Goal: Task Accomplishment & Management: Manage account settings

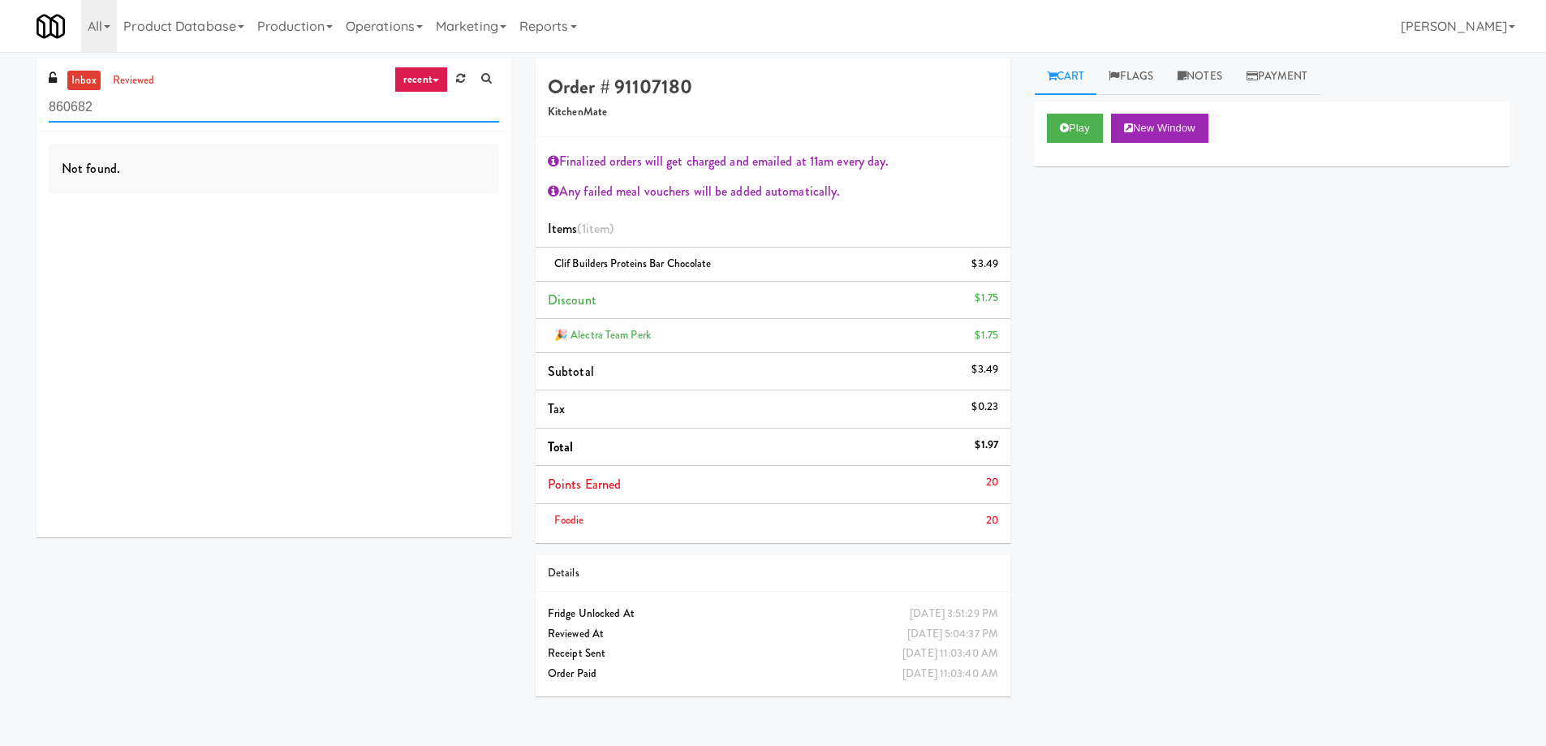
click at [222, 120] on input "860682" at bounding box center [274, 107] width 450 height 30
paste input "[PERSON_NAME] - Cooler - Right"
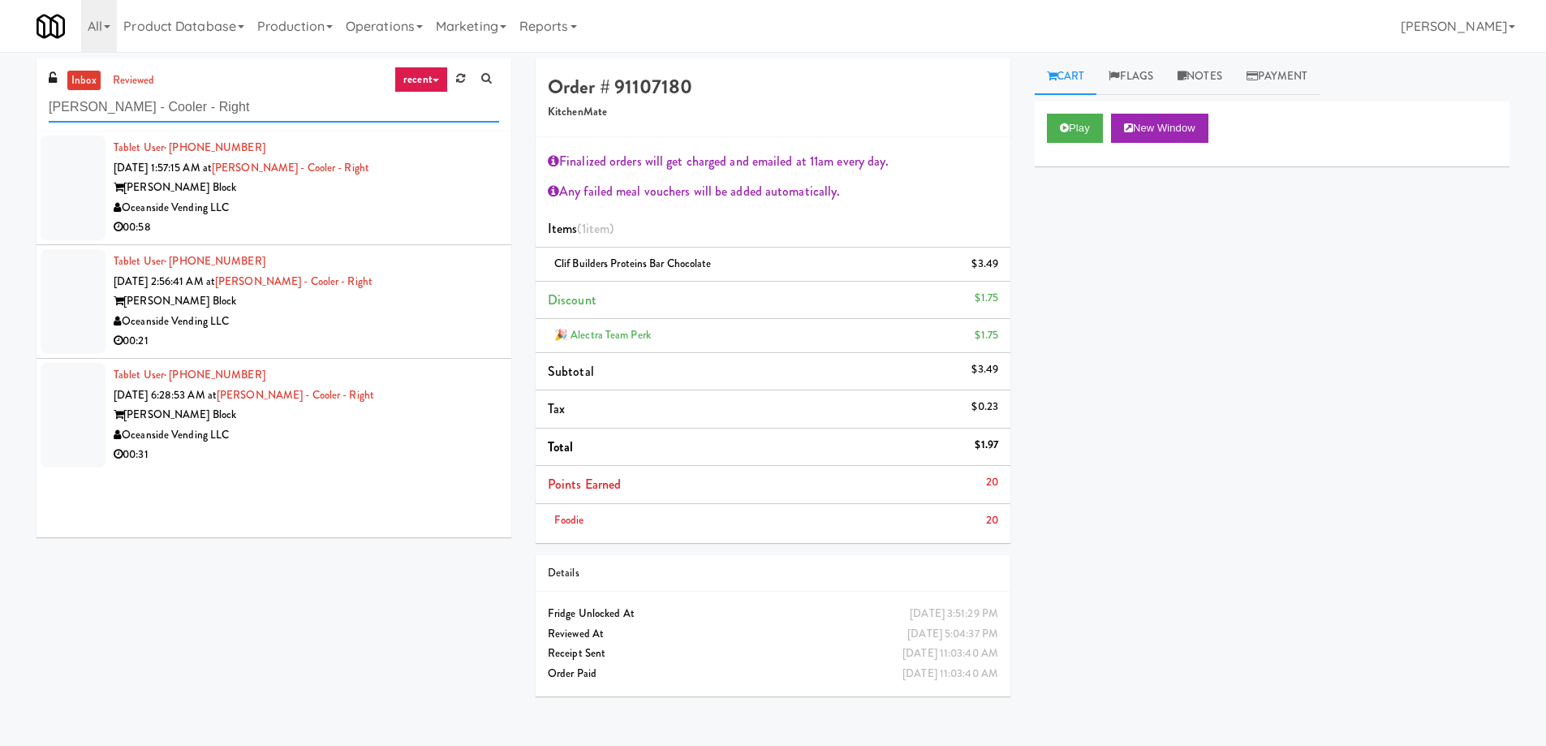
type input "[PERSON_NAME] - Cooler - Right"
click at [385, 204] on div "Oceanside Vending LLC" at bounding box center [306, 208] width 385 height 20
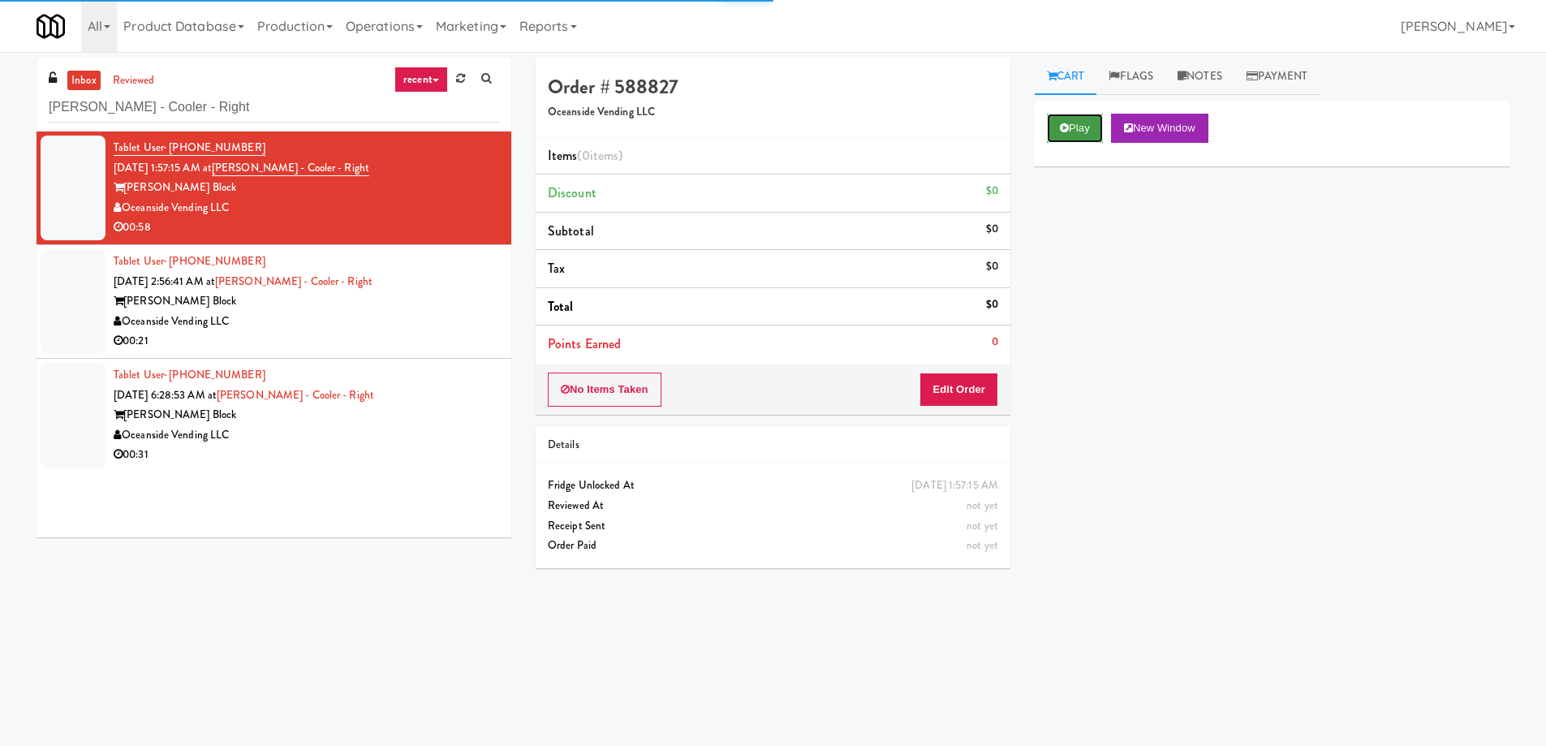
click at [1078, 135] on button "Play" at bounding box center [1075, 128] width 56 height 29
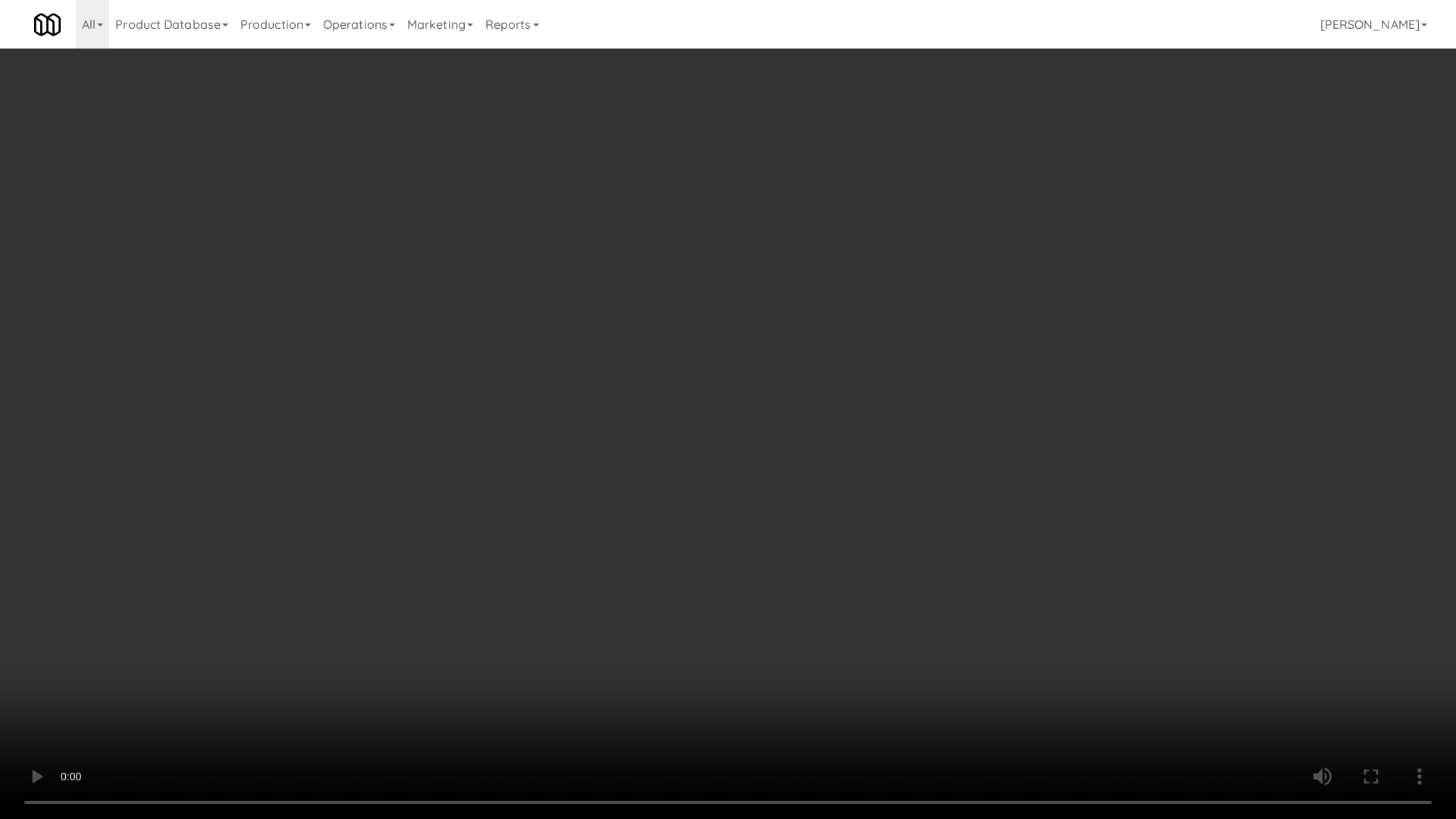
click at [844, 433] on video at bounding box center [728, 410] width 1456 height 819
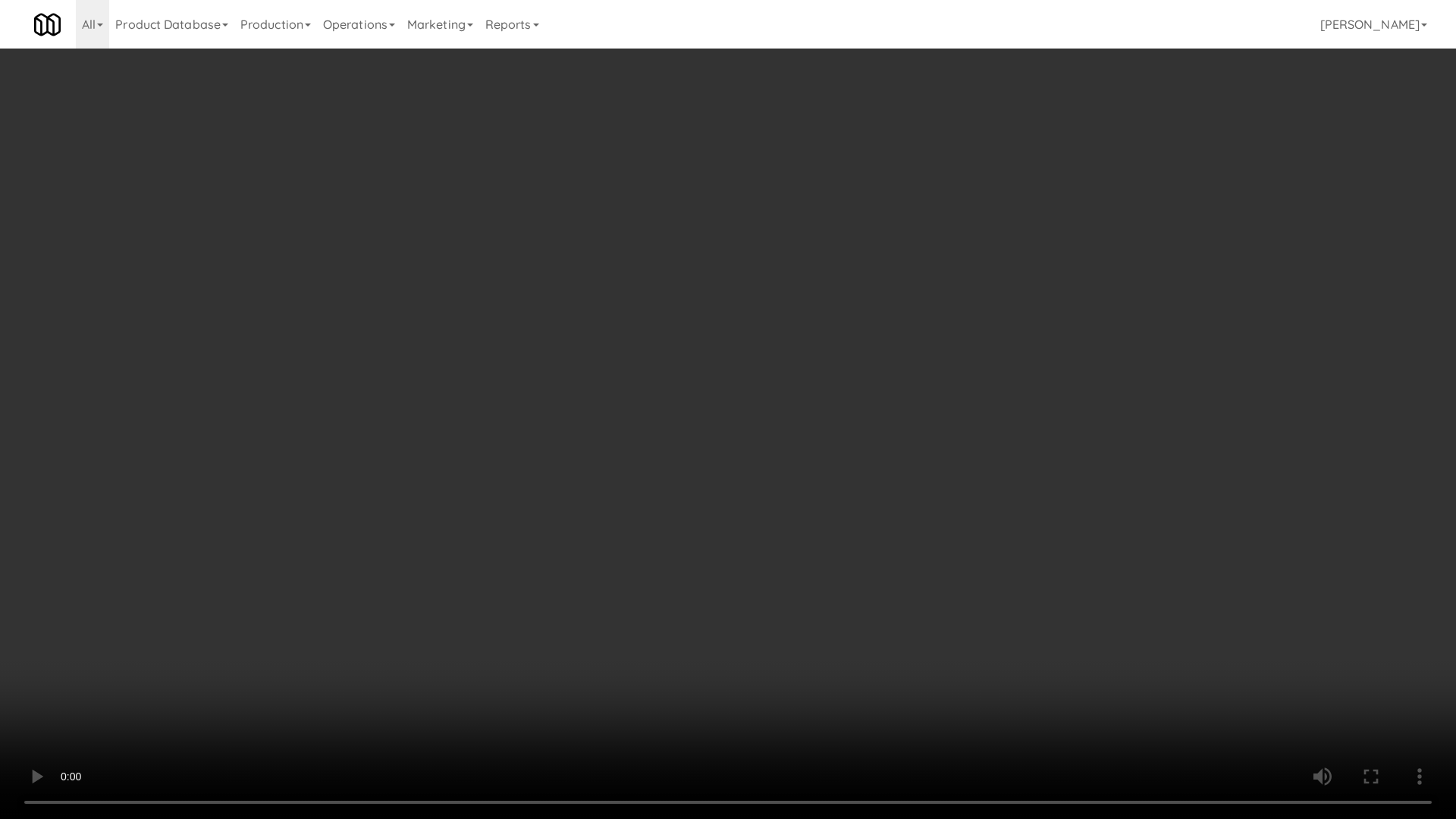
click at [844, 433] on video at bounding box center [728, 410] width 1456 height 819
click at [822, 463] on video at bounding box center [728, 410] width 1456 height 819
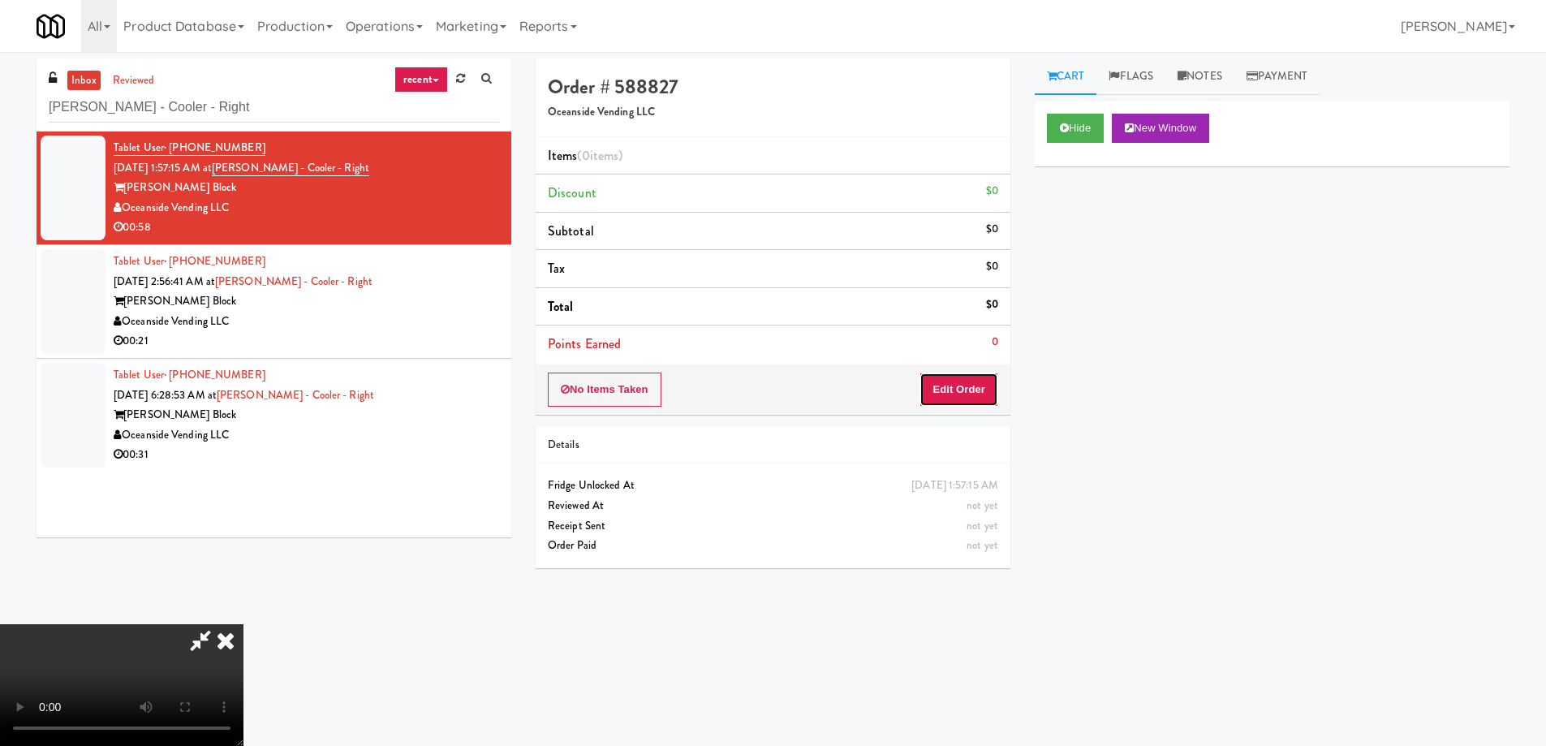
click at [981, 398] on button "Edit Order" at bounding box center [958, 389] width 79 height 34
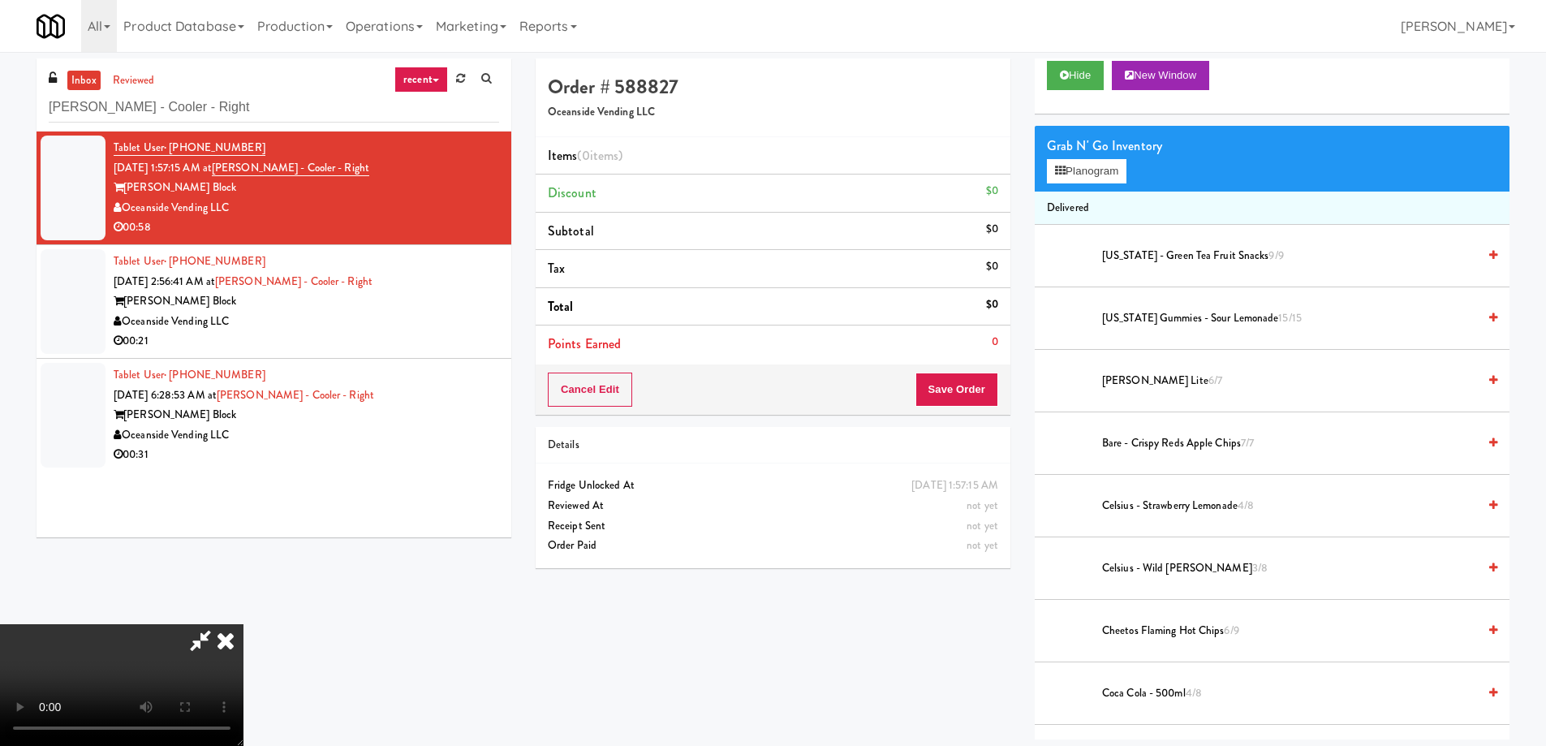
scroll to position [81, 0]
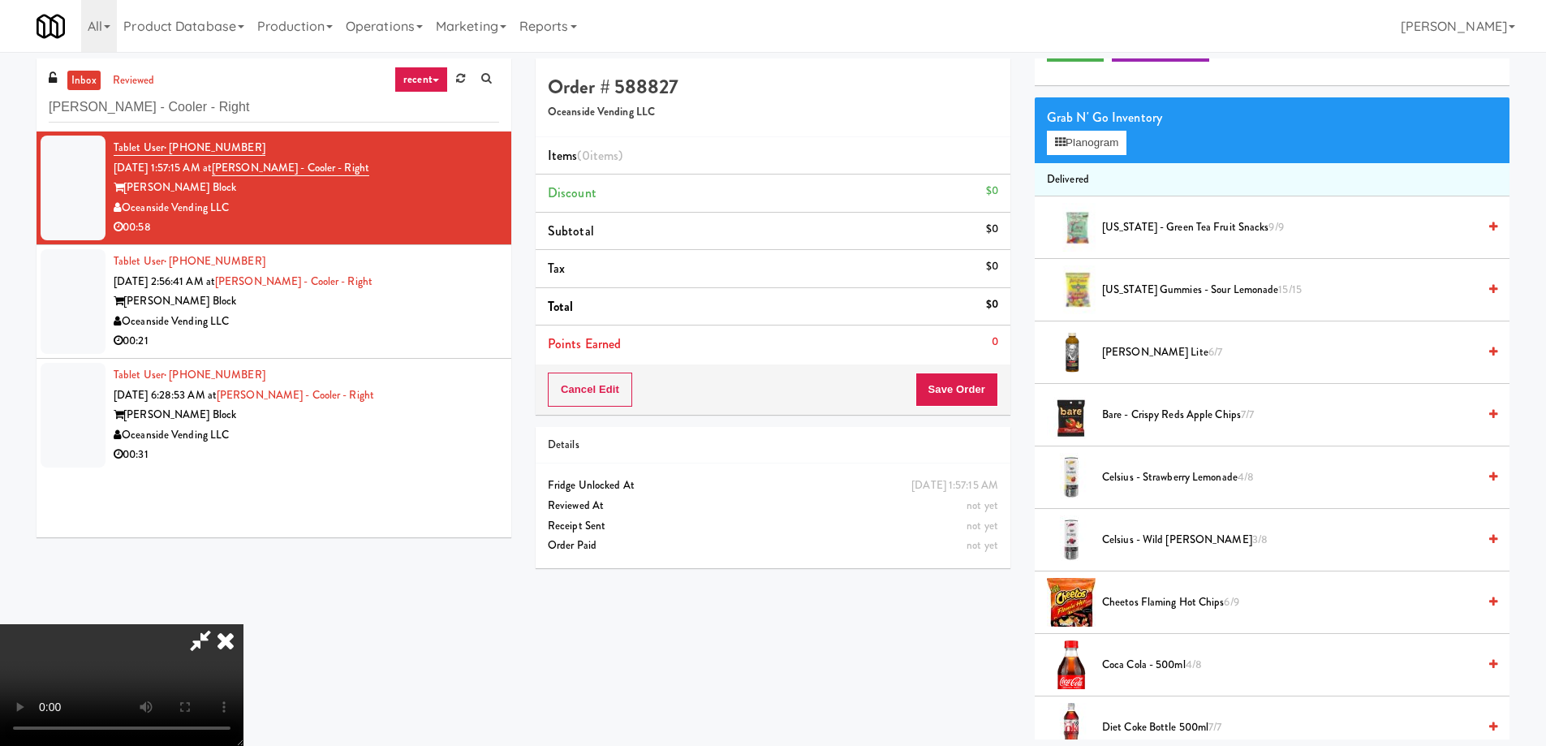
click at [1150, 601] on span "Cheetos Flaming Hot Chips 6/9" at bounding box center [1289, 602] width 375 height 20
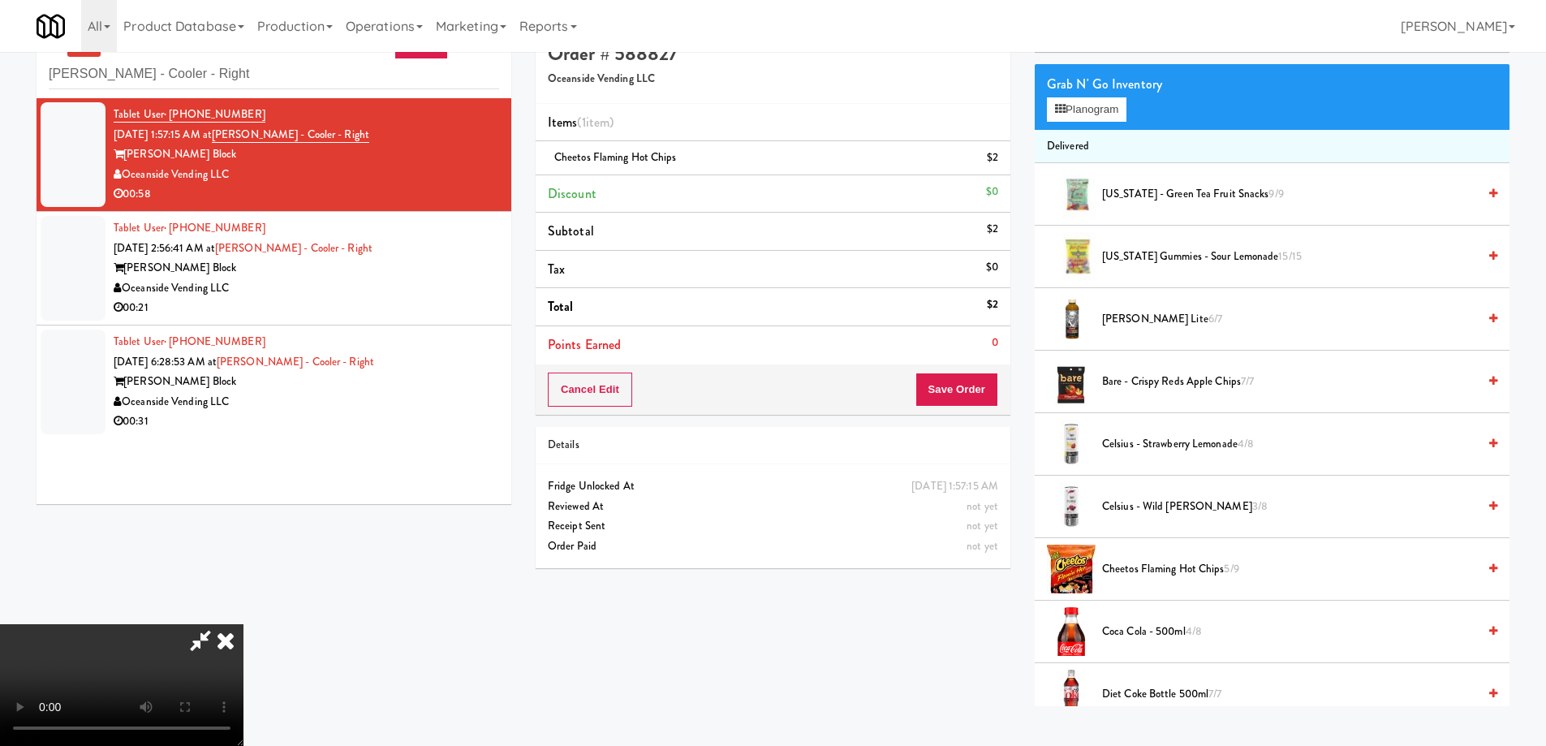
scroll to position [52, 0]
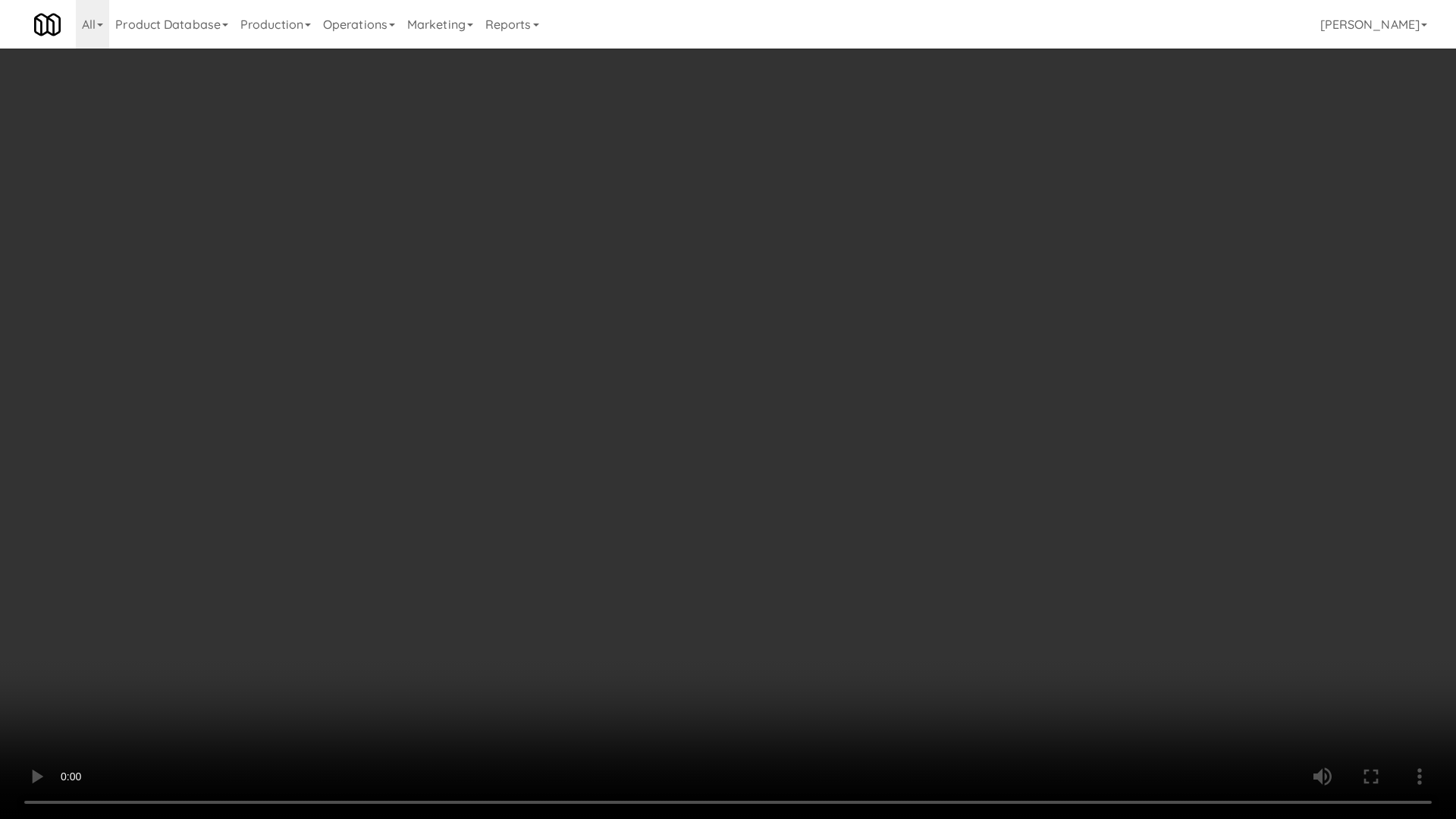
click at [885, 392] on video at bounding box center [728, 410] width 1456 height 819
click at [781, 466] on video at bounding box center [728, 410] width 1456 height 819
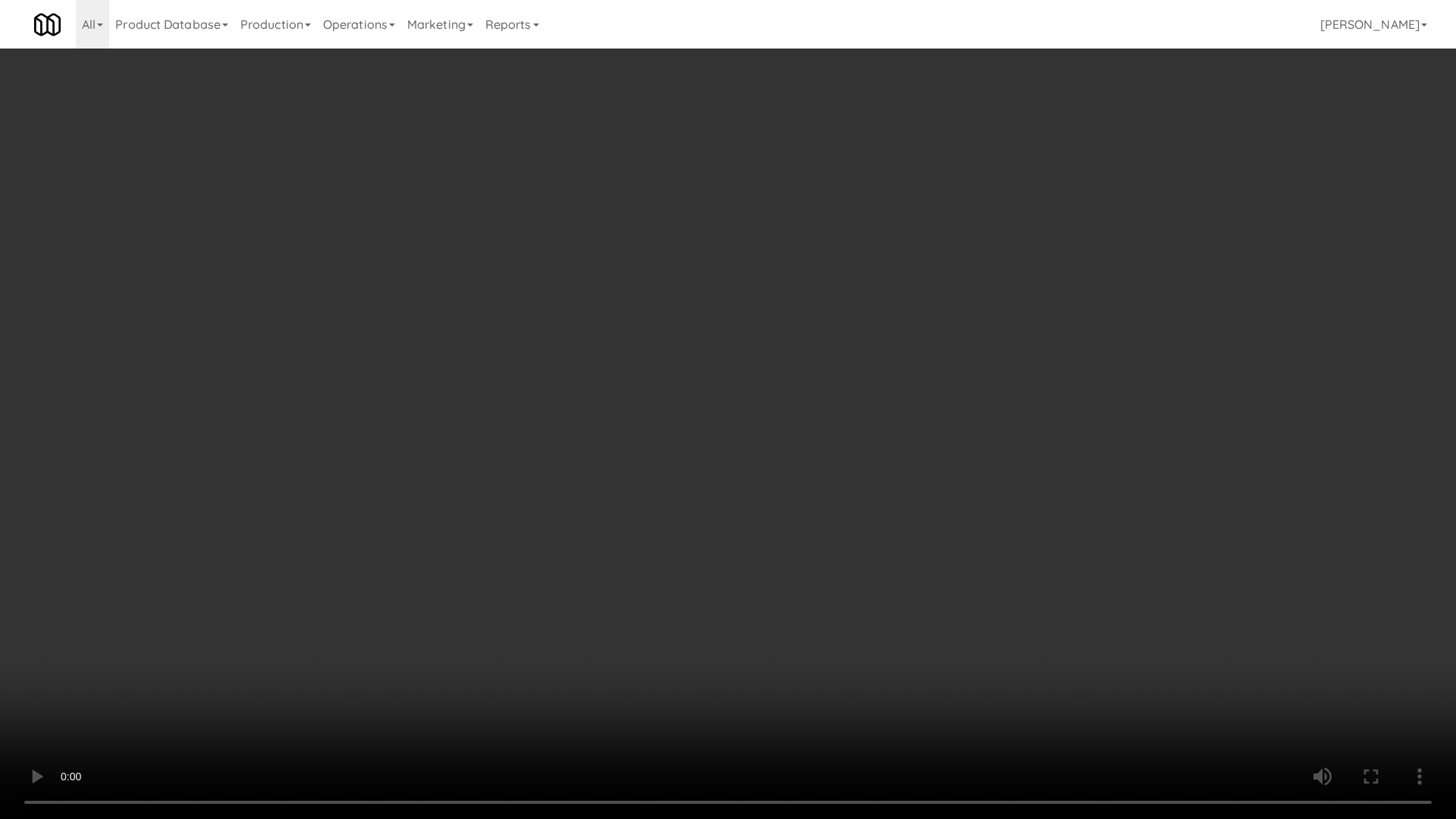
click at [781, 466] on video at bounding box center [728, 410] width 1456 height 819
click at [783, 556] on video at bounding box center [728, 410] width 1456 height 819
click at [825, 575] on video at bounding box center [728, 410] width 1456 height 819
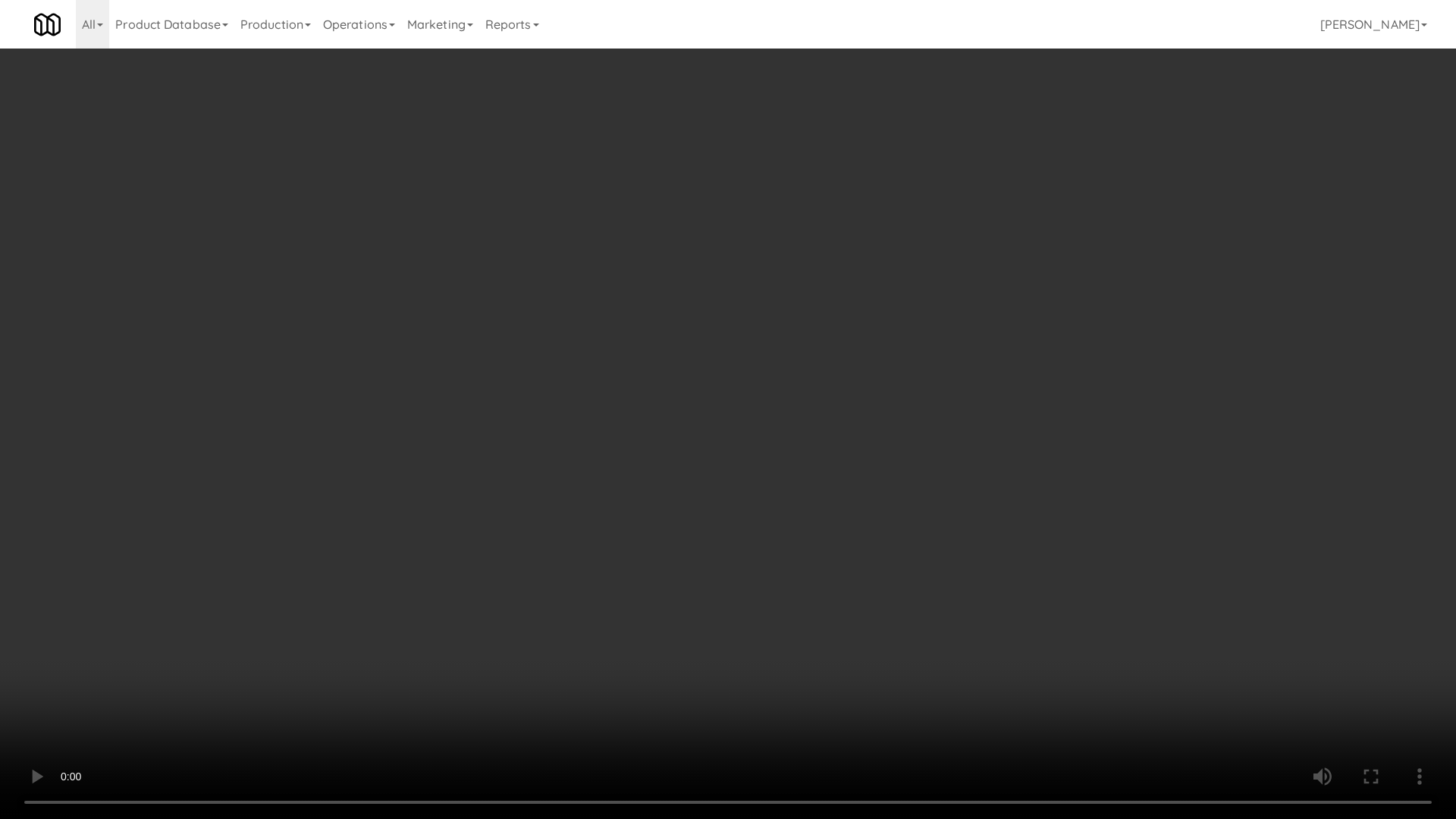
click at [843, 578] on video at bounding box center [728, 410] width 1456 height 819
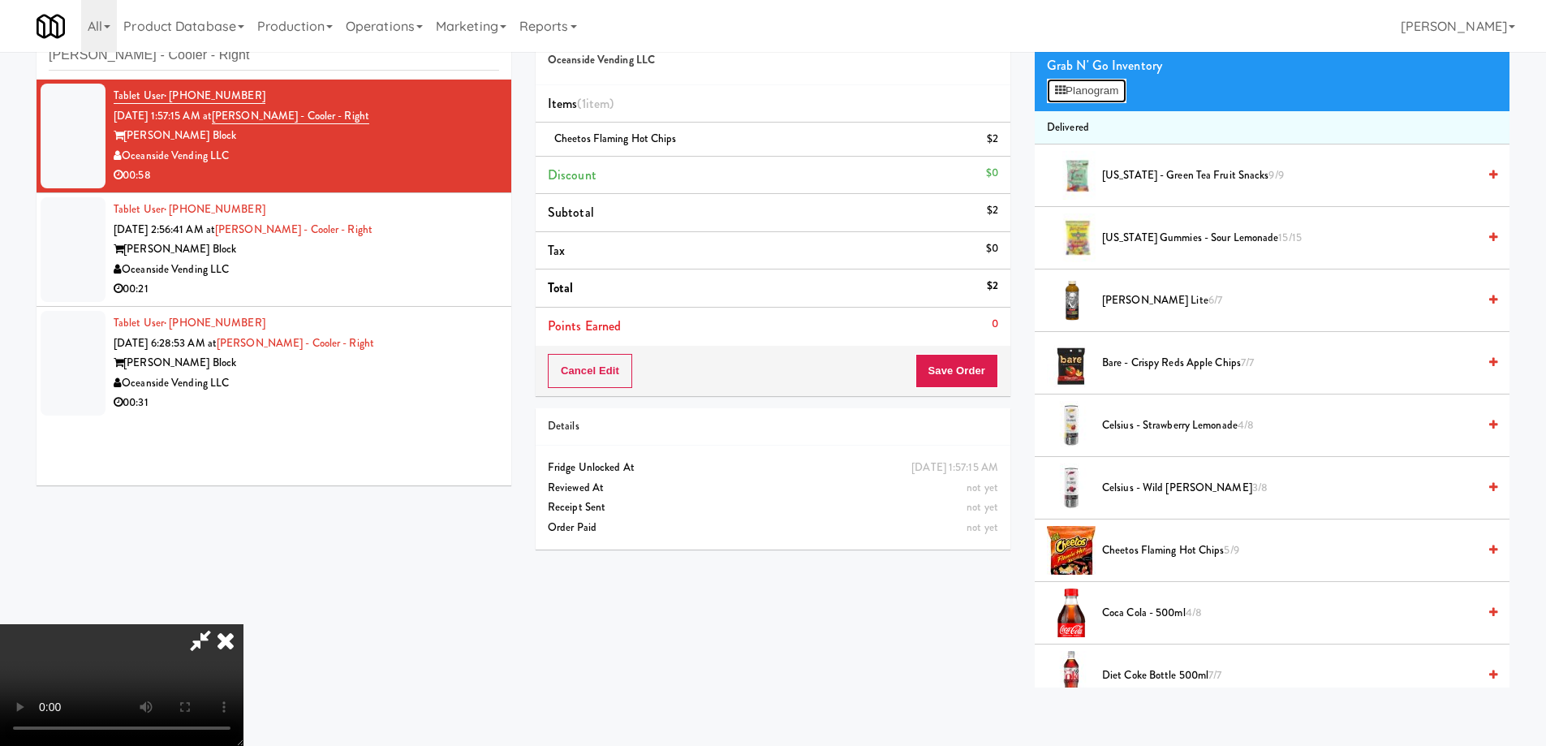
click at [1089, 86] on button "Planogram" at bounding box center [1087, 91] width 80 height 24
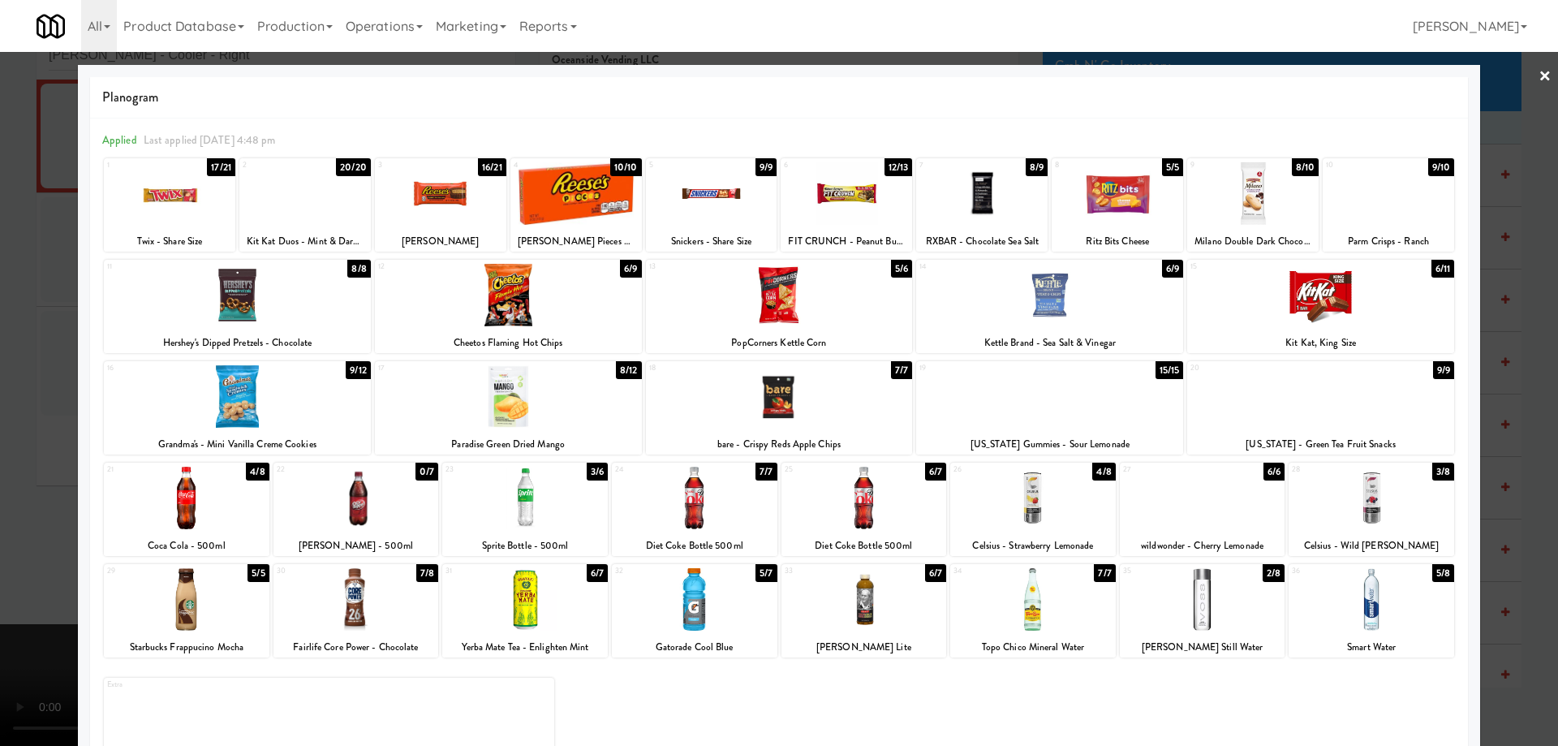
click at [340, 192] on div at bounding box center [304, 193] width 131 height 62
click at [1538, 71] on link "×" at bounding box center [1544, 77] width 13 height 50
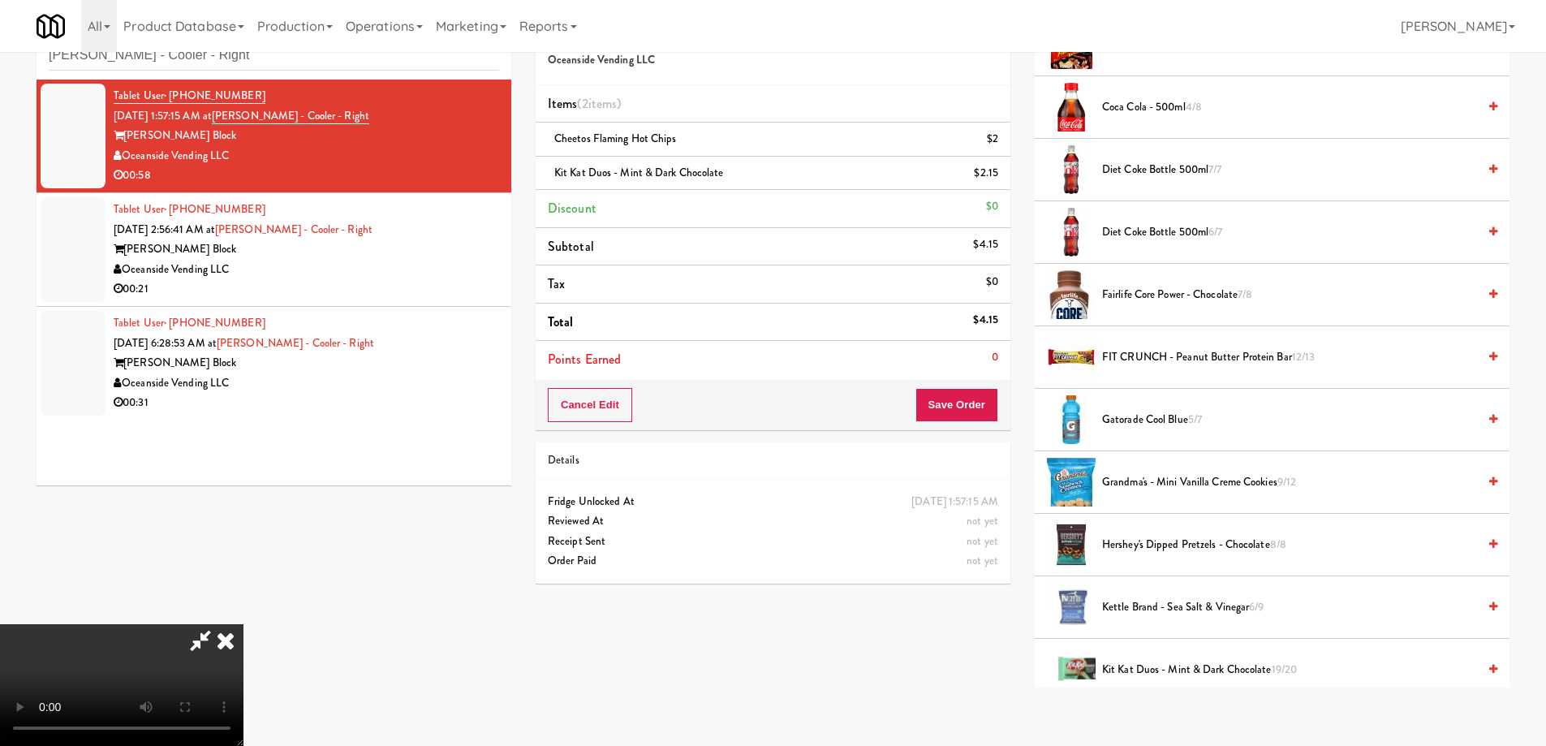
scroll to position [730, 0]
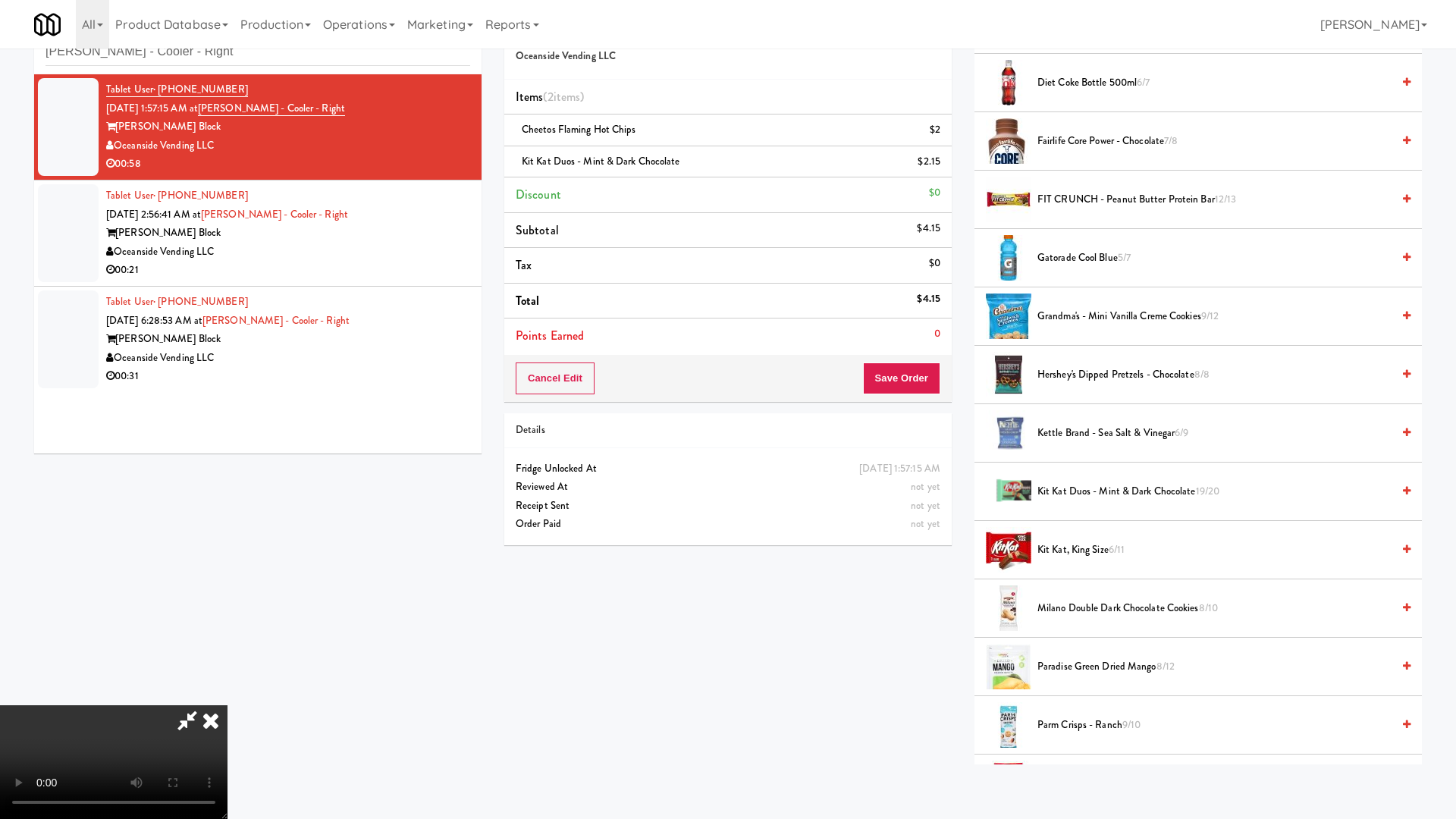
click at [227, 697] on video at bounding box center [113, 763] width 227 height 114
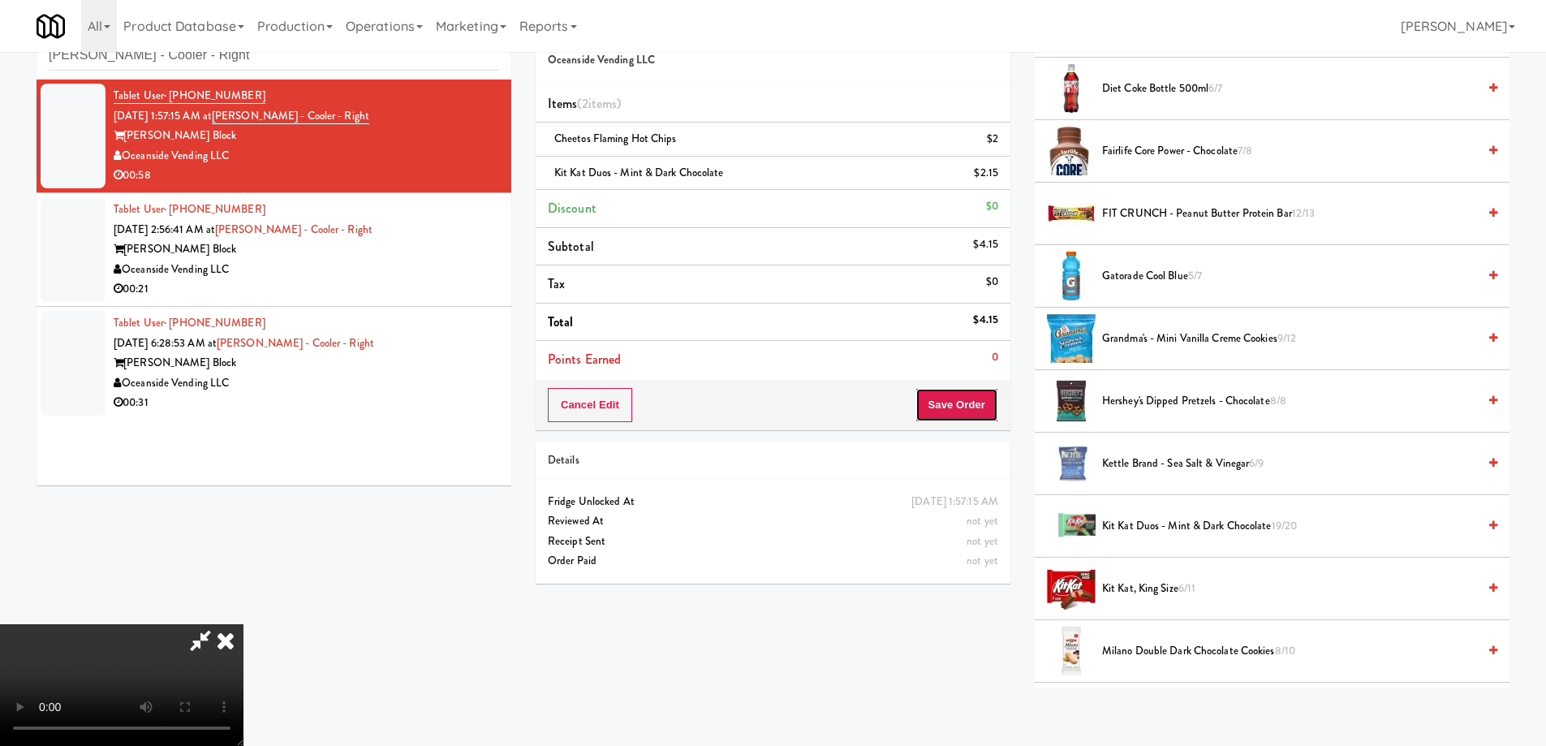
click at [961, 400] on button "Save Order" at bounding box center [956, 405] width 83 height 34
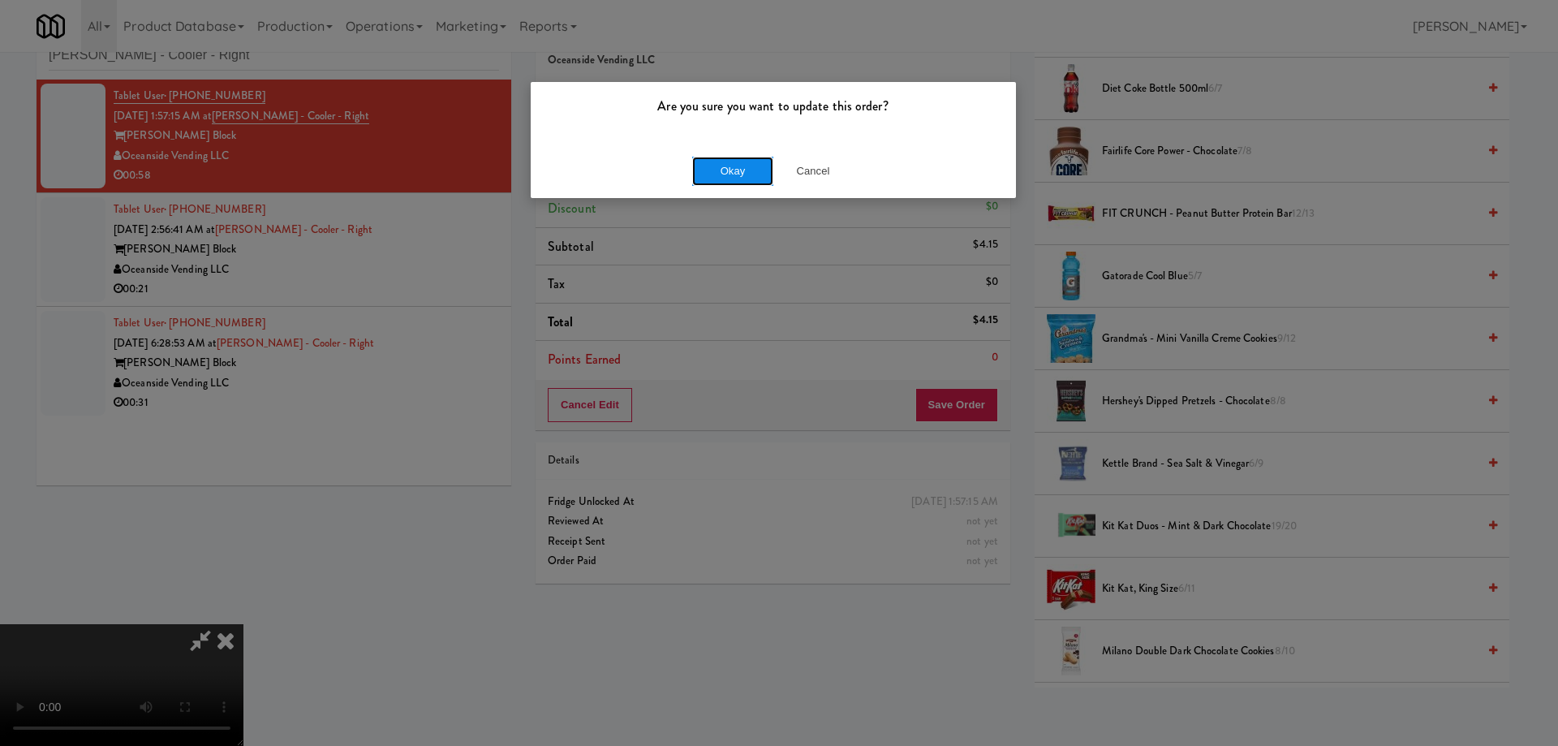
click at [740, 165] on button "Okay" at bounding box center [732, 171] width 81 height 29
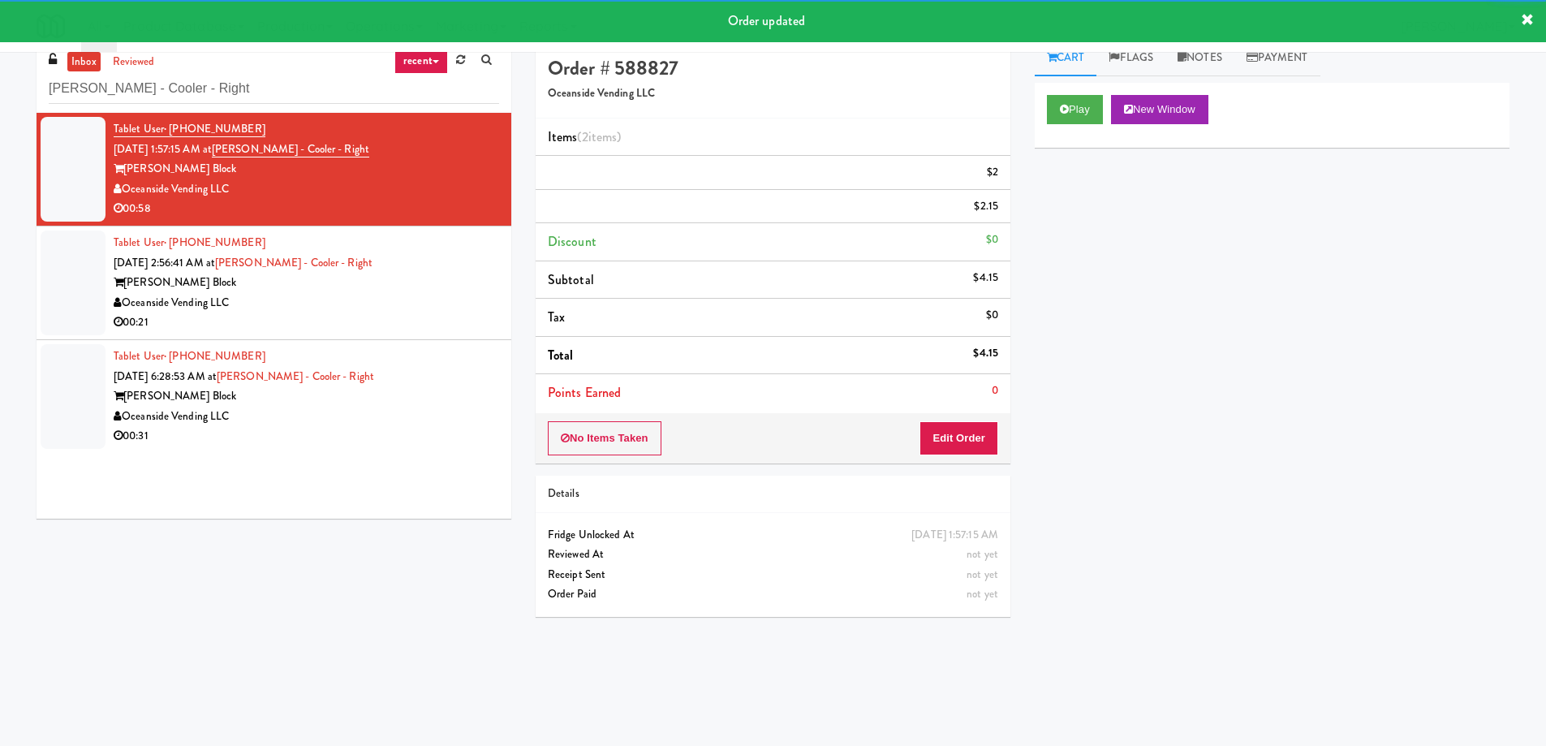
scroll to position [0, 0]
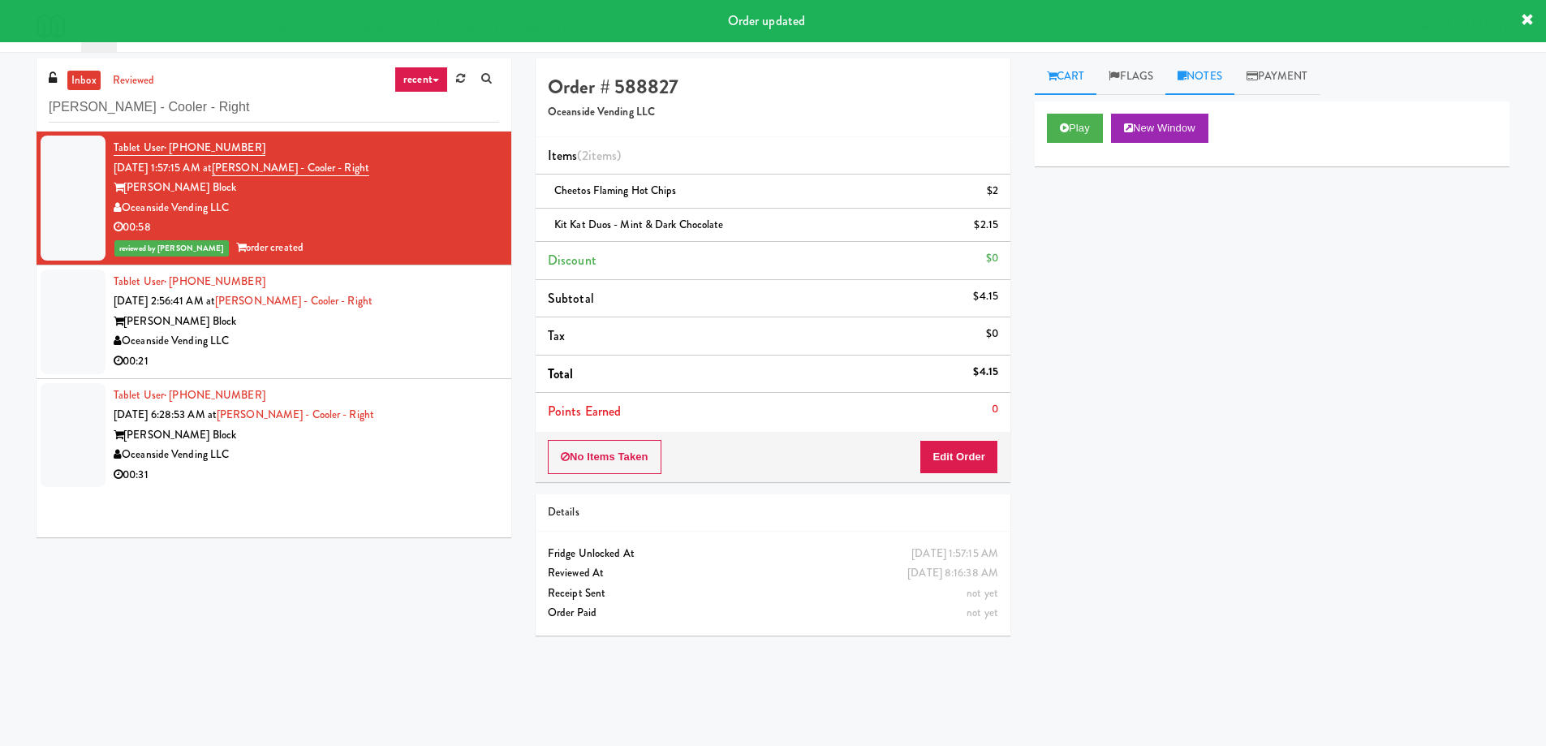
click at [1221, 82] on link "Notes" at bounding box center [1199, 76] width 69 height 37
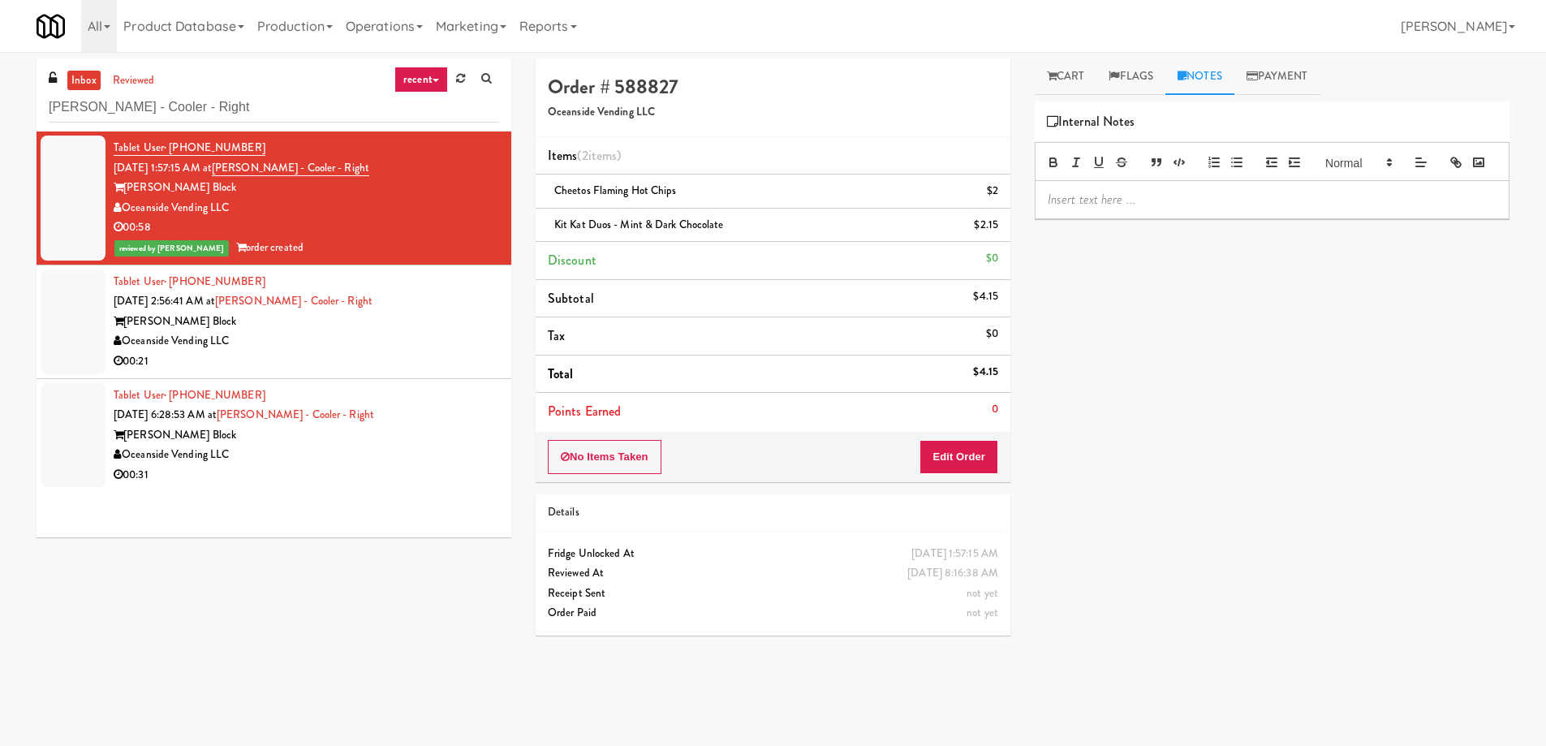
click at [1150, 209] on p at bounding box center [1271, 200] width 449 height 18
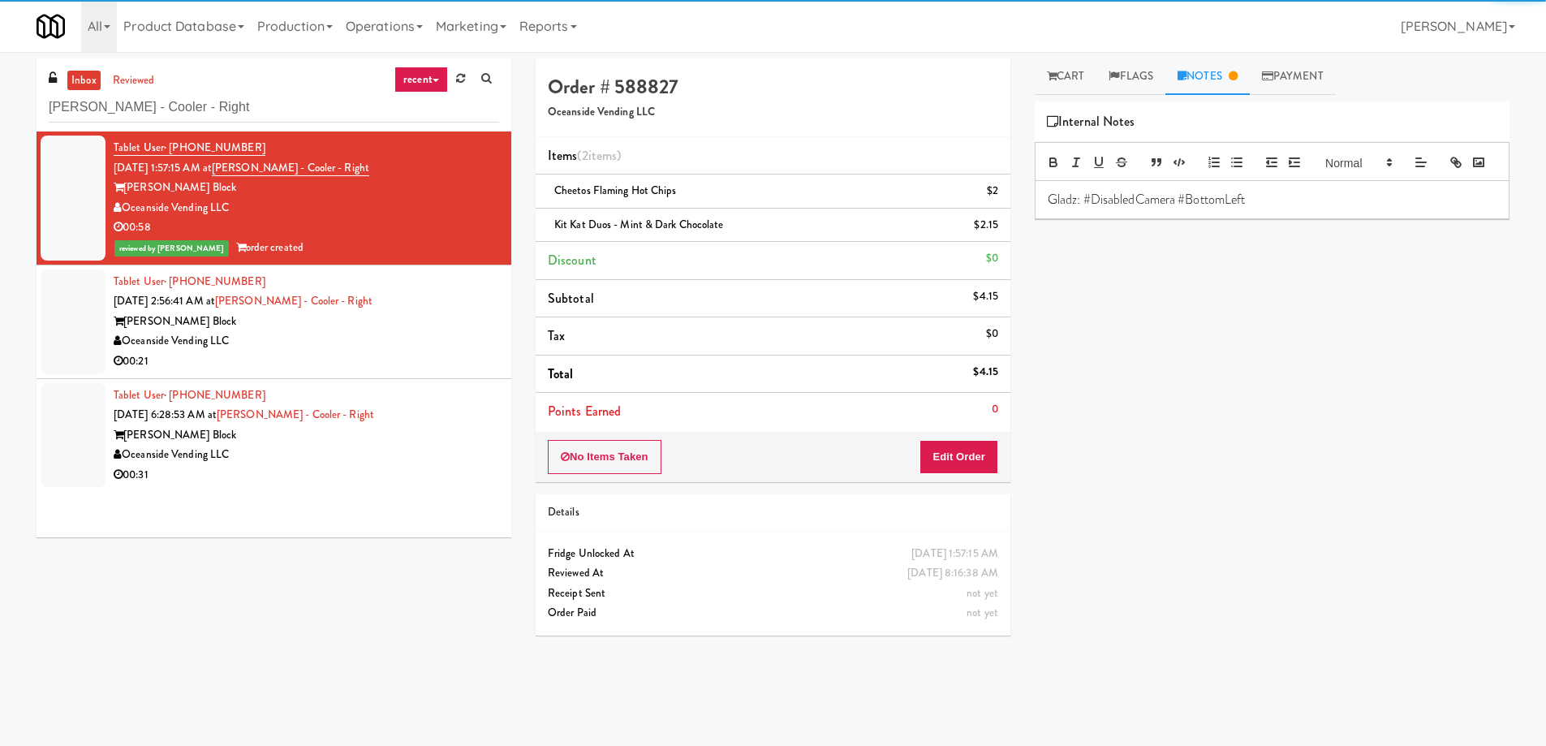
click at [1256, 390] on div "Play New Window Primary Flag Clear Flag if unable to determine what was taken o…" at bounding box center [1271, 405] width 475 height 608
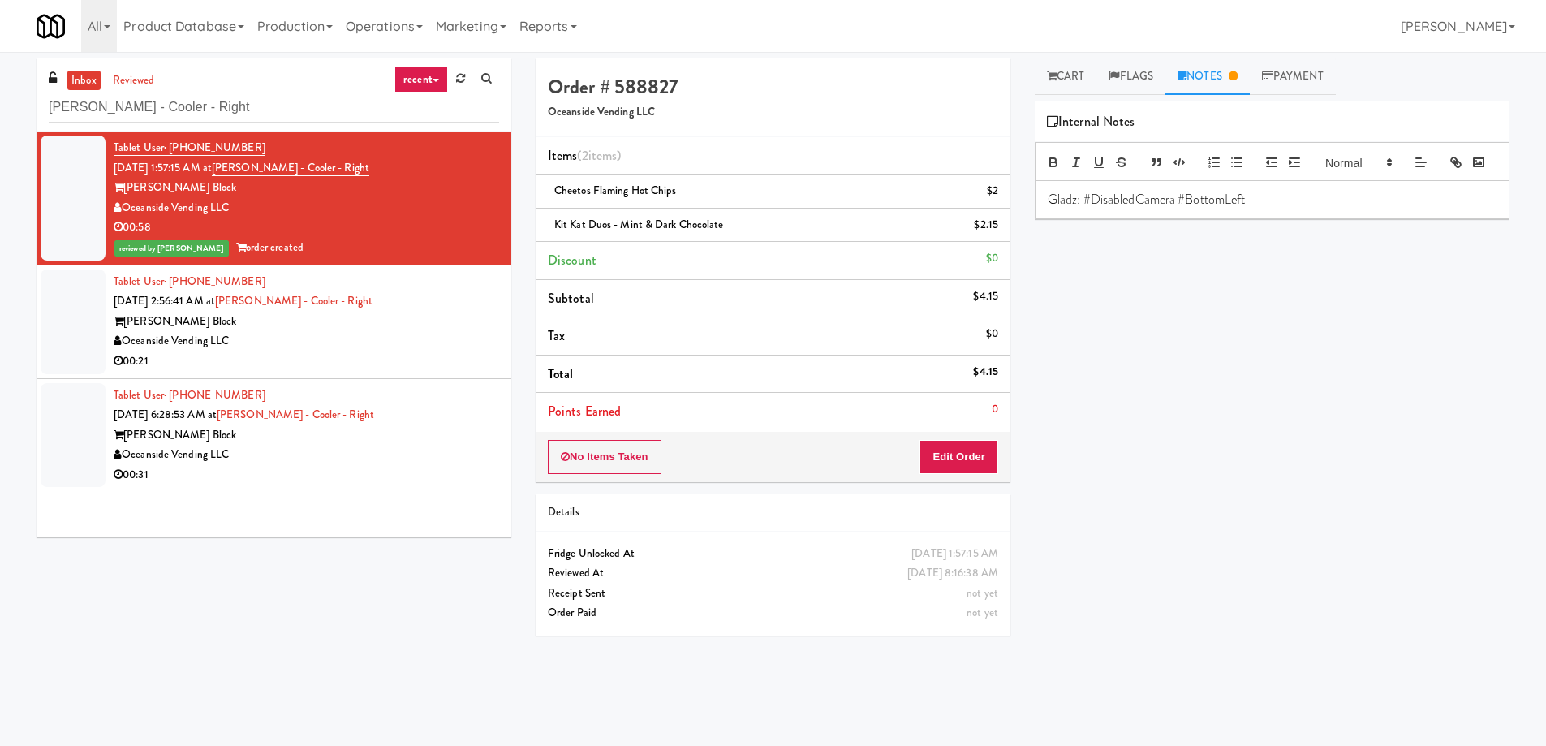
click at [448, 323] on div "[PERSON_NAME] Block" at bounding box center [306, 322] width 385 height 20
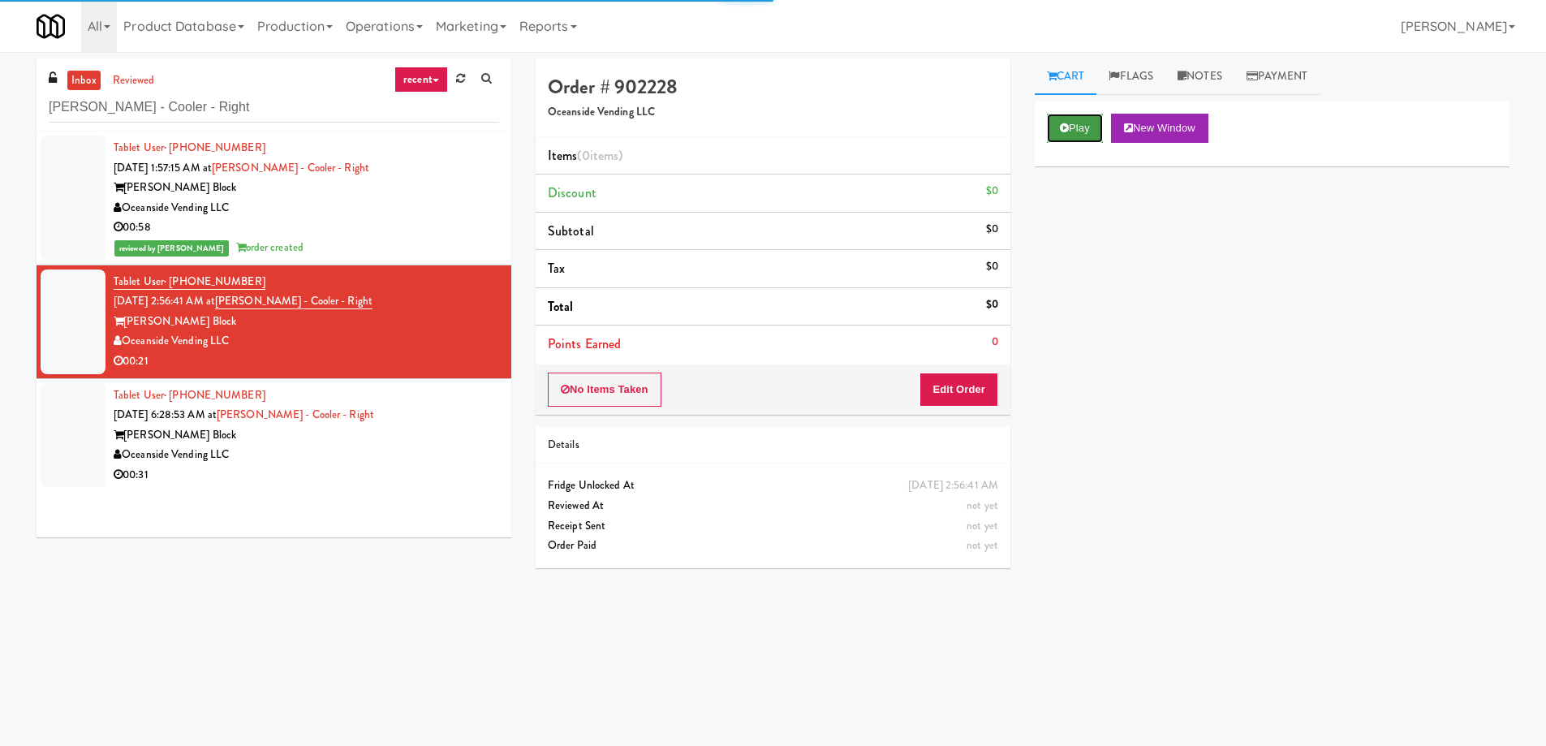
click at [1047, 118] on button "Play" at bounding box center [1075, 128] width 56 height 29
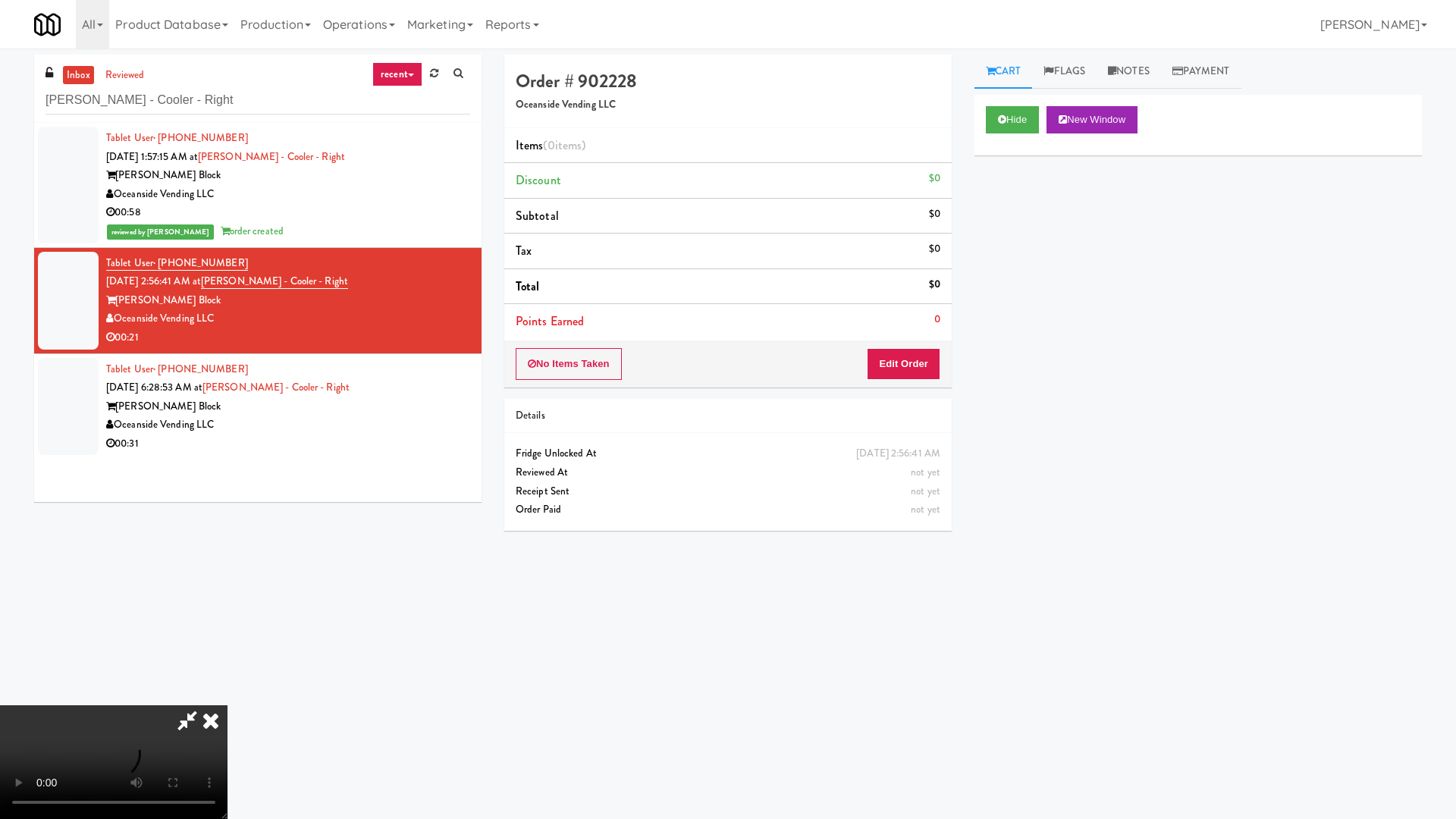
click at [227, 697] on video at bounding box center [113, 763] width 227 height 114
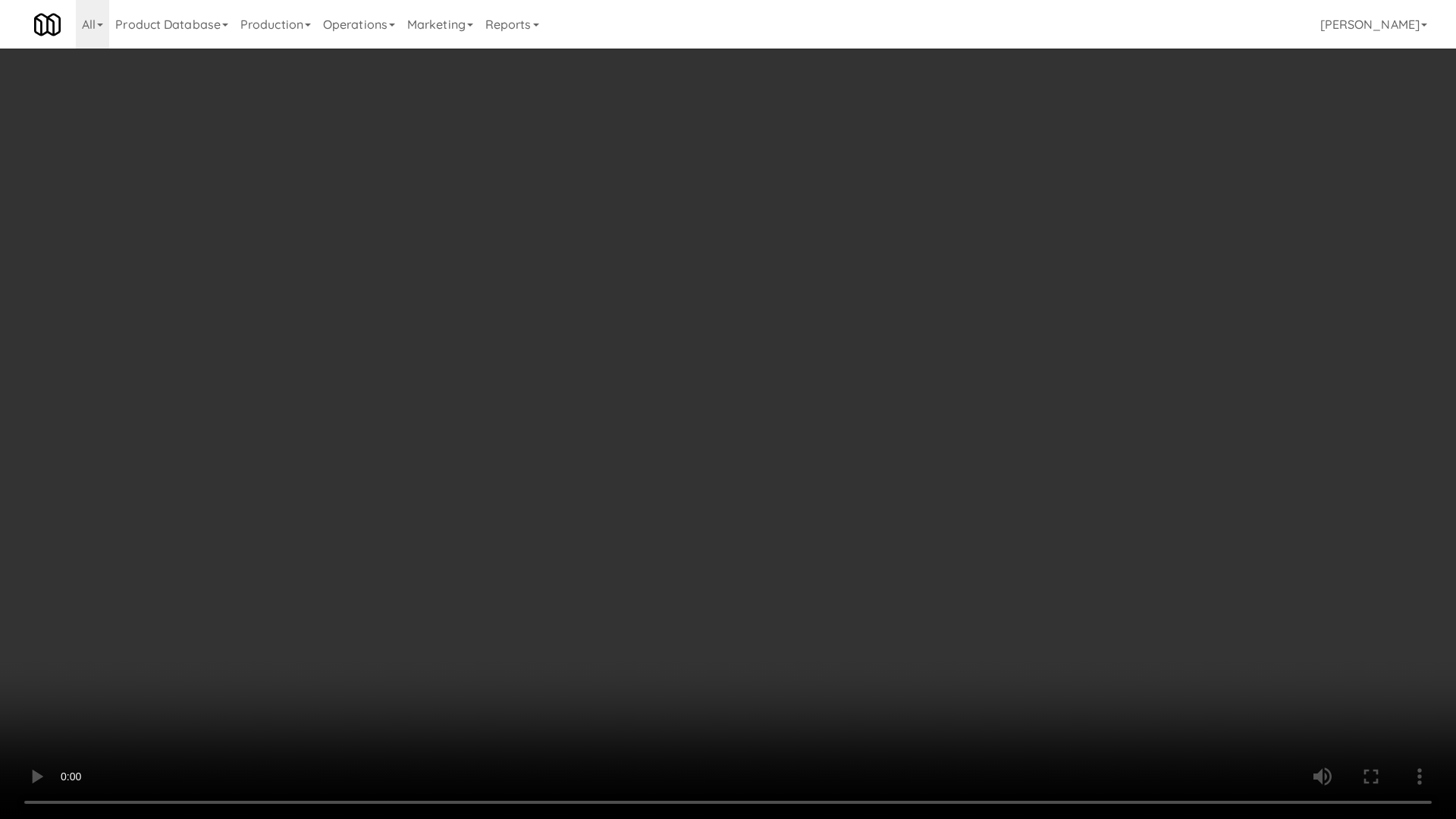
click at [902, 537] on video at bounding box center [728, 410] width 1456 height 819
click at [645, 311] on video at bounding box center [728, 410] width 1456 height 819
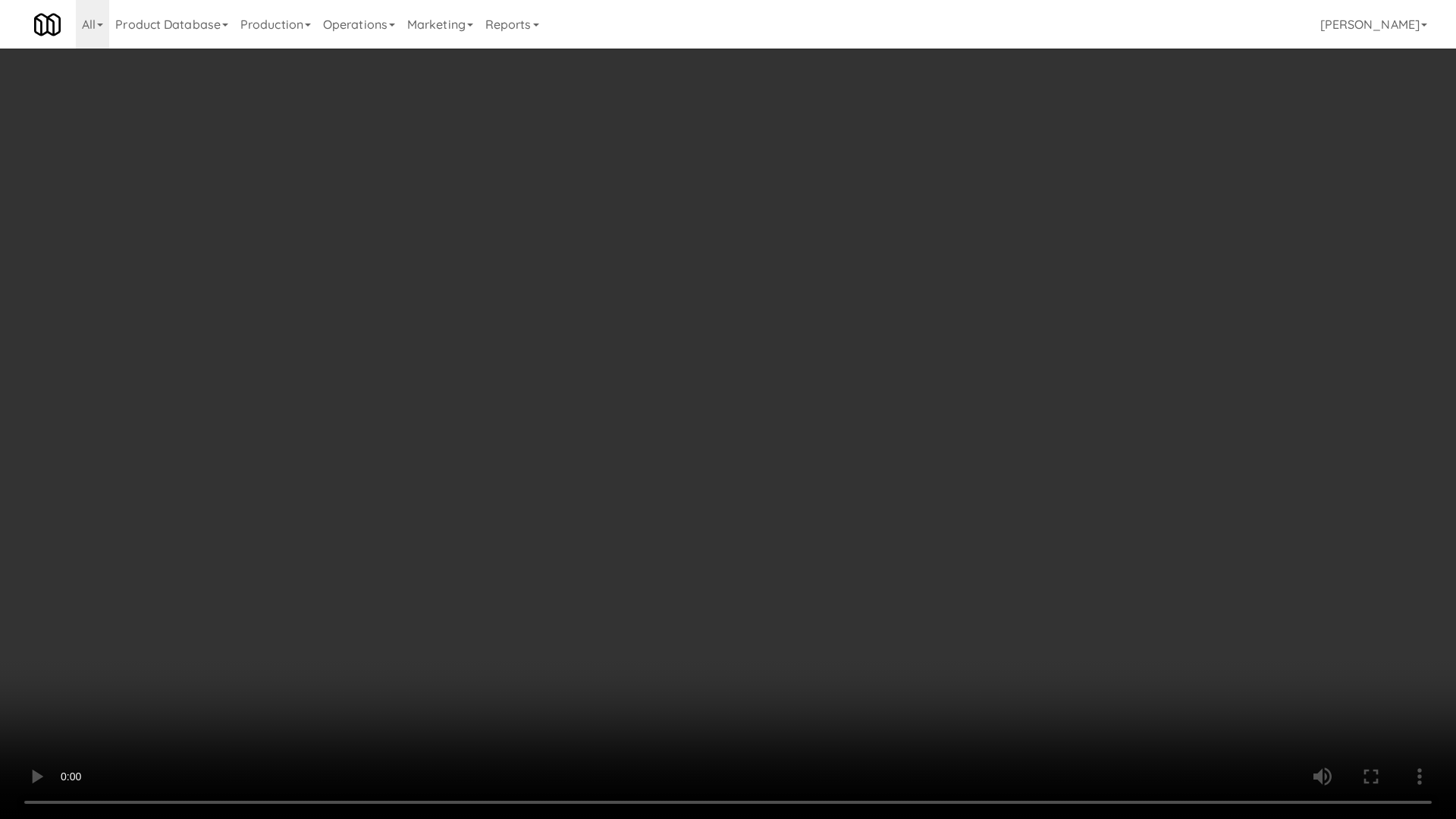
click at [645, 311] on video at bounding box center [728, 410] width 1456 height 819
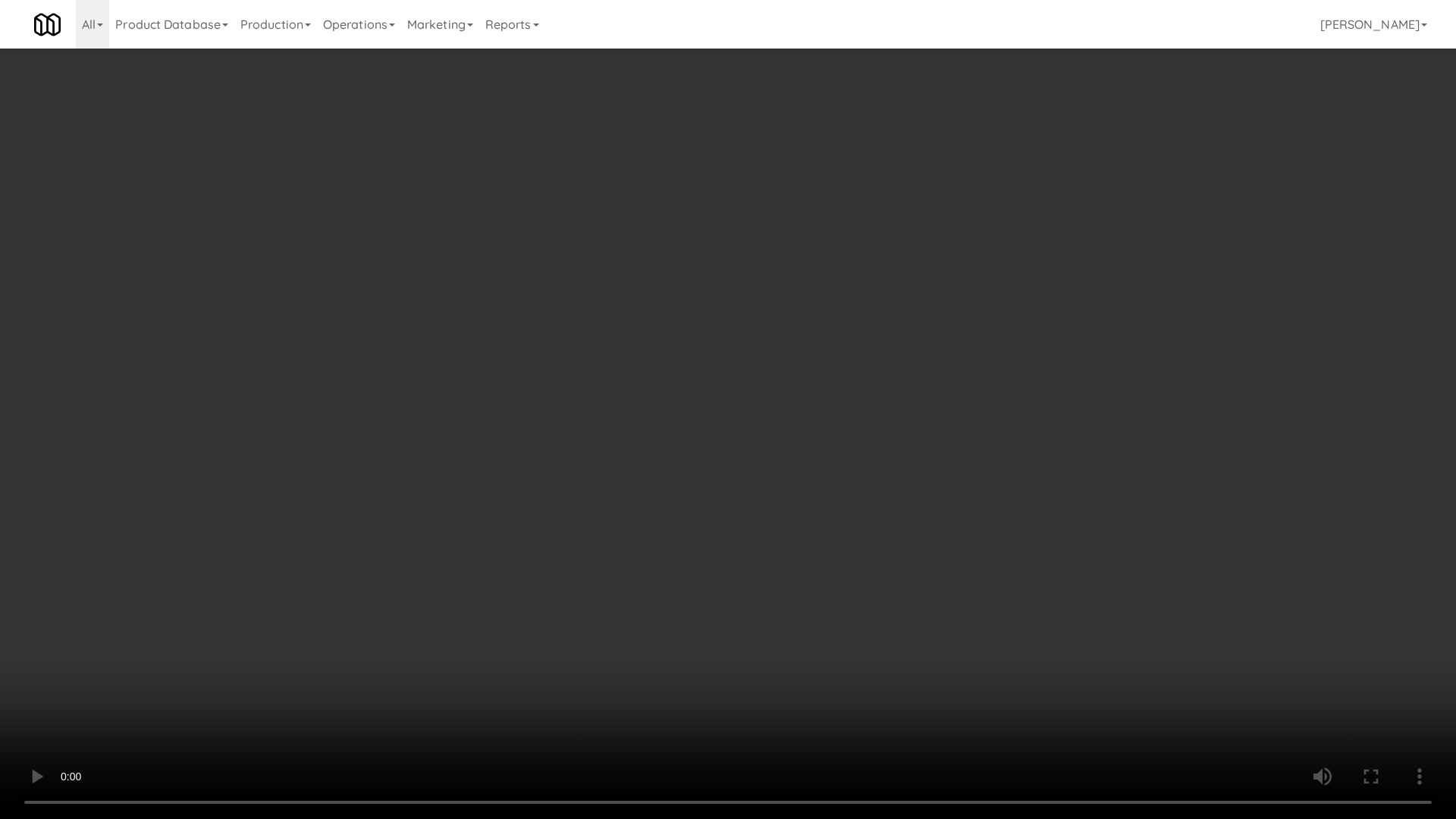
click at [645, 311] on video at bounding box center [728, 410] width 1456 height 819
click at [692, 319] on video at bounding box center [728, 410] width 1456 height 819
click at [690, 301] on video at bounding box center [728, 410] width 1456 height 819
click at [707, 440] on video at bounding box center [728, 410] width 1456 height 819
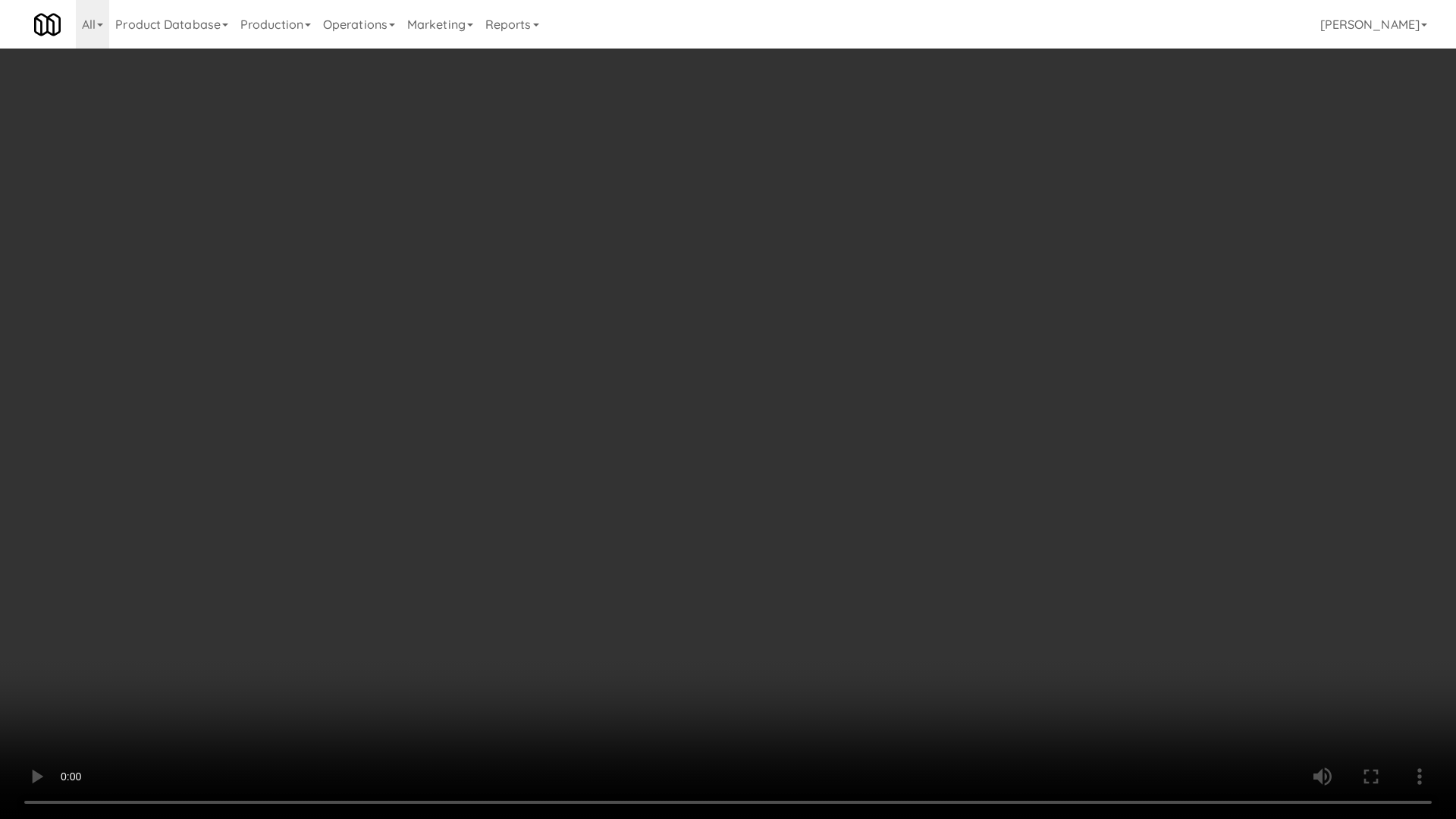
click at [826, 383] on video at bounding box center [728, 410] width 1456 height 819
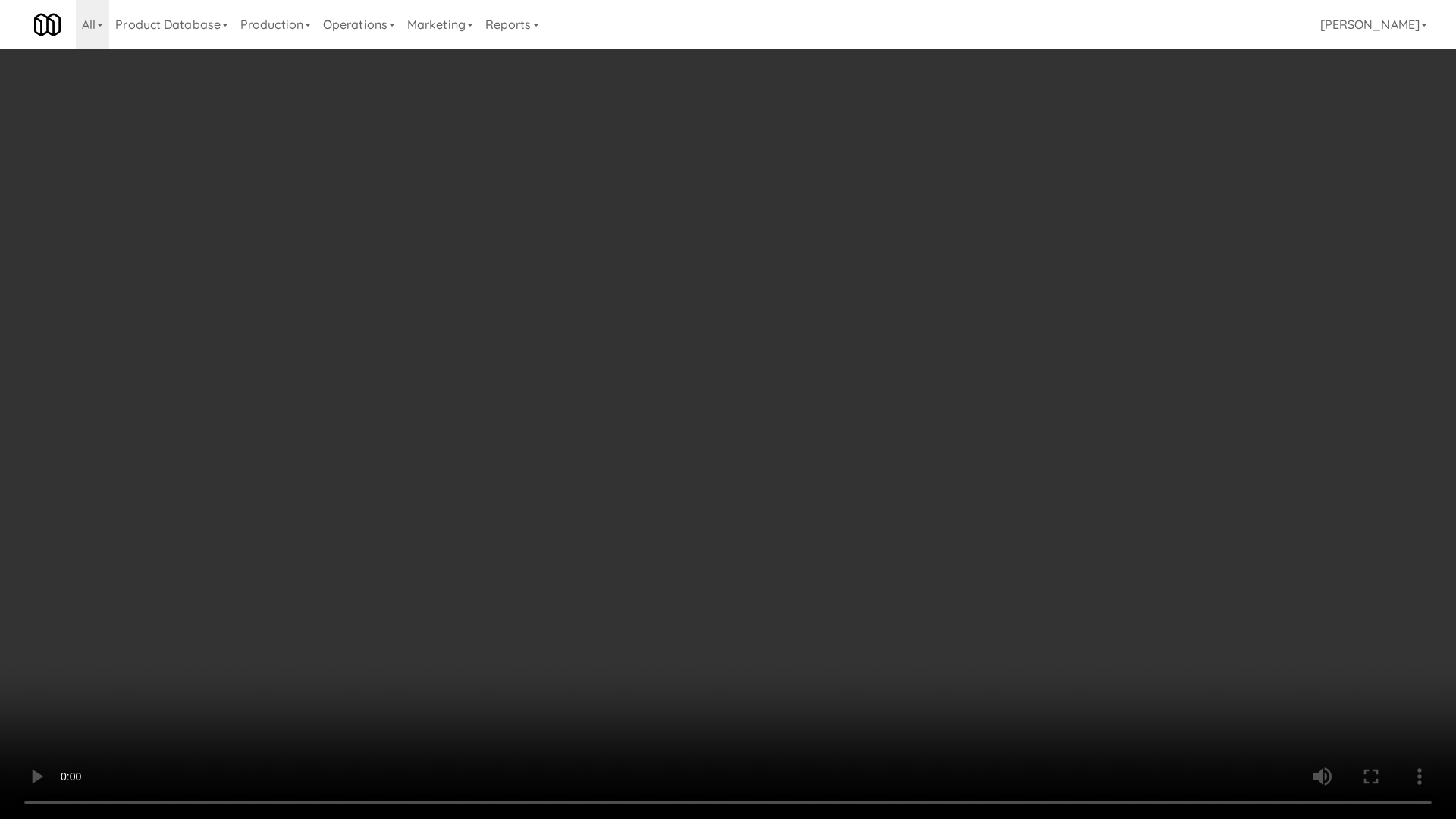
click at [826, 383] on video at bounding box center [728, 410] width 1456 height 819
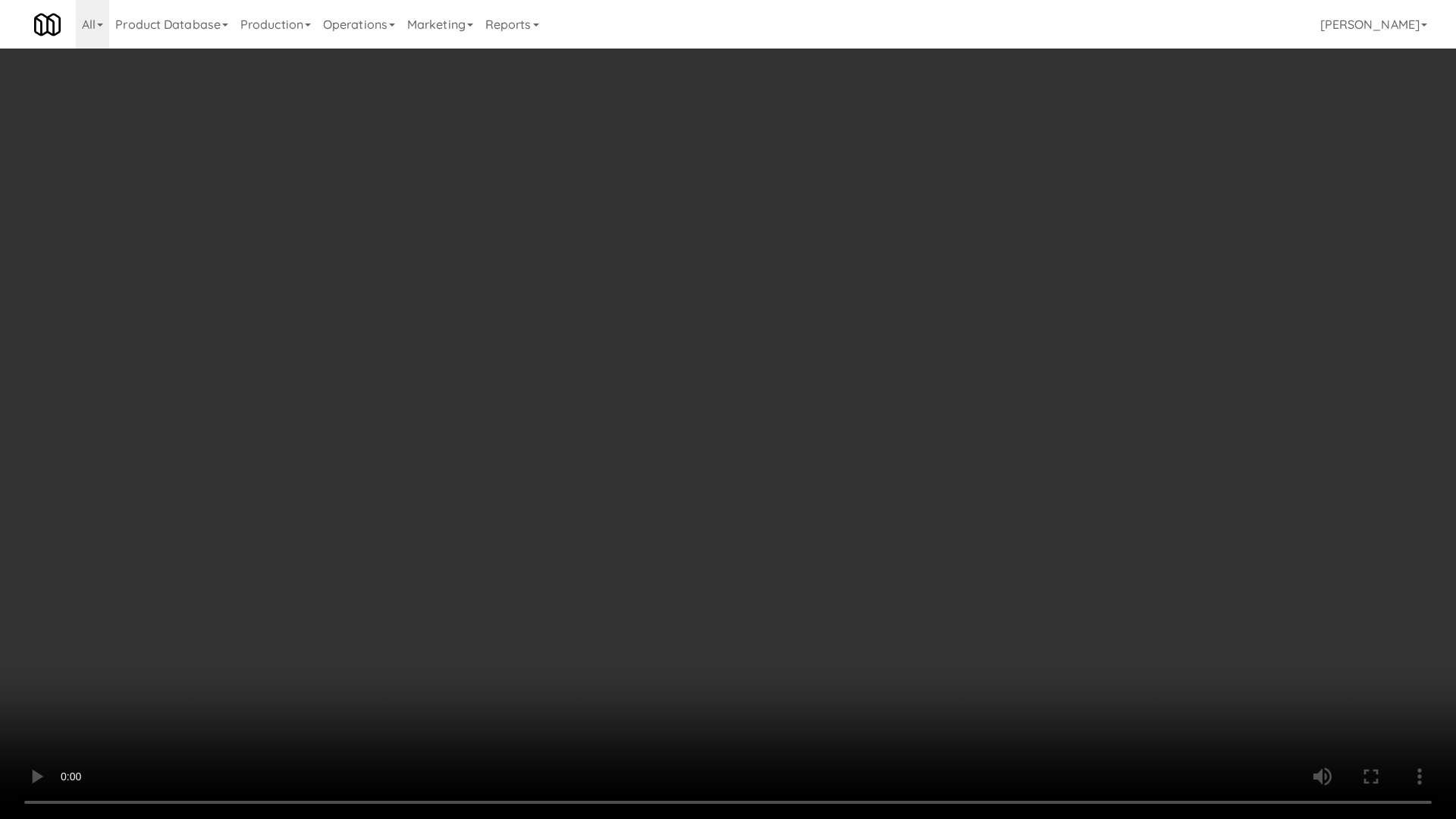
click at [826, 383] on video at bounding box center [728, 410] width 1456 height 819
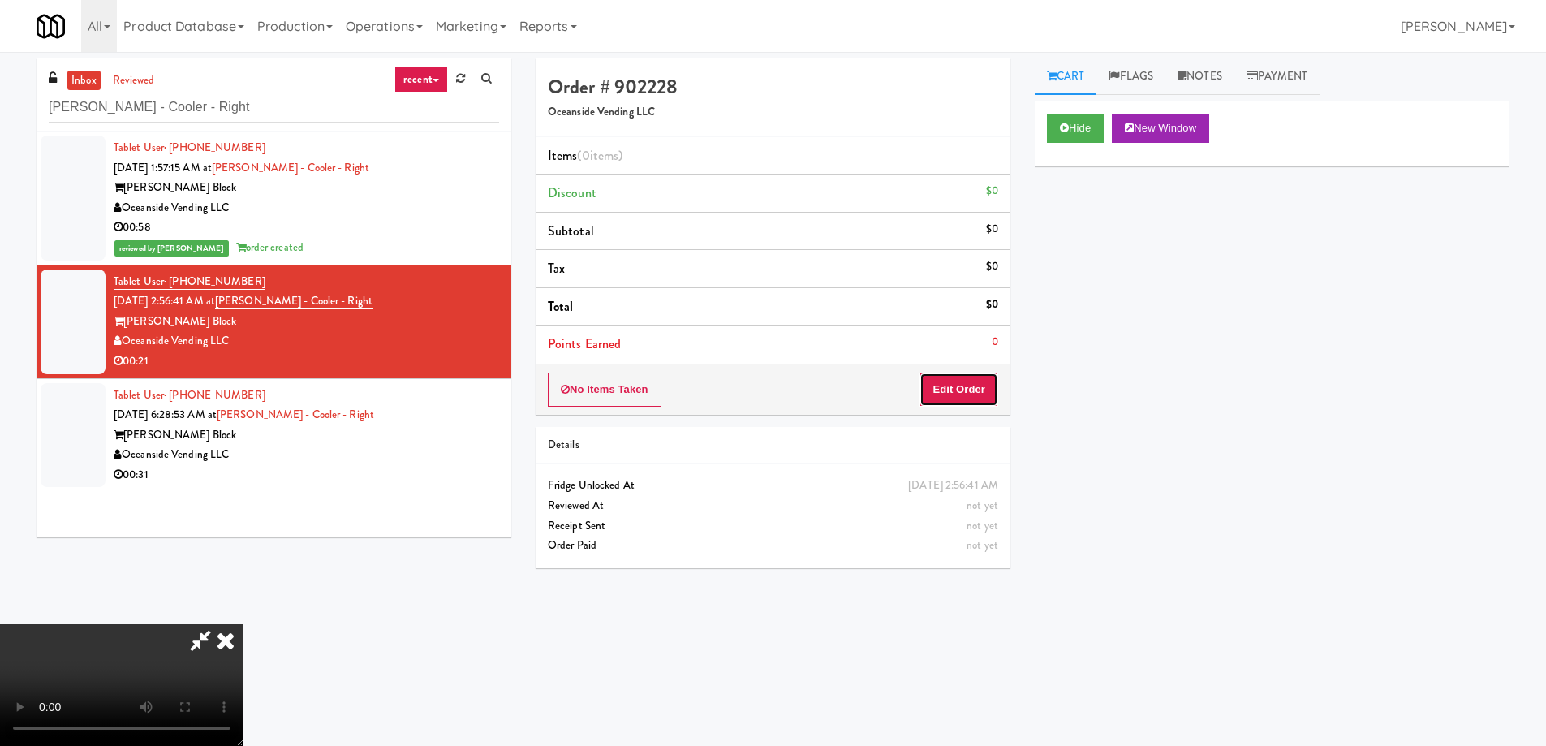
drag, startPoint x: 982, startPoint y: 385, endPoint x: 991, endPoint y: 346, distance: 40.0
click at [982, 379] on button "Edit Order" at bounding box center [958, 389] width 79 height 34
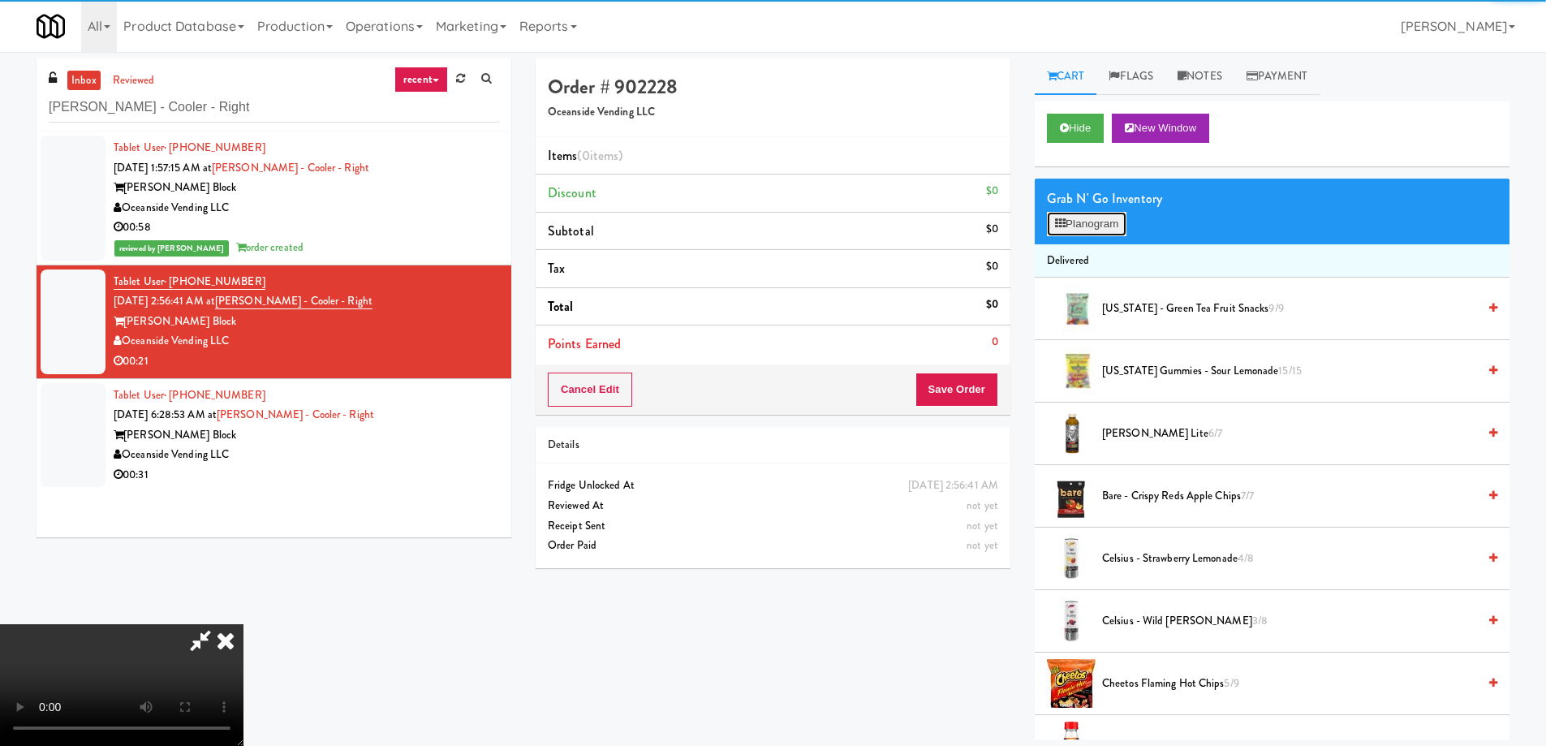
click at [1090, 216] on button "Planogram" at bounding box center [1087, 224] width 80 height 24
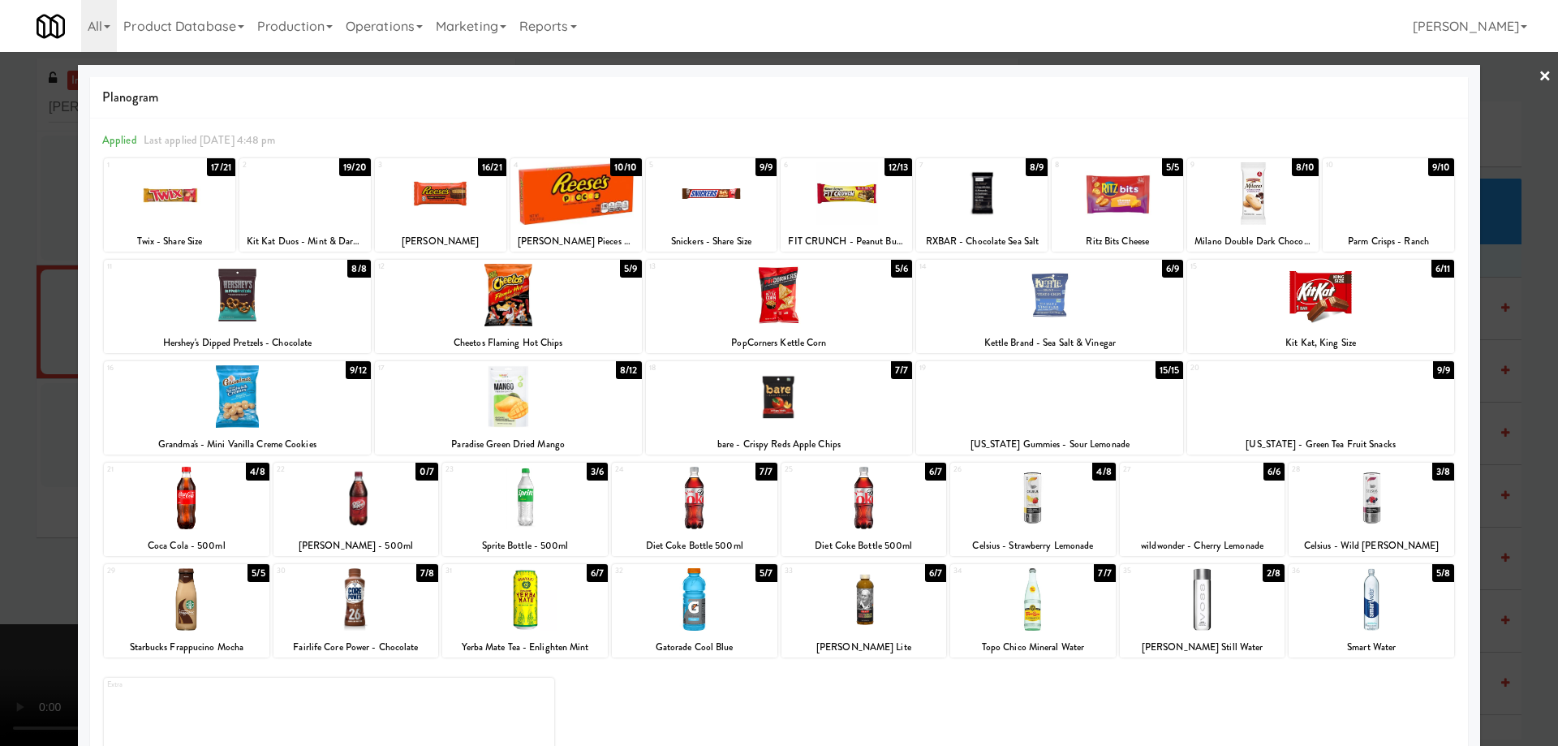
click at [1538, 72] on link "×" at bounding box center [1544, 77] width 13 height 50
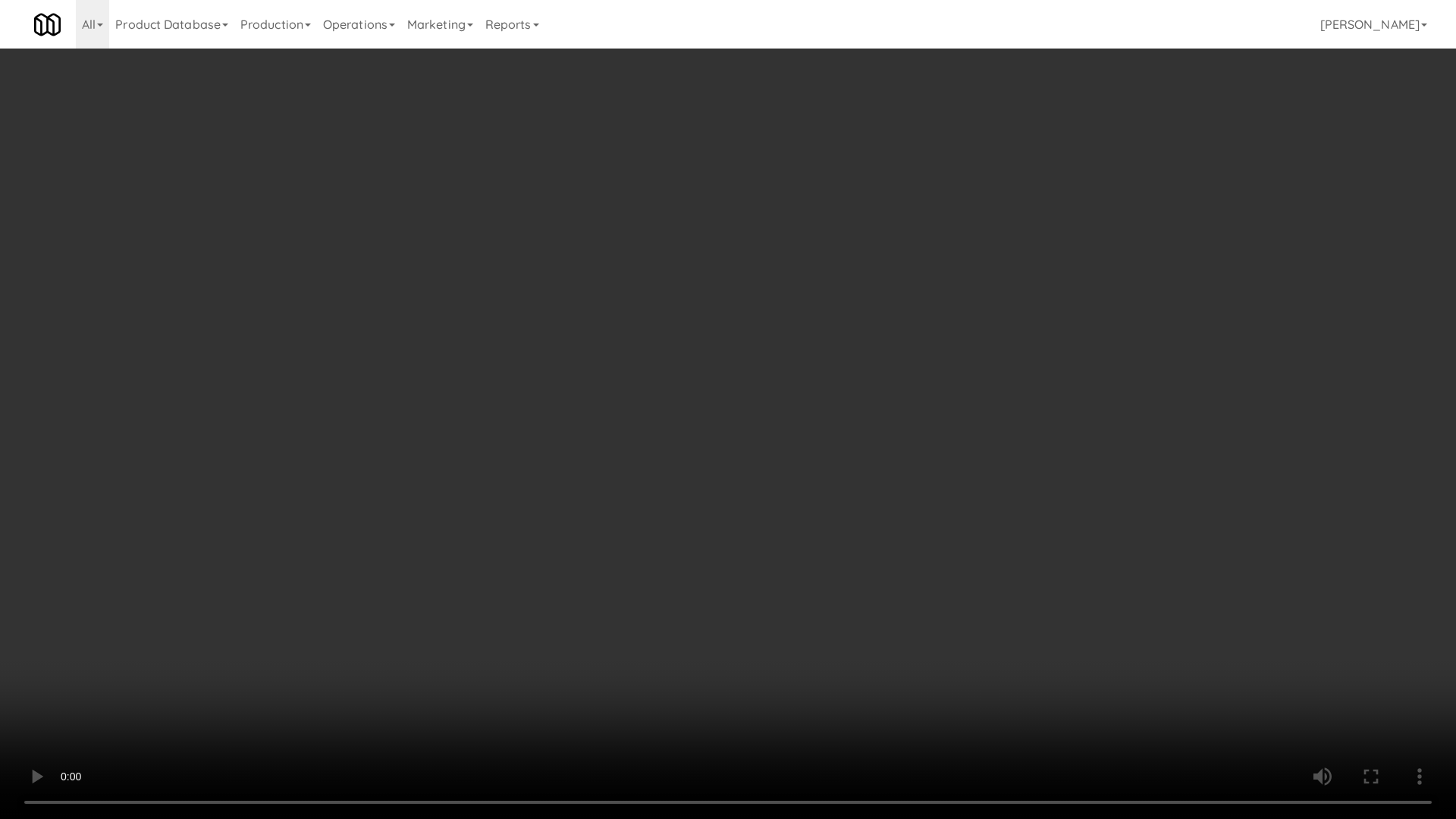
click at [749, 493] on video at bounding box center [728, 410] width 1456 height 819
click at [800, 370] on video at bounding box center [728, 410] width 1456 height 819
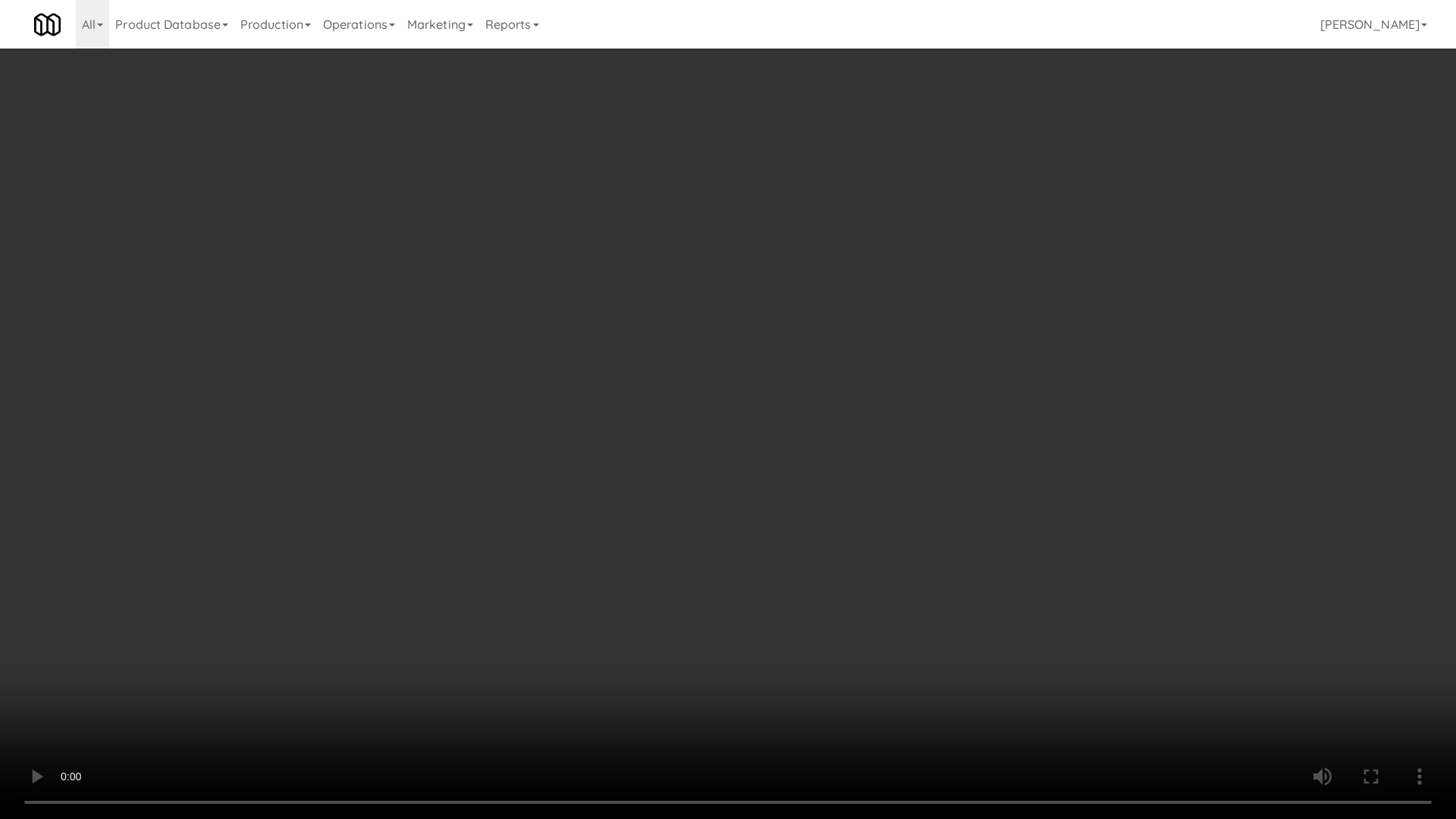
click at [800, 370] on video at bounding box center [728, 410] width 1456 height 819
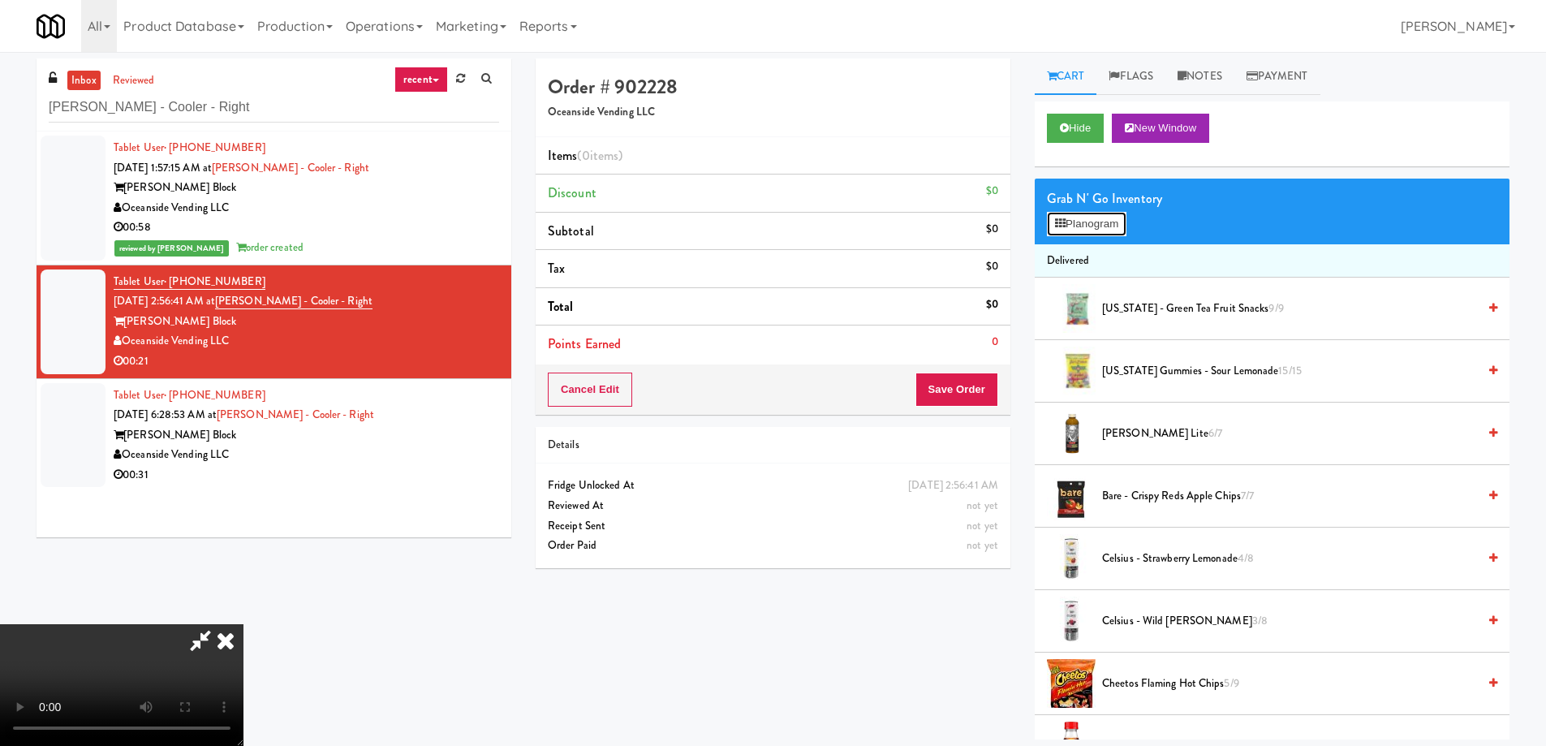
click at [1086, 219] on button "Planogram" at bounding box center [1087, 224] width 80 height 24
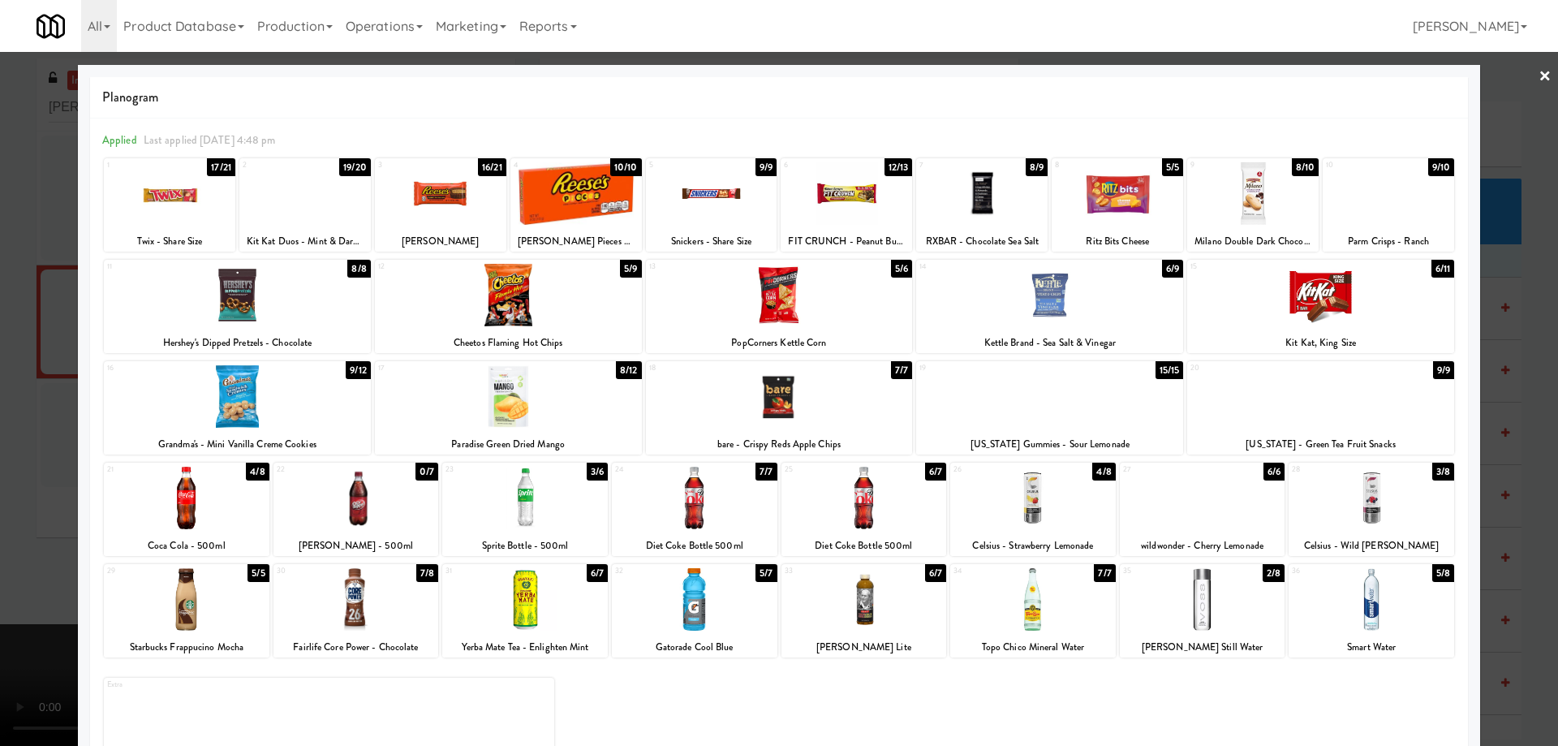
click at [469, 199] on div at bounding box center [440, 193] width 131 height 62
click at [200, 191] on div at bounding box center [169, 193] width 131 height 62
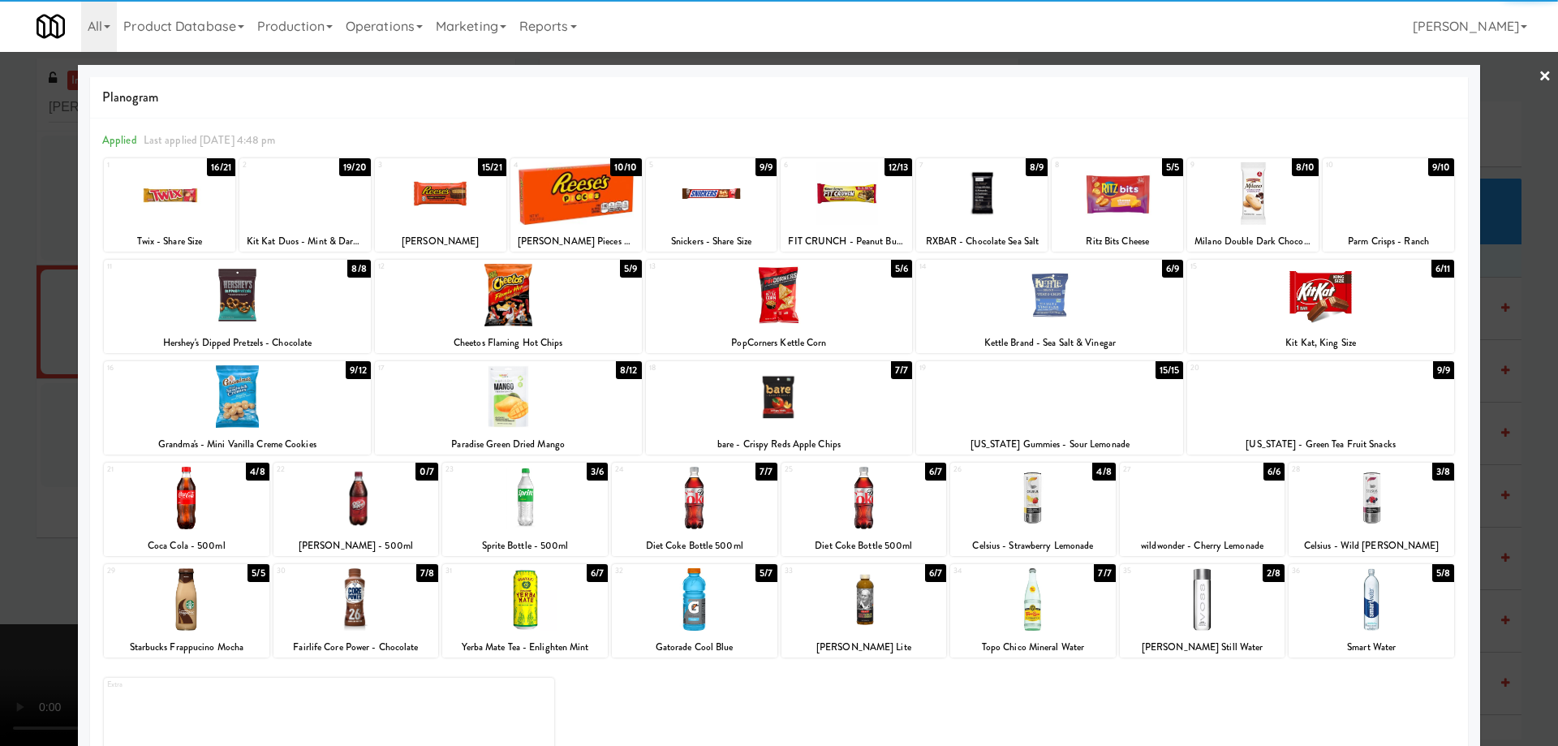
click at [585, 202] on div at bounding box center [575, 193] width 131 height 62
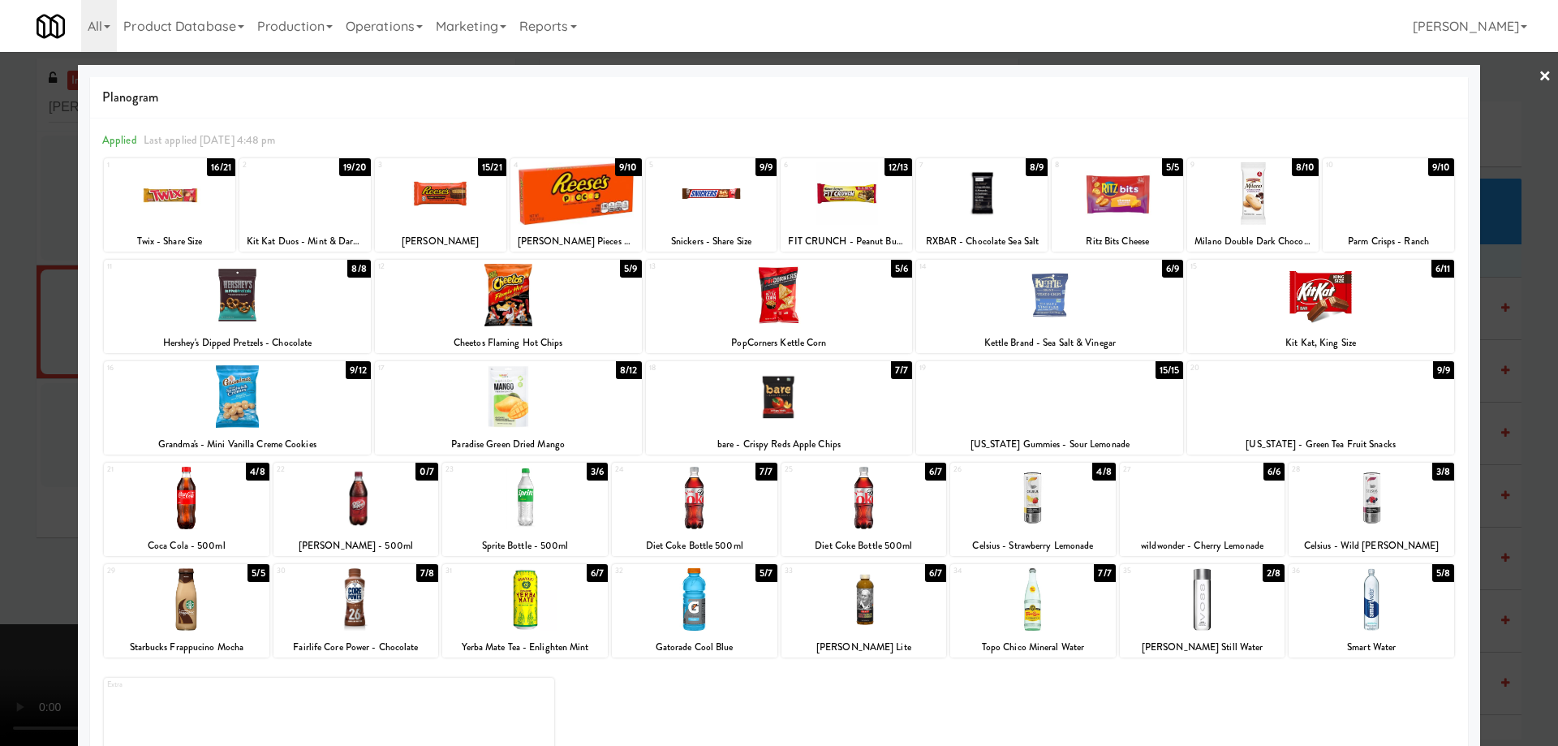
click at [1538, 77] on link "×" at bounding box center [1544, 77] width 13 height 50
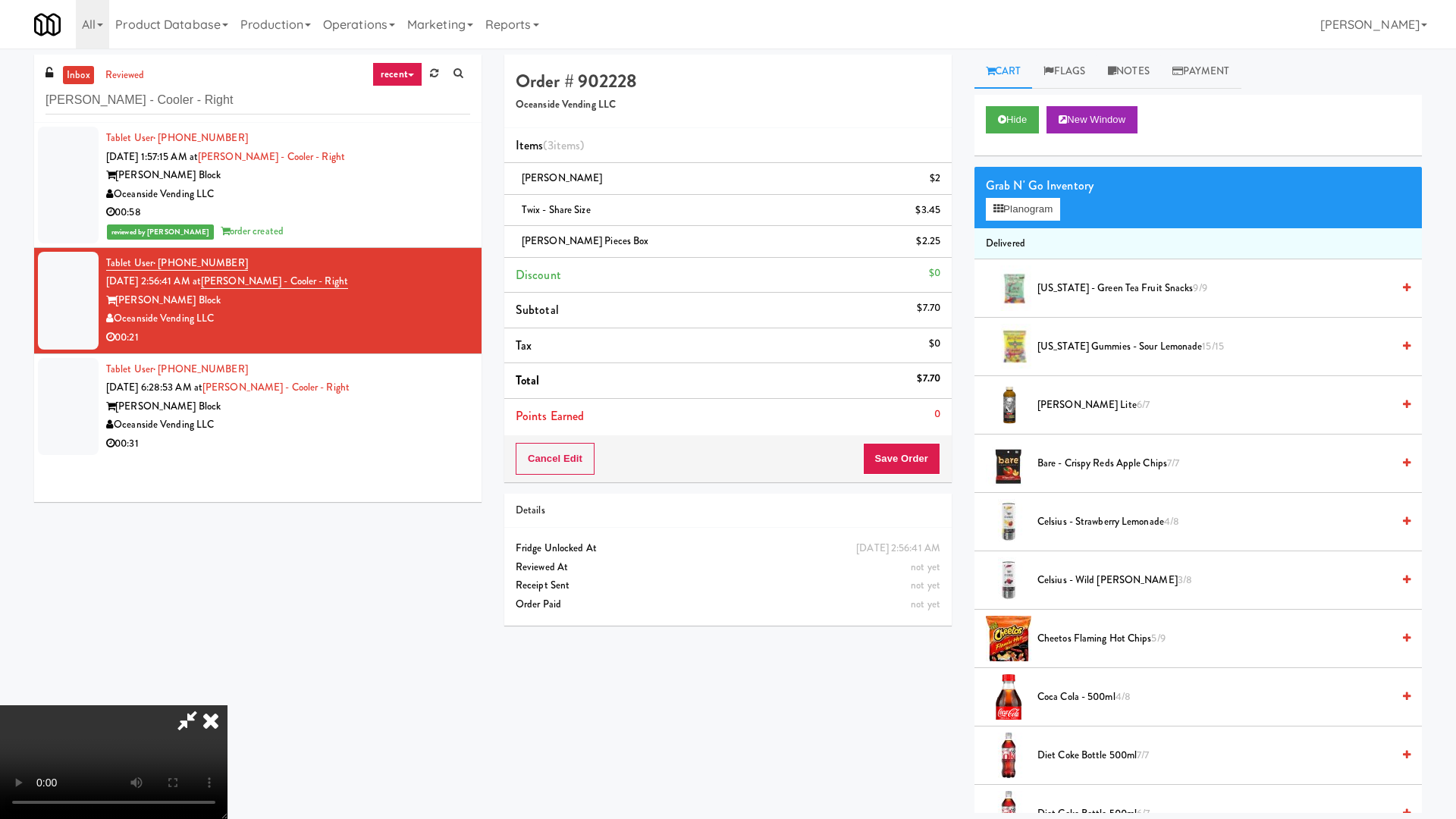
click at [227, 697] on video at bounding box center [113, 763] width 227 height 114
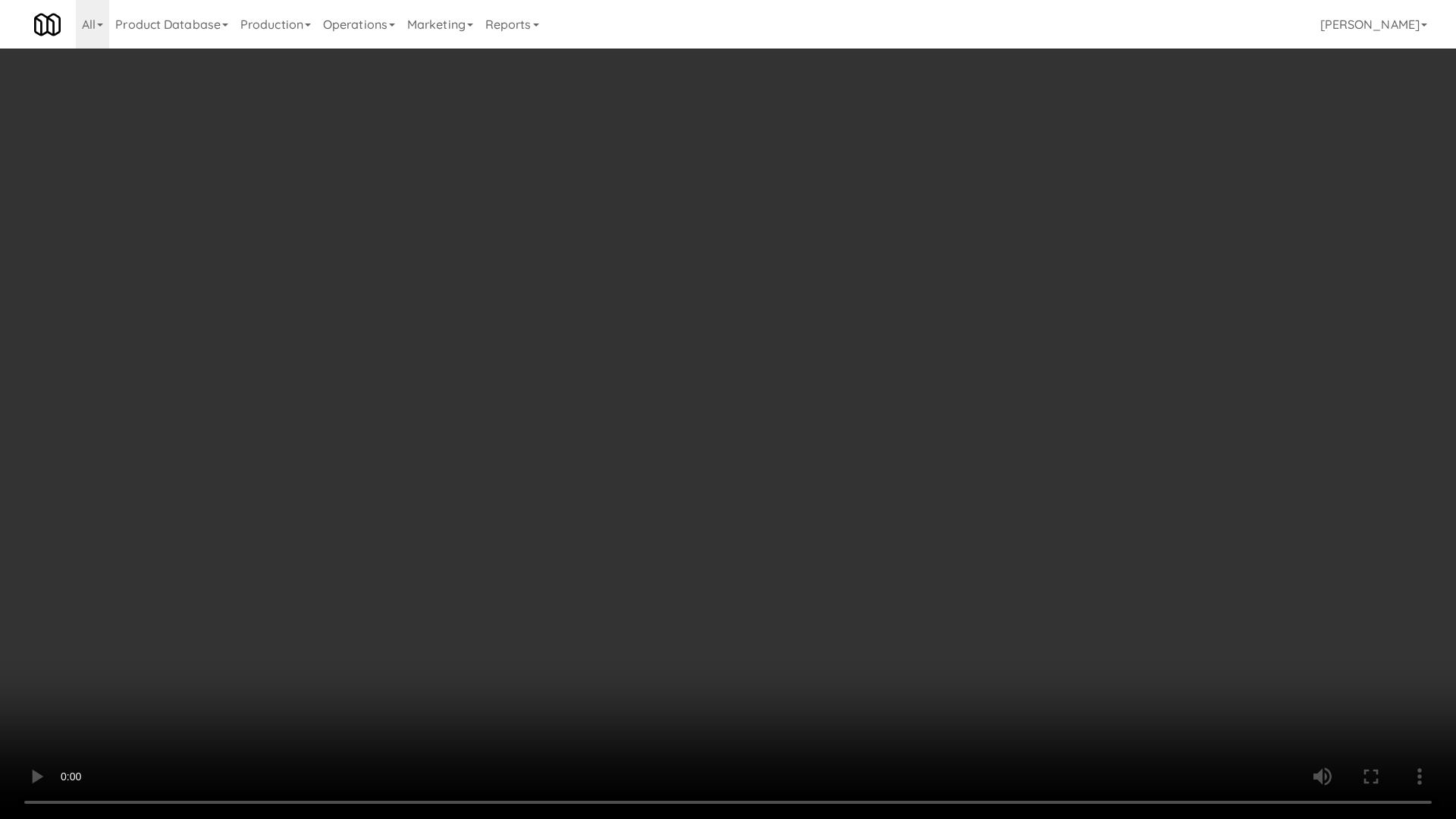
click at [834, 308] on video at bounding box center [728, 410] width 1456 height 819
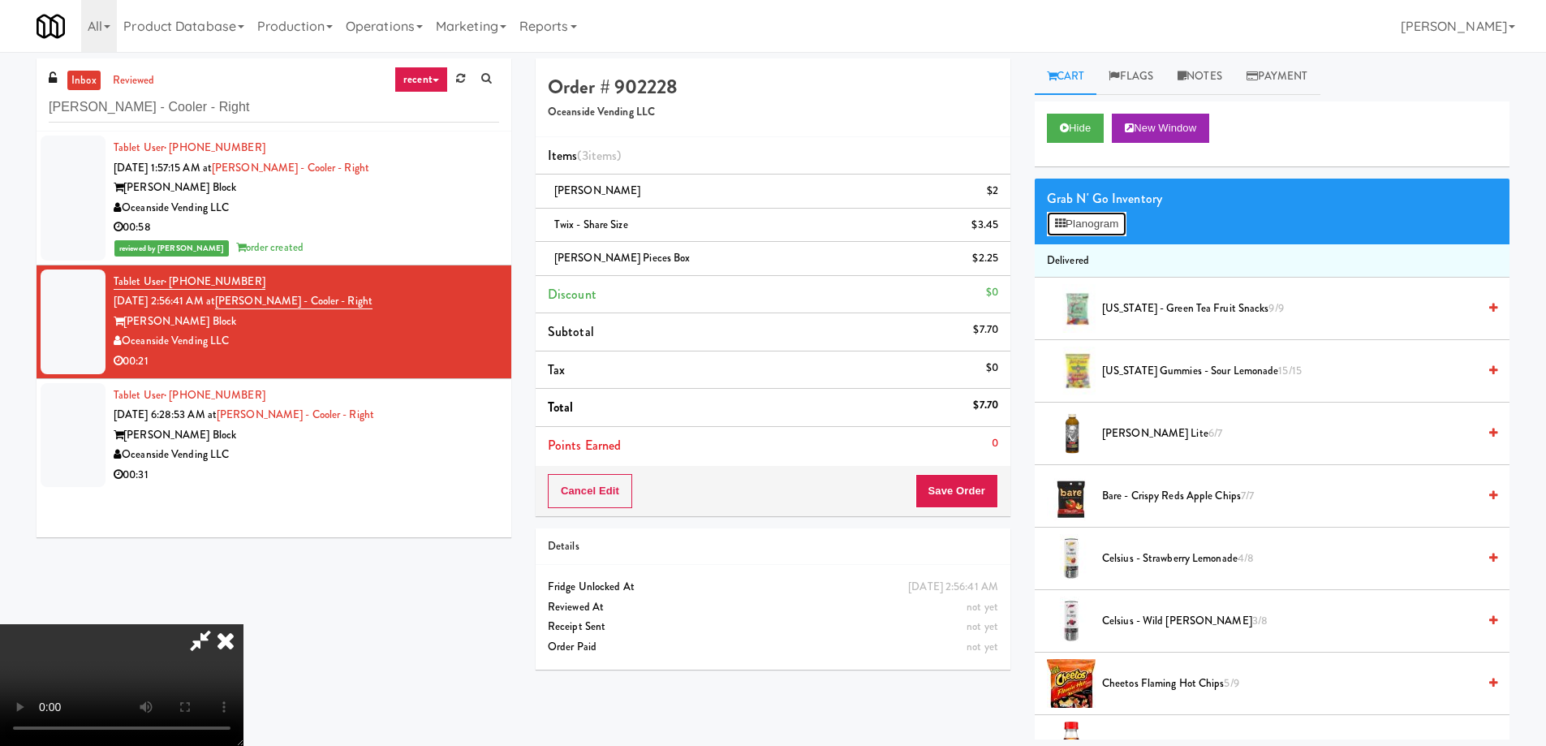
click at [1103, 221] on button "Planogram" at bounding box center [1087, 224] width 80 height 24
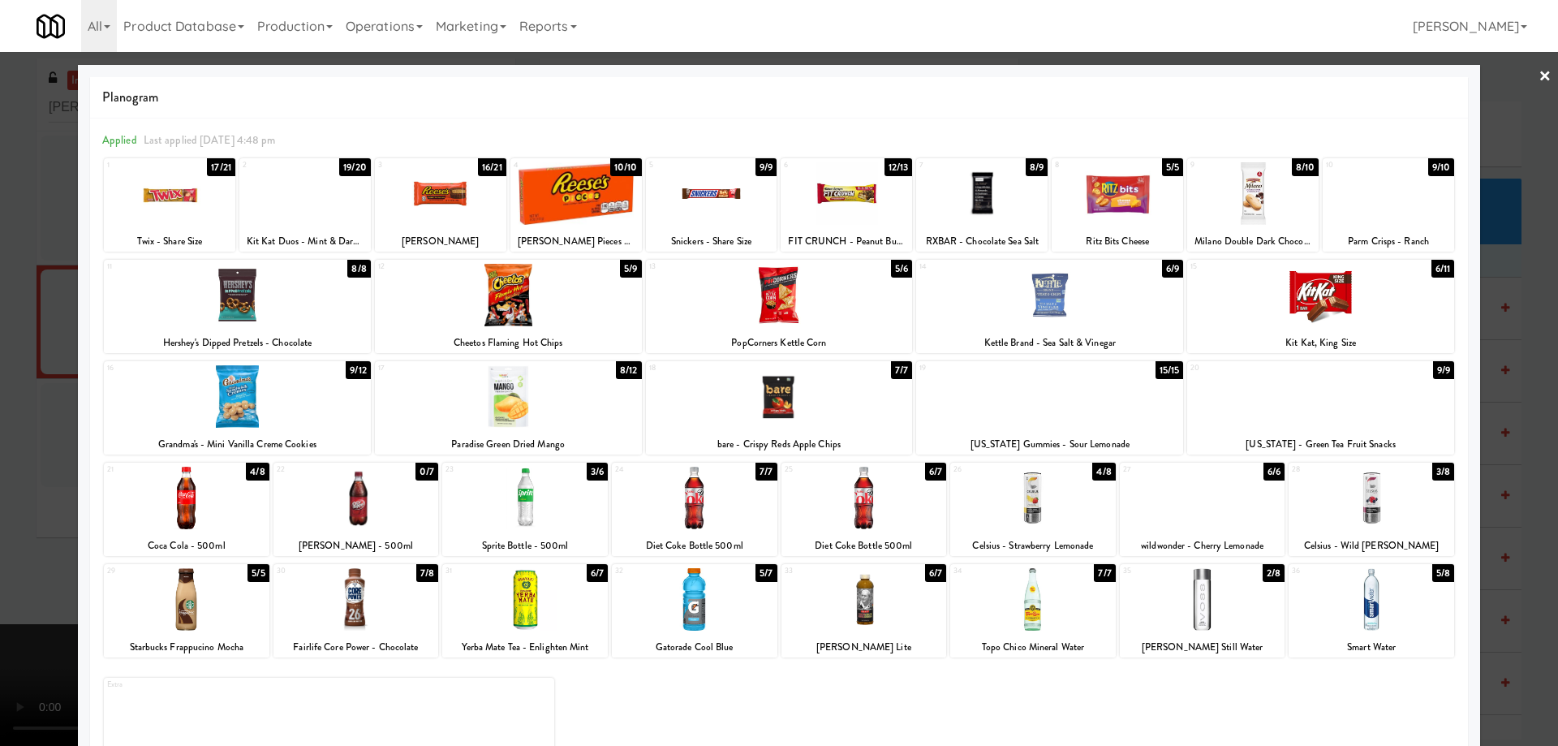
click at [721, 621] on div at bounding box center [695, 599] width 166 height 62
click at [1538, 73] on link "×" at bounding box center [1544, 77] width 13 height 50
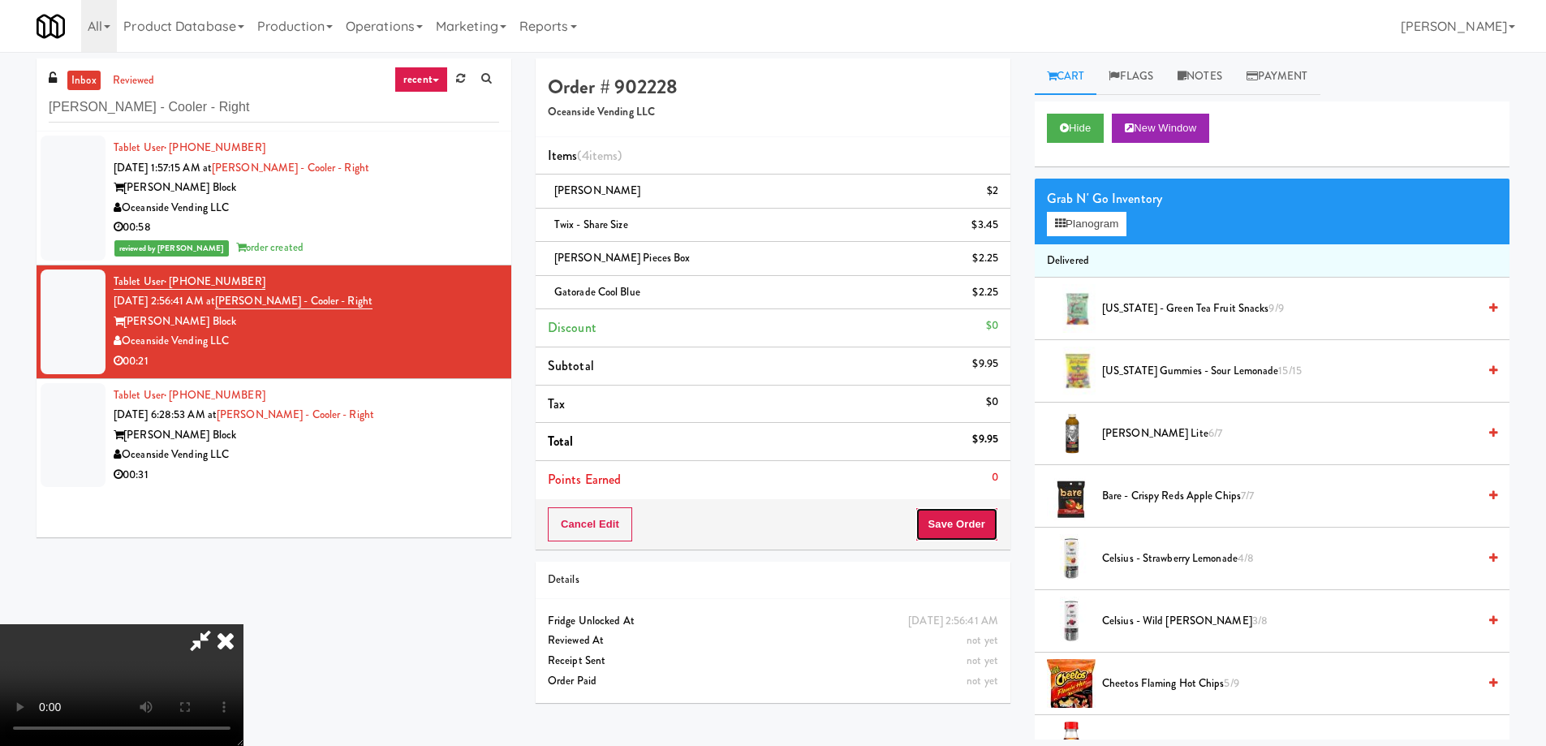
click at [973, 520] on button "Save Order" at bounding box center [956, 524] width 83 height 34
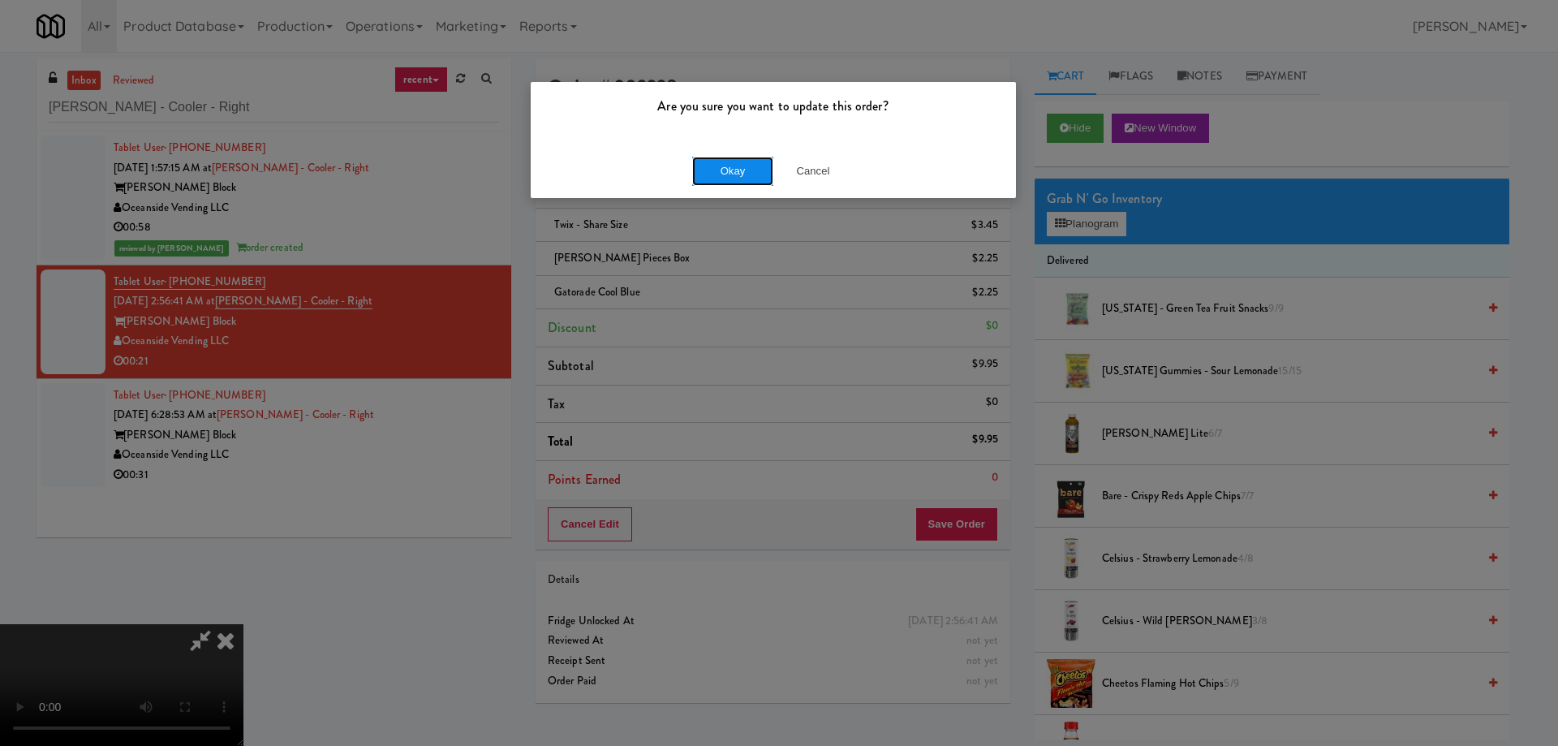
click at [726, 165] on button "Okay" at bounding box center [732, 171] width 81 height 29
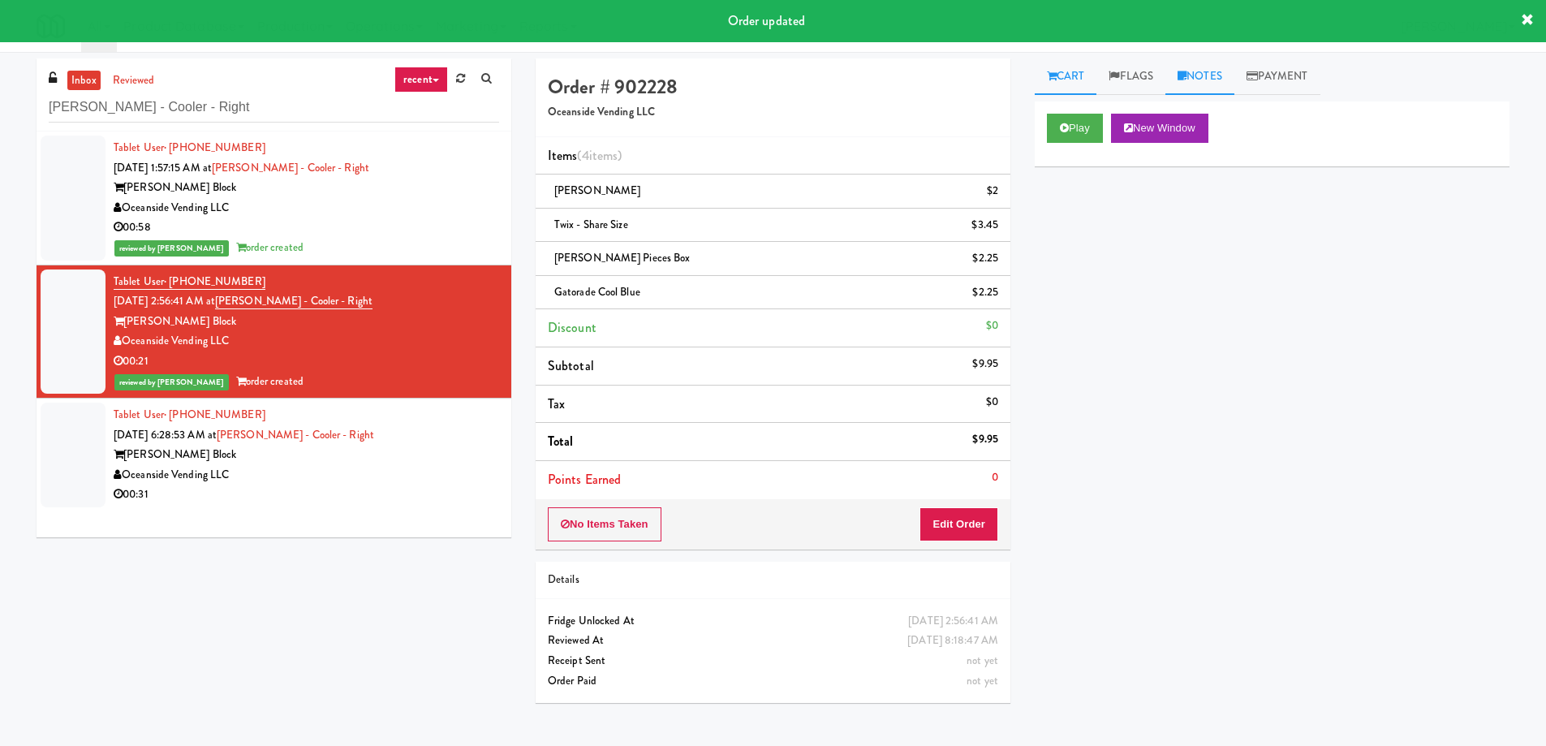
click at [1217, 75] on link "Notes" at bounding box center [1199, 76] width 69 height 37
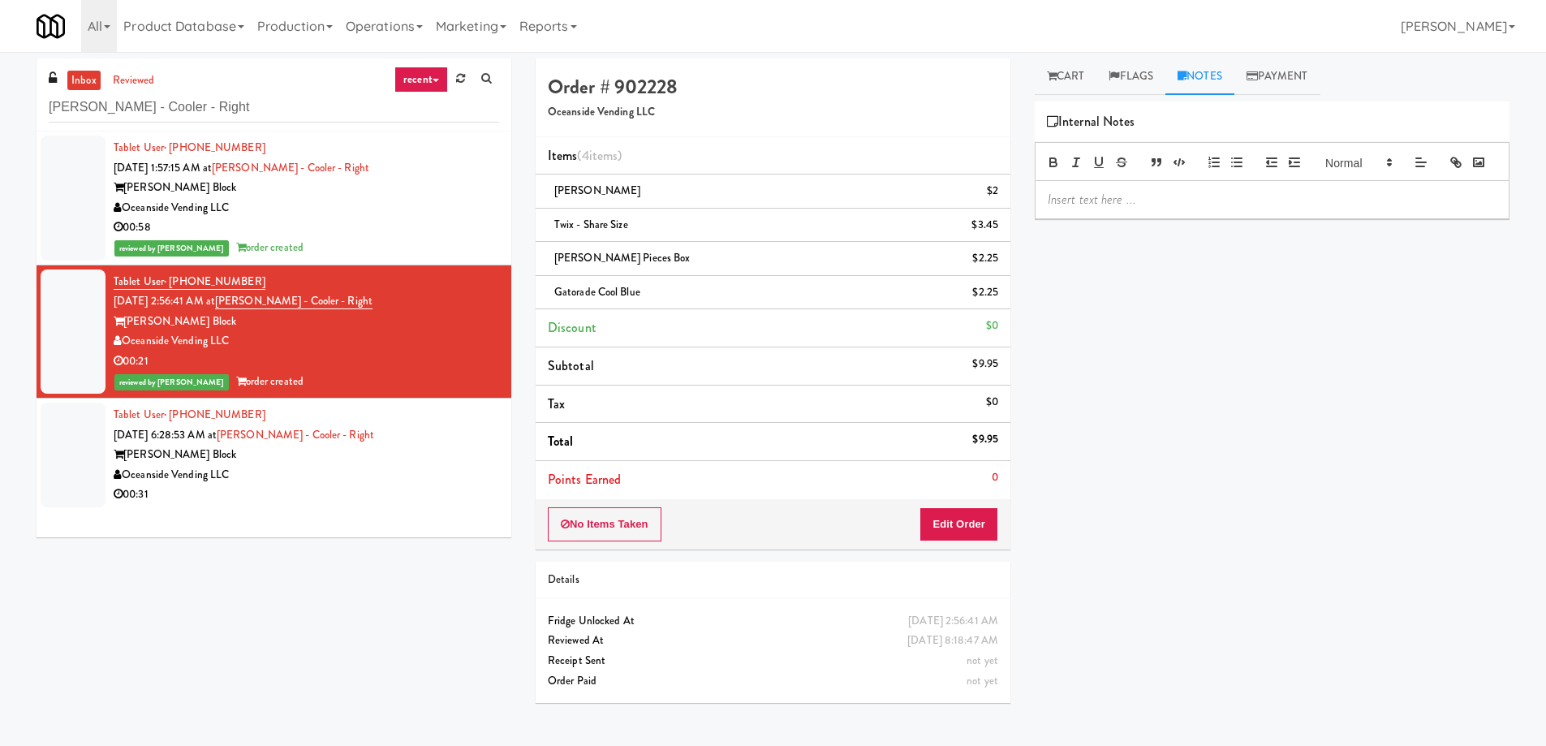
click at [1168, 209] on p at bounding box center [1271, 200] width 449 height 18
click at [404, 481] on div "Oceanside Vending LLC" at bounding box center [306, 475] width 385 height 20
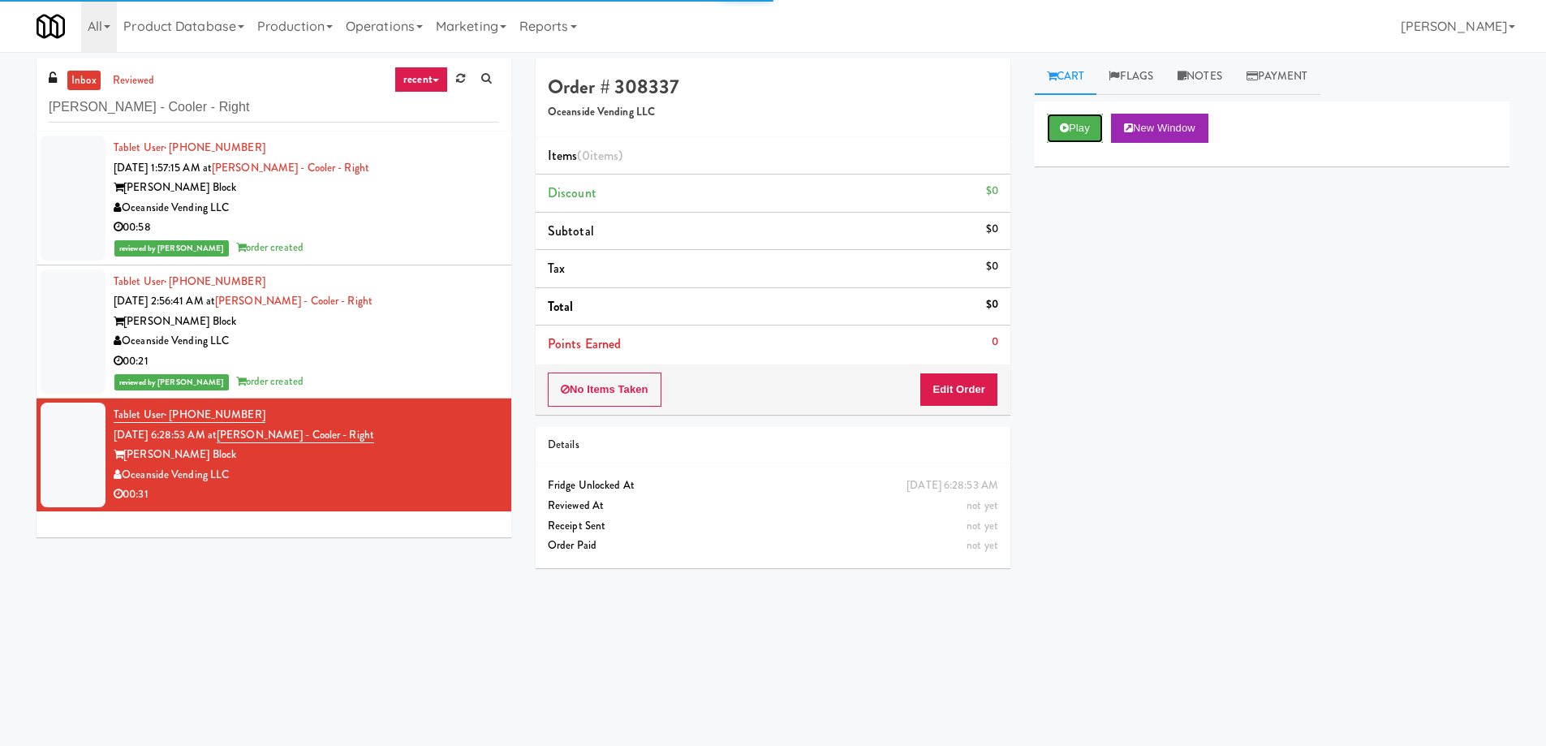
drag, startPoint x: 1087, startPoint y: 119, endPoint x: 1056, endPoint y: 164, distance: 54.2
click at [1088, 118] on button "Play" at bounding box center [1075, 128] width 56 height 29
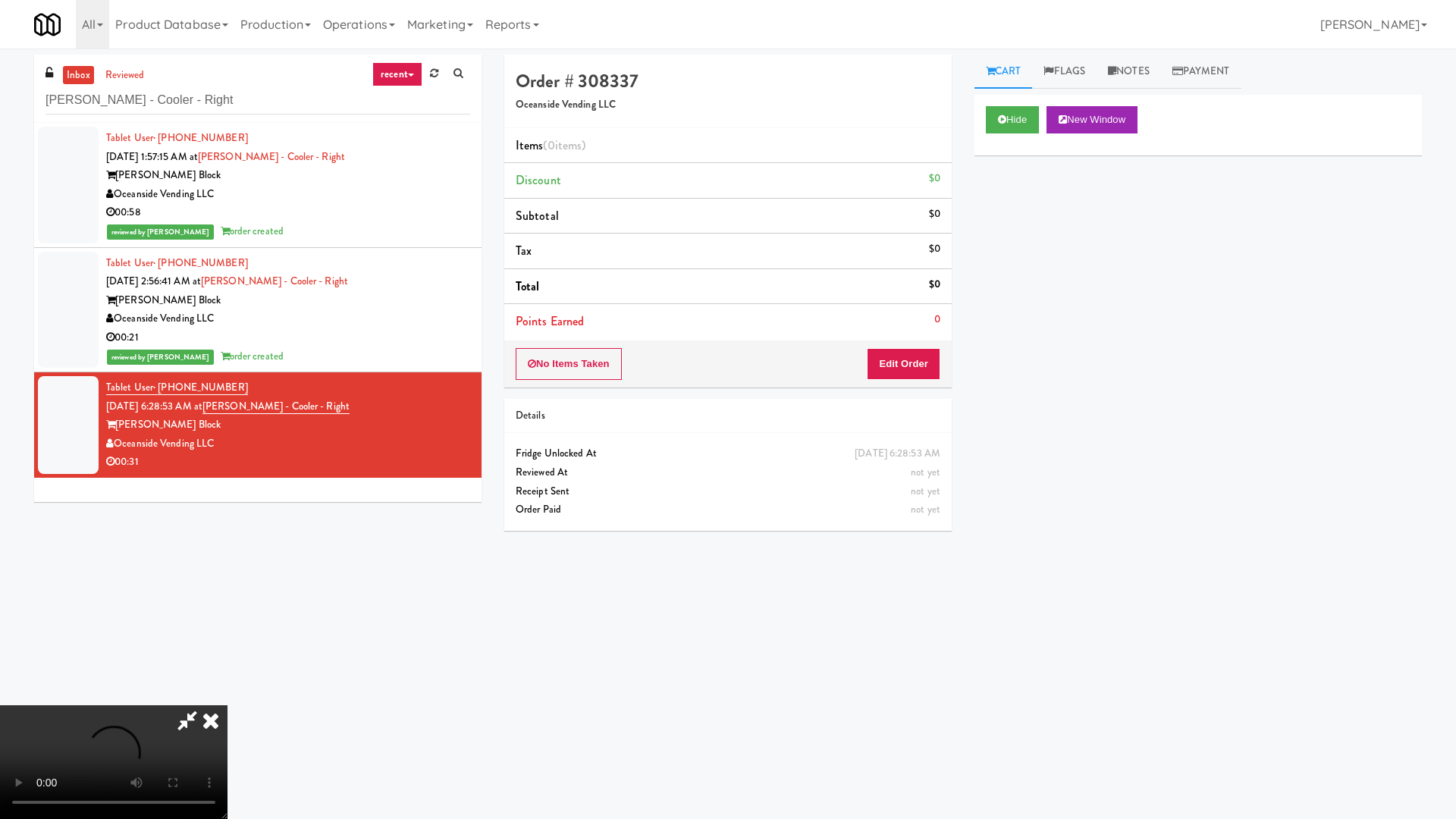
click at [227, 697] on video at bounding box center [113, 763] width 227 height 114
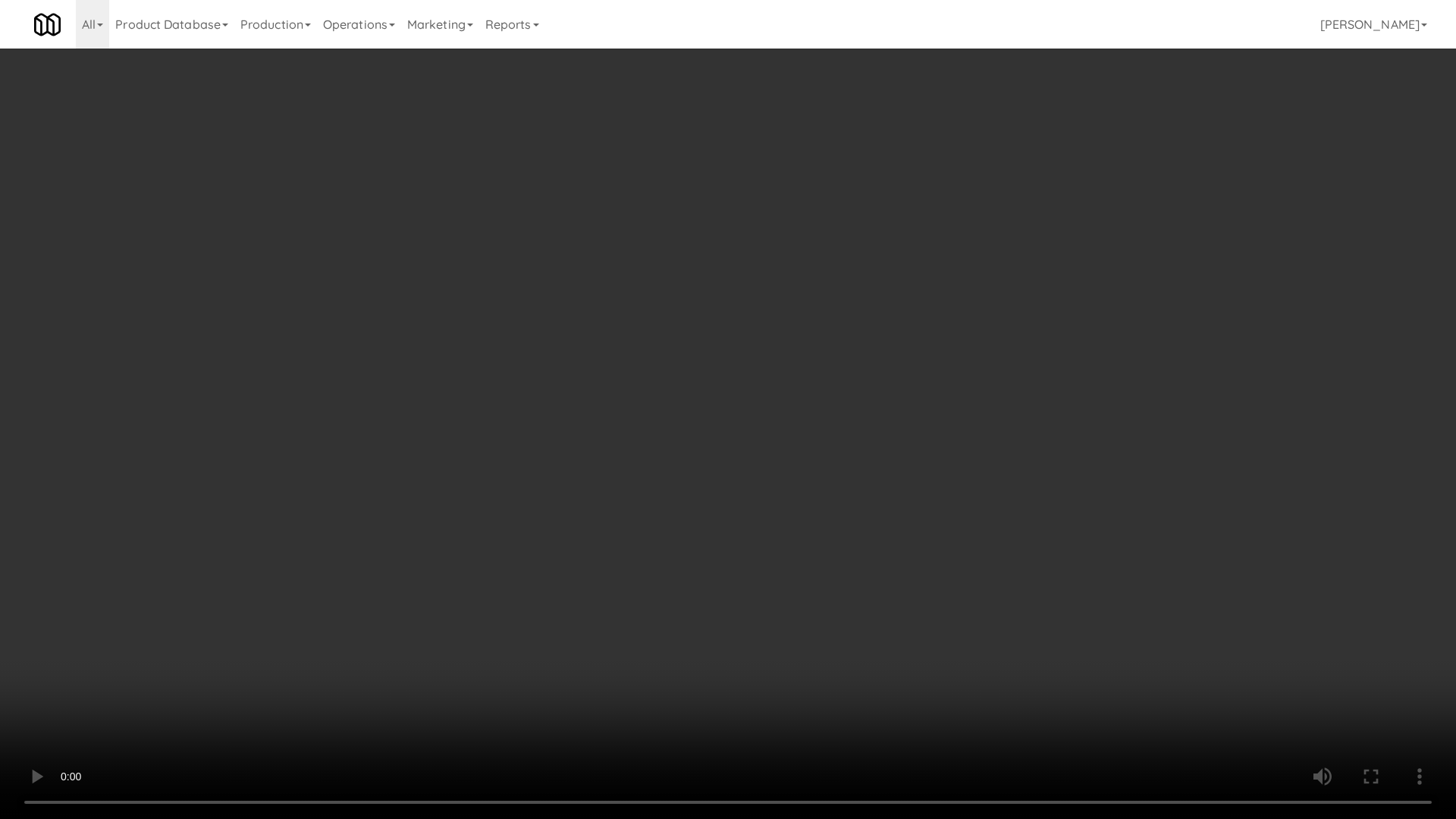
click at [1081, 473] on video at bounding box center [728, 410] width 1456 height 819
click at [1031, 468] on video at bounding box center [728, 410] width 1456 height 819
click at [1039, 468] on video at bounding box center [728, 410] width 1456 height 819
click at [950, 531] on video at bounding box center [728, 410] width 1456 height 819
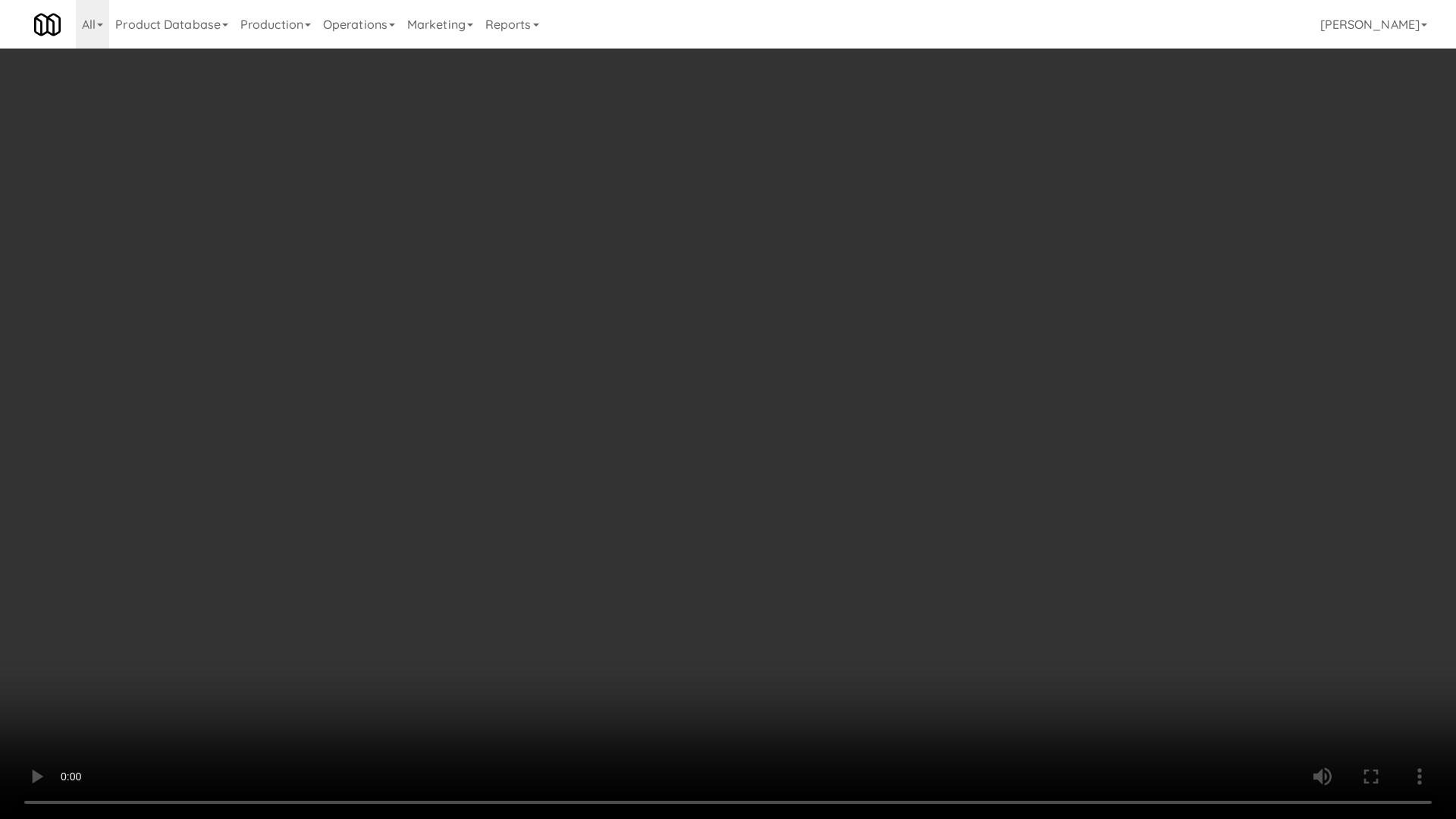
click at [947, 477] on video at bounding box center [728, 410] width 1456 height 819
click at [963, 468] on video at bounding box center [728, 410] width 1456 height 819
click at [968, 459] on video at bounding box center [728, 410] width 1456 height 819
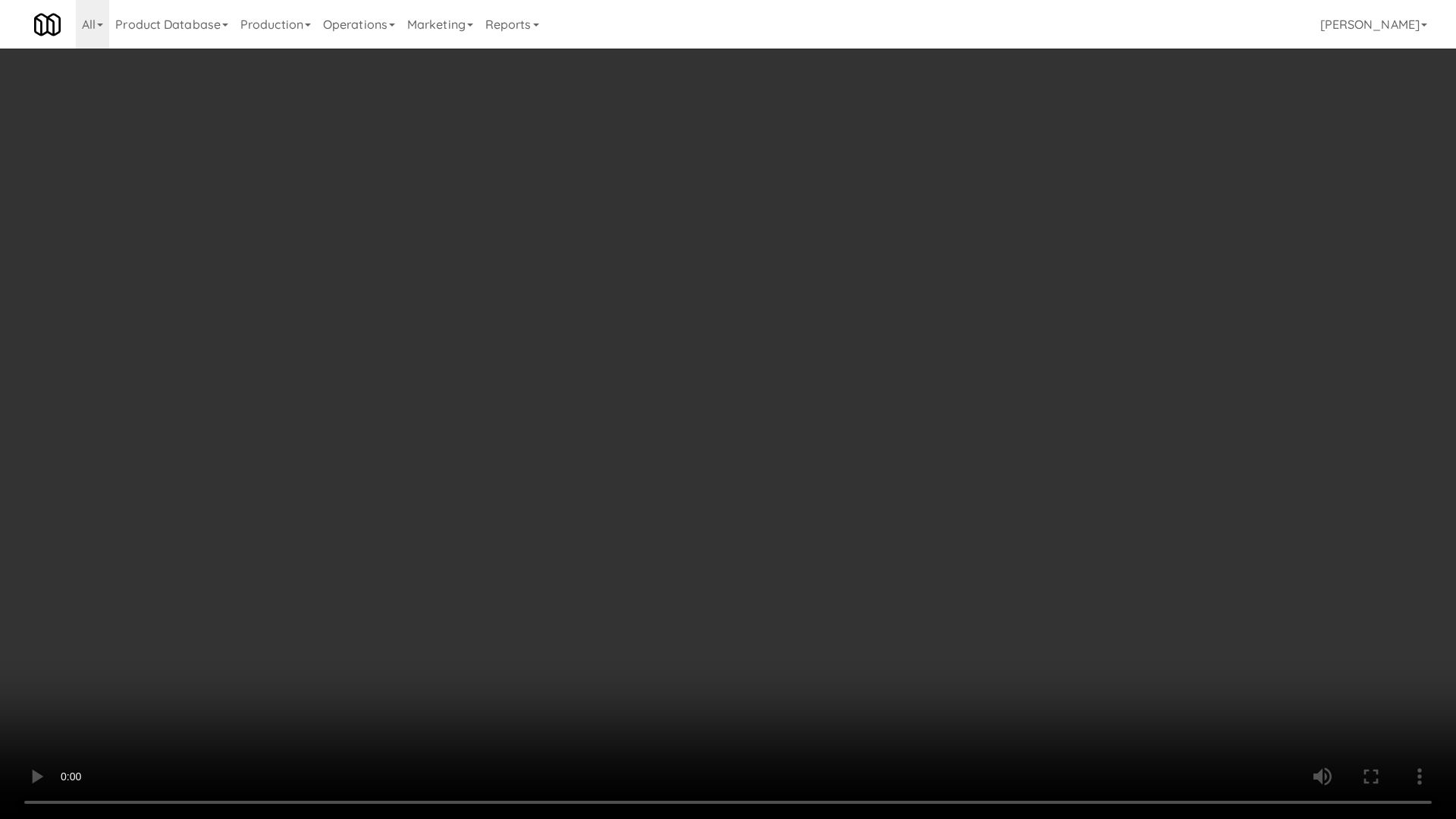
click at [968, 459] on video at bounding box center [728, 410] width 1456 height 819
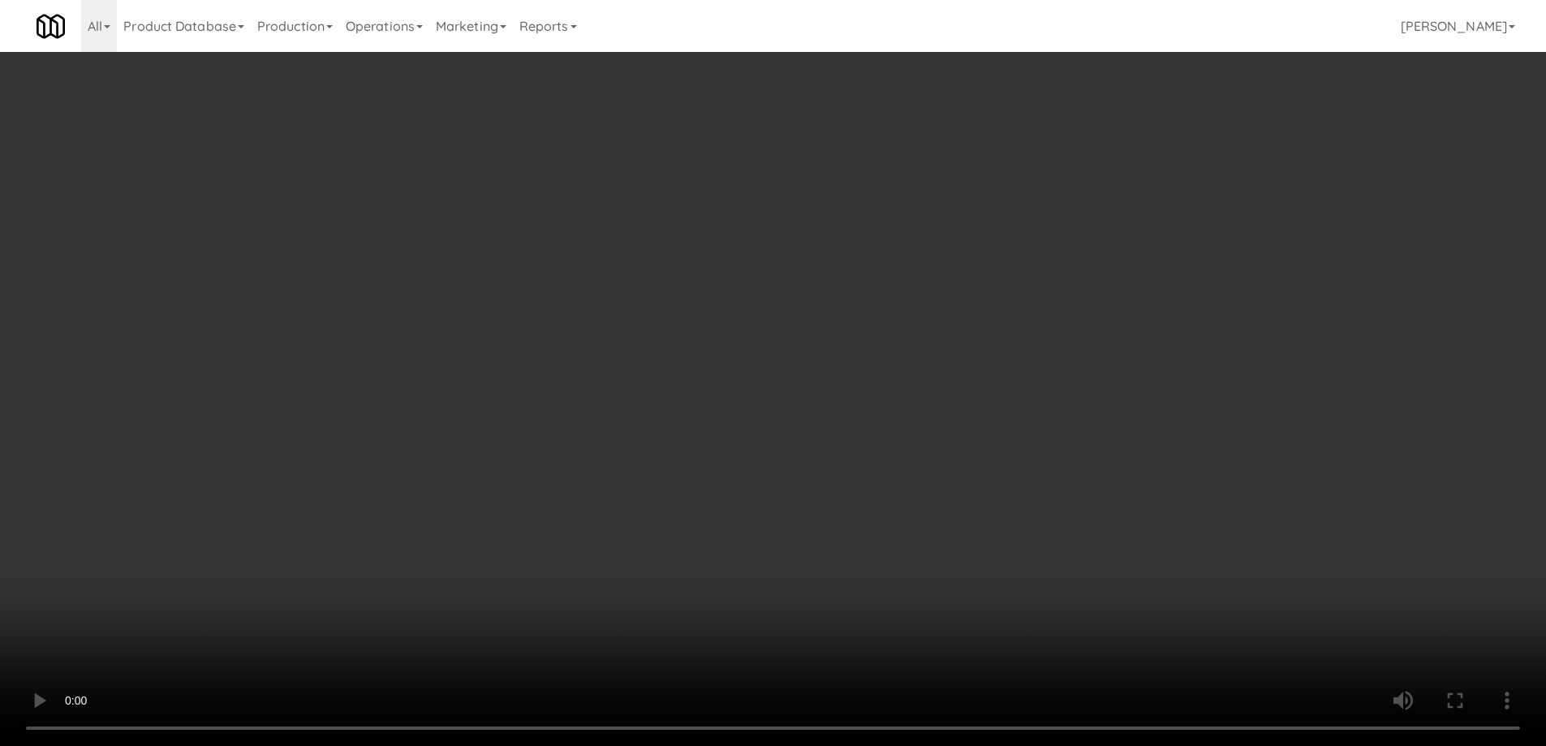
click at [729, 373] on video at bounding box center [773, 373] width 1546 height 746
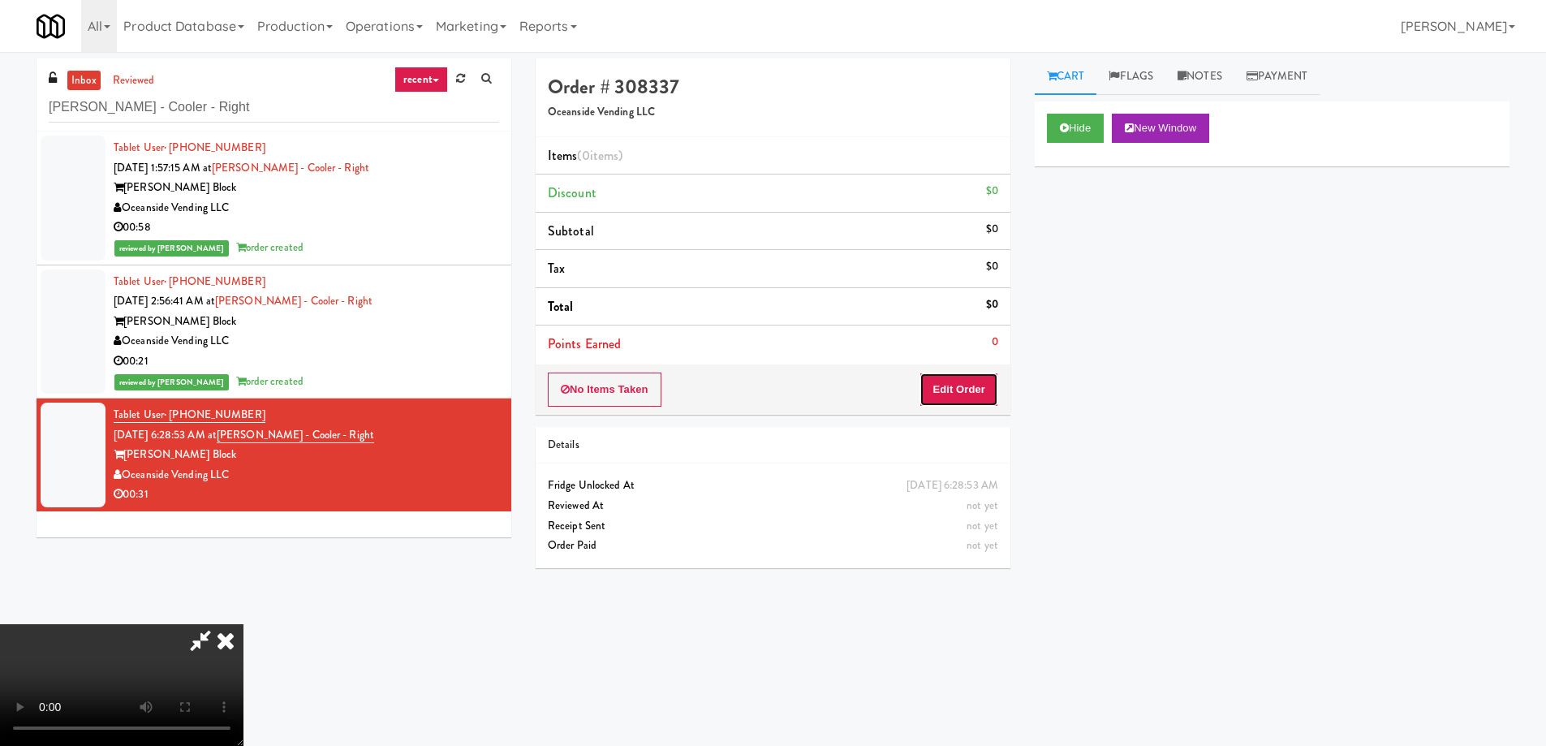
click at [971, 392] on button "Edit Order" at bounding box center [958, 389] width 79 height 34
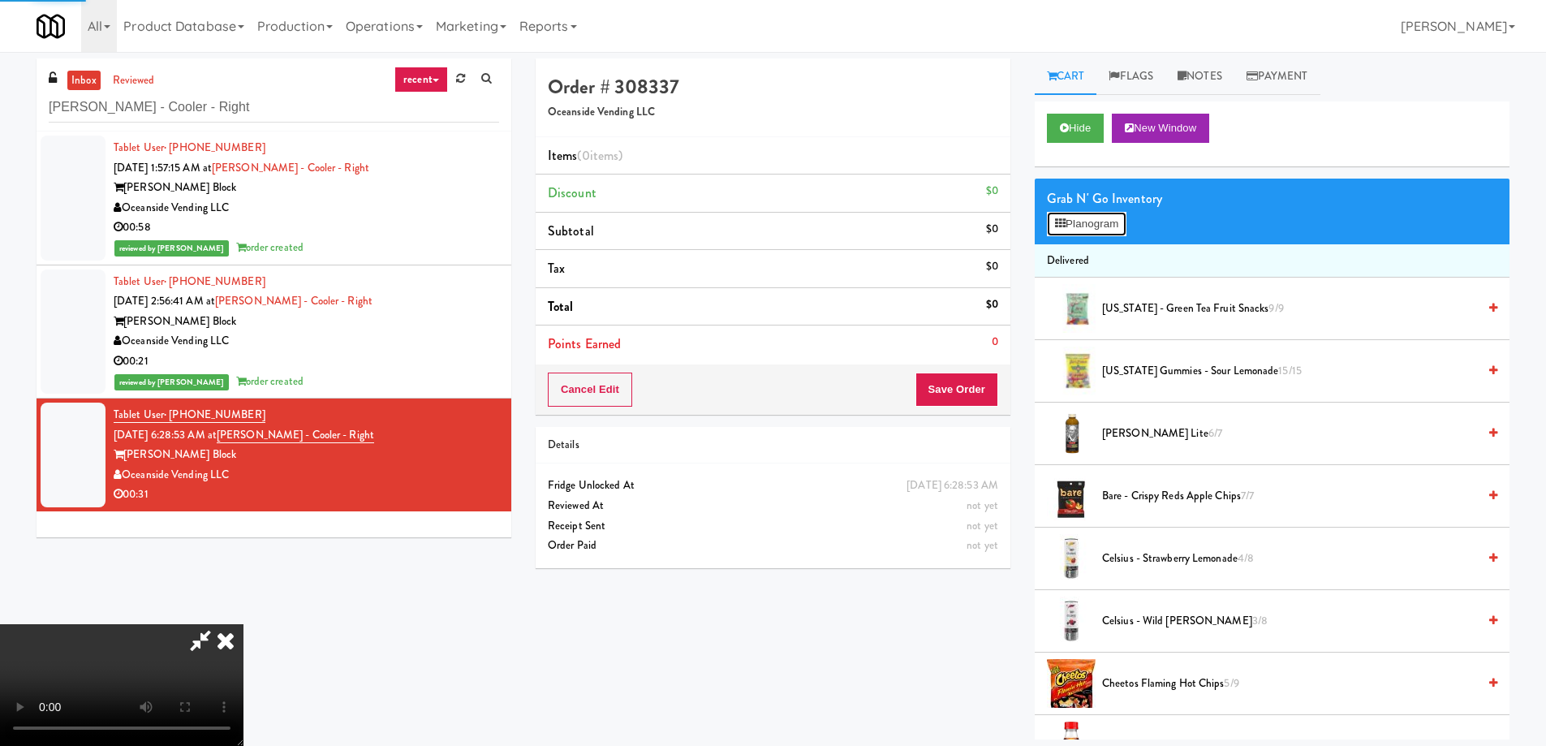
click at [1104, 227] on button "Planogram" at bounding box center [1087, 224] width 80 height 24
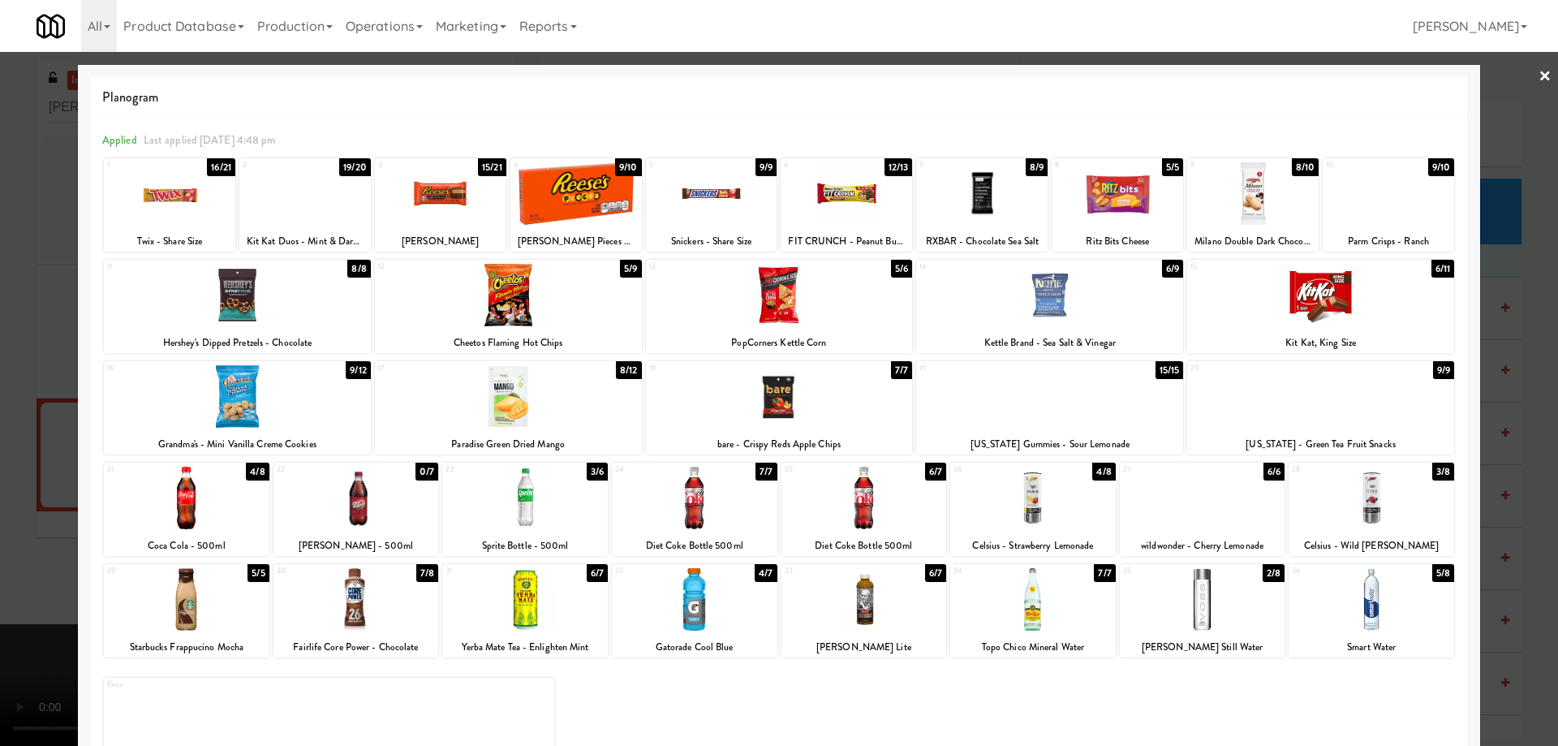
click at [531, 401] on div at bounding box center [508, 396] width 267 height 62
click at [556, 494] on div at bounding box center [525, 498] width 166 height 62
click at [1538, 77] on link "×" at bounding box center [1544, 77] width 13 height 50
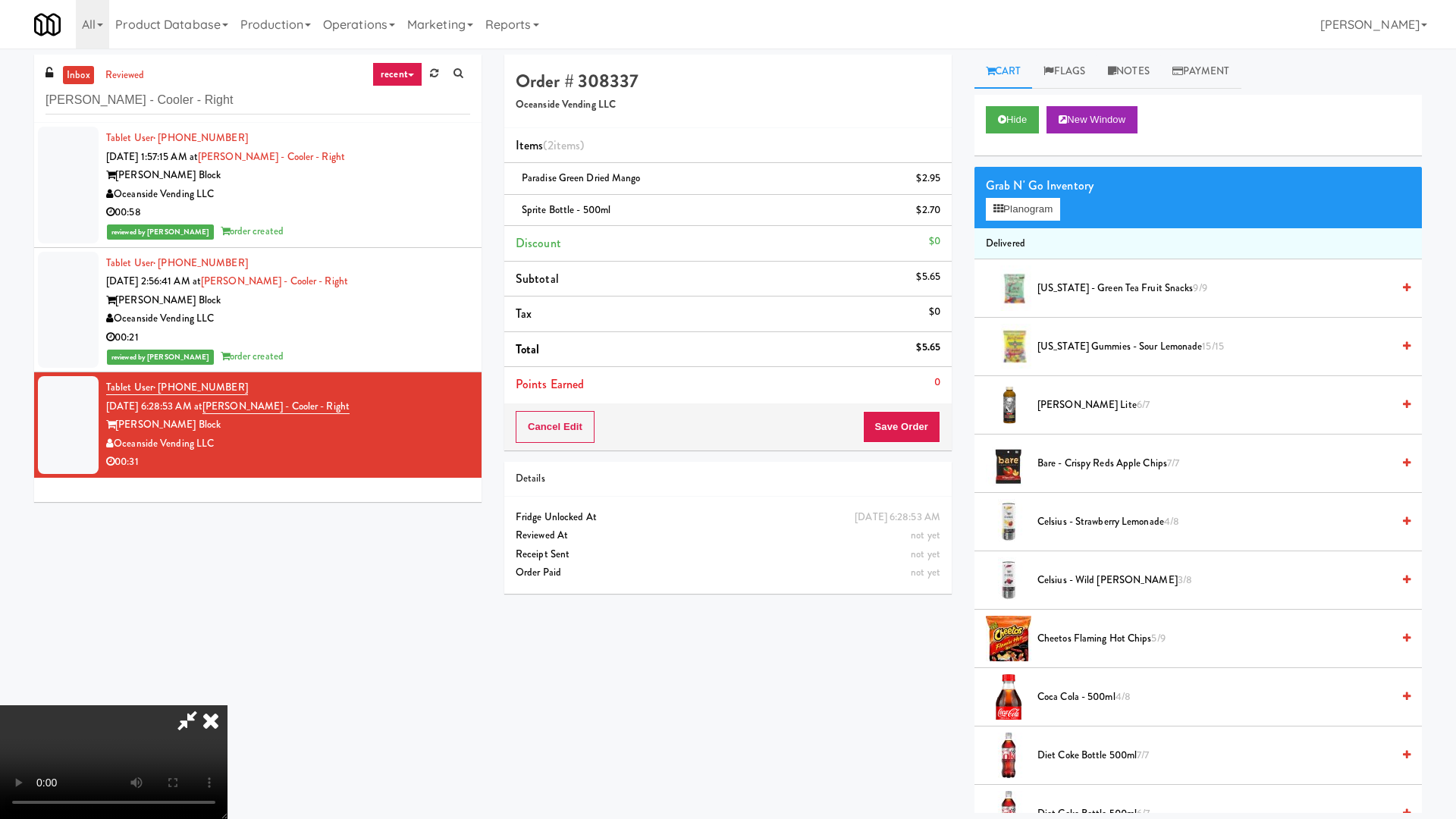
click at [227, 697] on video at bounding box center [113, 763] width 227 height 114
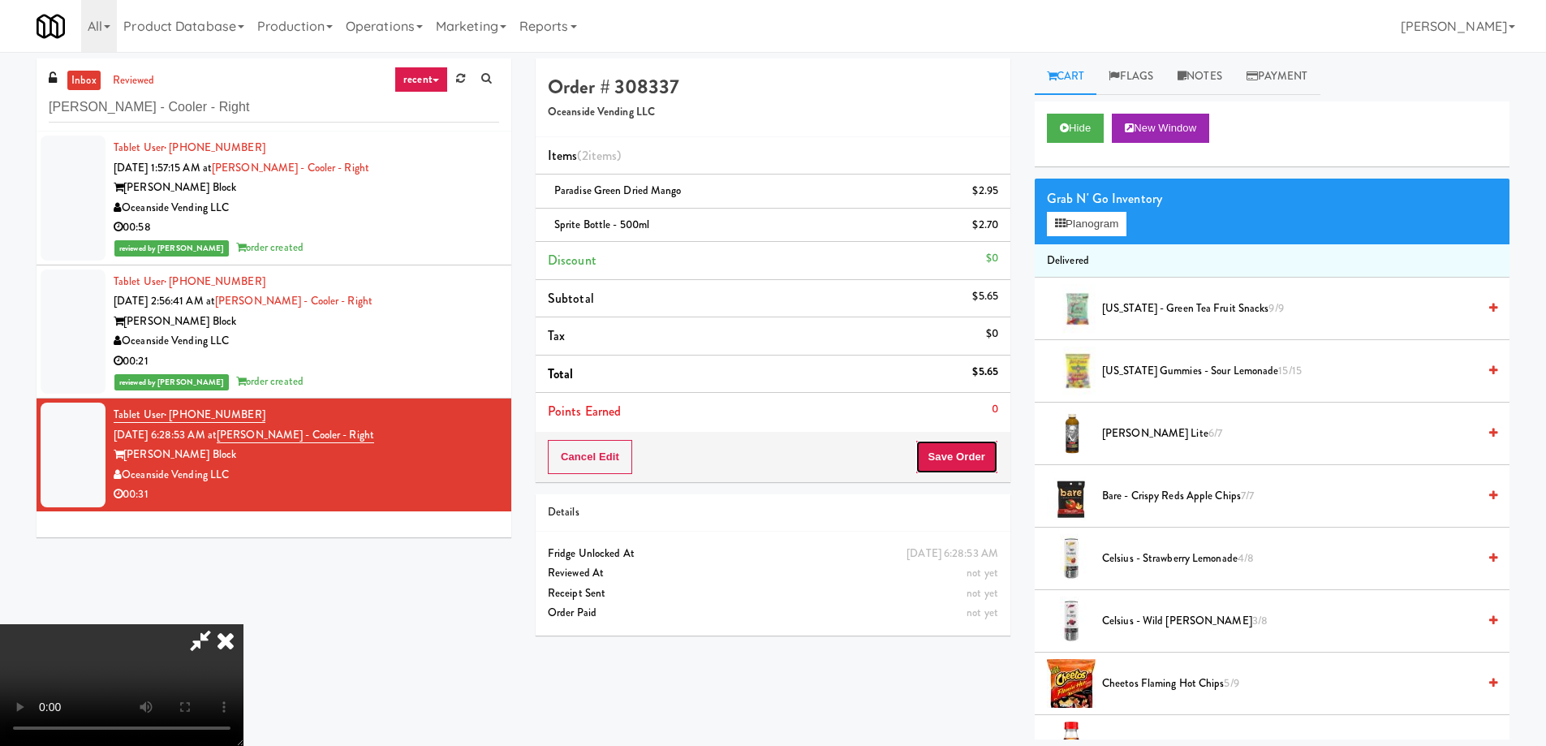
click at [963, 450] on button "Save Order" at bounding box center [956, 457] width 83 height 34
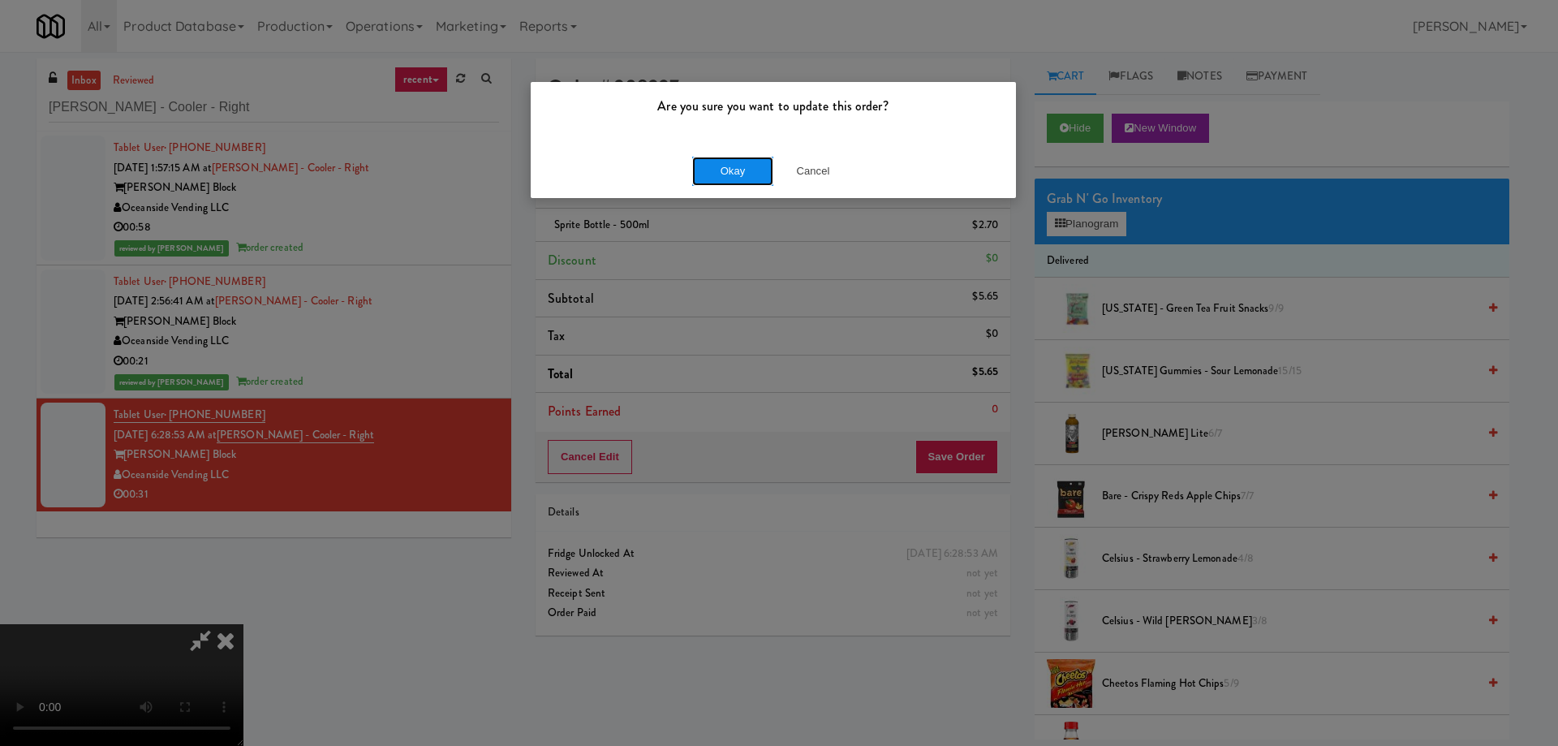
click at [748, 173] on button "Okay" at bounding box center [732, 171] width 81 height 29
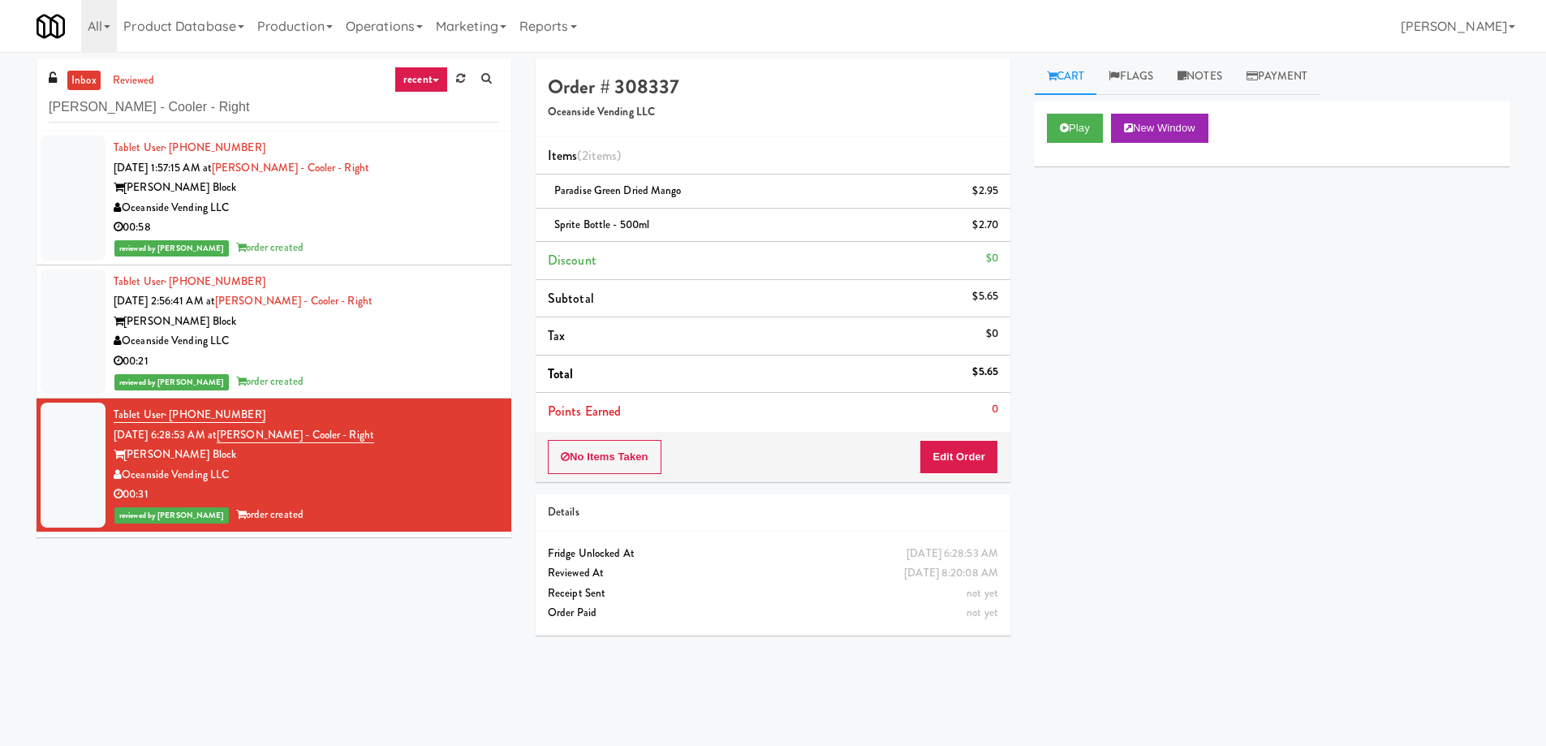
drag, startPoint x: 1205, startPoint y: 66, endPoint x: 1198, endPoint y: 98, distance: 33.3
click at [1205, 66] on link "Notes" at bounding box center [1199, 76] width 69 height 37
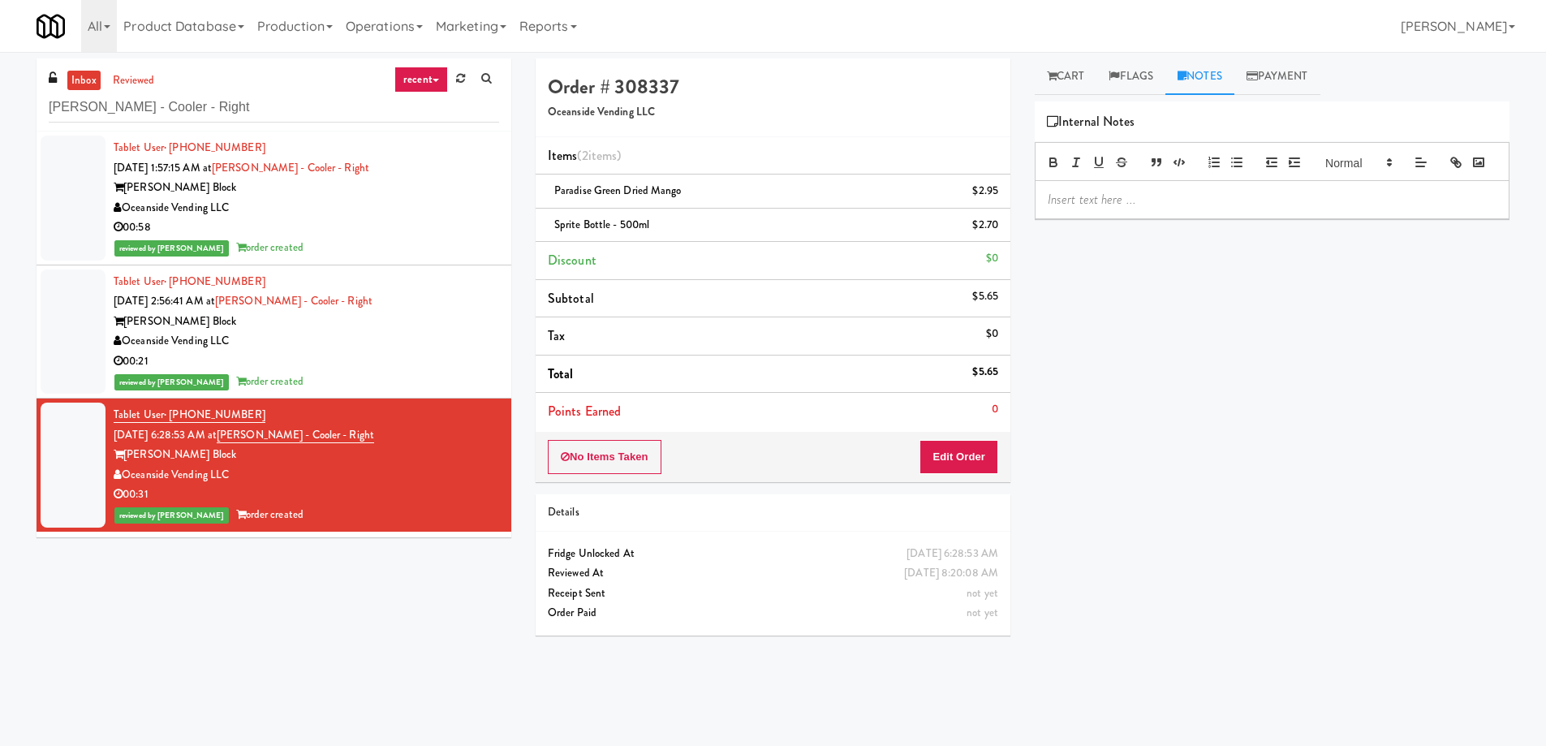
click at [1151, 209] on p at bounding box center [1271, 200] width 449 height 18
click at [1290, 209] on div "Gladz: #DisabledCamera #TopLeft and" at bounding box center [1271, 199] width 473 height 37
click at [1283, 402] on div "Play New Window Primary Flag Clear Flag if unable to determine what was taken o…" at bounding box center [1271, 405] width 475 height 608
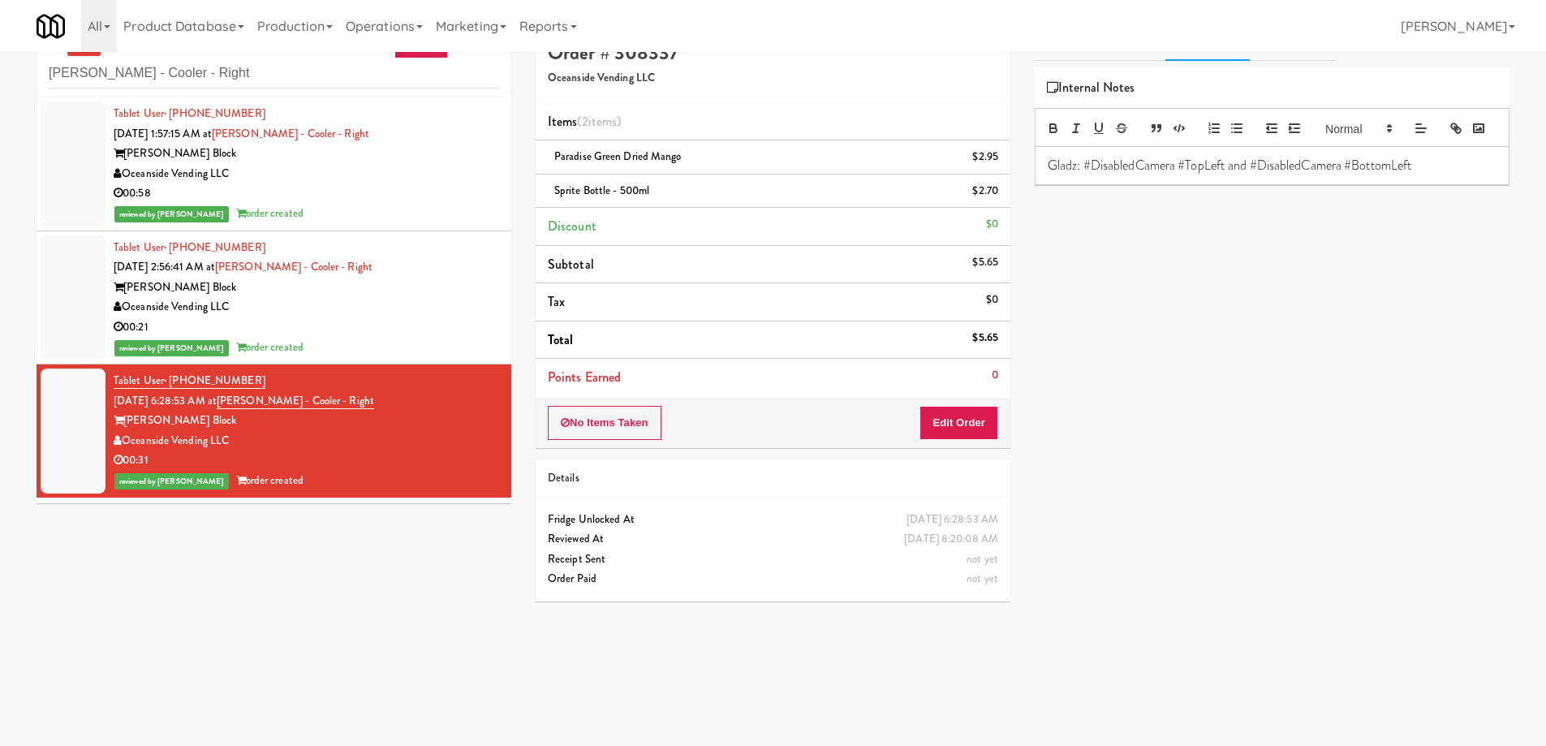
scroll to position [52, 0]
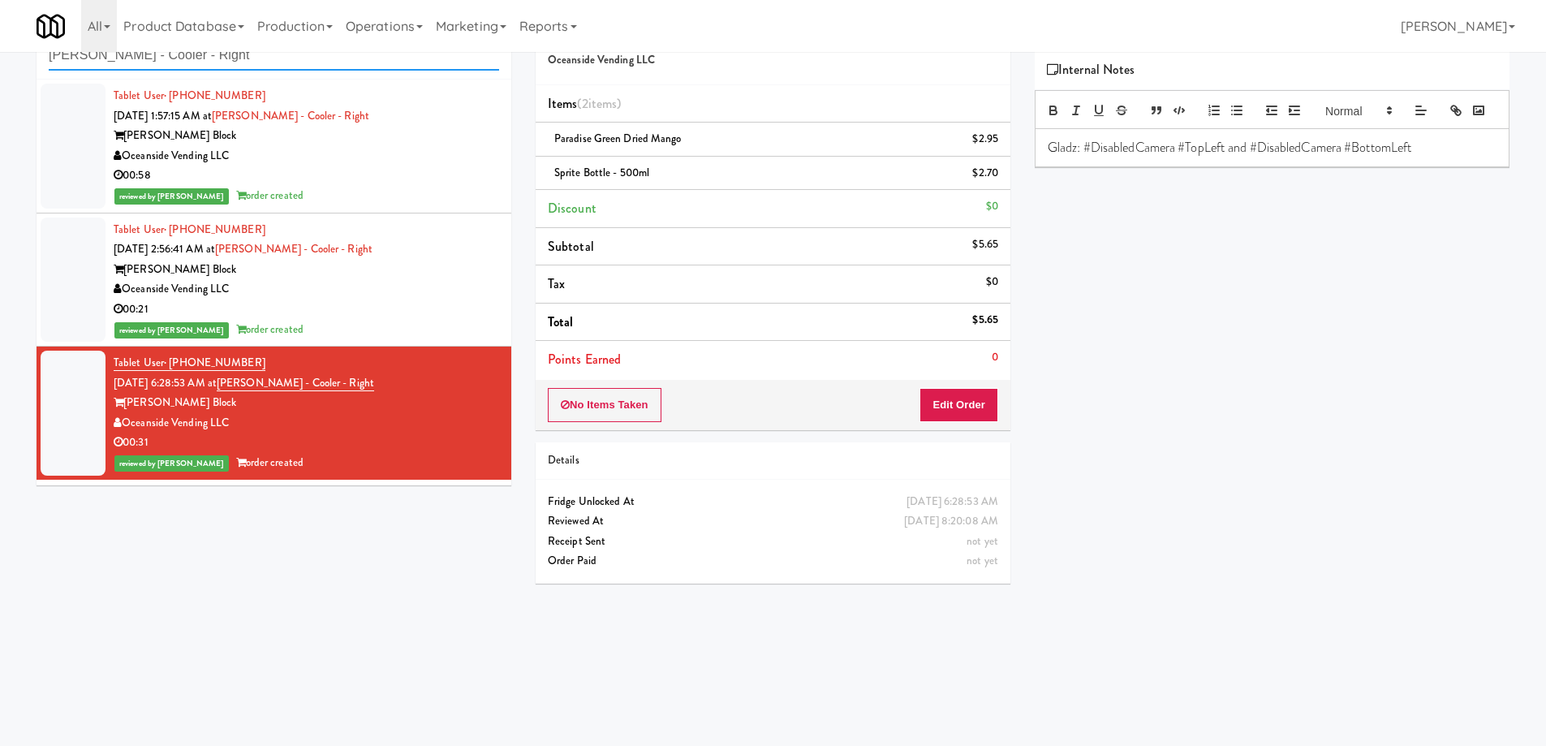
click at [269, 67] on input "[PERSON_NAME] - Cooler - Right" at bounding box center [274, 56] width 450 height 30
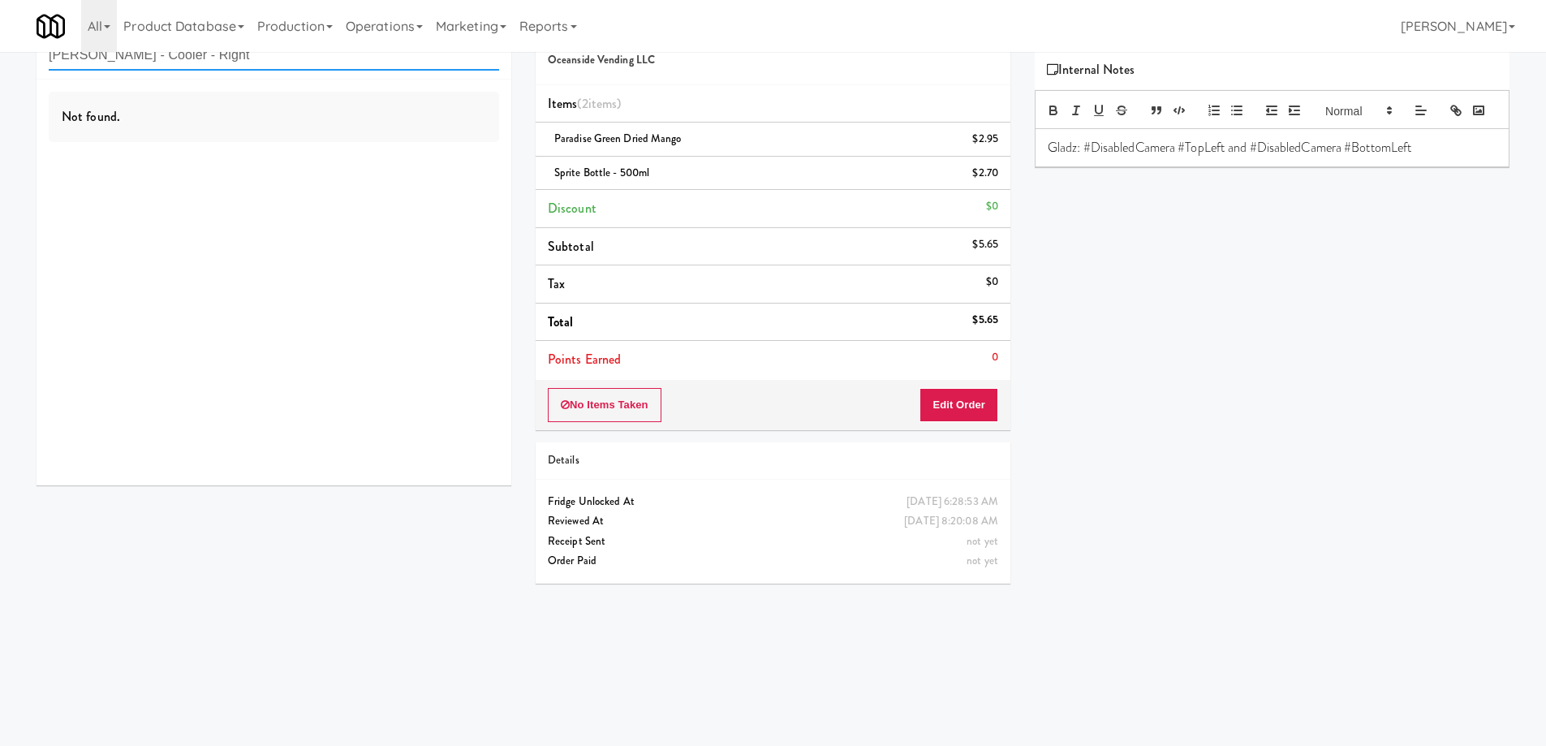
click at [176, 62] on input "[PERSON_NAME] - Cooler - Right" at bounding box center [274, 56] width 450 height 30
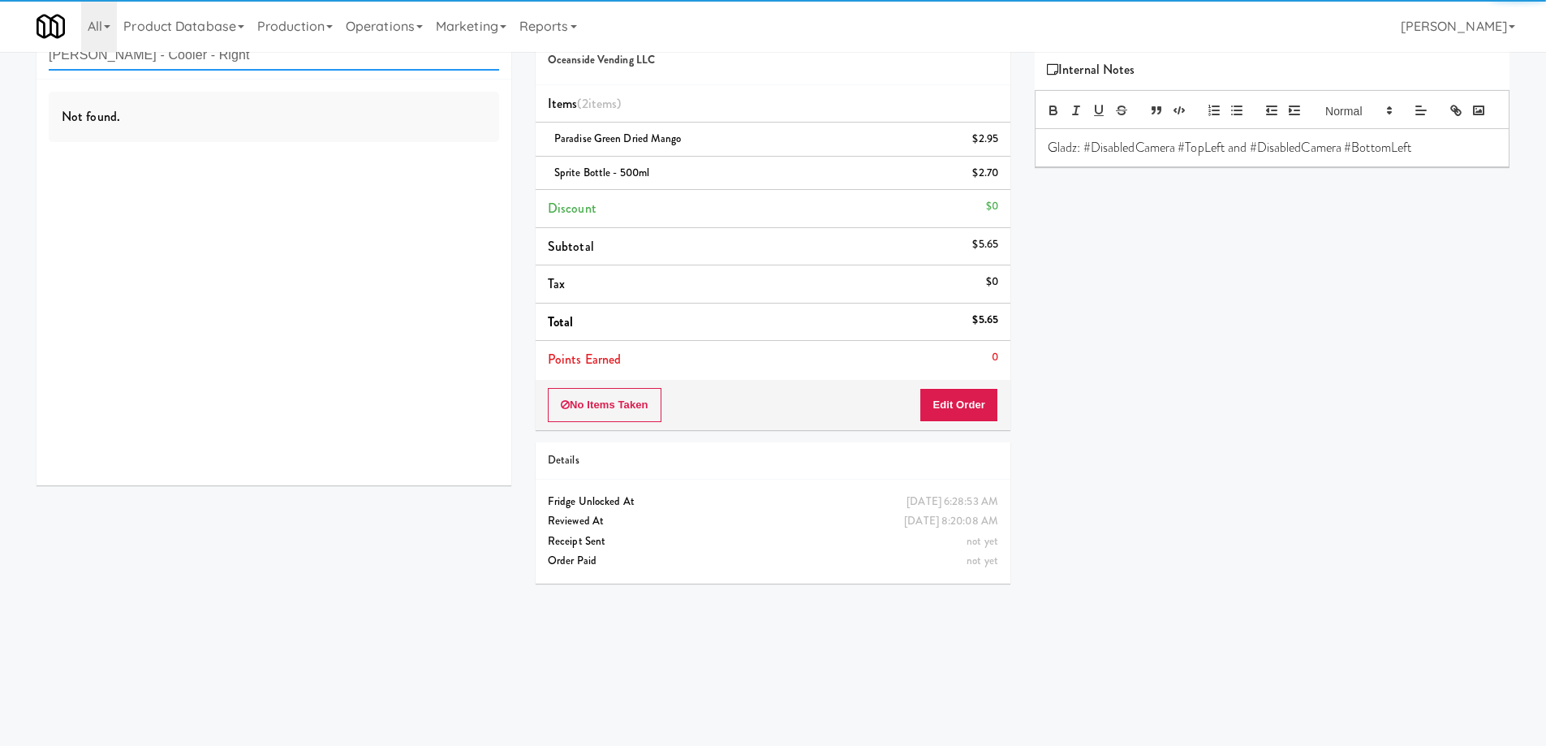
click at [176, 62] on input "[PERSON_NAME] - Cooler - Right" at bounding box center [274, 56] width 450 height 30
paste input "[PERSON_NAME] - Cooler - Right"
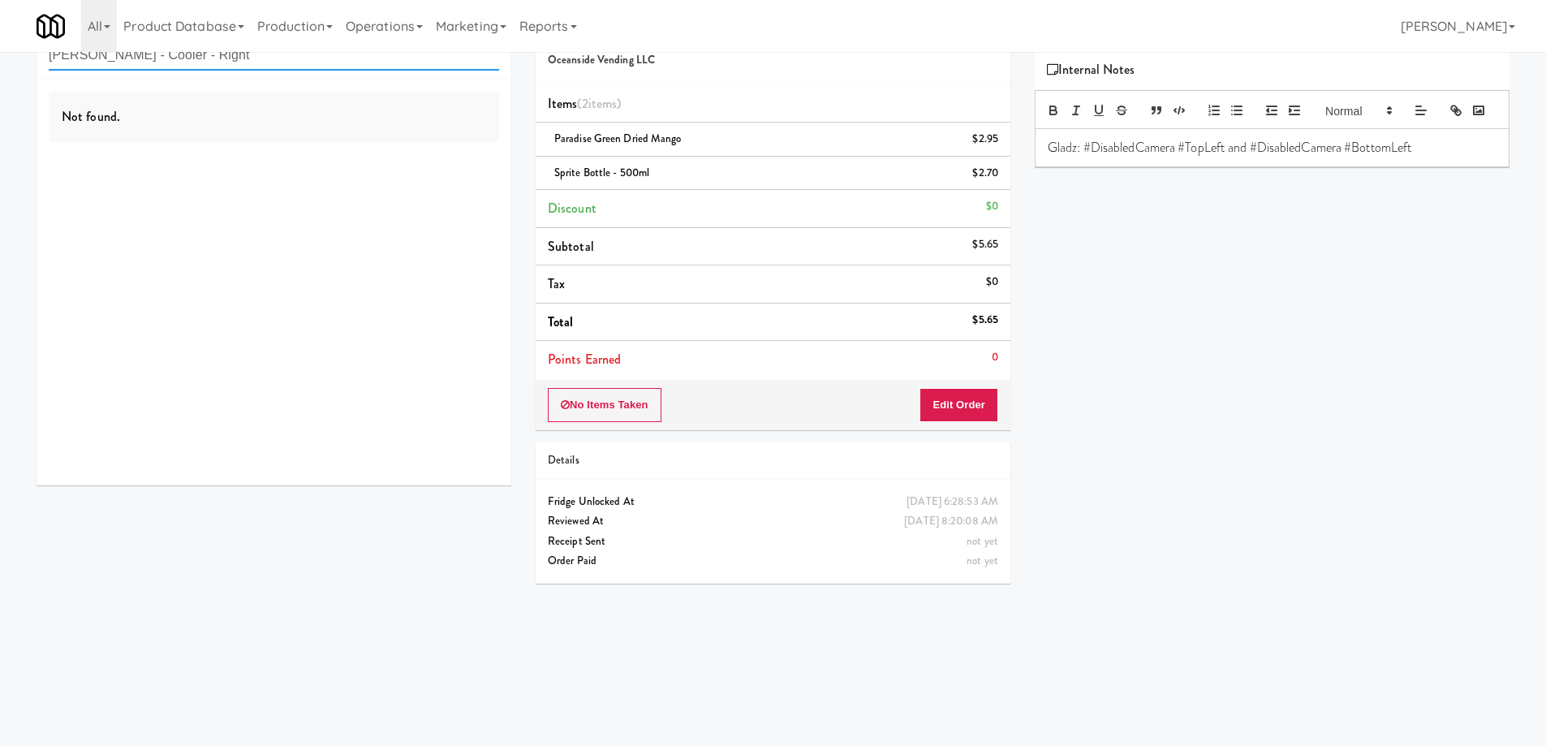
scroll to position [0, 0]
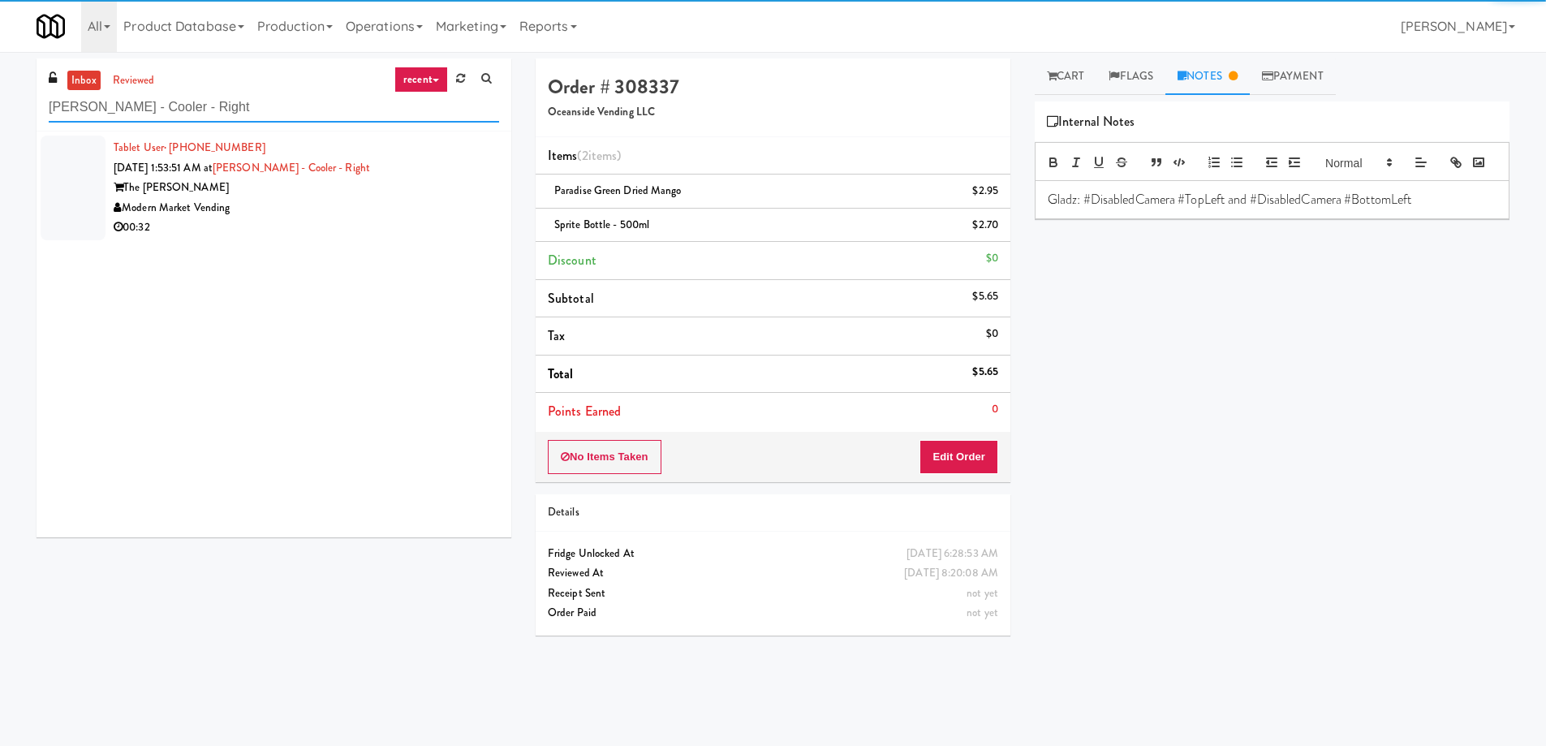
type input "[PERSON_NAME] - Cooler - Right"
click at [377, 222] on div "00:32" at bounding box center [306, 227] width 385 height 20
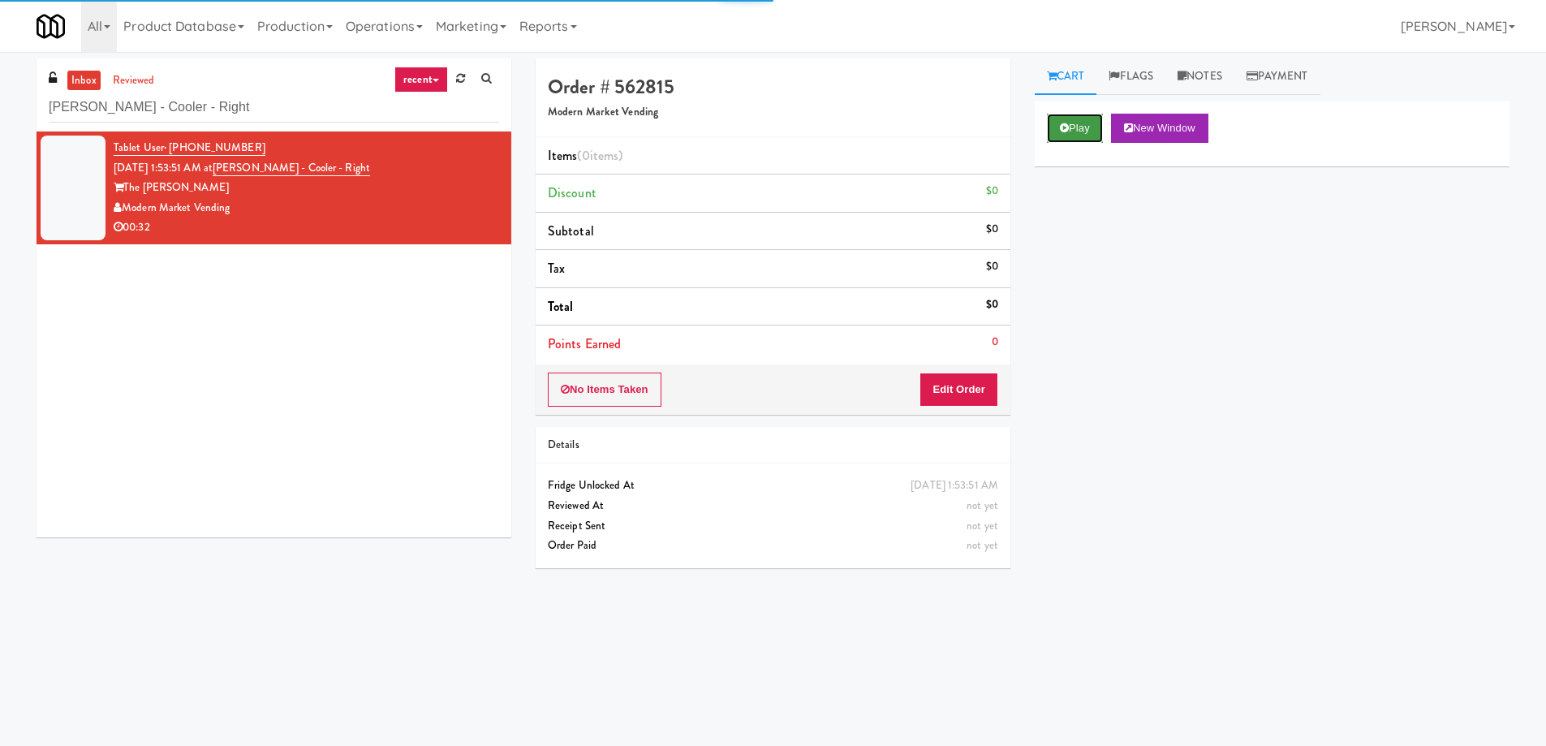
click at [1094, 130] on button "Play" at bounding box center [1075, 128] width 56 height 29
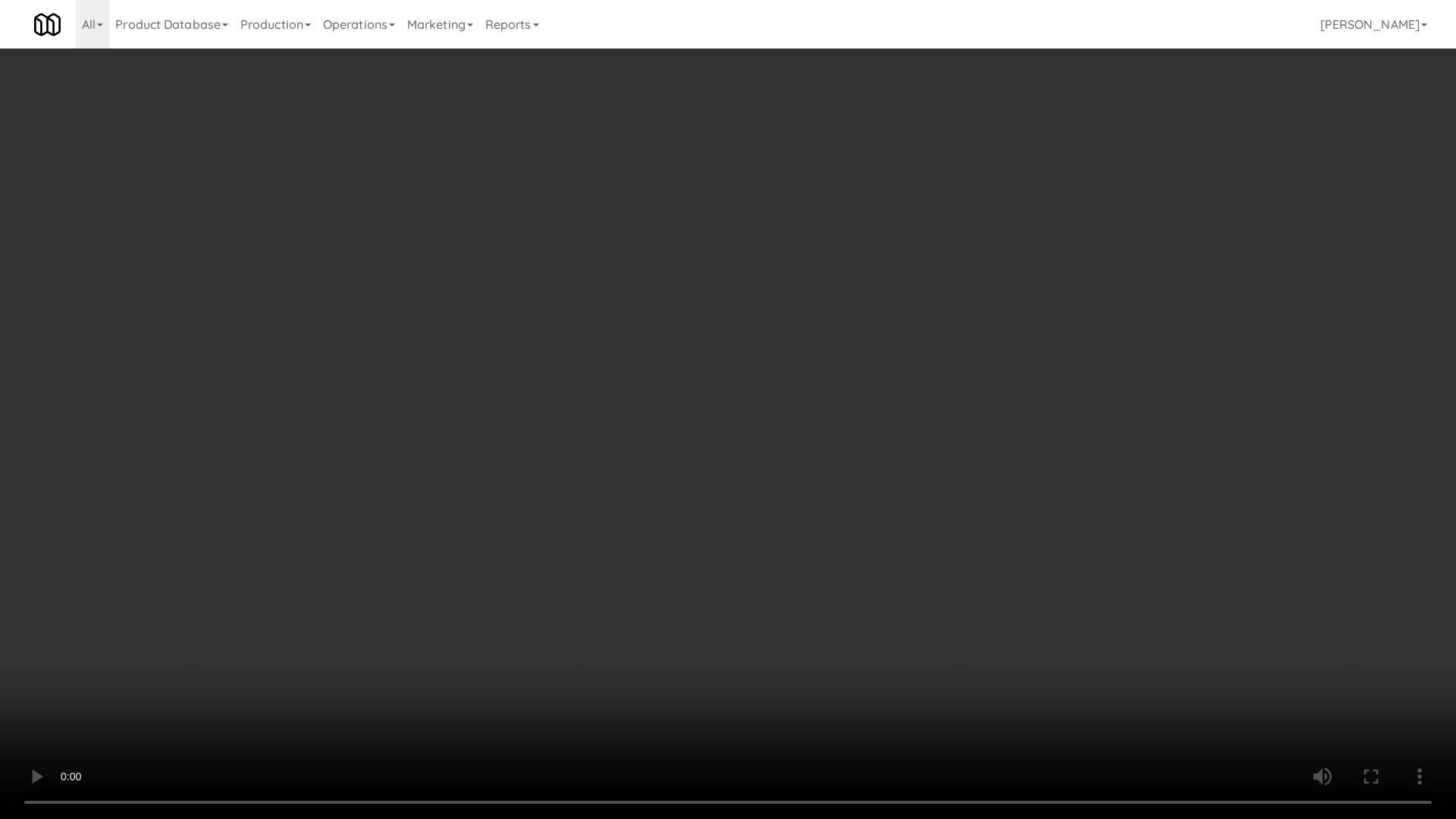
click at [762, 527] on video at bounding box center [728, 410] width 1456 height 819
click at [773, 496] on video at bounding box center [728, 410] width 1456 height 819
click at [915, 400] on video at bounding box center [728, 410] width 1456 height 819
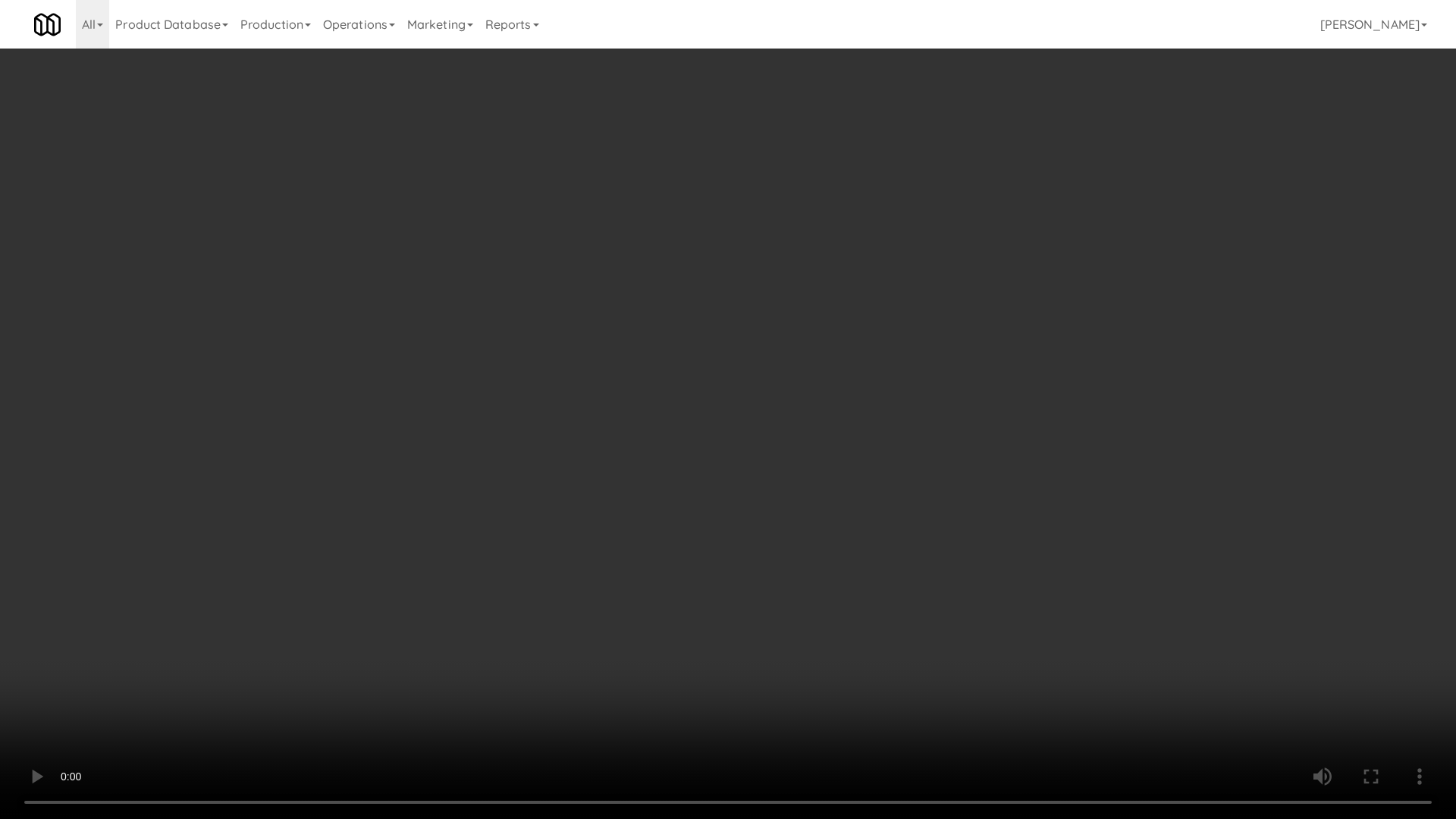
click at [915, 400] on video at bounding box center [728, 410] width 1456 height 819
click at [917, 396] on video at bounding box center [728, 410] width 1456 height 819
click at [822, 402] on video at bounding box center [728, 410] width 1456 height 819
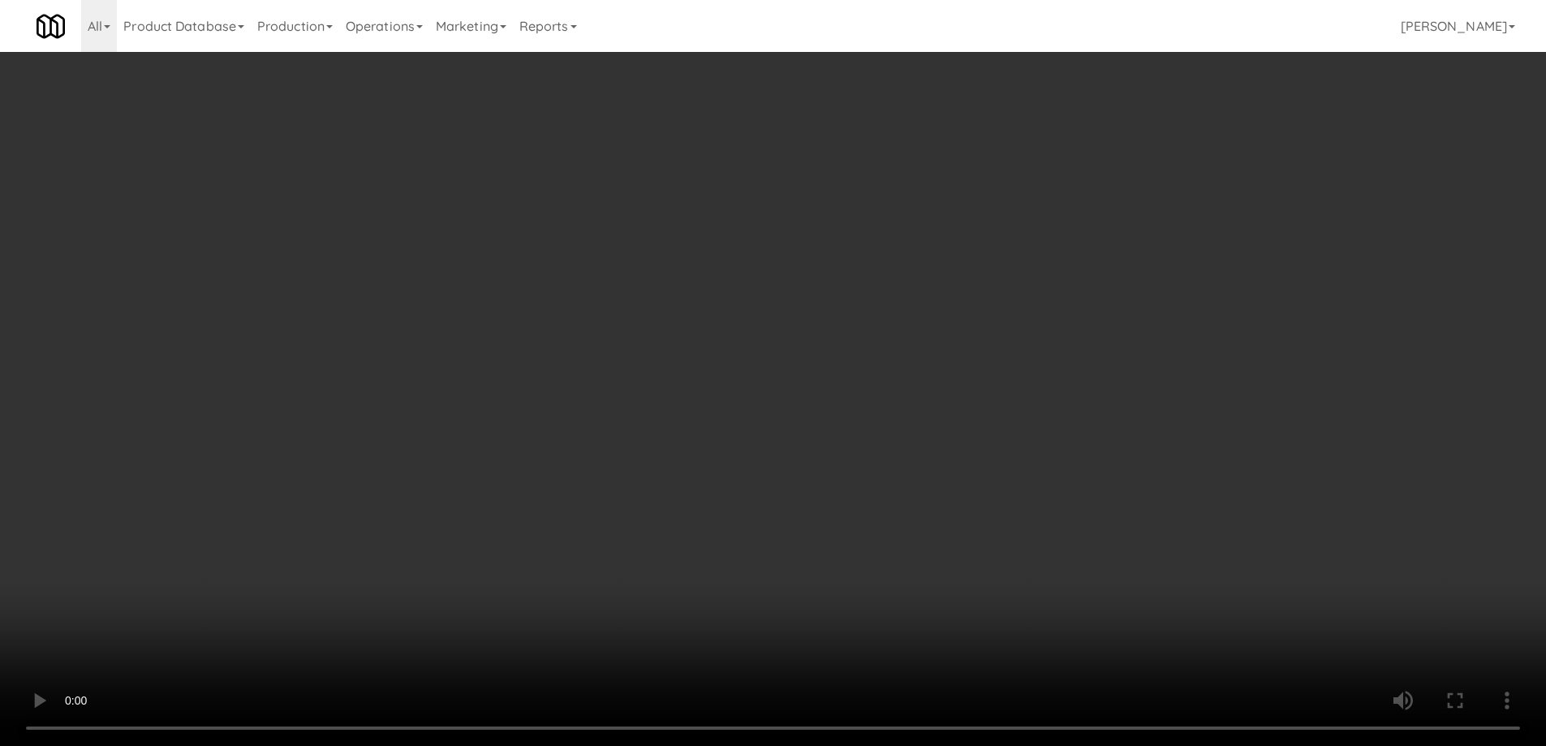
click at [950, 369] on div "No Items Taken Edit Order" at bounding box center [772, 389] width 475 height 50
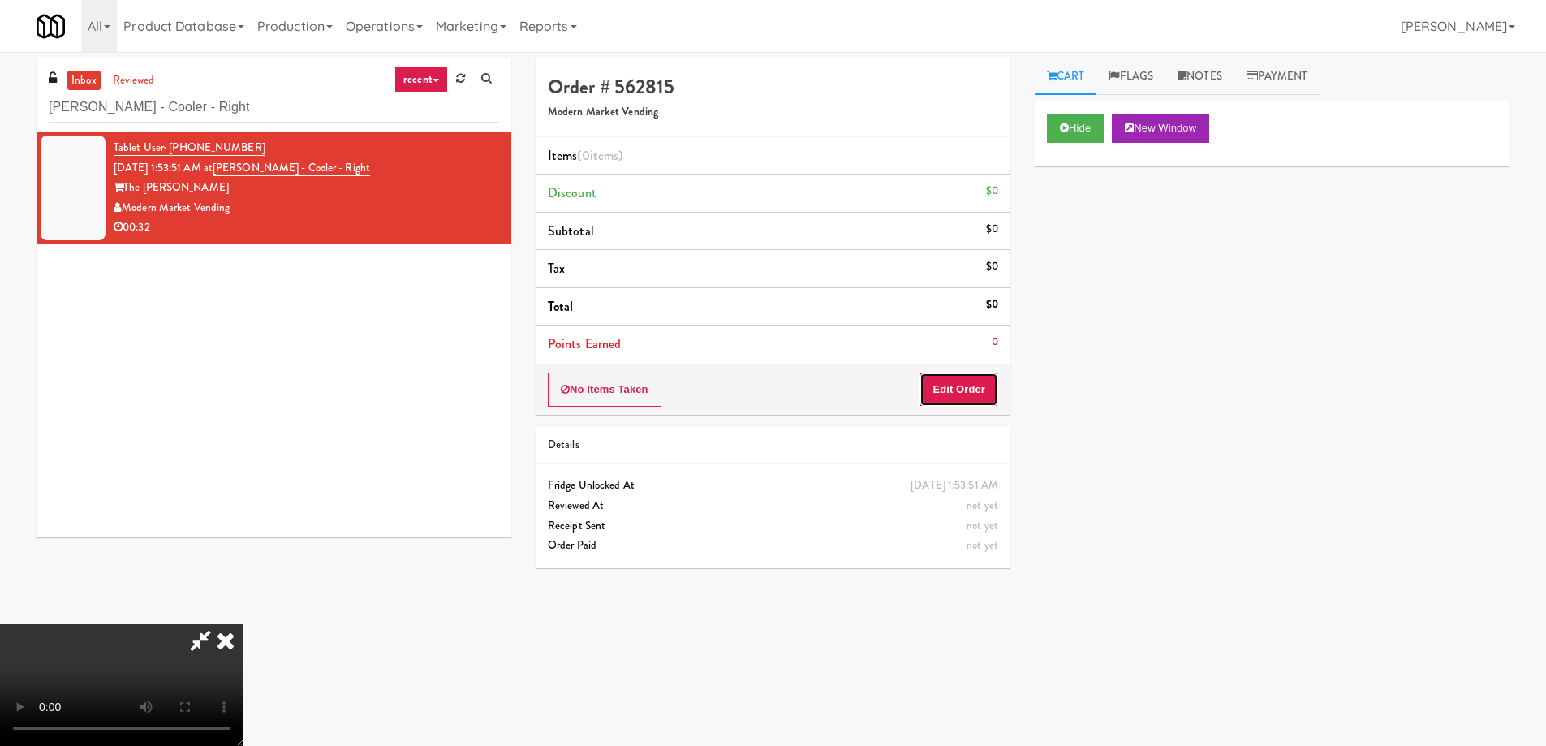
click at [952, 379] on button "Edit Order" at bounding box center [958, 389] width 79 height 34
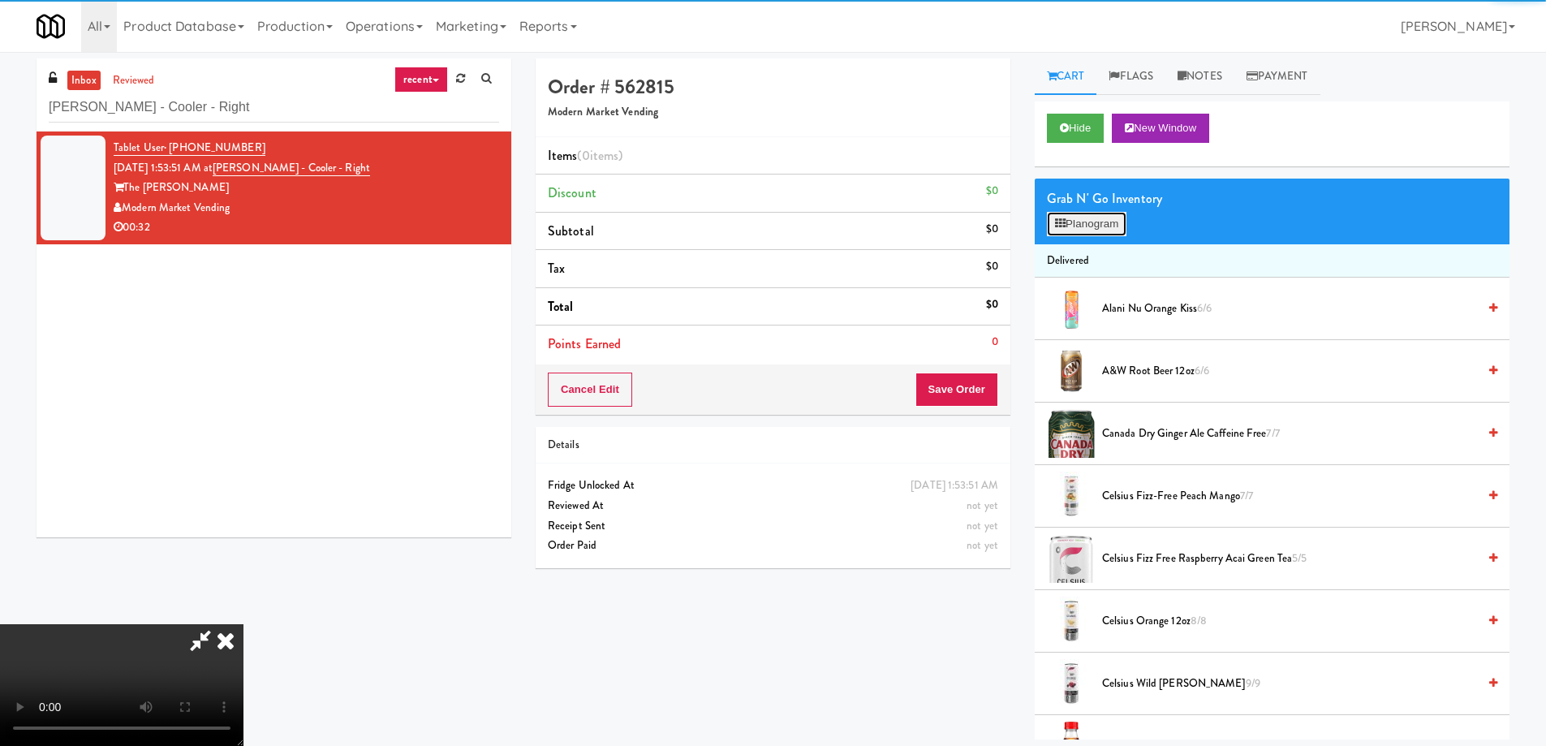
click at [1094, 228] on button "Planogram" at bounding box center [1087, 224] width 80 height 24
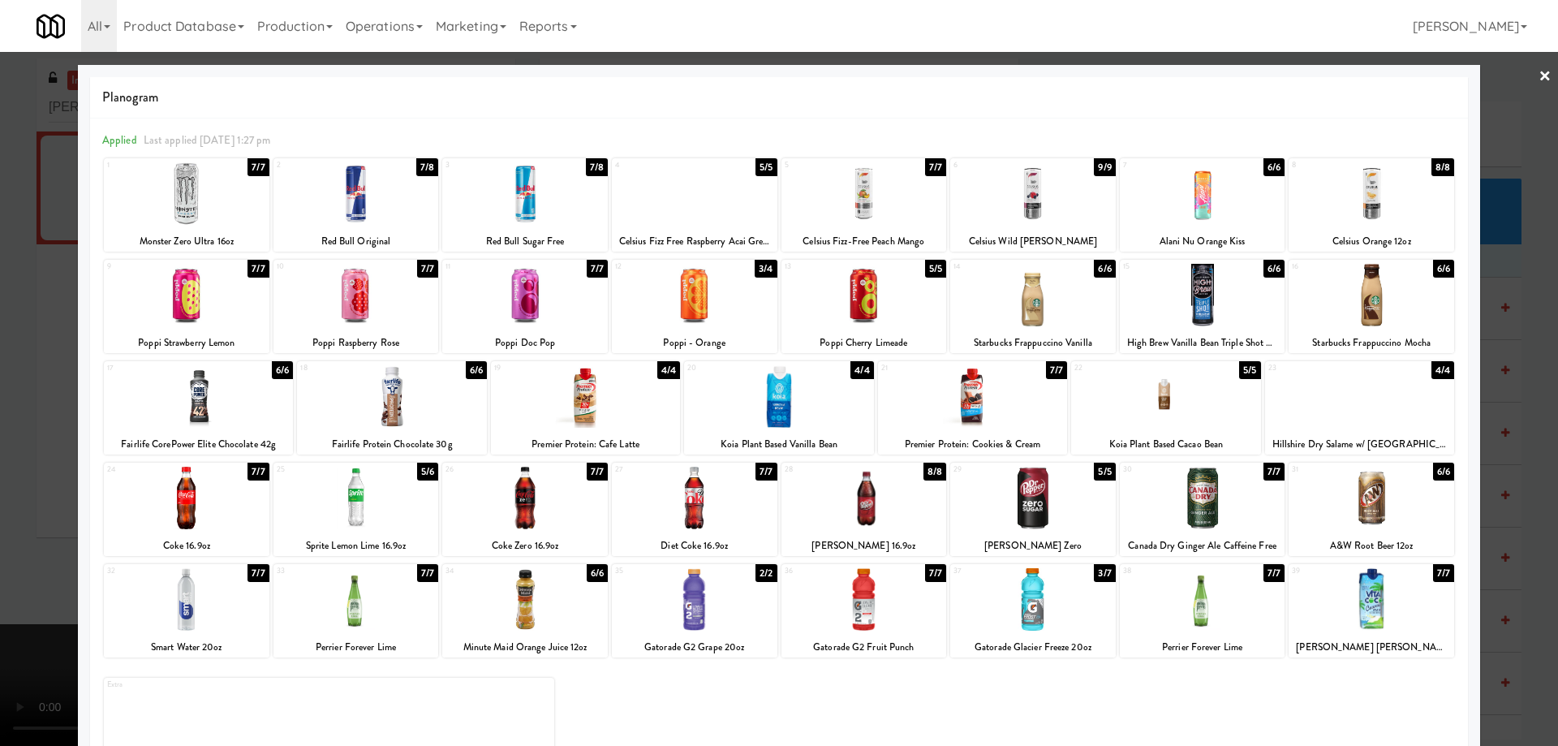
click at [914, 604] on div at bounding box center [864, 599] width 166 height 62
click at [1184, 502] on div at bounding box center [1203, 498] width 166 height 62
click at [1538, 71] on link "×" at bounding box center [1544, 77] width 13 height 50
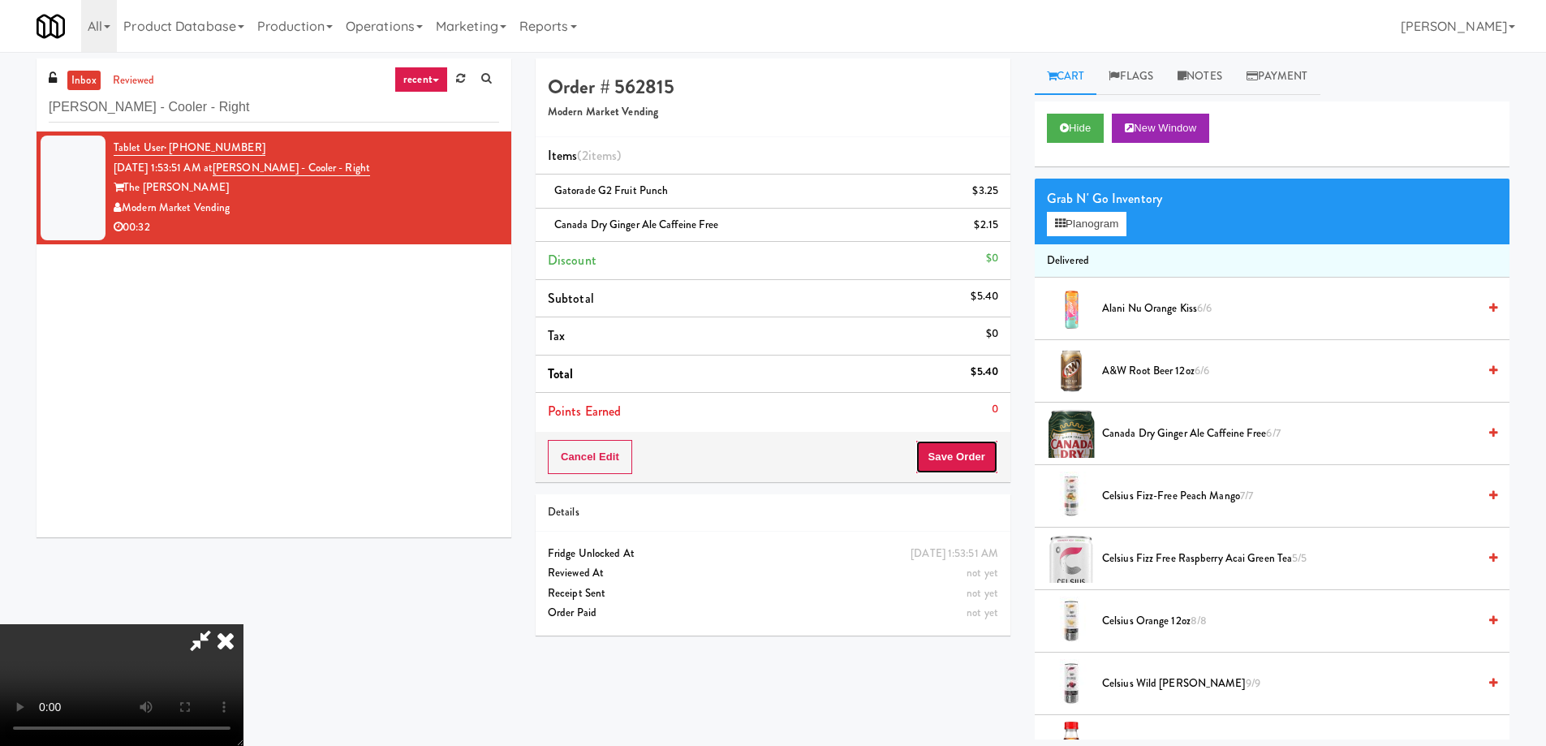
click at [976, 460] on button "Save Order" at bounding box center [956, 457] width 83 height 34
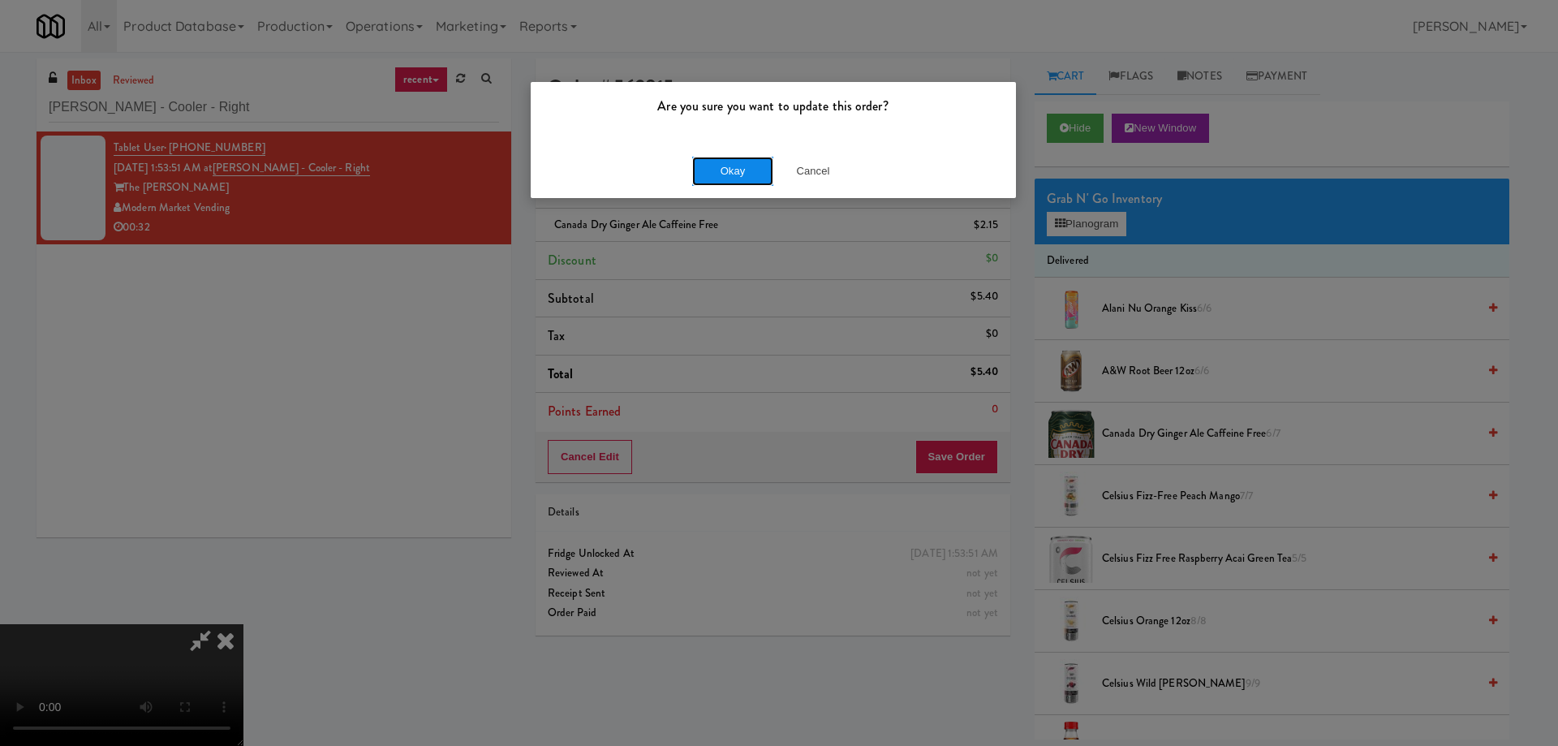
click at [730, 174] on button "Okay" at bounding box center [732, 171] width 81 height 29
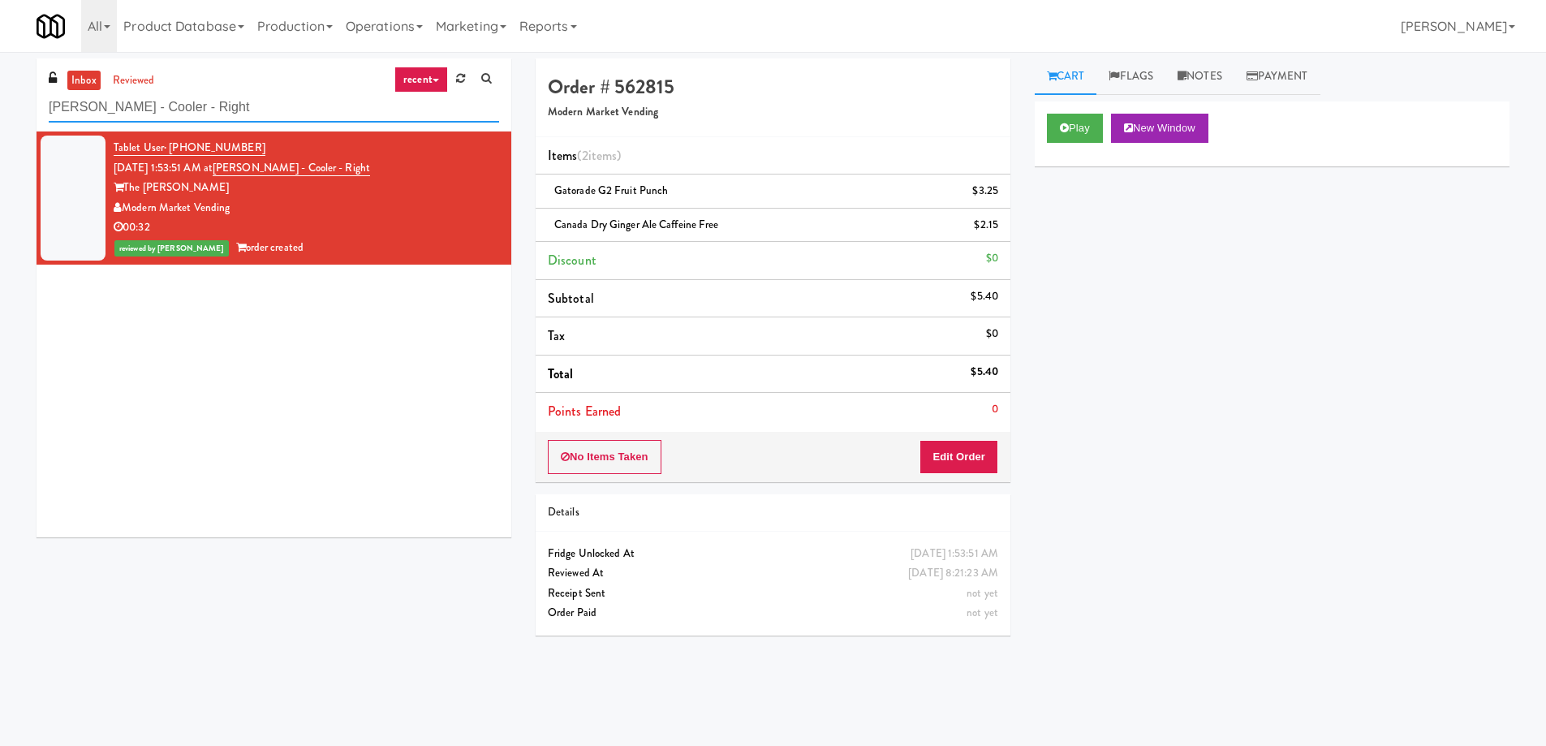
click at [261, 110] on input "[PERSON_NAME] - Cooler - Right" at bounding box center [274, 107] width 450 height 30
paste input "The [PERSON_NAME] - Cooler - Lef"
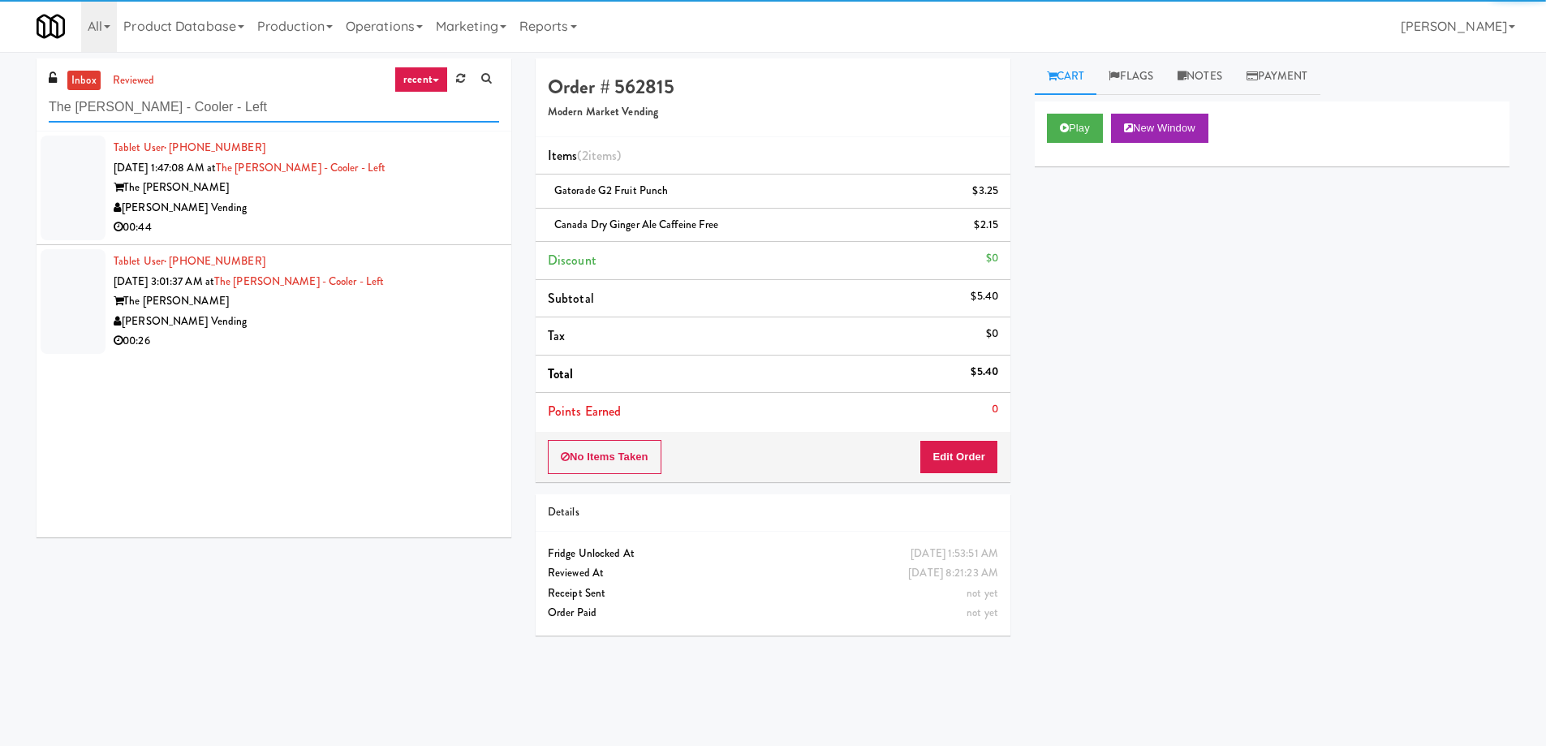
type input "The [PERSON_NAME] - Cooler - Left"
click at [440, 232] on div "00:44" at bounding box center [306, 227] width 385 height 20
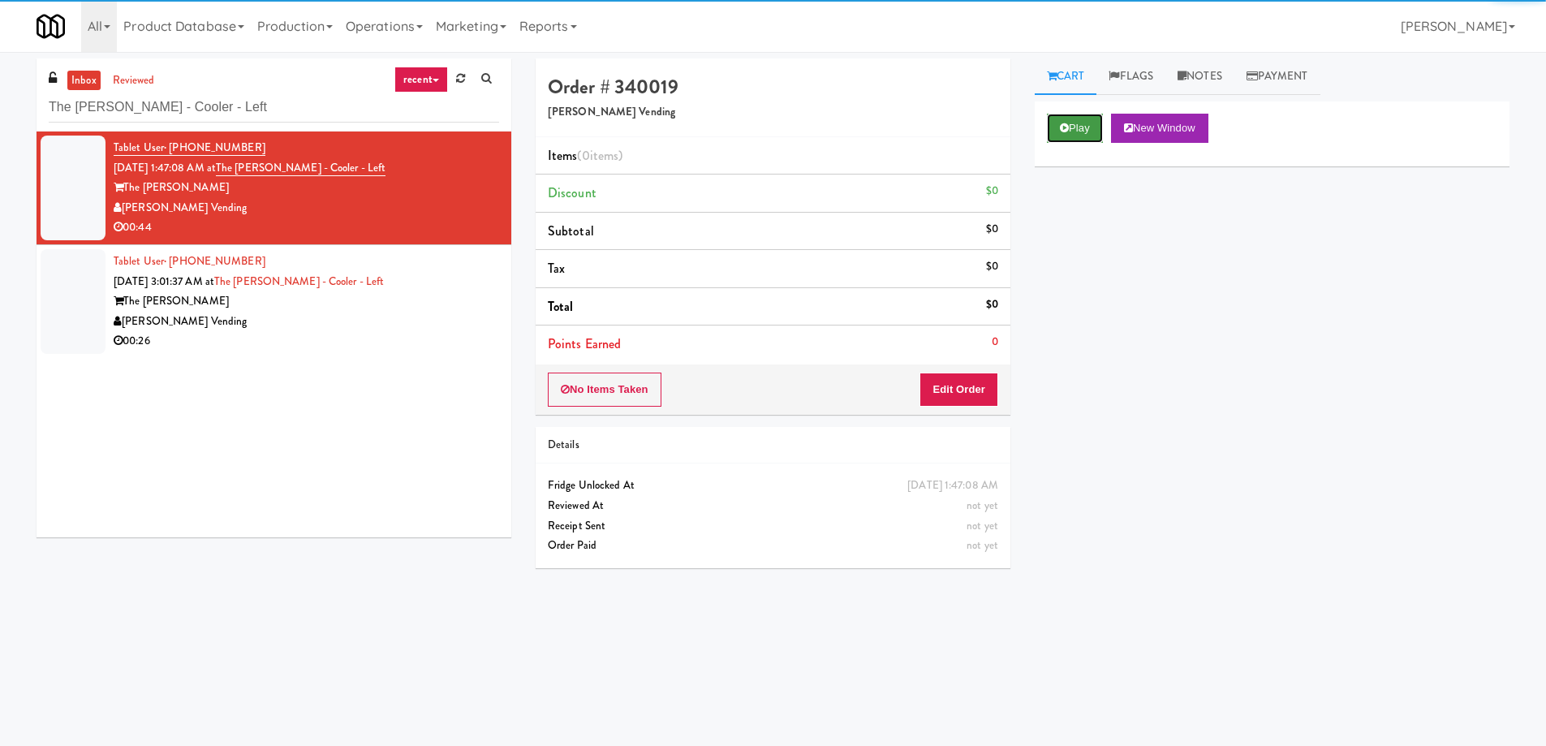
click at [1069, 127] on button "Play" at bounding box center [1075, 128] width 56 height 29
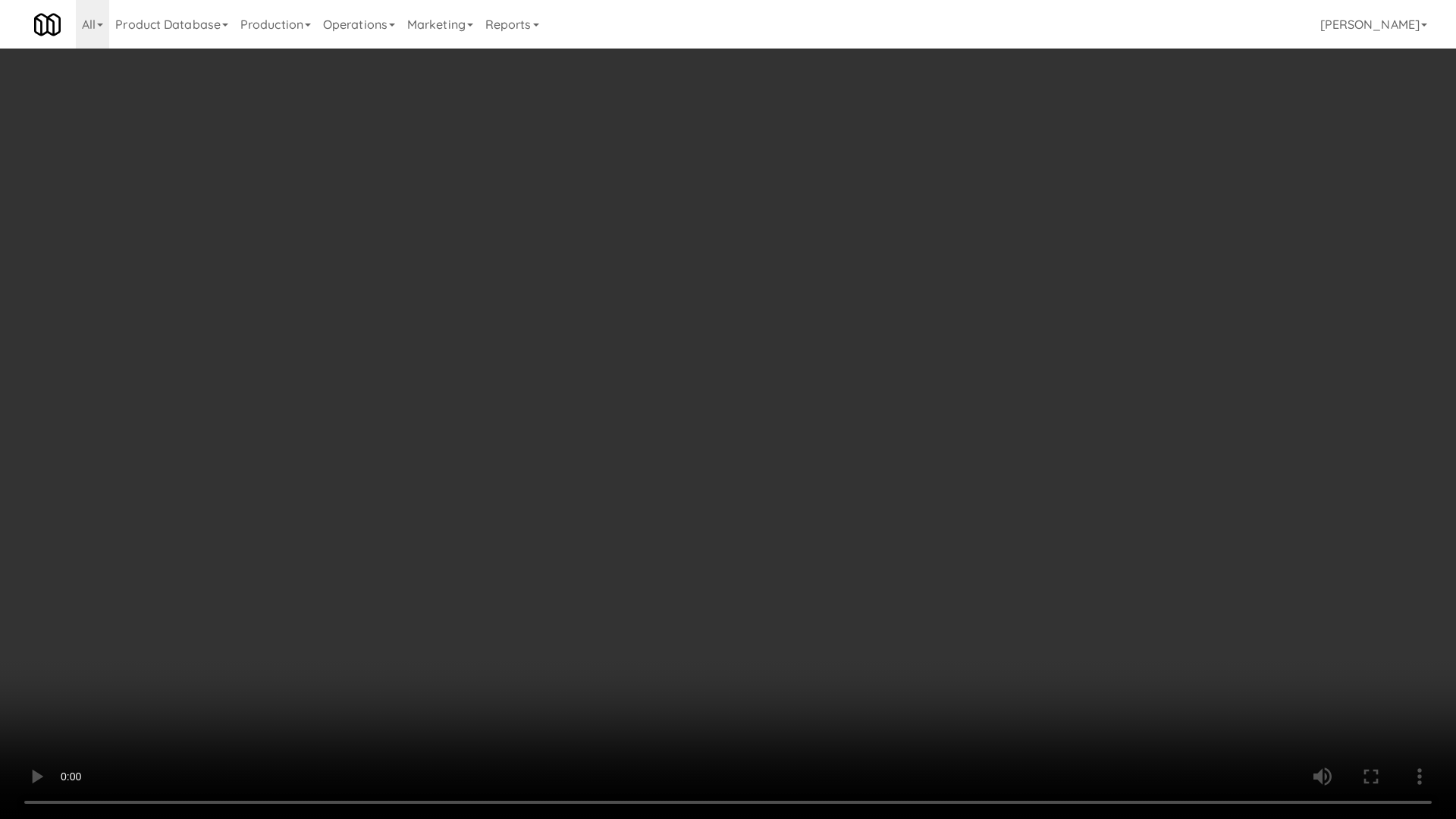
click at [797, 453] on video at bounding box center [728, 410] width 1456 height 819
click at [795, 534] on video at bounding box center [728, 410] width 1456 height 819
click at [790, 441] on video at bounding box center [728, 410] width 1456 height 819
click at [748, 533] on video at bounding box center [728, 410] width 1456 height 819
click at [750, 524] on video at bounding box center [728, 410] width 1456 height 819
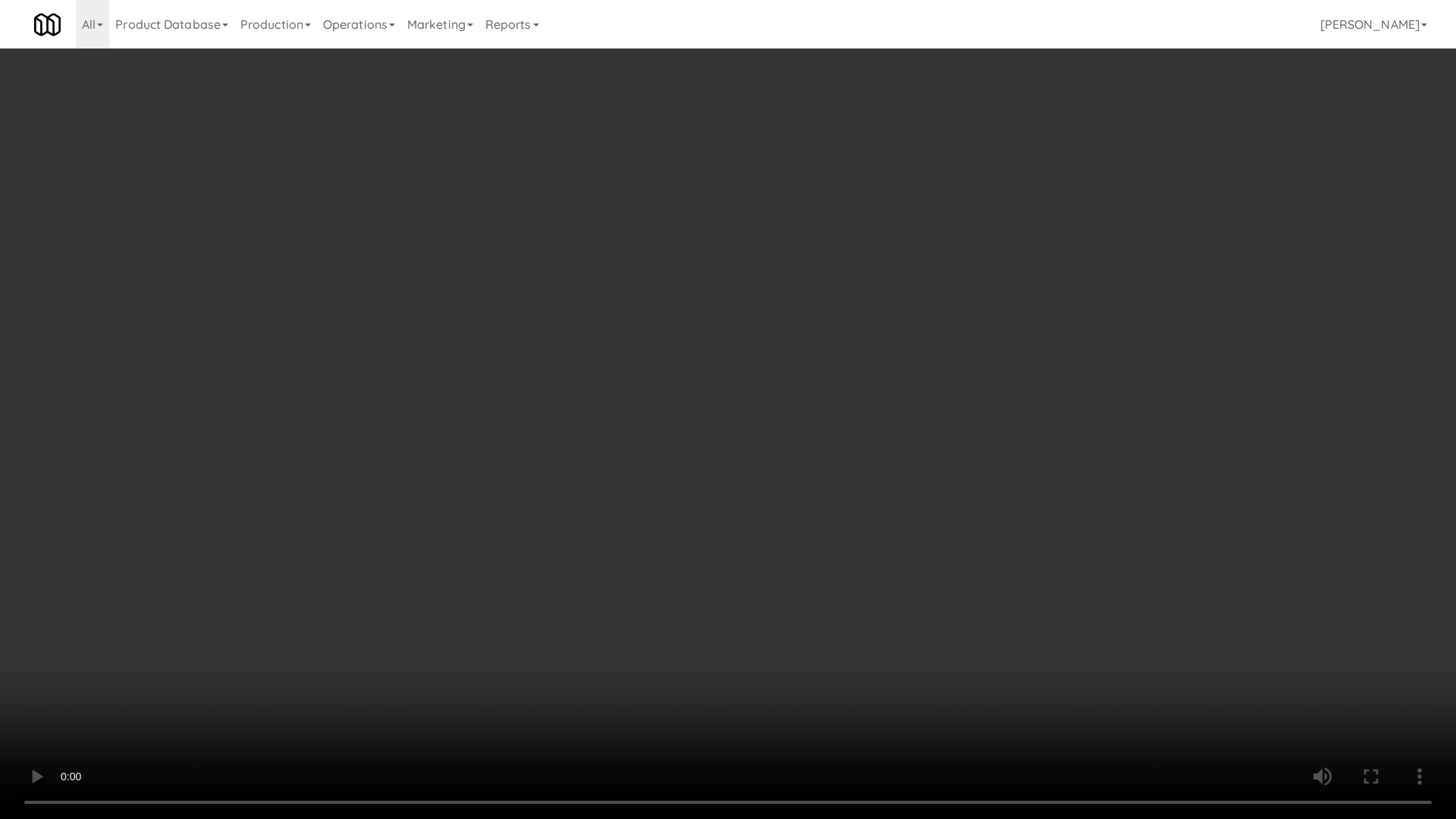
click at [750, 524] on video at bounding box center [728, 410] width 1456 height 819
click at [761, 515] on video at bounding box center [728, 410] width 1456 height 819
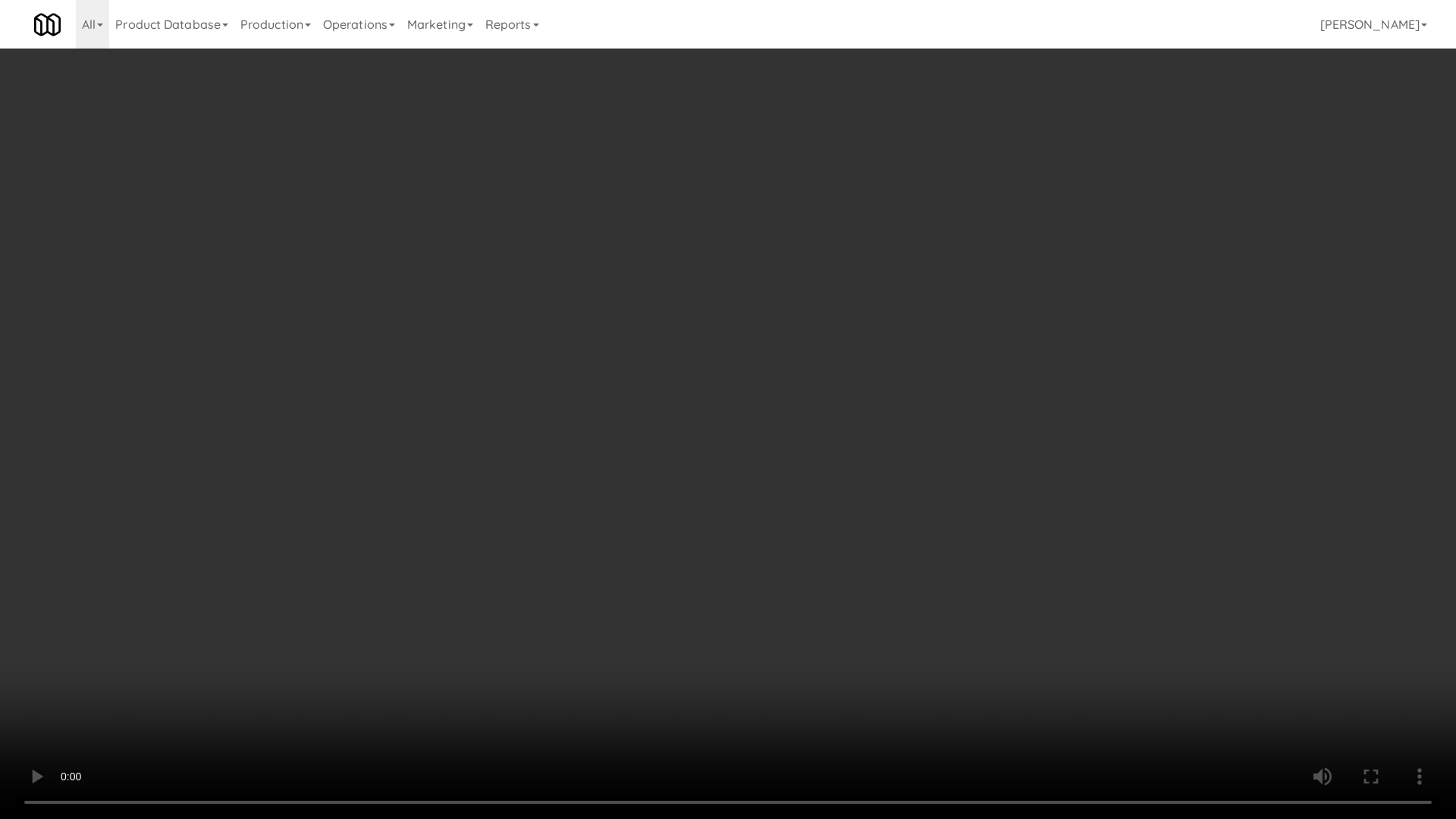
click at [762, 465] on video at bounding box center [728, 410] width 1456 height 819
click at [790, 485] on video at bounding box center [728, 410] width 1456 height 819
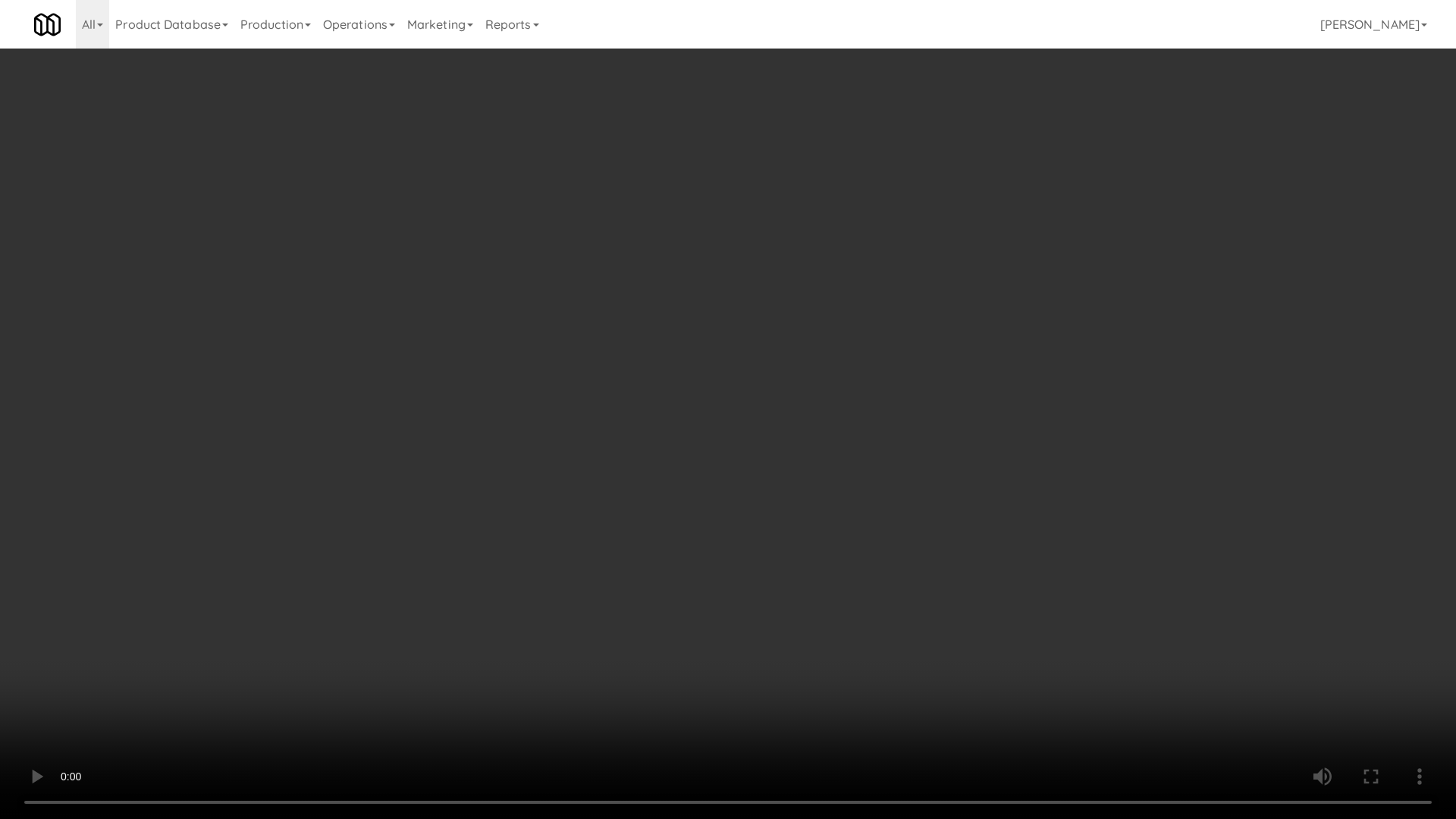
click at [790, 485] on video at bounding box center [728, 410] width 1456 height 819
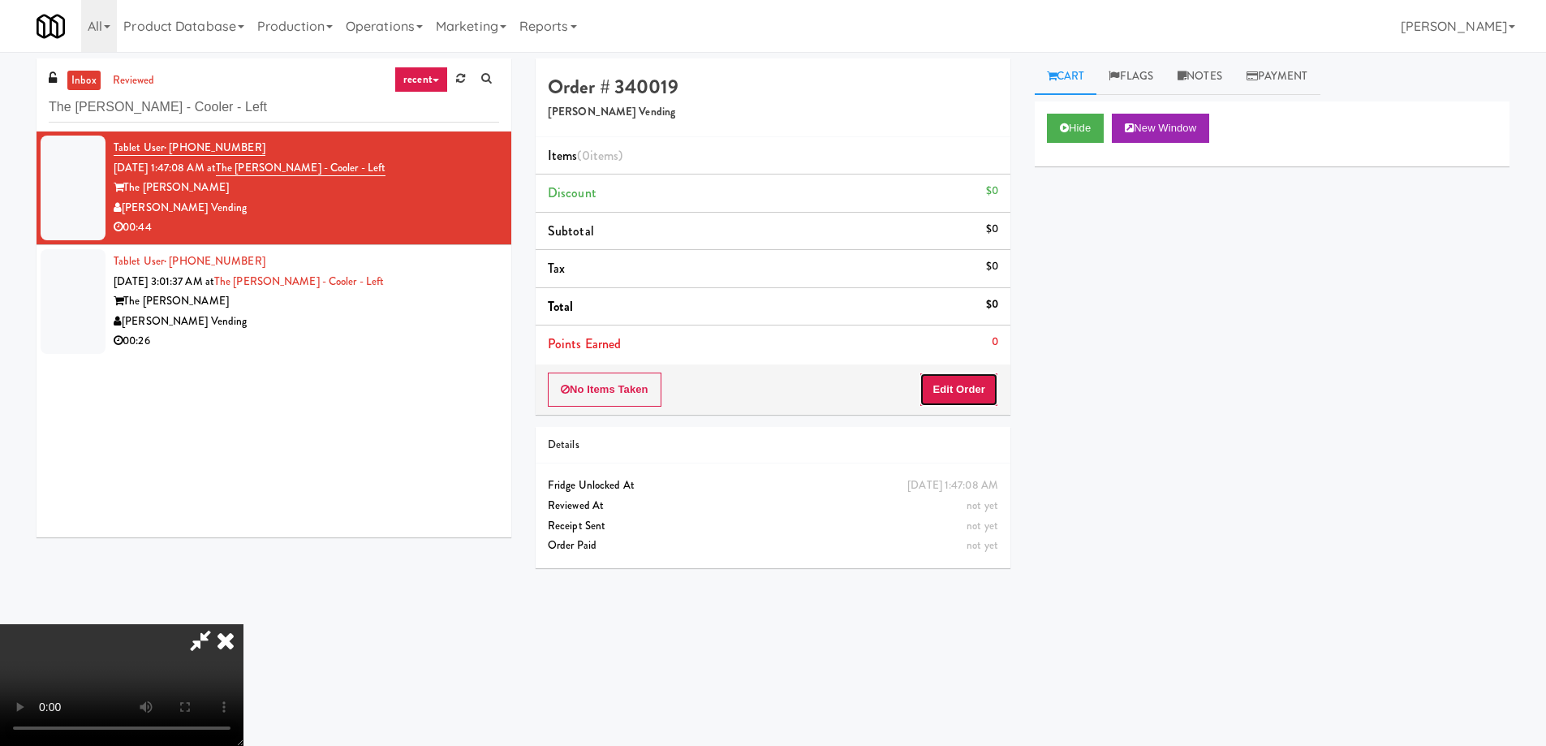
click at [955, 390] on button "Edit Order" at bounding box center [958, 389] width 79 height 34
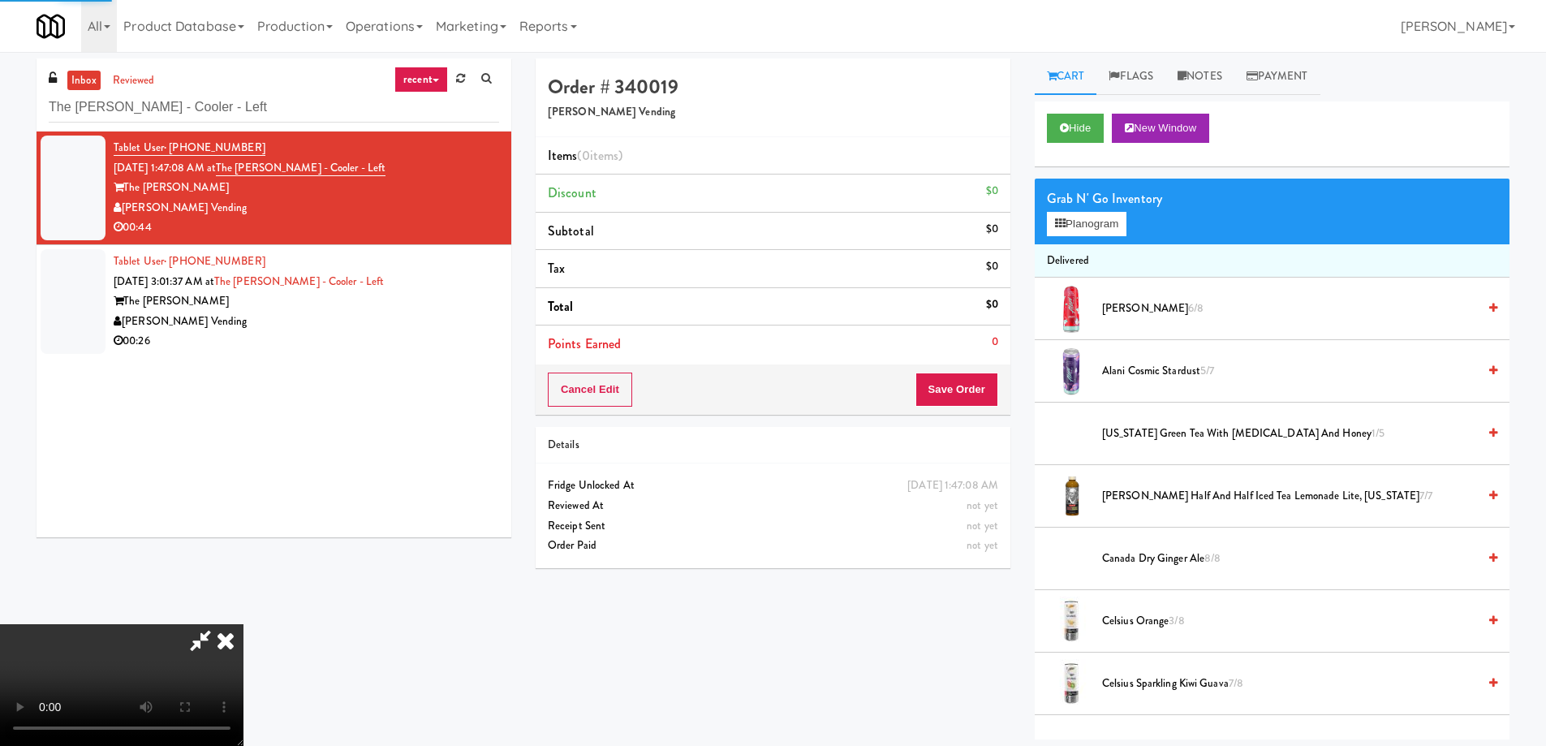
click at [1091, 209] on div "Grab N' Go Inventory" at bounding box center [1272, 199] width 450 height 24
click at [1079, 226] on button "Planogram" at bounding box center [1087, 224] width 80 height 24
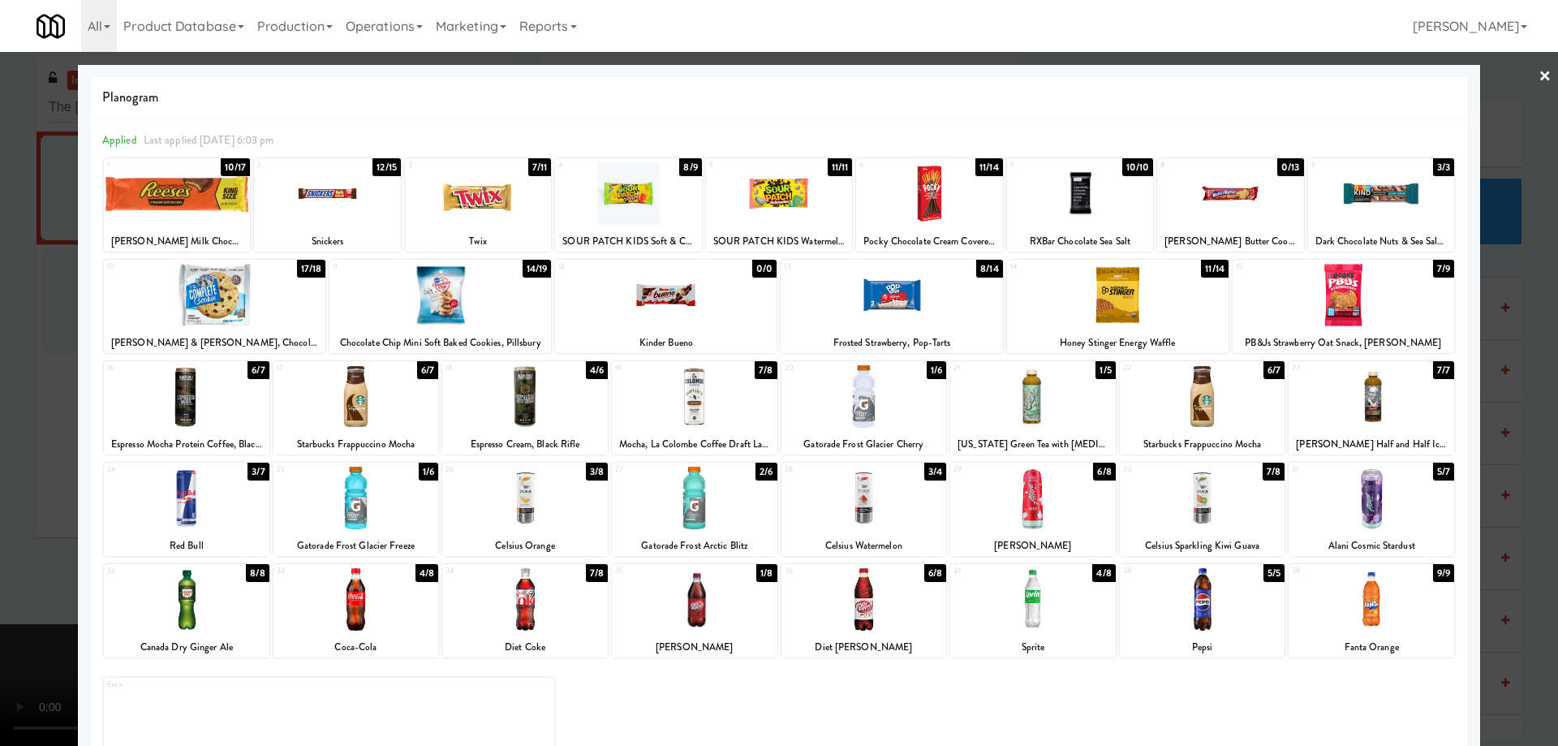
click at [413, 507] on div at bounding box center [356, 498] width 166 height 62
click at [238, 598] on div at bounding box center [187, 599] width 166 height 62
click at [1538, 73] on link "×" at bounding box center [1544, 77] width 13 height 50
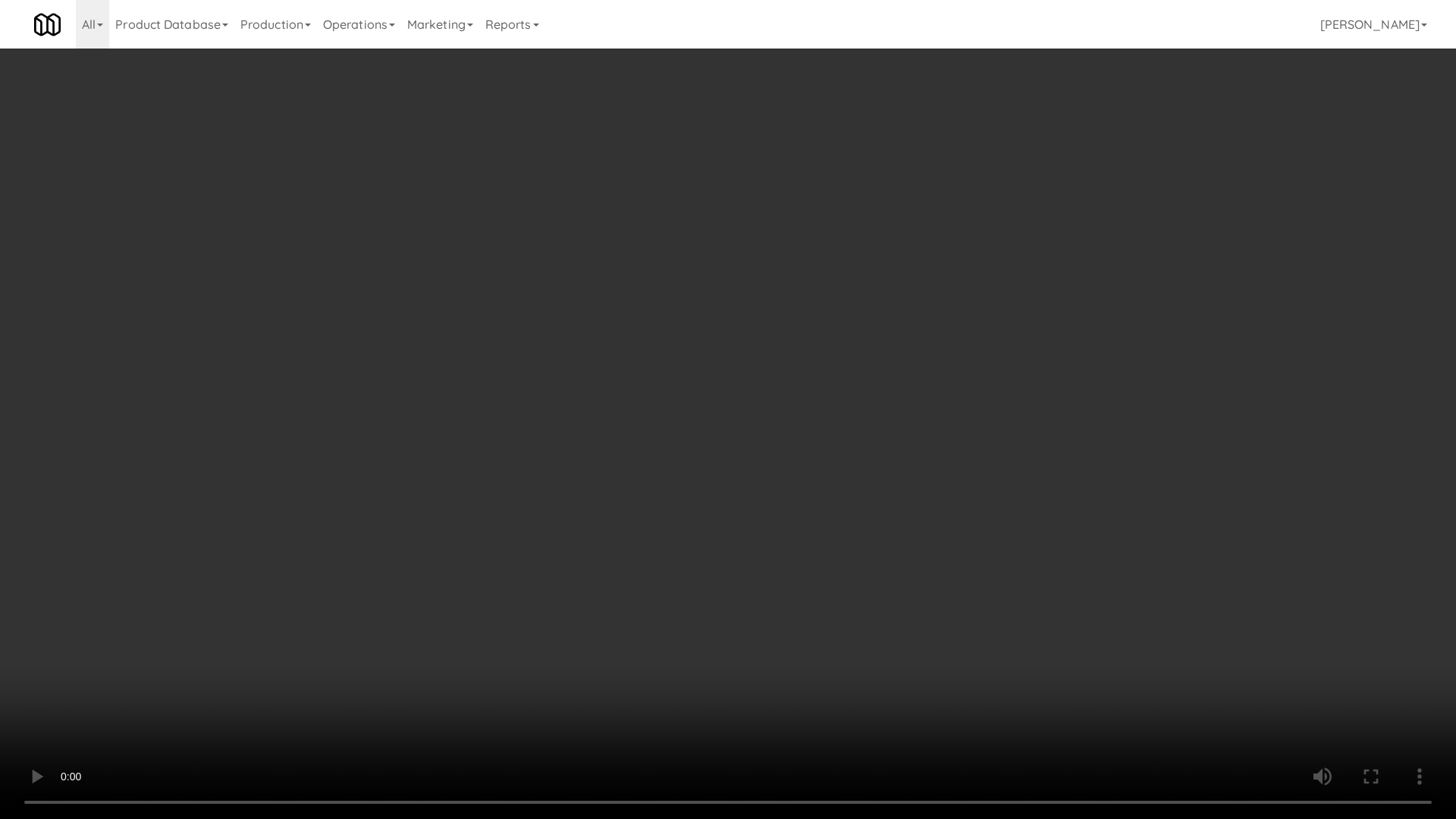
drag, startPoint x: 818, startPoint y: 581, endPoint x: 825, endPoint y: 571, distance: 12.2
click at [819, 579] on video at bounding box center [728, 410] width 1456 height 819
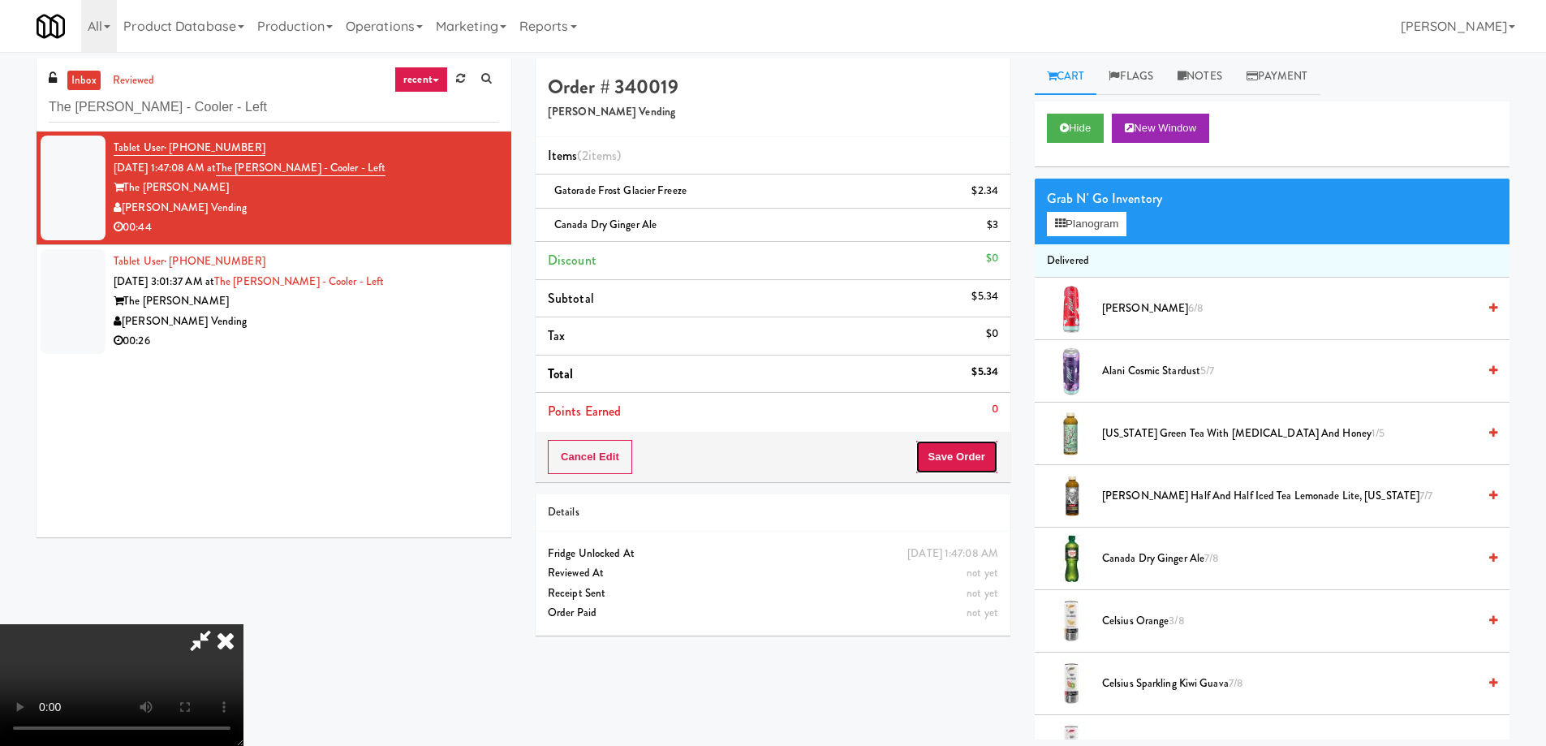
click at [957, 451] on button "Save Order" at bounding box center [956, 457] width 83 height 34
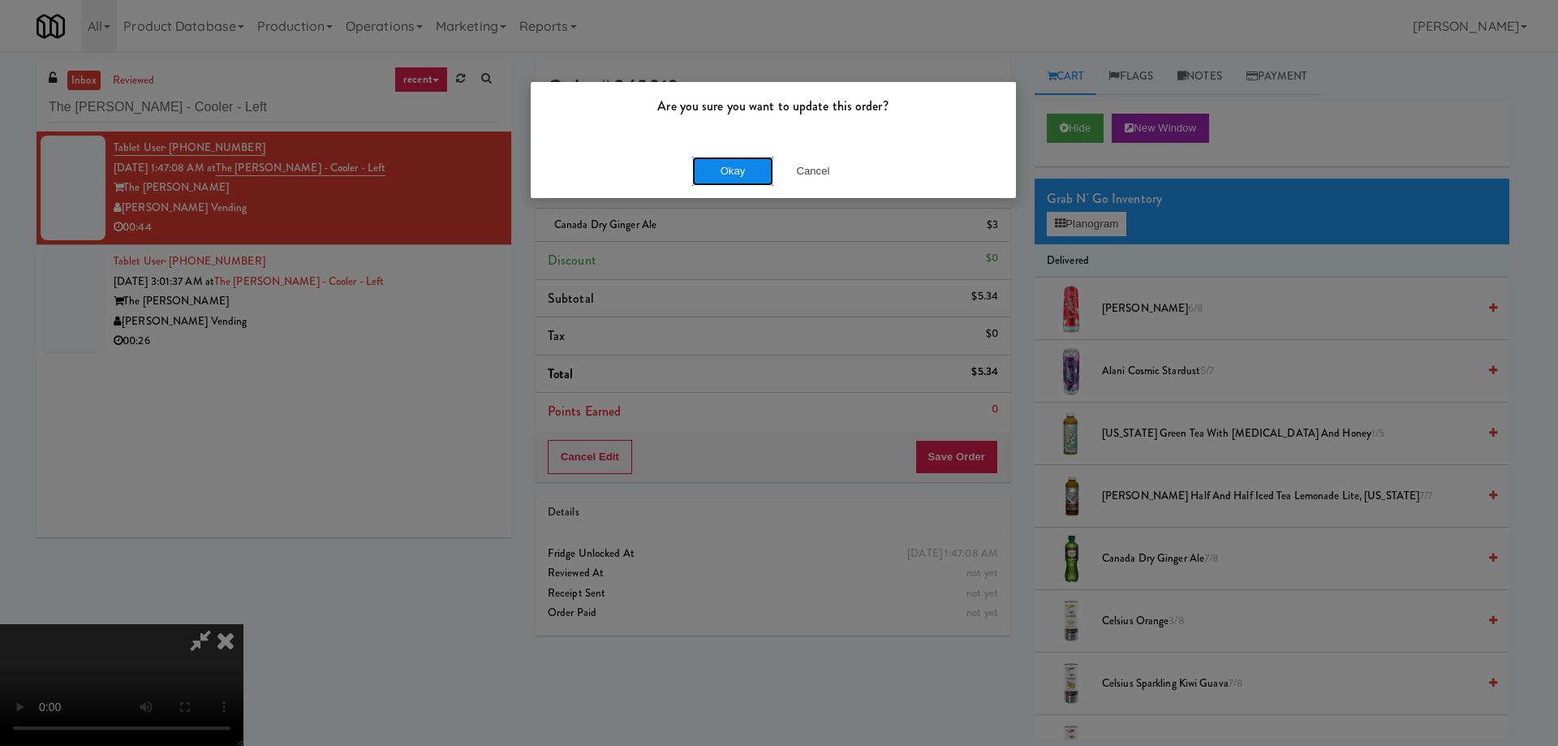
drag, startPoint x: 733, startPoint y: 173, endPoint x: 797, endPoint y: 166, distance: 63.7
click at [734, 173] on button "Okay" at bounding box center [732, 171] width 81 height 29
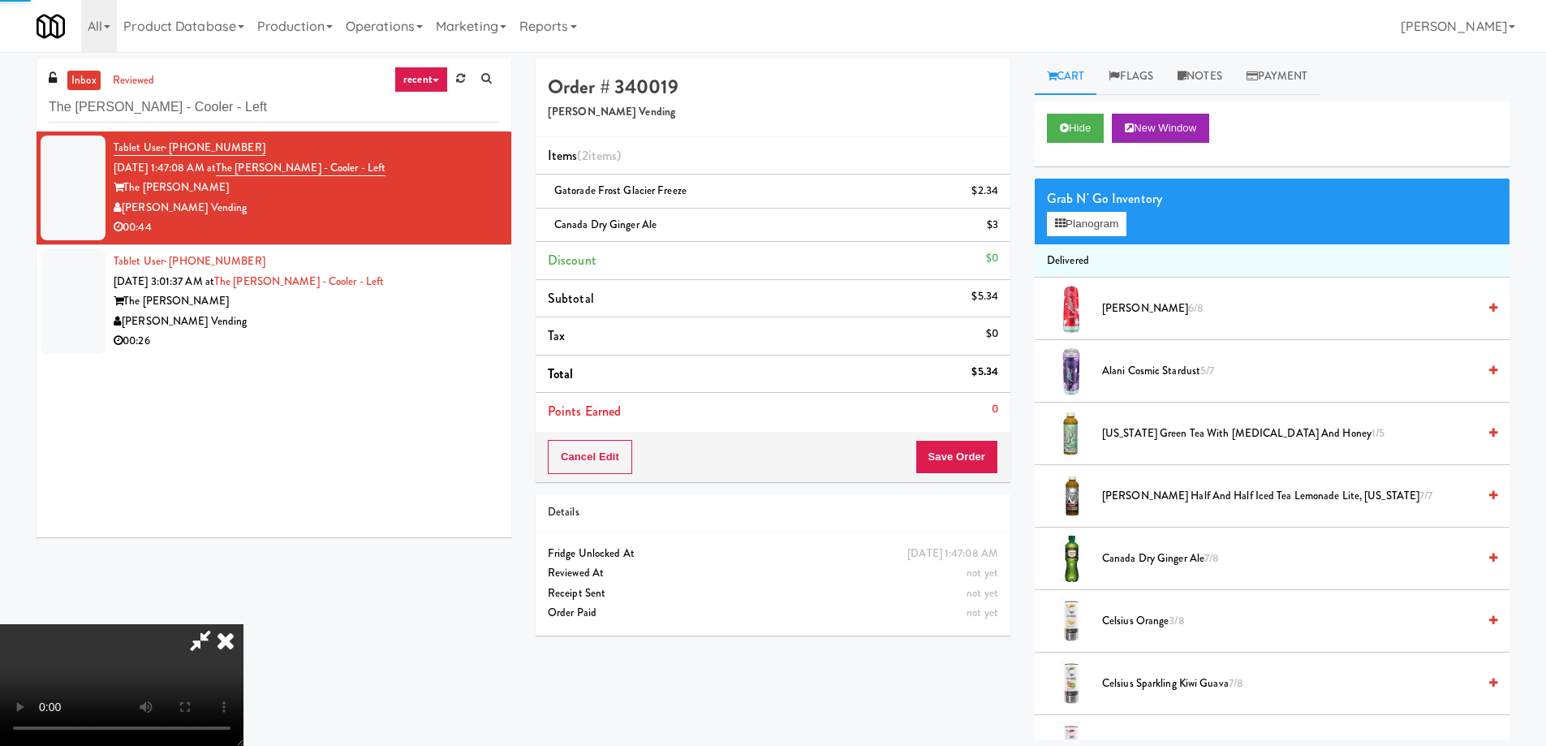
click at [243, 624] on icon at bounding box center [226, 640] width 36 height 32
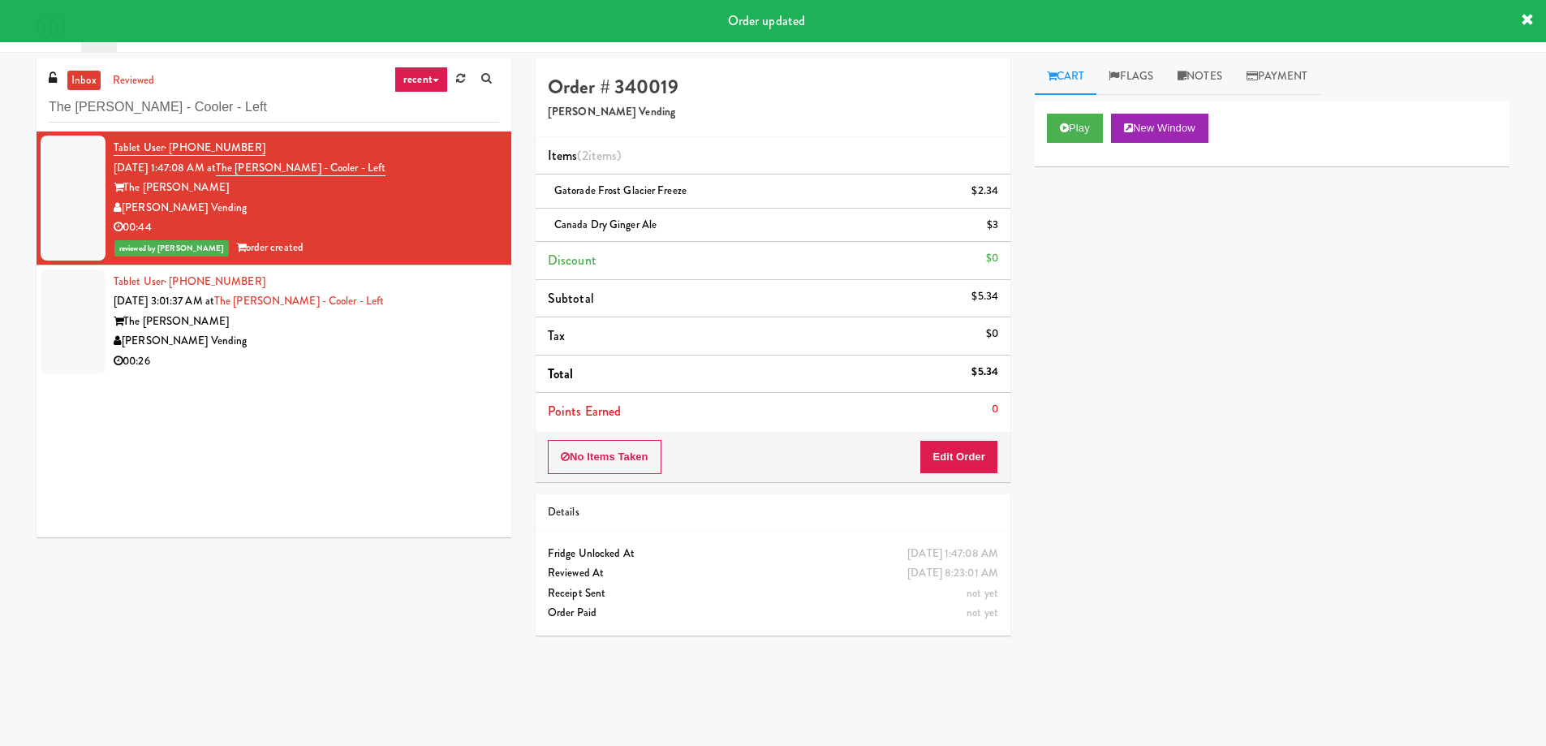
click at [440, 312] on div "The [PERSON_NAME]" at bounding box center [306, 322] width 385 height 20
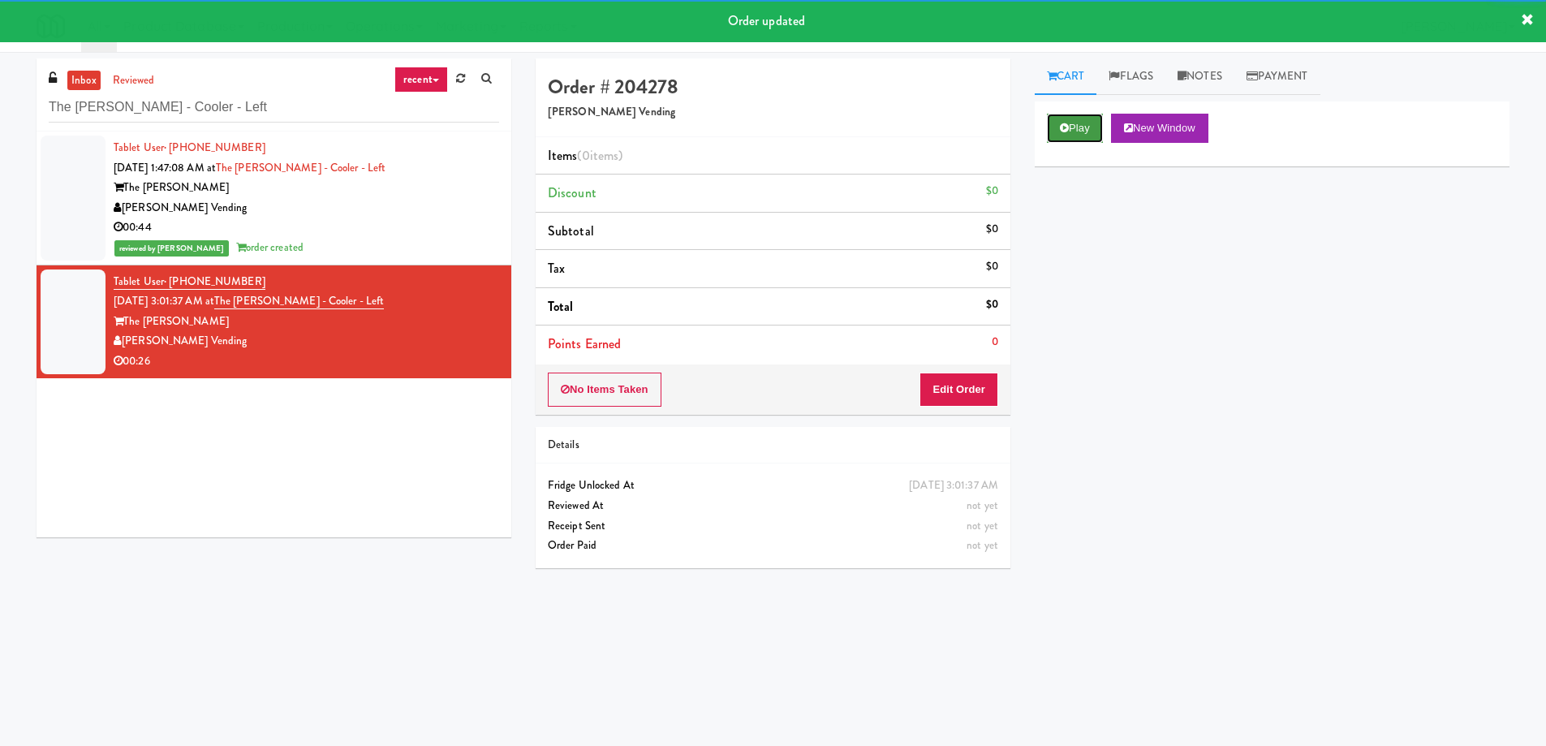
click at [1076, 137] on button "Play" at bounding box center [1075, 128] width 56 height 29
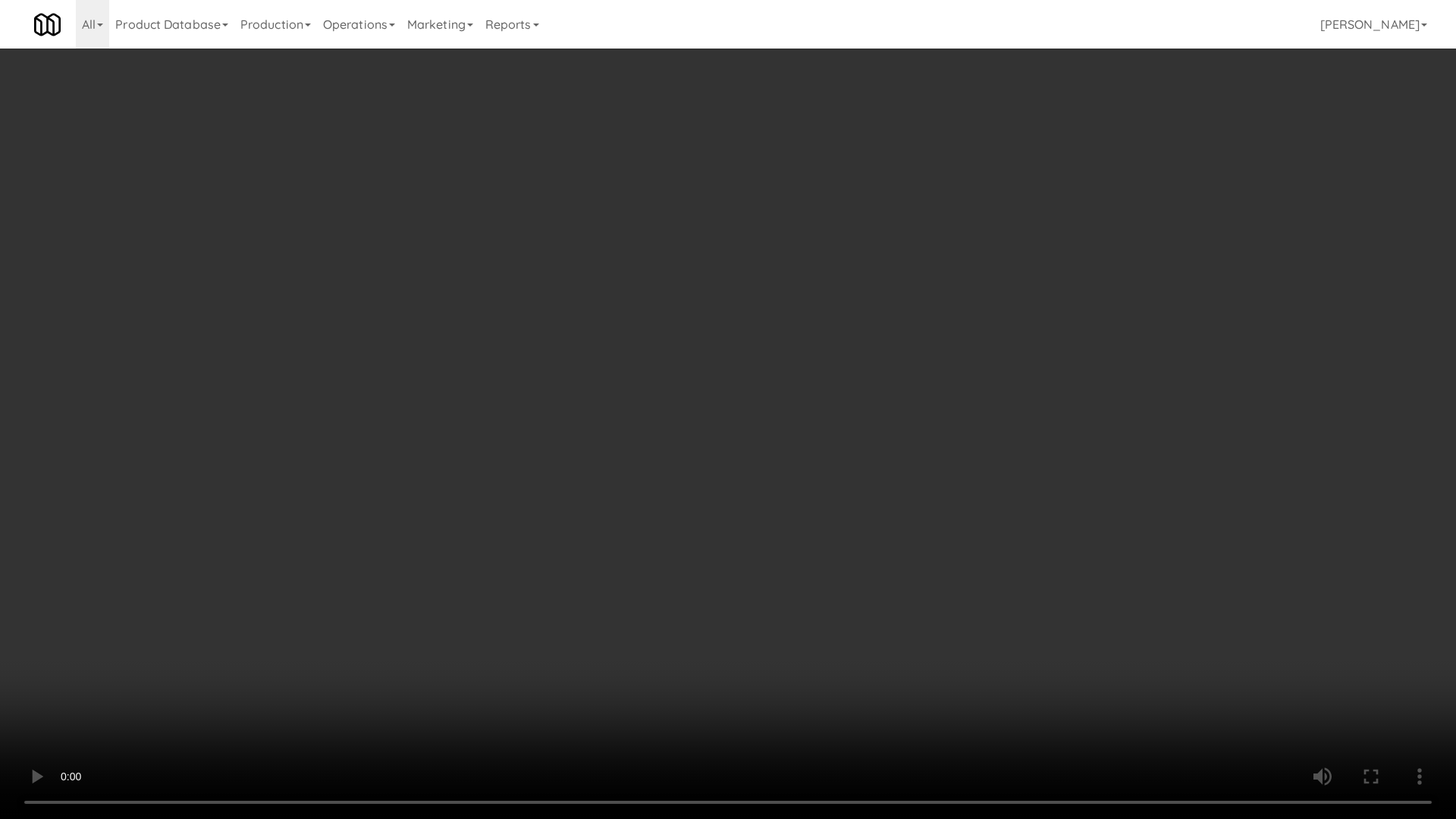
click at [765, 460] on video at bounding box center [728, 410] width 1456 height 819
click at [884, 529] on video at bounding box center [728, 410] width 1456 height 819
click at [824, 415] on video at bounding box center [728, 410] width 1456 height 819
click at [778, 426] on video at bounding box center [728, 410] width 1456 height 819
click at [790, 380] on video at bounding box center [728, 410] width 1456 height 819
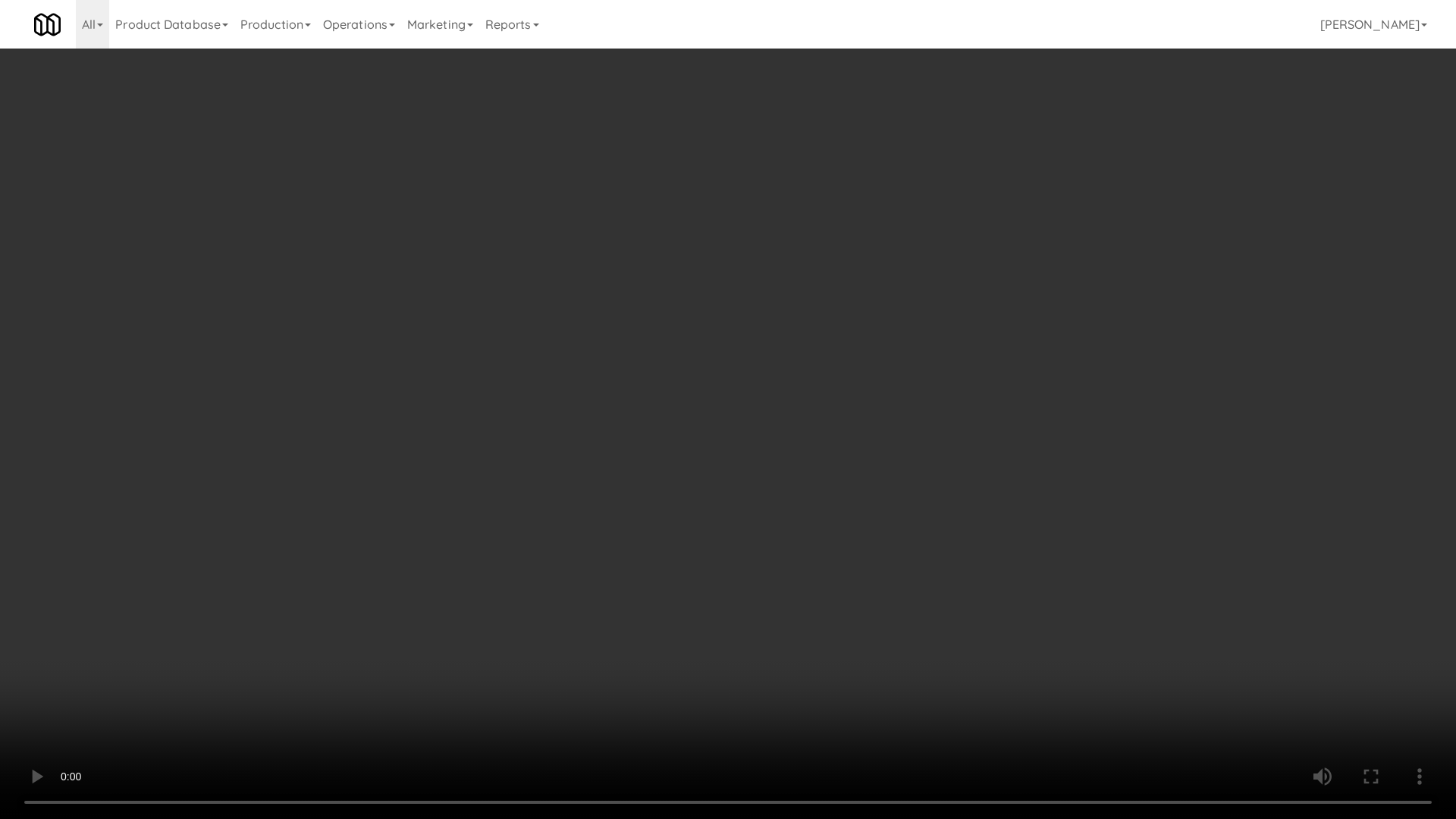
click at [790, 380] on video at bounding box center [728, 410] width 1456 height 819
click at [890, 460] on video at bounding box center [728, 410] width 1456 height 819
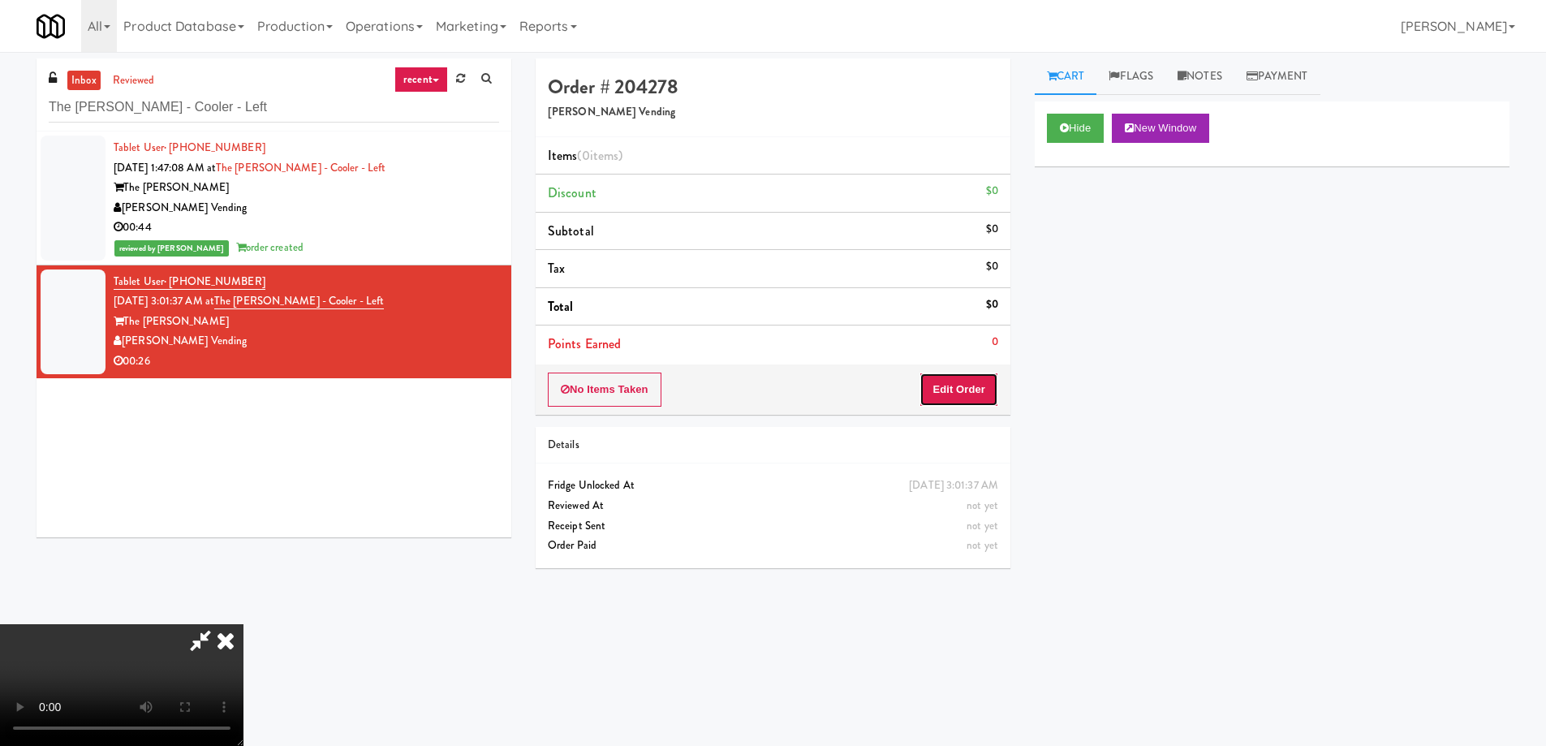
click at [967, 393] on button "Edit Order" at bounding box center [958, 389] width 79 height 34
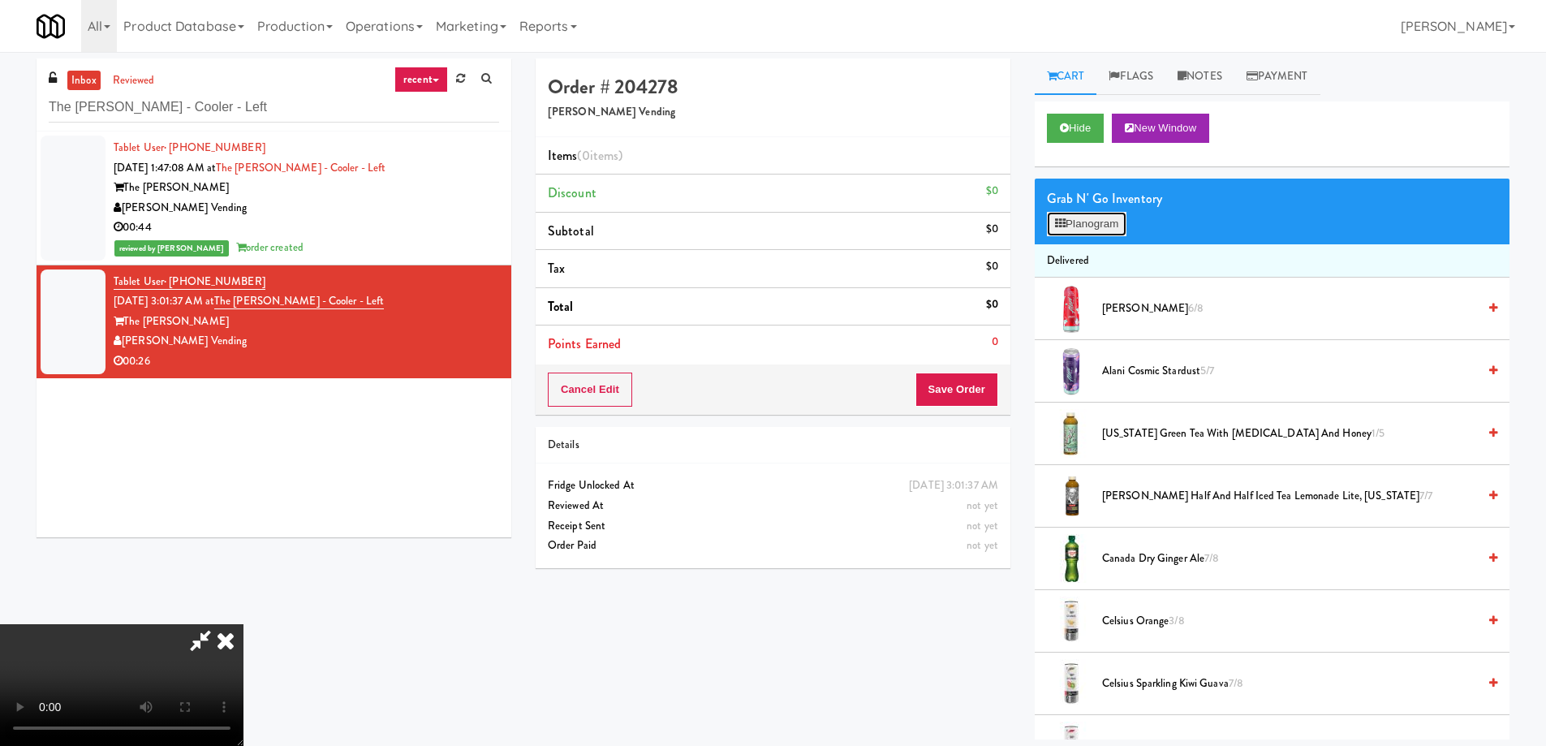
click at [1107, 221] on button "Planogram" at bounding box center [1087, 224] width 80 height 24
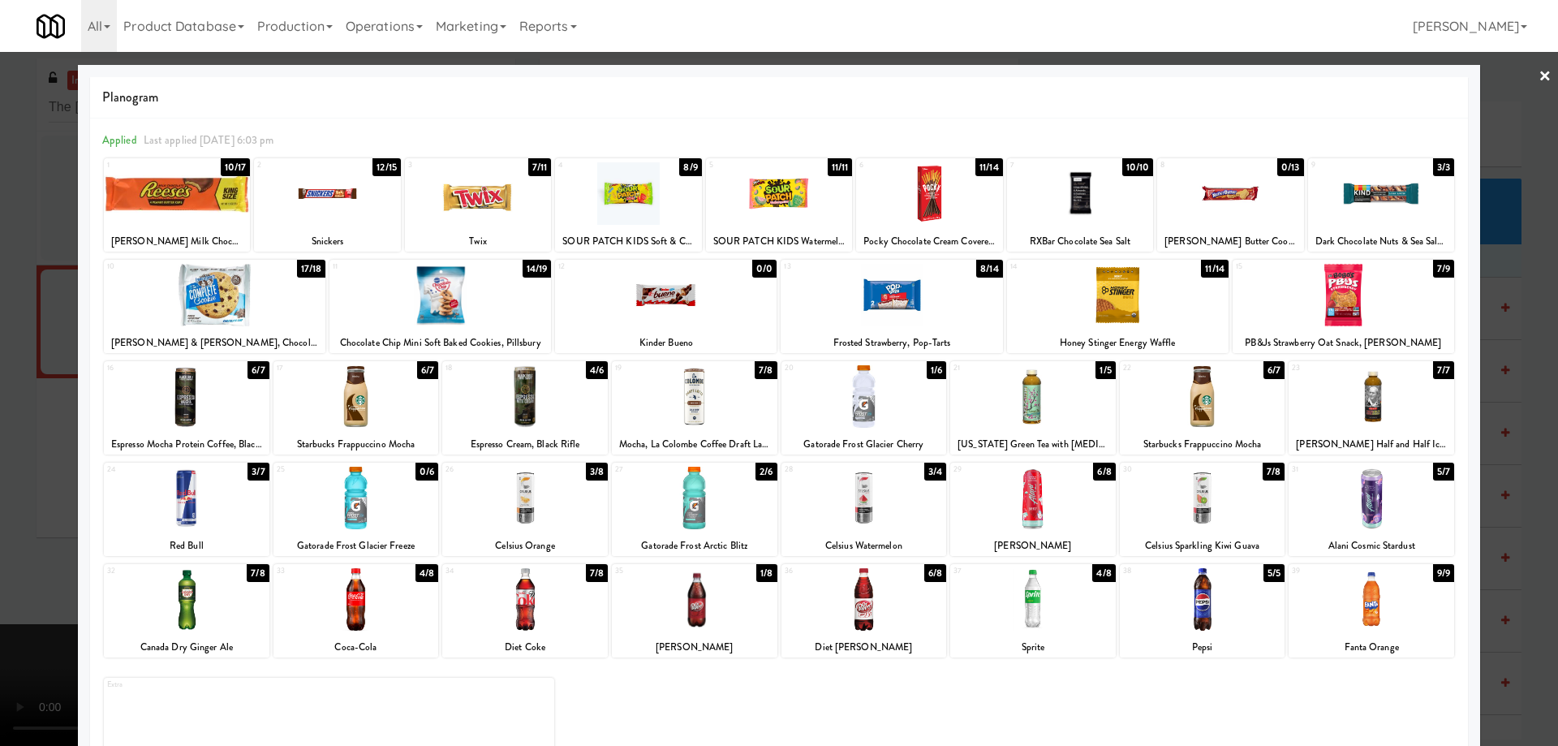
click at [1301, 307] on div at bounding box center [1342, 295] width 221 height 62
click at [1523, 66] on div at bounding box center [779, 373] width 1558 height 746
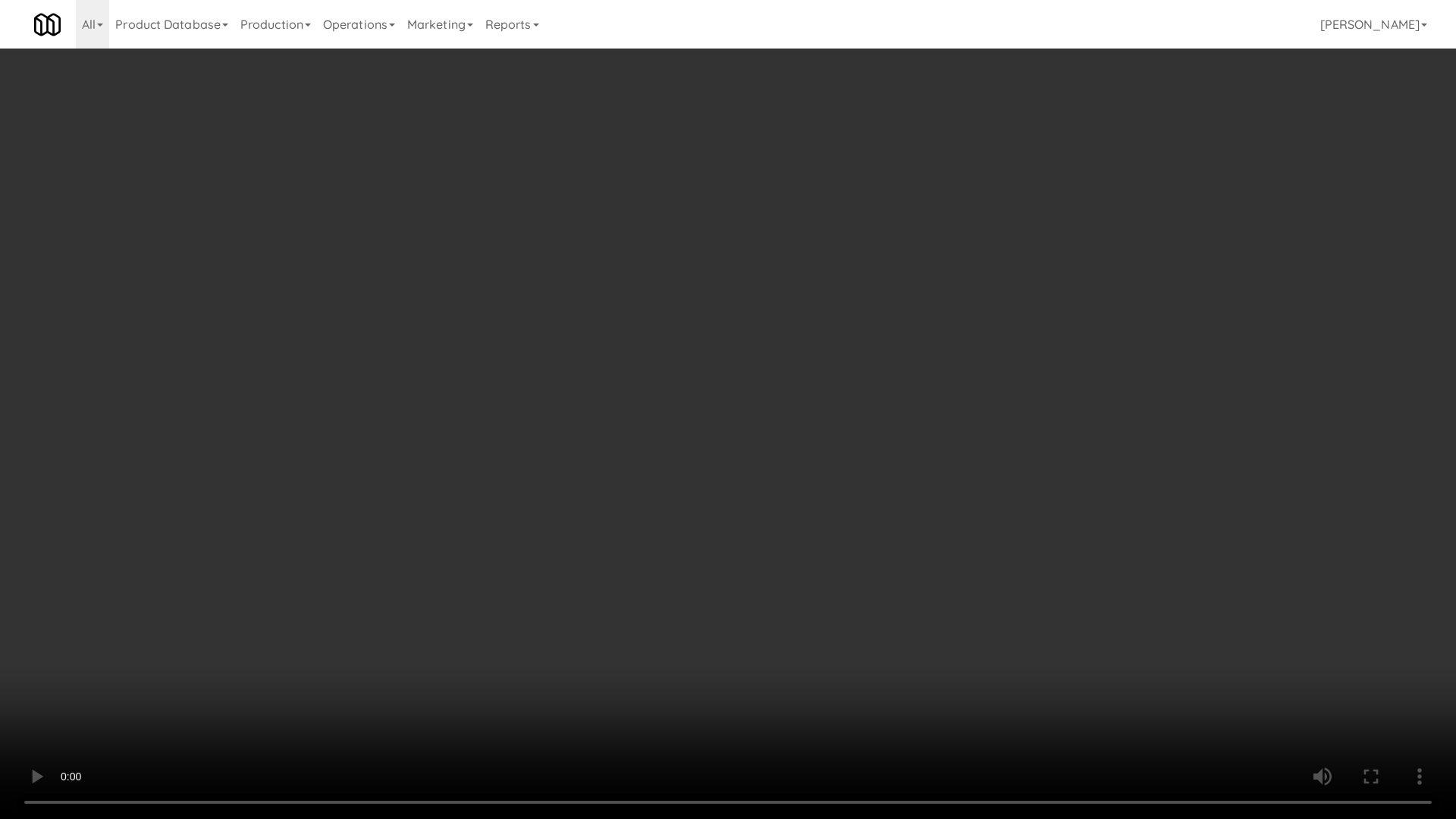
click at [780, 455] on video at bounding box center [728, 410] width 1456 height 819
click at [747, 433] on video at bounding box center [728, 410] width 1456 height 819
click at [828, 411] on video at bounding box center [728, 410] width 1456 height 819
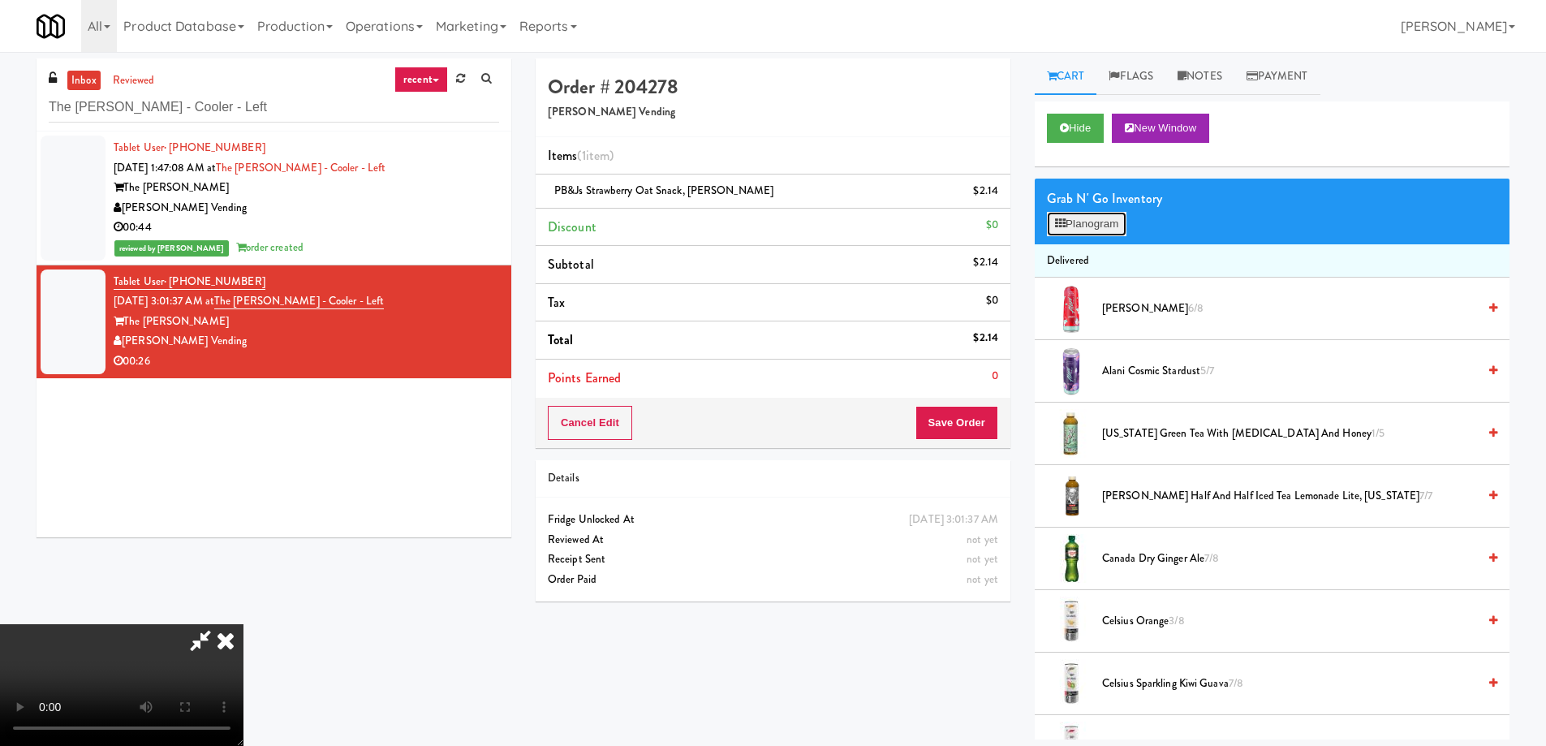
click at [1074, 216] on button "Planogram" at bounding box center [1087, 224] width 80 height 24
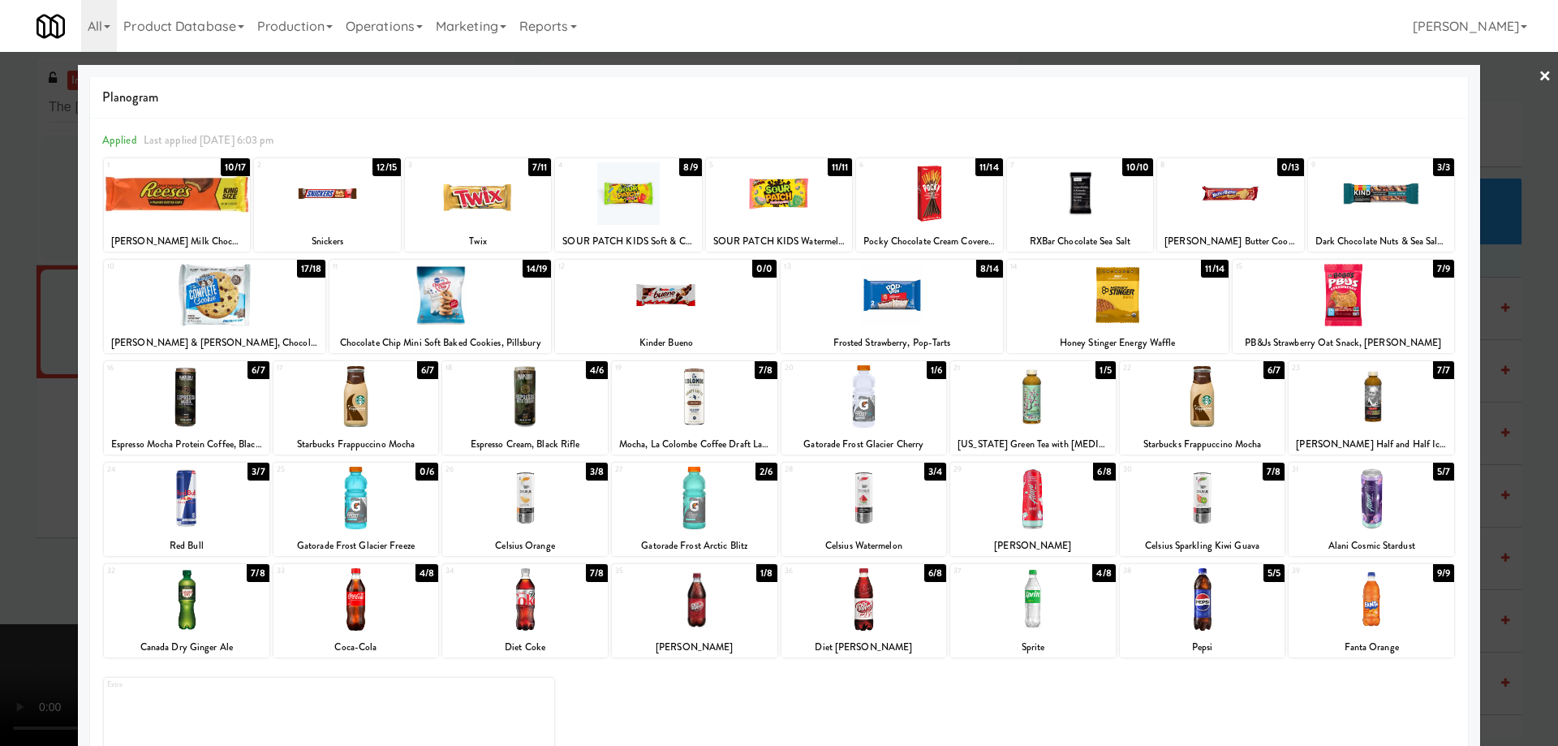
click at [531, 200] on div at bounding box center [478, 193] width 146 height 62
click at [1538, 77] on link "×" at bounding box center [1544, 77] width 13 height 50
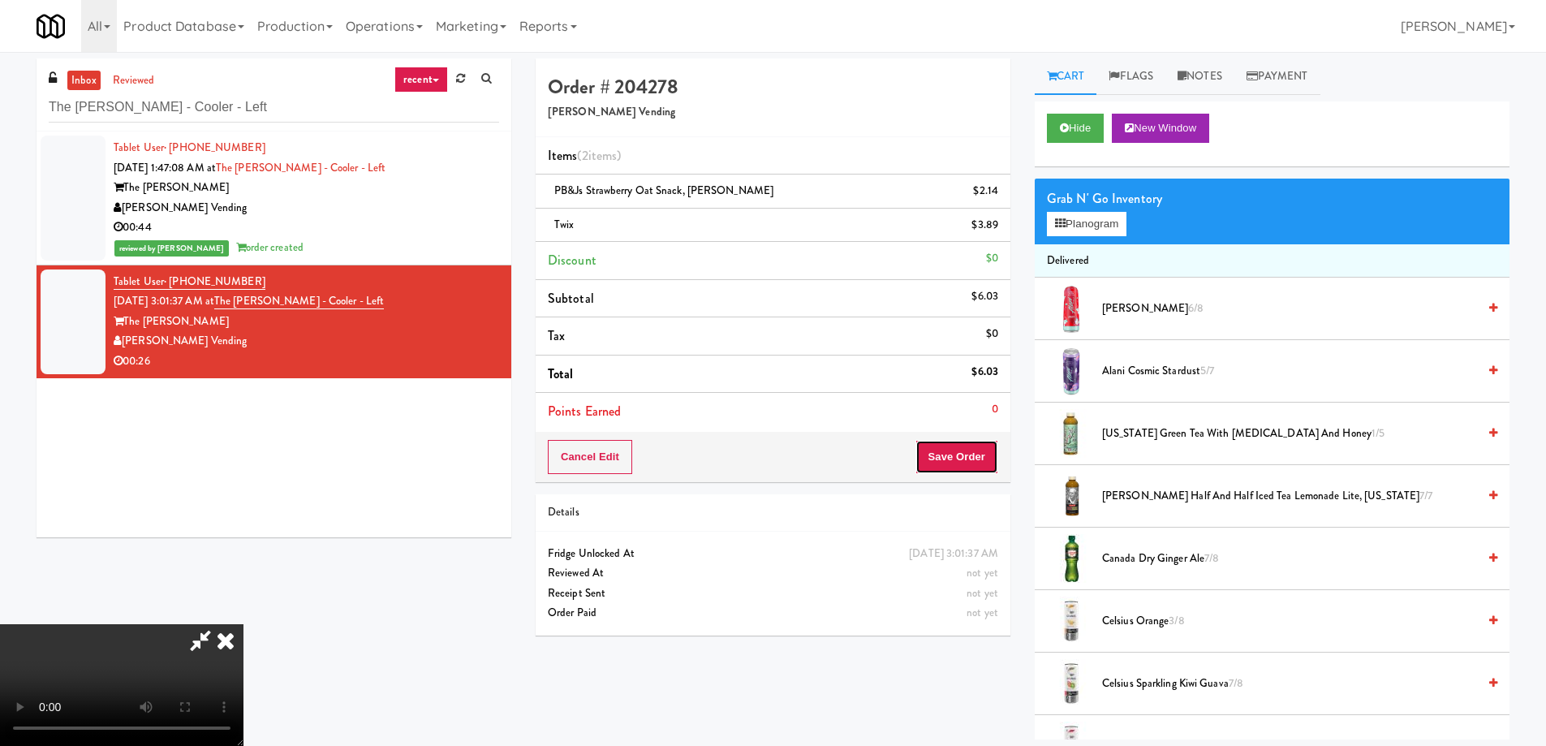
click at [940, 454] on button "Save Order" at bounding box center [956, 457] width 83 height 34
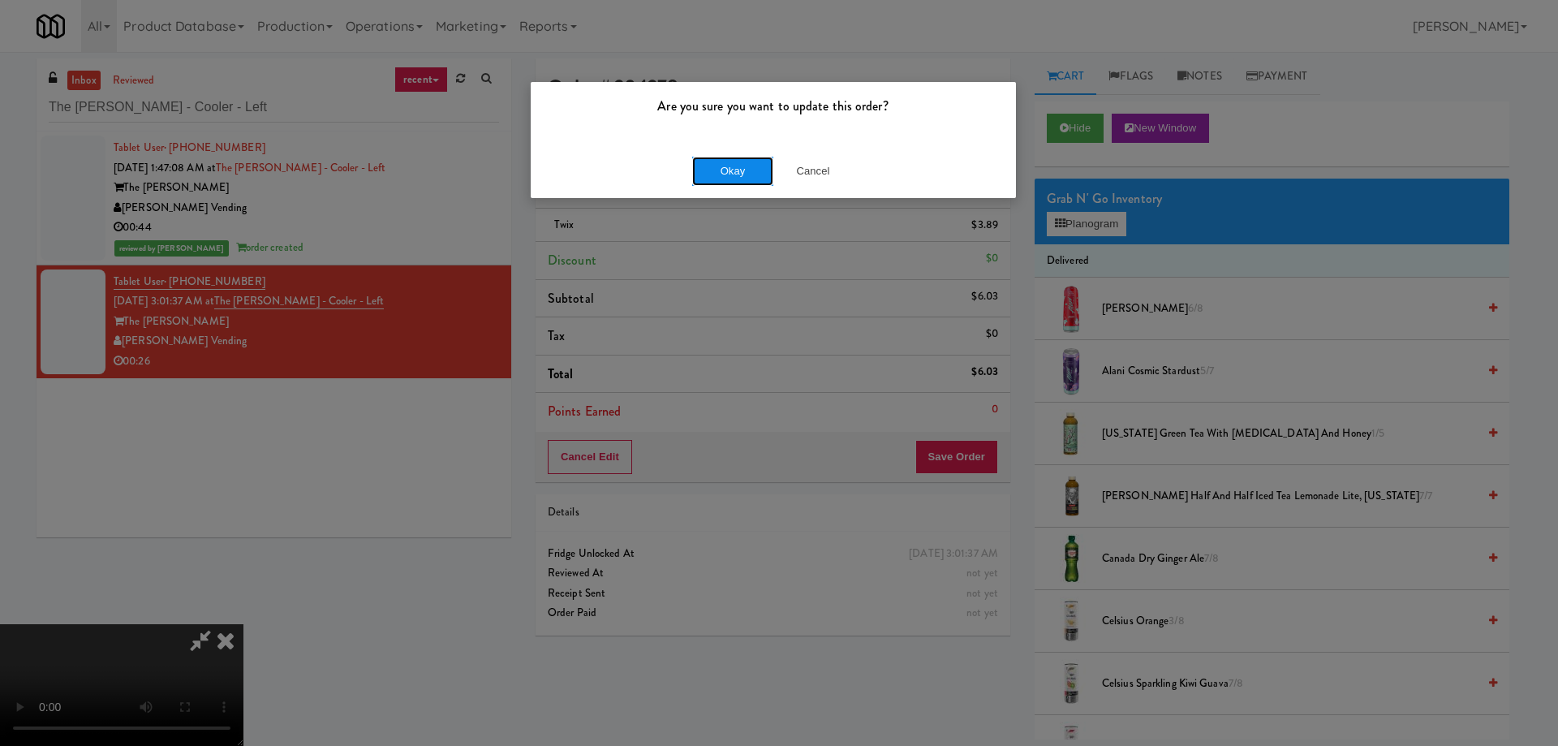
click at [711, 166] on button "Okay" at bounding box center [732, 171] width 81 height 29
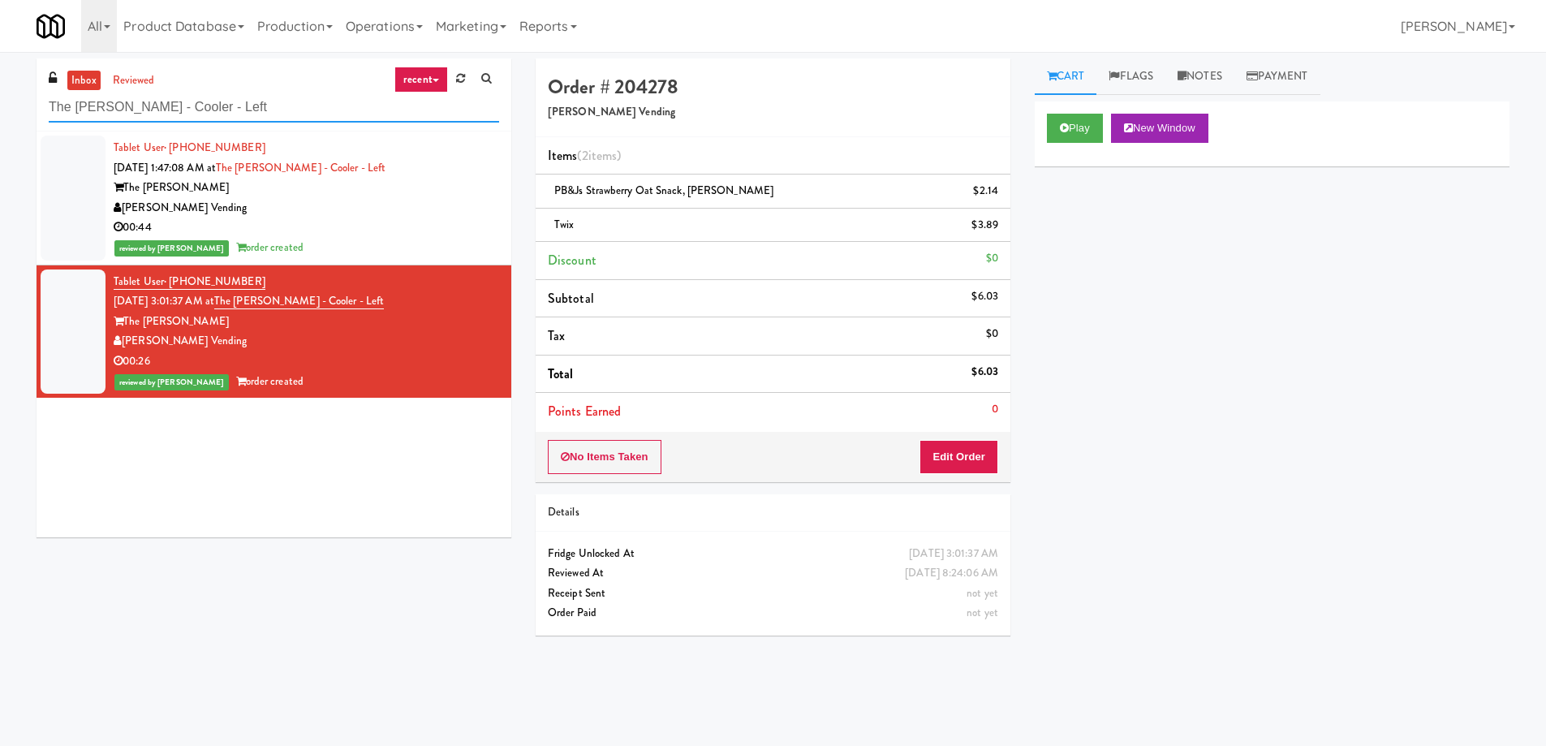
click at [255, 95] on input "The [PERSON_NAME] - Cooler - Left" at bounding box center [274, 107] width 450 height 30
paste input "[PERSON_NAME][GEOGRAPHIC_DATA]"
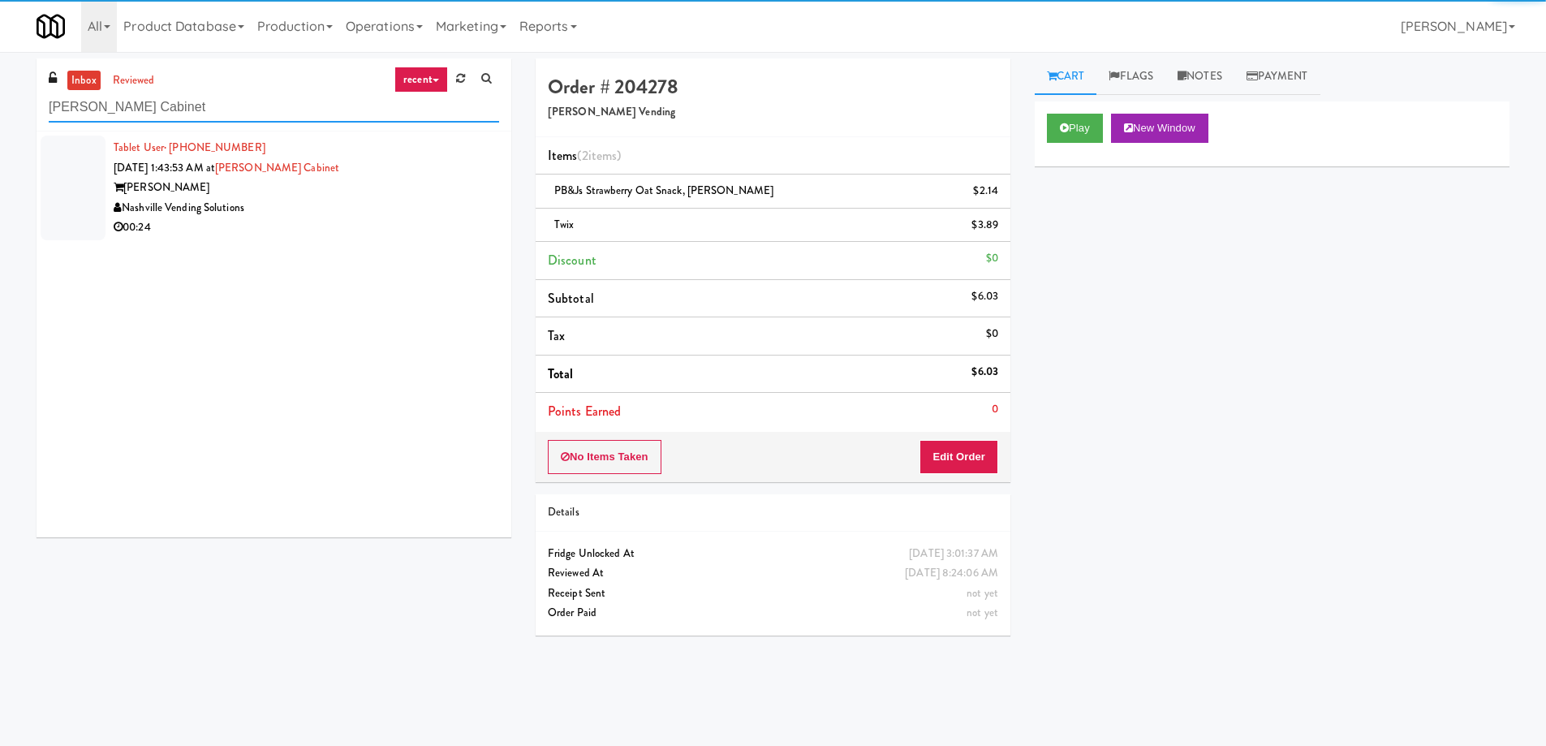
type input "[PERSON_NAME] Cabinet"
click at [376, 226] on div "00:24" at bounding box center [306, 227] width 385 height 20
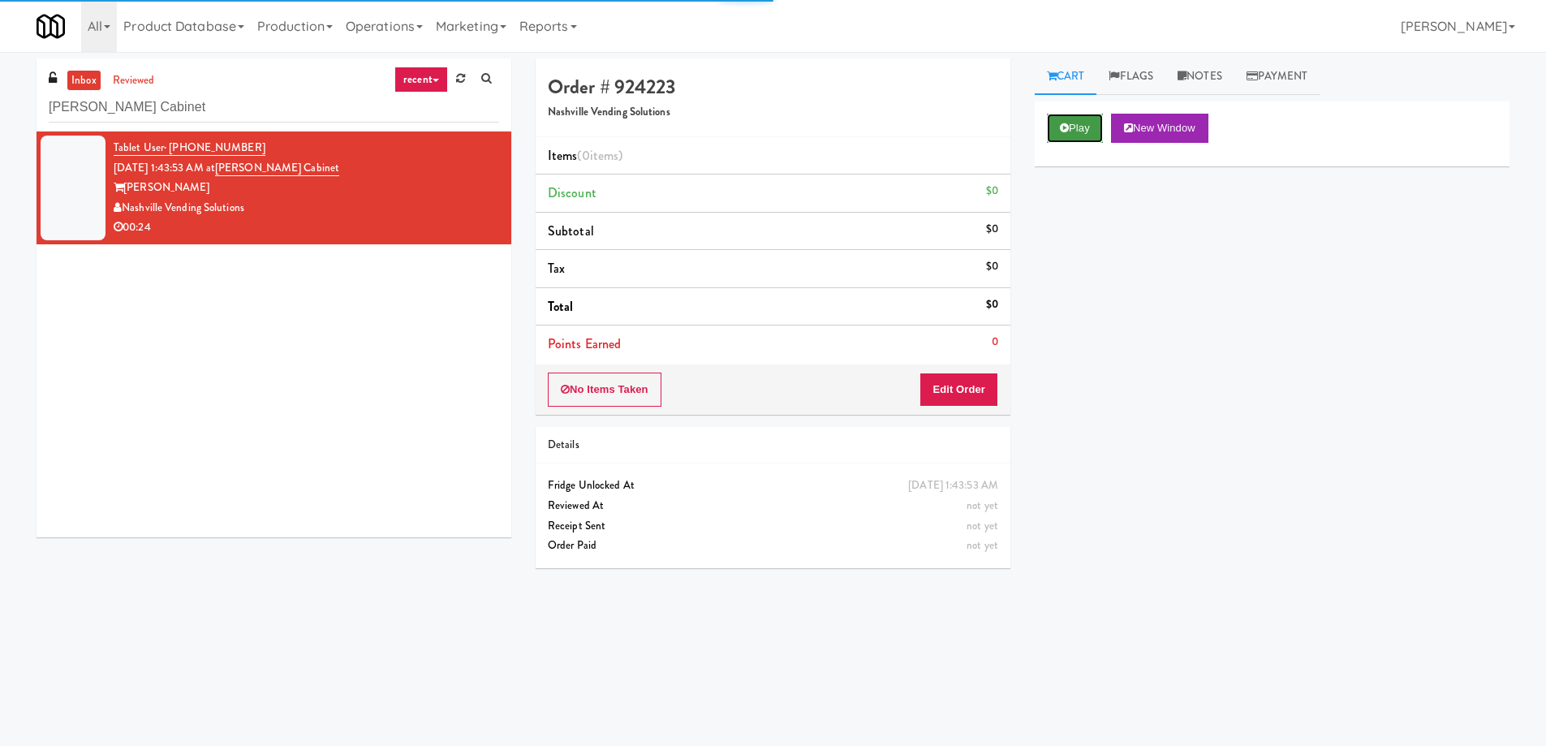
click at [1085, 121] on button "Play" at bounding box center [1075, 128] width 56 height 29
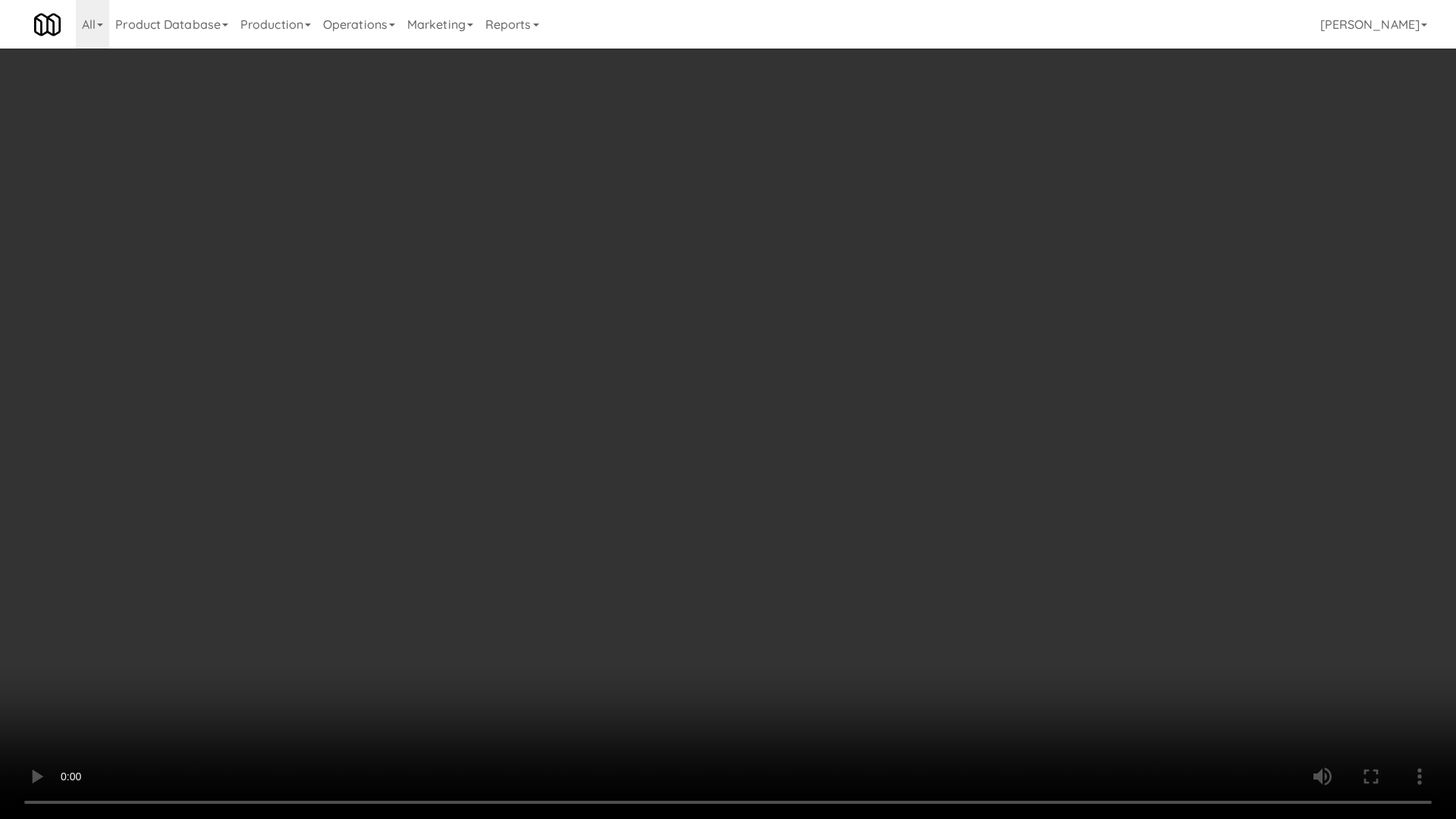
click at [909, 416] on video at bounding box center [728, 410] width 1456 height 819
click at [559, 370] on video at bounding box center [728, 410] width 1456 height 819
click at [564, 328] on video at bounding box center [728, 410] width 1456 height 819
click at [649, 566] on video at bounding box center [728, 410] width 1456 height 819
click at [709, 479] on video at bounding box center [728, 410] width 1456 height 819
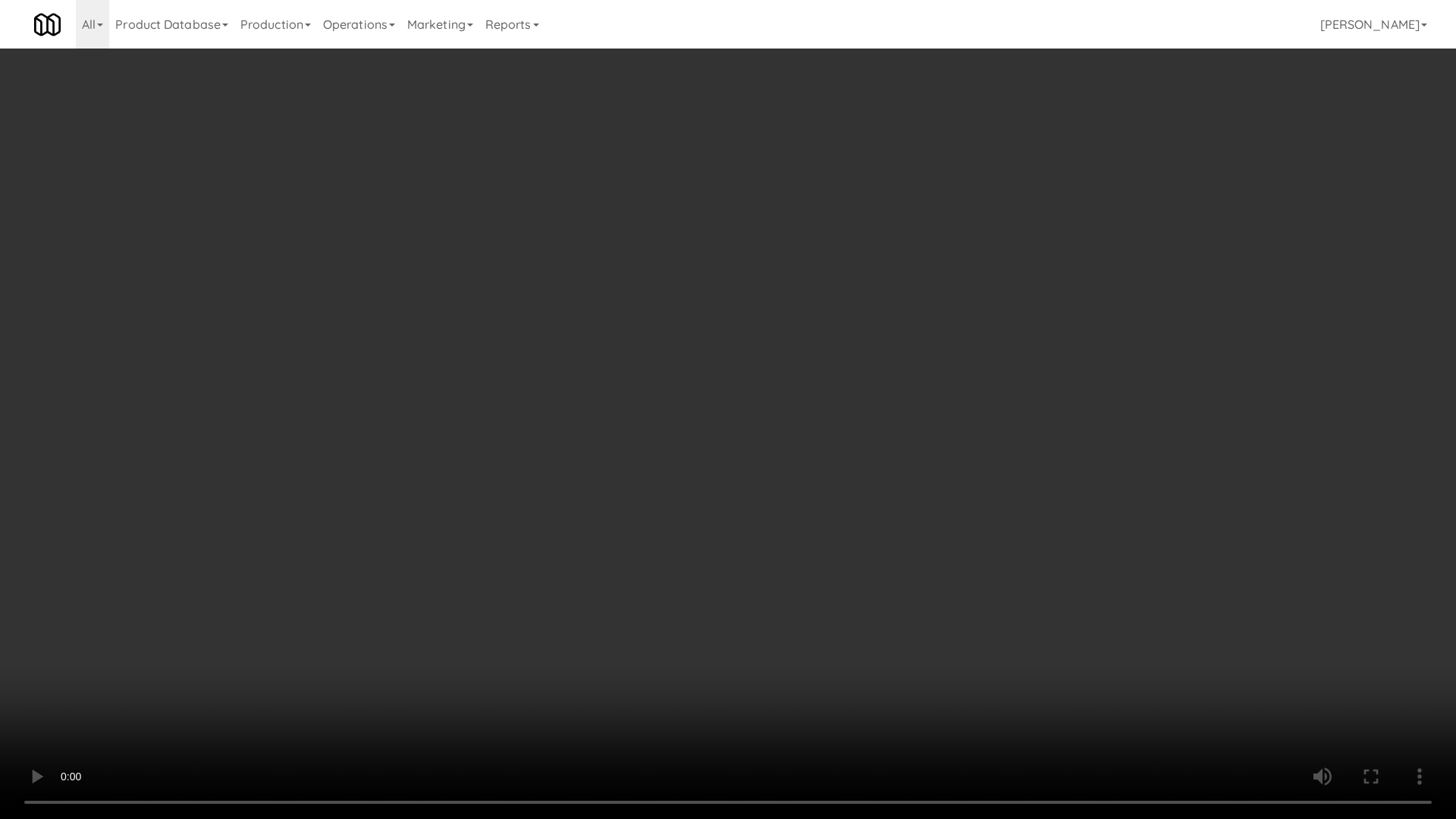
click at [311, 697] on video at bounding box center [728, 410] width 1456 height 819
click at [685, 308] on video at bounding box center [728, 410] width 1456 height 819
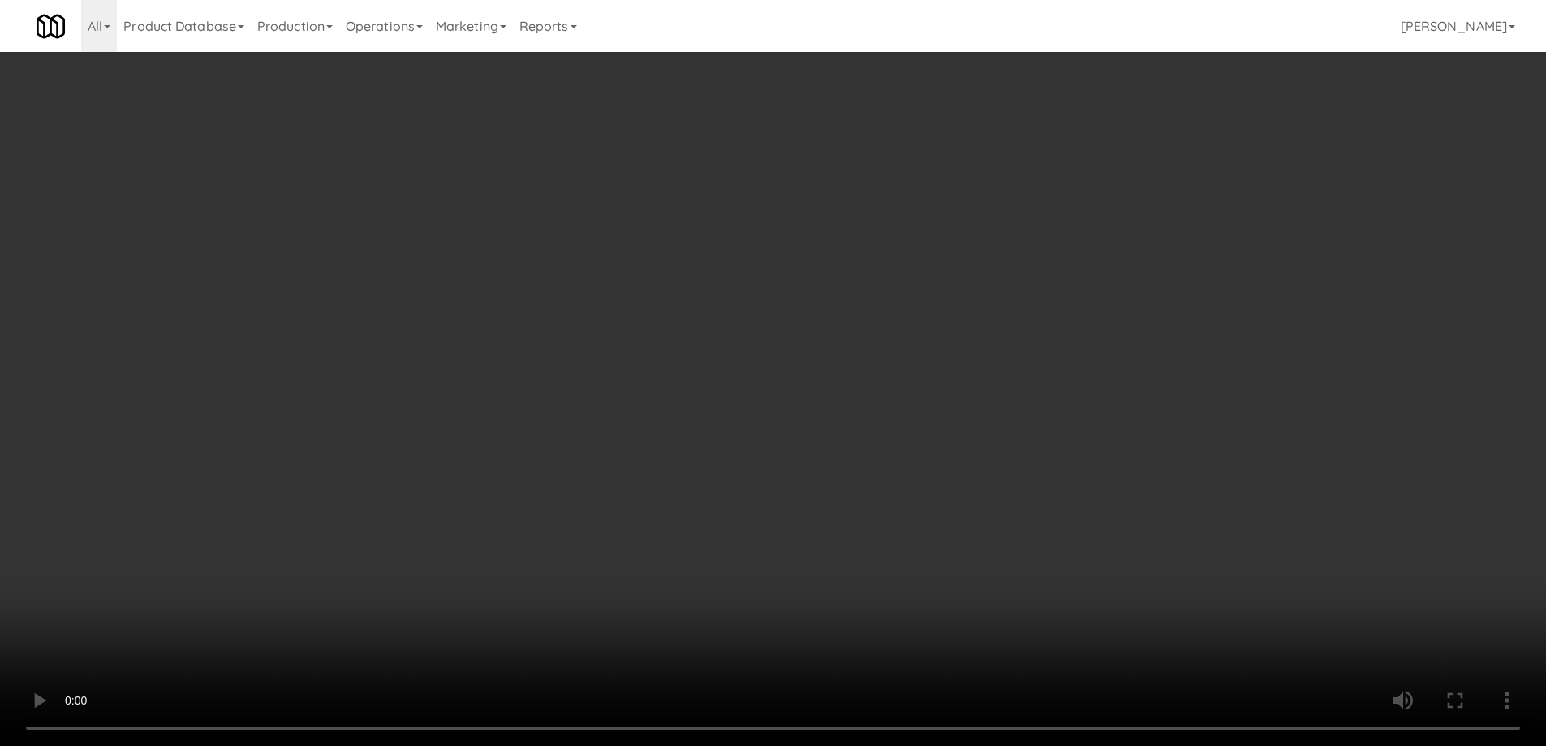
click at [978, 406] on div "No Items Taken Edit Order" at bounding box center [772, 389] width 475 height 50
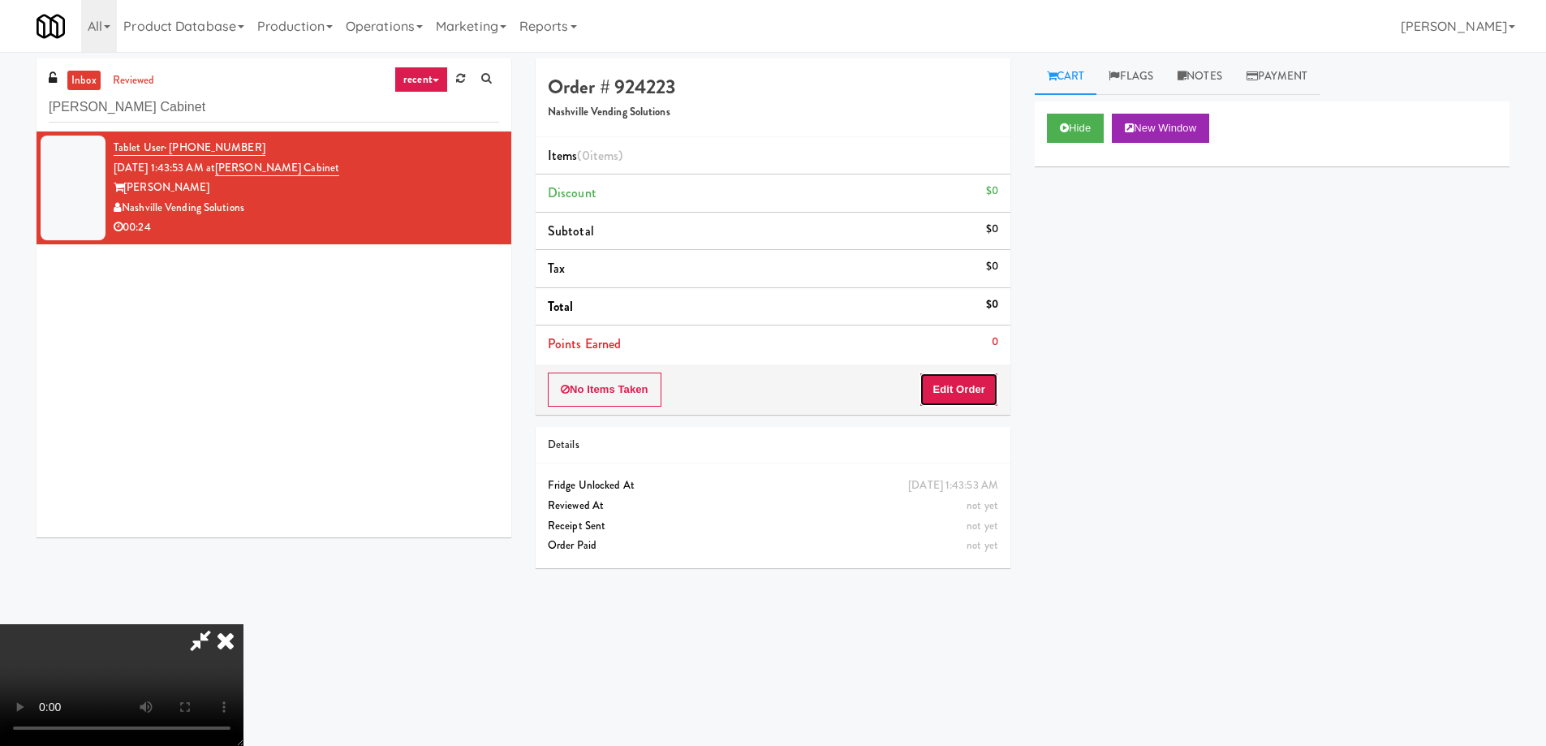
click at [984, 388] on button "Edit Order" at bounding box center [958, 389] width 79 height 34
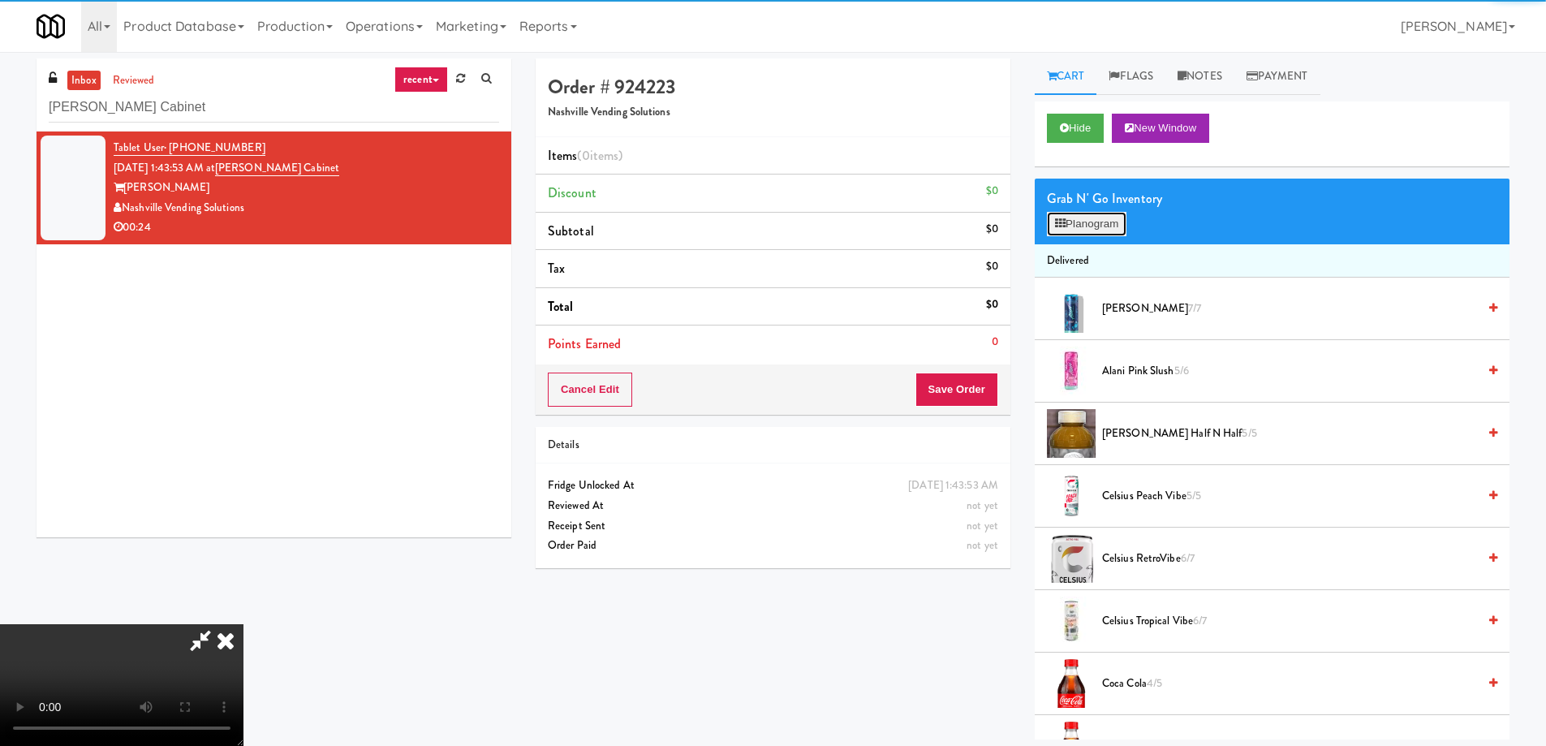
click at [1090, 221] on button "Planogram" at bounding box center [1087, 224] width 80 height 24
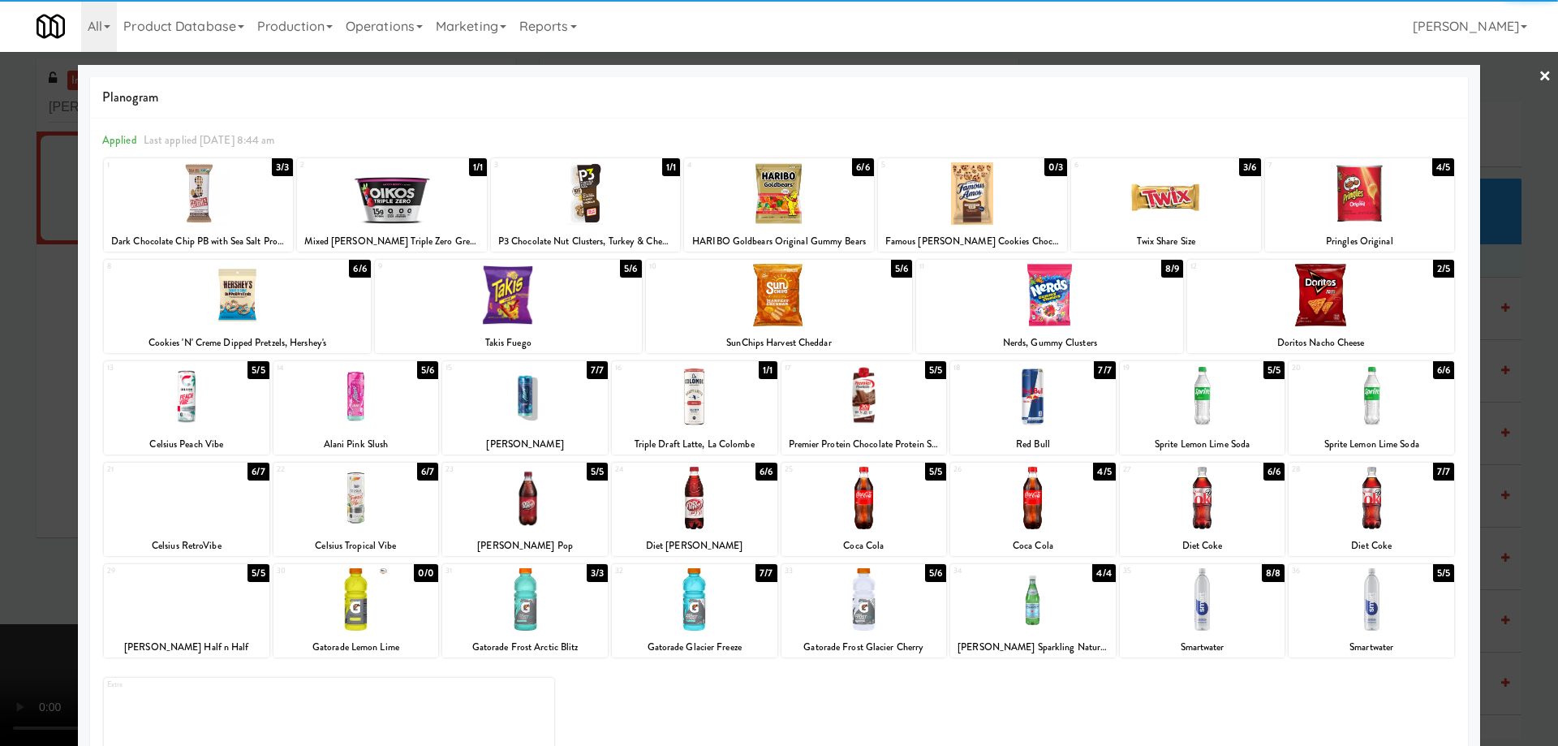
click at [328, 303] on div at bounding box center [237, 295] width 267 height 62
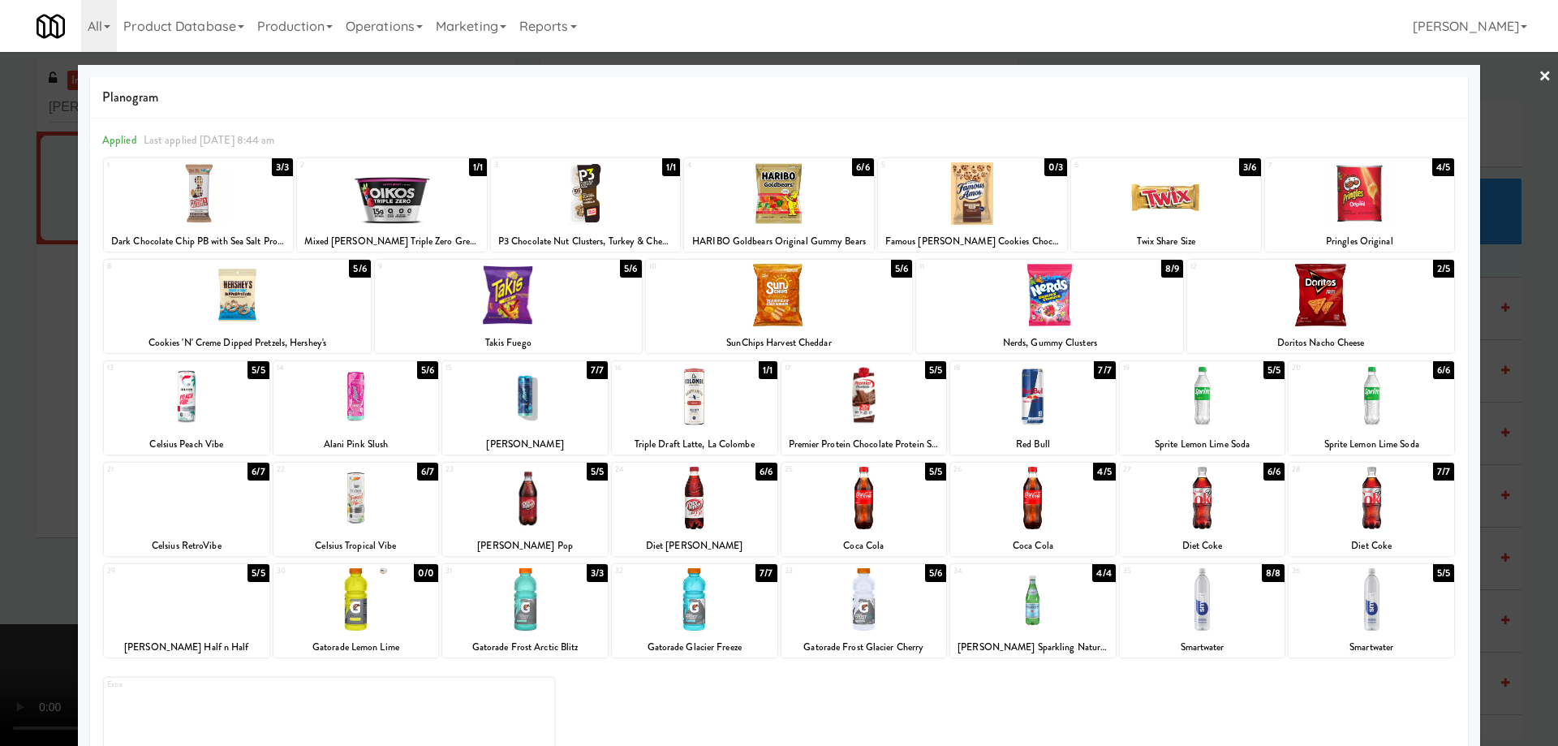
click at [1538, 71] on link "×" at bounding box center [1544, 77] width 13 height 50
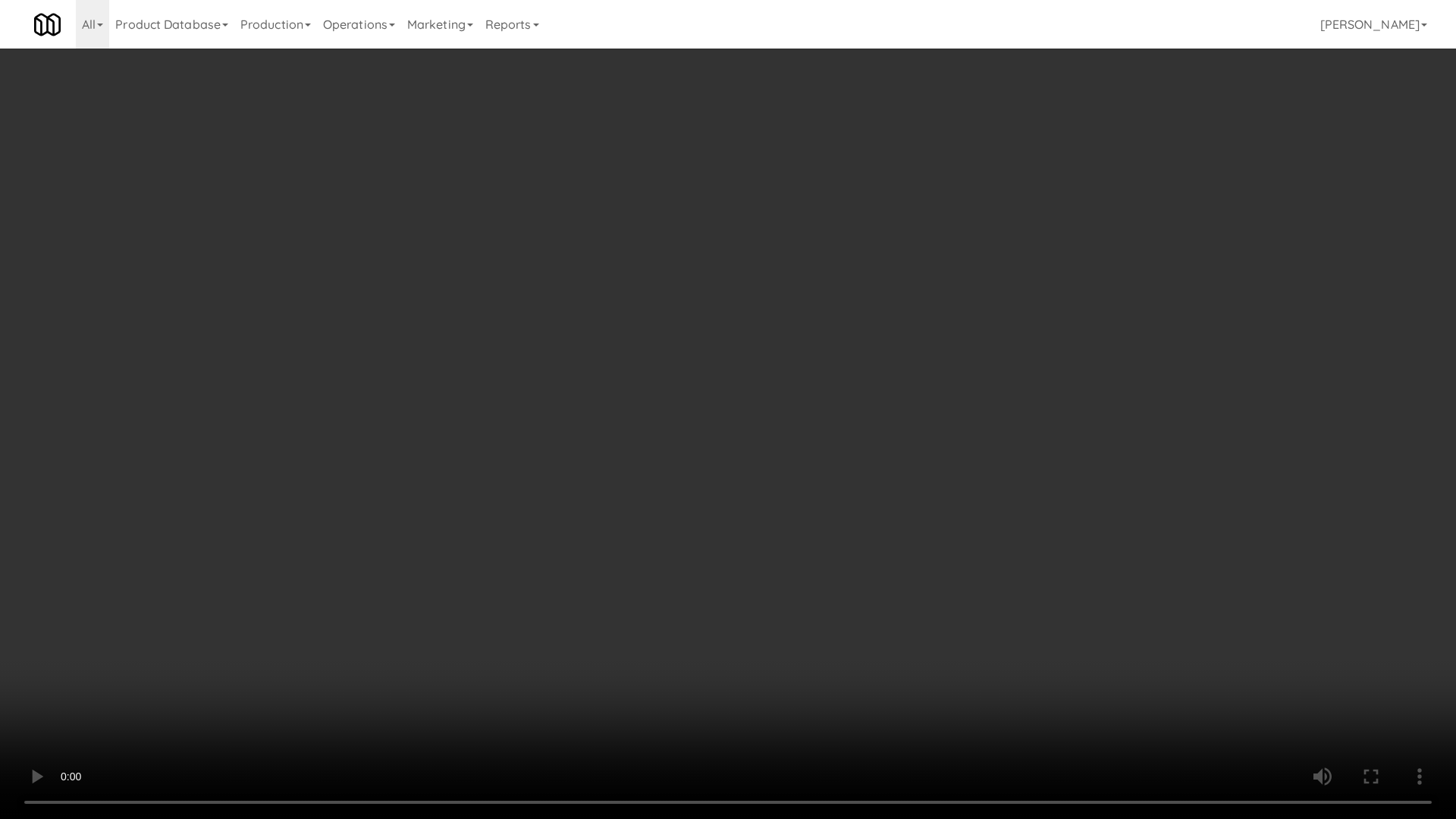
click at [689, 381] on video at bounding box center [728, 410] width 1456 height 819
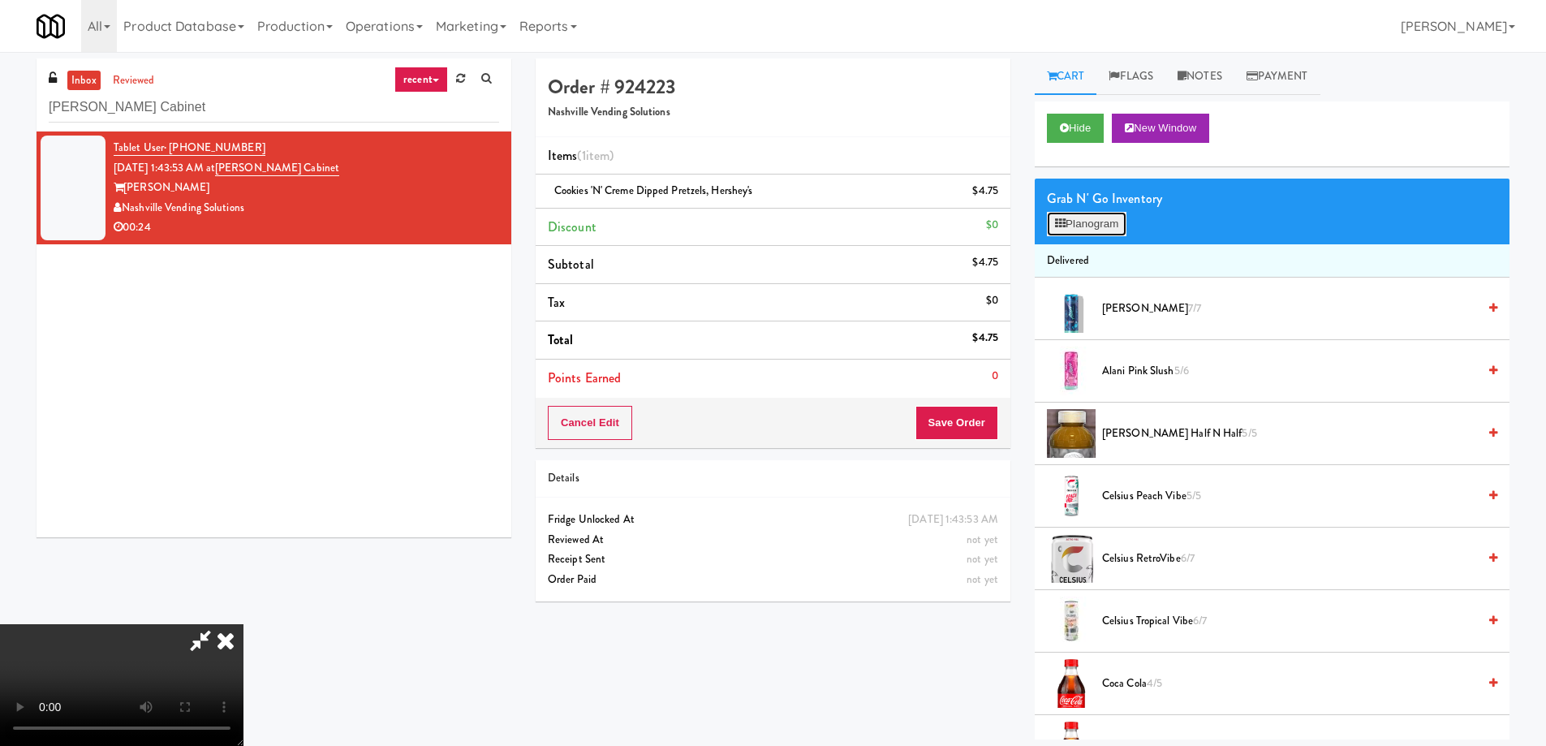
click at [1086, 216] on button "Planogram" at bounding box center [1087, 224] width 80 height 24
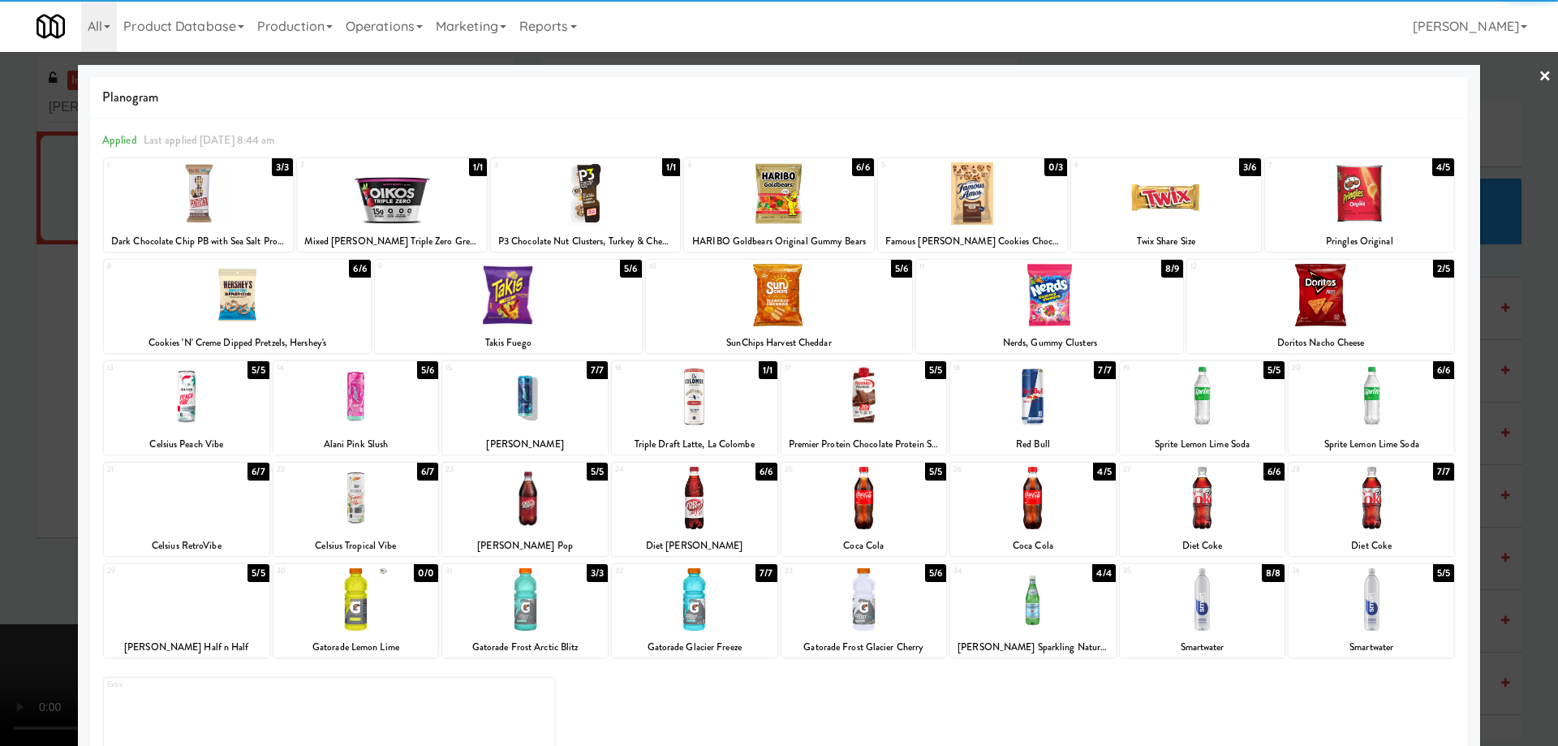
click at [1395, 202] on div at bounding box center [1359, 193] width 189 height 62
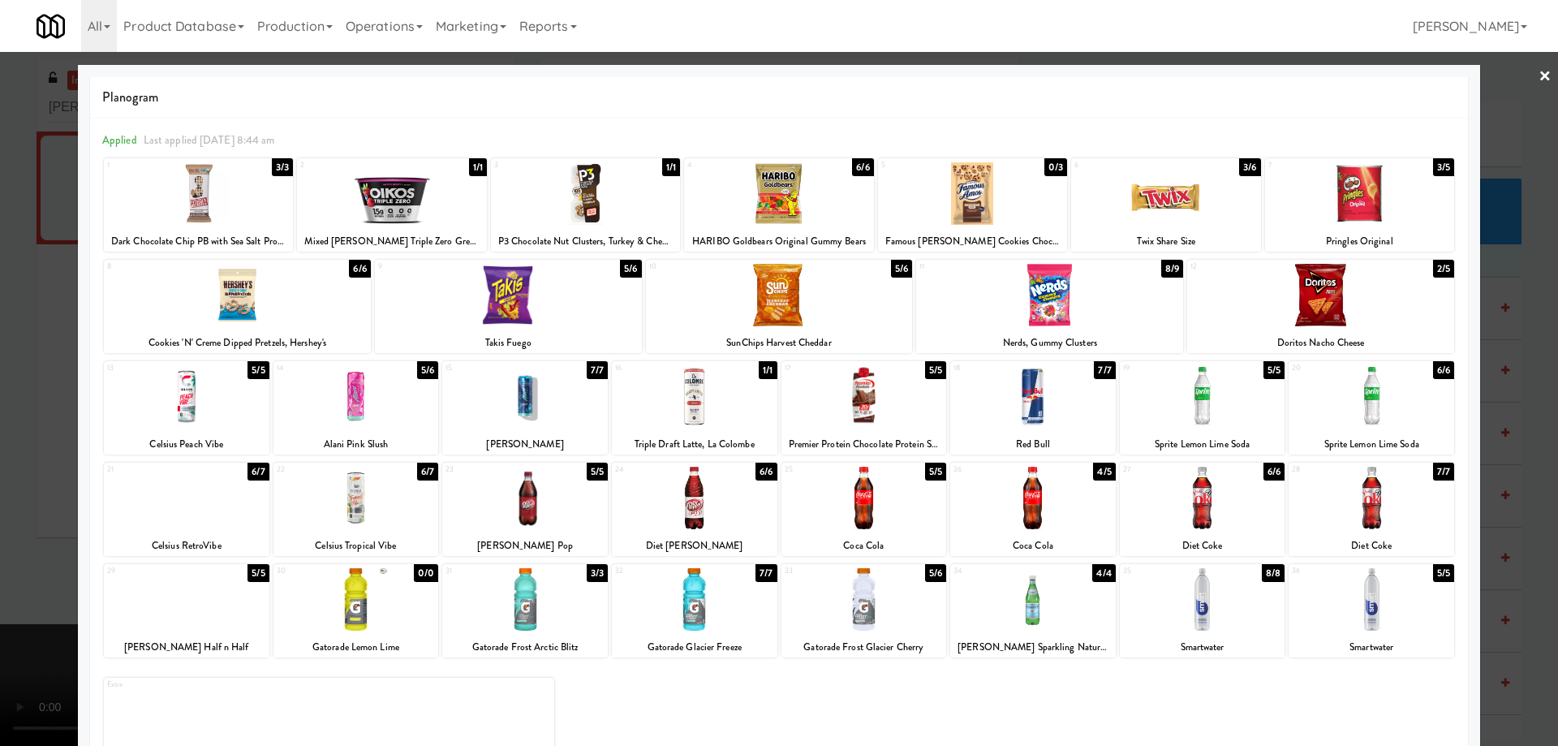
click at [1540, 75] on div at bounding box center [779, 373] width 1558 height 746
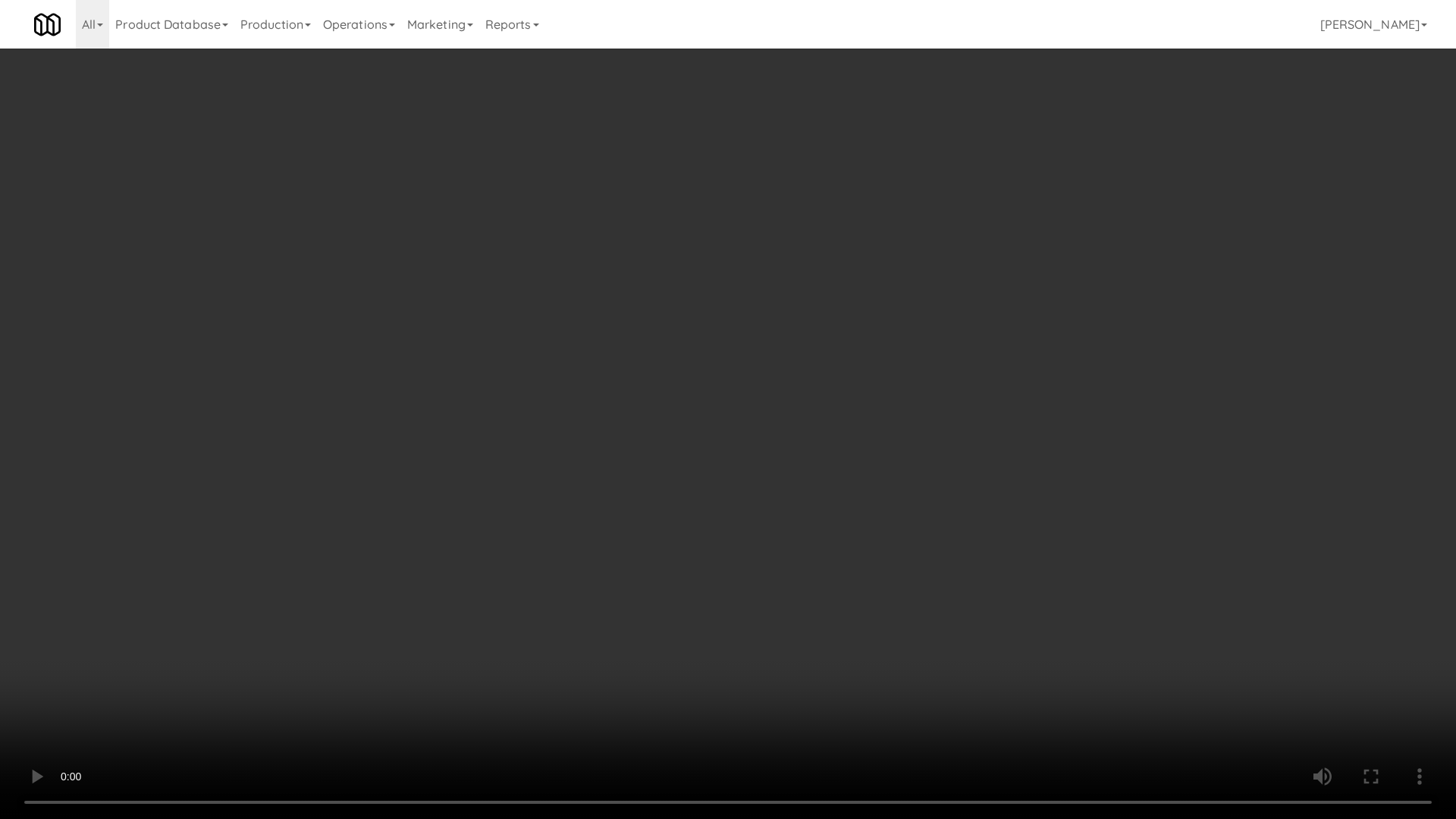
click at [700, 397] on video at bounding box center [728, 410] width 1456 height 819
click at [622, 280] on video at bounding box center [728, 410] width 1456 height 819
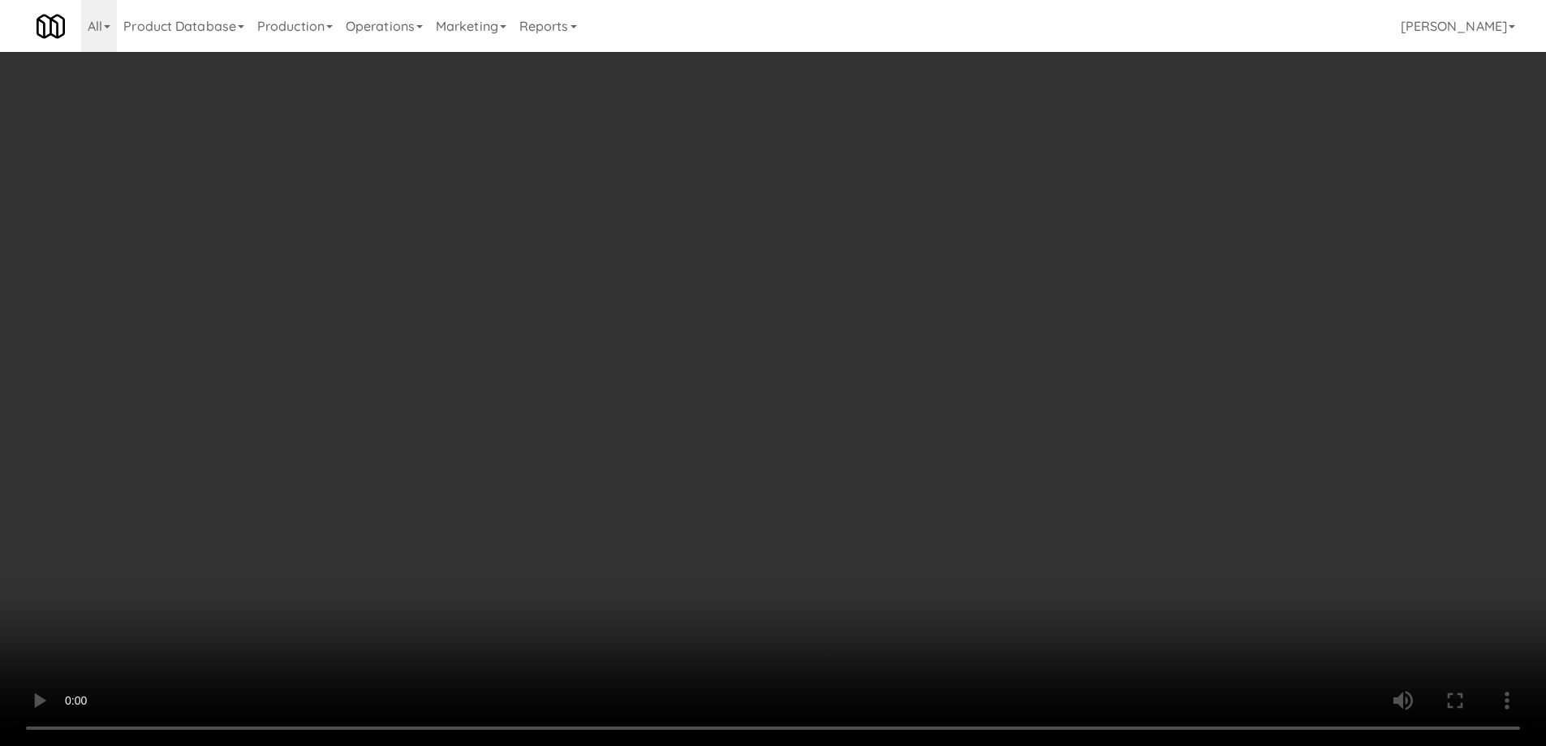
scroll to position [1851, 0]
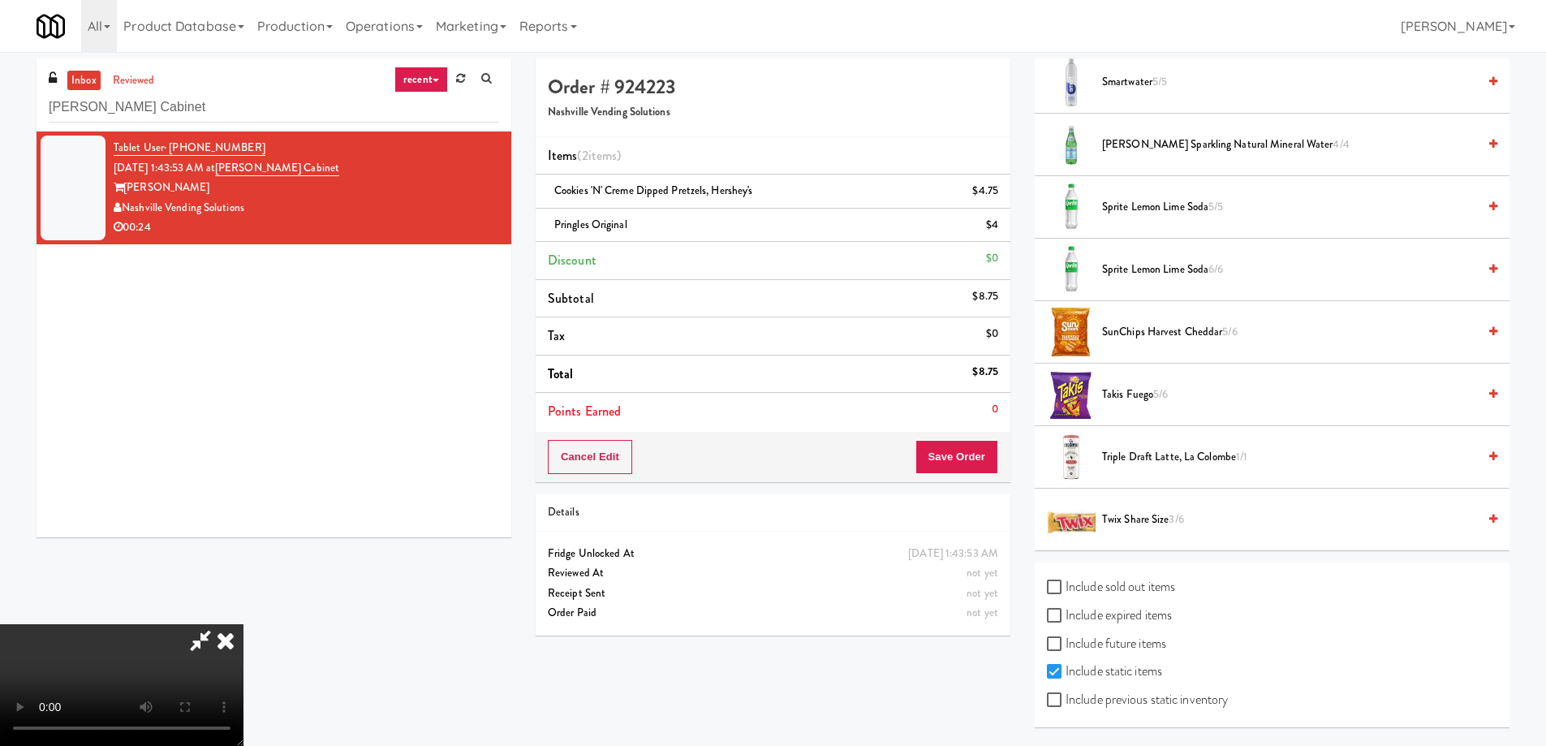
click at [1107, 394] on span "Takis Fuego 5/6" at bounding box center [1289, 395] width 375 height 20
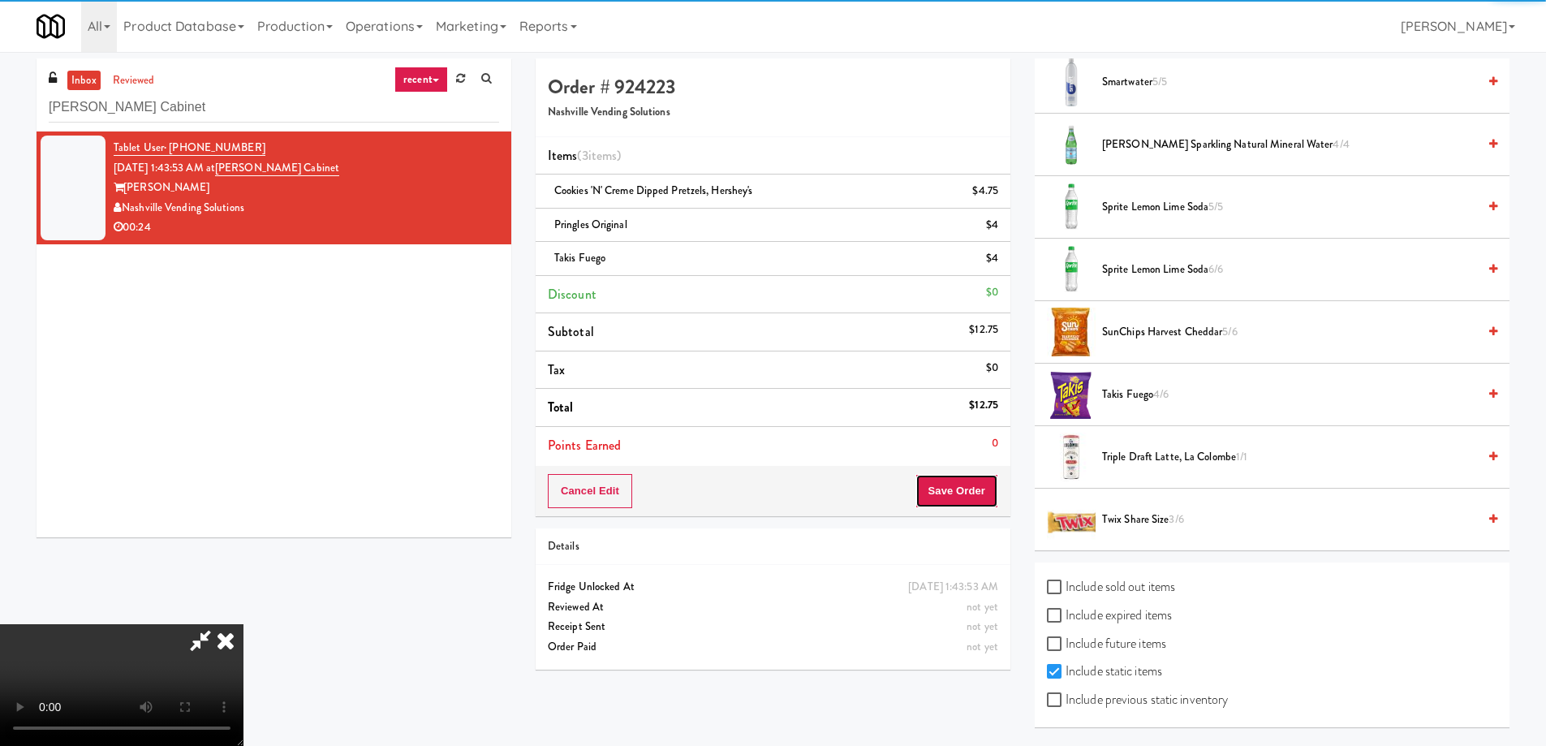
click at [973, 493] on button "Save Order" at bounding box center [956, 491] width 83 height 34
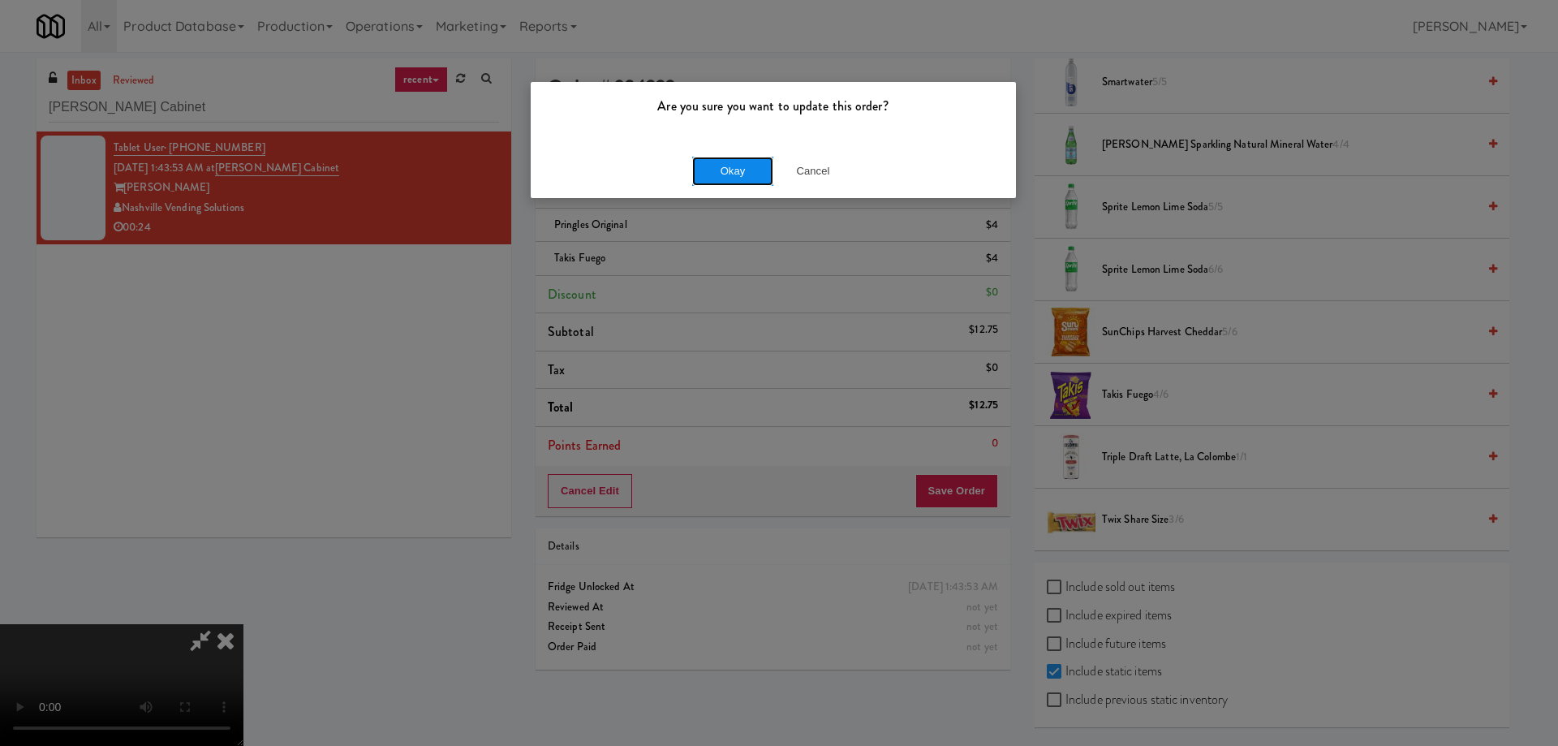
click at [718, 174] on button "Okay" at bounding box center [732, 171] width 81 height 29
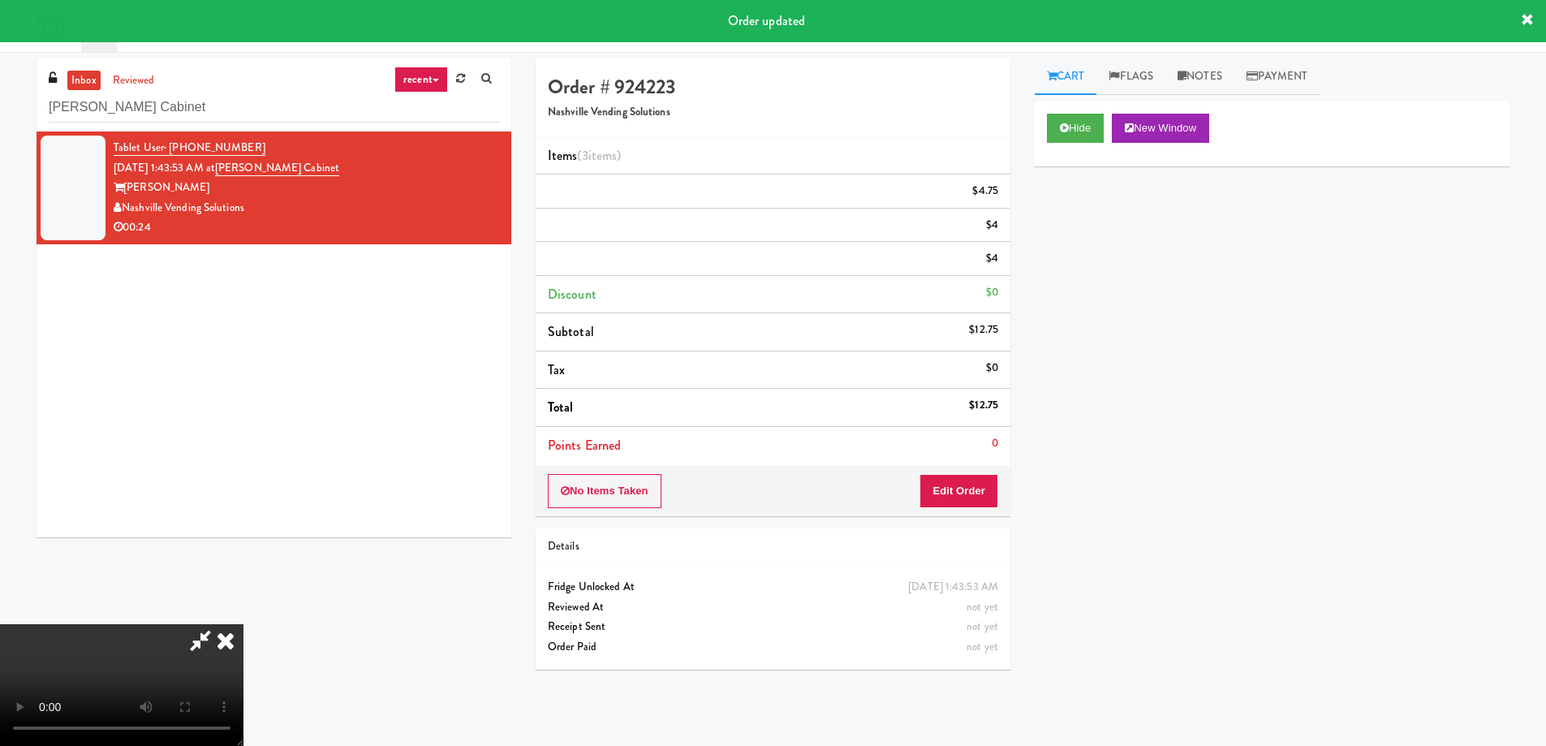
scroll to position [0, 0]
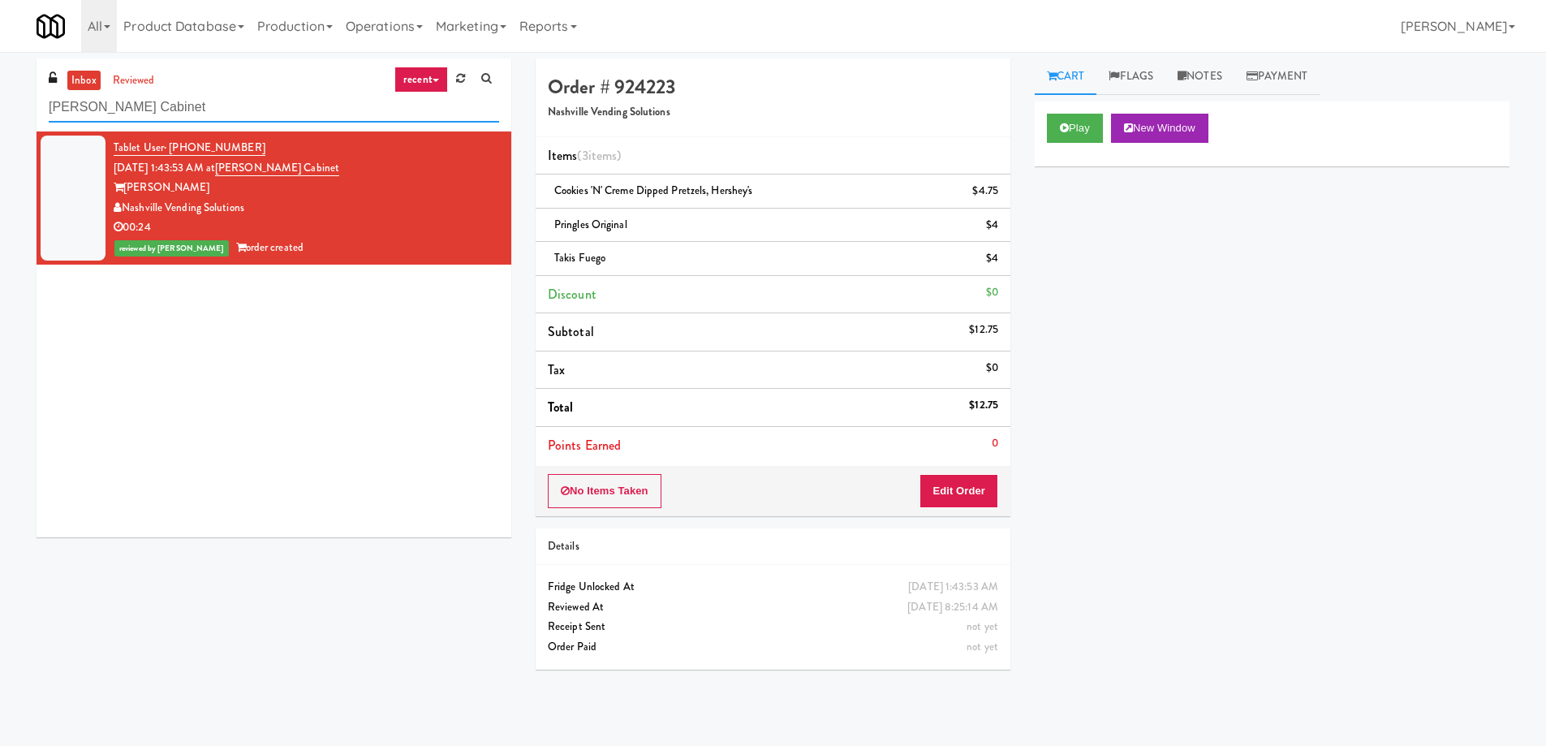
click at [247, 111] on input "[PERSON_NAME] Cabinet" at bounding box center [274, 107] width 450 height 30
paste input "Centra - Main Floor"
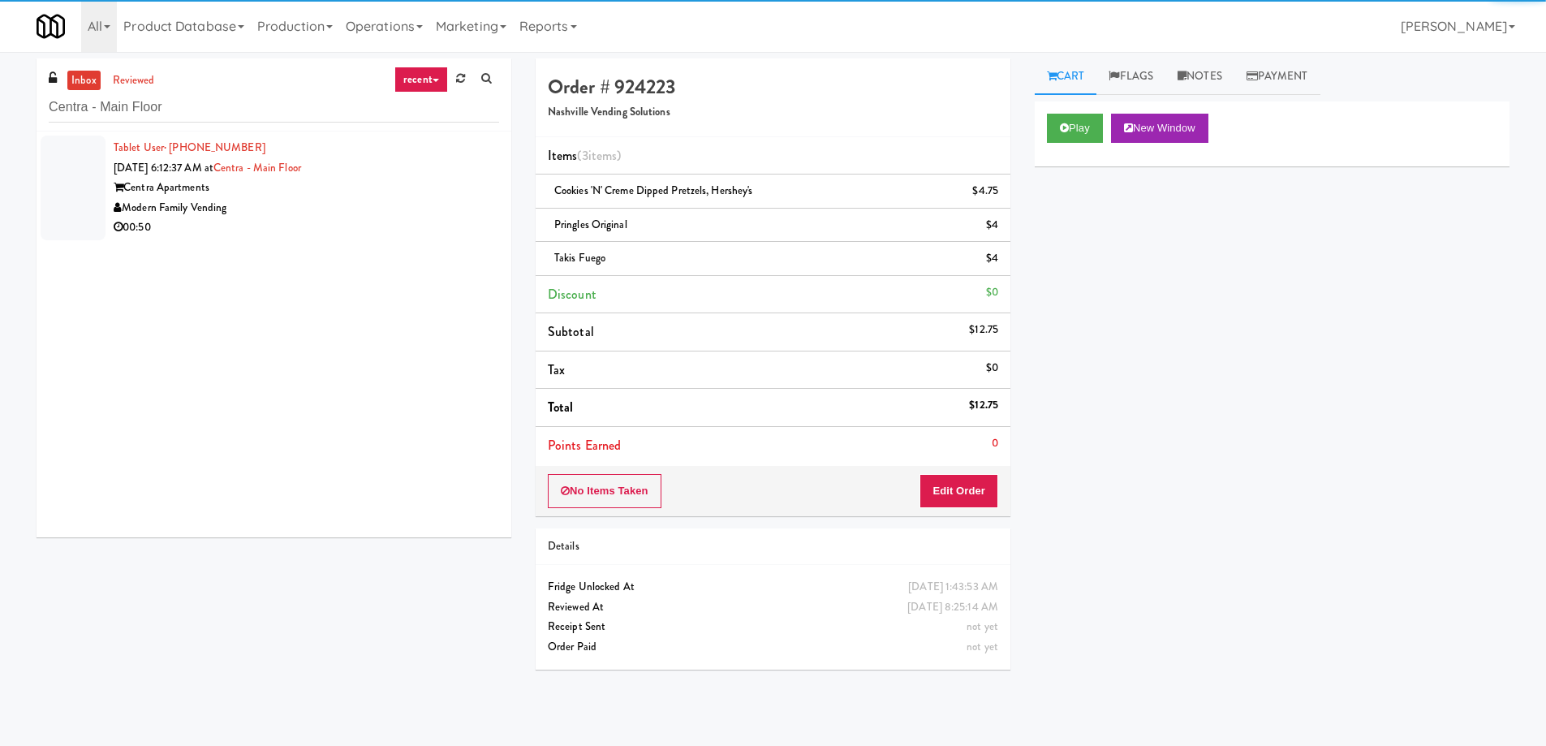
click at [386, 218] on div "00:50" at bounding box center [306, 227] width 385 height 20
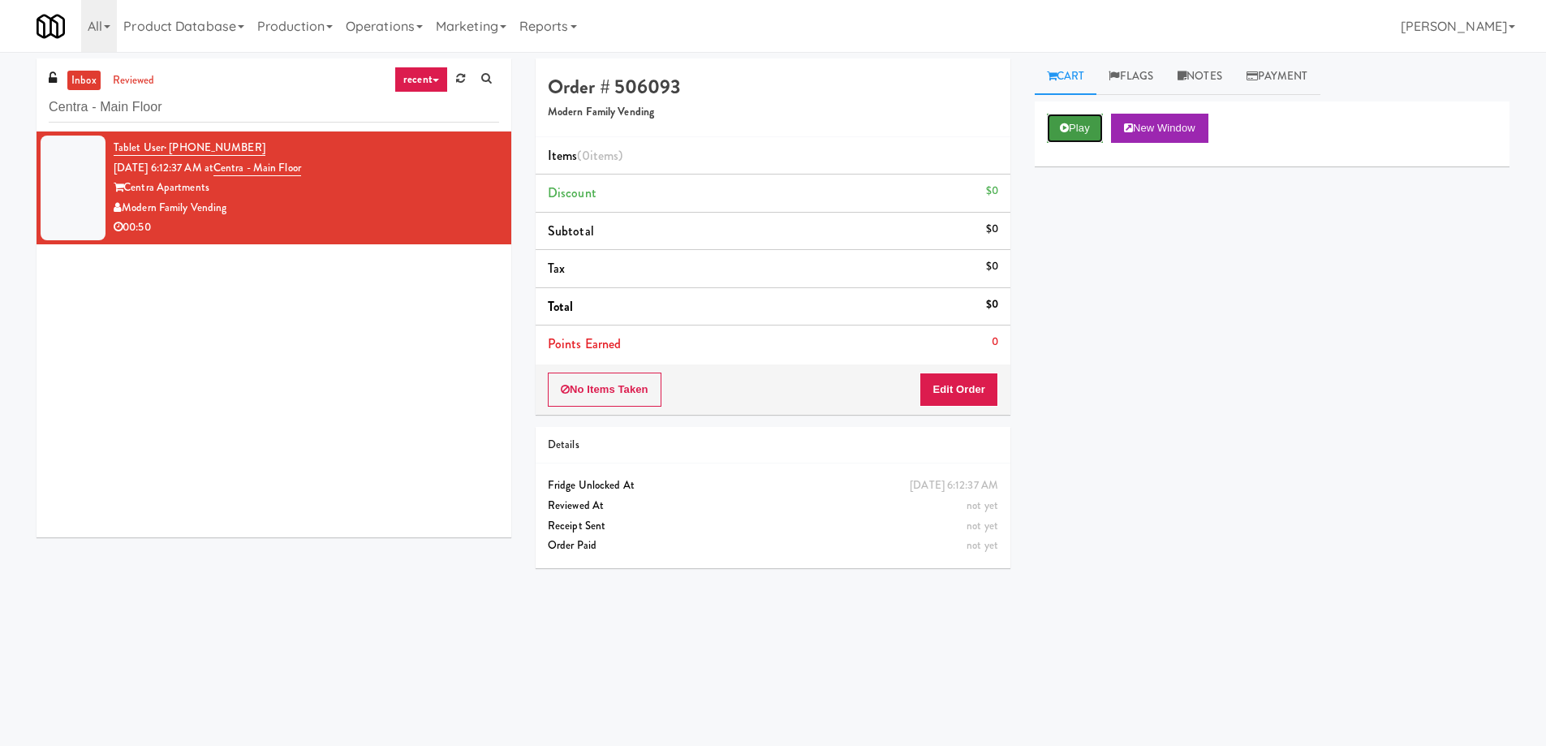
click at [1063, 134] on button "Play" at bounding box center [1075, 128] width 56 height 29
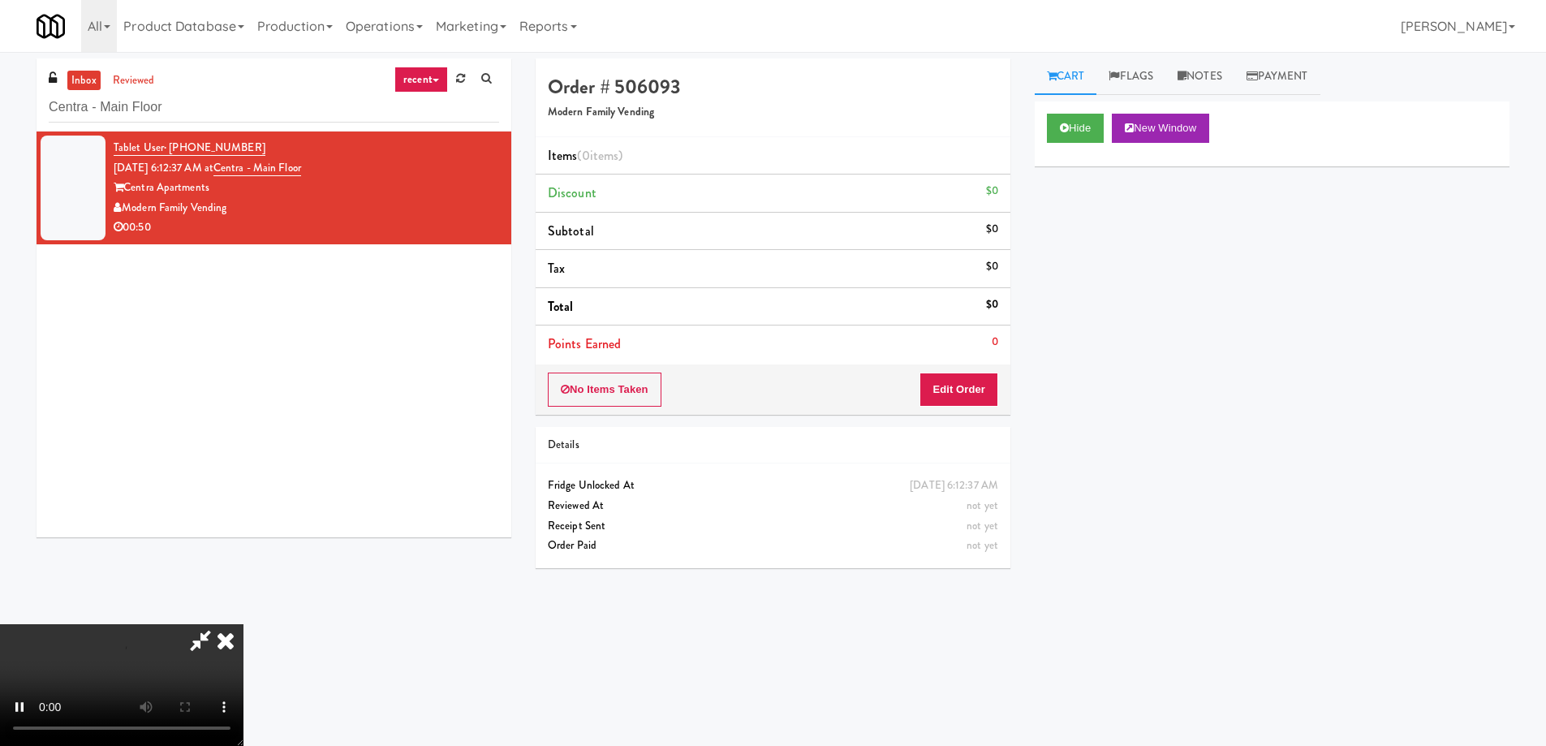
click at [428, 80] on link "recent" at bounding box center [421, 80] width 54 height 26
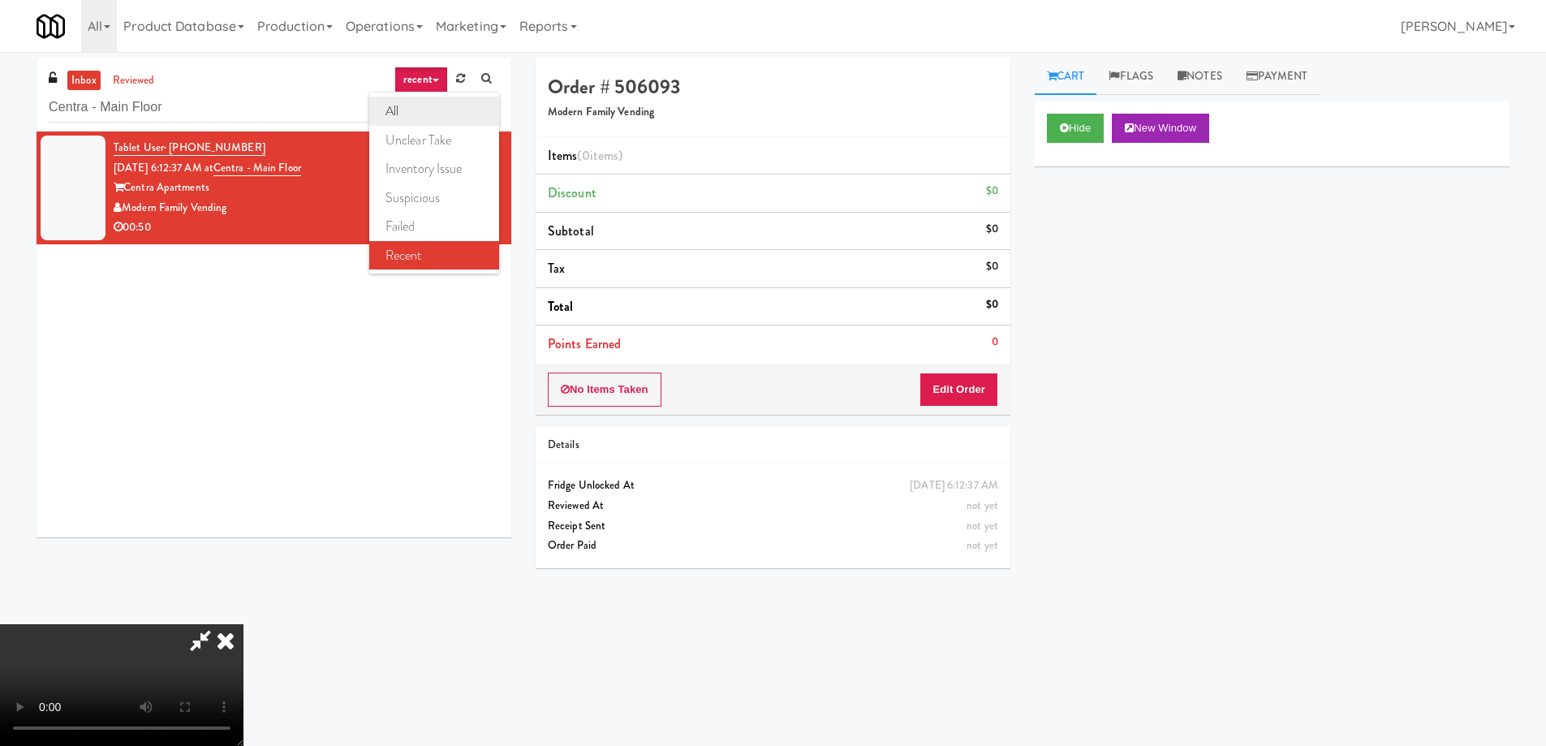
click at [420, 112] on link "all" at bounding box center [434, 111] width 130 height 29
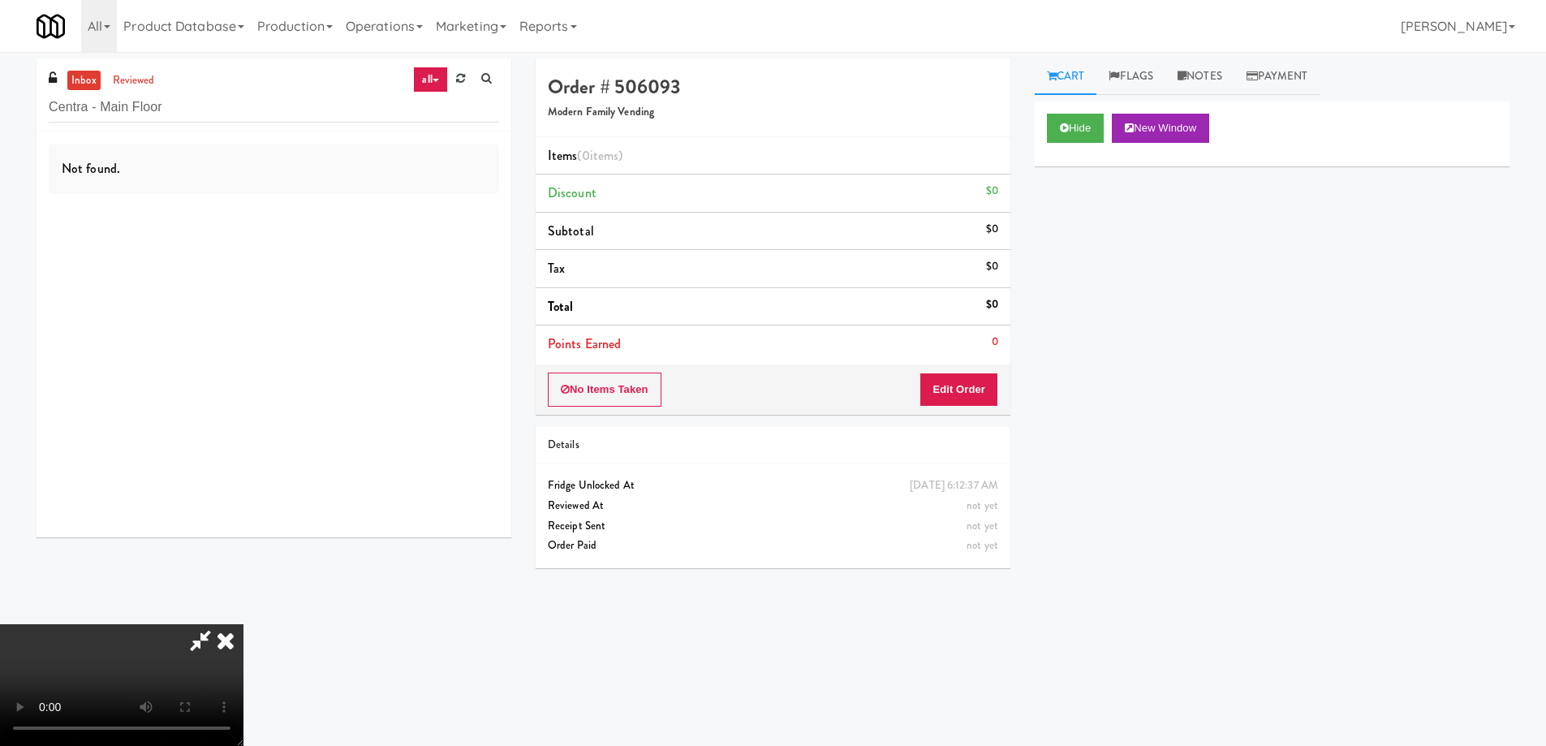
click at [219, 624] on icon at bounding box center [200, 640] width 37 height 32
click at [243, 624] on icon at bounding box center [226, 640] width 36 height 32
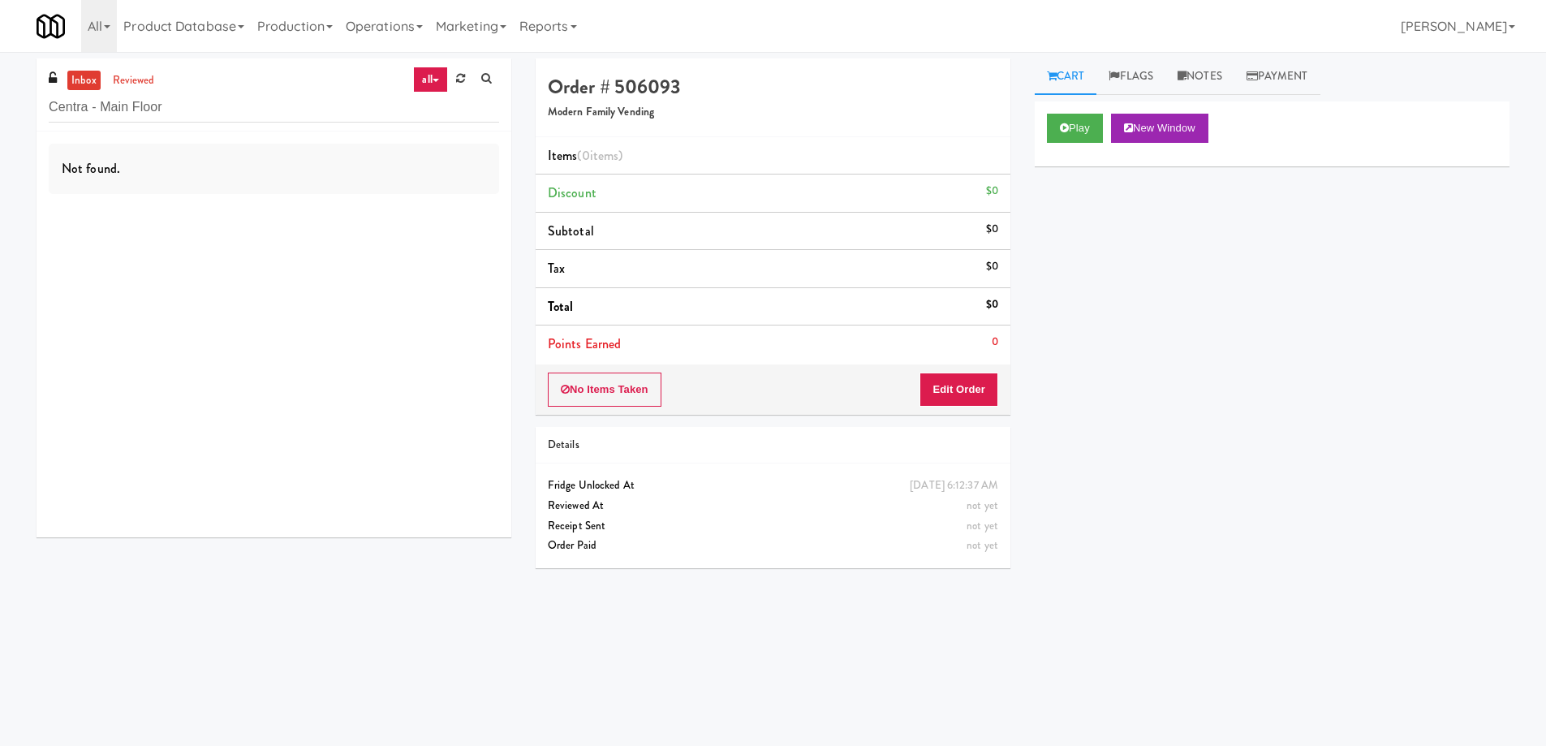
click at [432, 78] on link "all" at bounding box center [430, 80] width 34 height 26
click at [420, 259] on link "recent" at bounding box center [434, 255] width 130 height 29
click at [281, 103] on input "Centra - Main Floor" at bounding box center [274, 107] width 450 height 30
click at [440, 76] on link "recent" at bounding box center [421, 80] width 54 height 26
click at [411, 120] on link "all" at bounding box center [434, 111] width 130 height 29
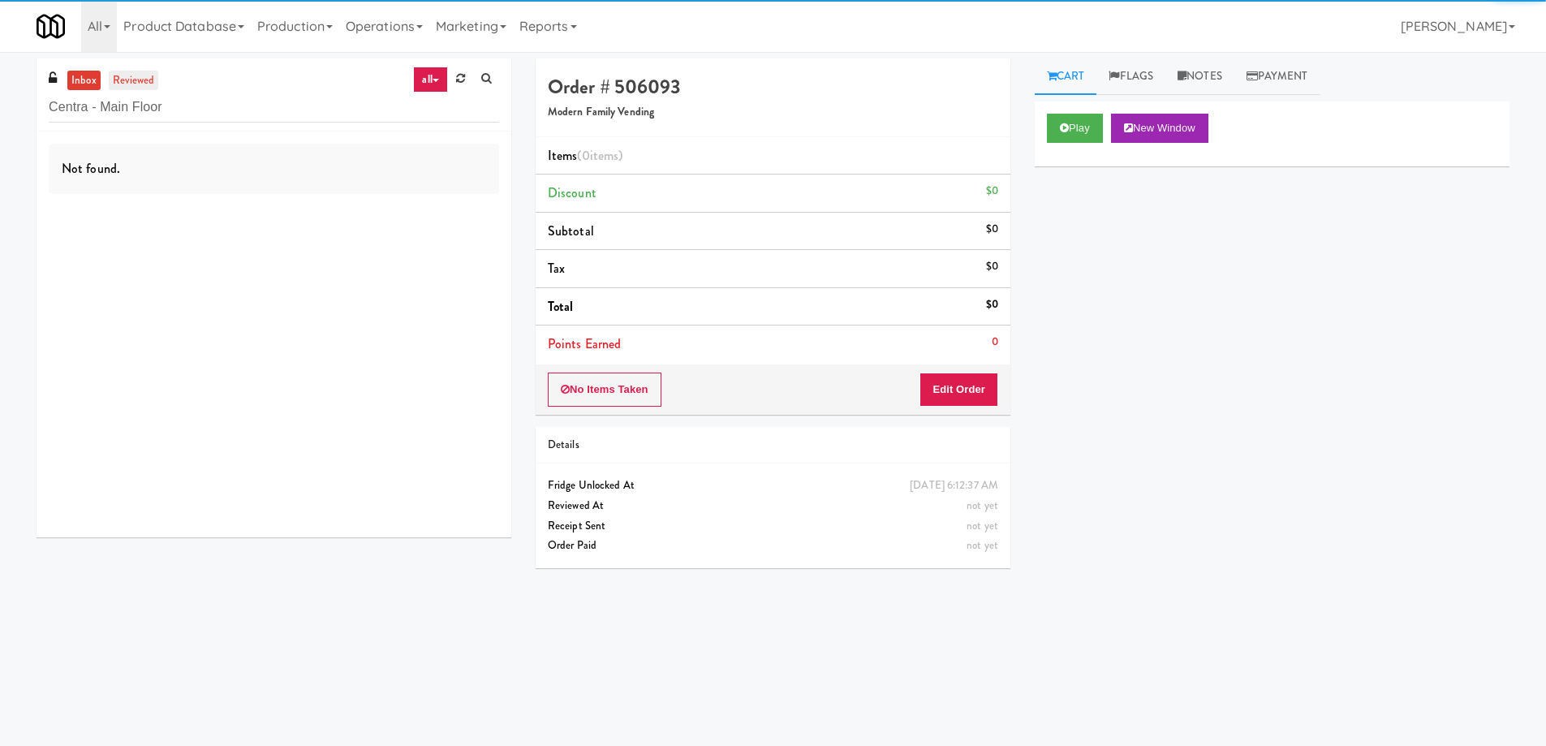
click at [134, 80] on link "reviewed" at bounding box center [134, 81] width 50 height 20
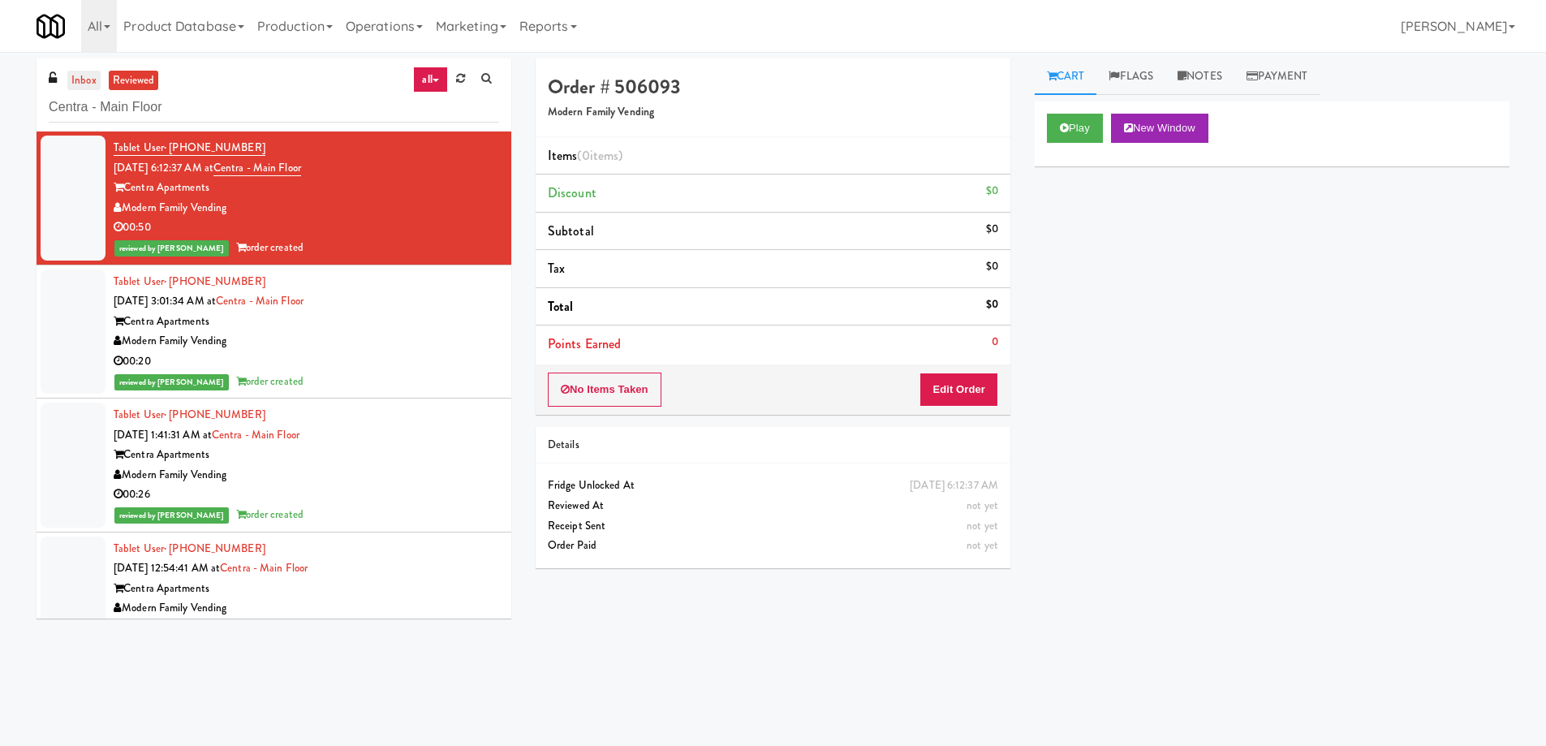
click at [80, 82] on link "inbox" at bounding box center [83, 81] width 33 height 20
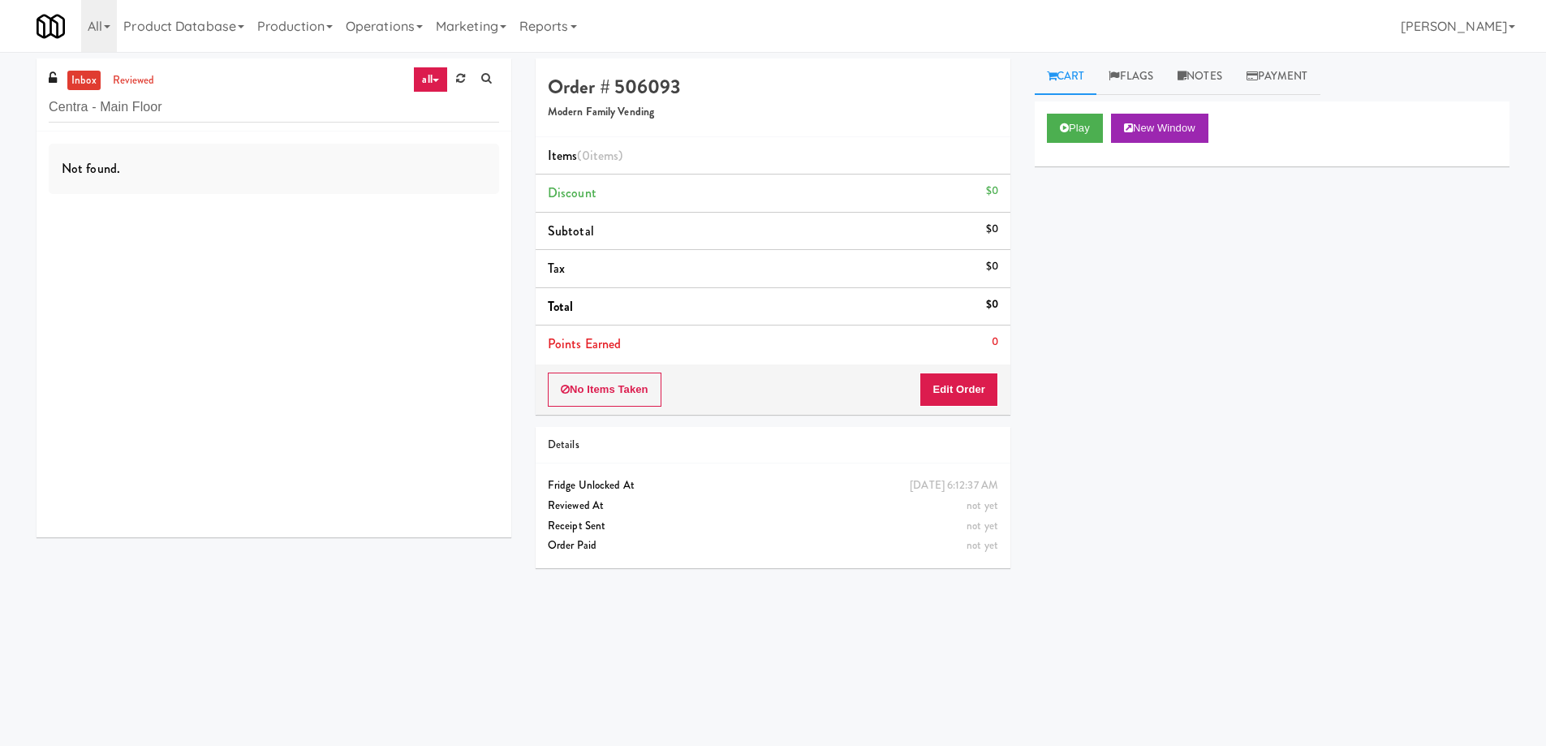
click at [206, 131] on div "Not found." at bounding box center [274, 334] width 475 height 406
click at [208, 110] on input "Centra - Main Floor" at bounding box center [274, 107] width 450 height 30
paste input "The Vue - Pantry"
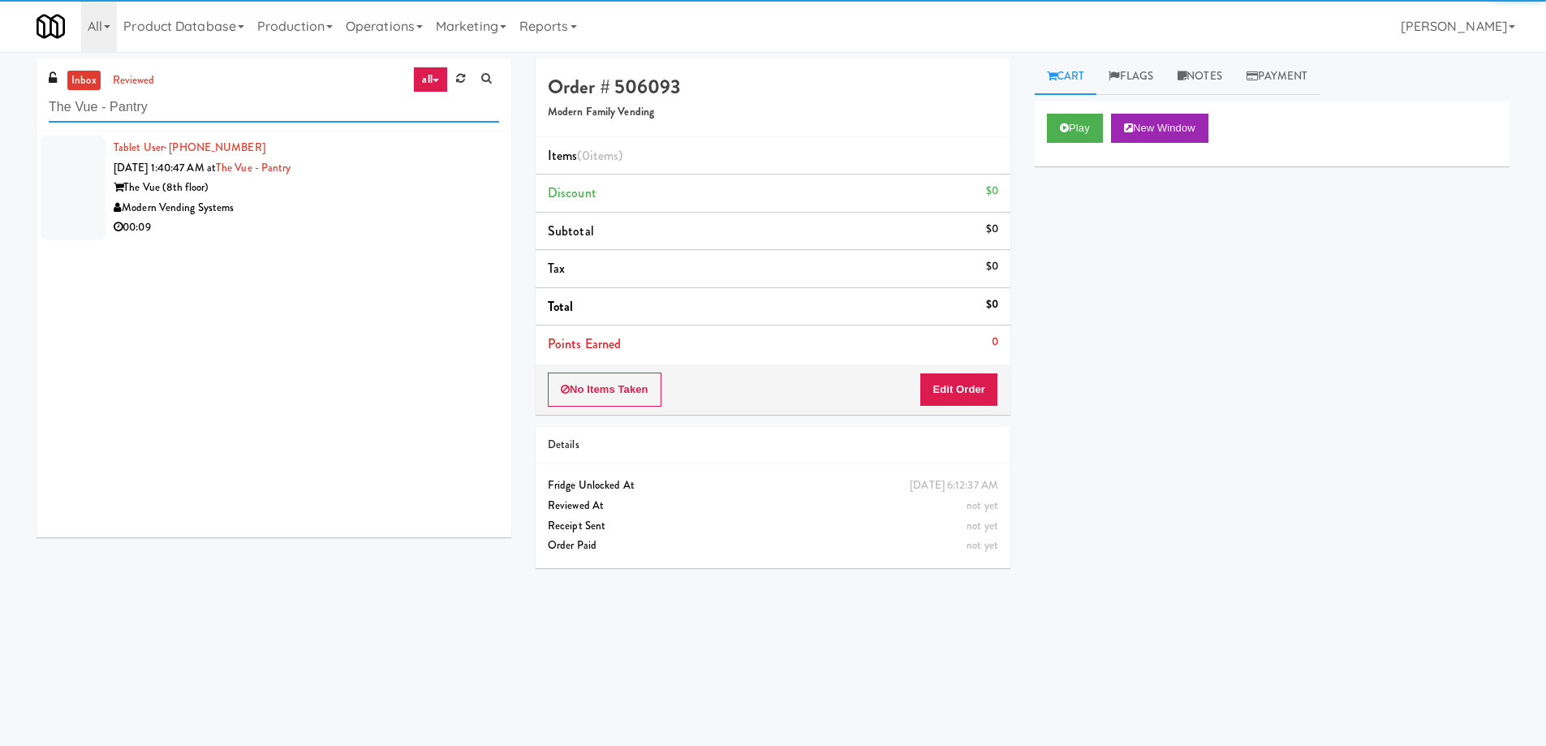
type input "The Vue - Pantry"
click at [372, 196] on div "The Vue (8th floor)" at bounding box center [306, 188] width 385 height 20
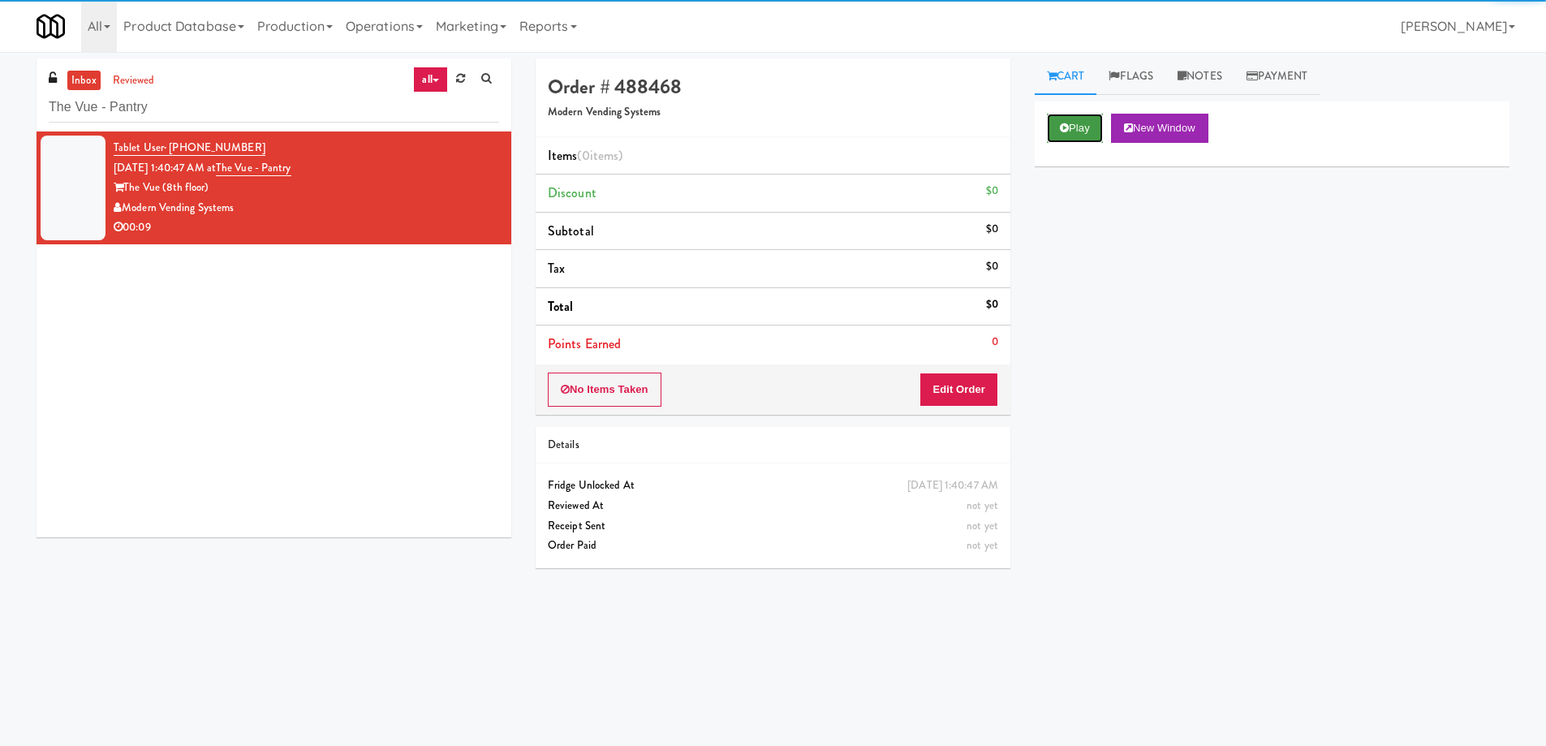
click at [1051, 115] on button "Play" at bounding box center [1075, 128] width 56 height 29
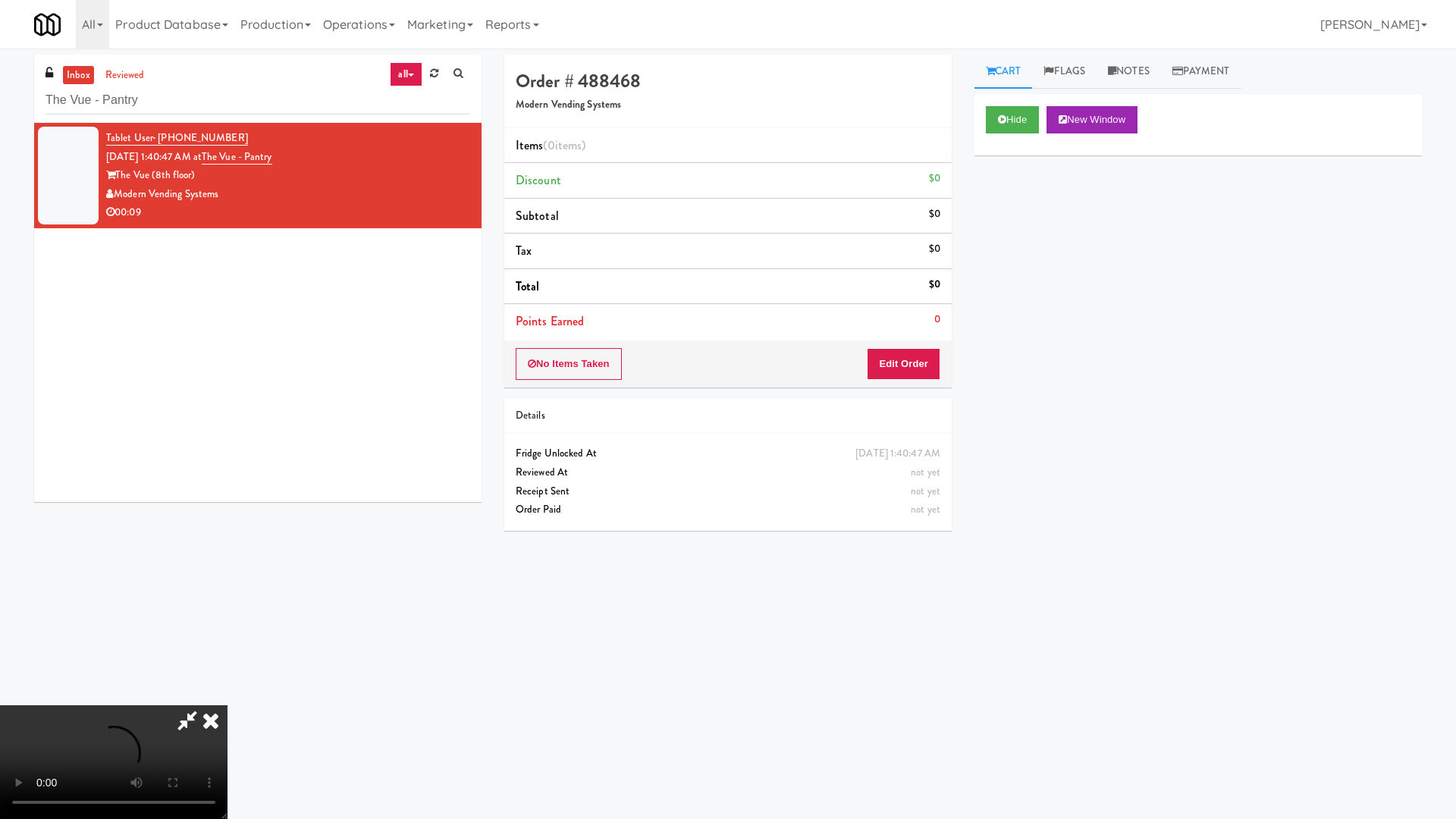
click at [227, 697] on video at bounding box center [113, 763] width 227 height 114
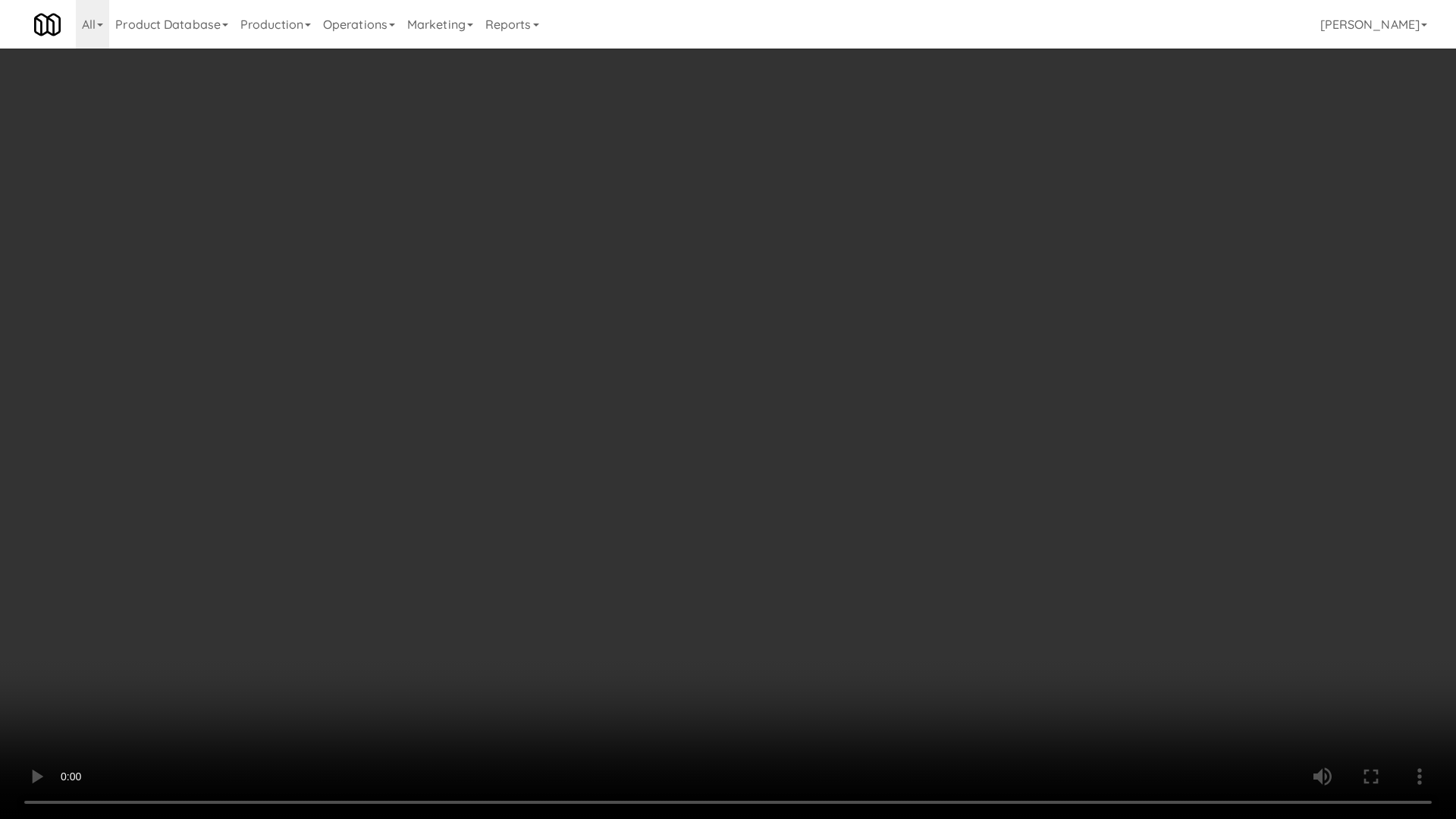
click at [731, 481] on video at bounding box center [728, 410] width 1456 height 819
click at [720, 380] on video at bounding box center [728, 410] width 1456 height 819
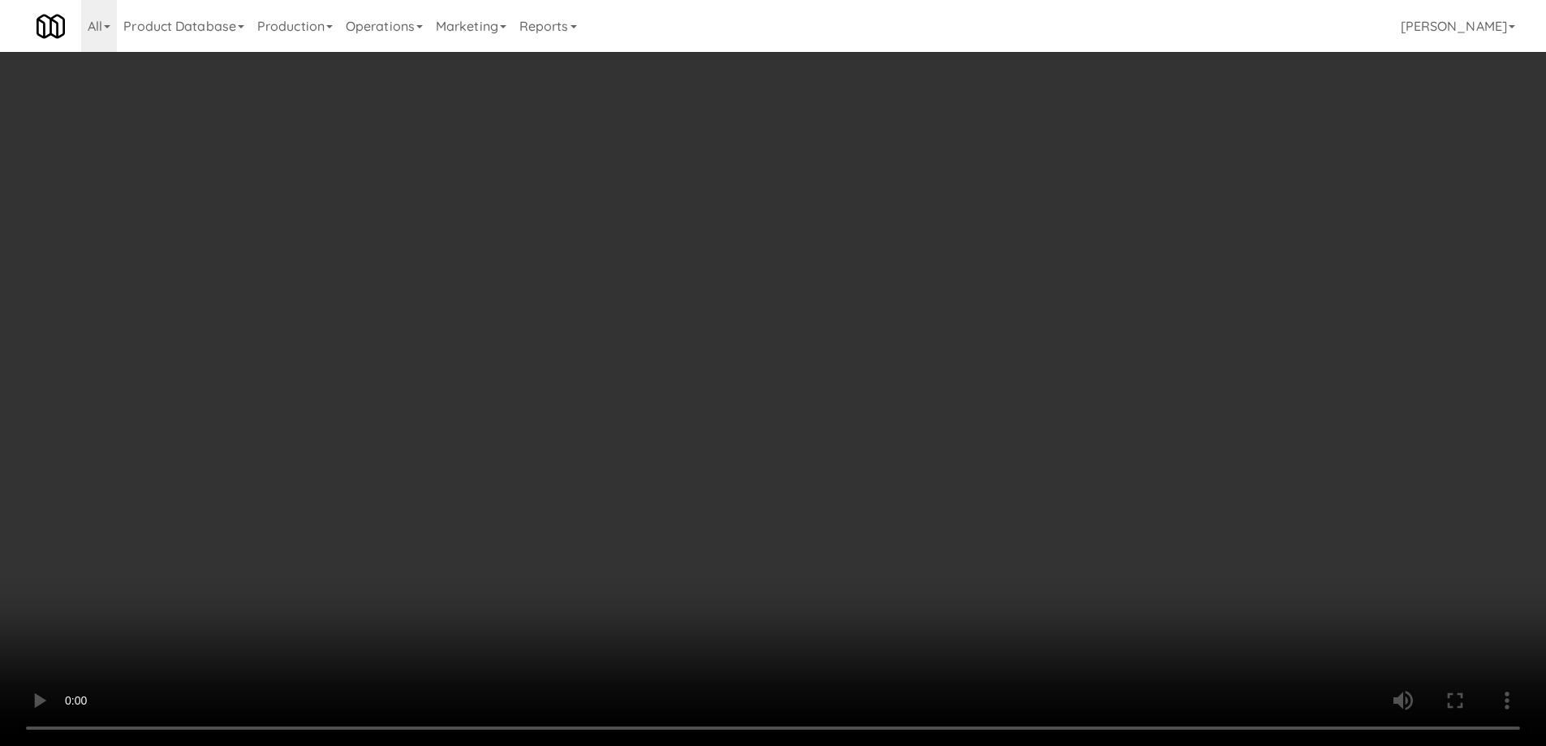
scroll to position [52, 0]
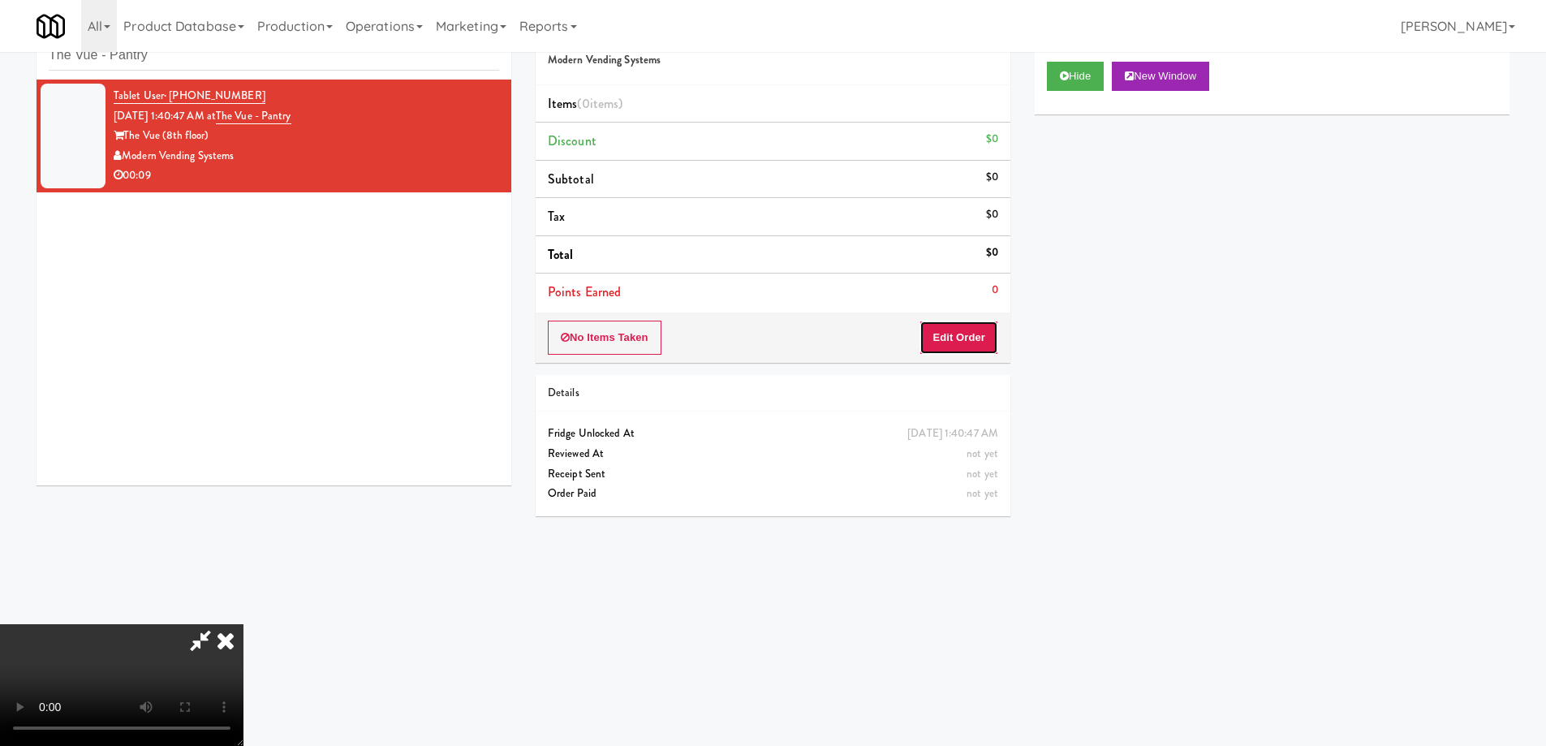
click at [952, 336] on button "Edit Order" at bounding box center [958, 337] width 79 height 34
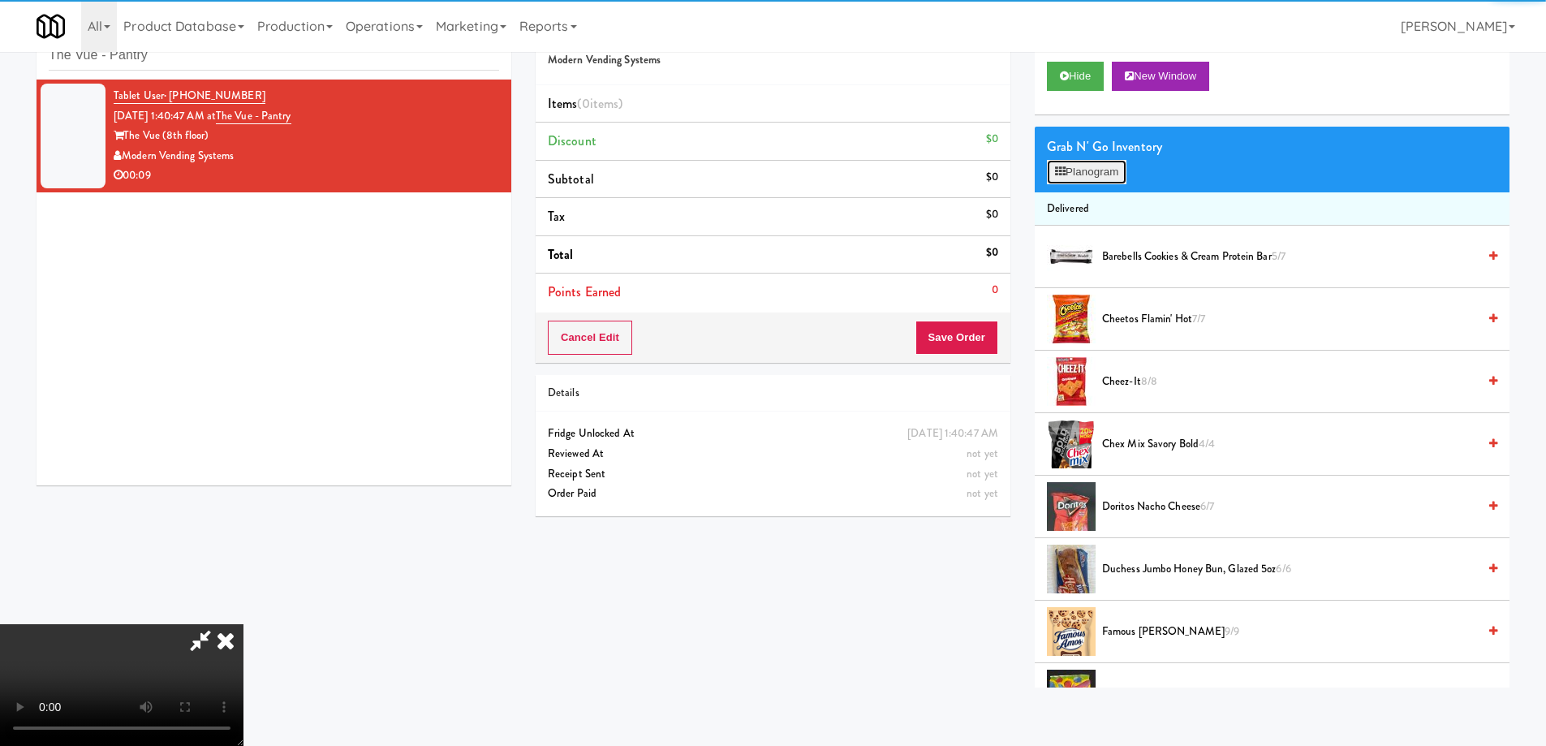
click at [1085, 168] on button "Planogram" at bounding box center [1087, 172] width 80 height 24
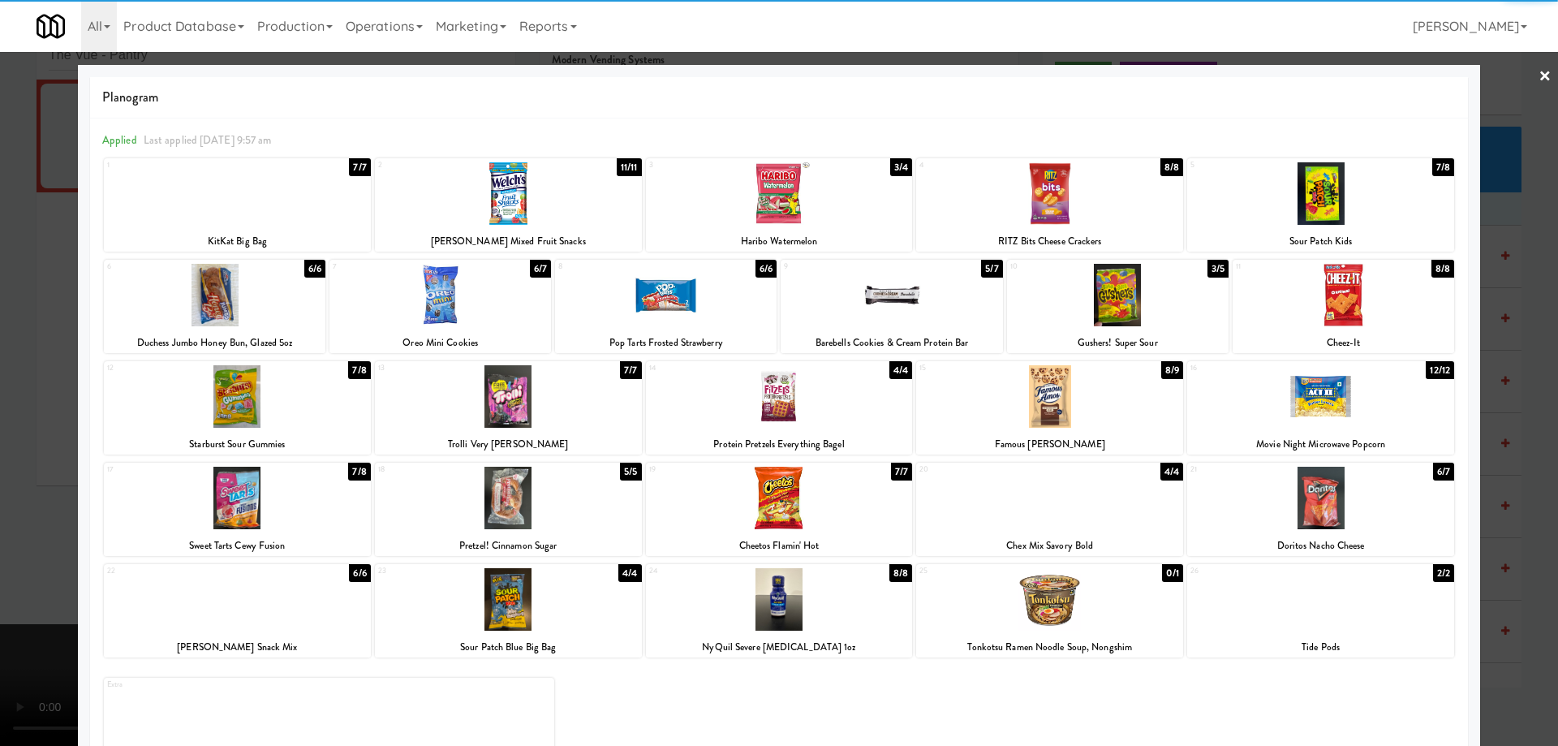
click at [1137, 408] on div at bounding box center [1049, 396] width 267 height 62
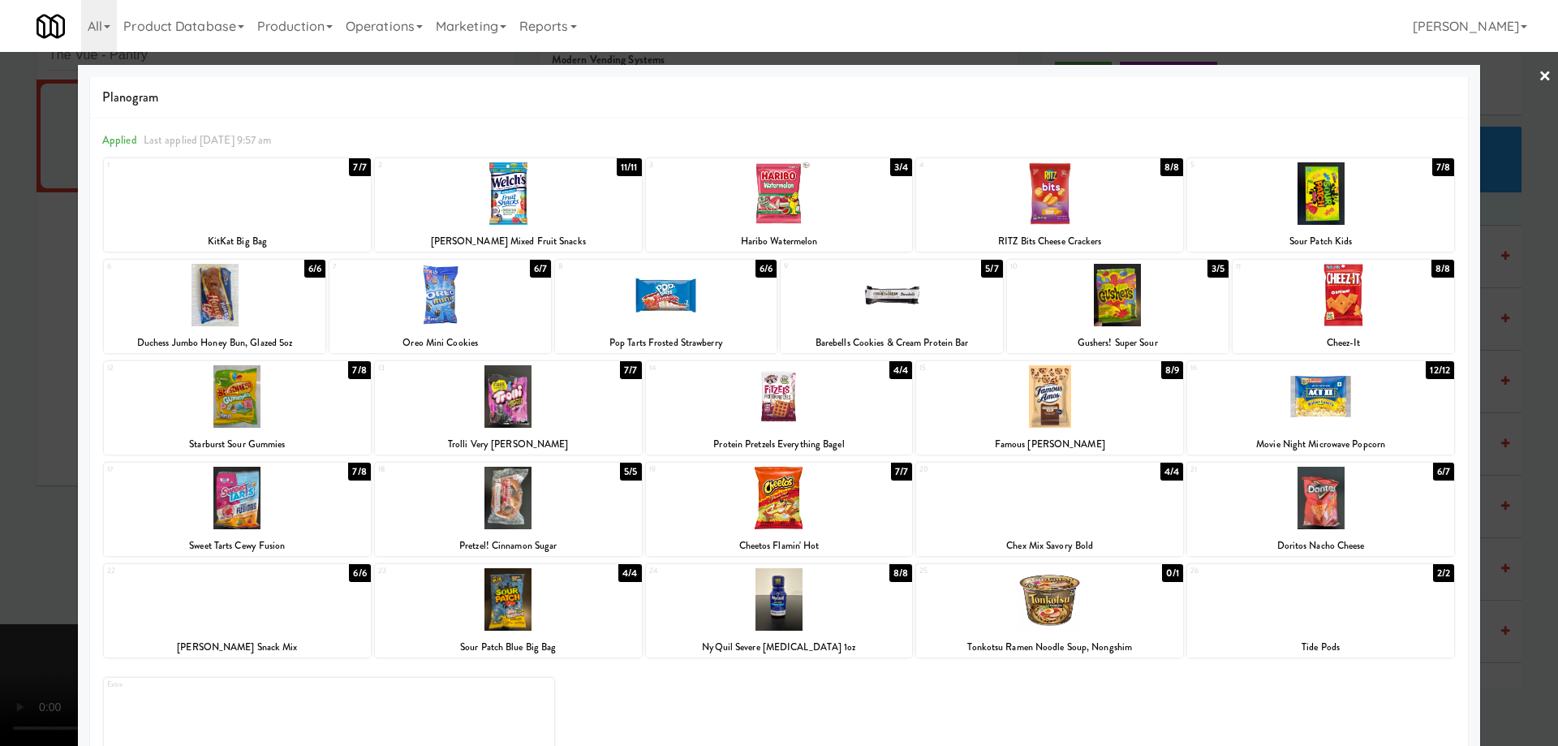
click at [1538, 72] on link "×" at bounding box center [1544, 77] width 13 height 50
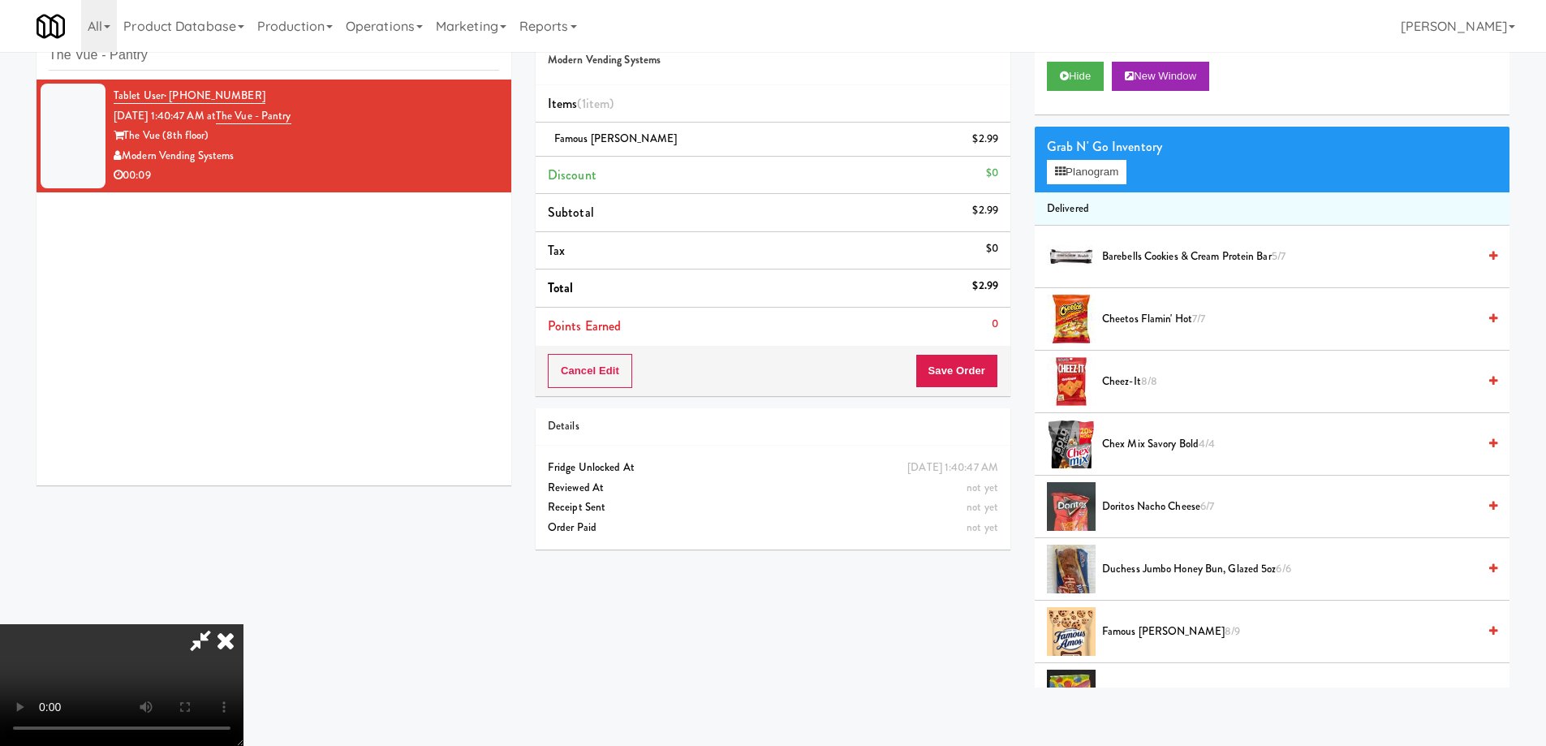
click at [243, 624] on icon at bounding box center [226, 640] width 36 height 32
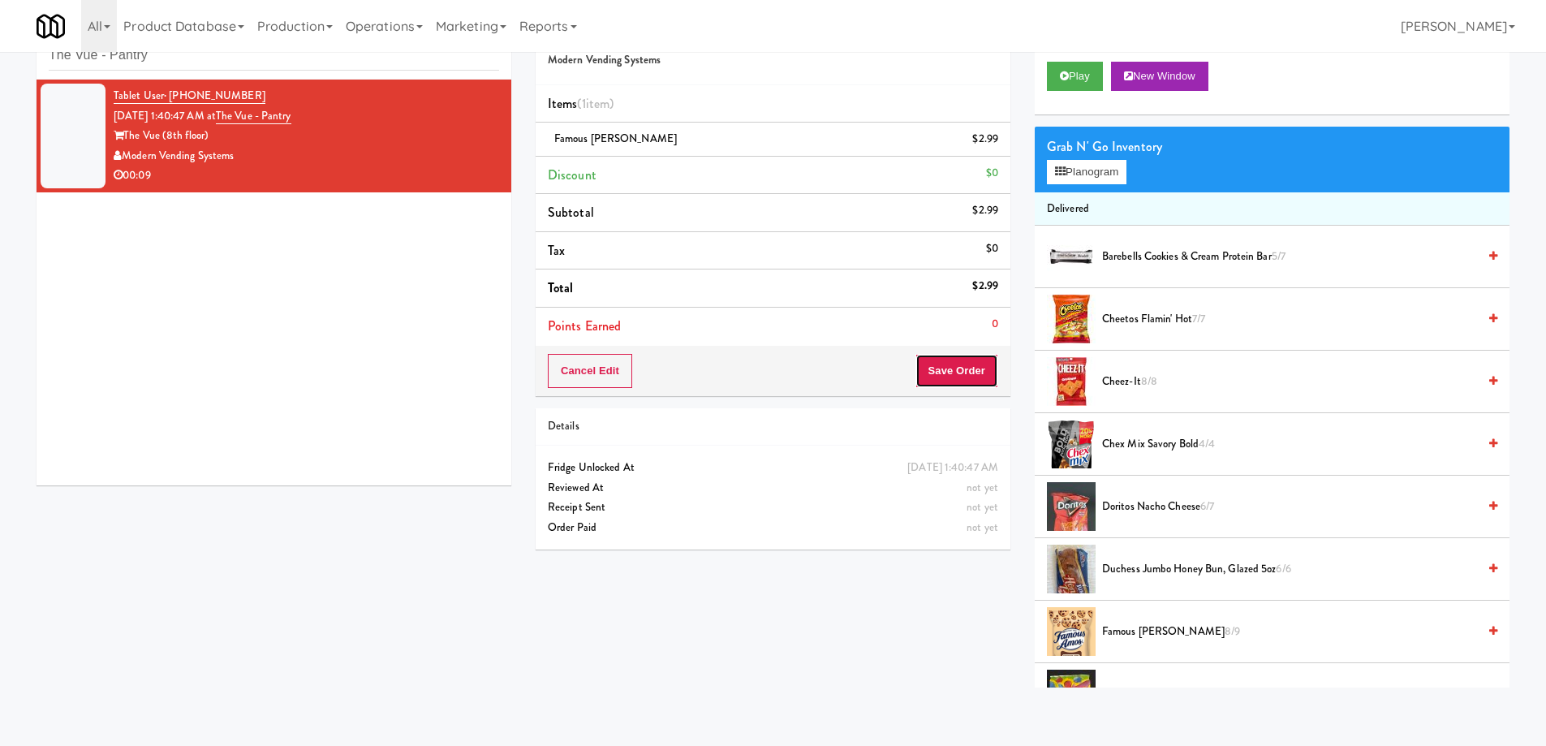
click at [951, 380] on button "Save Order" at bounding box center [956, 371] width 83 height 34
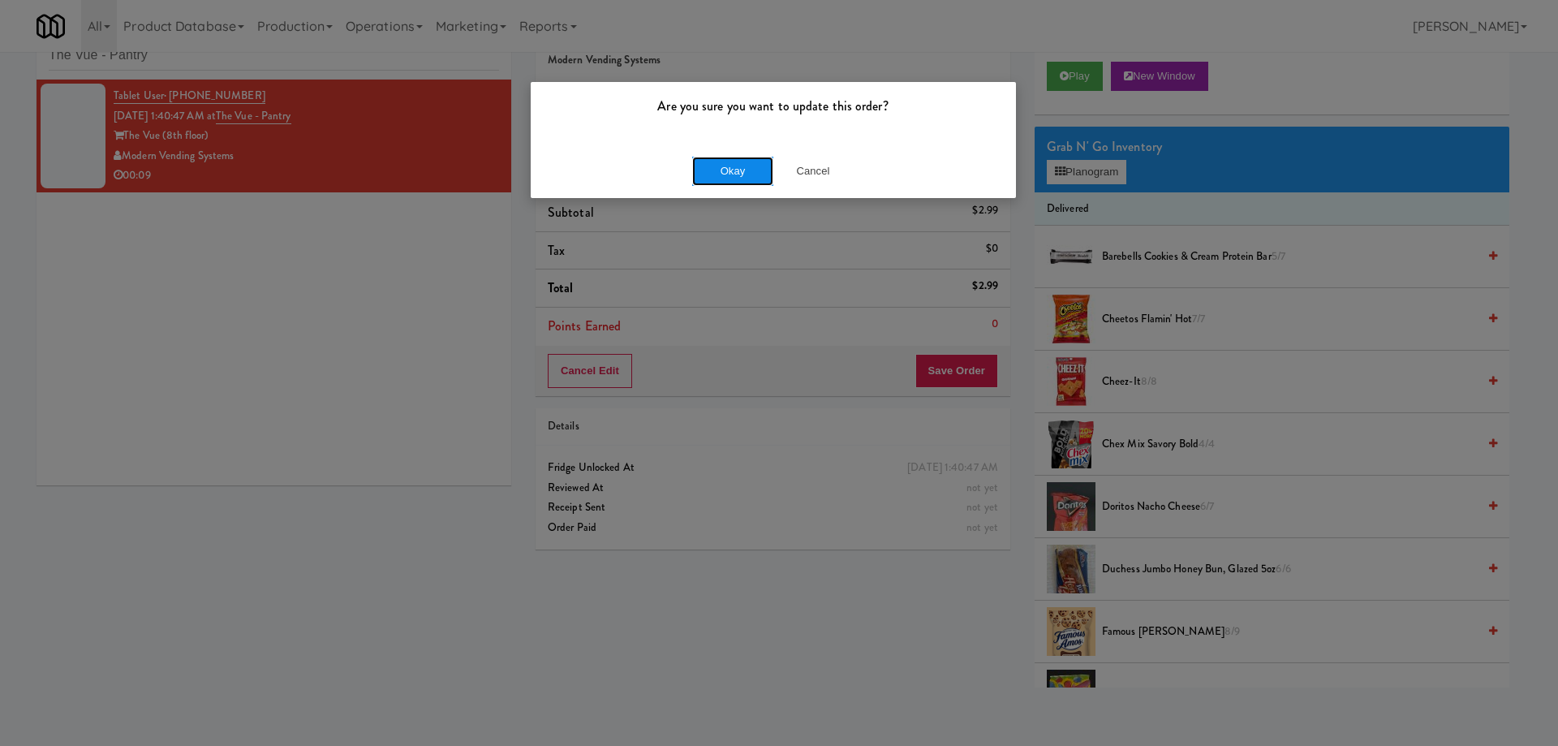
click at [712, 172] on button "Okay" at bounding box center [732, 171] width 81 height 29
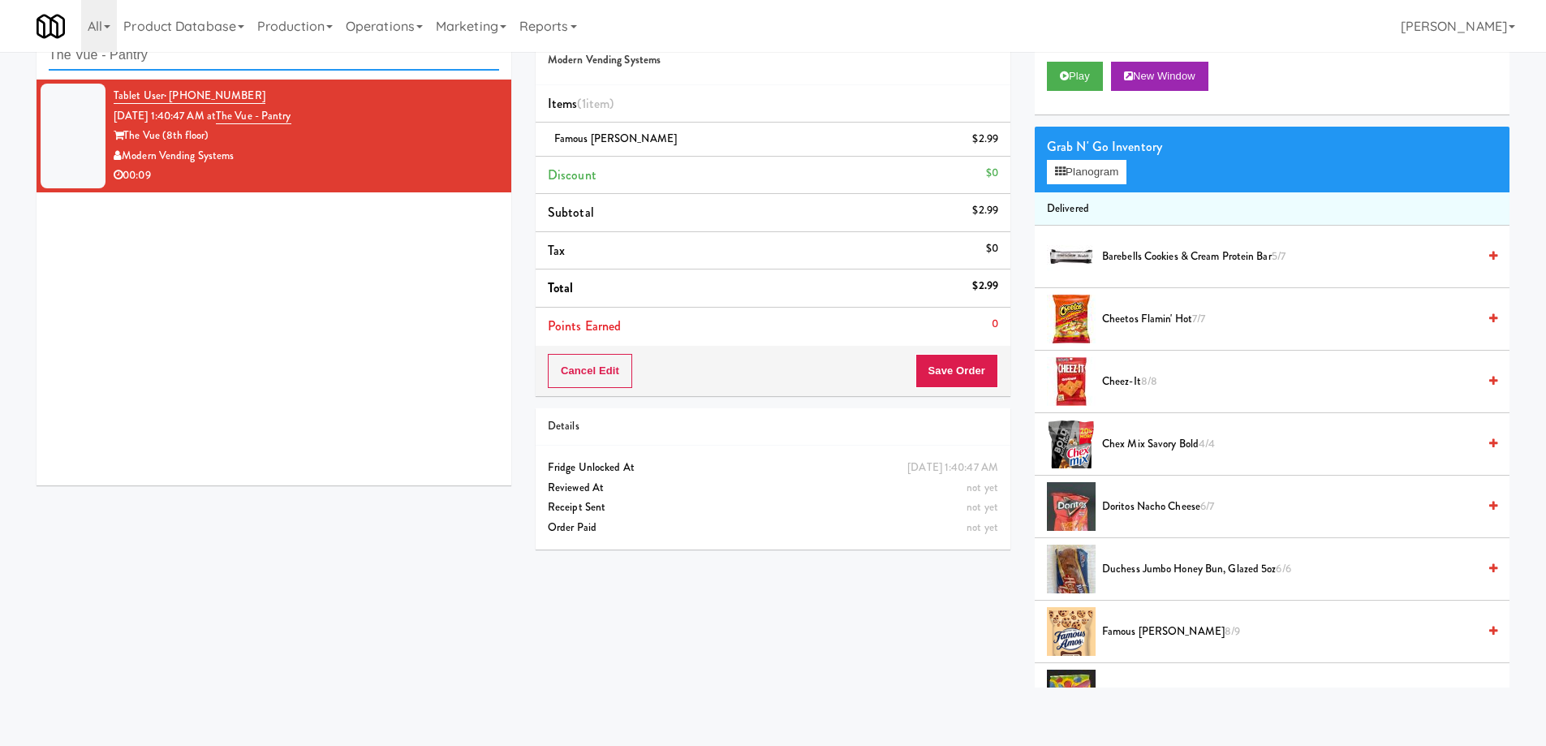
click at [282, 64] on input "The Vue - Pantry" at bounding box center [274, 56] width 450 height 30
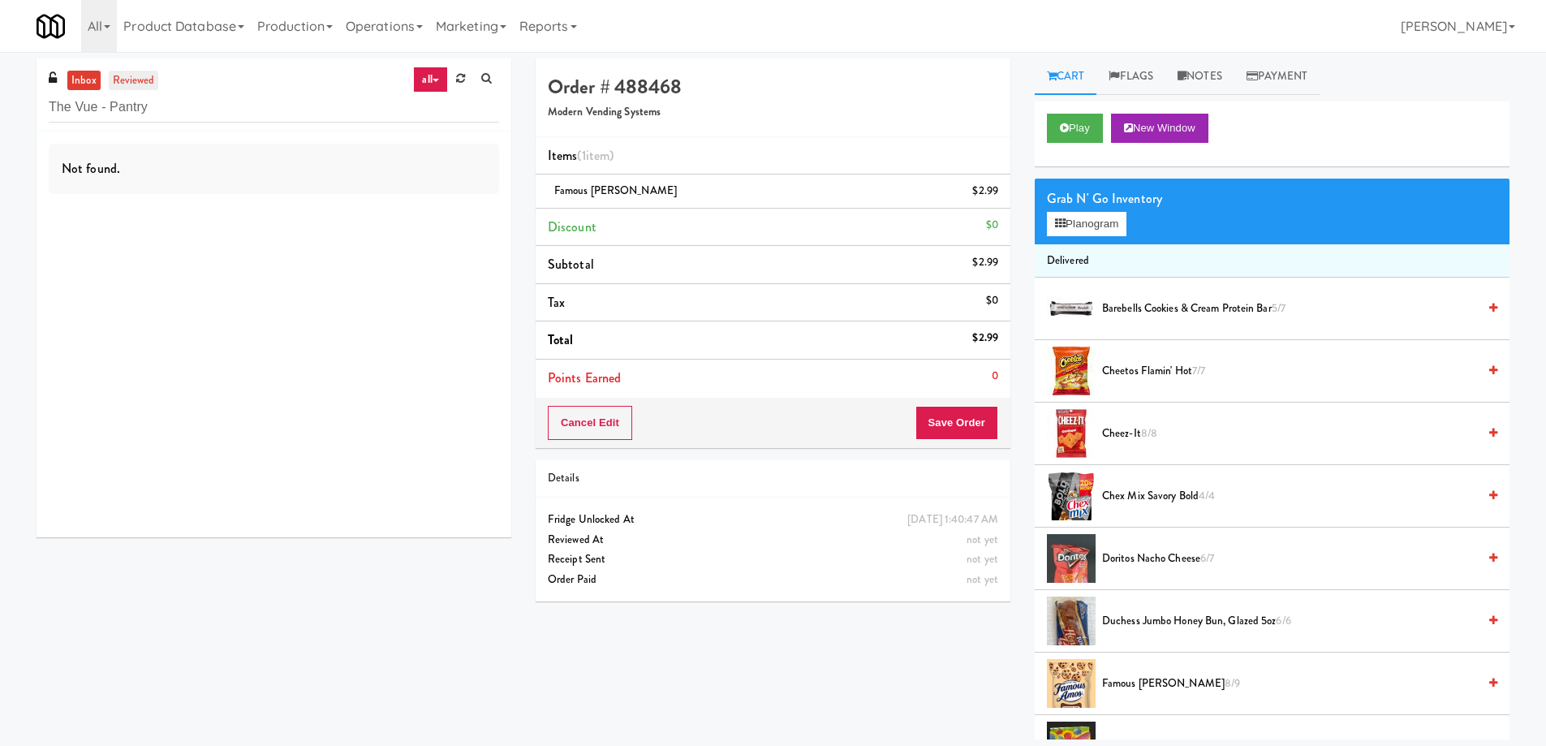
click at [155, 83] on ul "inbox reviewed" at bounding box center [112, 81] width 99 height 20
click at [109, 72] on link "reviewed" at bounding box center [134, 81] width 50 height 20
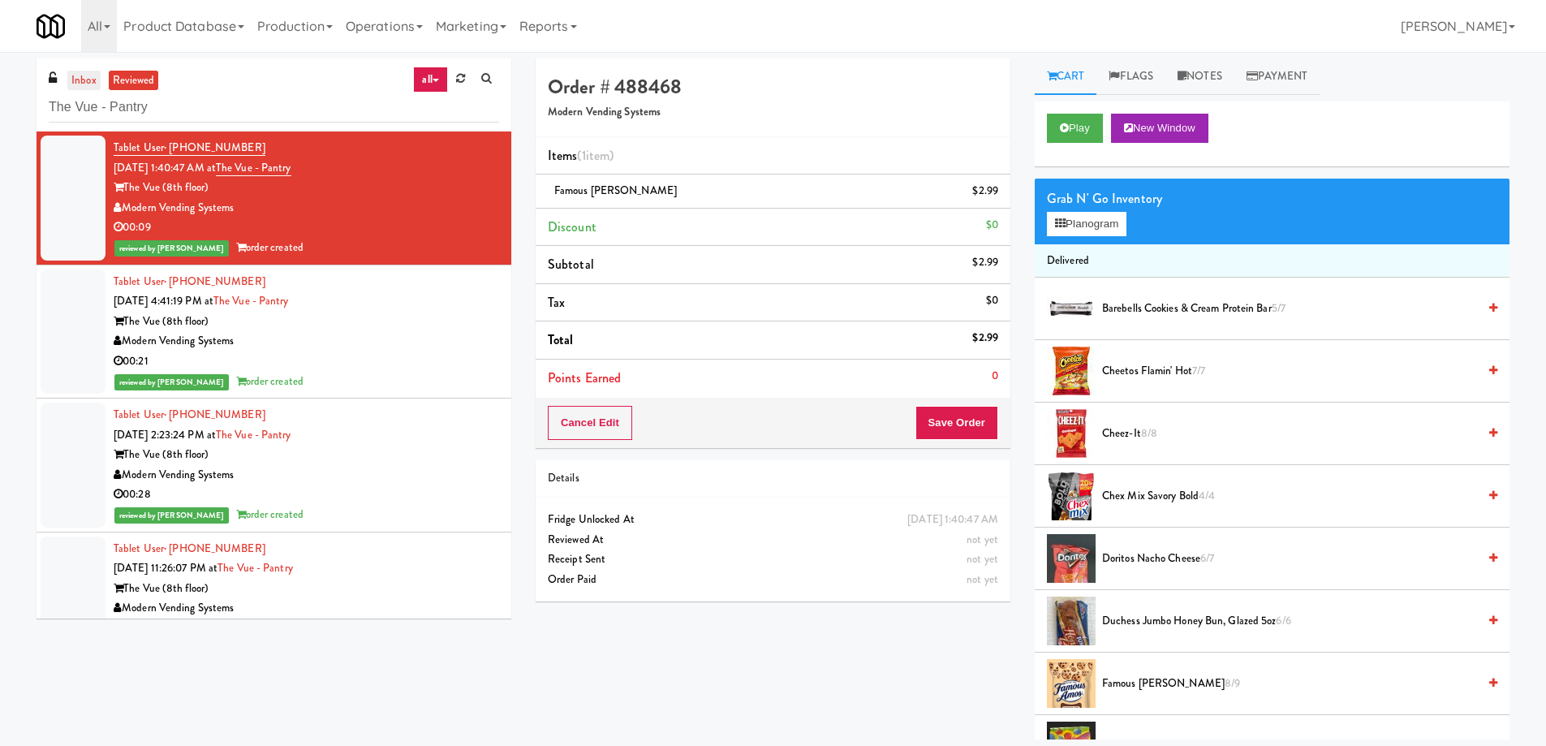
click at [83, 80] on link "inbox" at bounding box center [83, 81] width 33 height 20
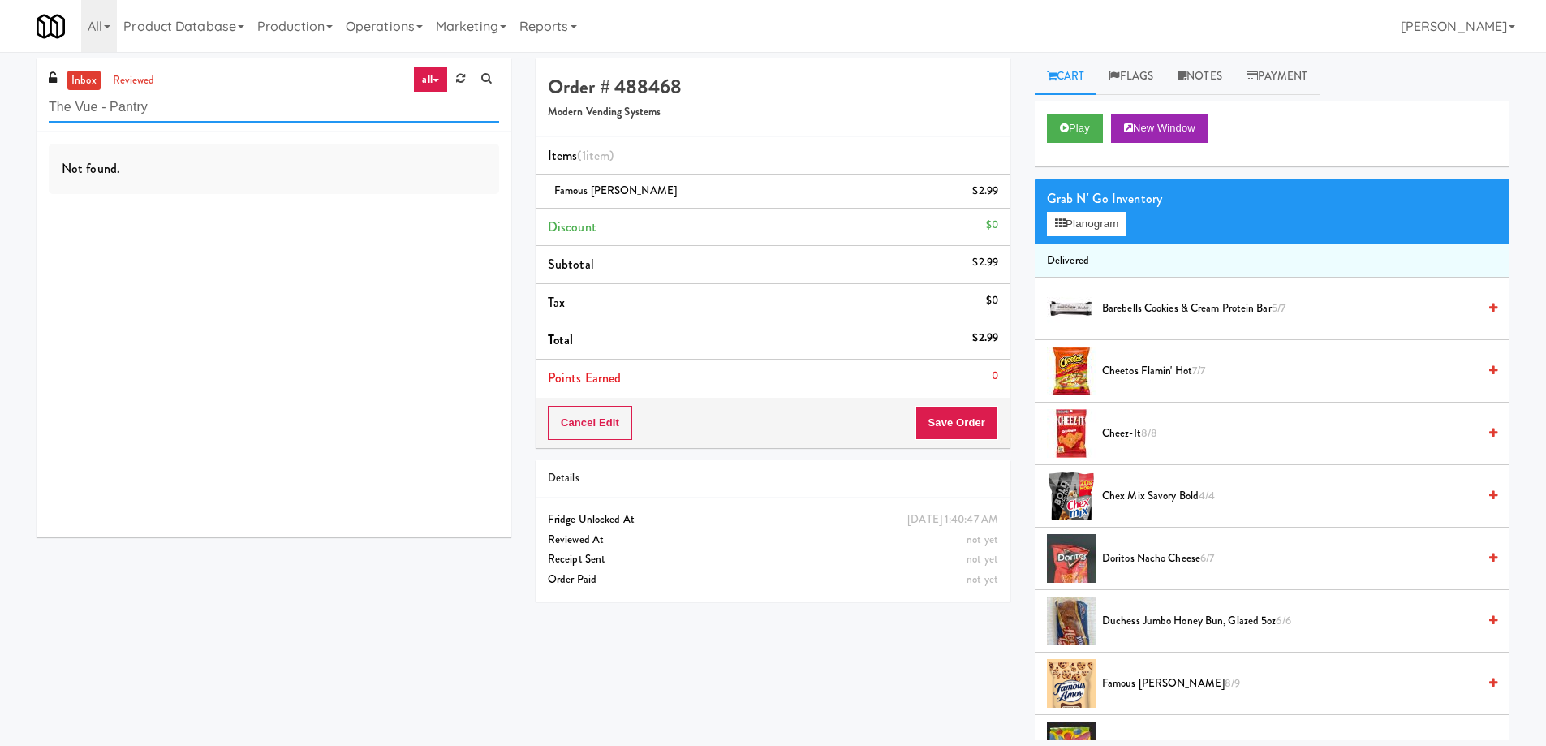
click at [240, 122] on input "The Vue - Pantry" at bounding box center [274, 107] width 450 height 30
click at [240, 120] on input "The Vue - Pantry" at bounding box center [274, 107] width 450 height 30
paste input "Woodlands - Combo"
click at [267, 110] on input "Woodlands - Combo" at bounding box center [274, 107] width 450 height 30
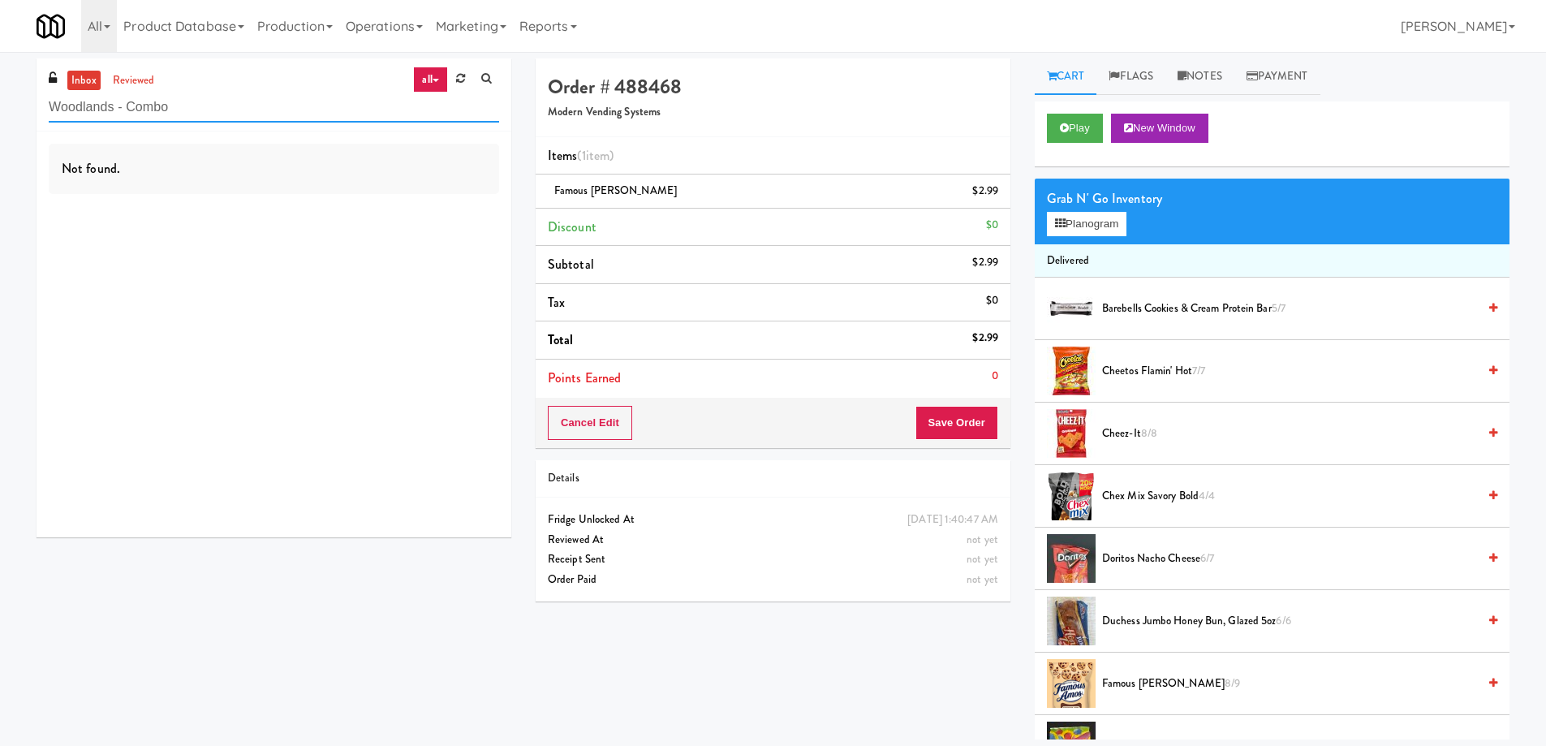
click at [227, 98] on input "Woodlands - Combo" at bounding box center [274, 107] width 450 height 30
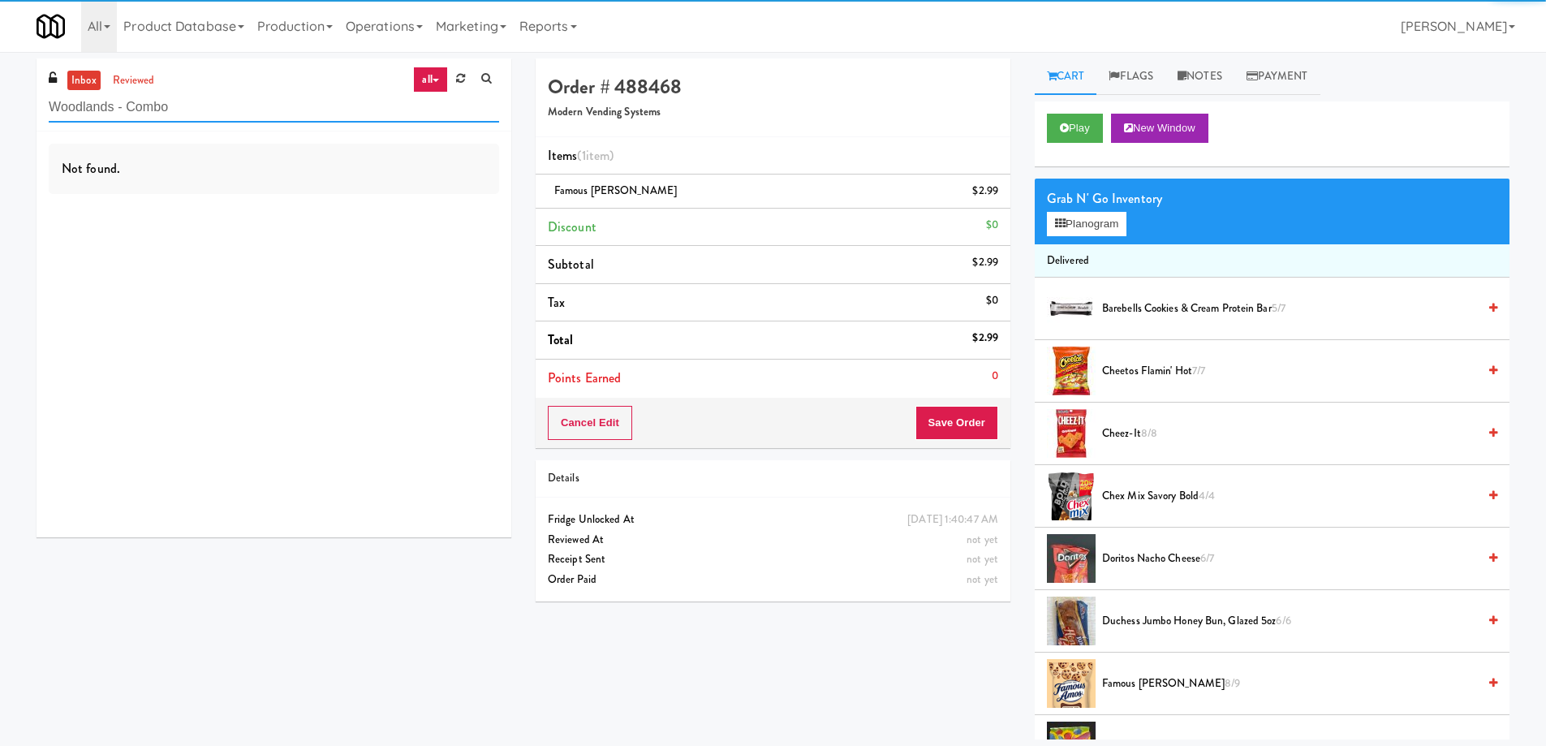
click at [227, 98] on input "Woodlands - Combo" at bounding box center [274, 107] width 450 height 30
paste input "(Food, Snack & Drink) Paterson Police Department"
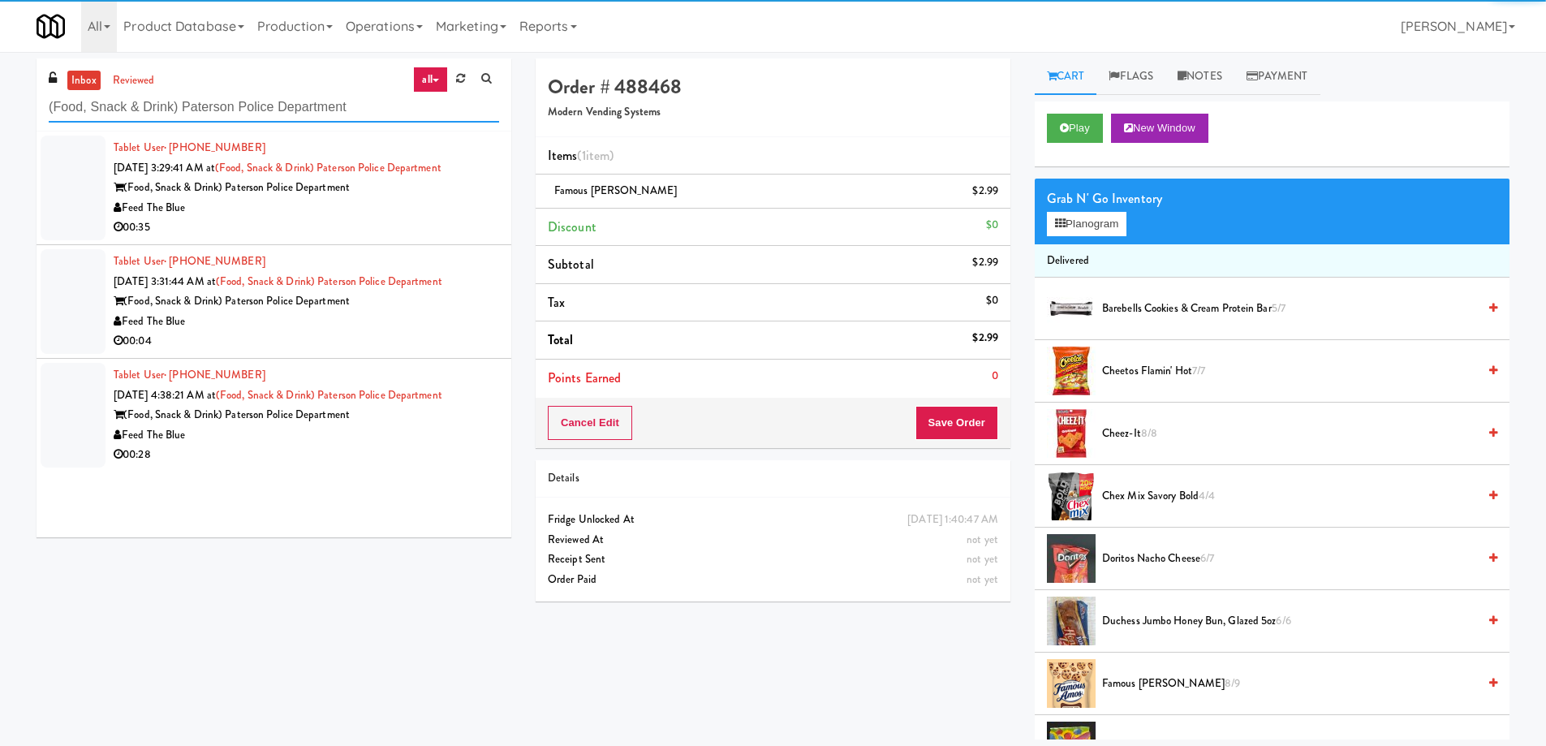
type input "(Food, Snack & Drink) Paterson Police Department"
click at [338, 220] on div "00:35" at bounding box center [306, 227] width 385 height 20
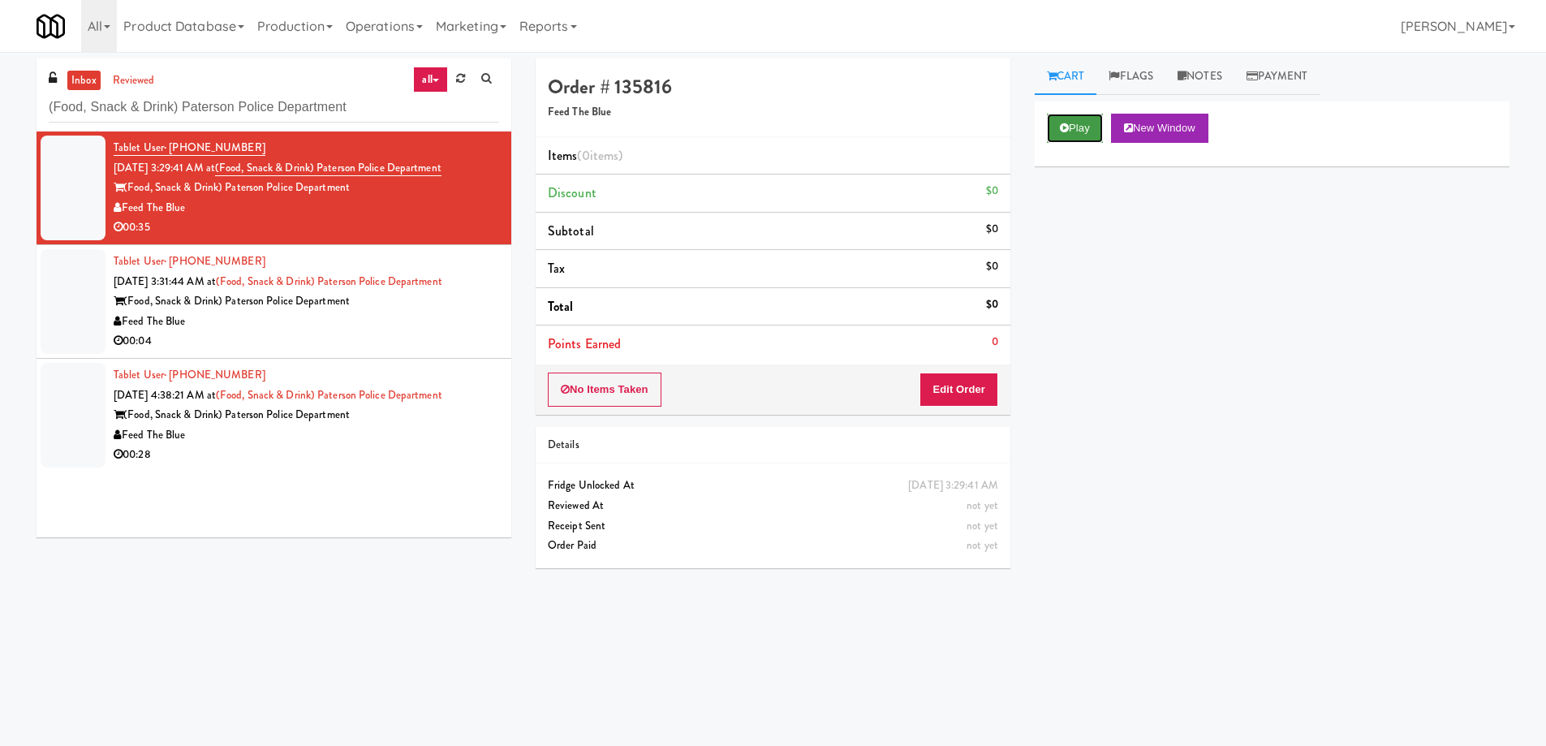
click at [1067, 124] on icon at bounding box center [1064, 128] width 9 height 11
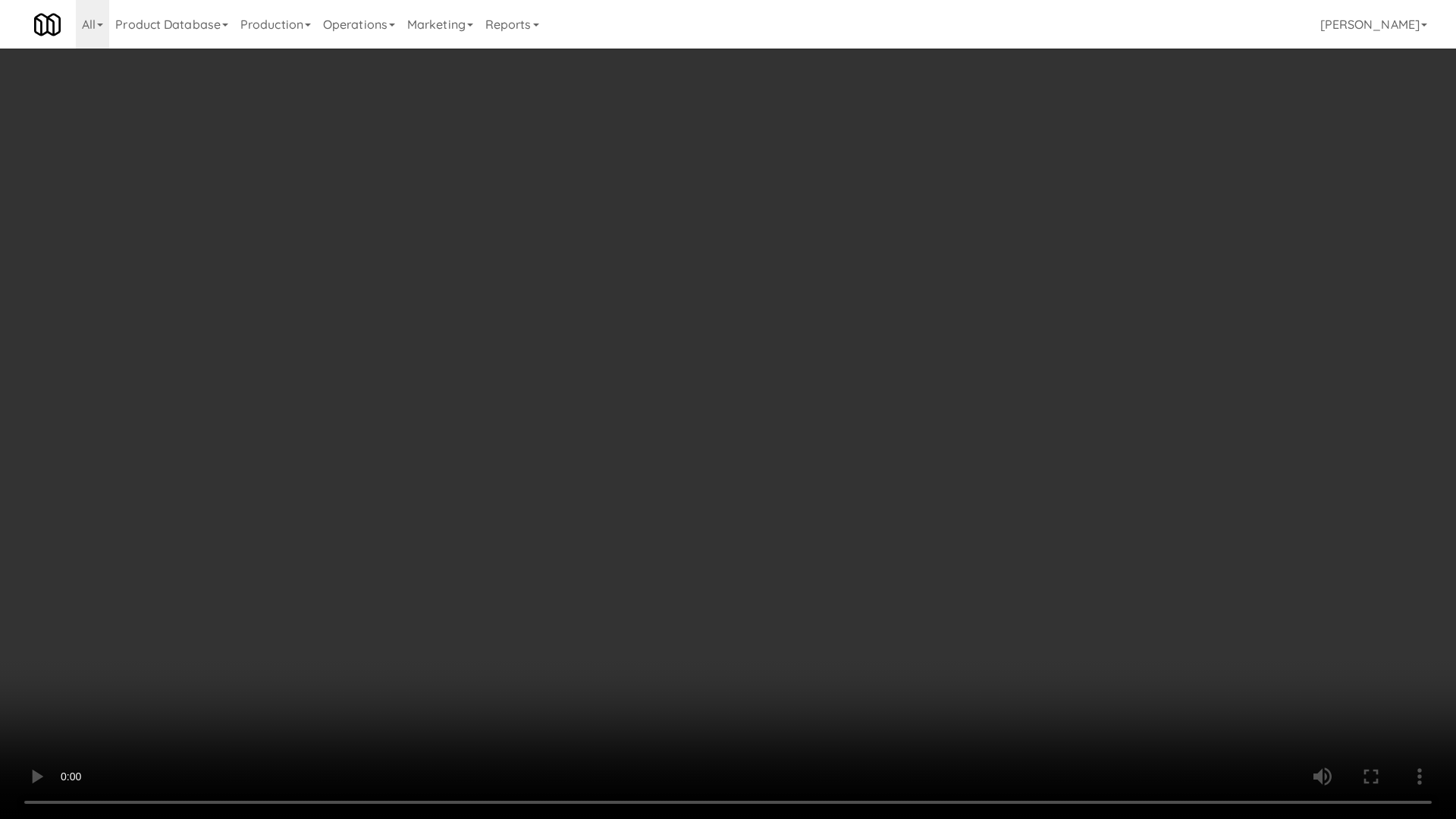
click at [867, 478] on video at bounding box center [728, 410] width 1456 height 819
click at [742, 496] on video at bounding box center [728, 410] width 1456 height 819
click at [741, 453] on video at bounding box center [728, 410] width 1456 height 819
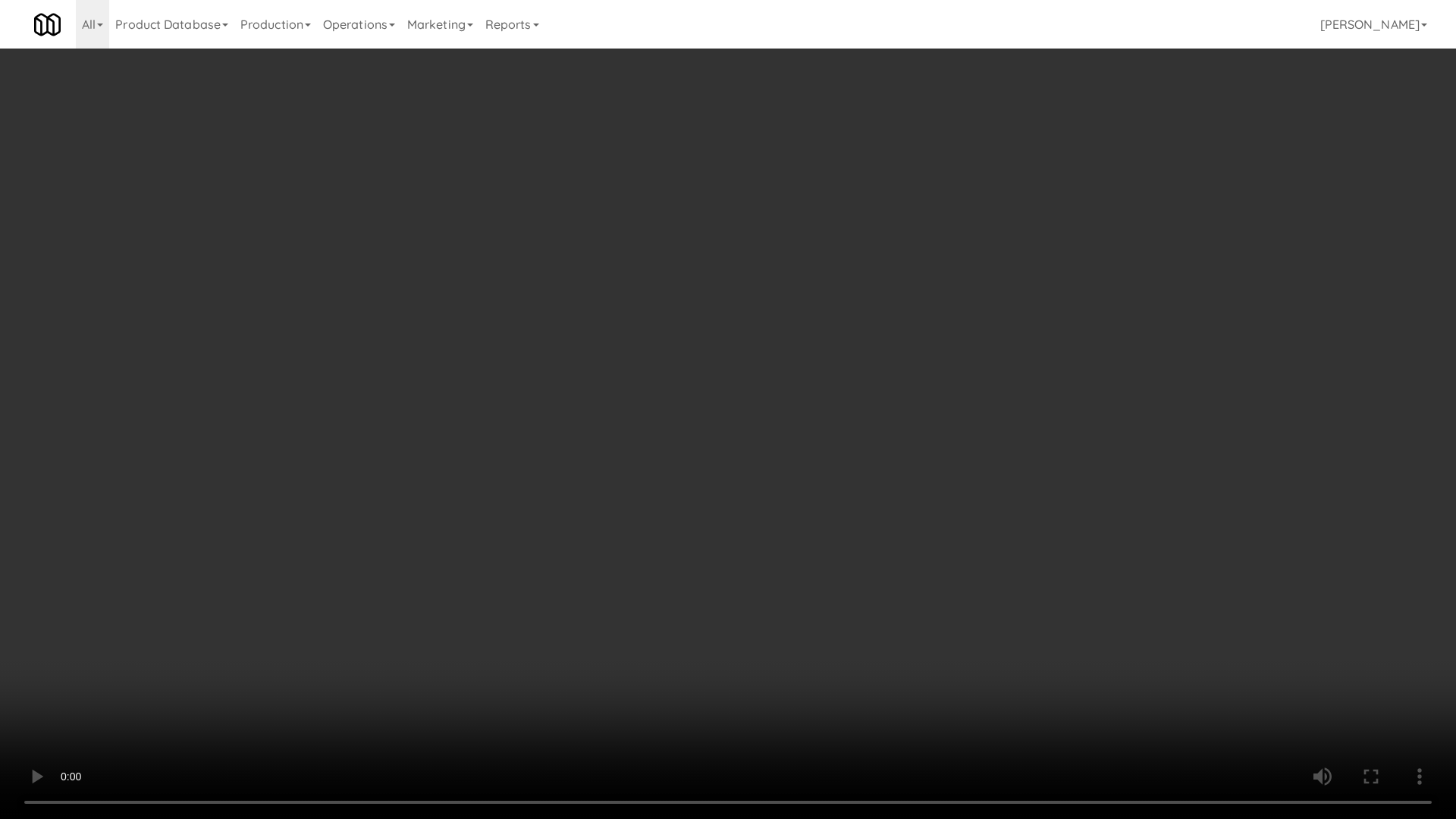
click at [741, 453] on video at bounding box center [728, 410] width 1456 height 819
click at [640, 441] on video at bounding box center [728, 410] width 1456 height 819
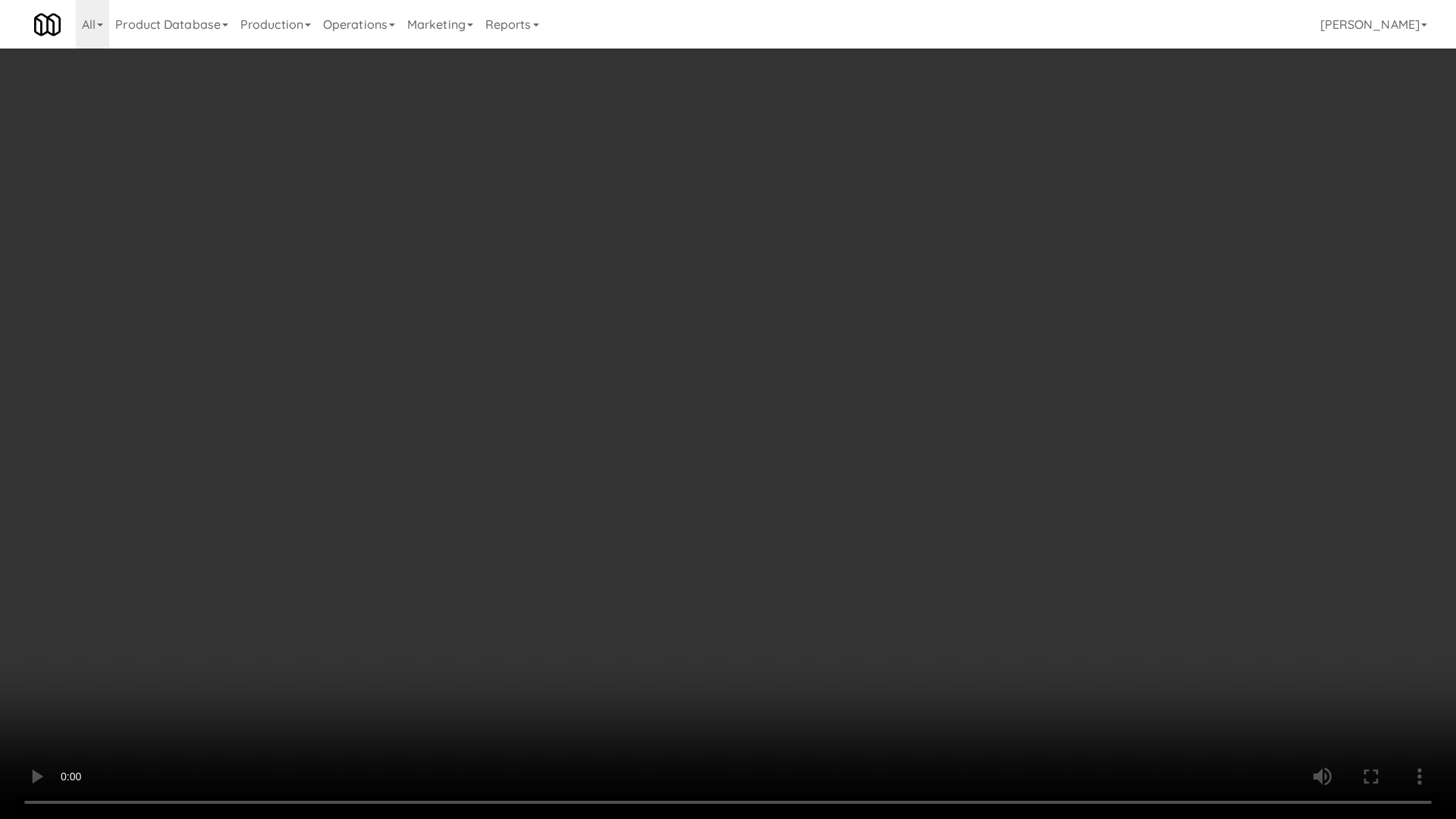
click at [644, 388] on video at bounding box center [728, 410] width 1456 height 819
click at [716, 514] on video at bounding box center [728, 410] width 1456 height 819
click at [716, 488] on video at bounding box center [728, 410] width 1456 height 819
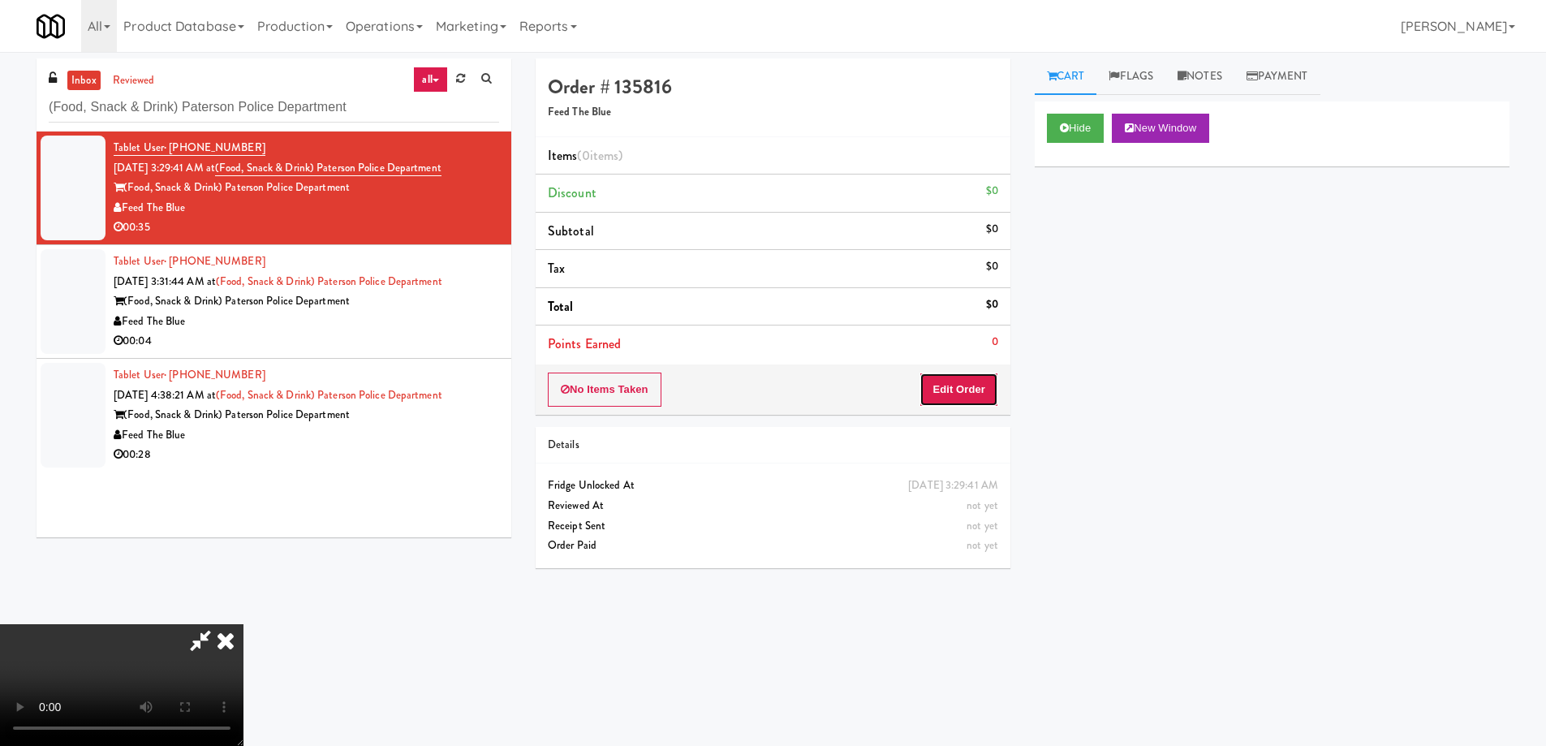
click at [974, 381] on button "Edit Order" at bounding box center [958, 389] width 79 height 34
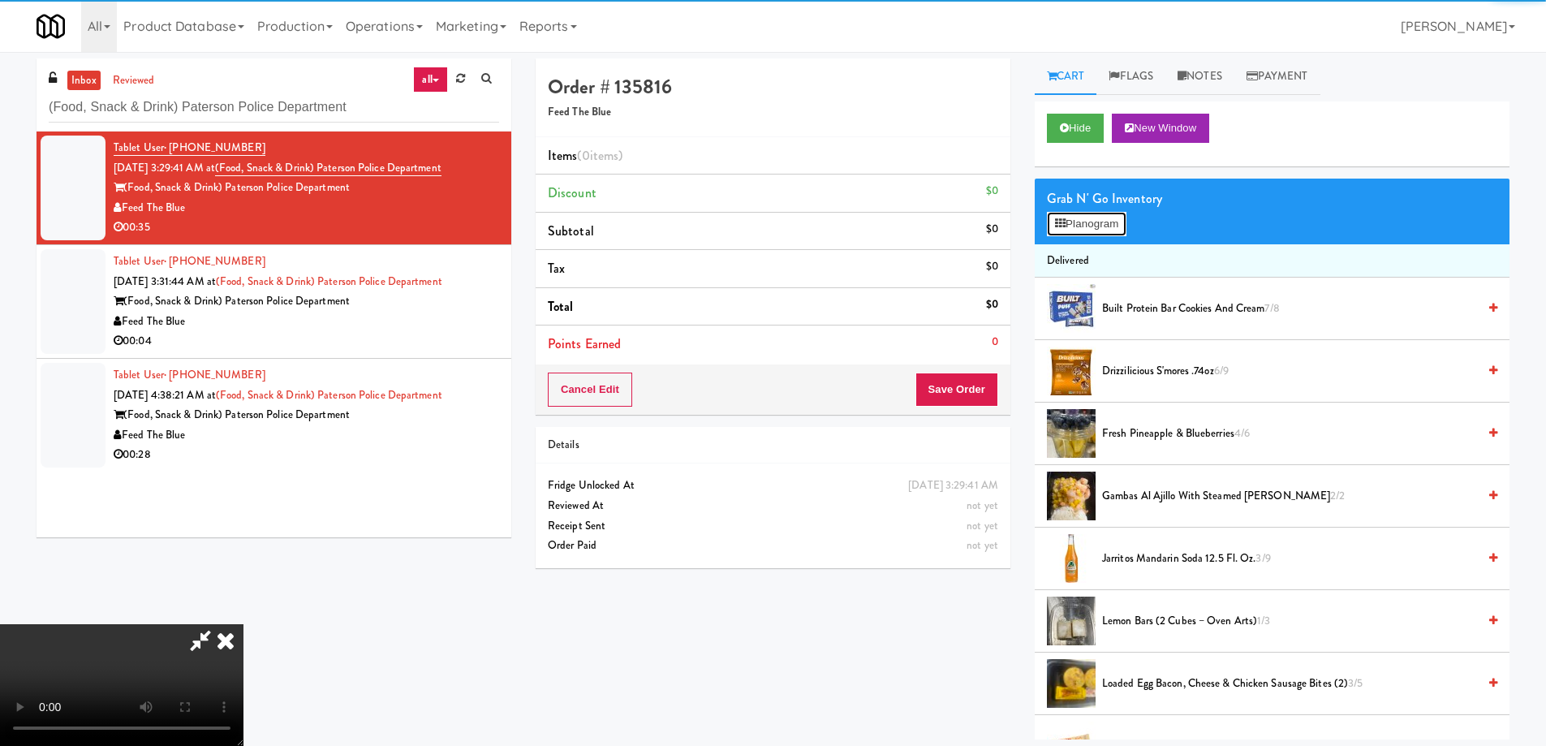
click at [1088, 220] on button "Planogram" at bounding box center [1087, 224] width 80 height 24
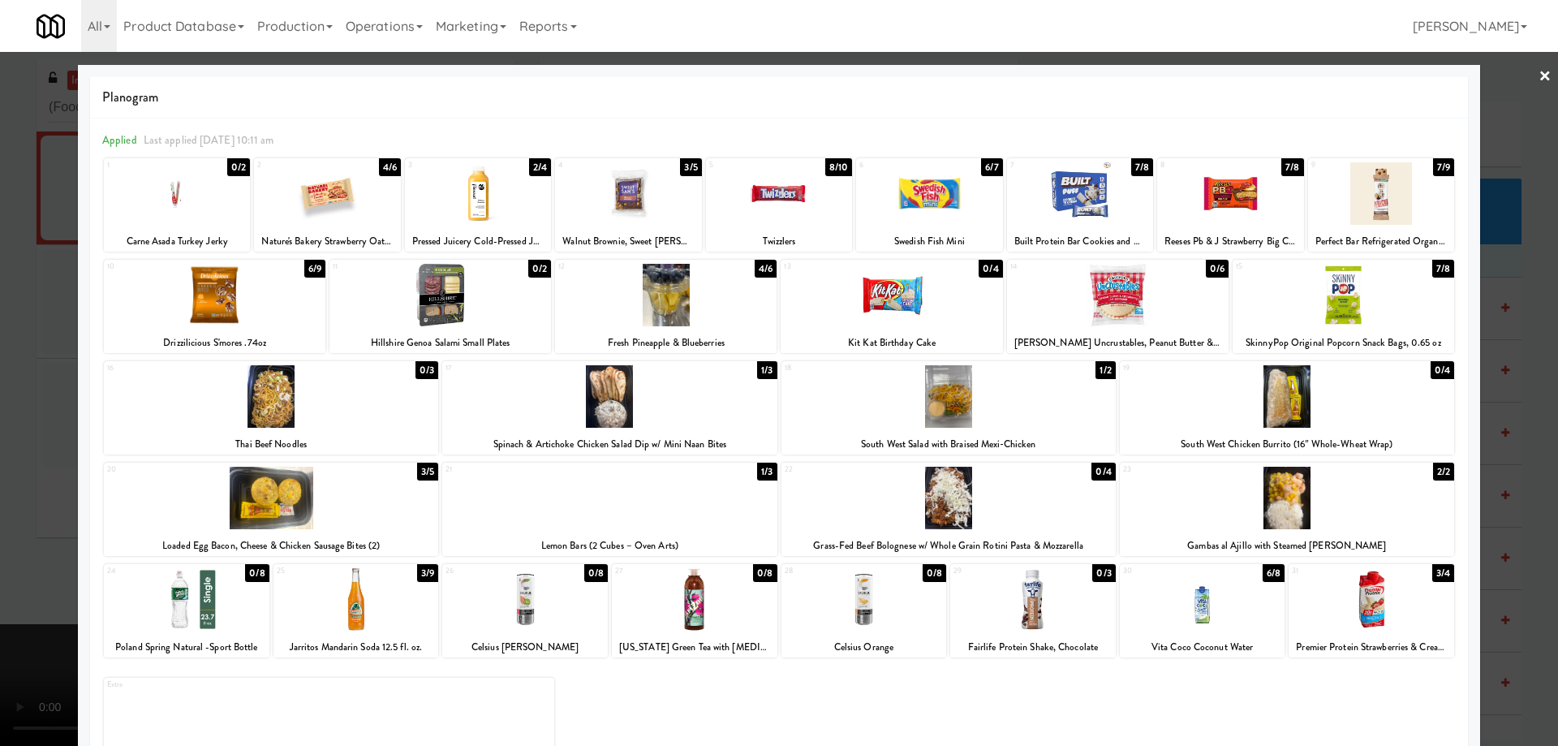
click at [1377, 187] on div at bounding box center [1381, 193] width 146 height 62
click at [665, 200] on div at bounding box center [628, 193] width 146 height 62
click at [326, 196] on div at bounding box center [327, 193] width 146 height 62
click at [1539, 72] on div at bounding box center [779, 373] width 1558 height 746
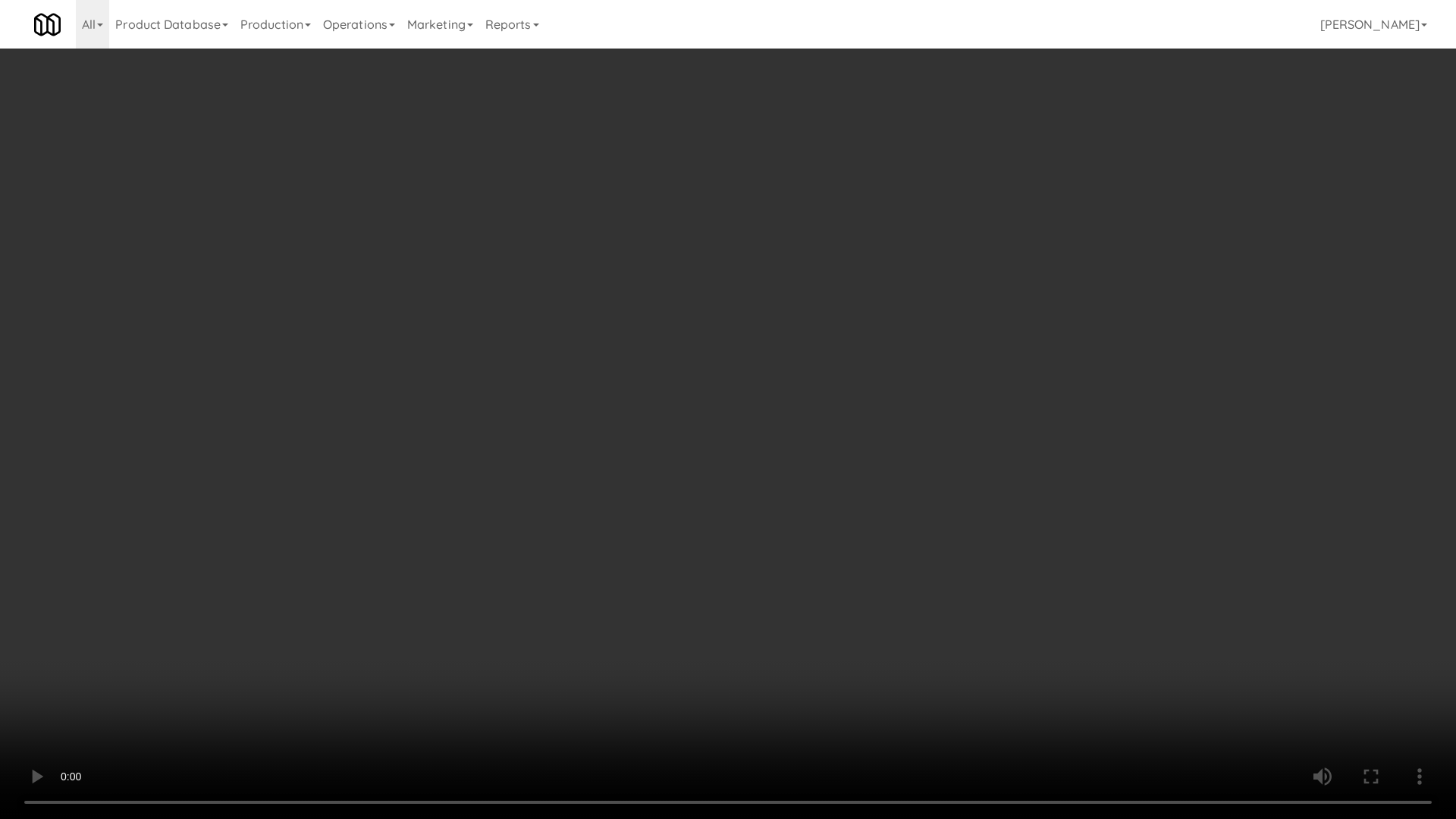
click at [687, 458] on video at bounding box center [728, 410] width 1456 height 819
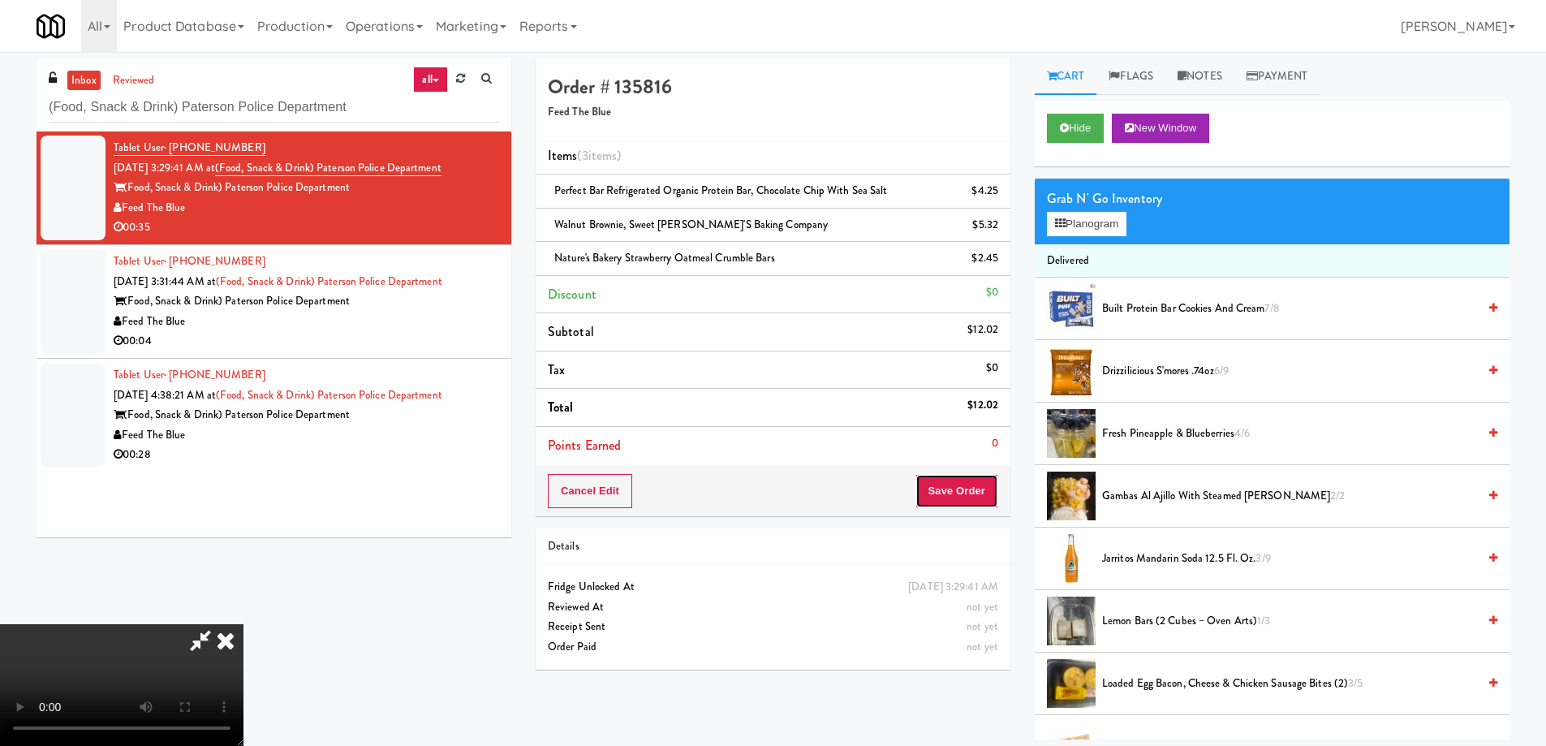
click at [979, 478] on button "Save Order" at bounding box center [956, 491] width 83 height 34
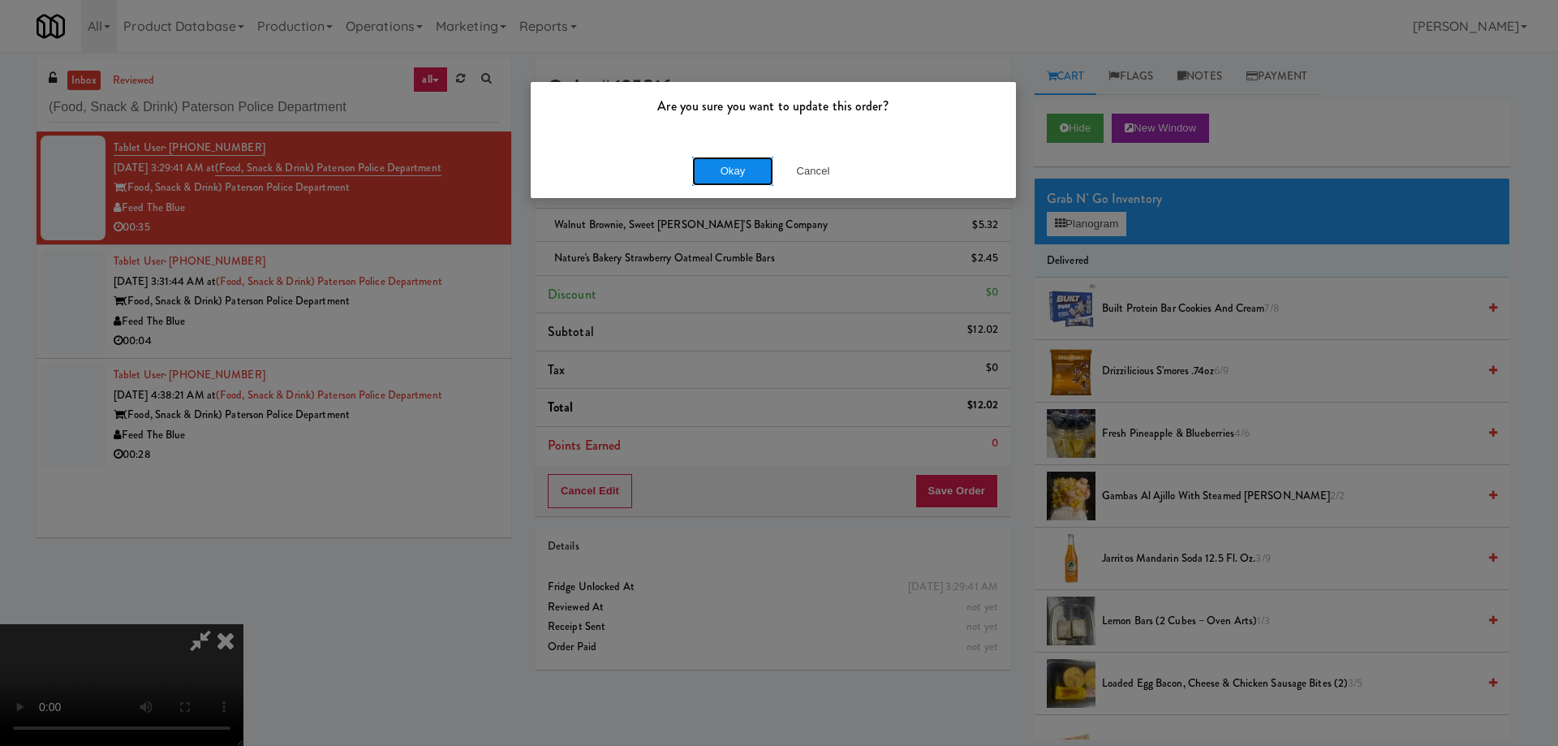
click at [734, 166] on button "Okay" at bounding box center [732, 171] width 81 height 29
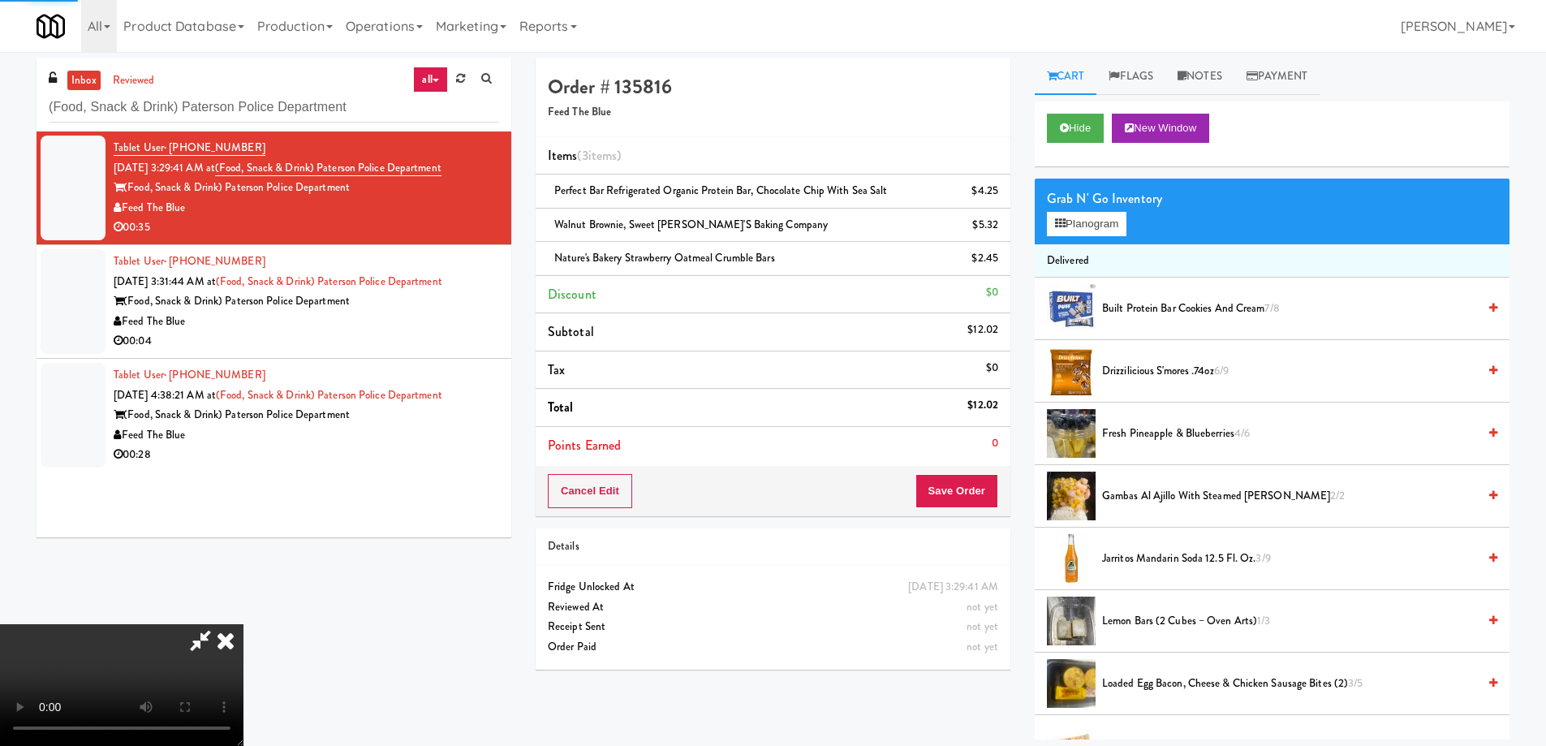
click at [243, 624] on icon at bounding box center [226, 640] width 36 height 32
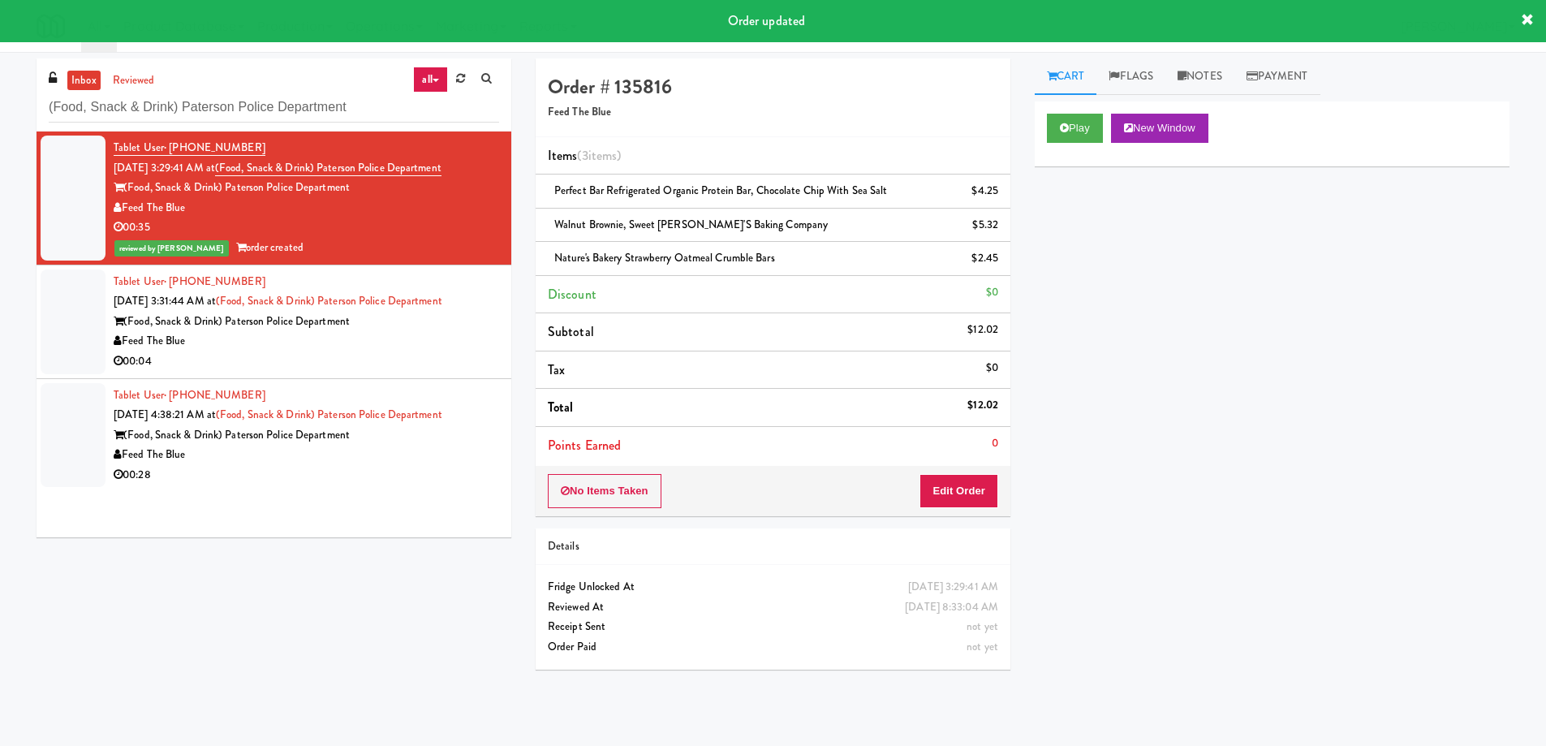
click at [490, 321] on li "Tablet User · (862) 310-8558 [DATE] 3:31:44 AM at (Food, Snack & Drink) Paterso…" at bounding box center [274, 322] width 475 height 114
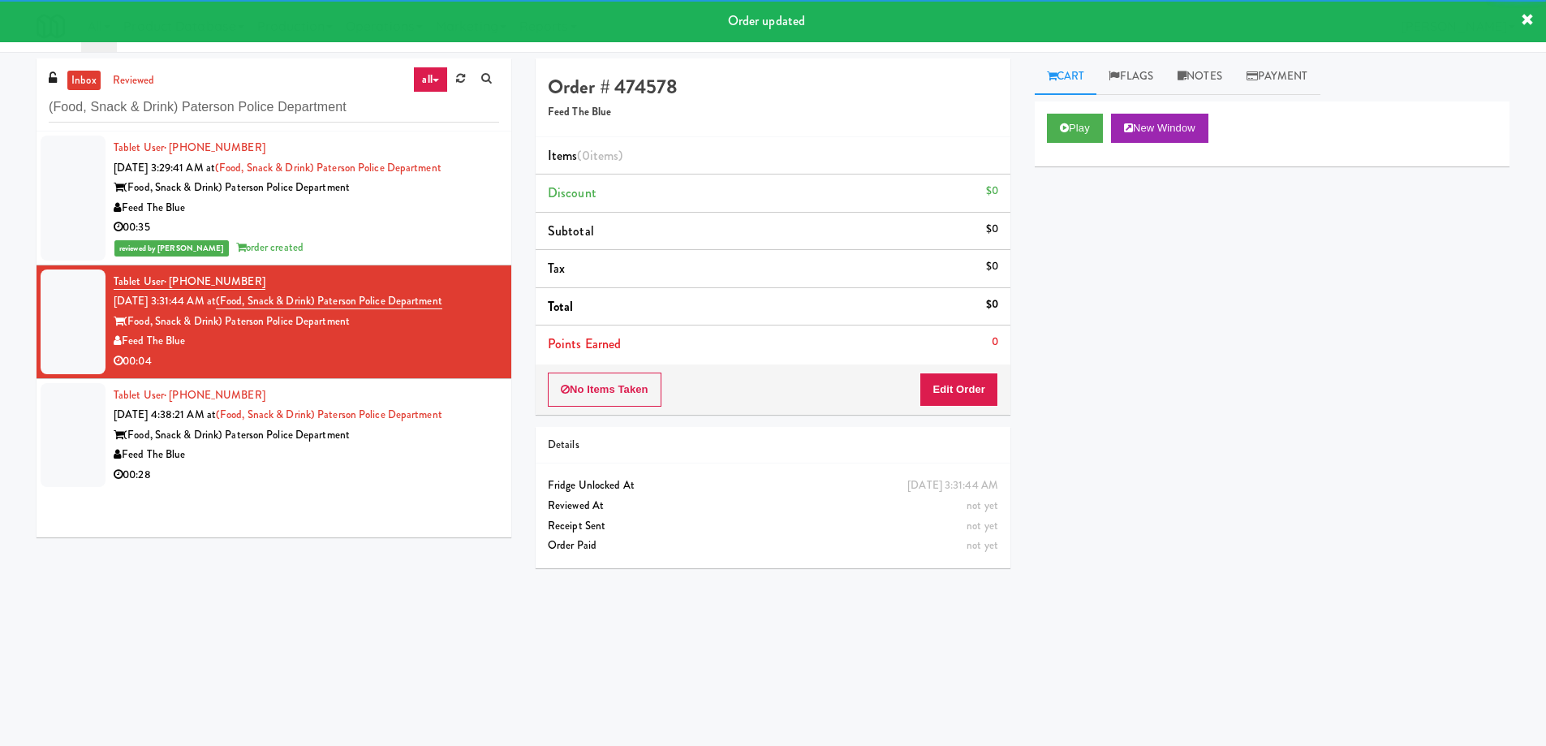
click at [1097, 110] on div "Play New Window" at bounding box center [1271, 133] width 475 height 65
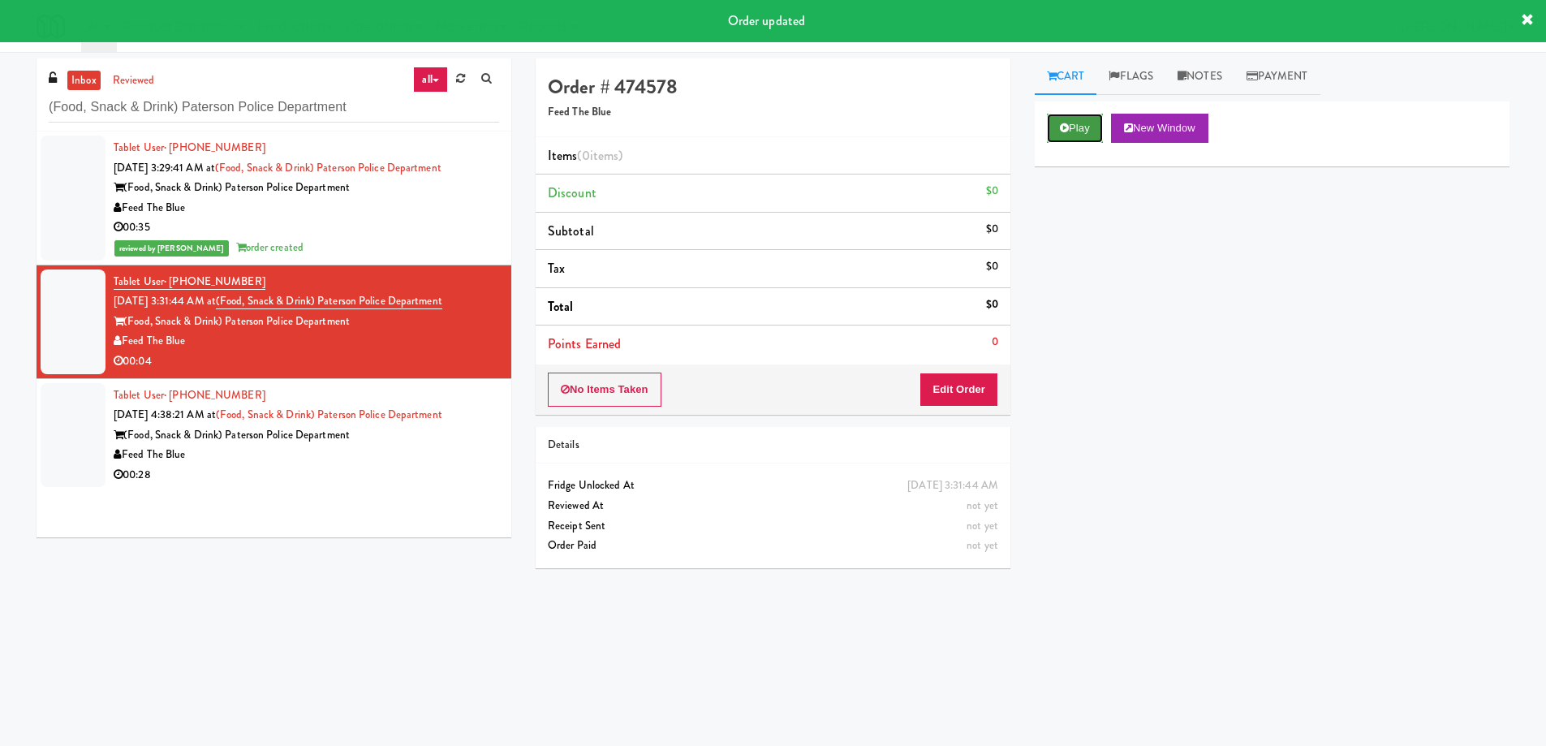
click at [1082, 126] on button "Play" at bounding box center [1075, 128] width 56 height 29
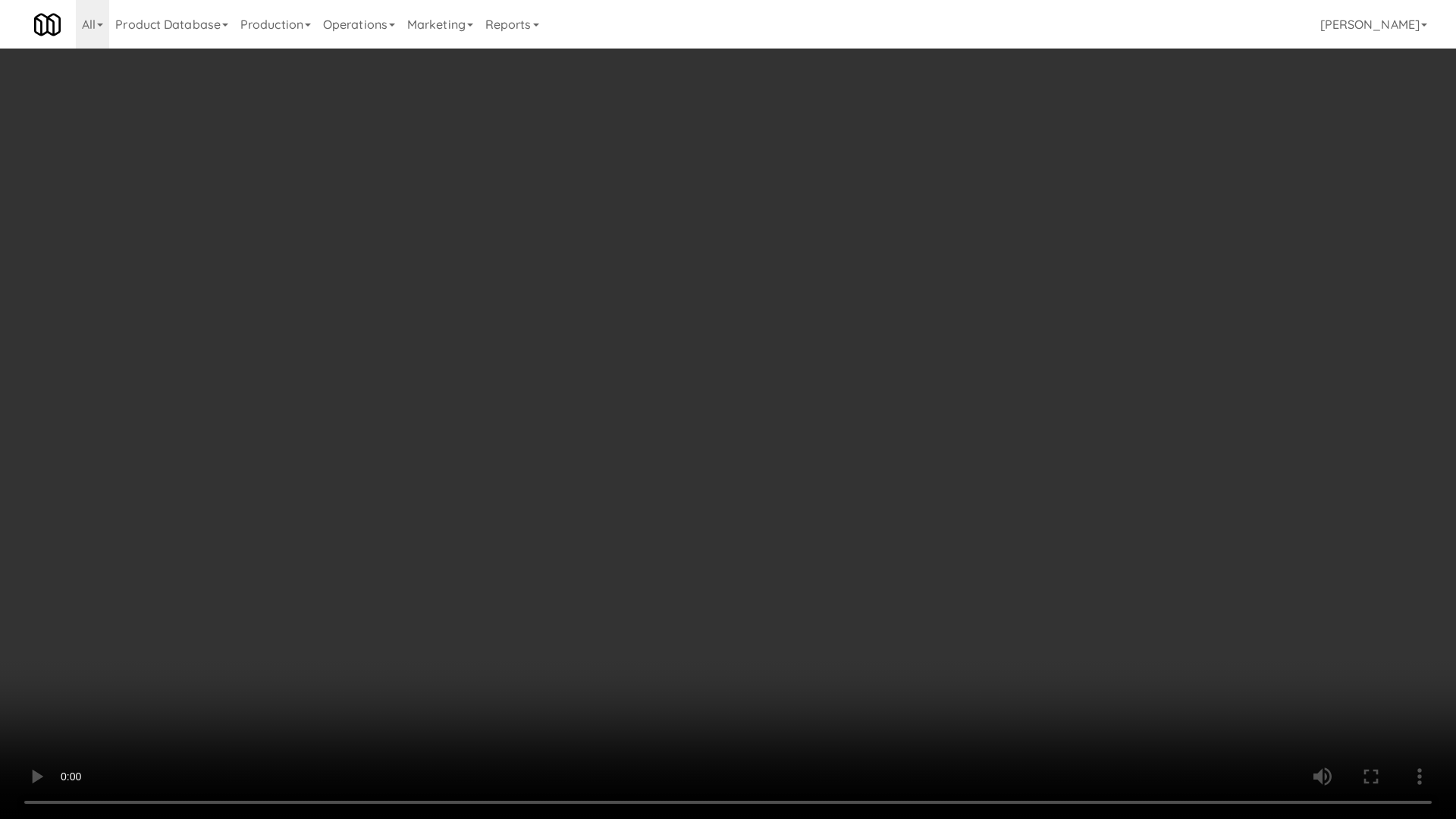
click at [897, 377] on video at bounding box center [728, 410] width 1456 height 819
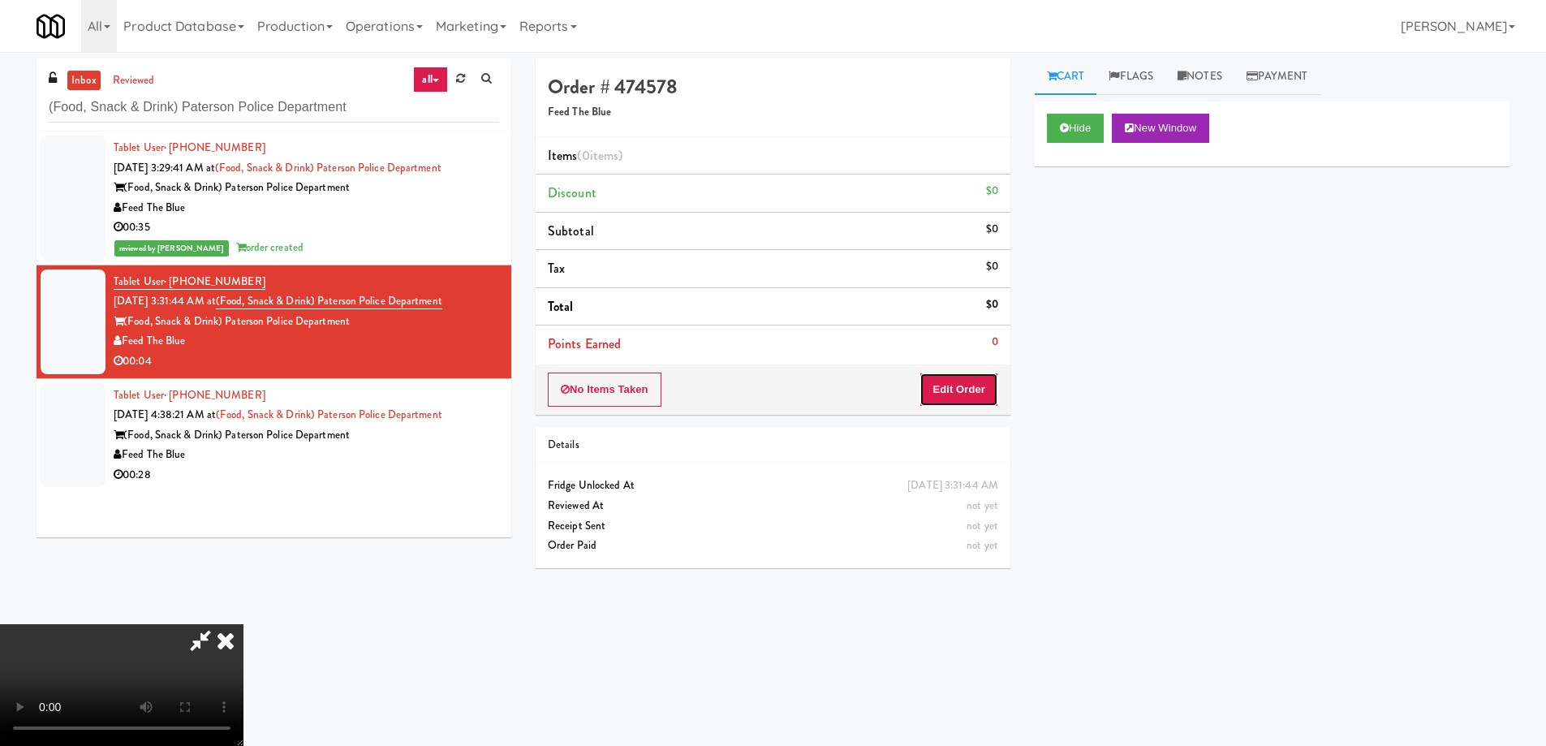
click at [942, 388] on button "Edit Order" at bounding box center [958, 389] width 79 height 34
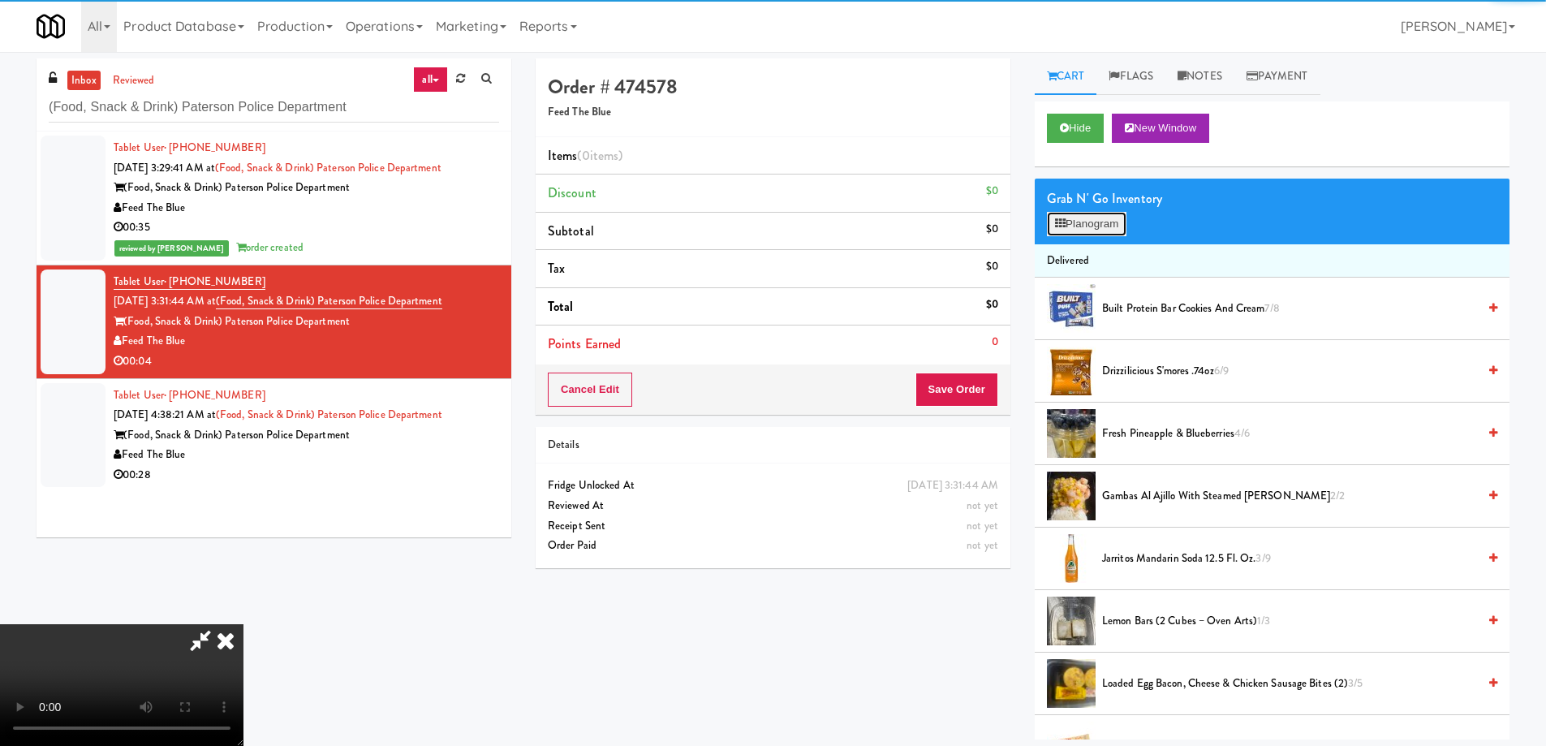
click at [1091, 217] on button "Planogram" at bounding box center [1087, 224] width 80 height 24
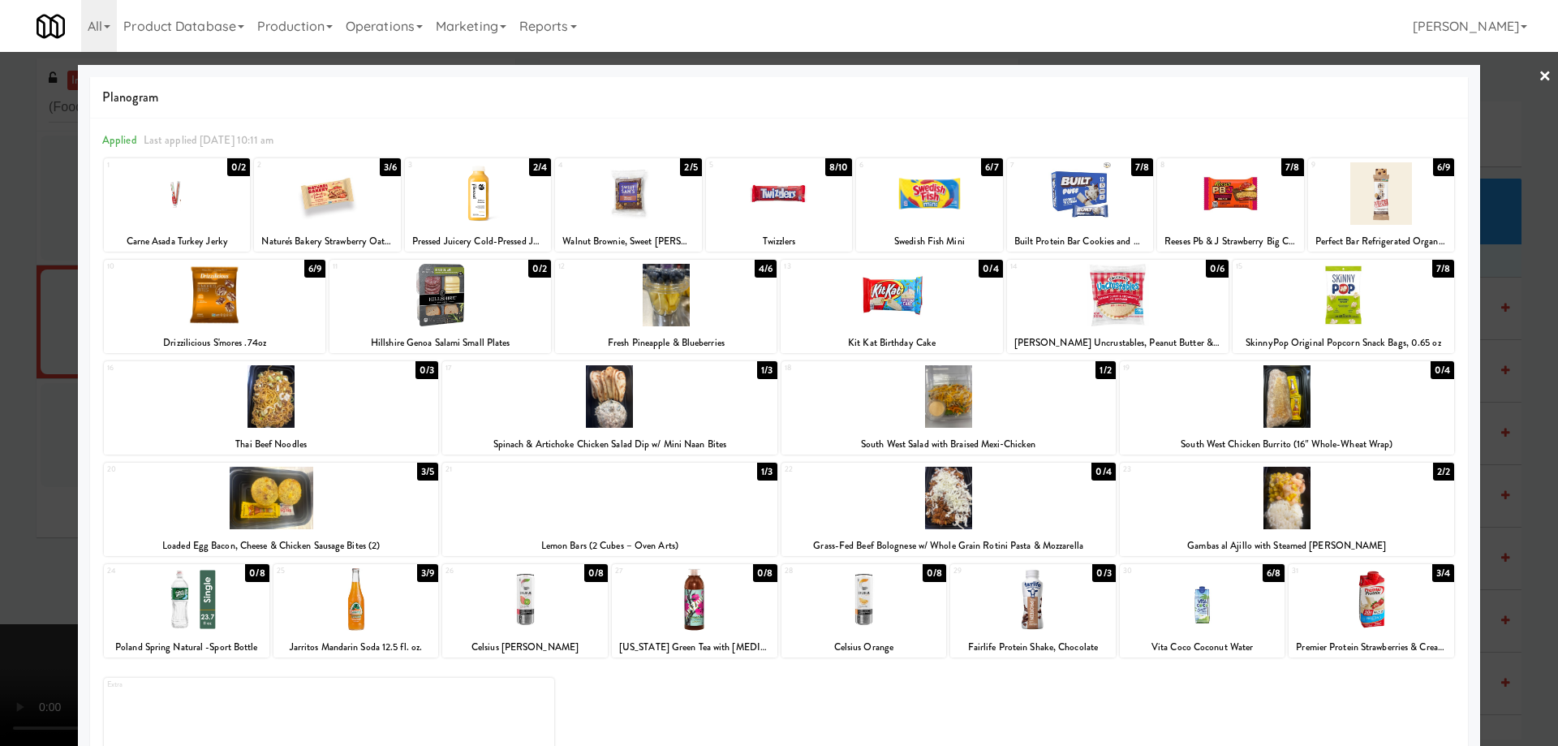
click at [1538, 75] on link "×" at bounding box center [1544, 77] width 13 height 50
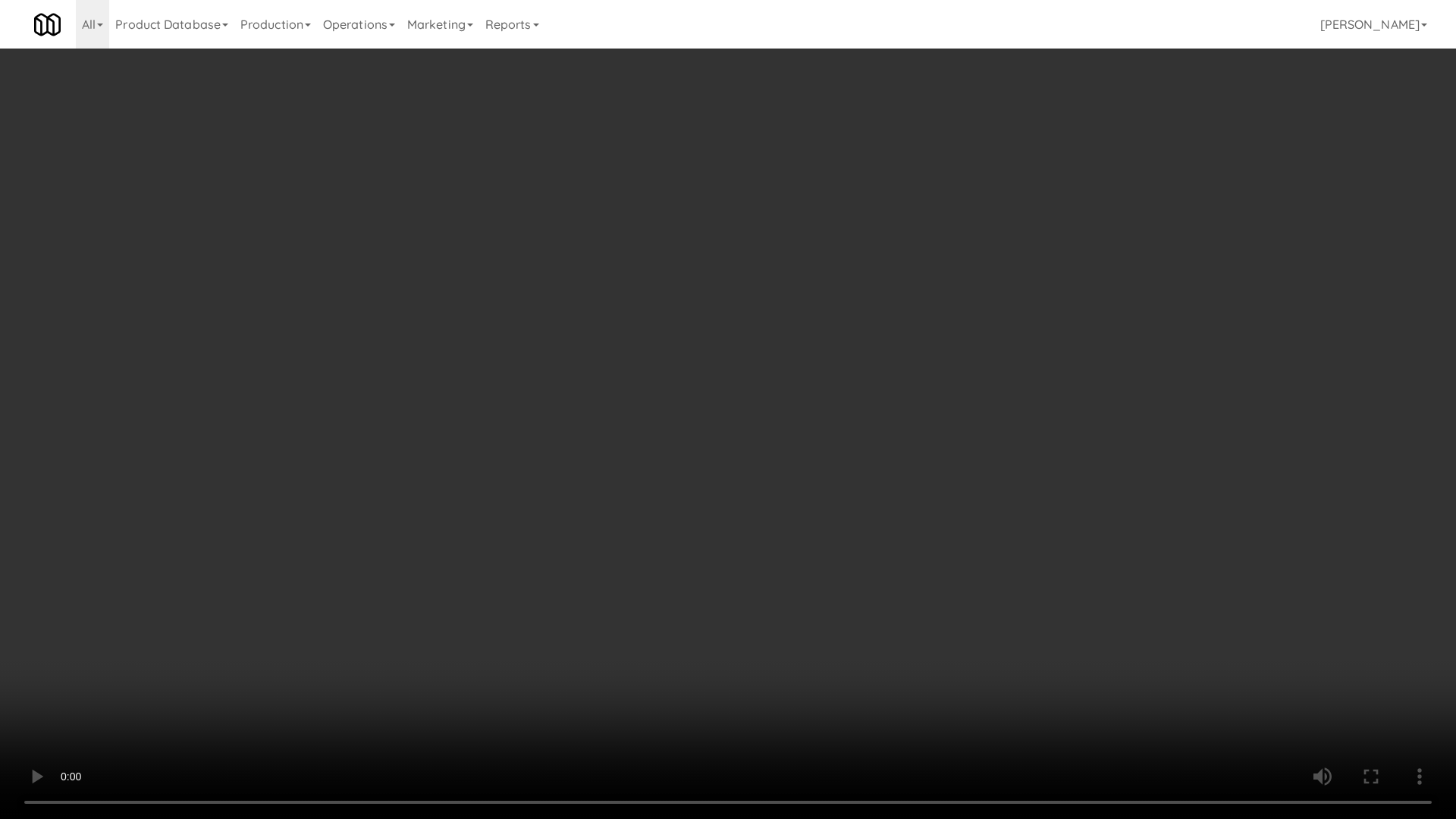
click at [680, 400] on video at bounding box center [728, 410] width 1456 height 819
click at [808, 465] on video at bounding box center [728, 410] width 1456 height 819
click at [852, 447] on video at bounding box center [728, 410] width 1456 height 819
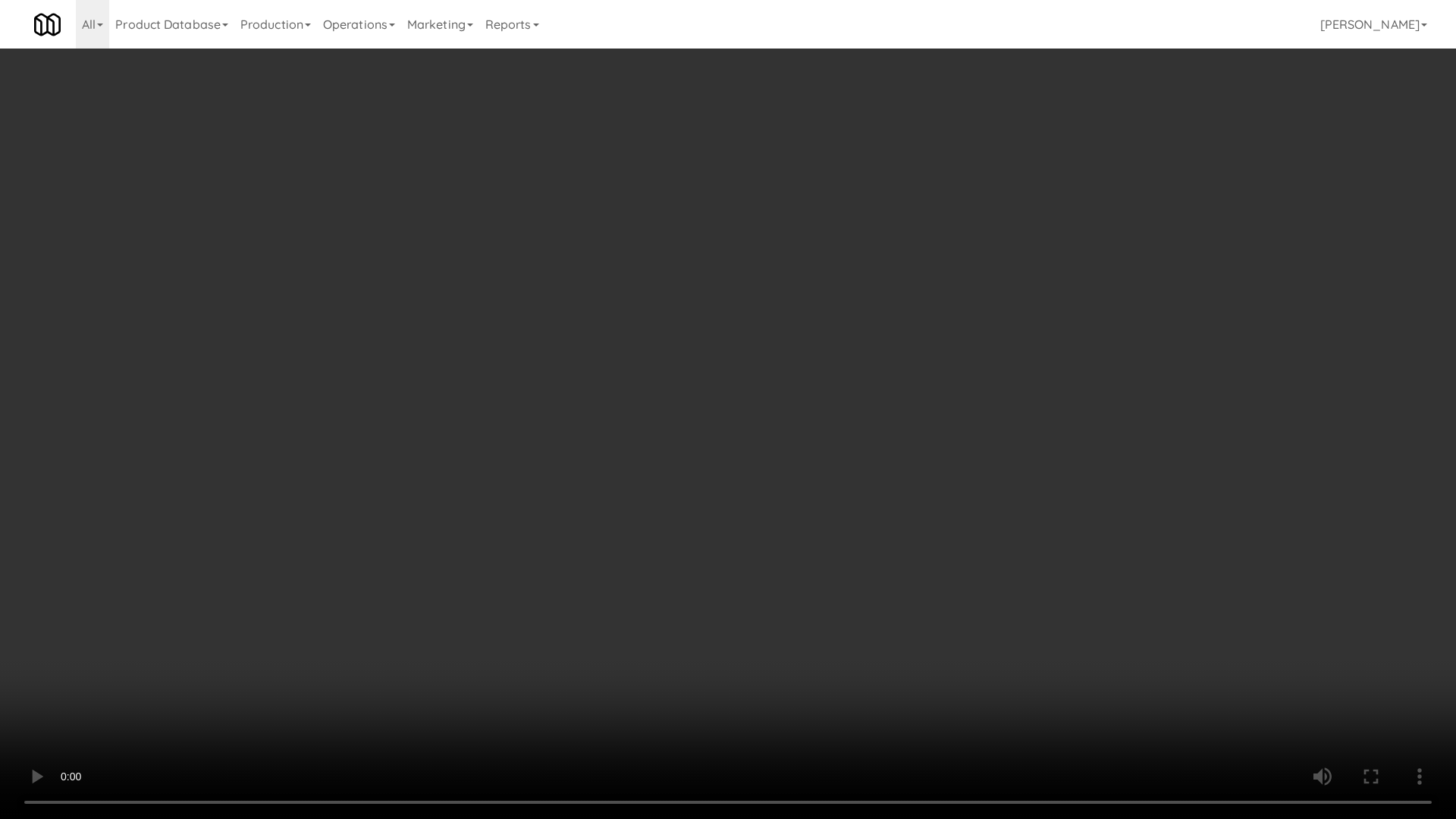
click at [852, 447] on video at bounding box center [728, 410] width 1456 height 819
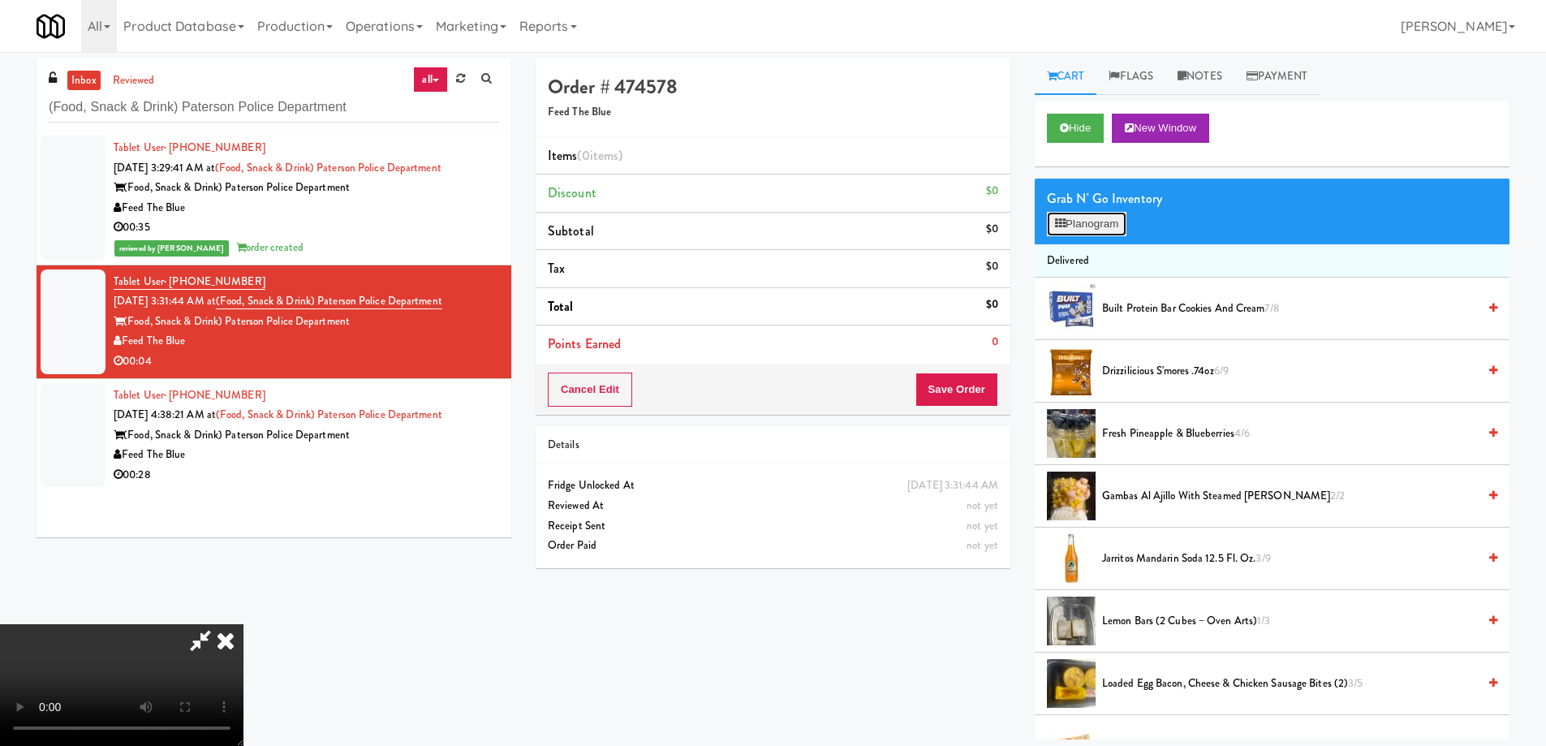
click at [1091, 224] on button "Planogram" at bounding box center [1087, 224] width 80 height 24
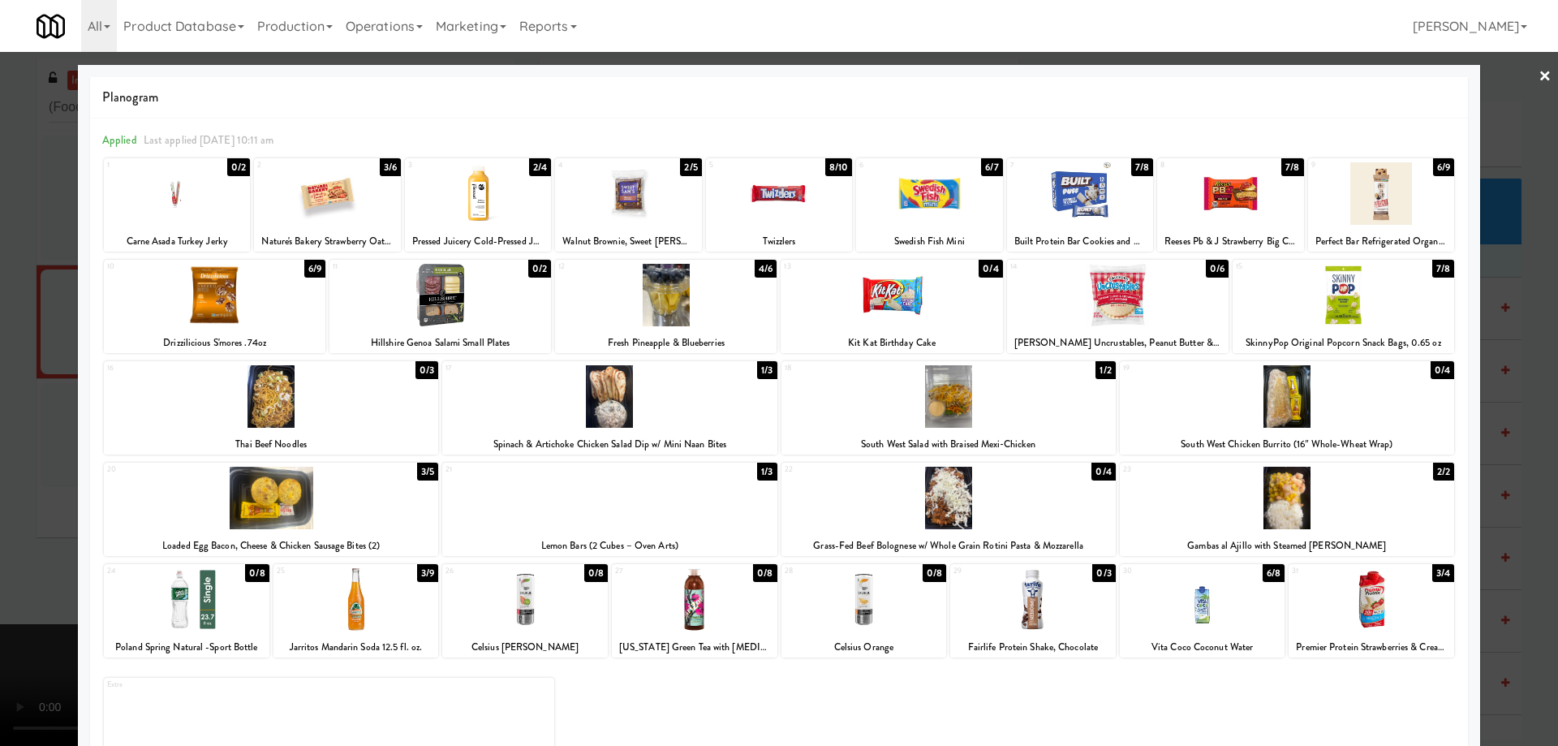
click at [1538, 69] on link "×" at bounding box center [1544, 77] width 13 height 50
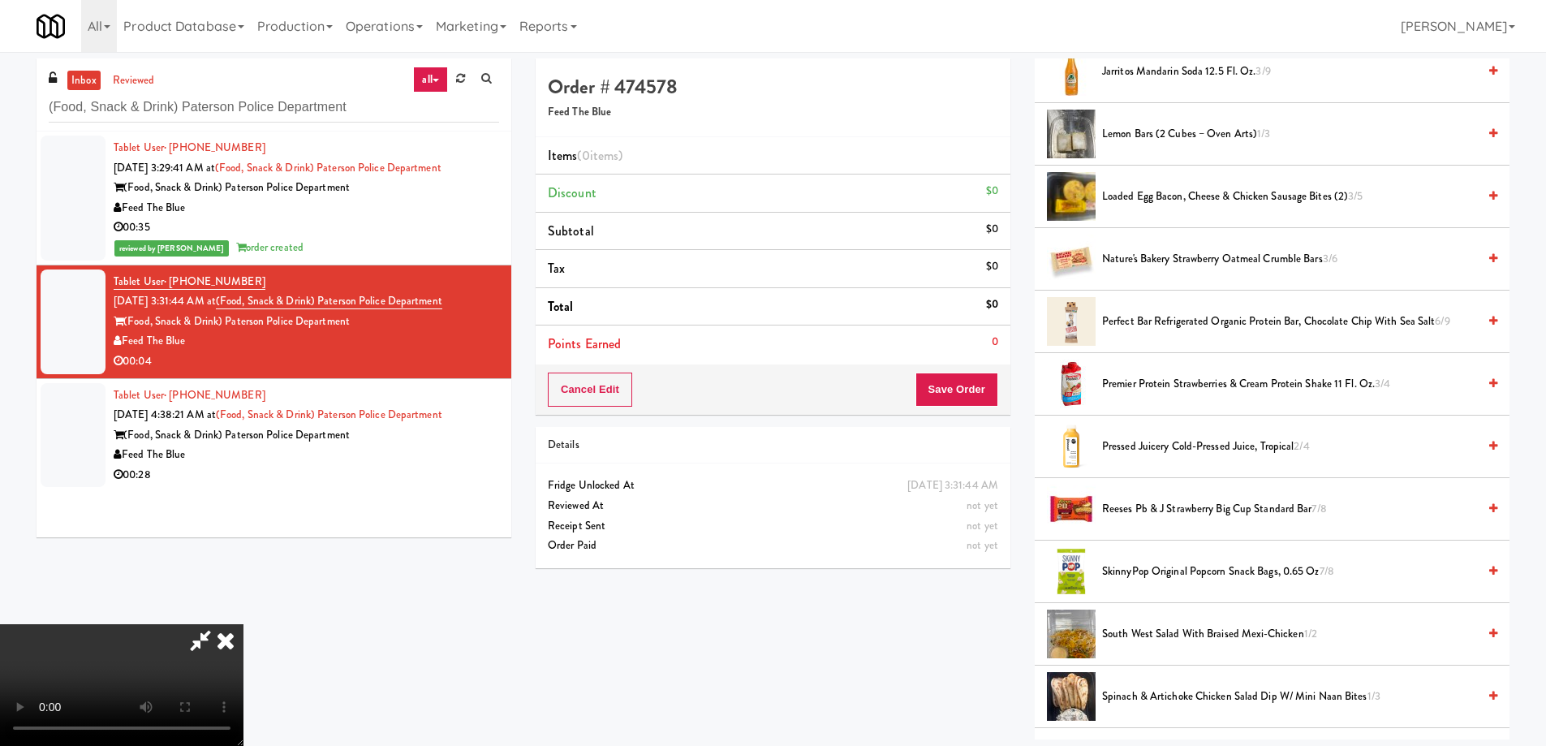
scroll to position [914, 0]
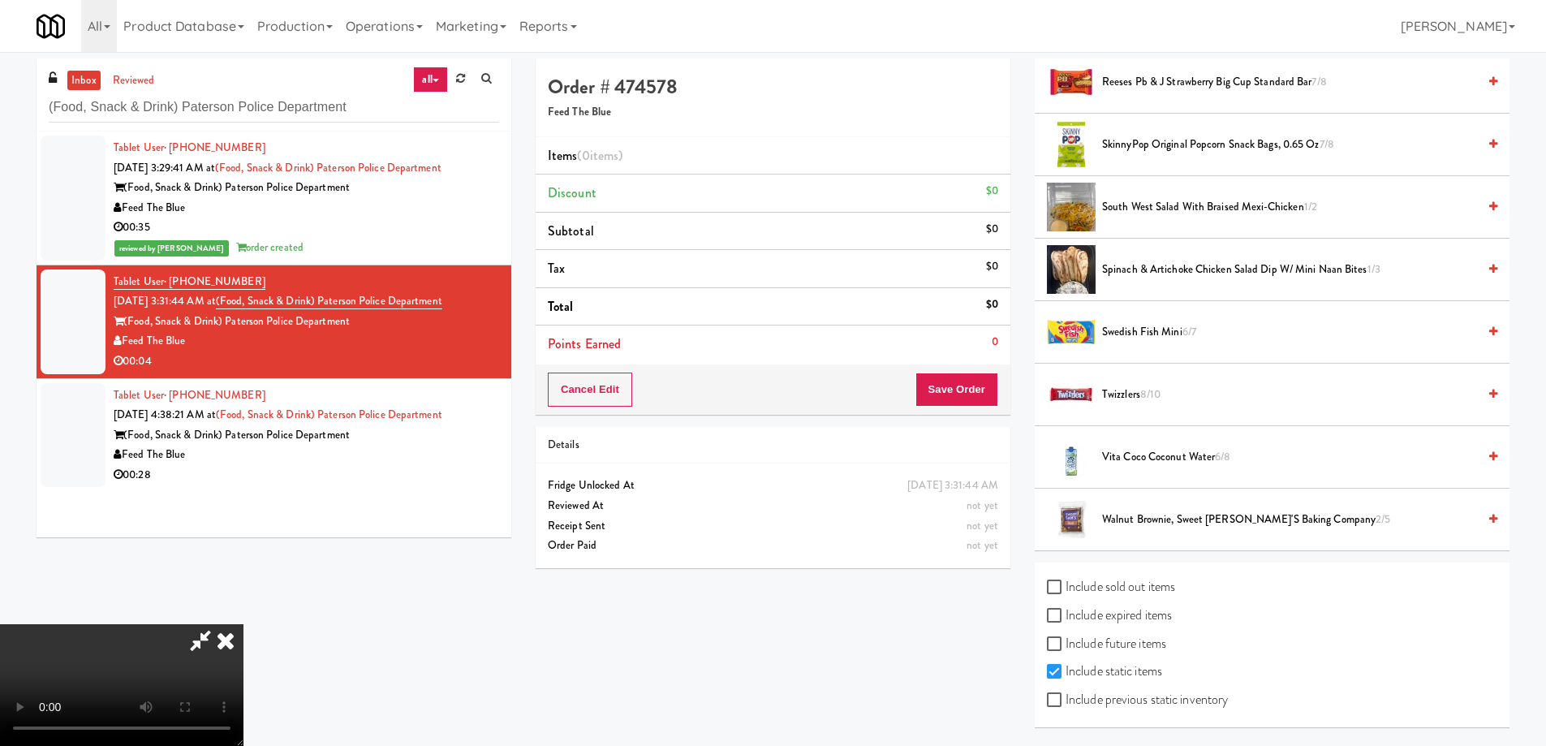
drag, startPoint x: 1128, startPoint y: 608, endPoint x: 1121, endPoint y: 684, distance: 75.7
click at [1127, 608] on label "Include expired items" at bounding box center [1109, 615] width 125 height 24
click at [1065, 609] on input "Include expired items" at bounding box center [1056, 615] width 19 height 13
checkbox input "true"
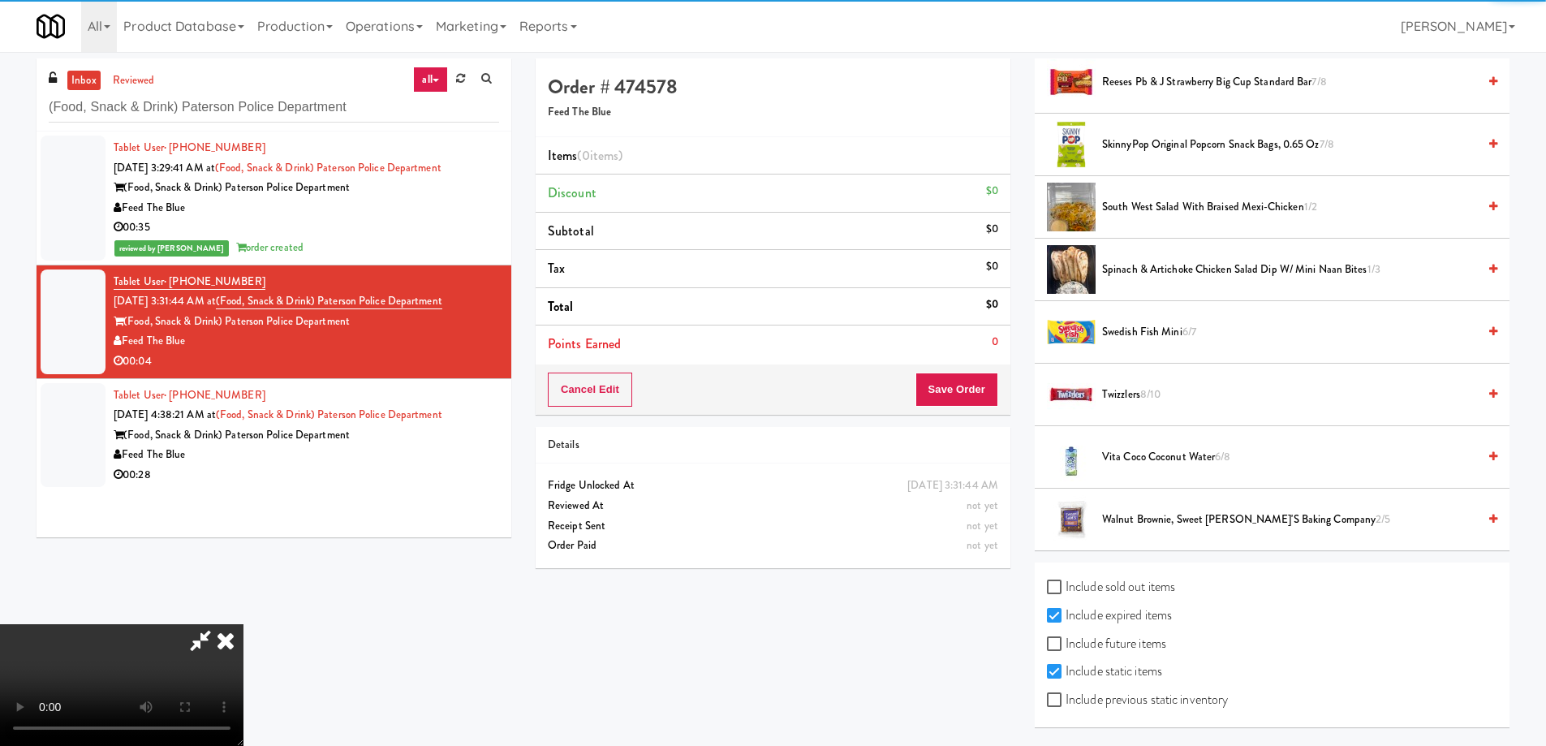
drag, startPoint x: 1118, startPoint y: 707, endPoint x: 1129, endPoint y: 689, distance: 20.7
click at [1118, 707] on label "Include previous static inventory" at bounding box center [1137, 699] width 181 height 24
click at [1065, 707] on input "Include previous static inventory" at bounding box center [1056, 700] width 19 height 13
checkbox input "true"
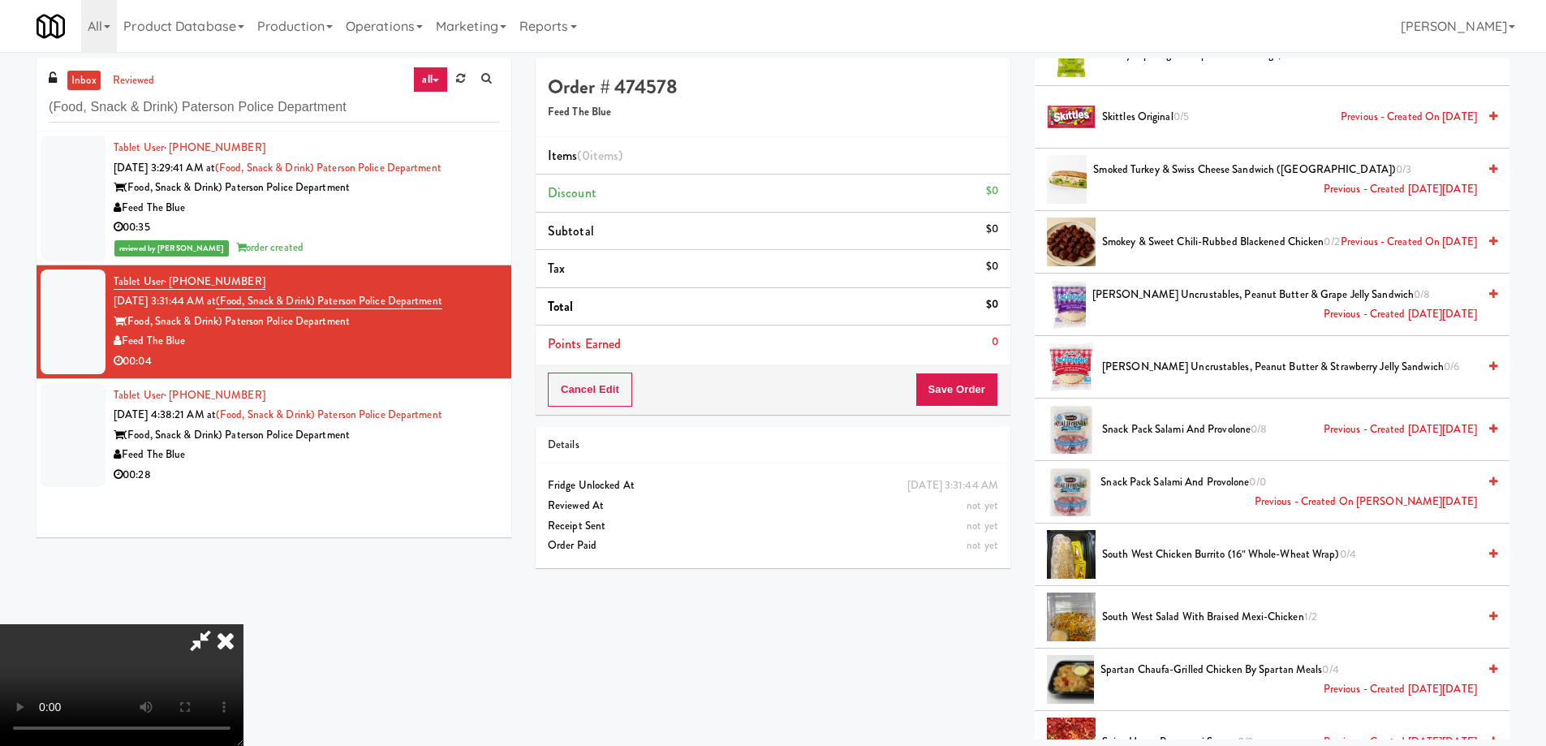
scroll to position [243, 0]
click at [1195, 428] on span "Snack Pack Salami and Provolone 0/8 Previous - Created [DATE][DATE]" at bounding box center [1289, 429] width 375 height 20
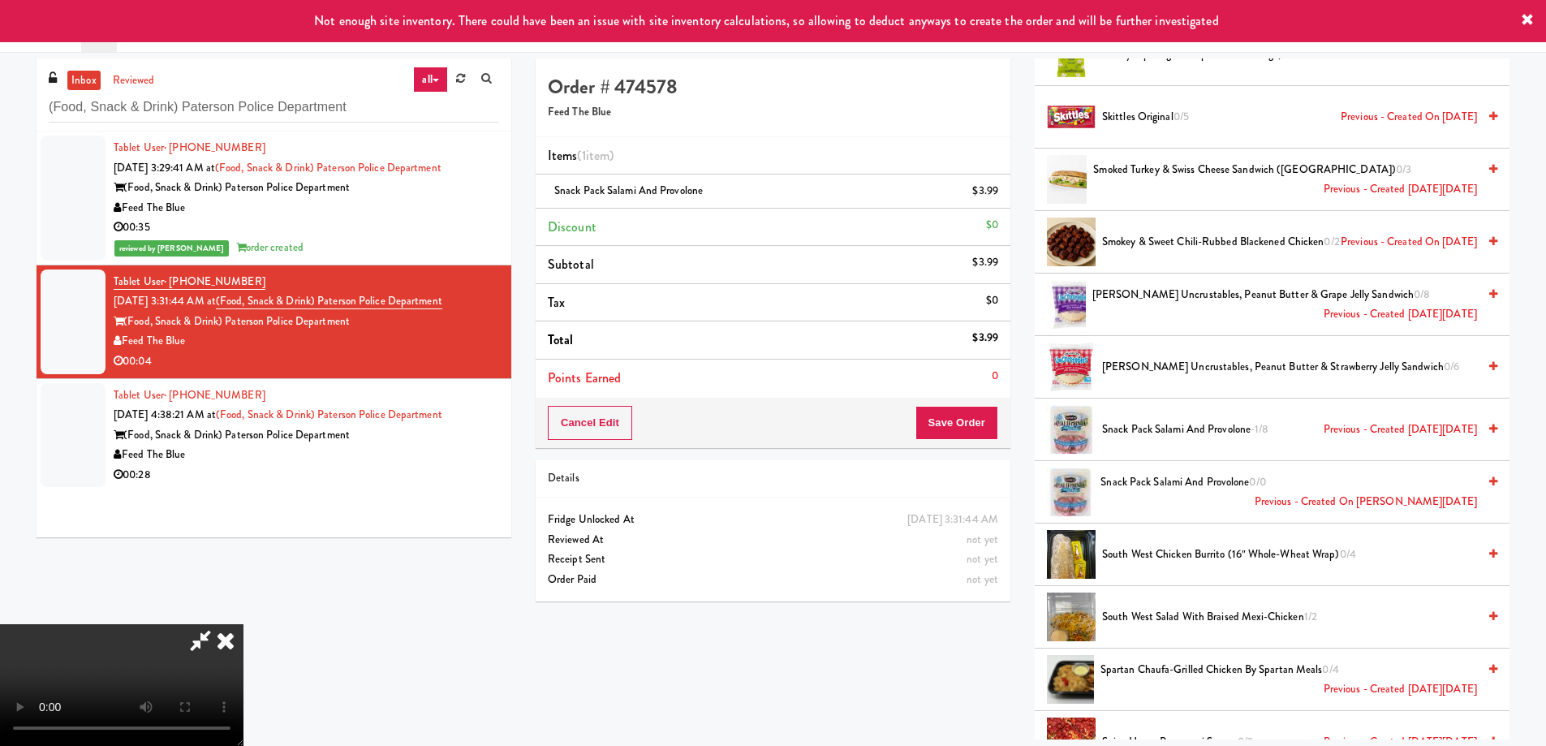
scroll to position [0, 0]
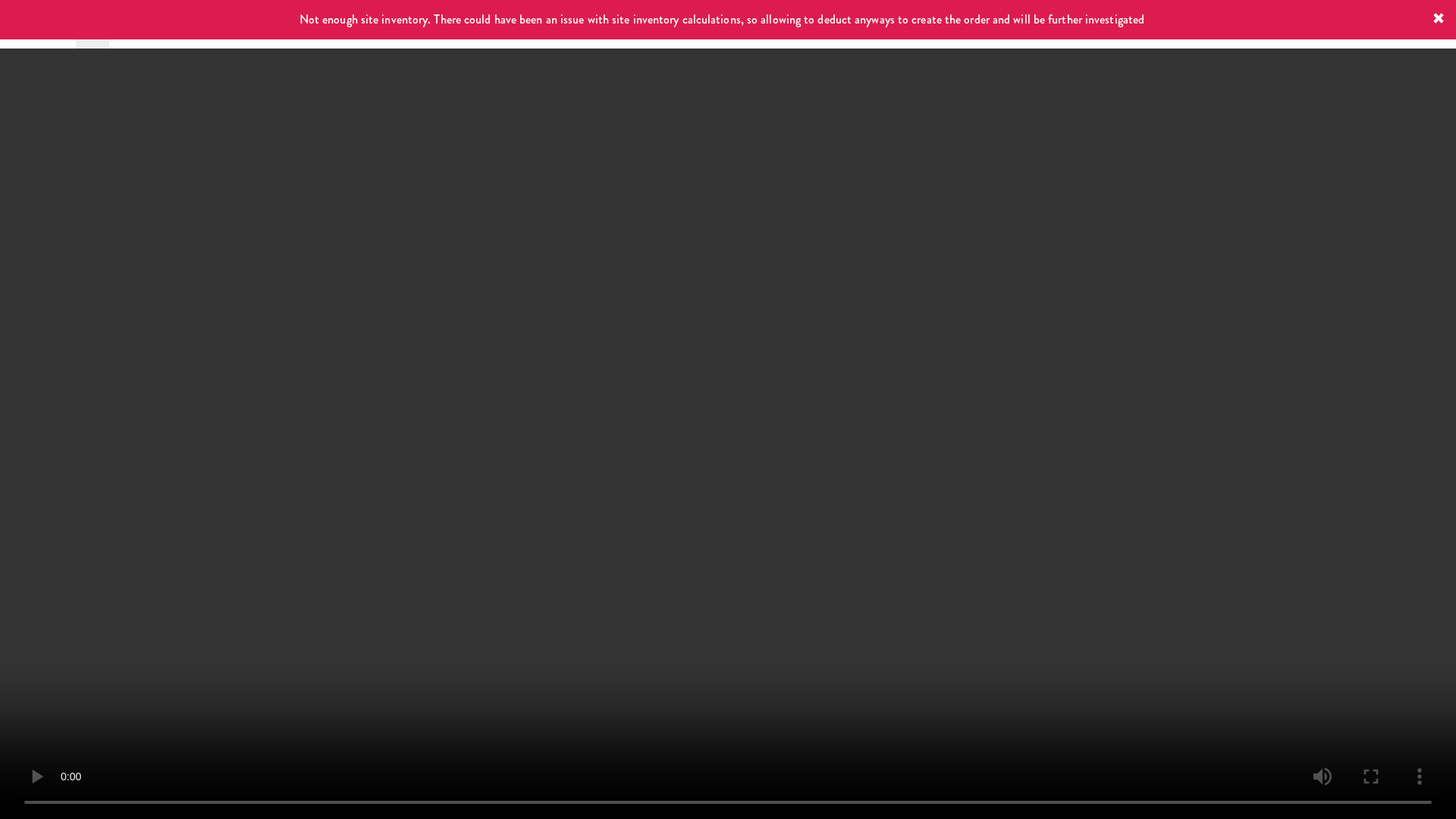
click at [938, 517] on video at bounding box center [728, 410] width 1456 height 819
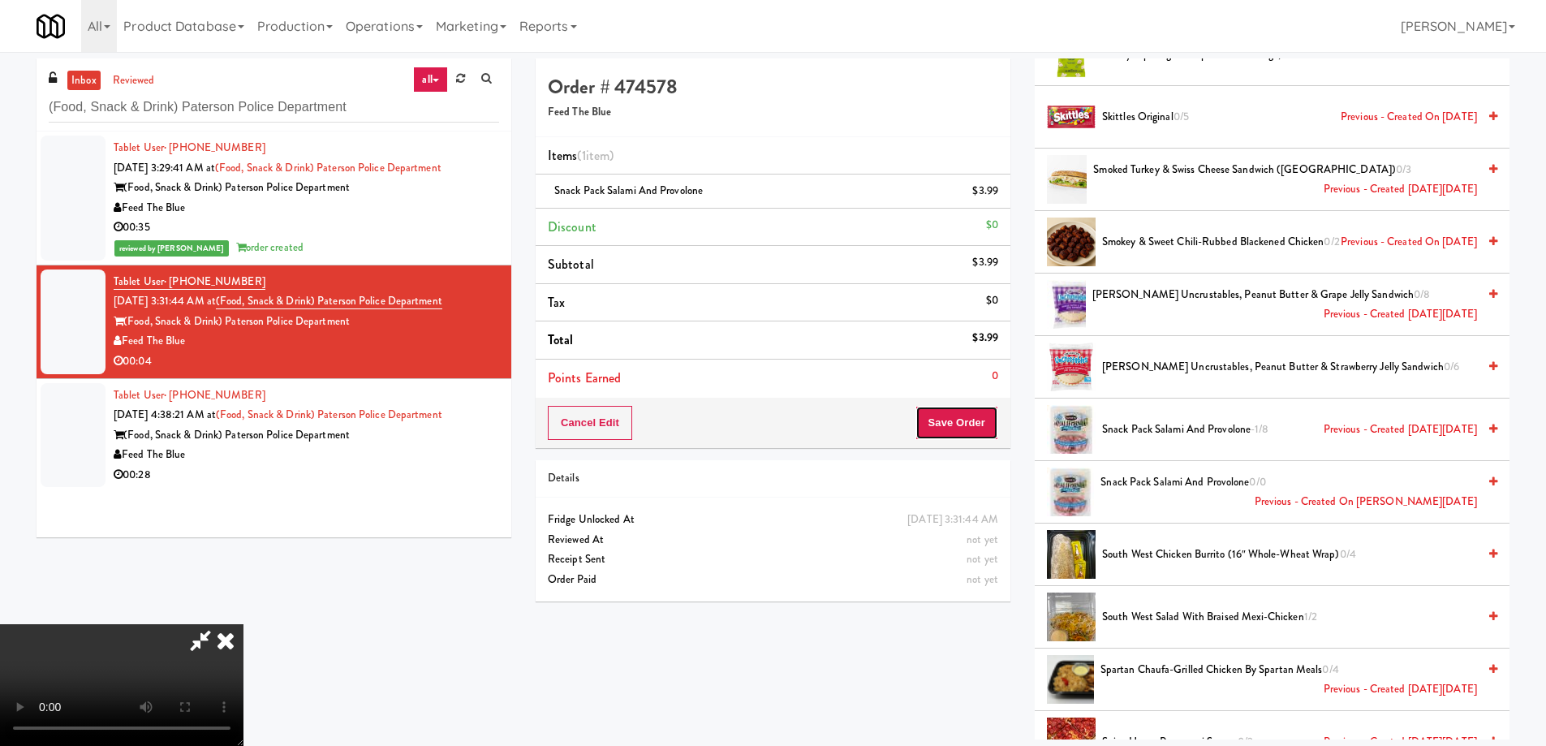
click at [967, 432] on button "Save Order" at bounding box center [956, 423] width 83 height 34
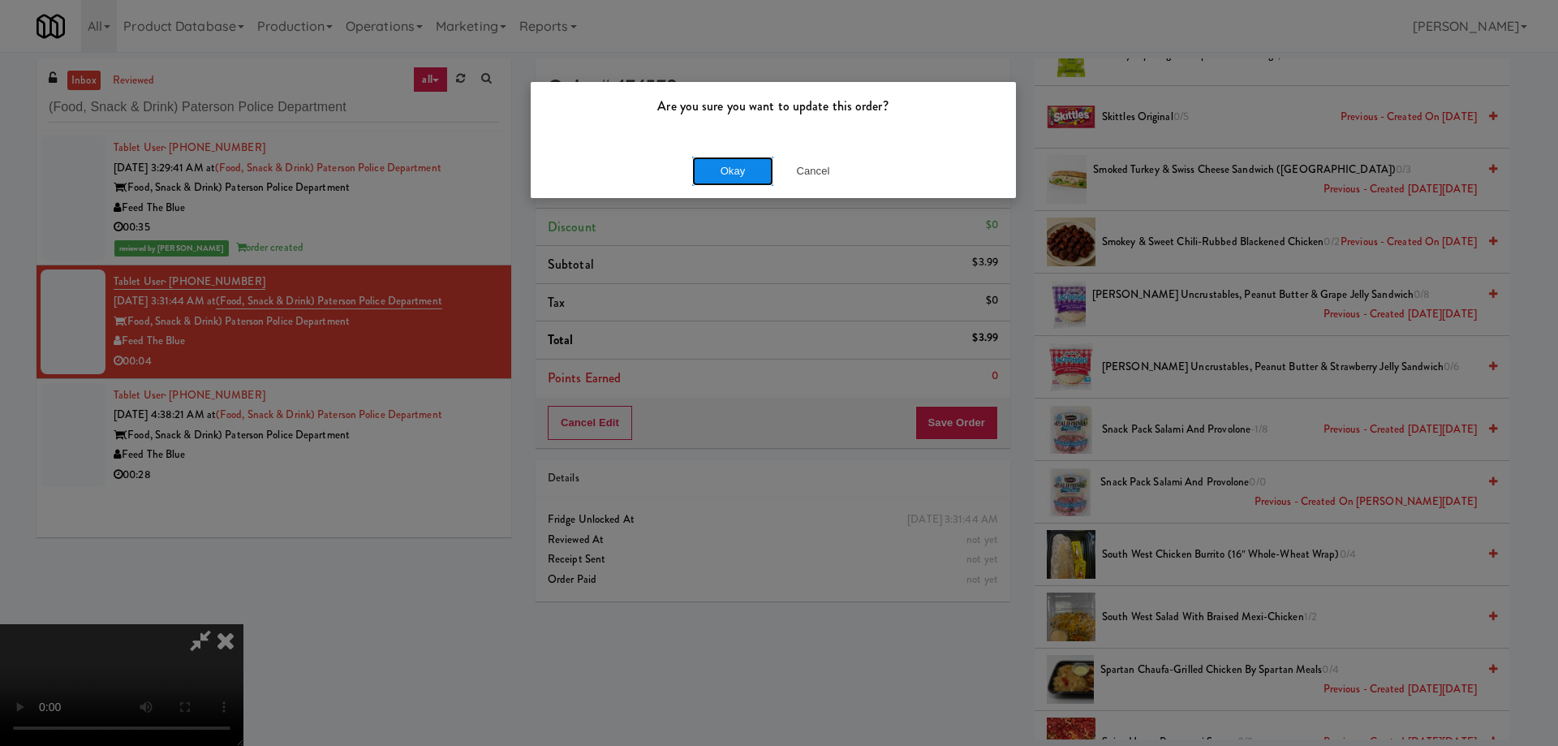
click at [725, 174] on button "Okay" at bounding box center [732, 171] width 81 height 29
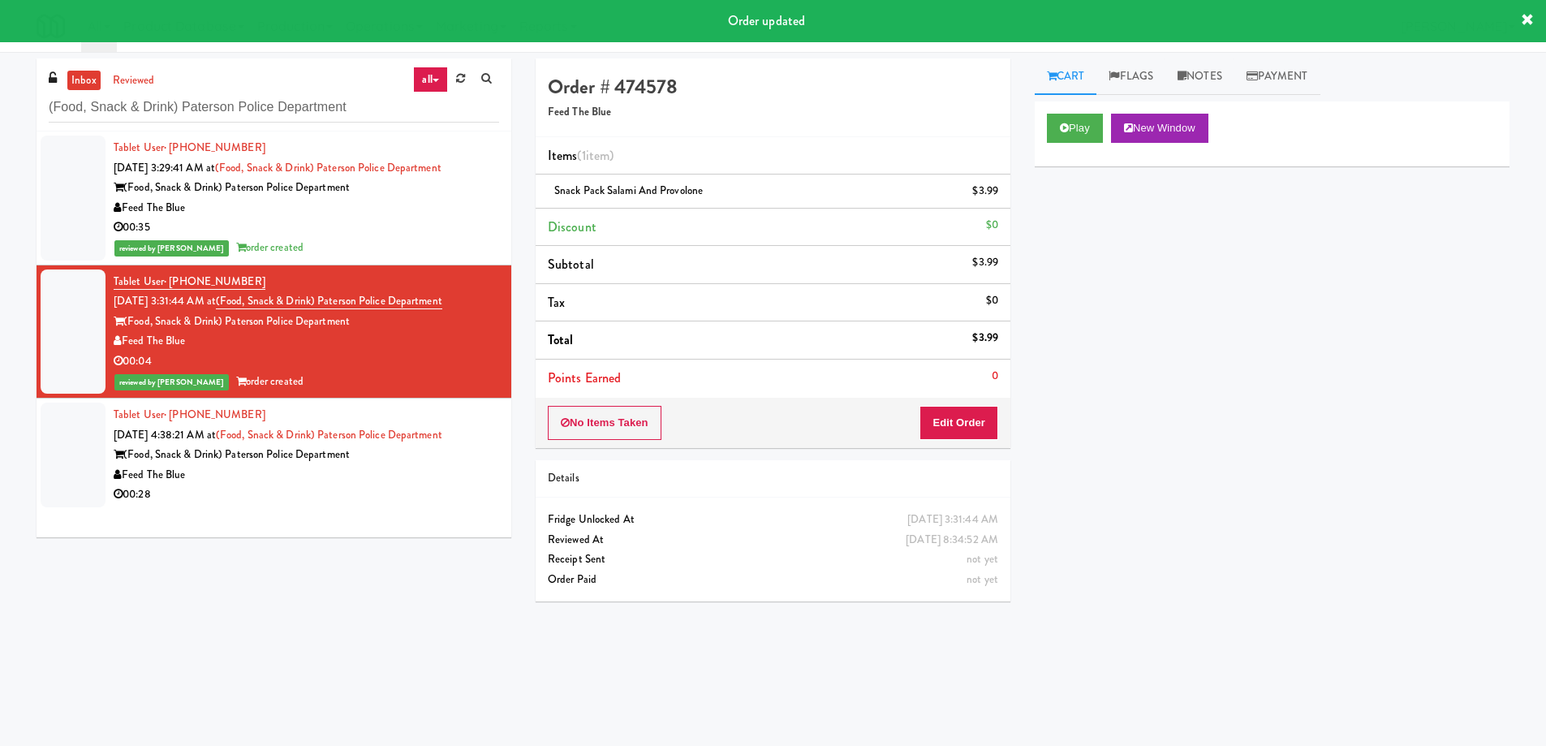
drag, startPoint x: 410, startPoint y: 494, endPoint x: 660, endPoint y: 397, distance: 268.9
click at [408, 494] on div "00:28" at bounding box center [306, 494] width 385 height 20
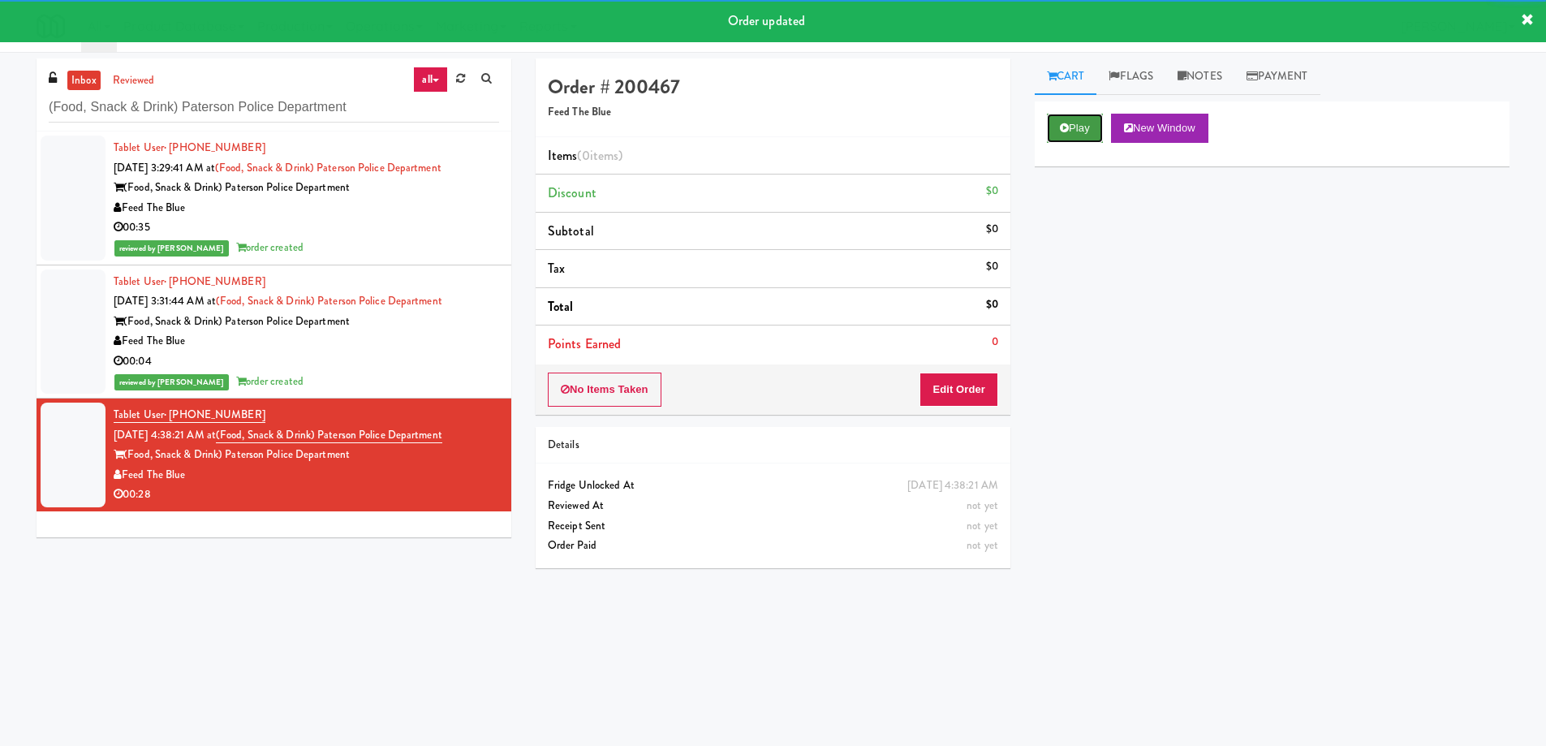
click at [1075, 135] on button "Play" at bounding box center [1075, 128] width 56 height 29
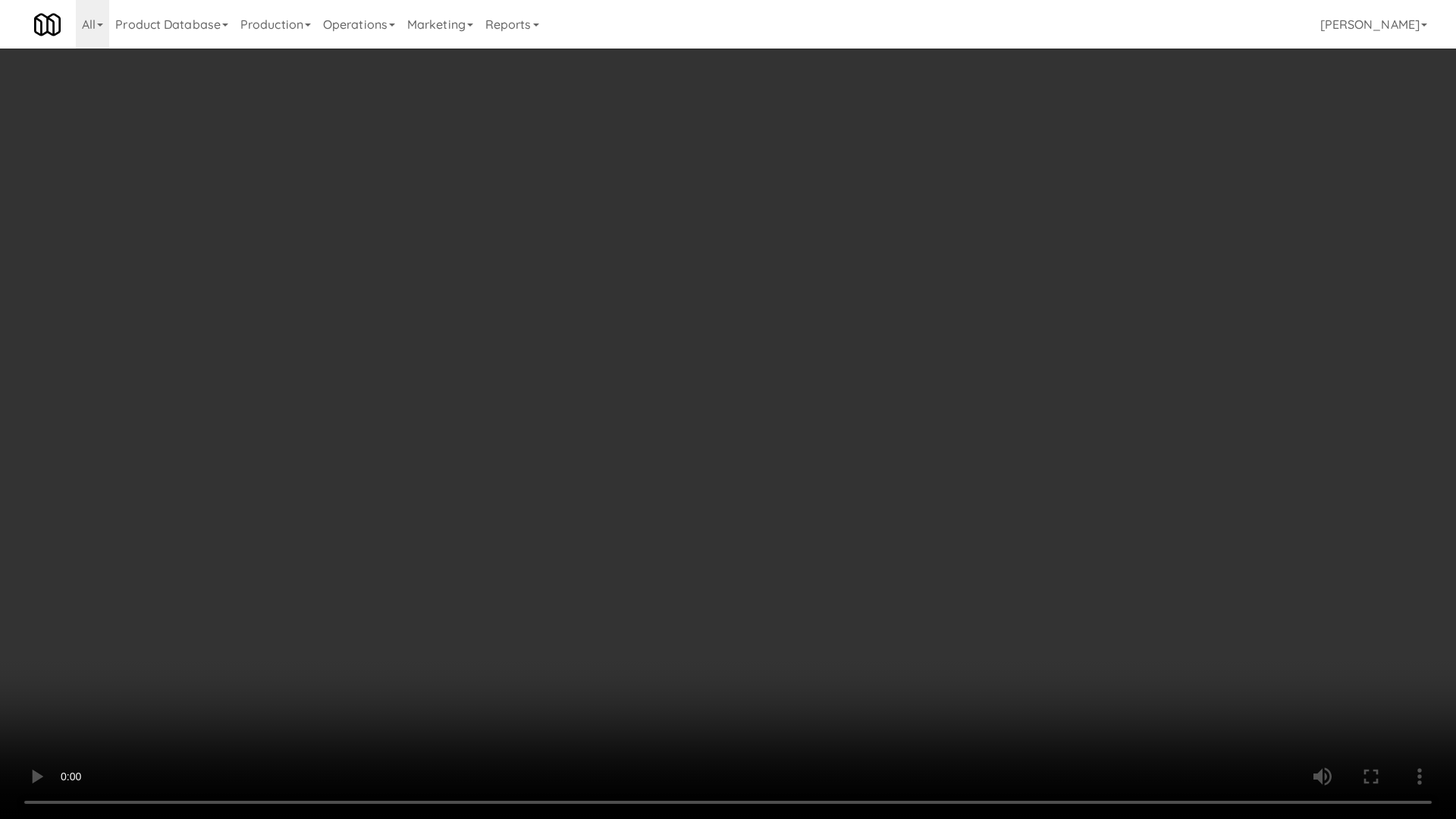
click at [864, 427] on video at bounding box center [728, 410] width 1456 height 819
click at [688, 428] on video at bounding box center [728, 410] width 1456 height 819
click at [792, 353] on video at bounding box center [728, 410] width 1456 height 819
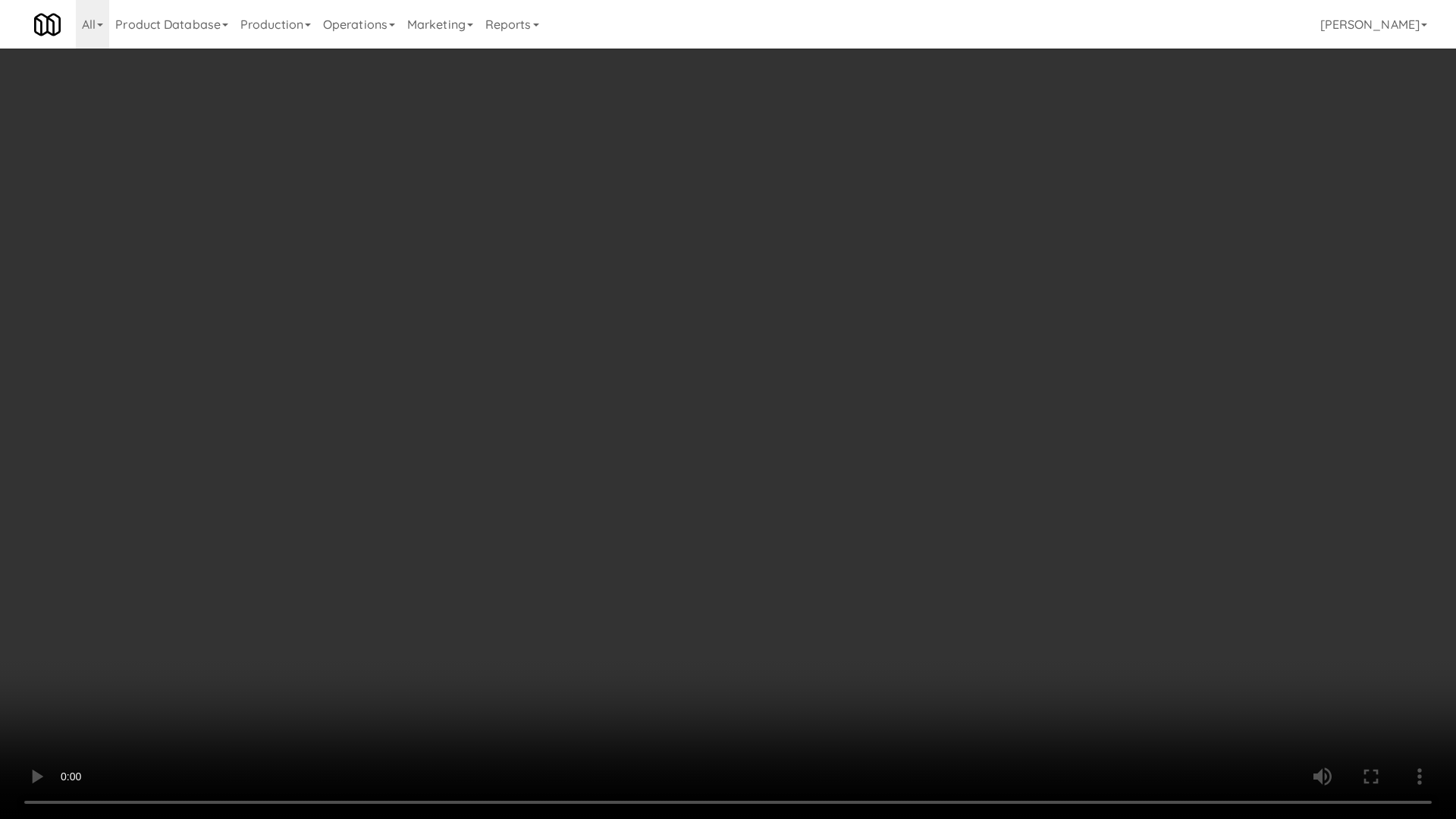
click at [792, 353] on video at bounding box center [728, 410] width 1456 height 819
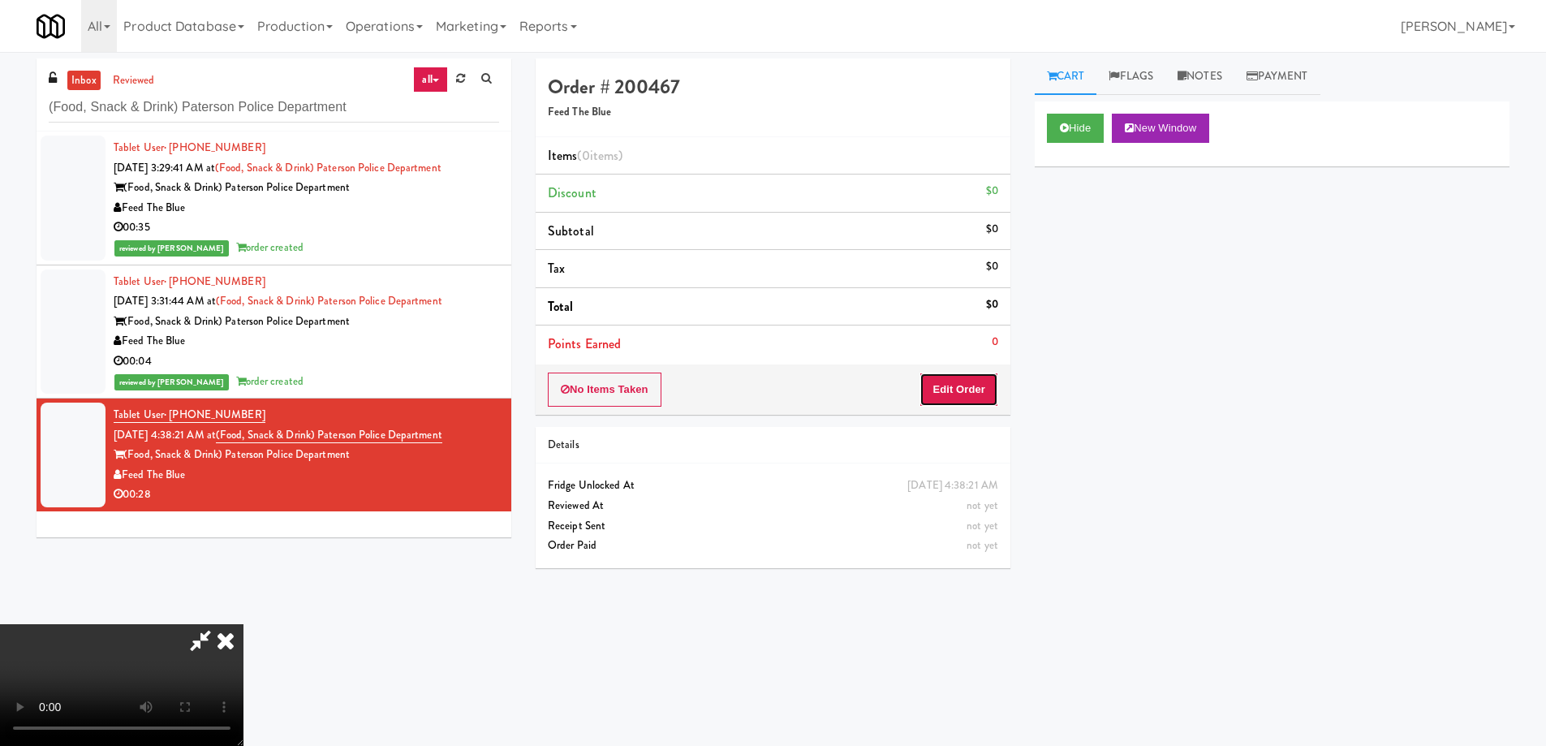
click at [991, 402] on button "Edit Order" at bounding box center [958, 389] width 79 height 34
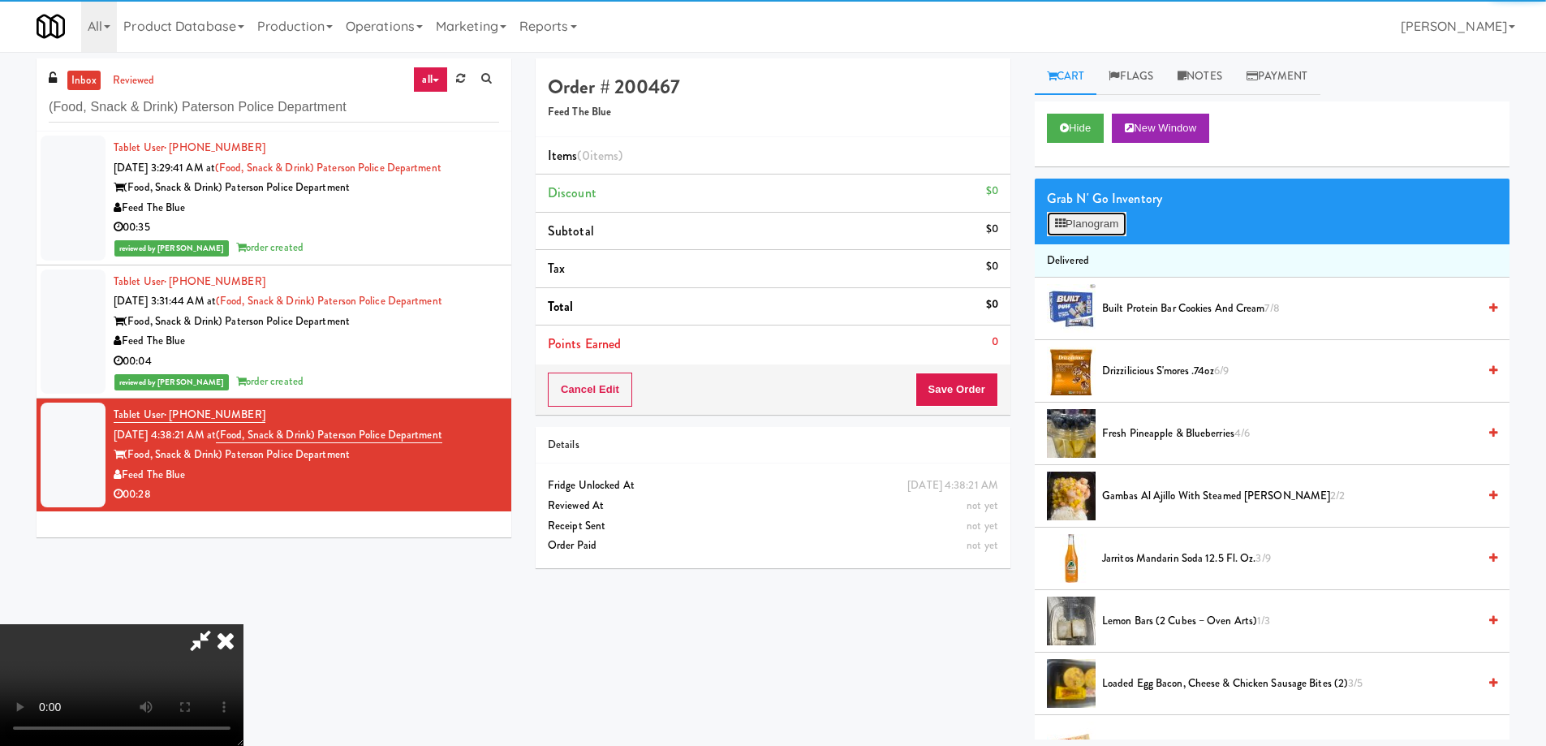
click at [1109, 224] on button "Planogram" at bounding box center [1087, 224] width 80 height 24
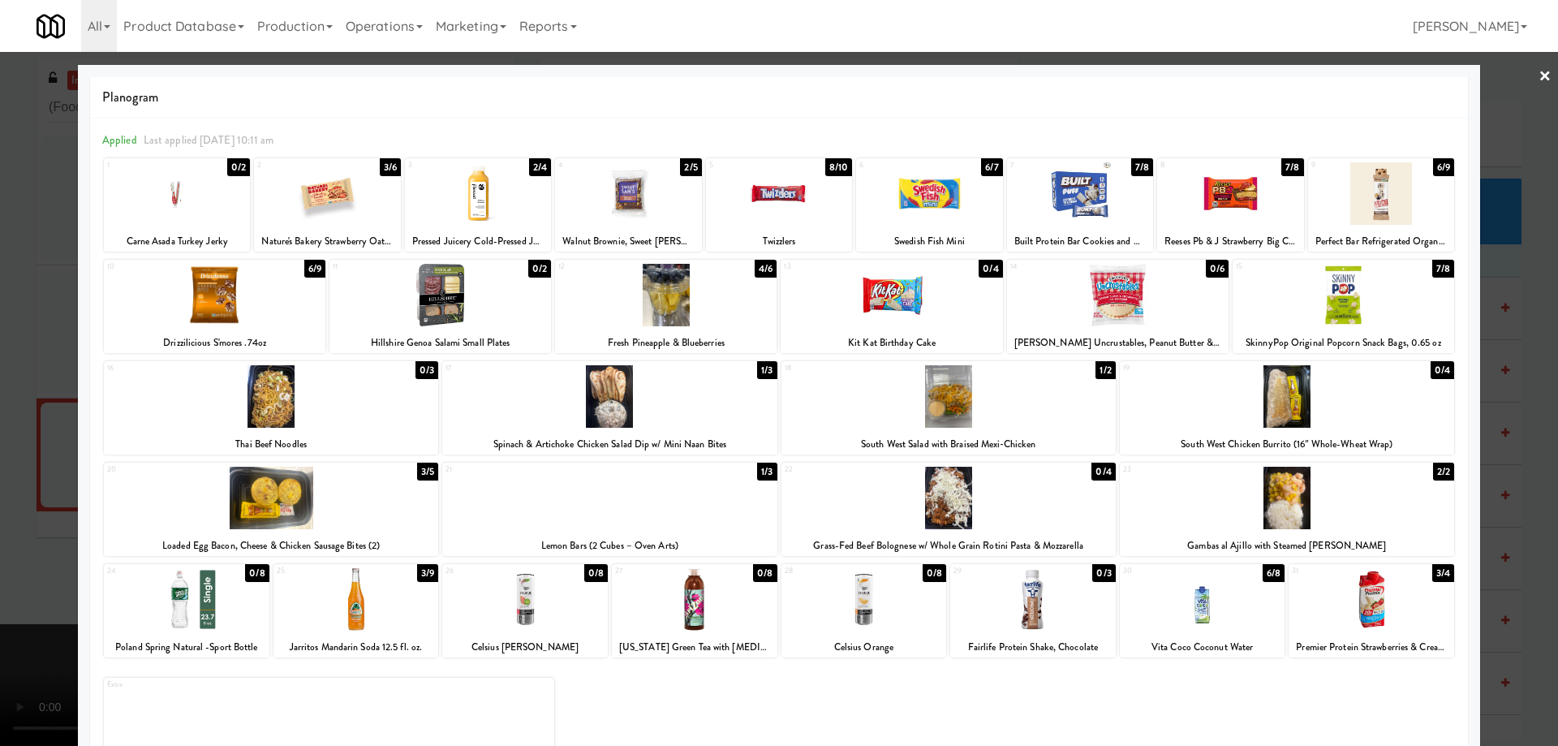
click at [1538, 74] on link "×" at bounding box center [1544, 77] width 13 height 50
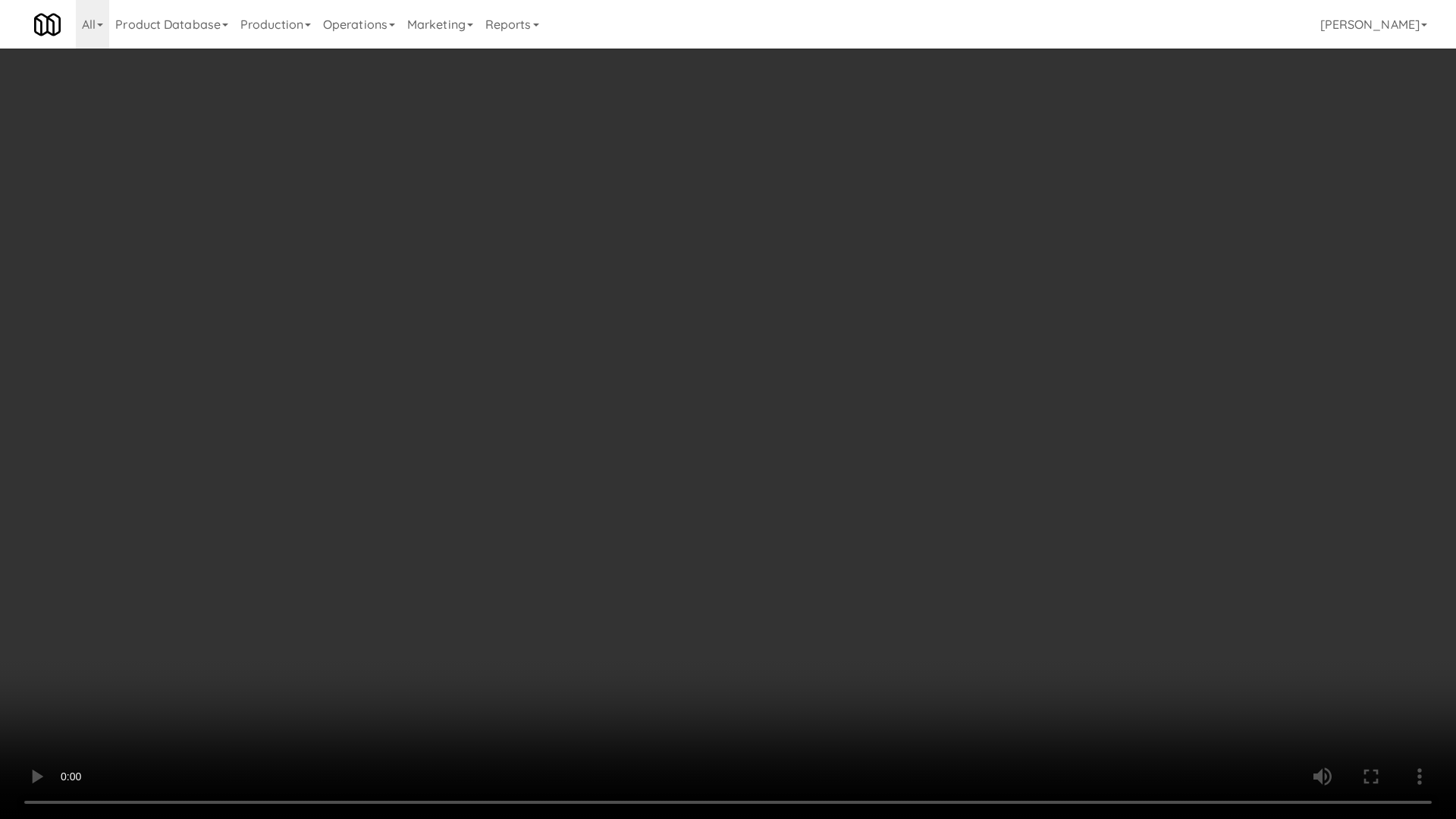
click at [748, 459] on video at bounding box center [728, 410] width 1456 height 819
click at [849, 366] on video at bounding box center [728, 410] width 1456 height 819
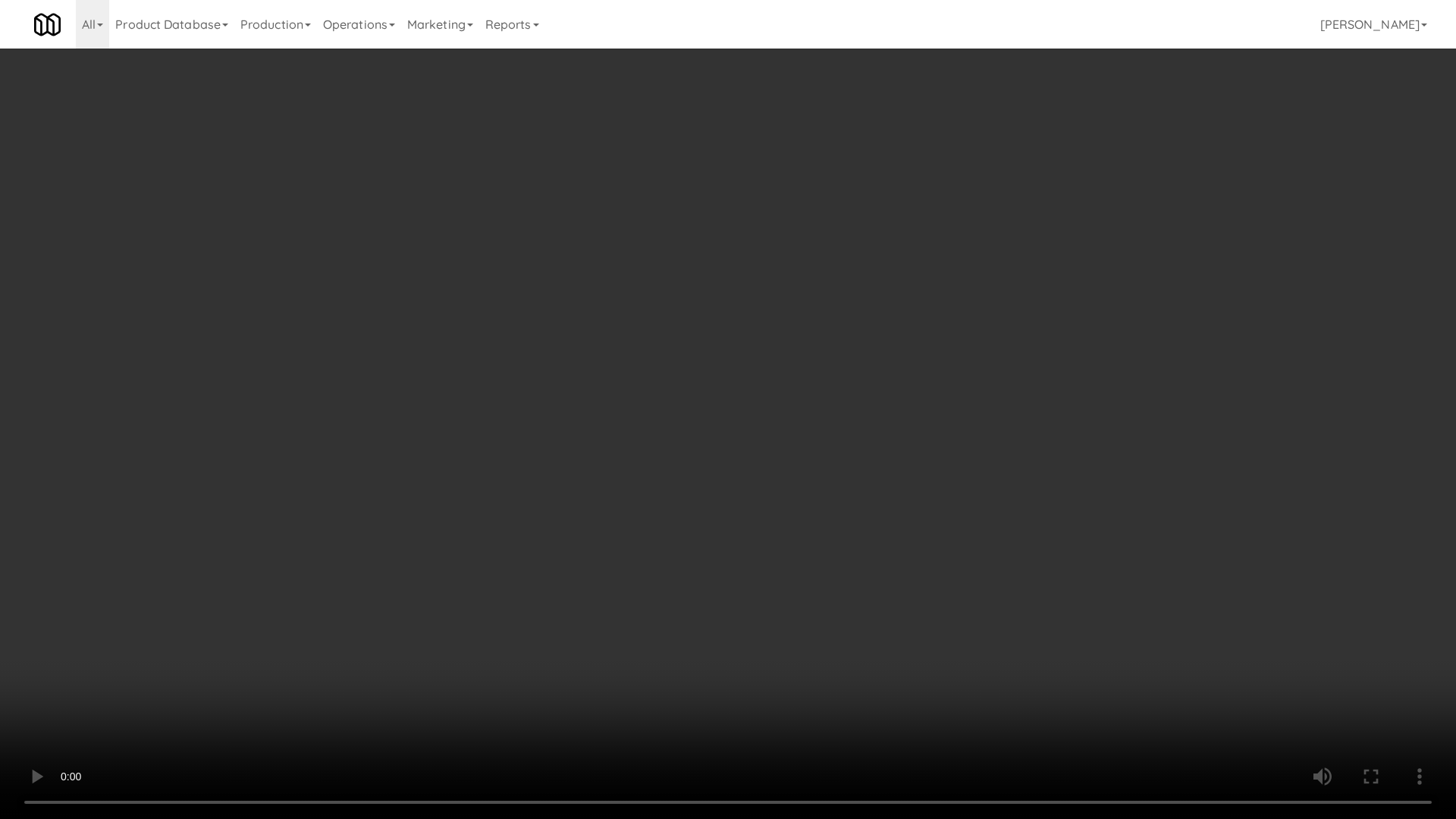
click at [849, 366] on video at bounding box center [728, 410] width 1456 height 819
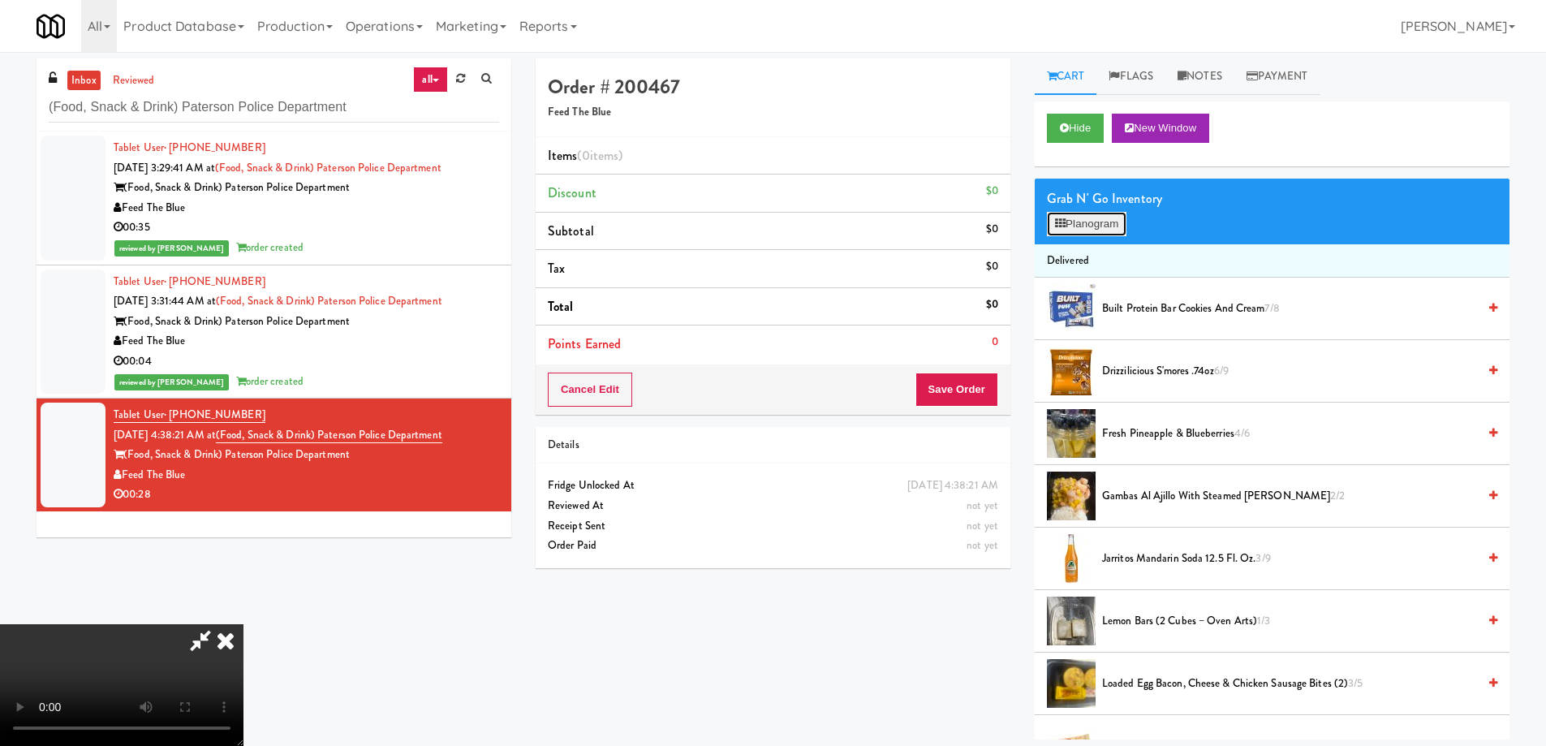
click at [1082, 232] on button "Planogram" at bounding box center [1087, 224] width 80 height 24
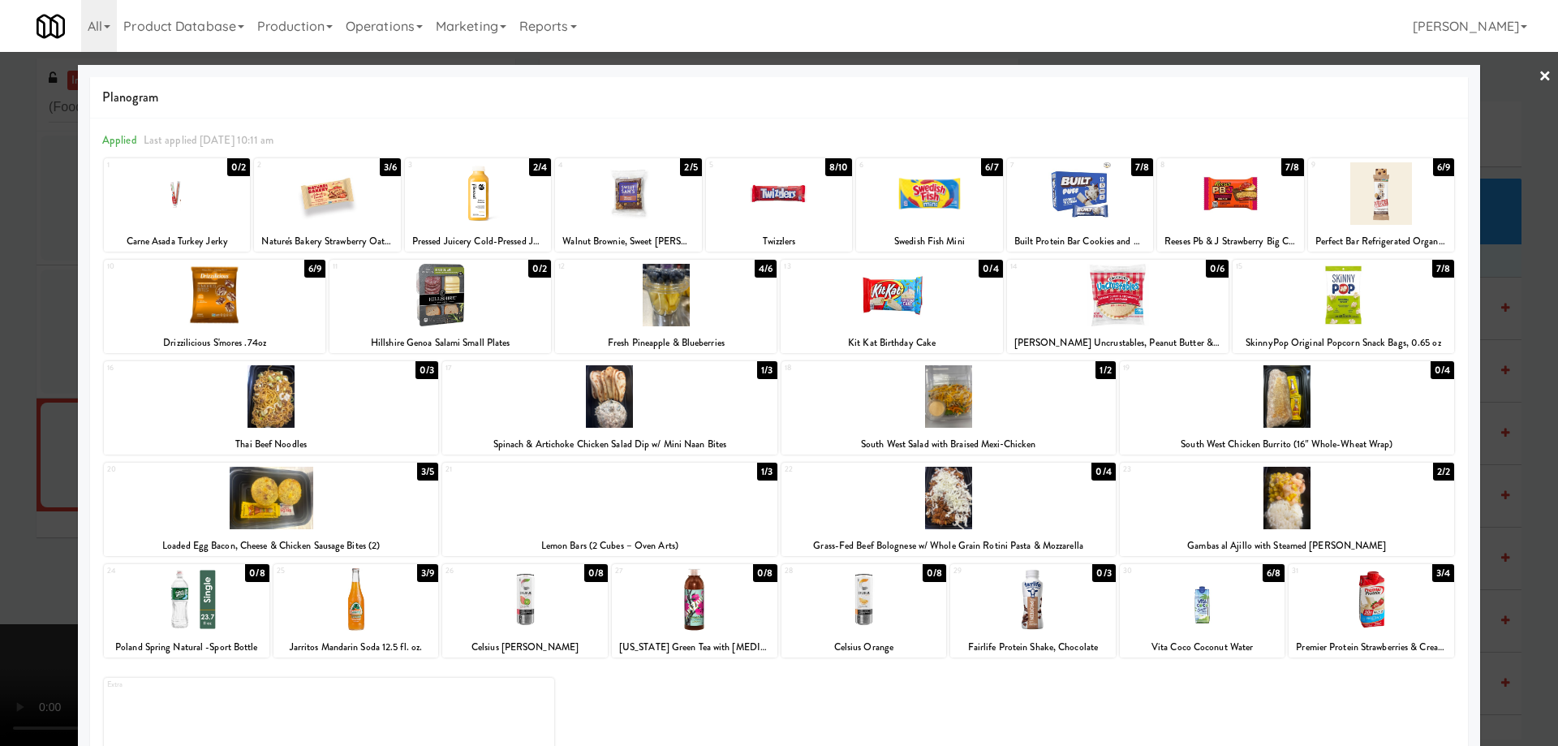
click at [1538, 75] on link "×" at bounding box center [1544, 77] width 13 height 50
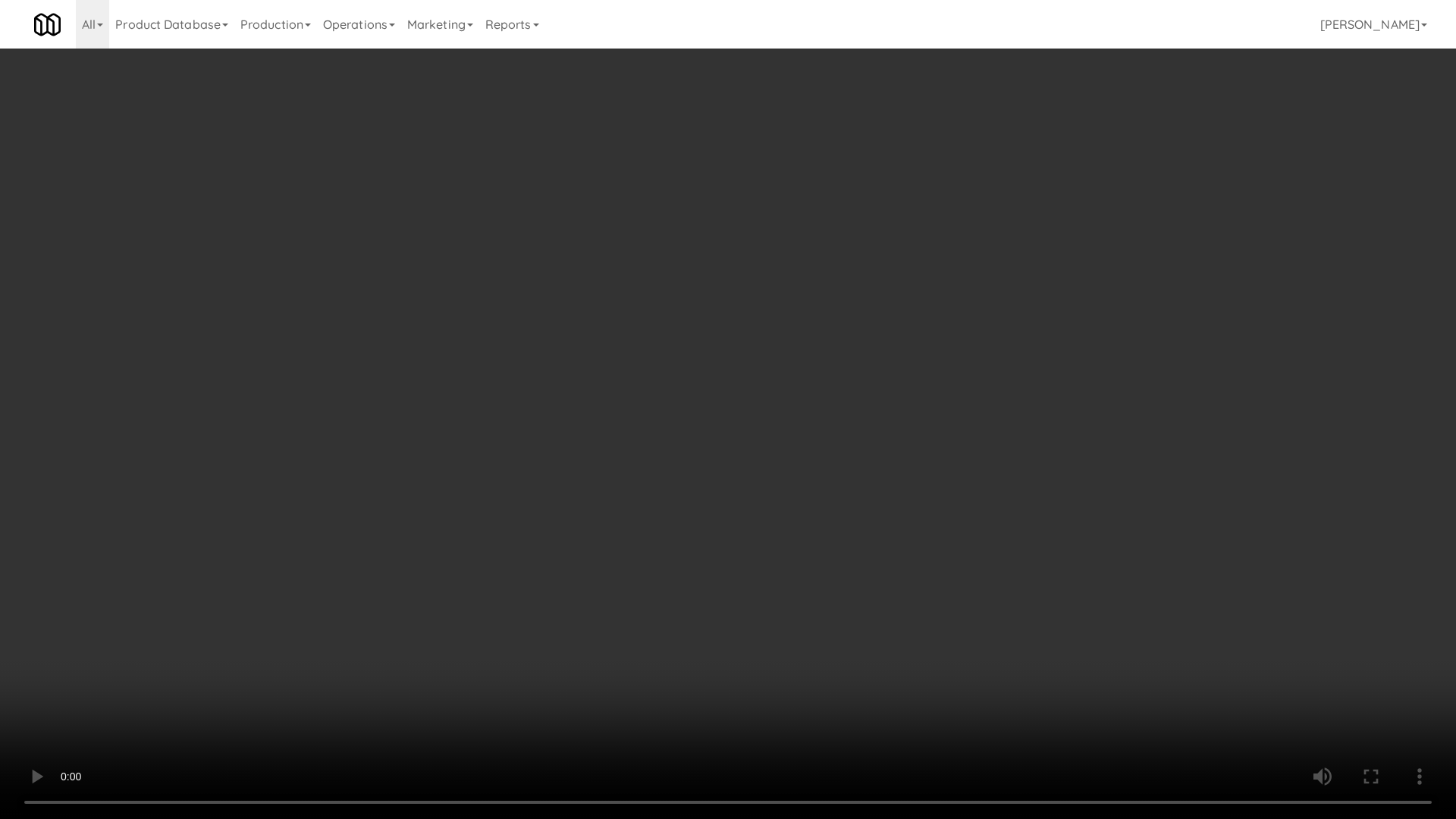
click at [894, 402] on video at bounding box center [728, 410] width 1456 height 819
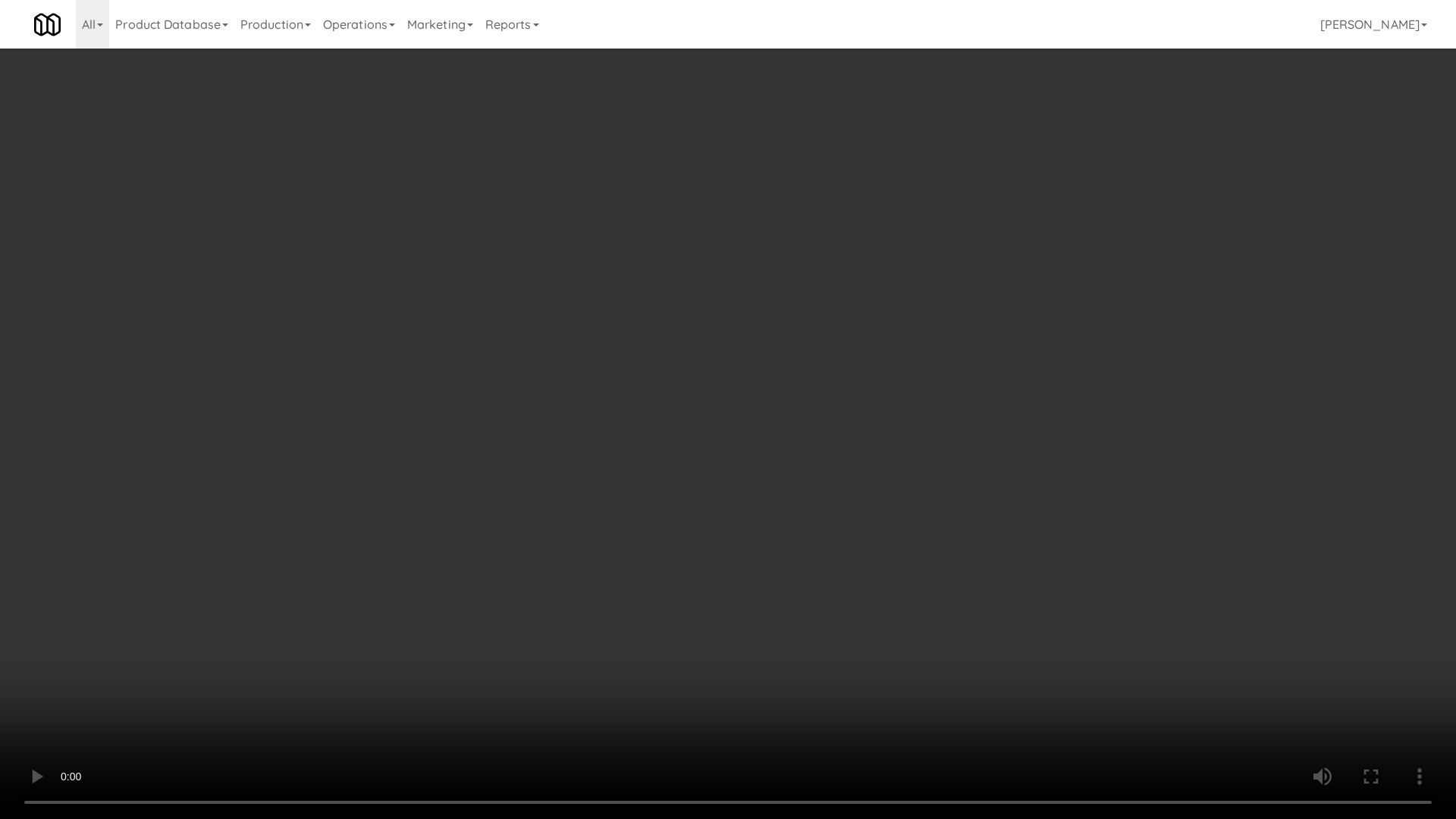
click at [894, 402] on video at bounding box center [728, 410] width 1456 height 819
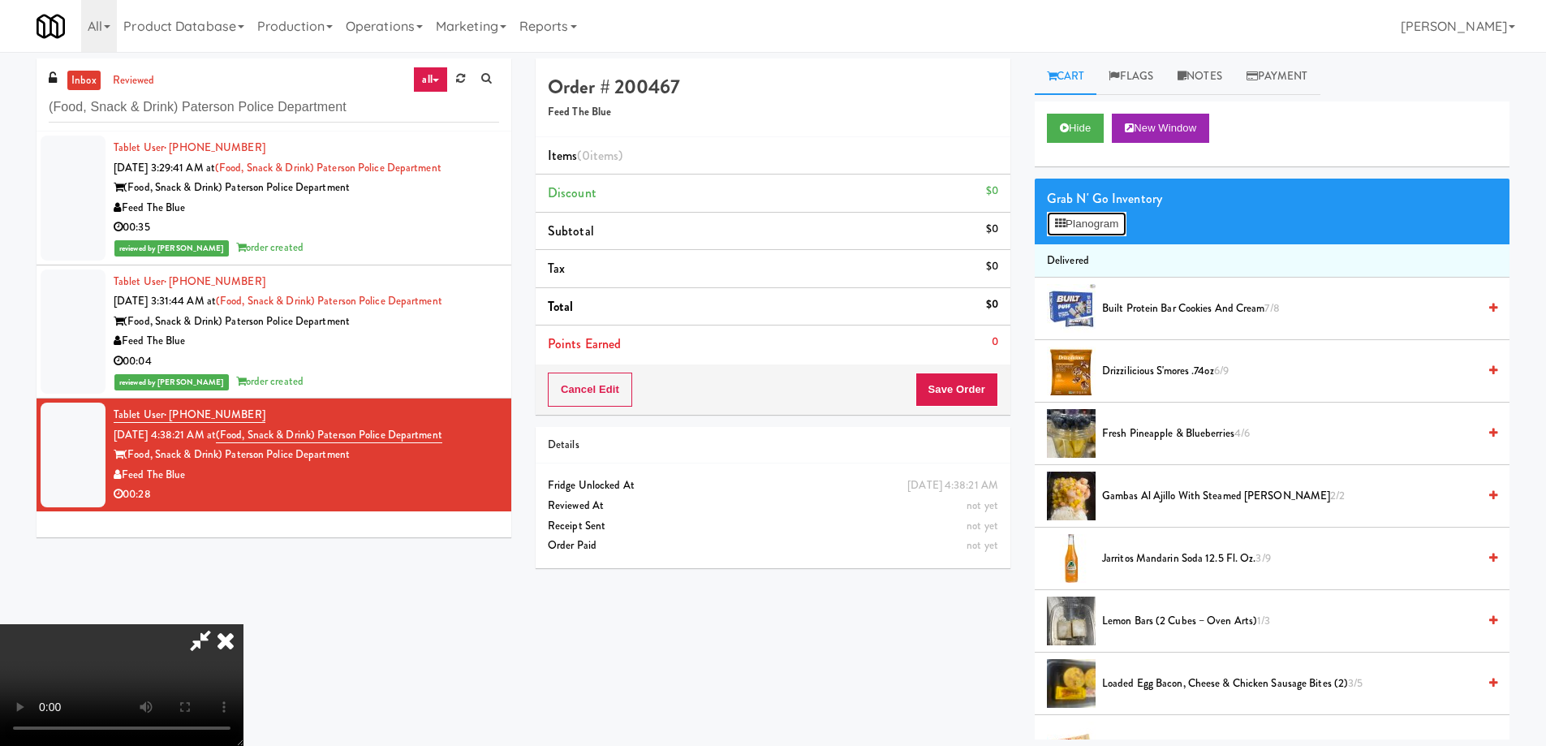
click at [1112, 234] on button "Planogram" at bounding box center [1087, 224] width 80 height 24
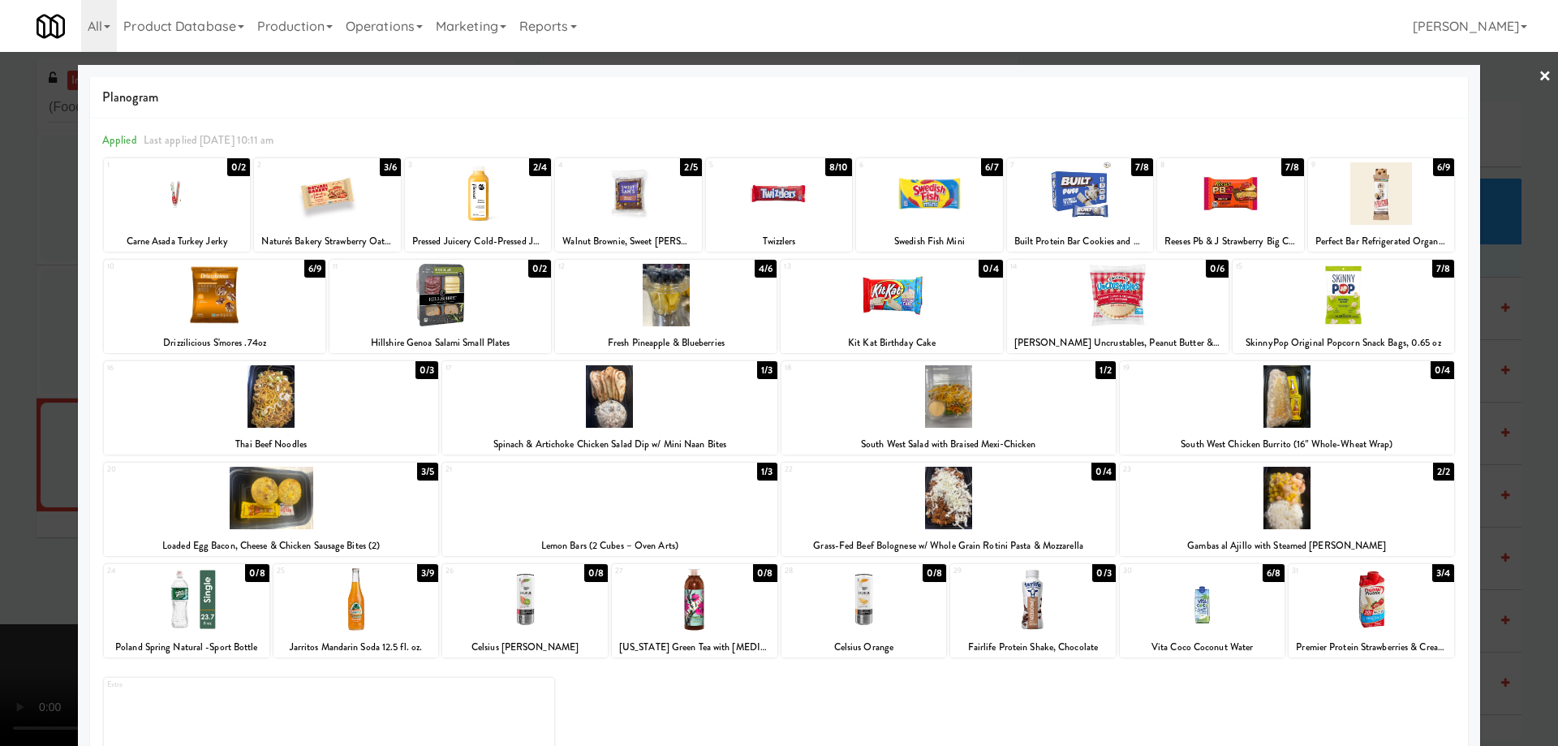
click at [376, 499] on div at bounding box center [271, 498] width 334 height 62
click at [1538, 77] on link "×" at bounding box center [1544, 77] width 13 height 50
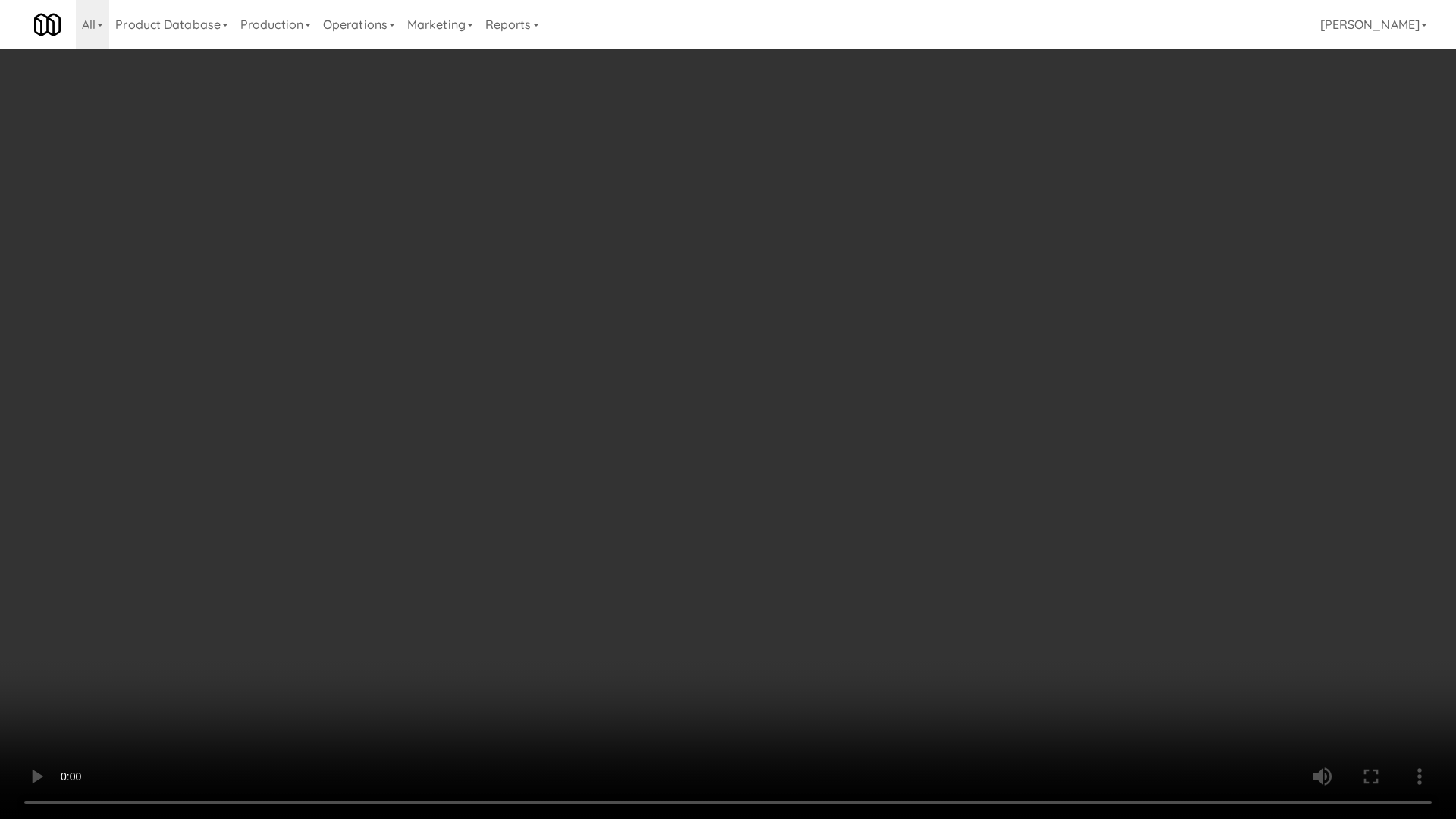
click at [802, 438] on video at bounding box center [728, 410] width 1456 height 819
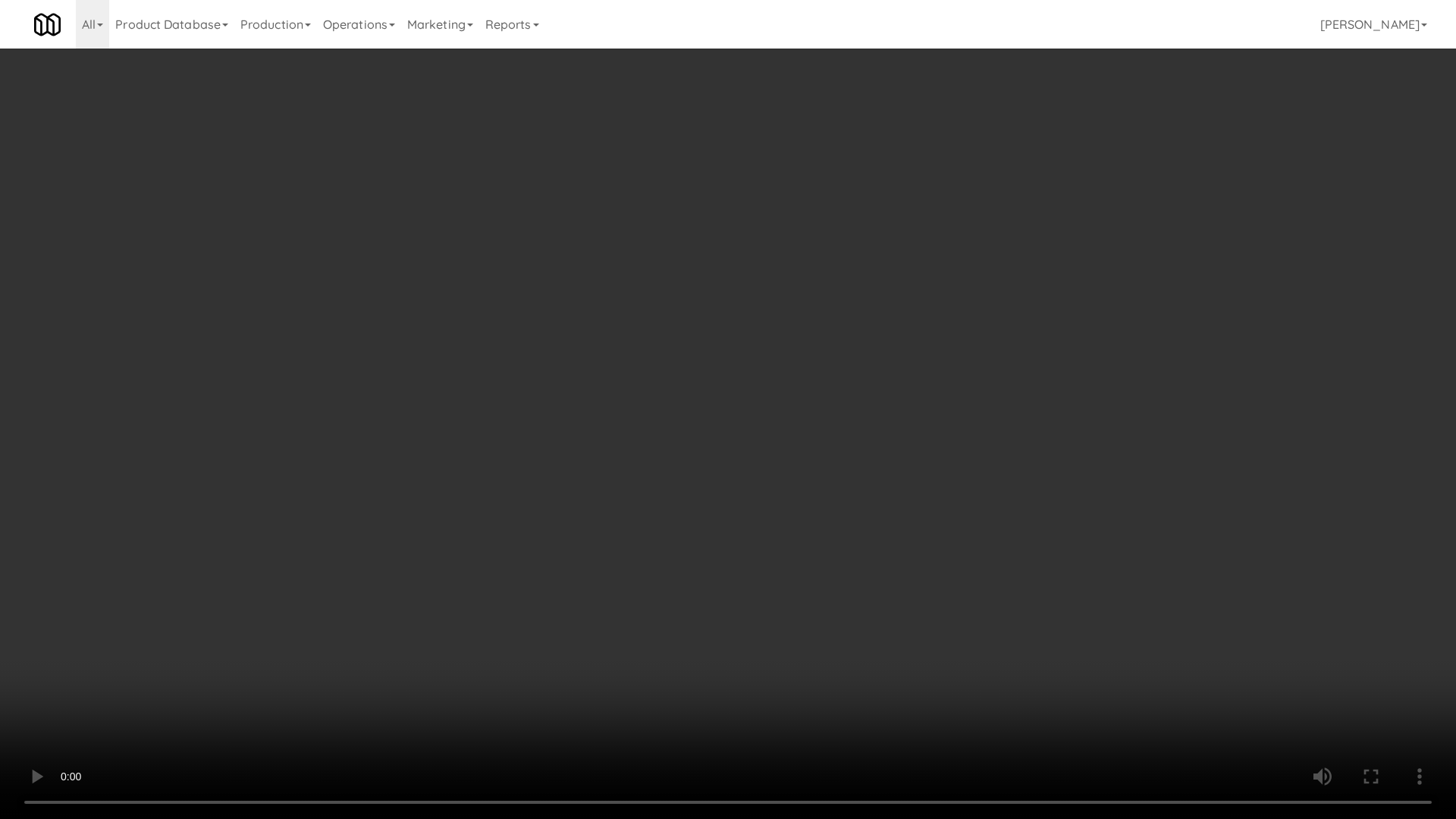
click at [802, 438] on video at bounding box center [728, 410] width 1456 height 819
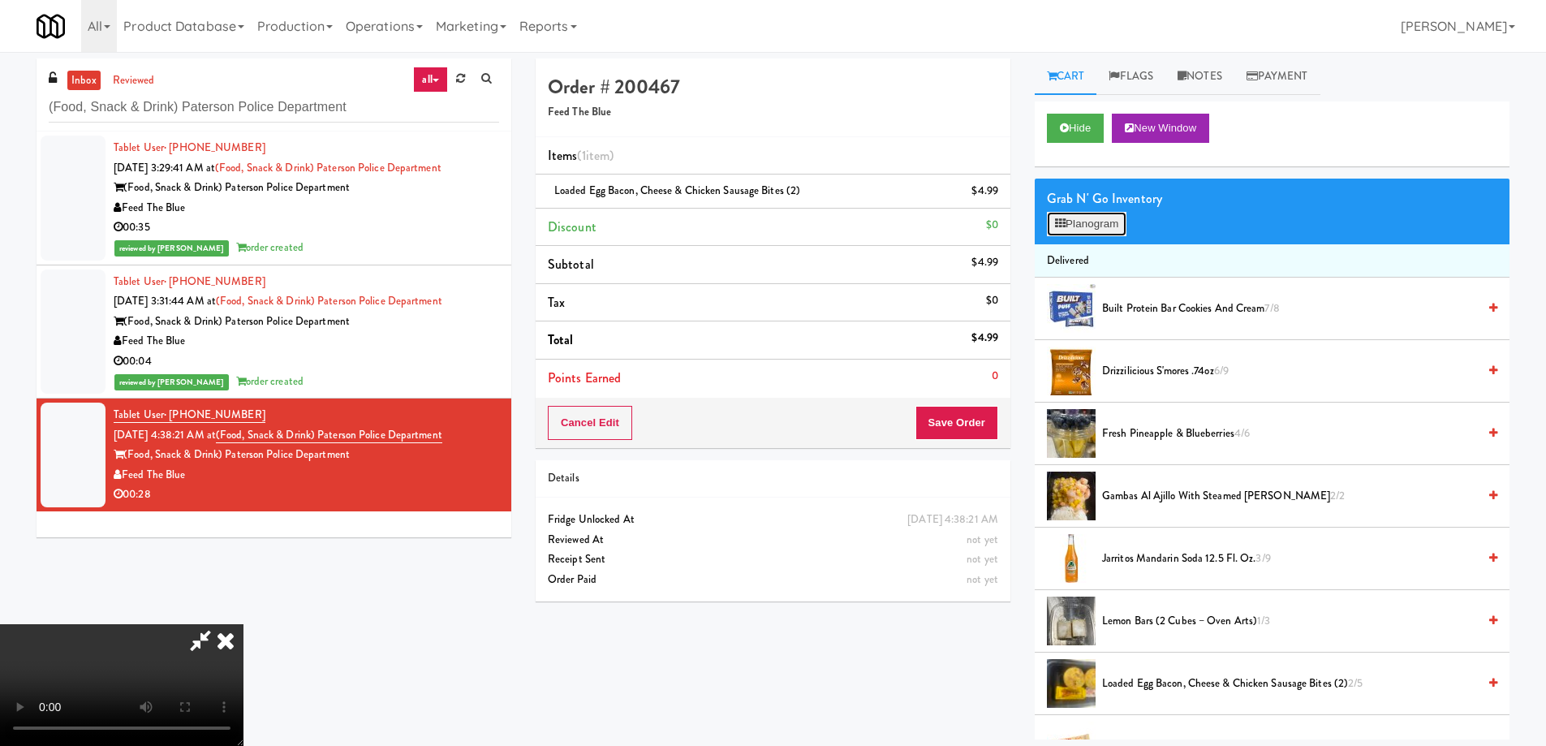
click at [1107, 219] on button "Planogram" at bounding box center [1087, 224] width 80 height 24
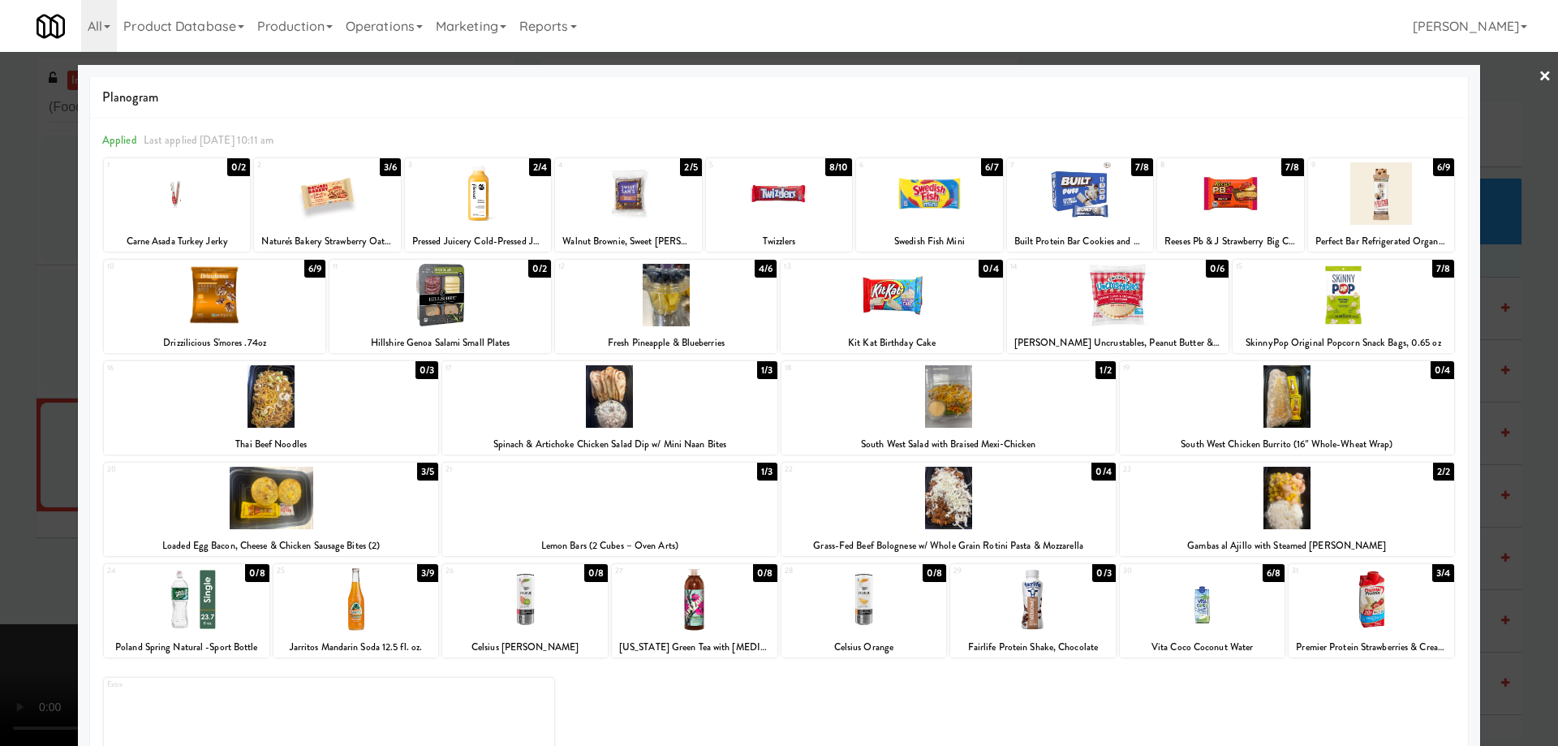
click at [1538, 80] on link "×" at bounding box center [1544, 77] width 13 height 50
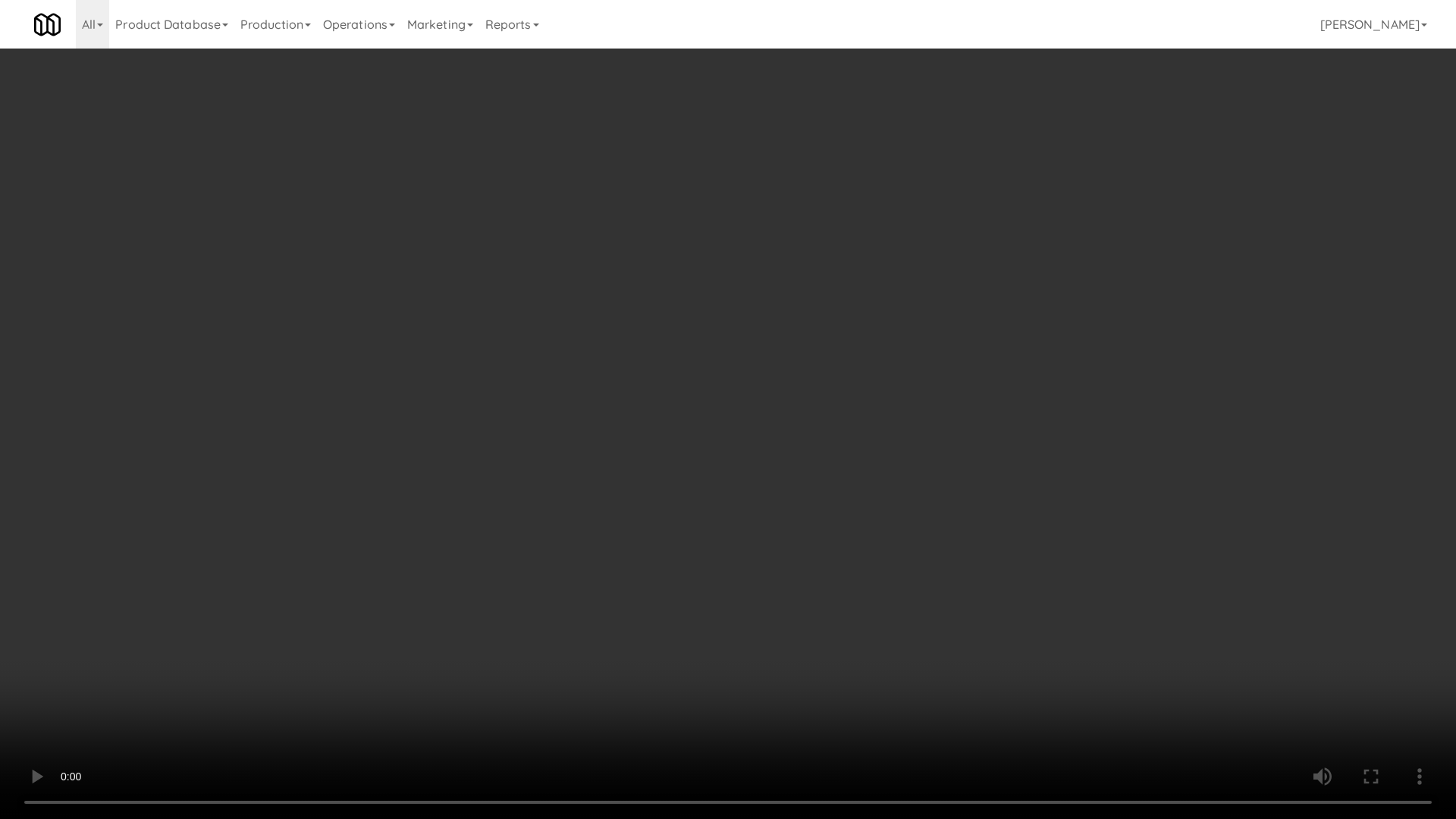
click at [908, 517] on video at bounding box center [728, 410] width 1456 height 819
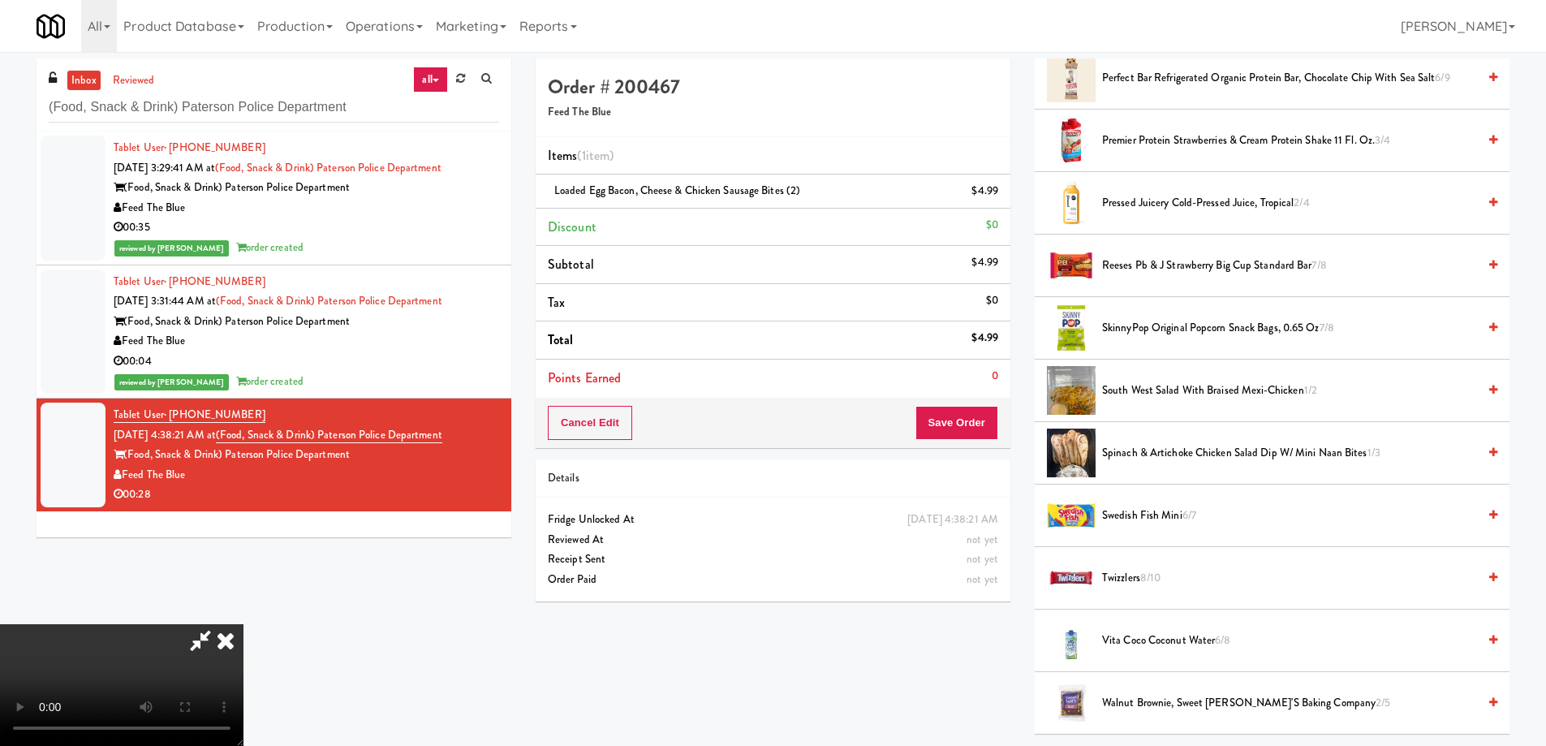
scroll to position [914, 0]
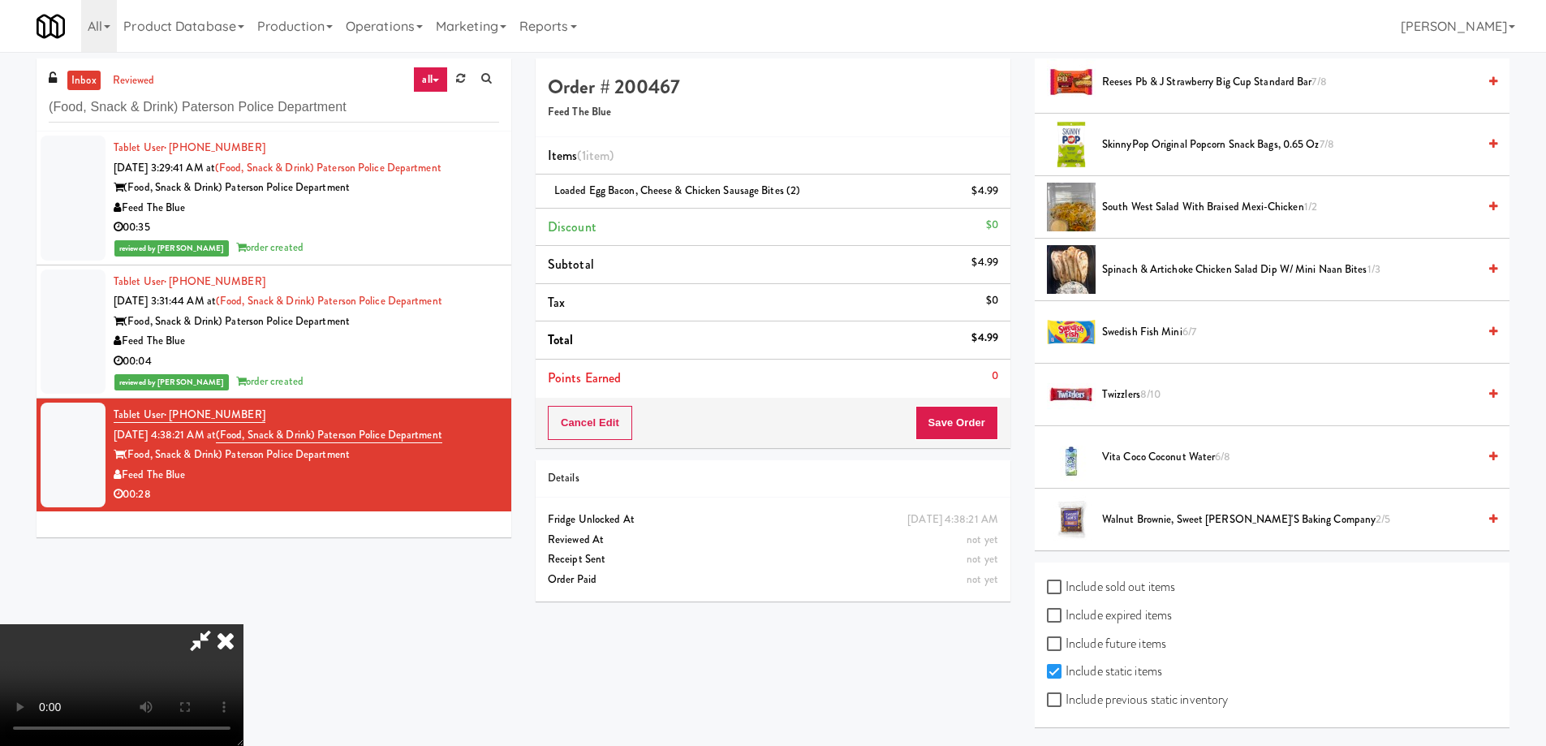
click at [1133, 612] on label "Include expired items" at bounding box center [1109, 615] width 125 height 24
click at [1065, 612] on input "Include expired items" at bounding box center [1056, 615] width 19 height 13
checkbox input "true"
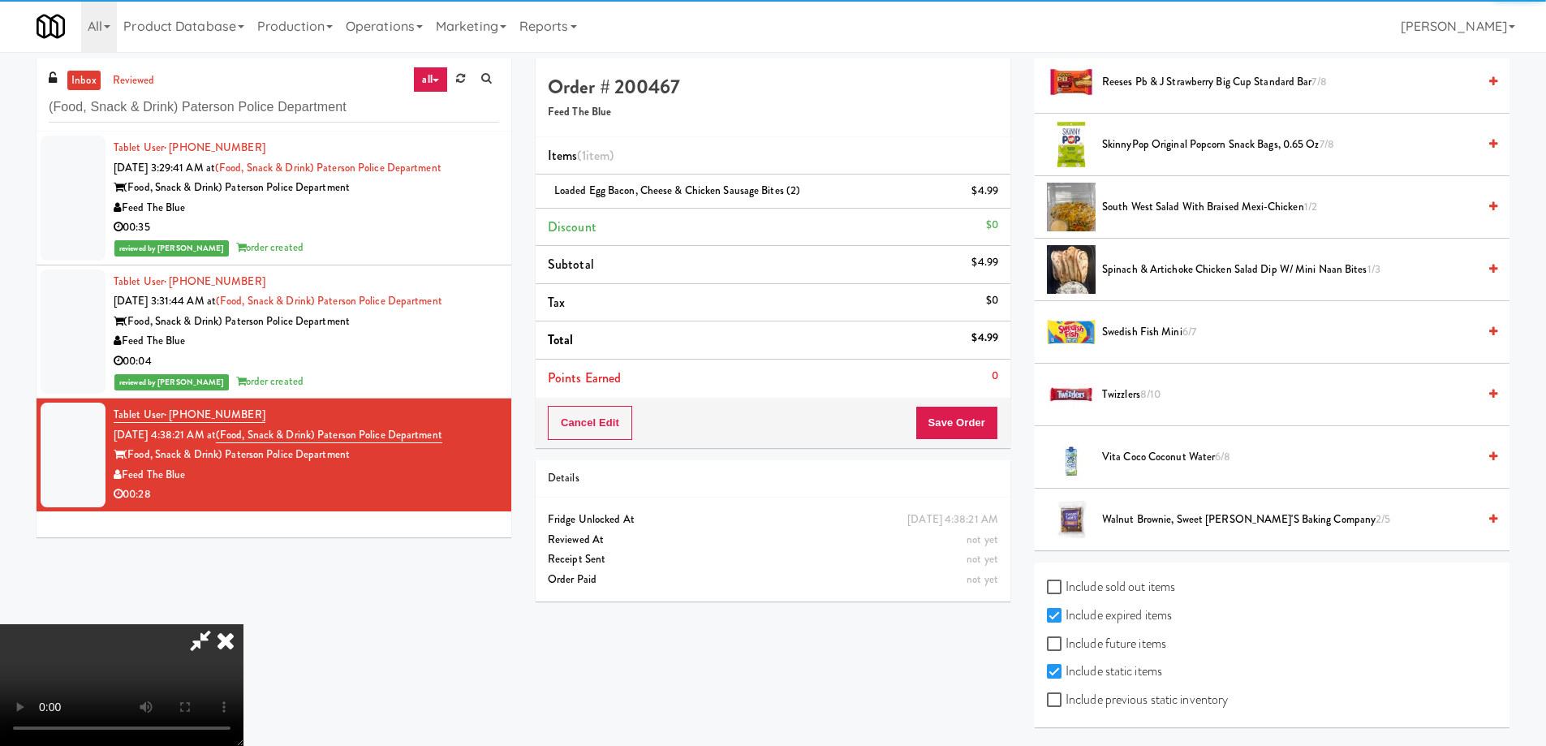
click at [1132, 698] on label "Include previous static inventory" at bounding box center [1137, 699] width 181 height 24
click at [1065, 698] on input "Include previous static inventory" at bounding box center [1056, 700] width 19 height 13
checkbox input "true"
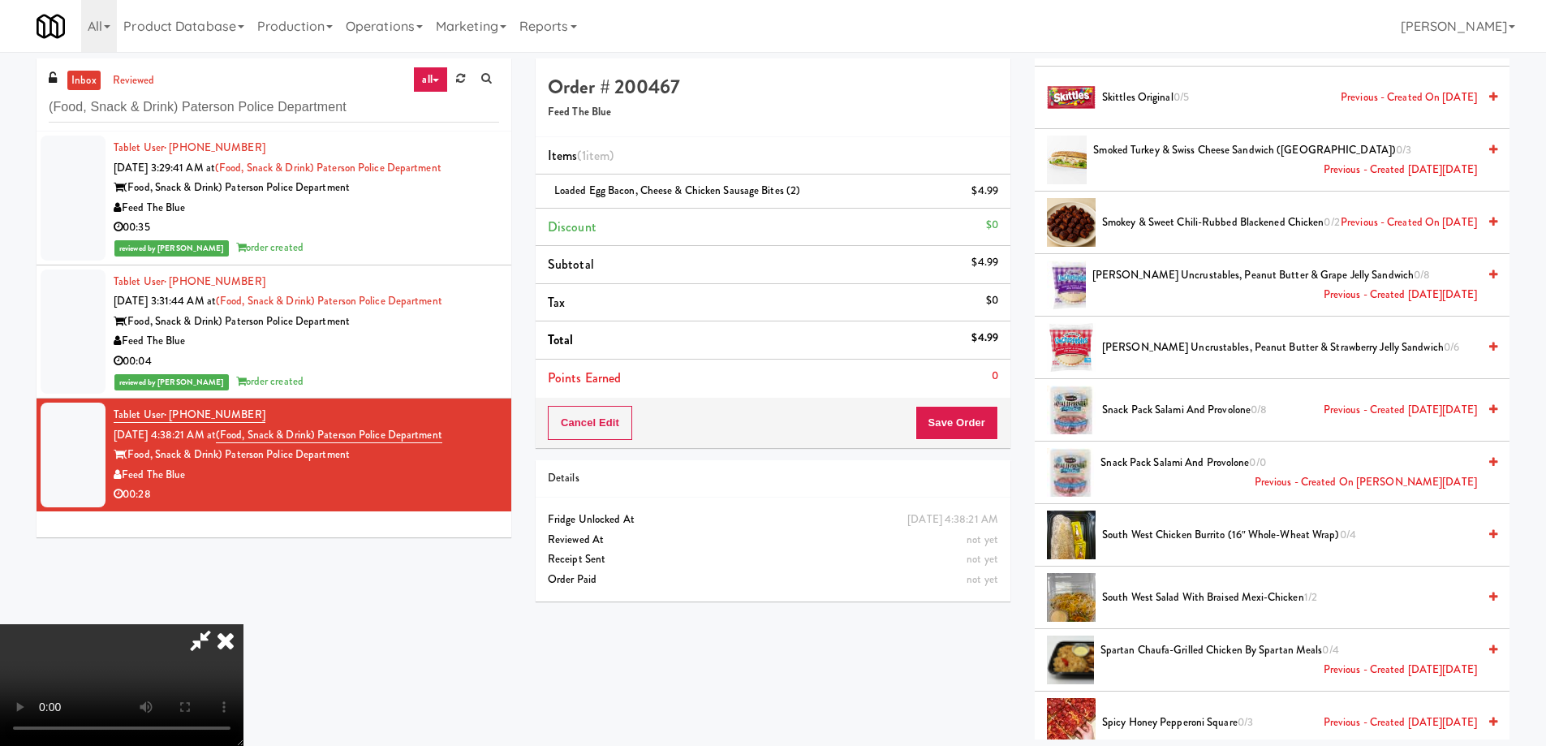
scroll to position [8459, 0]
click at [1100, 406] on div "Snack Pack Salami and Provolone 0/8 Previous - Created [DATE][DATE]" at bounding box center [1296, 408] width 402 height 20
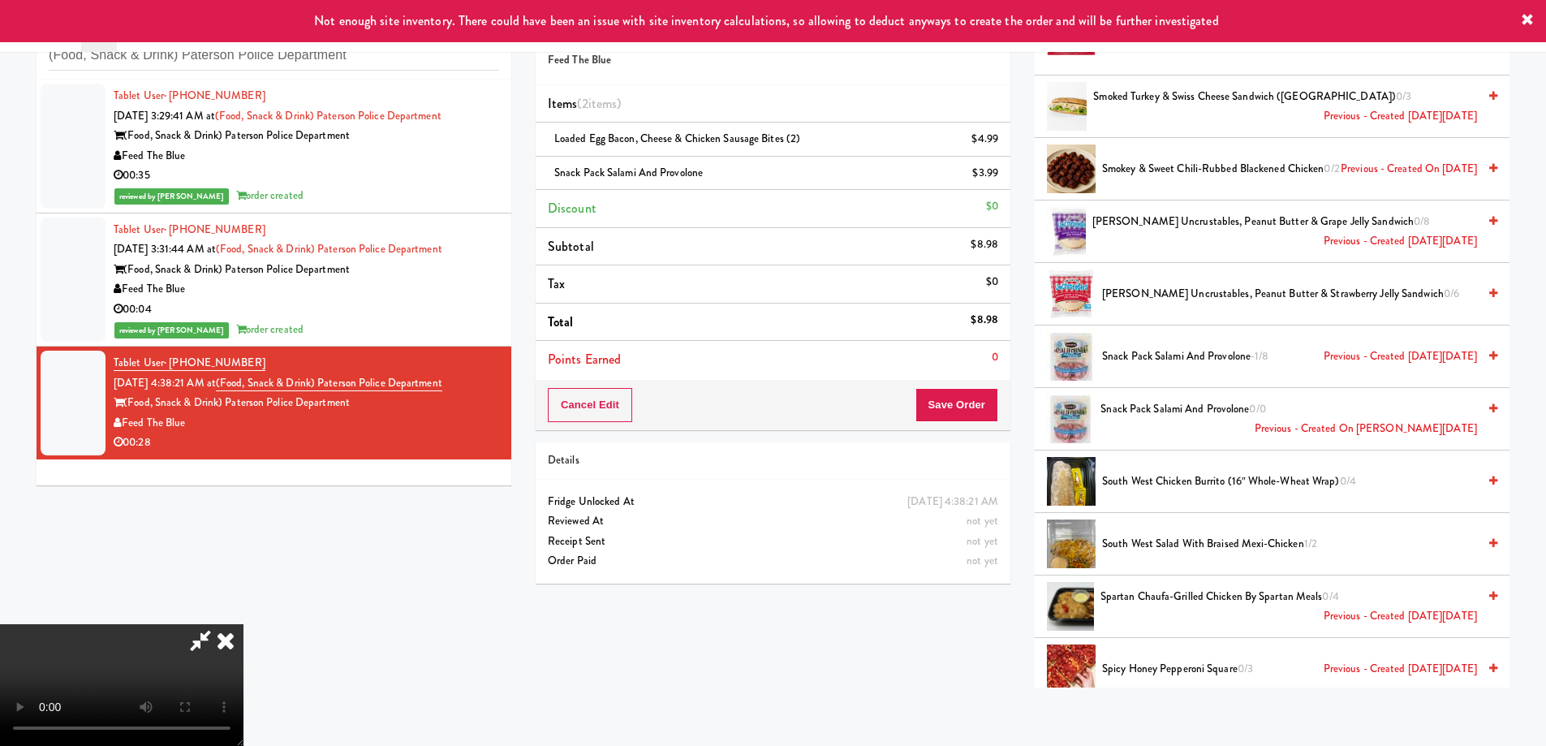
scroll to position [0, 0]
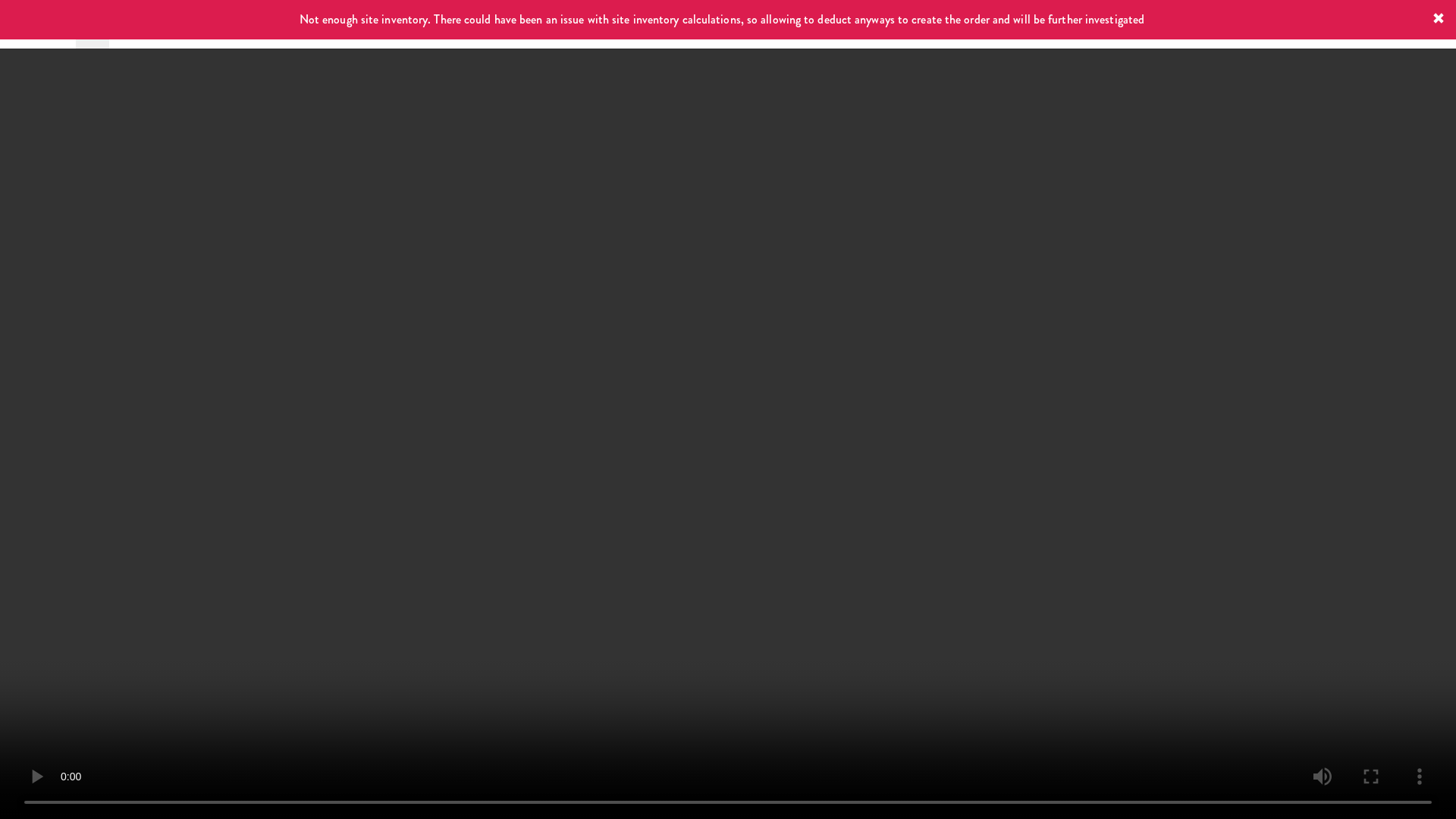
click at [931, 408] on video at bounding box center [728, 410] width 1456 height 819
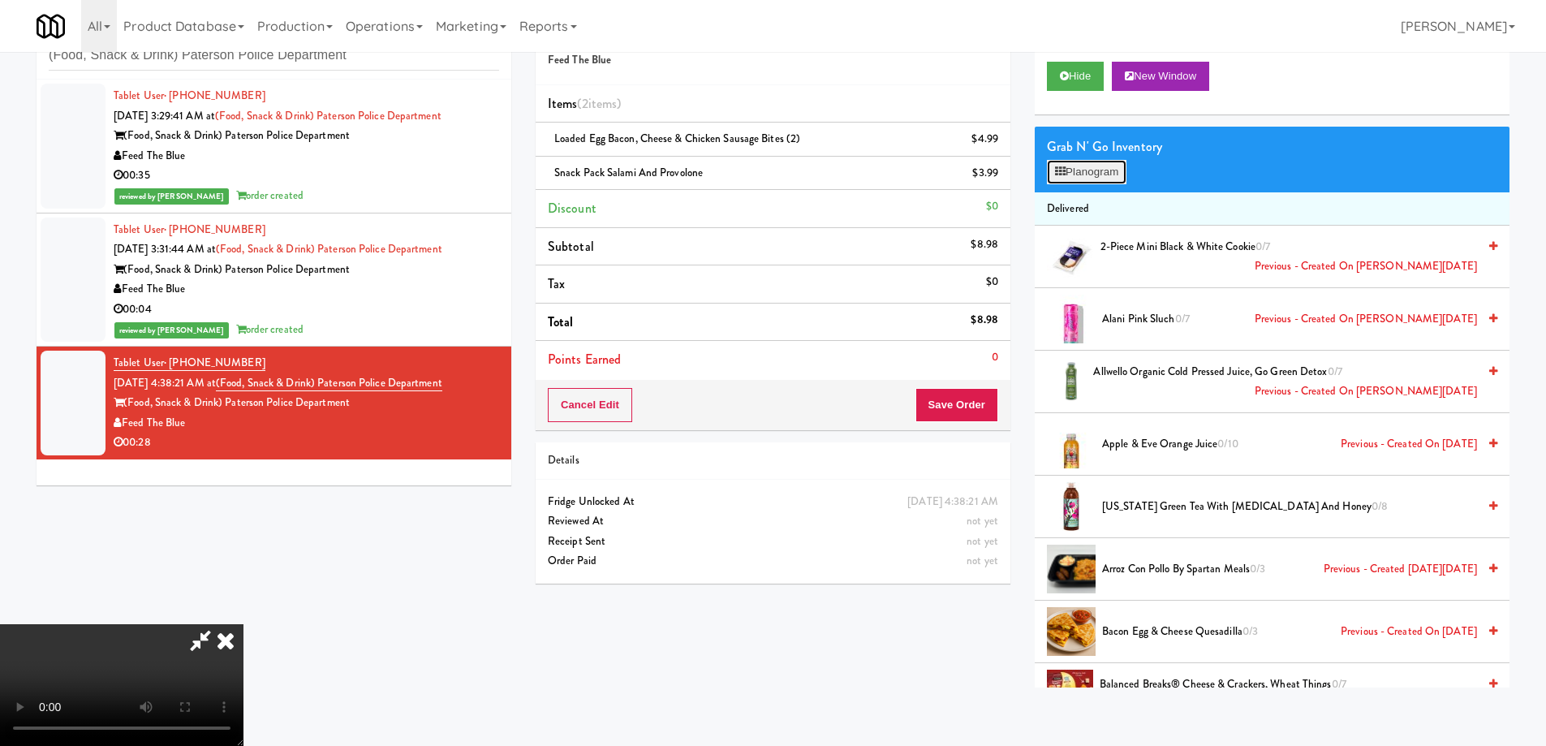
click at [1099, 161] on button "Planogram" at bounding box center [1087, 172] width 80 height 24
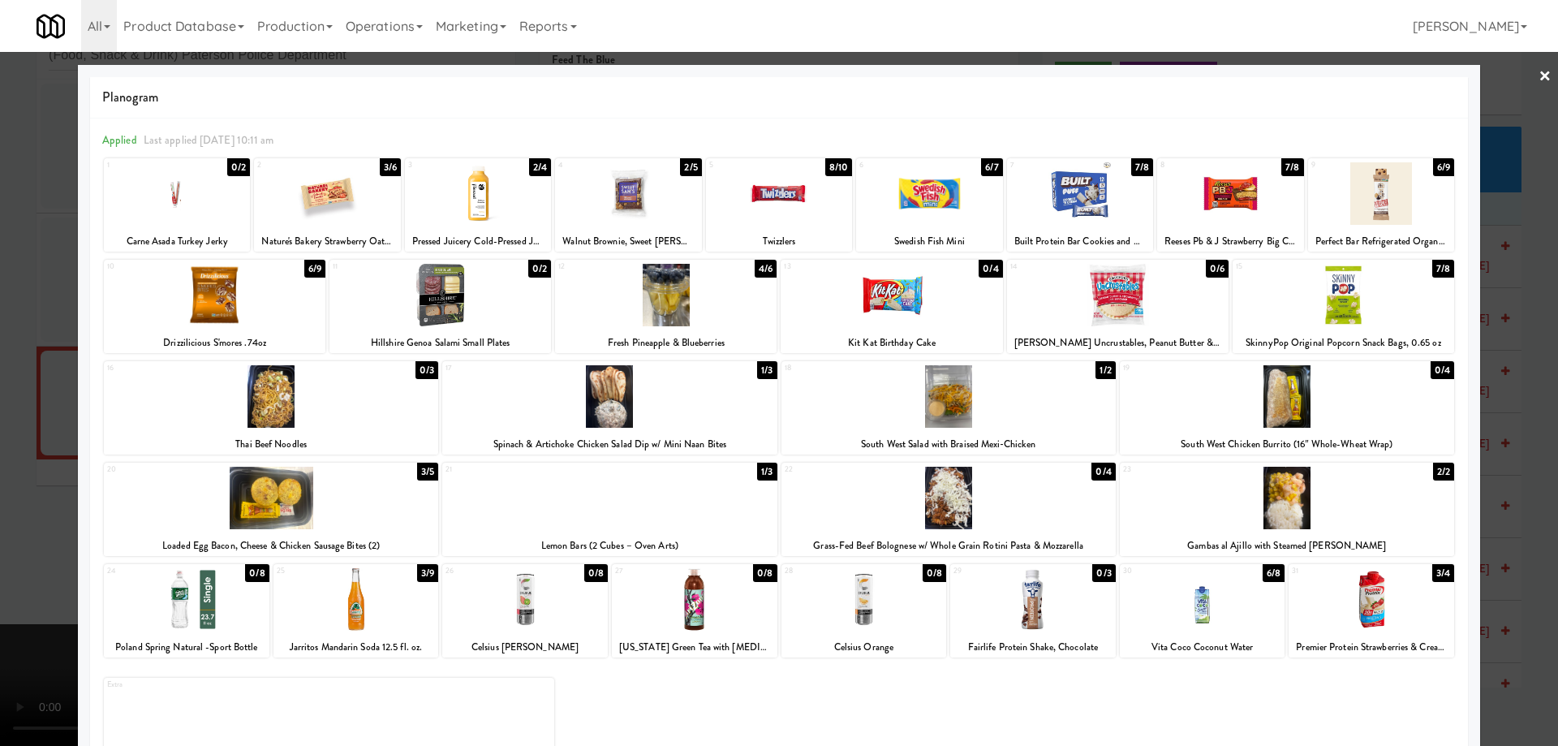
drag, startPoint x: 370, startPoint y: 597, endPoint x: 575, endPoint y: 591, distance: 205.4
click at [369, 597] on div at bounding box center [356, 599] width 166 height 62
click at [1538, 74] on link "×" at bounding box center [1544, 77] width 13 height 50
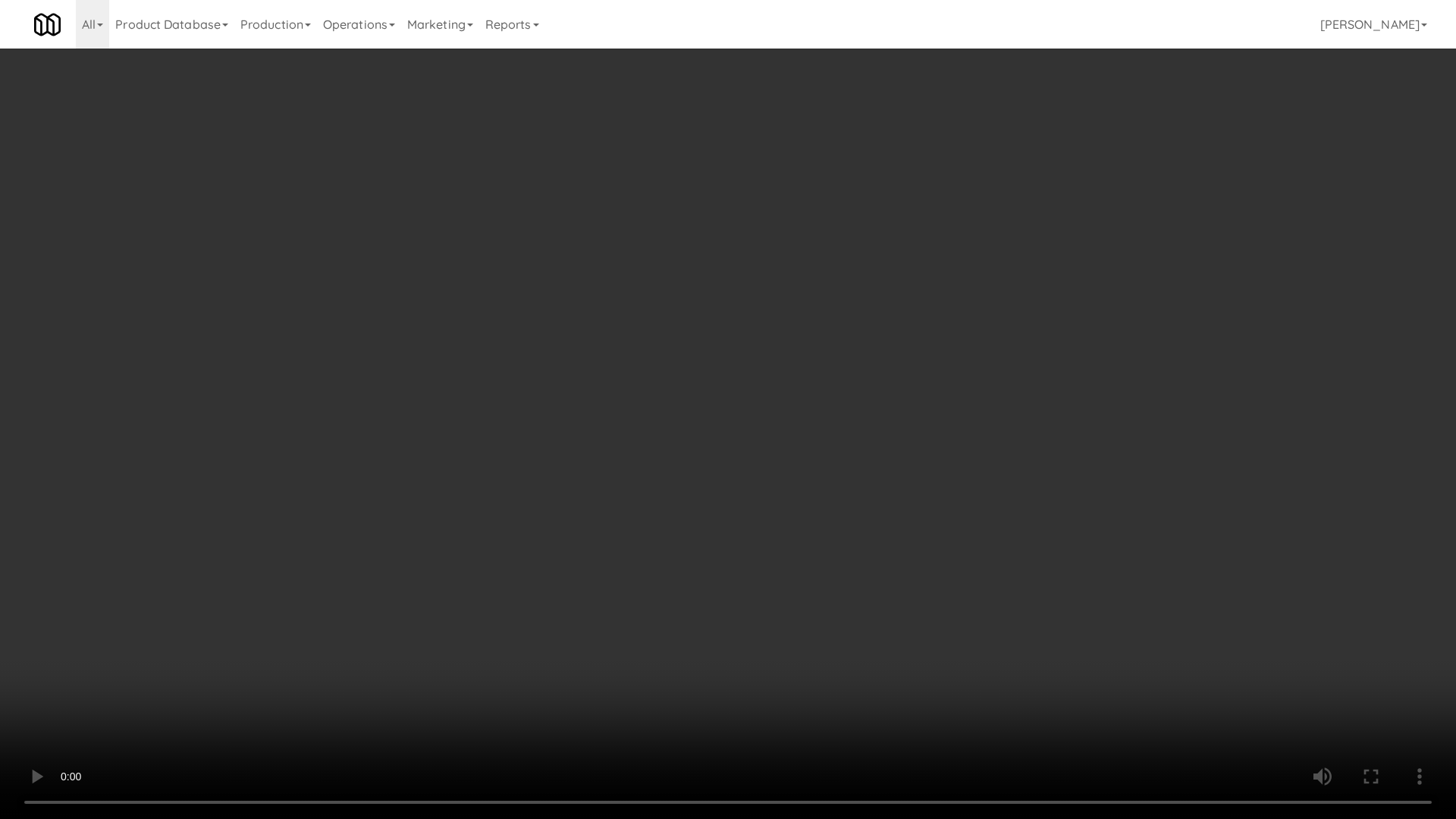
click at [713, 464] on video at bounding box center [728, 410] width 1456 height 819
click at [807, 426] on video at bounding box center [728, 410] width 1456 height 819
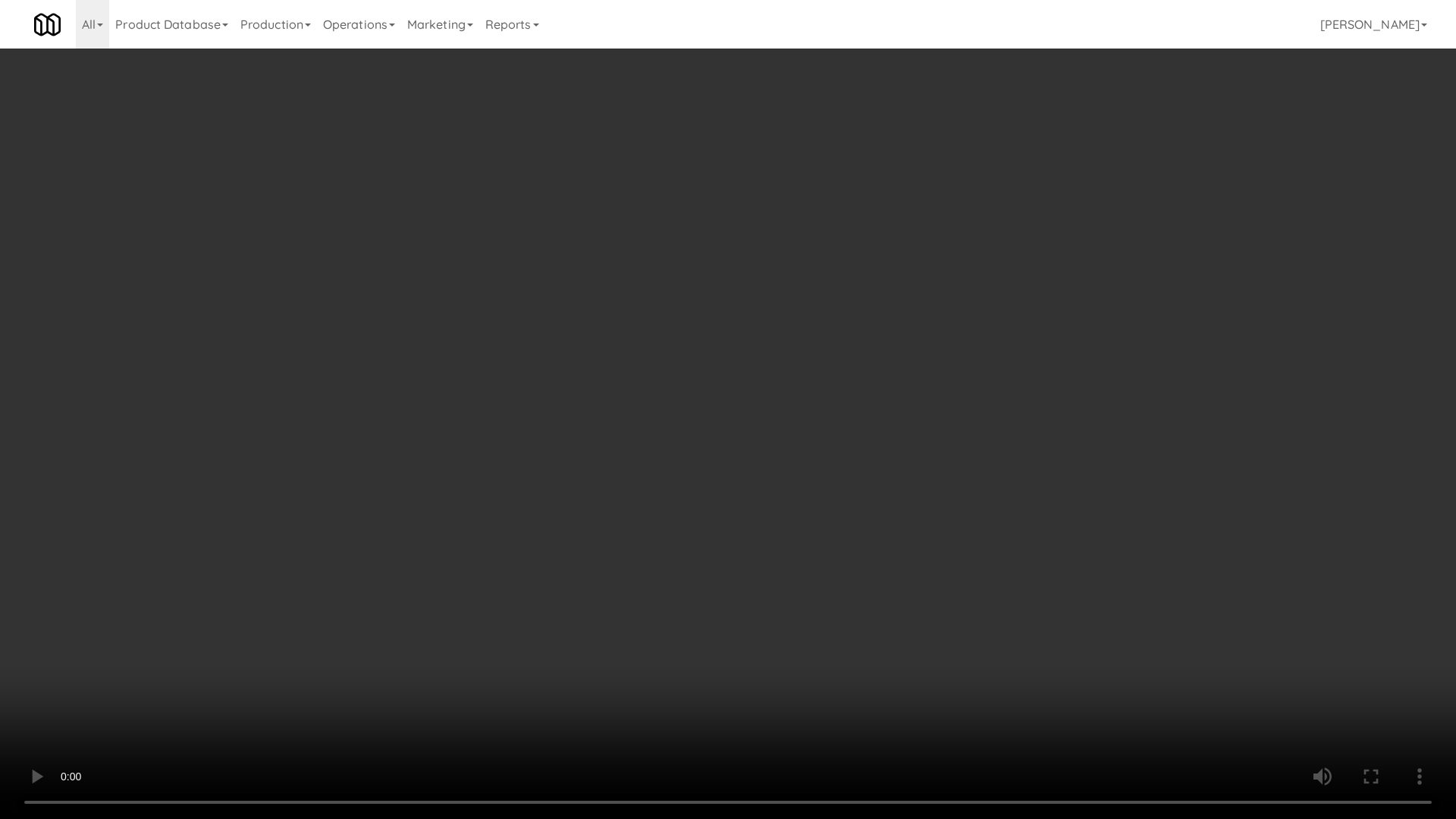
click at [807, 426] on video at bounding box center [728, 410] width 1456 height 819
click at [873, 488] on video at bounding box center [728, 410] width 1456 height 819
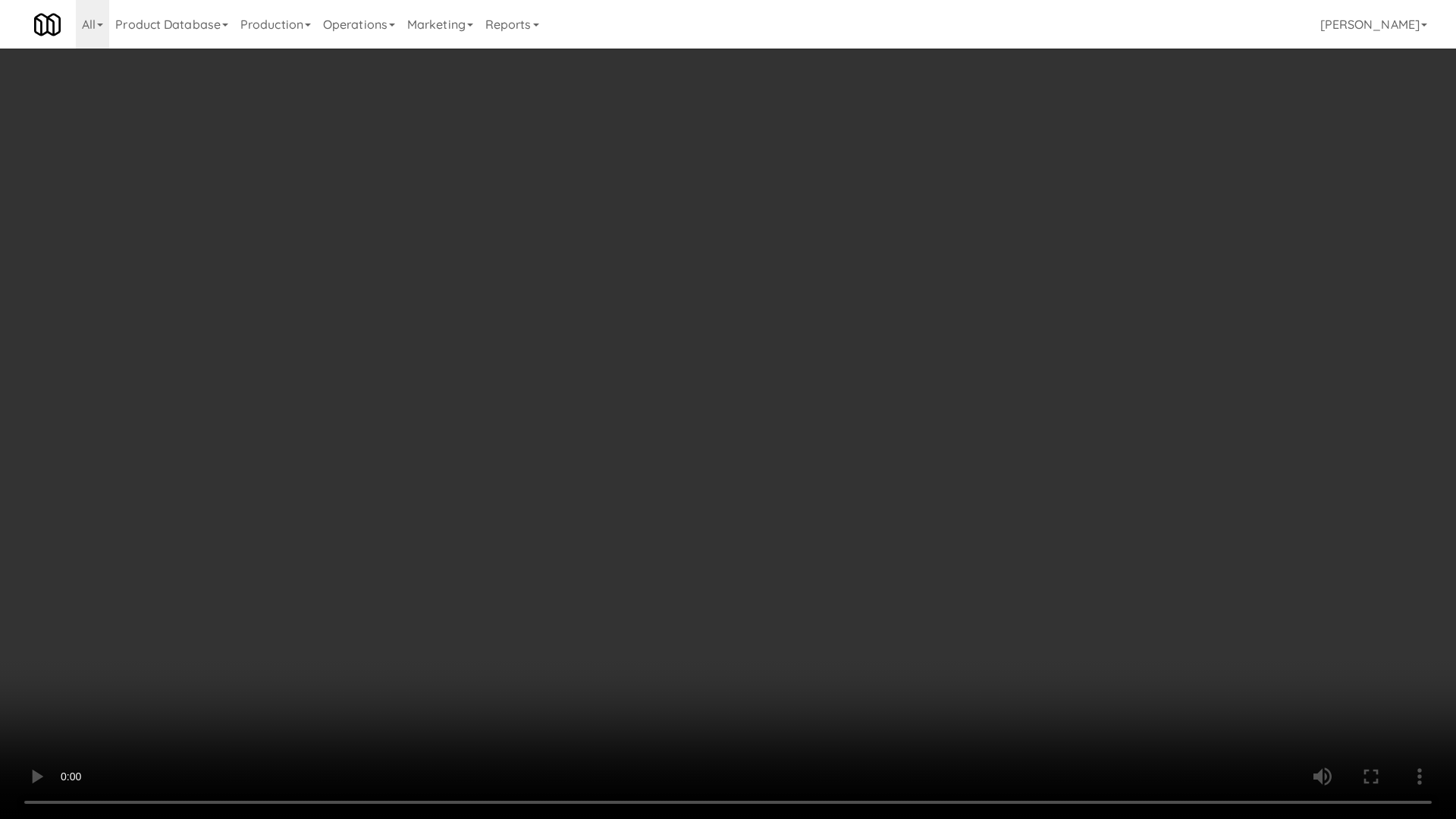
click at [873, 488] on video at bounding box center [728, 410] width 1456 height 819
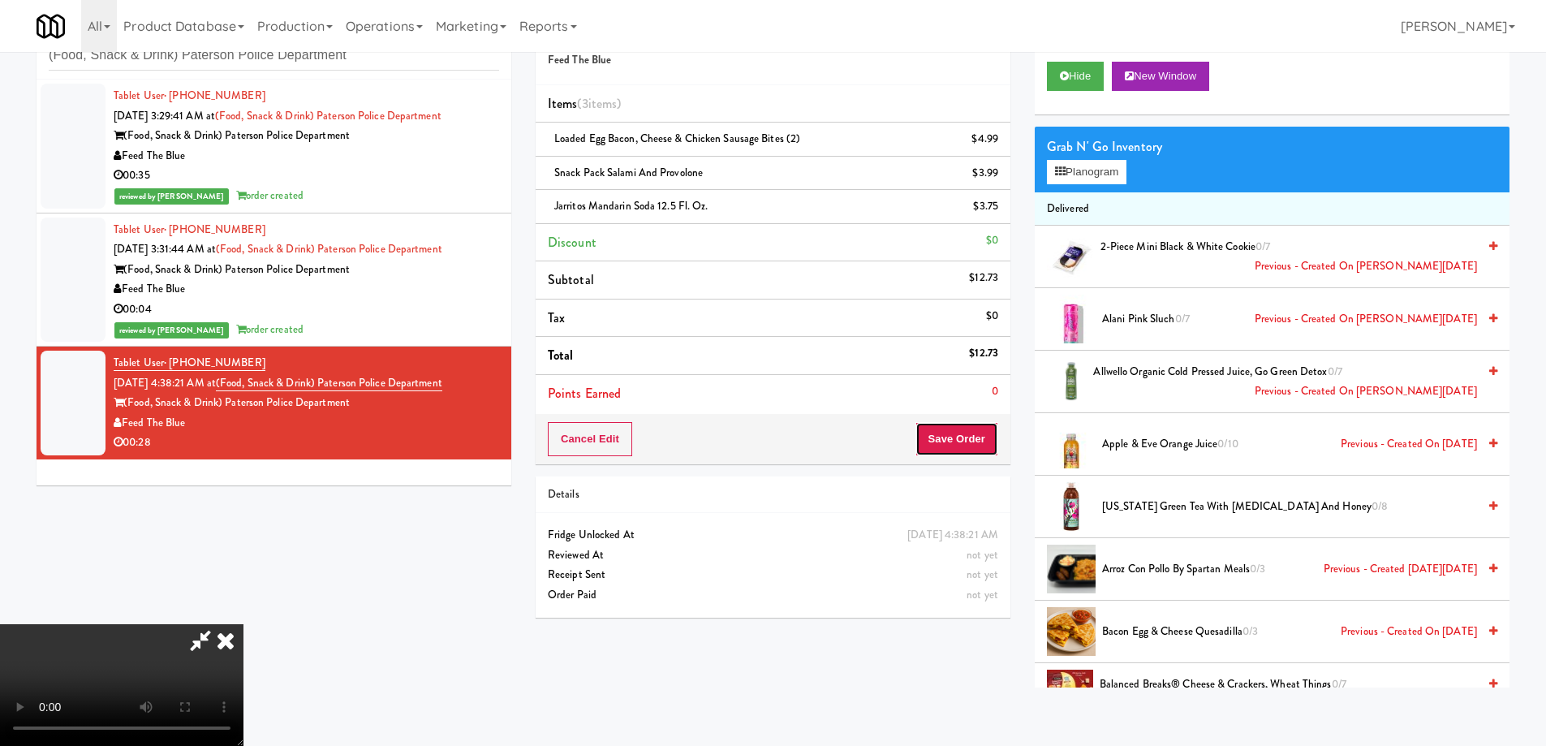
click at [966, 436] on button "Save Order" at bounding box center [956, 439] width 83 height 34
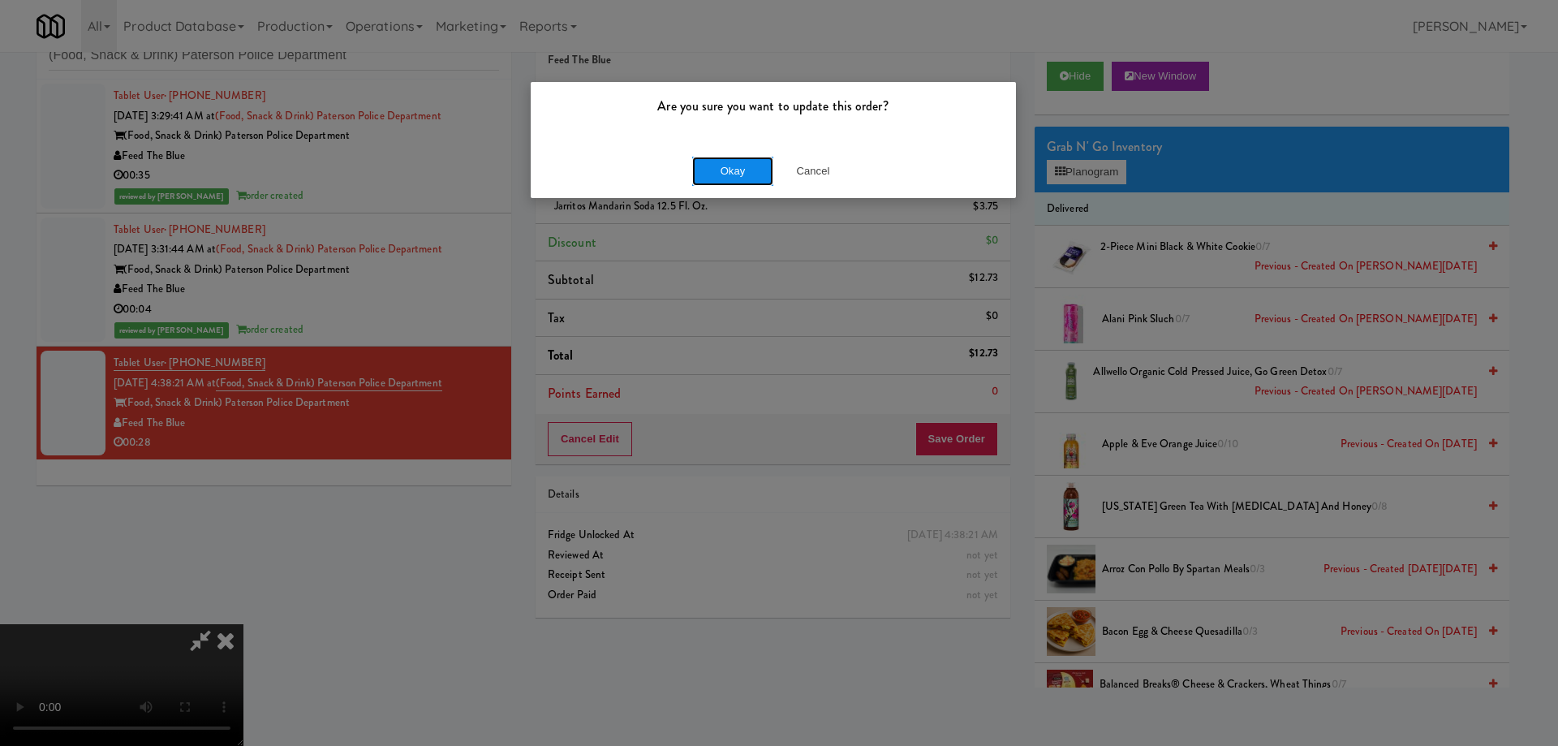
drag, startPoint x: 737, startPoint y: 183, endPoint x: 755, endPoint y: 167, distance: 24.2
click at [738, 183] on button "Okay" at bounding box center [732, 171] width 81 height 29
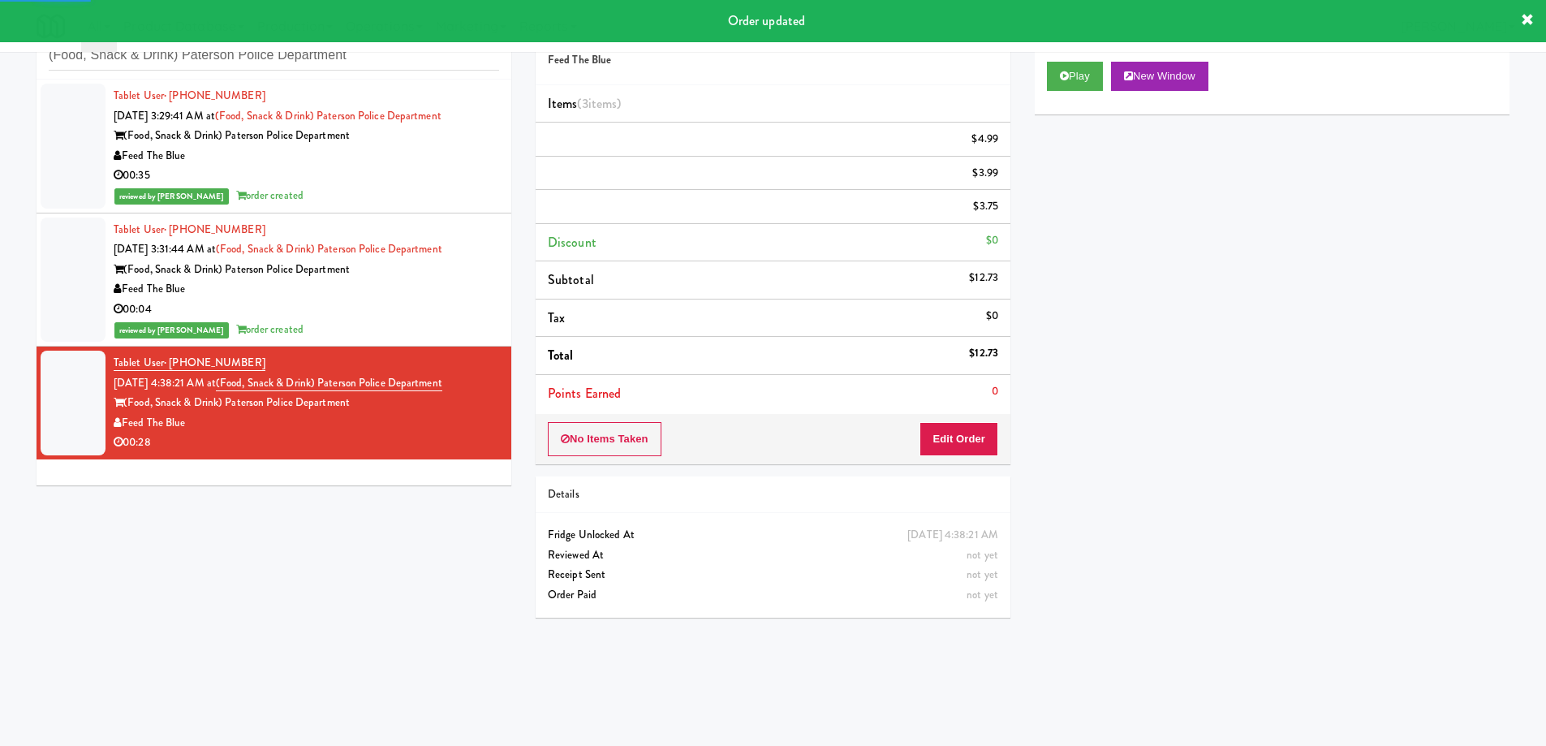
click at [905, 67] on div "Order # 200467 Feed The Blue" at bounding box center [772, 45] width 475 height 79
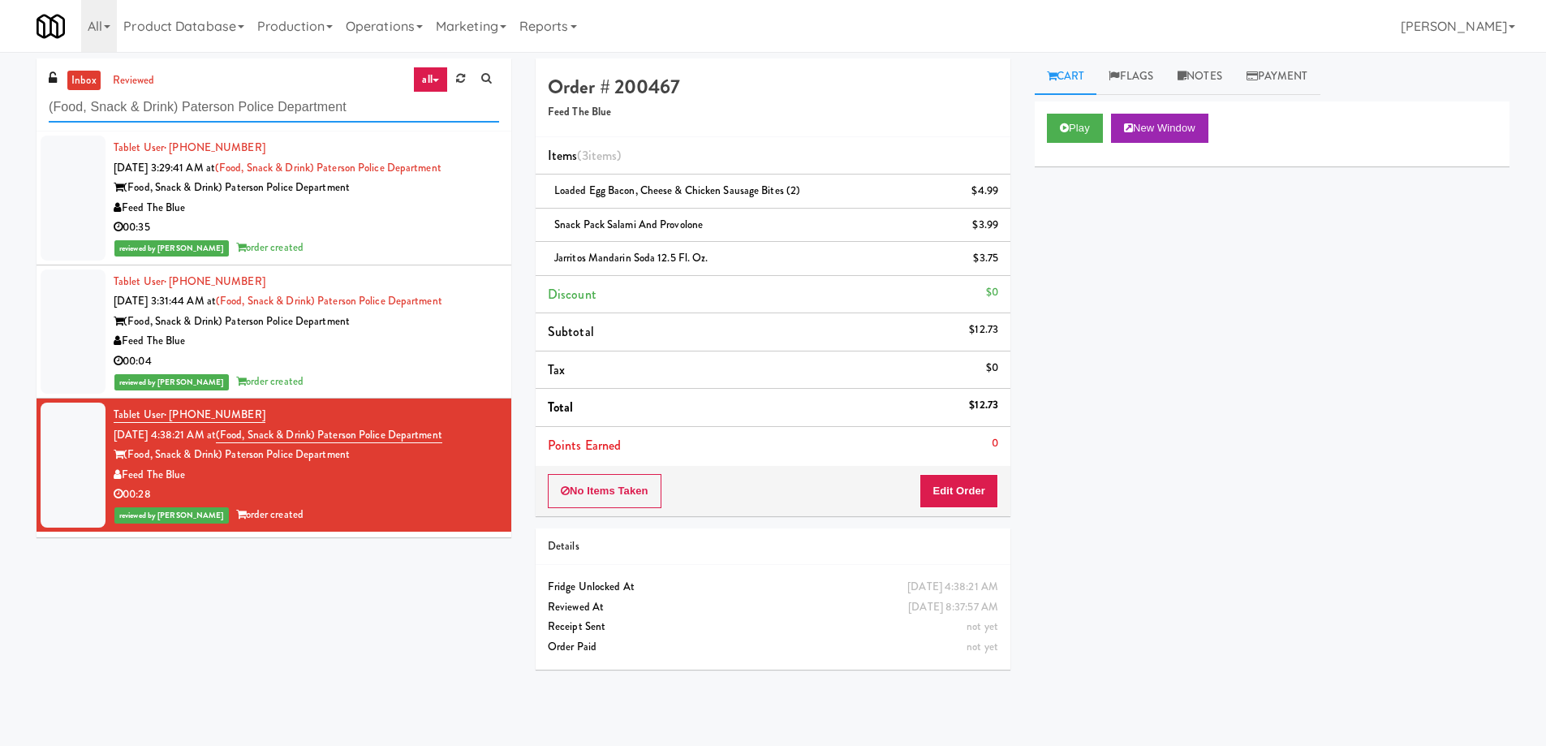
click at [362, 111] on input "(Food, Snack & Drink) Paterson Police Department" at bounding box center [274, 107] width 450 height 30
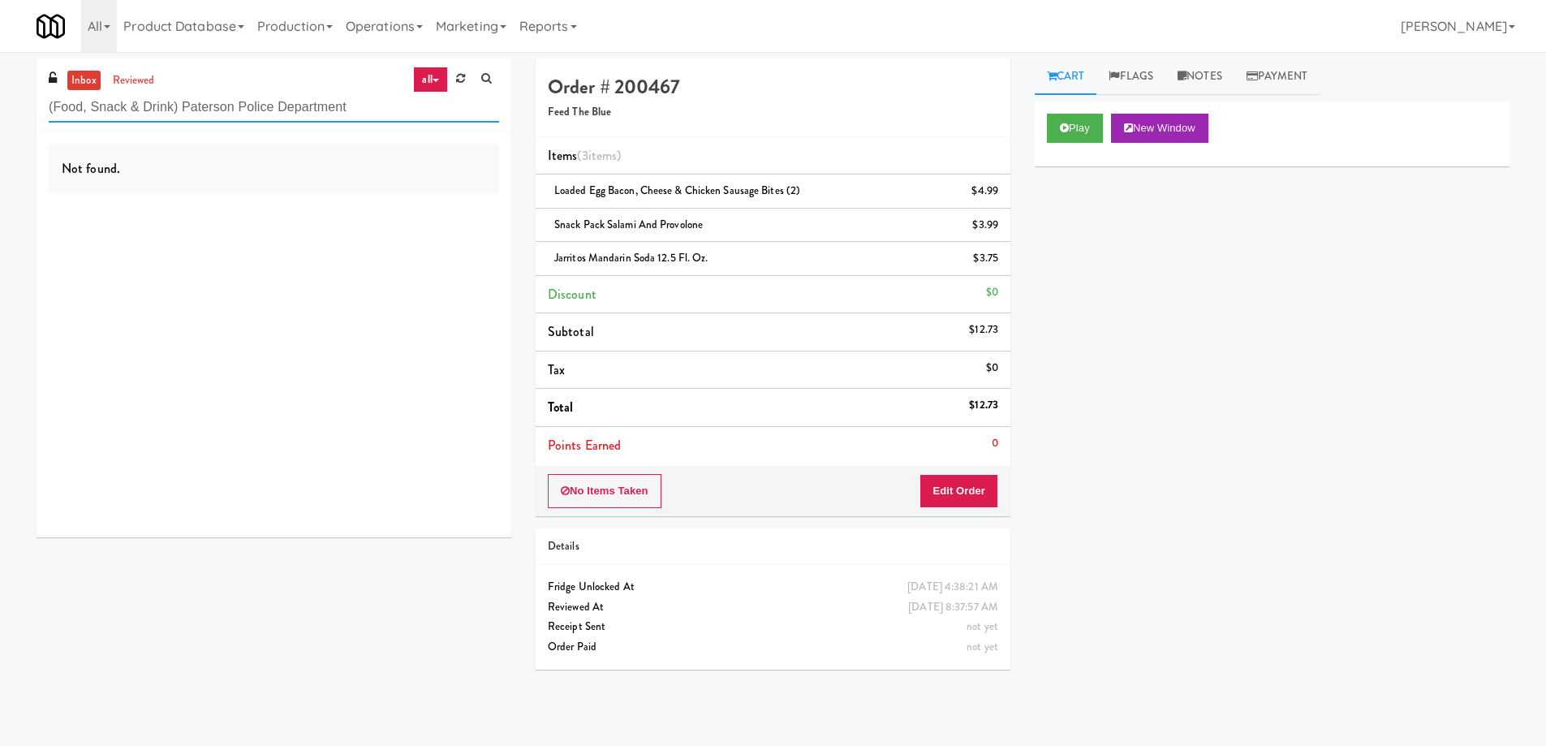
click at [183, 105] on input "(Food, Snack & Drink) Paterson Police Department" at bounding box center [274, 107] width 450 height 30
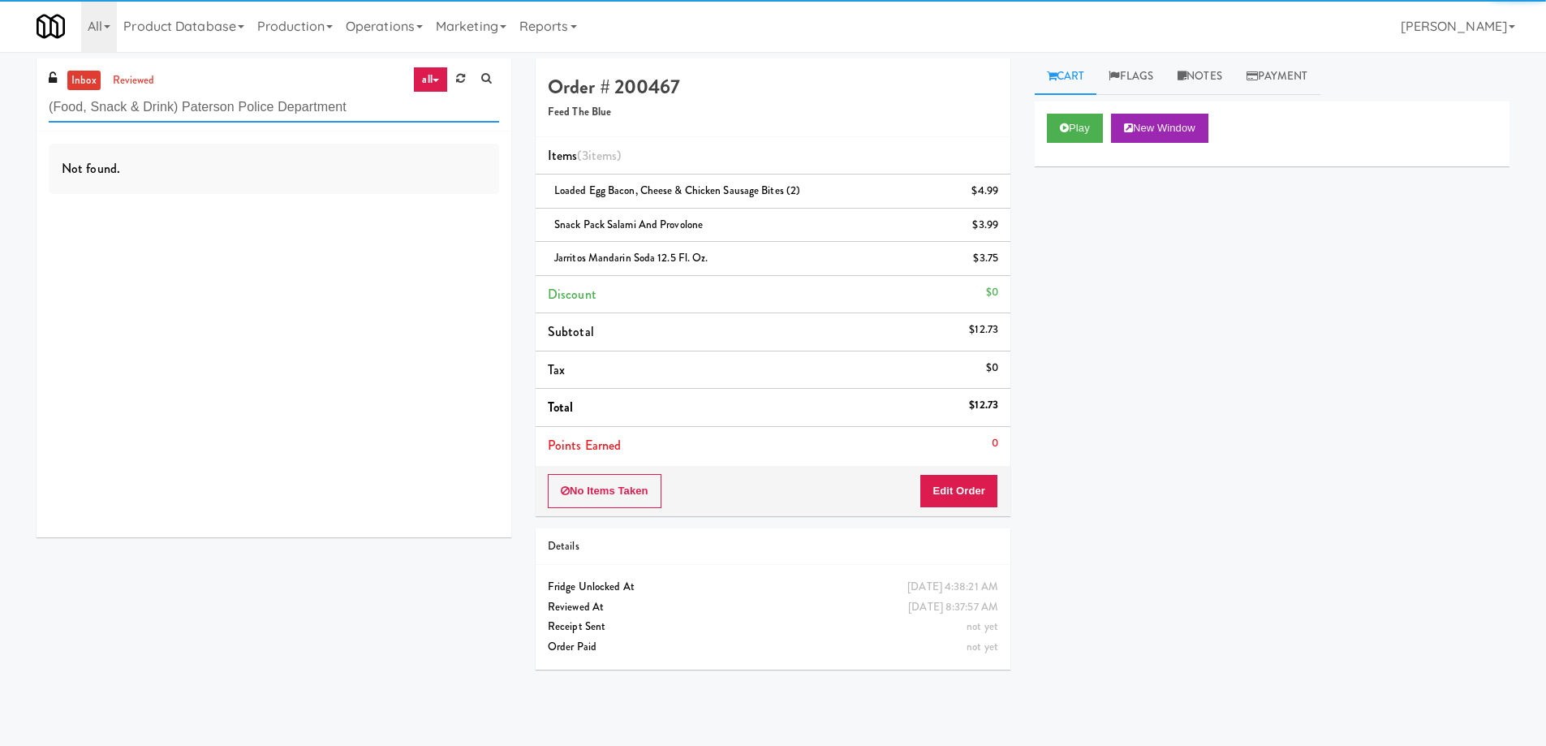
paste input "Essex Luxe - Ambient - Righ"
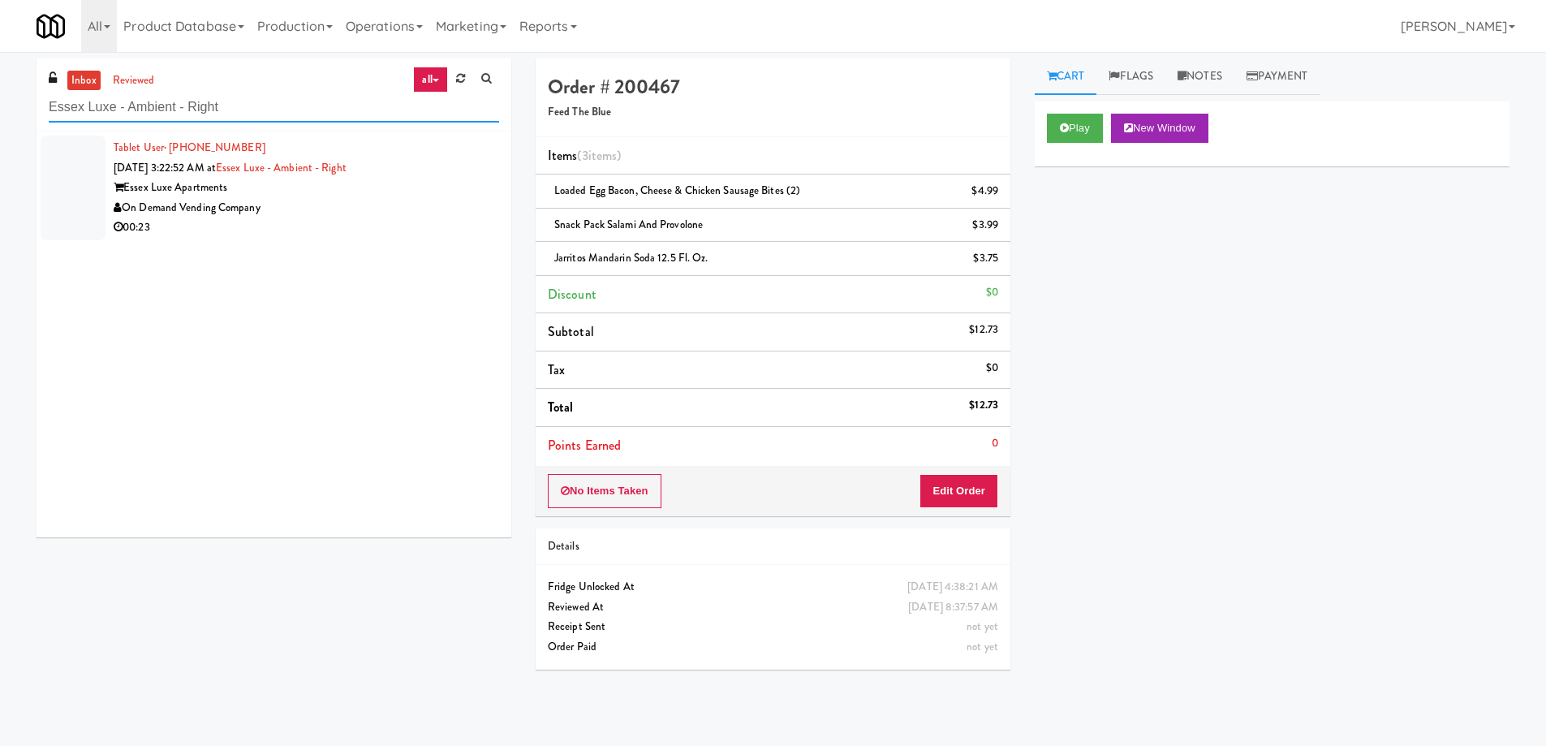
type input "Essex Luxe - Ambient - Right"
click at [329, 219] on div "00:23" at bounding box center [306, 227] width 385 height 20
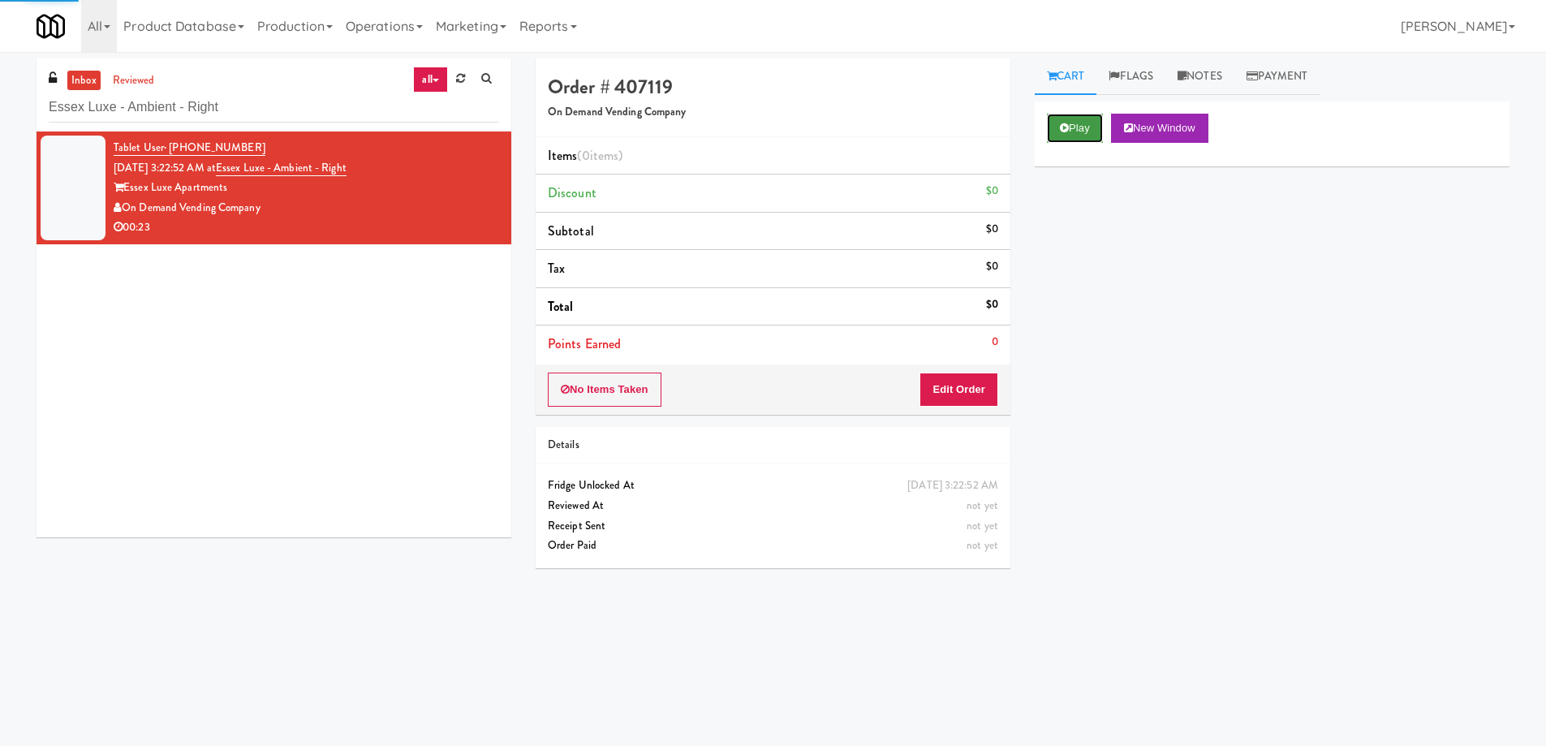
click at [1092, 133] on button "Play" at bounding box center [1075, 128] width 56 height 29
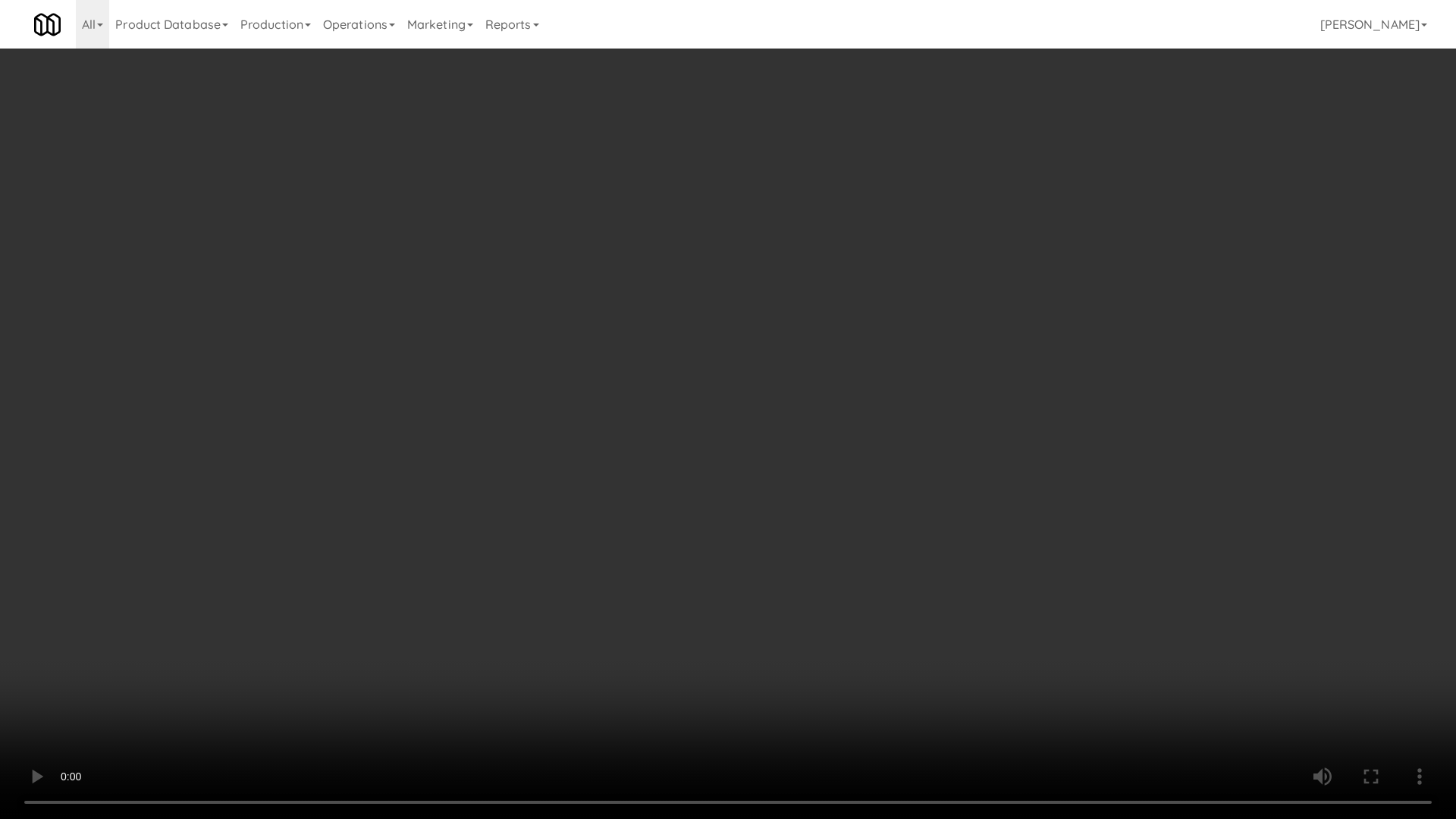
click at [689, 471] on video at bounding box center [728, 410] width 1456 height 819
click at [819, 488] on video at bounding box center [728, 410] width 1456 height 819
click at [762, 338] on video at bounding box center [728, 410] width 1456 height 819
click at [764, 356] on video at bounding box center [728, 410] width 1456 height 819
click at [753, 358] on video at bounding box center [728, 410] width 1456 height 819
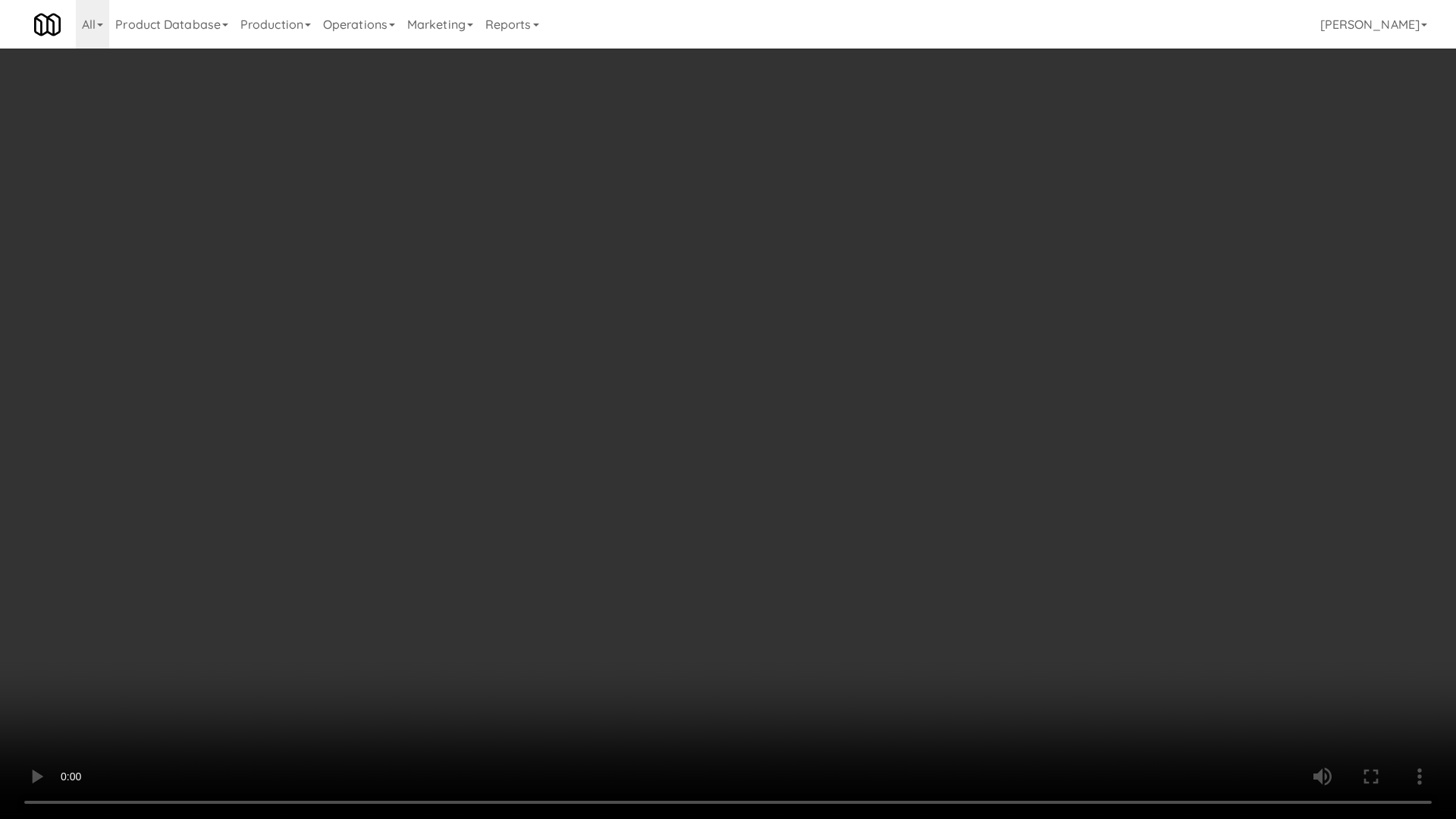
click at [753, 358] on video at bounding box center [728, 410] width 1456 height 819
click at [760, 340] on video at bounding box center [728, 410] width 1456 height 819
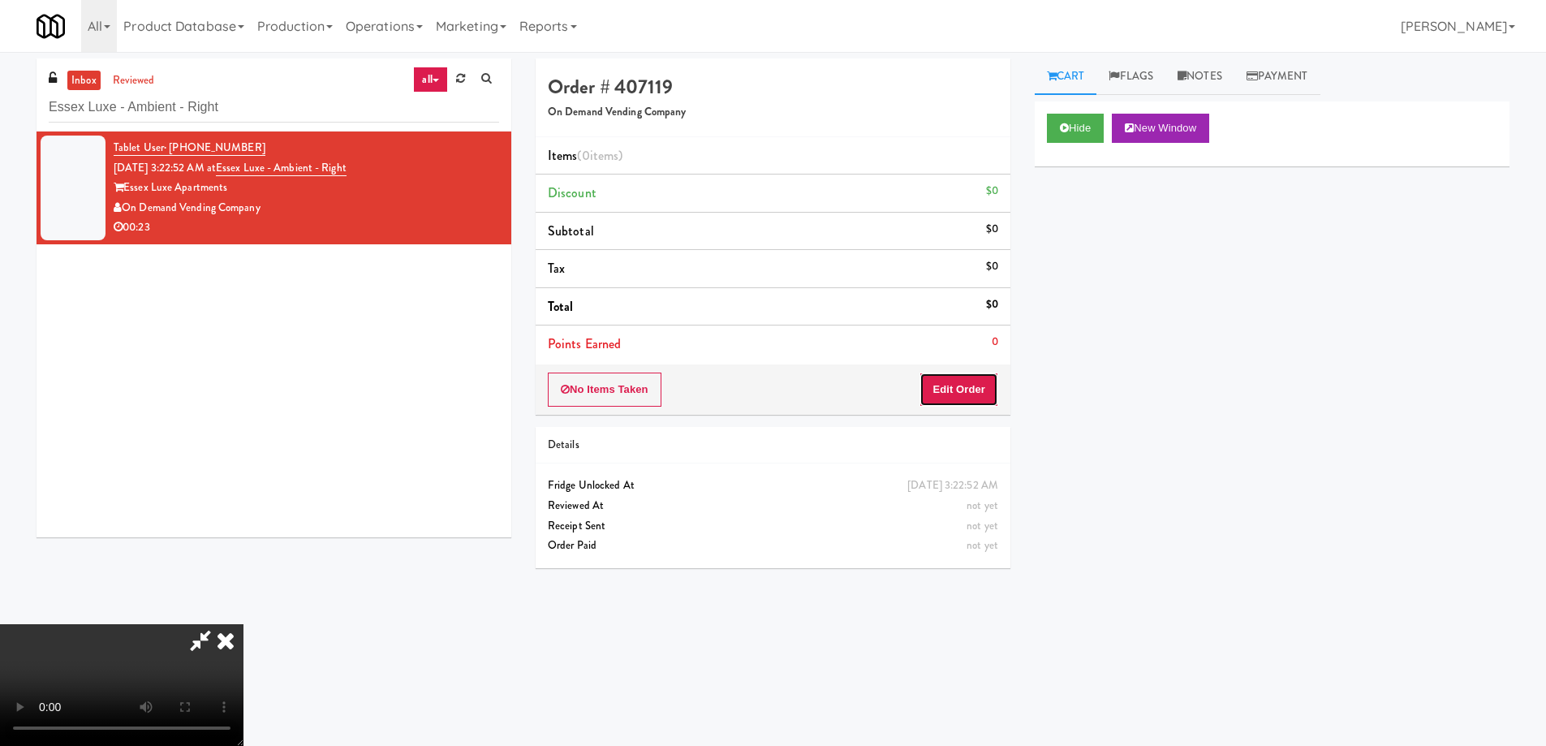
click at [952, 387] on button "Edit Order" at bounding box center [958, 389] width 79 height 34
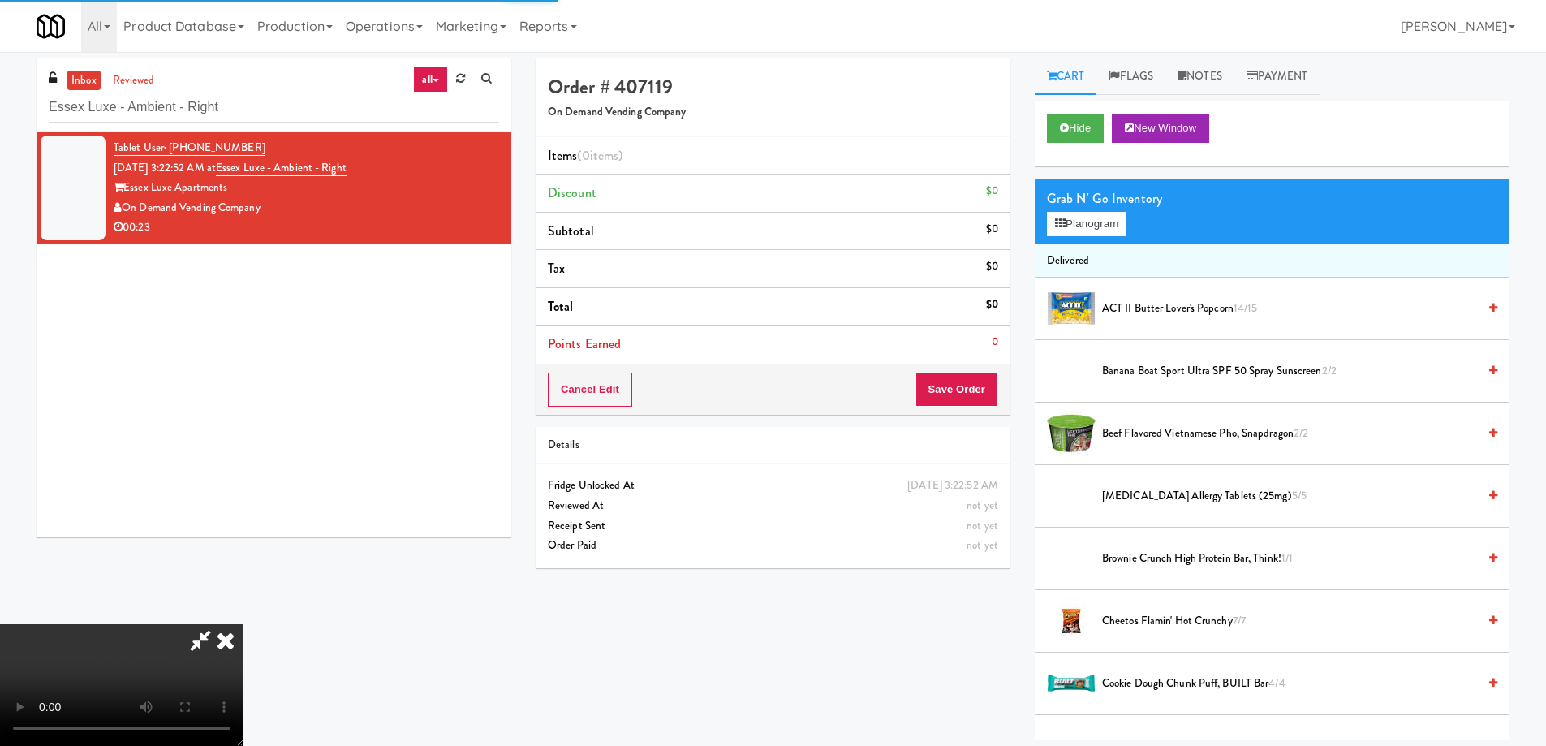
scroll to position [1659, 0]
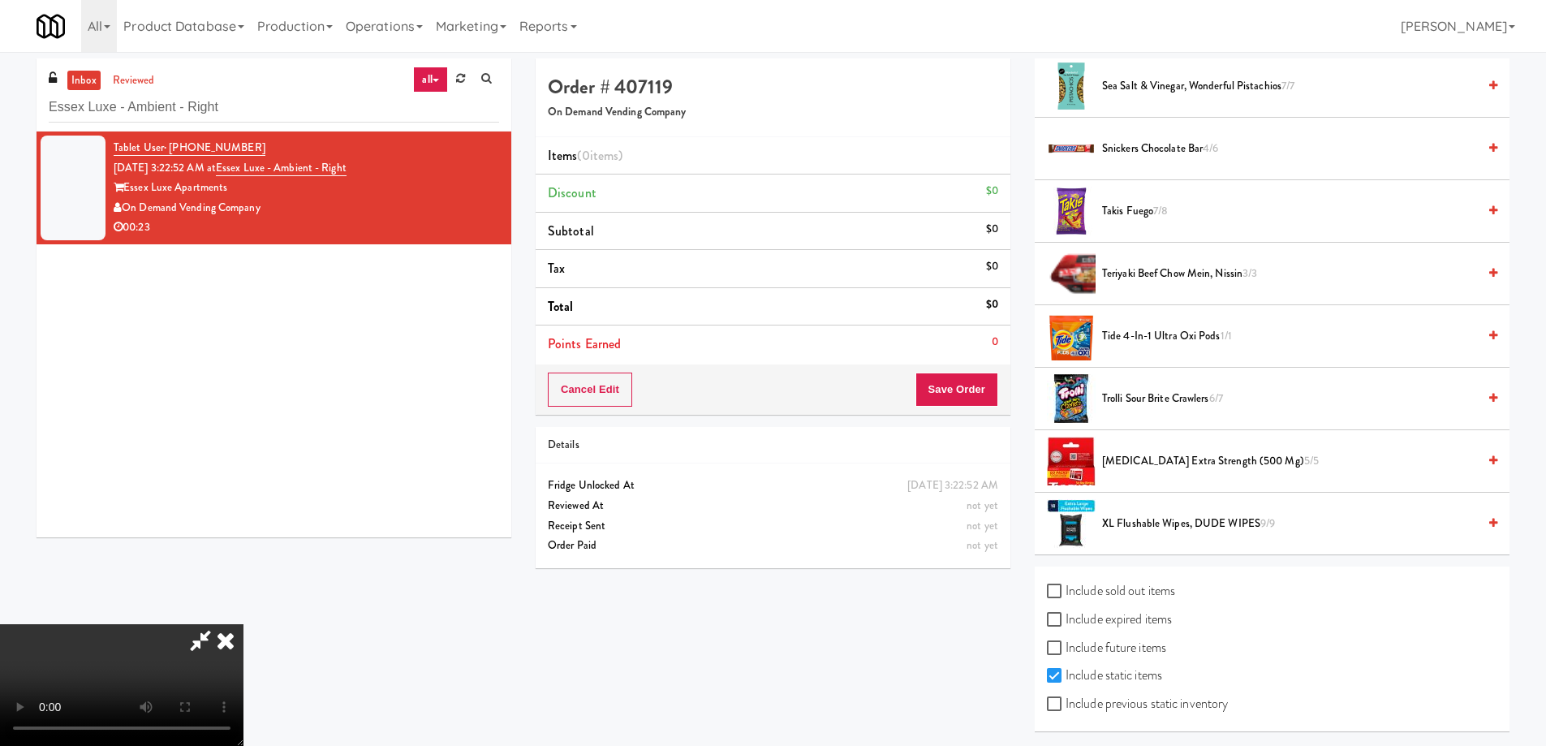
click at [1154, 400] on span "Trolli Sour Brite Crawlers 6/7" at bounding box center [1289, 399] width 375 height 20
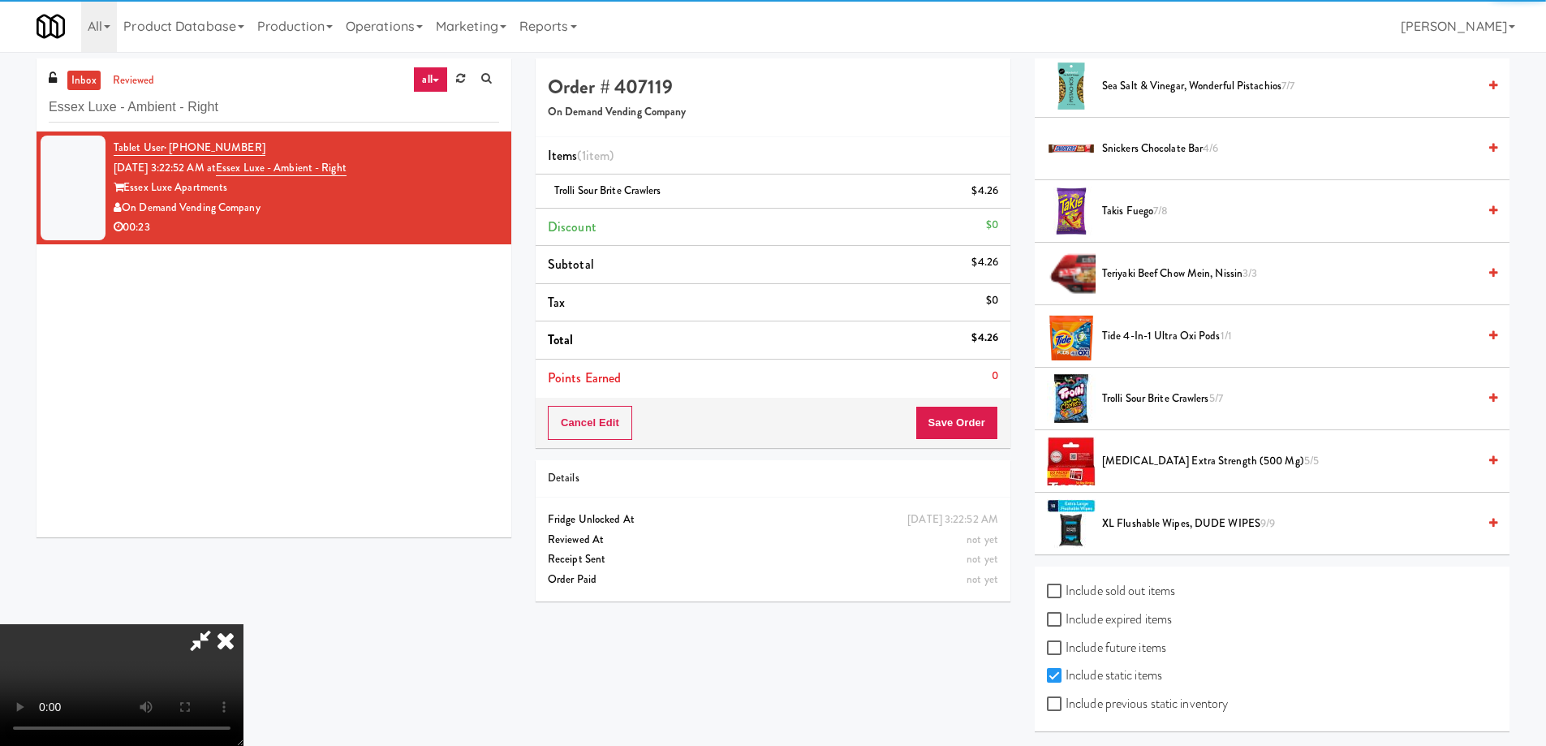
click at [1153, 210] on span "Takis Fuego 7/8" at bounding box center [1289, 211] width 375 height 20
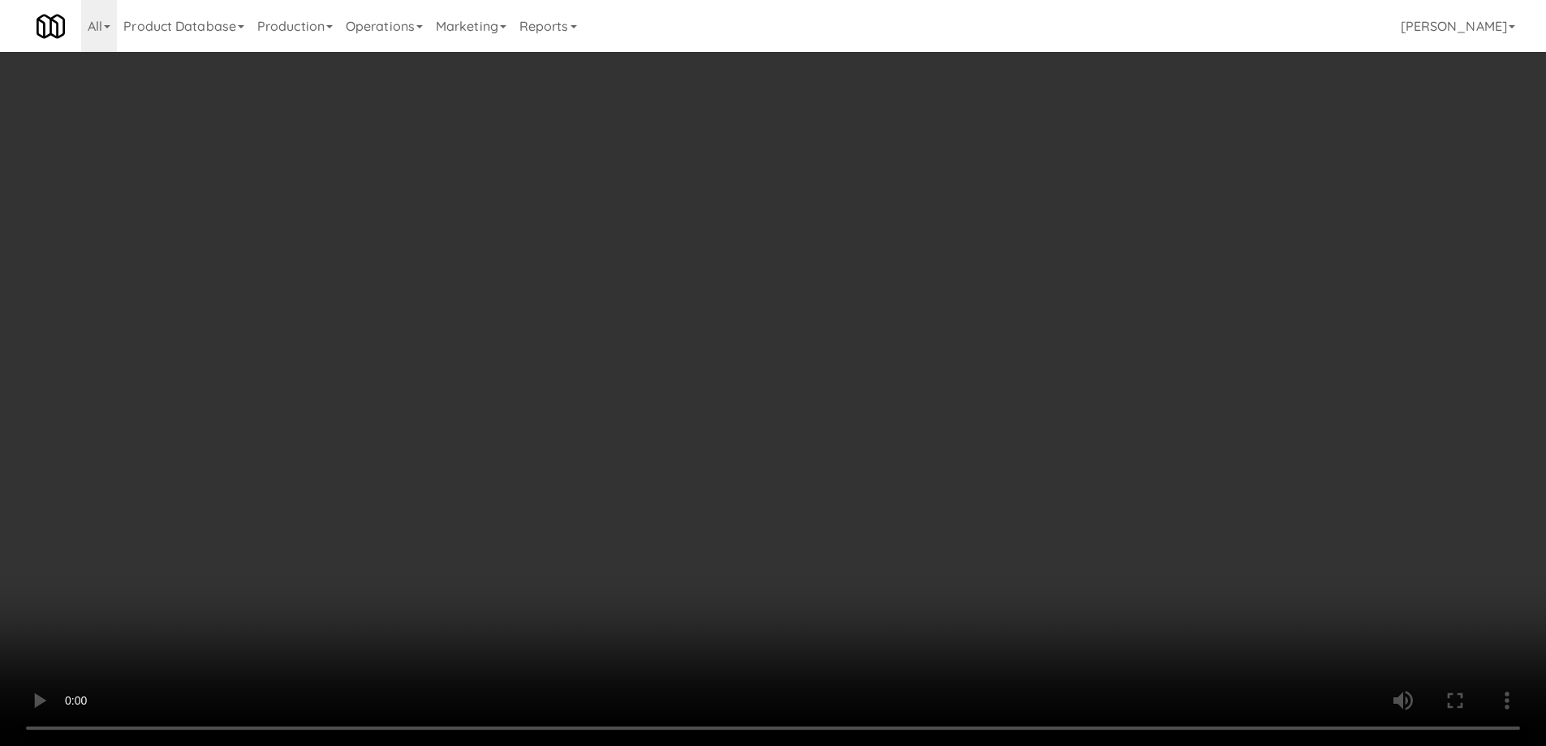
scroll to position [0, 0]
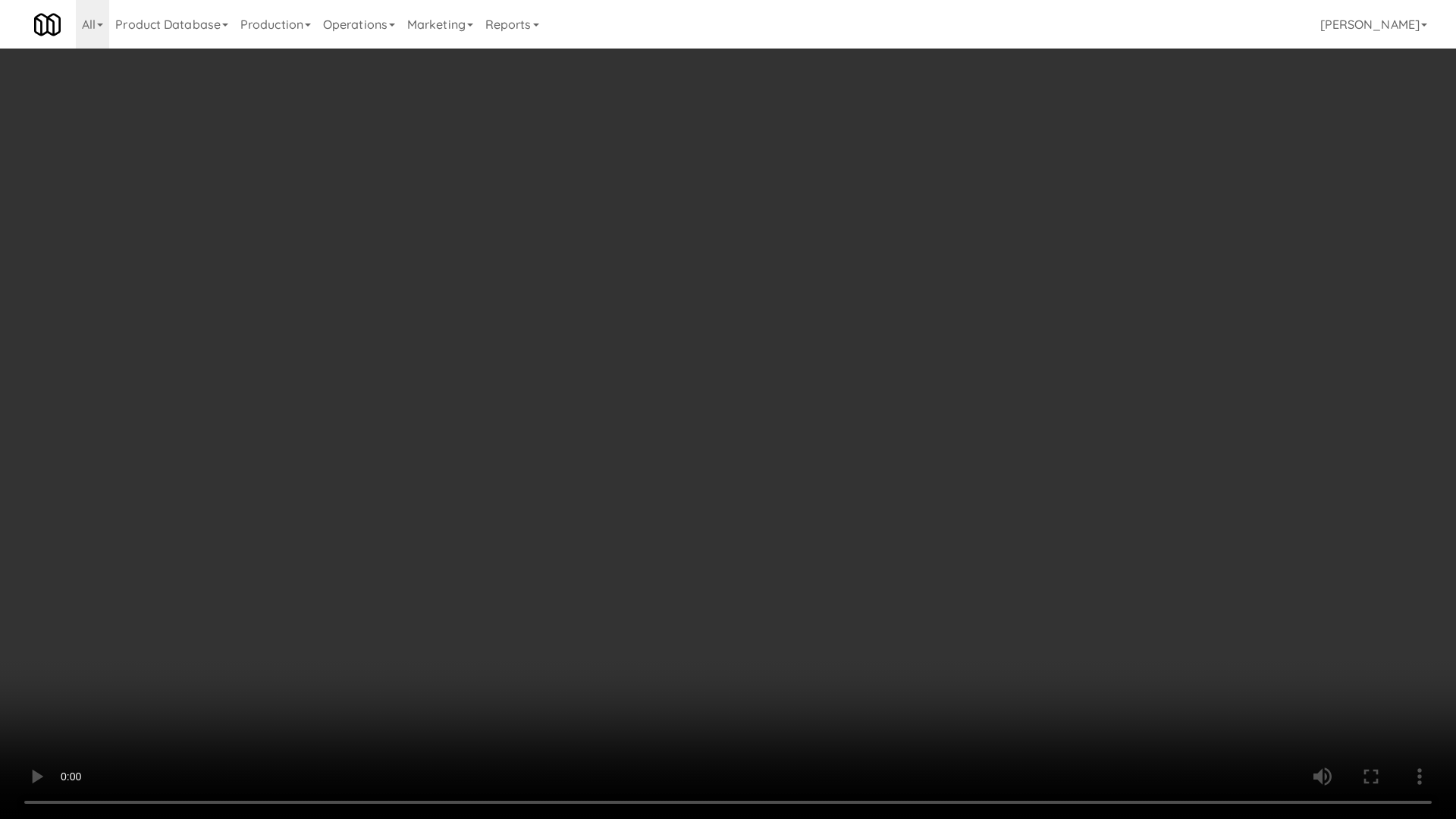
click at [690, 561] on video at bounding box center [728, 410] width 1456 height 819
click at [791, 293] on video at bounding box center [728, 410] width 1456 height 819
click at [789, 271] on video at bounding box center [728, 410] width 1456 height 819
click at [789, 275] on video at bounding box center [728, 410] width 1456 height 819
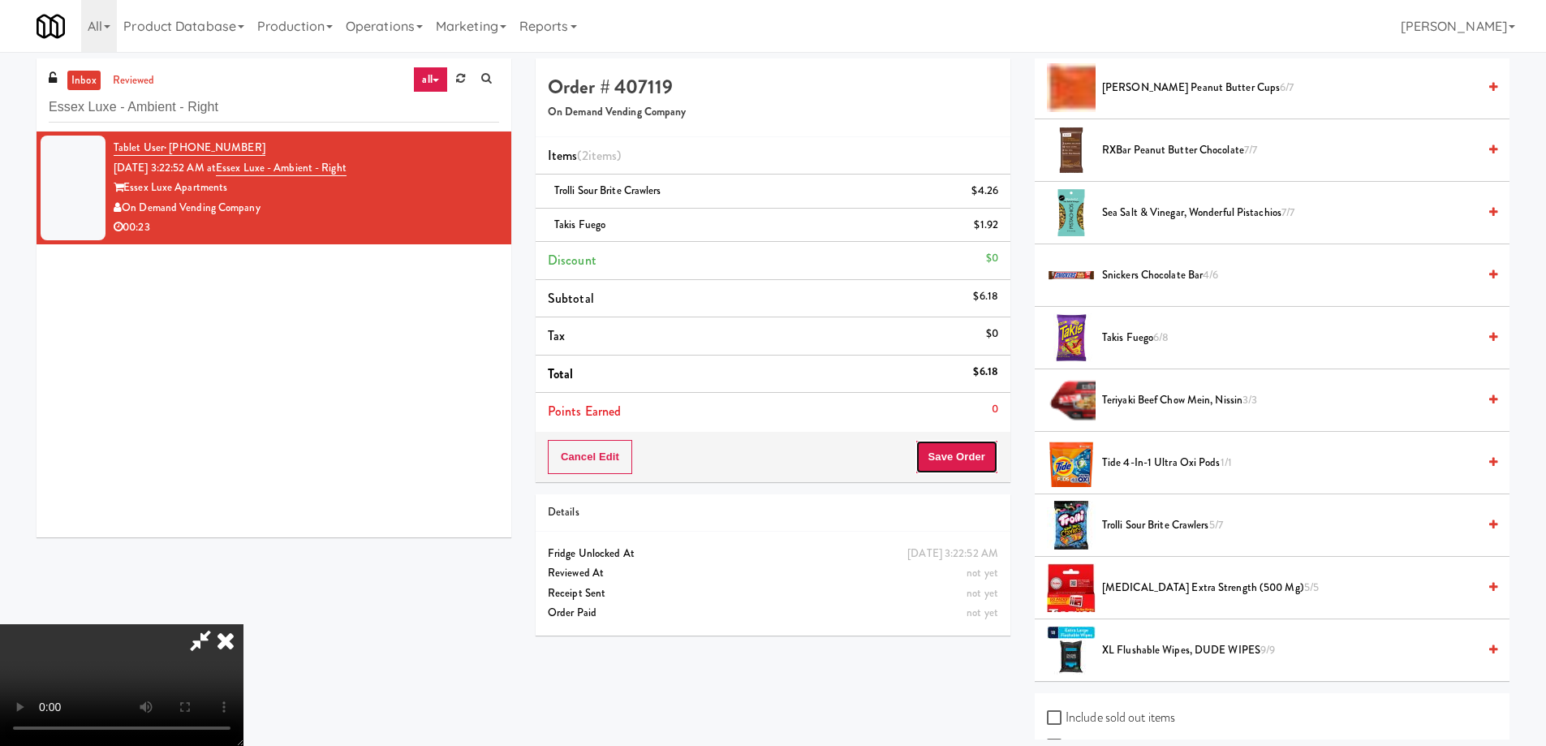
click at [972, 462] on button "Save Order" at bounding box center [956, 457] width 83 height 34
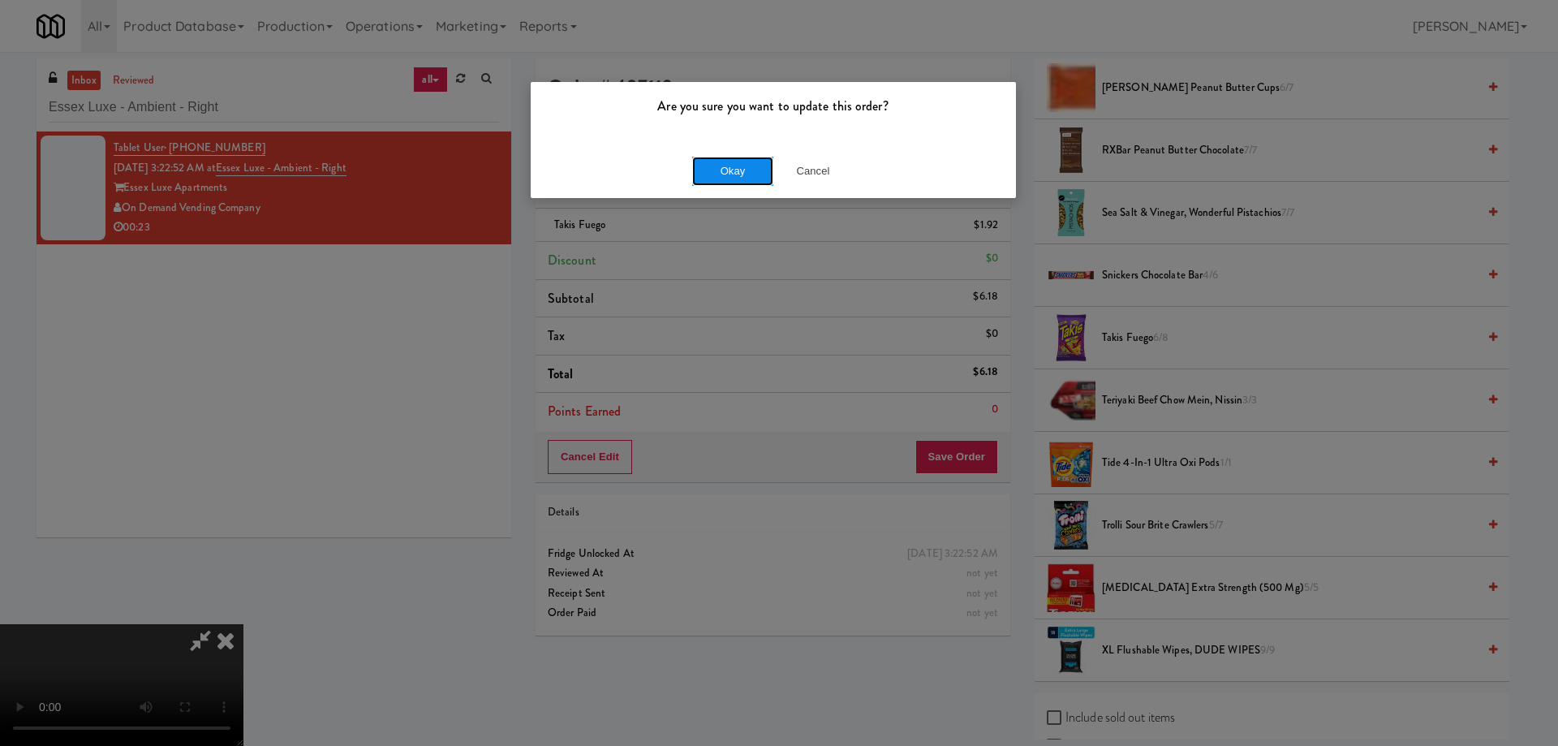
click at [748, 184] on button "Okay" at bounding box center [732, 171] width 81 height 29
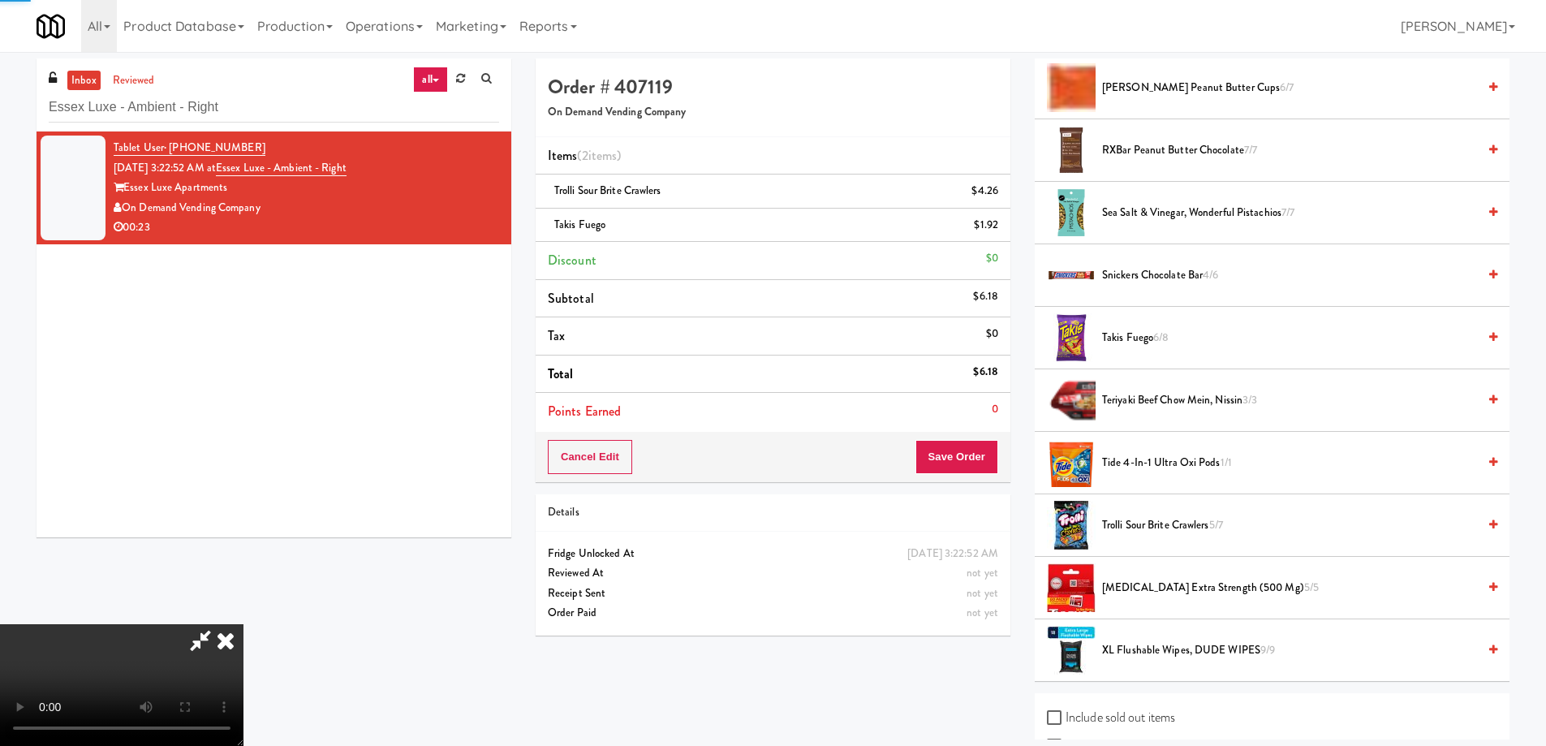
click at [243, 624] on icon at bounding box center [226, 640] width 36 height 32
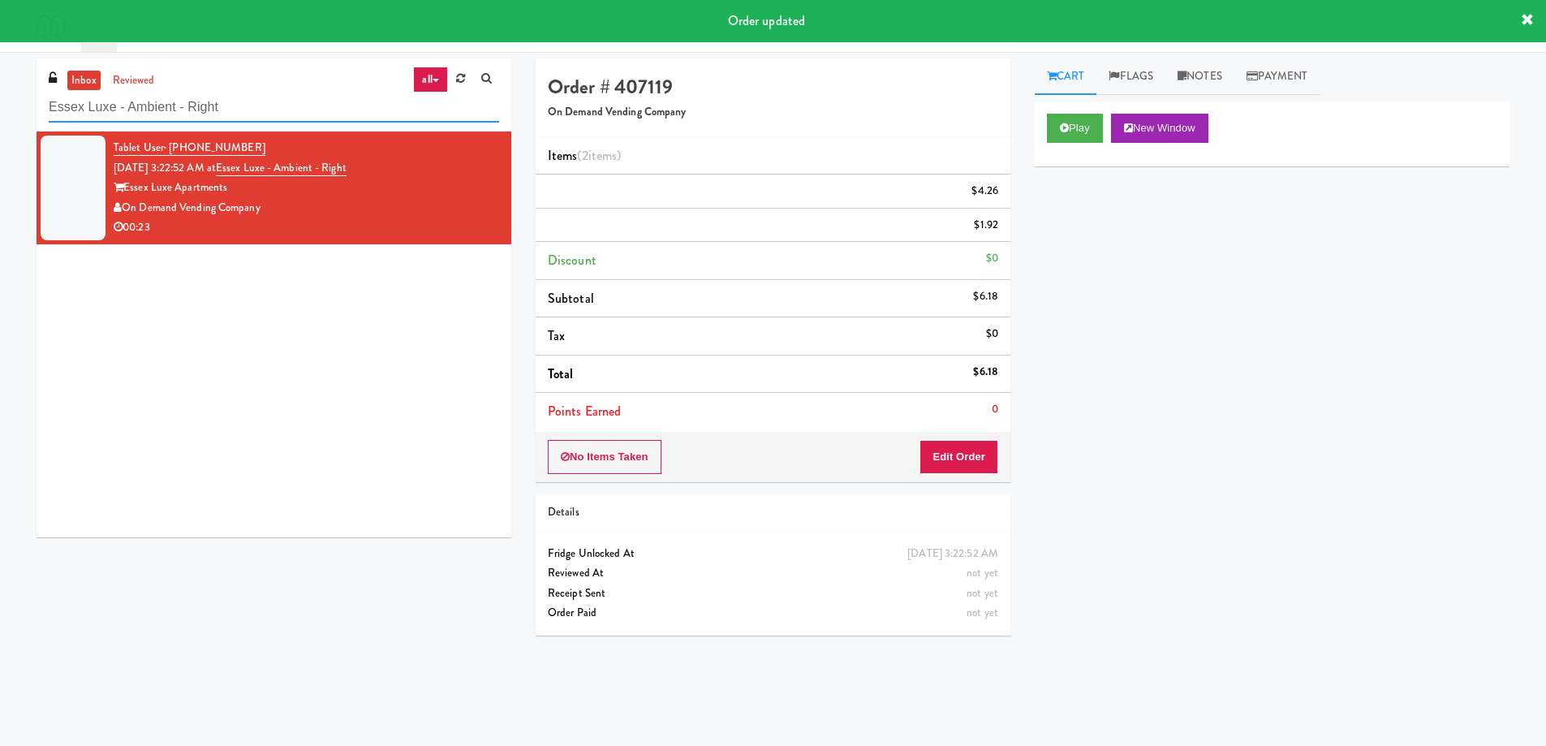
click at [297, 106] on input "Essex Luxe - Ambient - Right" at bounding box center [274, 107] width 450 height 30
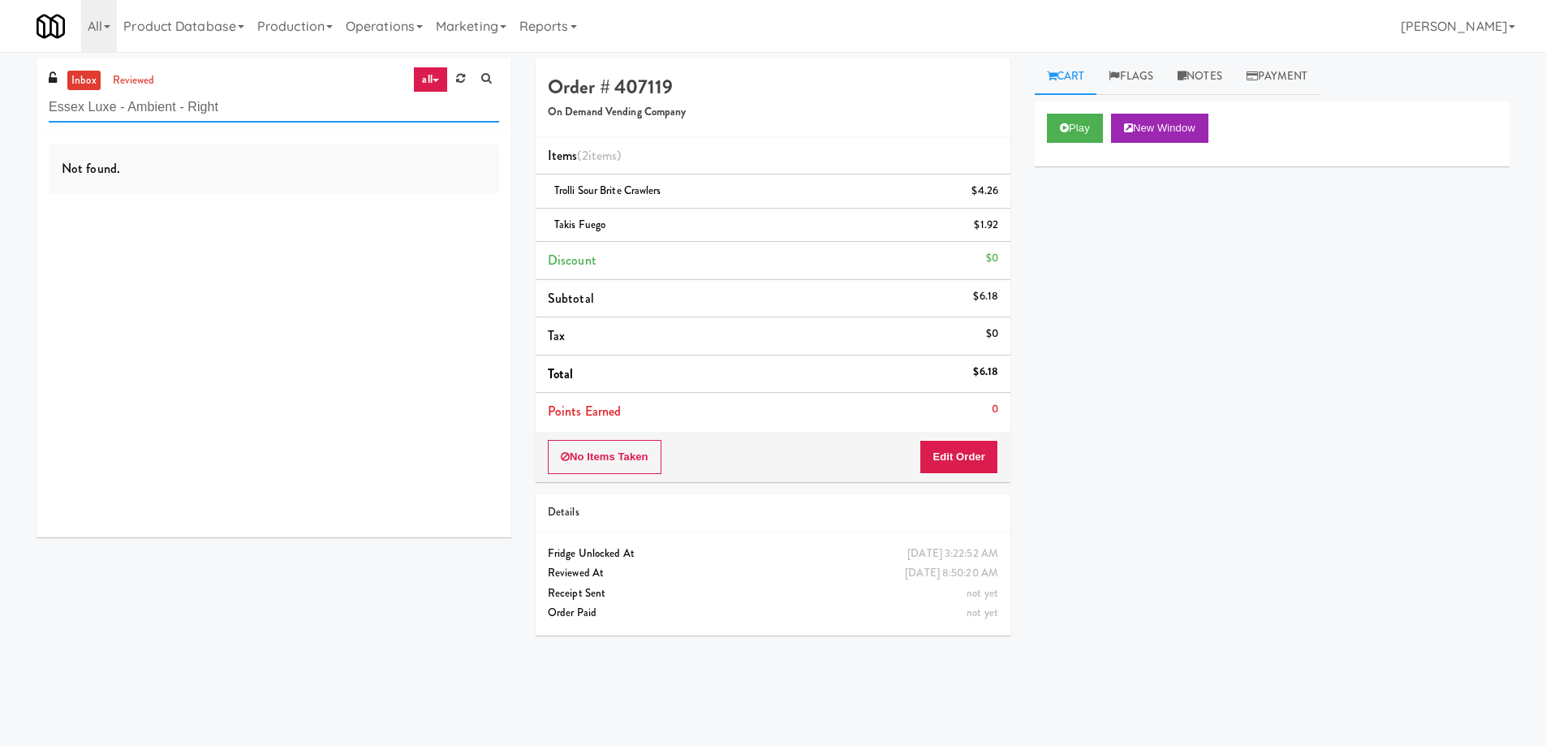
click at [230, 109] on input "Essex Luxe - Ambient - Right" at bounding box center [274, 107] width 450 height 30
paste input "Ambient - MW - Pre Launch"
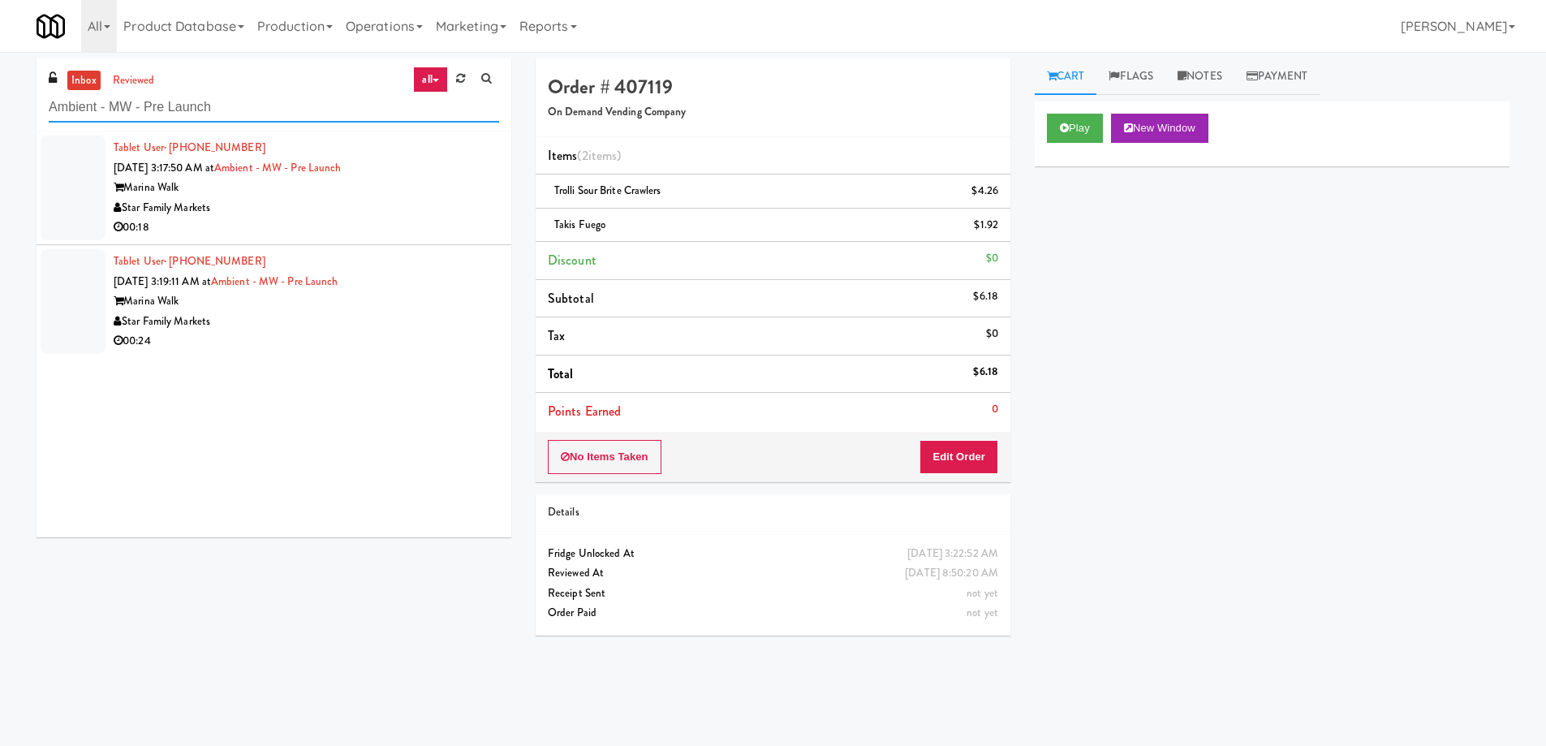
type input "Ambient - MW - Pre Launch"
click at [392, 217] on div "00:18" at bounding box center [306, 227] width 385 height 20
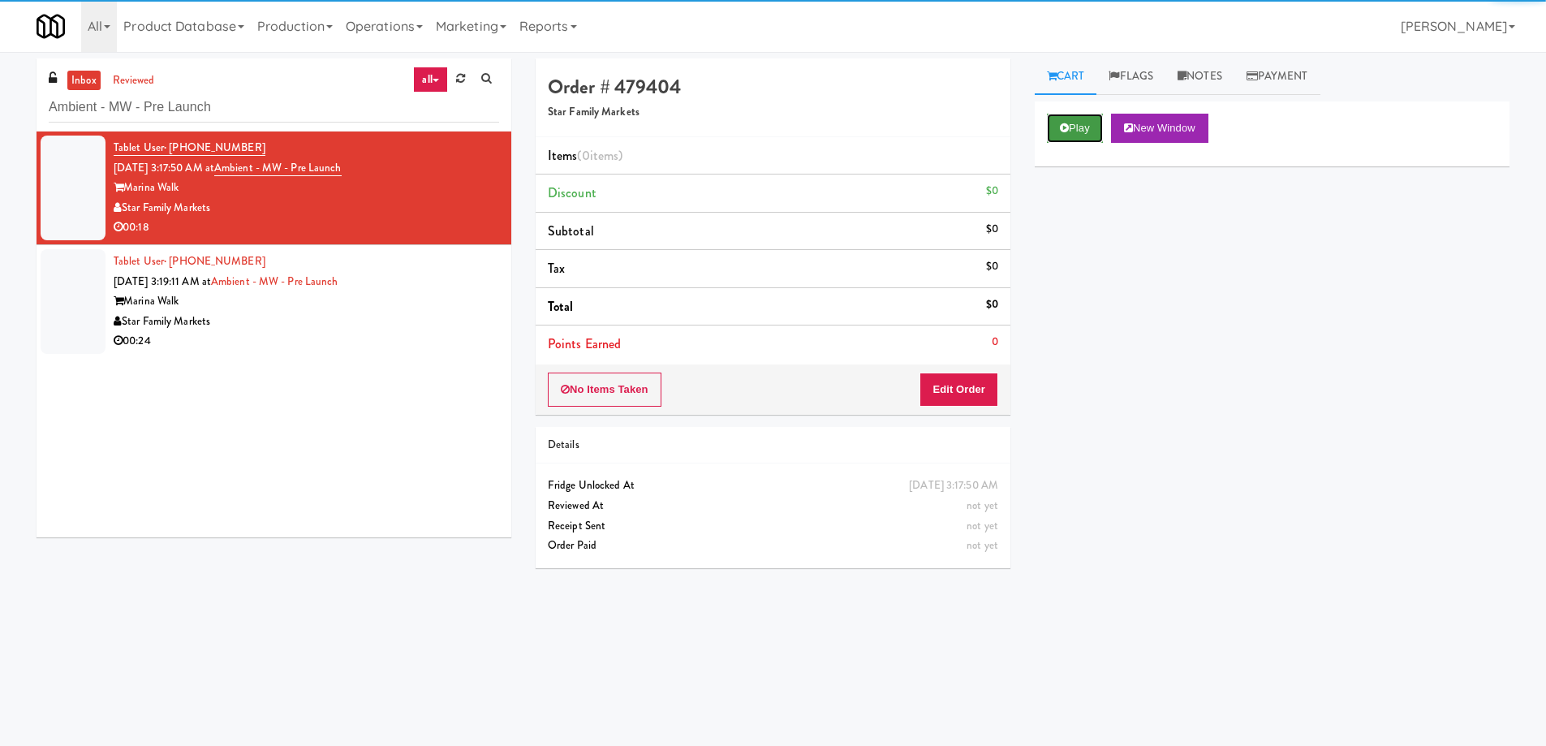
click at [1064, 139] on button "Play" at bounding box center [1075, 128] width 56 height 29
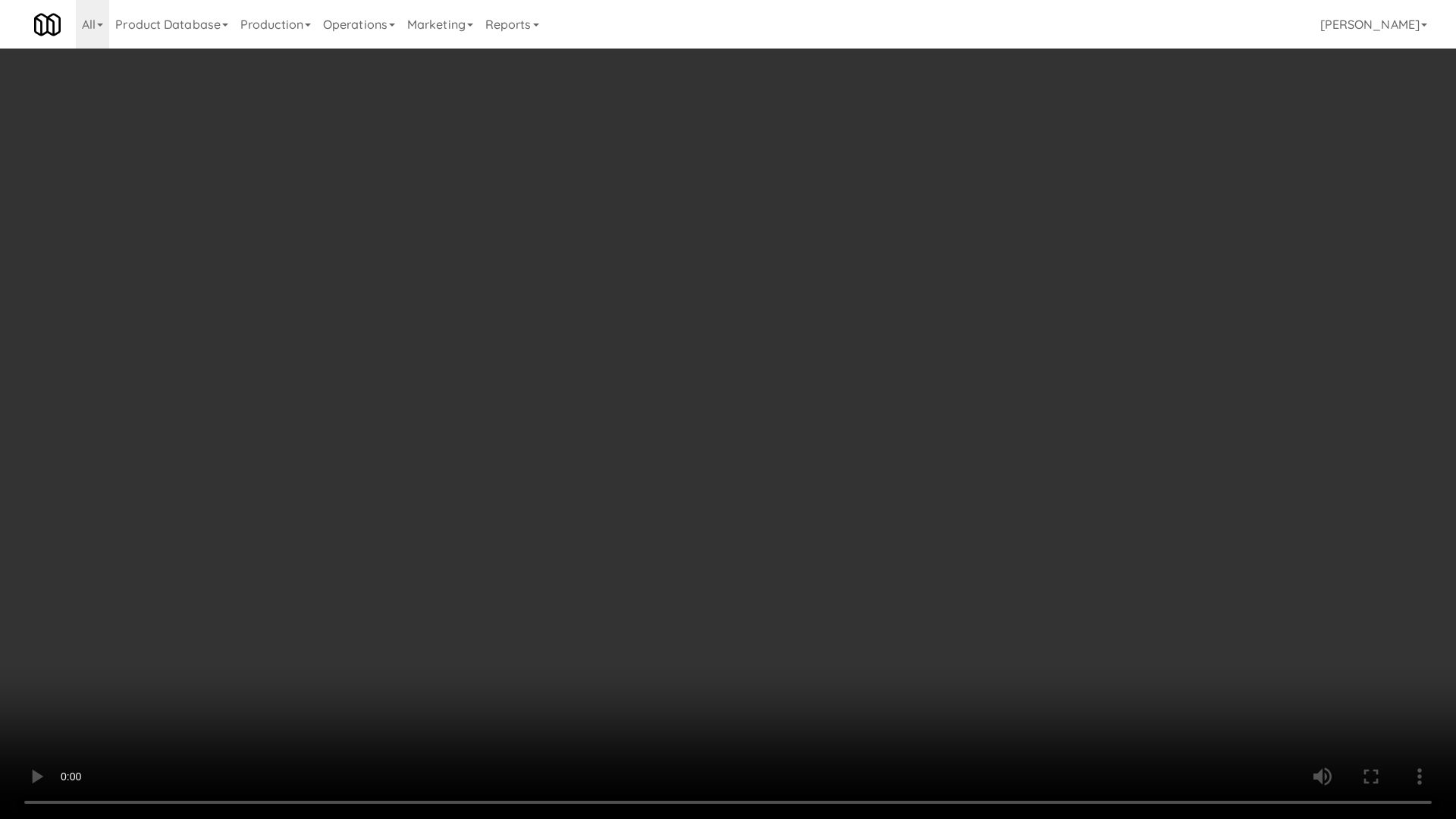
drag, startPoint x: 821, startPoint y: 394, endPoint x: 989, endPoint y: 484, distance: 190.6
click at [821, 394] on video at bounding box center [728, 410] width 1456 height 819
click at [695, 436] on video at bounding box center [728, 410] width 1456 height 819
click at [661, 364] on video at bounding box center [728, 410] width 1456 height 819
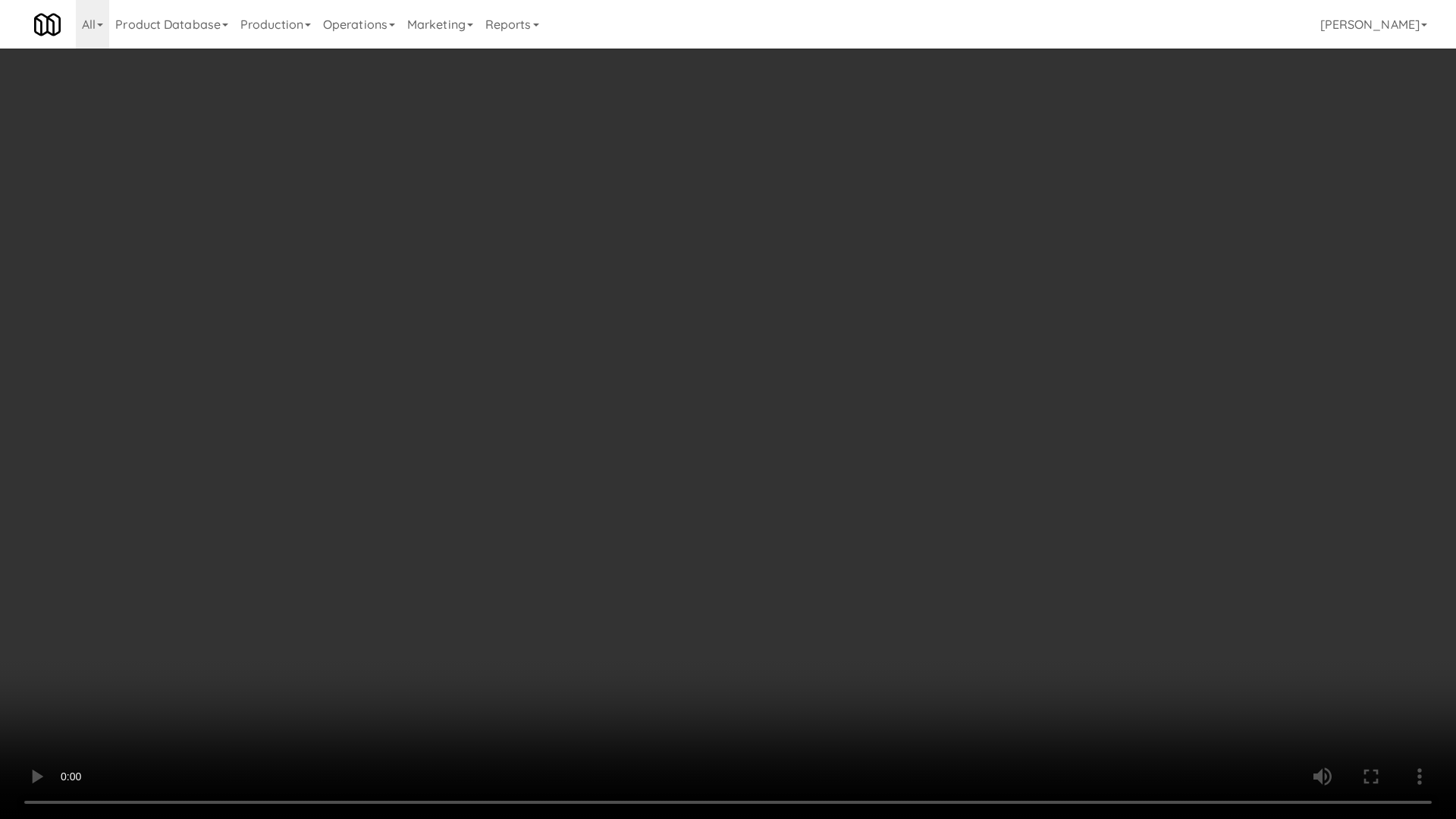
click at [661, 364] on video at bounding box center [728, 410] width 1456 height 819
click at [850, 445] on video at bounding box center [728, 410] width 1456 height 819
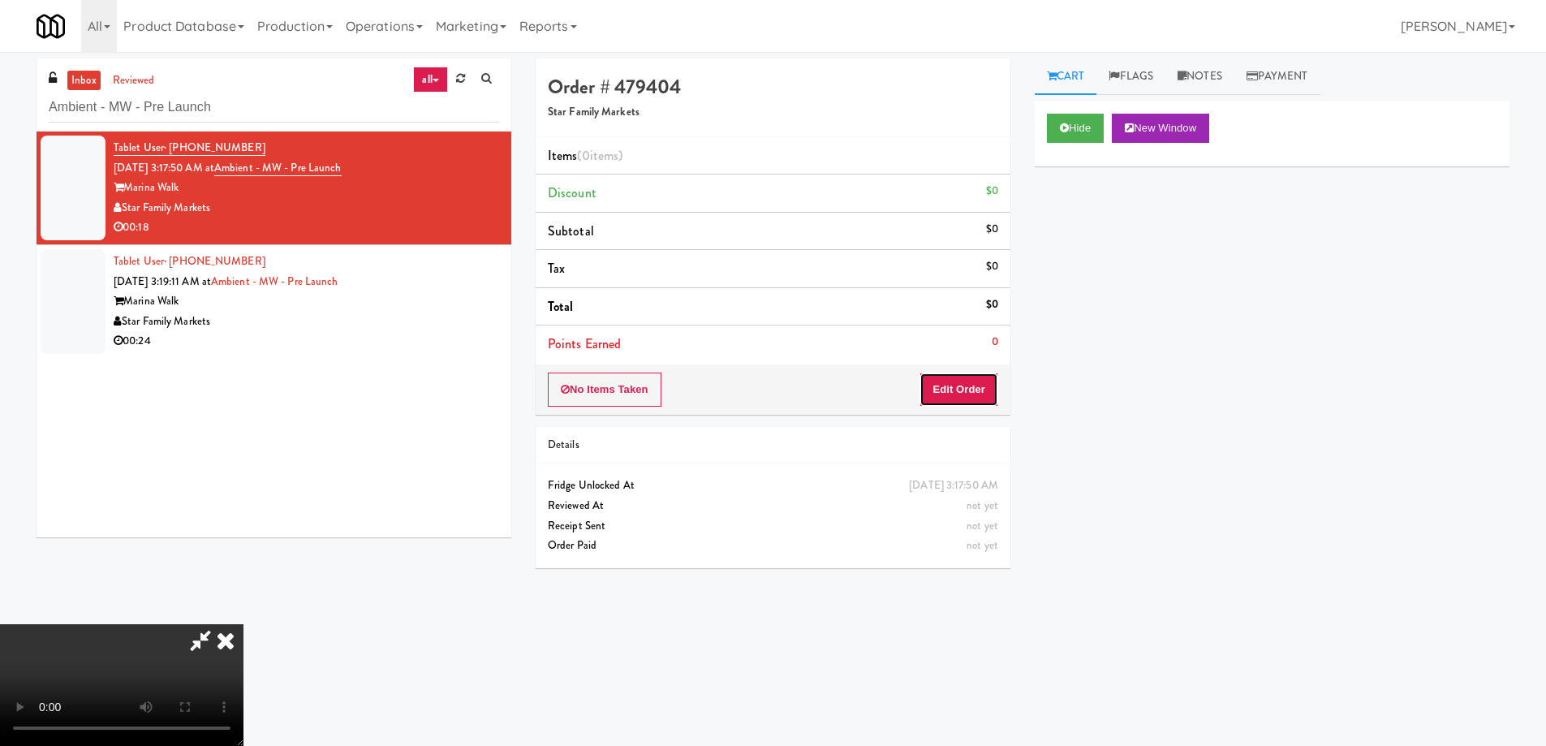
click at [980, 376] on button "Edit Order" at bounding box center [958, 389] width 79 height 34
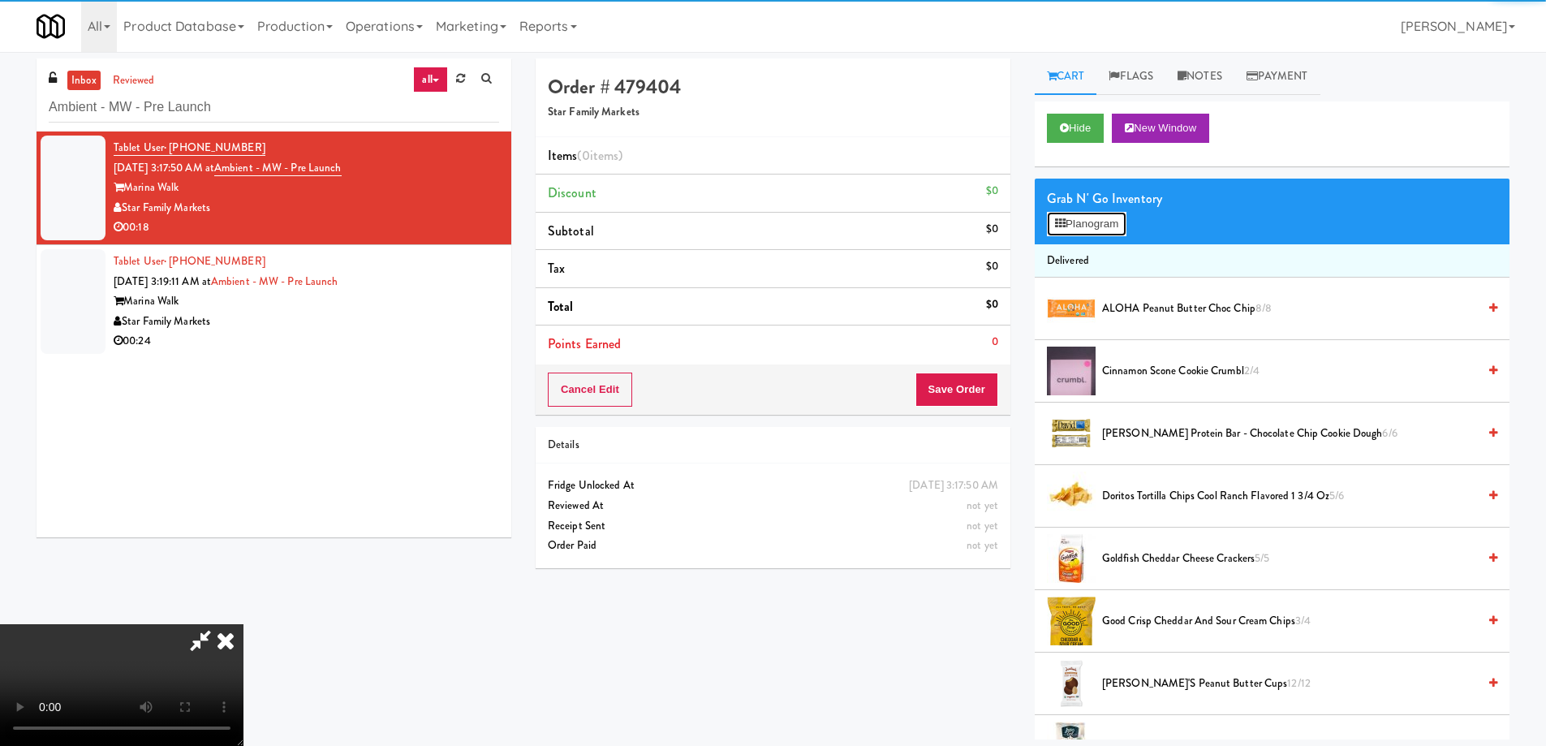
click at [1084, 221] on button "Planogram" at bounding box center [1087, 224] width 80 height 24
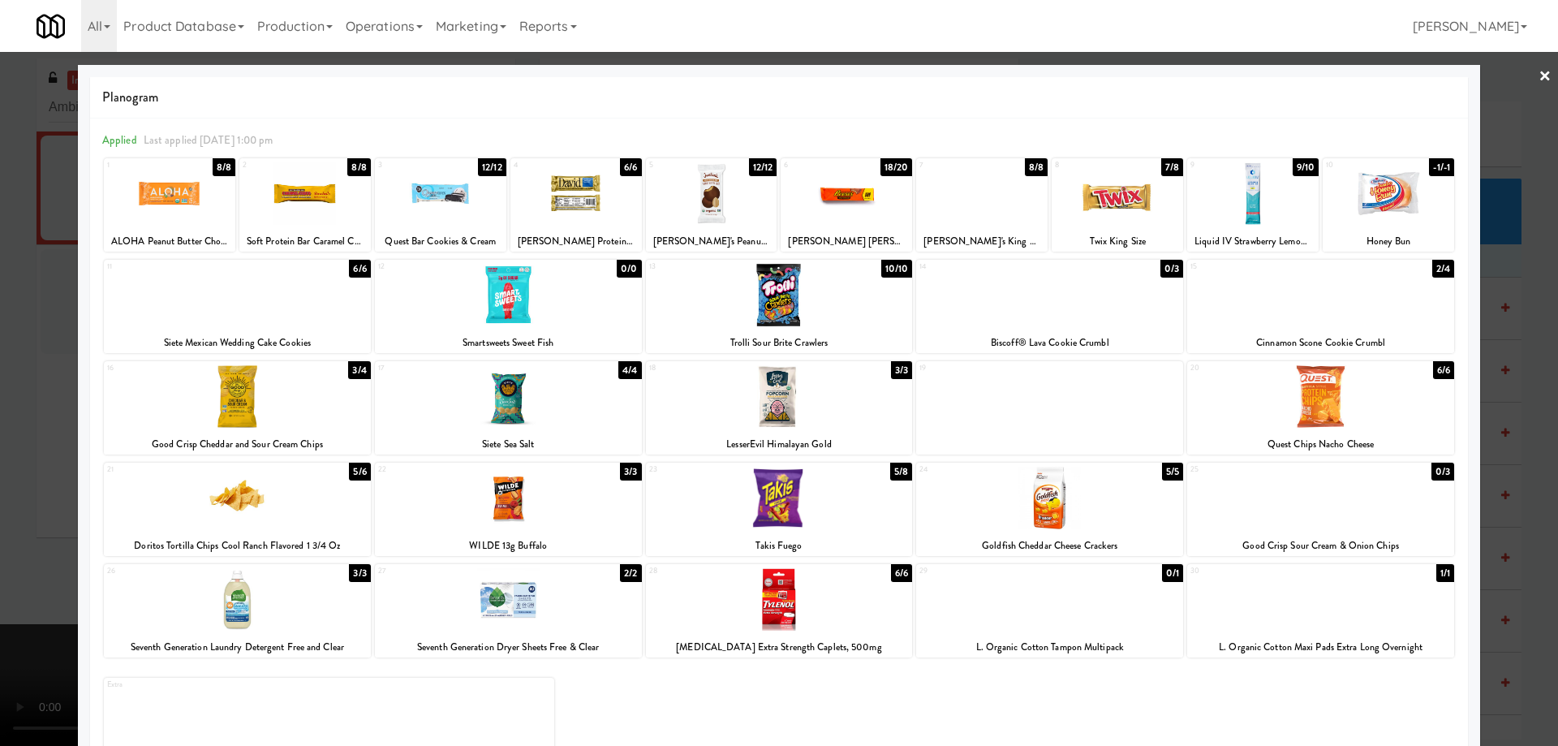
click at [1349, 307] on div at bounding box center [1320, 295] width 267 height 62
click at [1379, 307] on div at bounding box center [1320, 295] width 267 height 62
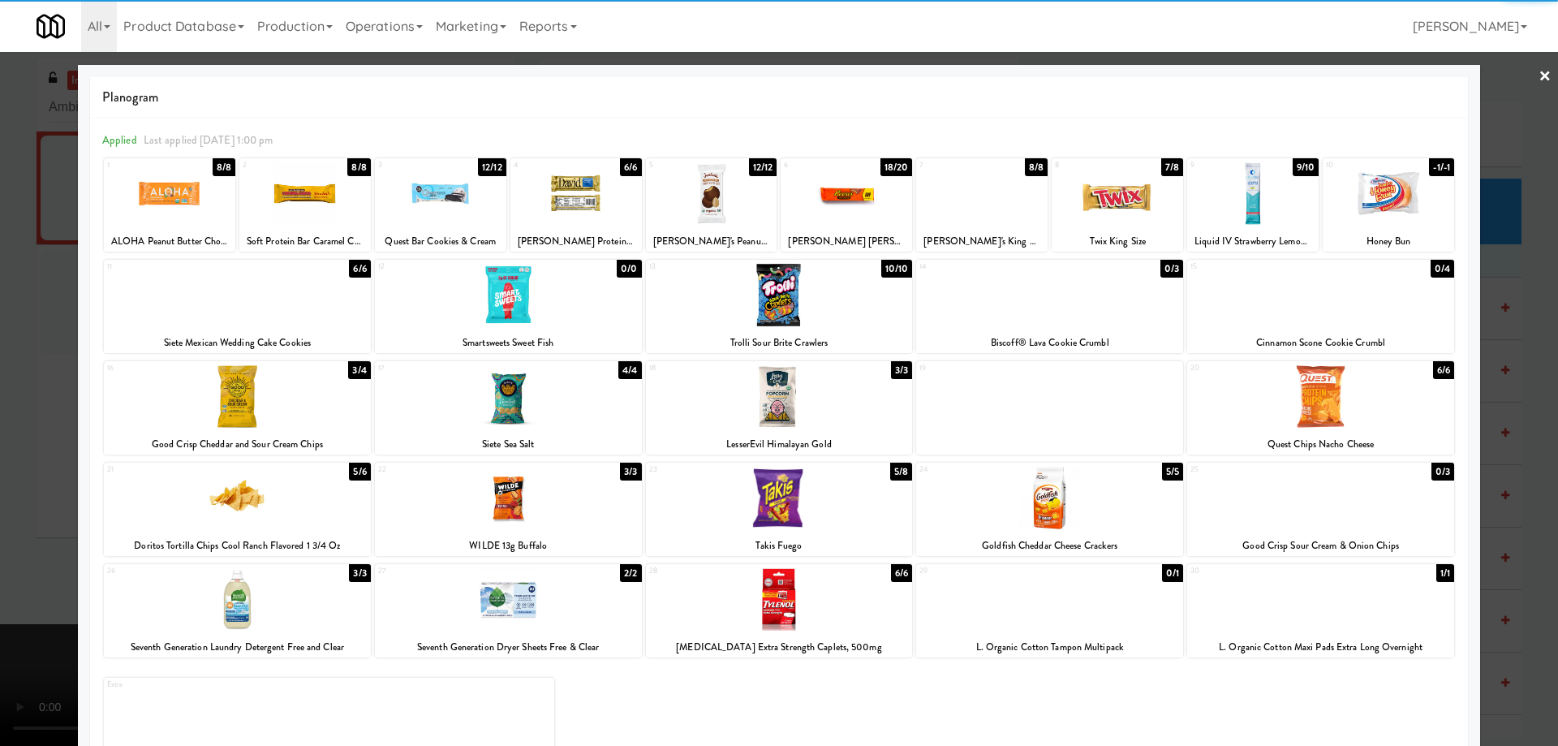
click at [1399, 182] on div at bounding box center [1387, 193] width 131 height 62
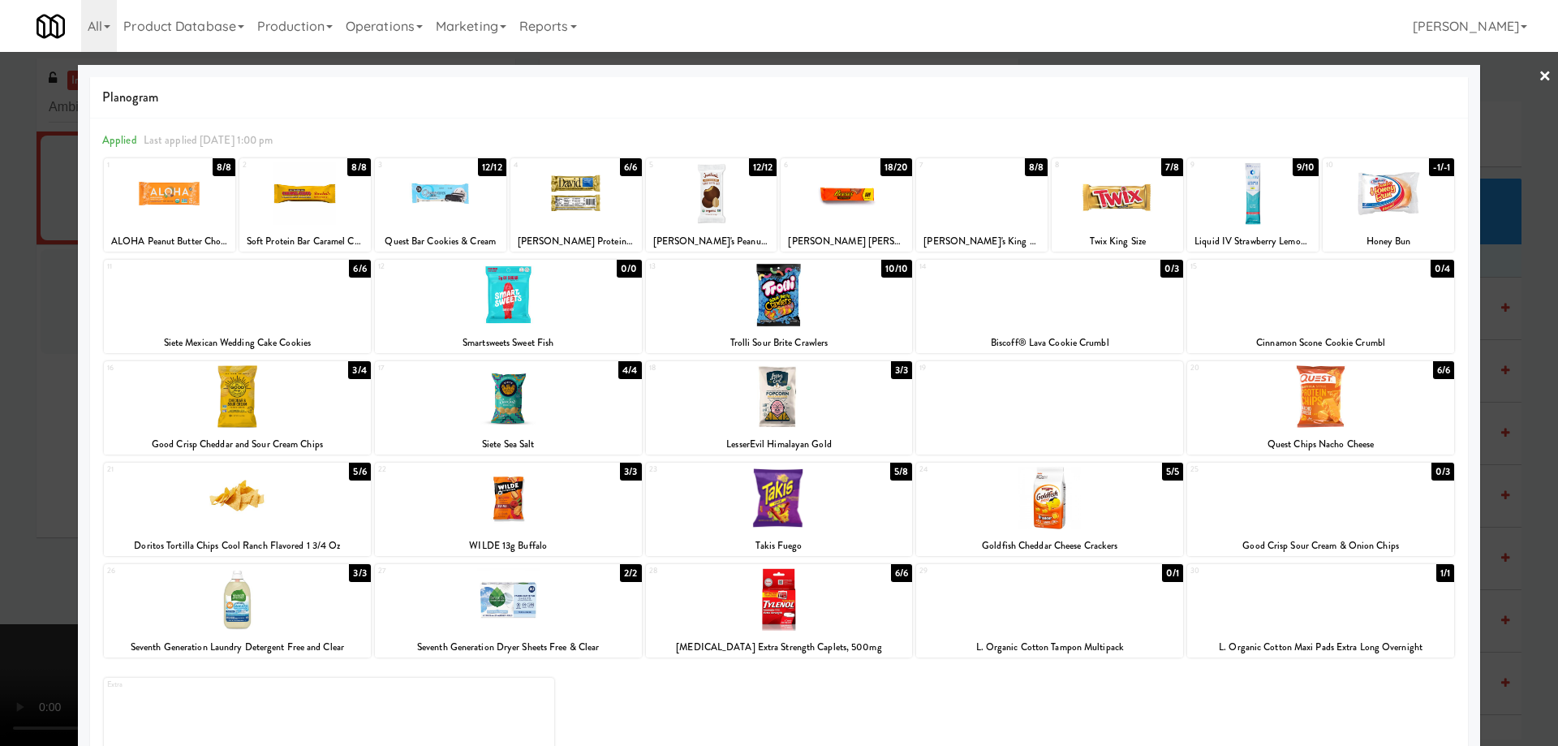
click at [1538, 75] on link "×" at bounding box center [1544, 77] width 13 height 50
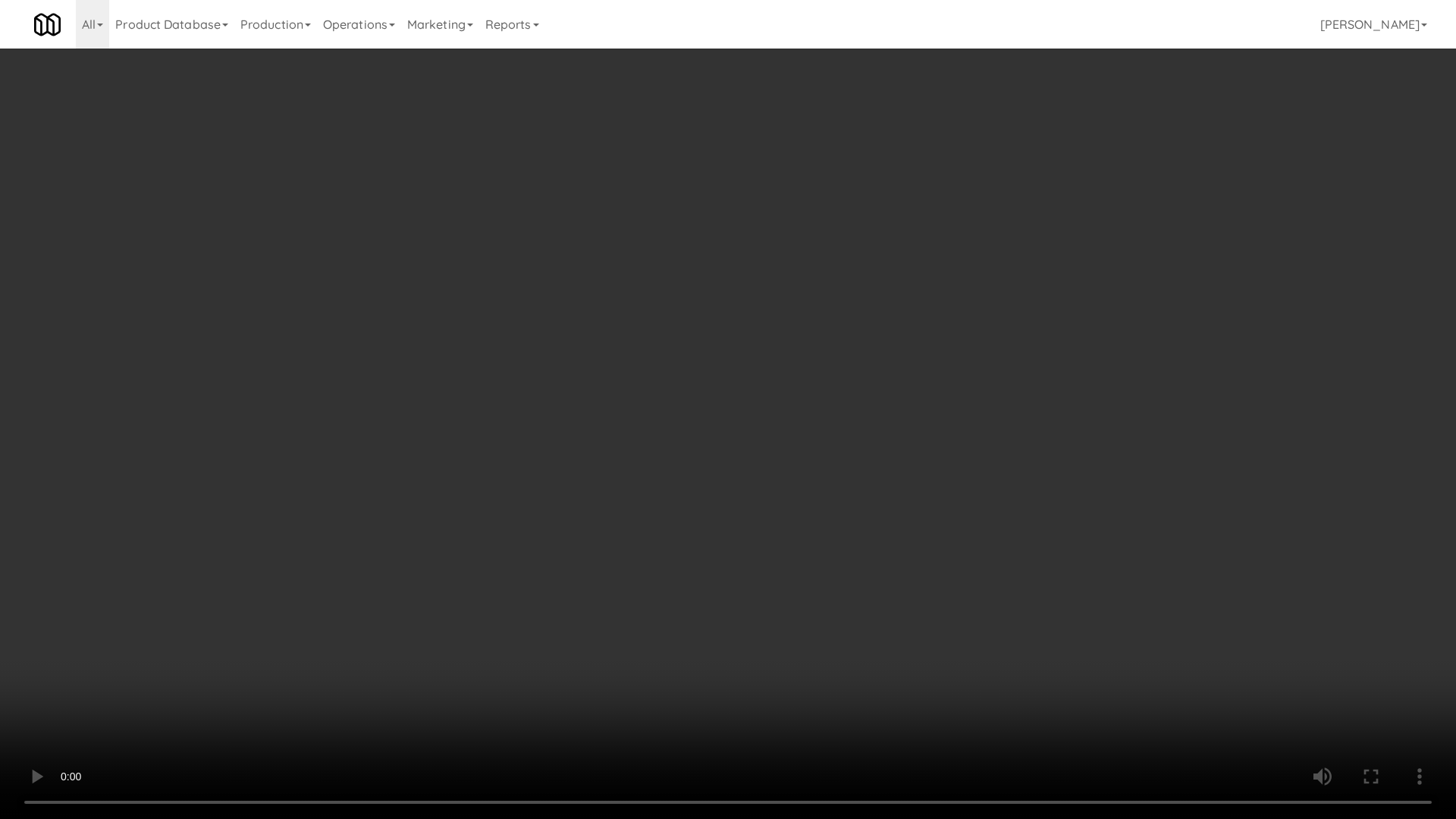
click at [966, 416] on video at bounding box center [728, 410] width 1456 height 819
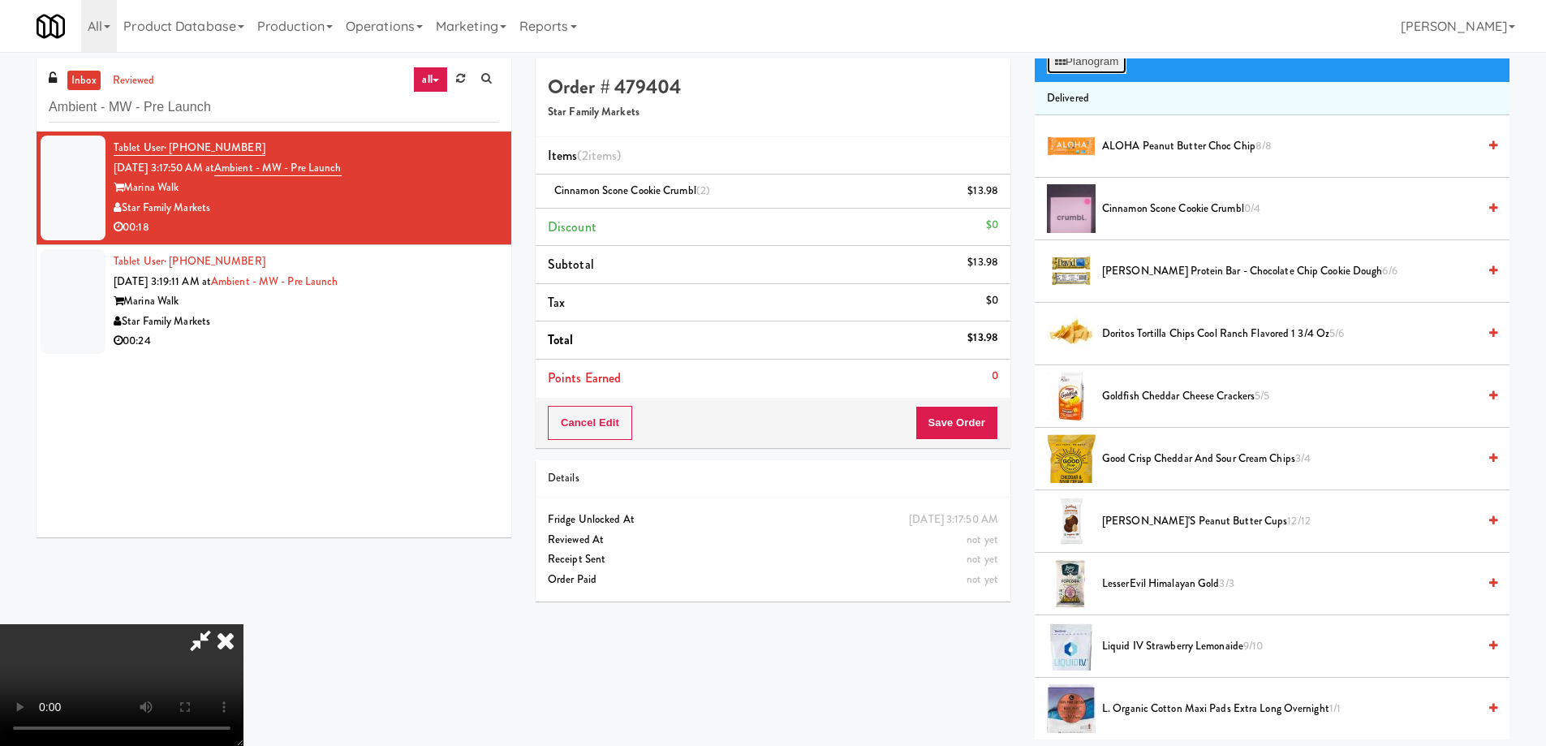
click at [1093, 67] on button "Planogram" at bounding box center [1087, 61] width 80 height 24
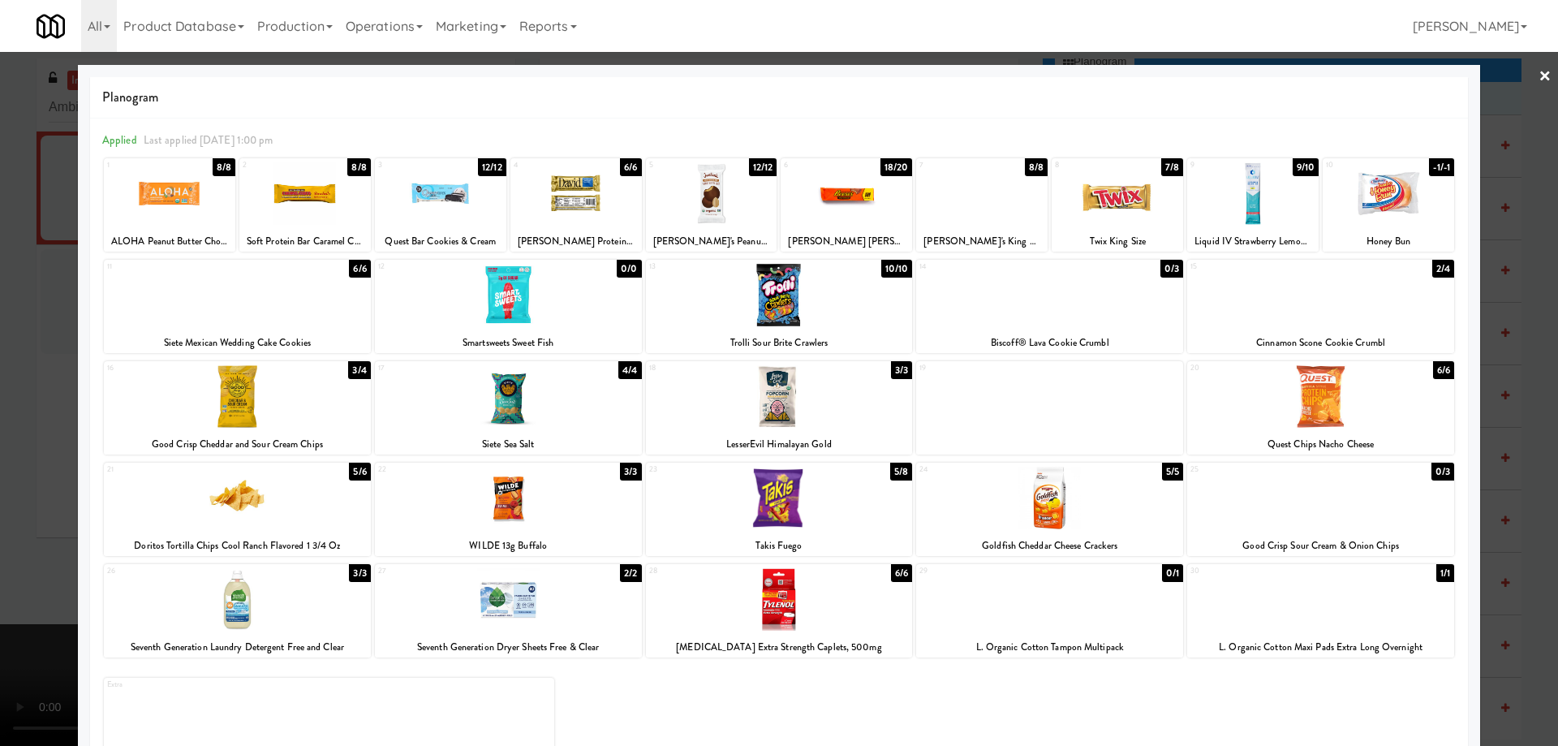
click at [589, 389] on div at bounding box center [508, 396] width 267 height 62
click at [1538, 75] on link "×" at bounding box center [1544, 77] width 13 height 50
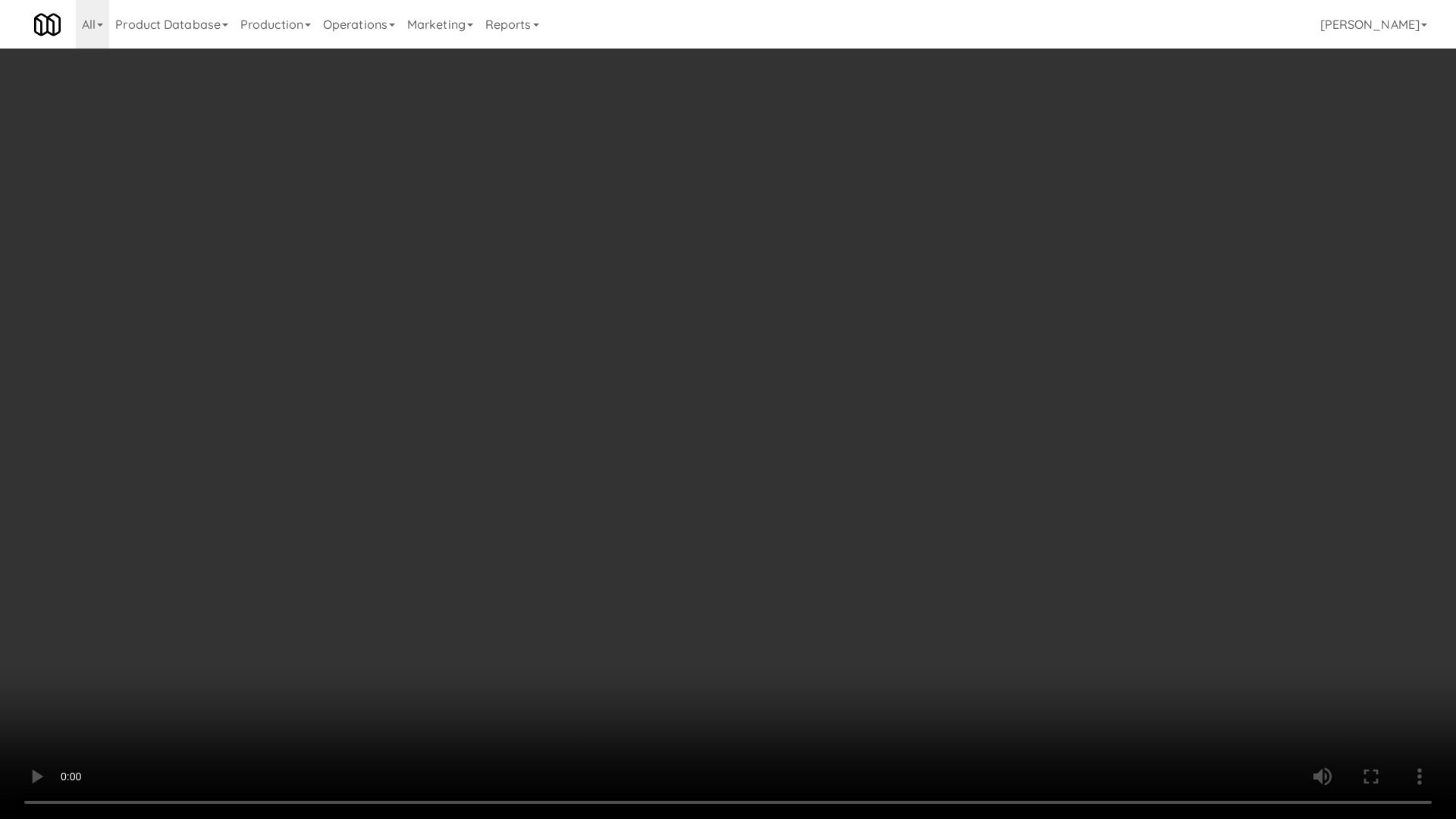
click at [991, 603] on video at bounding box center [728, 410] width 1456 height 819
click at [946, 511] on video at bounding box center [728, 410] width 1456 height 819
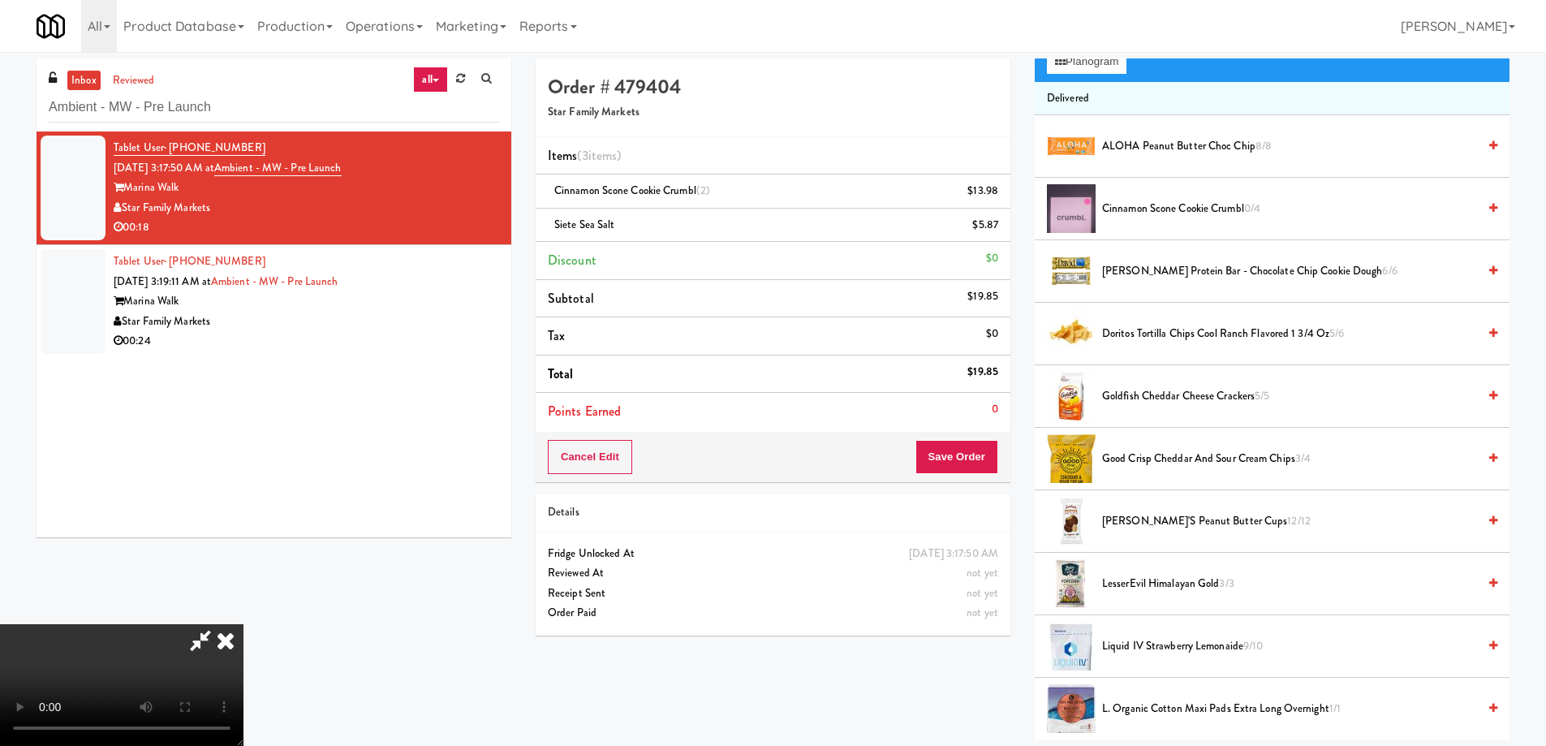
click at [243, 624] on icon at bounding box center [226, 640] width 36 height 32
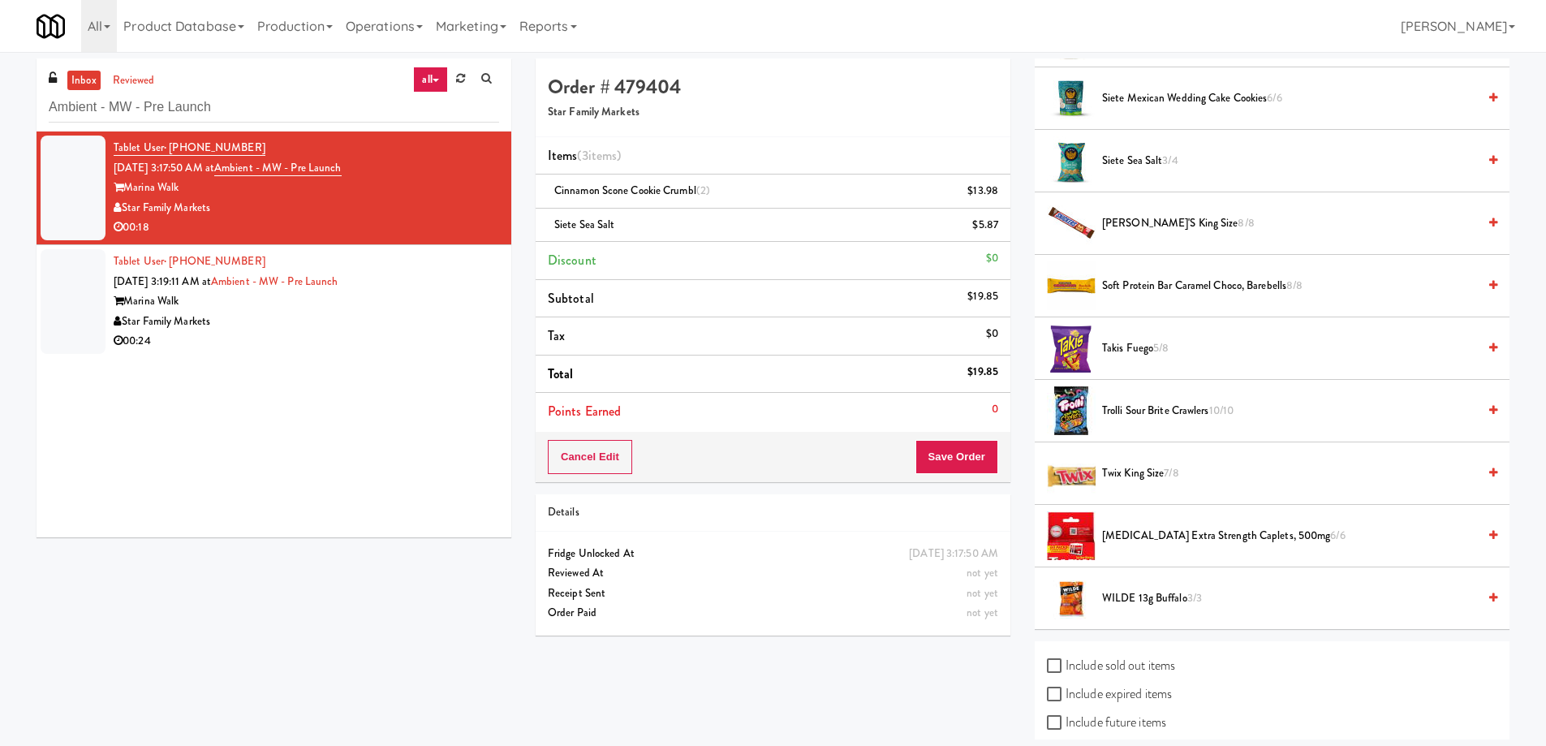
scroll to position [1226, 0]
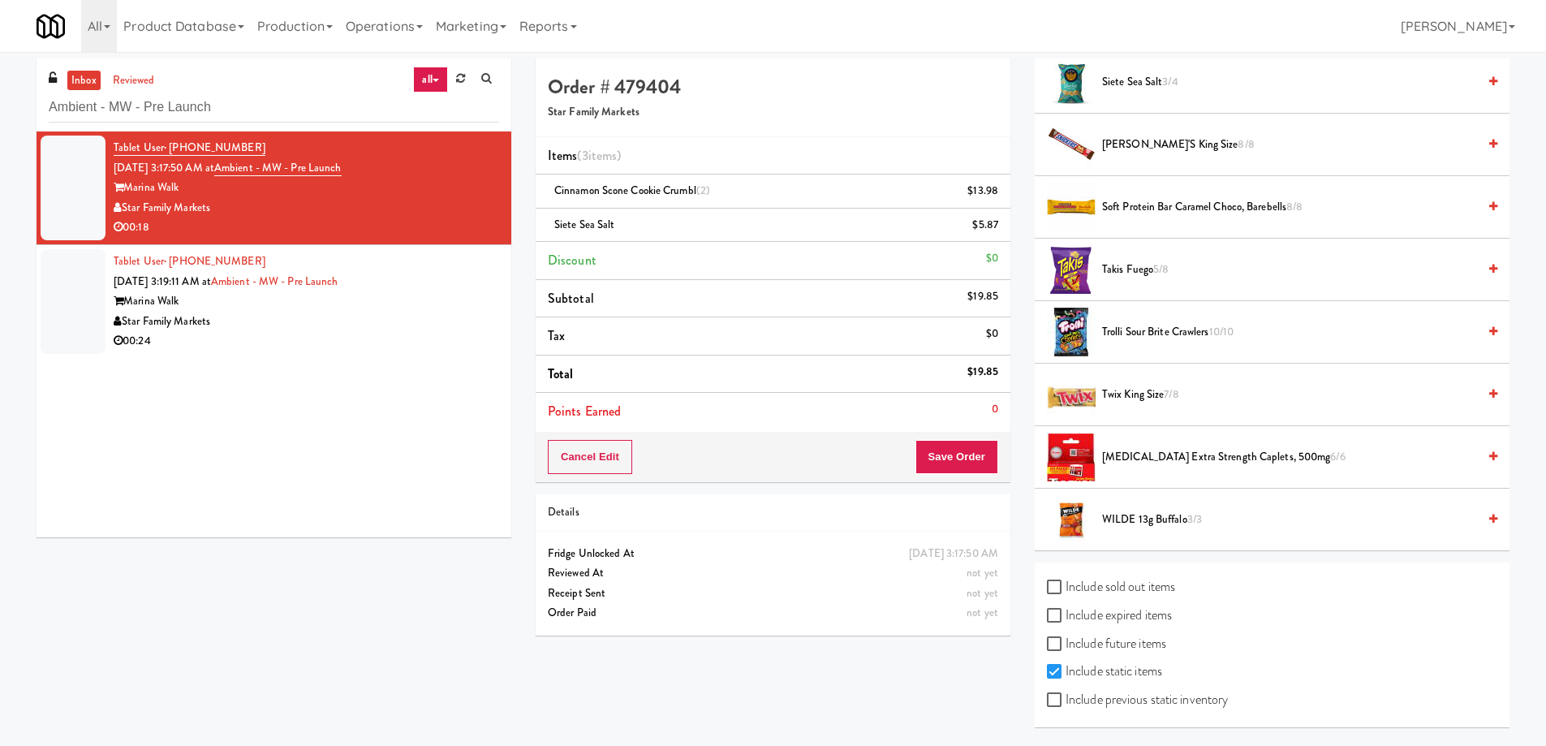
click at [1100, 623] on label "Include expired items" at bounding box center [1109, 615] width 125 height 24
click at [1065, 622] on input "Include expired items" at bounding box center [1056, 615] width 19 height 13
checkbox input "true"
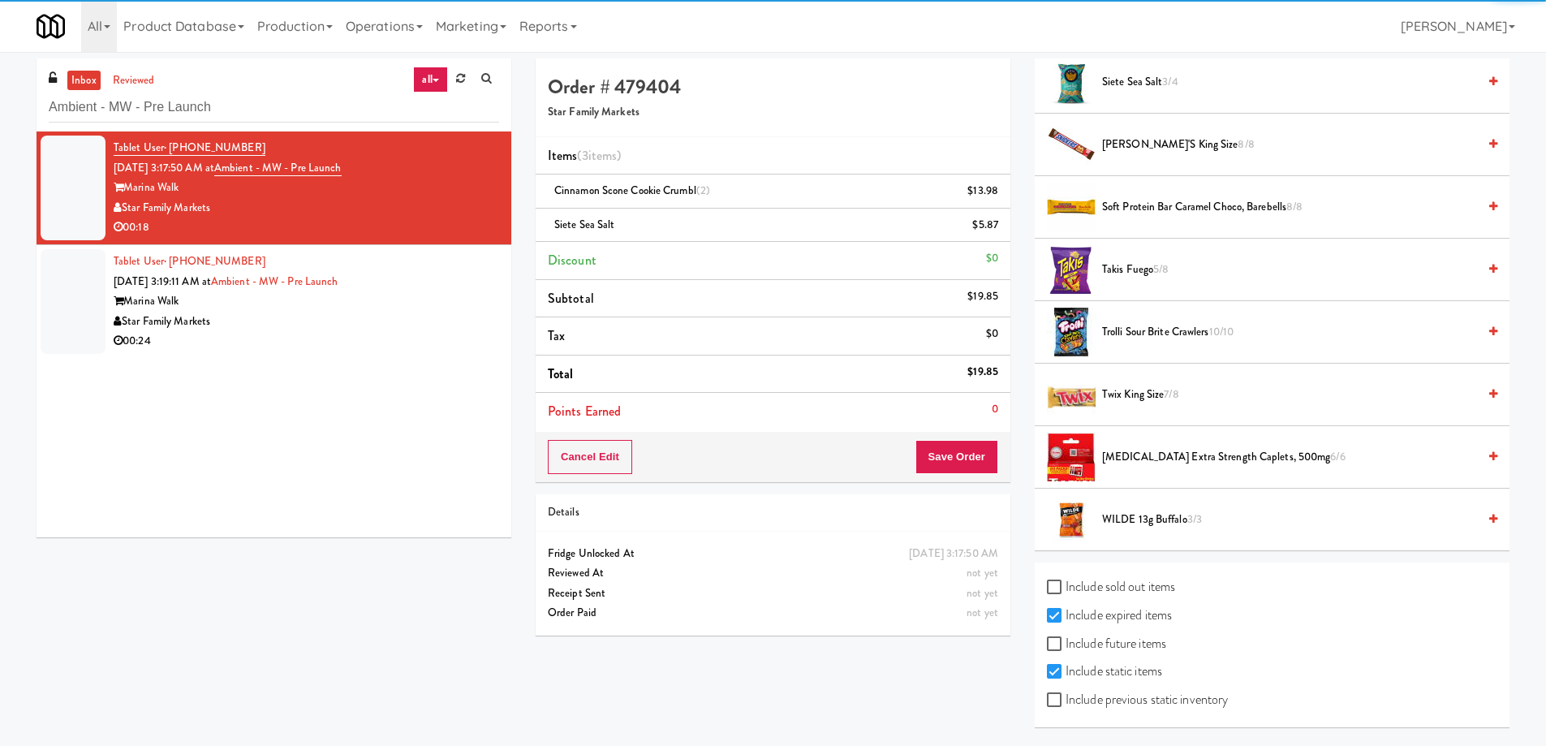
click at [1103, 705] on label "Include previous static inventory" at bounding box center [1137, 699] width 181 height 24
click at [1065, 705] on input "Include previous static inventory" at bounding box center [1056, 700] width 19 height 13
checkbox input "true"
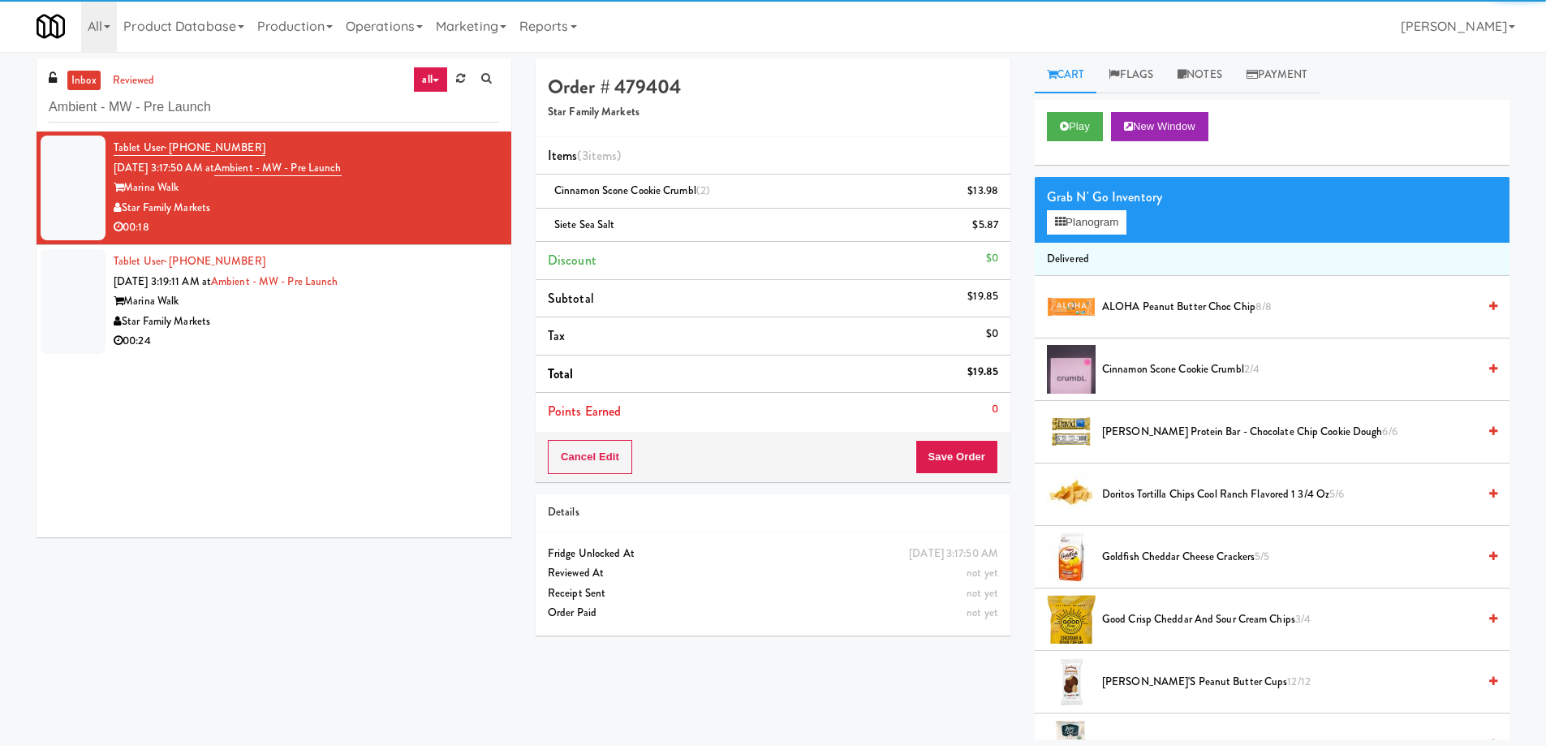
scroll to position [0, 0]
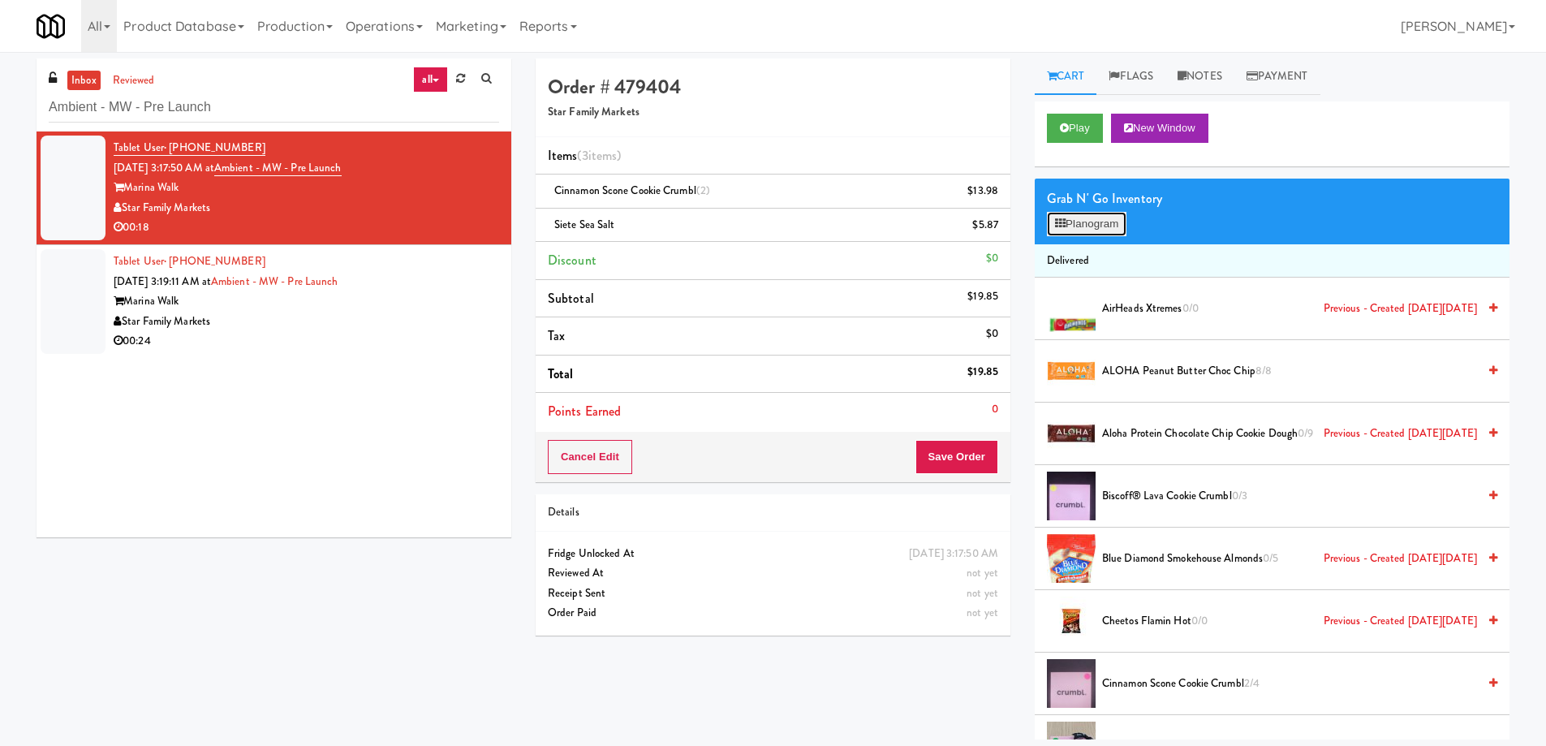
click at [1087, 214] on button "Planogram" at bounding box center [1087, 224] width 80 height 24
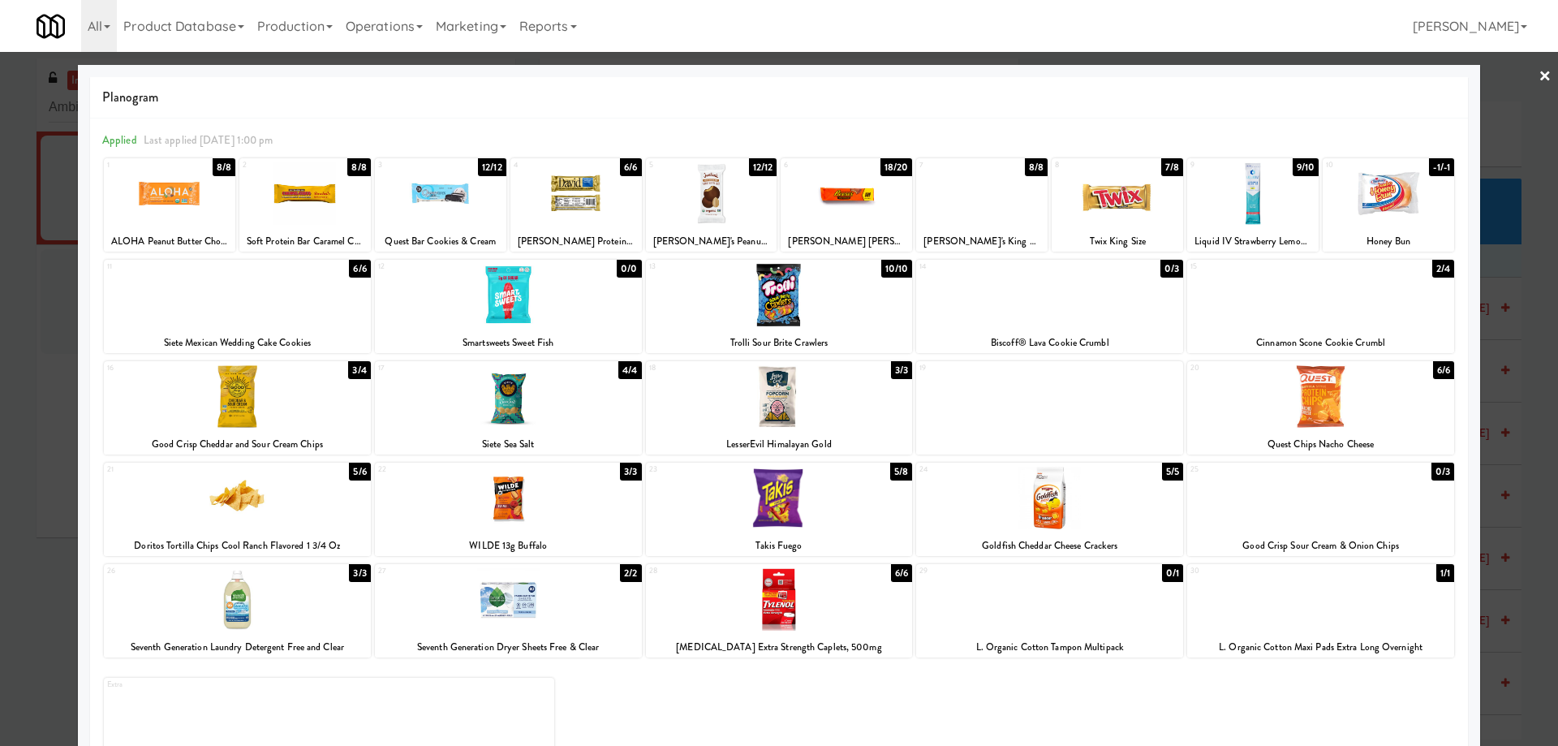
click at [1401, 197] on div at bounding box center [1387, 193] width 131 height 62
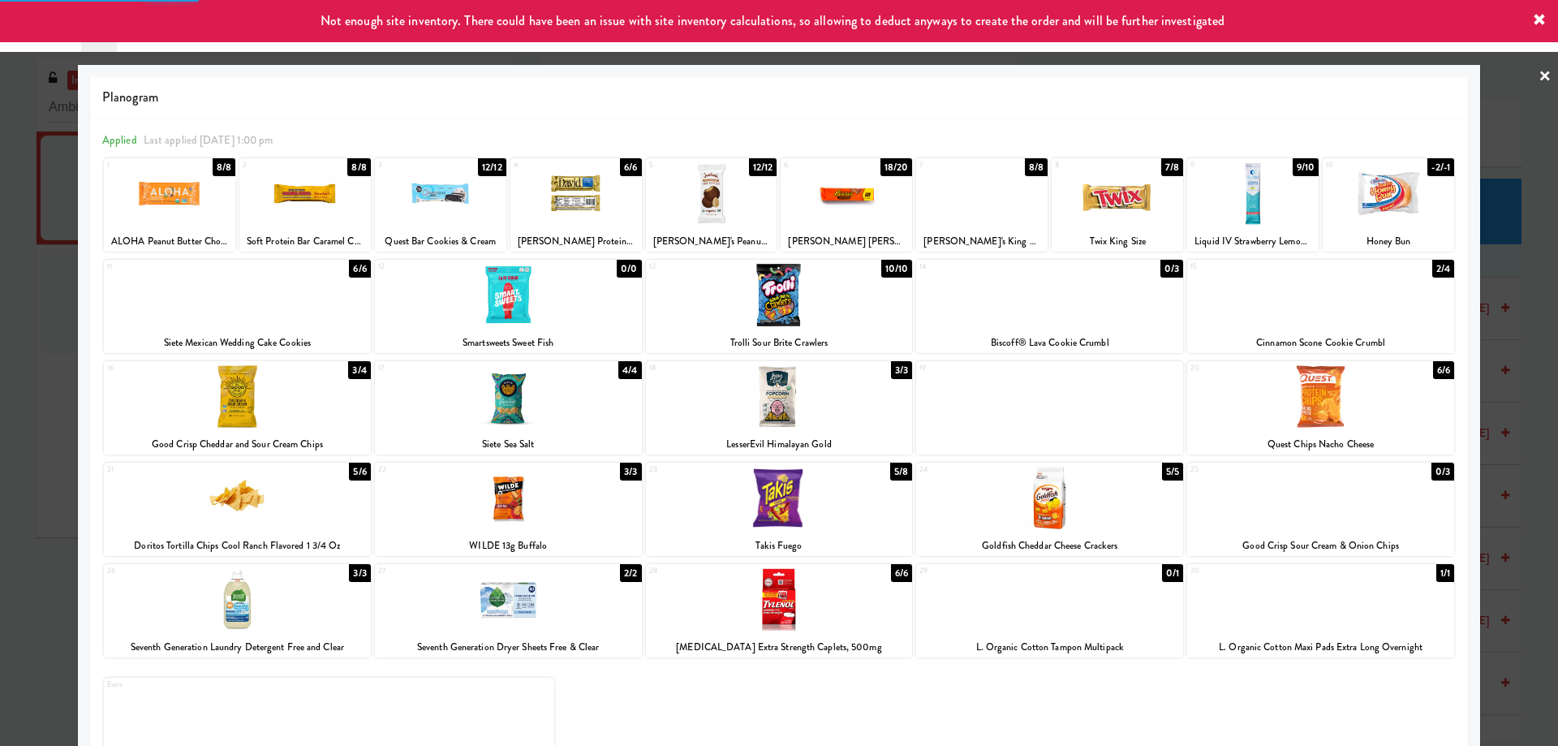
click at [1538, 77] on link "×" at bounding box center [1544, 77] width 13 height 50
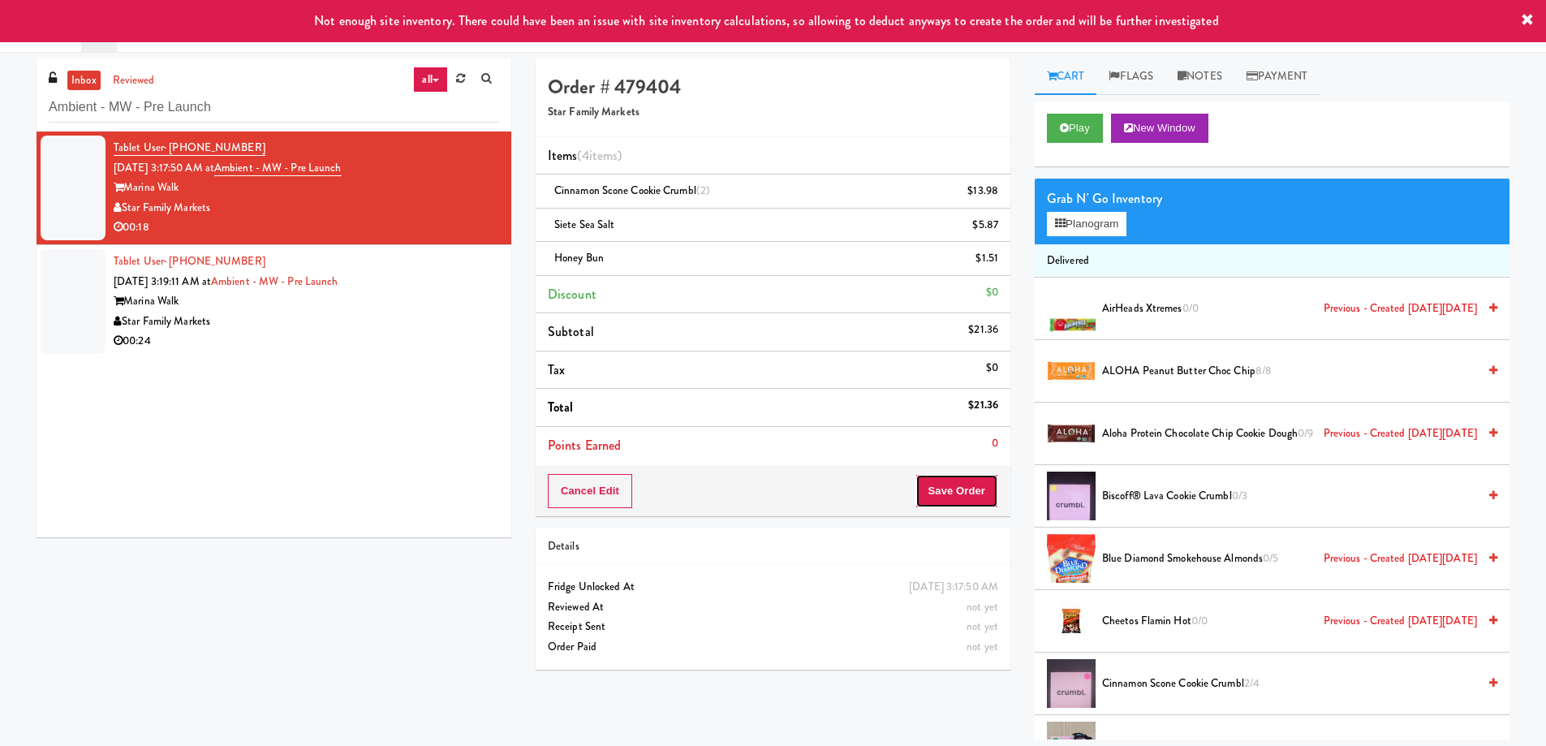
click at [961, 479] on button "Save Order" at bounding box center [956, 491] width 83 height 34
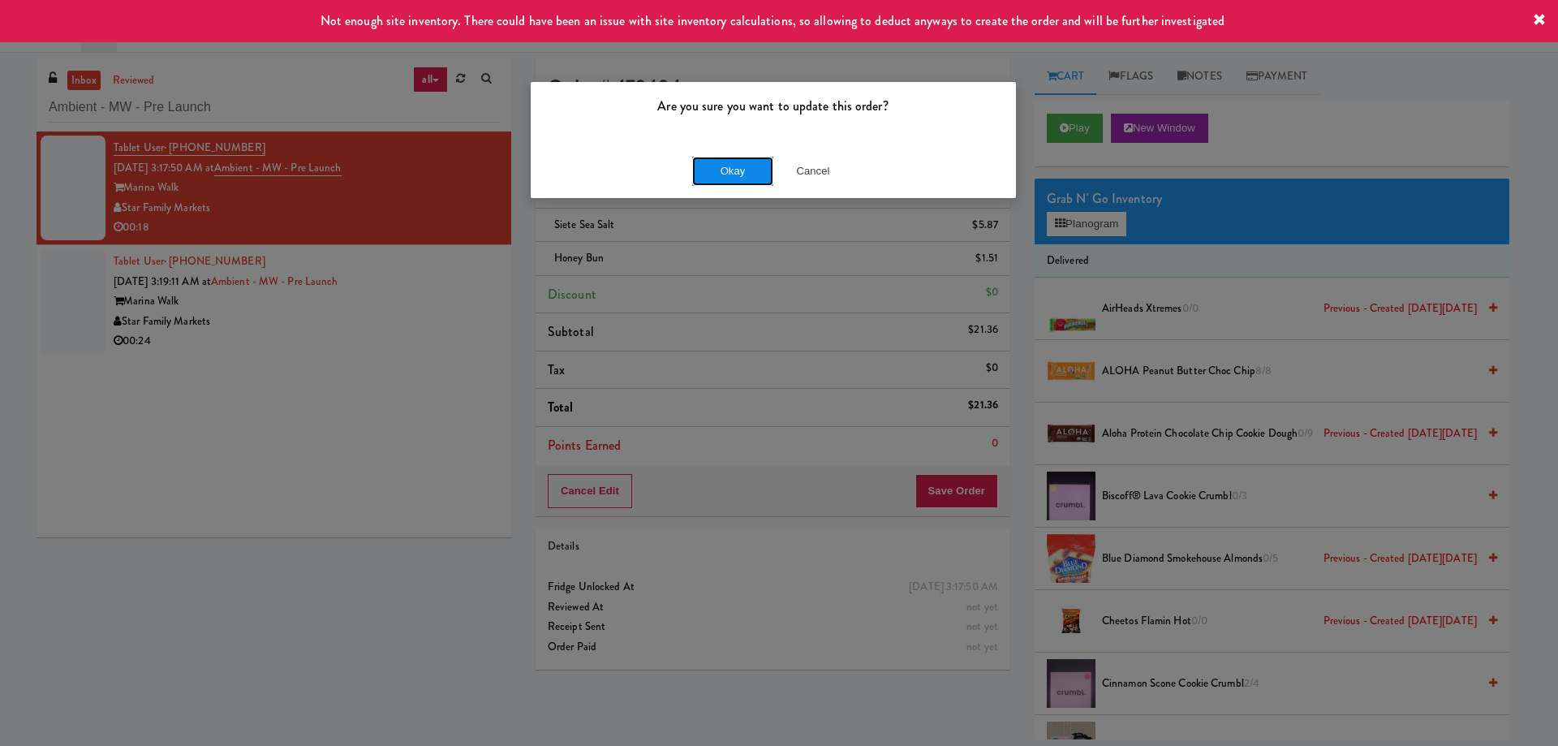
click at [738, 171] on button "Okay" at bounding box center [732, 171] width 81 height 29
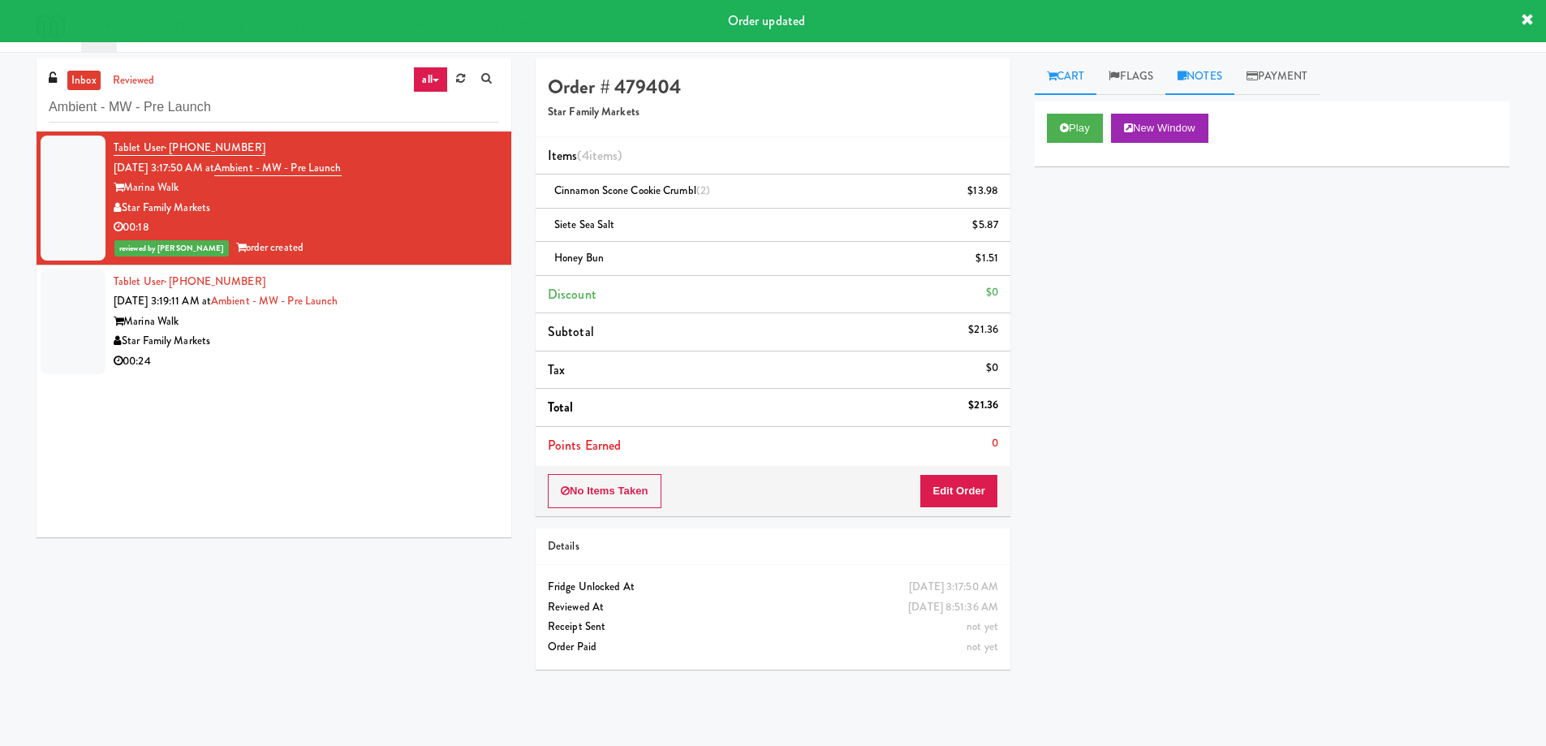
click at [1206, 74] on link "Notes" at bounding box center [1199, 76] width 69 height 37
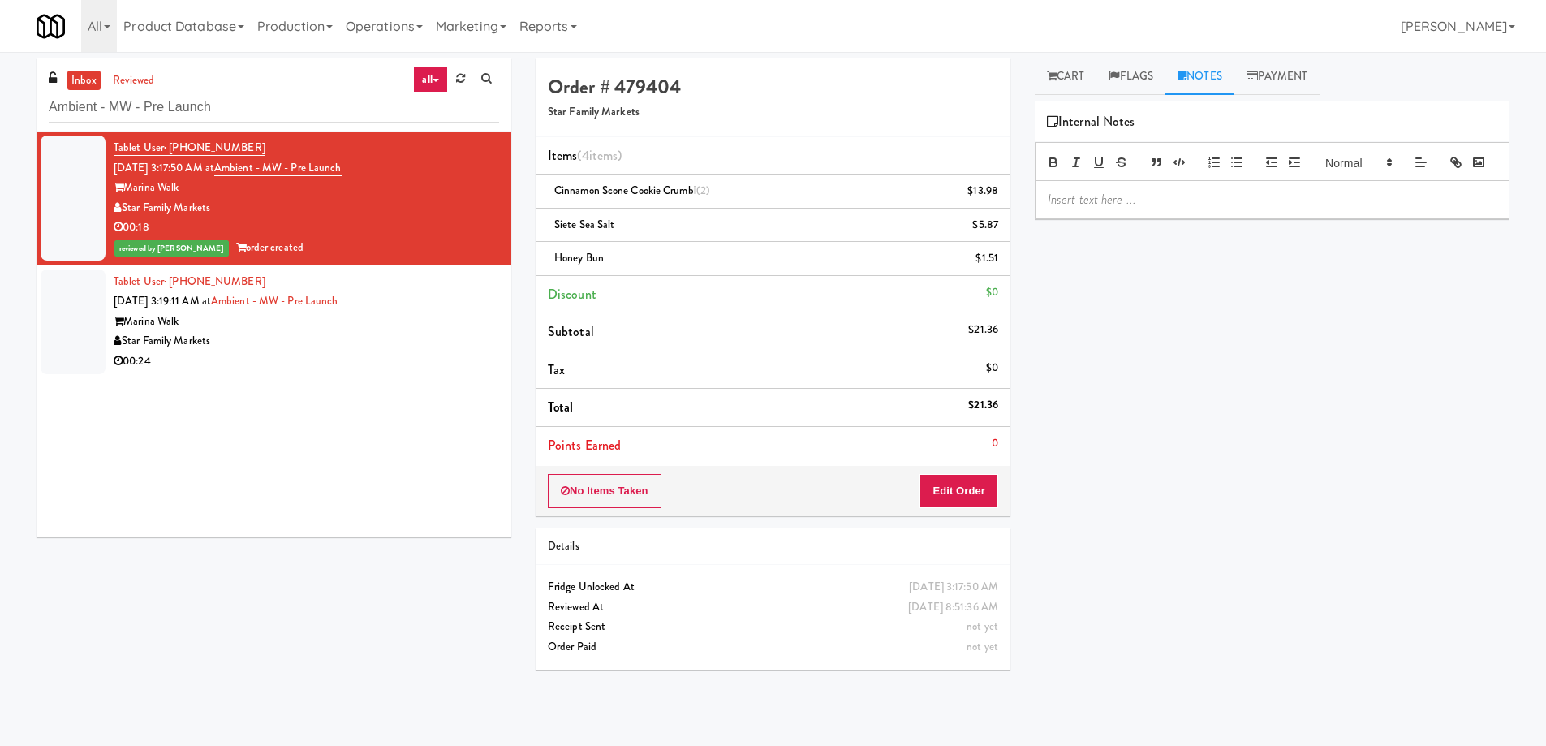
click at [1095, 209] on p at bounding box center [1271, 200] width 449 height 18
drag, startPoint x: 556, startPoint y: 222, endPoint x: 631, endPoint y: 221, distance: 75.5
click at [631, 221] on div "Siete Sea Salt $5.87" at bounding box center [773, 225] width 450 height 20
copy span "Siete Sea Salt"
click at [1284, 244] on p at bounding box center [1271, 235] width 449 height 18
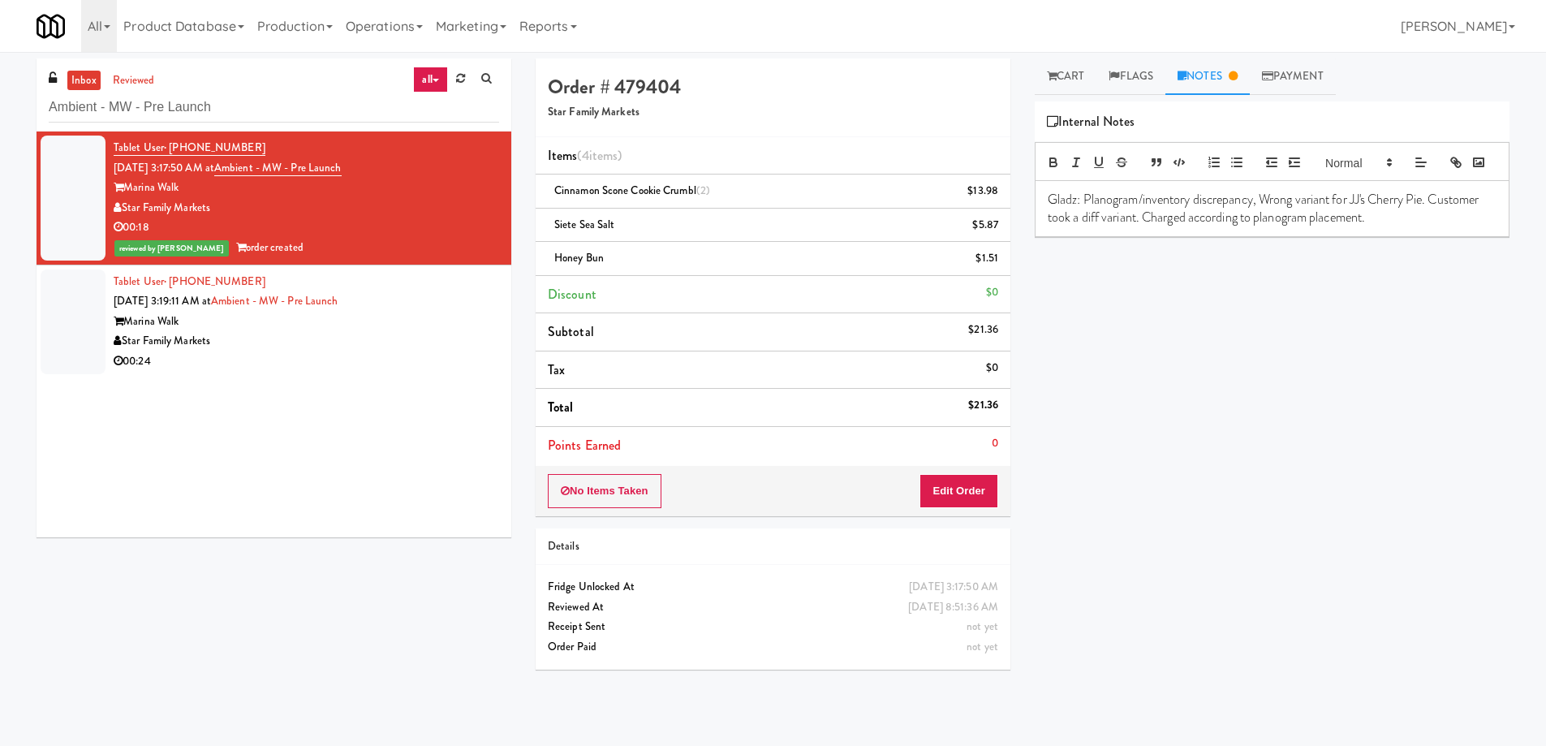
click at [1302, 225] on p "Gladz: Planogram/inventory discrepancy, Wrong variant for JJ's Cherry Pie. Cust…" at bounding box center [1271, 209] width 449 height 37
click at [1301, 221] on p "Gladz: Planogram/inventory discrepancy, Wrong variant for JJ's Cherry Pie. Cust…" at bounding box center [1271, 209] width 449 height 37
click at [1300, 221] on p "Gladz: Planogram/inventory discrepancy, Wrong variant for JJ's Cherry Pie. Cust…" at bounding box center [1271, 209] width 449 height 37
click at [1429, 226] on p "Gladz: Planogram/inventory discrepancy, Wrong variant for JJ's Cherry Pie. Cust…" at bounding box center [1271, 209] width 449 height 37
click at [1190, 227] on p "Gladz: Planogram/inventory discrepancy, Wrong variant for JJ's Cherry Pie. Cust…" at bounding box center [1271, 209] width 449 height 37
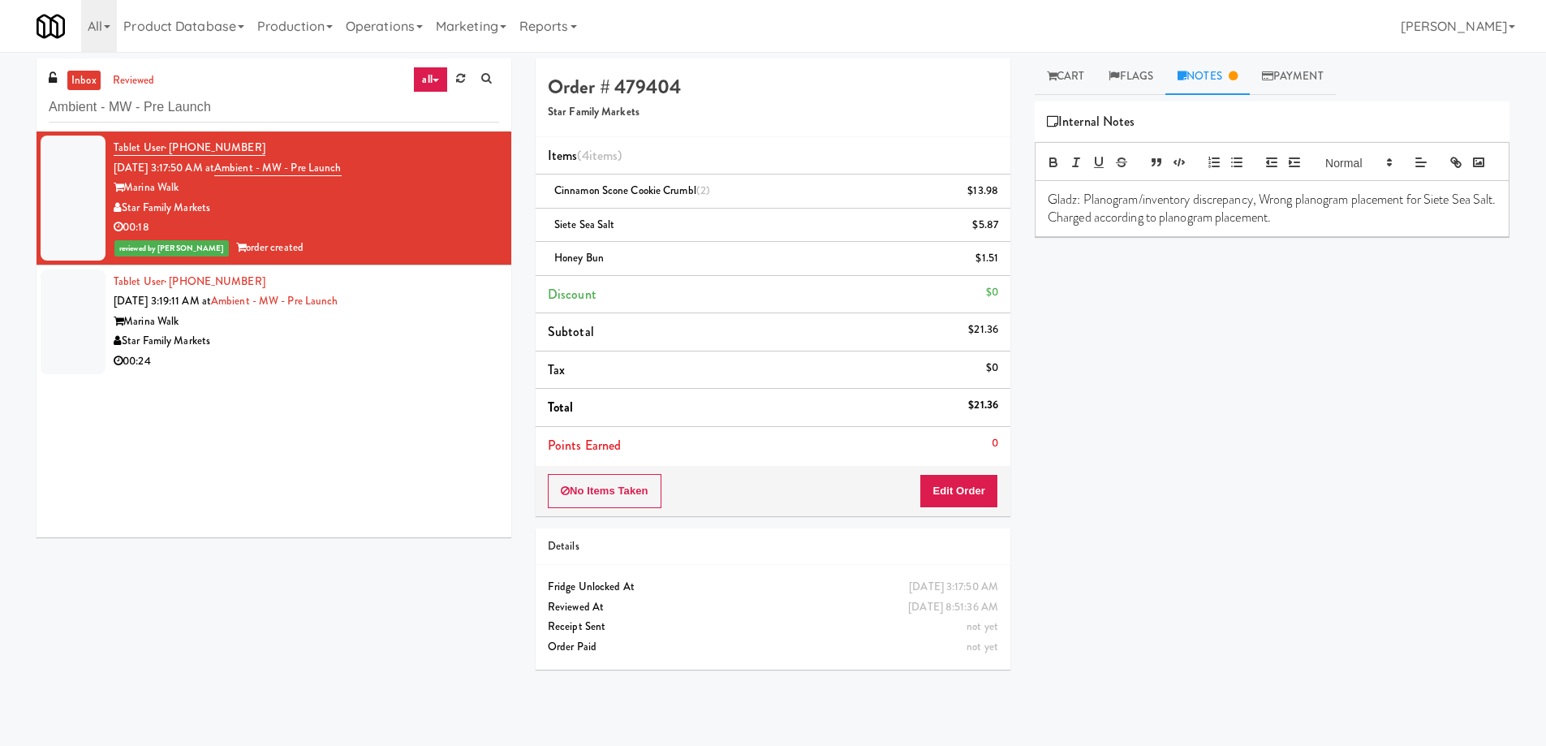
drag, startPoint x: 1189, startPoint y: 251, endPoint x: 1378, endPoint y: 250, distance: 189.0
click at [1378, 237] on div "Gladz: Planogram/inventory discrepancy, Wrong planogram placement for Siete Sea…" at bounding box center [1271, 209] width 473 height 56
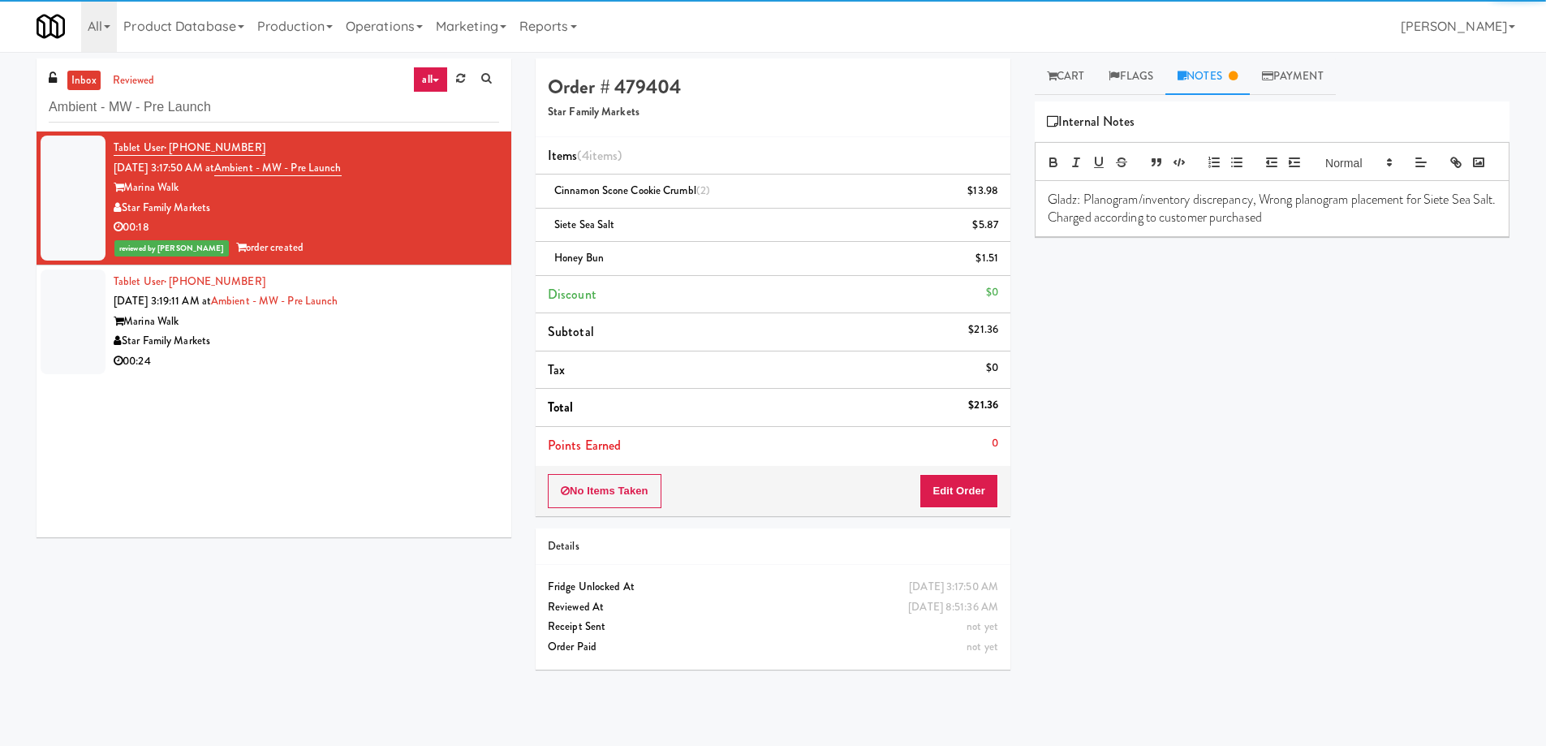
click at [1357, 446] on div "Play New Window Primary Flag Clear Flag if unable to determine what was taken o…" at bounding box center [1271, 405] width 475 height 608
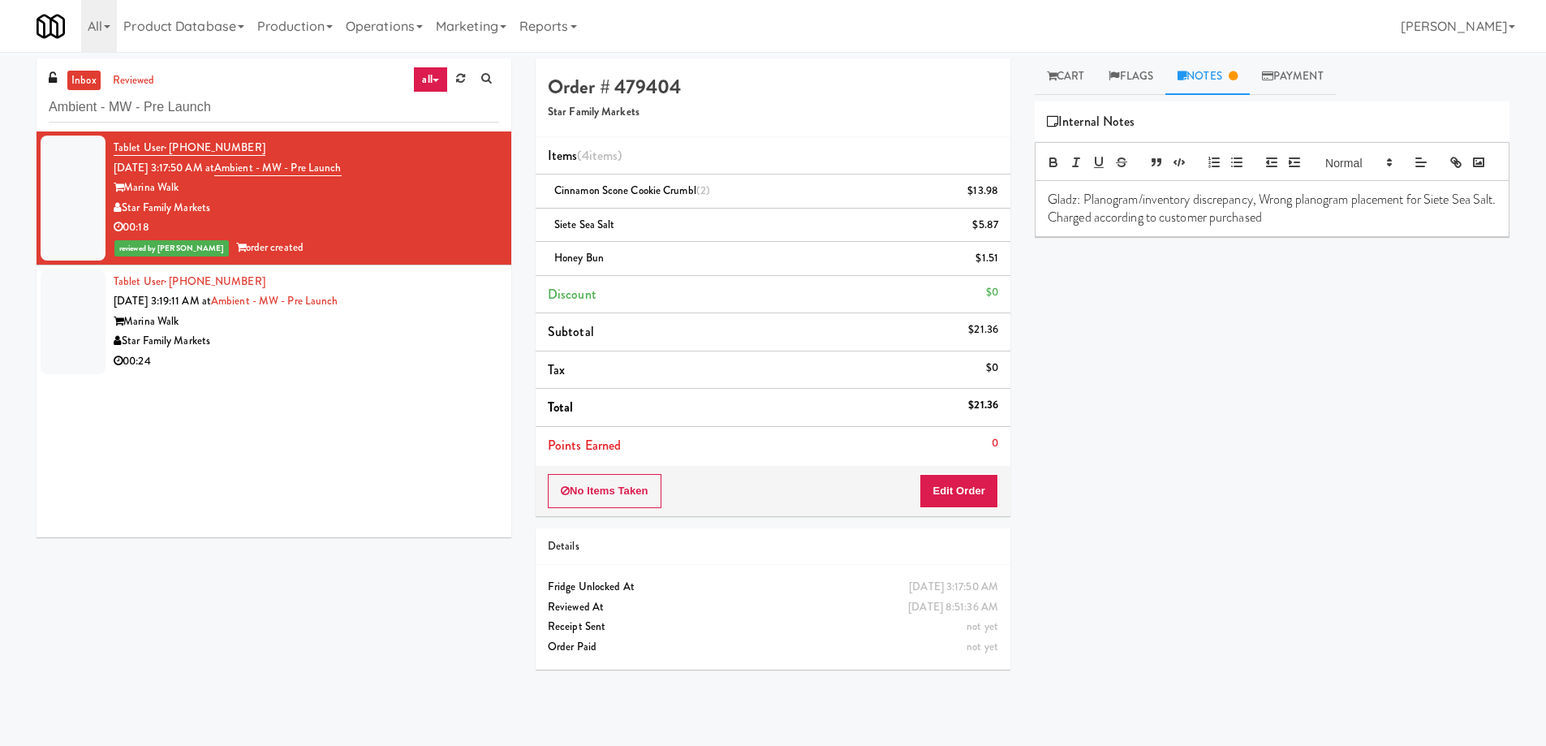
click at [414, 324] on div "Marina Walk" at bounding box center [306, 322] width 385 height 20
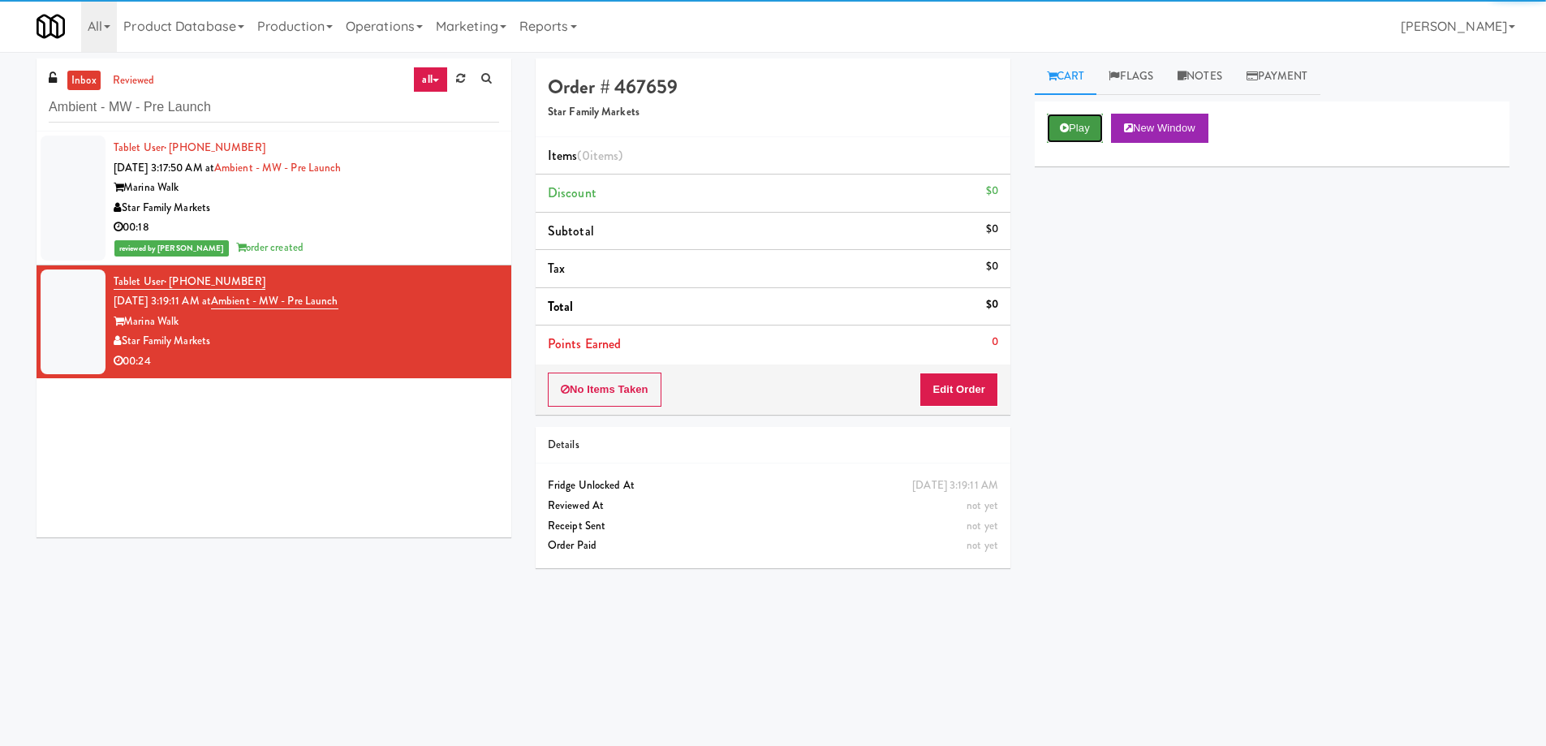
click at [1064, 131] on icon at bounding box center [1064, 128] width 9 height 11
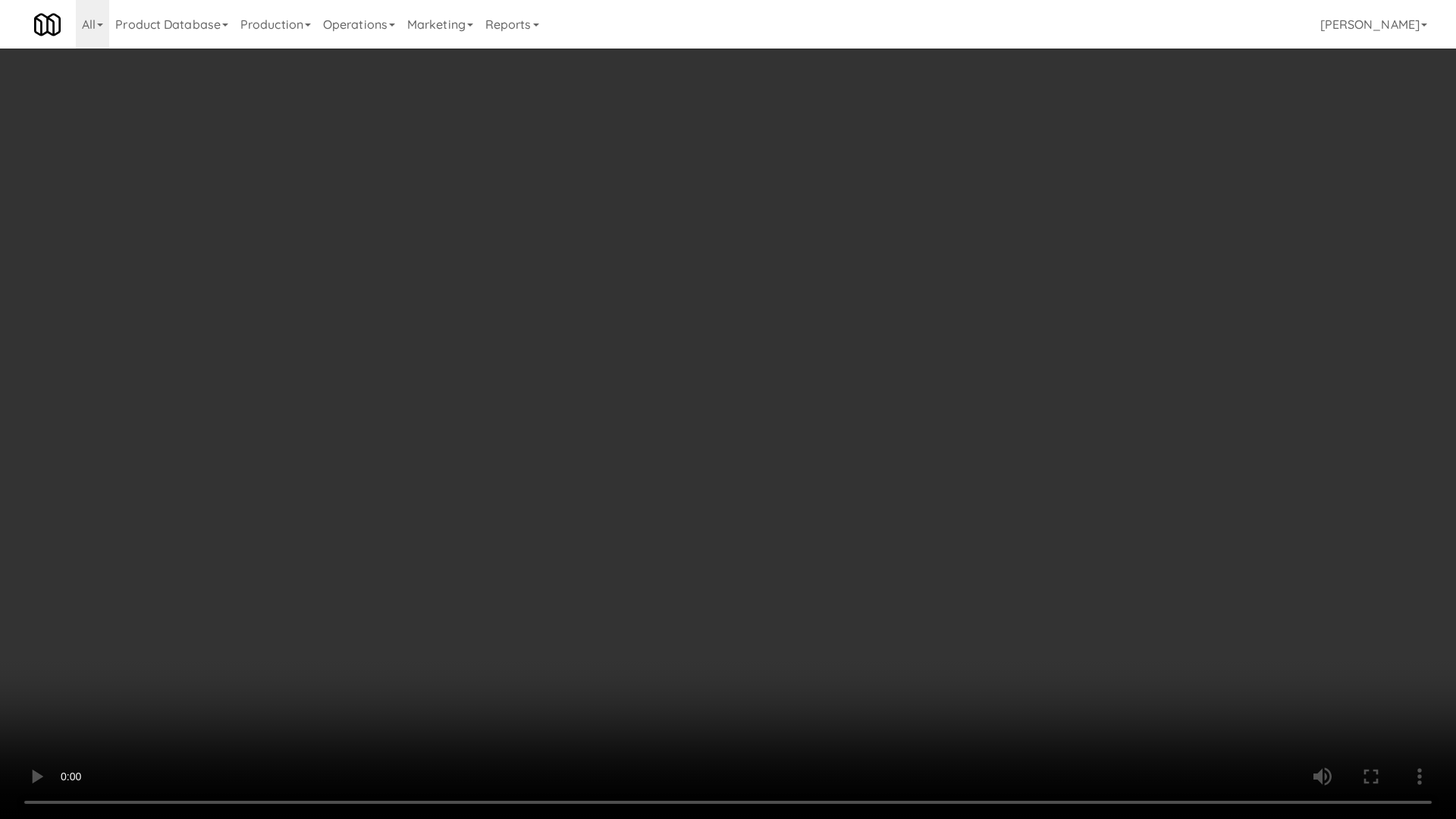
click at [845, 509] on video at bounding box center [728, 410] width 1456 height 819
click at [881, 477] on video at bounding box center [728, 410] width 1456 height 819
click at [819, 349] on video at bounding box center [728, 410] width 1456 height 819
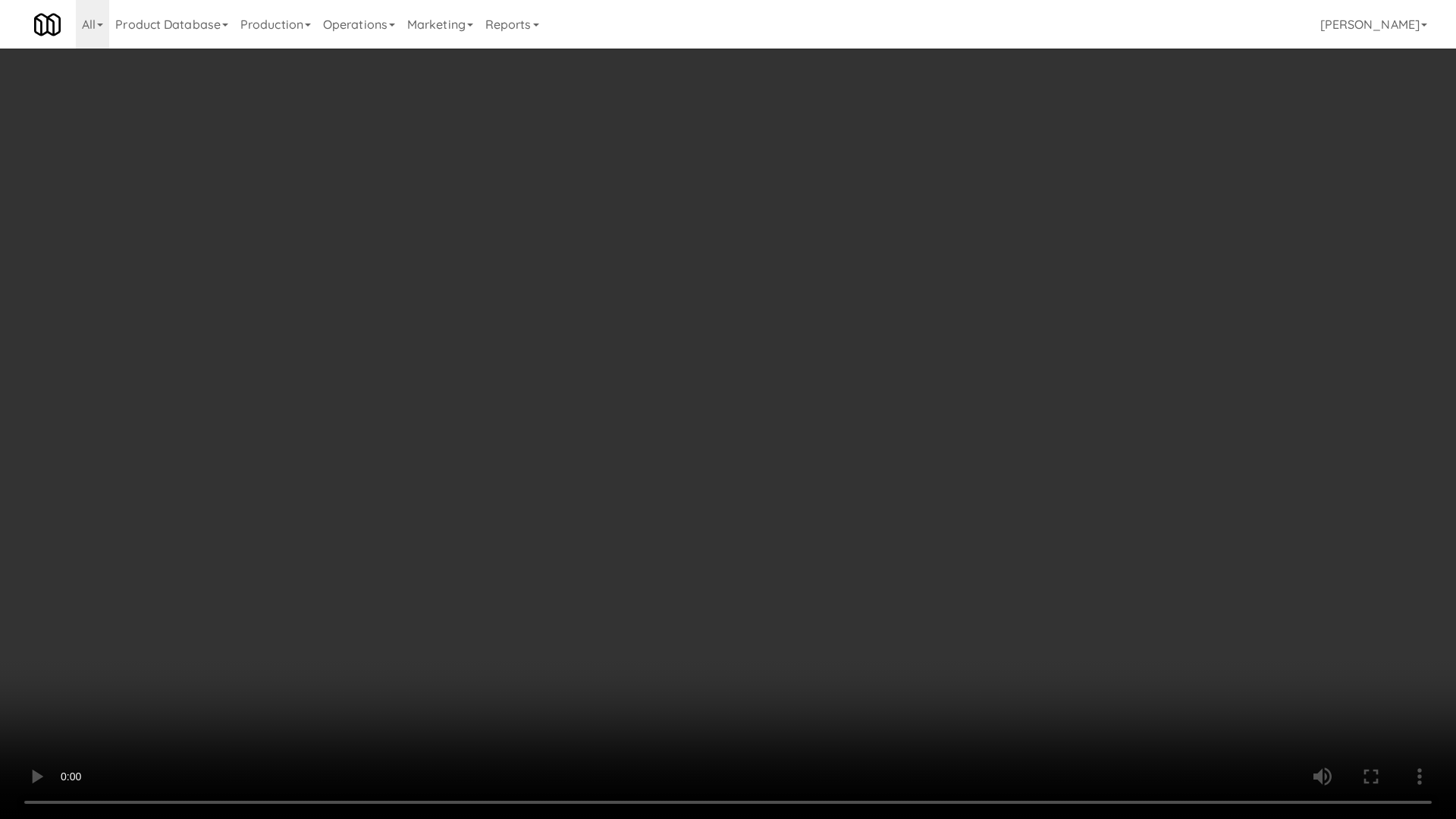
click at [846, 335] on video at bounding box center [728, 410] width 1456 height 819
click at [891, 370] on video at bounding box center [728, 410] width 1456 height 819
click at [926, 403] on video at bounding box center [728, 410] width 1456 height 819
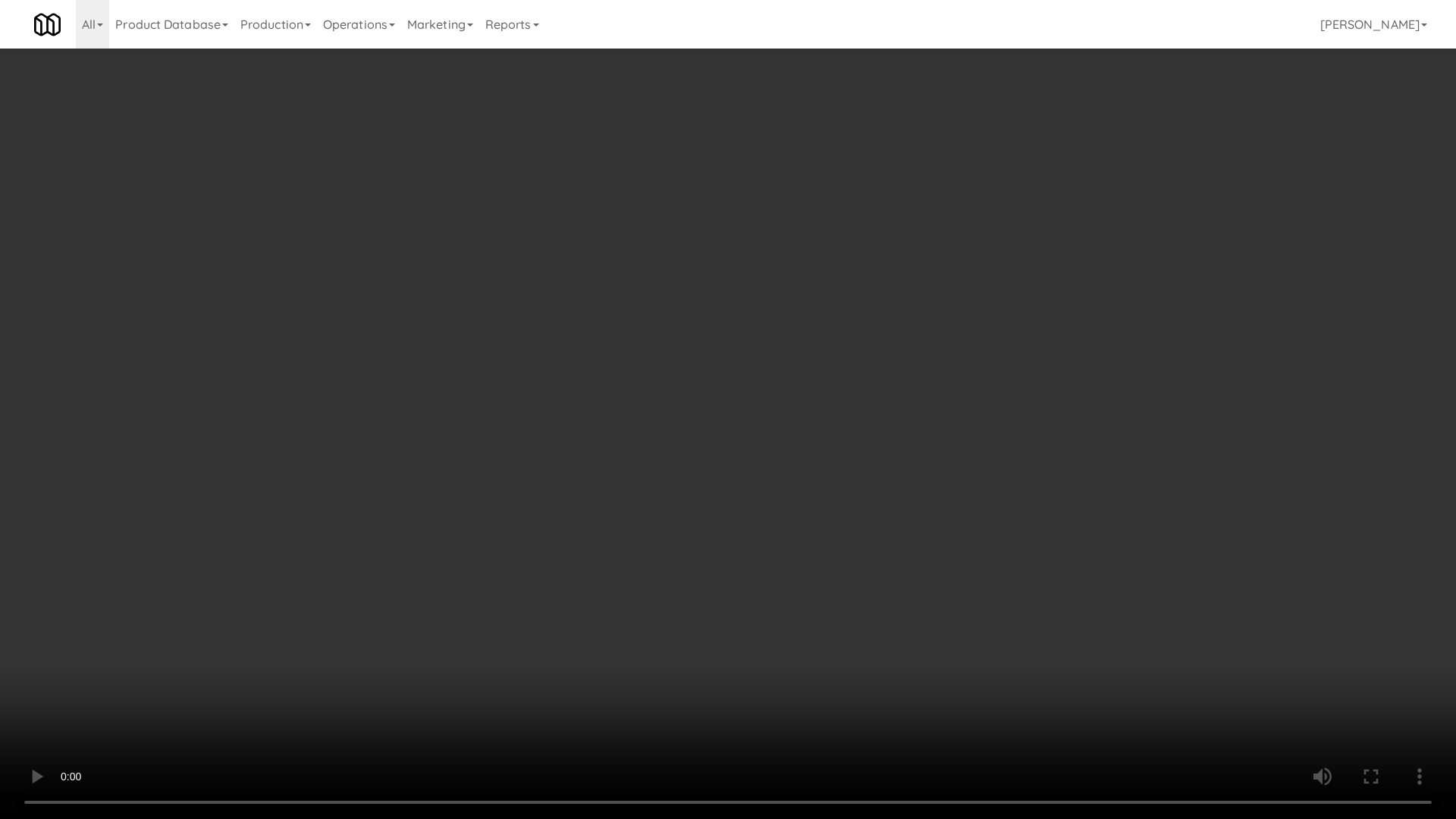
click at [926, 403] on video at bounding box center [728, 410] width 1456 height 819
click at [686, 556] on video at bounding box center [728, 410] width 1456 height 819
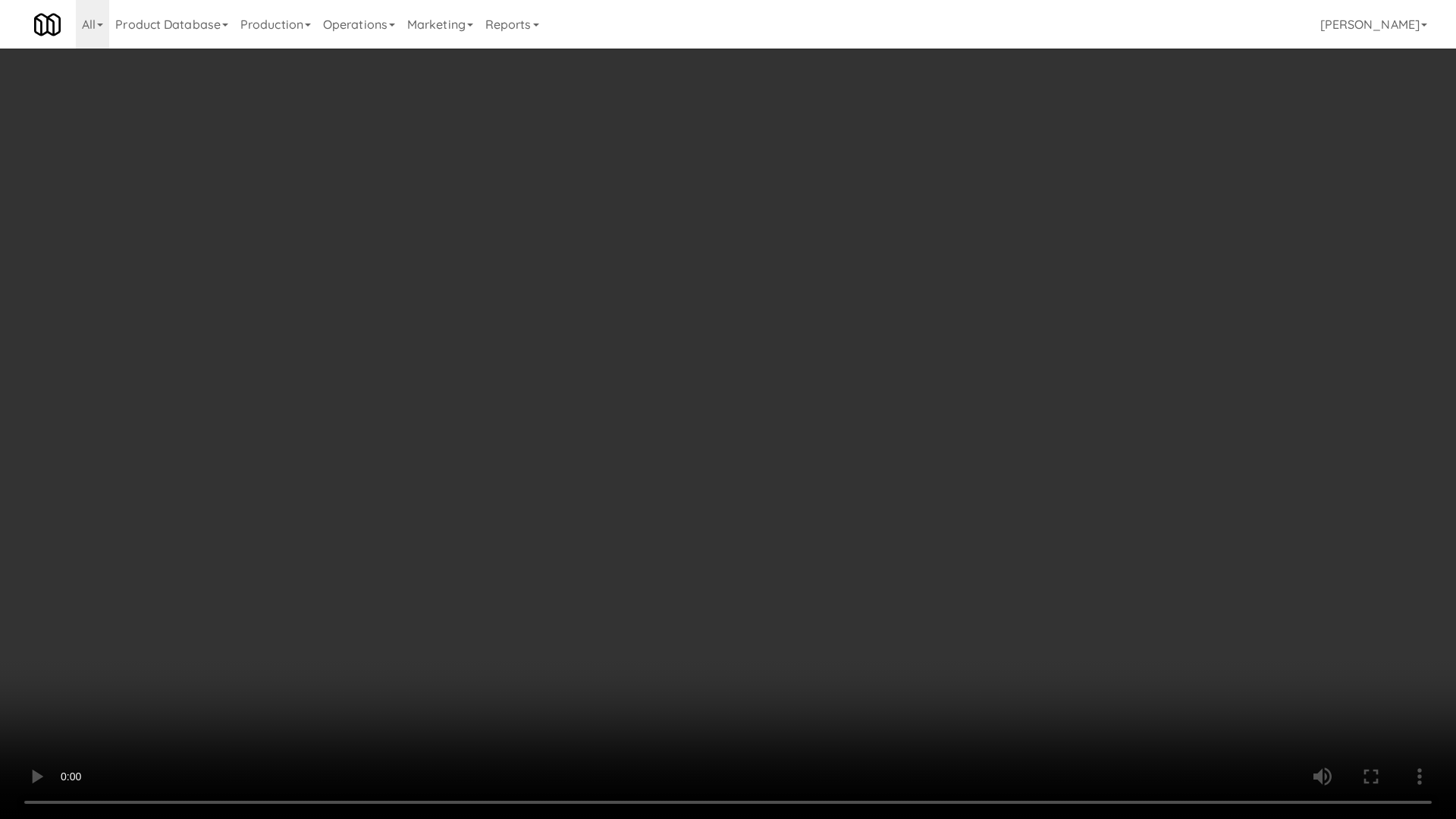
click at [686, 556] on video at bounding box center [728, 410] width 1456 height 819
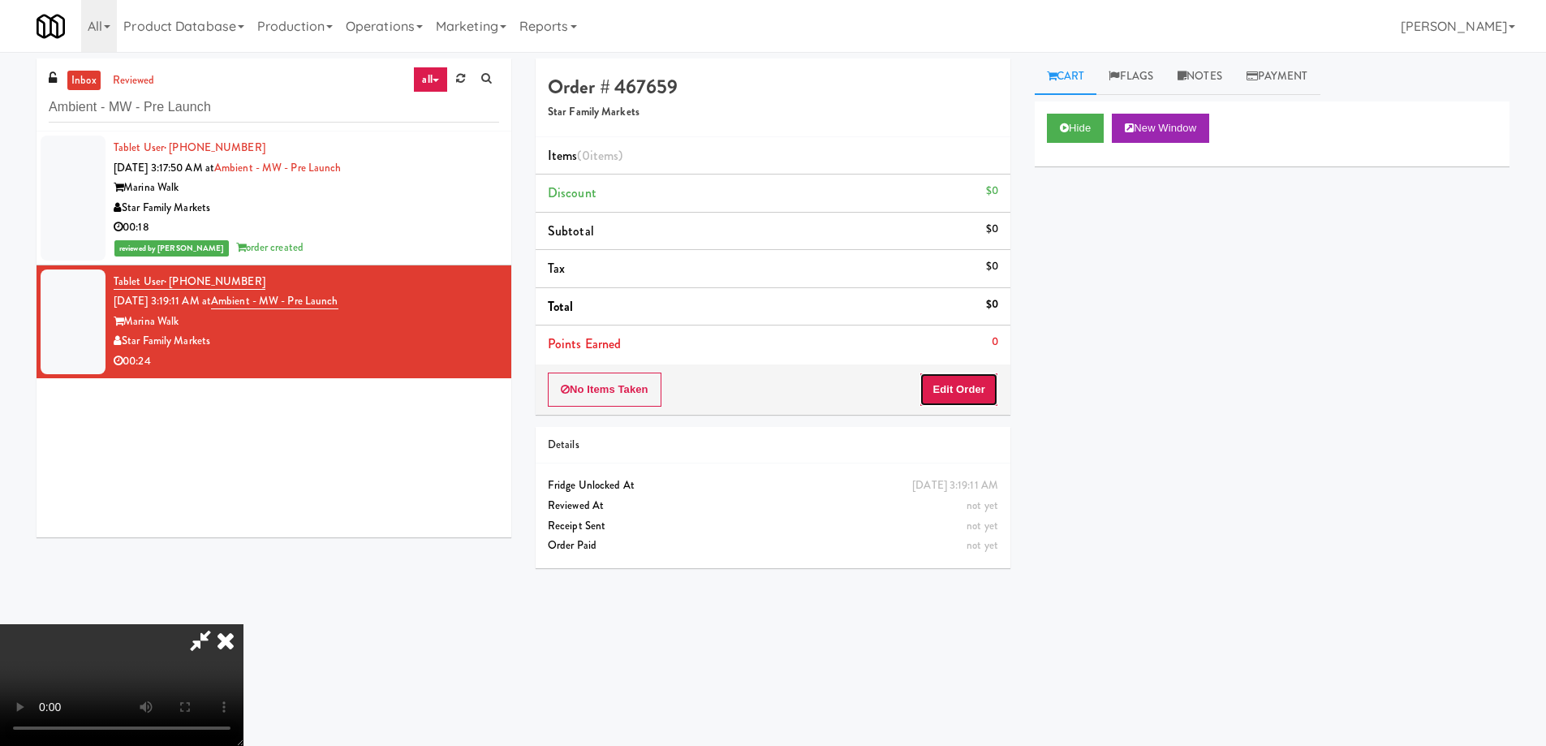
drag, startPoint x: 970, startPoint y: 385, endPoint x: 991, endPoint y: 350, distance: 41.9
click at [970, 385] on button "Edit Order" at bounding box center [958, 389] width 79 height 34
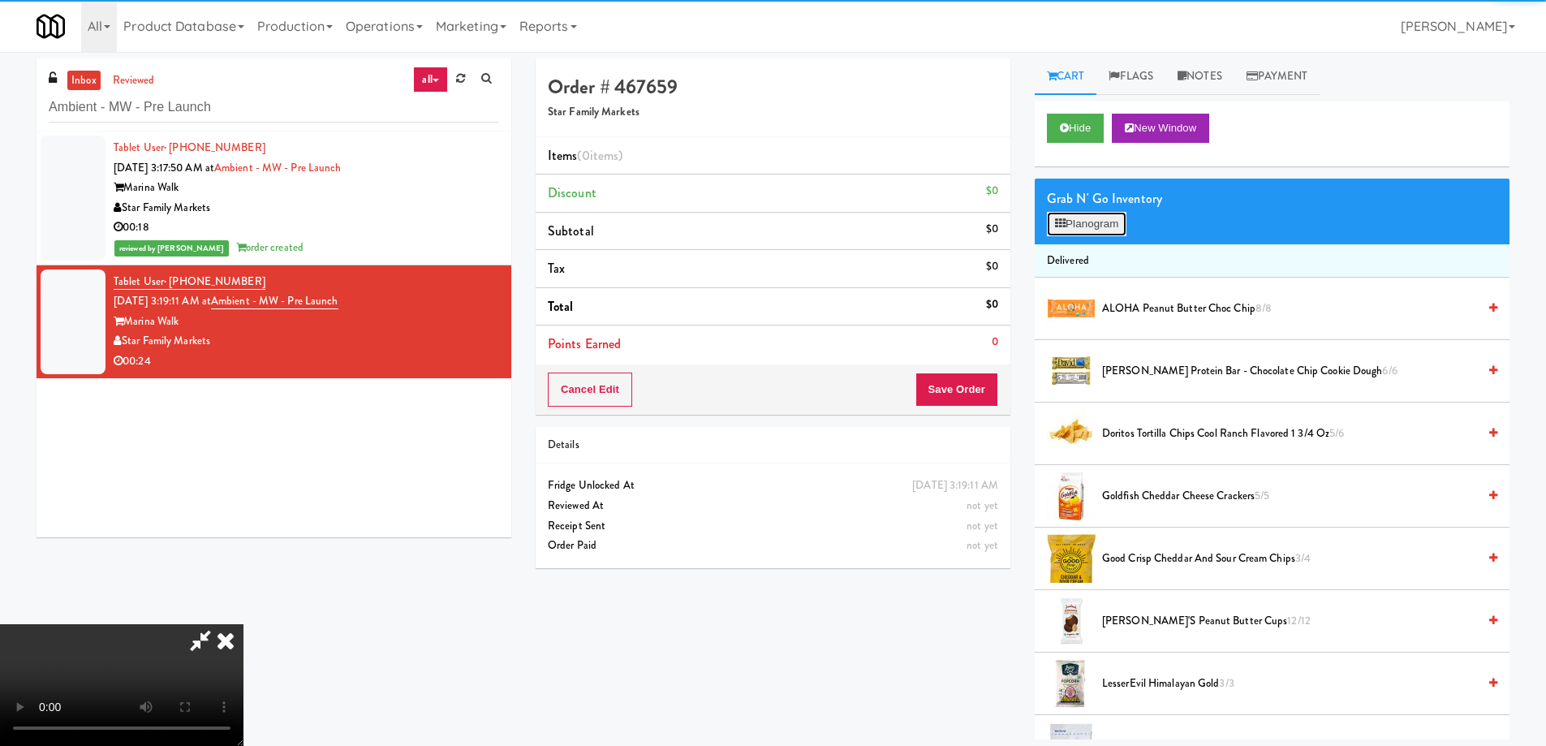
click at [1066, 212] on button "Planogram" at bounding box center [1087, 224] width 80 height 24
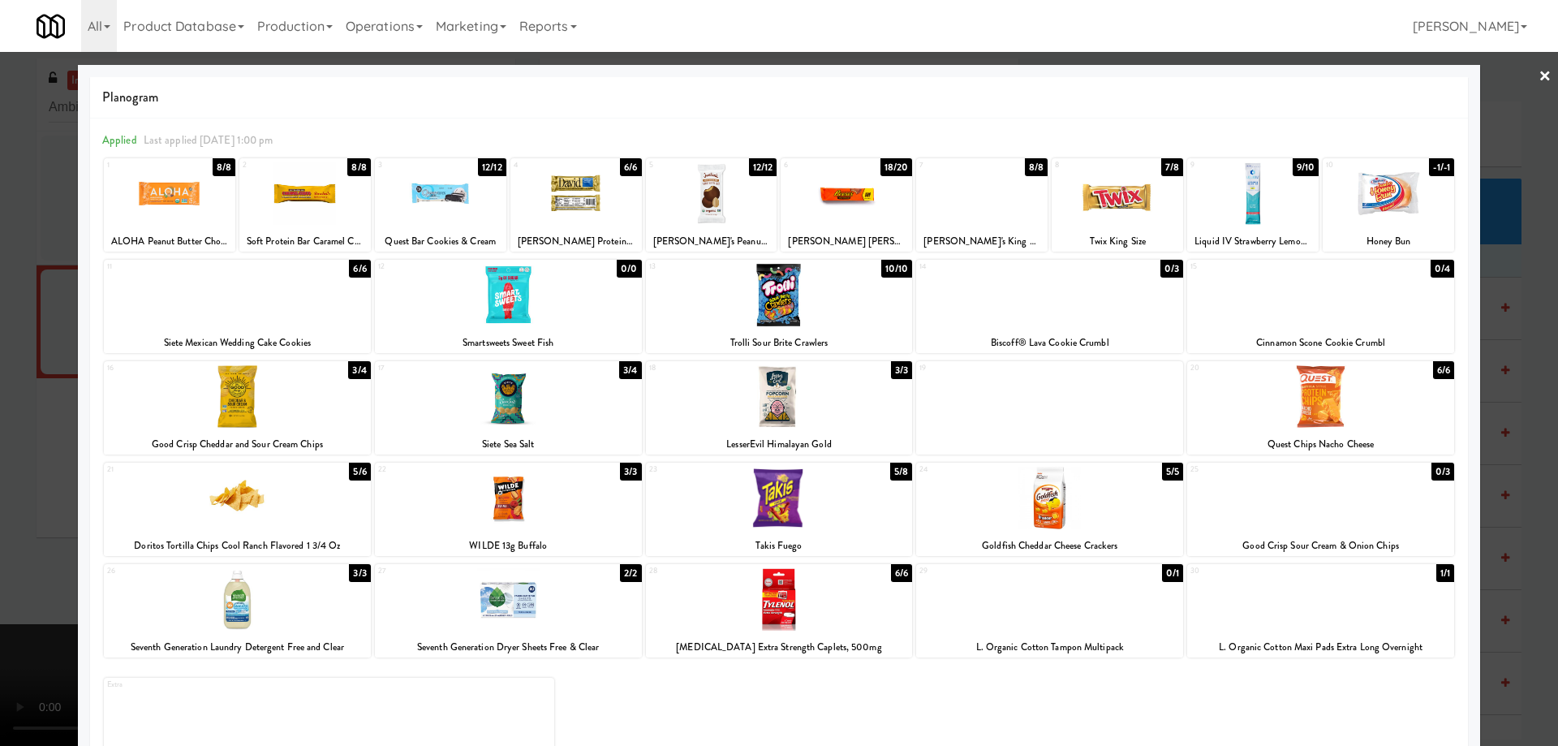
click at [1398, 188] on div at bounding box center [1387, 193] width 131 height 62
click at [305, 397] on div at bounding box center [237, 396] width 267 height 62
click at [1538, 72] on link "×" at bounding box center [1544, 77] width 13 height 50
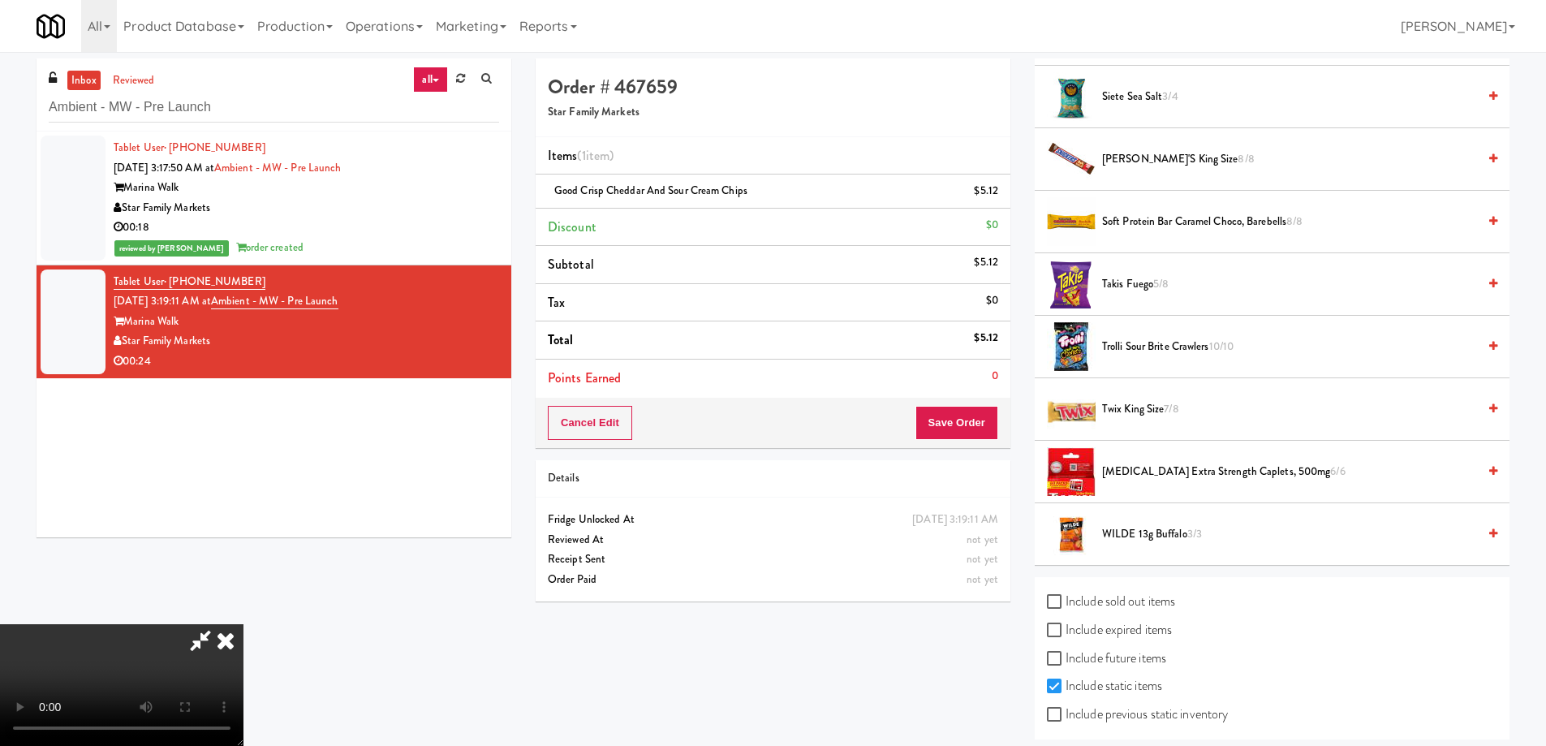
scroll to position [1163, 0]
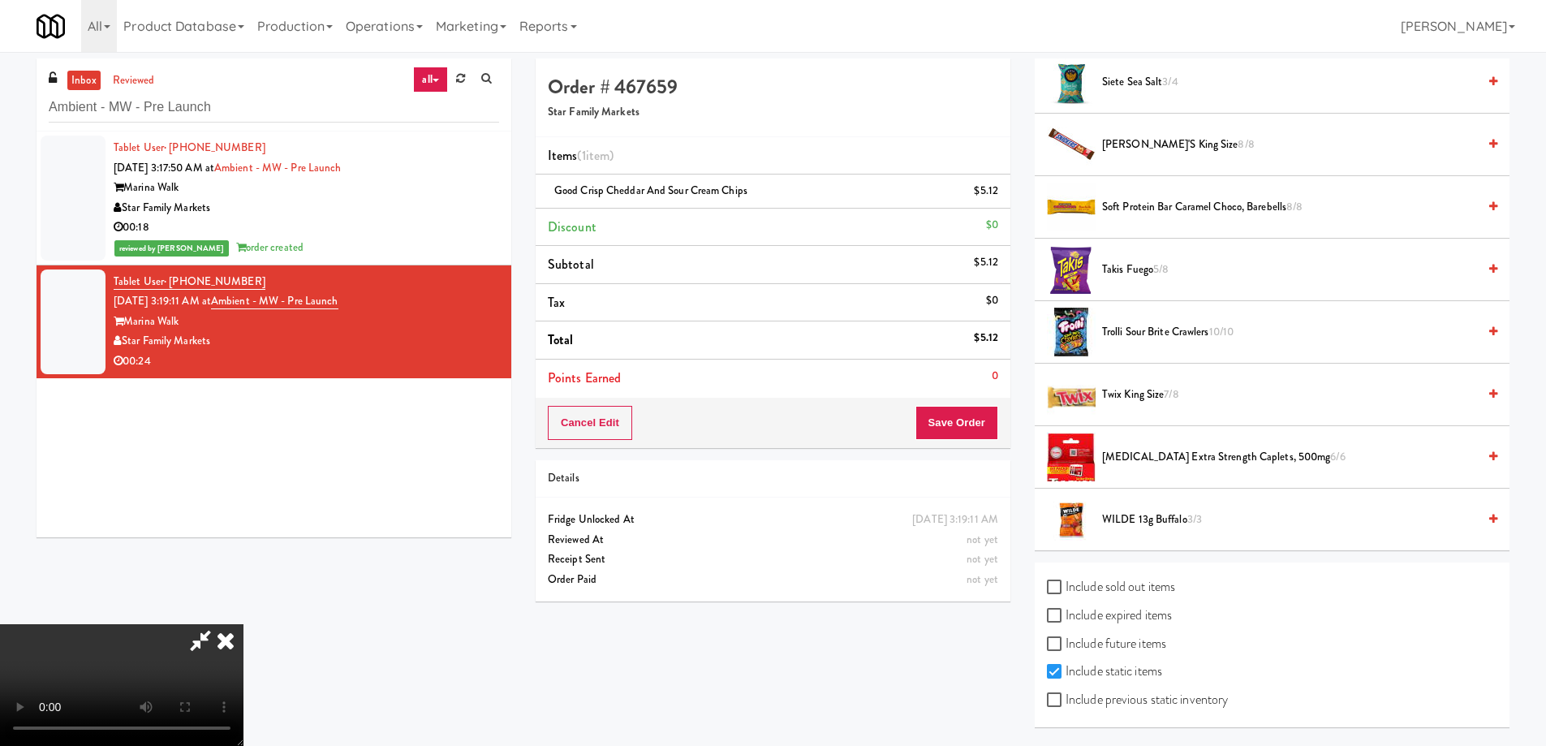
drag, startPoint x: 1145, startPoint y: 608, endPoint x: 1148, endPoint y: 677, distance: 69.9
click at [1143, 608] on label "Include expired items" at bounding box center [1109, 615] width 125 height 24
click at [1065, 609] on input "Include expired items" at bounding box center [1056, 615] width 19 height 13
checkbox input "true"
click at [1144, 706] on label "Include previous static inventory" at bounding box center [1137, 699] width 181 height 24
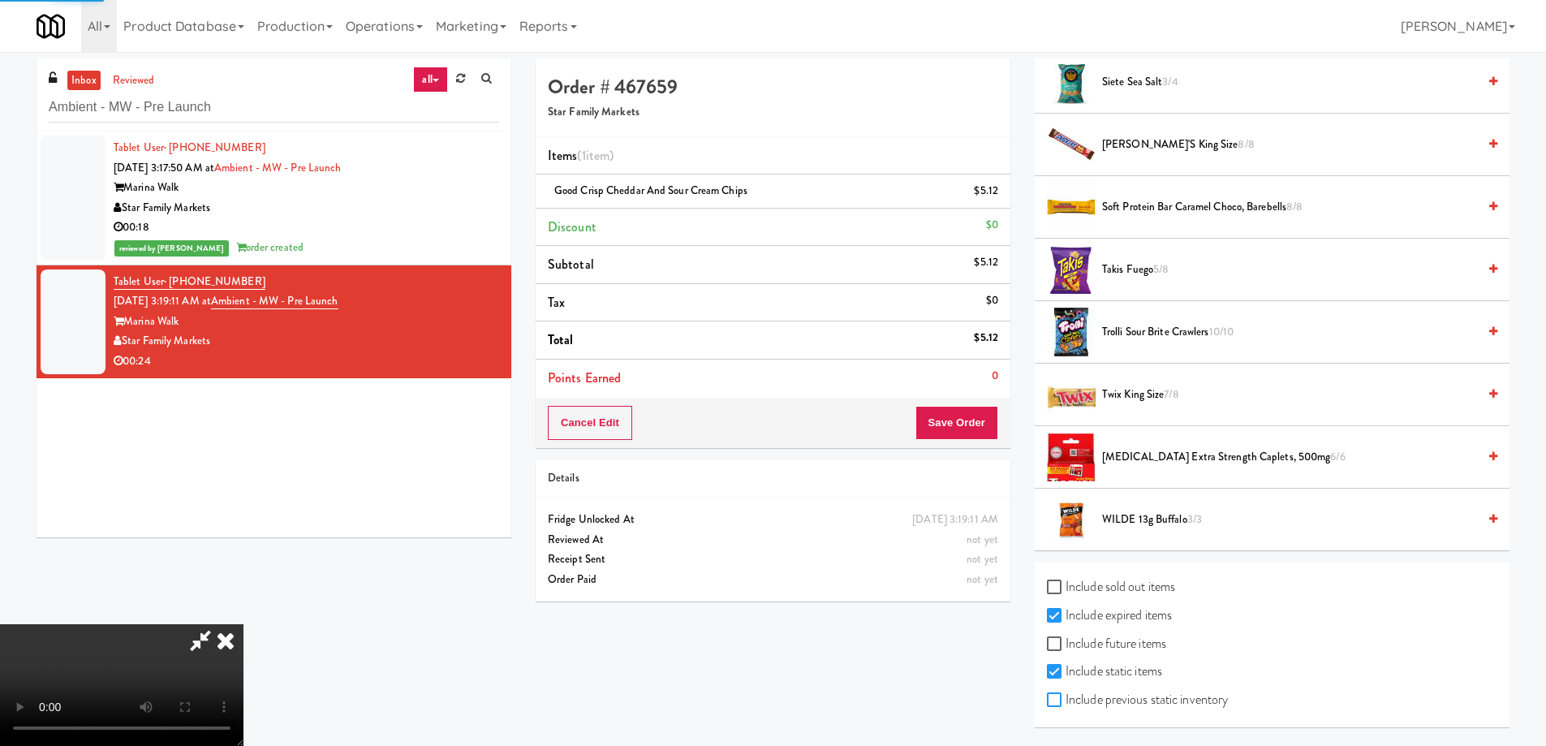
click at [1065, 706] on input "Include previous static inventory" at bounding box center [1056, 700] width 19 height 13
checkbox input "true"
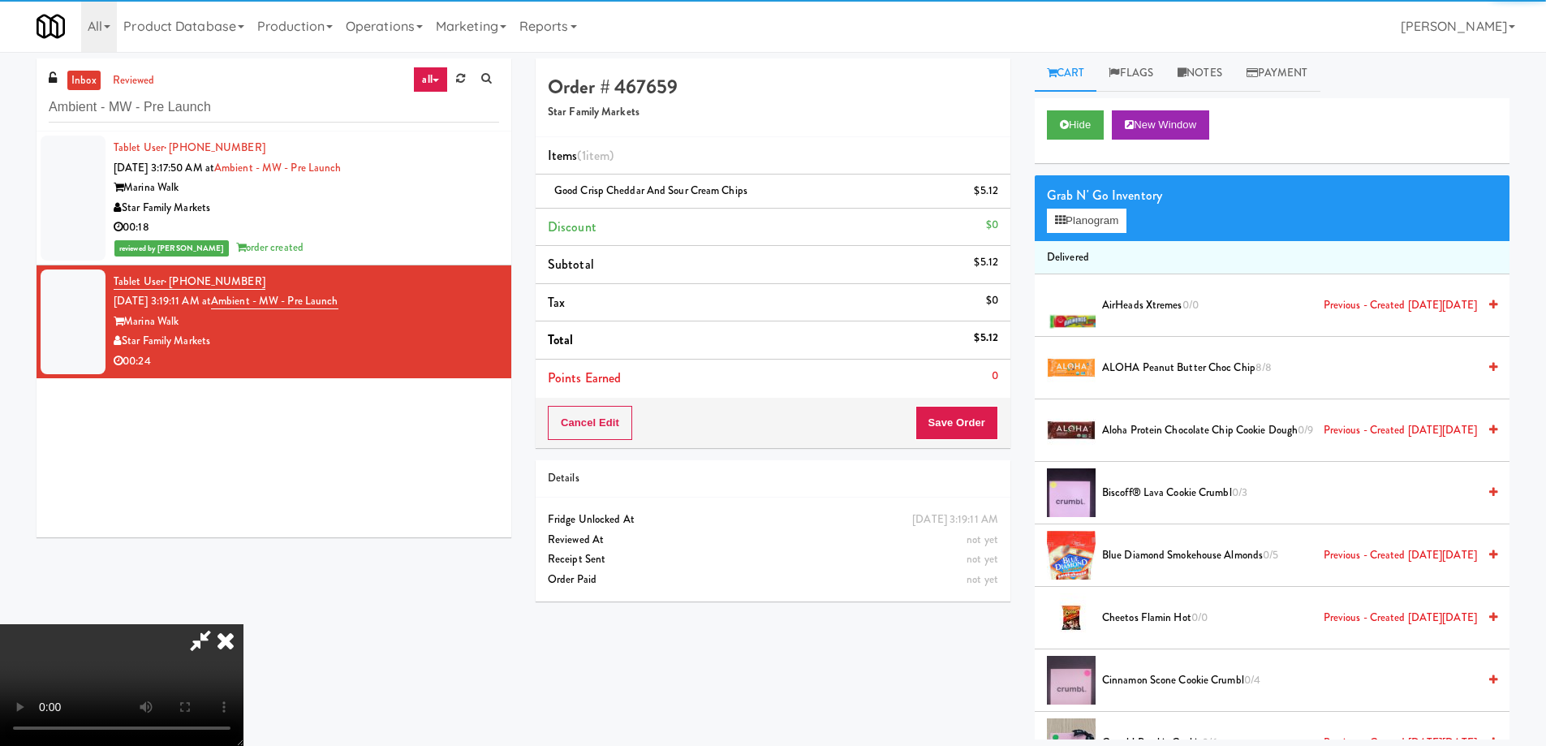
scroll to position [0, 0]
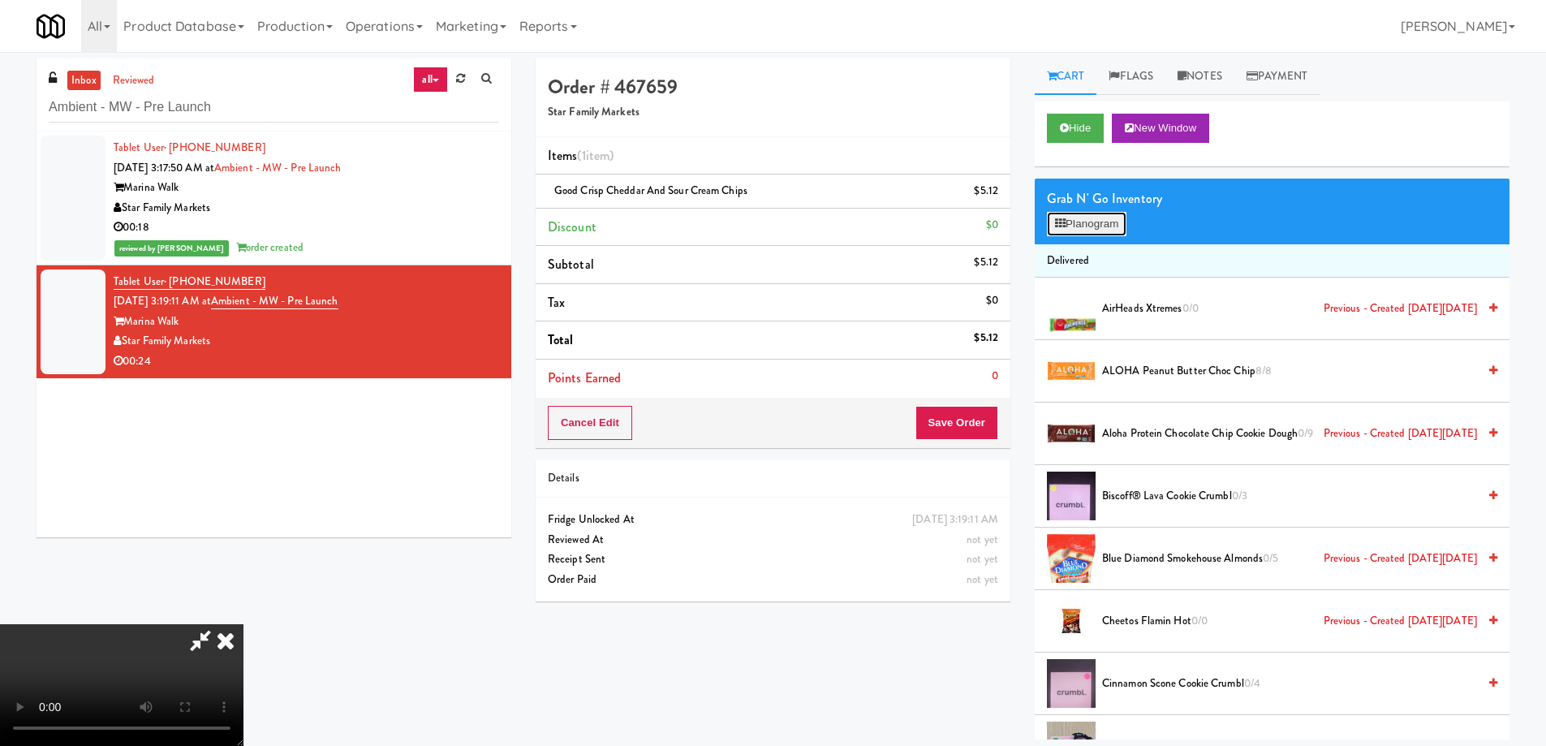
click at [1079, 219] on button "Planogram" at bounding box center [1087, 224] width 80 height 24
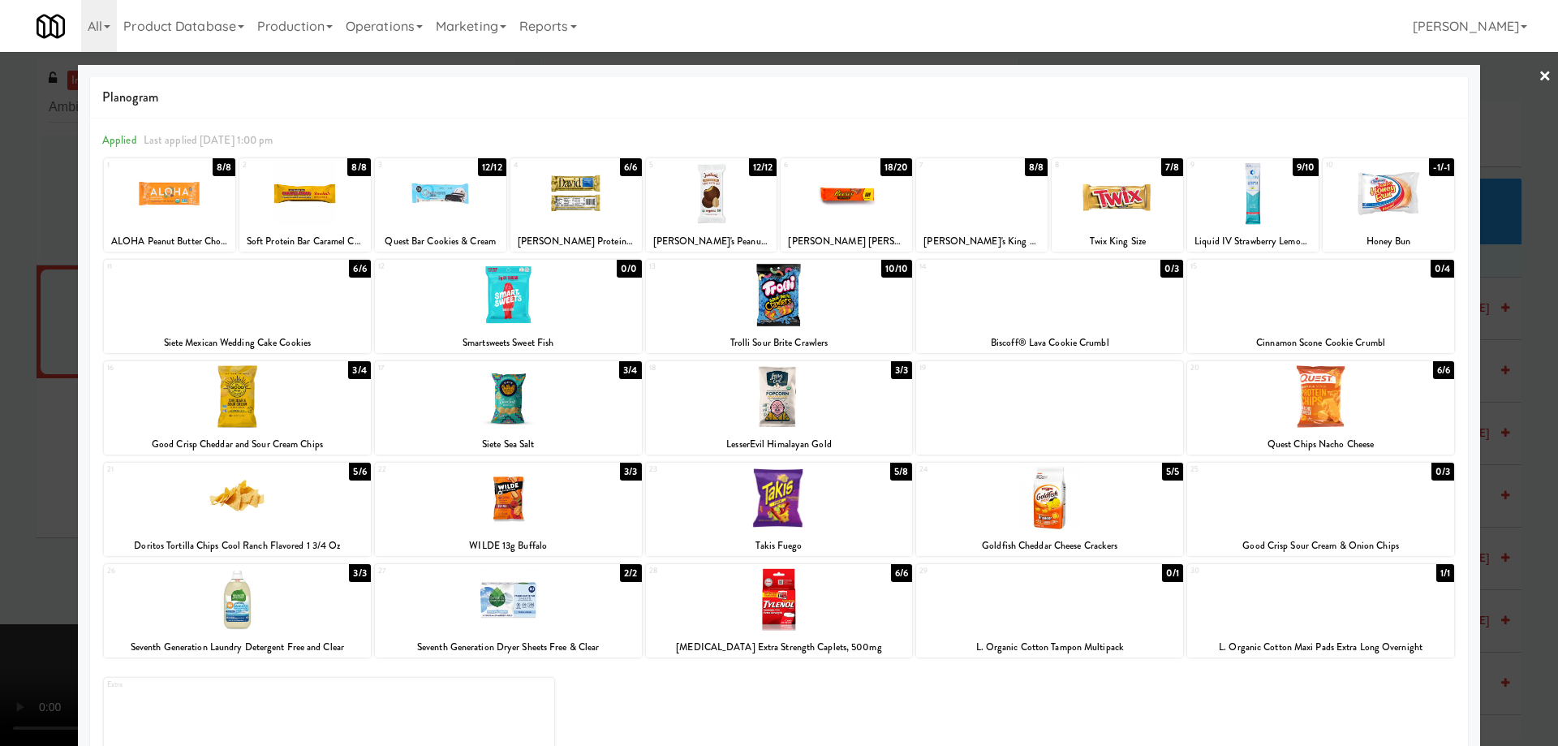
click at [1408, 198] on div at bounding box center [1387, 193] width 131 height 62
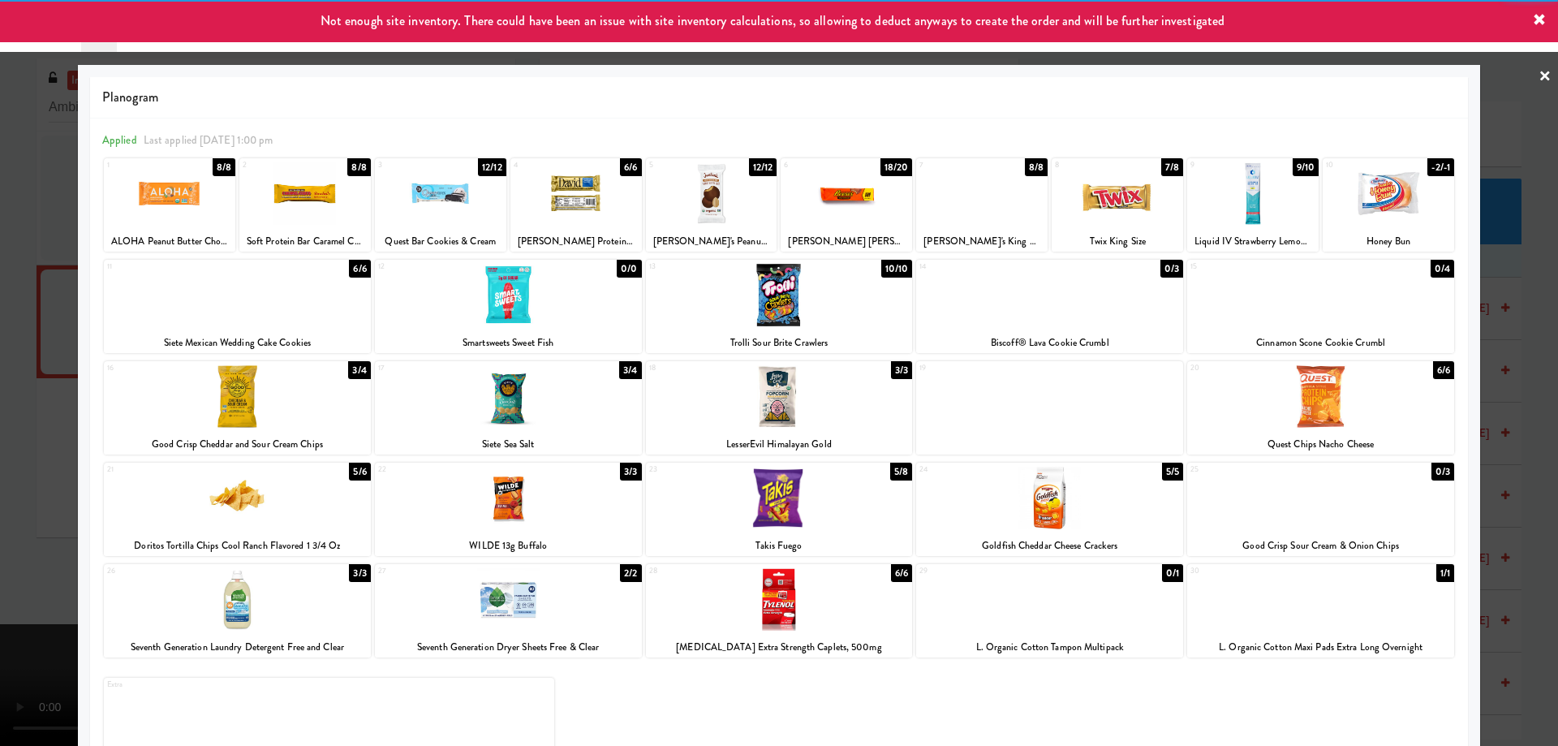
click at [1538, 73] on link "×" at bounding box center [1544, 77] width 13 height 50
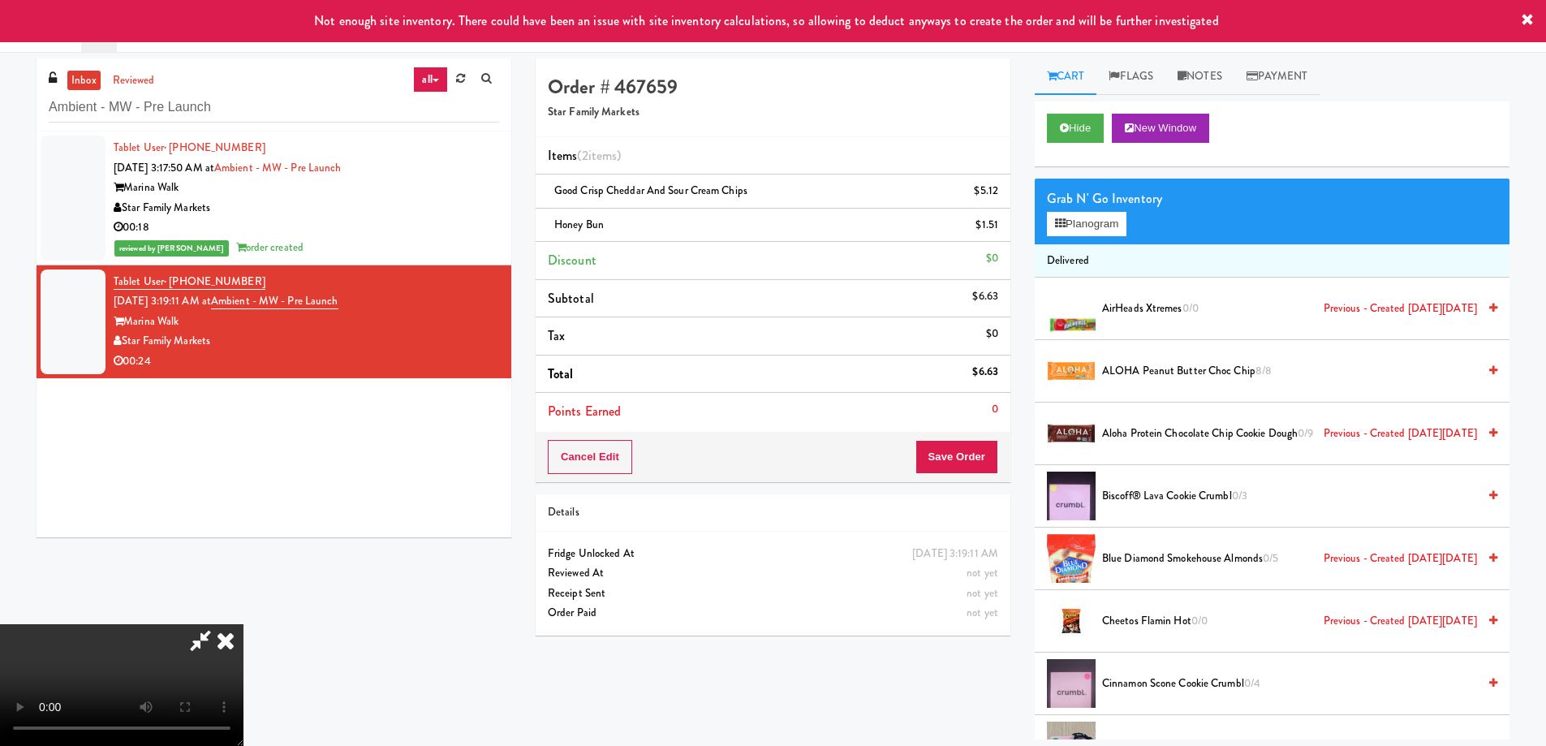
click at [243, 624] on icon at bounding box center [226, 640] width 36 height 32
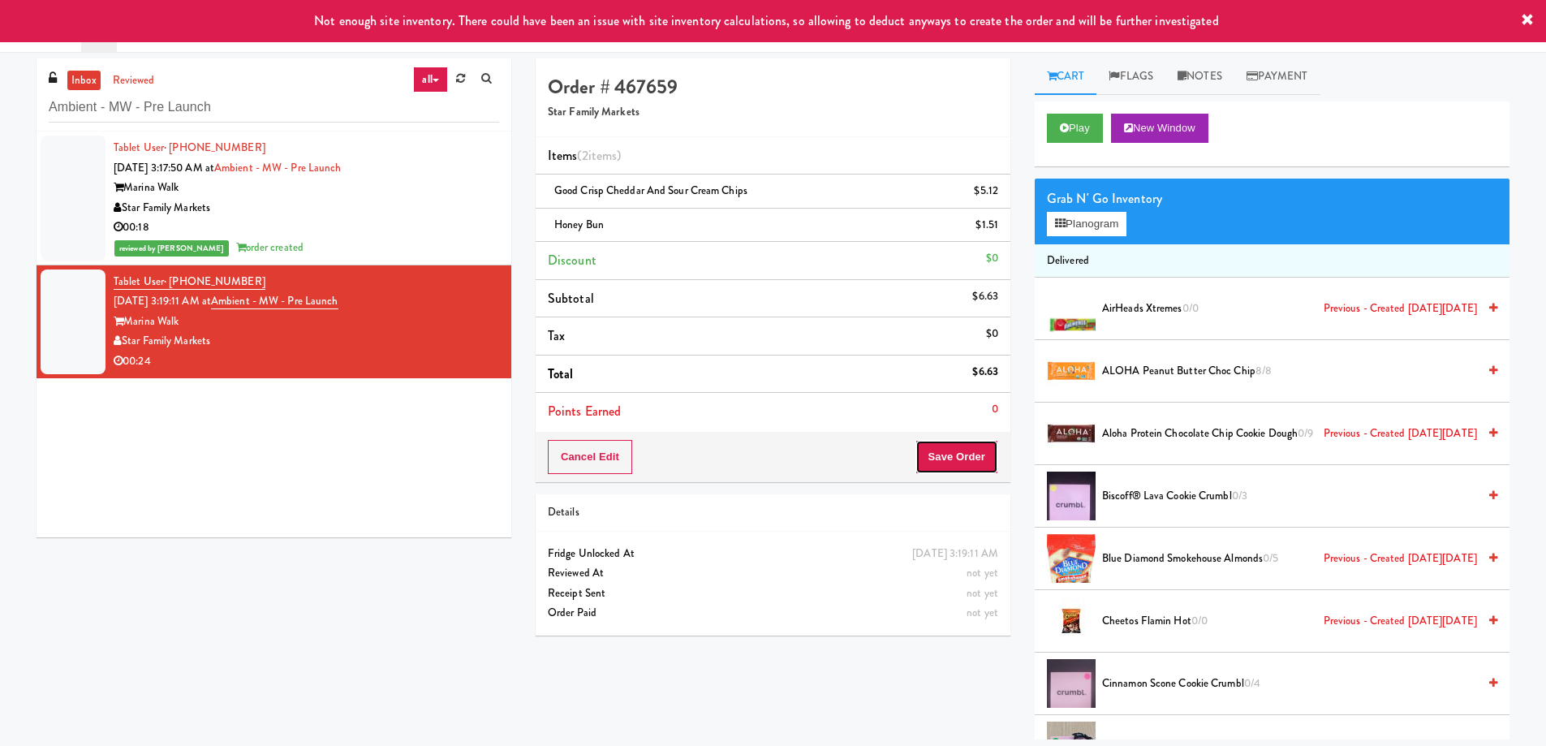
click at [955, 450] on button "Save Order" at bounding box center [956, 457] width 83 height 34
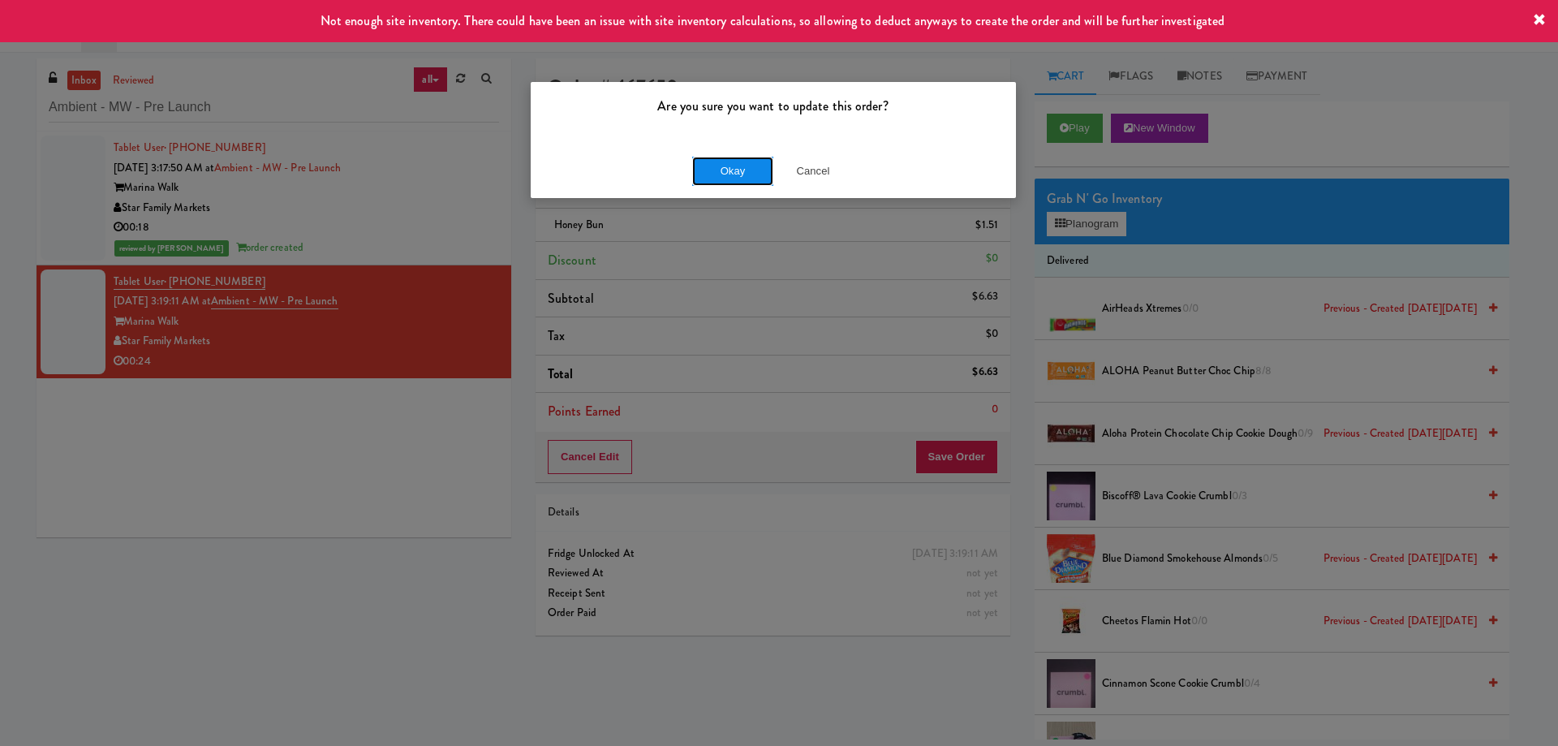
click at [719, 178] on button "Okay" at bounding box center [732, 171] width 81 height 29
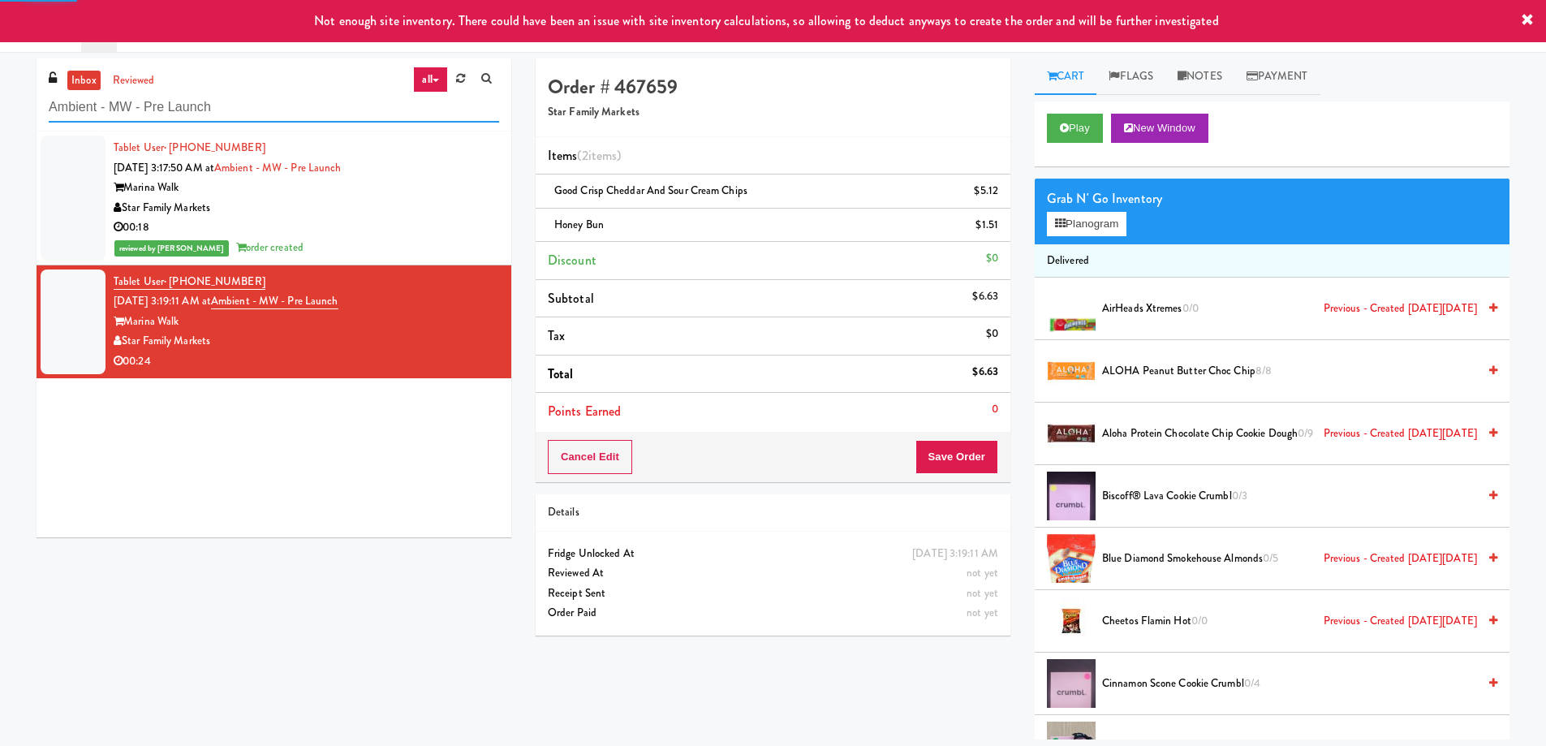
click at [314, 100] on input "Ambient - MW - Pre Launch" at bounding box center [274, 107] width 450 height 30
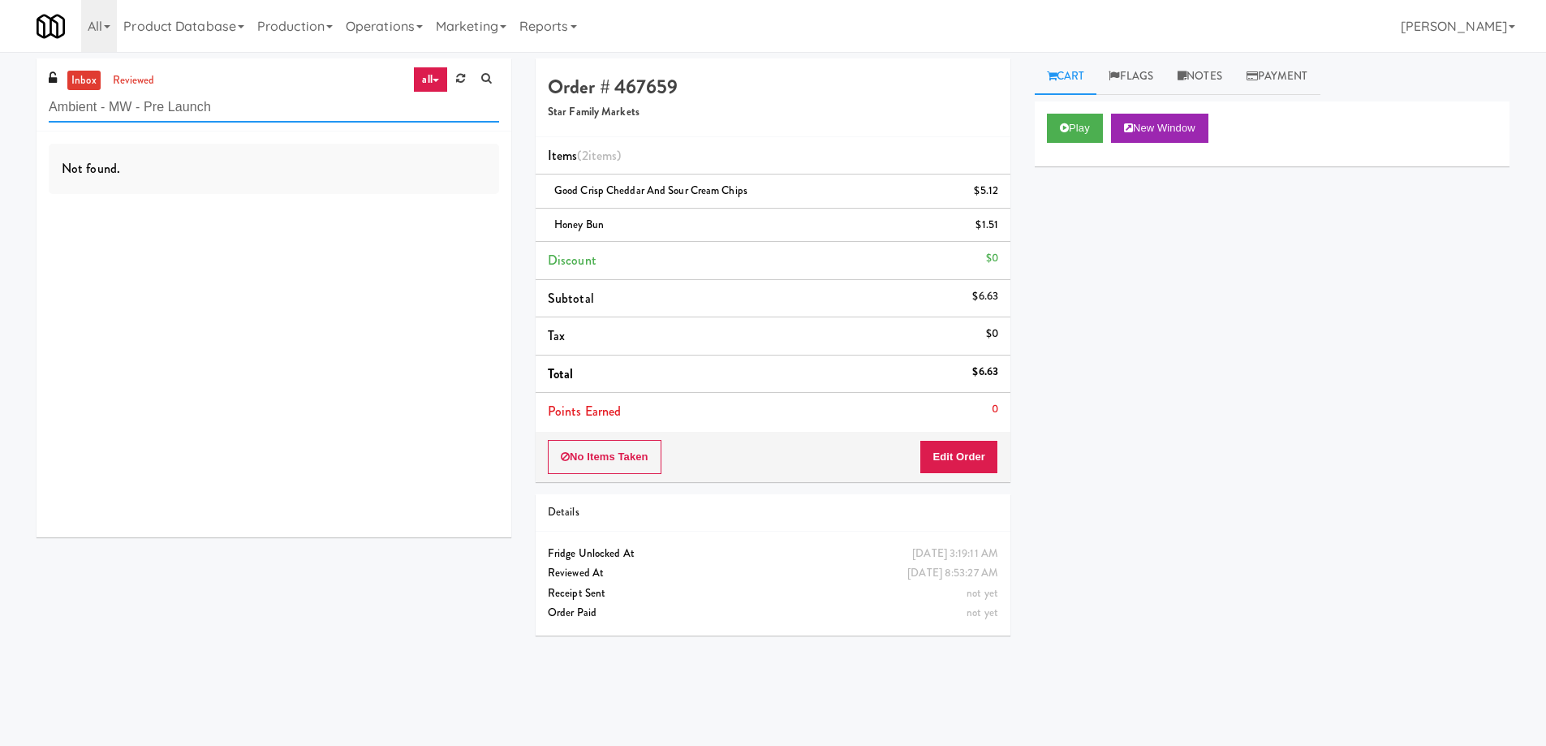
click at [278, 103] on input "Ambient - MW - Pre Launch" at bounding box center [274, 107] width 450 height 30
paste input "[PERSON_NAME] - Cooler - Left"
type input "[PERSON_NAME] - Cooler - Left"
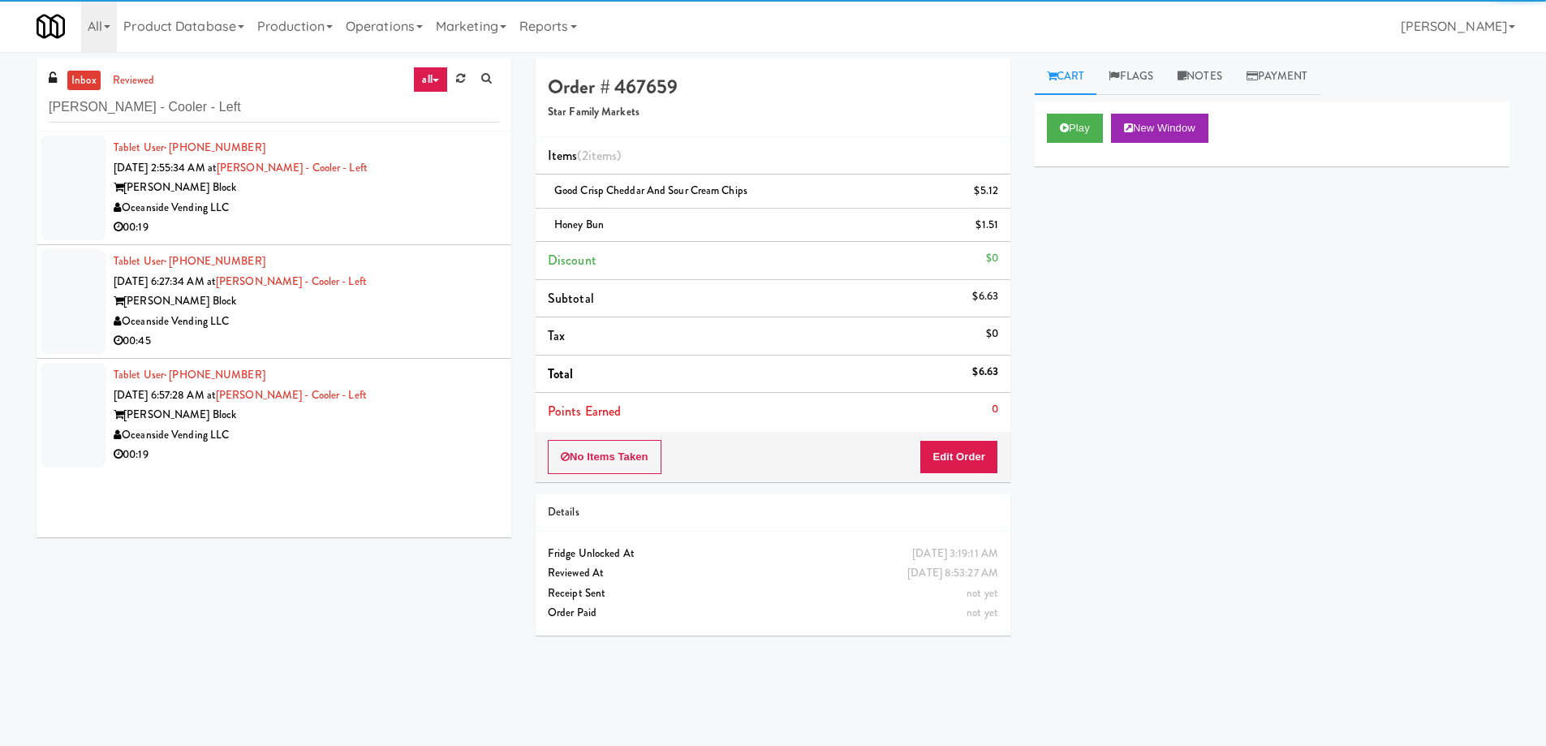
click at [411, 193] on div "[PERSON_NAME] Block" at bounding box center [306, 188] width 385 height 20
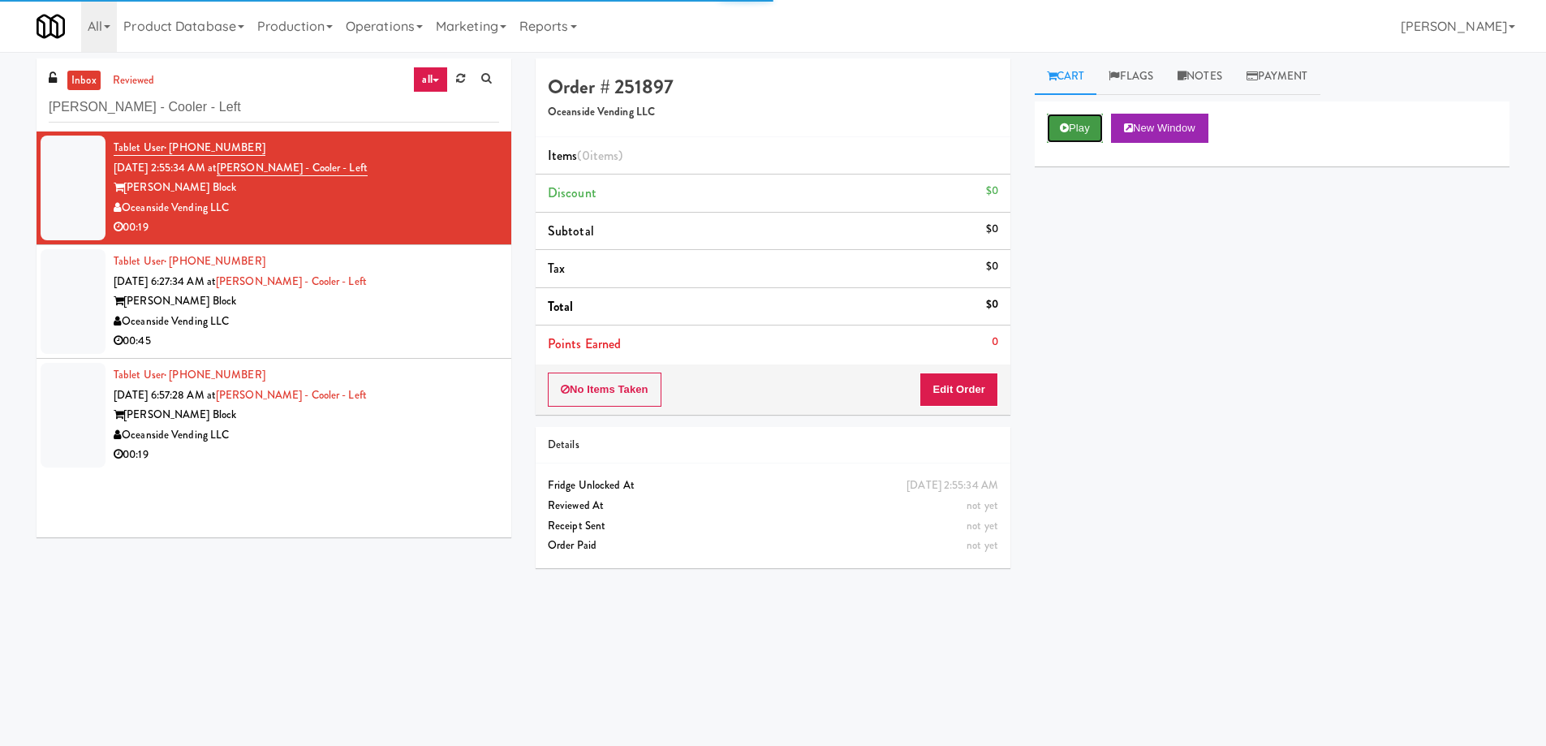
click at [1058, 132] on button "Play" at bounding box center [1075, 128] width 56 height 29
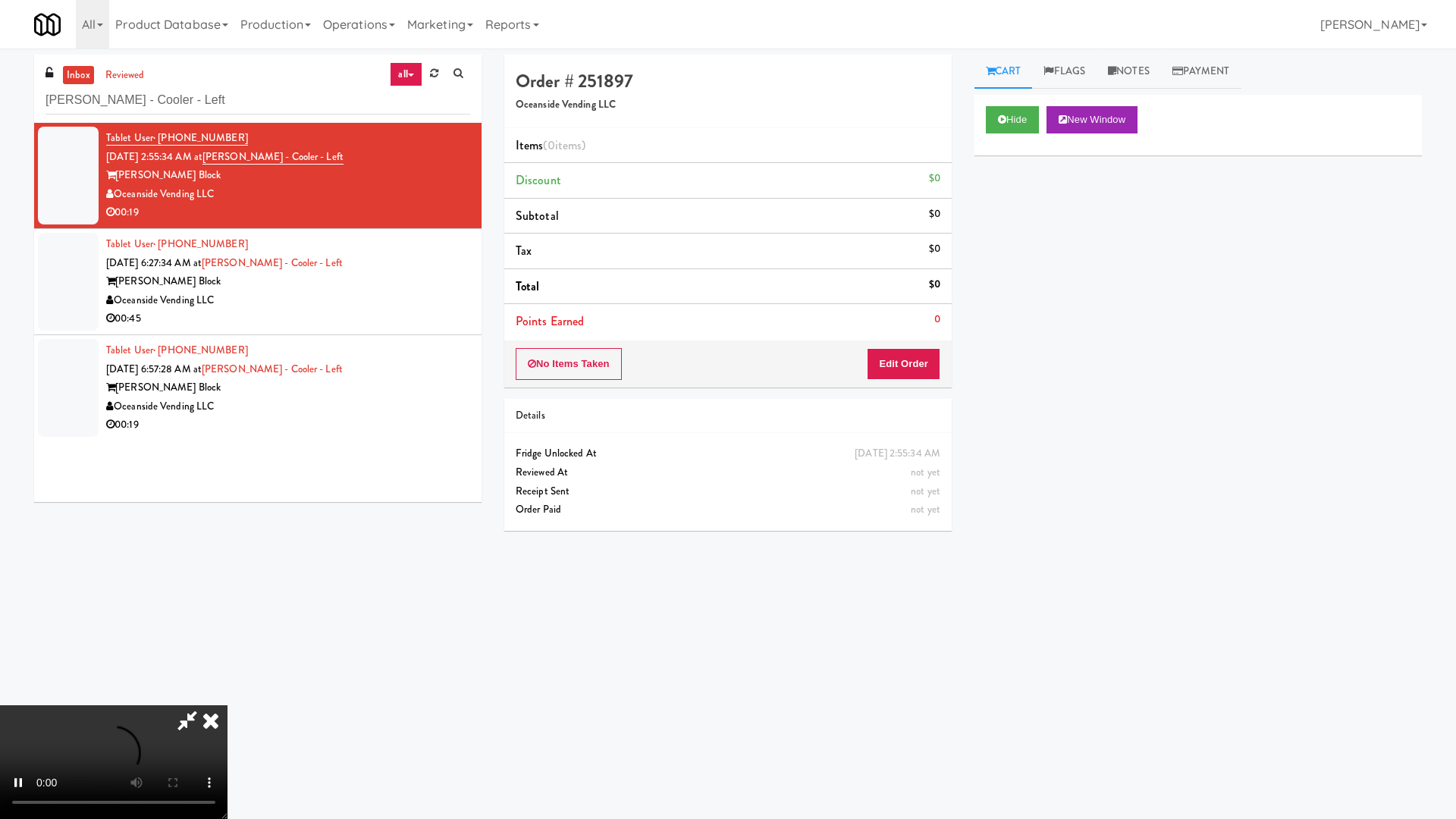
click at [227, 697] on video at bounding box center [113, 763] width 227 height 114
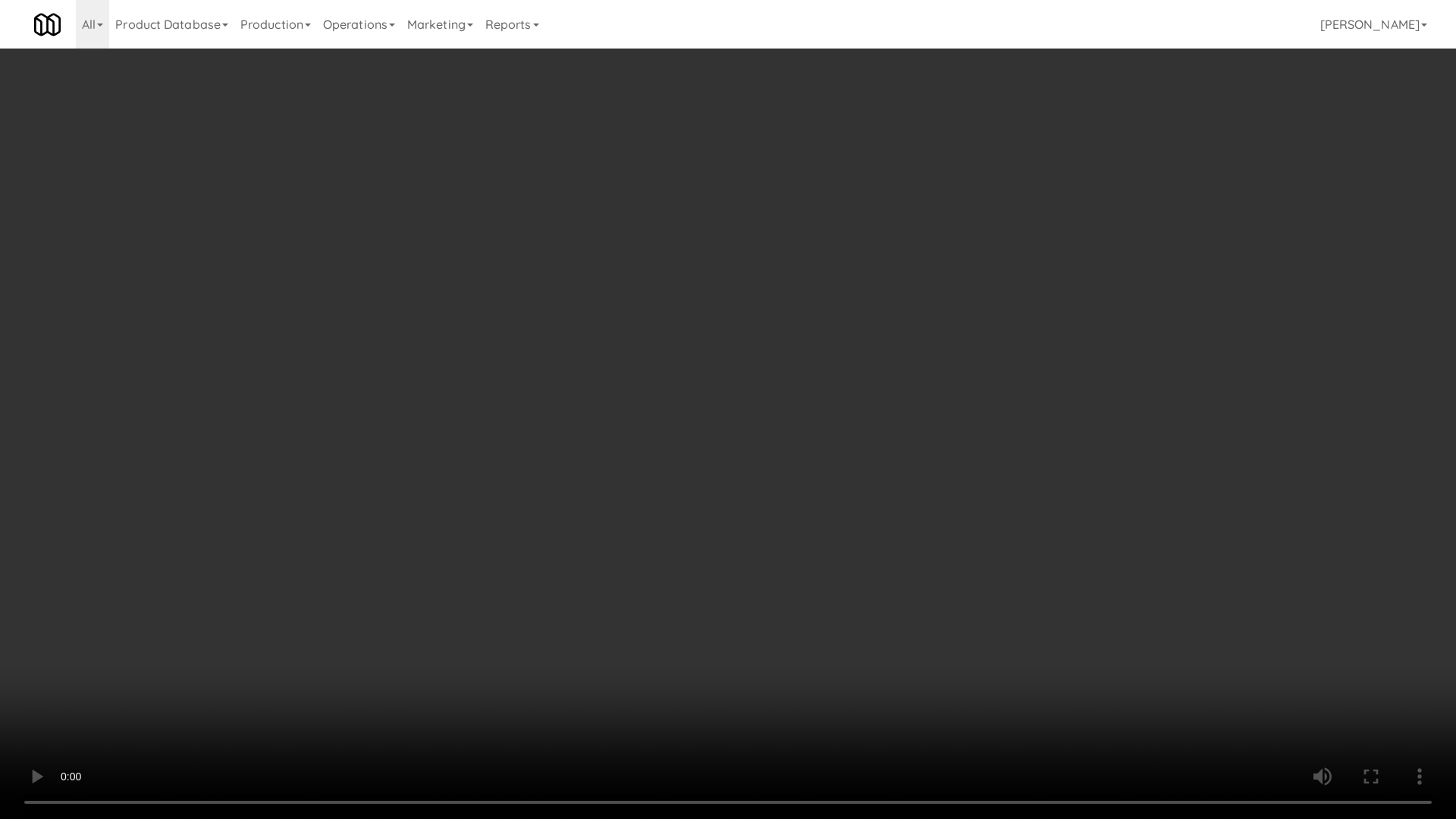
click at [658, 471] on video at bounding box center [728, 410] width 1456 height 819
click at [696, 380] on video at bounding box center [728, 410] width 1456 height 819
click at [607, 481] on video at bounding box center [728, 410] width 1456 height 819
click at [597, 353] on video at bounding box center [728, 410] width 1456 height 819
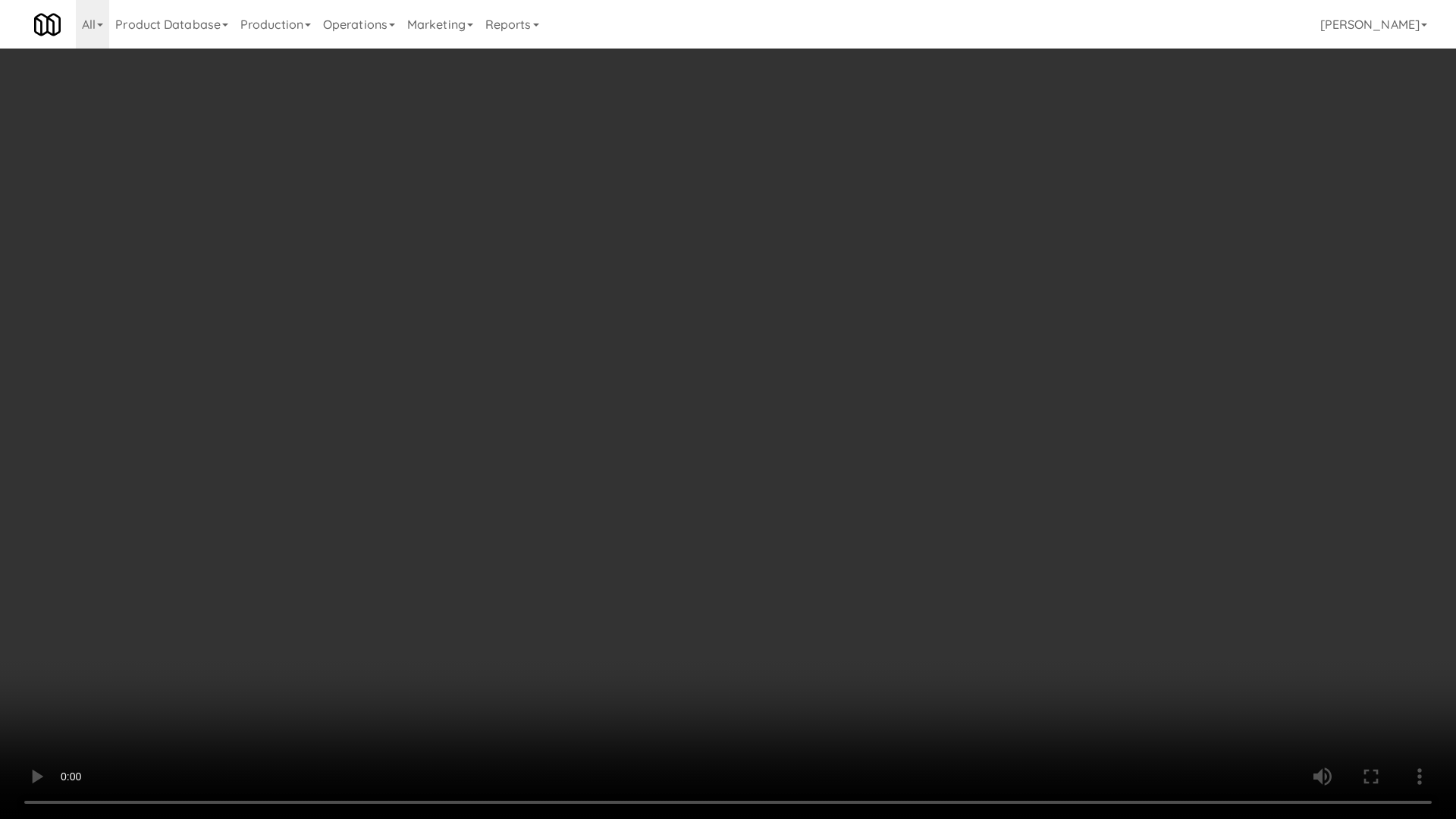
click at [597, 353] on video at bounding box center [728, 410] width 1456 height 819
click at [644, 343] on video at bounding box center [728, 410] width 1456 height 819
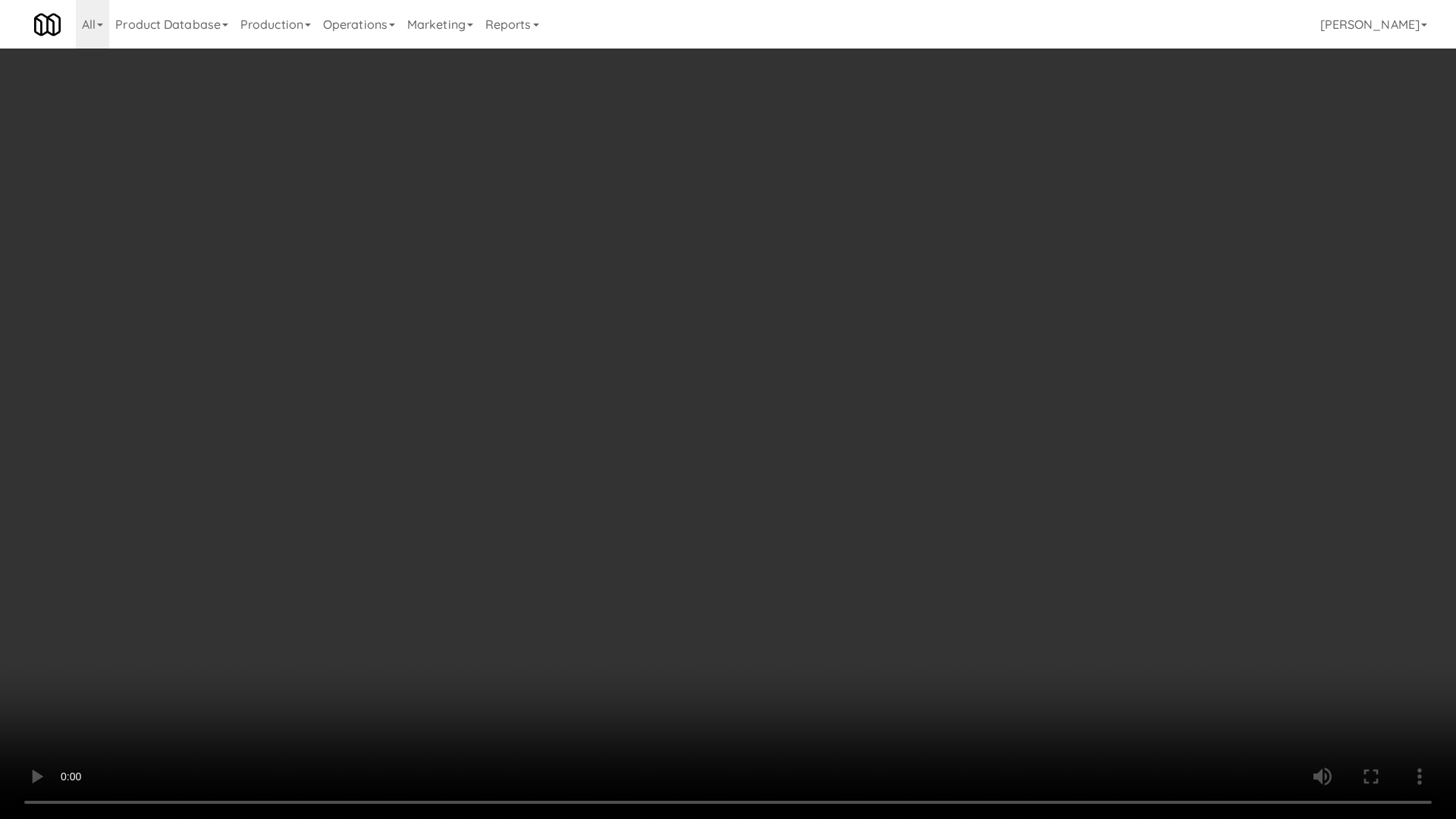
click at [644, 343] on video at bounding box center [728, 410] width 1456 height 819
click at [693, 409] on video at bounding box center [728, 410] width 1456 height 819
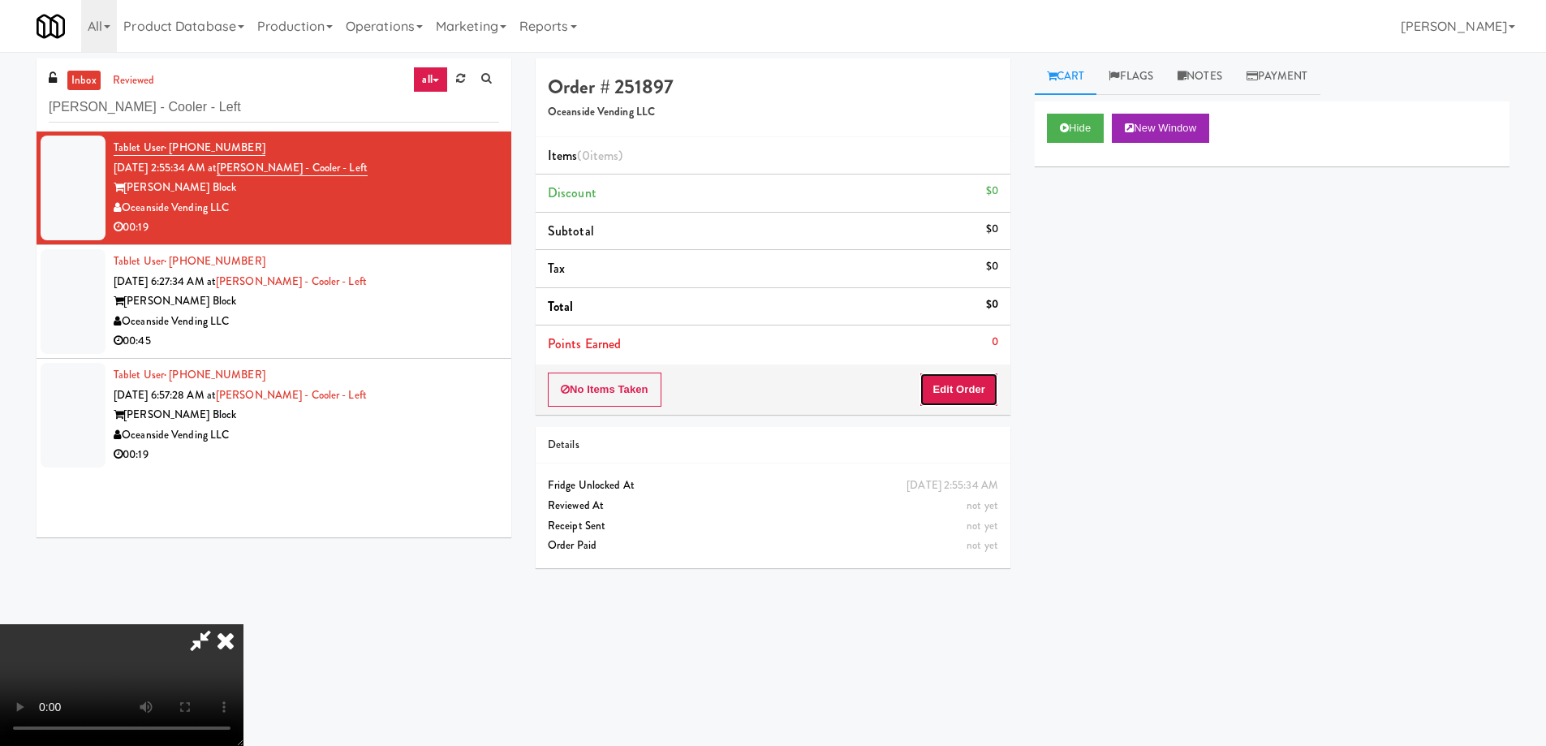
click at [974, 388] on button "Edit Order" at bounding box center [958, 389] width 79 height 34
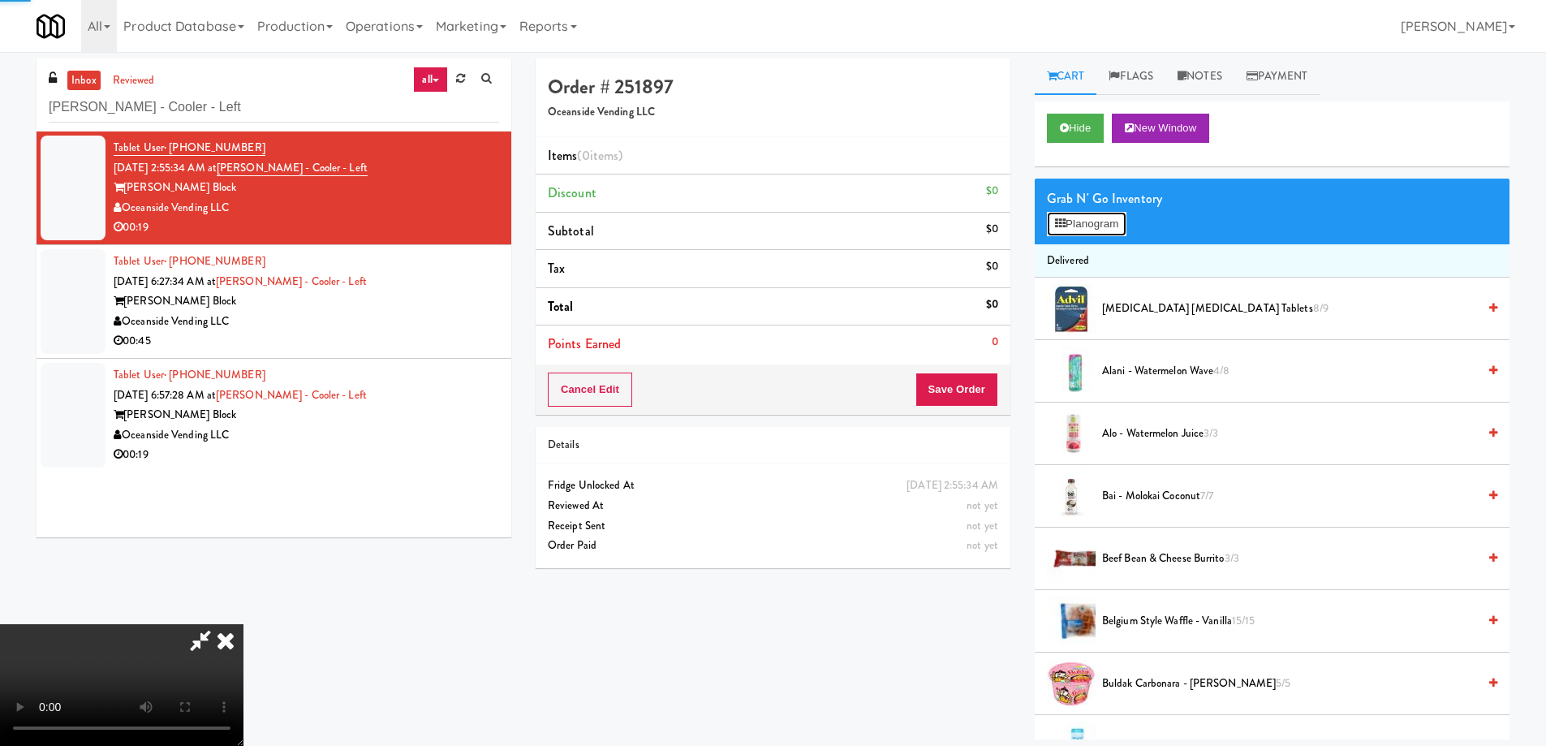
click at [1102, 210] on div "Grab N' Go Inventory Planogram" at bounding box center [1271, 211] width 475 height 66
click at [1093, 215] on button "Planogram" at bounding box center [1087, 224] width 80 height 24
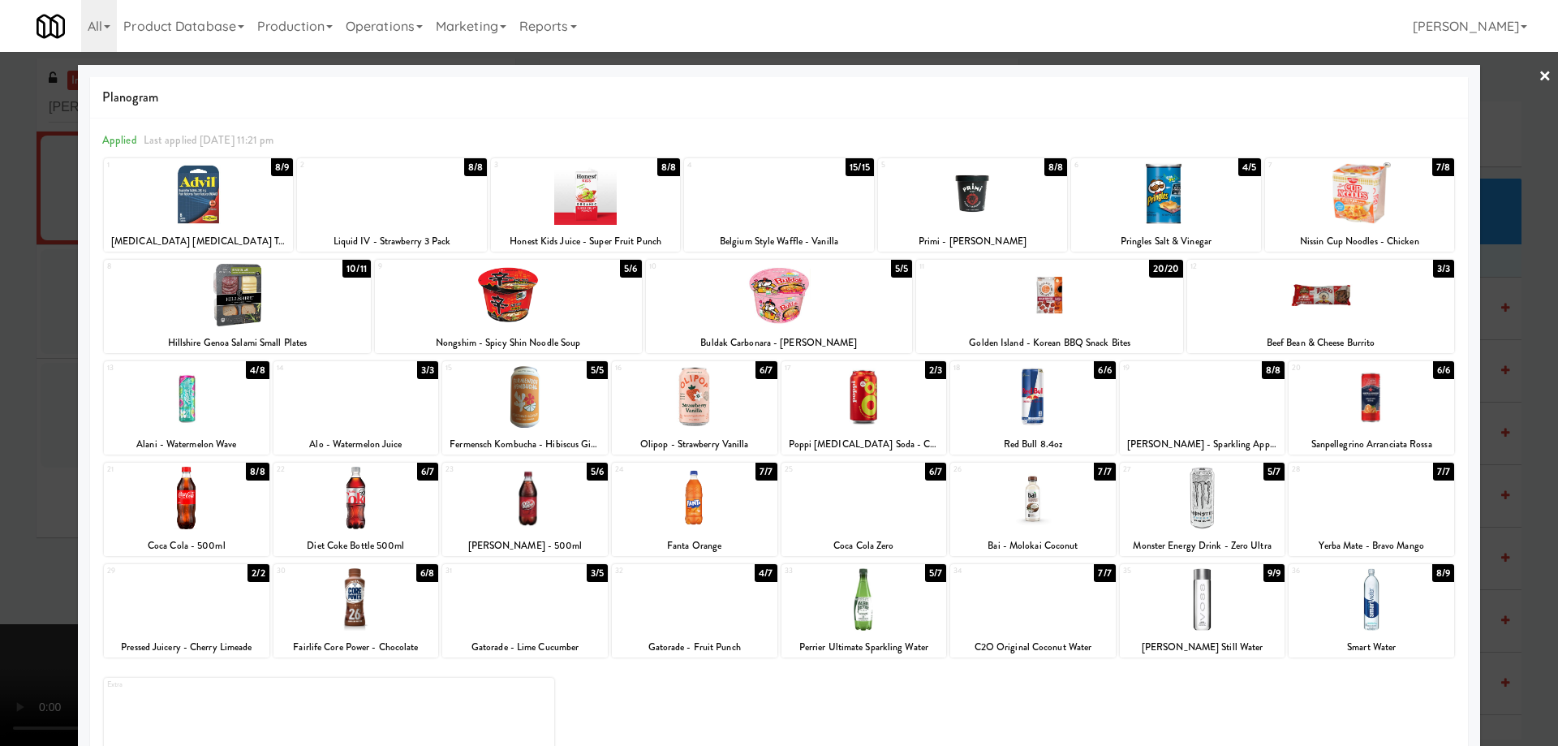
click at [1386, 601] on div at bounding box center [1371, 599] width 166 height 62
click at [1377, 611] on div at bounding box center [1371, 599] width 166 height 62
click at [1378, 617] on div at bounding box center [1371, 599] width 166 height 62
click at [800, 204] on div at bounding box center [778, 193] width 189 height 62
click at [803, 223] on div at bounding box center [778, 193] width 189 height 62
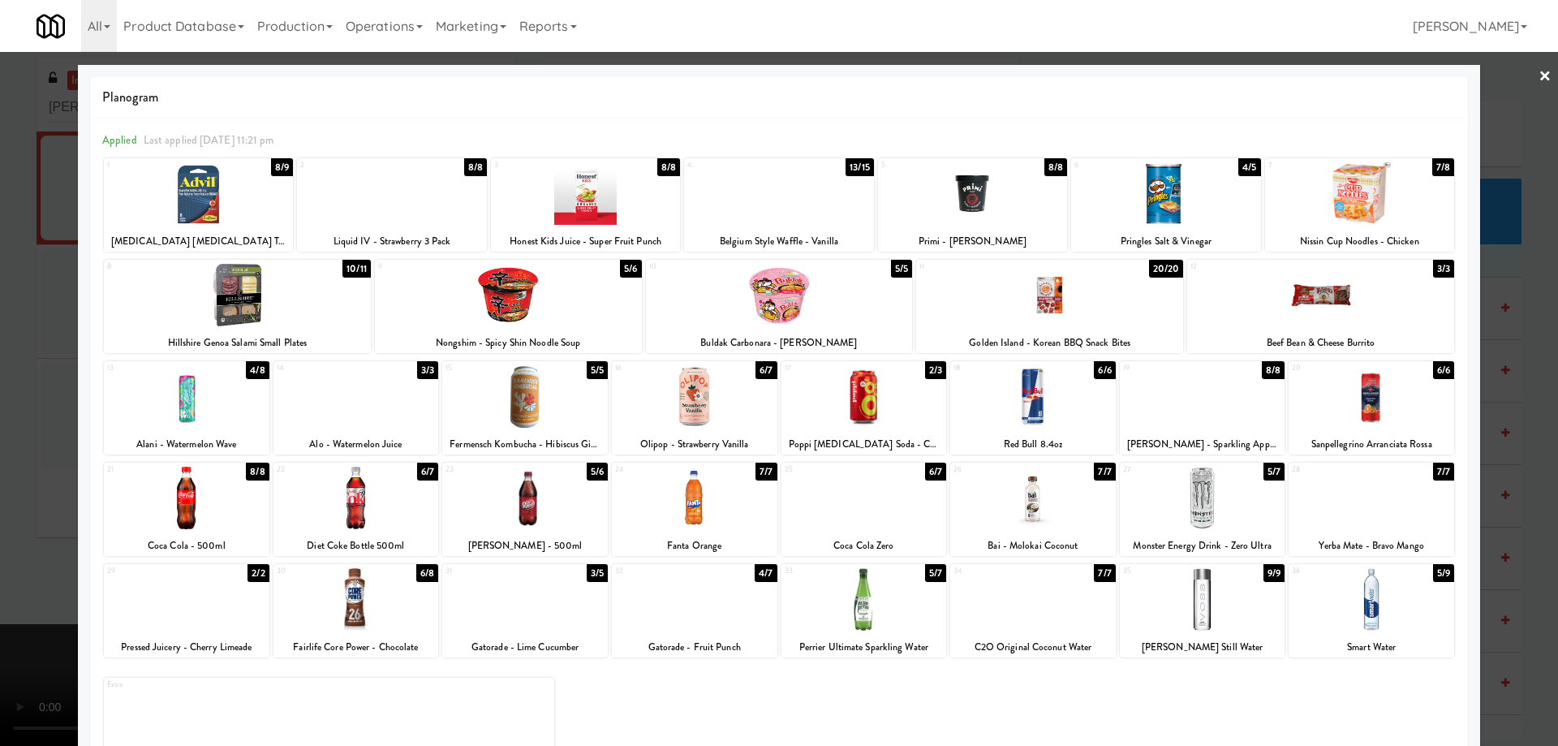
click at [1538, 67] on link "×" at bounding box center [1544, 77] width 13 height 50
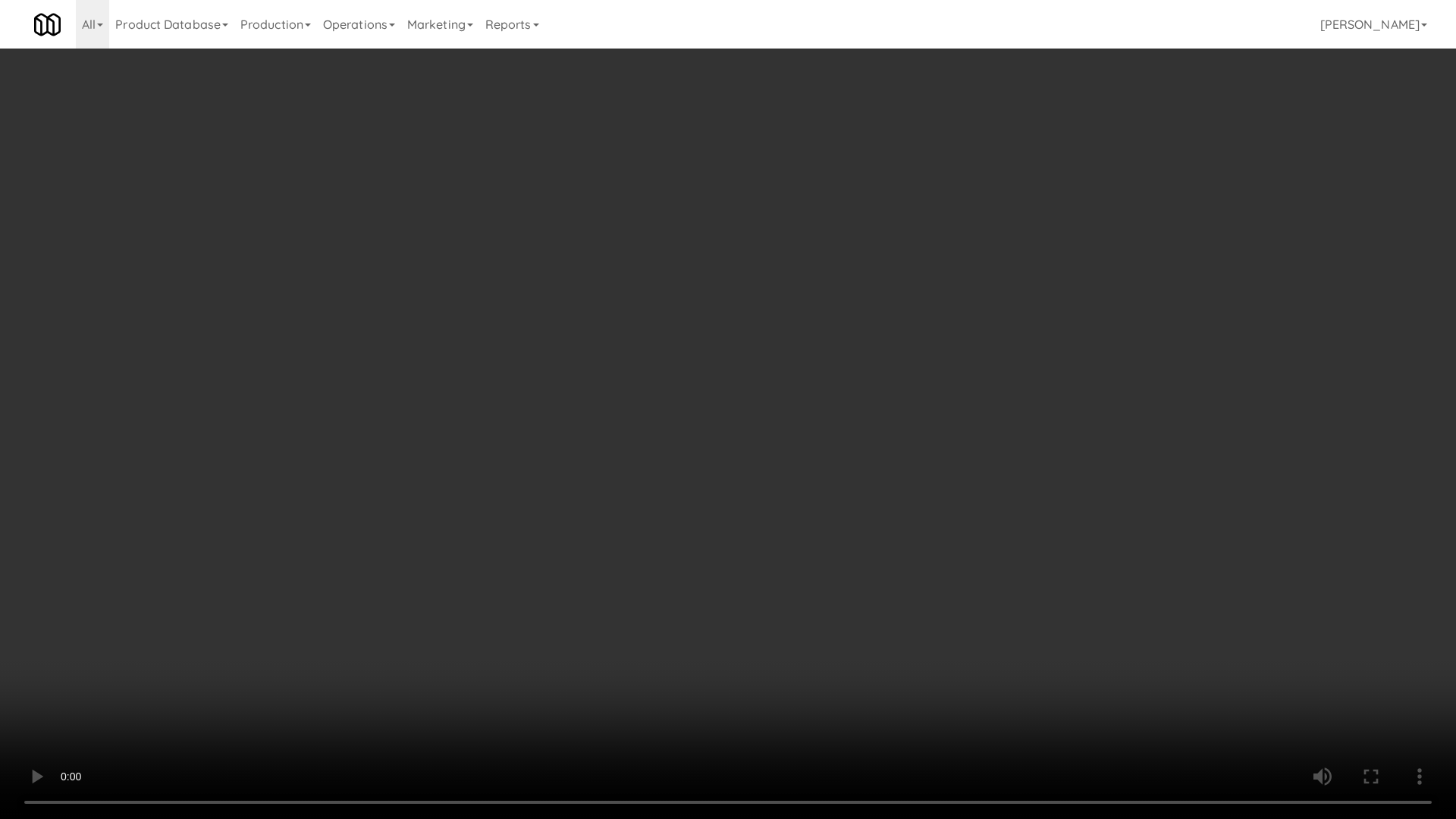
click at [837, 408] on video at bounding box center [728, 410] width 1456 height 819
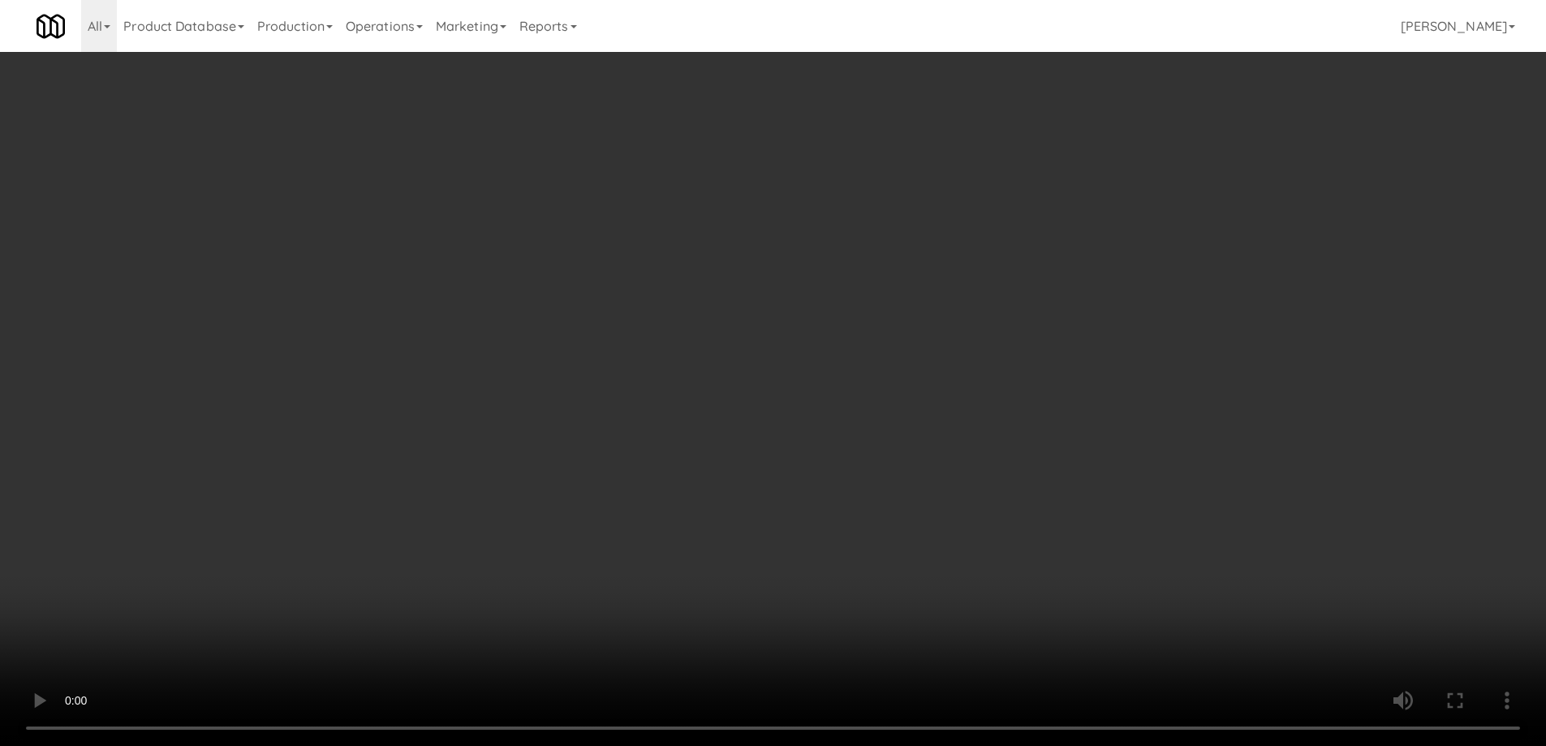
scroll to position [81, 0]
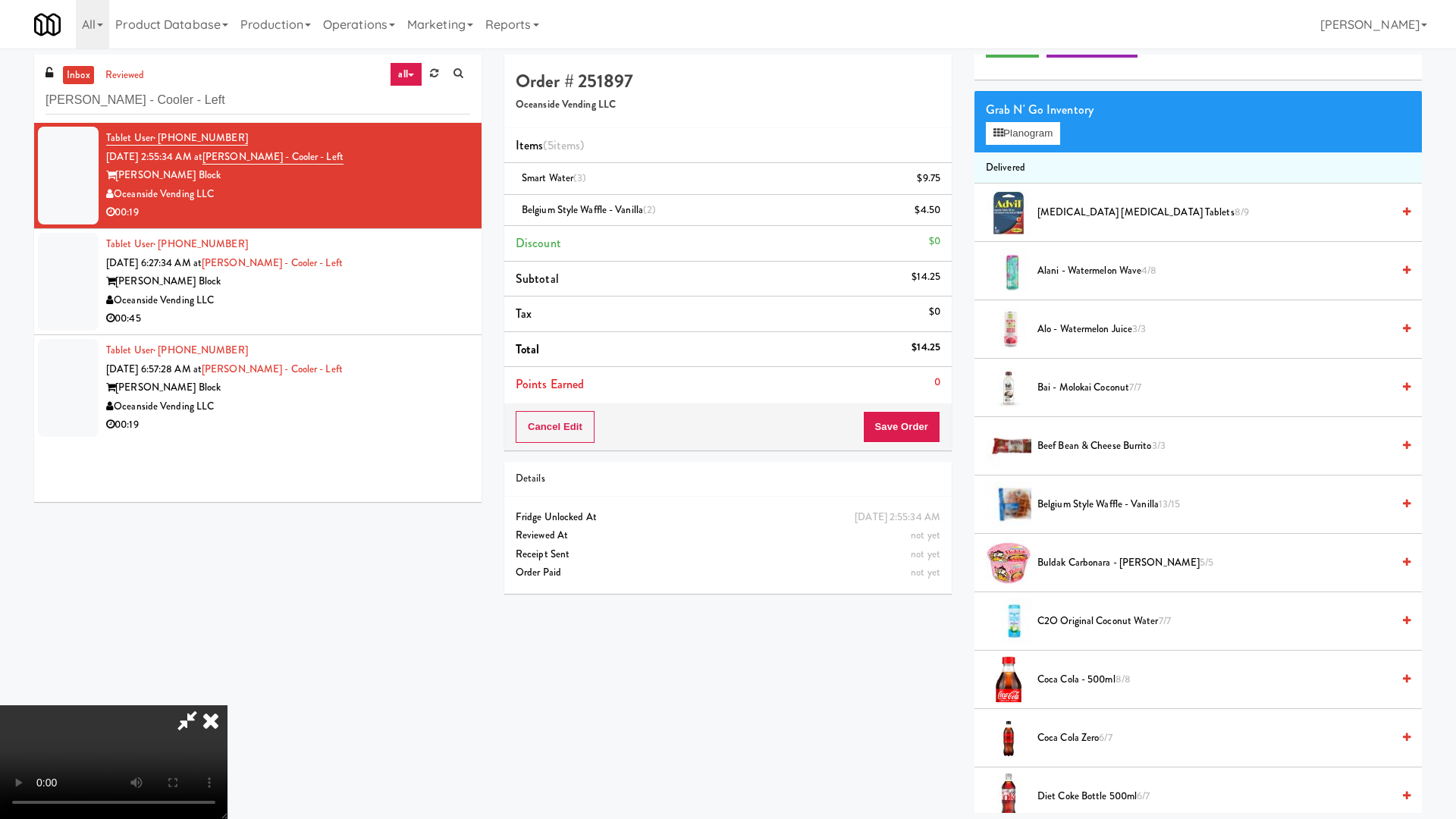
click at [227, 697] on video at bounding box center [113, 763] width 227 height 114
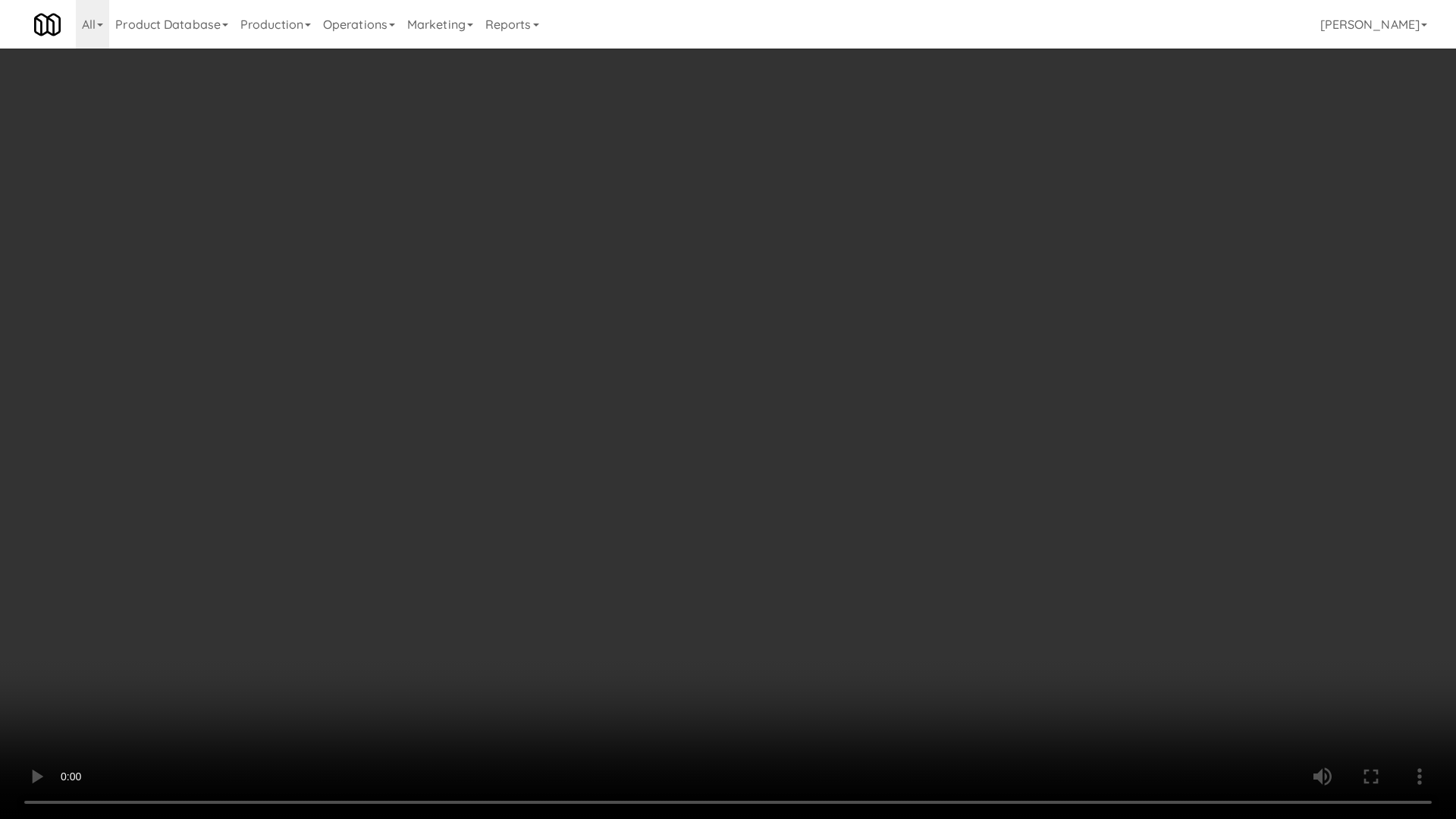
click at [795, 378] on video at bounding box center [728, 410] width 1456 height 819
click at [781, 561] on video at bounding box center [728, 410] width 1456 height 819
click at [781, 528] on video at bounding box center [728, 410] width 1456 height 819
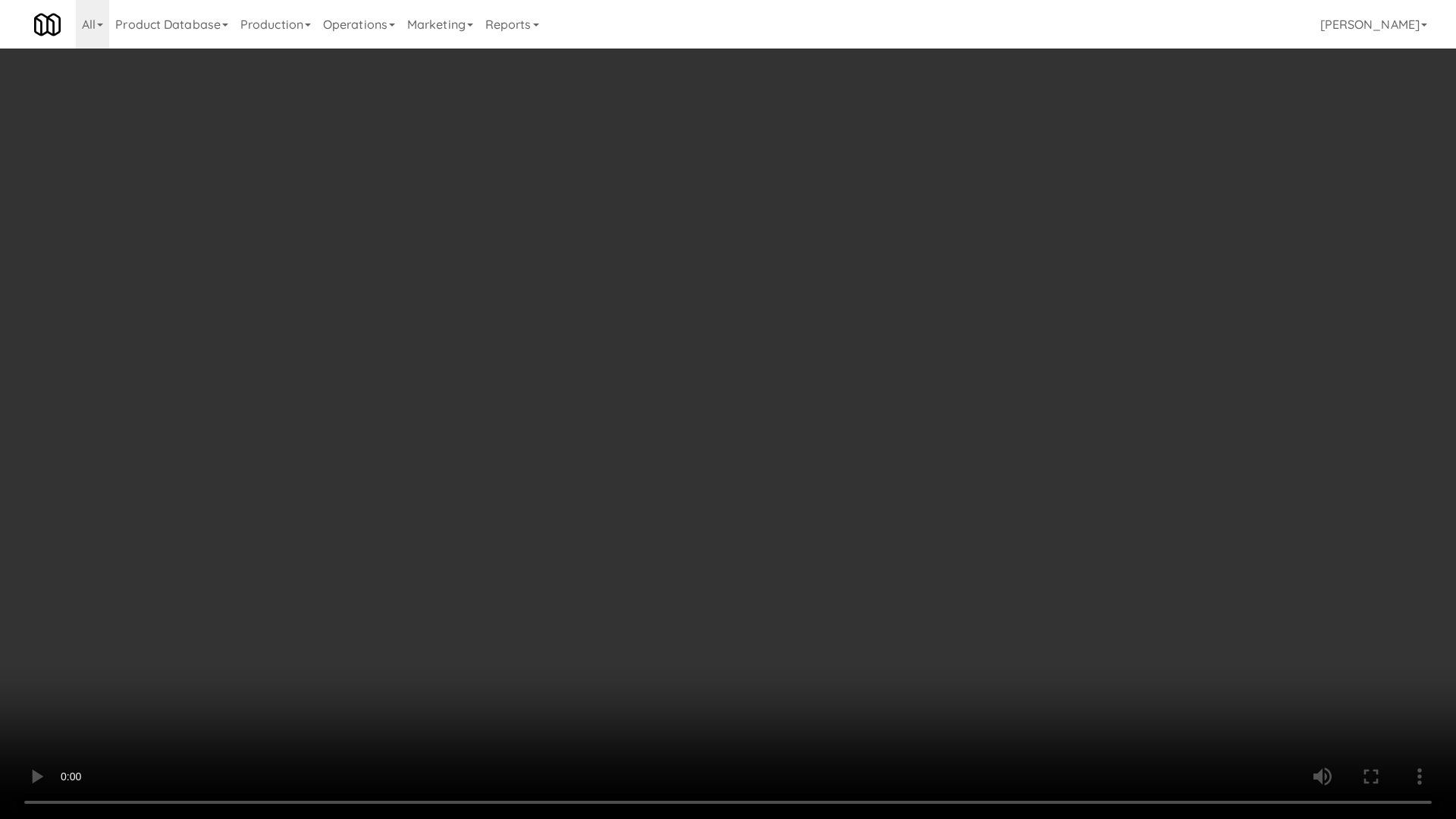
click at [781, 528] on video at bounding box center [728, 410] width 1456 height 819
click at [829, 534] on video at bounding box center [728, 410] width 1456 height 819
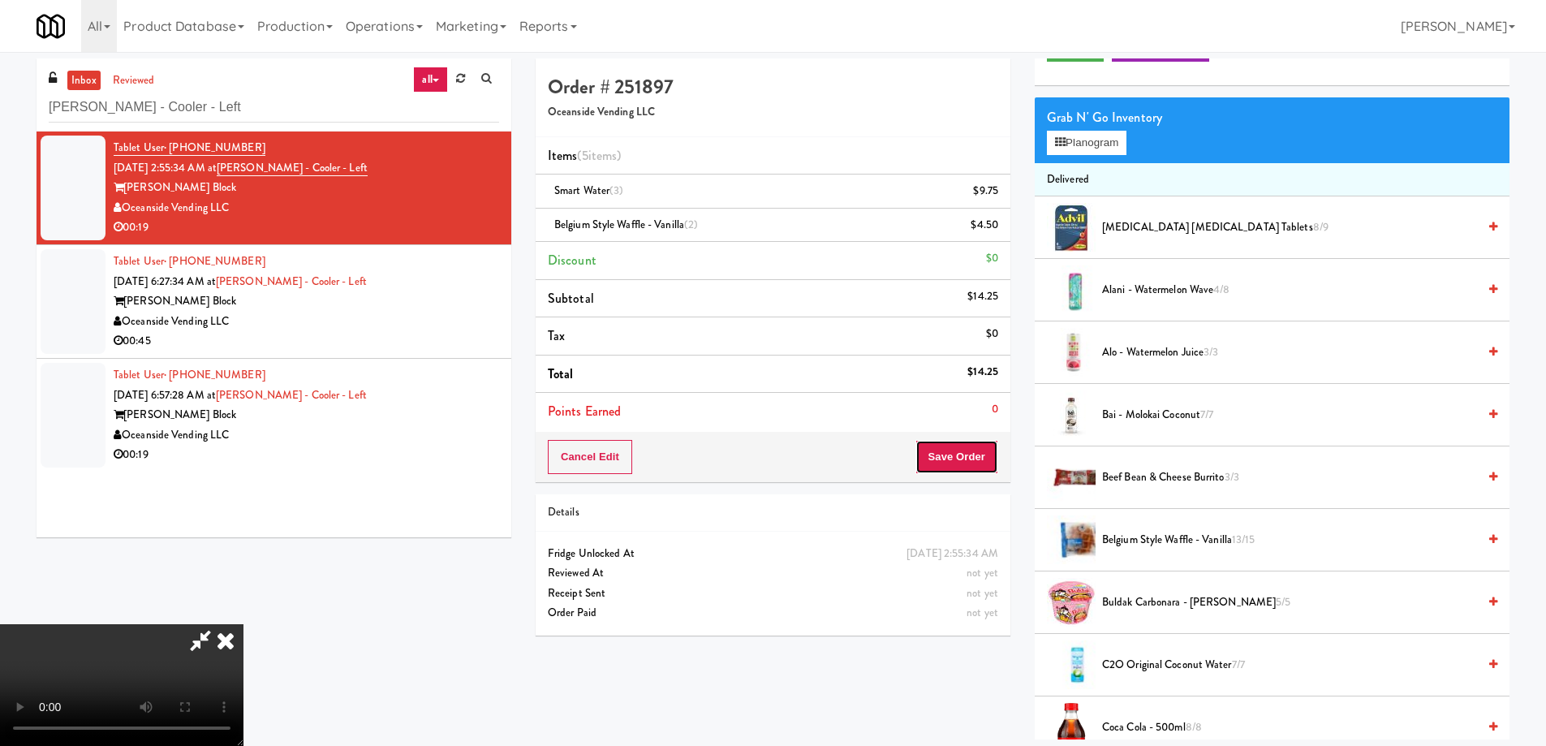
click at [948, 446] on button "Save Order" at bounding box center [956, 457] width 83 height 34
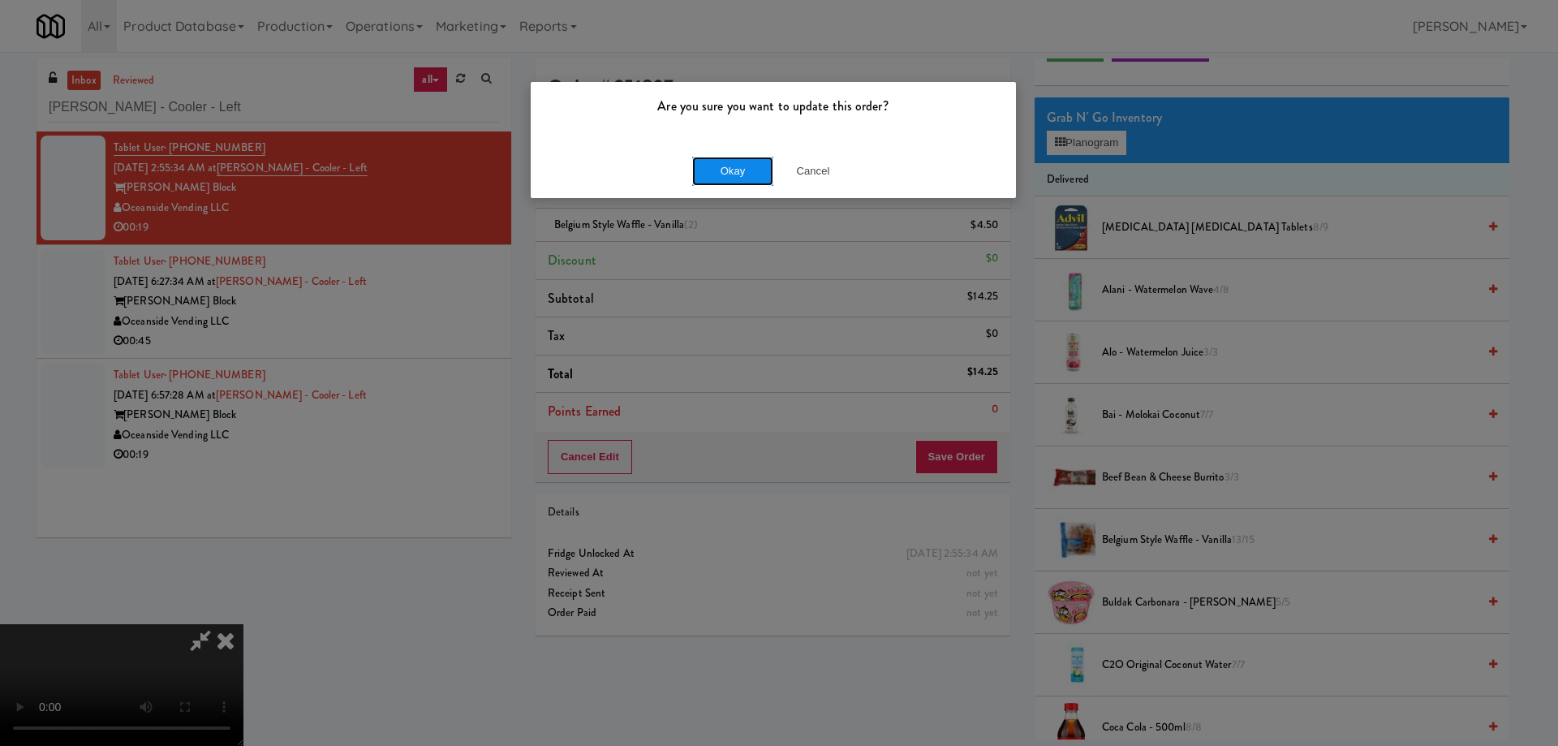
click at [722, 175] on button "Okay" at bounding box center [732, 171] width 81 height 29
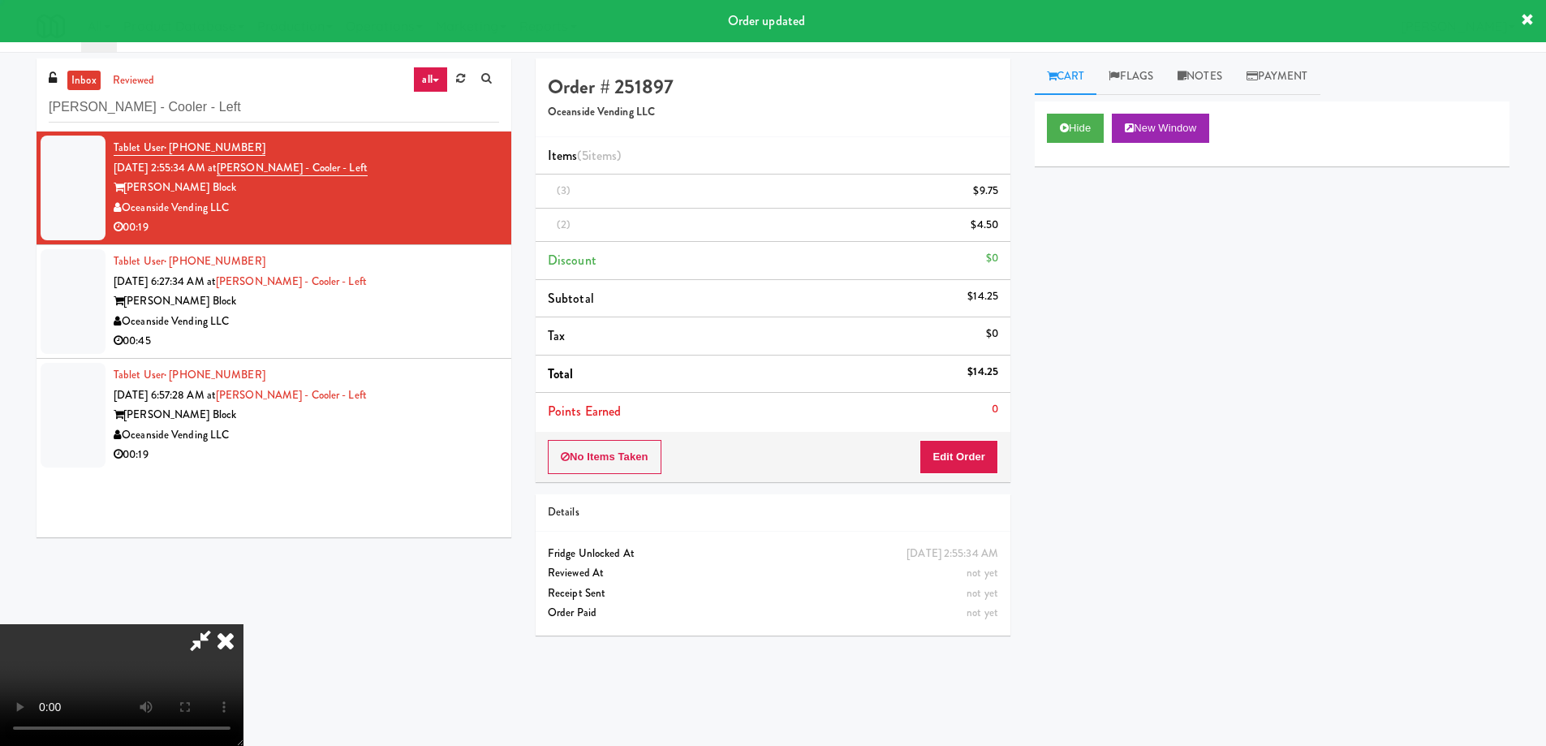
scroll to position [0, 0]
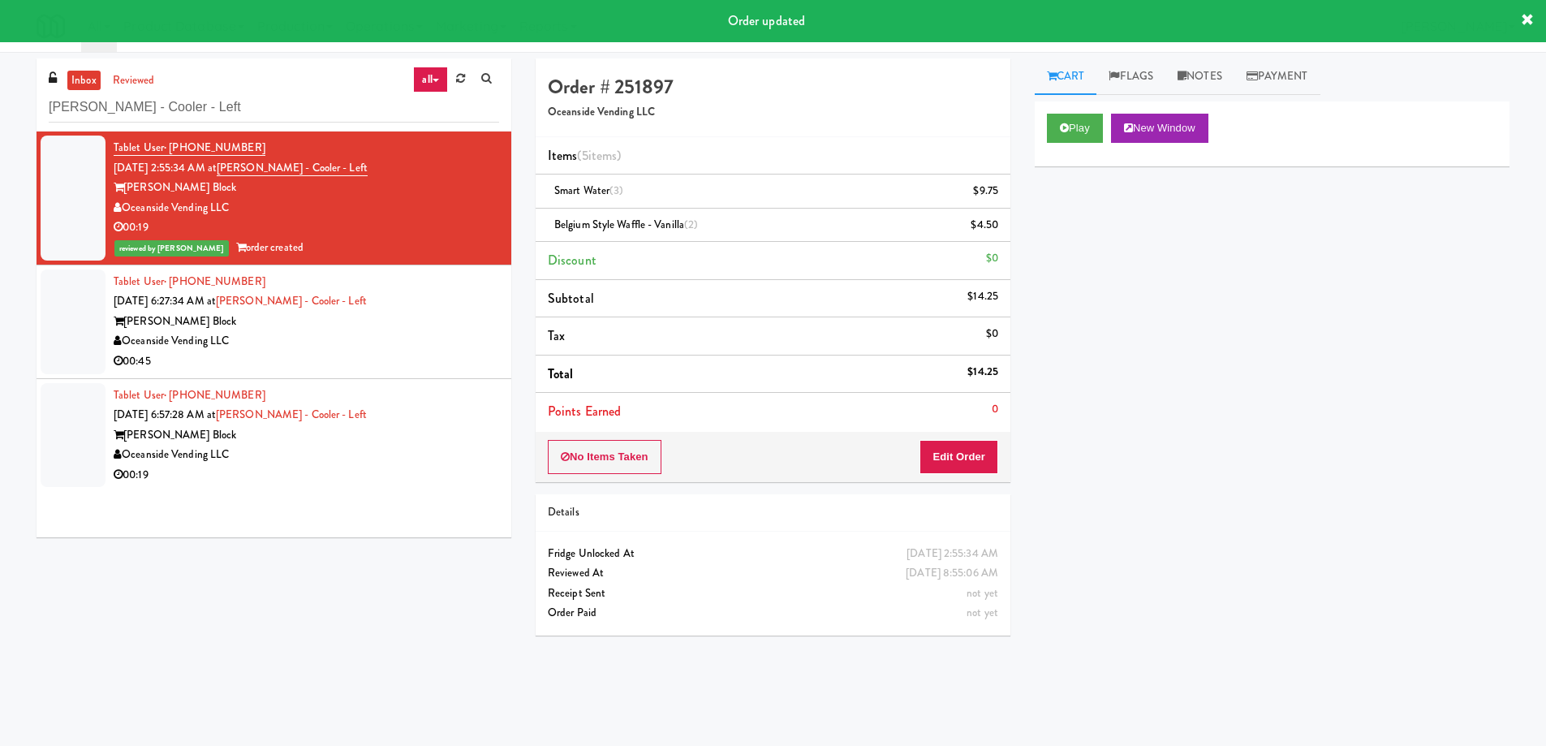
click at [430, 343] on div "Oceanside Vending LLC" at bounding box center [306, 341] width 385 height 20
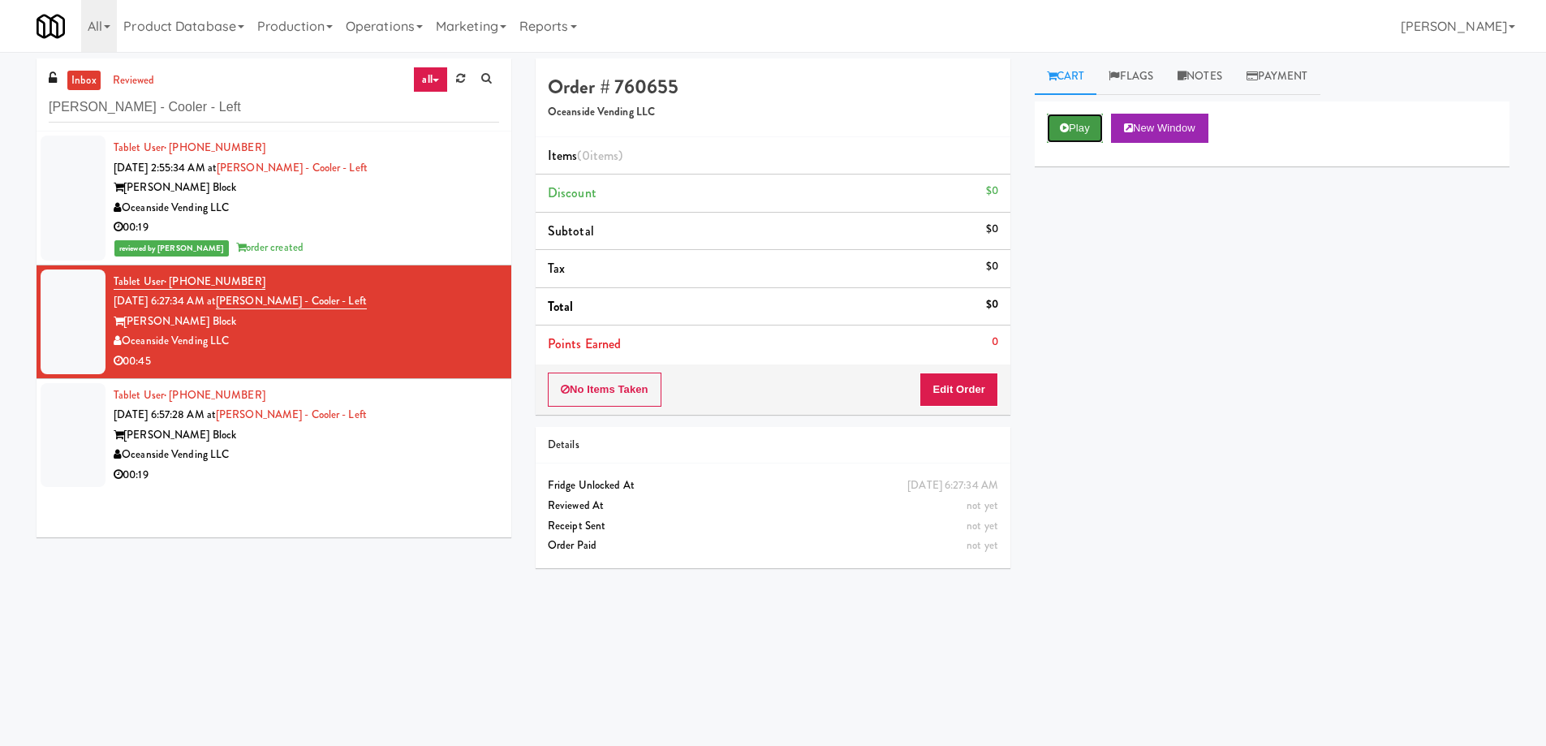
click at [1056, 127] on button "Play" at bounding box center [1075, 128] width 56 height 29
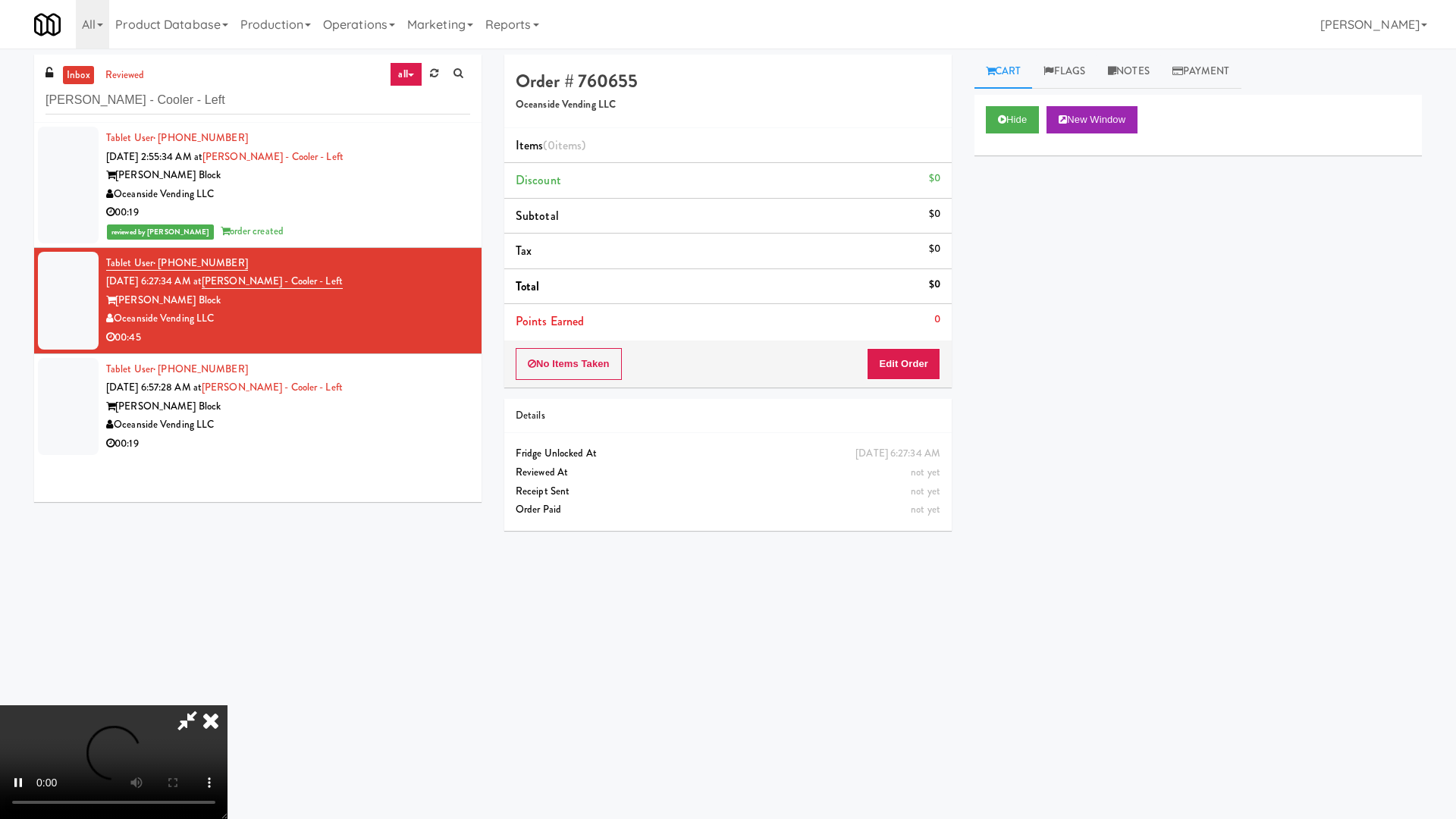
click at [227, 697] on video at bounding box center [113, 763] width 227 height 114
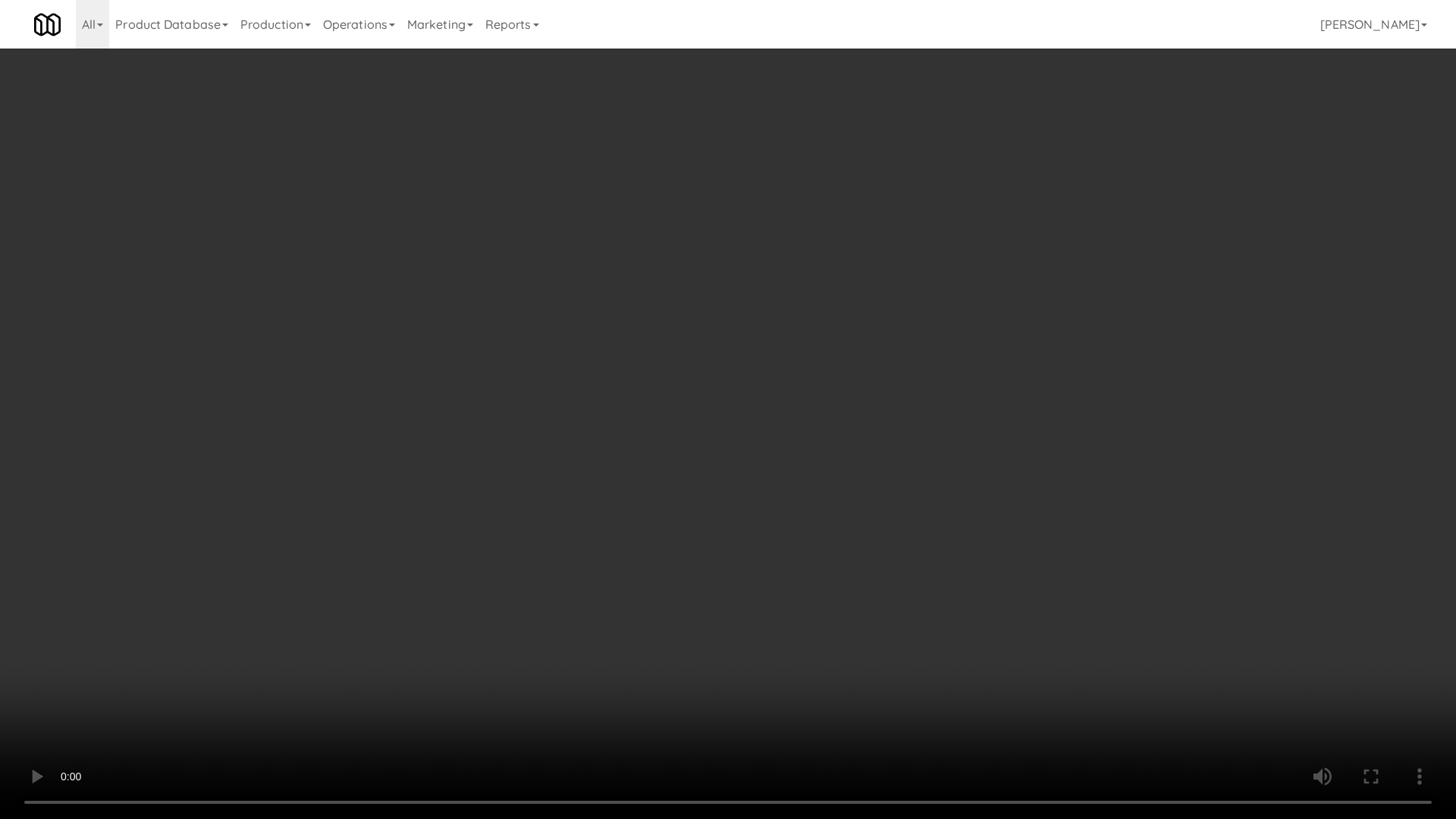
click at [749, 425] on video at bounding box center [728, 410] width 1456 height 819
click at [688, 299] on video at bounding box center [728, 410] width 1456 height 819
click at [689, 301] on video at bounding box center [728, 410] width 1456 height 819
click at [562, 505] on video at bounding box center [728, 410] width 1456 height 819
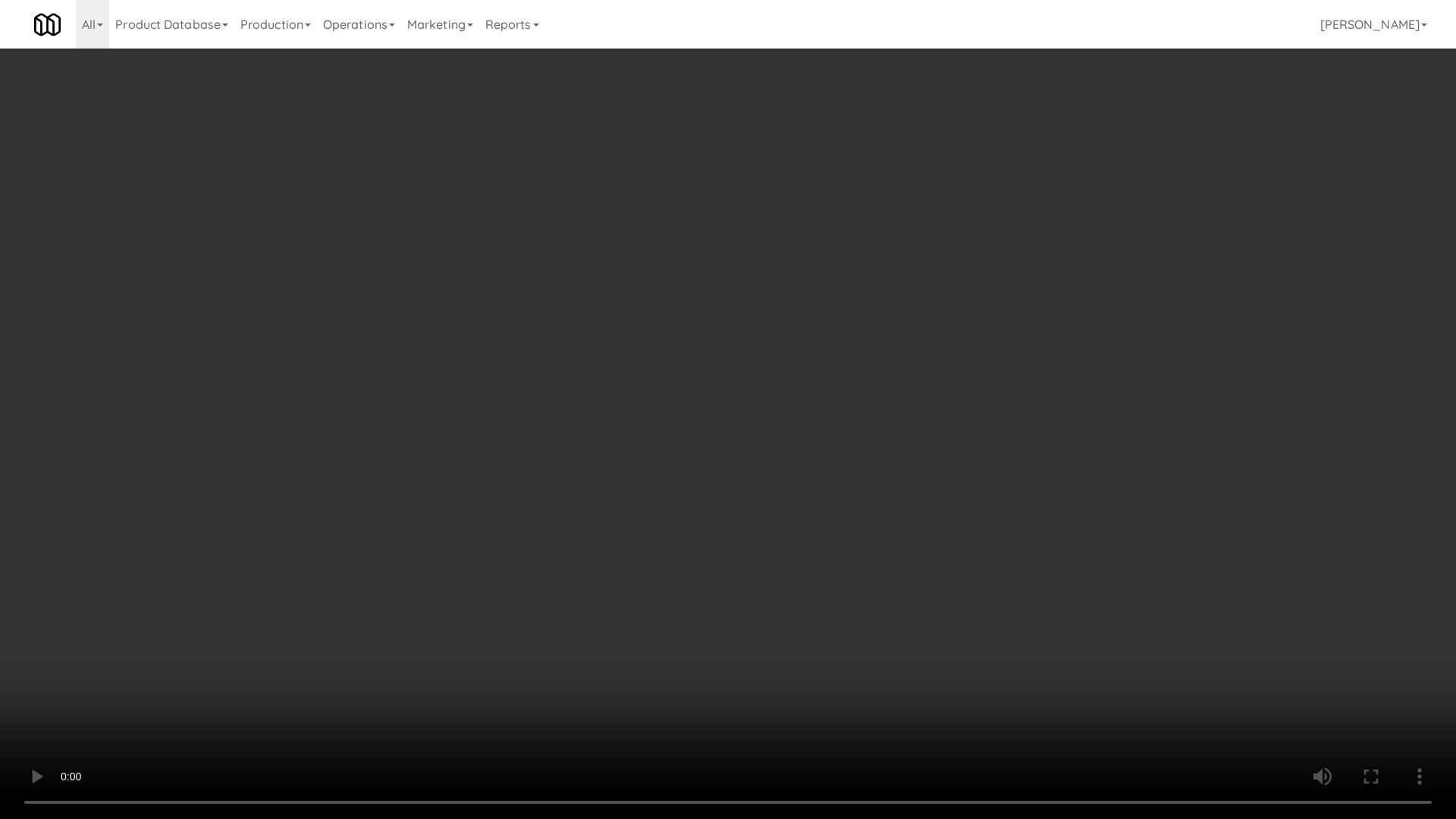
click at [610, 402] on video at bounding box center [728, 410] width 1456 height 819
click at [635, 384] on video at bounding box center [728, 410] width 1456 height 819
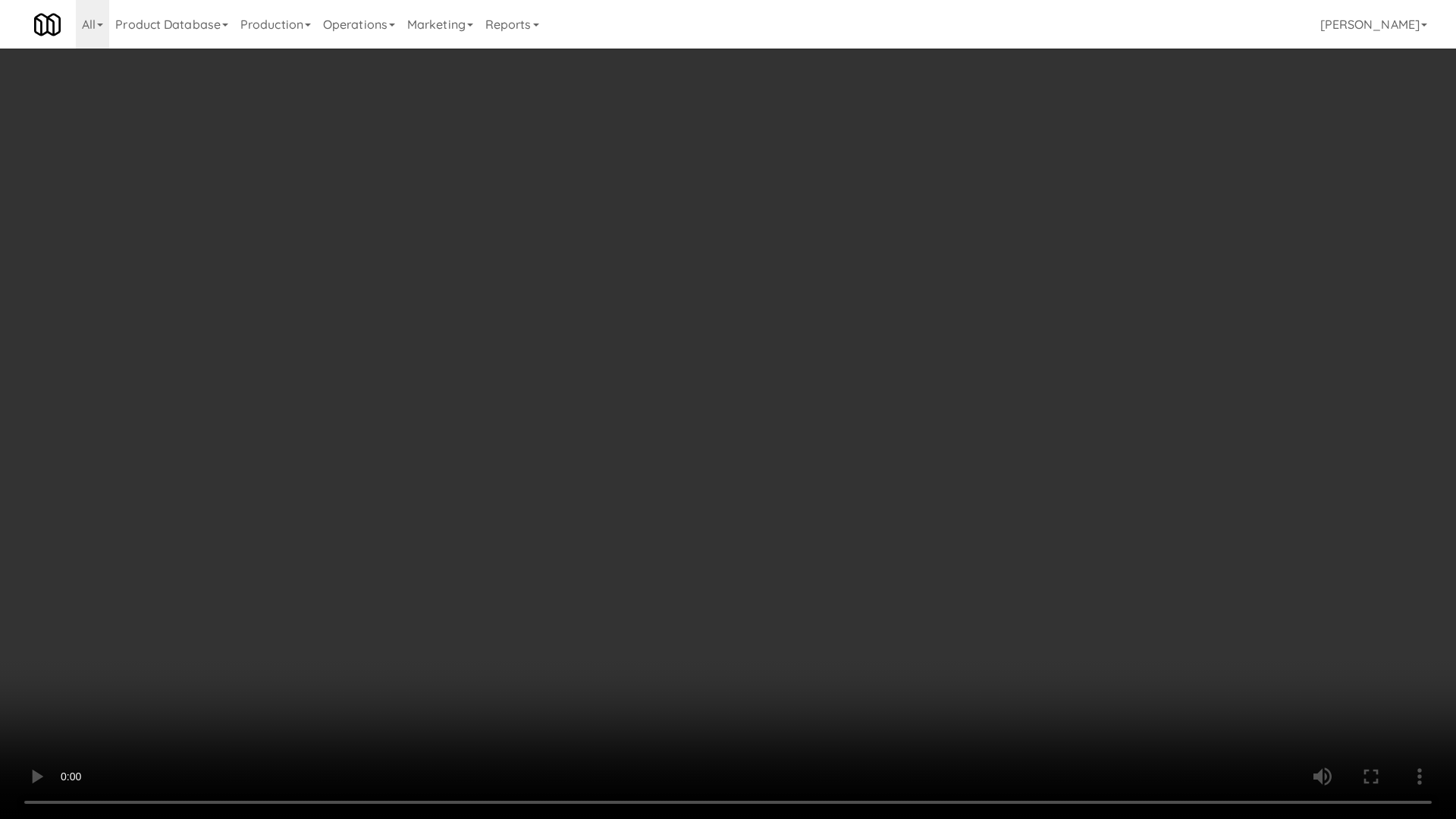
click at [645, 381] on video at bounding box center [728, 410] width 1456 height 819
click at [641, 388] on video at bounding box center [728, 410] width 1456 height 819
click at [625, 437] on video at bounding box center [728, 410] width 1456 height 819
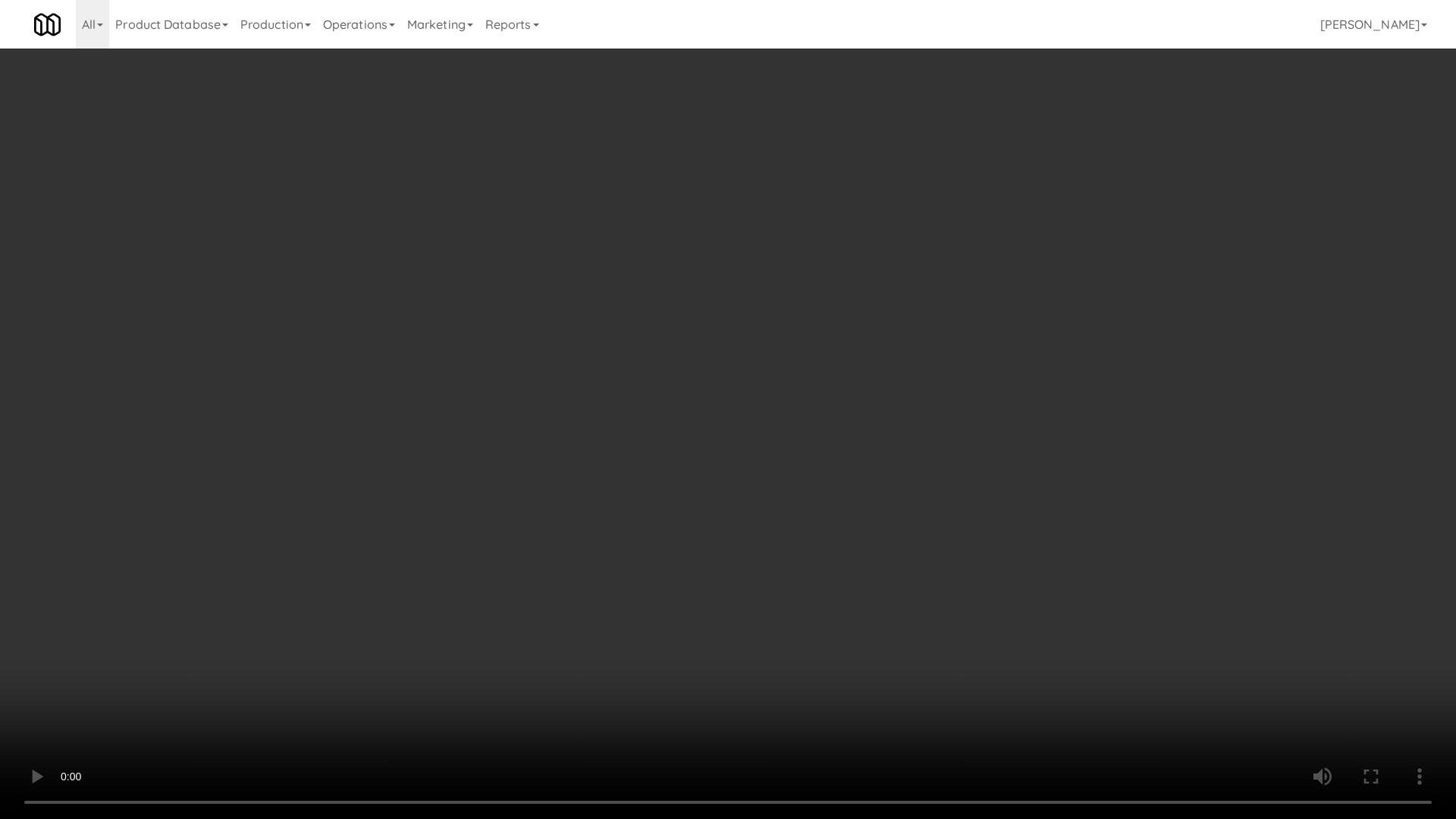
click at [625, 437] on video at bounding box center [728, 410] width 1456 height 819
click at [736, 473] on video at bounding box center [728, 410] width 1456 height 819
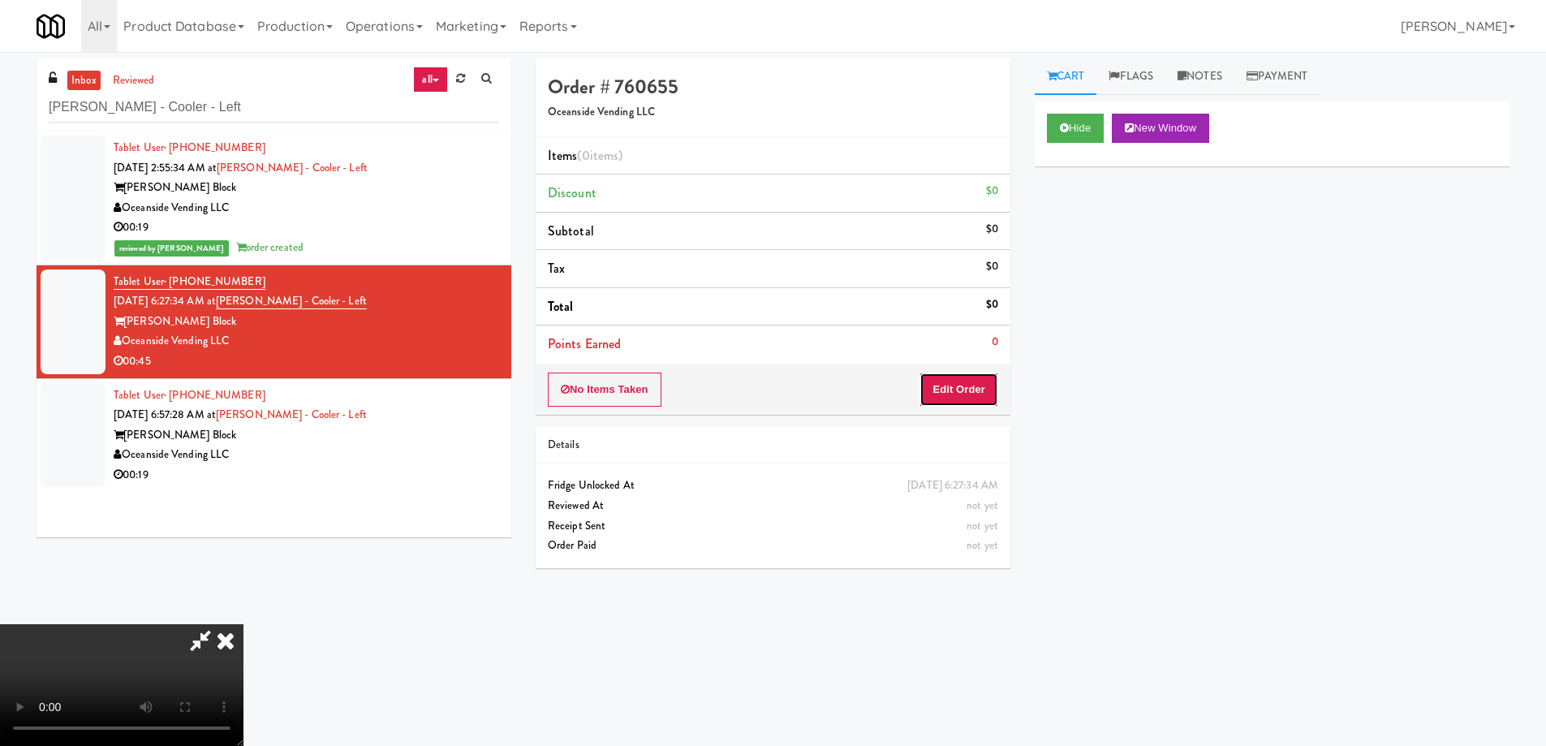
click at [964, 389] on button "Edit Order" at bounding box center [958, 389] width 79 height 34
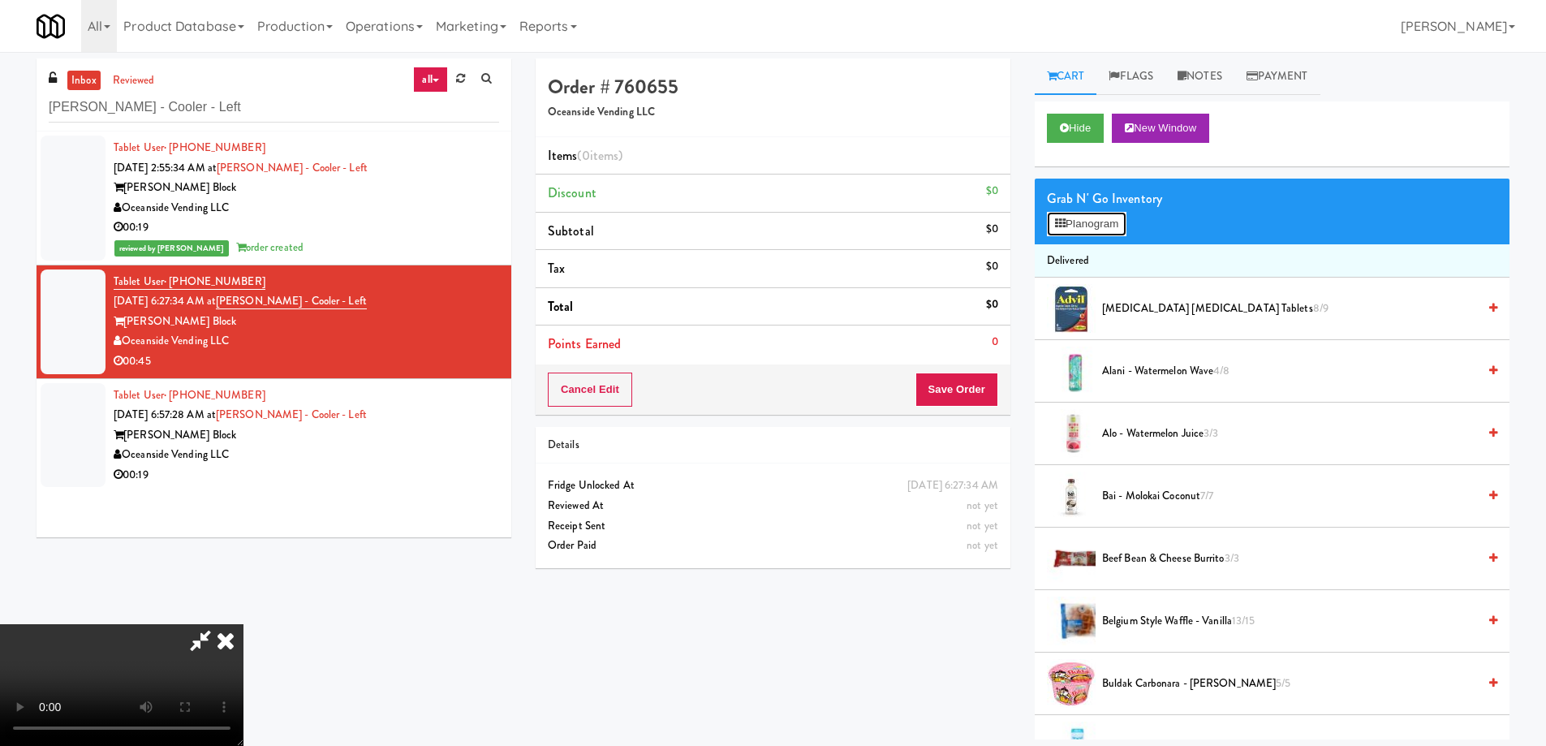
drag, startPoint x: 1095, startPoint y: 232, endPoint x: 1095, endPoint y: 221, distance: 11.4
click at [1095, 225] on button "Planogram" at bounding box center [1087, 224] width 80 height 24
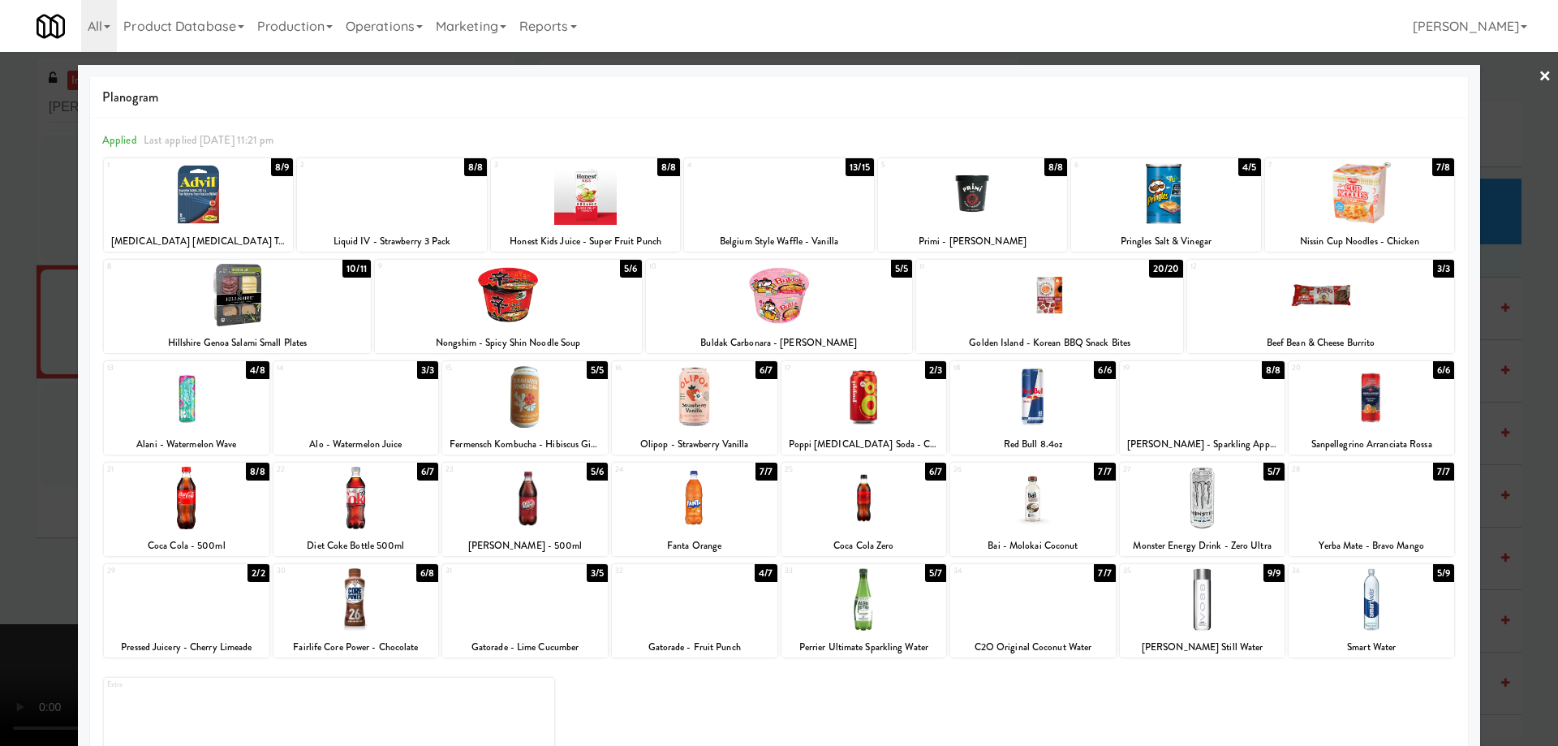
click at [832, 303] on div at bounding box center [779, 295] width 267 height 62
click at [815, 305] on div at bounding box center [779, 295] width 267 height 62
click at [1525, 75] on div at bounding box center [779, 373] width 1558 height 746
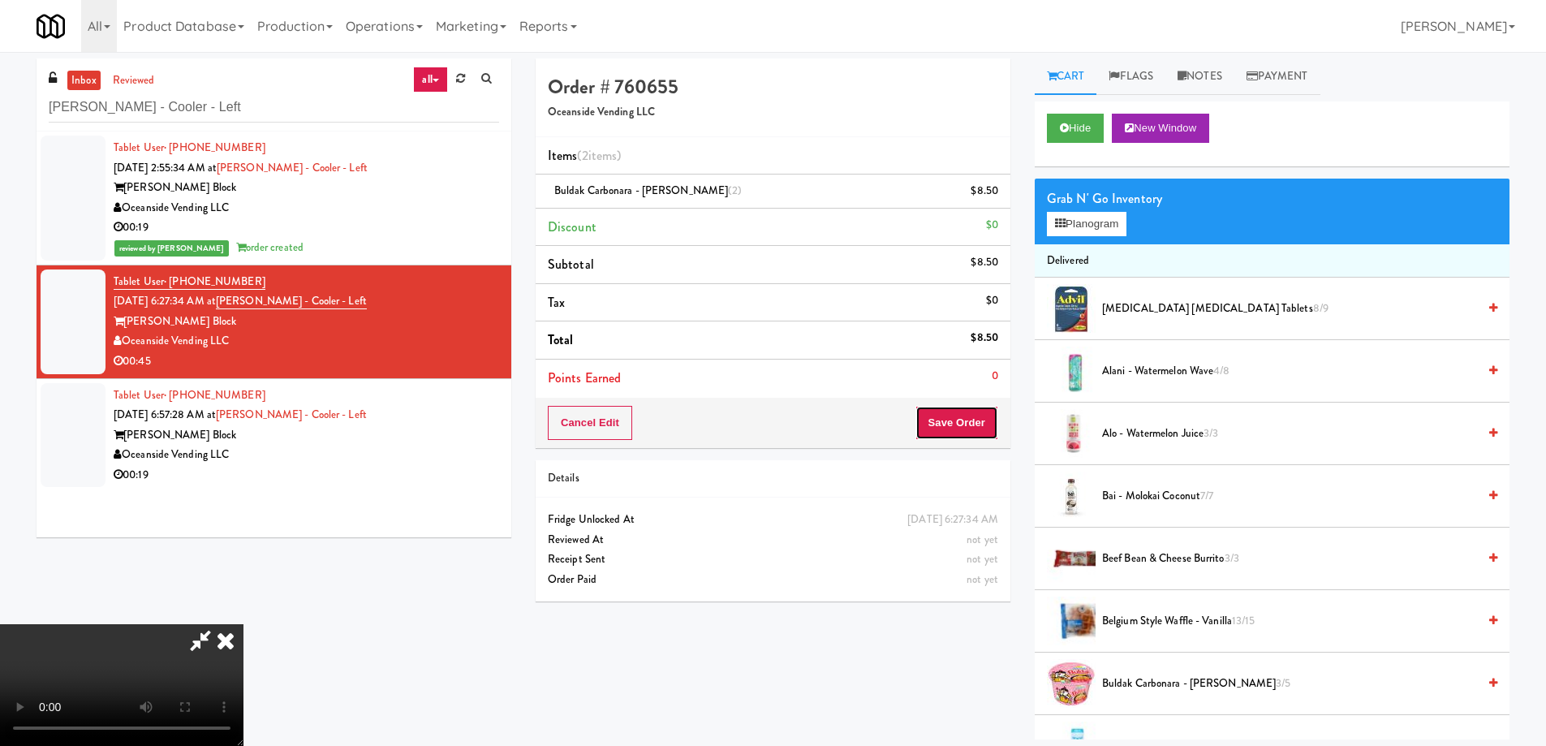
drag, startPoint x: 969, startPoint y: 420, endPoint x: 942, endPoint y: 398, distance: 35.1
click at [969, 419] on button "Save Order" at bounding box center [956, 423] width 83 height 34
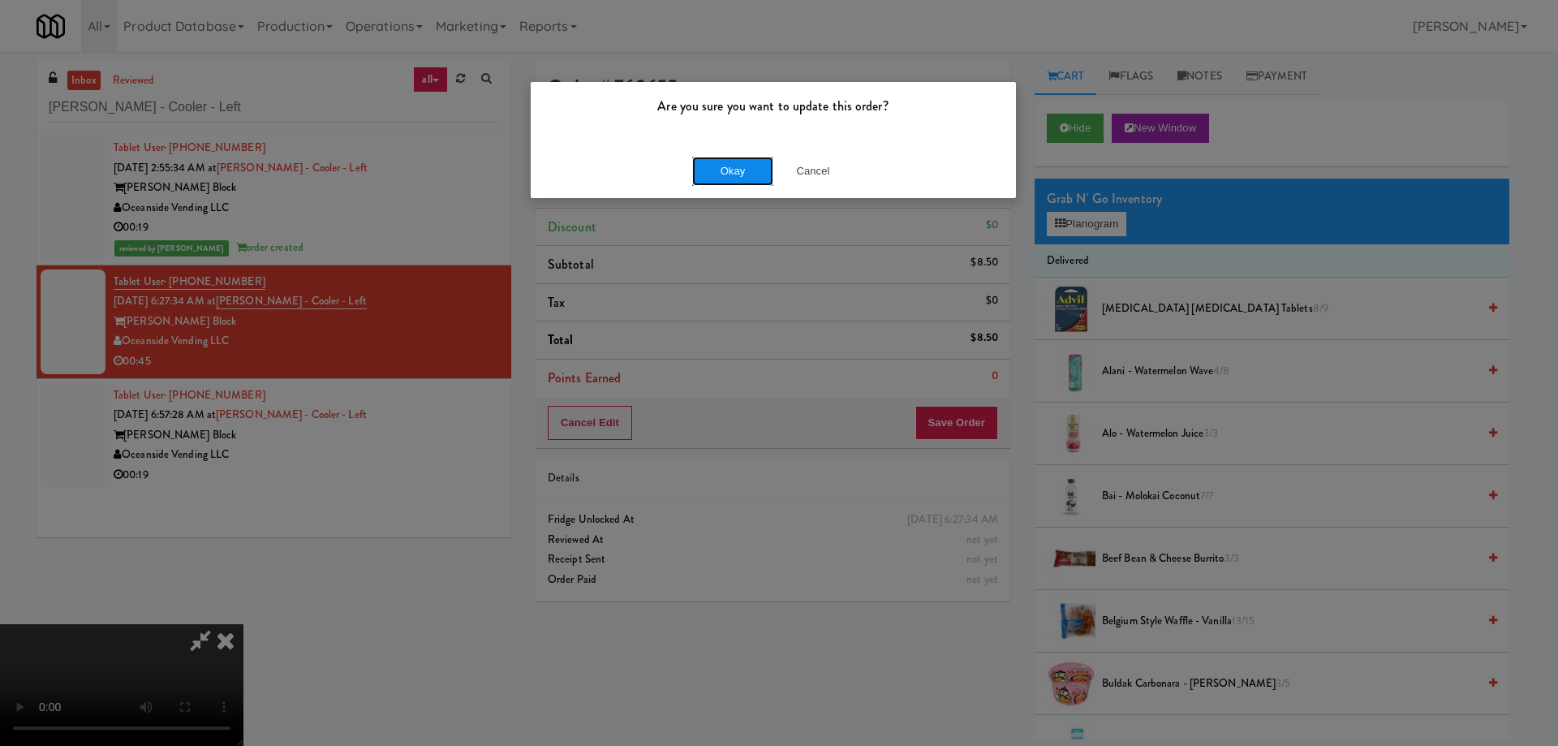
click at [733, 181] on button "Okay" at bounding box center [732, 171] width 81 height 29
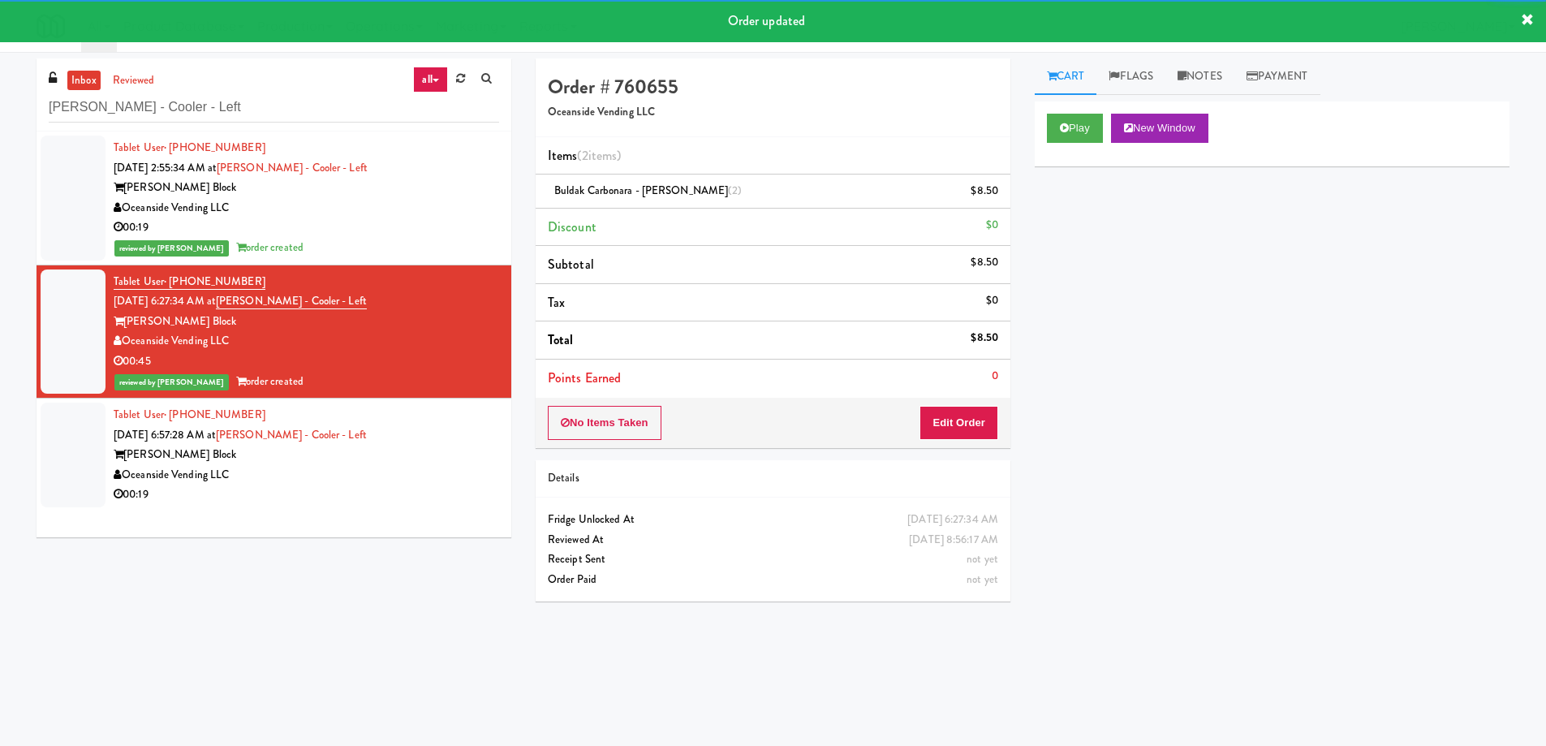
click at [403, 486] on div "00:19" at bounding box center [306, 494] width 385 height 20
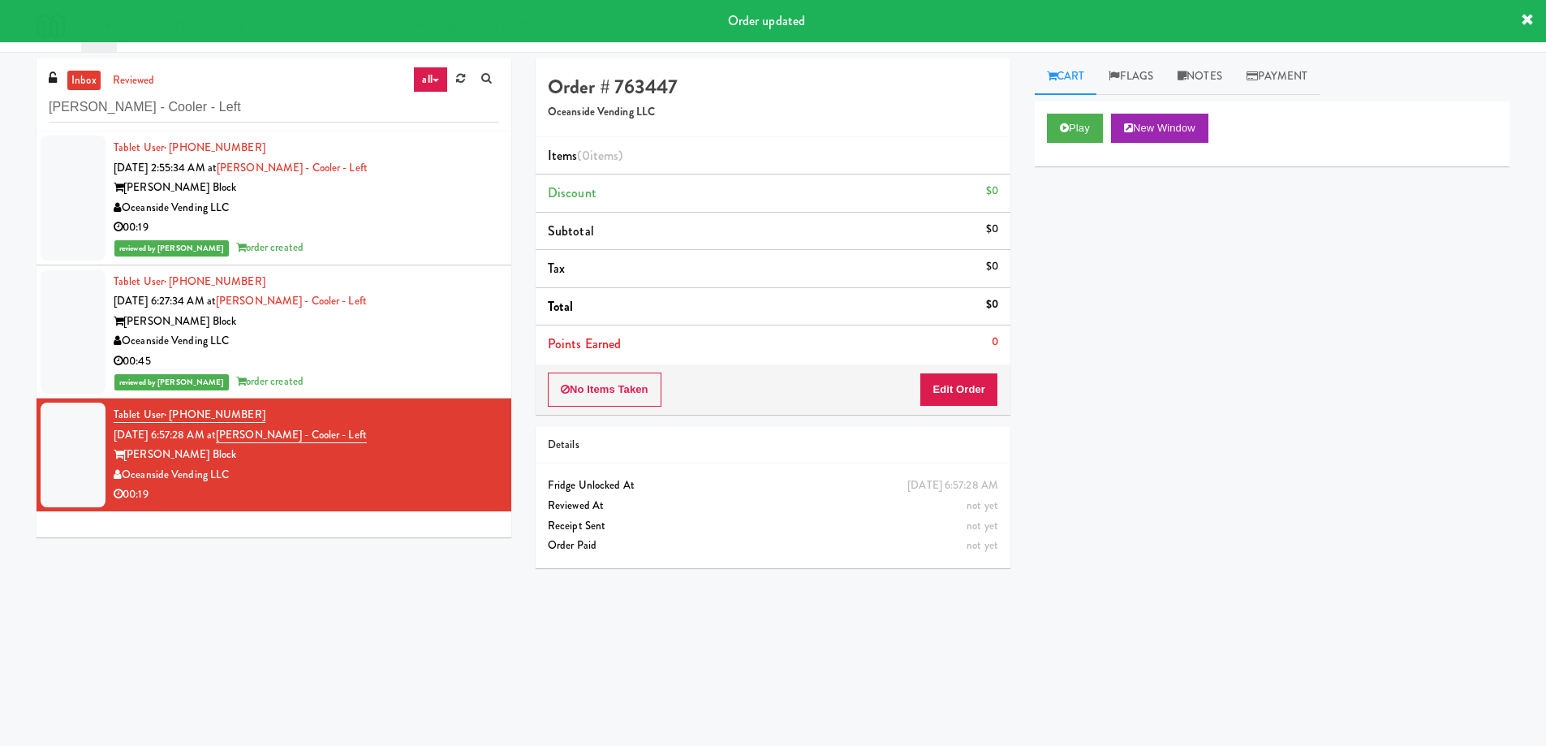
scroll to position [52, 0]
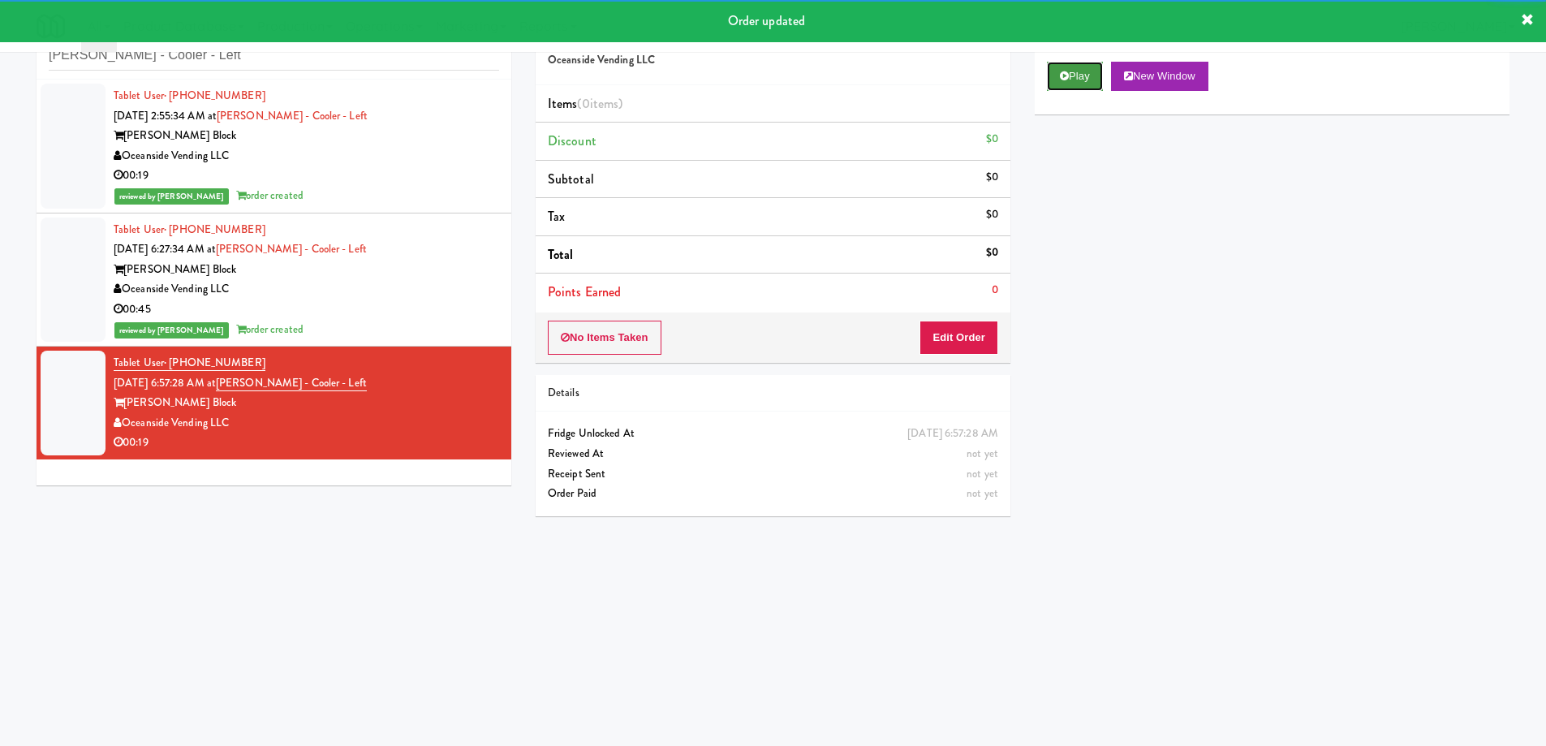
click at [1069, 80] on button "Play" at bounding box center [1075, 76] width 56 height 29
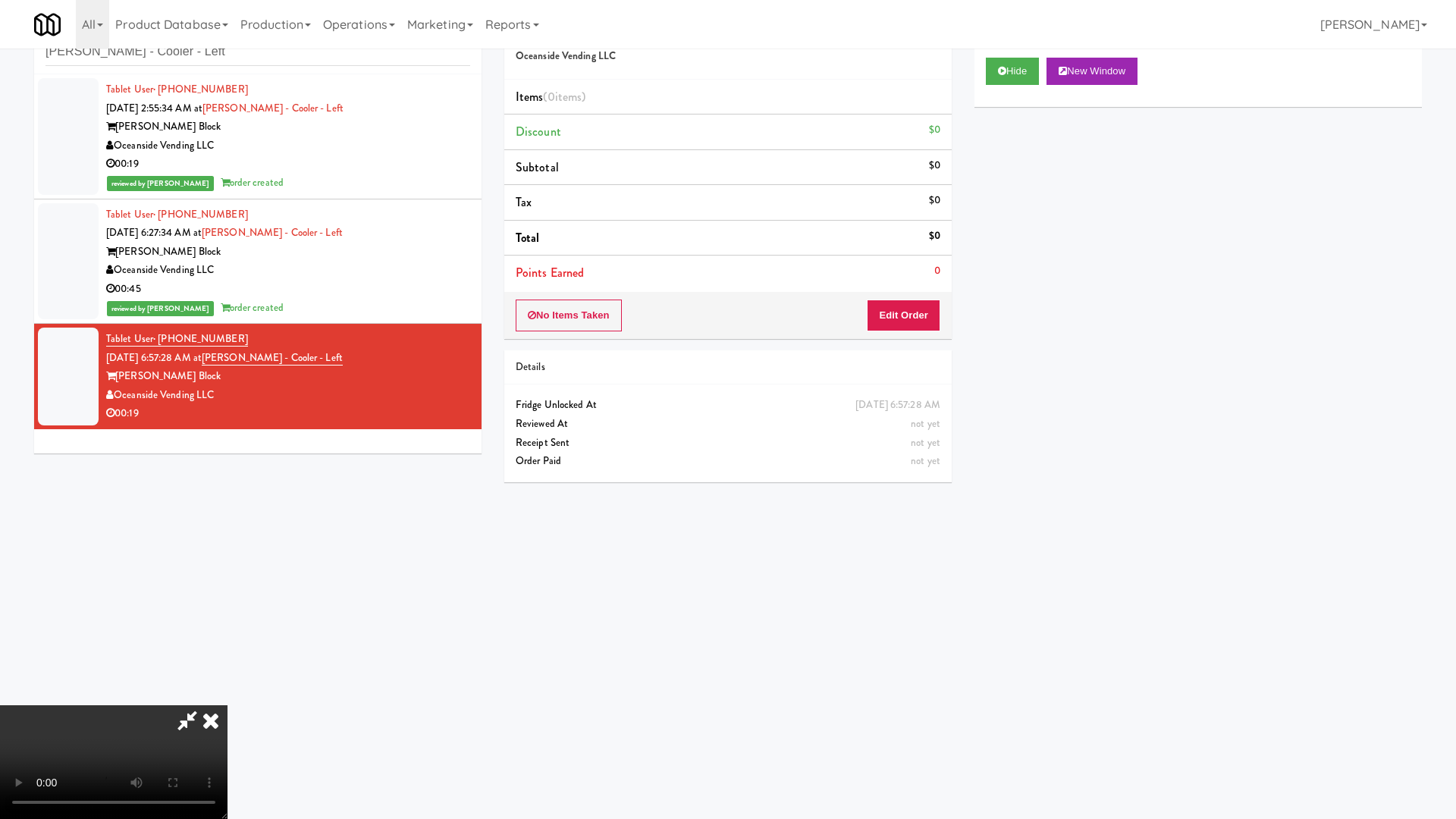
click at [227, 697] on video at bounding box center [113, 763] width 227 height 114
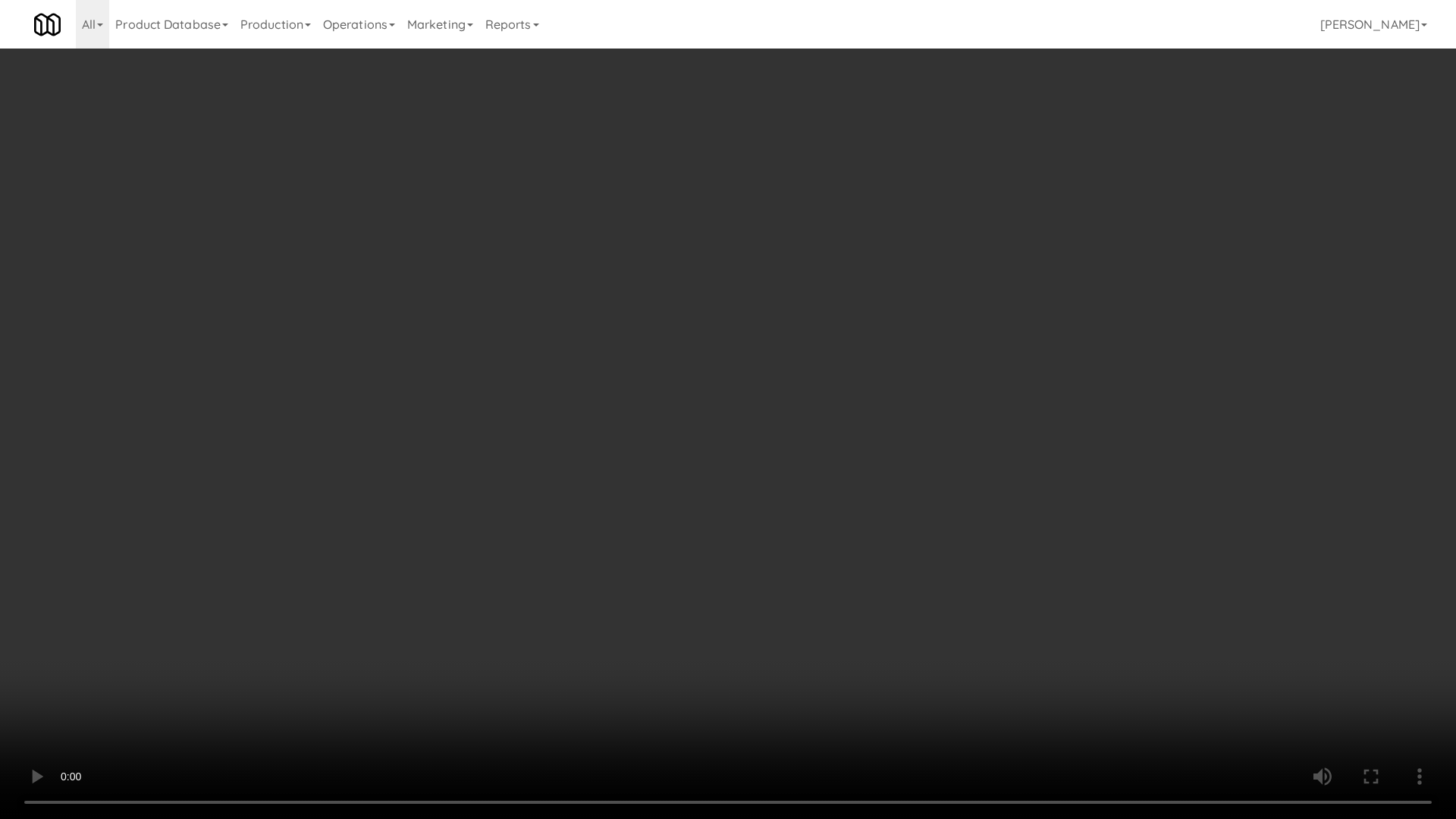
click at [693, 430] on video at bounding box center [728, 410] width 1456 height 819
click at [680, 303] on video at bounding box center [728, 410] width 1456 height 819
click at [581, 232] on video at bounding box center [728, 410] width 1456 height 819
click at [585, 266] on video at bounding box center [728, 410] width 1456 height 819
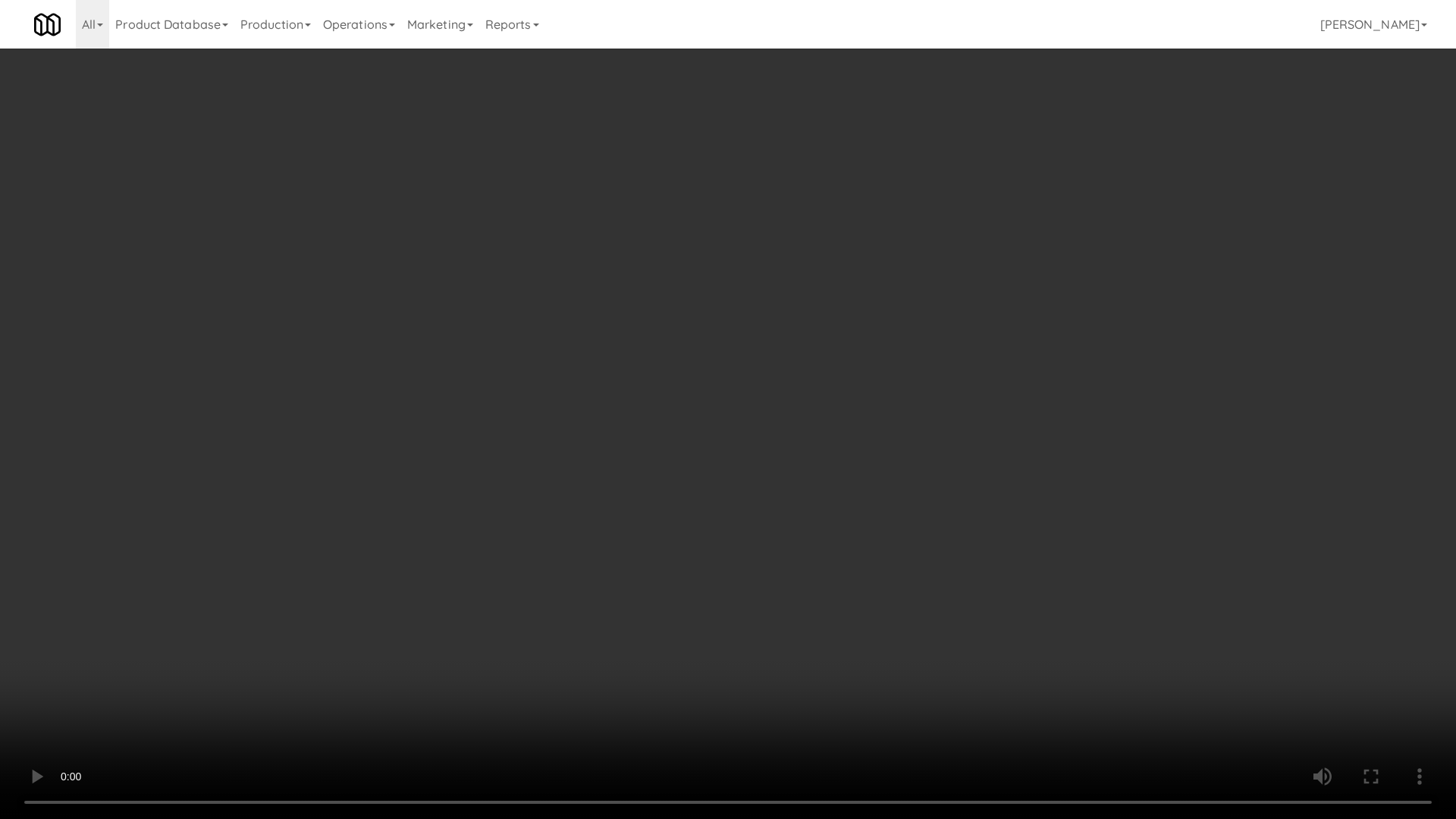
click at [585, 266] on video at bounding box center [728, 410] width 1456 height 819
click at [586, 271] on video at bounding box center [728, 410] width 1456 height 819
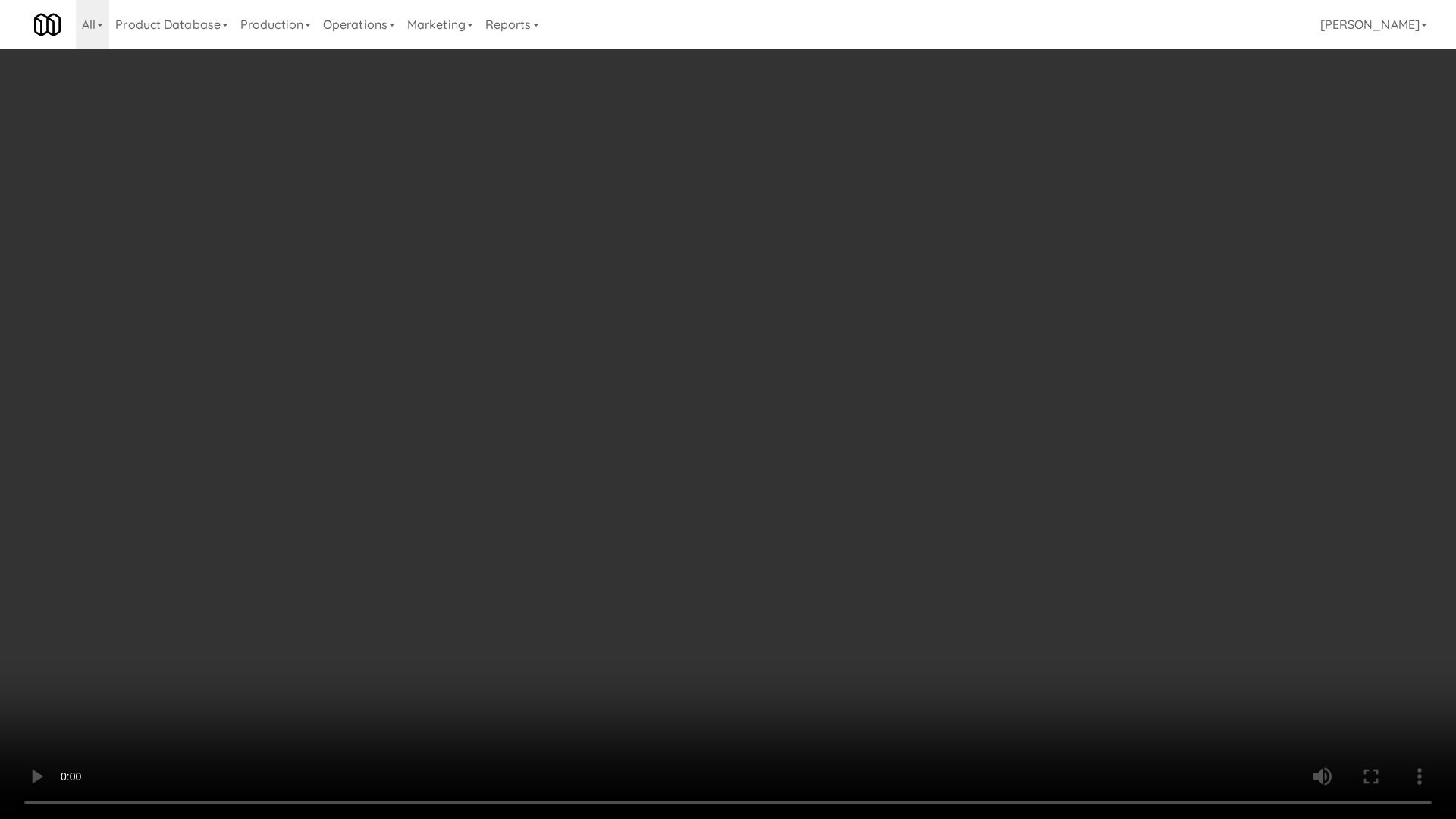
click at [586, 271] on video at bounding box center [728, 410] width 1456 height 819
click at [821, 460] on video at bounding box center [728, 410] width 1456 height 819
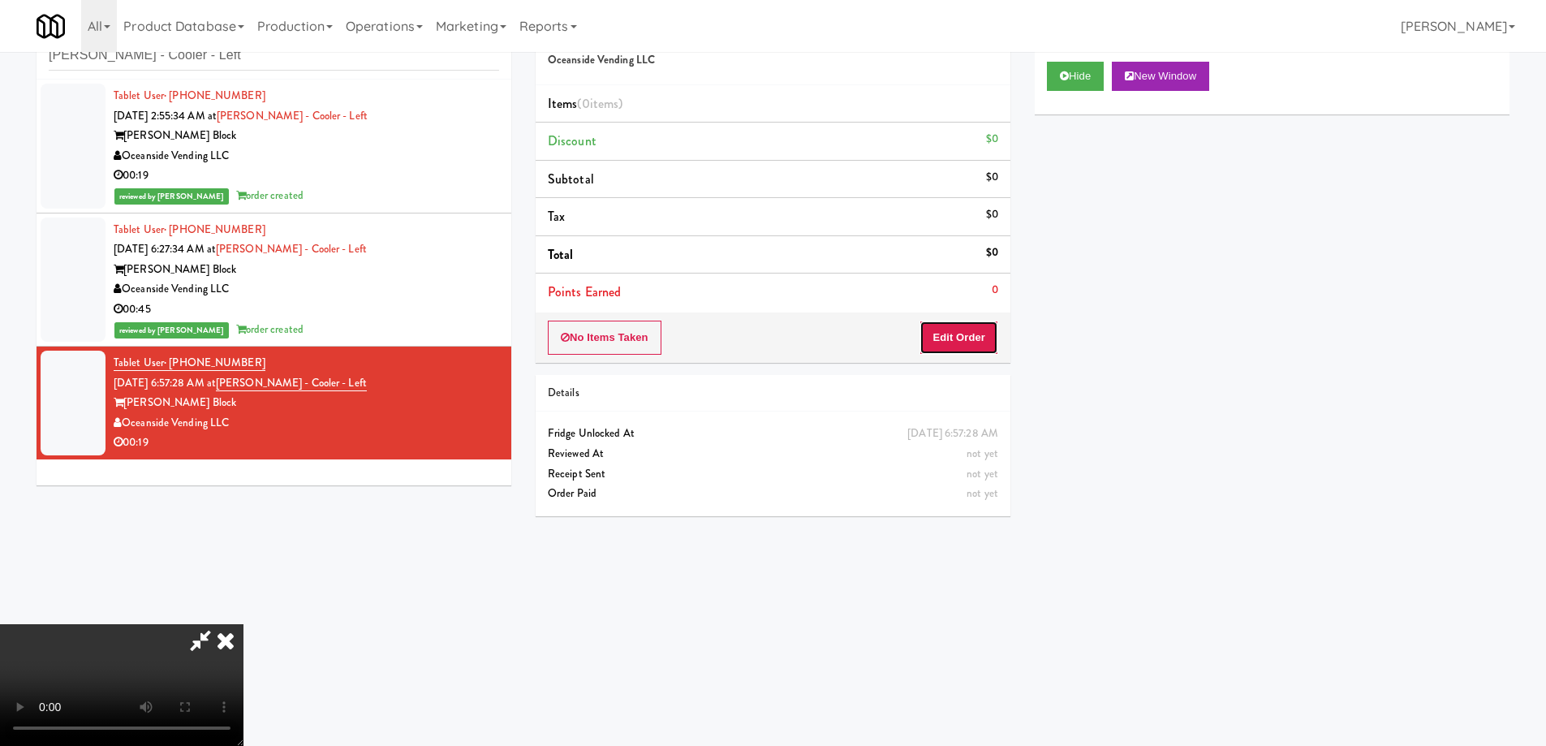
click at [958, 329] on button "Edit Order" at bounding box center [958, 337] width 79 height 34
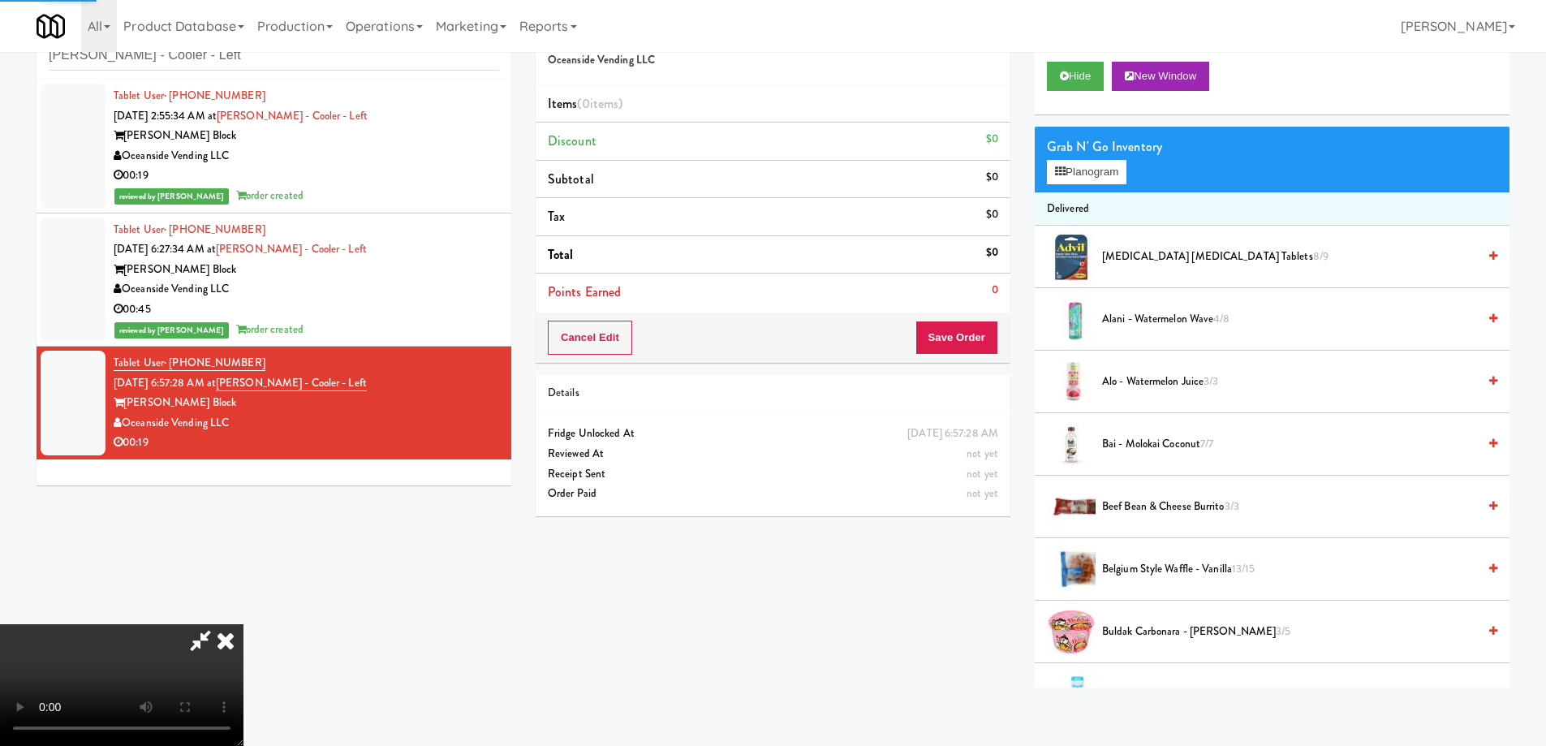
click at [1111, 157] on div "Grab N' Go Inventory" at bounding box center [1272, 147] width 450 height 24
click at [1107, 167] on button "Planogram" at bounding box center [1087, 172] width 80 height 24
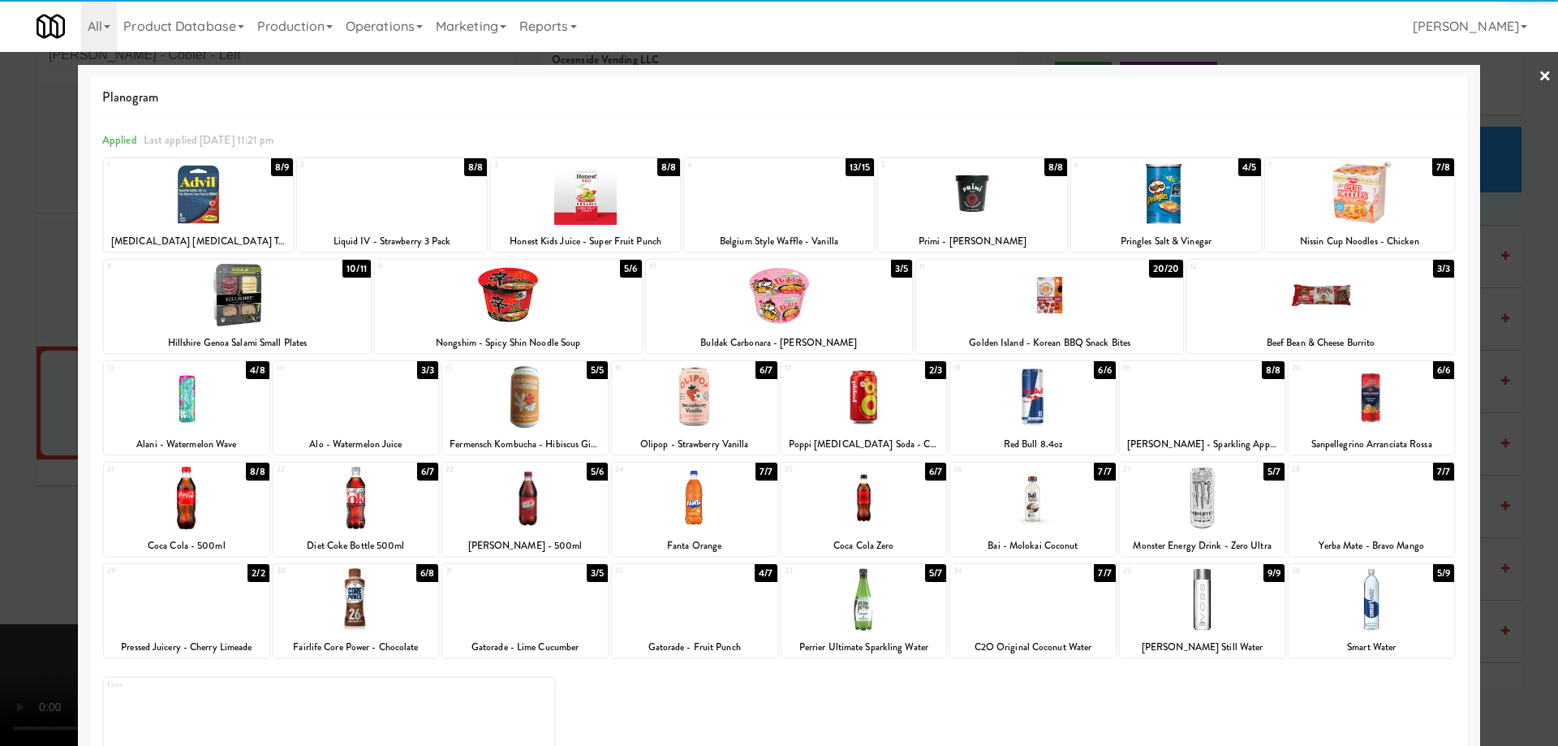
click at [1236, 499] on div at bounding box center [1203, 498] width 166 height 62
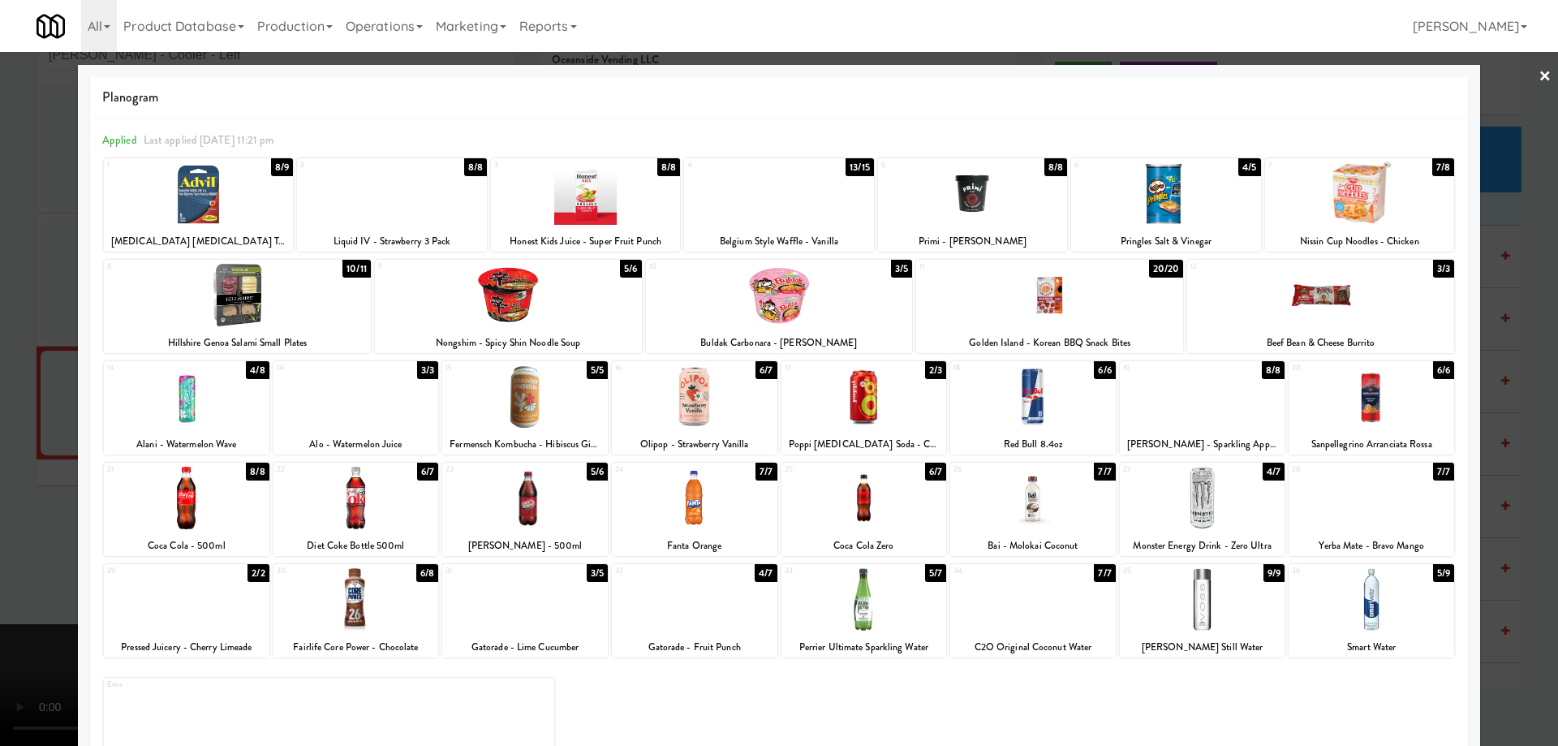
click at [1245, 607] on div at bounding box center [1203, 599] width 166 height 62
click at [1538, 68] on link "×" at bounding box center [1544, 77] width 13 height 50
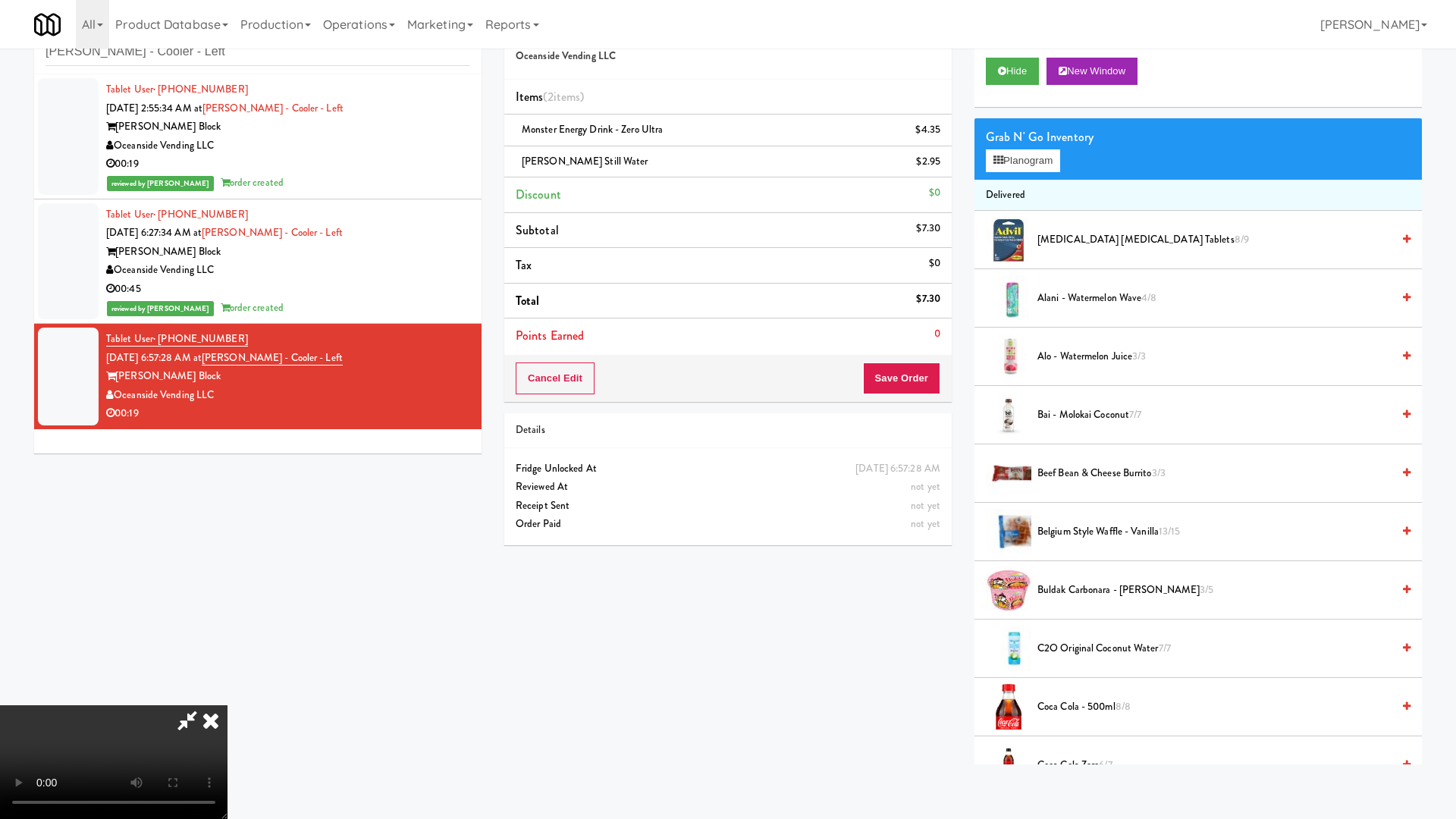
click at [227, 697] on video at bounding box center [113, 763] width 227 height 114
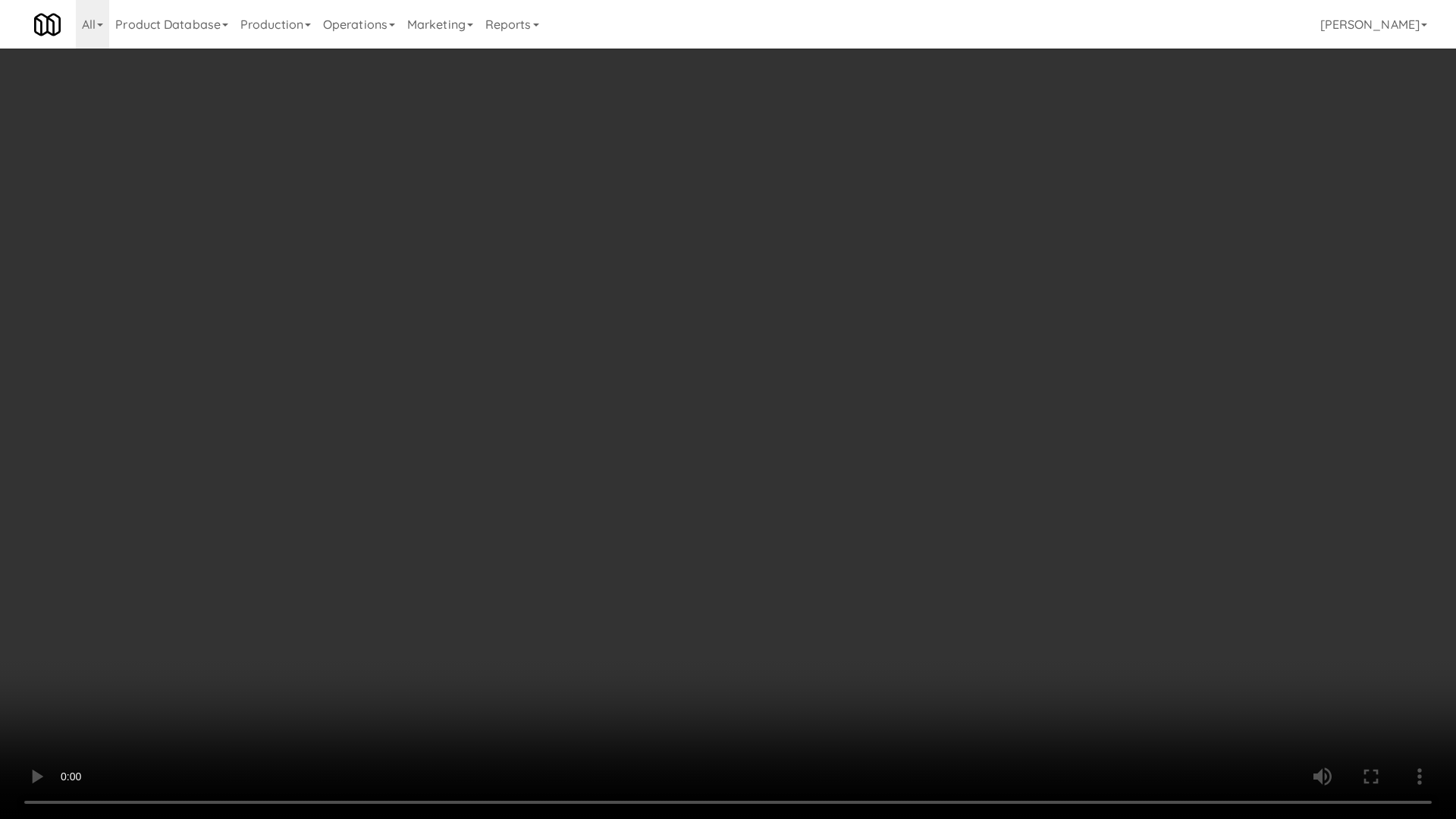
click at [710, 345] on video at bounding box center [728, 410] width 1456 height 819
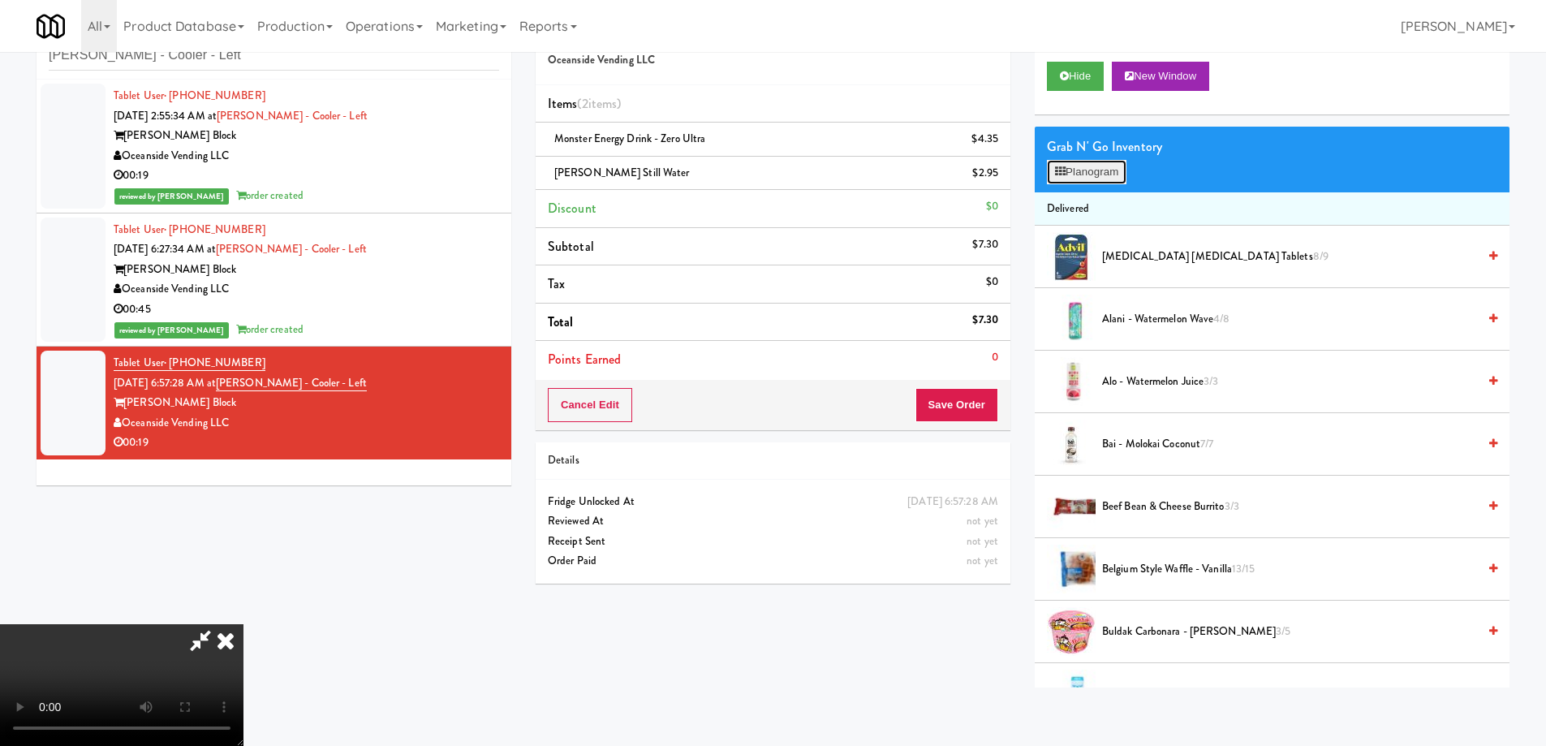
click at [1094, 166] on button "Planogram" at bounding box center [1087, 172] width 80 height 24
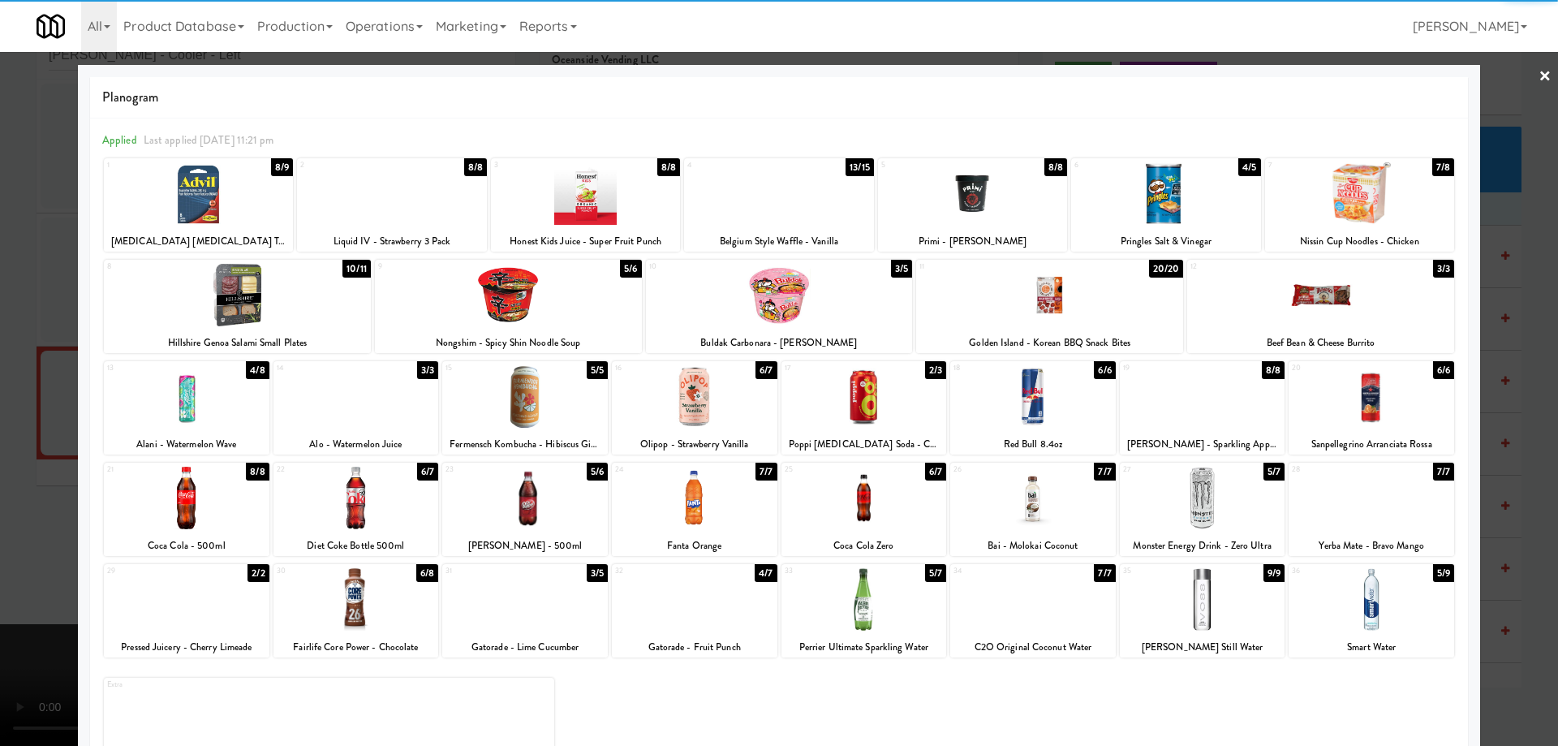
click at [324, 301] on div at bounding box center [237, 295] width 267 height 62
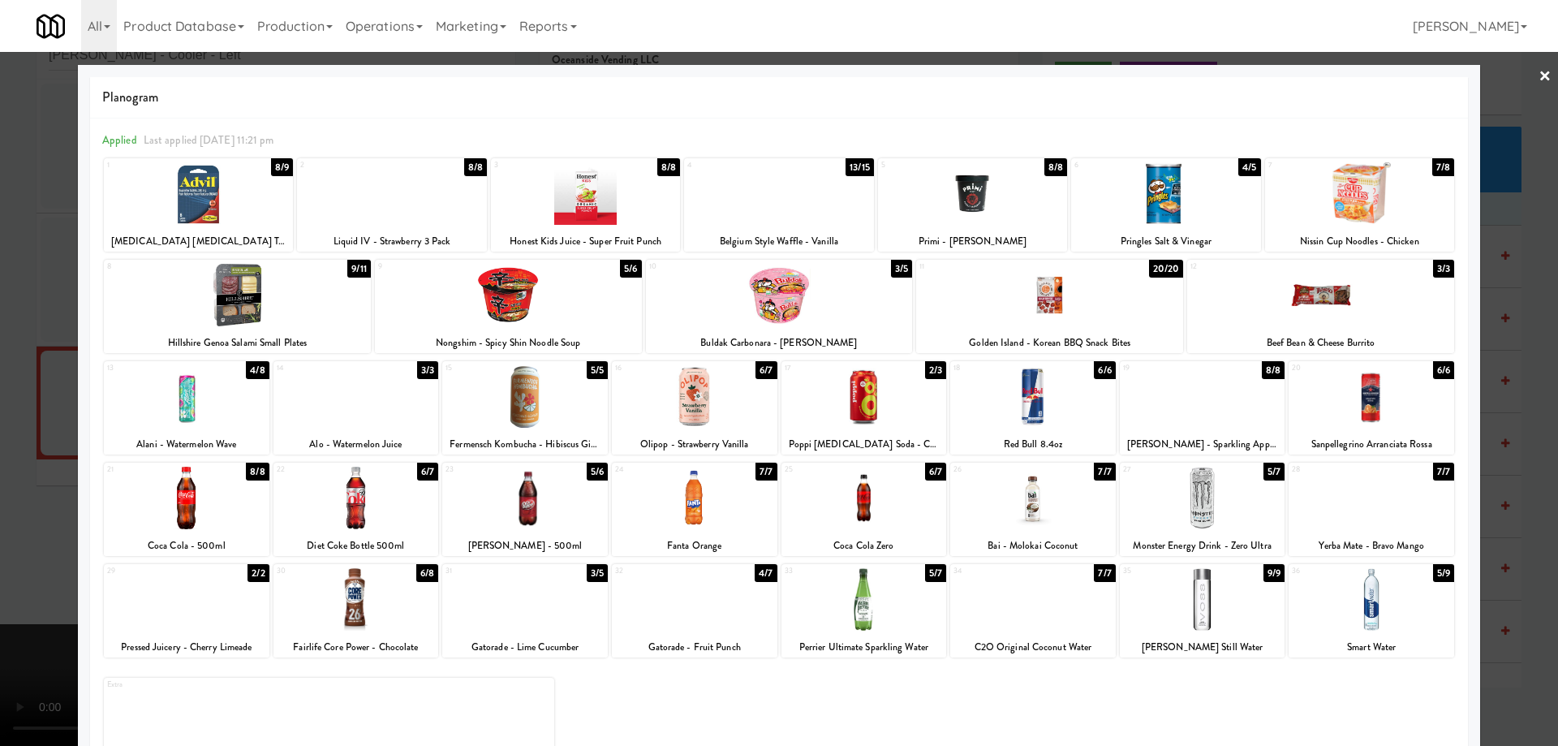
click at [1538, 79] on link "×" at bounding box center [1544, 77] width 13 height 50
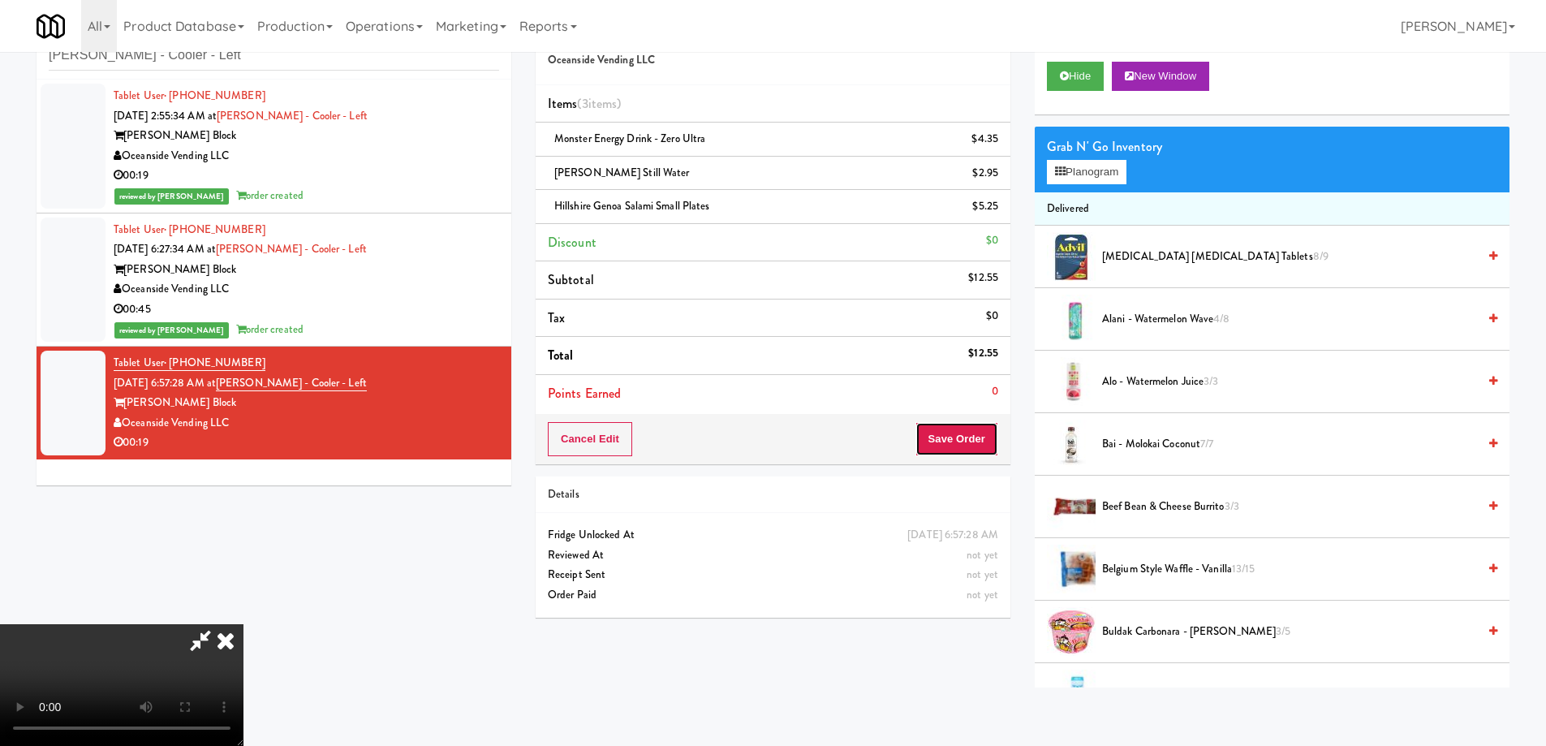
click at [970, 432] on button "Save Order" at bounding box center [956, 439] width 83 height 34
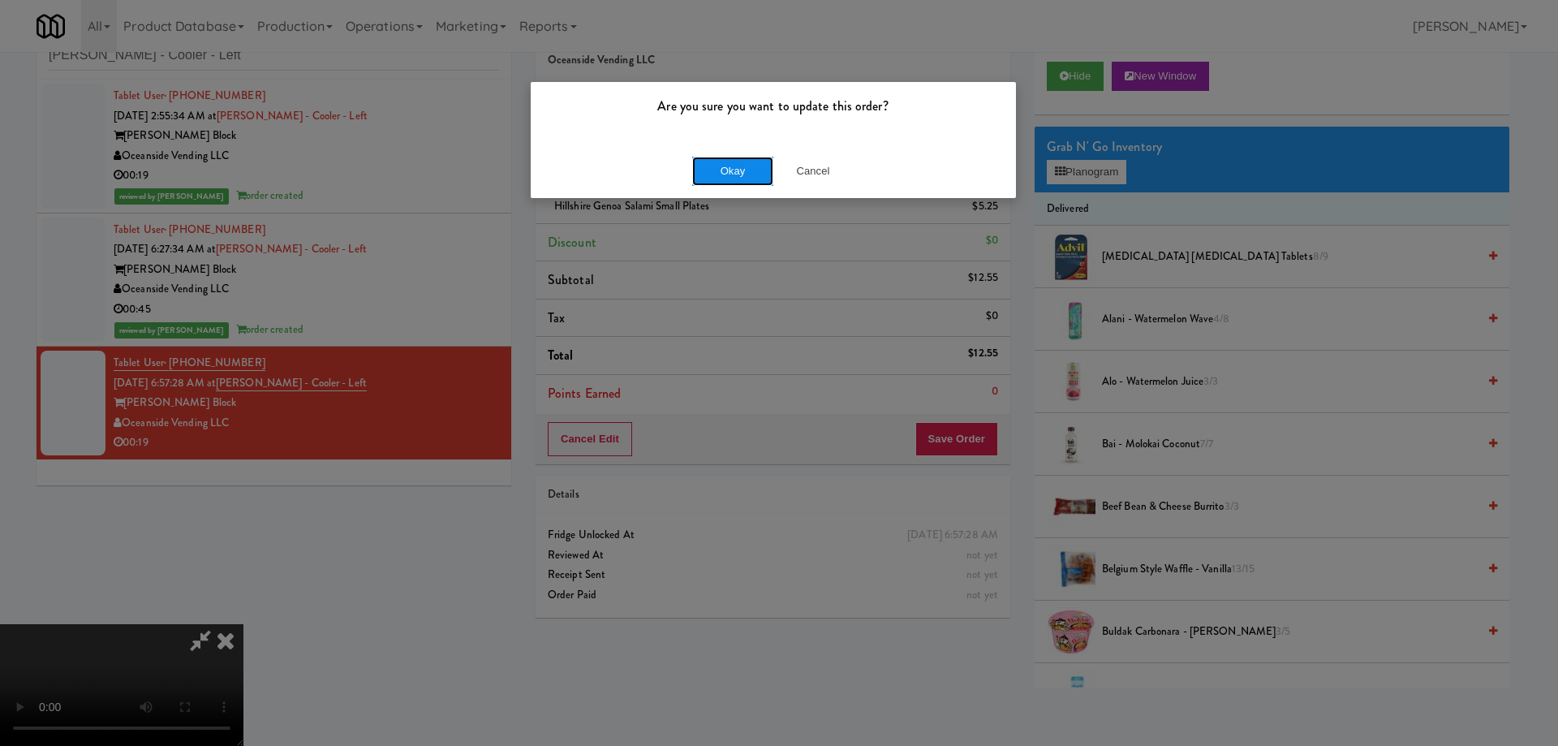
click at [714, 163] on button "Okay" at bounding box center [732, 171] width 81 height 29
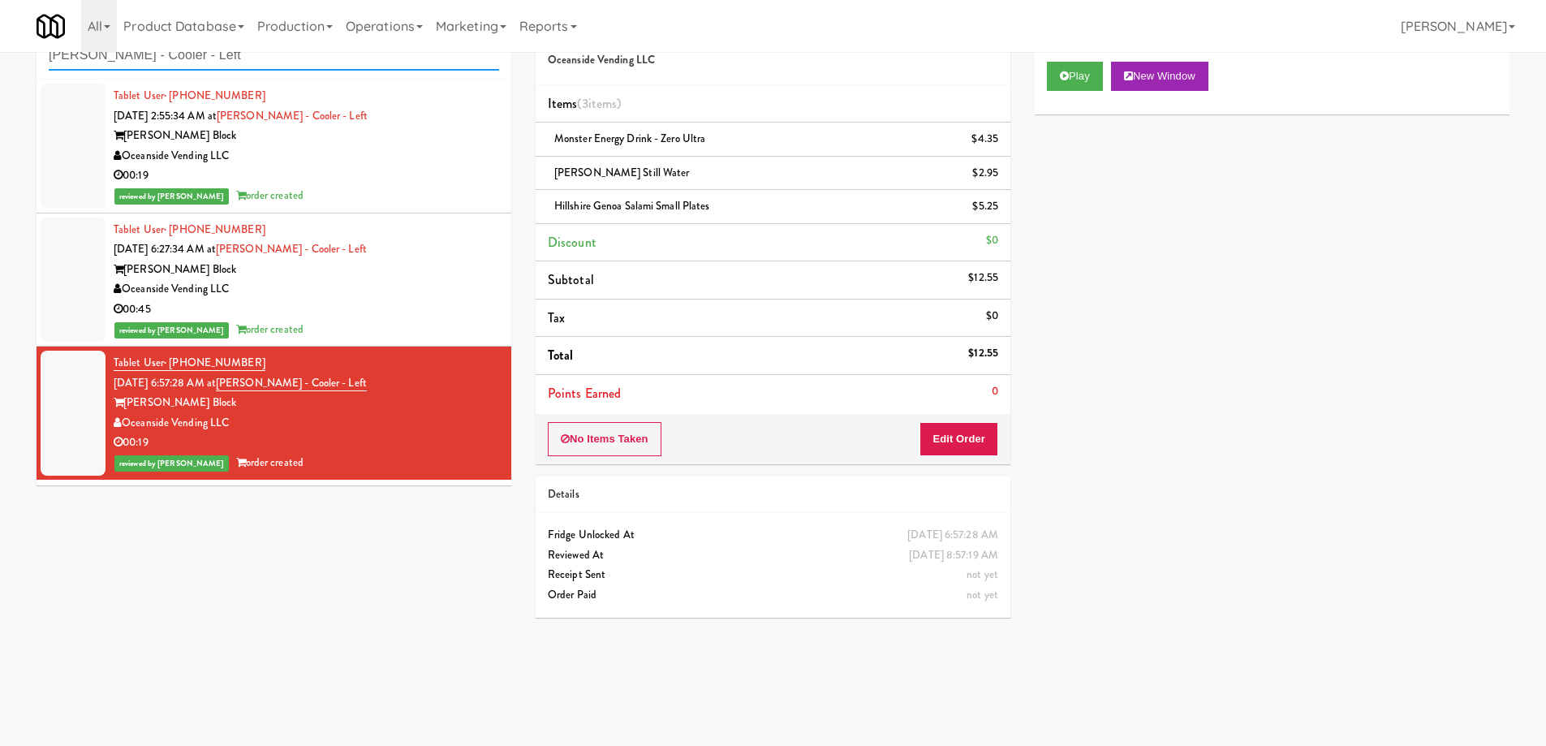
click at [290, 59] on input "[PERSON_NAME] - Cooler - Left" at bounding box center [274, 56] width 450 height 30
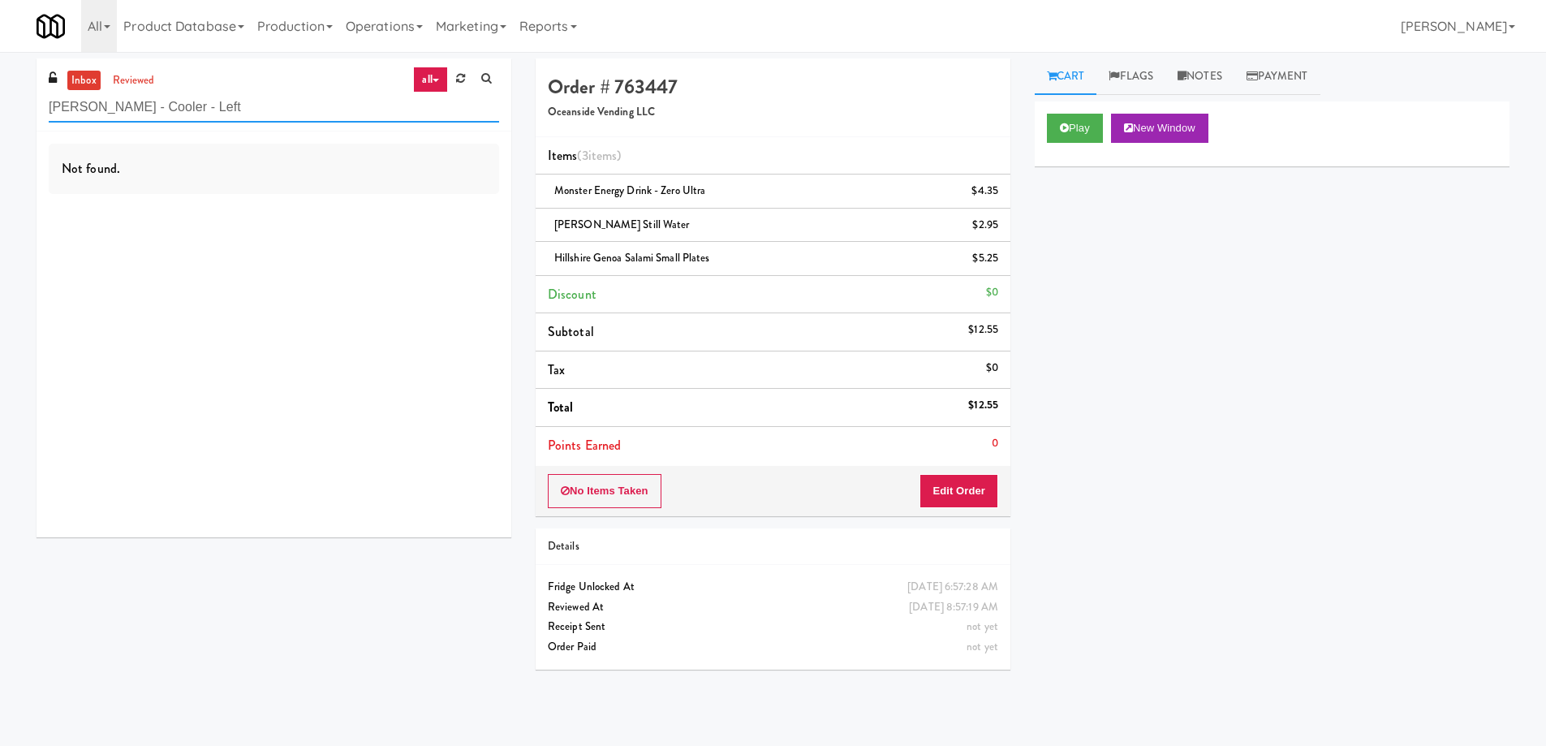
click at [230, 104] on input "[PERSON_NAME] - Cooler - Left" at bounding box center [274, 107] width 450 height 30
click at [143, 84] on link "reviewed" at bounding box center [134, 81] width 50 height 20
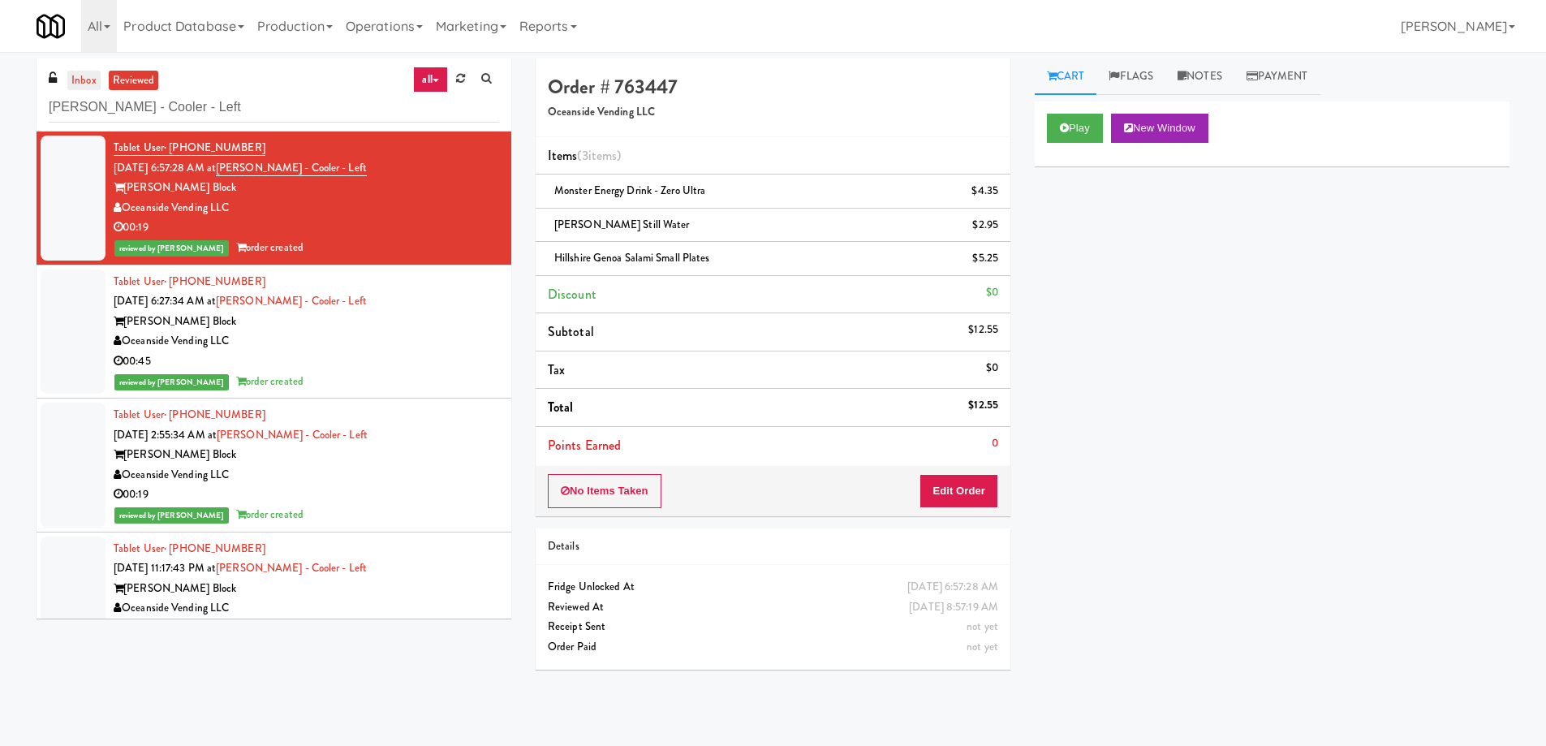
click at [83, 77] on link "inbox" at bounding box center [83, 81] width 33 height 20
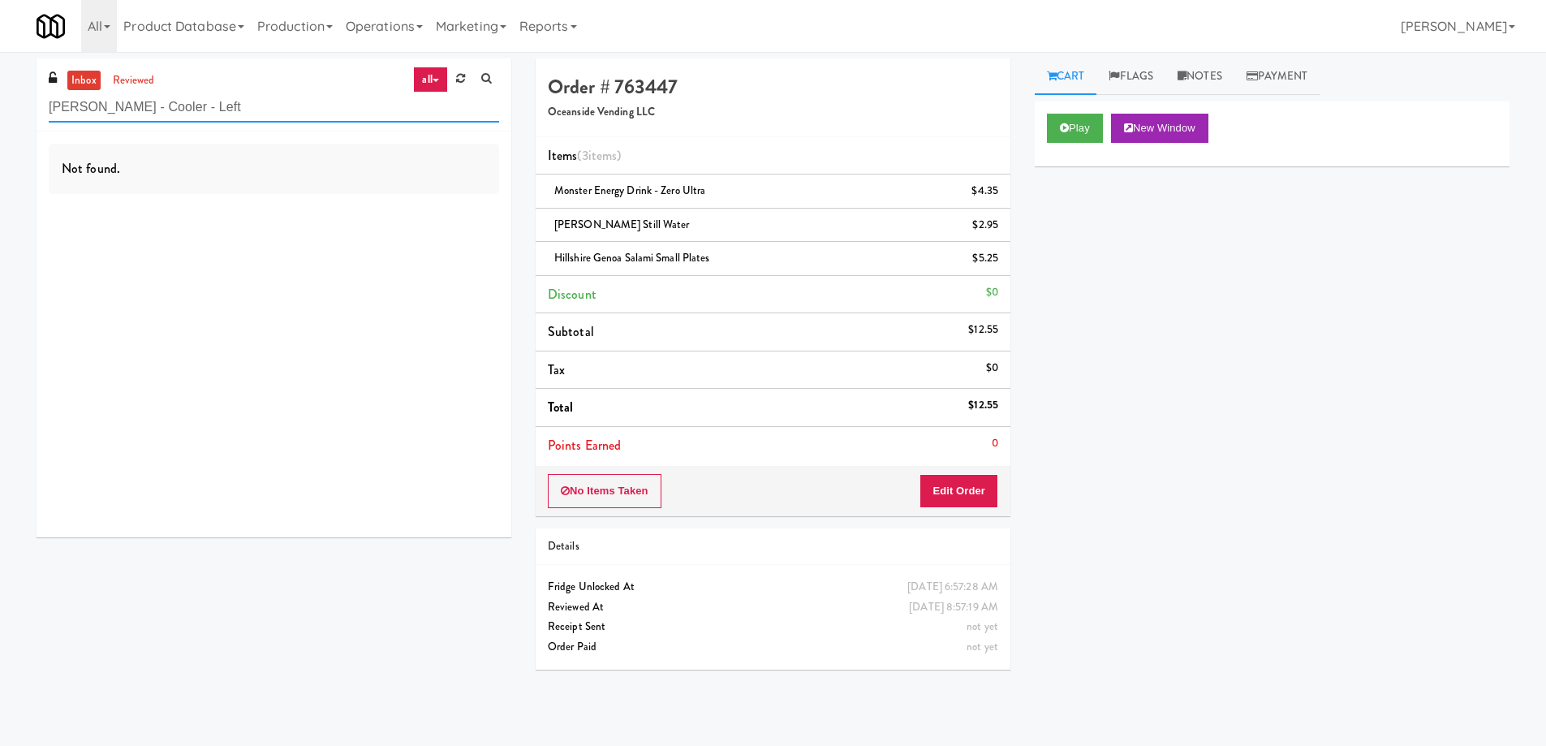
click at [209, 112] on input "[PERSON_NAME] - Cooler - Left" at bounding box center [274, 107] width 450 height 30
paste input "[MEDICAL_DATA] - Main Floor"
click at [181, 114] on input "[MEDICAL_DATA] - Main Floor" at bounding box center [274, 107] width 450 height 30
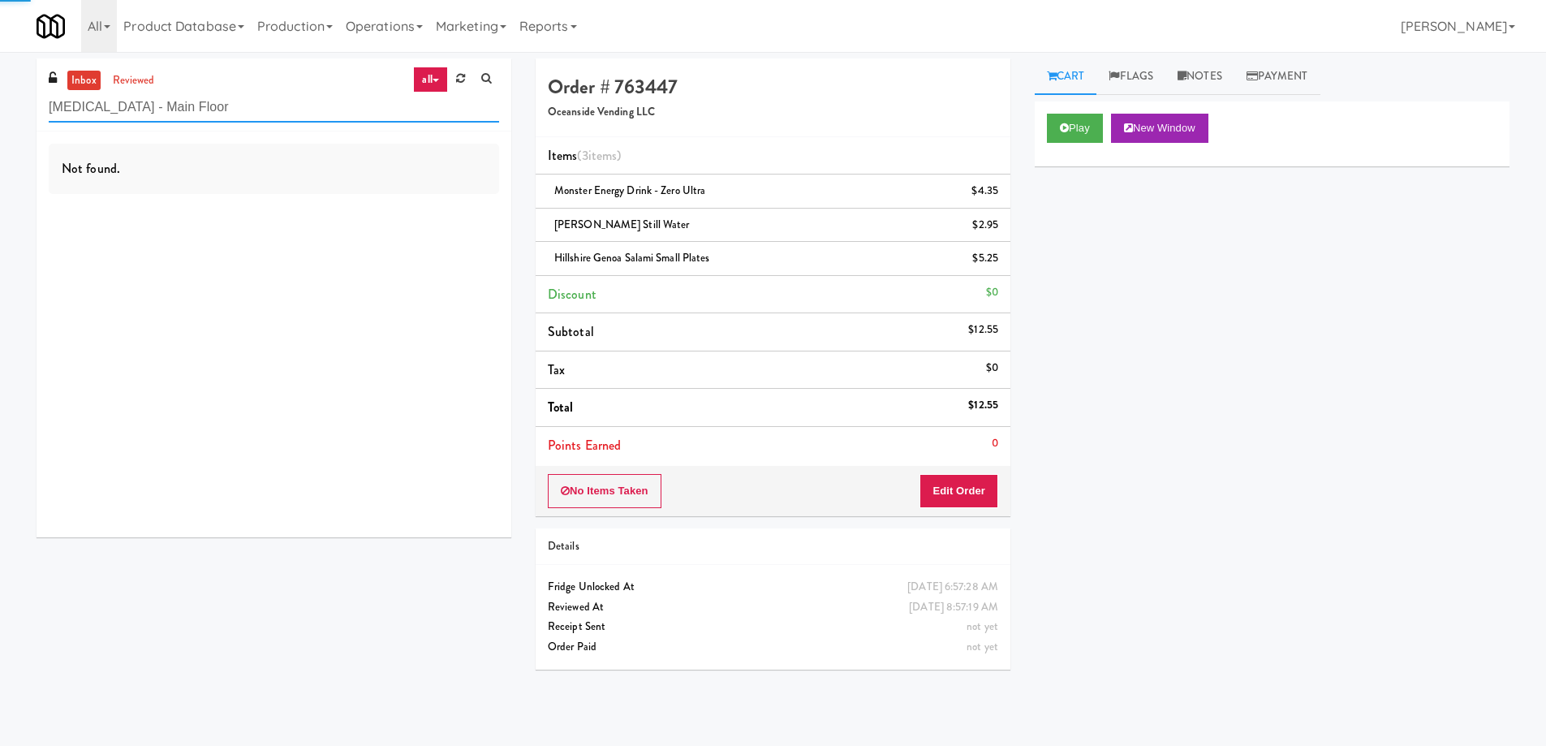
click at [181, 114] on input "[MEDICAL_DATA] - Main Floor" at bounding box center [274, 107] width 450 height 30
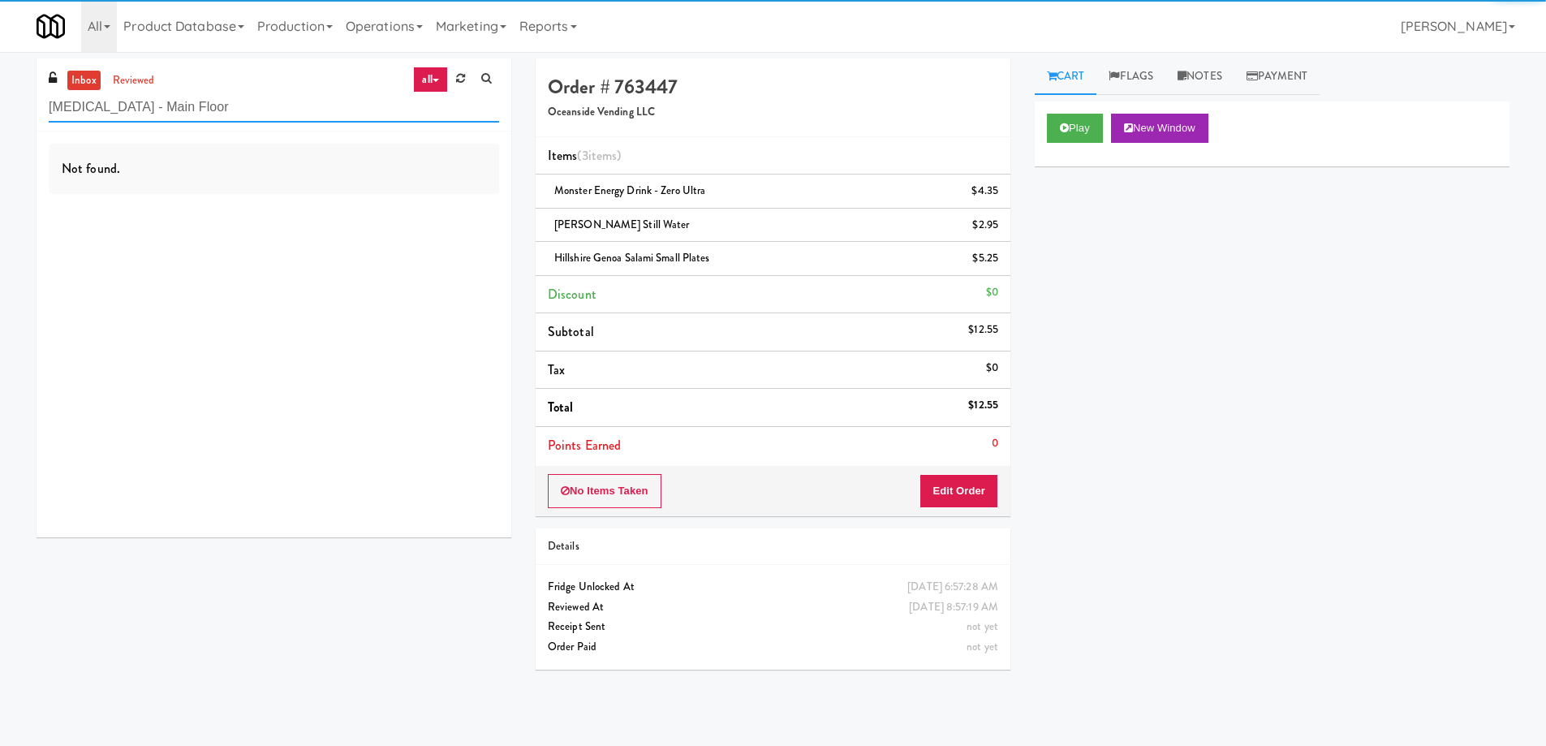
paste input "Rowan - Ambient - Right"
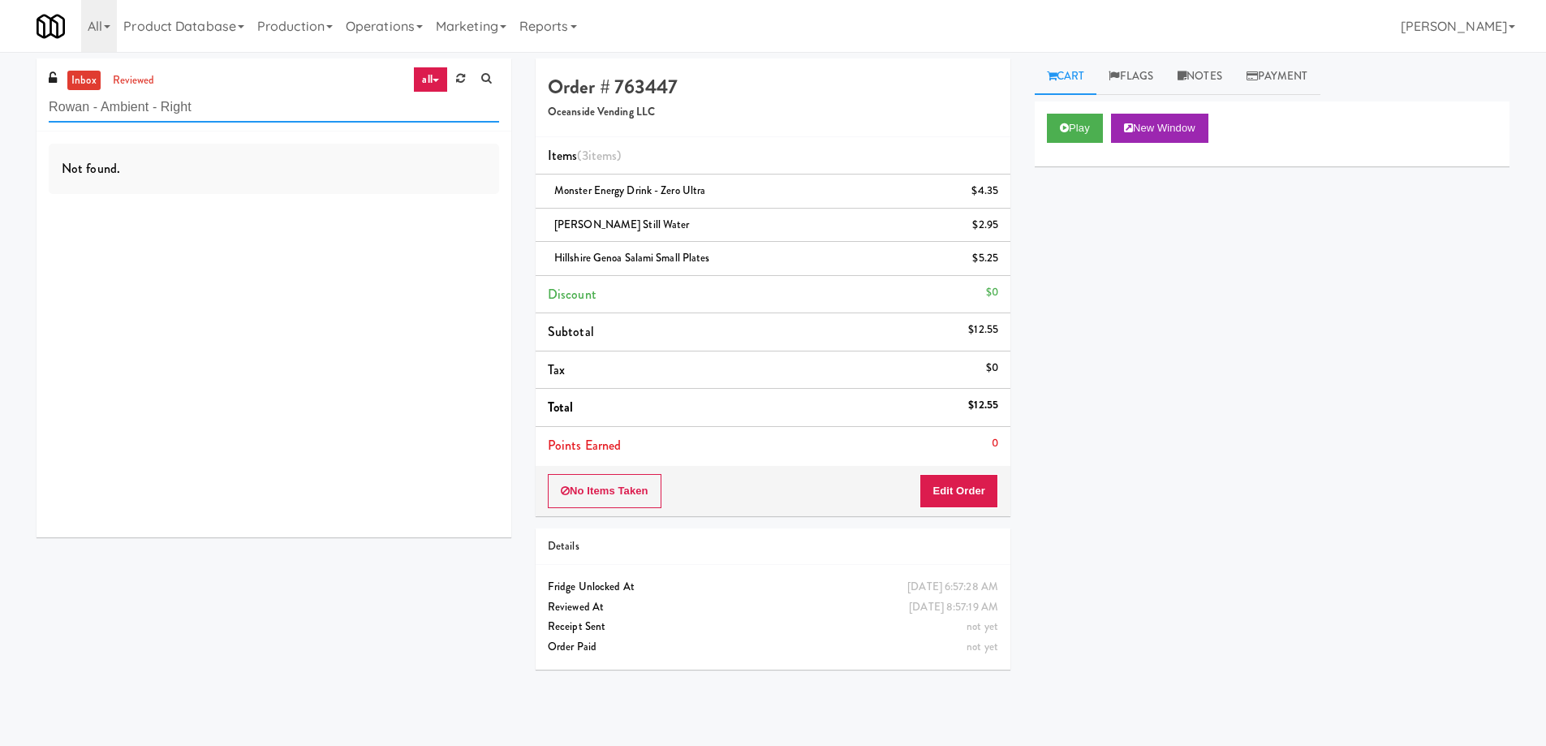
click at [305, 94] on input "Rowan - Ambient - Right" at bounding box center [274, 107] width 450 height 30
paste input "Ten York - 4th Floor Fitness Center"
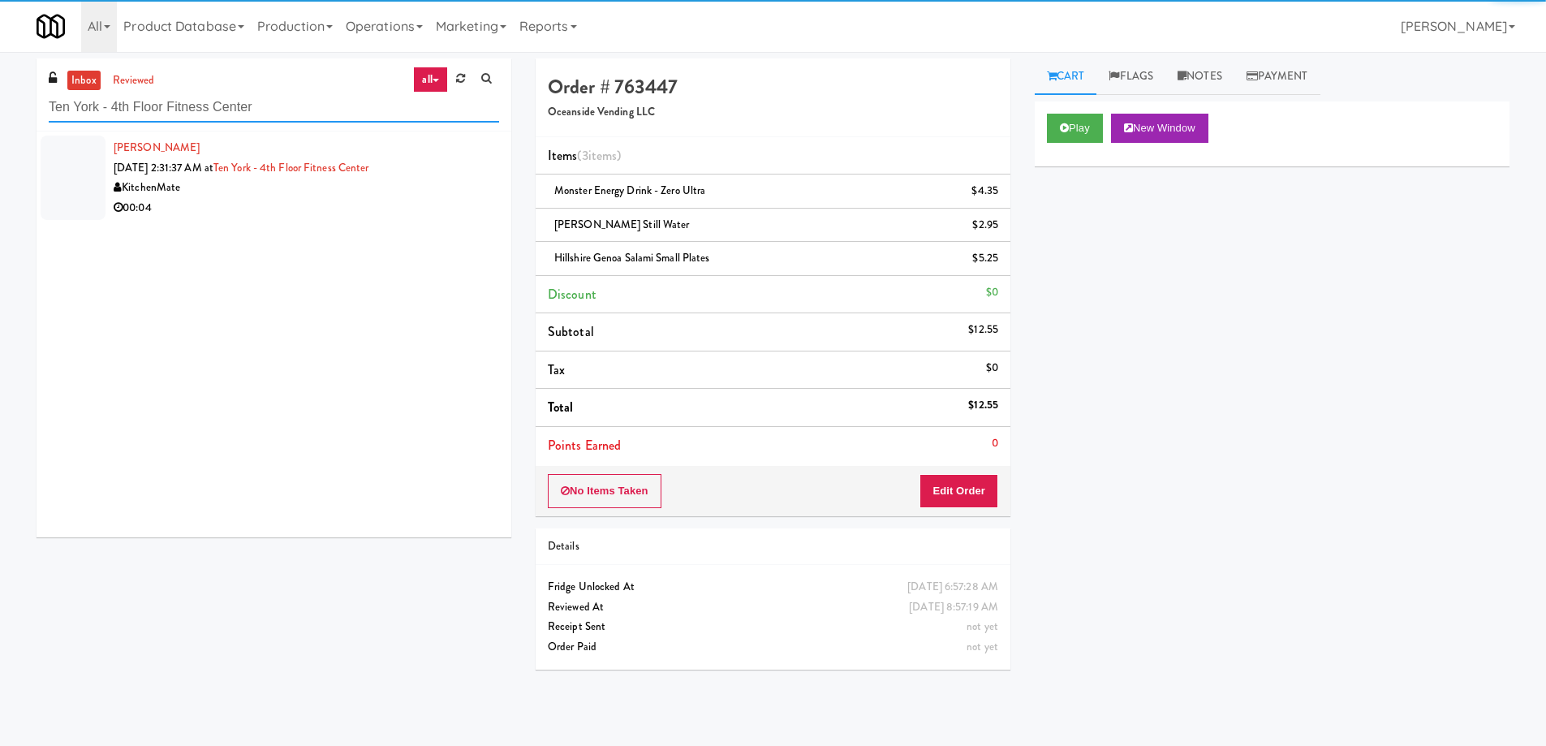
type input "Ten York - 4th Floor Fitness Center"
click at [354, 205] on div "00:04" at bounding box center [306, 208] width 385 height 20
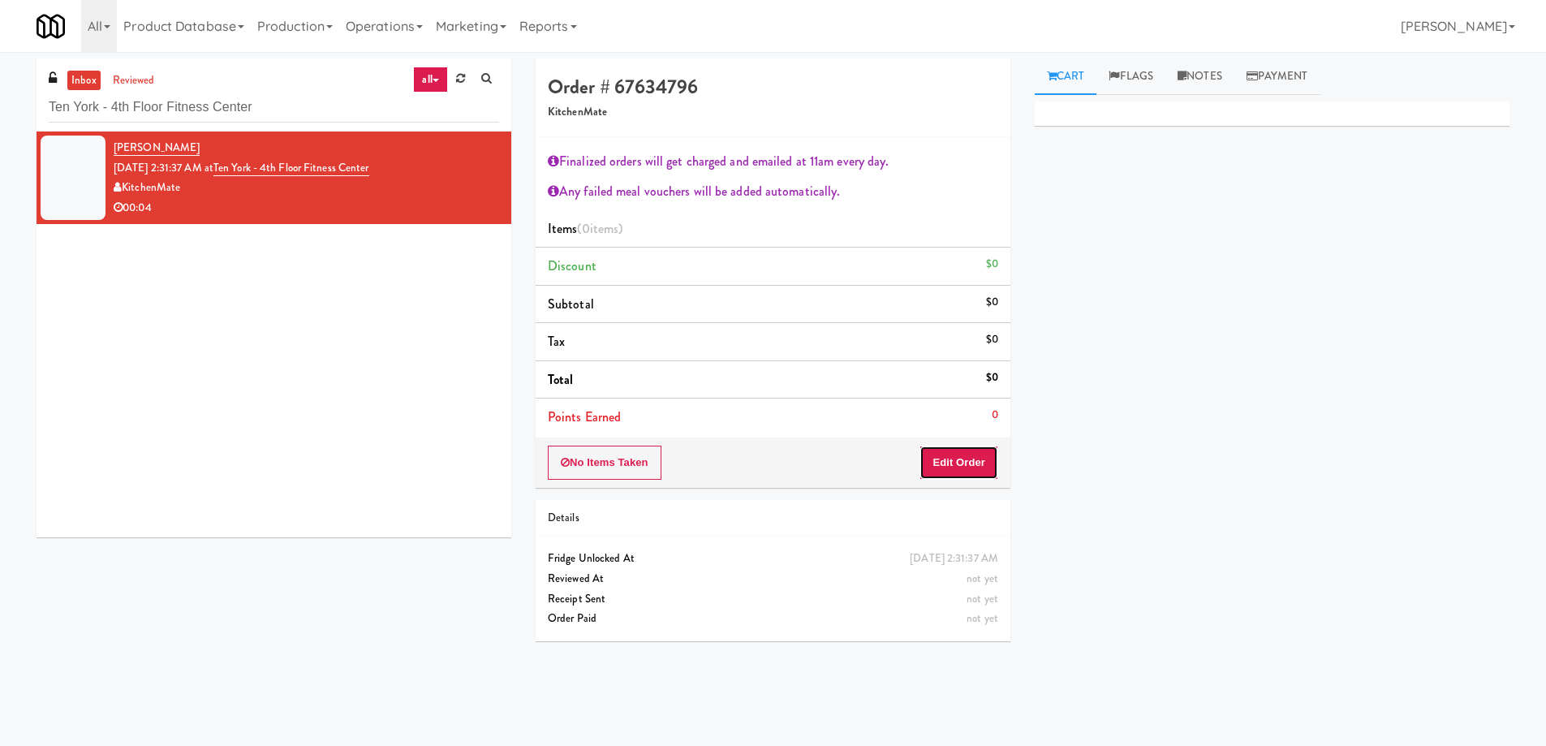
click at [942, 462] on button "Edit Order" at bounding box center [958, 462] width 79 height 34
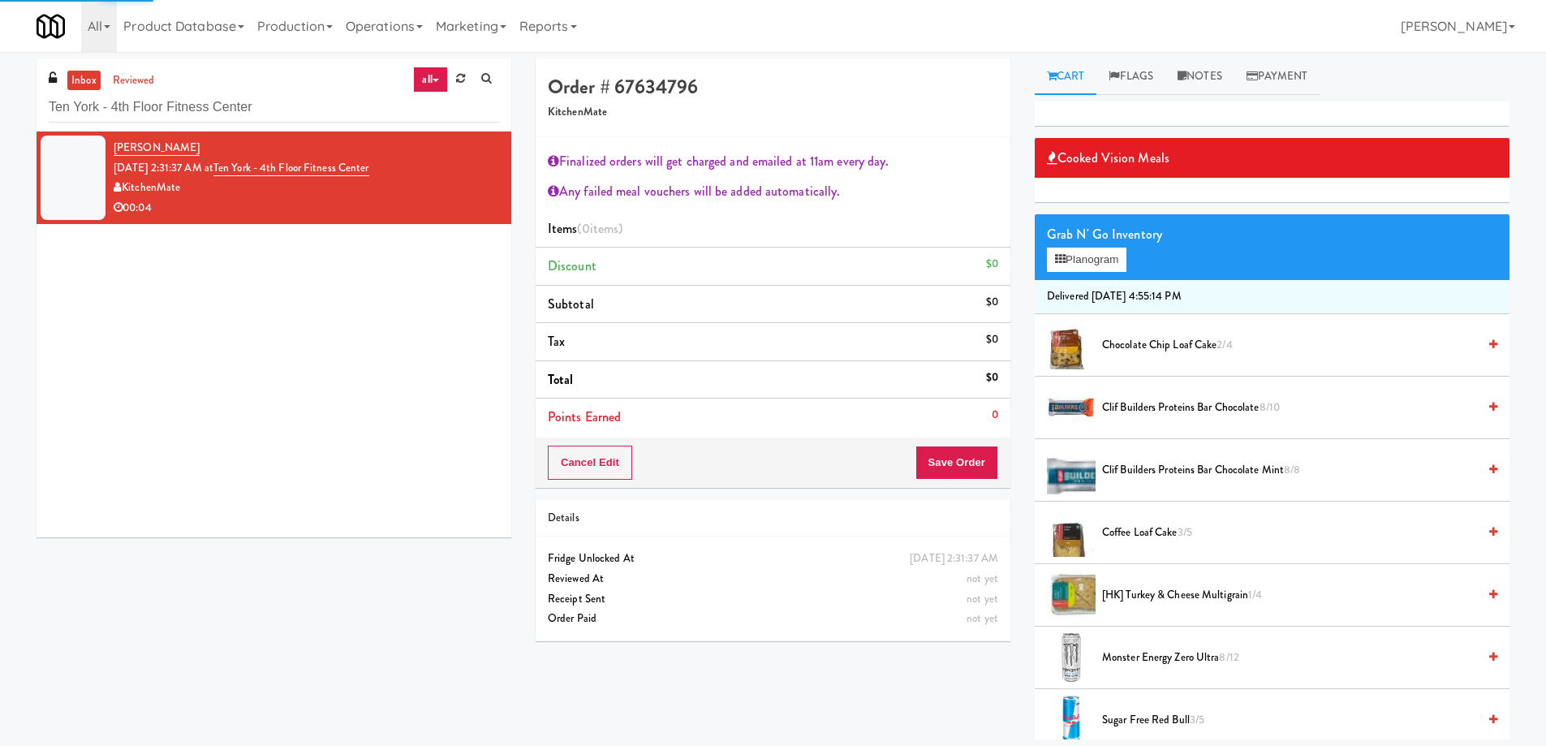
click at [1170, 406] on span "Clif Builders proteins Bar Chocolate 8/10" at bounding box center [1289, 408] width 375 height 20
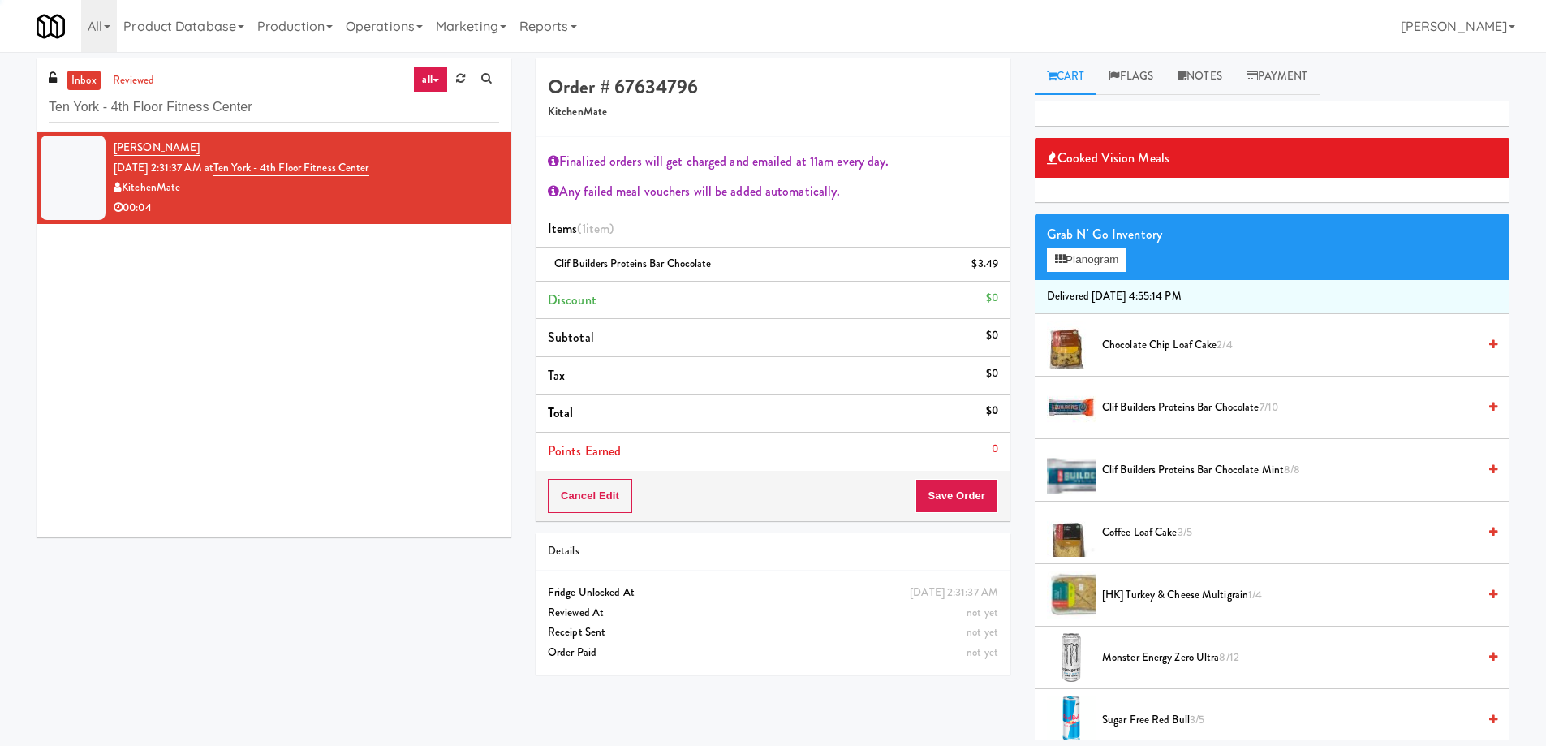
click at [1189, 405] on span "Clif Builders proteins Bar Chocolate 7/10" at bounding box center [1289, 408] width 375 height 20
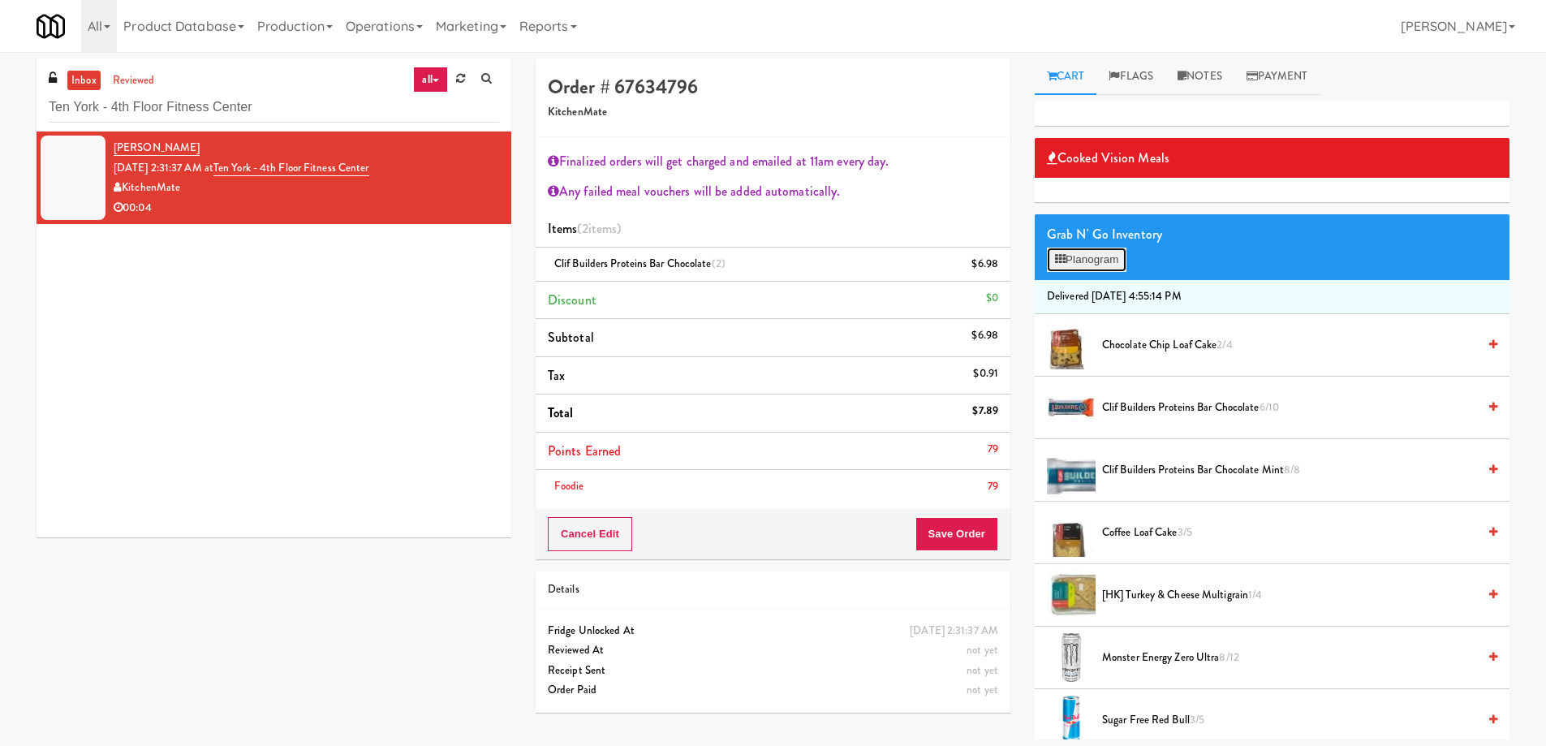
click at [1078, 257] on button "Planogram" at bounding box center [1087, 259] width 80 height 24
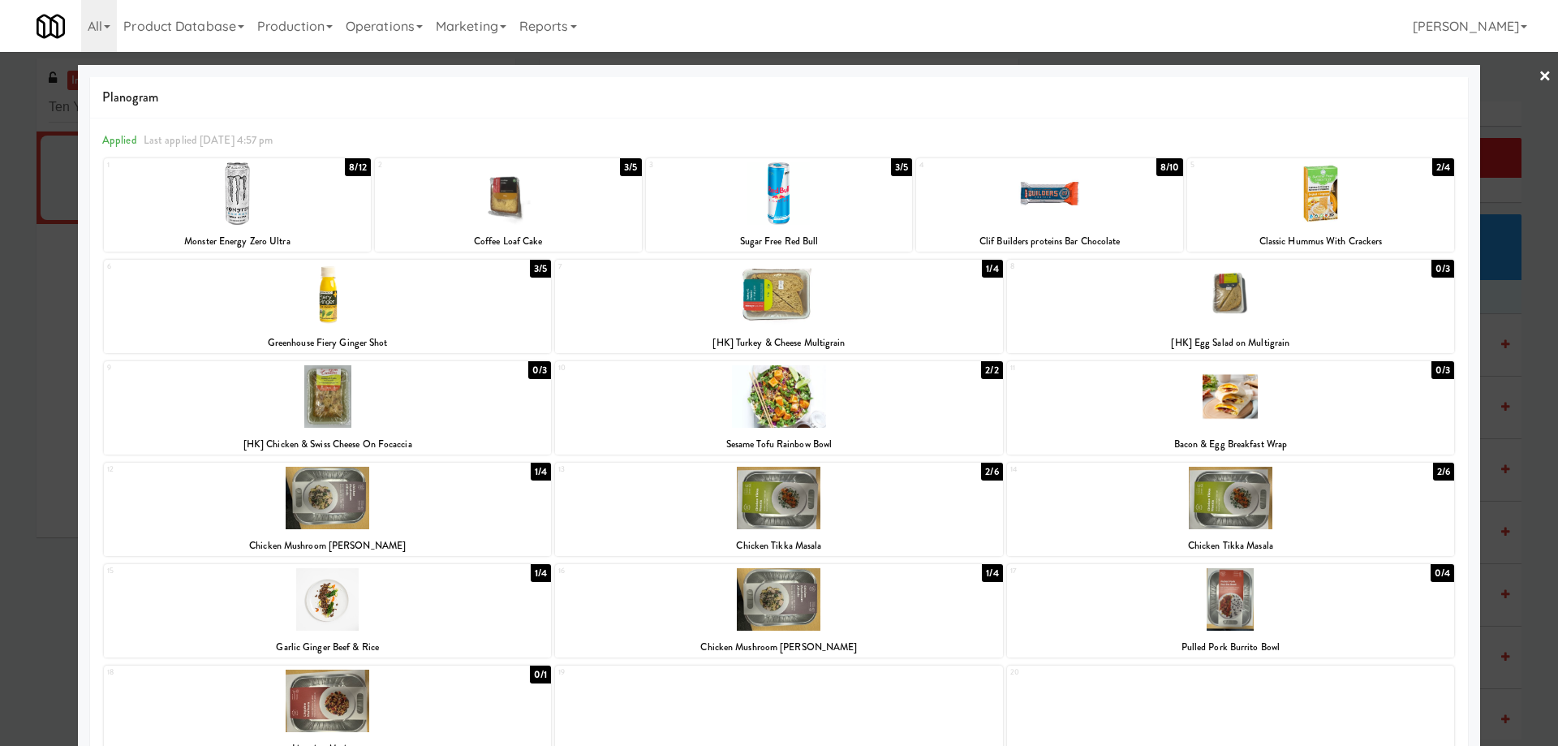
click at [1538, 75] on link "×" at bounding box center [1544, 77] width 13 height 50
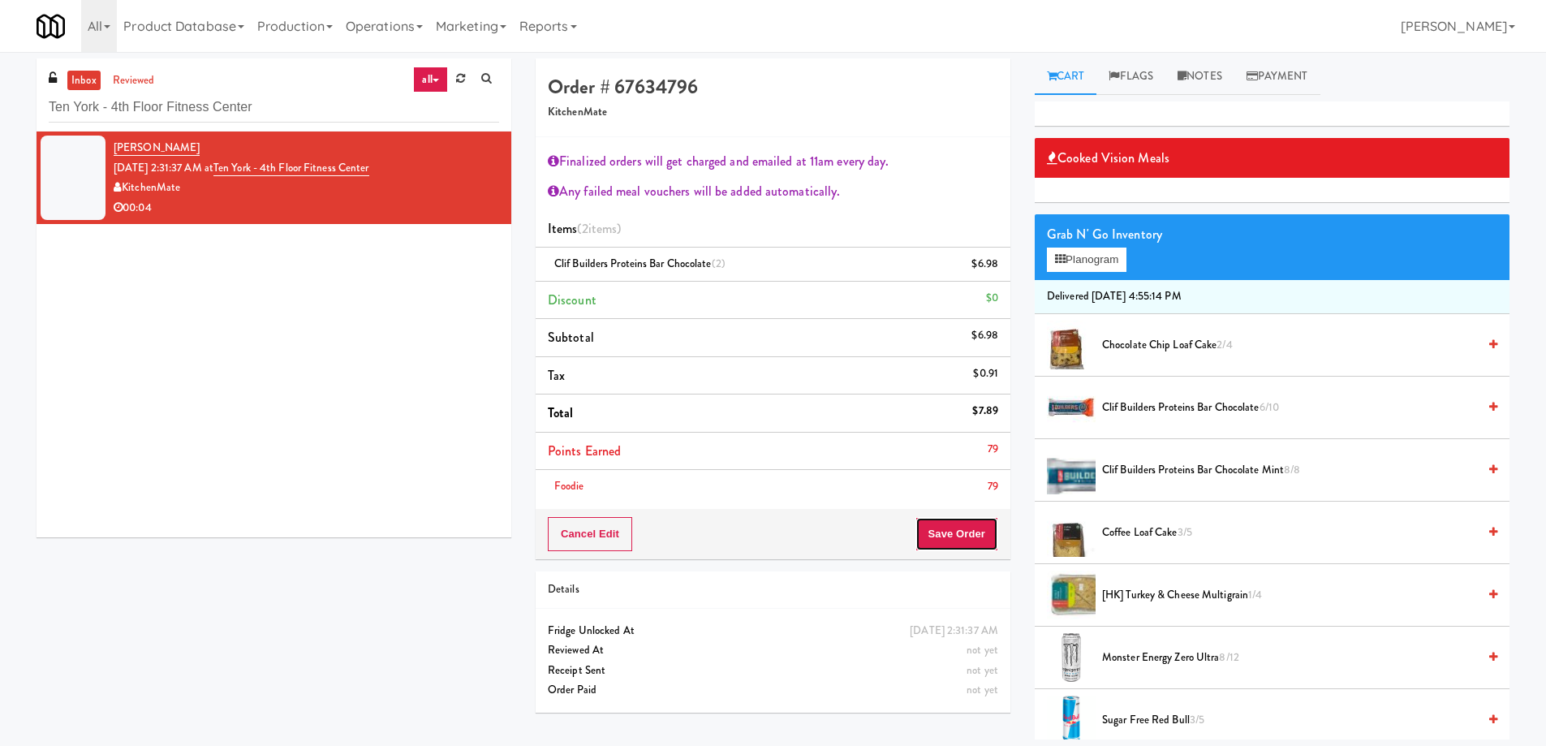
click at [948, 539] on button "Save Order" at bounding box center [956, 534] width 83 height 34
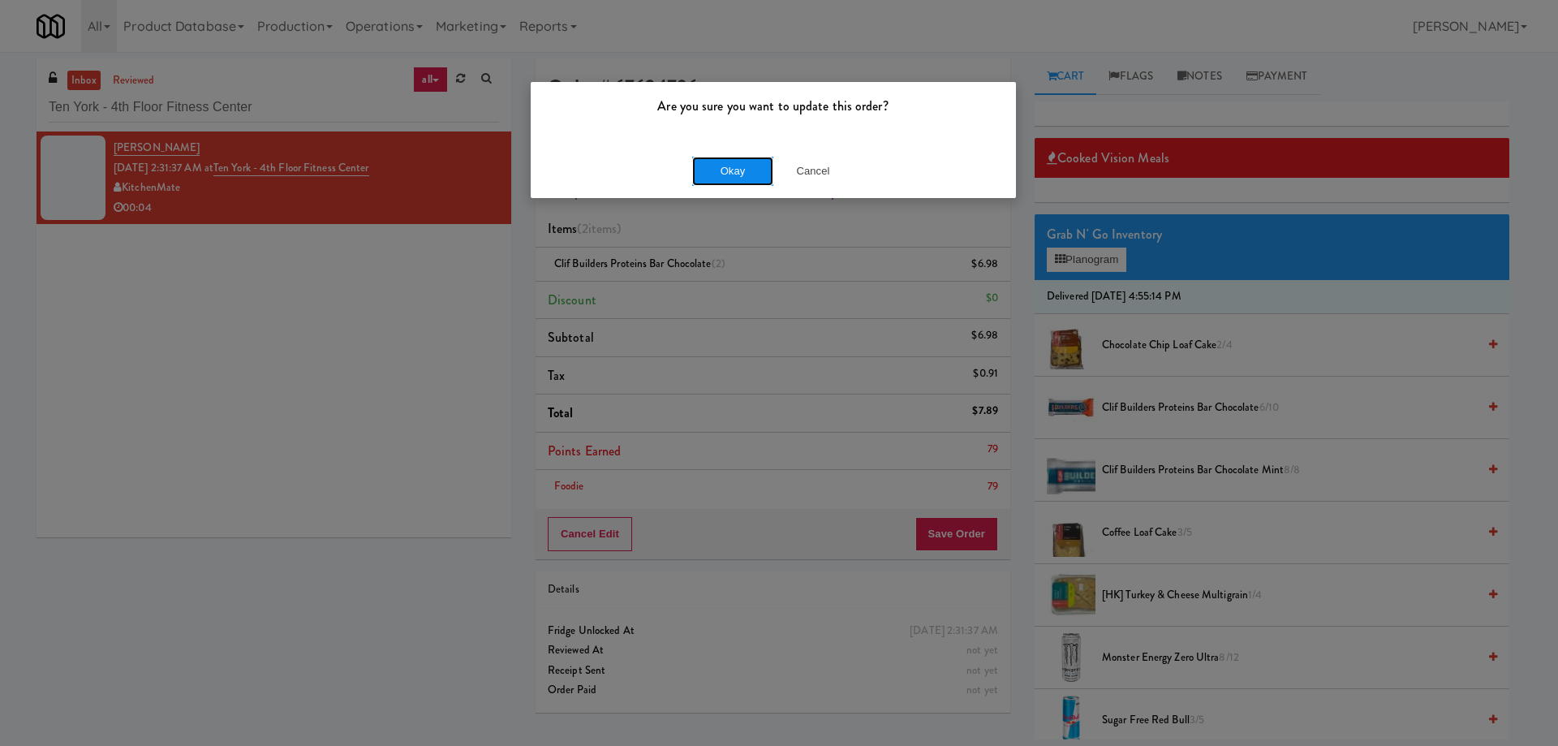
click at [733, 162] on button "Okay" at bounding box center [732, 171] width 81 height 29
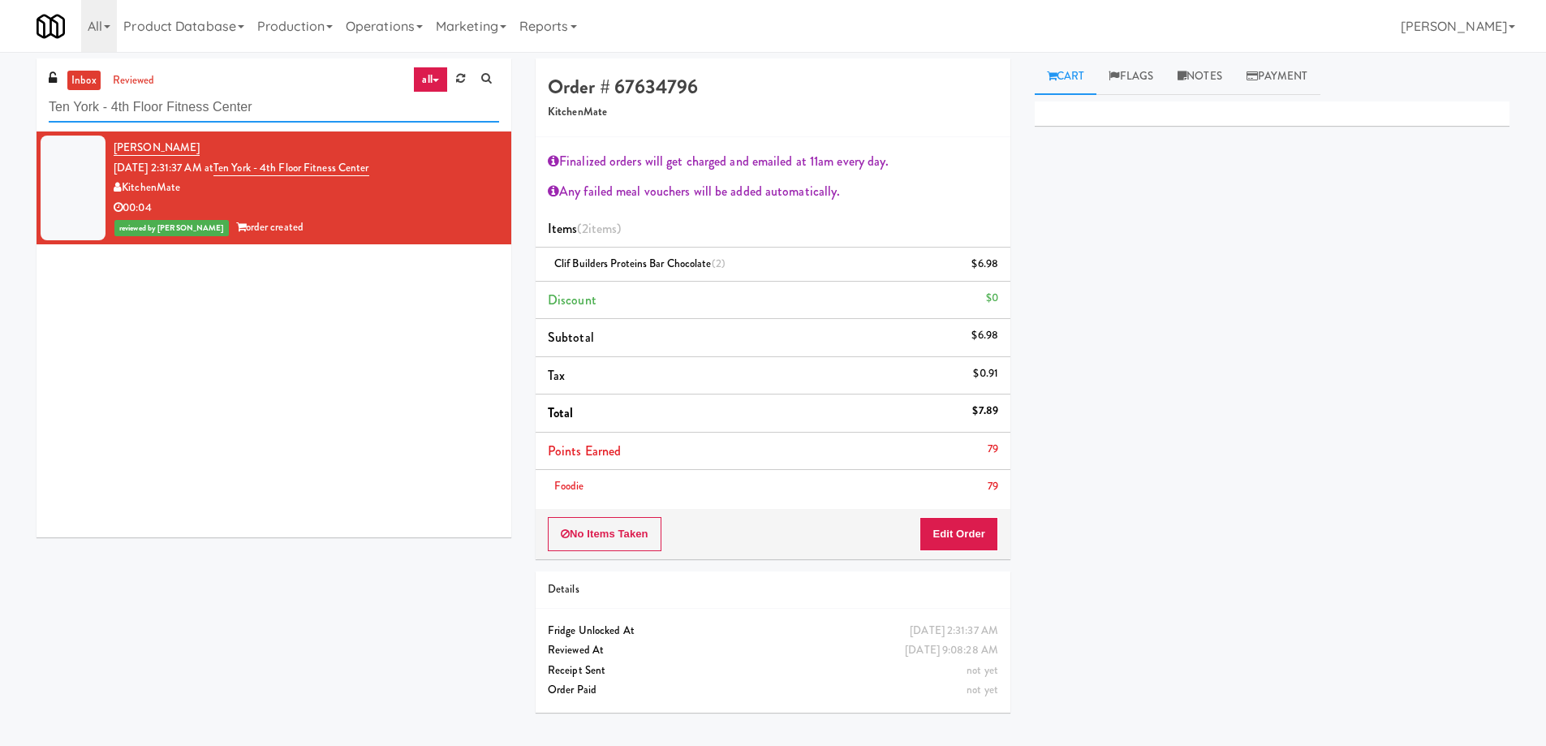
click at [284, 114] on input "Ten York - 4th Floor Fitness Center" at bounding box center [274, 107] width 450 height 30
paste input "Union24 - Cooler - Right (Little Lobby)"
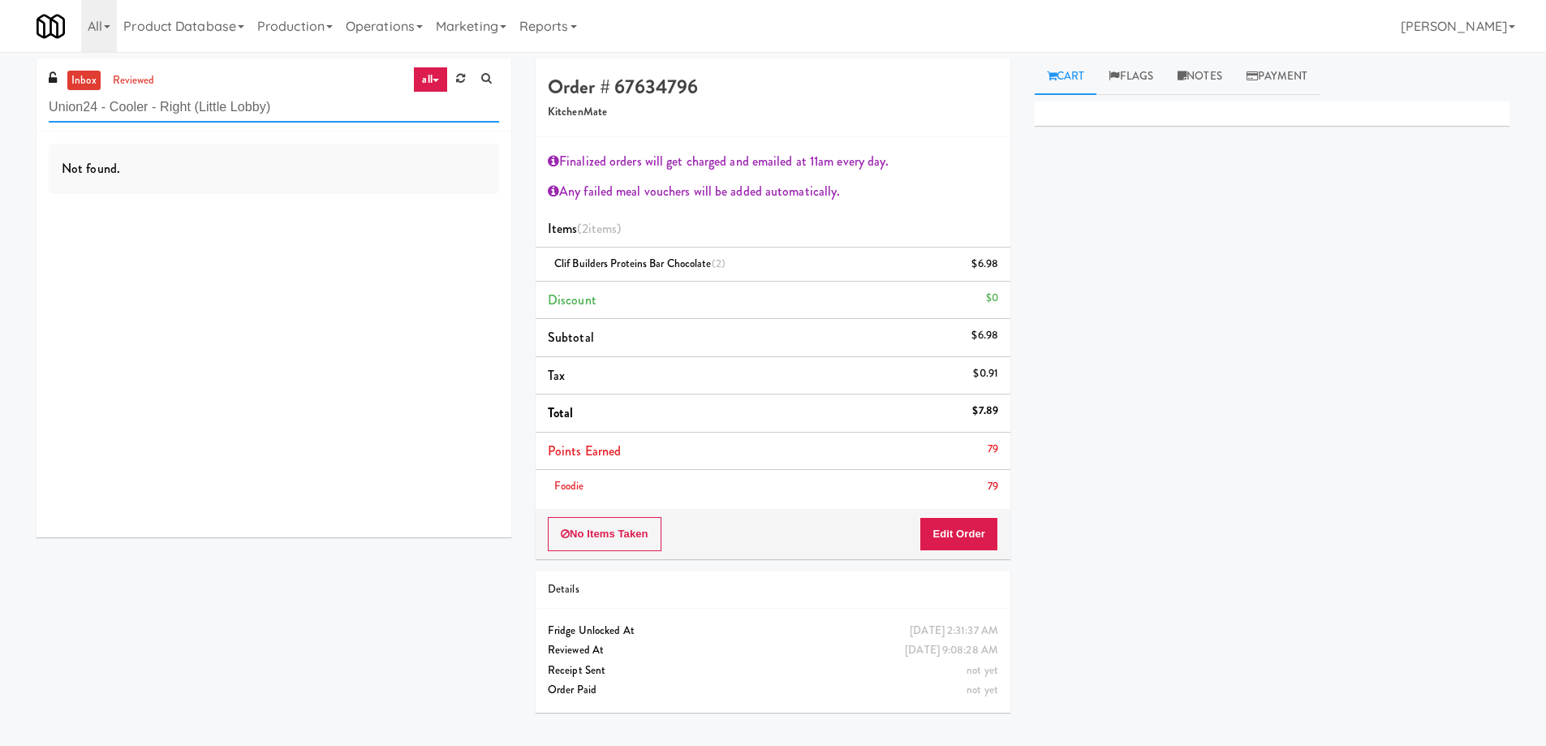
click at [303, 116] on input "Union24 - Cooler - Right (Little Lobby)" at bounding box center [274, 107] width 450 height 30
click at [143, 79] on link "reviewed" at bounding box center [134, 81] width 50 height 20
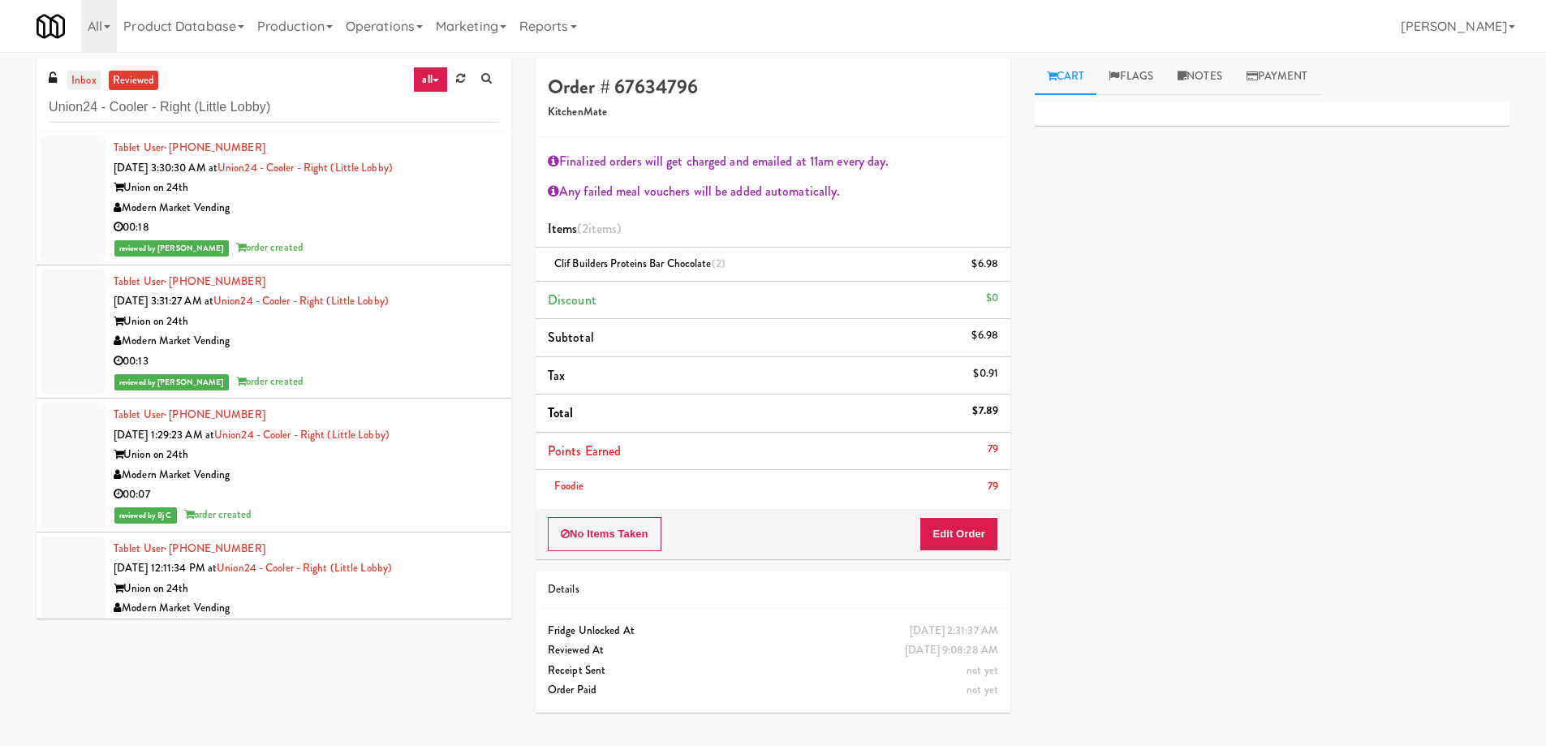
click at [78, 80] on link "inbox" at bounding box center [83, 81] width 33 height 20
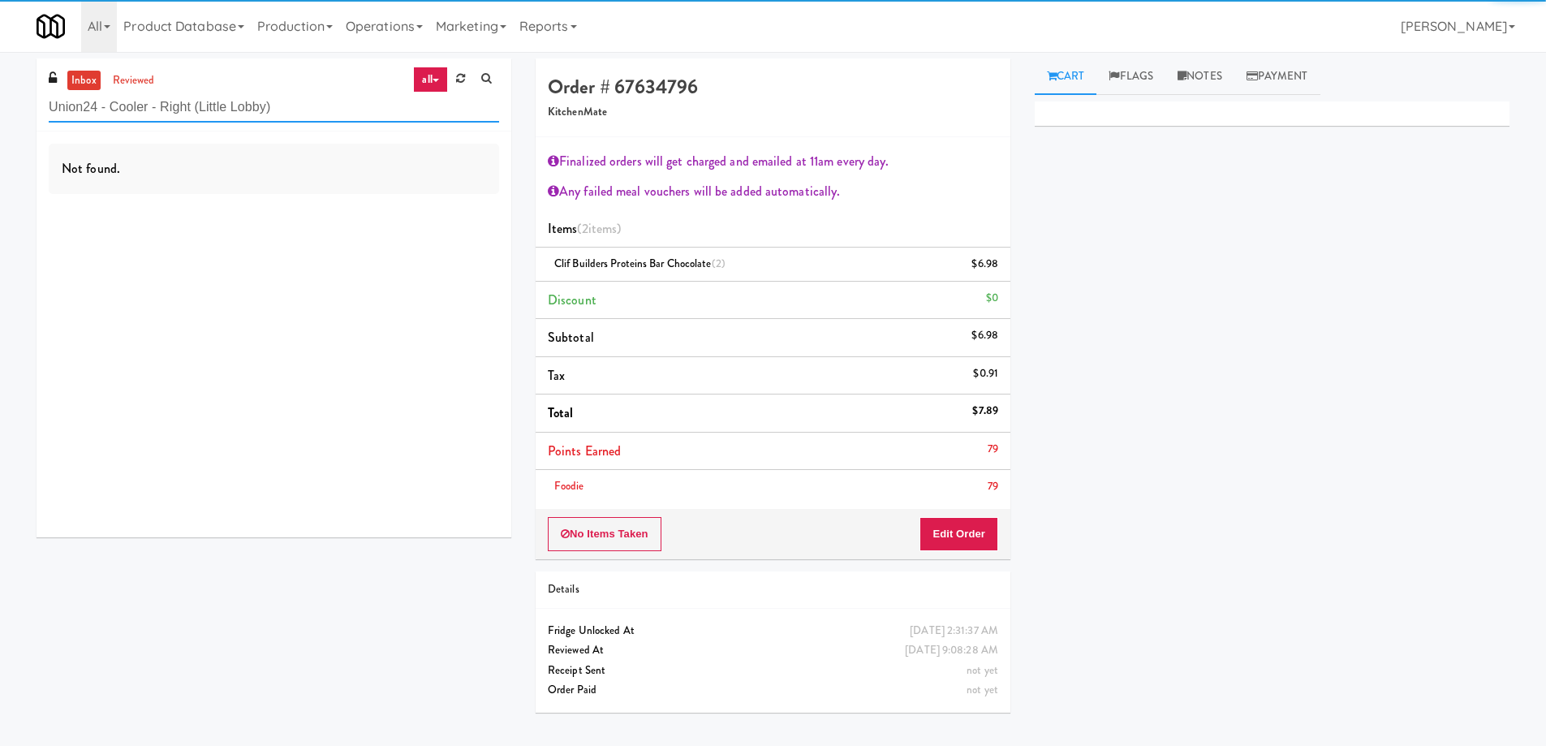
click at [313, 108] on input "Union24 - Cooler - Right (Little Lobby)" at bounding box center [274, 107] width 450 height 30
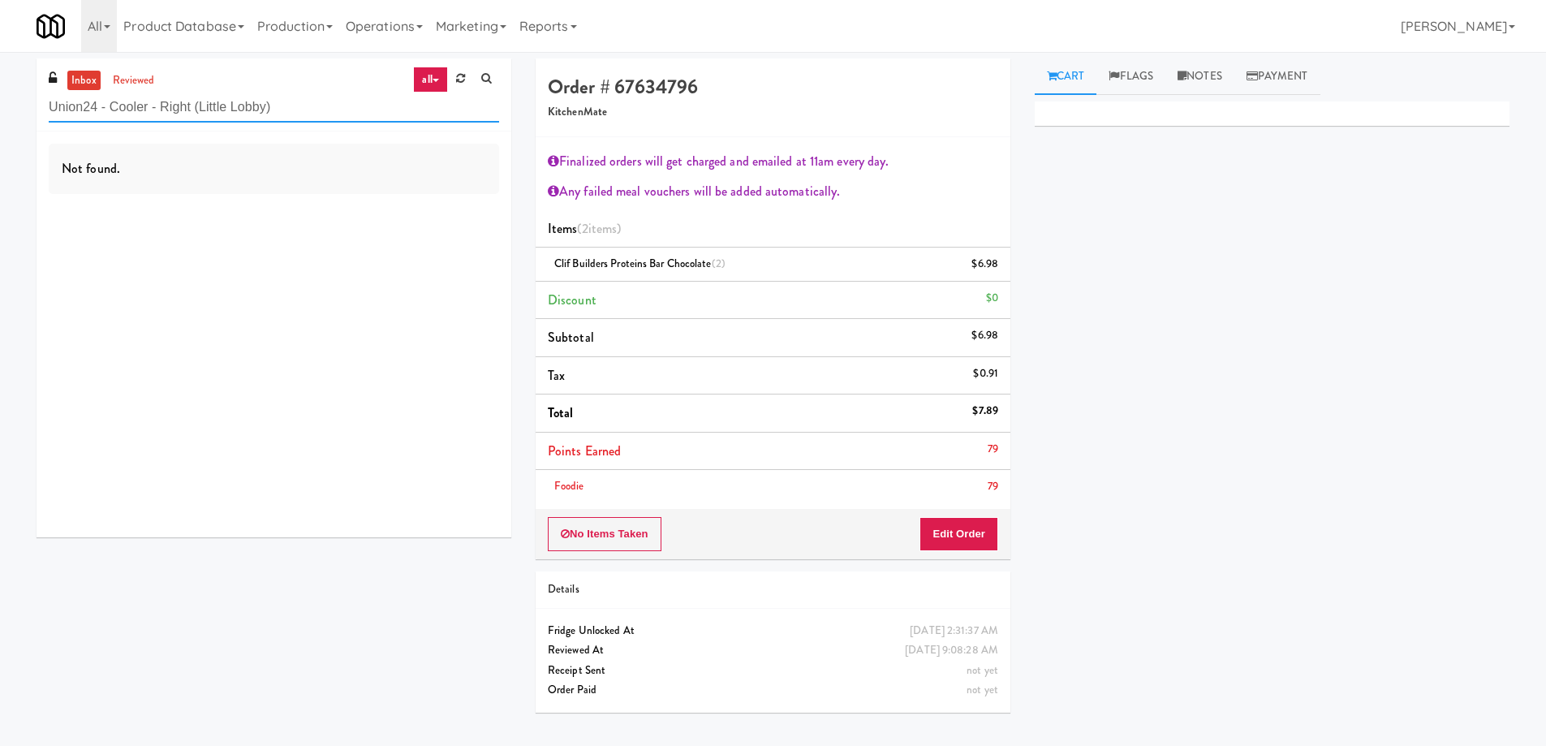
click at [248, 106] on input "Union24 - Cooler - Right (Little Lobby)" at bounding box center [274, 107] width 450 height 30
paste input "(Snack & Drink) Paramus HQ - [GEOGRAPHIC_DATA] Sheriff"
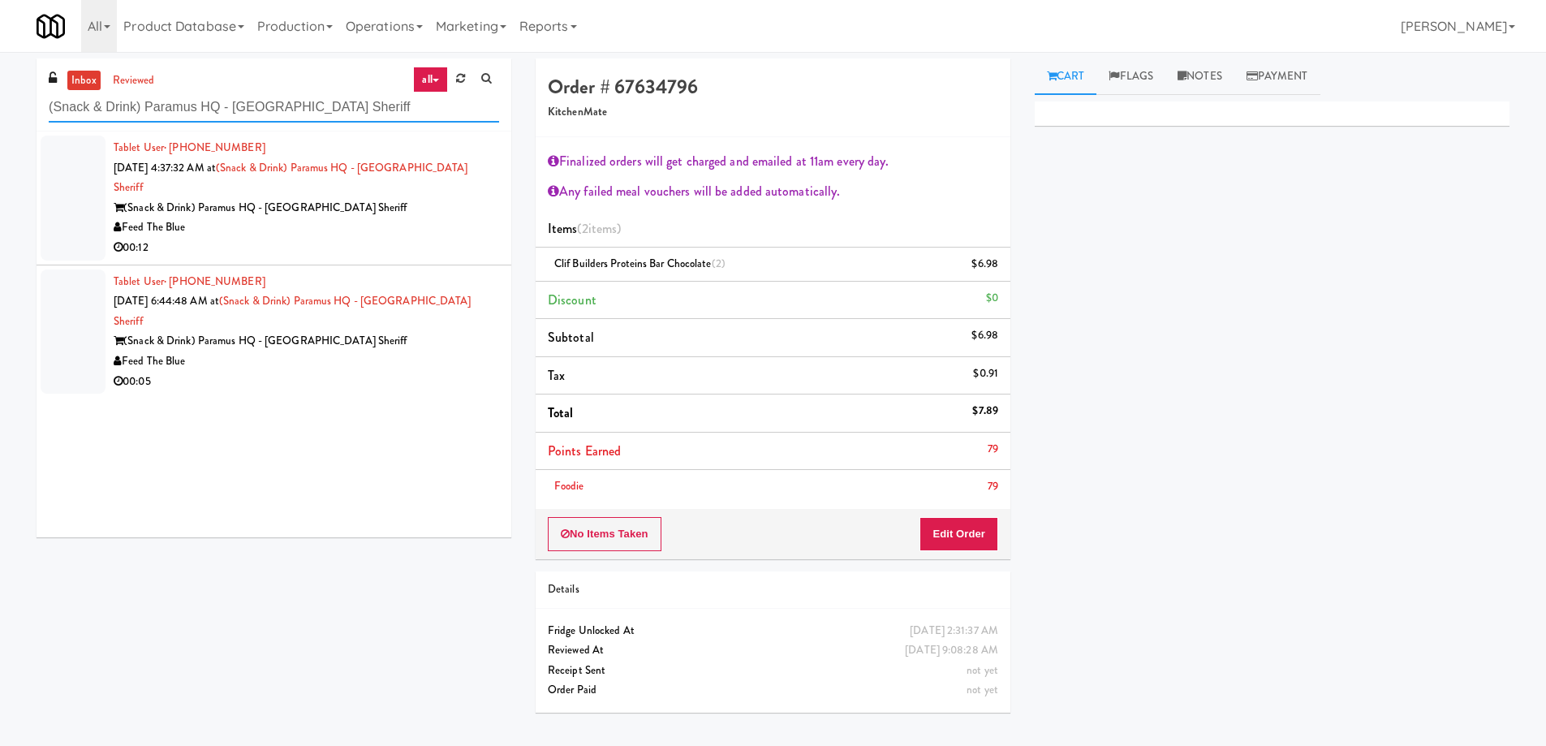
type input "(Snack & Drink) Paramus HQ - [GEOGRAPHIC_DATA] Sheriff"
click at [401, 238] on div "00:12" at bounding box center [306, 248] width 385 height 20
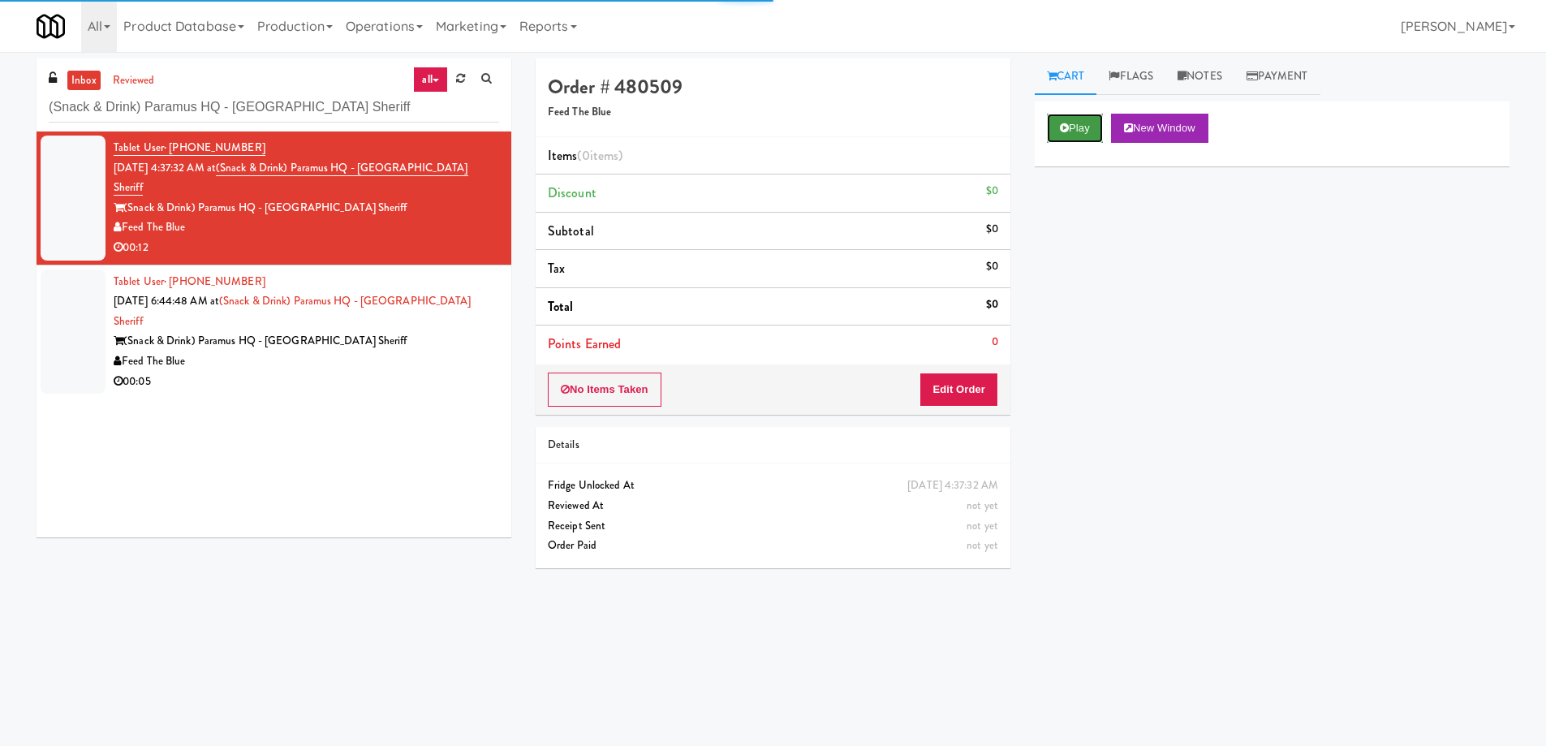
click at [1074, 130] on button "Play" at bounding box center [1075, 128] width 56 height 29
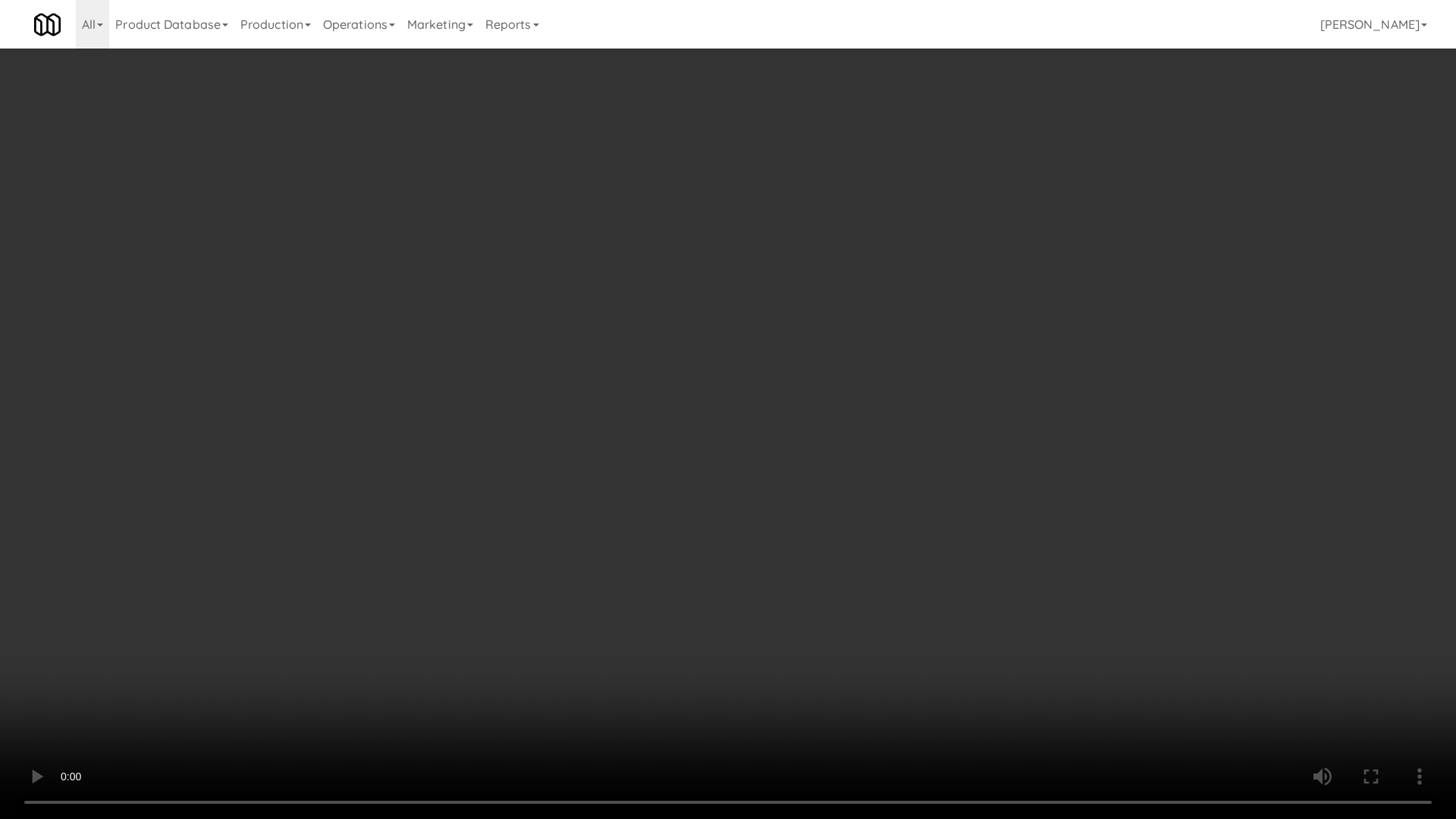
click at [765, 428] on video at bounding box center [728, 410] width 1456 height 819
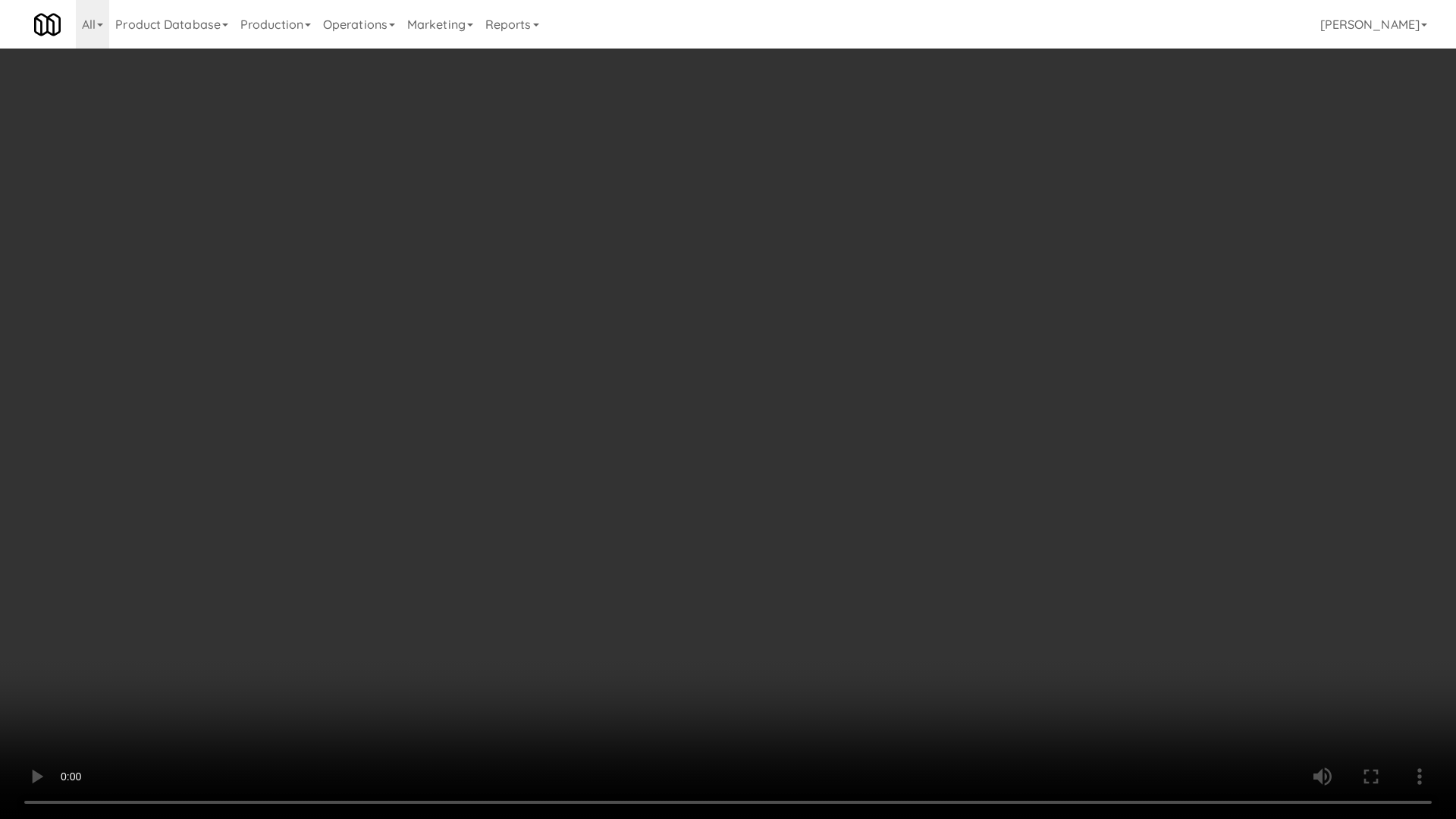
click at [765, 428] on video at bounding box center [728, 410] width 1456 height 819
click at [765, 432] on video at bounding box center [728, 410] width 1456 height 819
click at [765, 433] on video at bounding box center [728, 410] width 1456 height 819
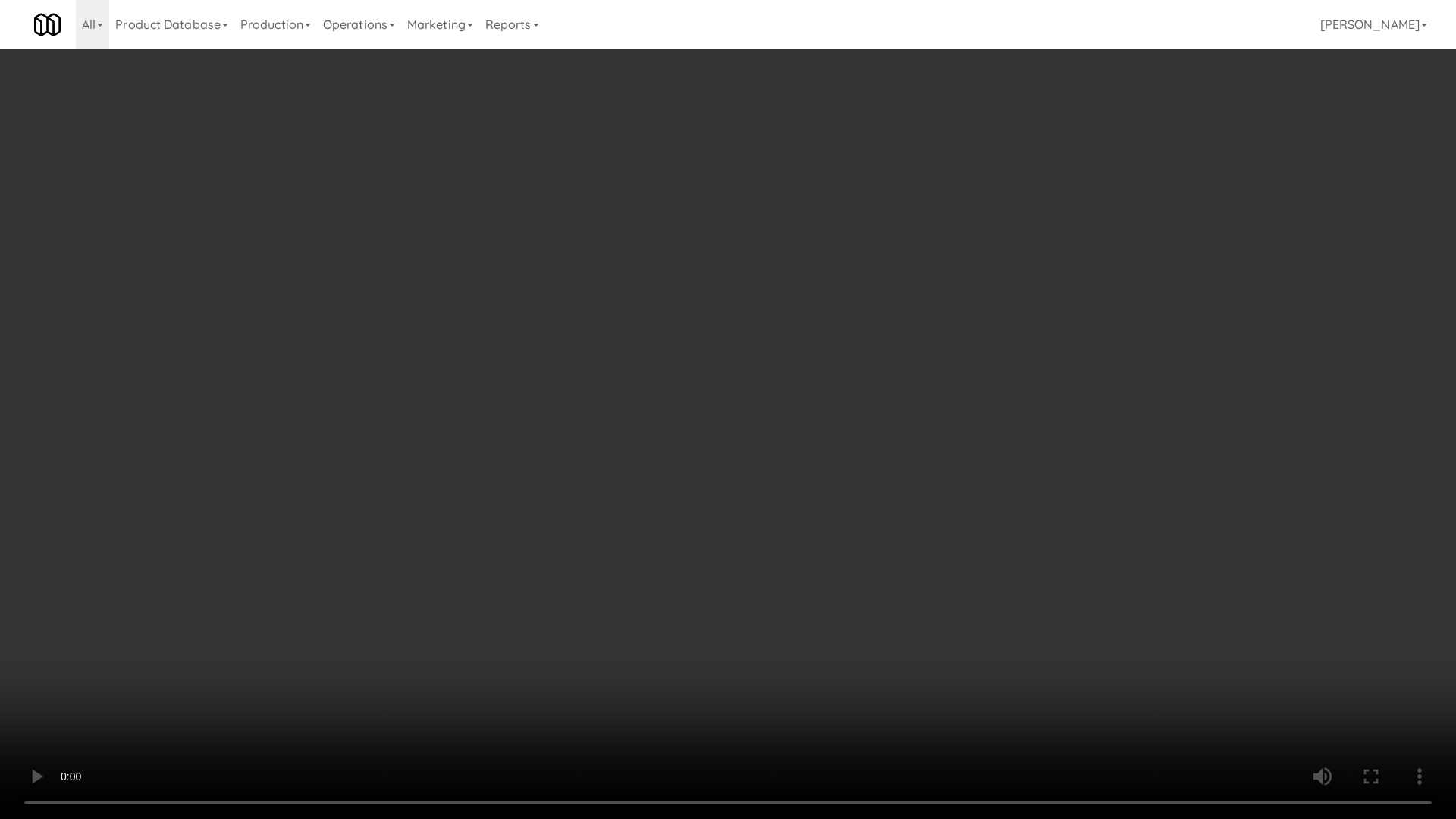
click at [765, 433] on video at bounding box center [728, 410] width 1456 height 819
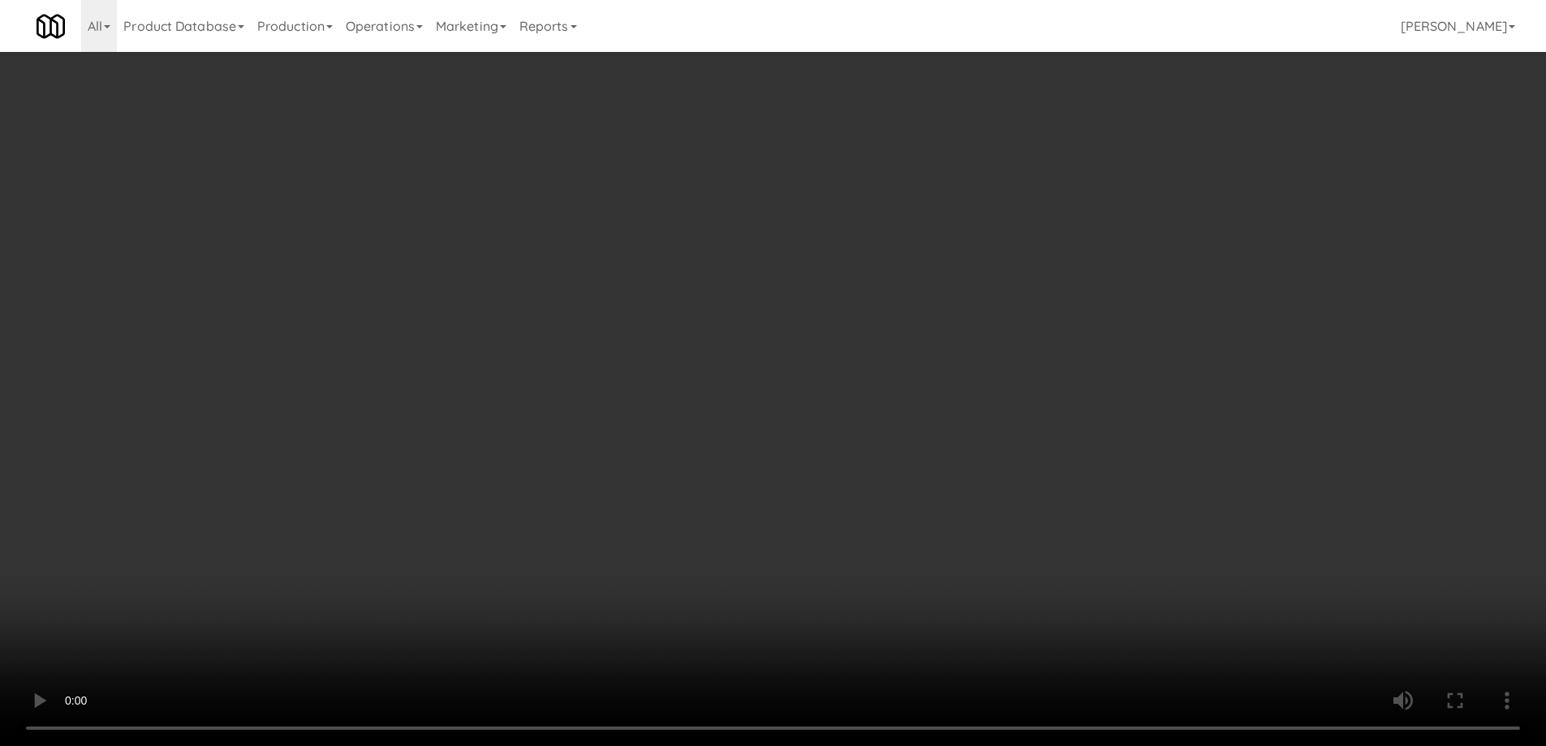
click at [967, 364] on div "No Items Taken Edit Order" at bounding box center [772, 389] width 475 height 50
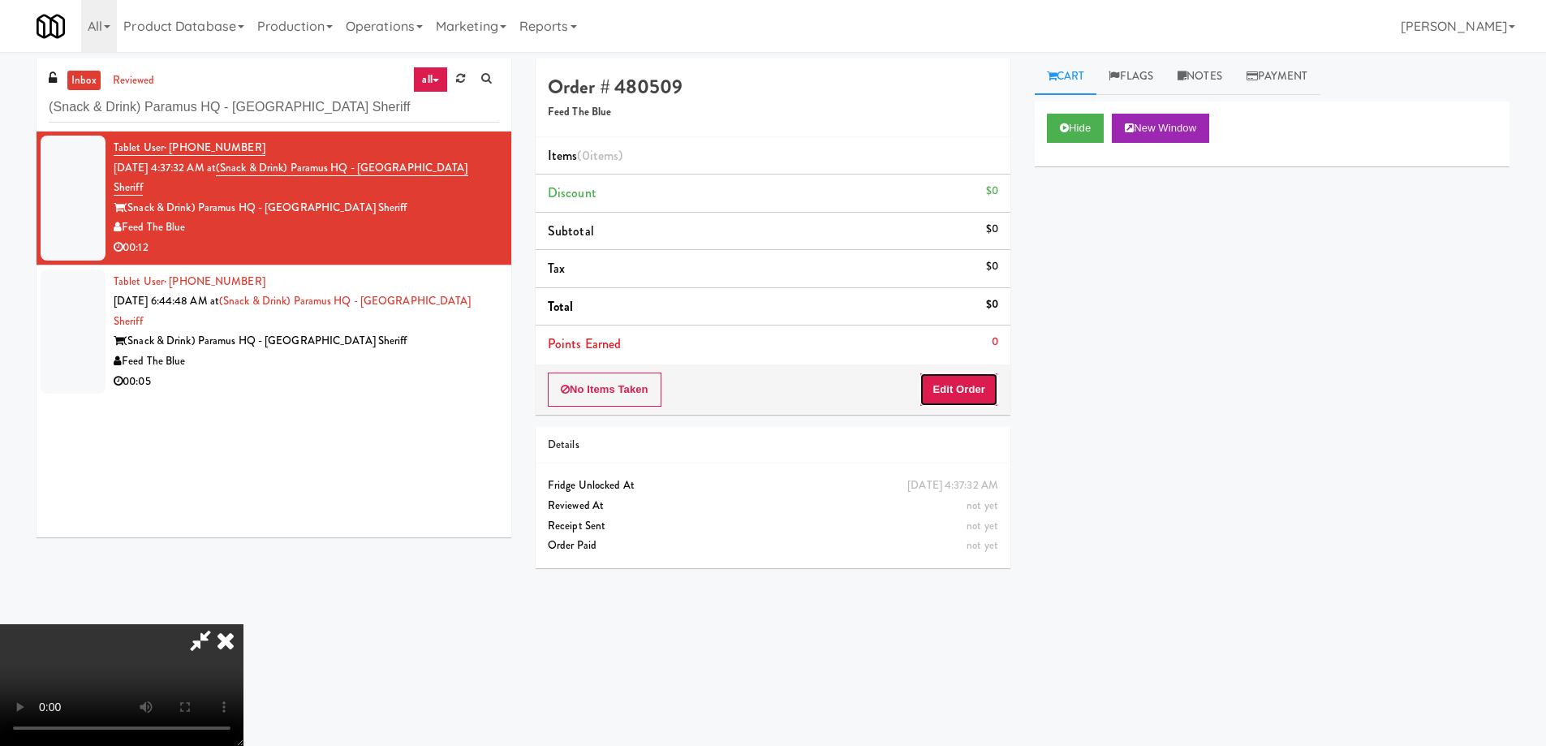
click at [979, 399] on button "Edit Order" at bounding box center [958, 389] width 79 height 34
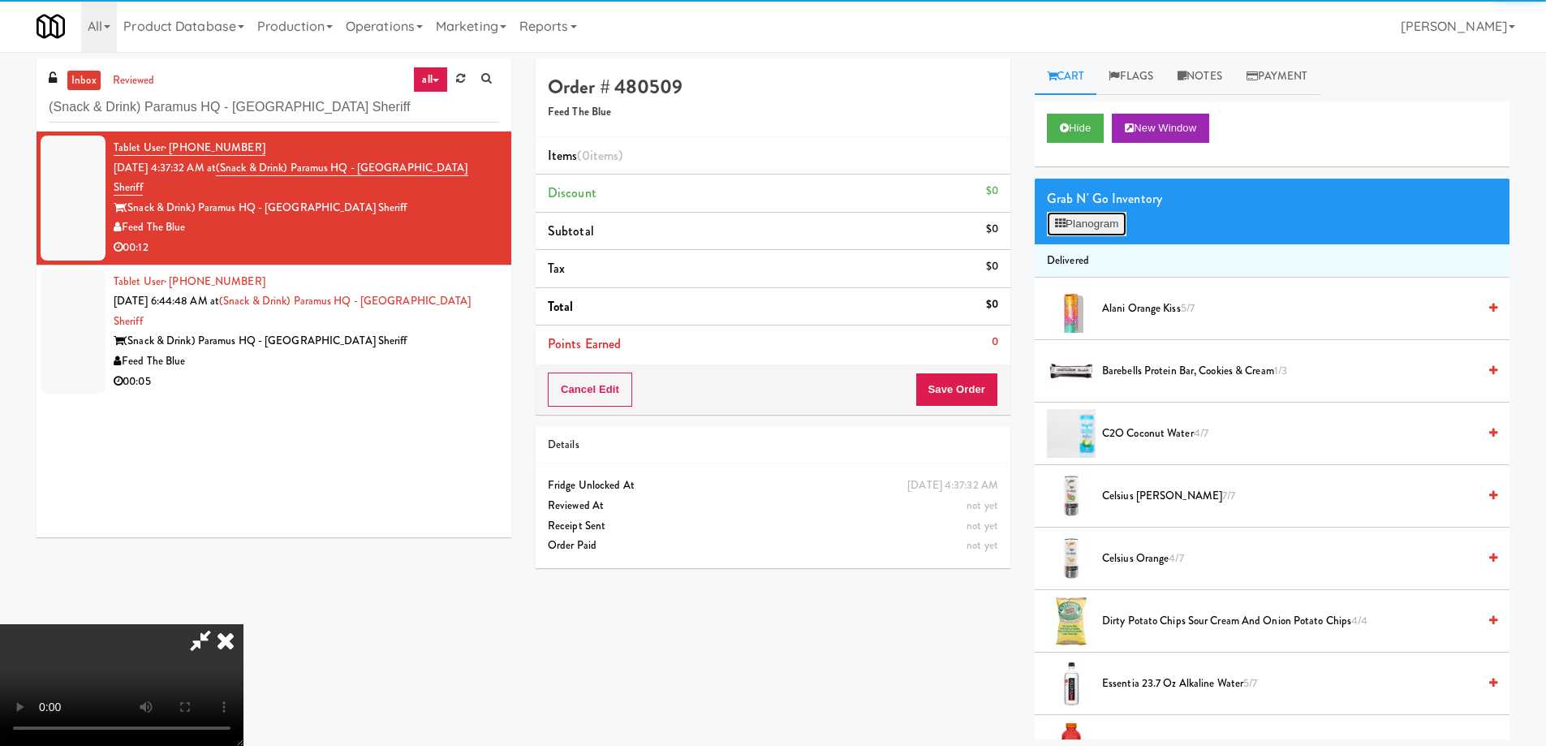
click at [1097, 227] on button "Planogram" at bounding box center [1087, 224] width 80 height 24
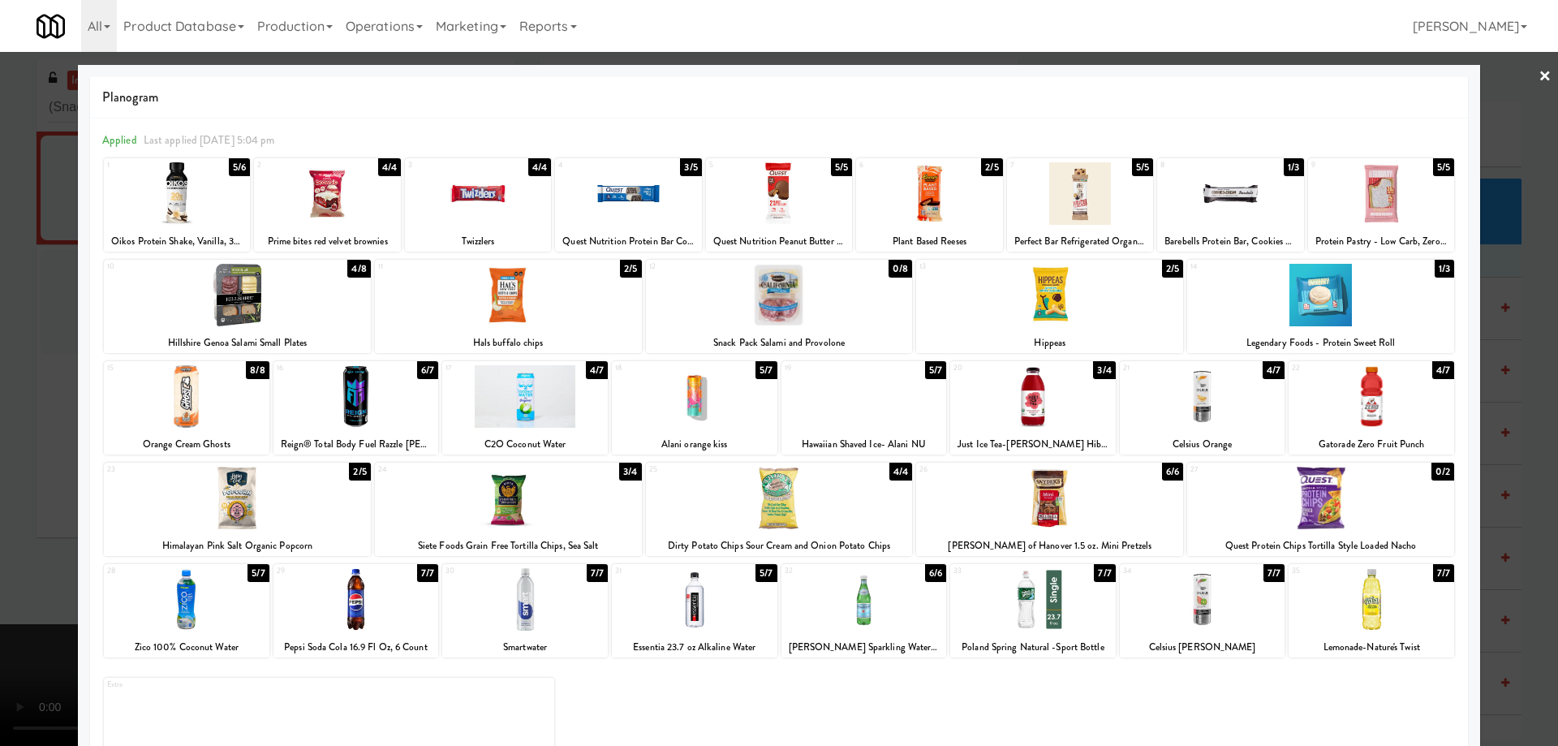
click at [1259, 179] on div at bounding box center [1230, 193] width 146 height 62
click at [1060, 397] on div at bounding box center [1033, 396] width 166 height 62
click at [1538, 83] on link "×" at bounding box center [1544, 77] width 13 height 50
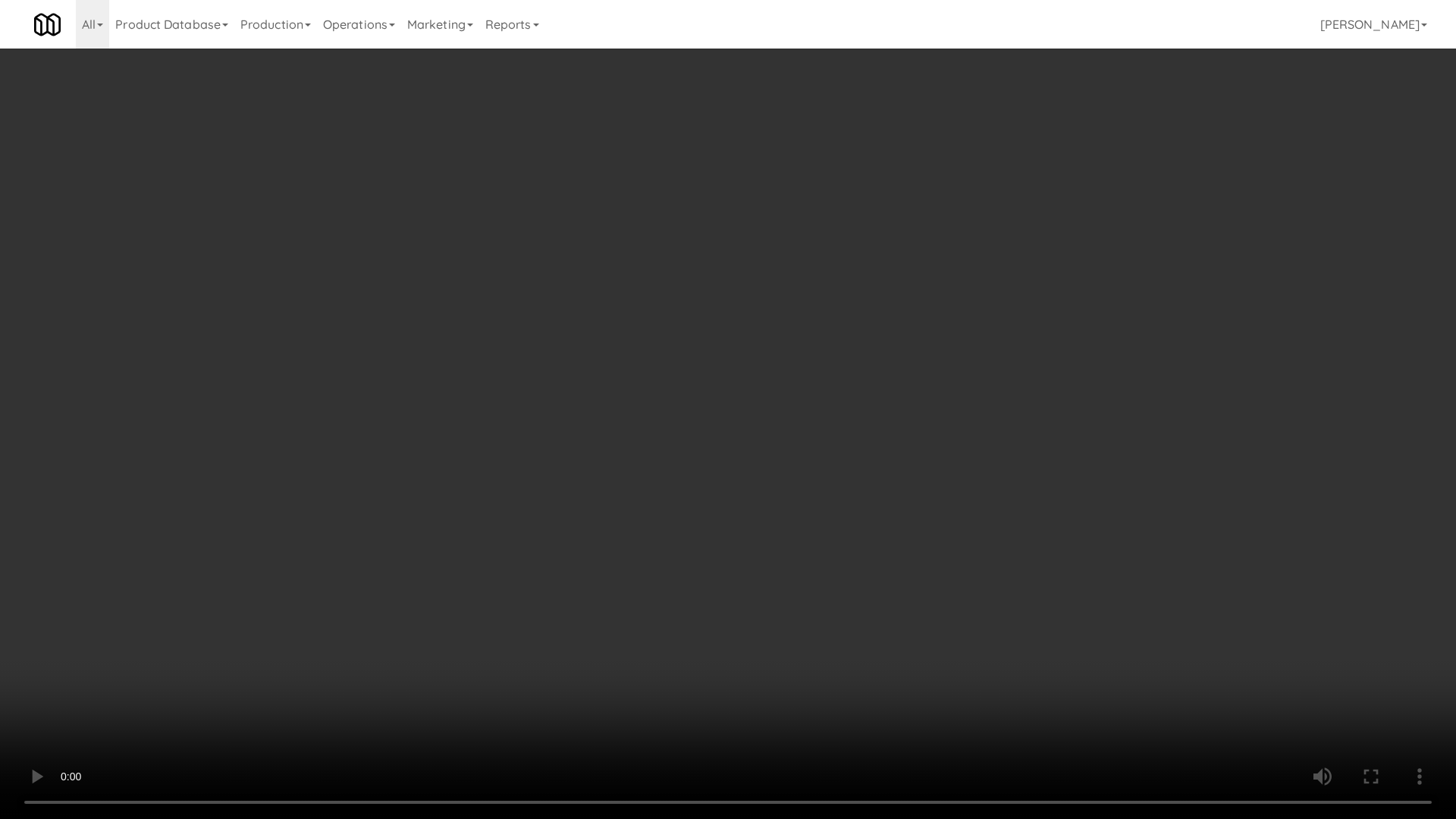
drag, startPoint x: 935, startPoint y: 573, endPoint x: 939, endPoint y: 557, distance: 16.5
click at [935, 572] on video at bounding box center [728, 410] width 1456 height 819
click at [947, 511] on video at bounding box center [728, 410] width 1456 height 819
click at [935, 453] on video at bounding box center [728, 410] width 1456 height 819
click at [952, 403] on video at bounding box center [728, 410] width 1456 height 819
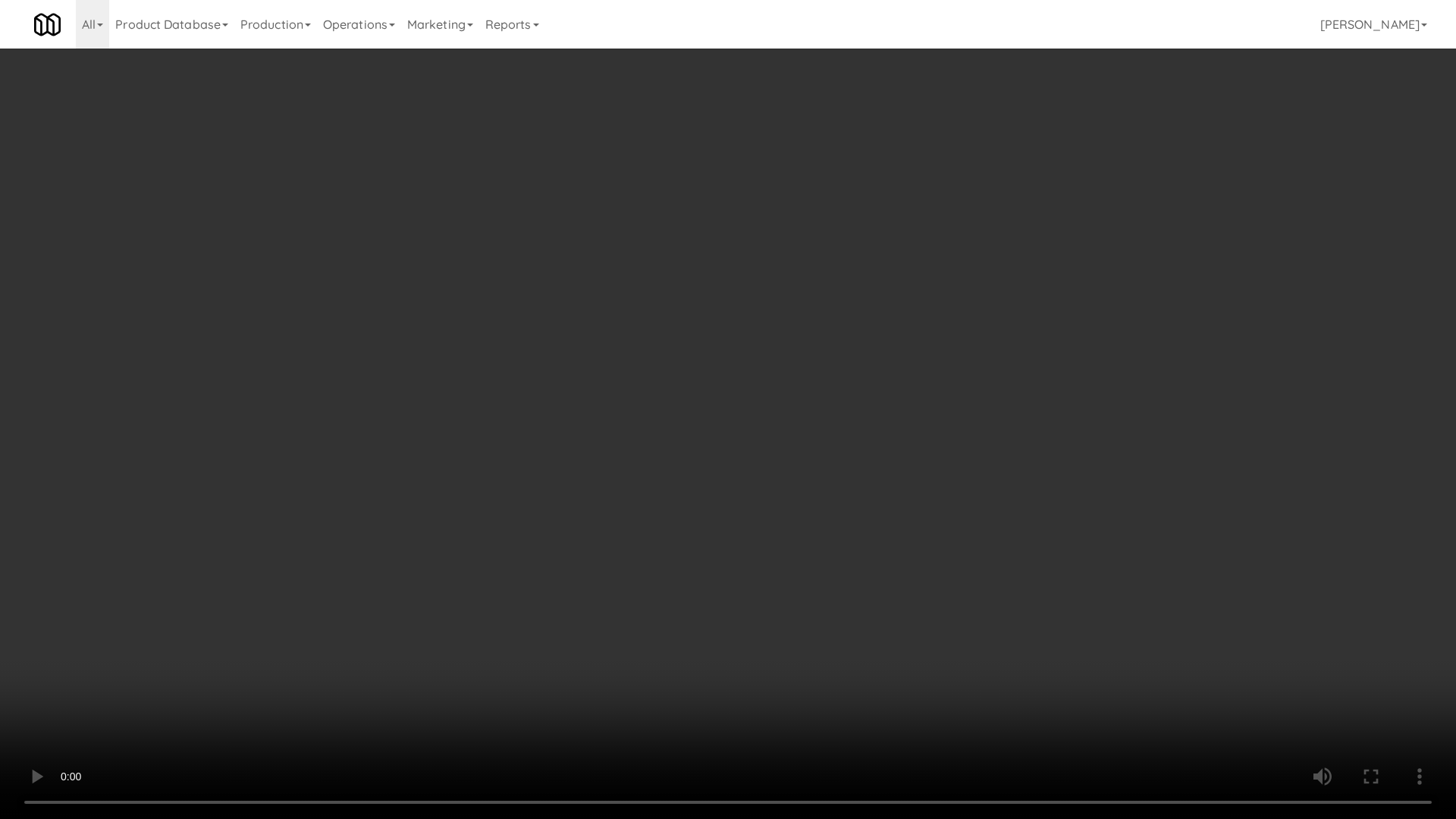
click at [952, 403] on video at bounding box center [728, 410] width 1456 height 819
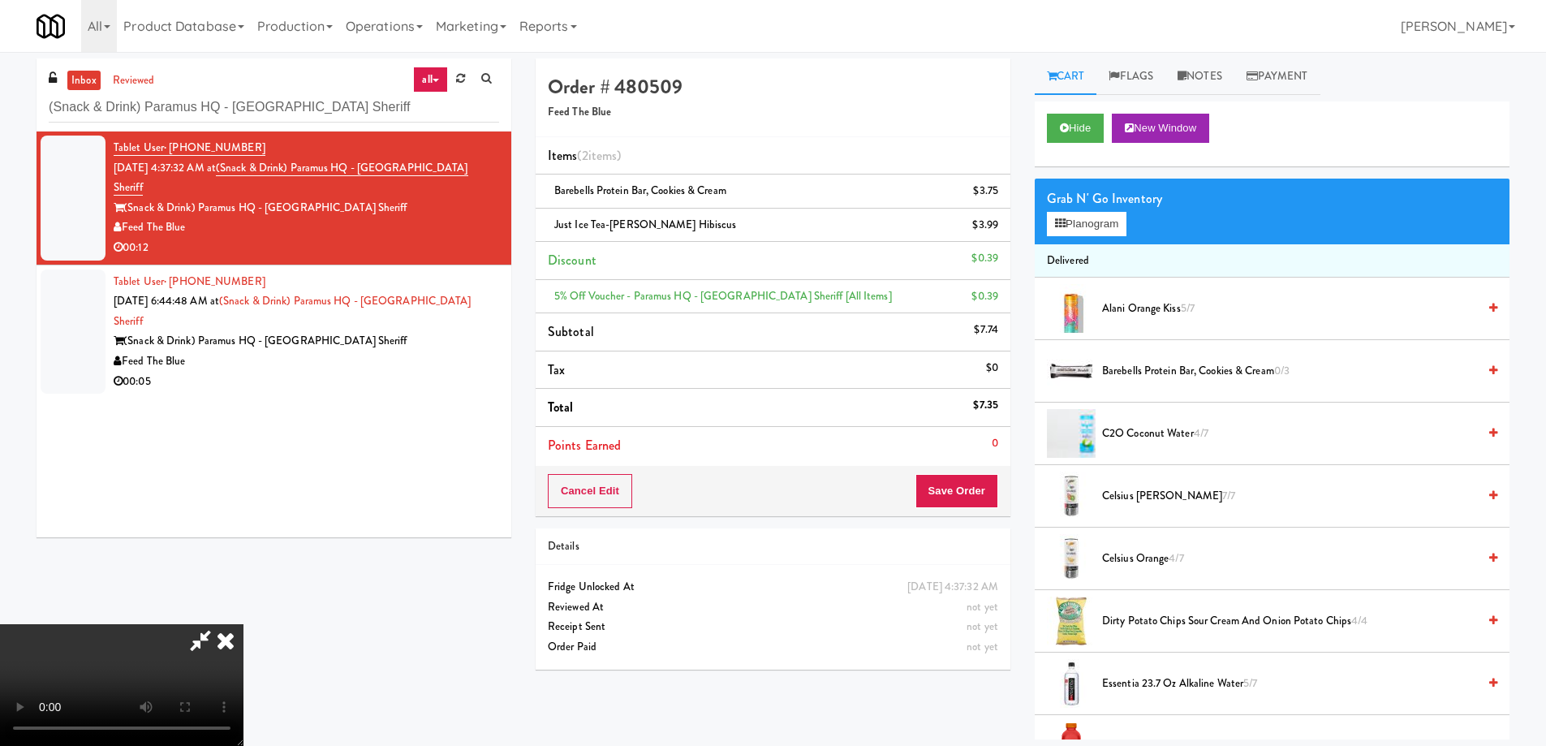
click at [243, 624] on icon at bounding box center [226, 640] width 36 height 32
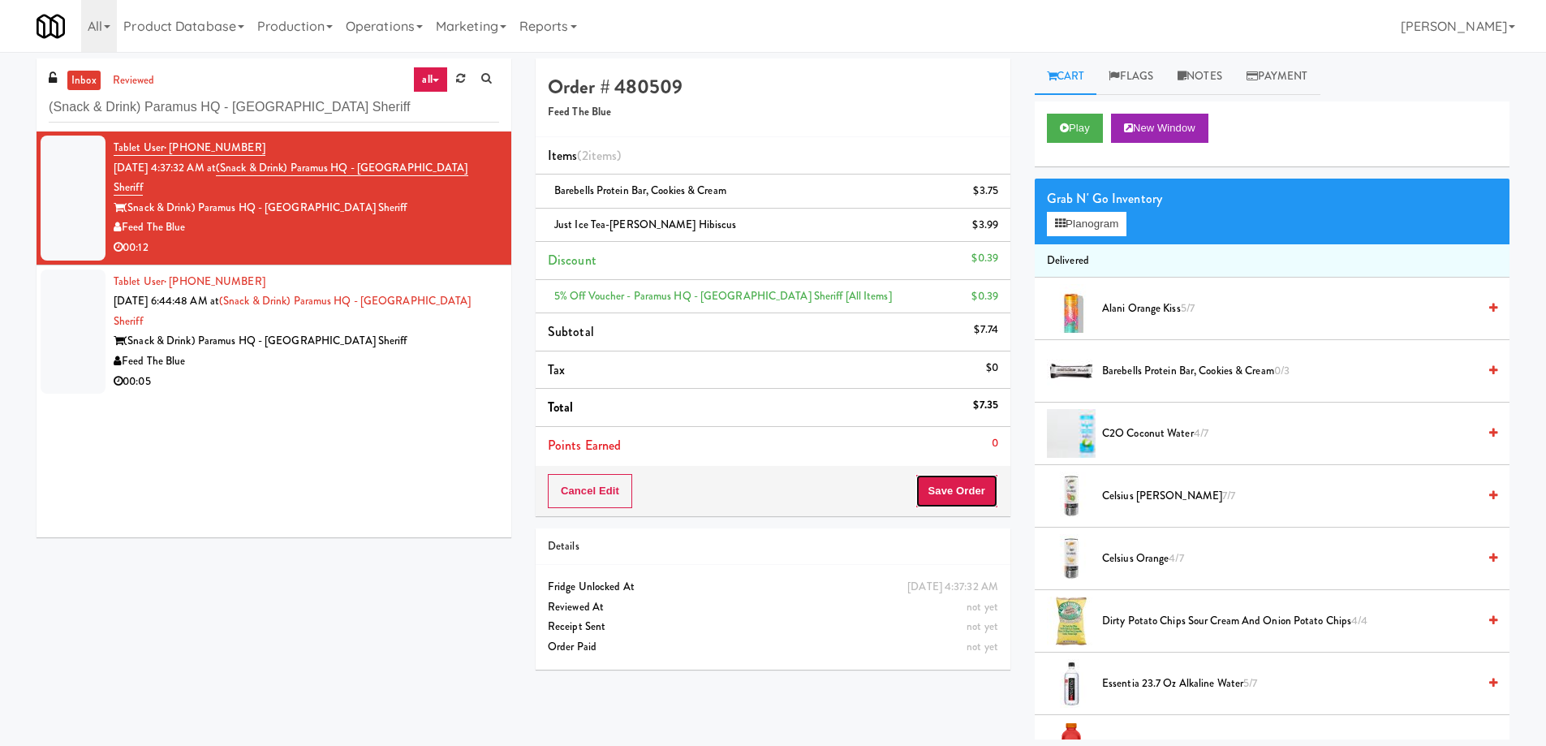
click at [965, 490] on button "Save Order" at bounding box center [956, 491] width 83 height 34
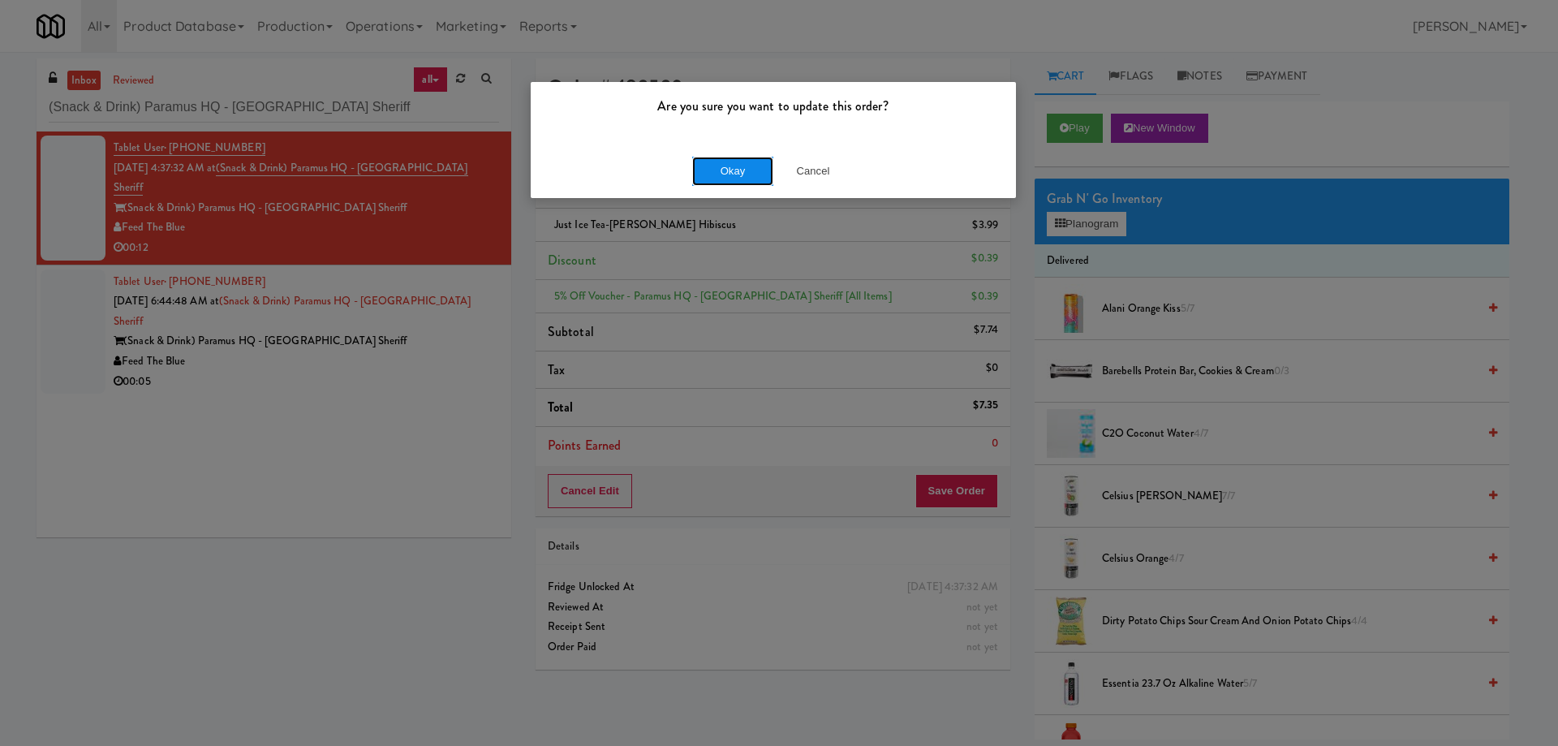
click at [722, 170] on button "Okay" at bounding box center [732, 171] width 81 height 29
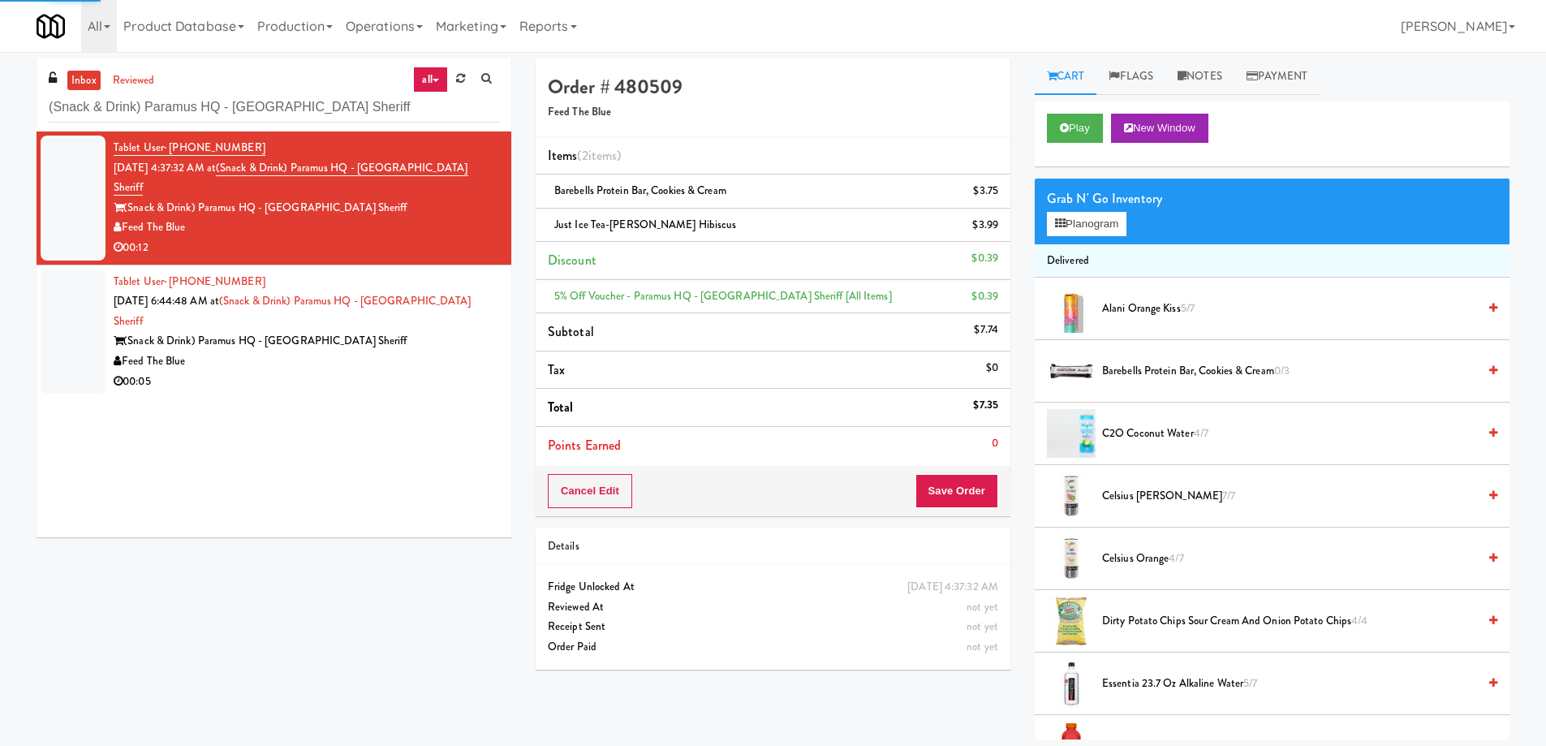
click at [459, 351] on div "Feed The Blue" at bounding box center [306, 361] width 385 height 20
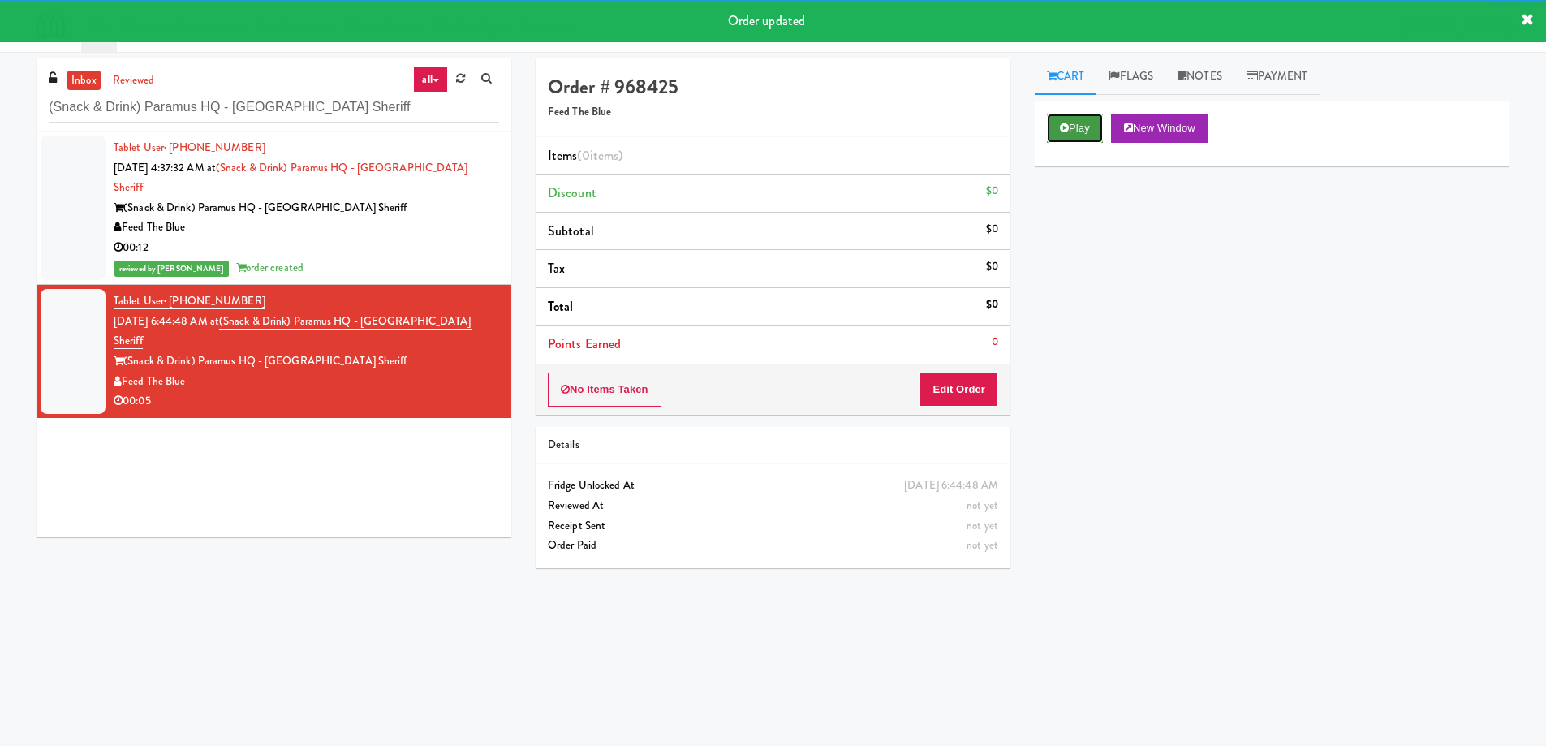
click at [1079, 129] on button "Play" at bounding box center [1075, 128] width 56 height 29
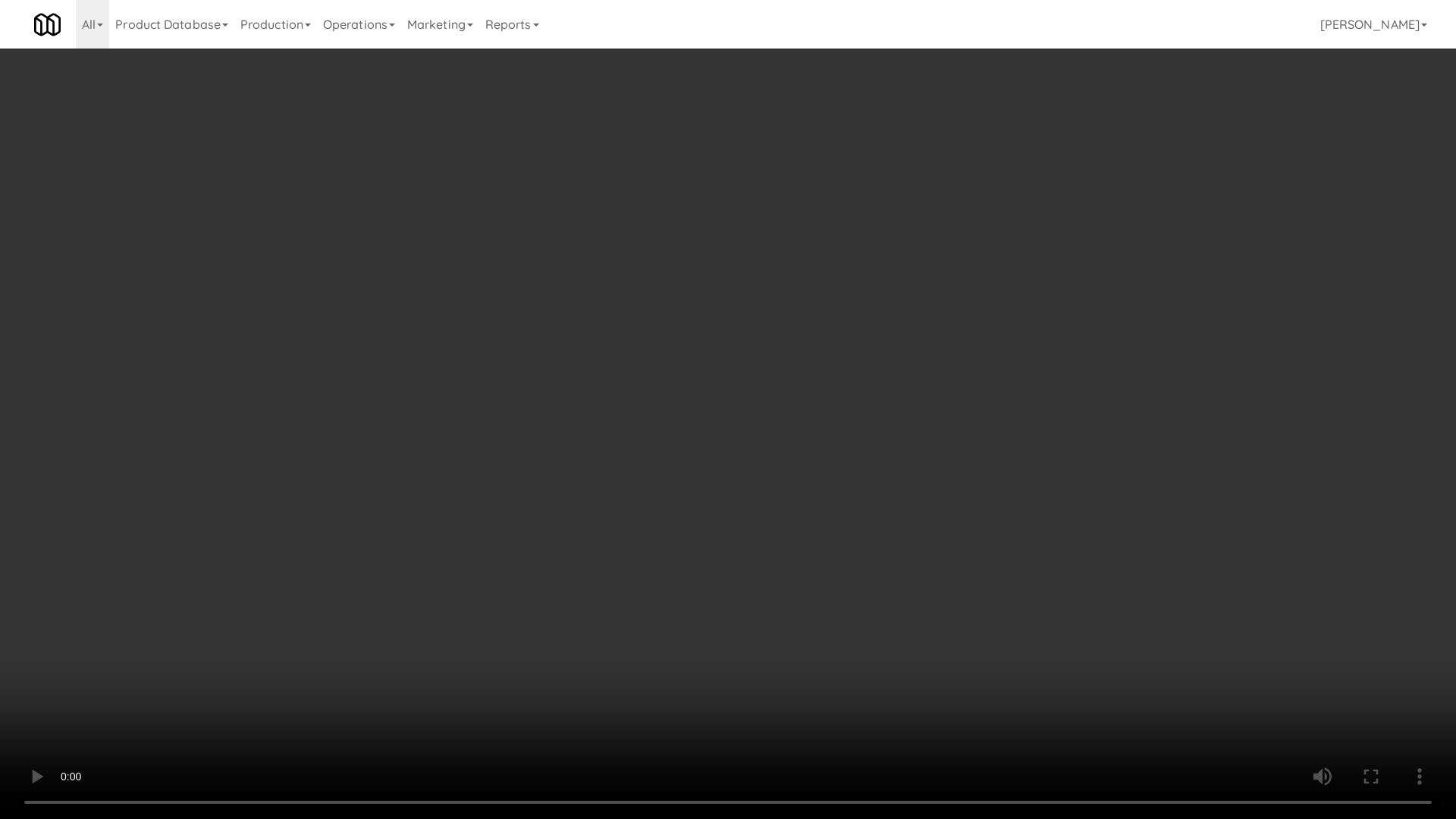
click at [959, 472] on video at bounding box center [728, 410] width 1456 height 819
click at [959, 471] on video at bounding box center [728, 410] width 1456 height 819
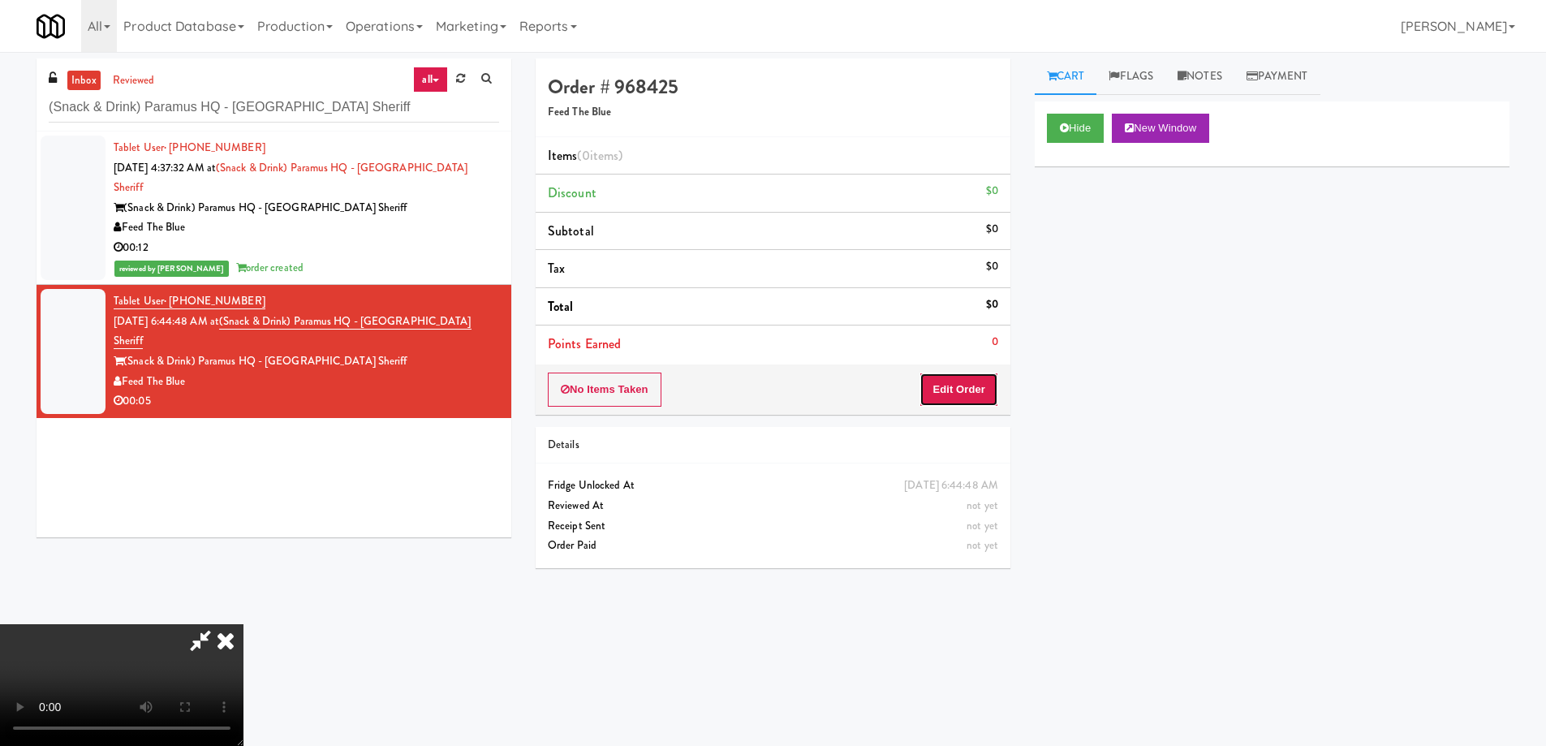
click at [996, 384] on button "Edit Order" at bounding box center [958, 389] width 79 height 34
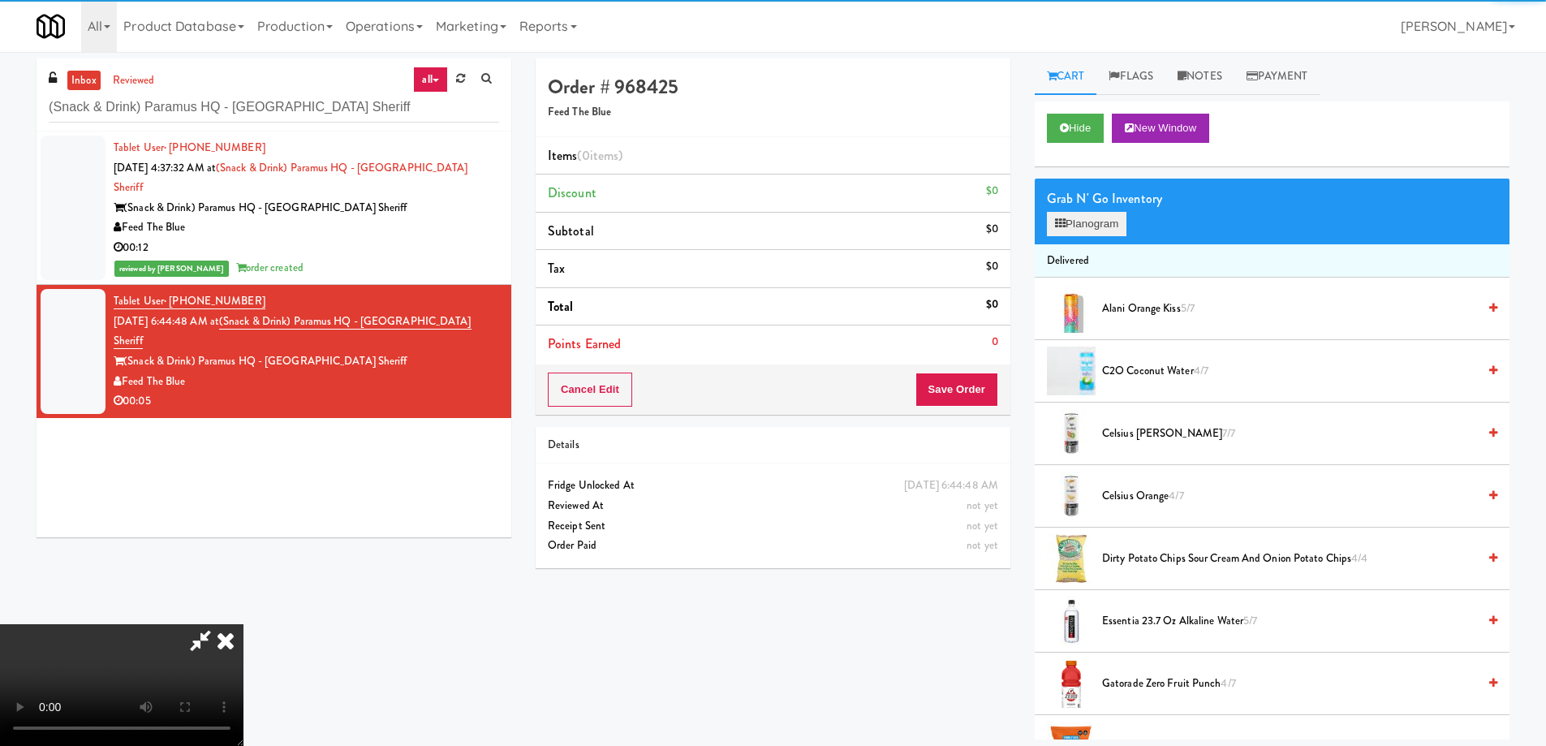
drag, startPoint x: 1103, startPoint y: 209, endPoint x: 1077, endPoint y: 229, distance: 33.1
click at [1103, 209] on div "Grab N' Go Inventory" at bounding box center [1272, 199] width 450 height 24
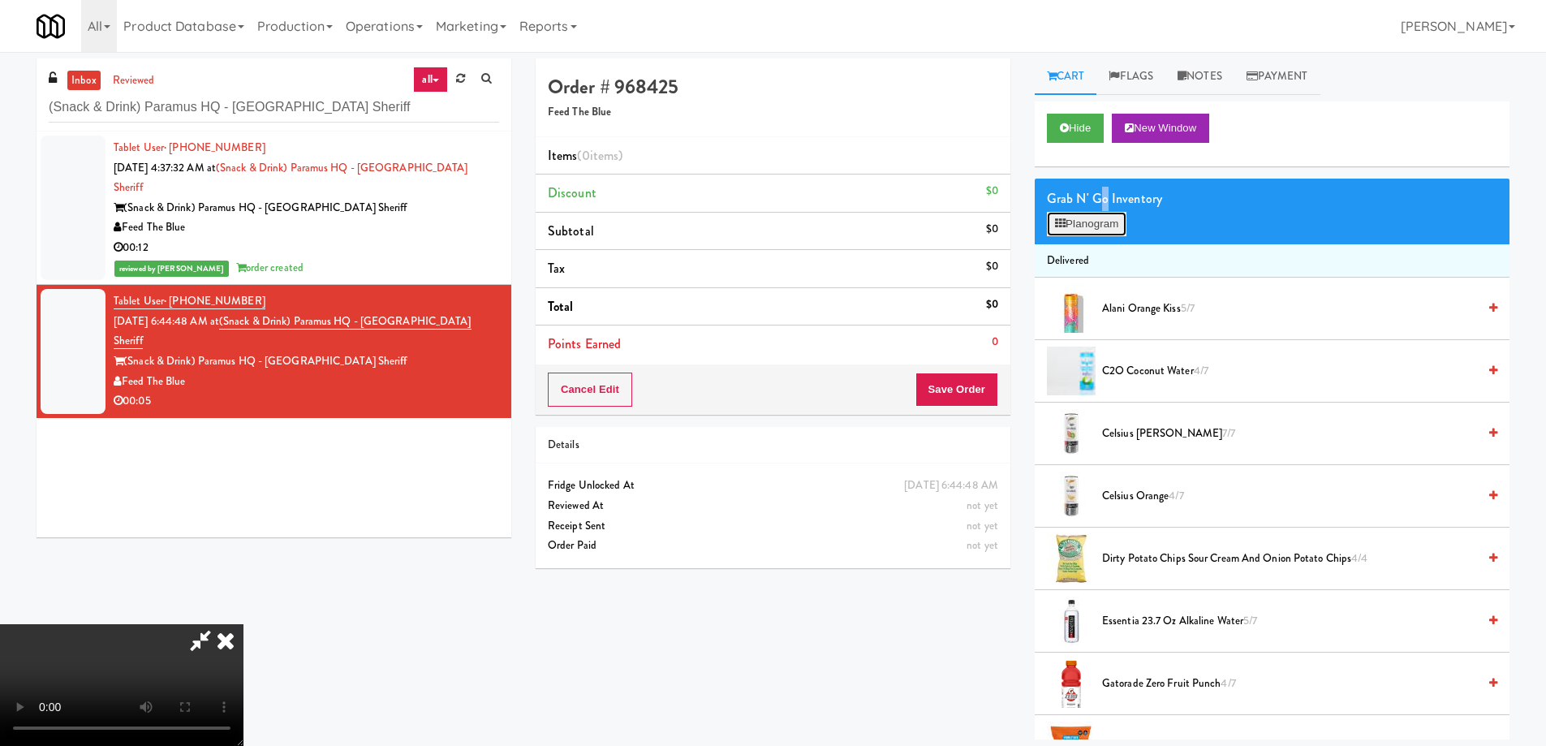
click at [1060, 234] on button "Planogram" at bounding box center [1087, 224] width 80 height 24
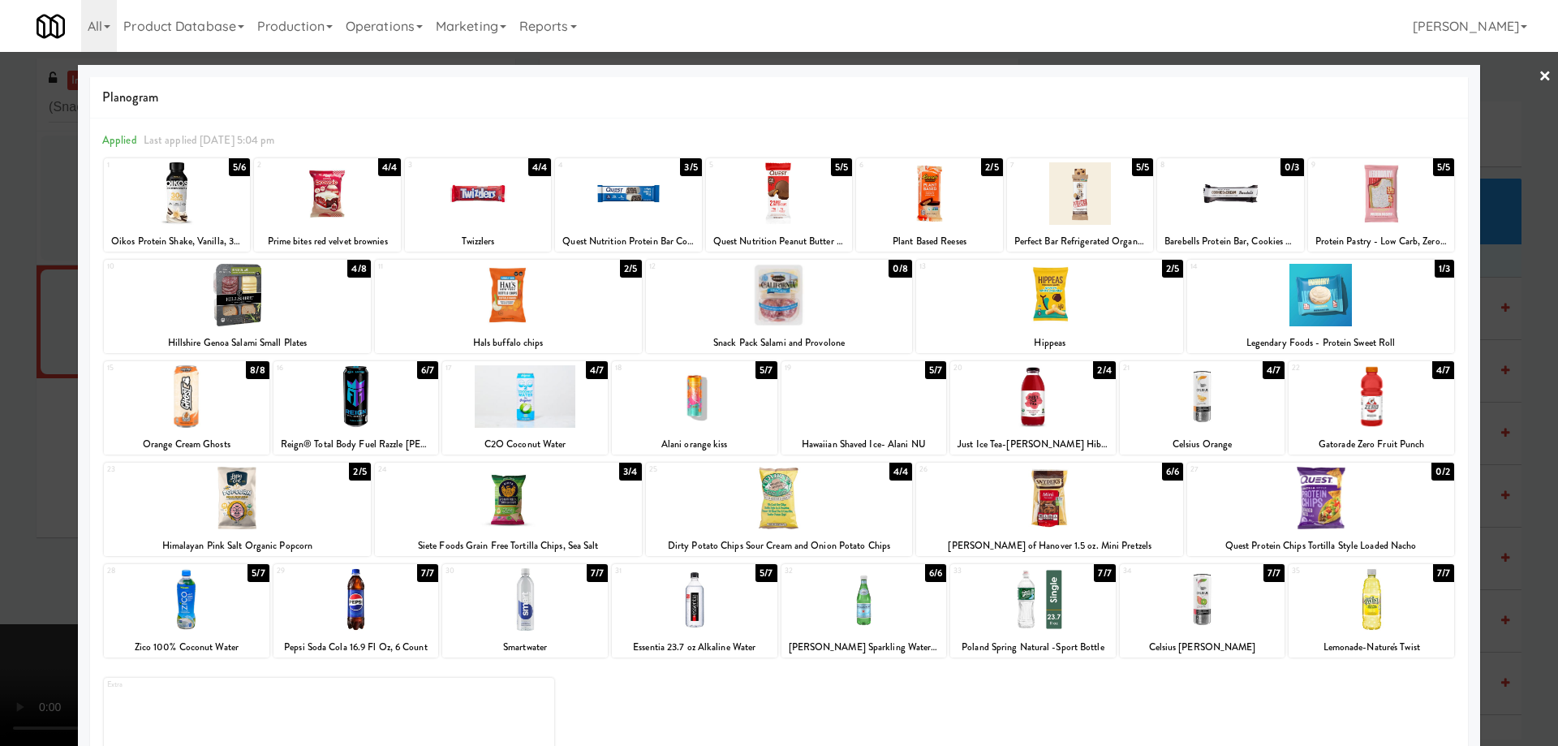
click at [292, 273] on div at bounding box center [237, 295] width 267 height 62
click at [1538, 71] on link "×" at bounding box center [1544, 77] width 13 height 50
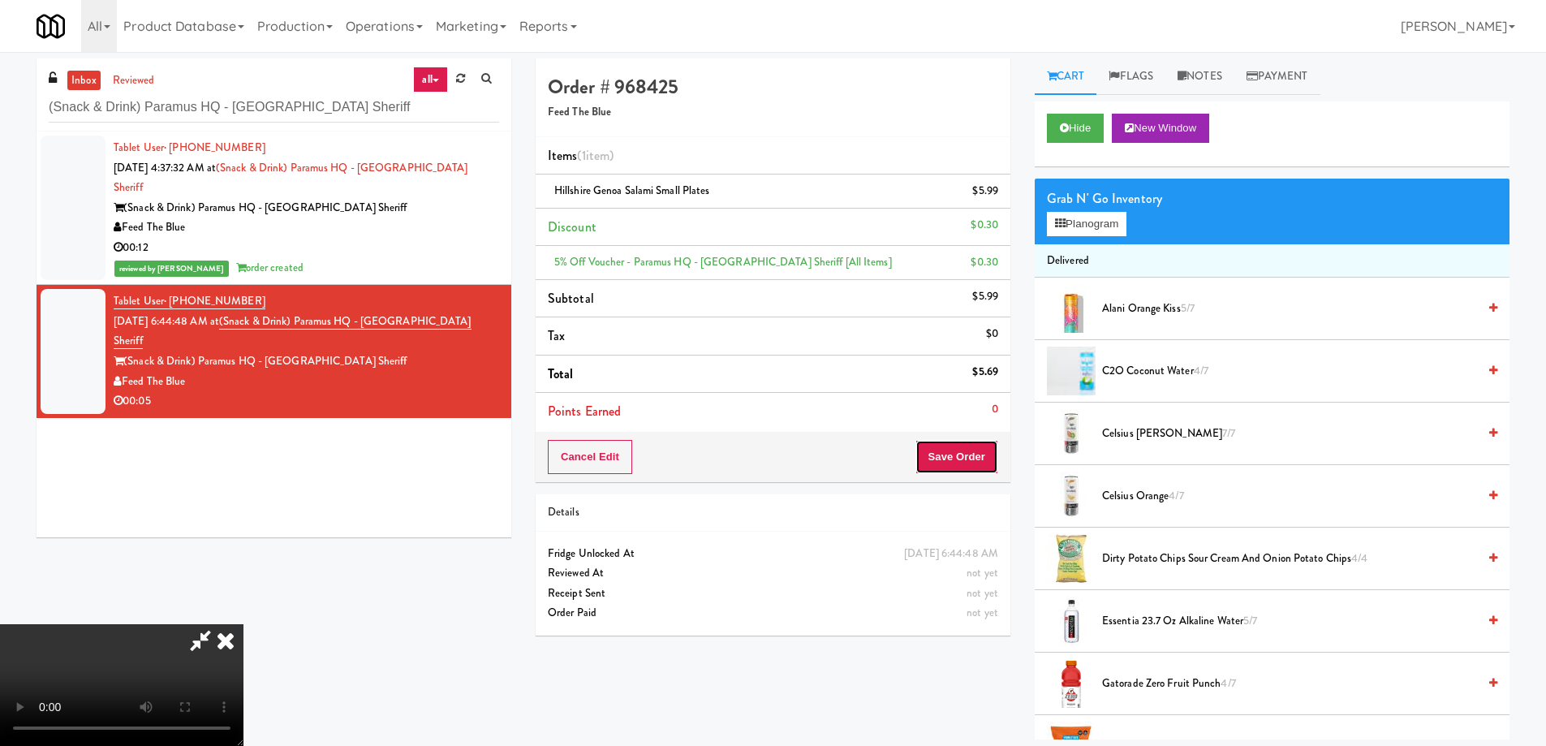
click at [982, 447] on button "Save Order" at bounding box center [956, 457] width 83 height 34
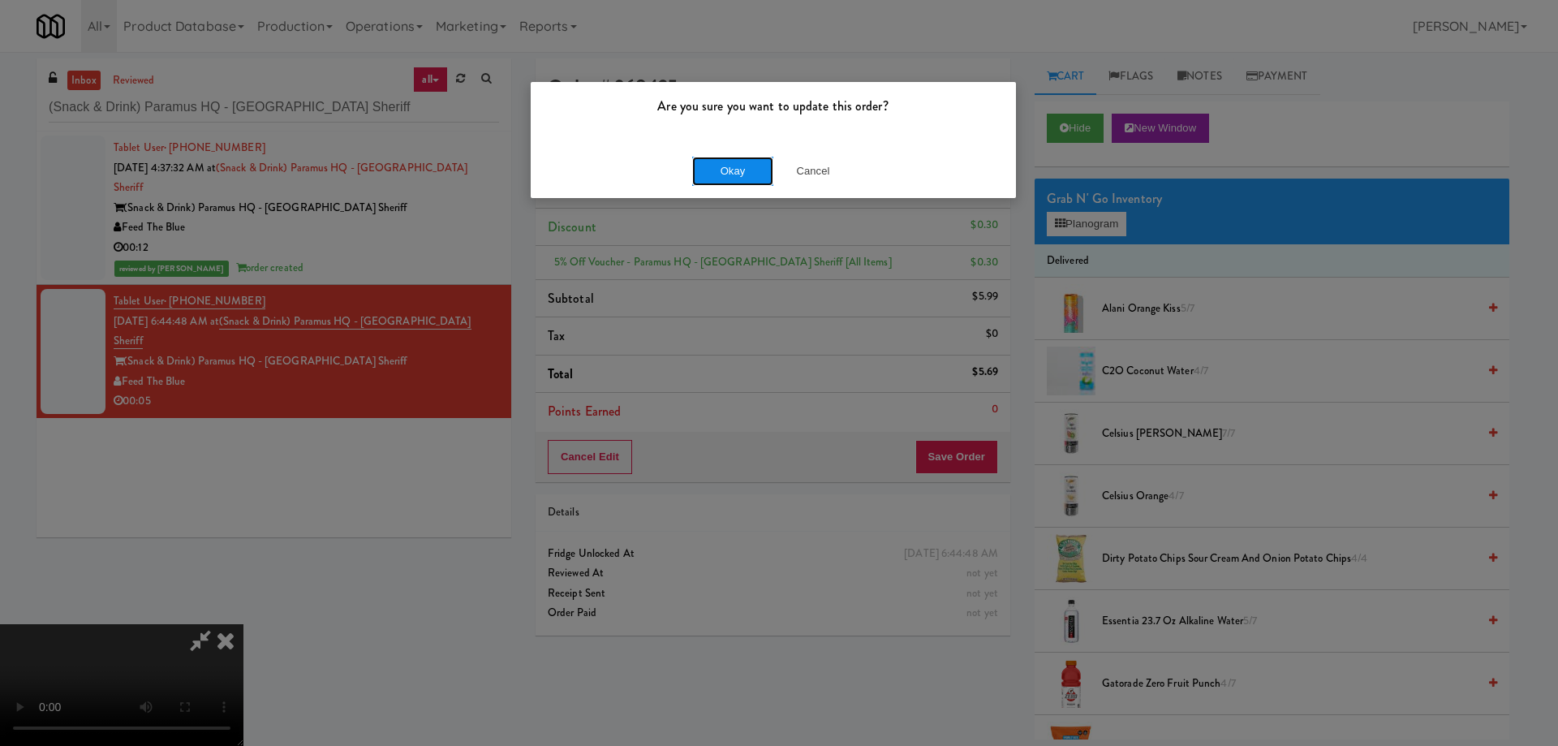
click at [738, 167] on button "Okay" at bounding box center [732, 171] width 81 height 29
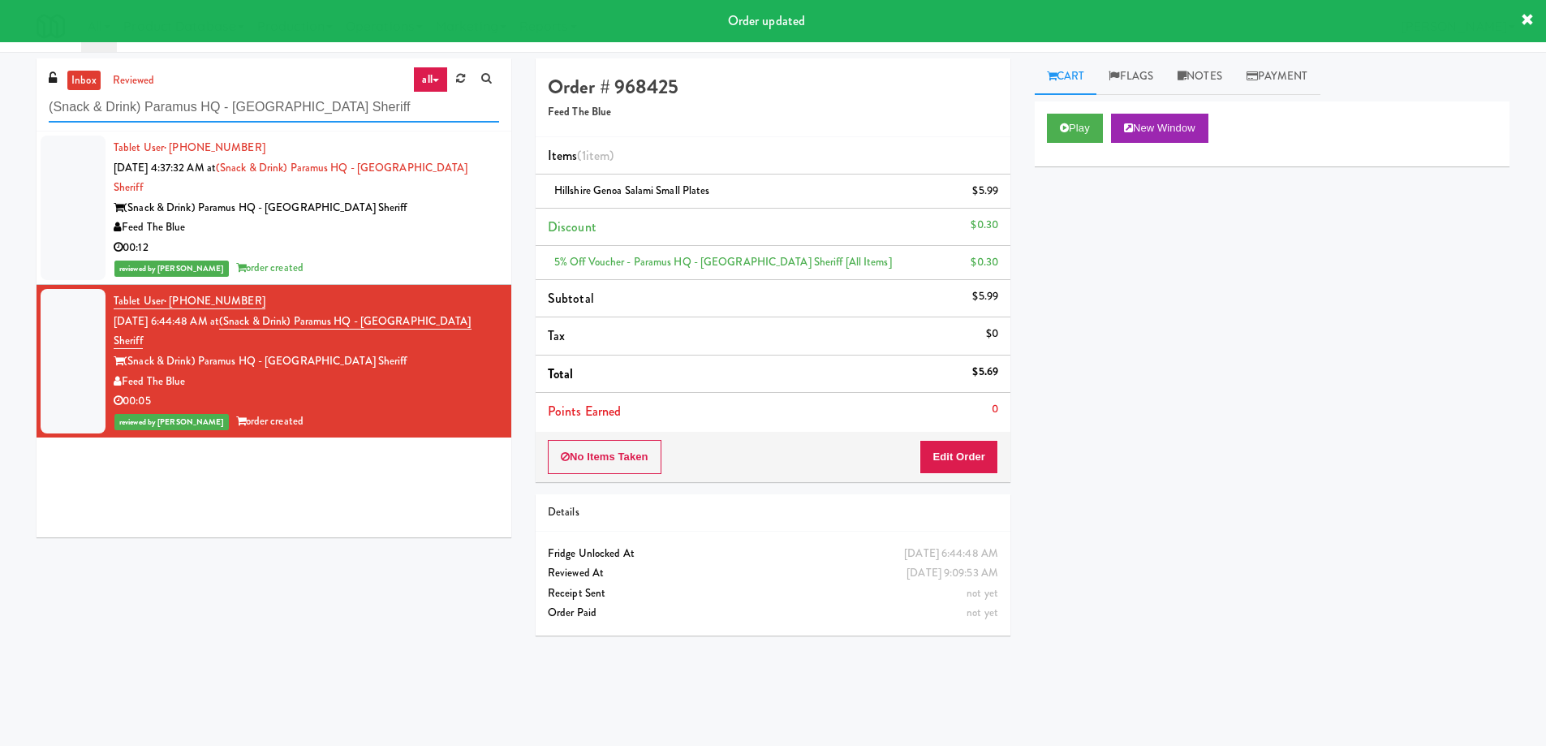
click at [379, 98] on input "(Snack & Drink) Paramus HQ - [GEOGRAPHIC_DATA] Sheriff" at bounding box center [274, 107] width 450 height 30
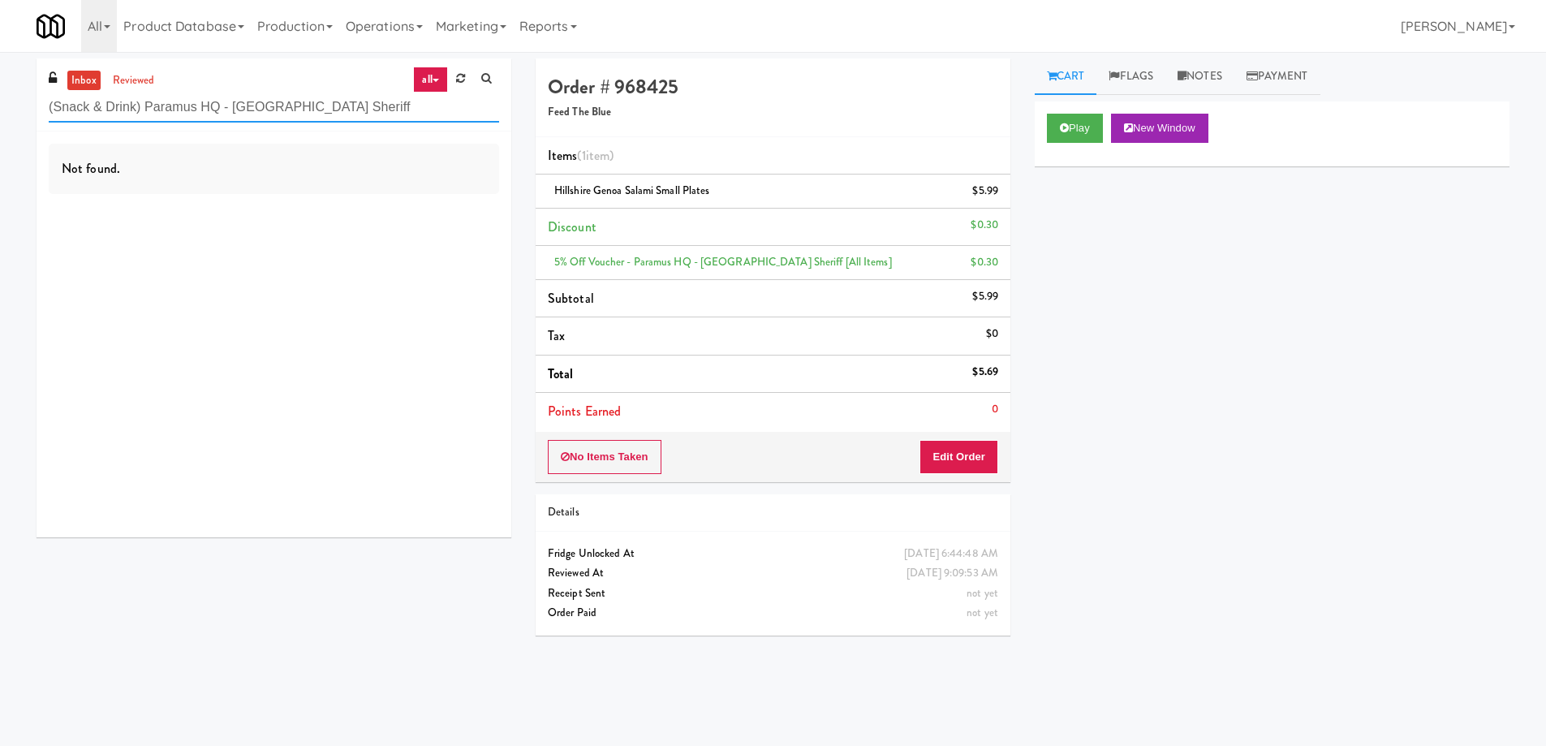
click at [327, 105] on input "(Snack & Drink) Paramus HQ - [GEOGRAPHIC_DATA] Sheriff" at bounding box center [274, 107] width 450 height 30
paste input "500 West Trade - Combo"
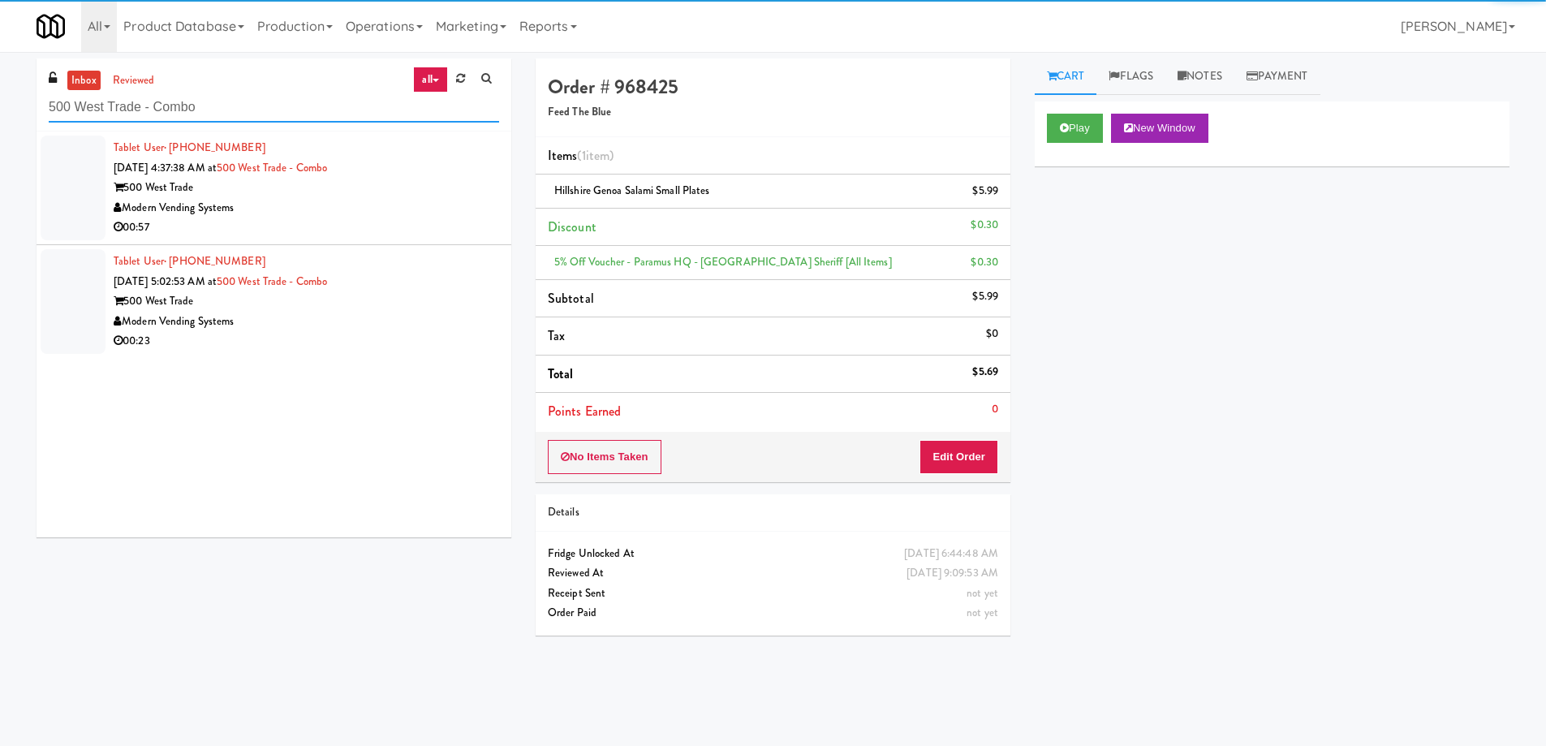
type input "500 West Trade - Combo"
click at [398, 228] on div "00:57" at bounding box center [306, 227] width 385 height 20
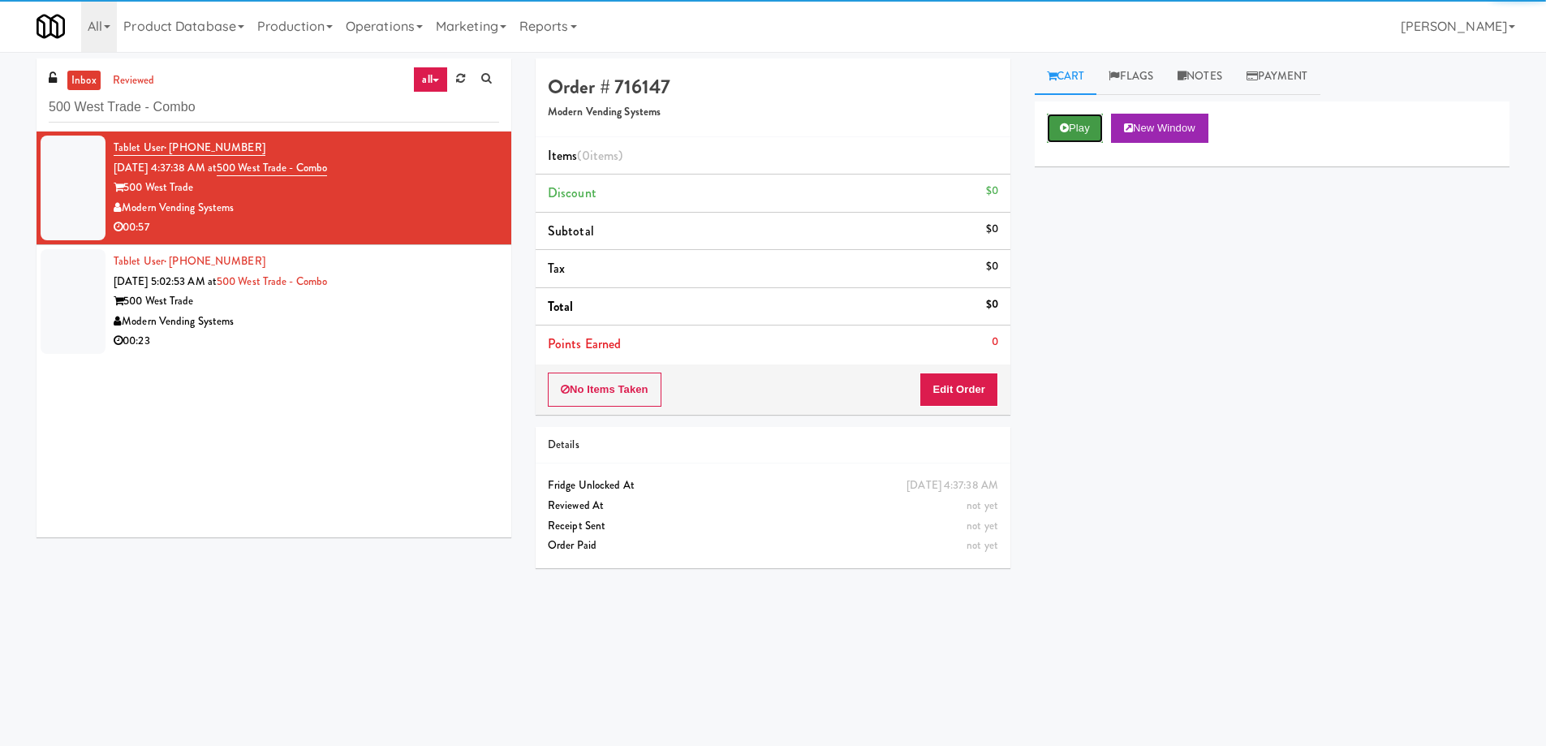
click at [1079, 142] on button "Play" at bounding box center [1075, 128] width 56 height 29
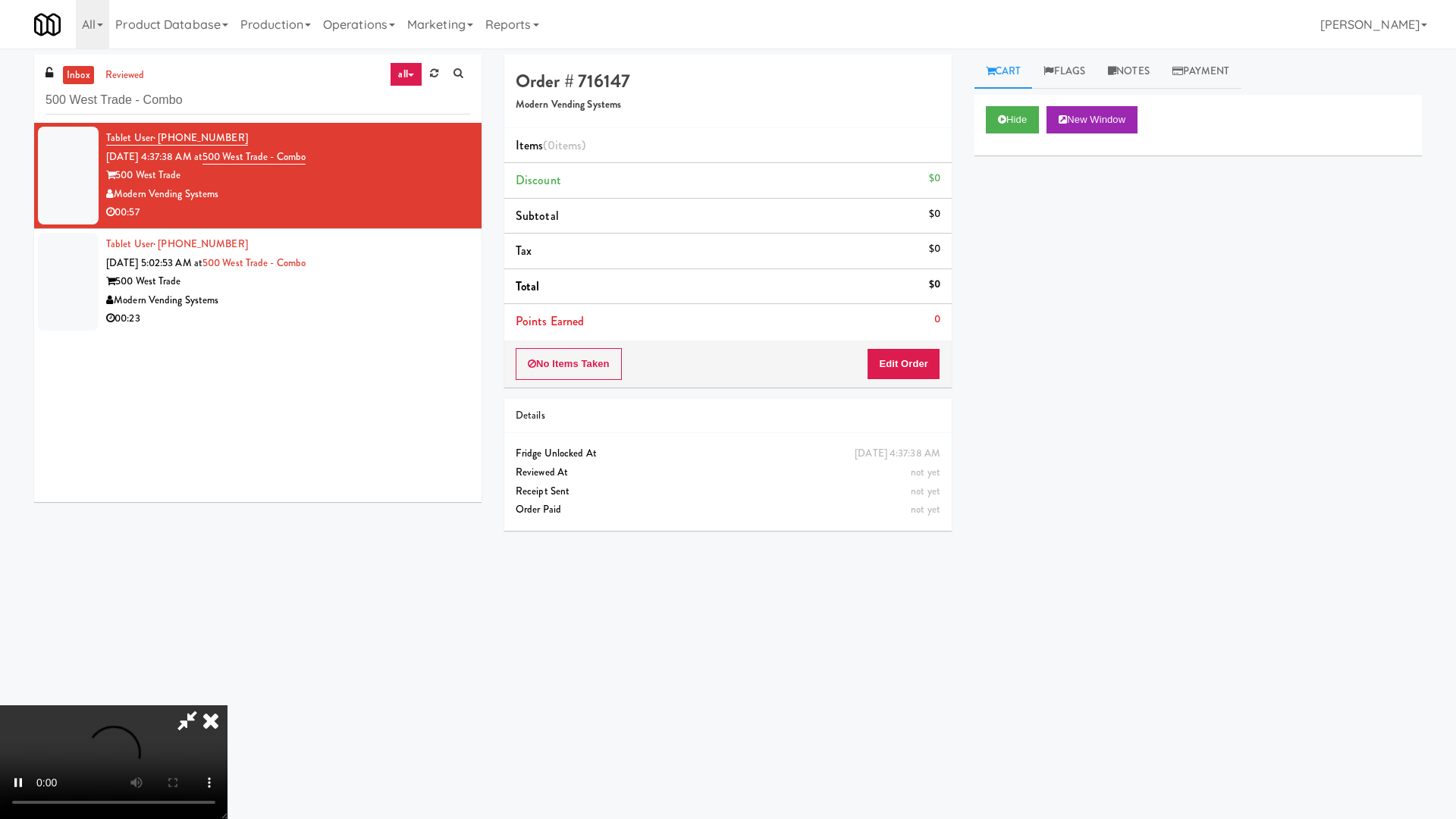
drag, startPoint x: 923, startPoint y: 435, endPoint x: 952, endPoint y: 450, distance: 32.6
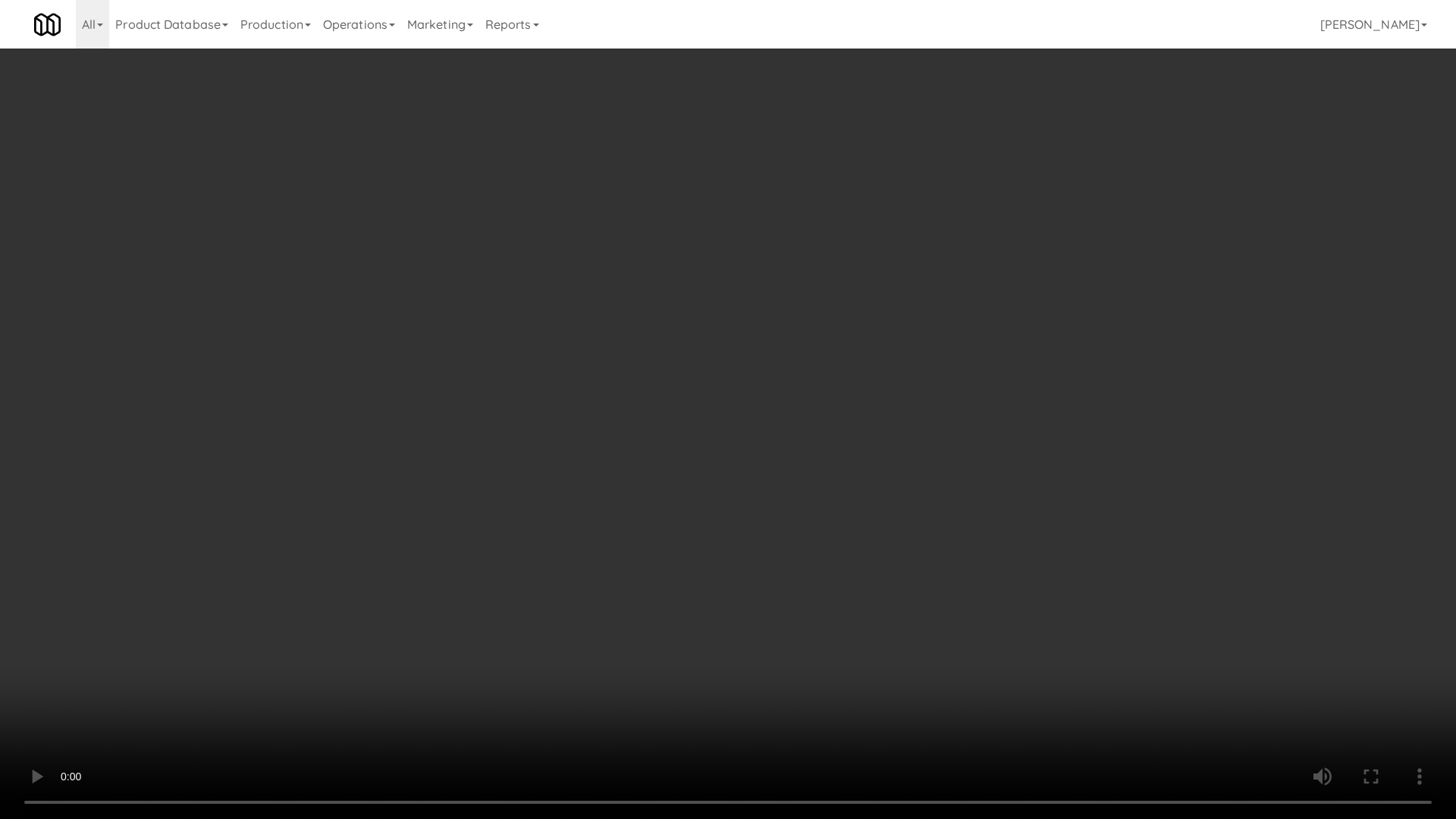
click at [923, 435] on video at bounding box center [728, 410] width 1456 height 819
click at [789, 501] on video at bounding box center [728, 410] width 1456 height 819
click at [701, 348] on video at bounding box center [728, 410] width 1456 height 819
click at [674, 384] on video at bounding box center [728, 410] width 1456 height 819
click at [706, 371] on video at bounding box center [728, 410] width 1456 height 819
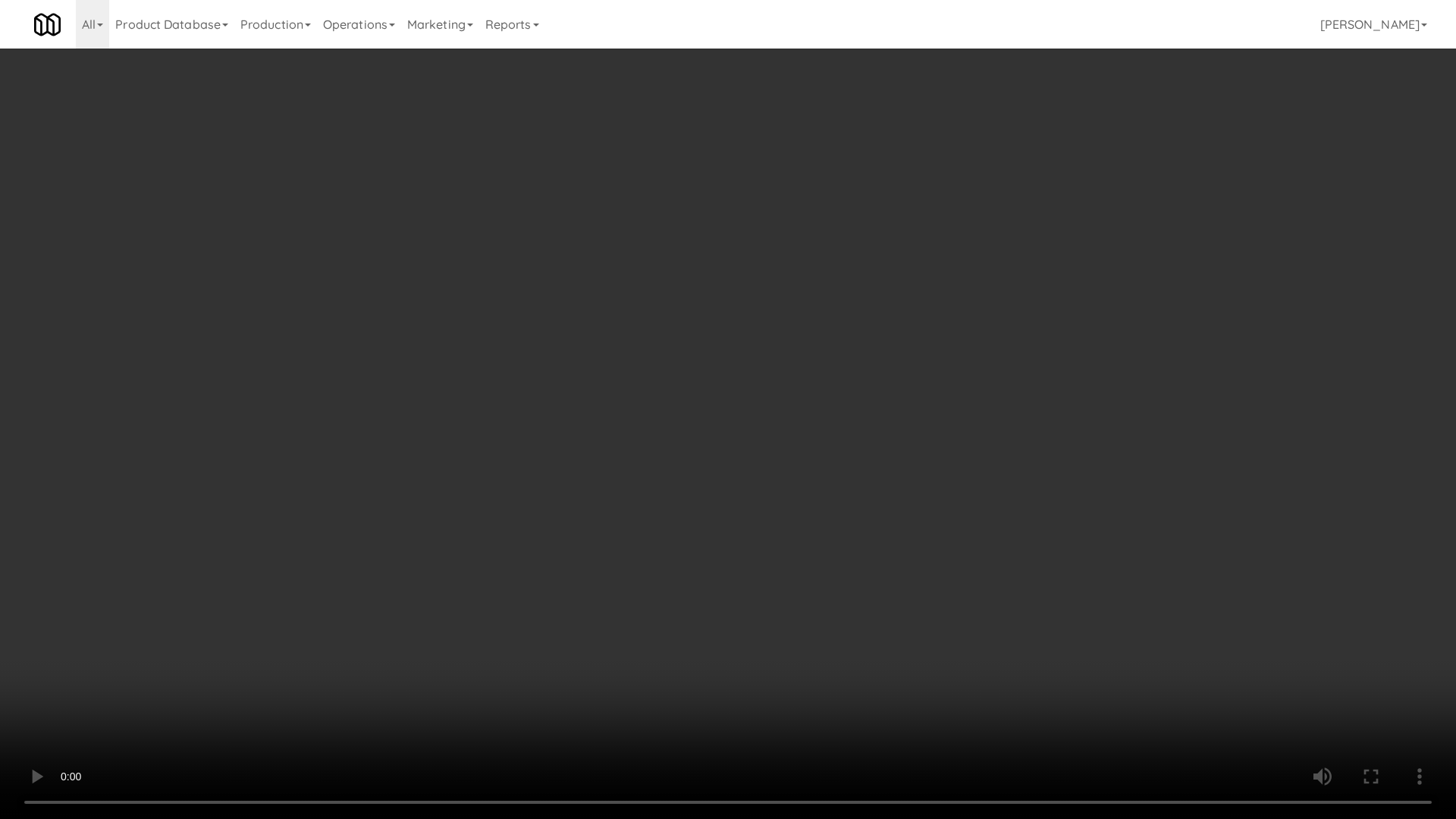
click at [706, 371] on video at bounding box center [728, 410] width 1456 height 819
click at [696, 387] on video at bounding box center [728, 410] width 1456 height 819
click at [694, 387] on video at bounding box center [728, 410] width 1456 height 819
click at [693, 387] on video at bounding box center [728, 410] width 1456 height 819
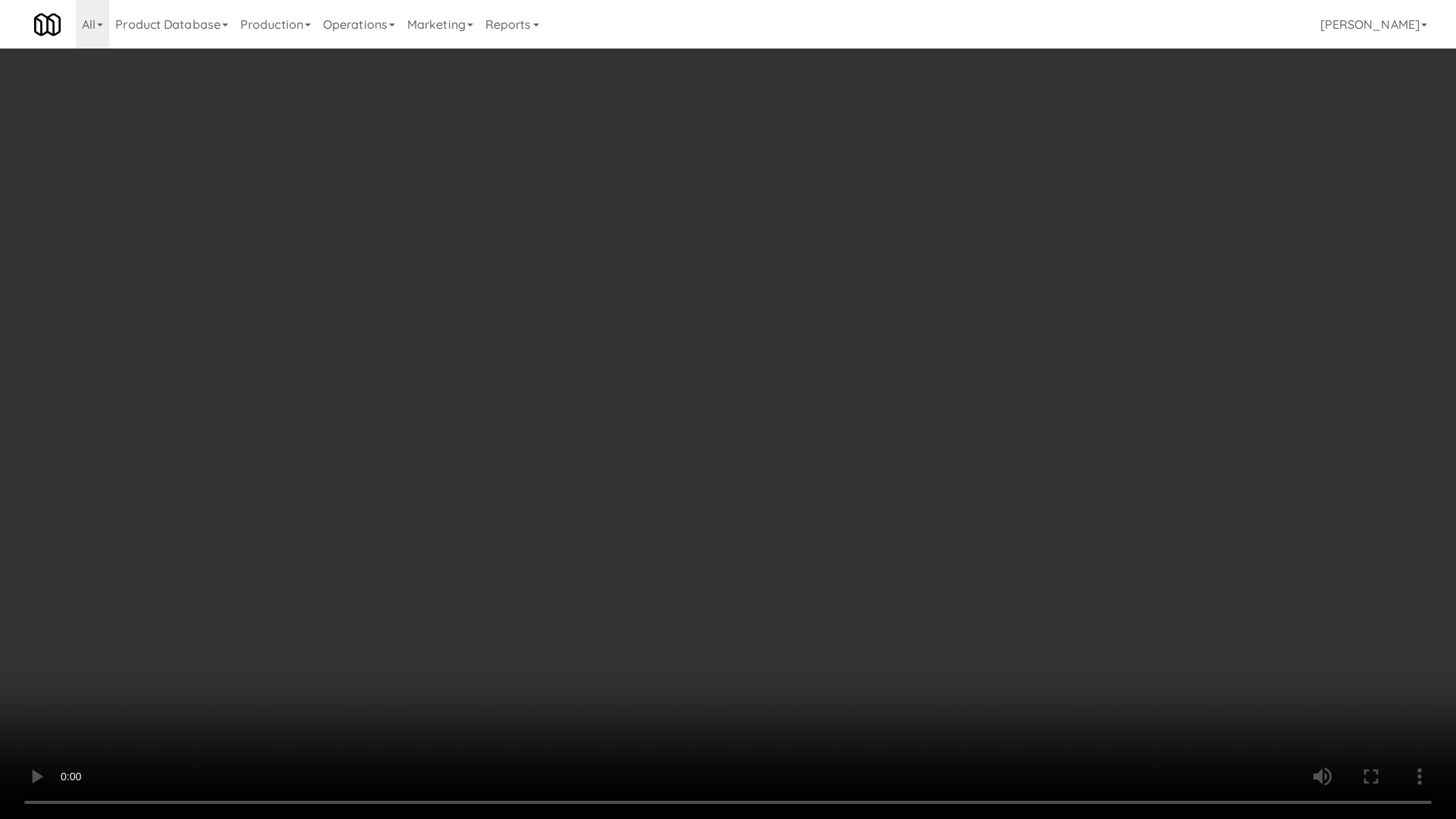
click at [693, 387] on video at bounding box center [728, 410] width 1456 height 819
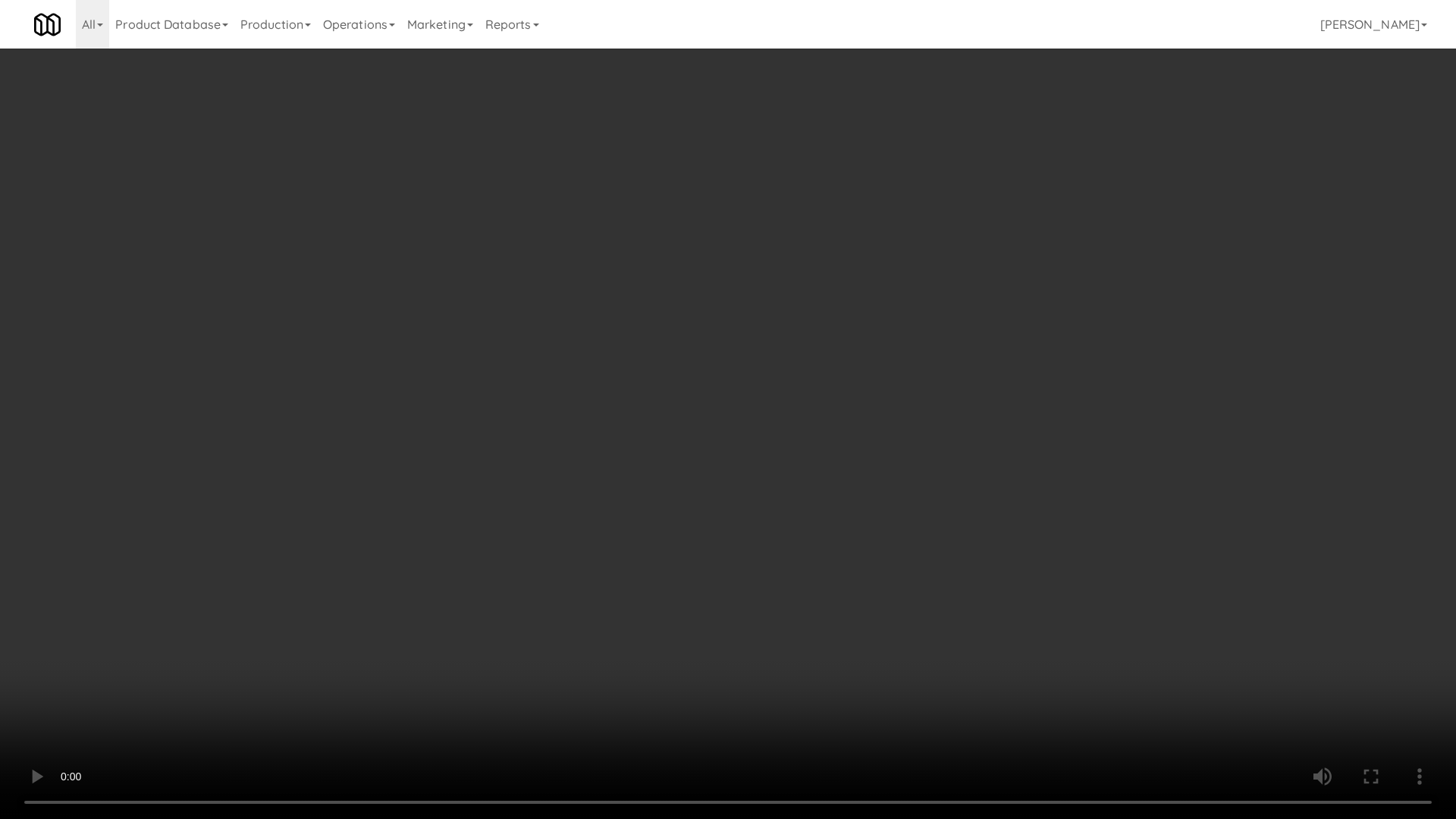
click at [693, 387] on video at bounding box center [728, 410] width 1456 height 819
click at [978, 443] on video at bounding box center [728, 410] width 1456 height 819
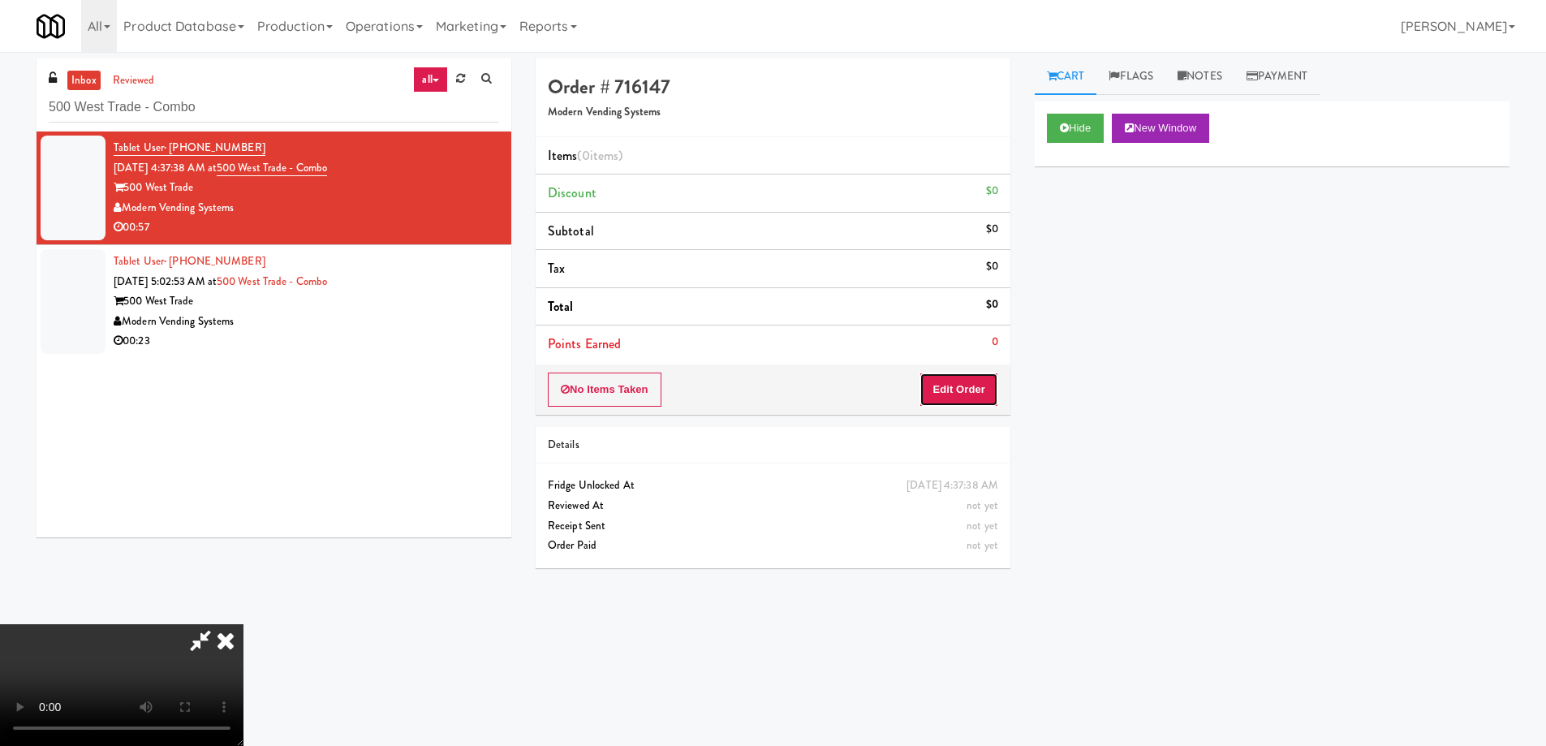
click at [965, 398] on button "Edit Order" at bounding box center [958, 389] width 79 height 34
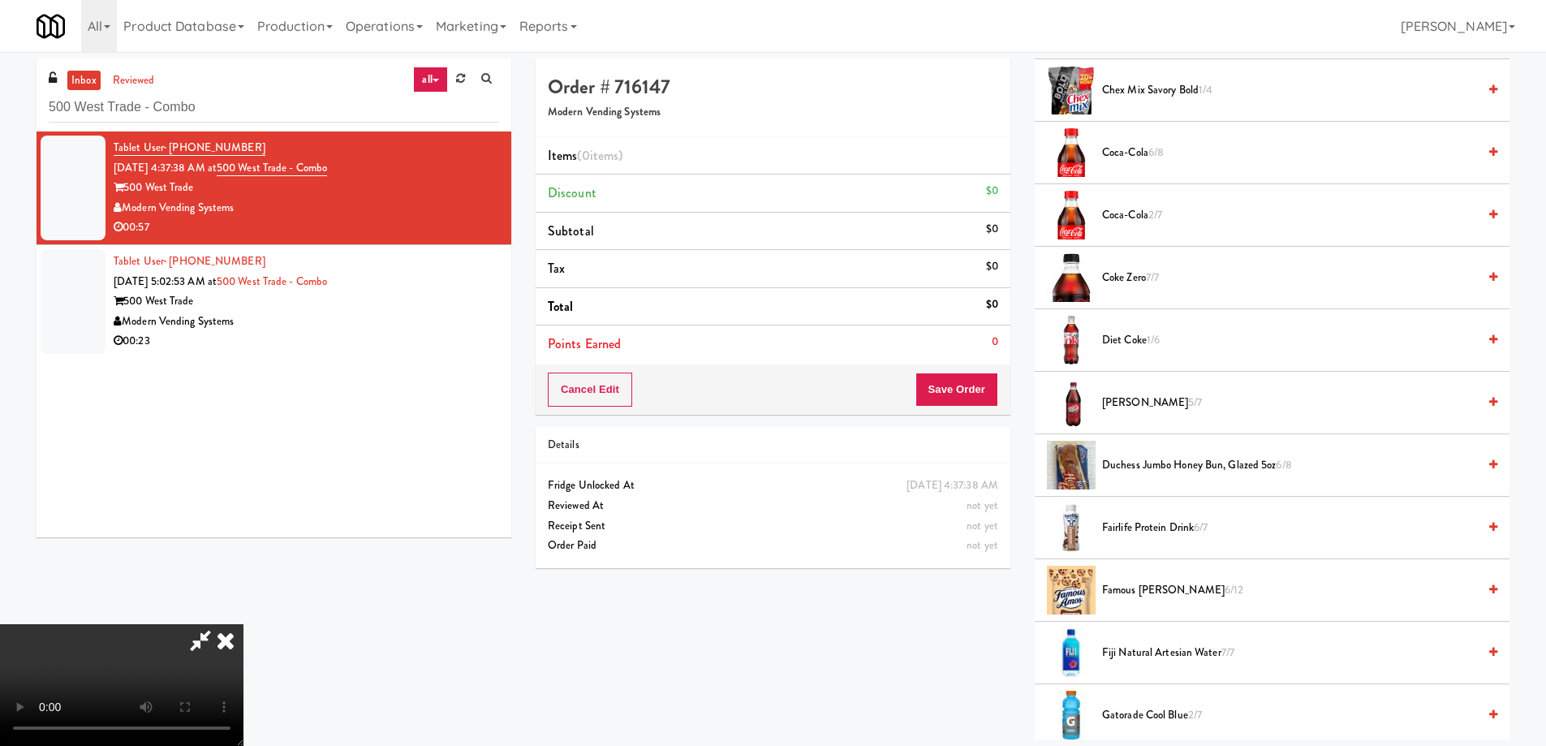
scroll to position [487, 0]
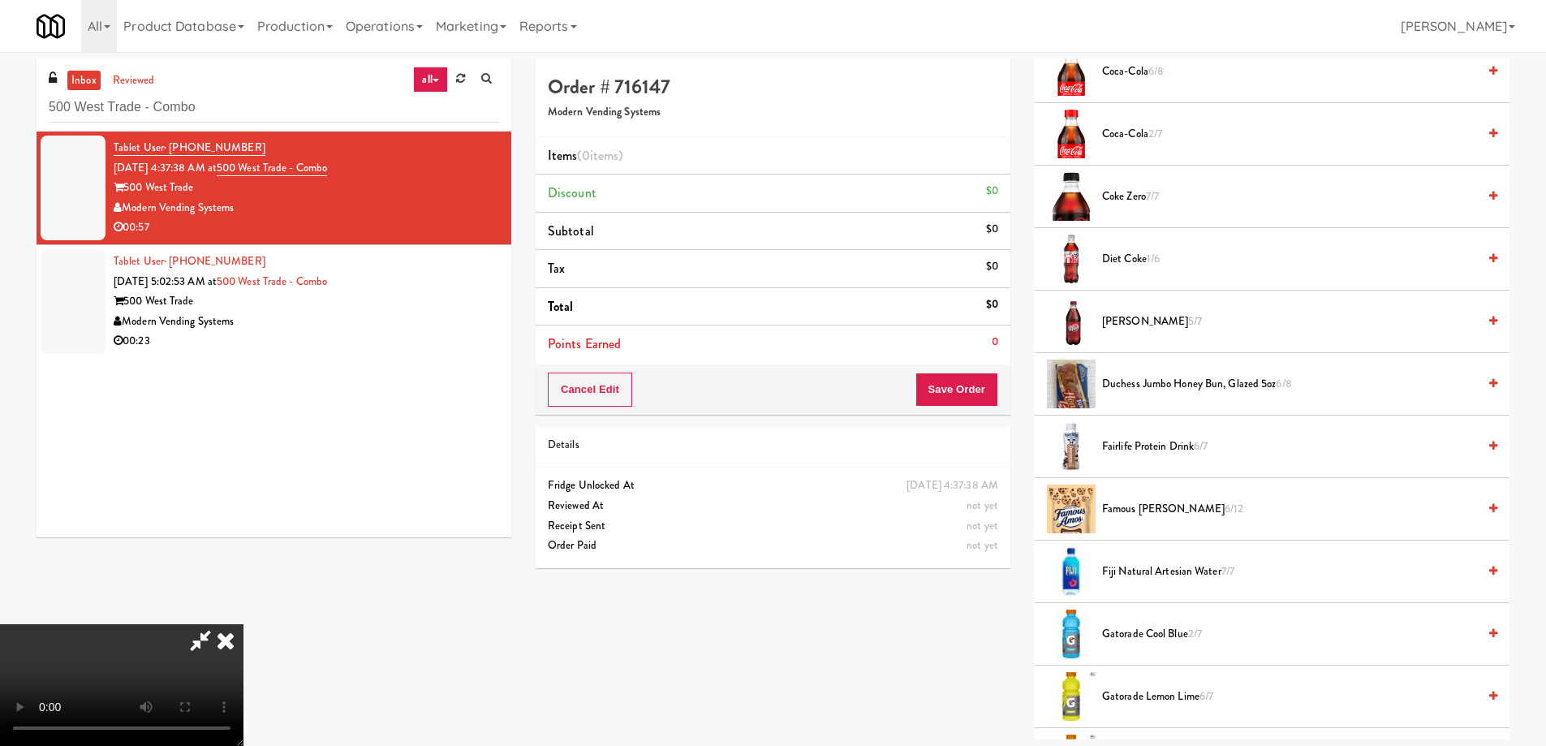
click at [1164, 506] on span "Famous [PERSON_NAME] 6/12" at bounding box center [1289, 509] width 375 height 20
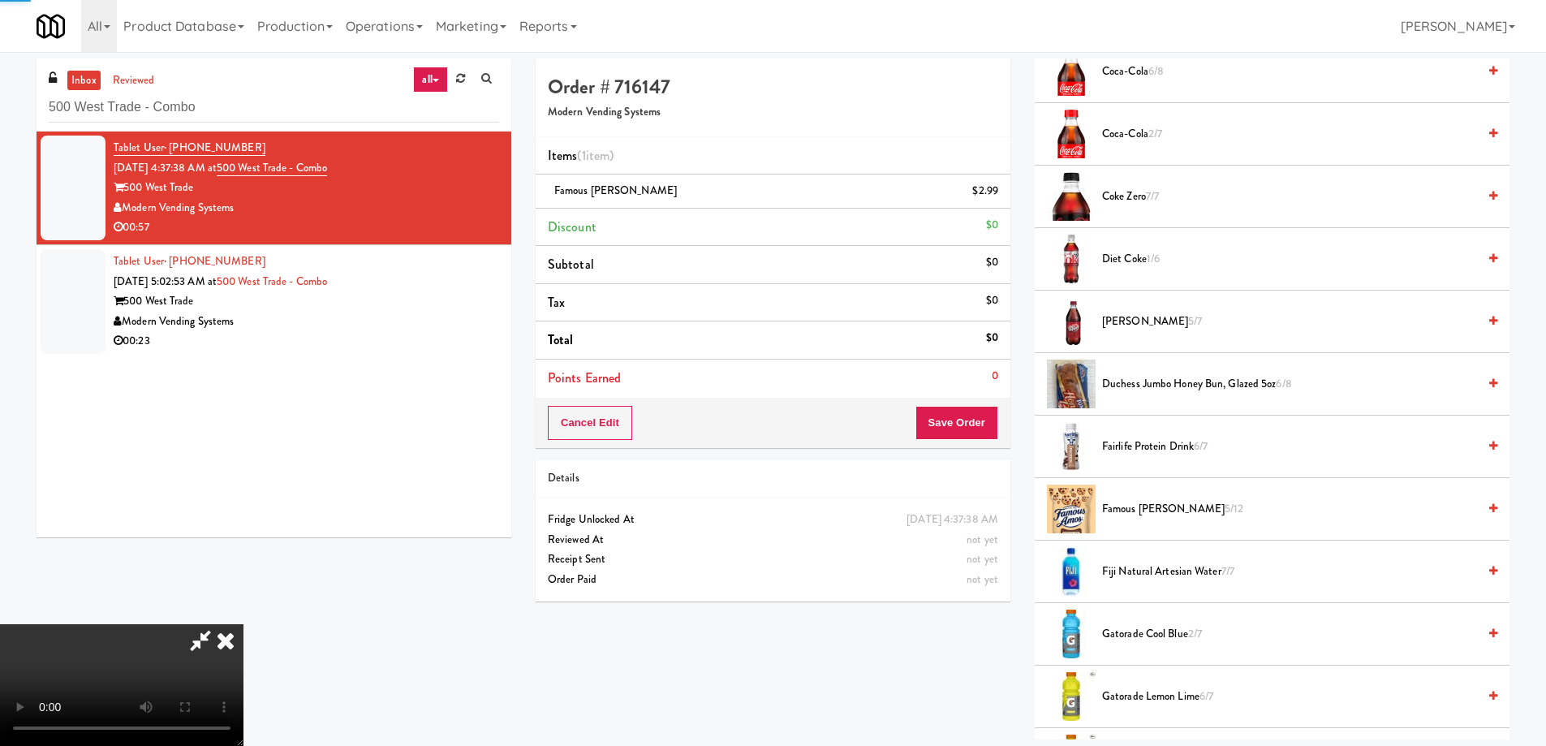
click at [1196, 510] on span "Famous [PERSON_NAME] 5/12" at bounding box center [1289, 509] width 375 height 20
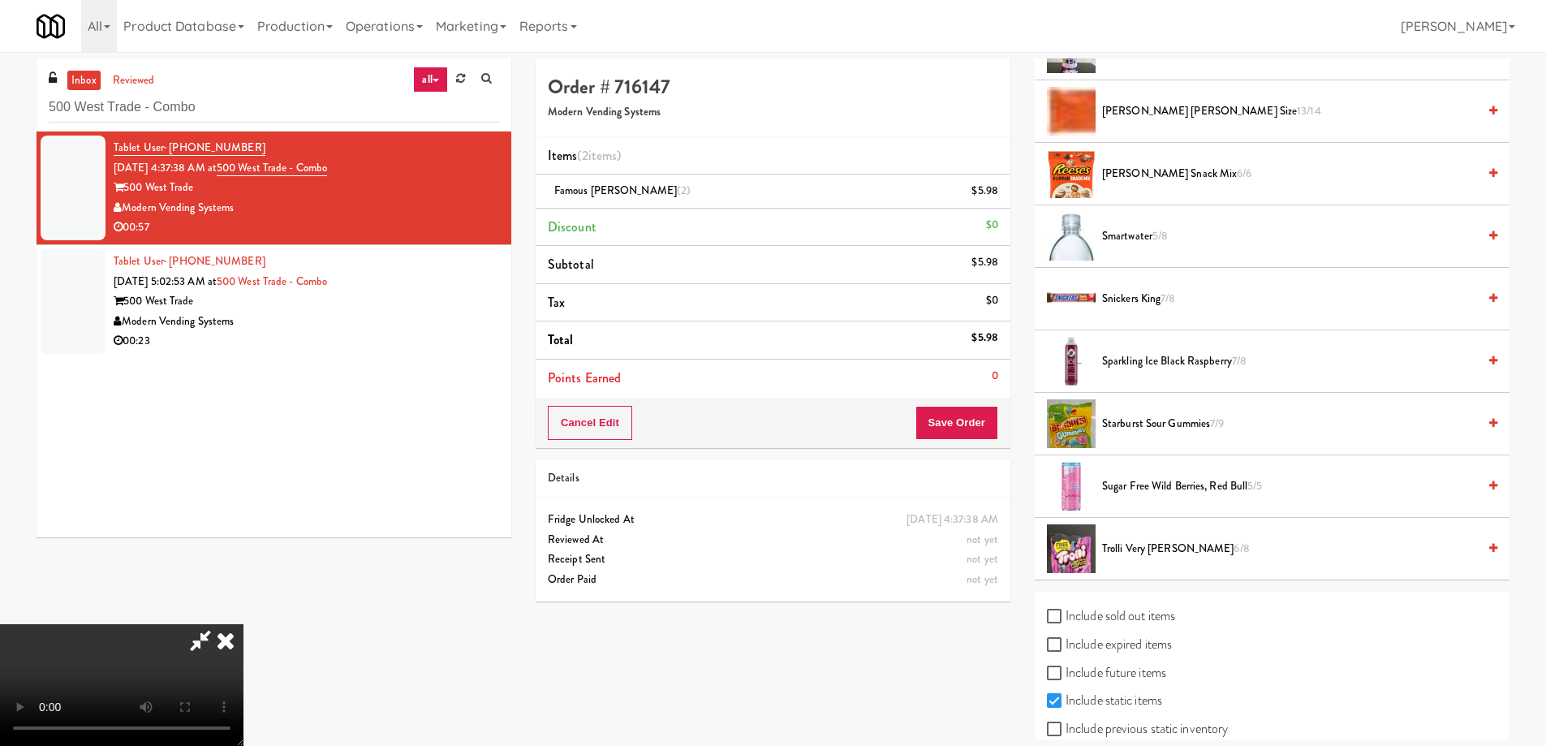
scroll to position [1726, 0]
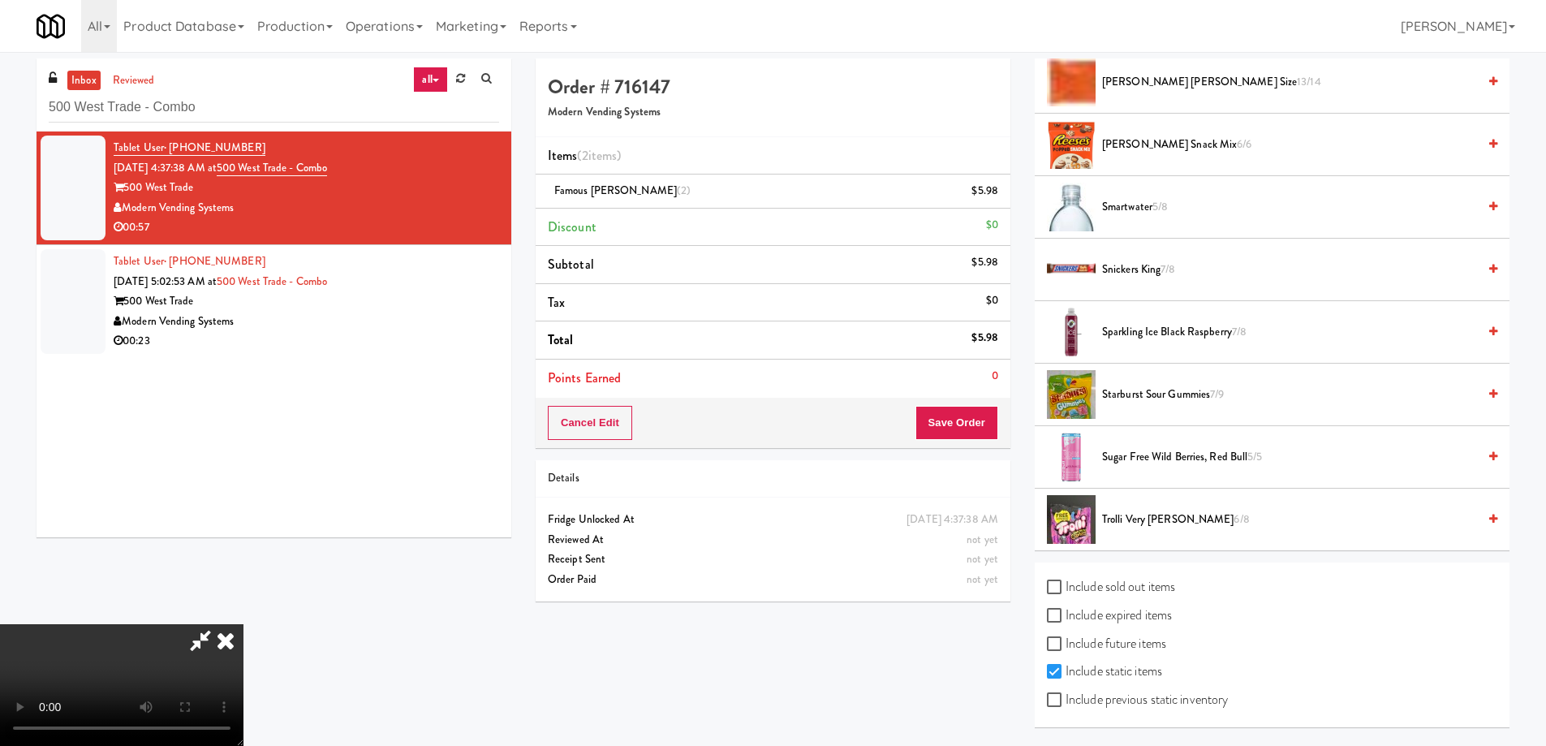
drag, startPoint x: 1106, startPoint y: 607, endPoint x: 1107, endPoint y: 626, distance: 19.5
click at [1104, 608] on label "Include expired items" at bounding box center [1109, 615] width 125 height 24
click at [1065, 609] on input "Include expired items" at bounding box center [1056, 615] width 19 height 13
checkbox input "true"
click at [1146, 699] on label "Include previous static inventory" at bounding box center [1137, 699] width 181 height 24
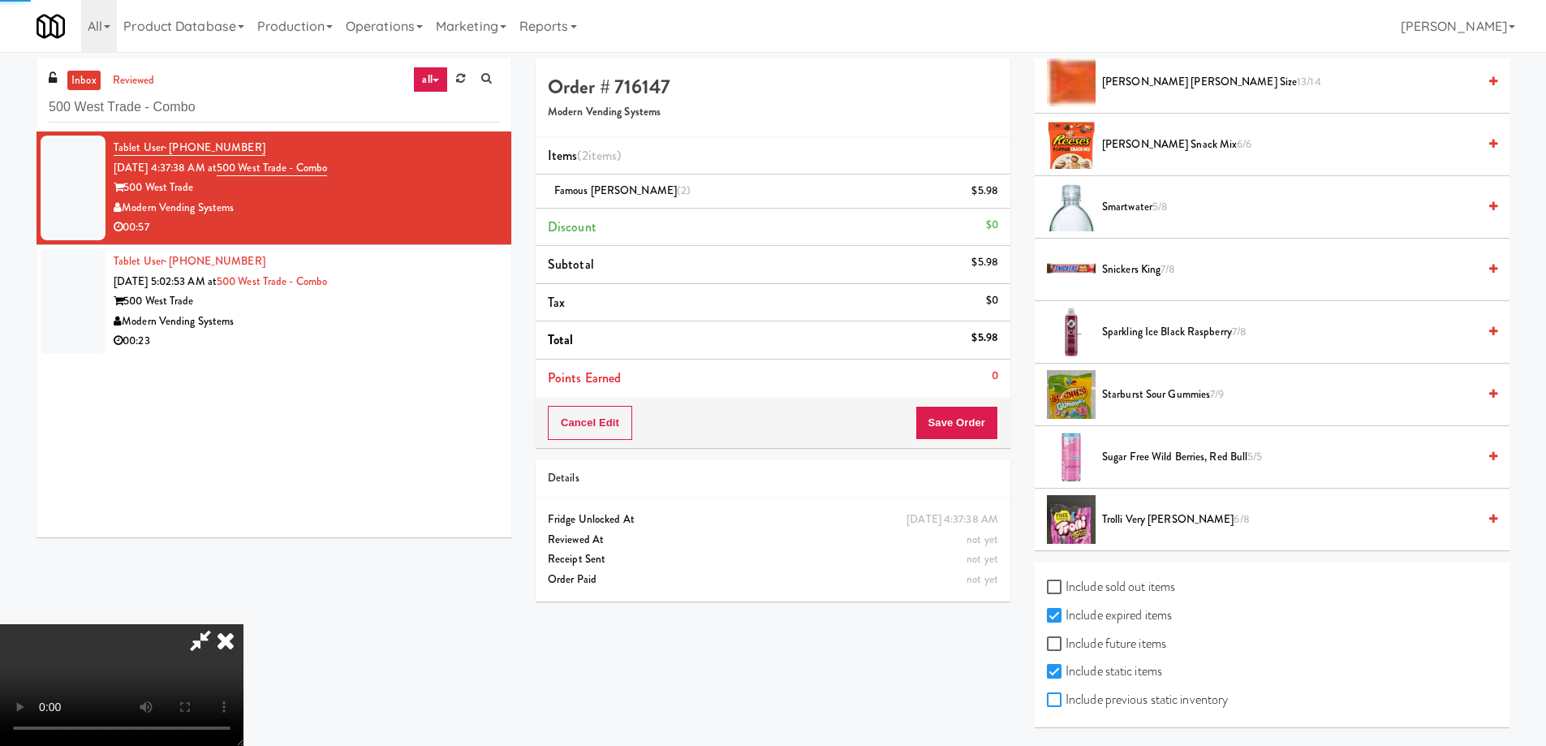
click at [1065, 699] on input "Include previous static inventory" at bounding box center [1056, 700] width 19 height 13
checkbox input "true"
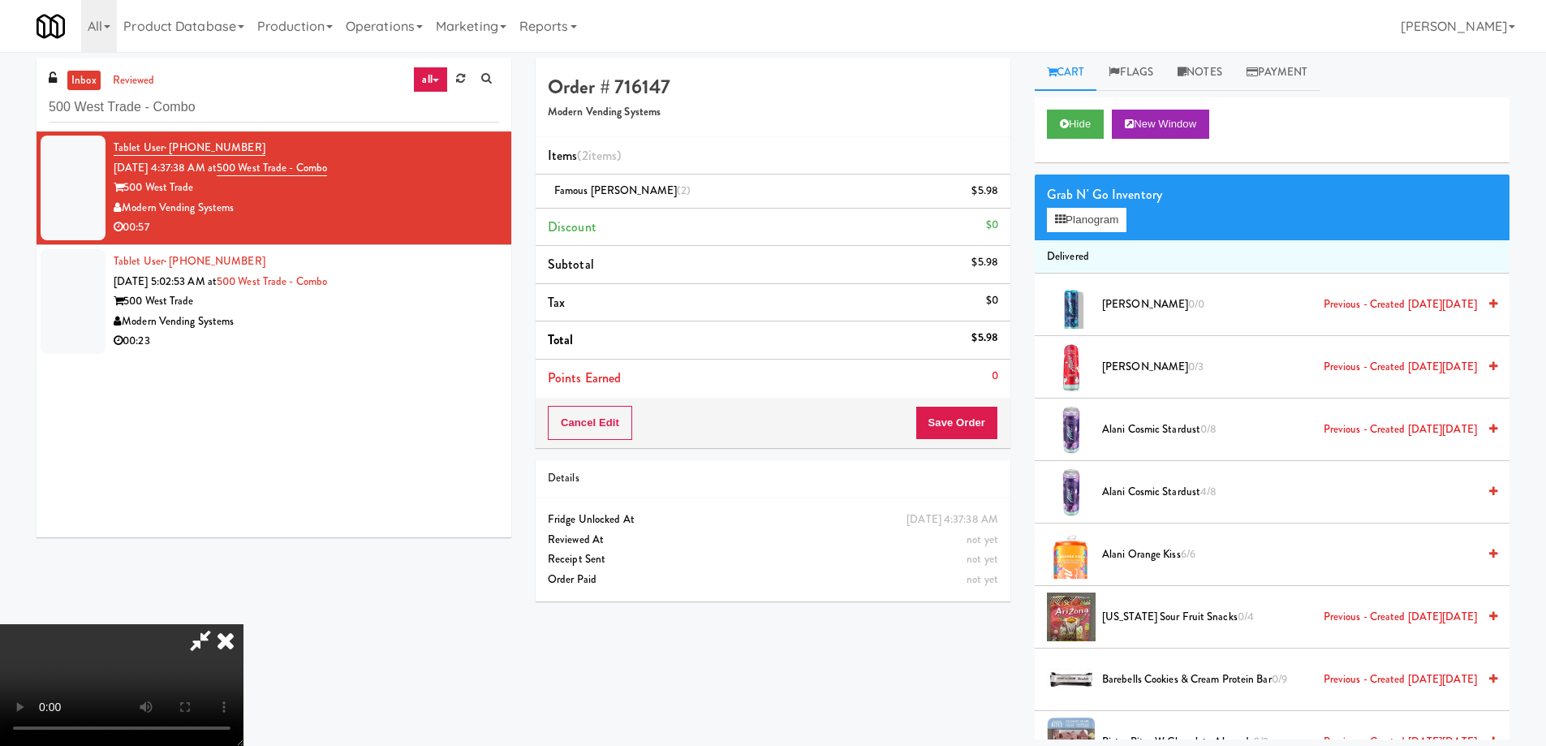
scroll to position [0, 0]
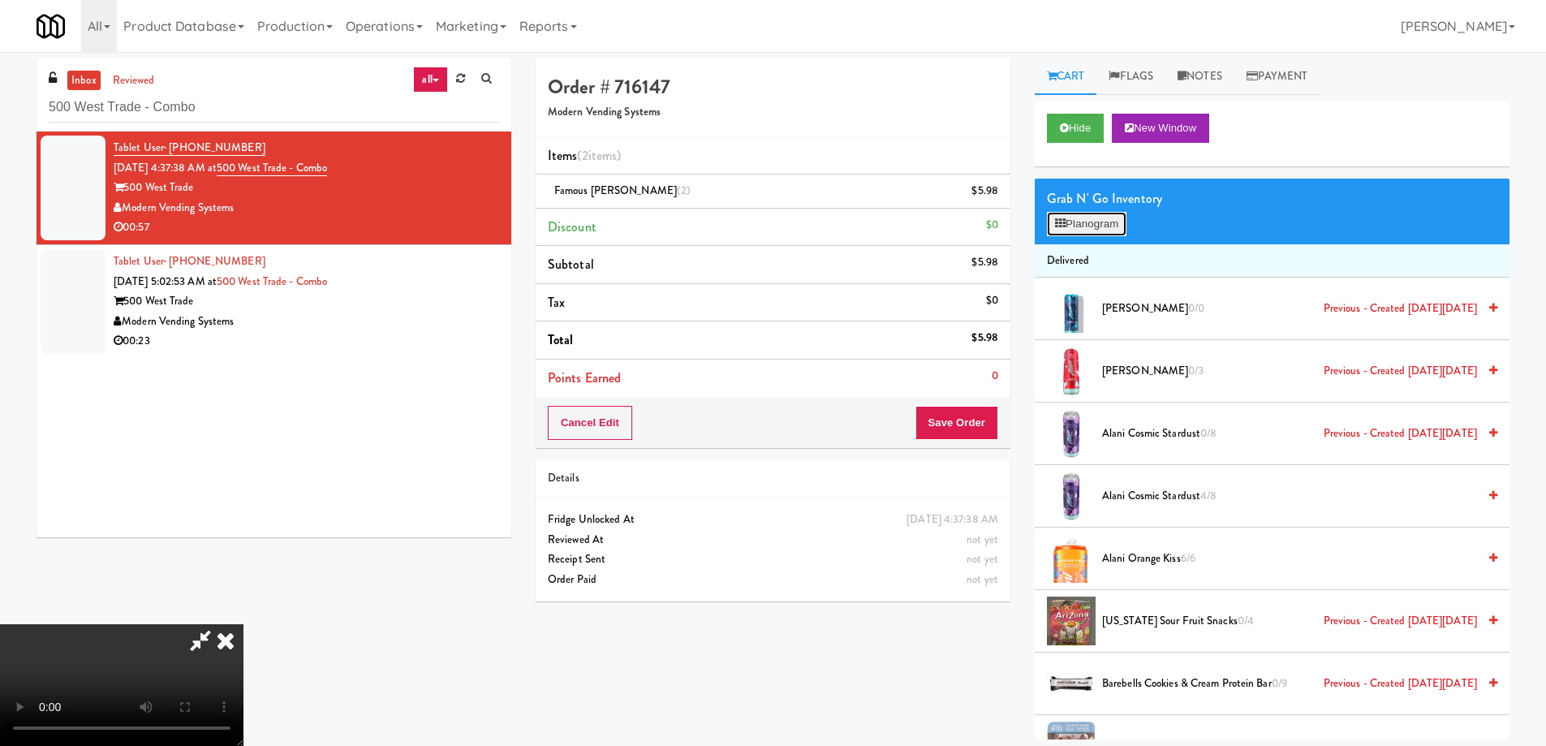
click at [1099, 220] on button "Planogram" at bounding box center [1087, 224] width 80 height 24
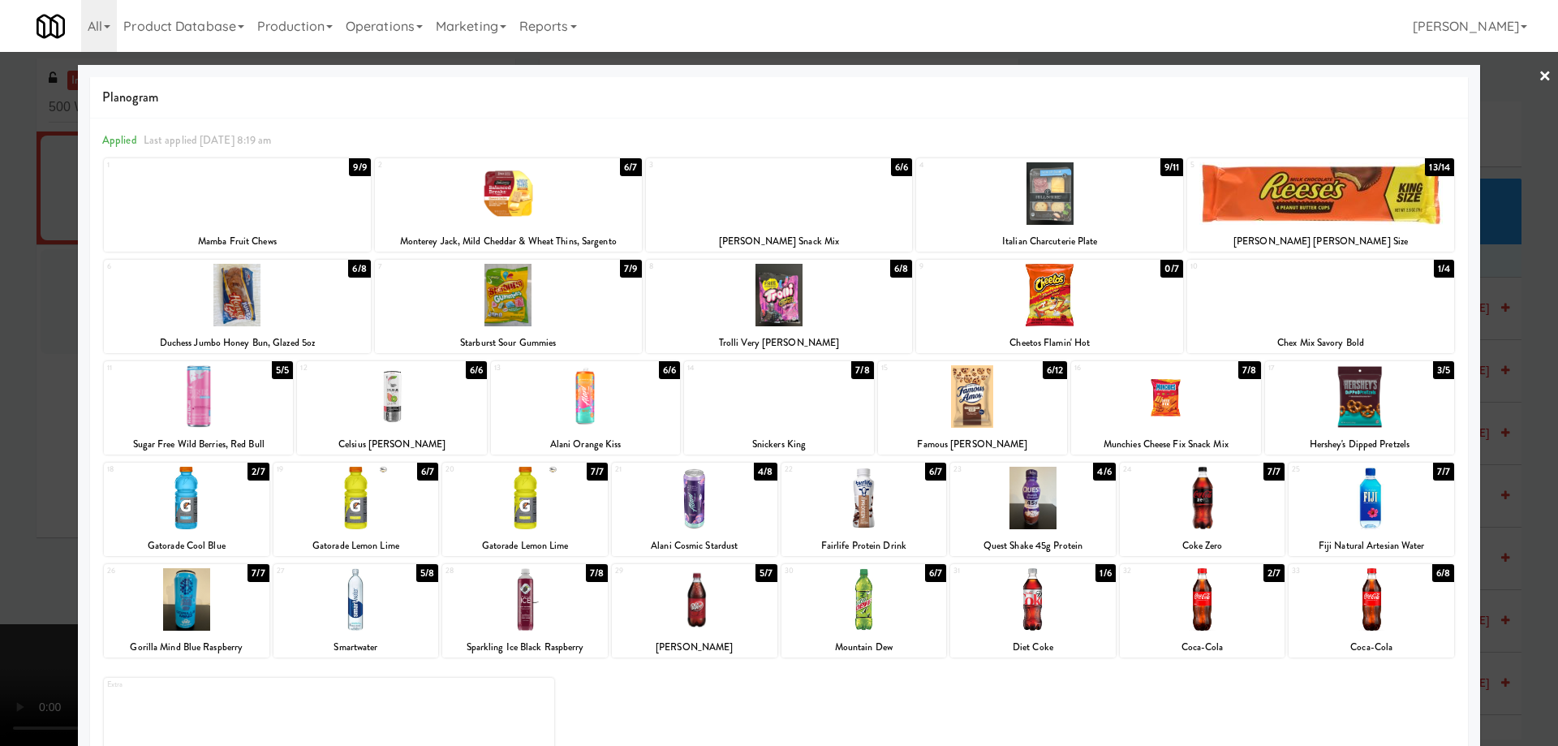
click at [1080, 307] on div at bounding box center [1049, 295] width 267 height 62
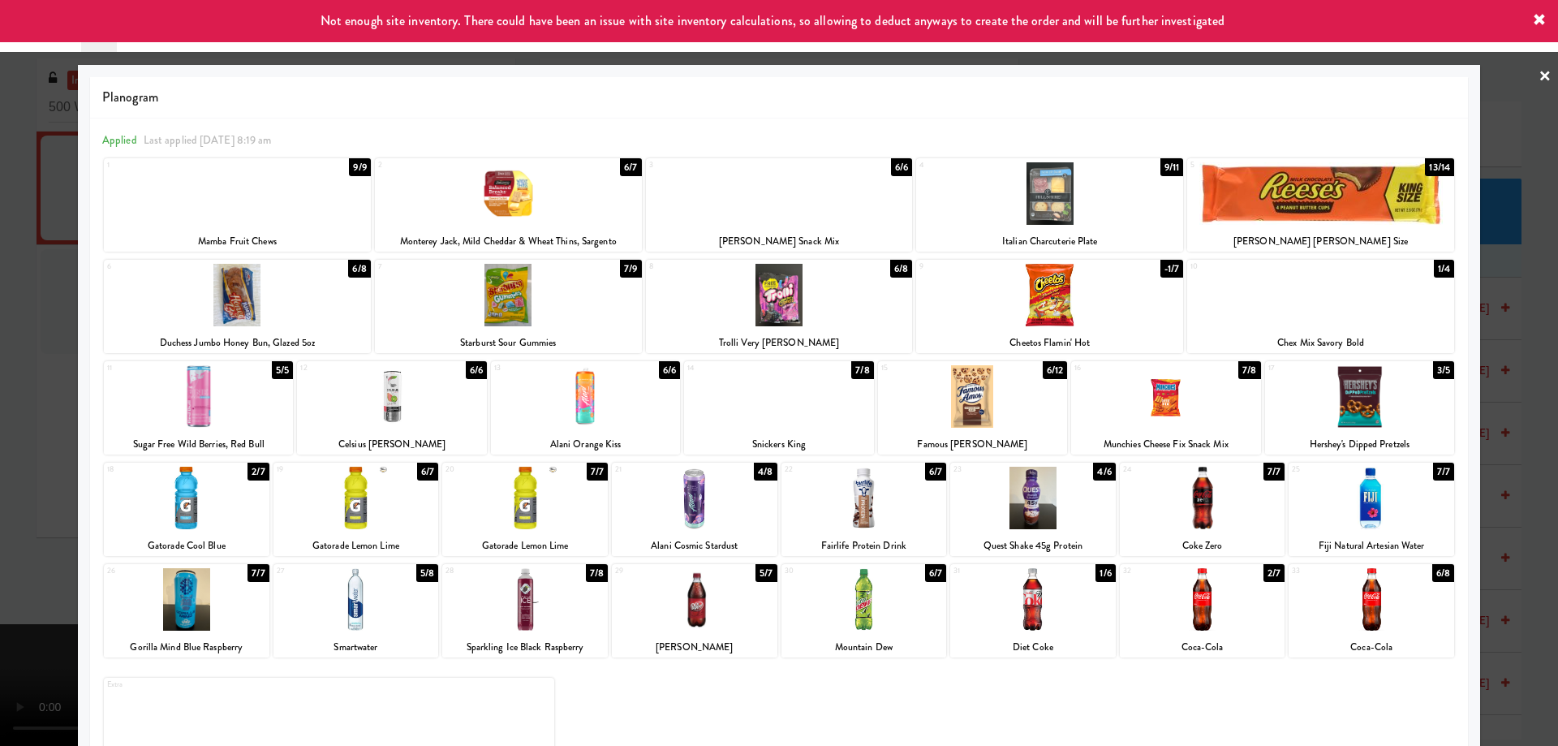
click at [1538, 76] on link "×" at bounding box center [1544, 77] width 13 height 50
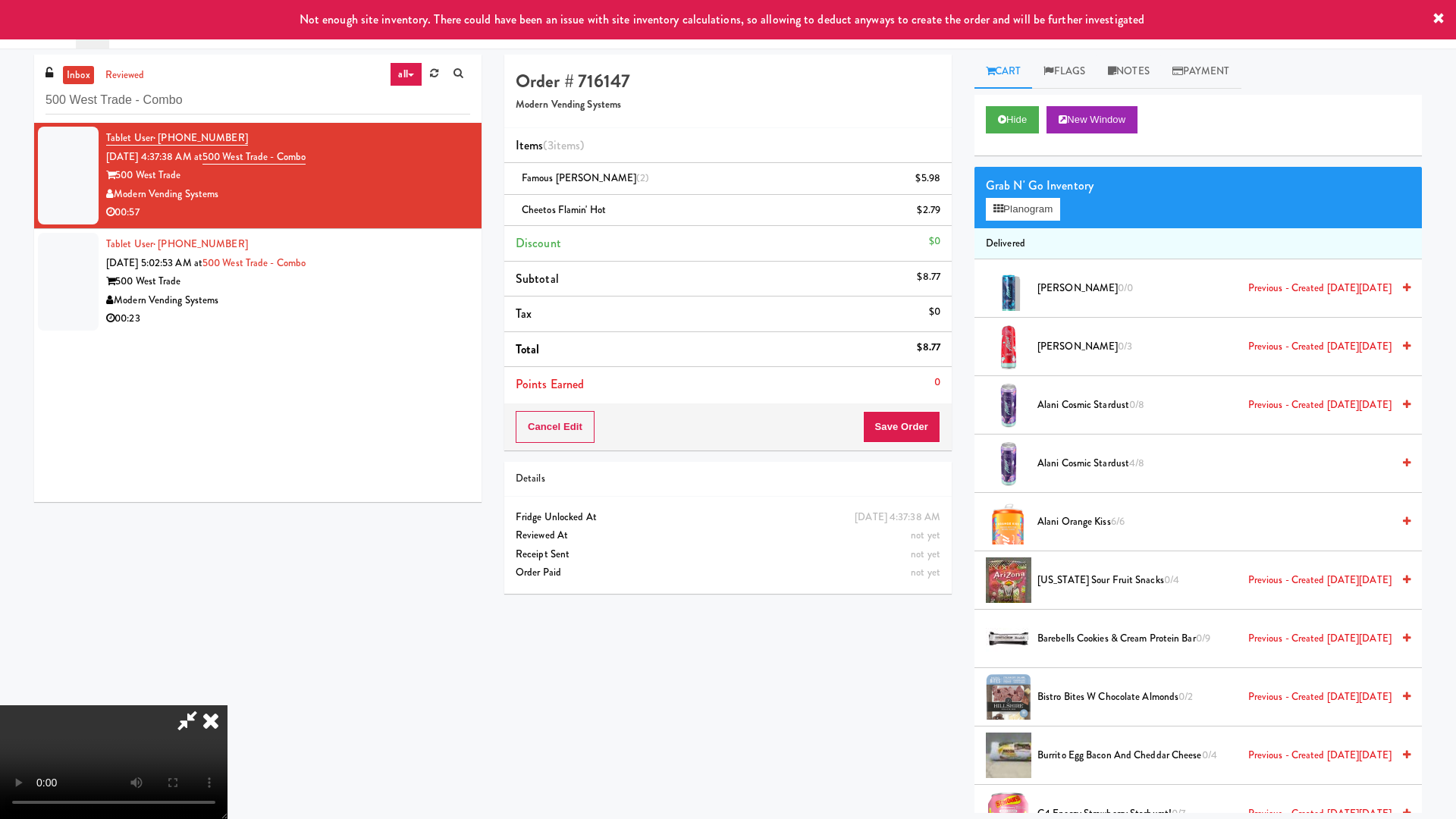
click at [227, 697] on video at bounding box center [113, 763] width 227 height 114
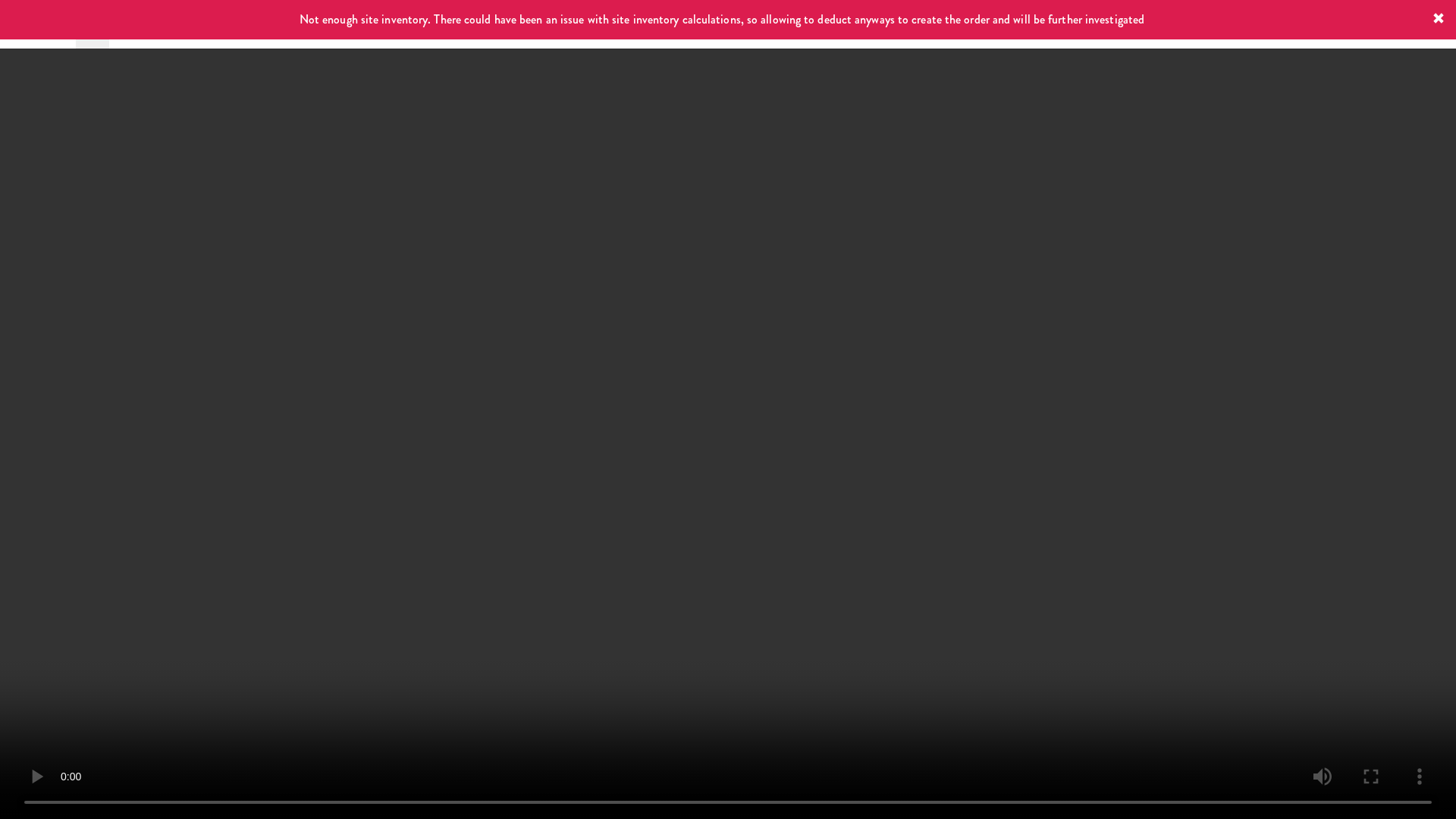
click at [857, 433] on video at bounding box center [728, 410] width 1456 height 819
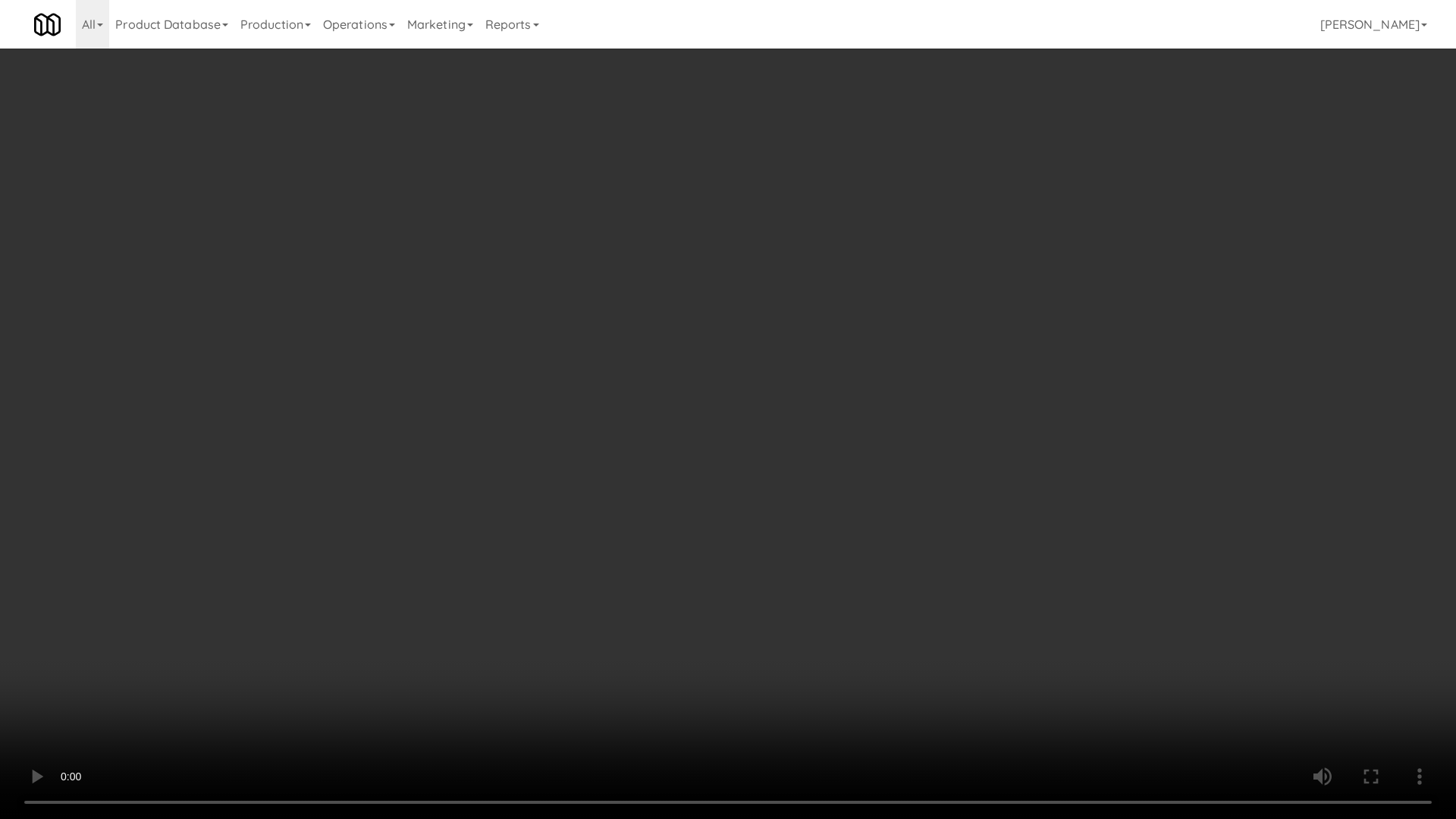
click at [919, 491] on video at bounding box center [728, 410] width 1456 height 819
click at [940, 400] on video at bounding box center [728, 410] width 1456 height 819
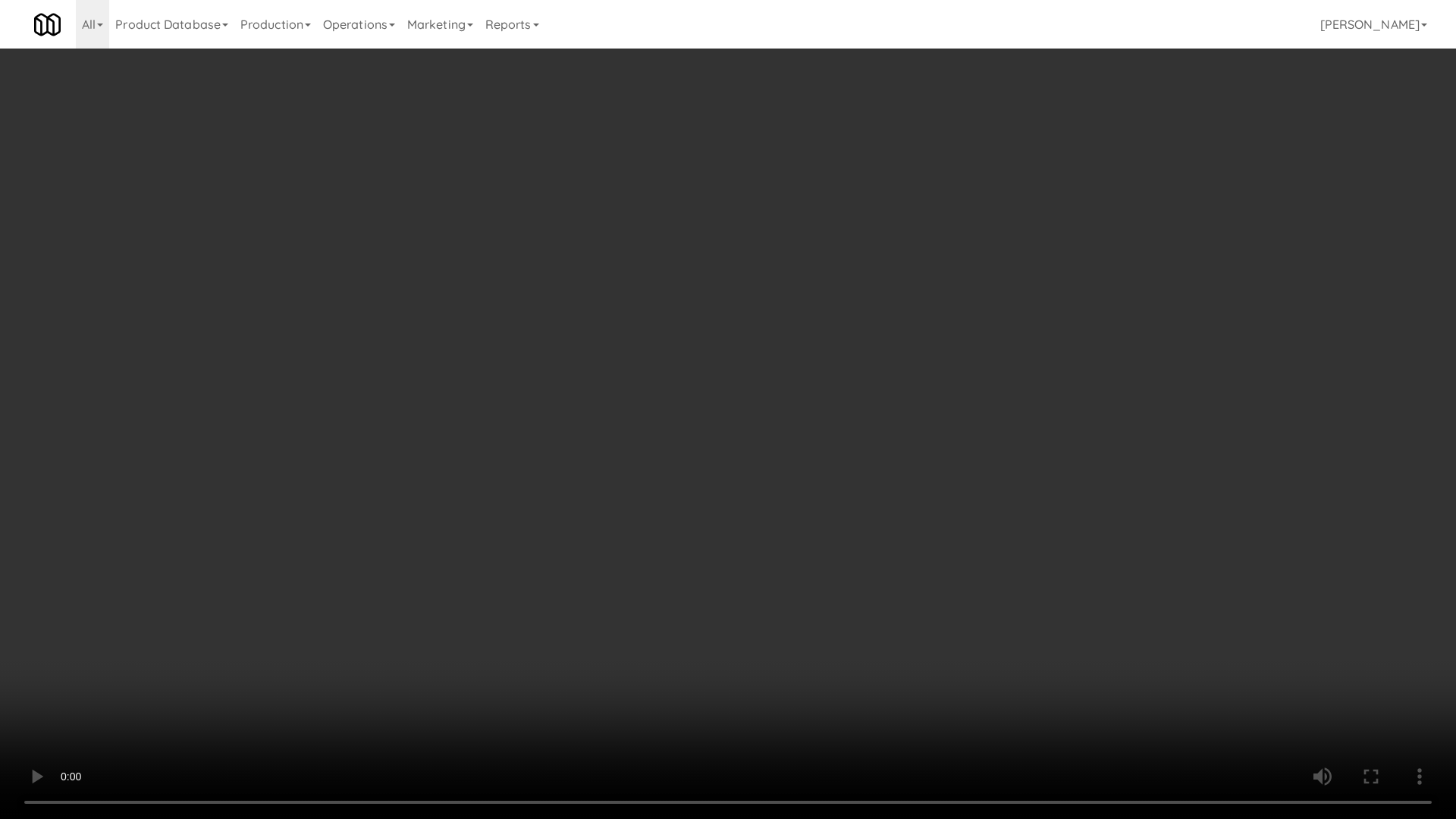
click at [939, 400] on video at bounding box center [728, 410] width 1456 height 819
click at [942, 410] on video at bounding box center [728, 410] width 1456 height 819
click at [894, 519] on video at bounding box center [728, 410] width 1456 height 819
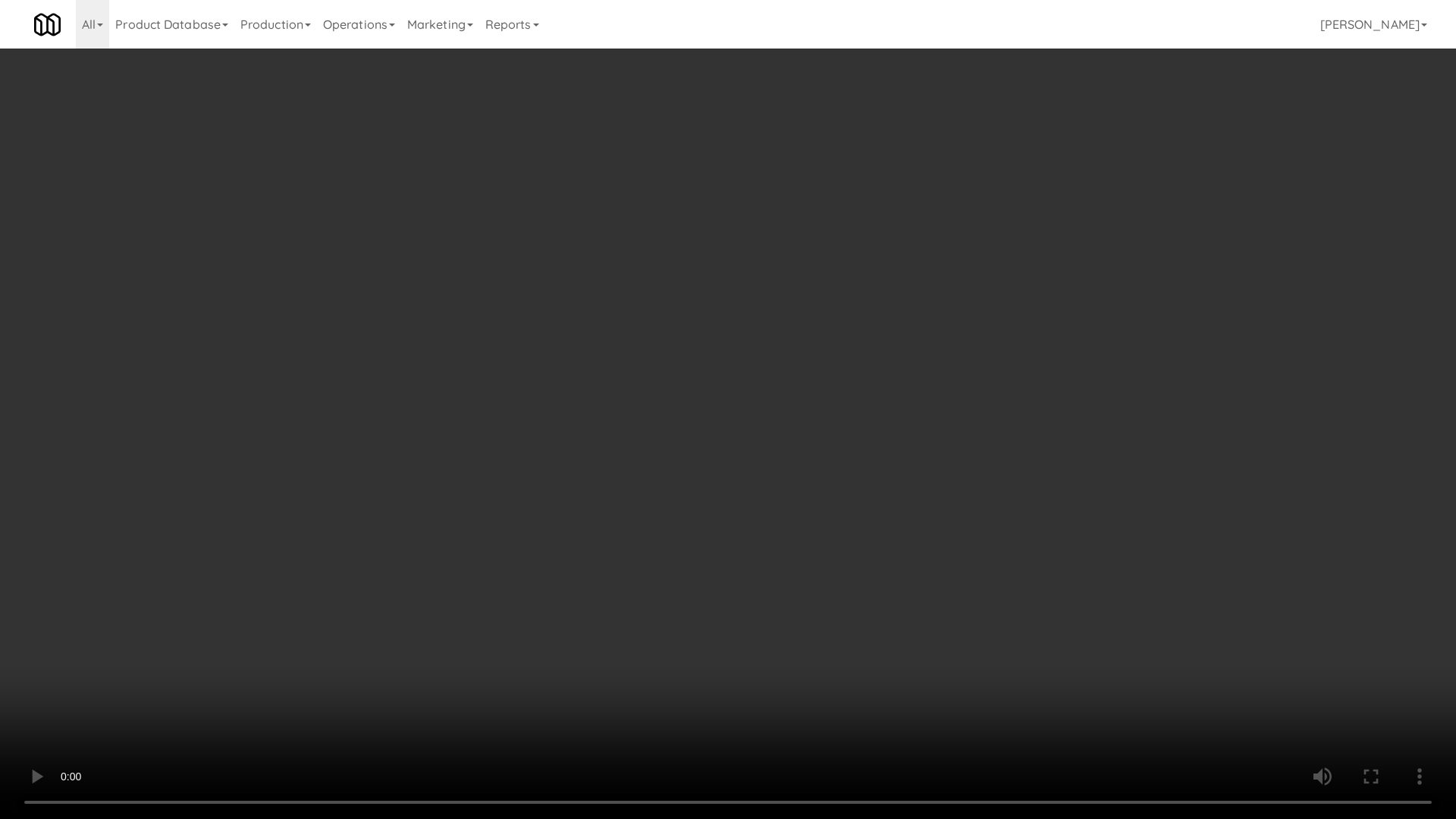
click at [916, 507] on video at bounding box center [728, 410] width 1456 height 819
click at [949, 491] on video at bounding box center [728, 410] width 1456 height 819
click at [949, 493] on video at bounding box center [728, 410] width 1456 height 819
click at [768, 429] on video at bounding box center [728, 410] width 1456 height 819
click at [828, 412] on video at bounding box center [728, 410] width 1456 height 819
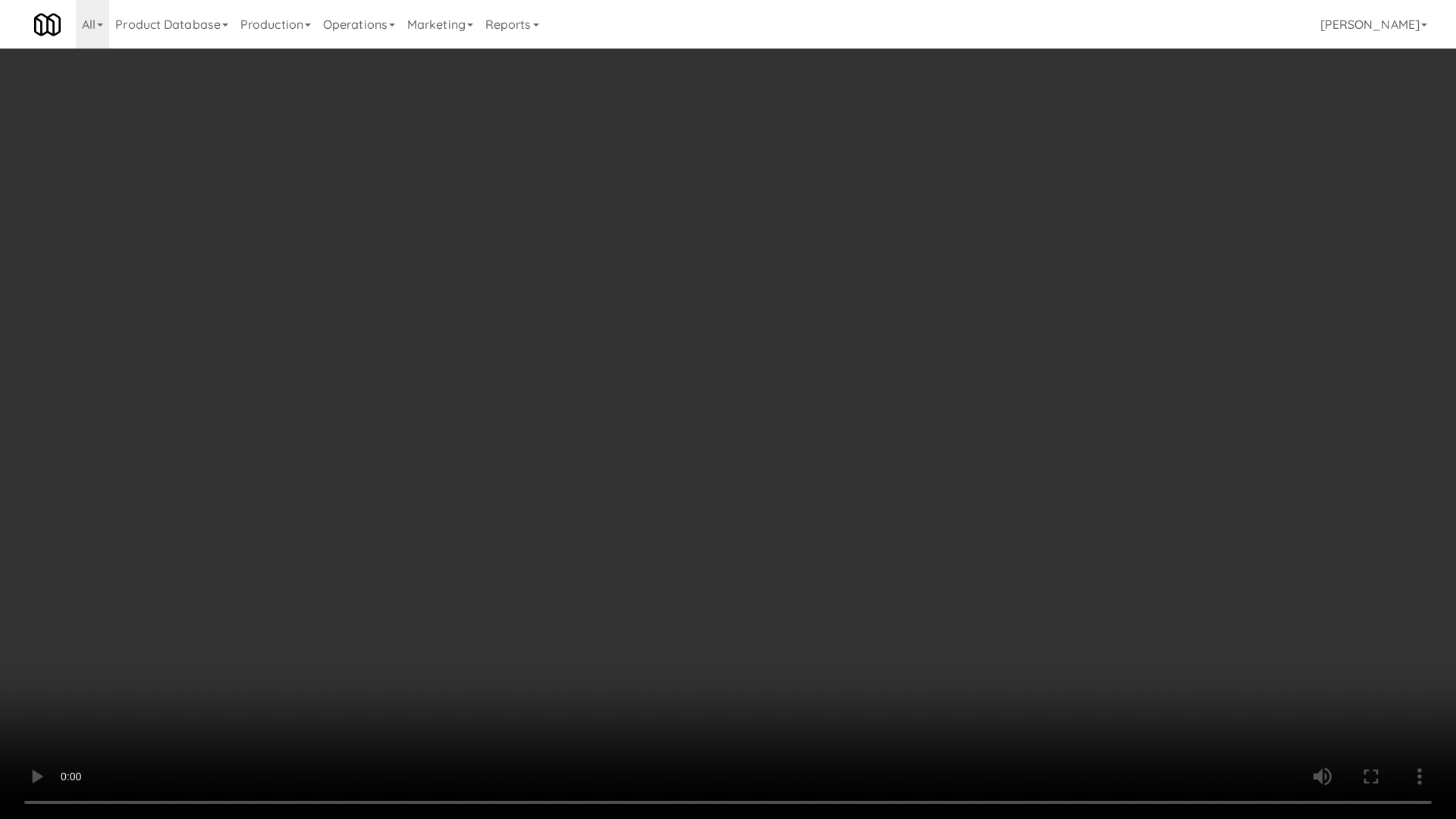
click at [828, 412] on video at bounding box center [728, 410] width 1456 height 819
click at [836, 438] on video at bounding box center [728, 410] width 1456 height 819
click at [793, 440] on video at bounding box center [728, 410] width 1456 height 819
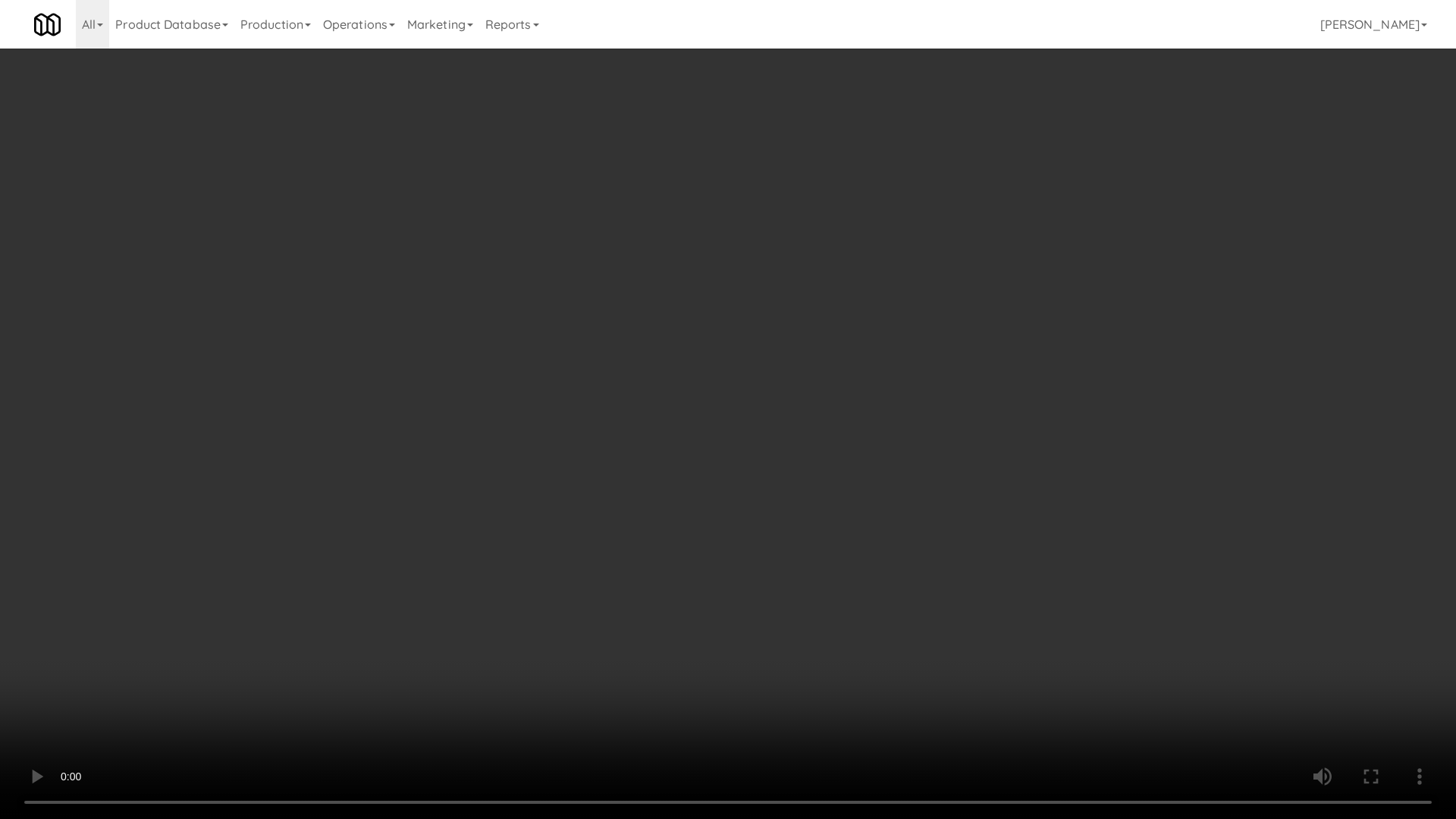
click at [795, 440] on video at bounding box center [728, 410] width 1456 height 819
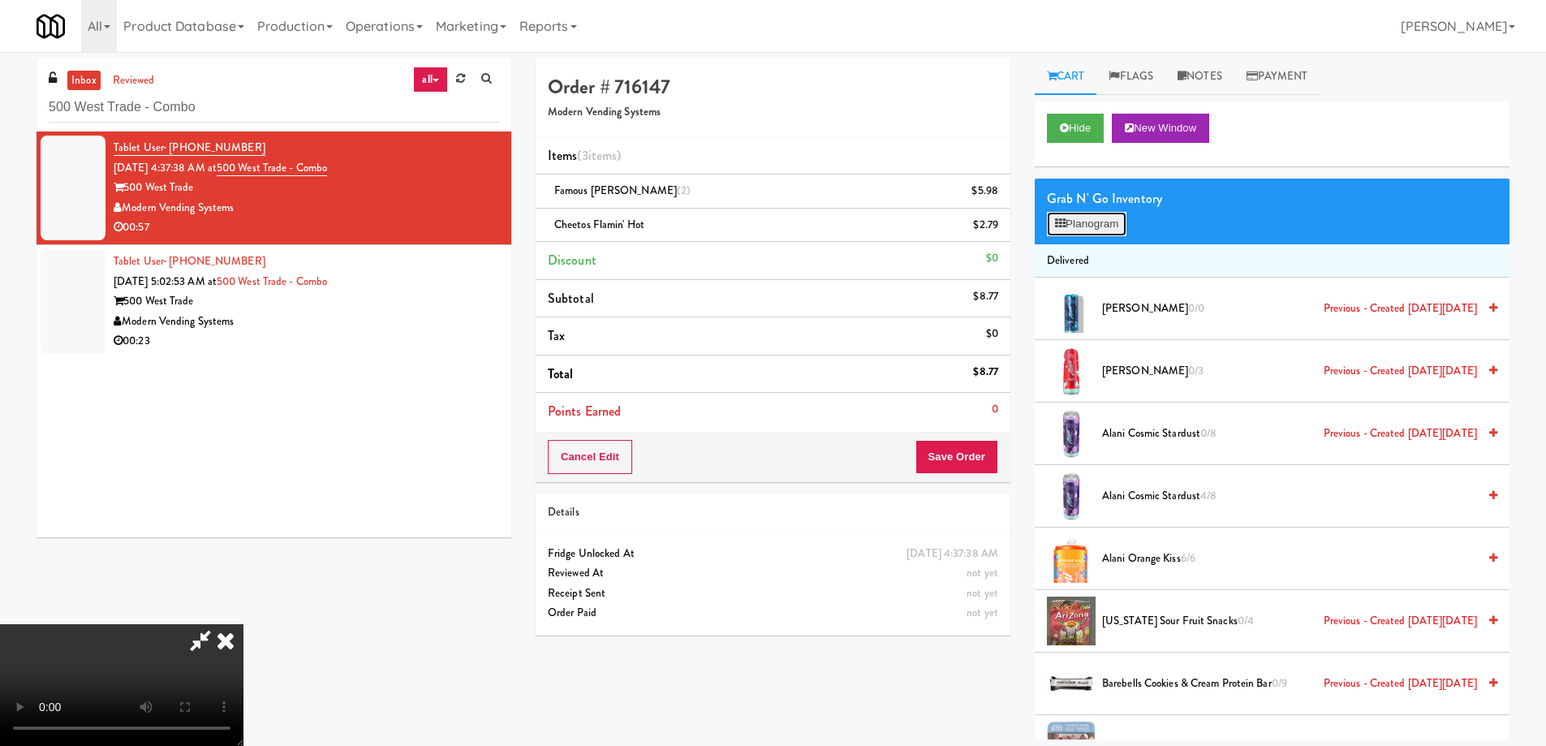
click at [1076, 223] on button "Planogram" at bounding box center [1087, 224] width 80 height 24
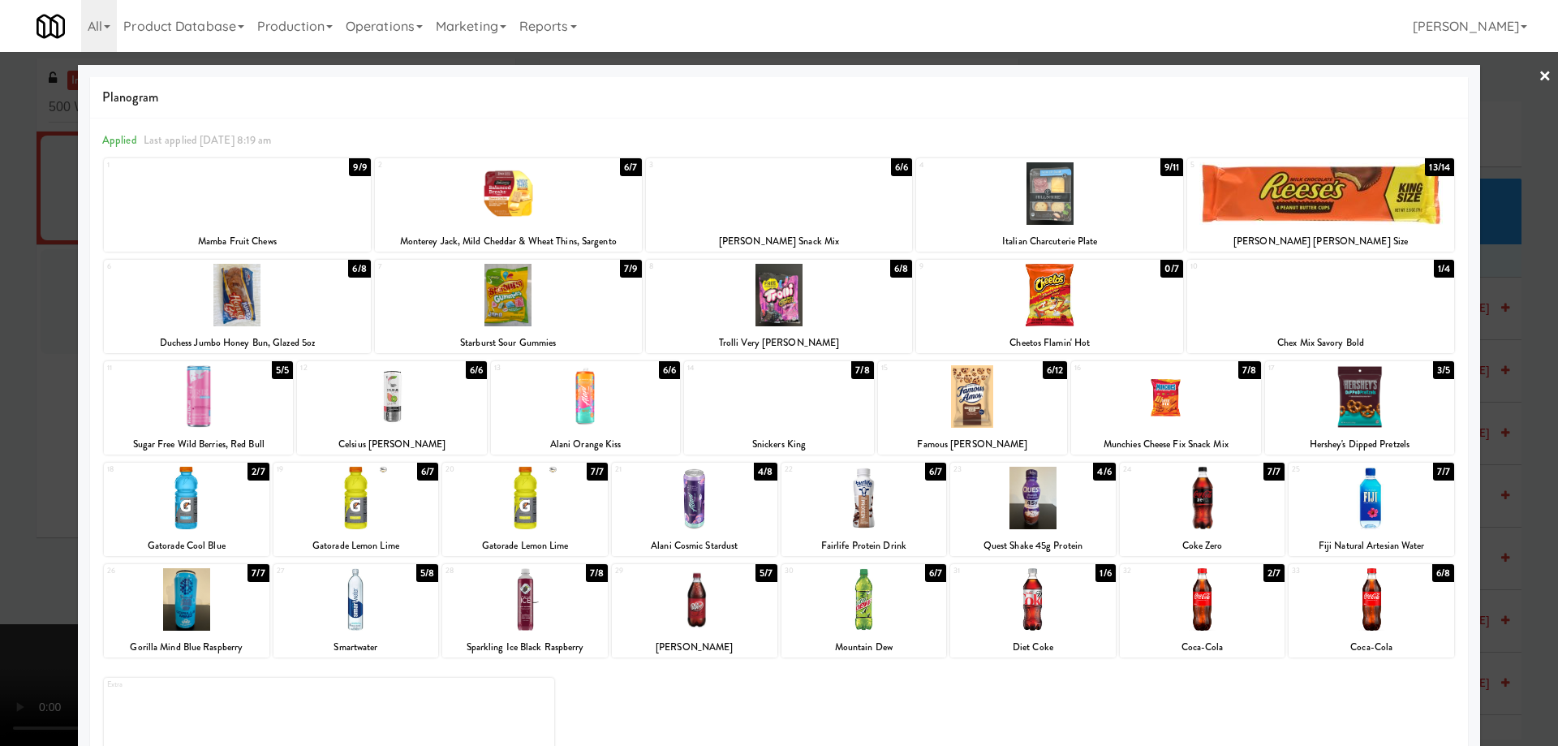
click at [1197, 411] on div at bounding box center [1165, 396] width 189 height 62
click at [1538, 70] on link "×" at bounding box center [1544, 77] width 13 height 50
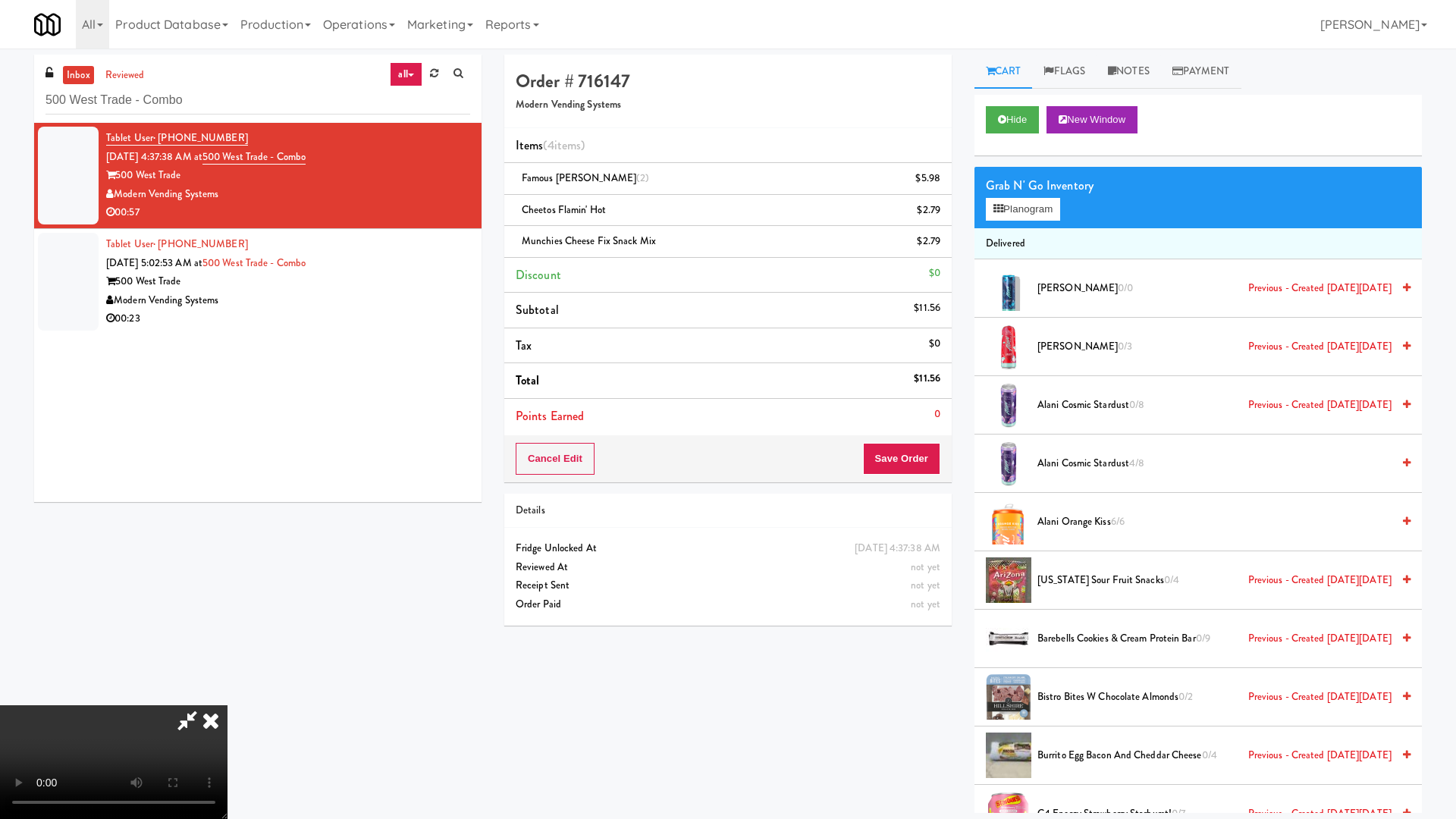
click at [227, 697] on video at bounding box center [113, 763] width 227 height 114
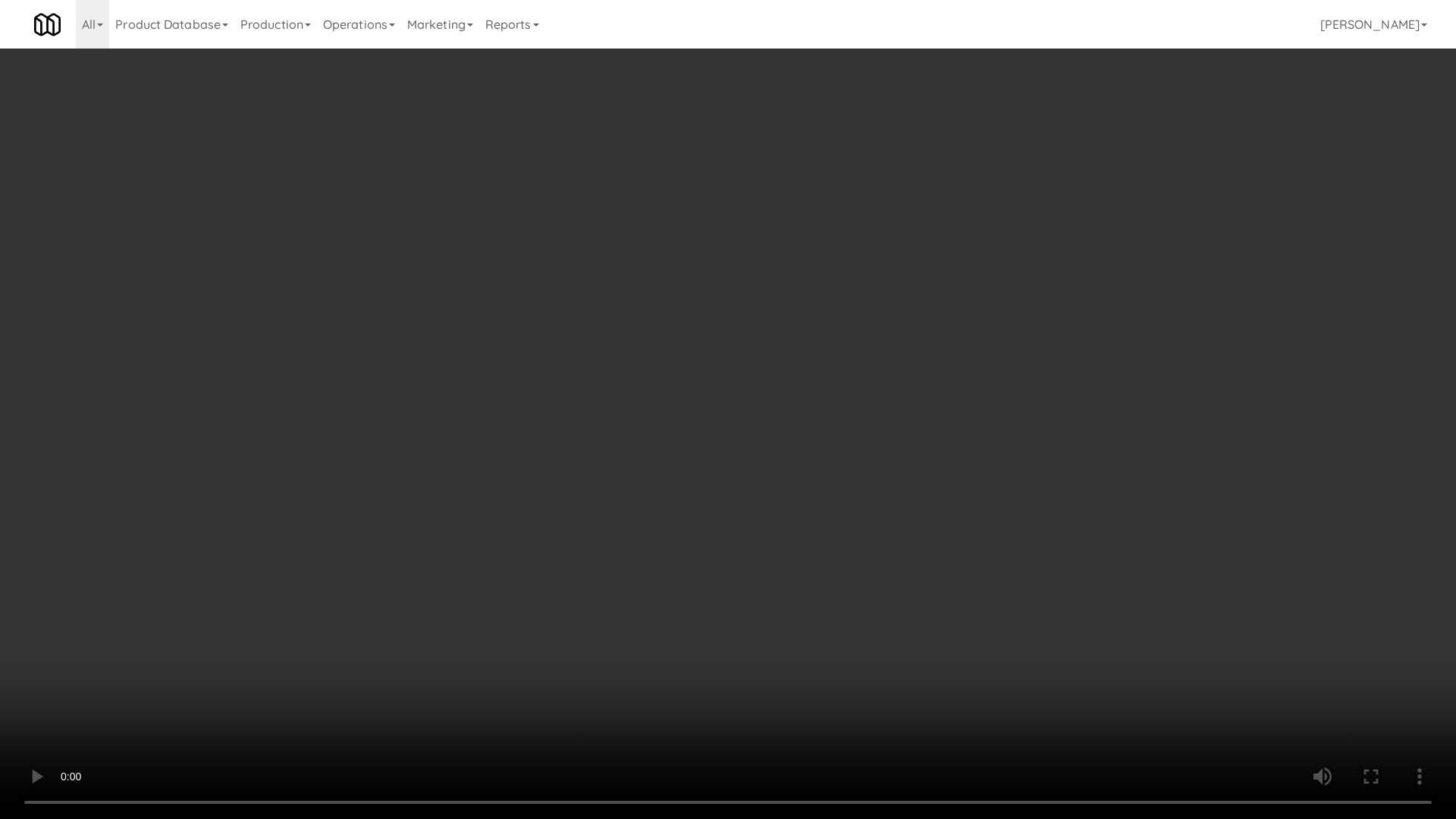
click at [751, 448] on video at bounding box center [728, 410] width 1456 height 819
click at [778, 441] on video at bounding box center [728, 410] width 1456 height 819
click at [779, 442] on video at bounding box center [728, 410] width 1456 height 819
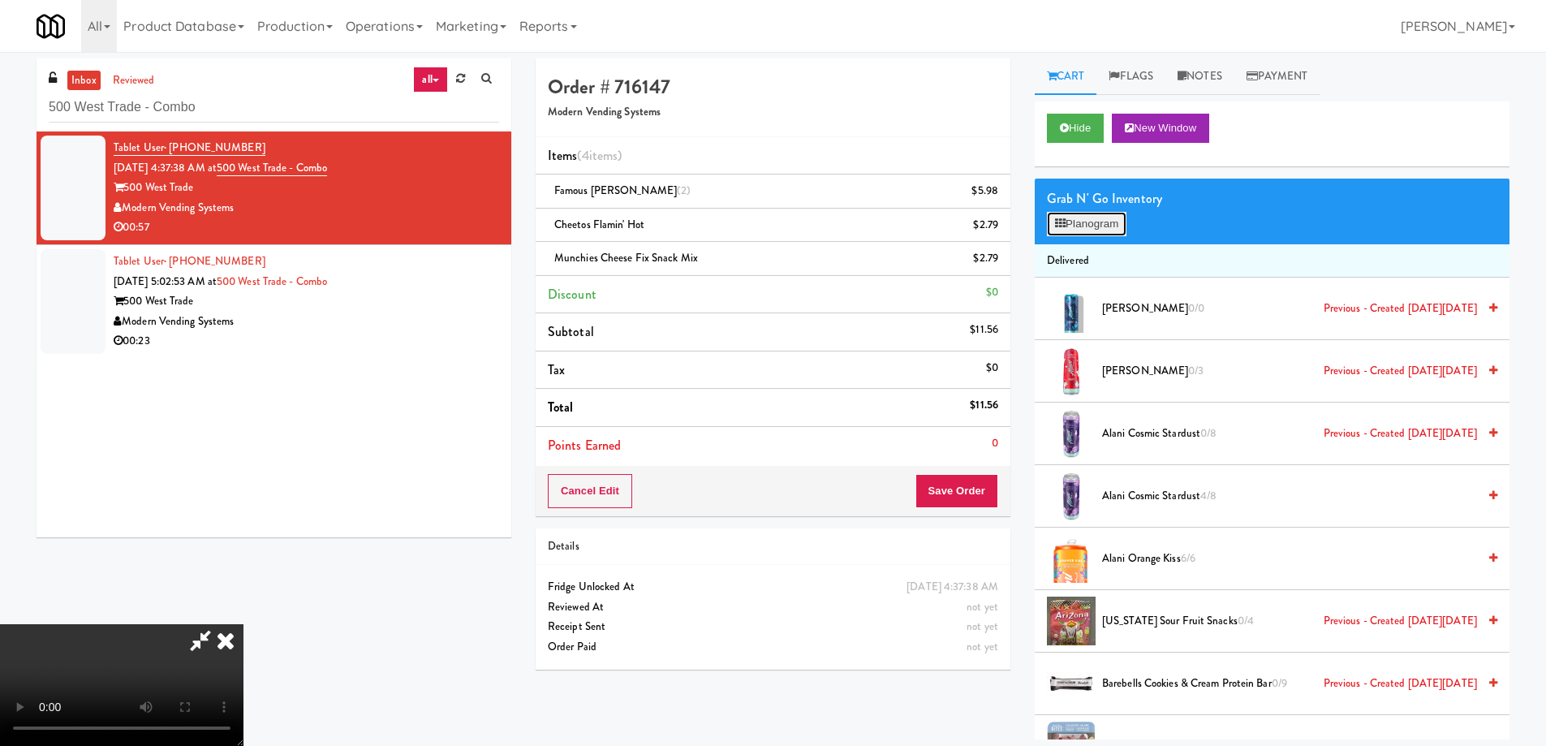
click at [1085, 226] on button "Planogram" at bounding box center [1087, 224] width 80 height 24
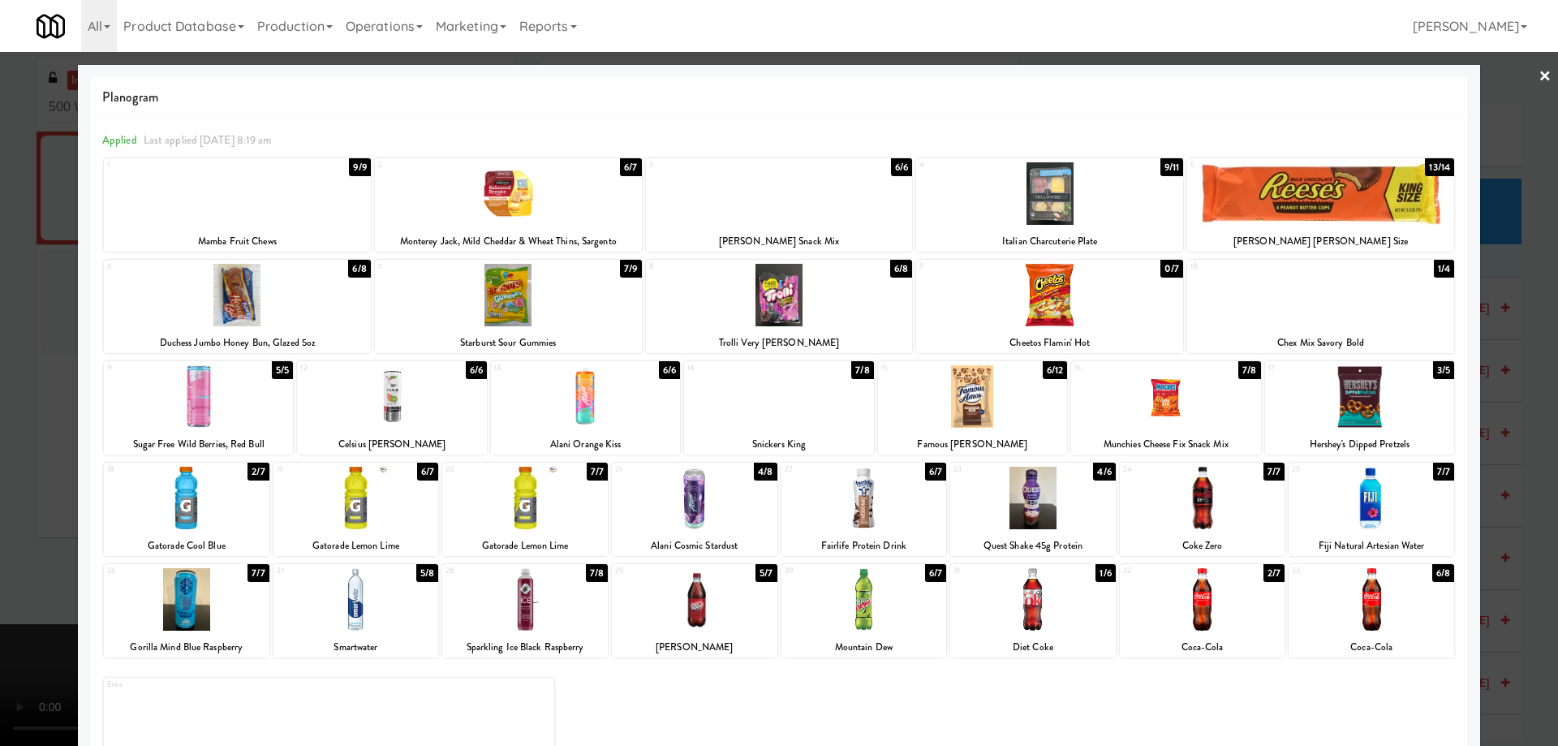
click at [864, 312] on div at bounding box center [779, 295] width 267 height 62
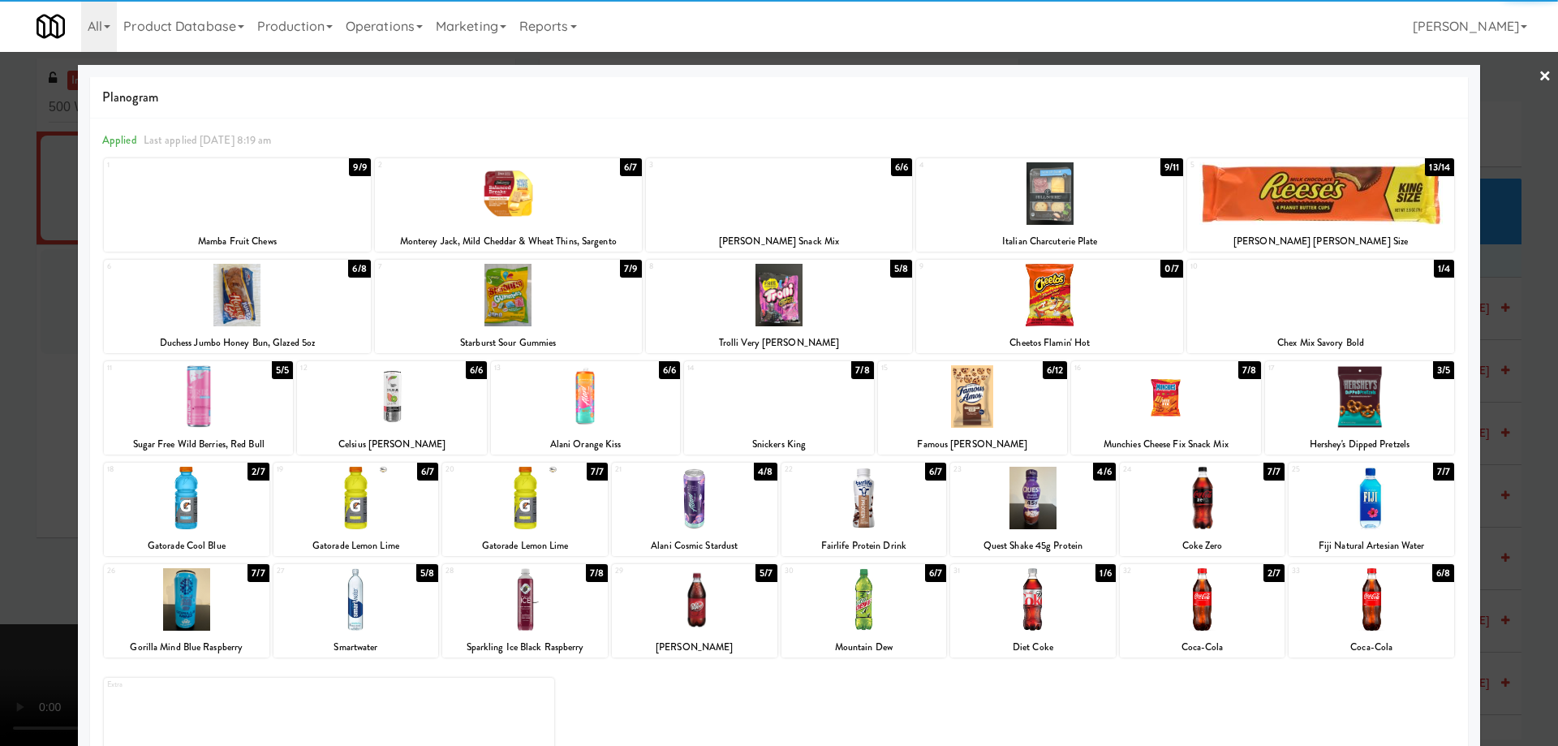
click at [1538, 71] on link "×" at bounding box center [1544, 77] width 13 height 50
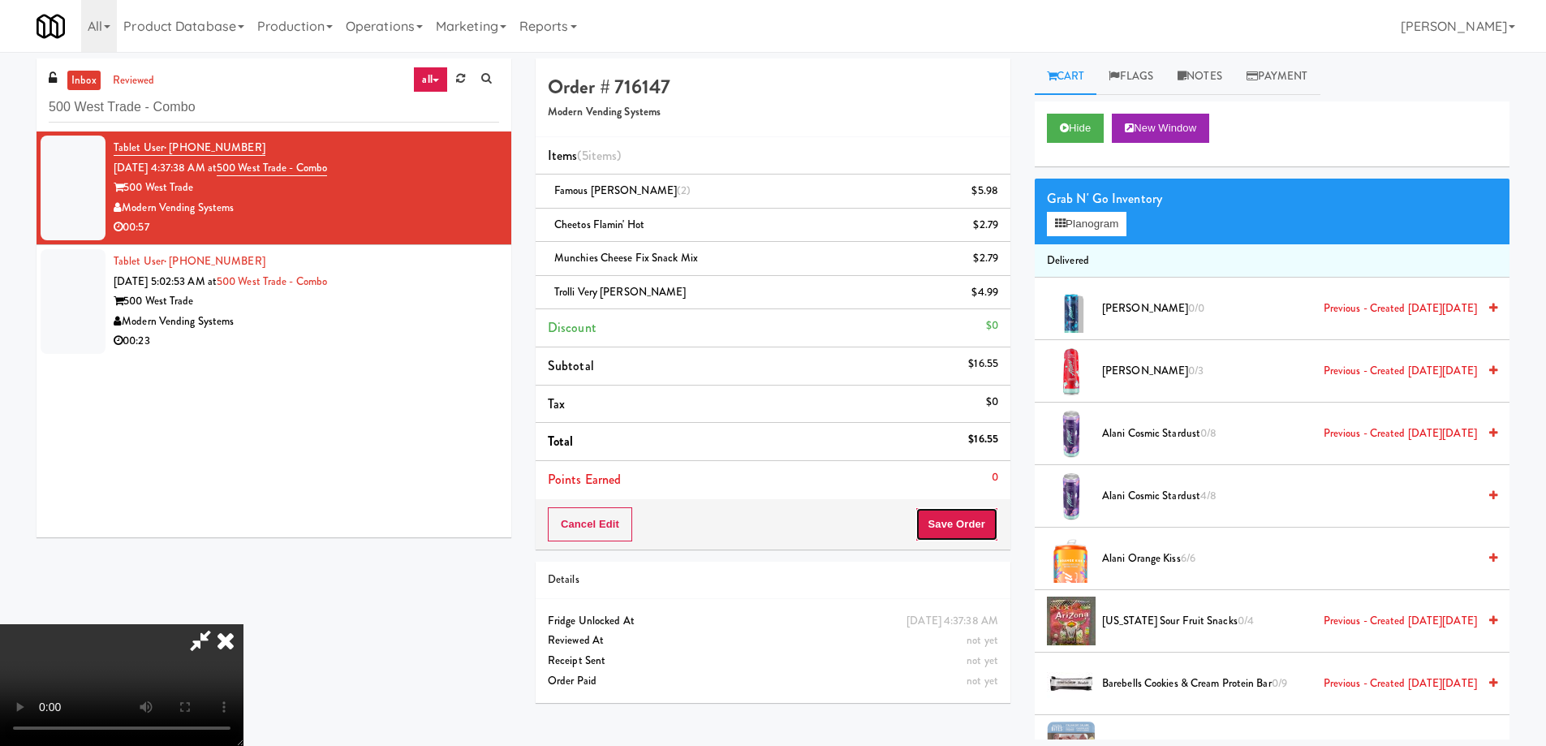
click at [972, 527] on button "Save Order" at bounding box center [956, 524] width 83 height 34
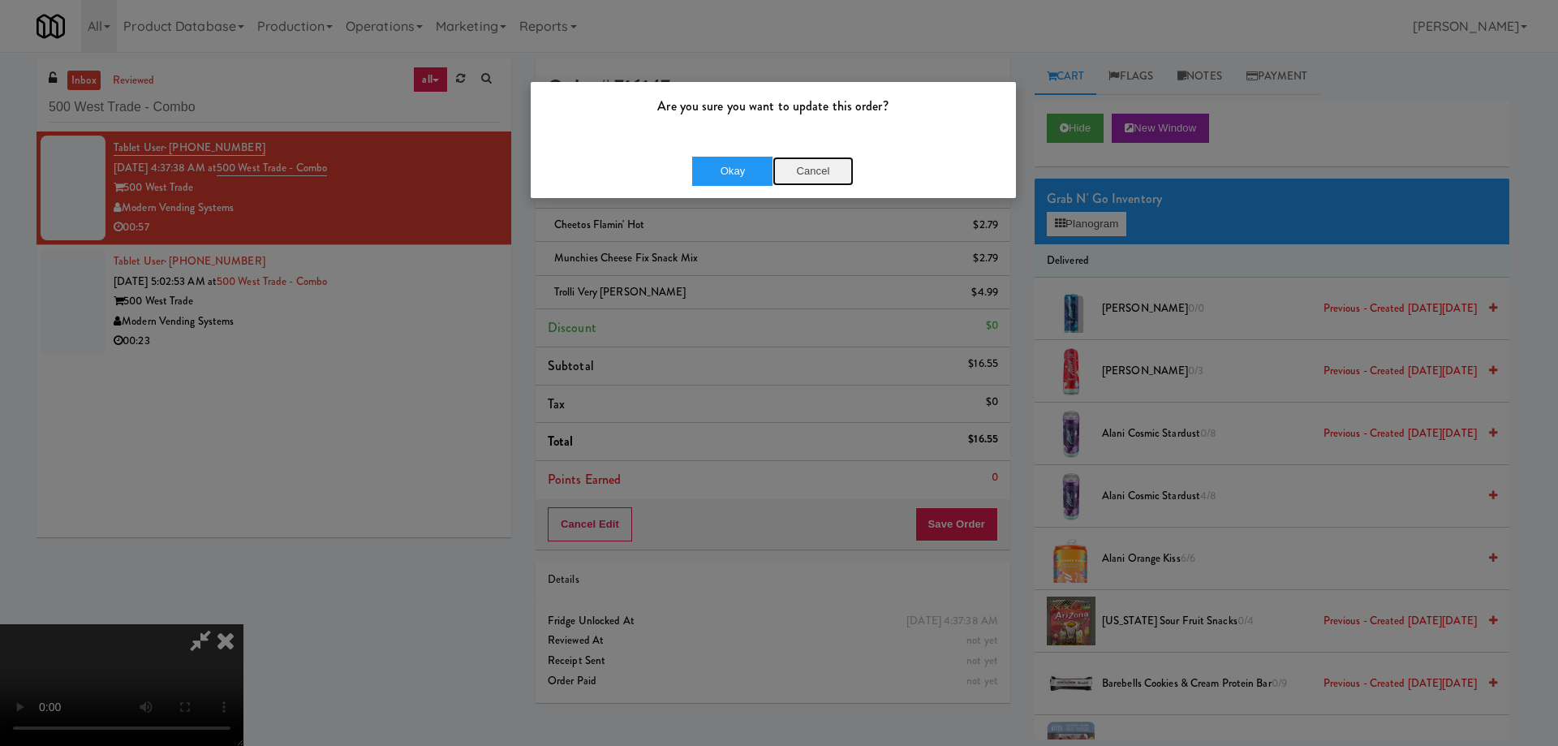
click at [819, 176] on button "Cancel" at bounding box center [812, 171] width 81 height 29
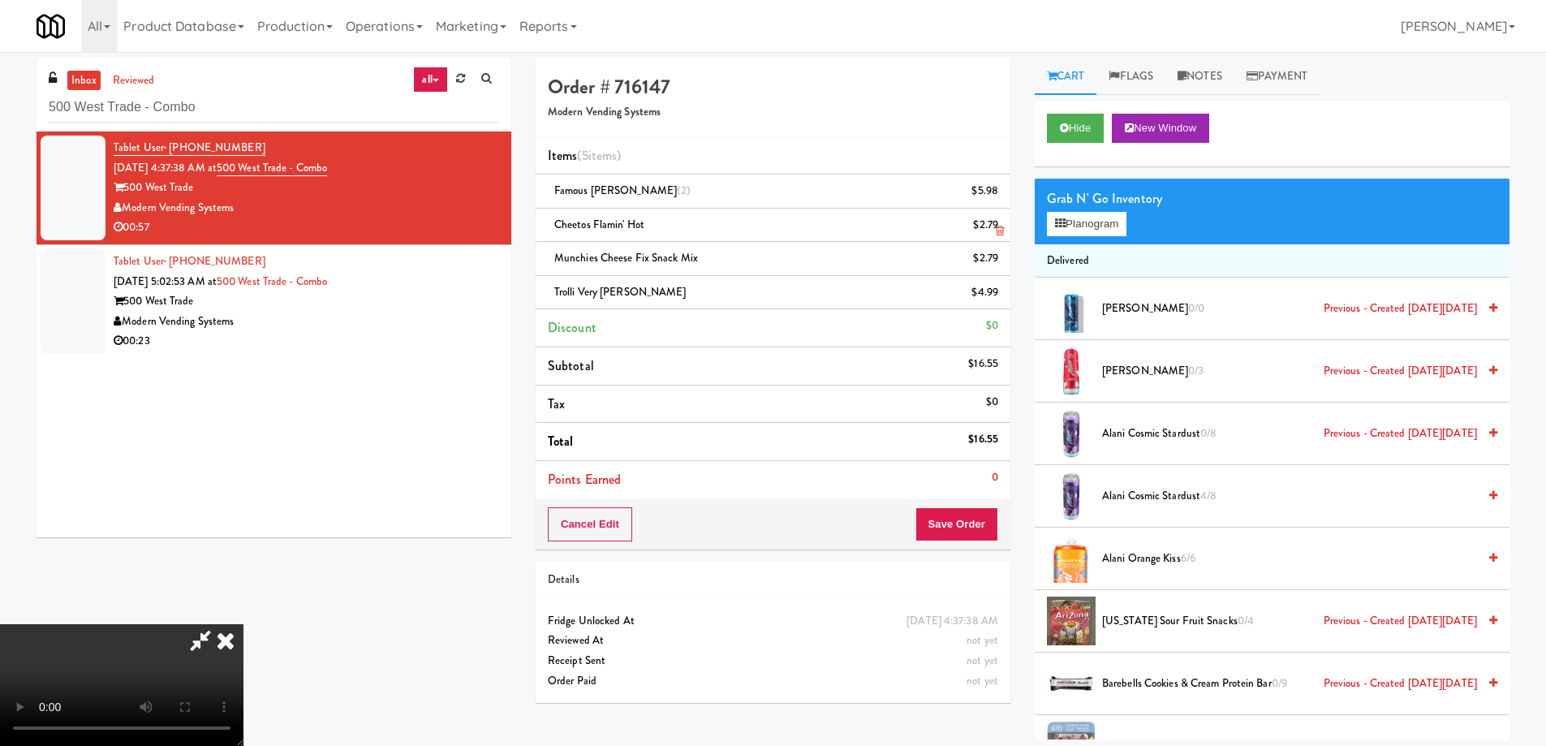
click at [243, 624] on icon at bounding box center [226, 640] width 36 height 32
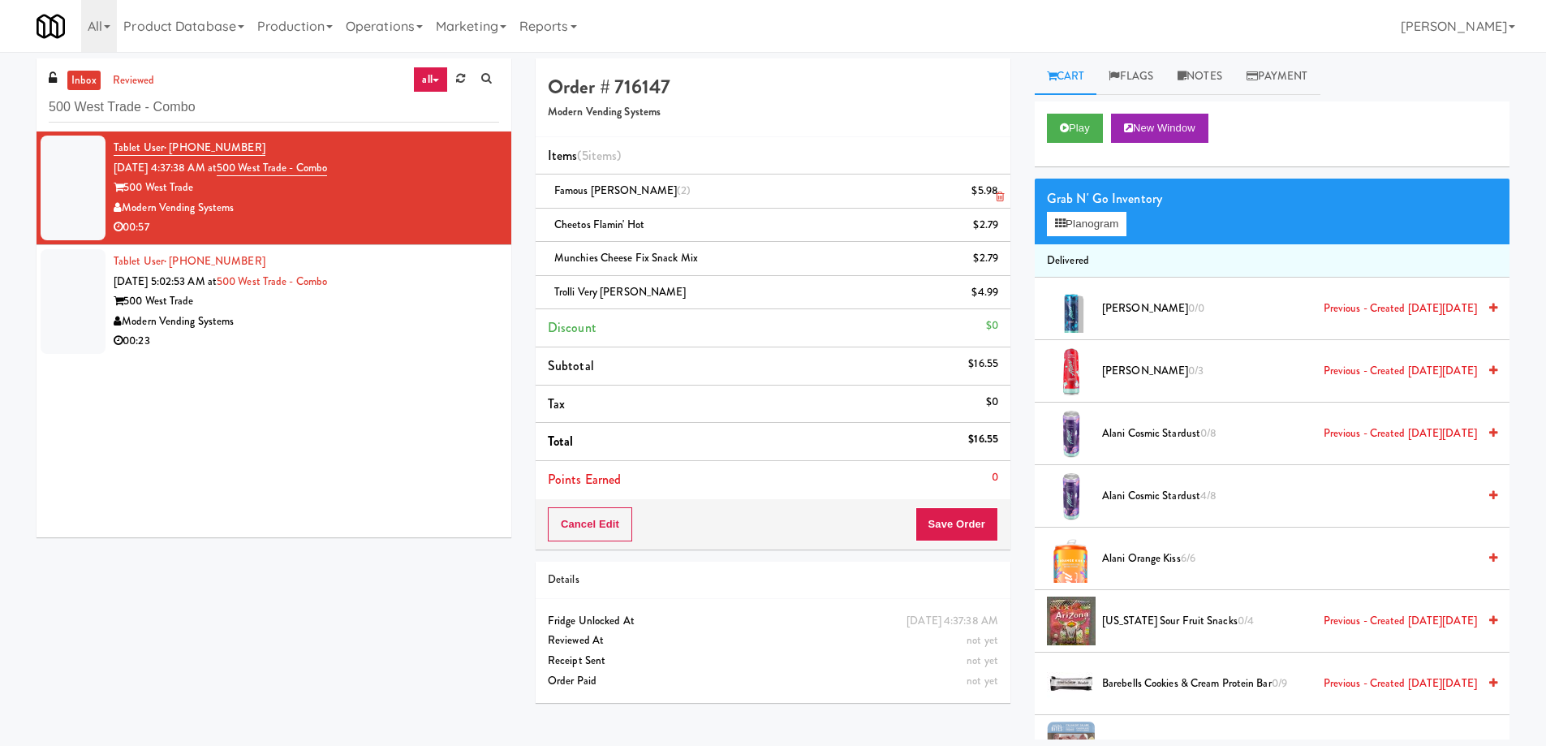
click at [1000, 196] on icon at bounding box center [1000, 196] width 8 height 11
click at [946, 513] on button "Save Order" at bounding box center [956, 524] width 83 height 34
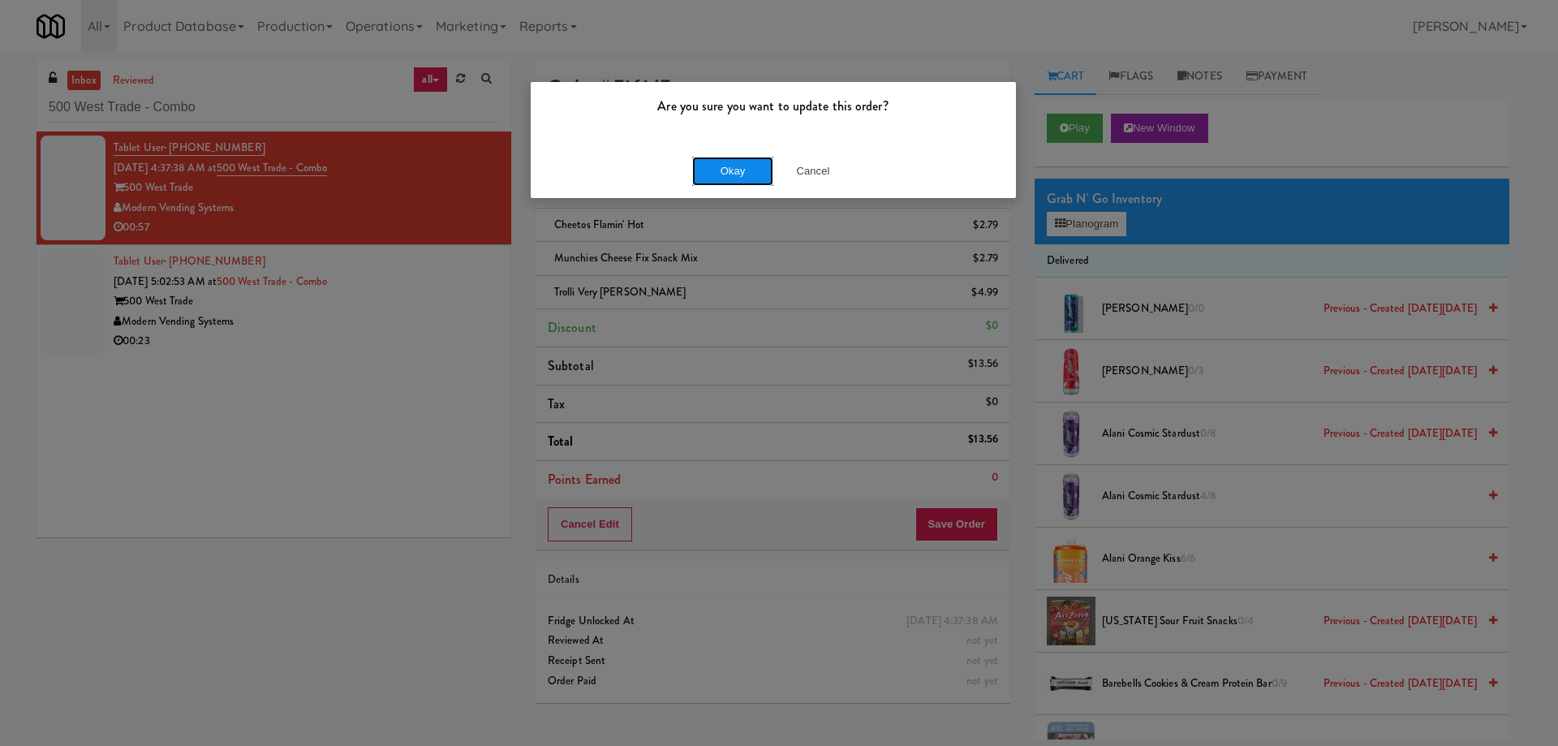
click at [720, 176] on button "Okay" at bounding box center [732, 171] width 81 height 29
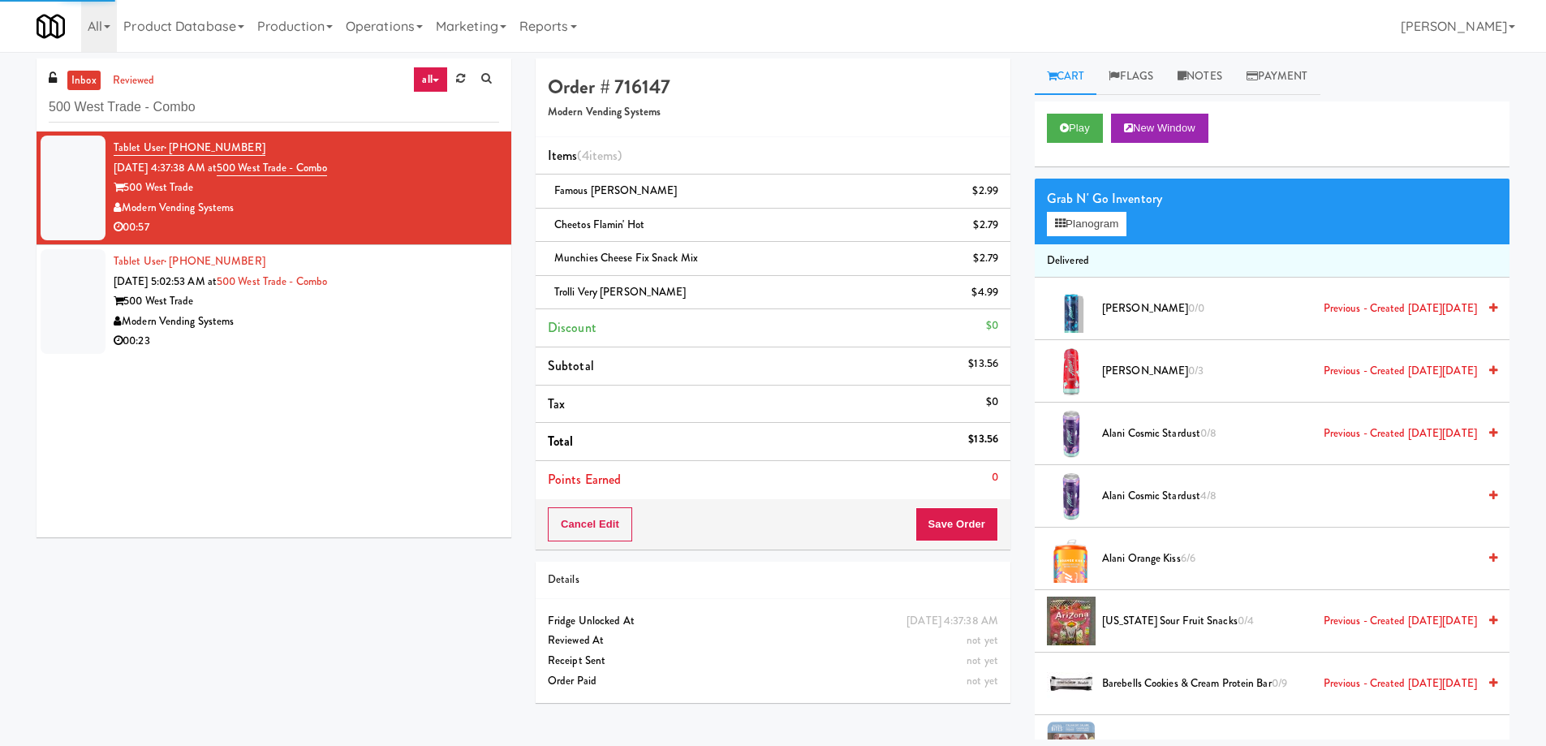
click at [453, 280] on div "Tablet User · (704) 806-1161 [DATE] 5:02:53 AM at 500 West Trade - Combo 500 We…" at bounding box center [306, 302] width 385 height 100
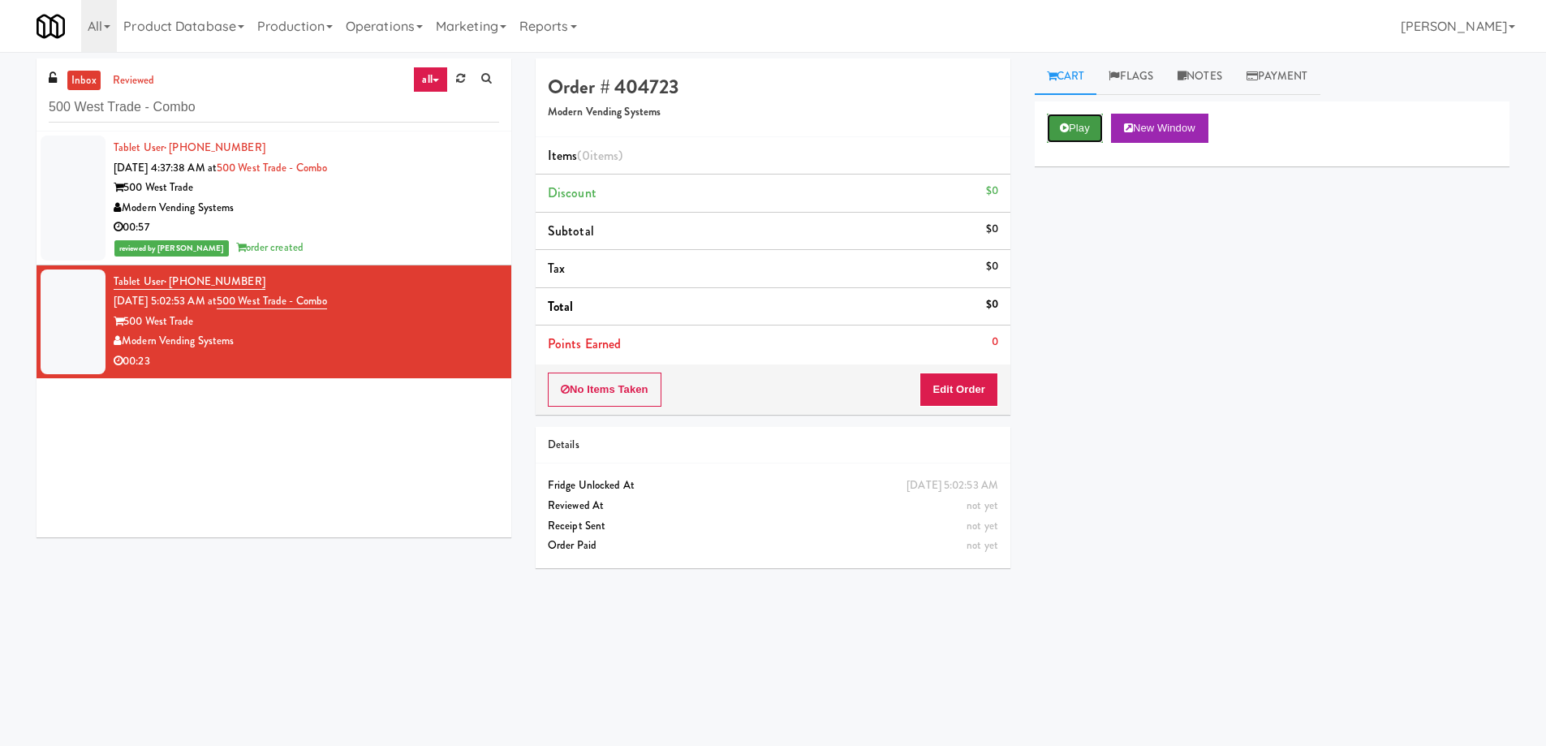
click at [1076, 128] on button "Play" at bounding box center [1075, 128] width 56 height 29
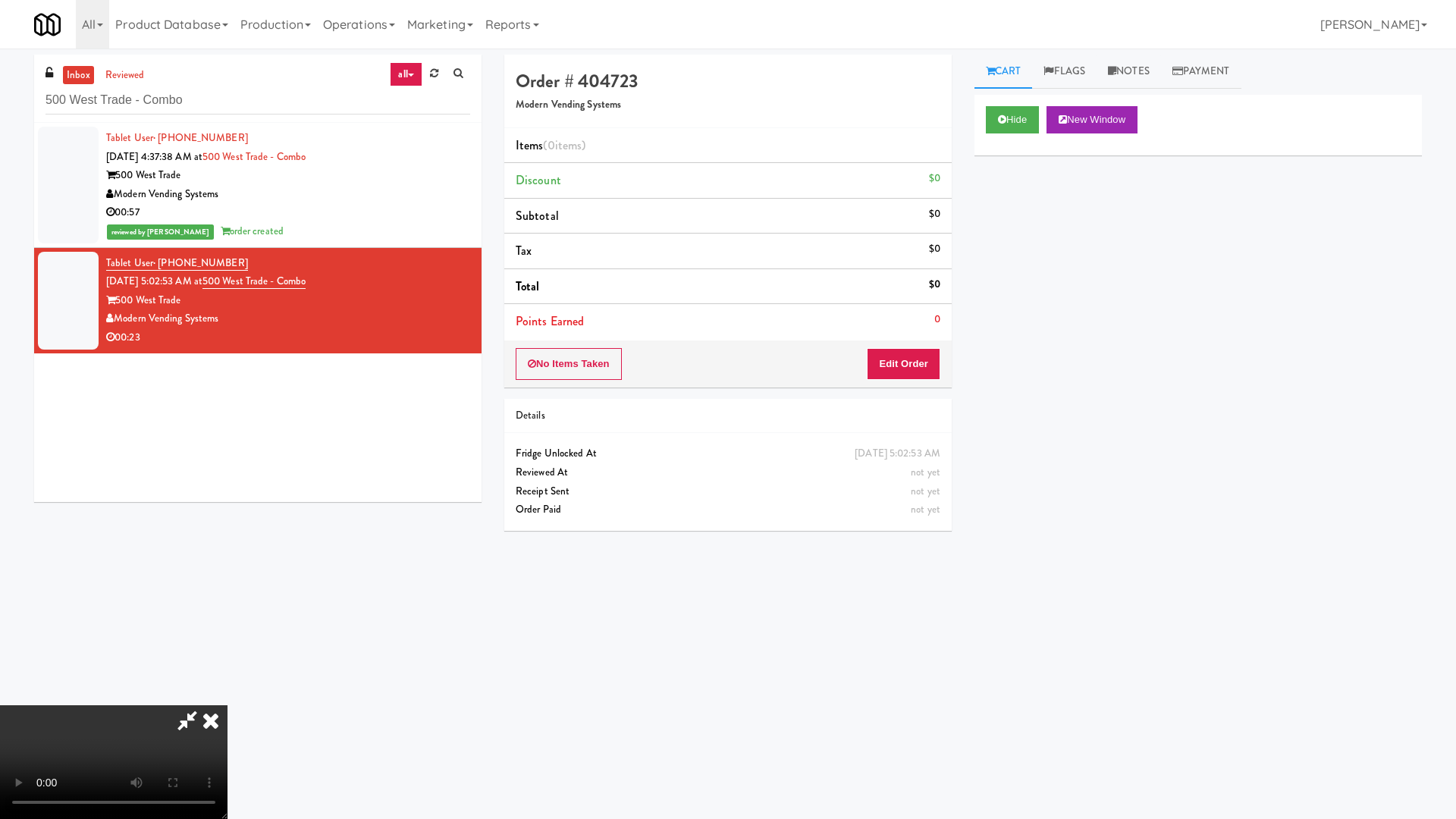
click at [227, 697] on video at bounding box center [113, 763] width 227 height 114
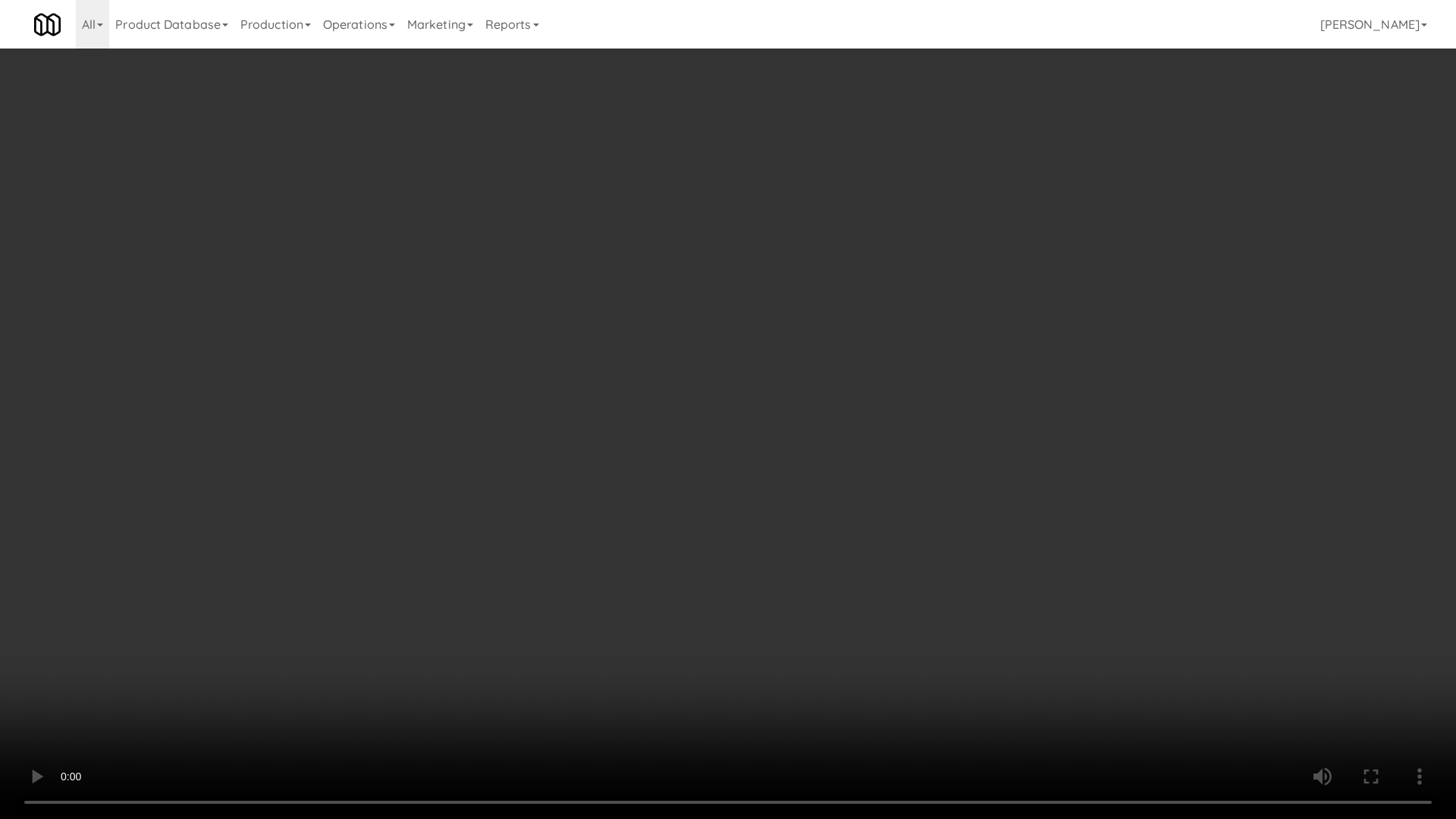
click at [813, 488] on video at bounding box center [728, 410] width 1456 height 819
click at [793, 332] on video at bounding box center [728, 410] width 1456 height 819
click at [804, 367] on video at bounding box center [728, 410] width 1456 height 819
click at [836, 357] on video at bounding box center [728, 410] width 1456 height 819
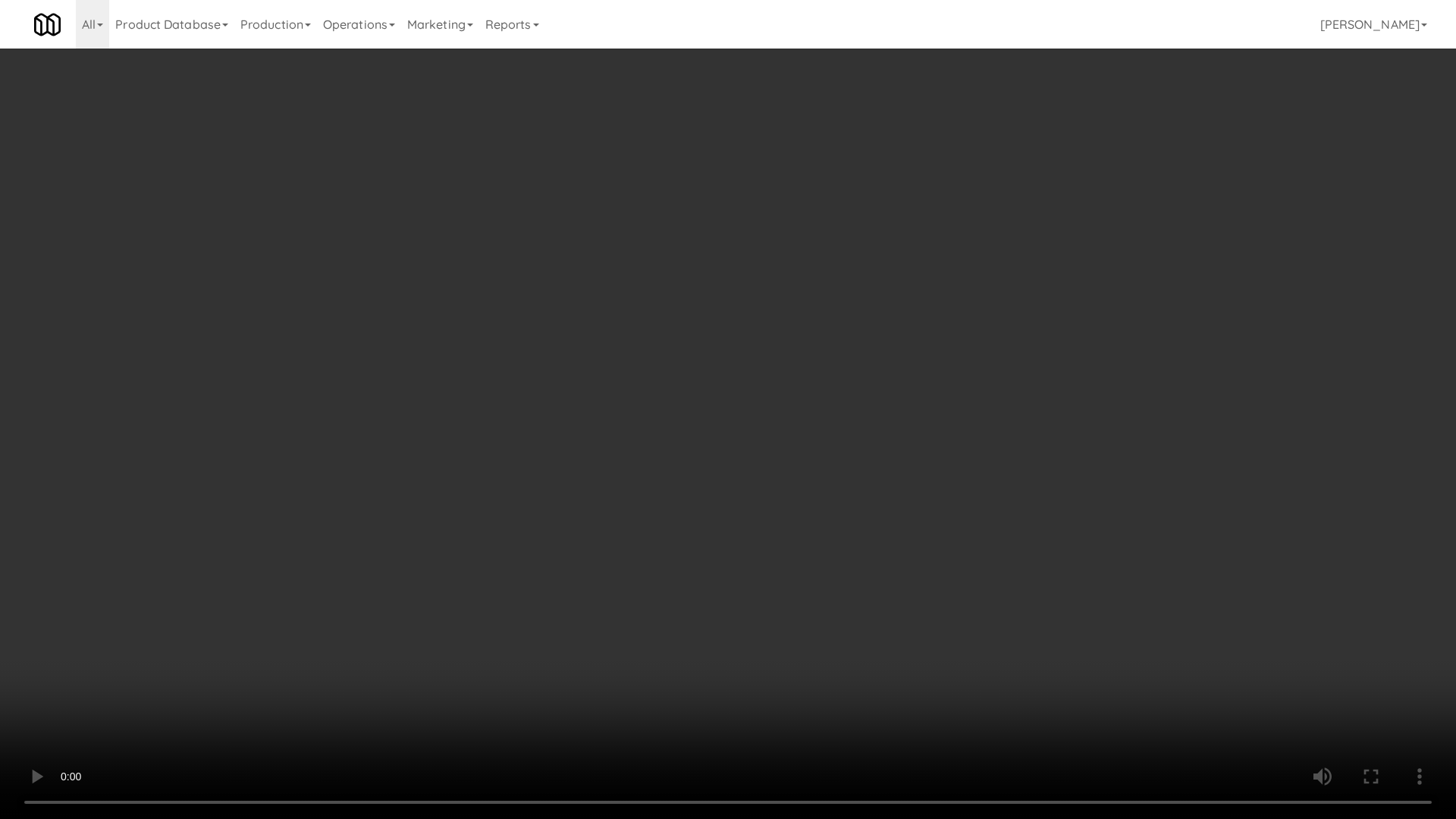
click at [837, 357] on video at bounding box center [728, 410] width 1456 height 819
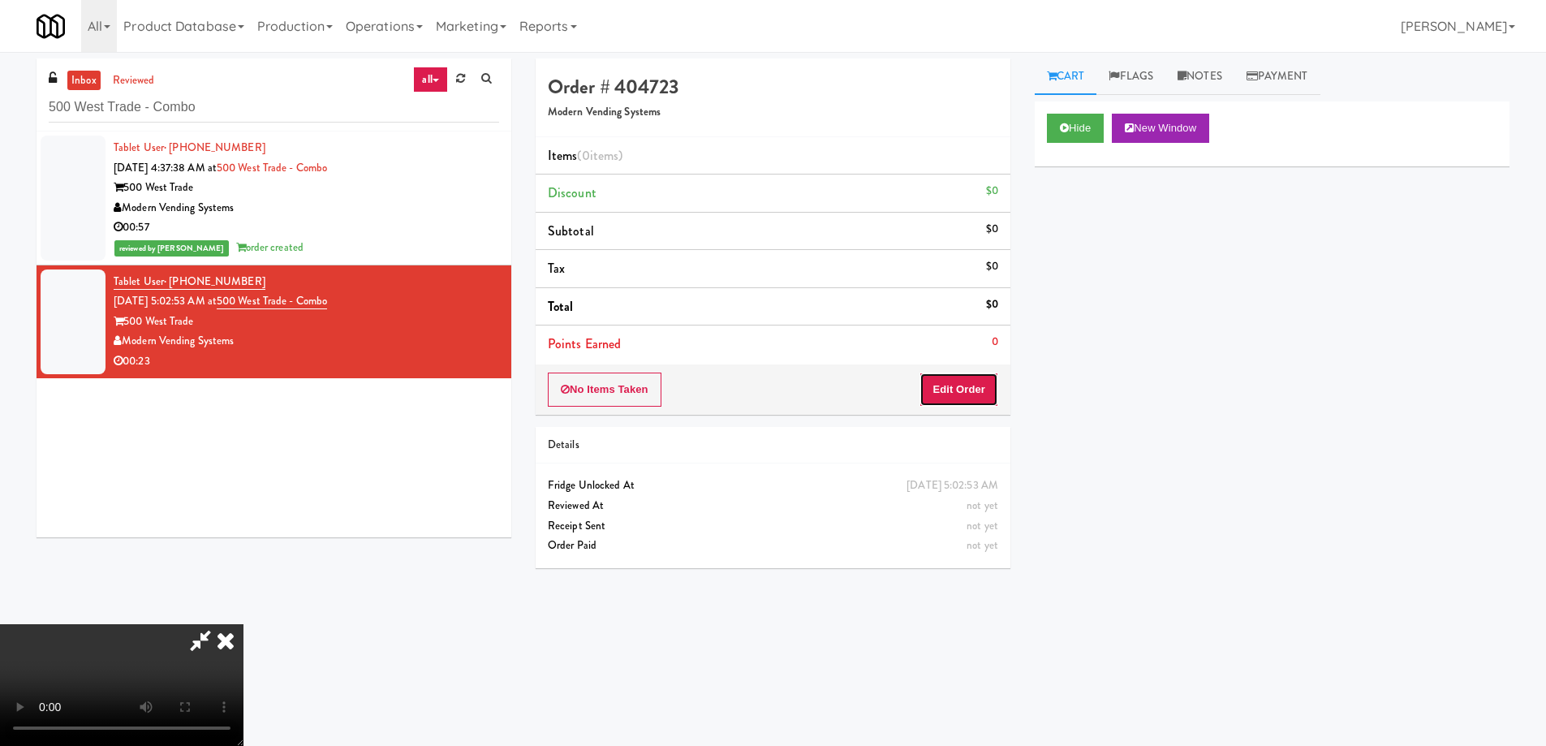
click at [971, 393] on button "Edit Order" at bounding box center [958, 389] width 79 height 34
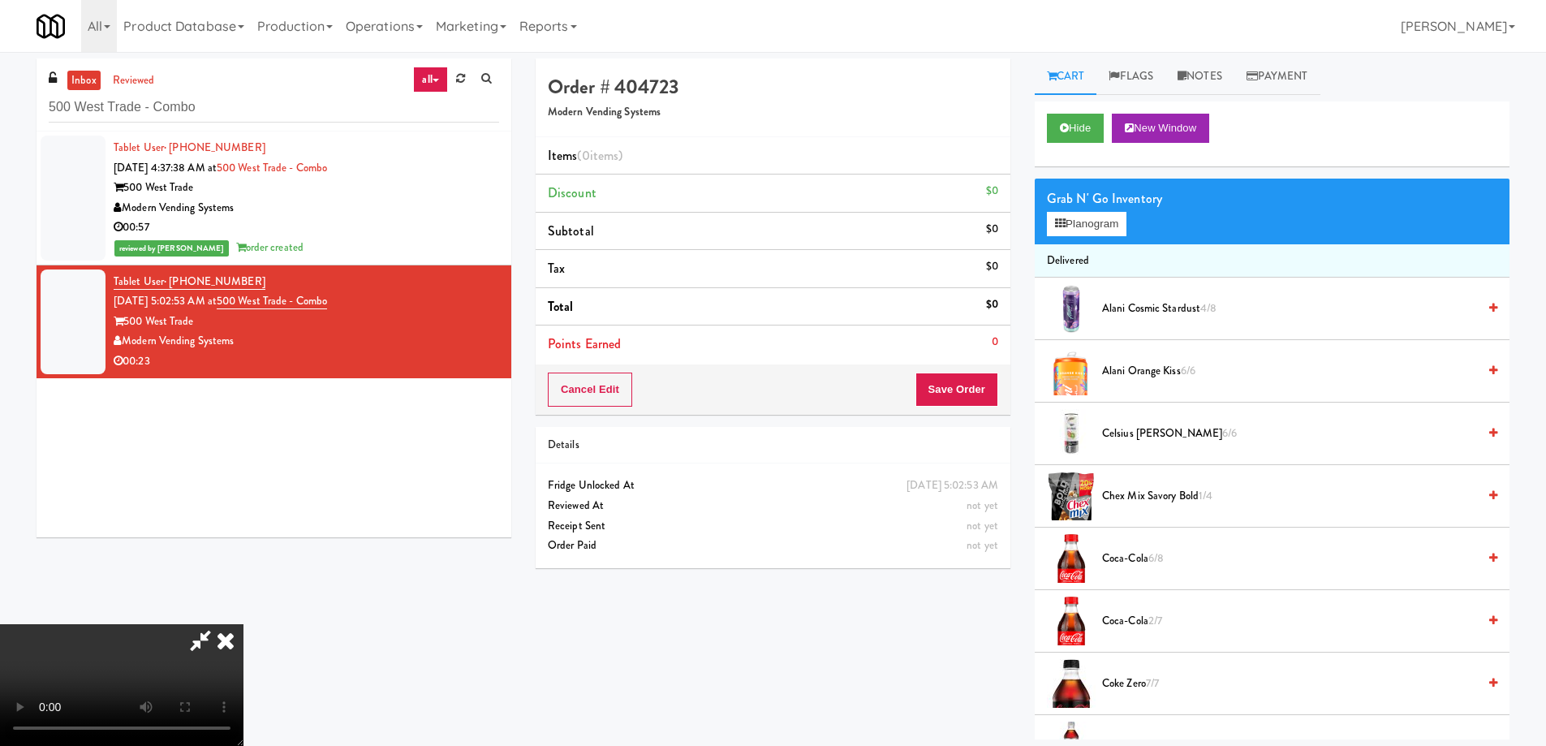
click at [1138, 559] on span "Coca-Cola 6/8" at bounding box center [1289, 558] width 375 height 20
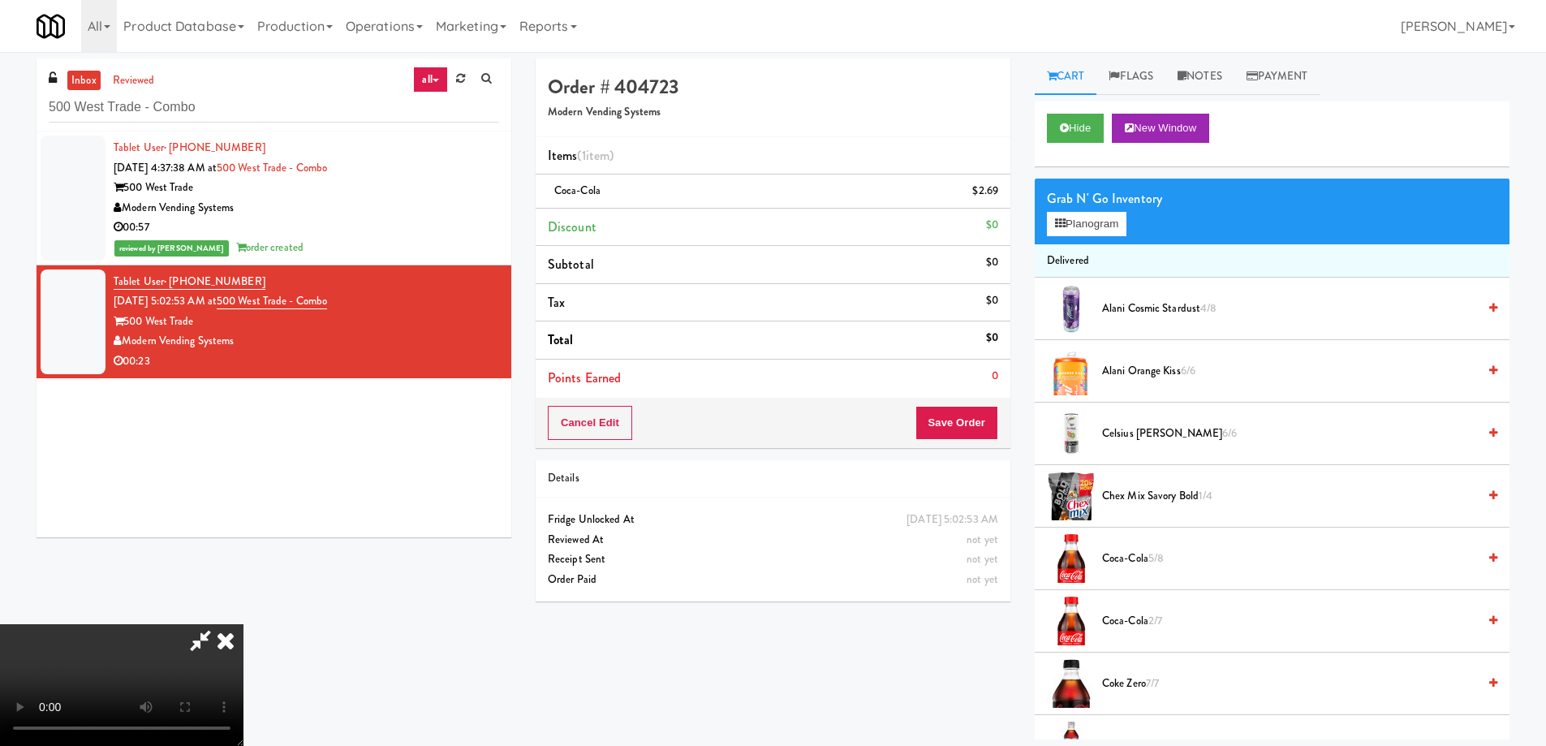
click at [1160, 558] on span "5/8" at bounding box center [1155, 557] width 15 height 15
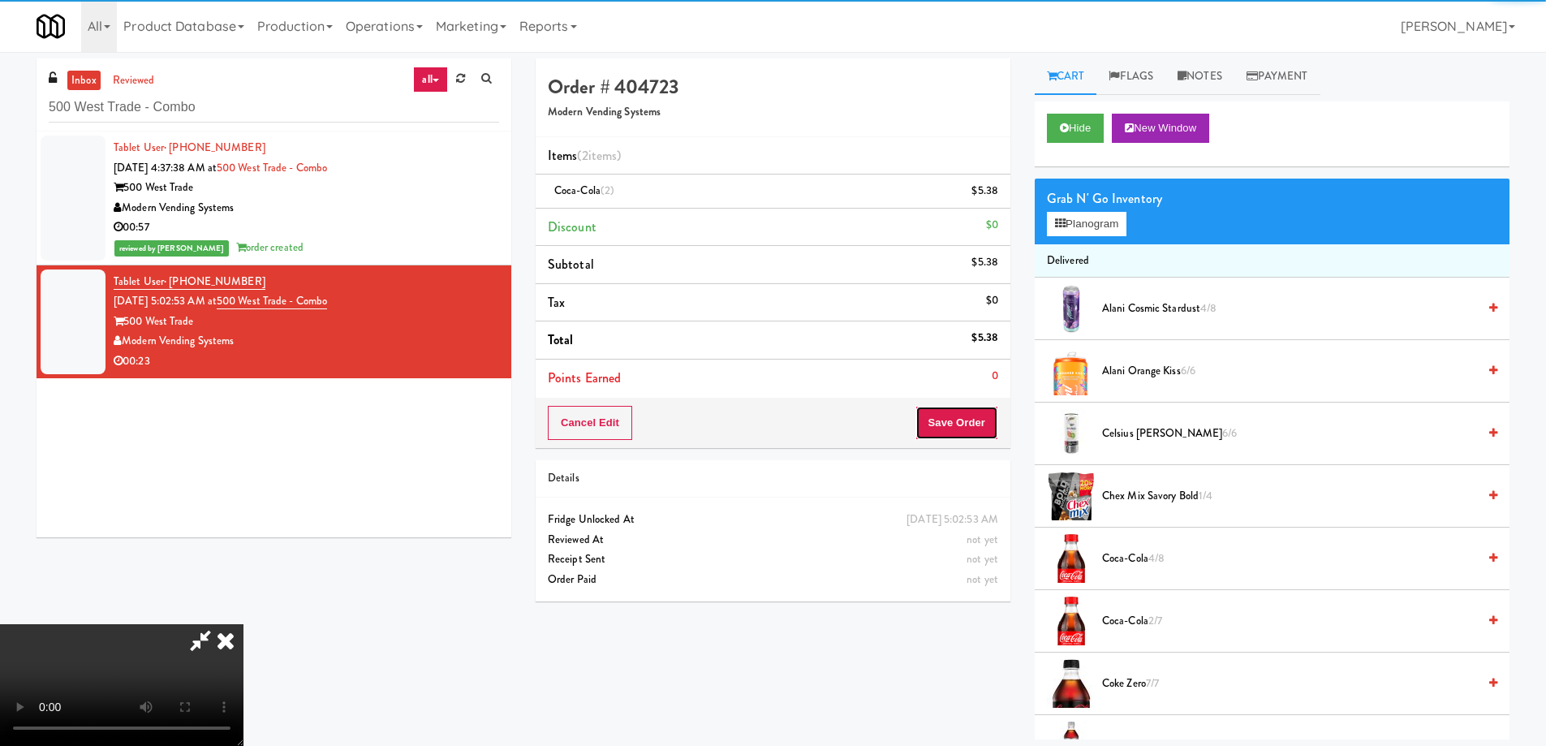
drag, startPoint x: 952, startPoint y: 428, endPoint x: 931, endPoint y: 399, distance: 36.0
click at [953, 427] on button "Save Order" at bounding box center [956, 423] width 83 height 34
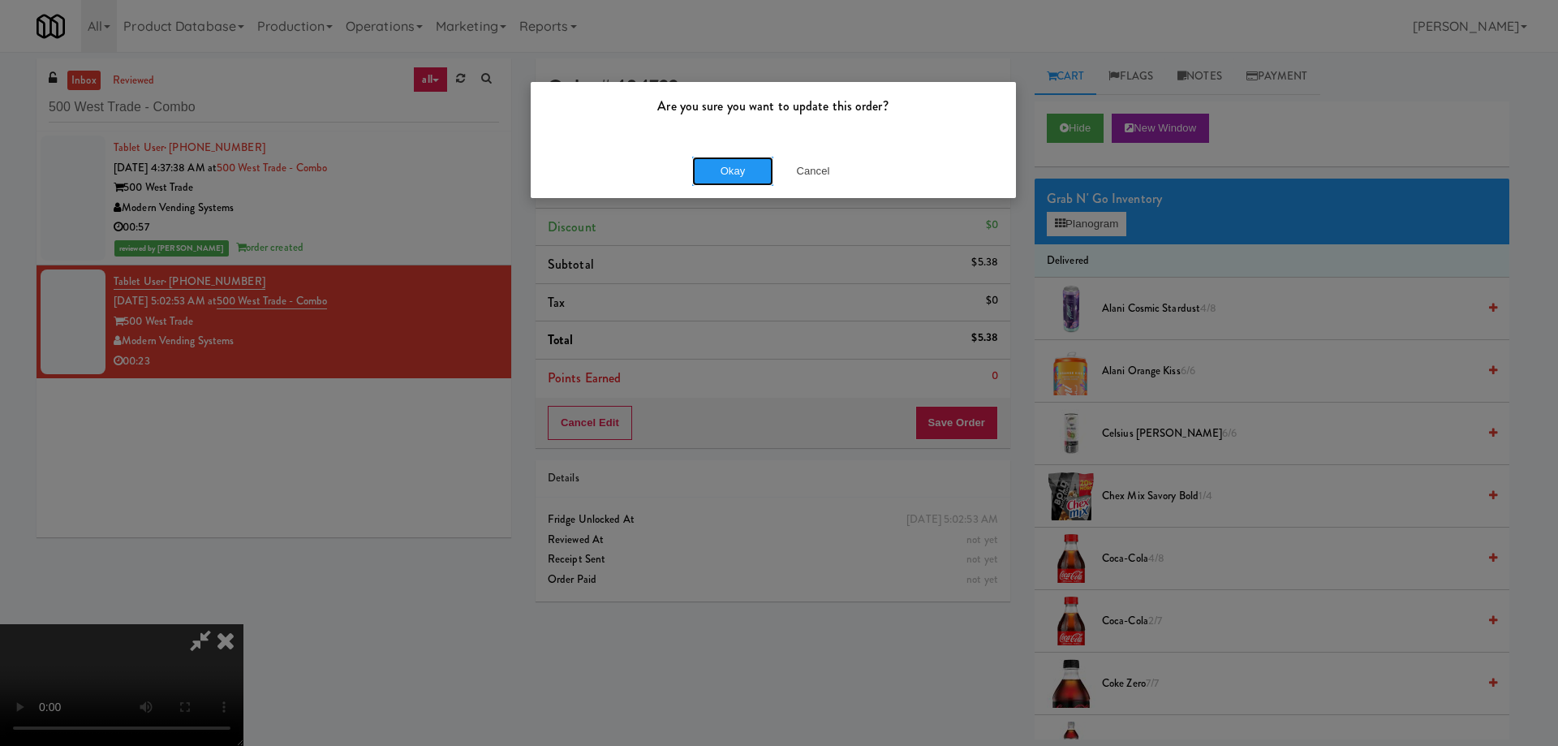
click at [732, 171] on button "Okay" at bounding box center [732, 171] width 81 height 29
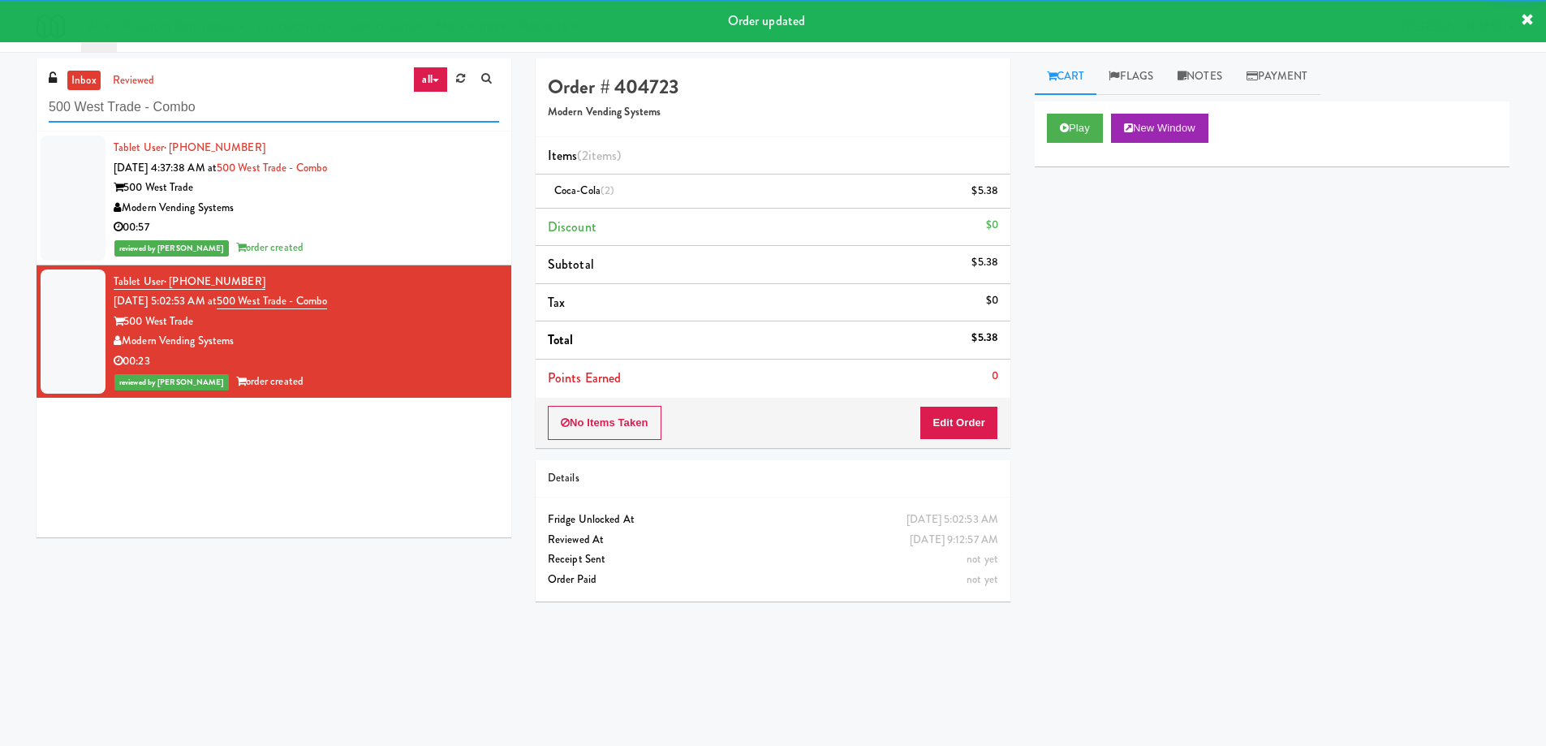
drag, startPoint x: 245, startPoint y: 106, endPoint x: 542, endPoint y: 155, distance: 300.9
click at [244, 106] on input "500 West Trade - Combo" at bounding box center [274, 107] width 450 height 30
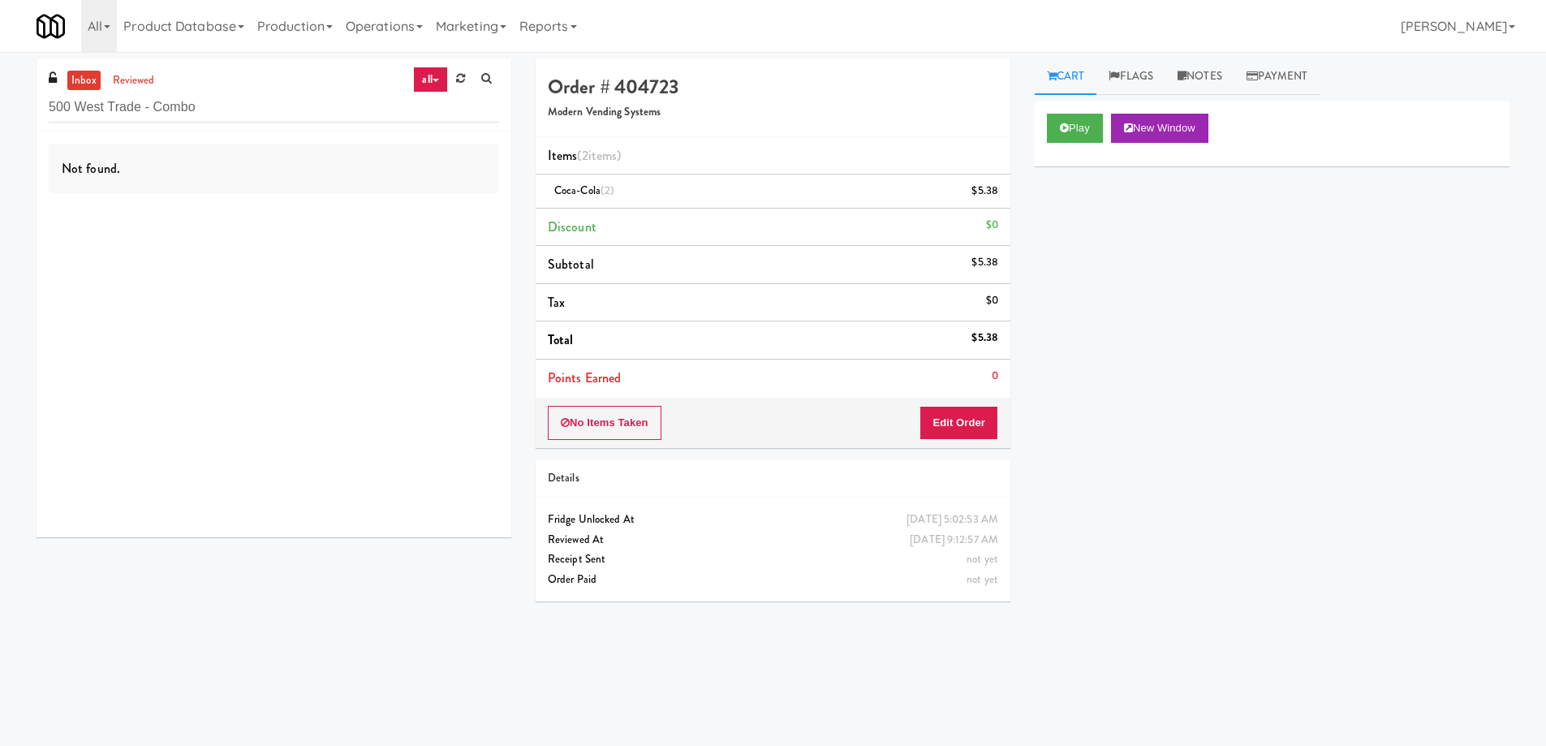
click at [394, 363] on div "Not found." at bounding box center [274, 334] width 475 height 406
click at [1129, 406] on div "Play New Window Primary Flag Clear Flag if unable to determine what was taken o…" at bounding box center [1271, 405] width 475 height 608
click at [191, 108] on input "500 West Trade - Combo" at bounding box center [274, 107] width 450 height 30
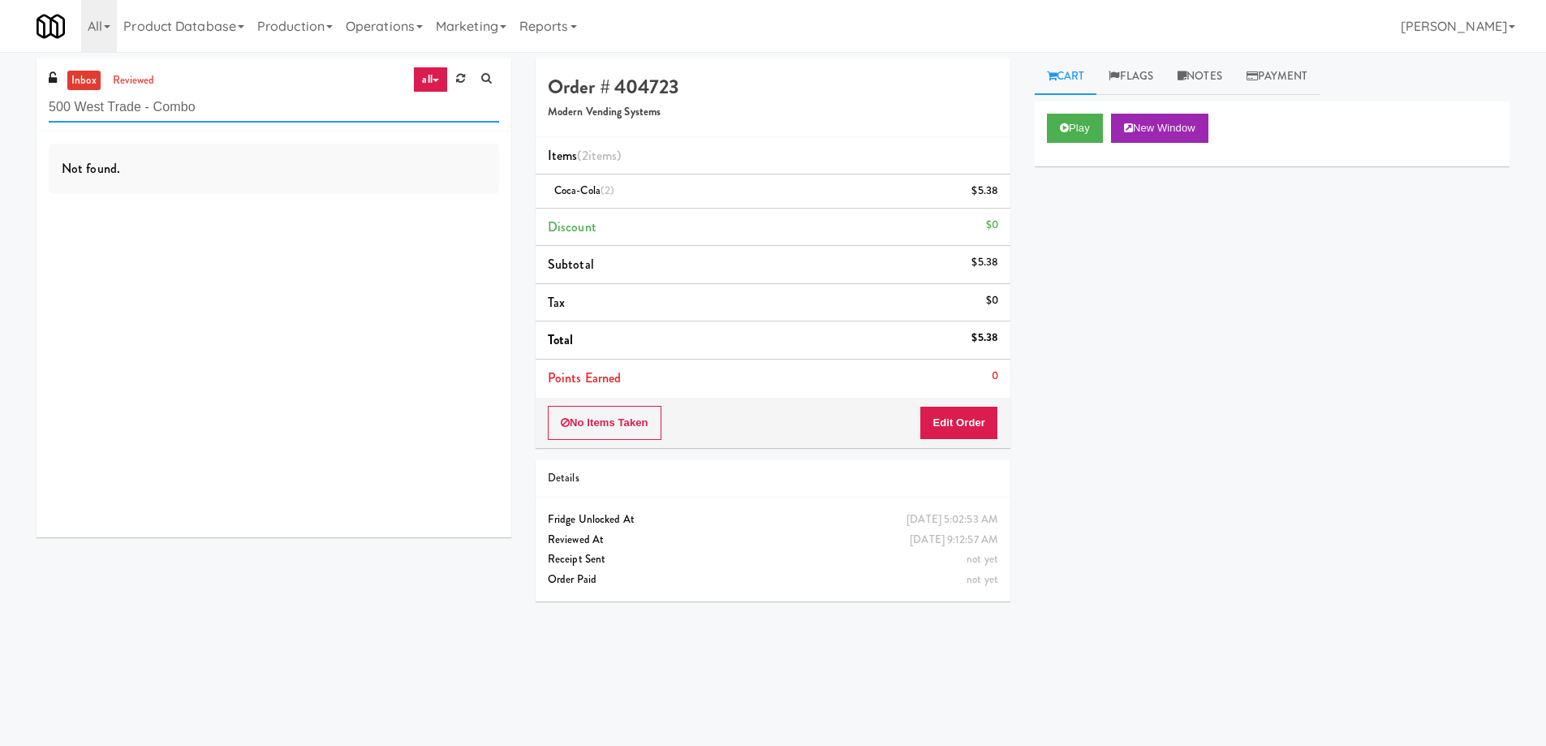
paste input "Woodlands - Combo"
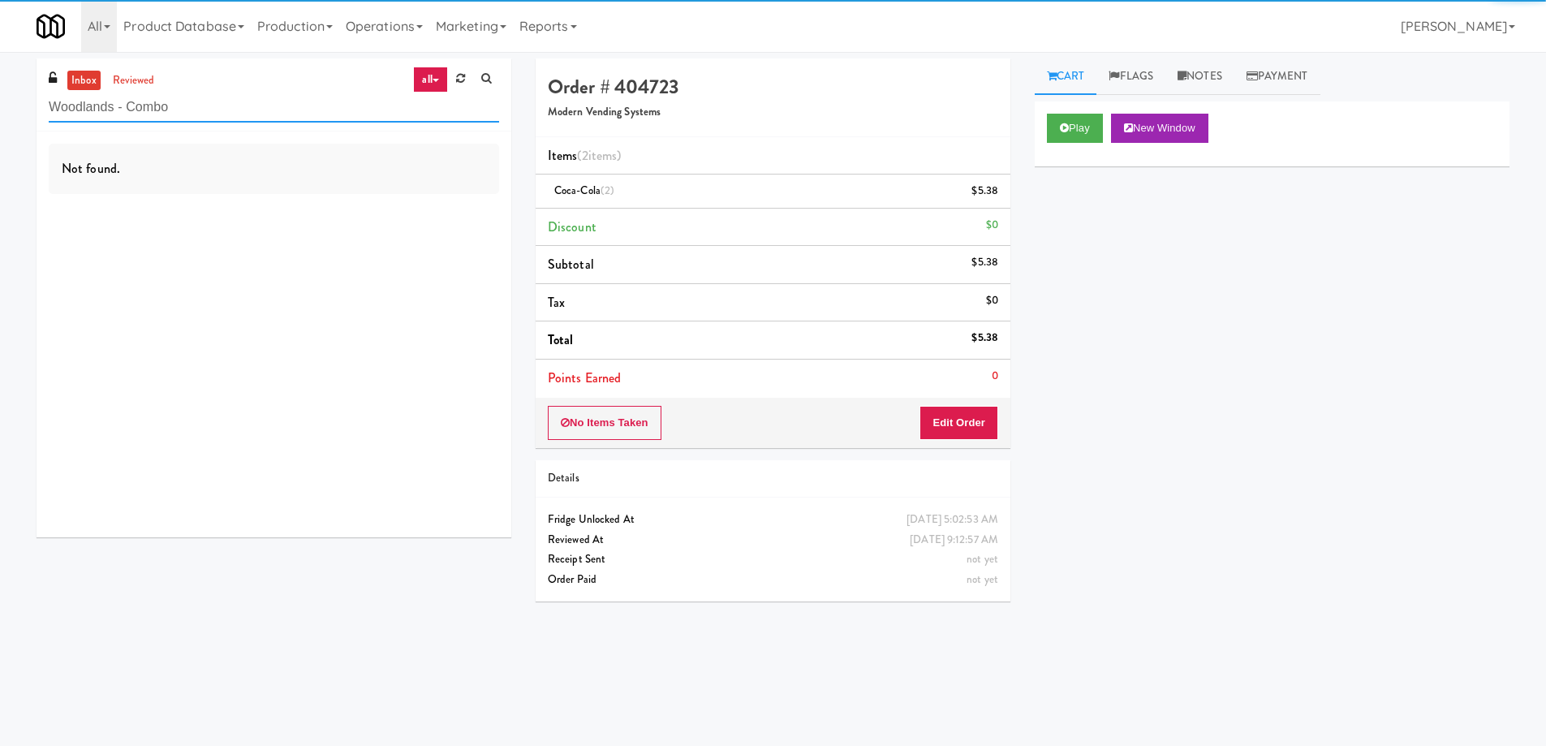
click at [191, 108] on input "Woodlands - Combo" at bounding box center [274, 107] width 450 height 30
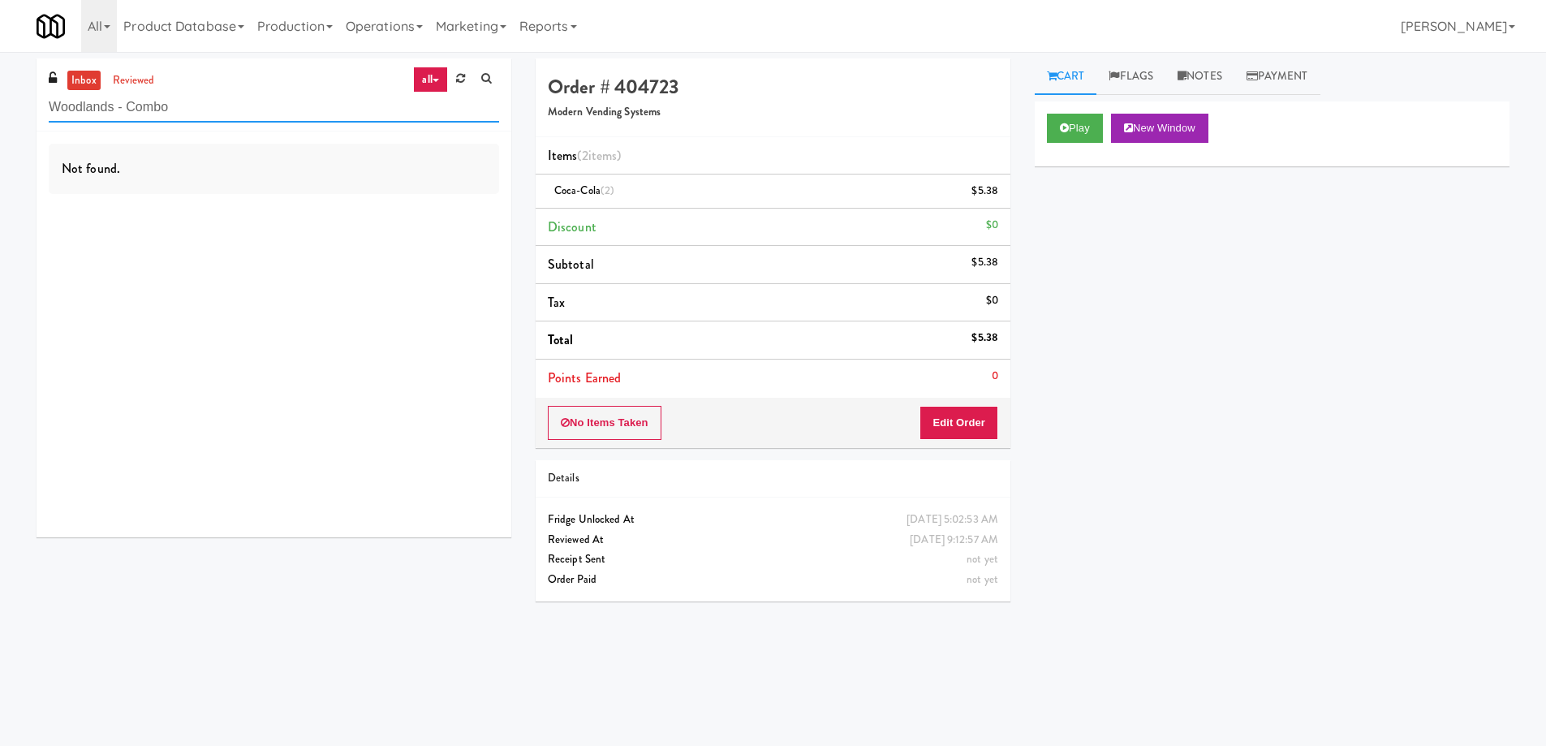
click at [267, 98] on input "Woodlands - Combo" at bounding box center [274, 107] width 450 height 30
paste input "399 Fremont - Cooler"
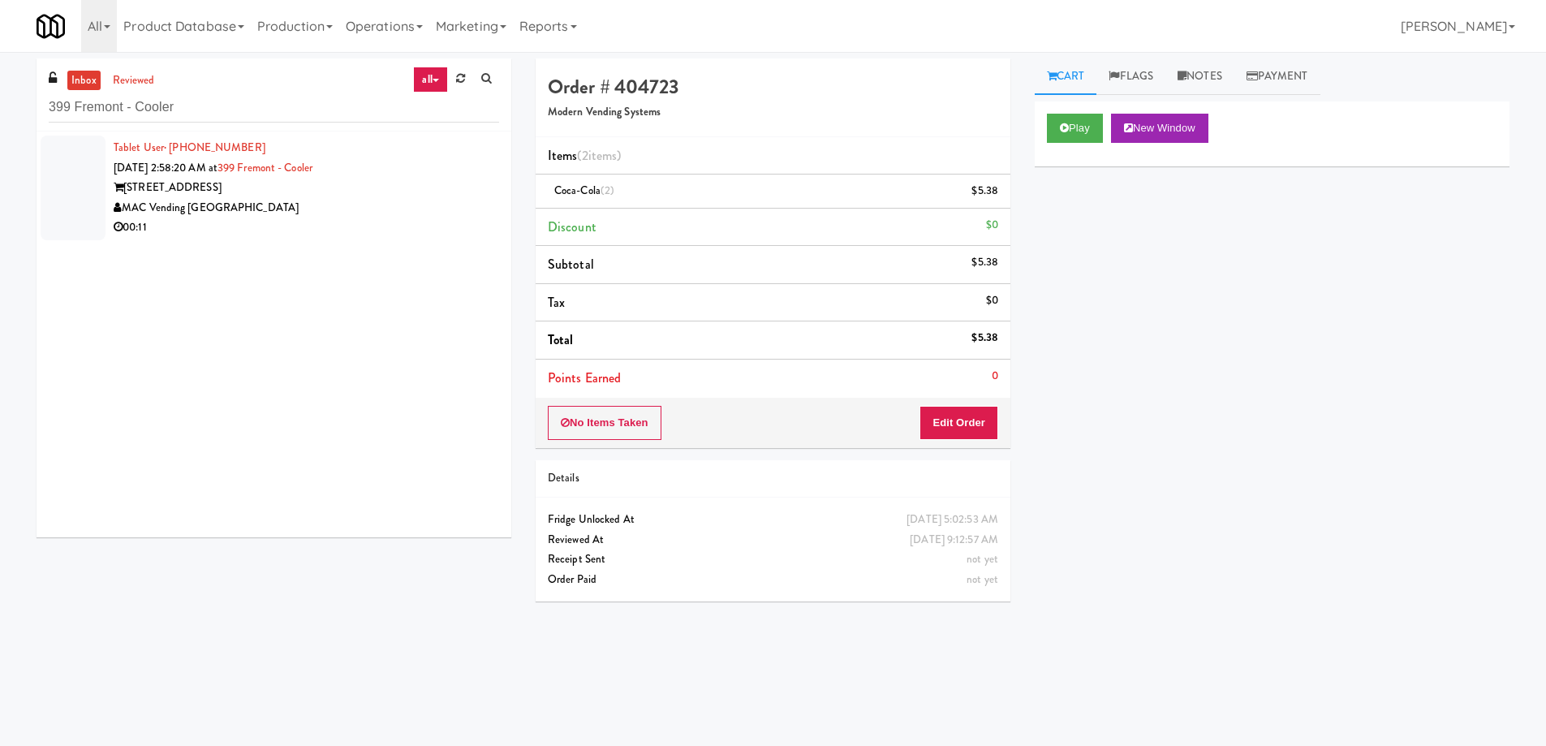
click at [339, 234] on div "00:11" at bounding box center [306, 227] width 385 height 20
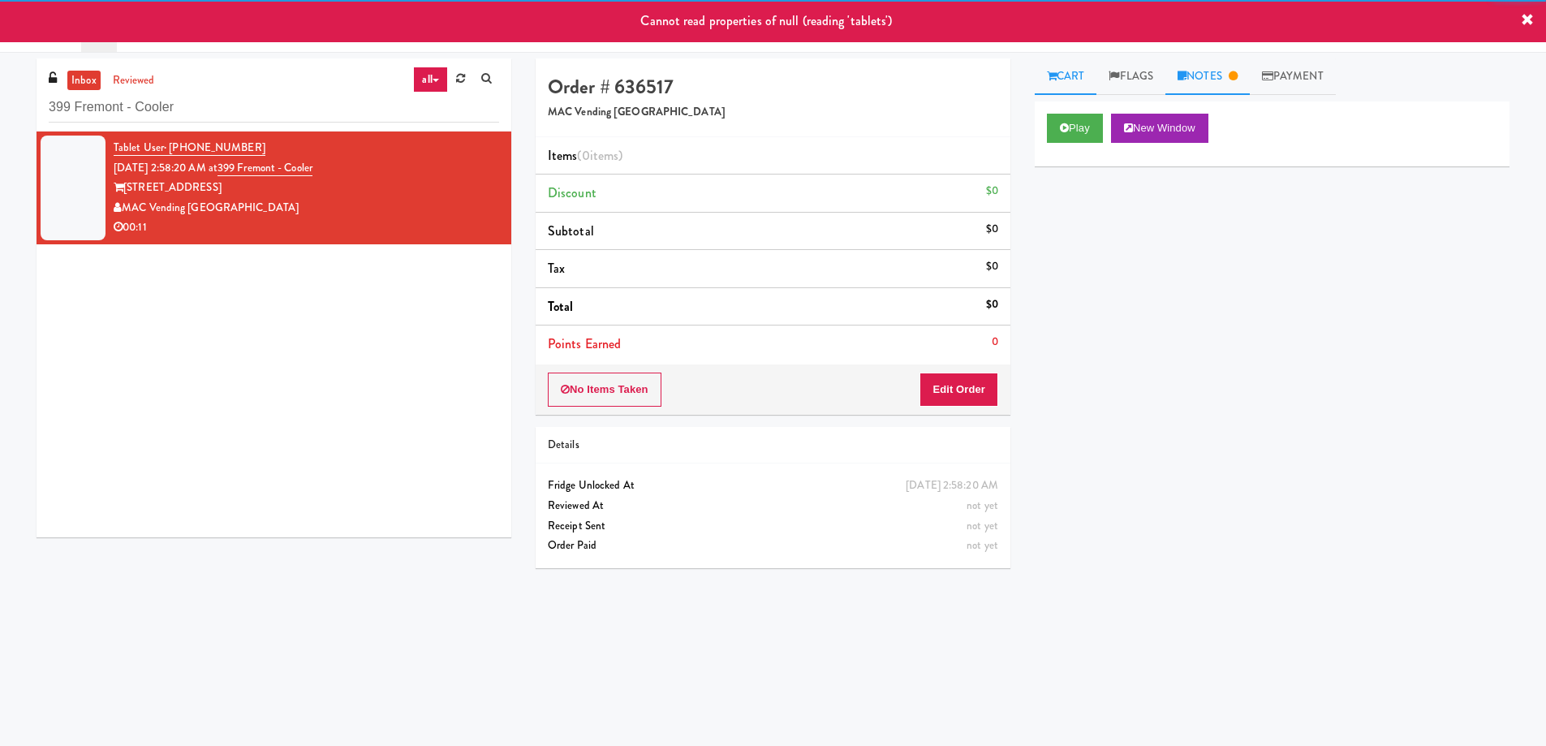
click at [1227, 78] on link "Notes" at bounding box center [1207, 76] width 84 height 37
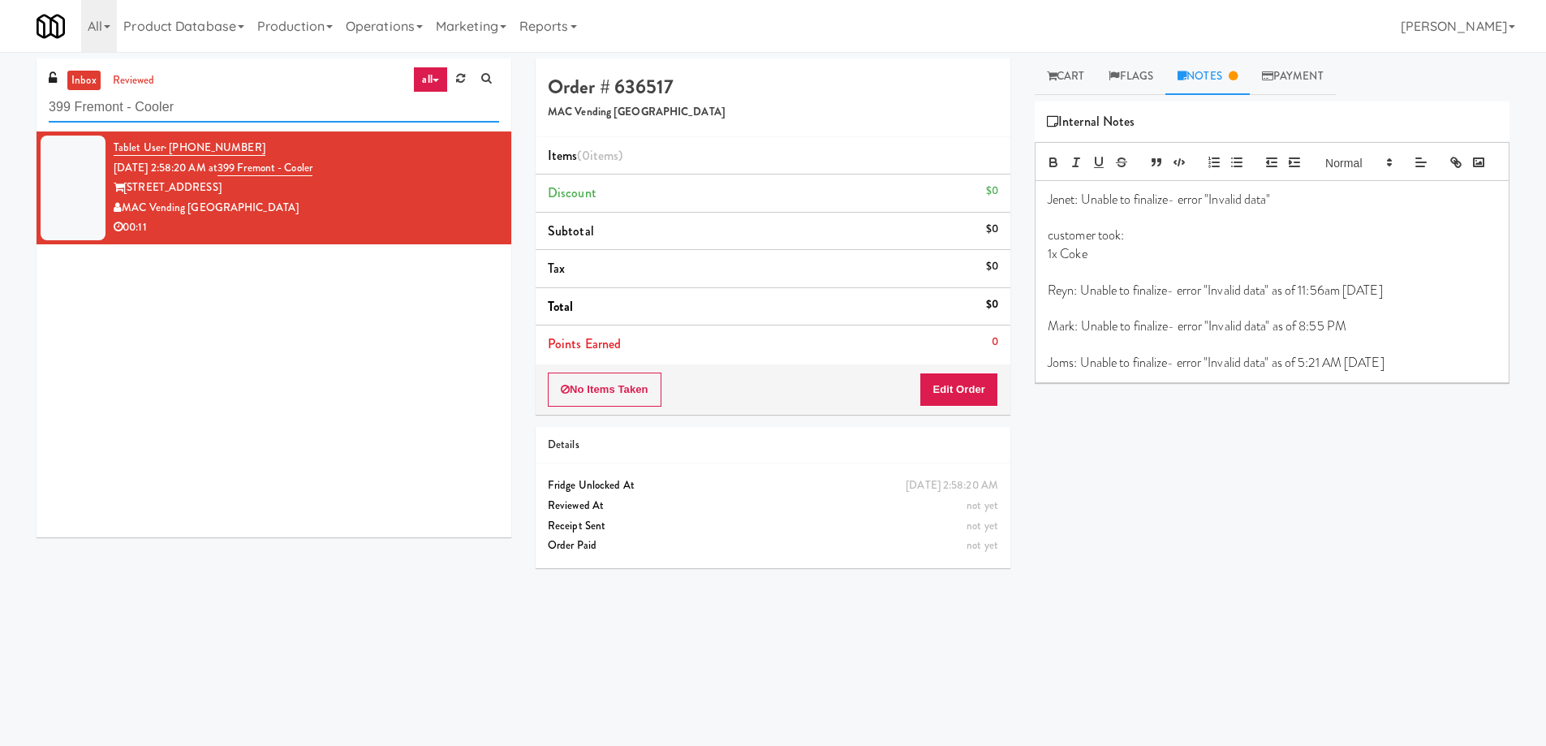
click at [183, 108] on input "399 Fremont - Cooler" at bounding box center [274, 107] width 450 height 30
paste input "IKEA Burlington EMPU"
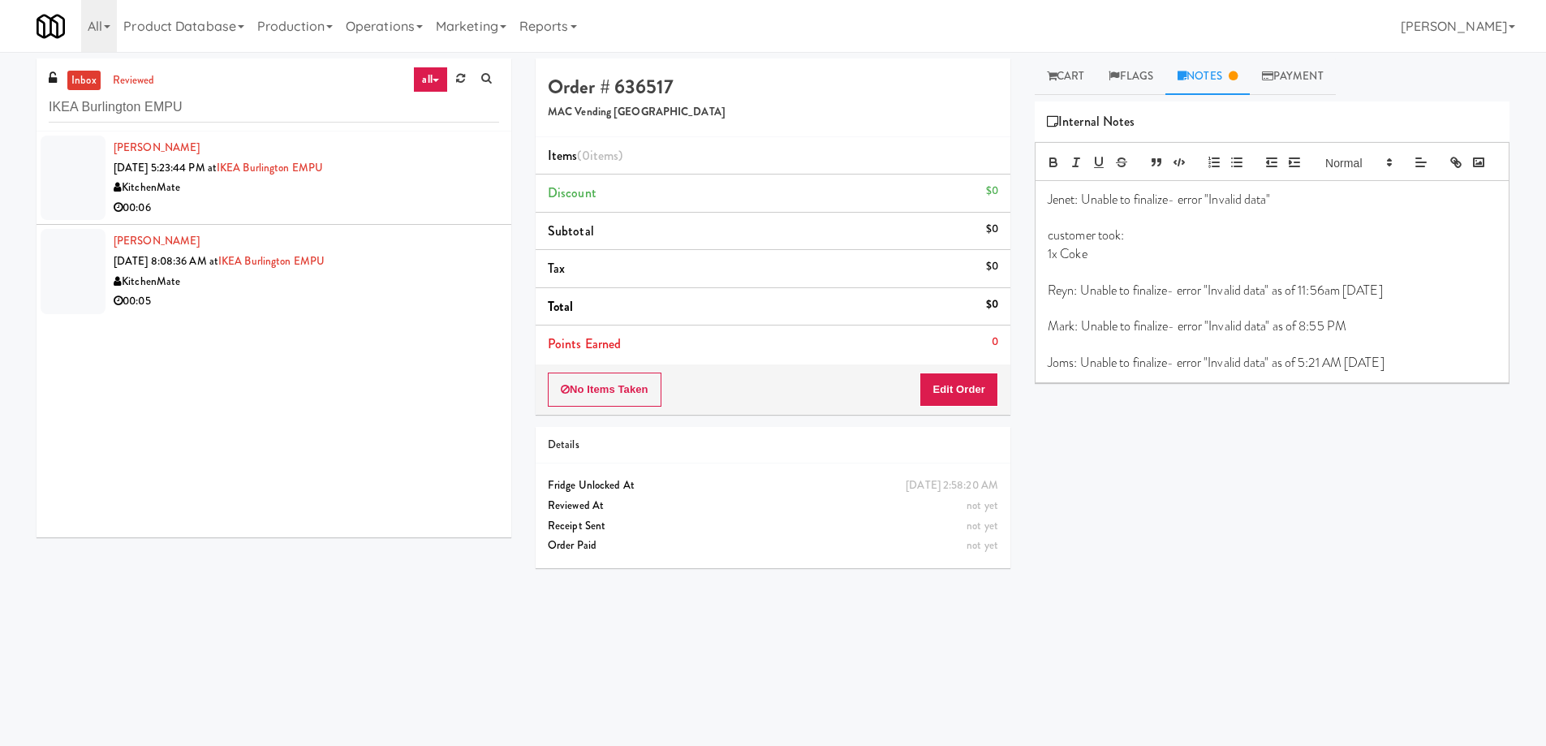
click at [346, 200] on div "00:06" at bounding box center [306, 208] width 385 height 20
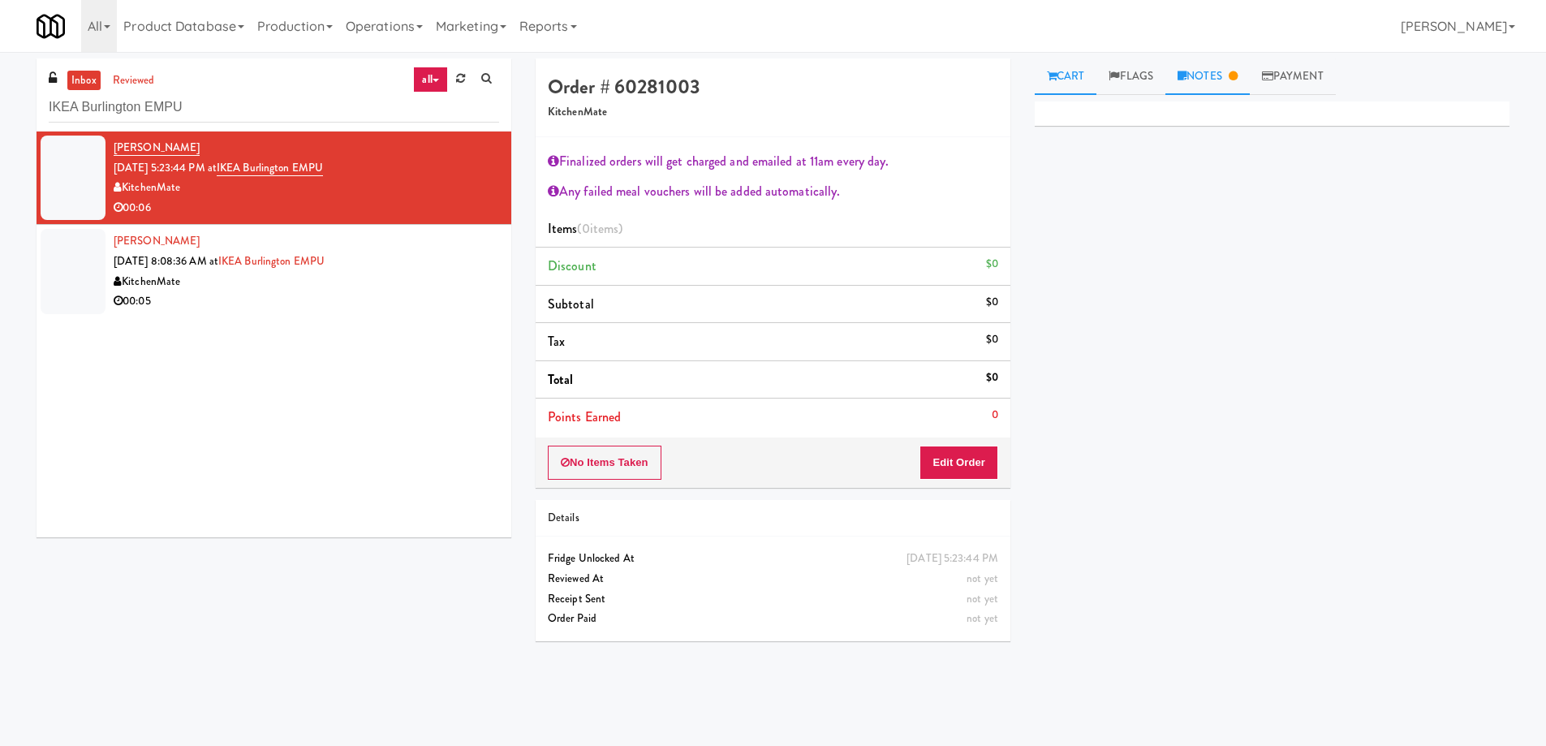
click at [1215, 77] on link "Notes" at bounding box center [1207, 76] width 84 height 37
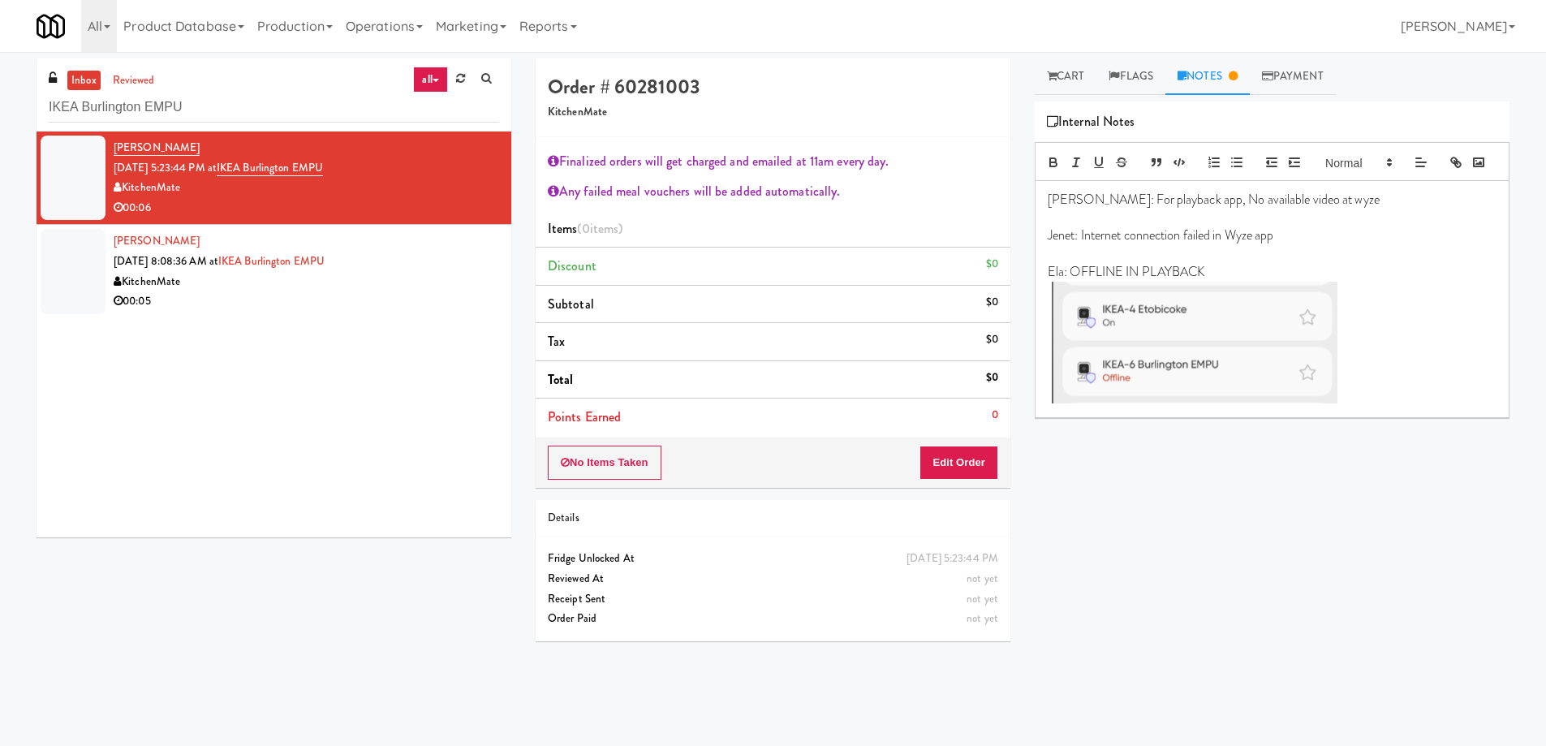
click at [403, 269] on div "[PERSON_NAME] [DATE] 8:08:36 AM at [GEOGRAPHIC_DATA] EMPU KitchenMate 00:05" at bounding box center [306, 271] width 385 height 80
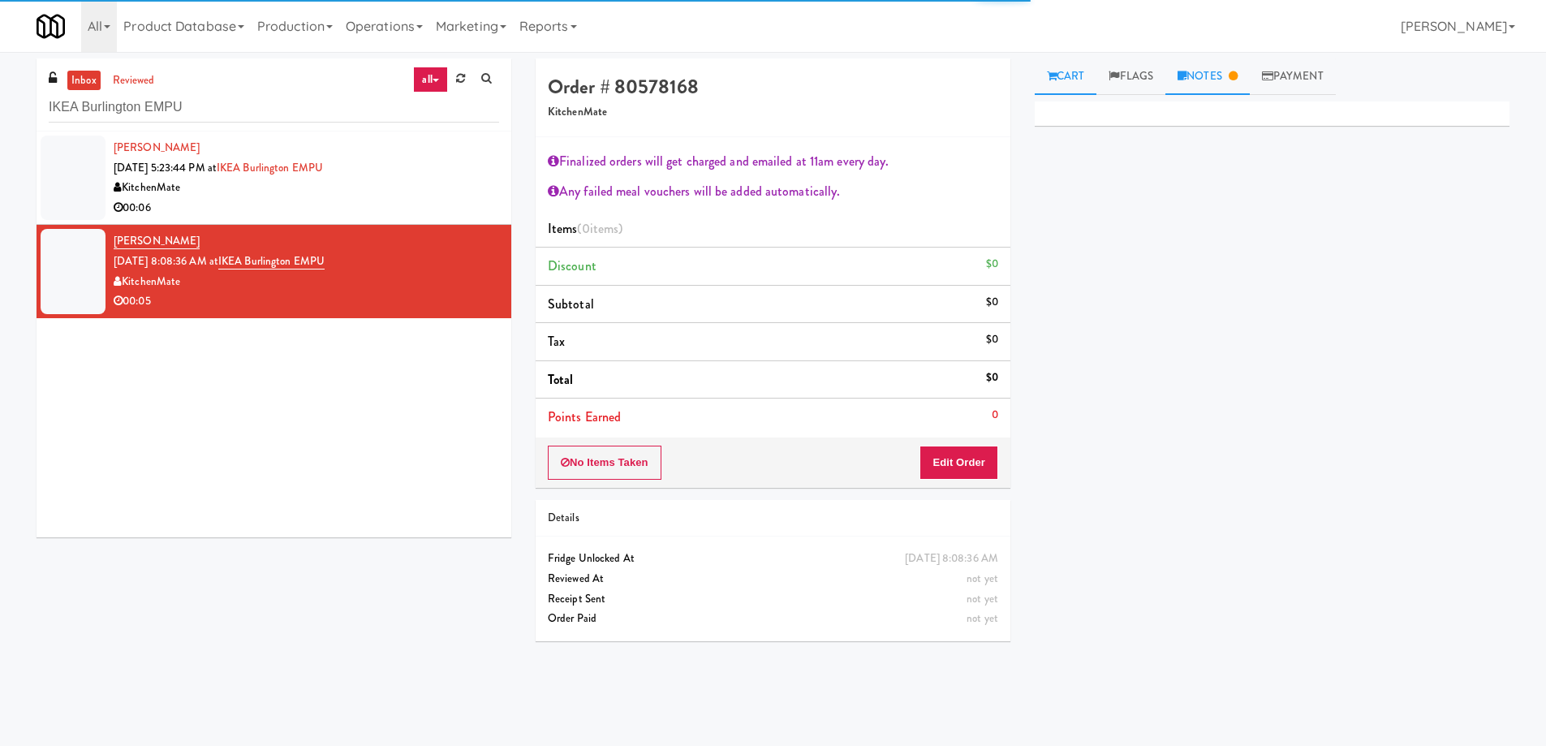
click at [1217, 81] on link "Notes" at bounding box center [1207, 76] width 84 height 37
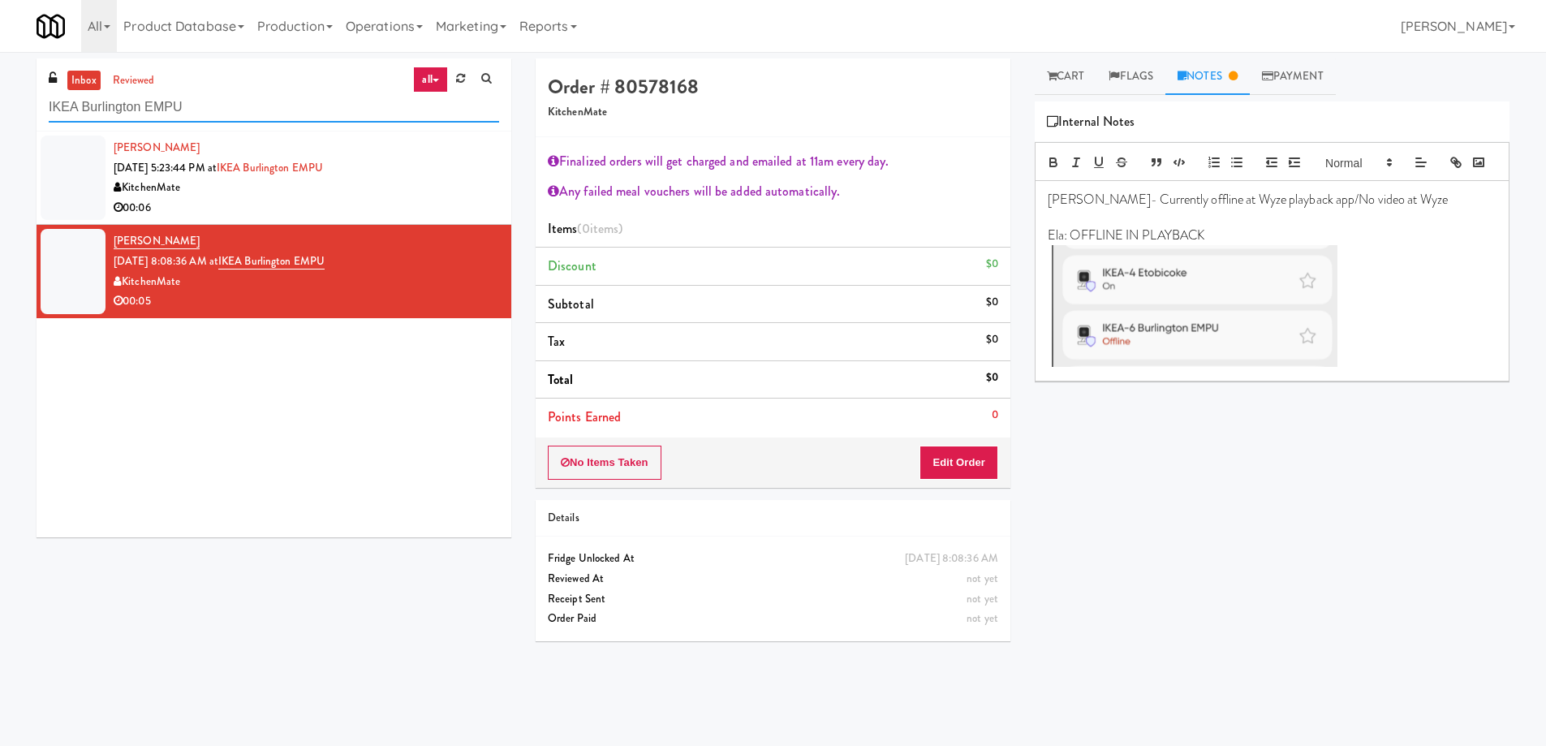
click at [202, 98] on input "IKEA Burlington EMPU" at bounding box center [274, 107] width 450 height 30
paste input "HaNoBe 6211 - w/ Gym"
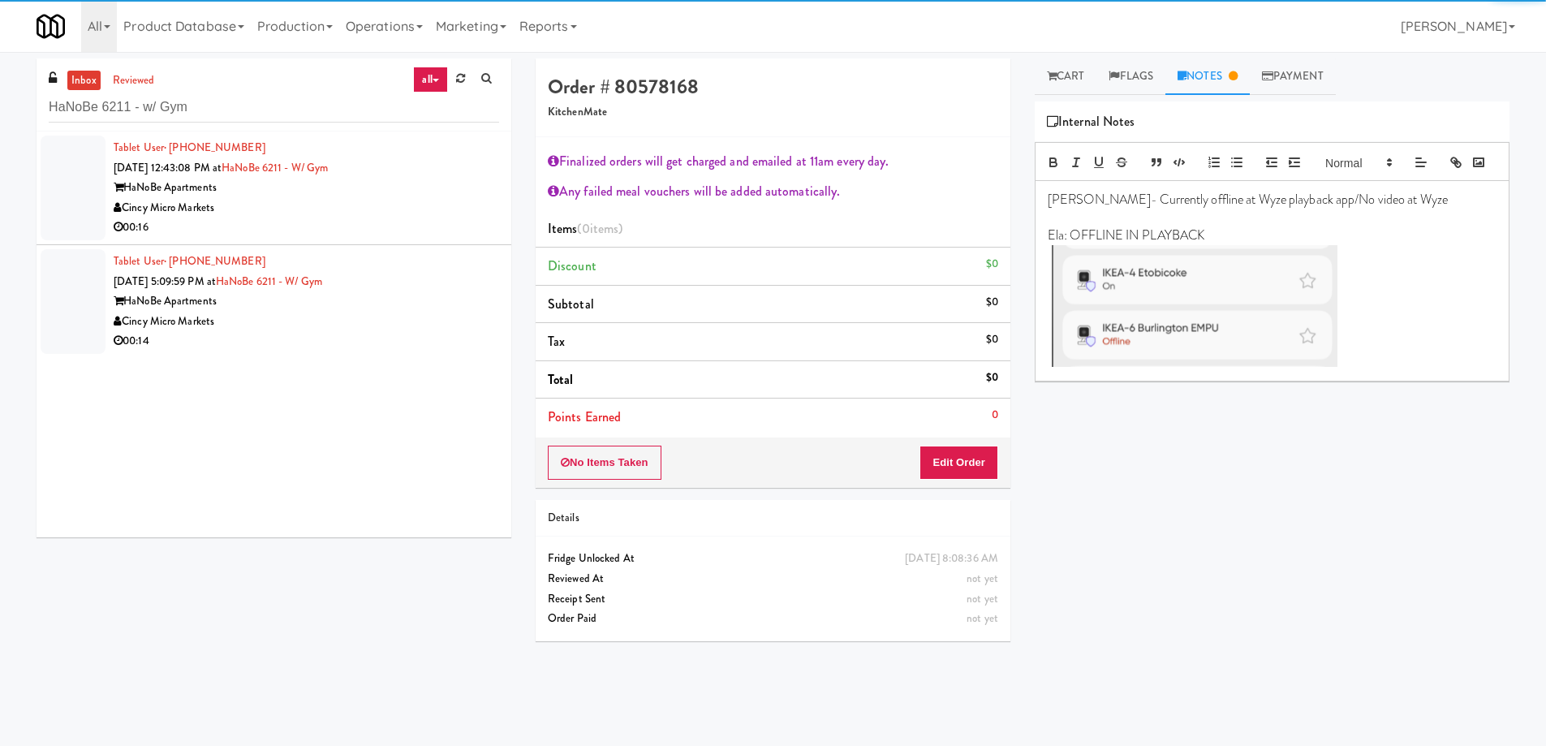
click at [351, 217] on div "00:16" at bounding box center [306, 227] width 385 height 20
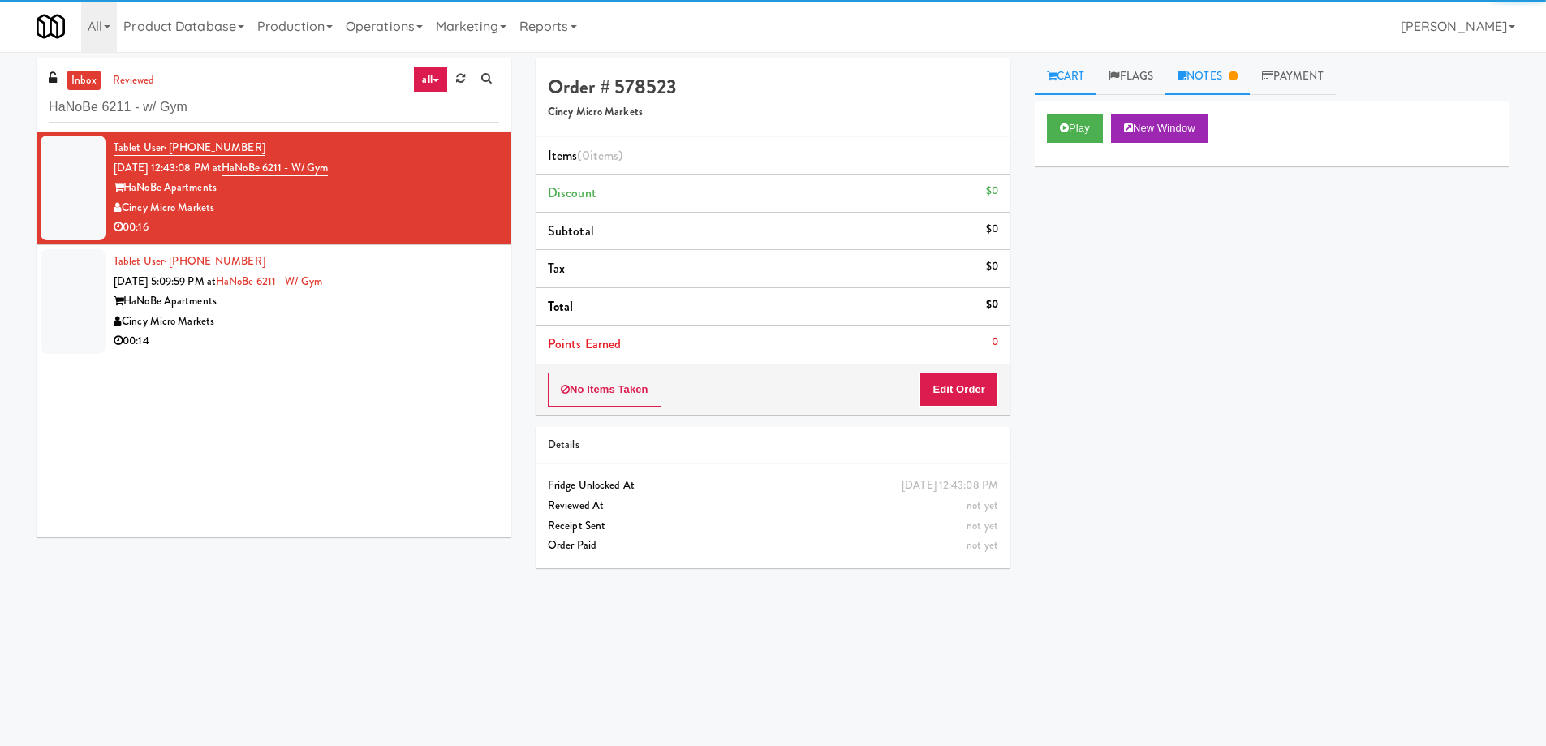
click at [1205, 83] on link "Notes" at bounding box center [1207, 76] width 84 height 37
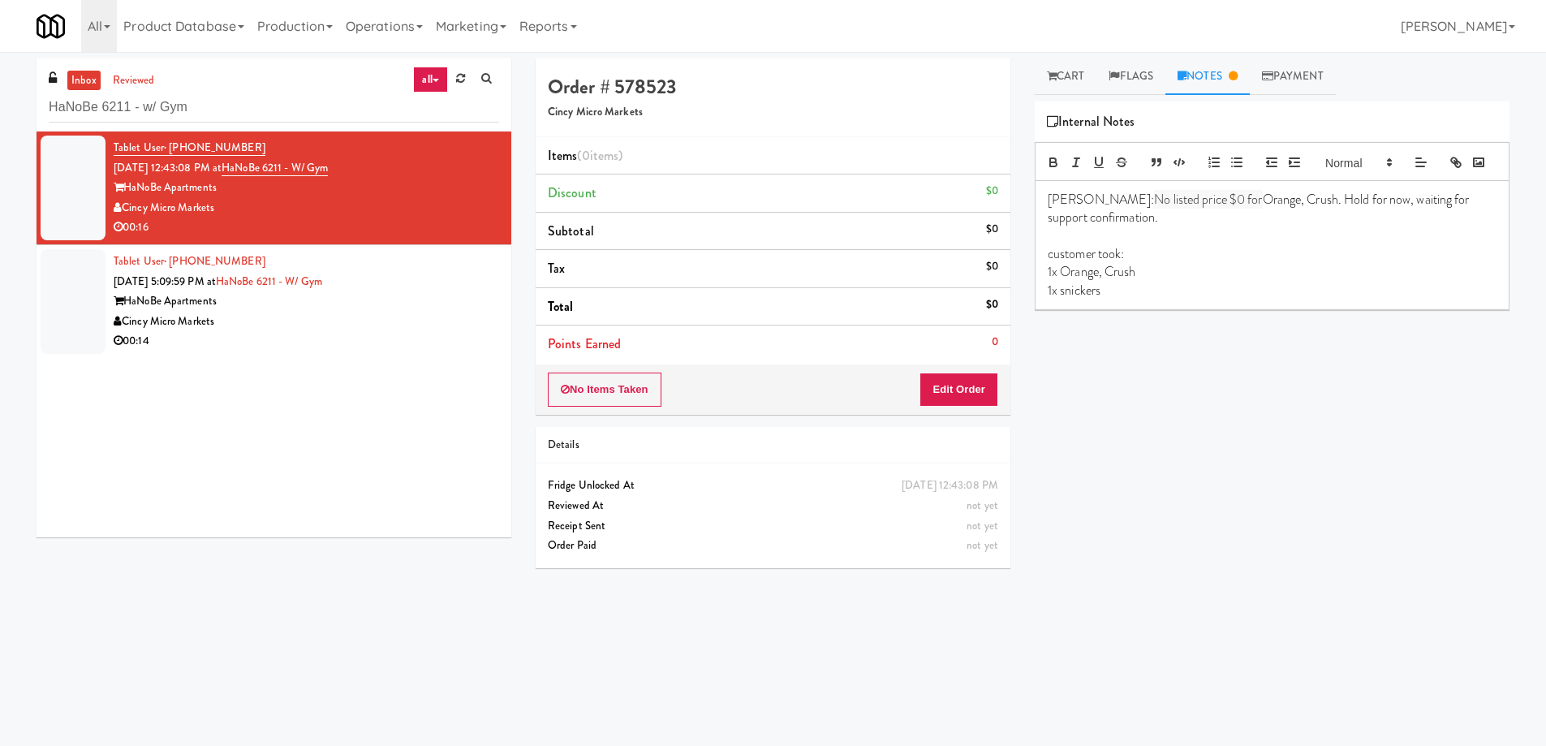
click at [413, 299] on div "HaNoBe Apartments" at bounding box center [306, 301] width 385 height 20
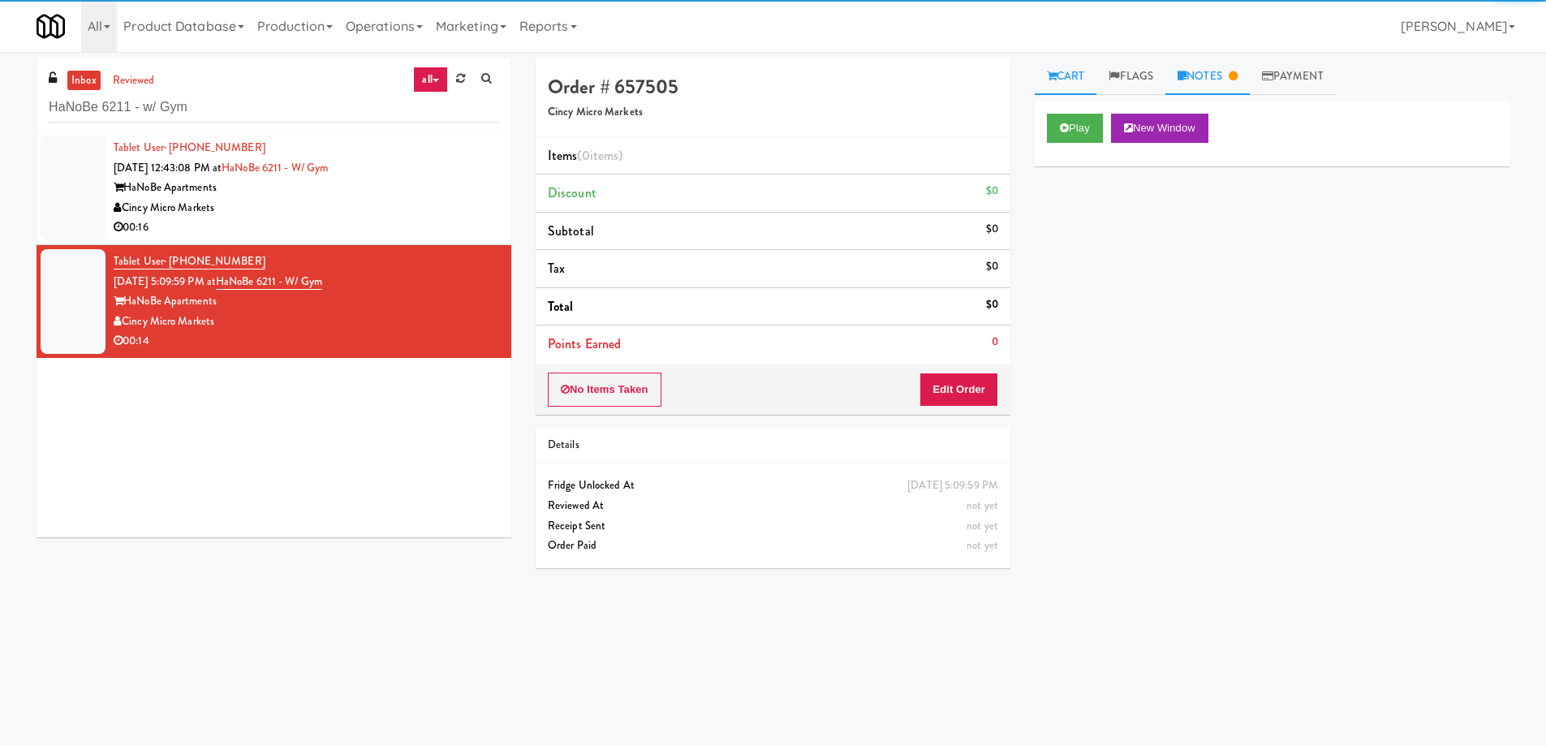
click at [1221, 66] on link "Notes" at bounding box center [1207, 76] width 84 height 37
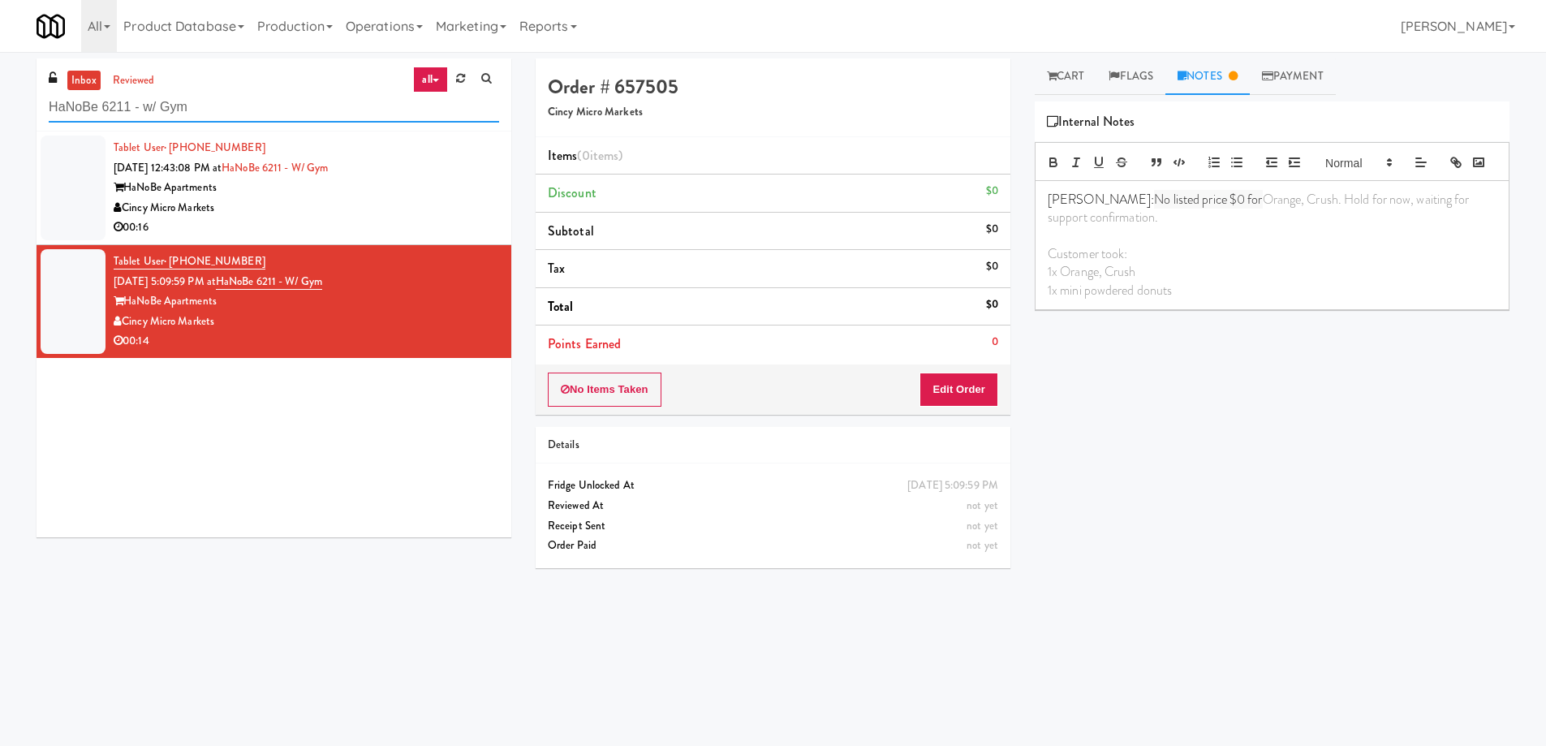
click at [213, 95] on input "HaNoBe 6211 - w/ Gym" at bounding box center [274, 107] width 450 height 30
paste input "UHN - [PERSON_NAME][GEOGRAPHIC_DATA] - The Meeting Place"
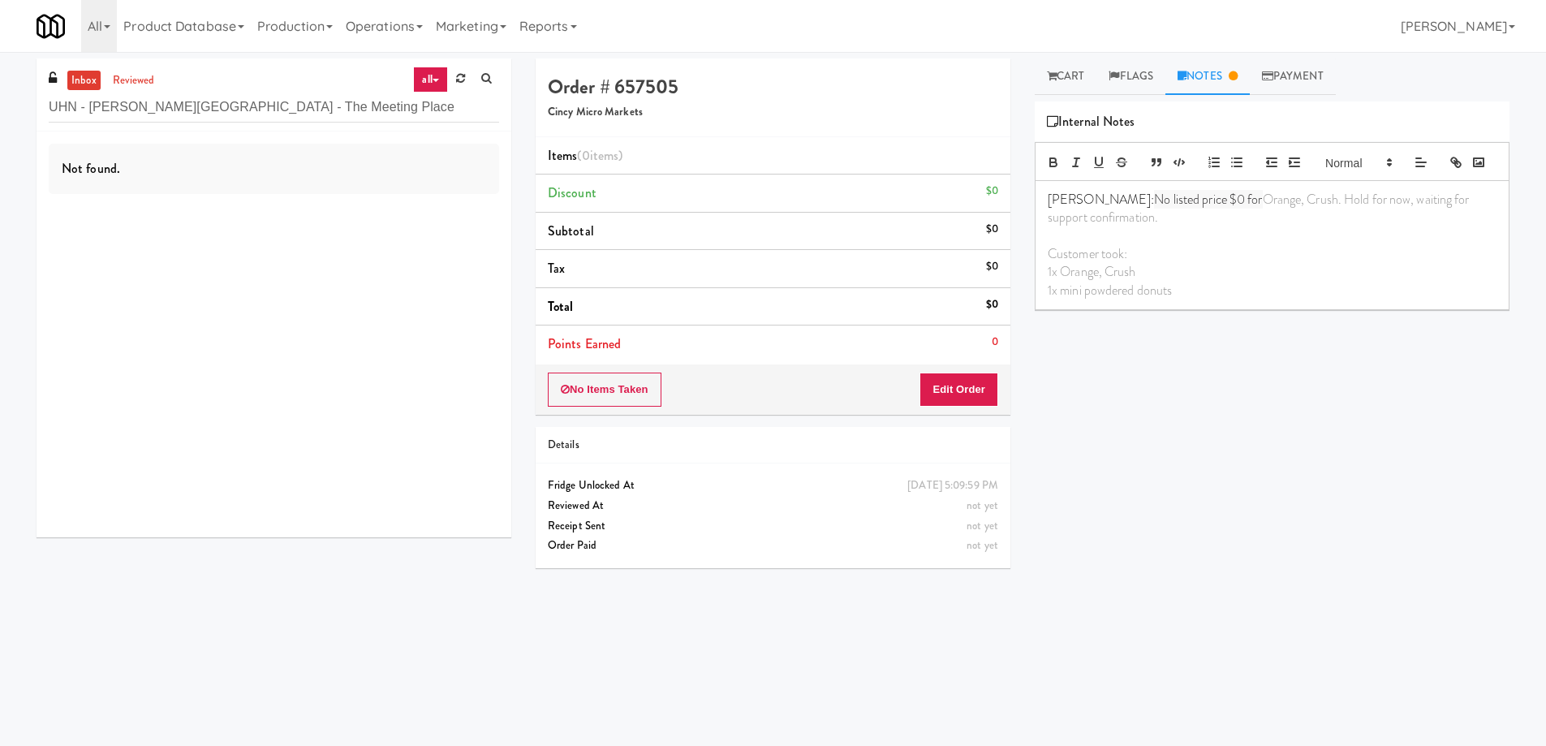
click at [1215, 80] on link "Notes" at bounding box center [1207, 76] width 84 height 37
click at [289, 216] on div "Not found." at bounding box center [274, 334] width 475 height 406
click at [343, 111] on input "UHN - [PERSON_NAME][GEOGRAPHIC_DATA] - The Meeting Place" at bounding box center [274, 107] width 450 height 30
click at [127, 83] on link "reviewed" at bounding box center [134, 81] width 50 height 20
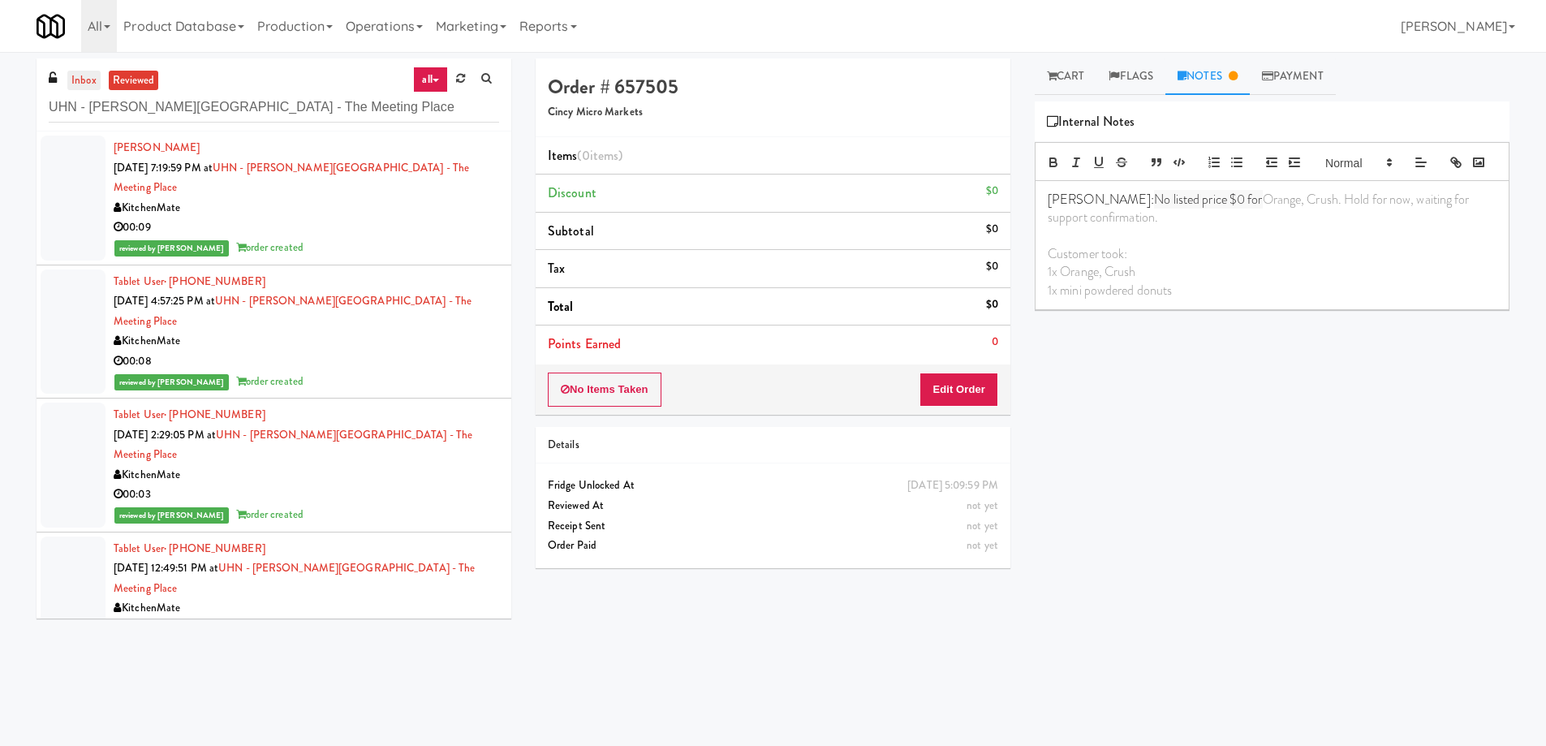
click at [83, 80] on link "inbox" at bounding box center [83, 81] width 33 height 20
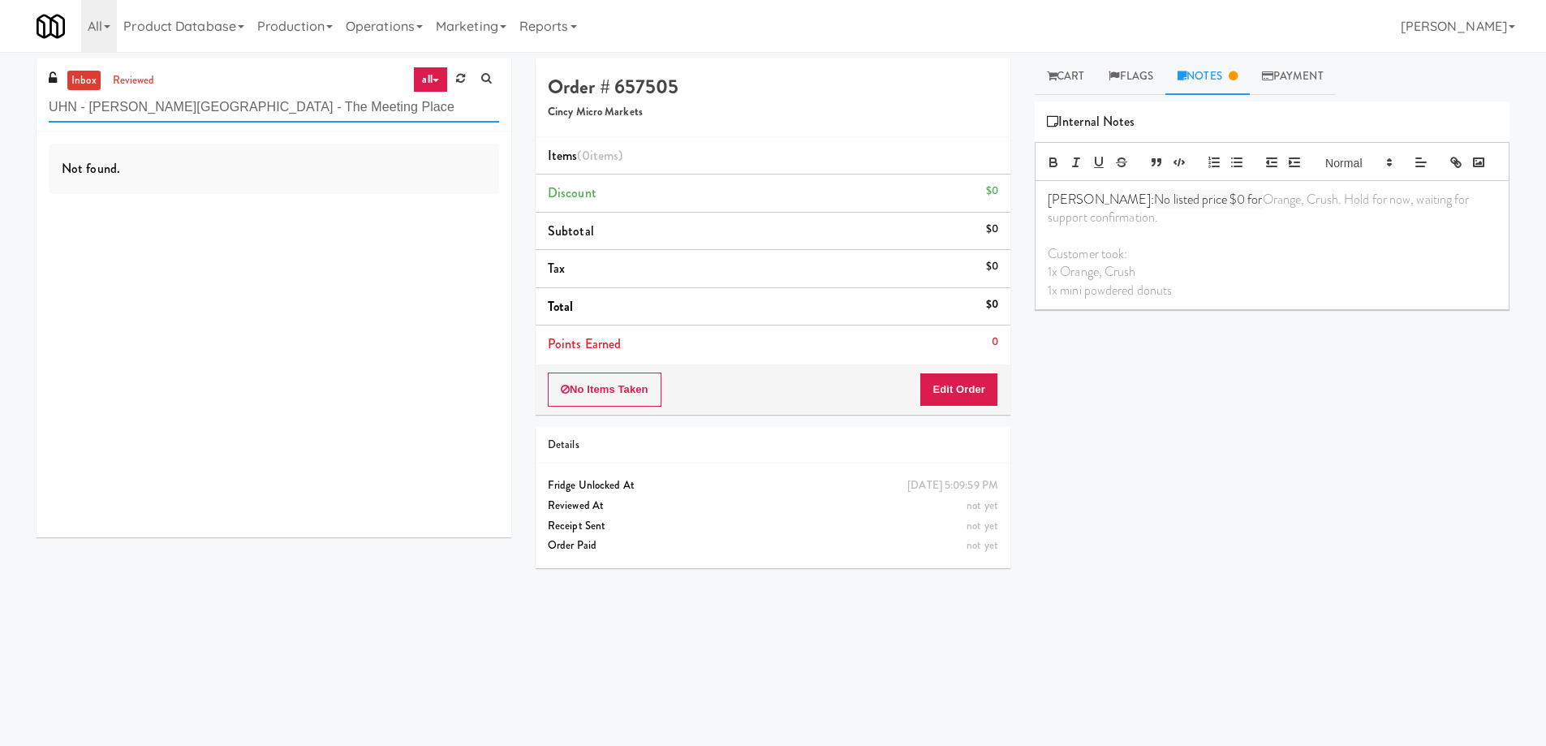
click at [178, 110] on input "UHN - [PERSON_NAME][GEOGRAPHIC_DATA] - The Meeting Place" at bounding box center [274, 107] width 450 height 30
paste input "[GEOGRAPHIC_DATA] - [GEOGRAPHIC_DATA]"
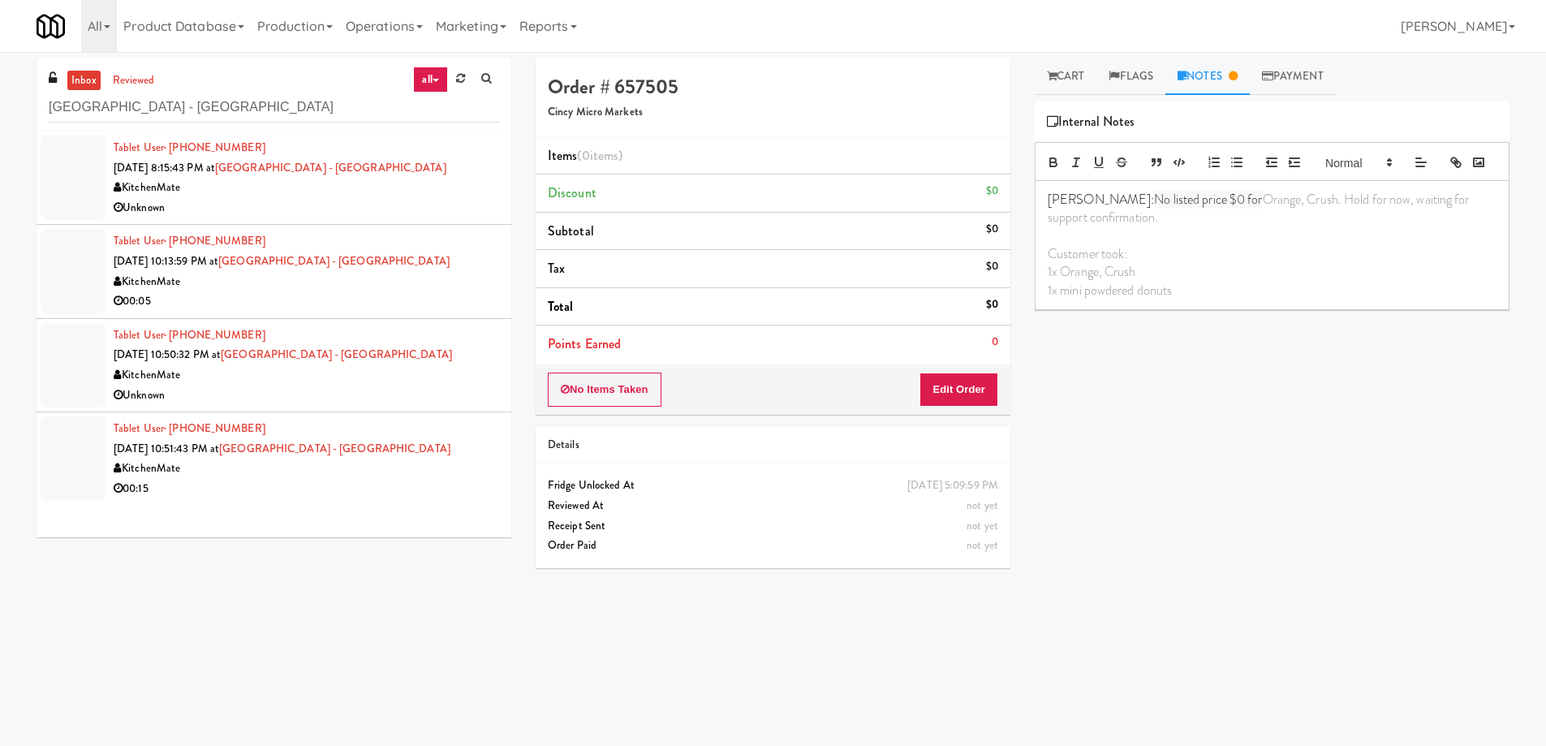
click at [264, 213] on div "Unknown" at bounding box center [306, 208] width 385 height 20
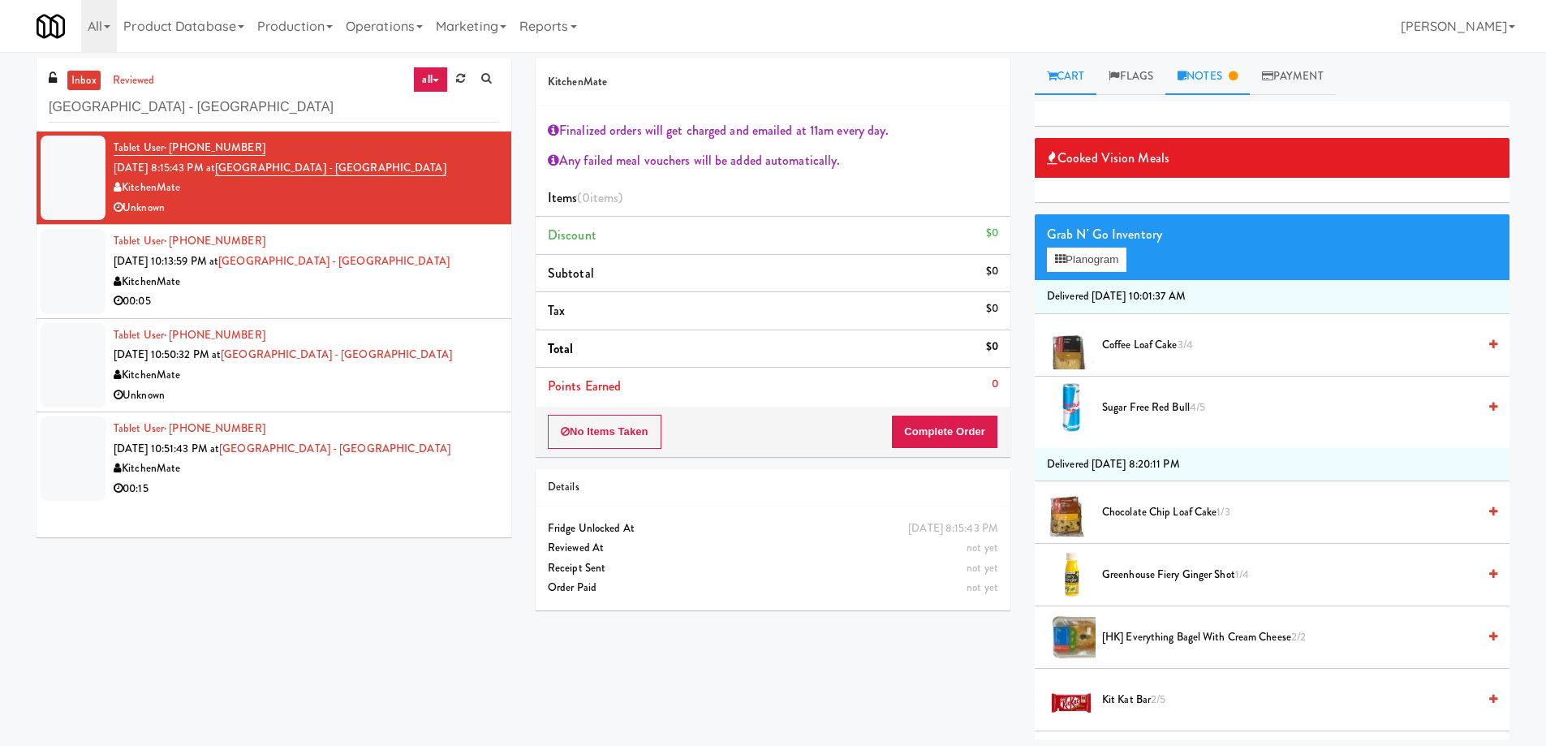
click at [1215, 84] on link "Notes" at bounding box center [1207, 76] width 84 height 37
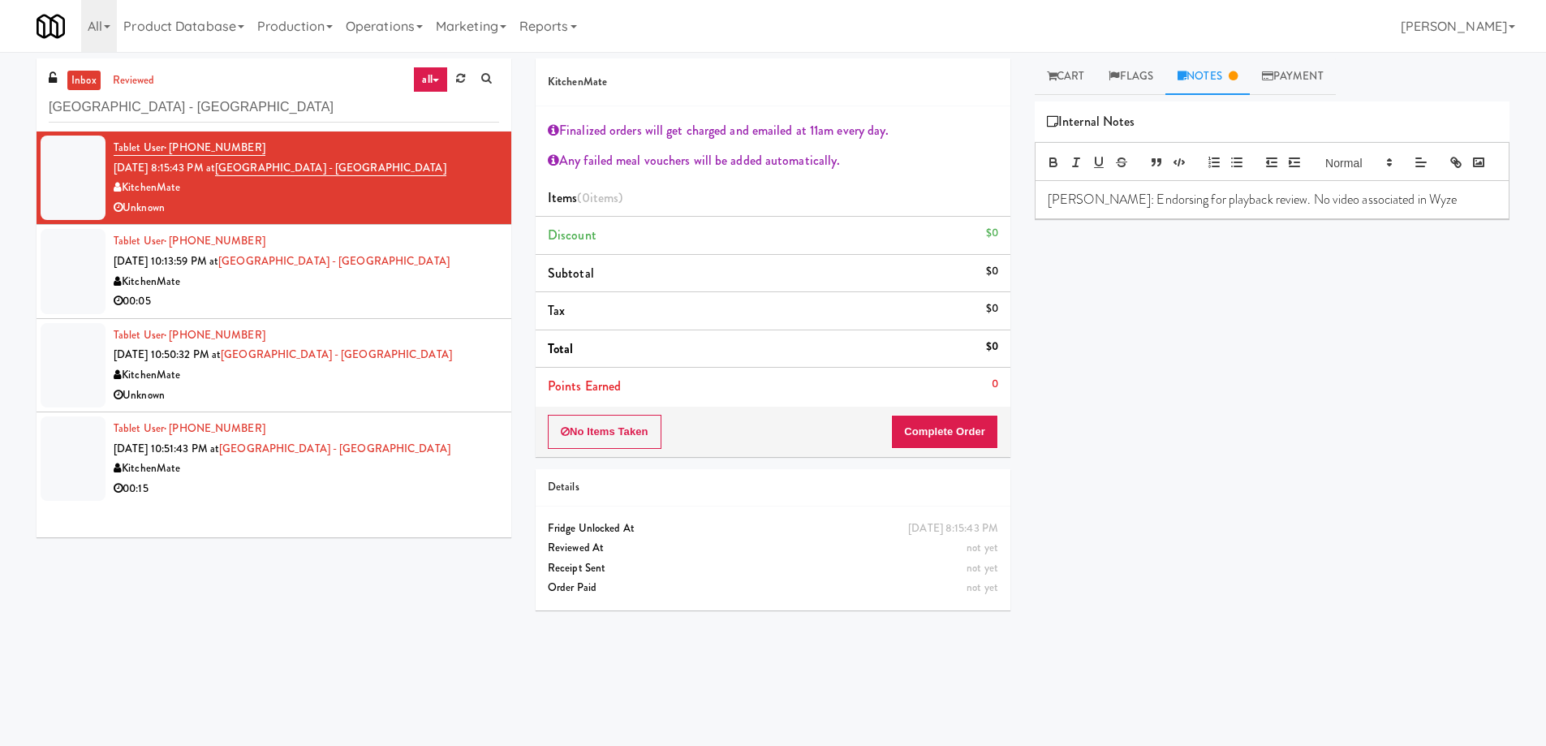
click at [411, 300] on div "00:05" at bounding box center [306, 301] width 385 height 20
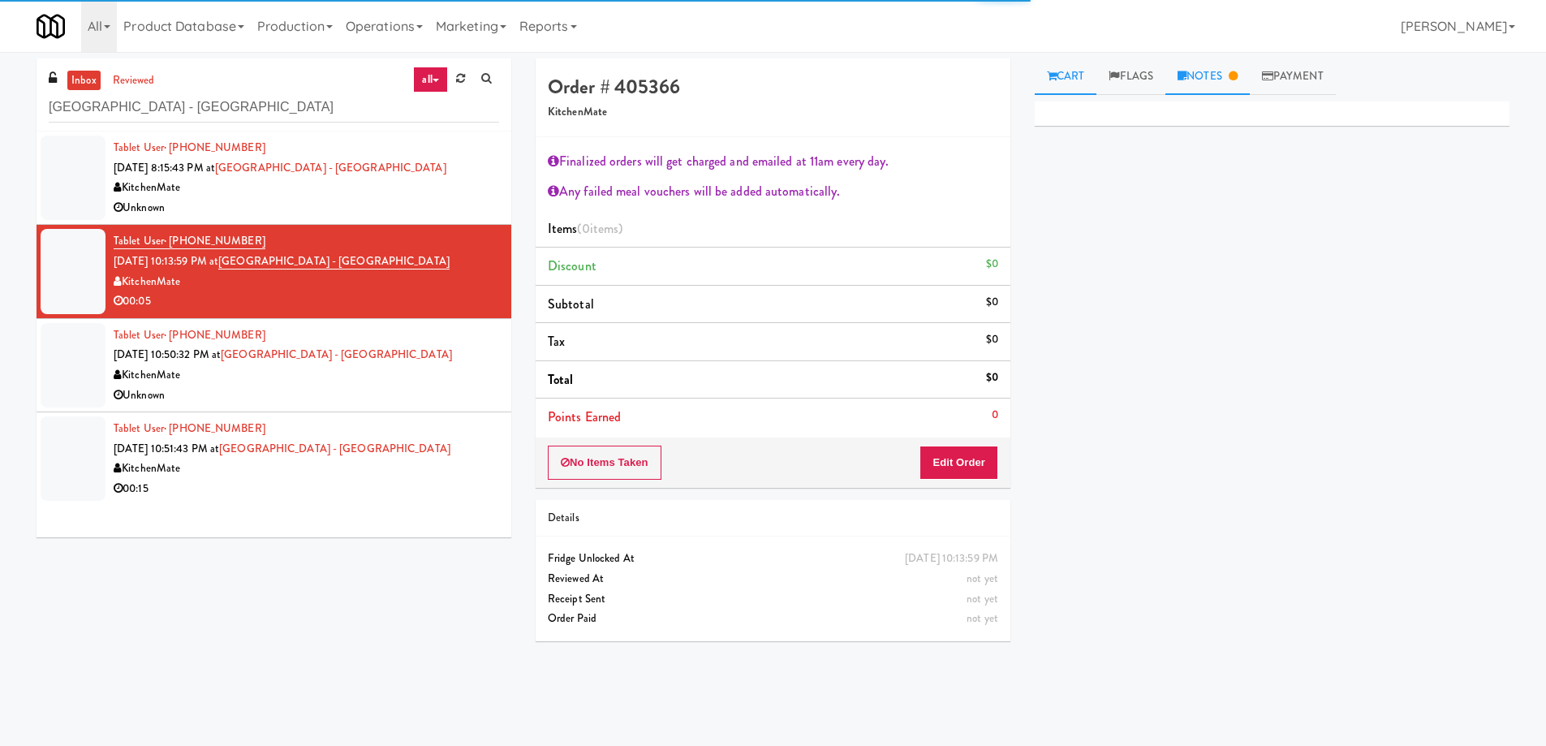
click at [1225, 74] on link "Notes" at bounding box center [1207, 76] width 84 height 37
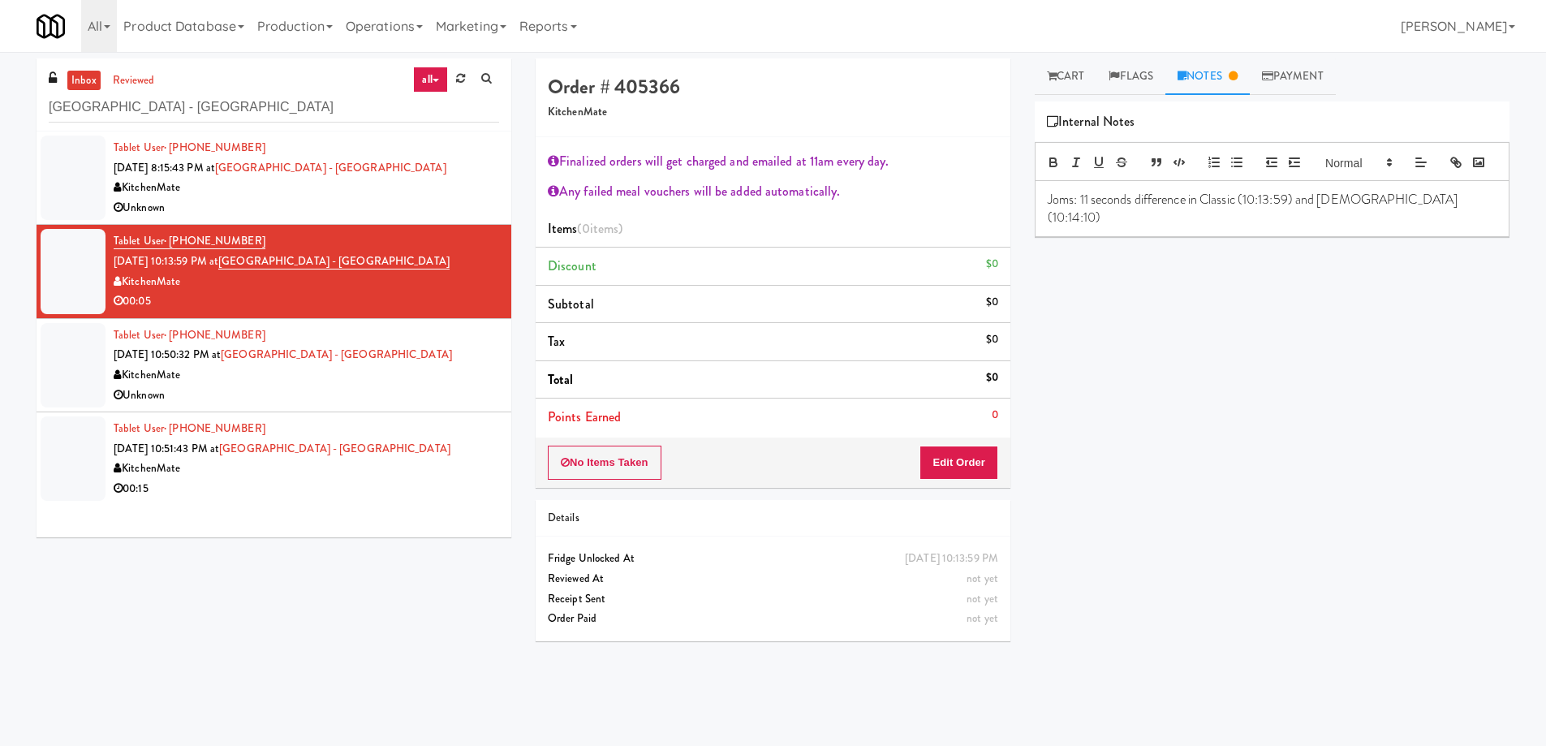
click at [400, 403] on div "Unknown" at bounding box center [306, 395] width 385 height 20
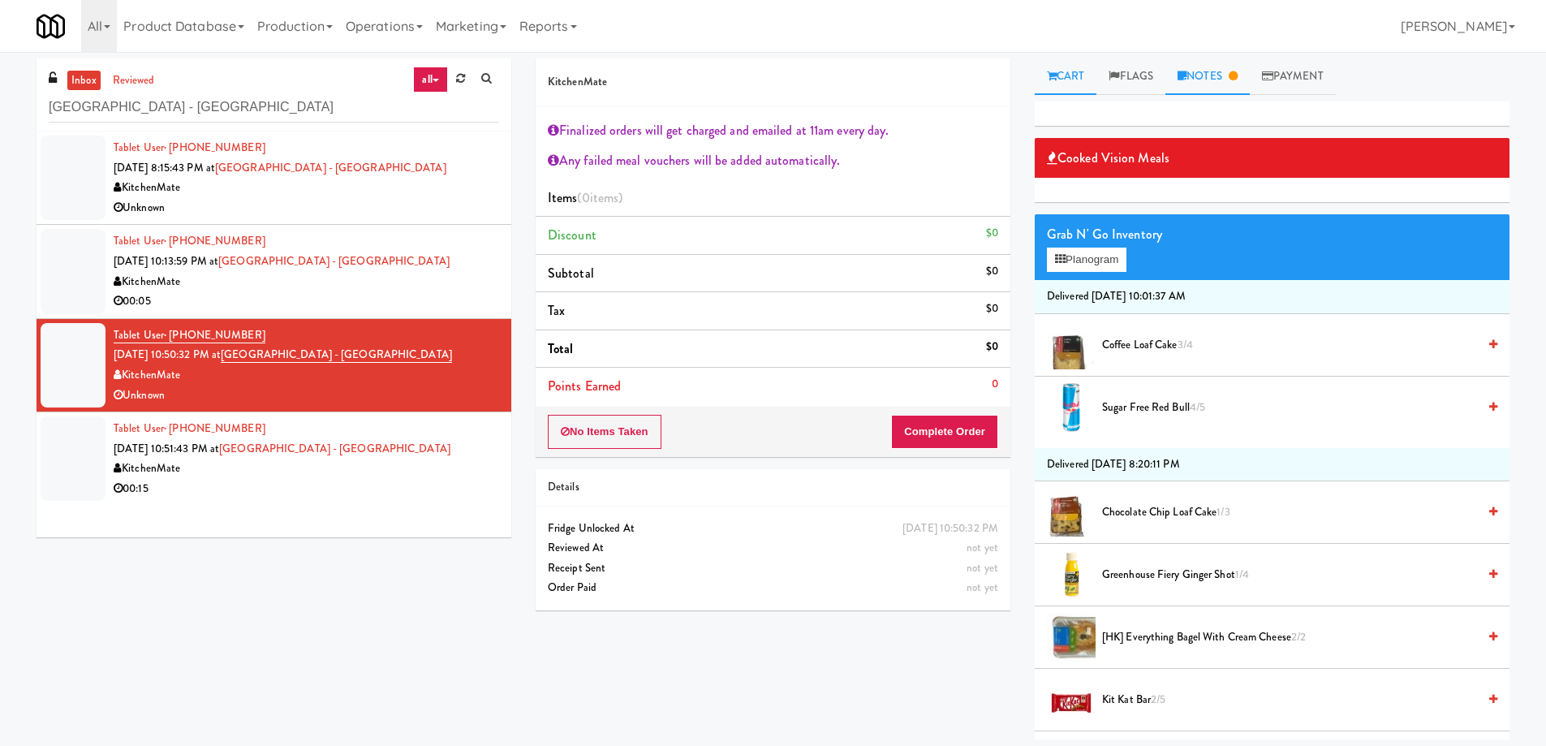
click at [1219, 76] on link "Notes" at bounding box center [1207, 76] width 84 height 37
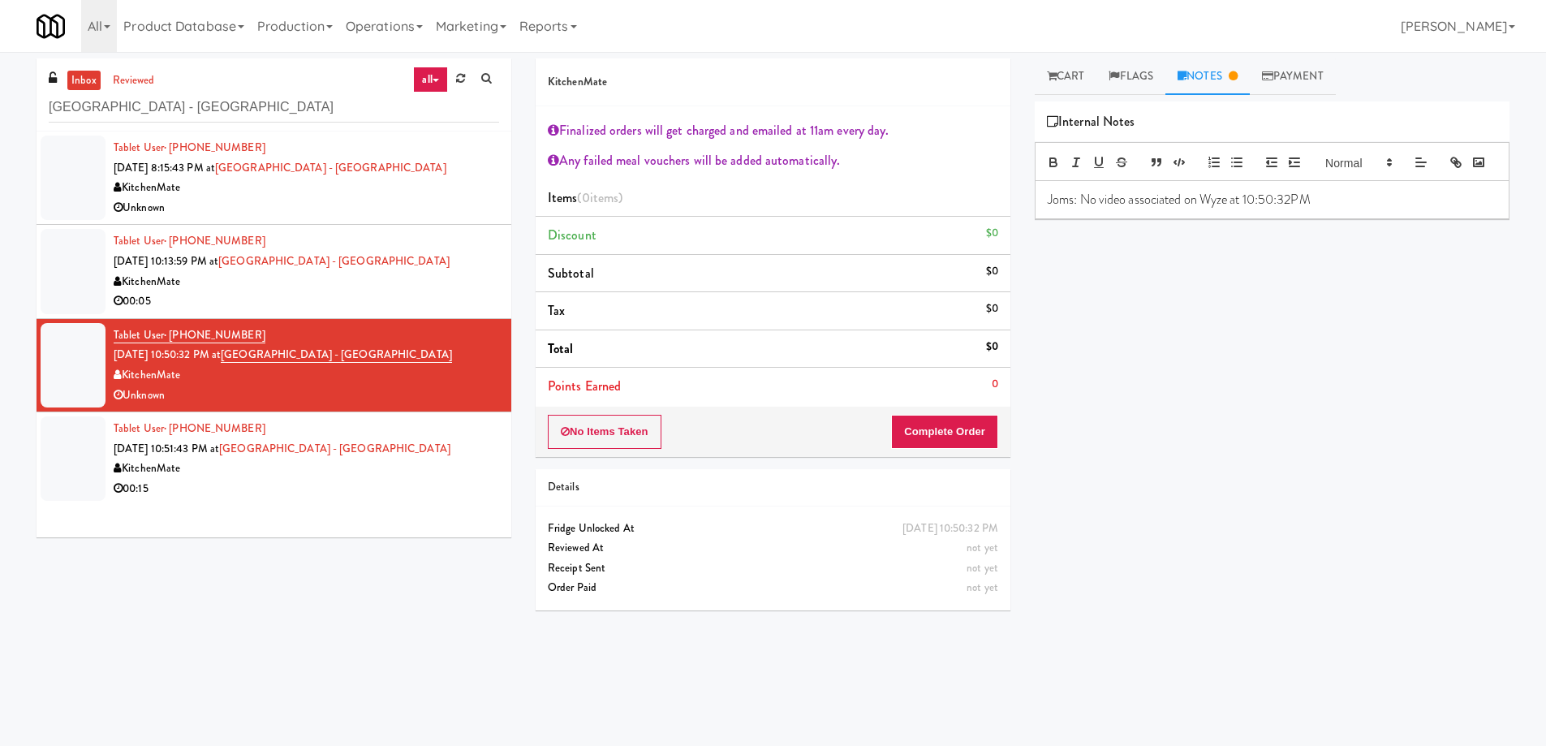
click at [421, 490] on div "00:15" at bounding box center [306, 489] width 385 height 20
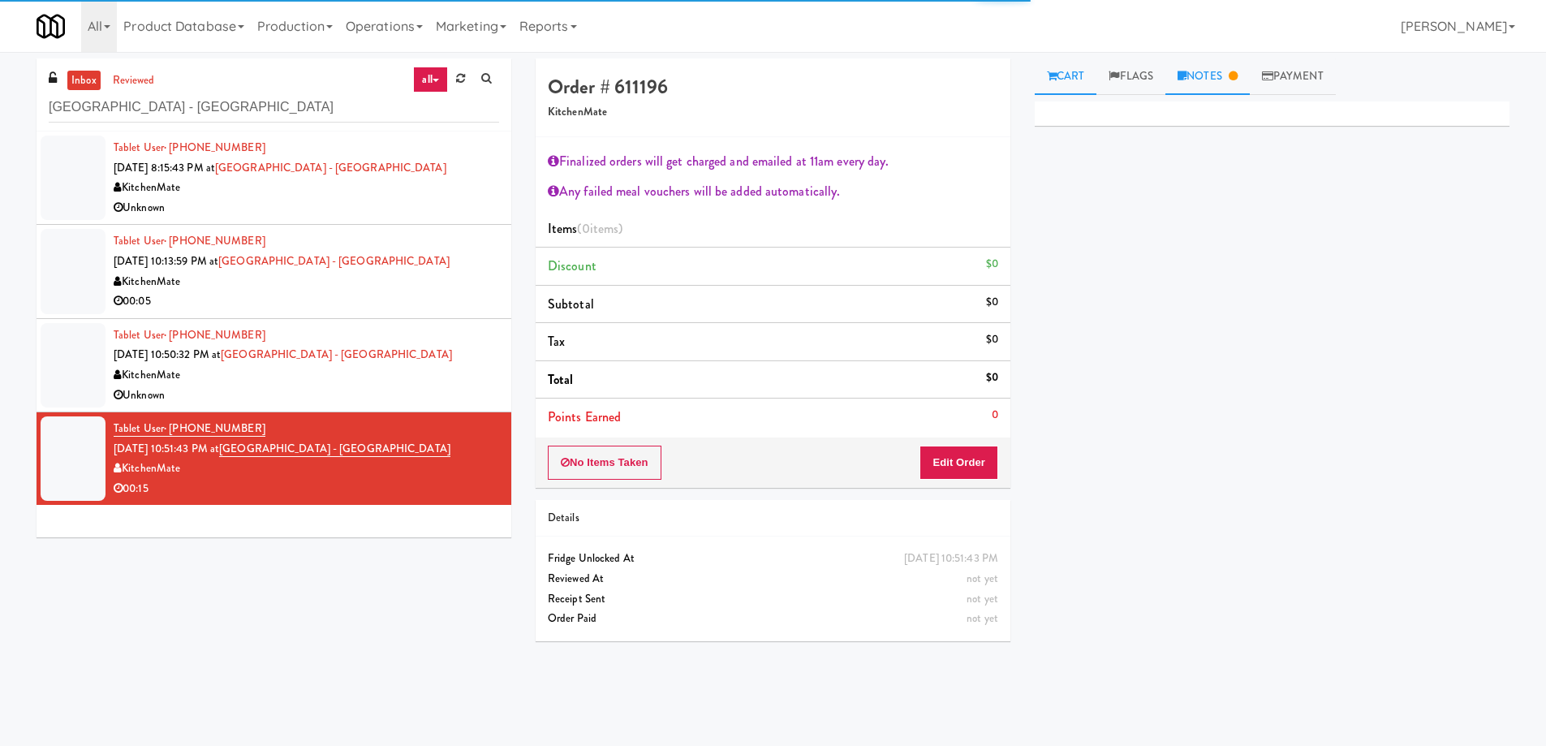
click at [1206, 78] on link "Notes" at bounding box center [1207, 76] width 84 height 37
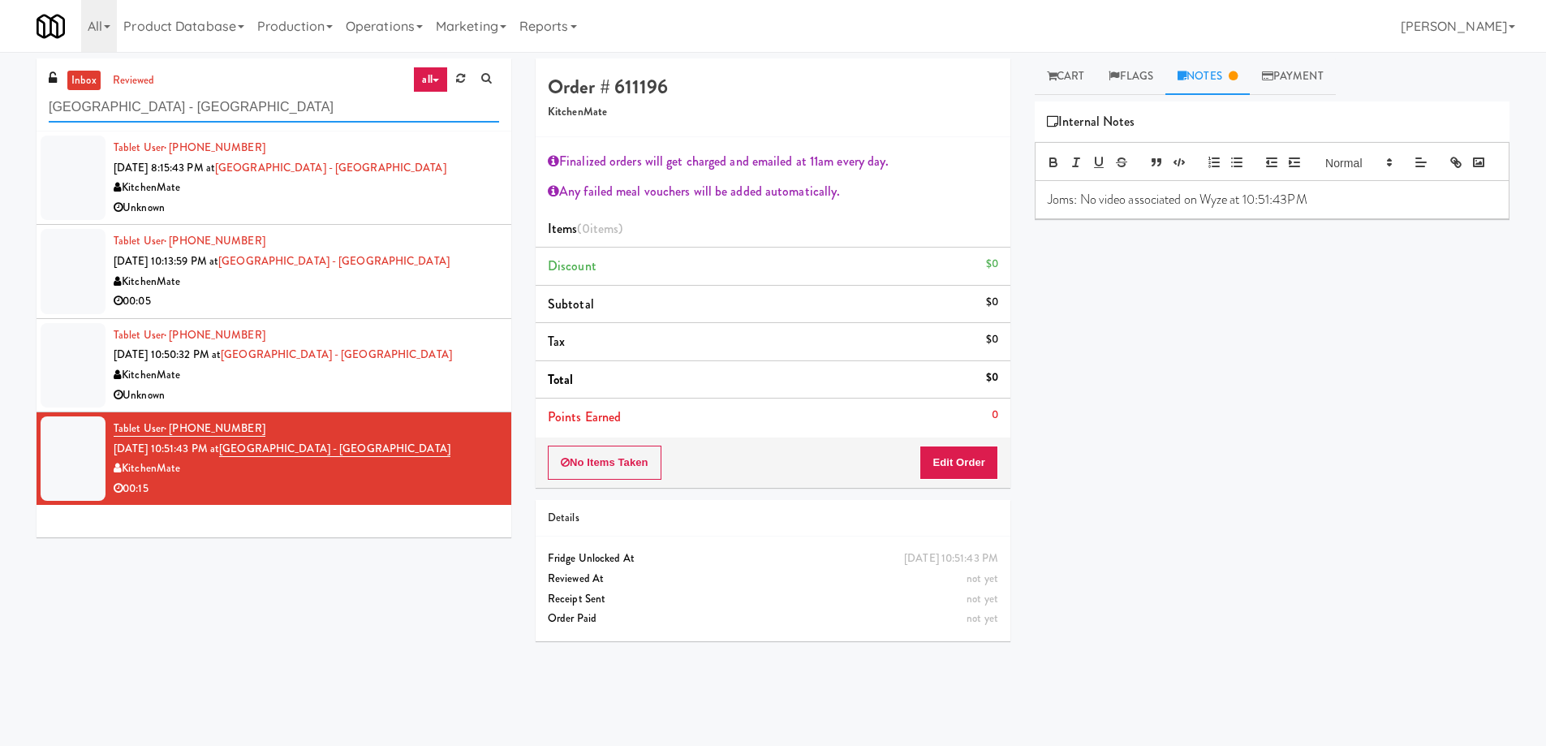
click at [266, 112] on input "[GEOGRAPHIC_DATA] - [GEOGRAPHIC_DATA]" at bounding box center [274, 107] width 450 height 30
paste input "[PERSON_NAME][GEOGRAPHIC_DATA]"
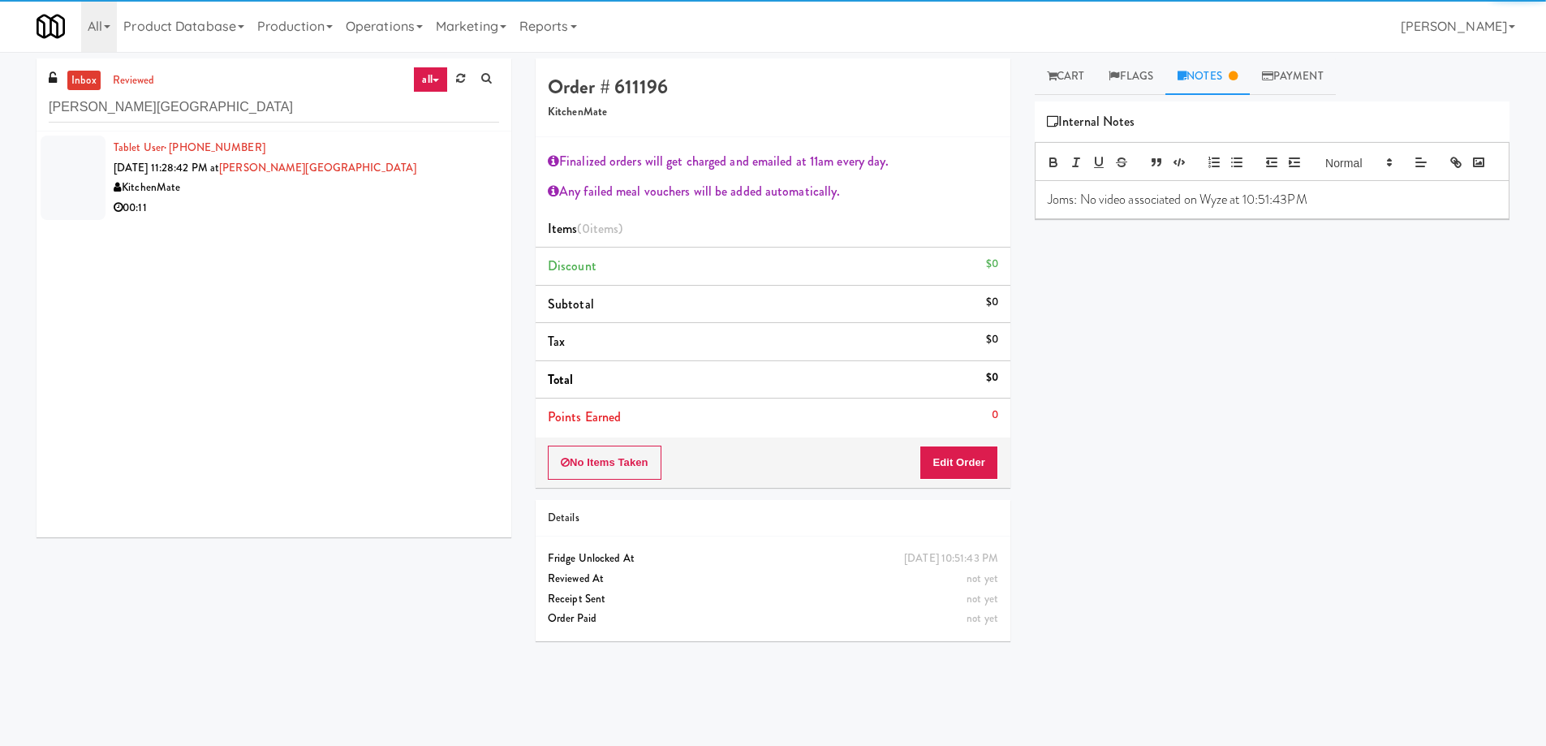
click at [387, 208] on div "00:11" at bounding box center [306, 208] width 385 height 20
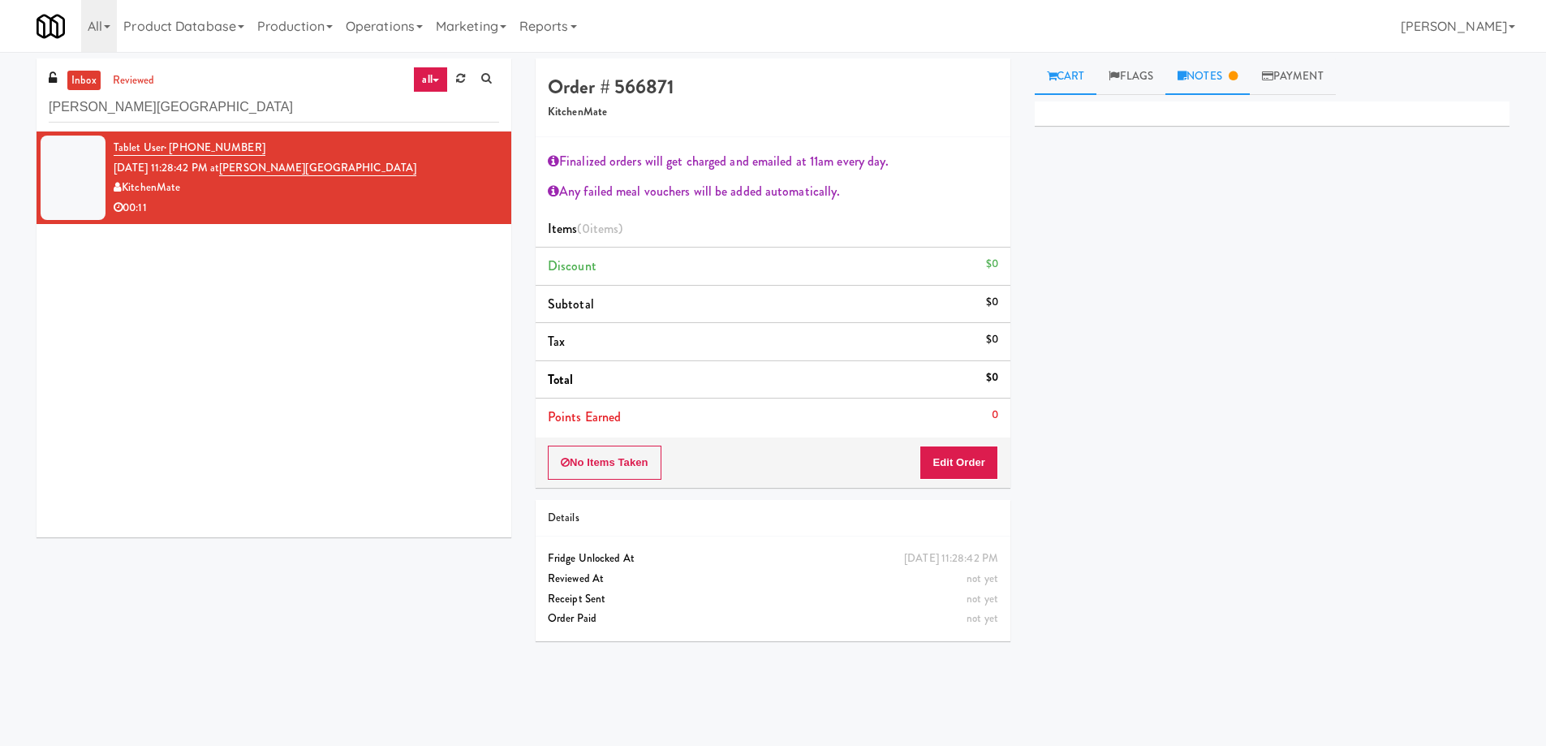
click at [1229, 83] on link "Notes" at bounding box center [1207, 76] width 84 height 37
click at [224, 87] on div "inbox reviewed all all unclear take inventory issue suspicious failed recent [P…" at bounding box center [274, 94] width 475 height 73
drag, startPoint x: 224, startPoint y: 87, endPoint x: 215, endPoint y: 107, distance: 22.2
click at [223, 88] on div "inbox reviewed all all unclear take inventory issue suspicious failed recent [P…" at bounding box center [274, 94] width 475 height 73
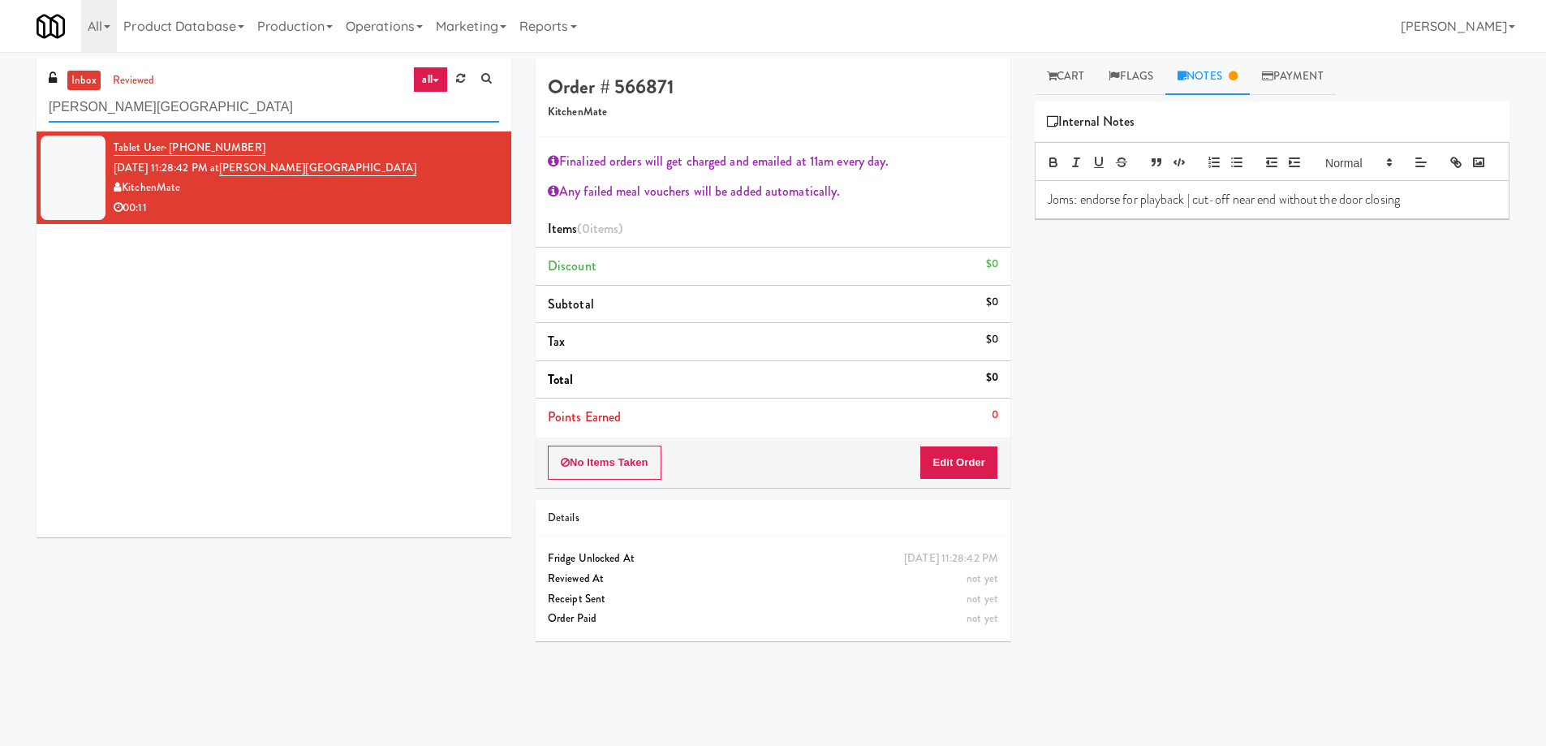
click at [215, 107] on input "[PERSON_NAME][GEOGRAPHIC_DATA]" at bounding box center [274, 107] width 450 height 30
paste input "Cirrus - Cooler - Right"
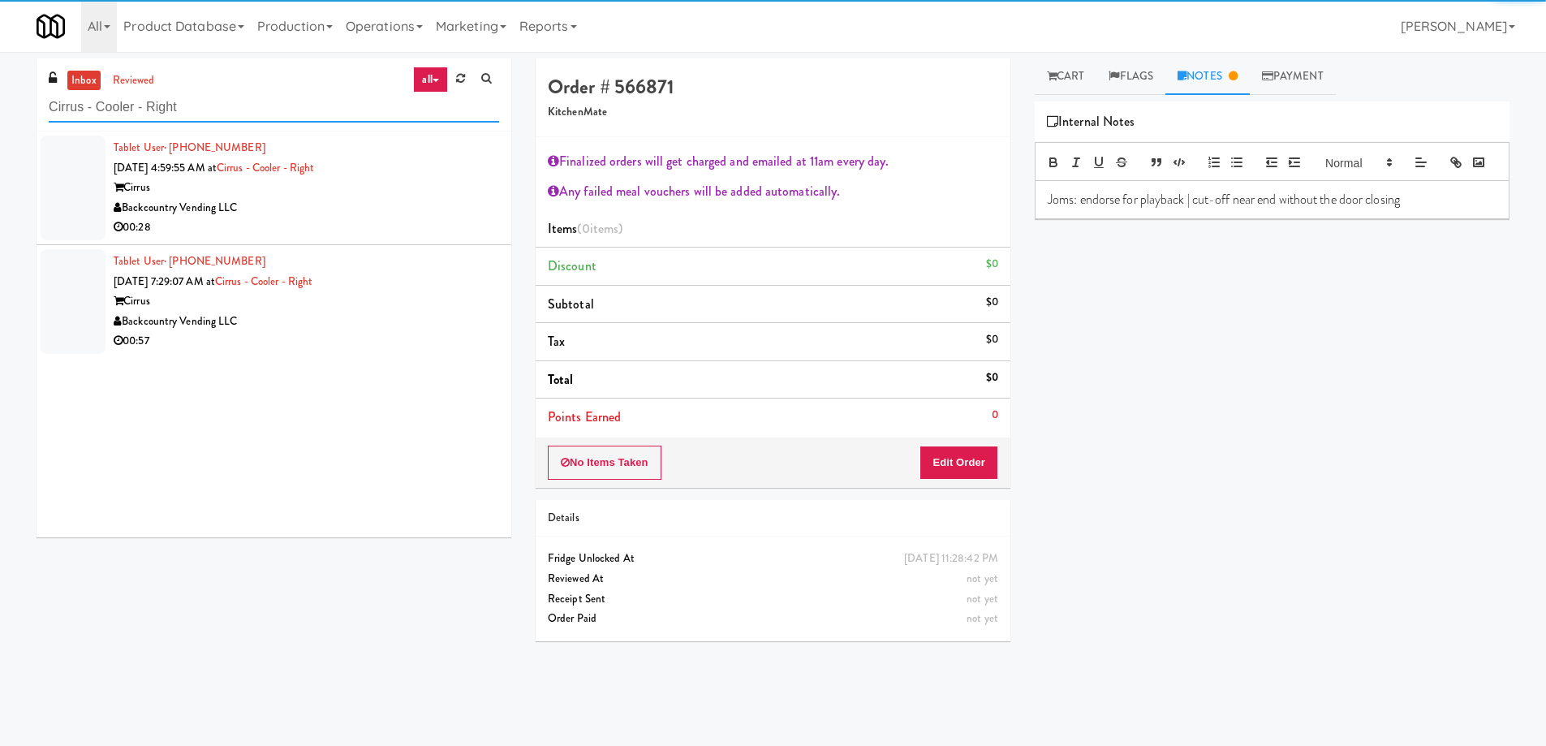
type input "Cirrus - Cooler - Right"
click at [367, 213] on div "Backcountry Vending LLC" at bounding box center [306, 208] width 385 height 20
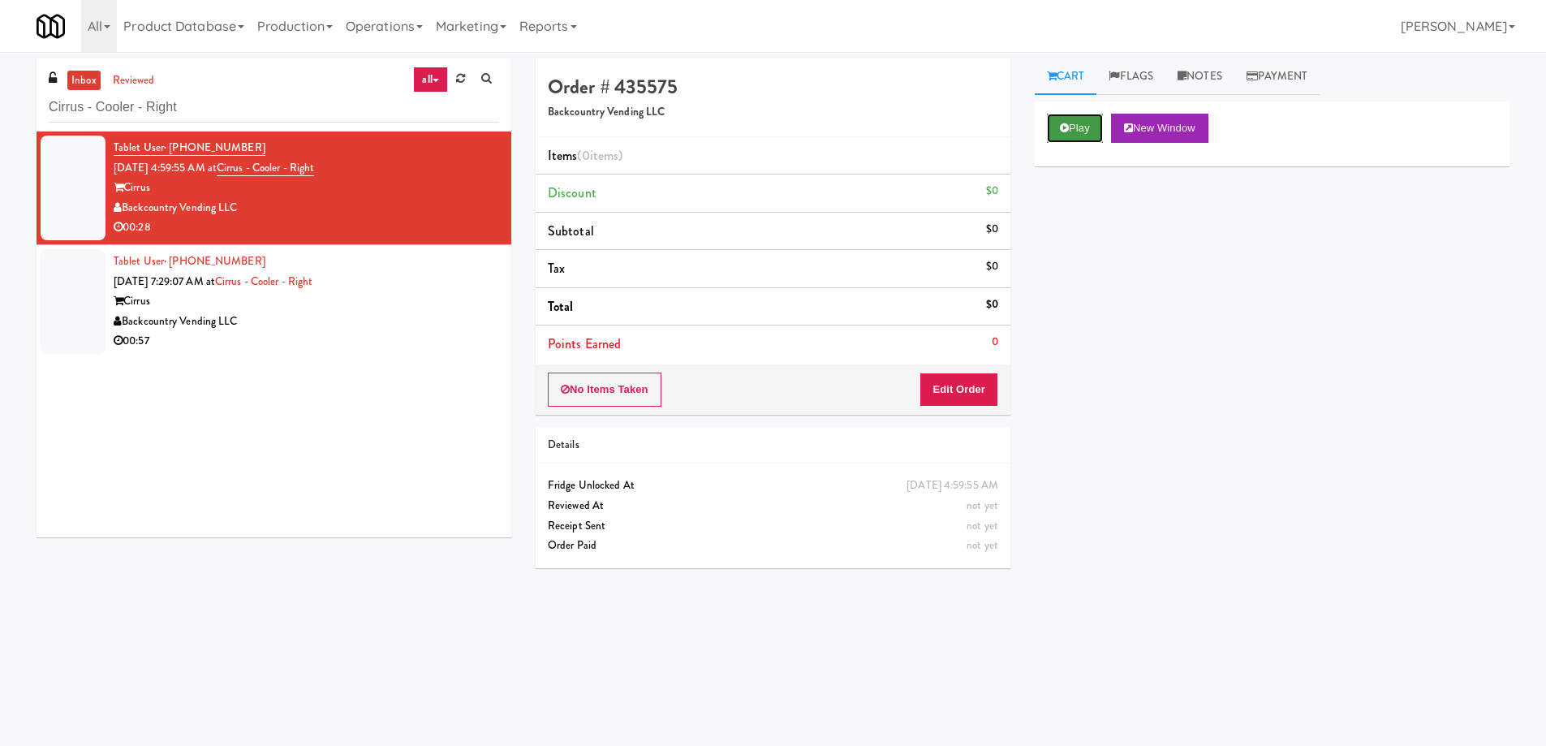
click at [1066, 123] on icon at bounding box center [1064, 128] width 9 height 11
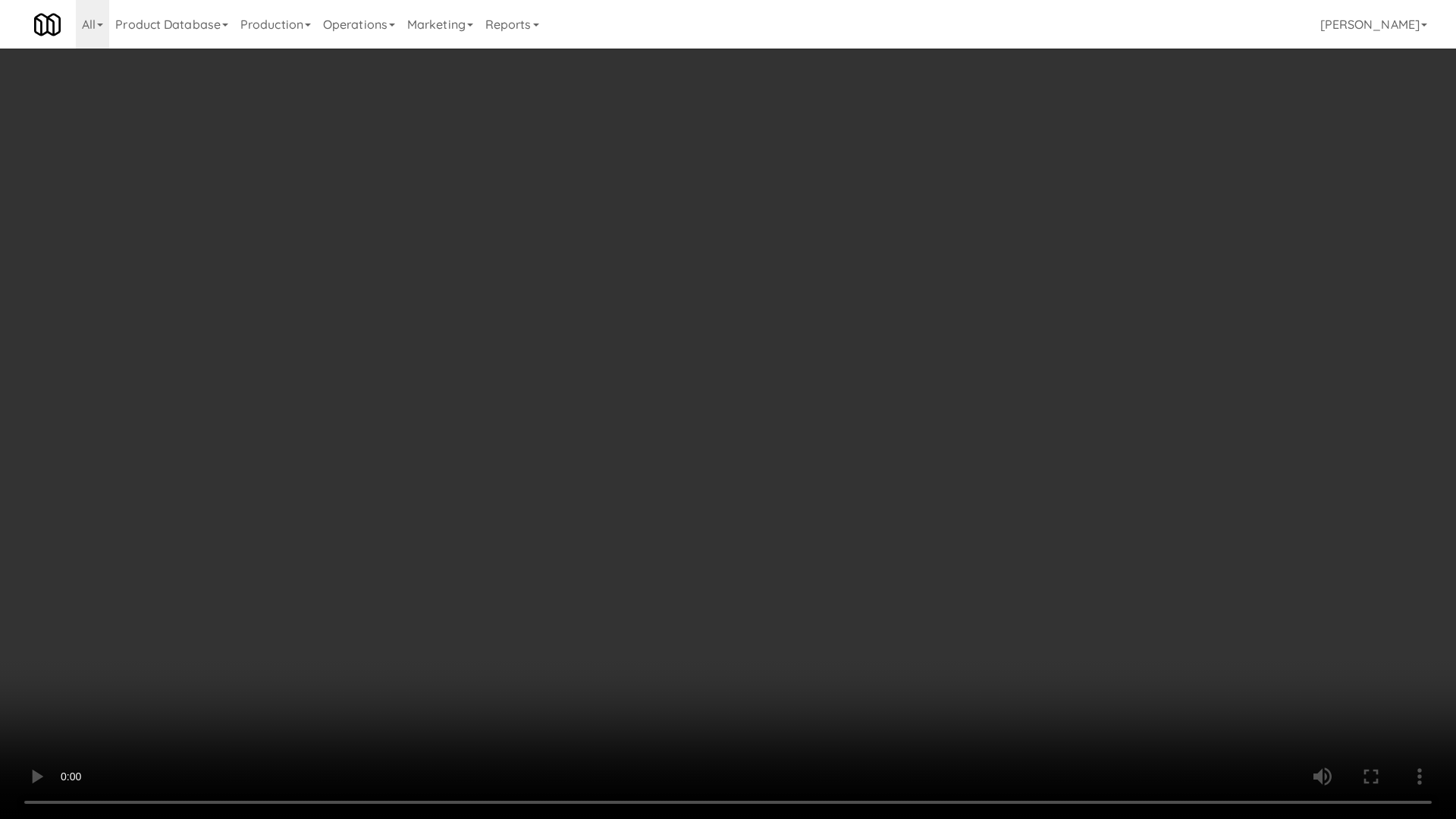
click at [810, 460] on video at bounding box center [728, 410] width 1456 height 819
click at [841, 494] on video at bounding box center [728, 410] width 1456 height 819
click at [758, 321] on video at bounding box center [728, 410] width 1456 height 819
click at [758, 325] on video at bounding box center [728, 410] width 1456 height 819
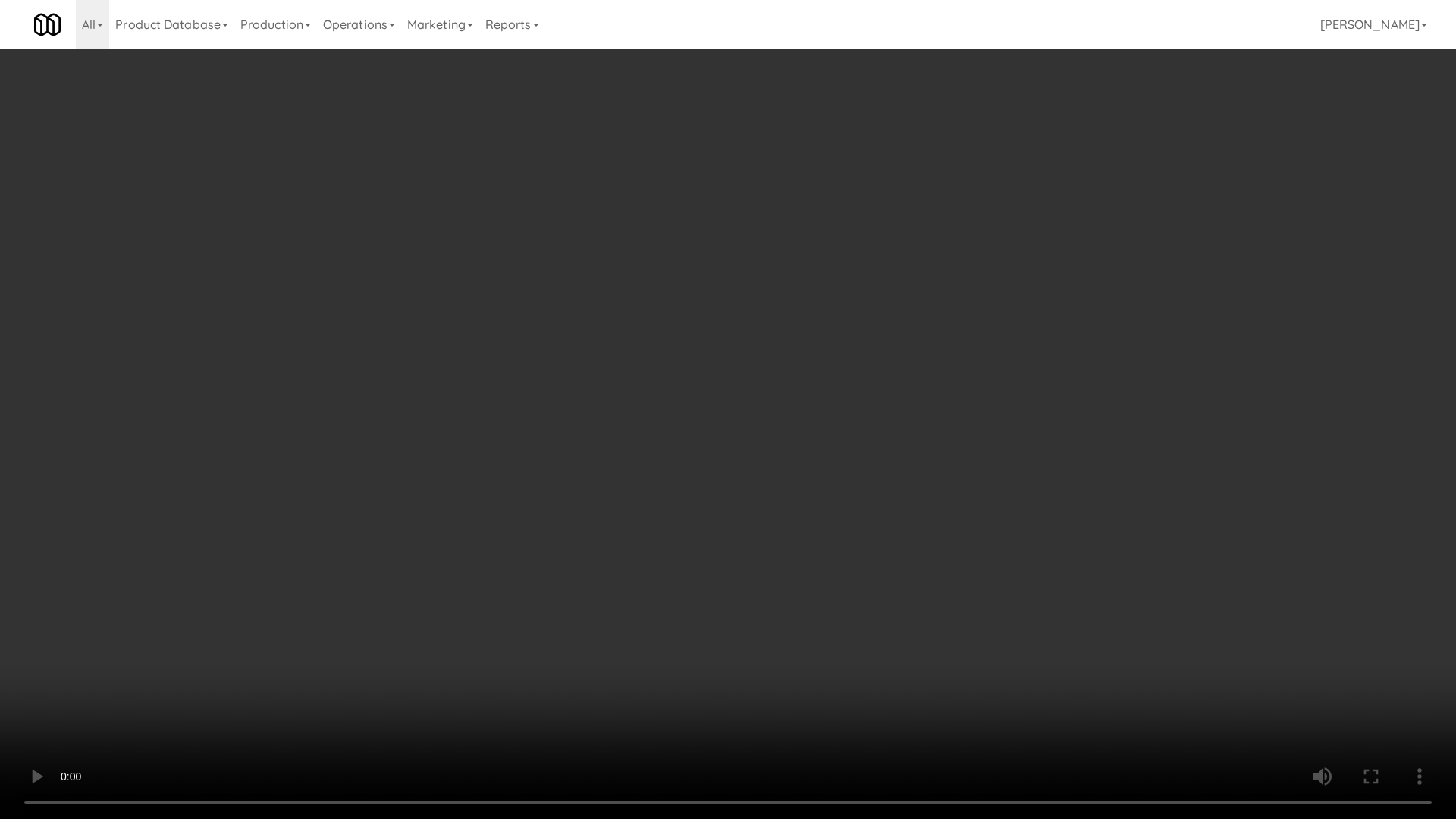
click at [789, 460] on video at bounding box center [728, 410] width 1456 height 819
click at [814, 398] on video at bounding box center [728, 410] width 1456 height 819
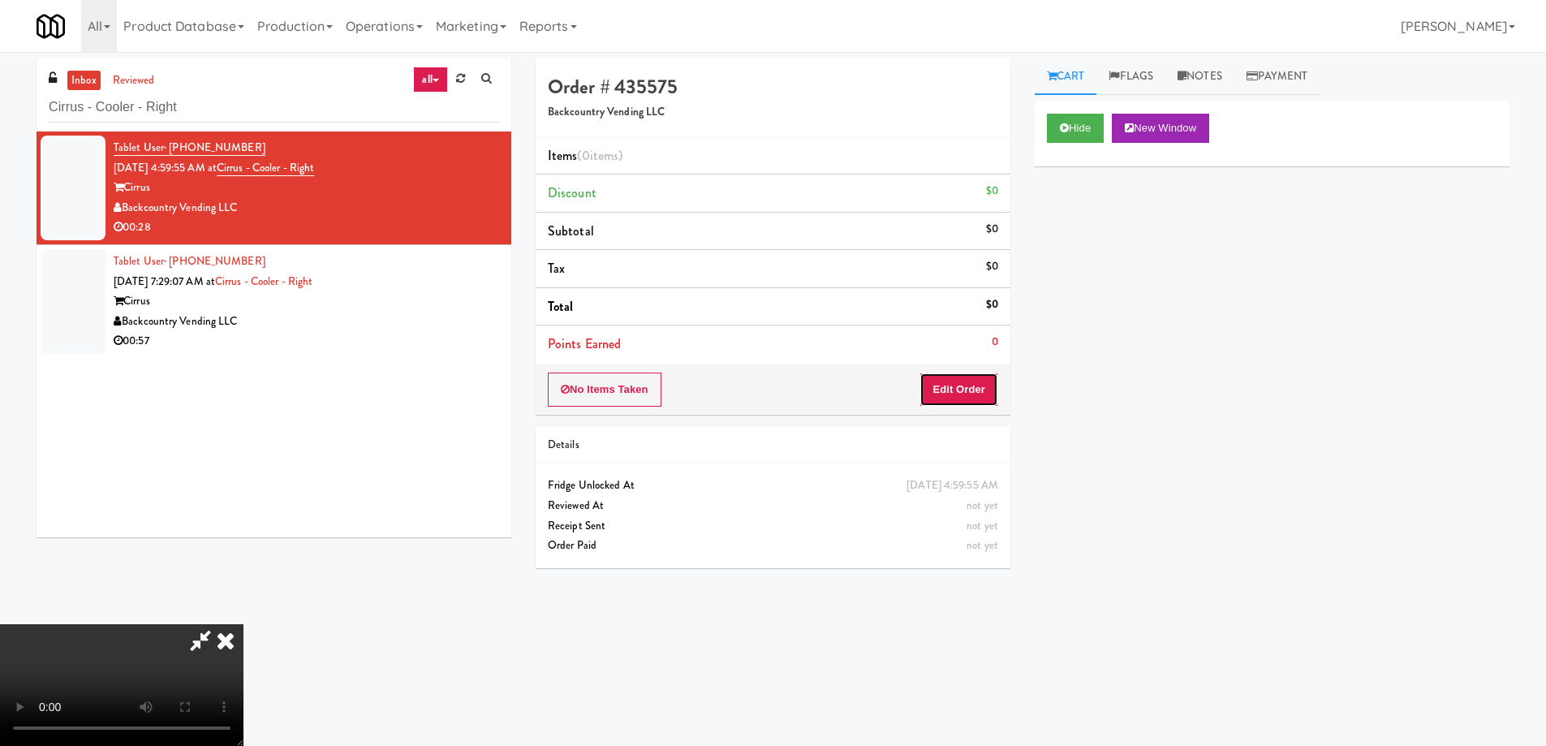
click at [953, 381] on button "Edit Order" at bounding box center [958, 389] width 79 height 34
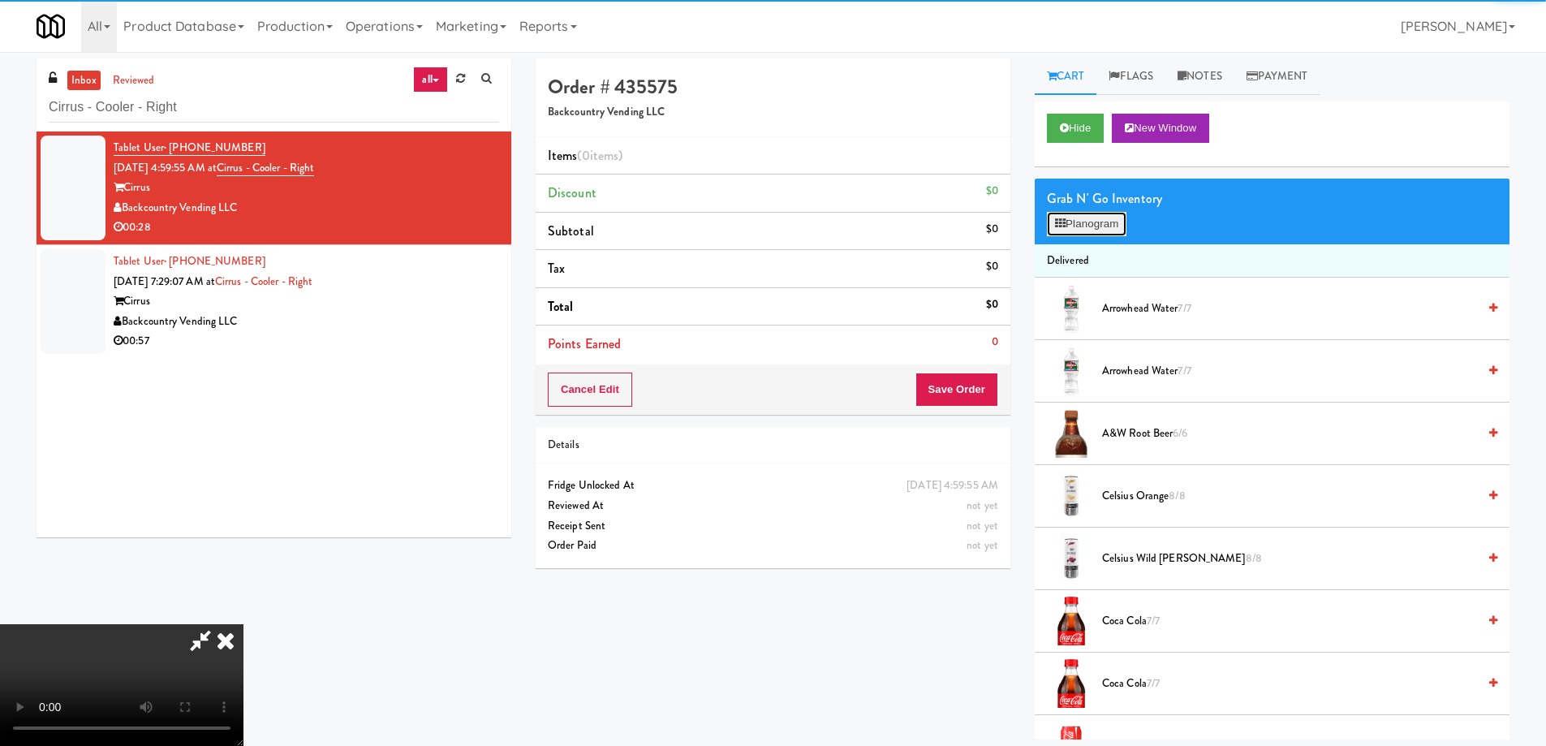
click at [1093, 219] on button "Planogram" at bounding box center [1087, 224] width 80 height 24
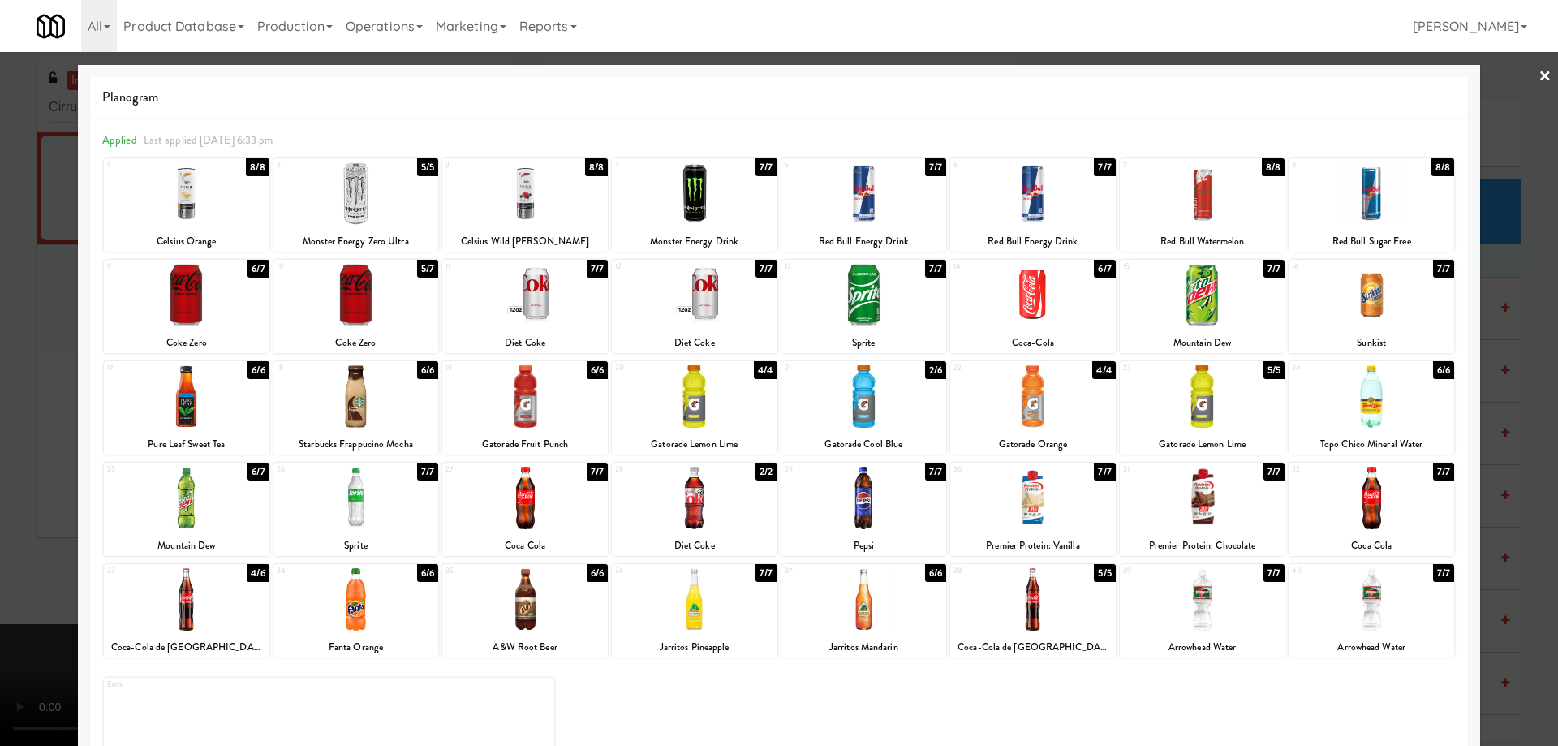
click at [1236, 379] on div at bounding box center [1203, 396] width 166 height 62
click at [750, 501] on div at bounding box center [695, 498] width 166 height 62
click at [912, 604] on div at bounding box center [864, 599] width 166 height 62
click at [1538, 74] on link "×" at bounding box center [1544, 77] width 13 height 50
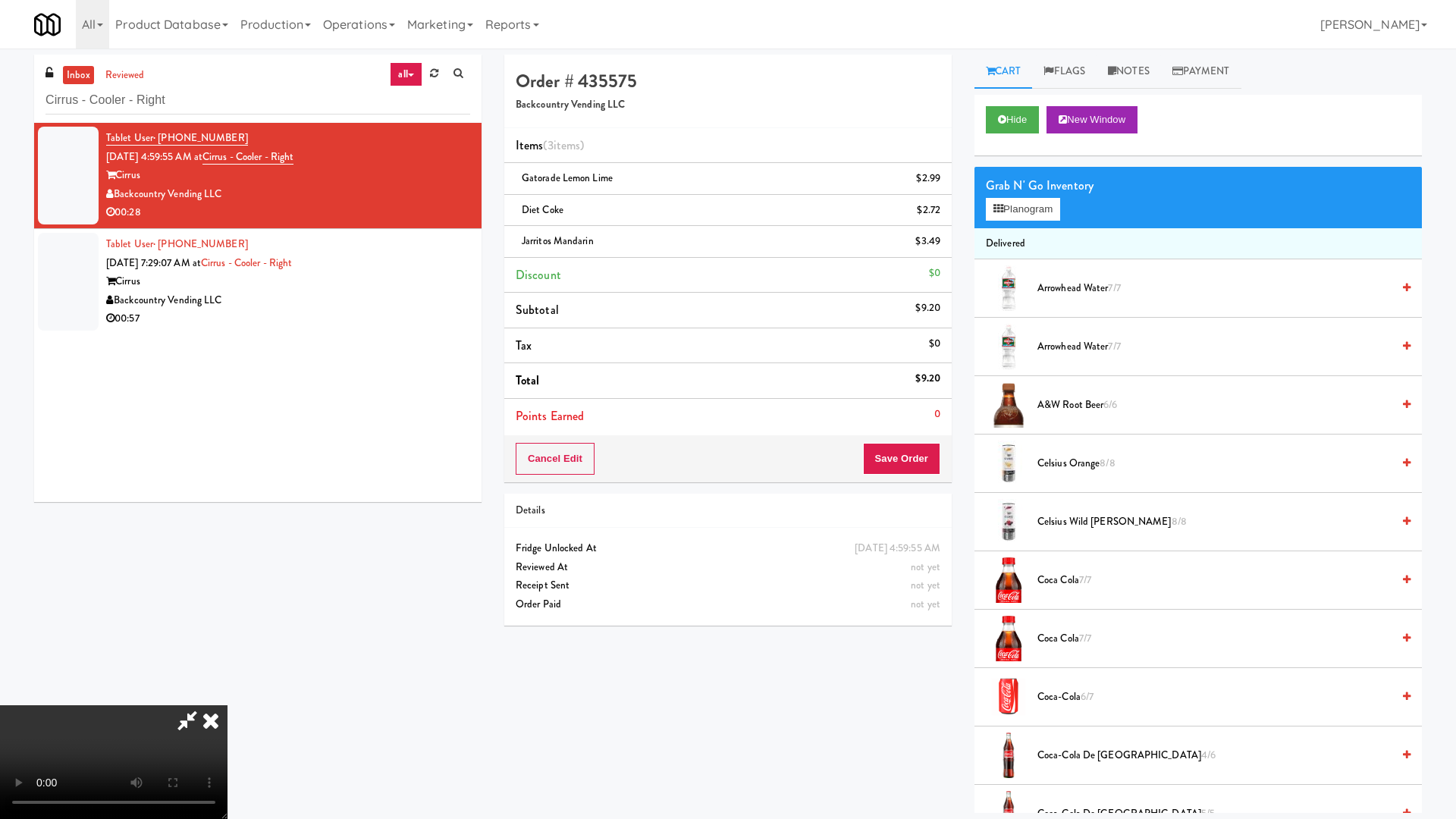
click at [227, 697] on video at bounding box center [113, 763] width 227 height 114
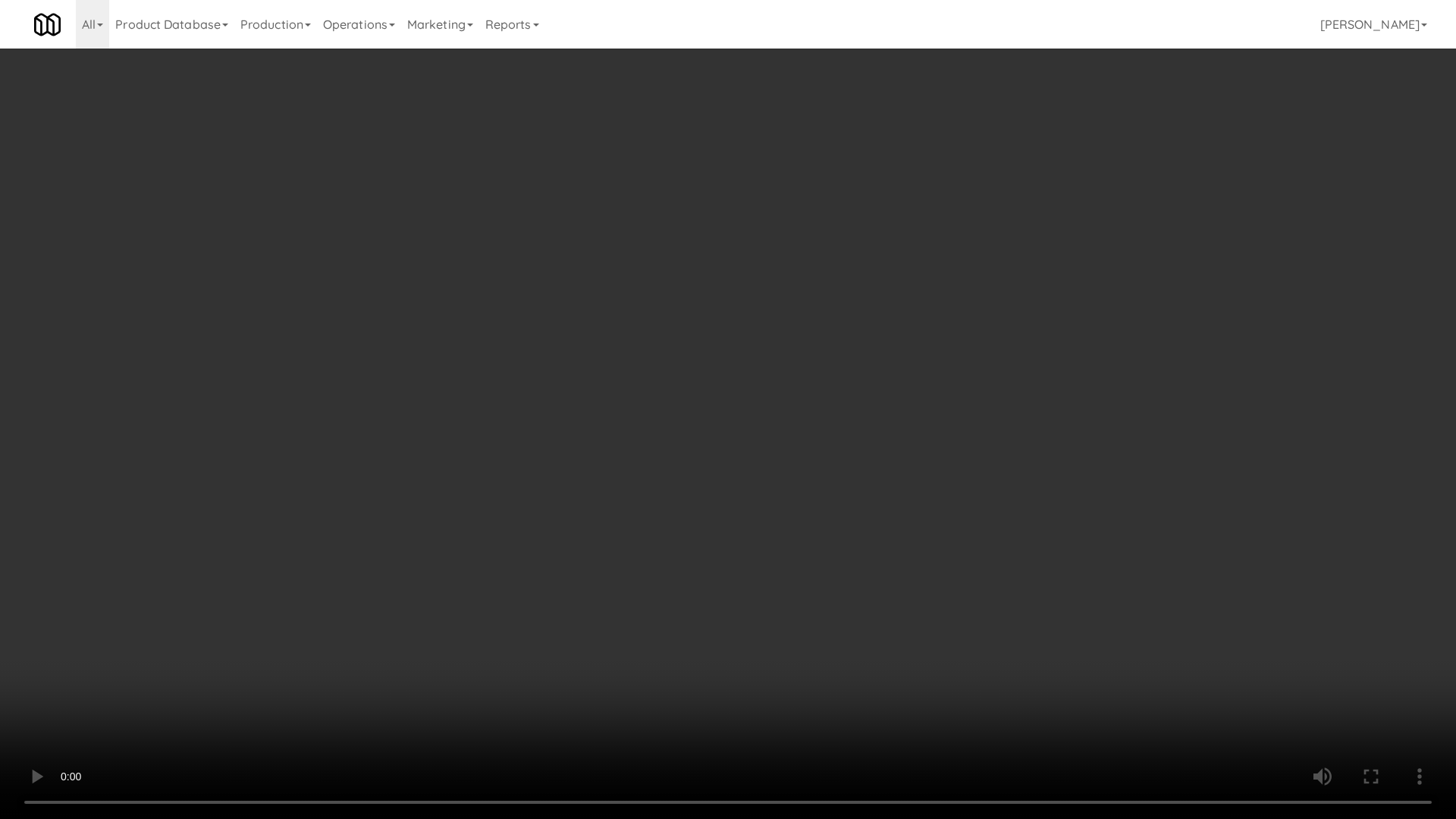
click at [713, 417] on video at bounding box center [728, 410] width 1456 height 819
click at [735, 455] on video at bounding box center [728, 410] width 1456 height 819
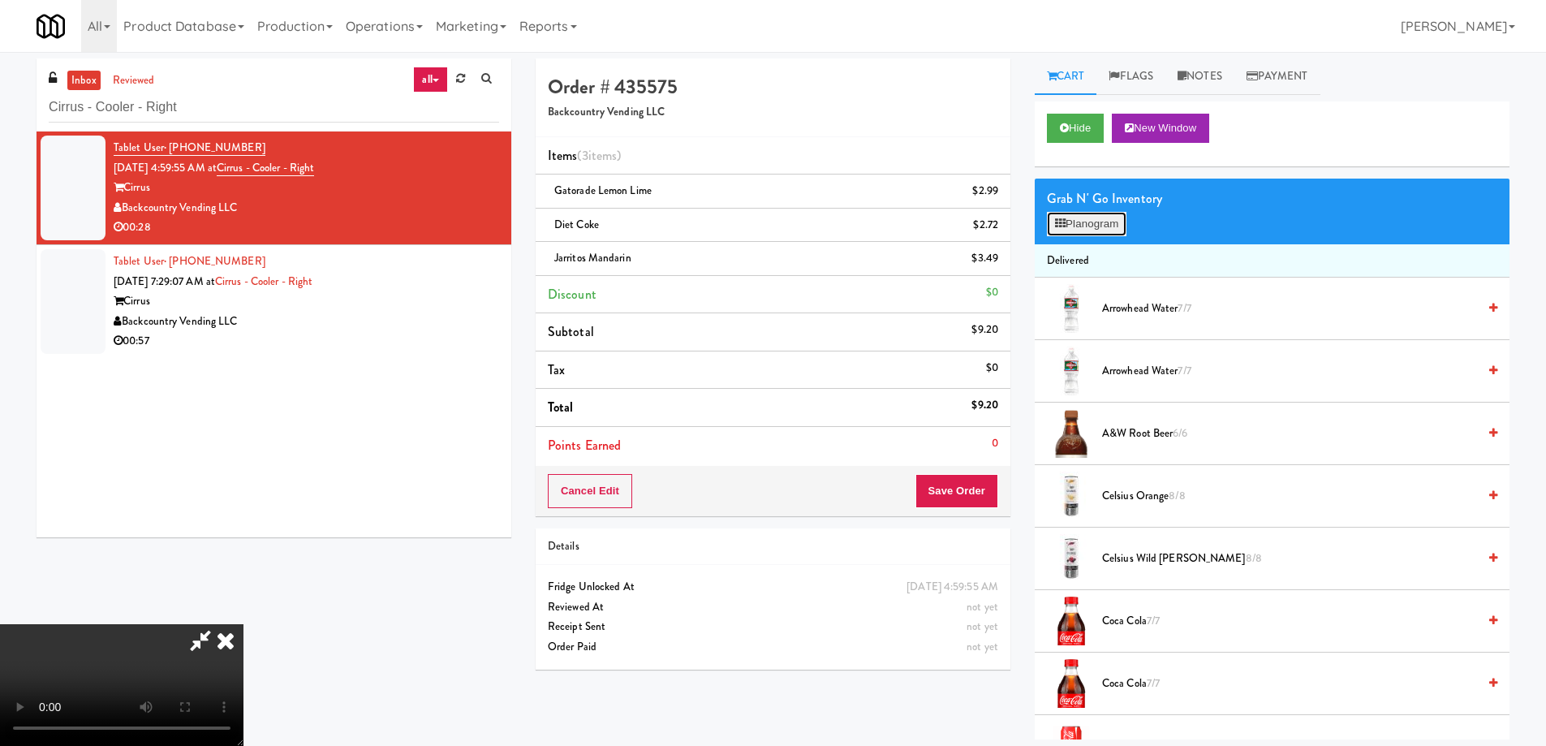
click at [1096, 217] on button "Planogram" at bounding box center [1087, 224] width 80 height 24
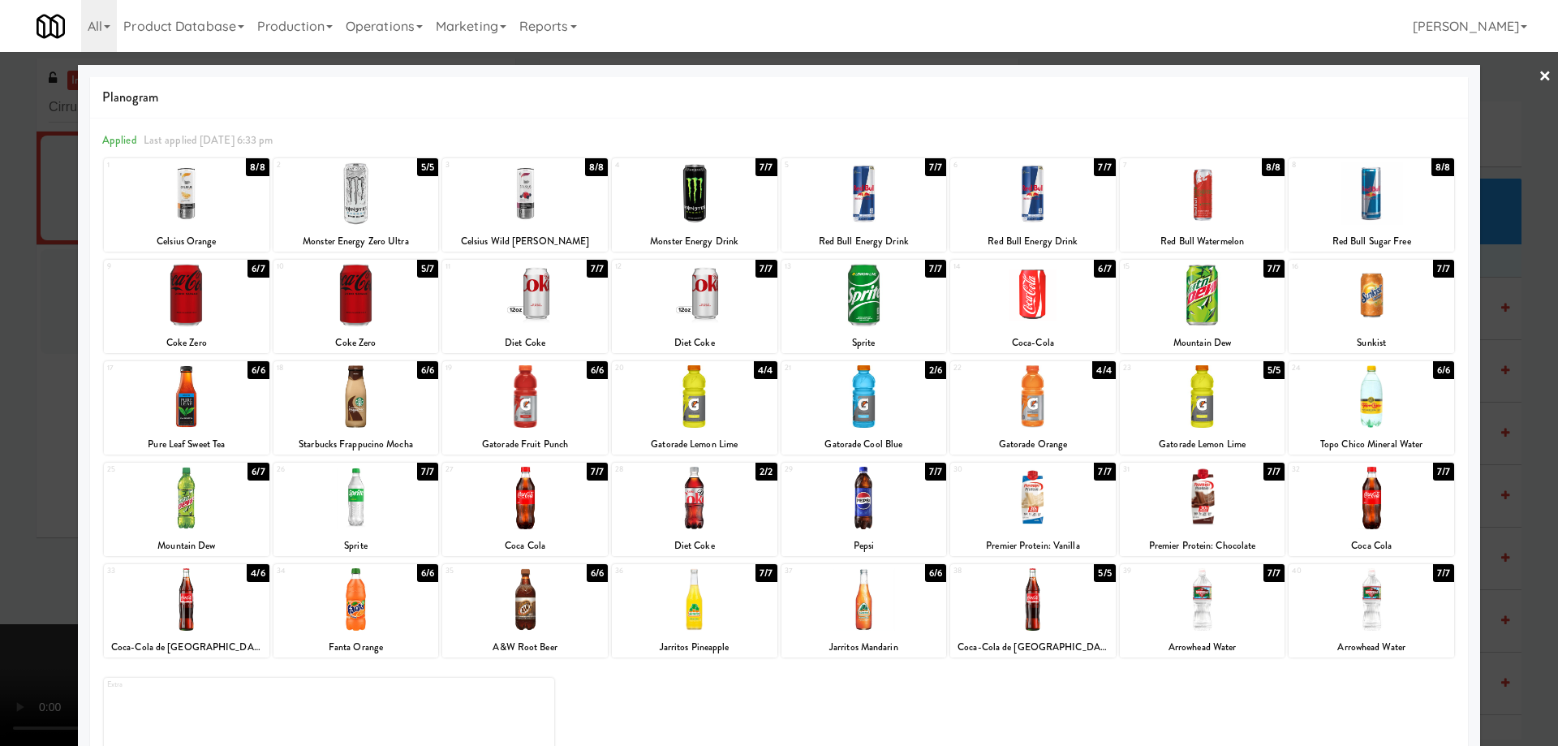
click at [1228, 411] on div at bounding box center [1203, 396] width 166 height 62
click at [1538, 68] on link "×" at bounding box center [1544, 77] width 13 height 50
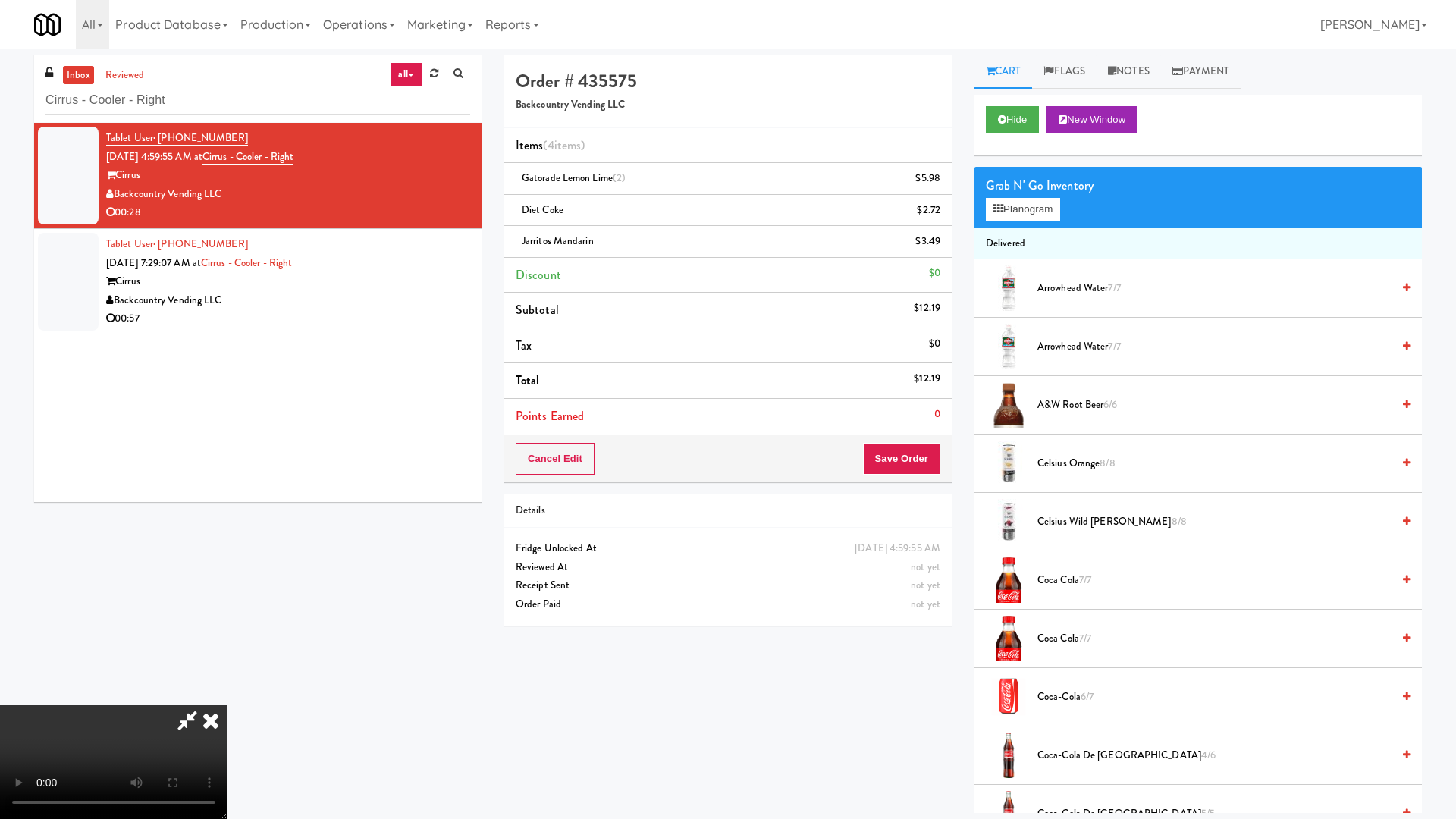
click at [227, 697] on video at bounding box center [113, 763] width 227 height 114
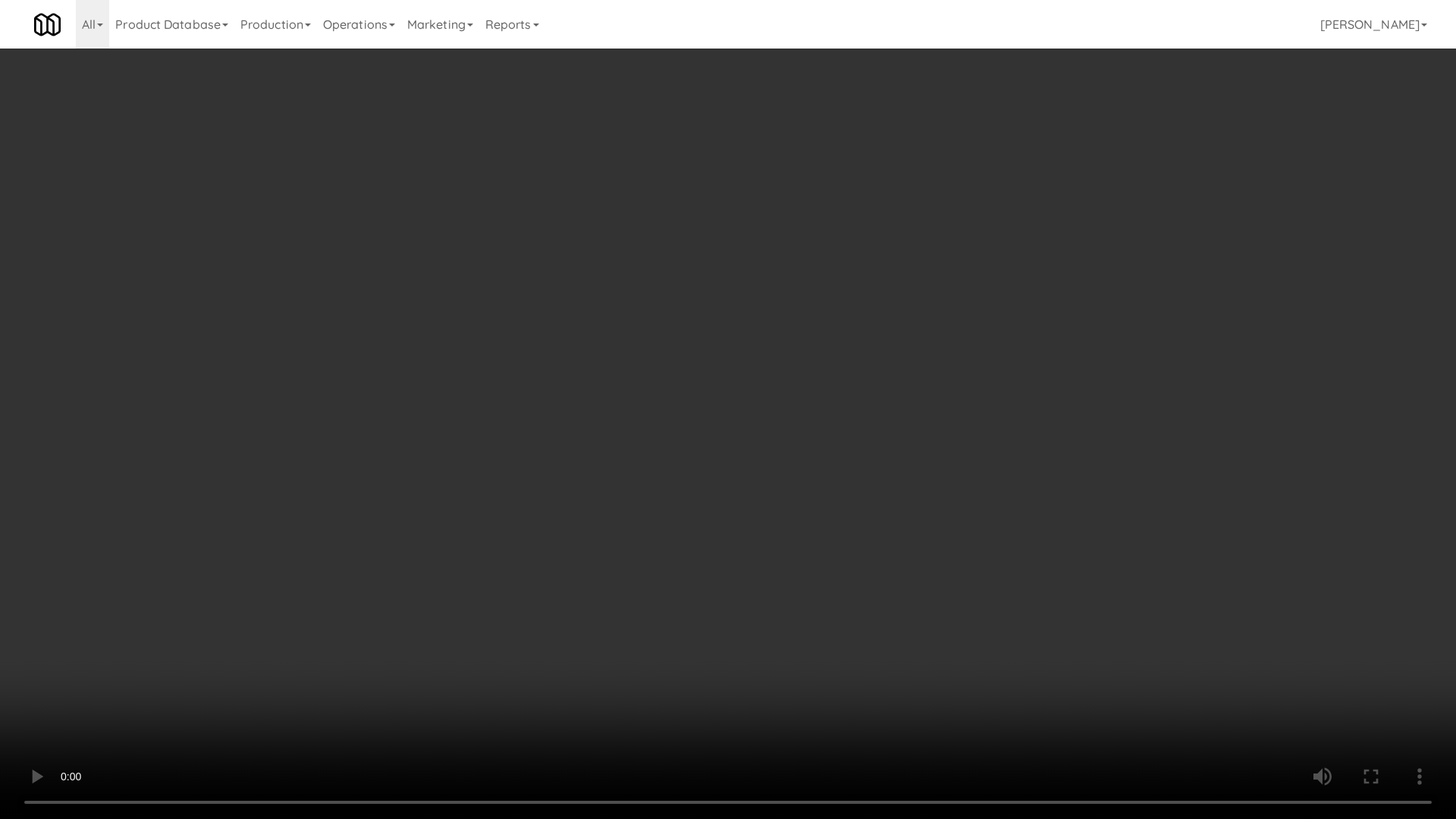
click at [656, 386] on video at bounding box center [728, 410] width 1456 height 819
click at [945, 504] on video at bounding box center [728, 410] width 1456 height 819
click at [946, 489] on video at bounding box center [728, 410] width 1456 height 819
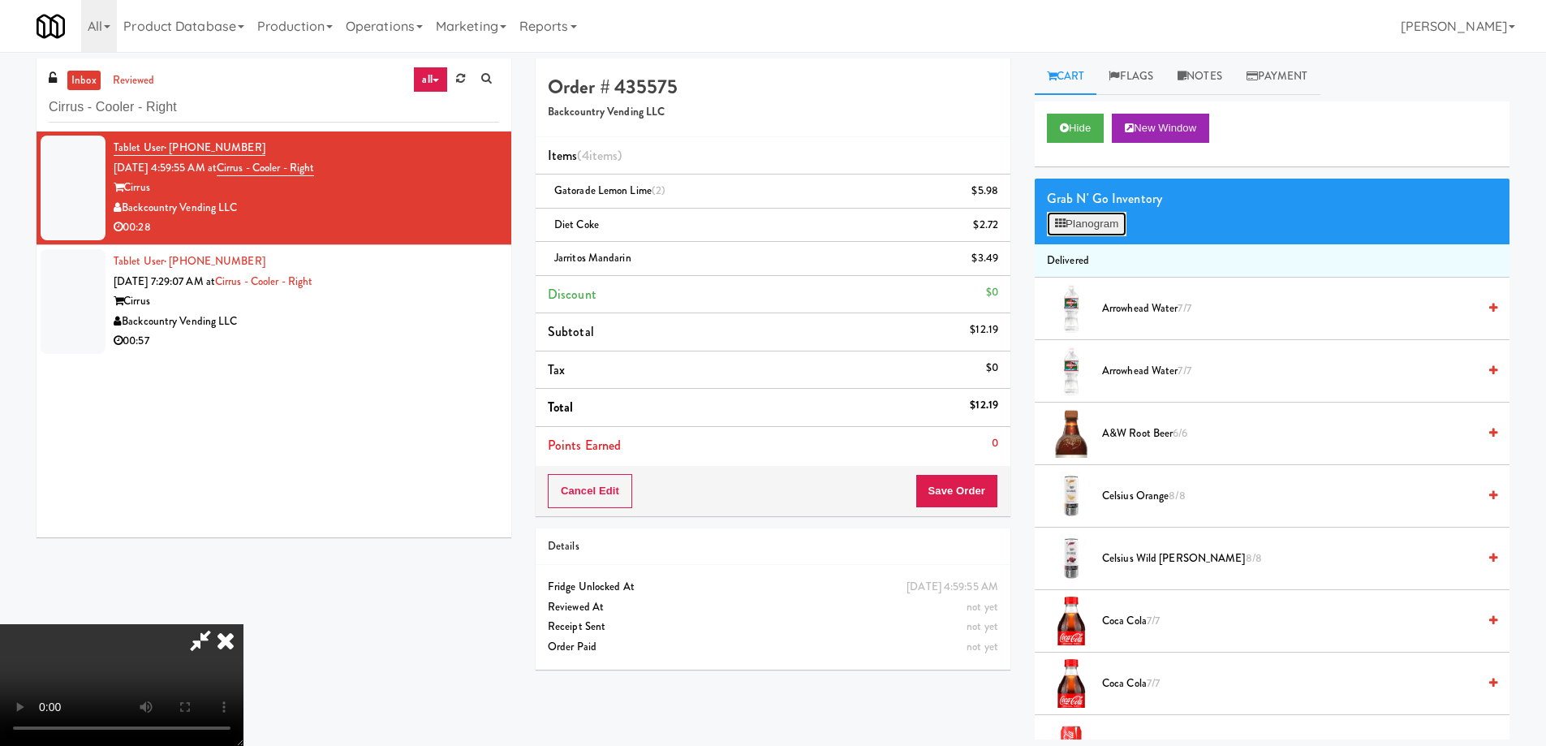
click at [1103, 217] on button "Planogram" at bounding box center [1087, 224] width 80 height 24
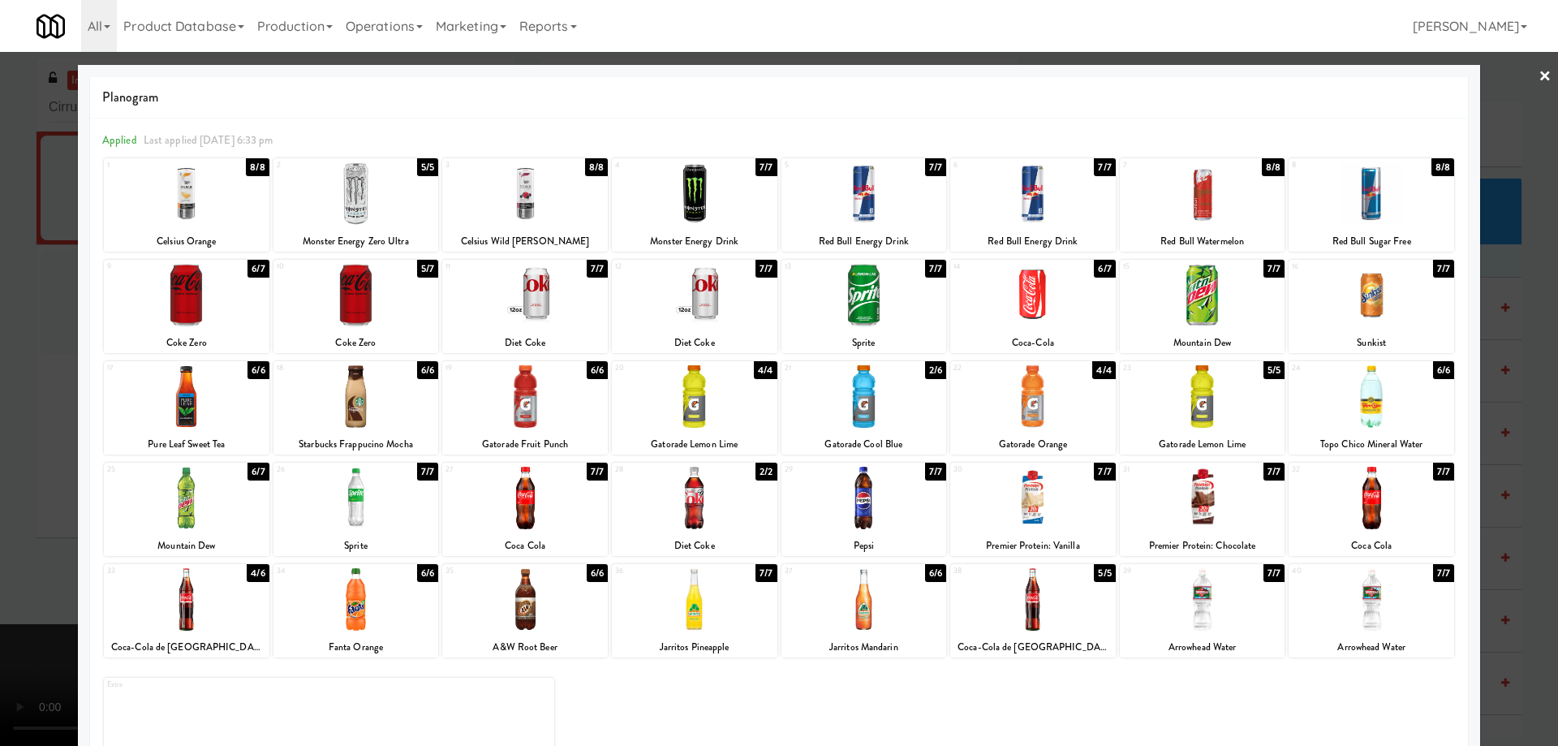
click at [383, 490] on div at bounding box center [356, 498] width 166 height 62
click at [1538, 78] on link "×" at bounding box center [1544, 77] width 13 height 50
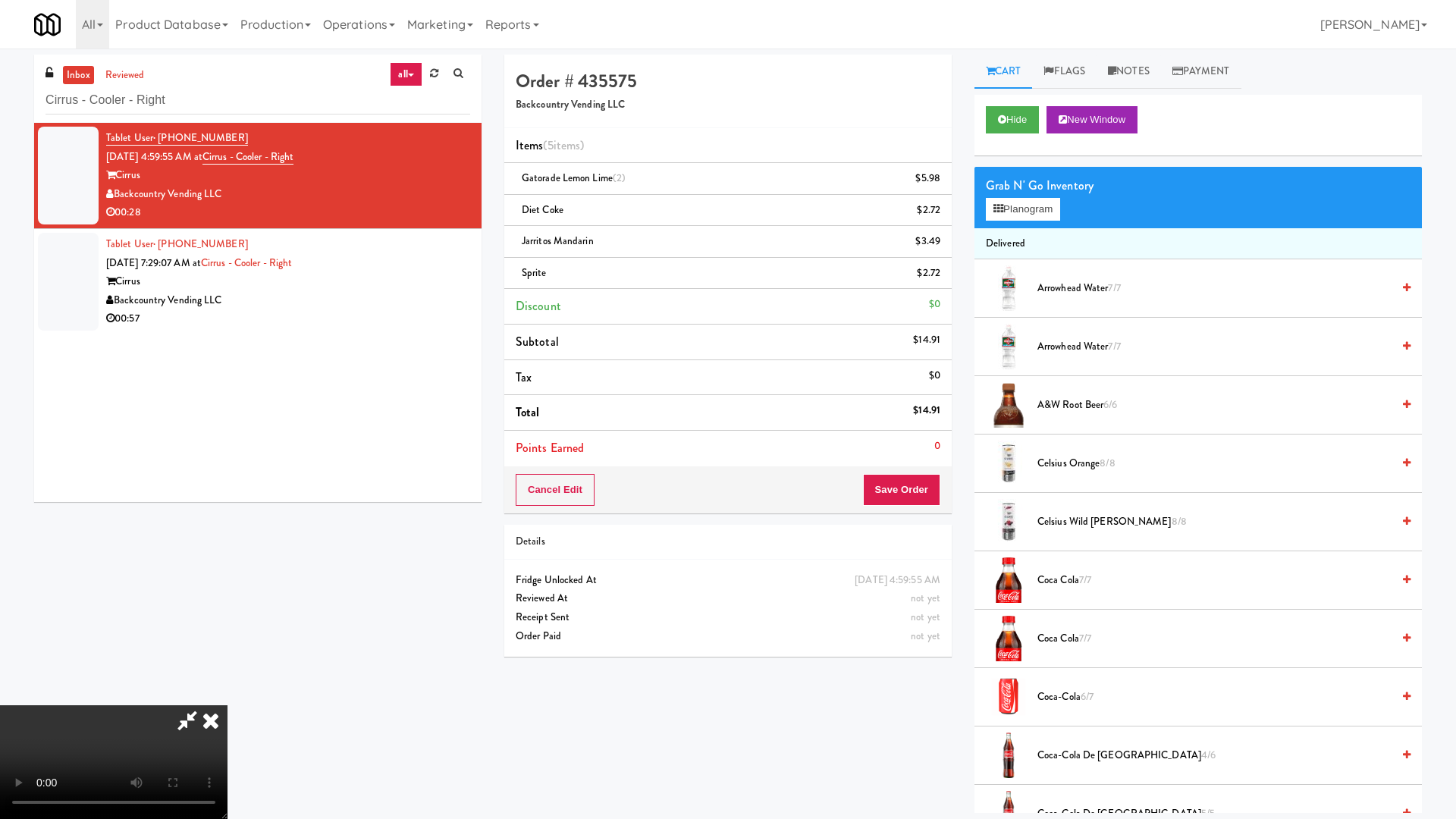
click at [227, 697] on video at bounding box center [113, 763] width 227 height 114
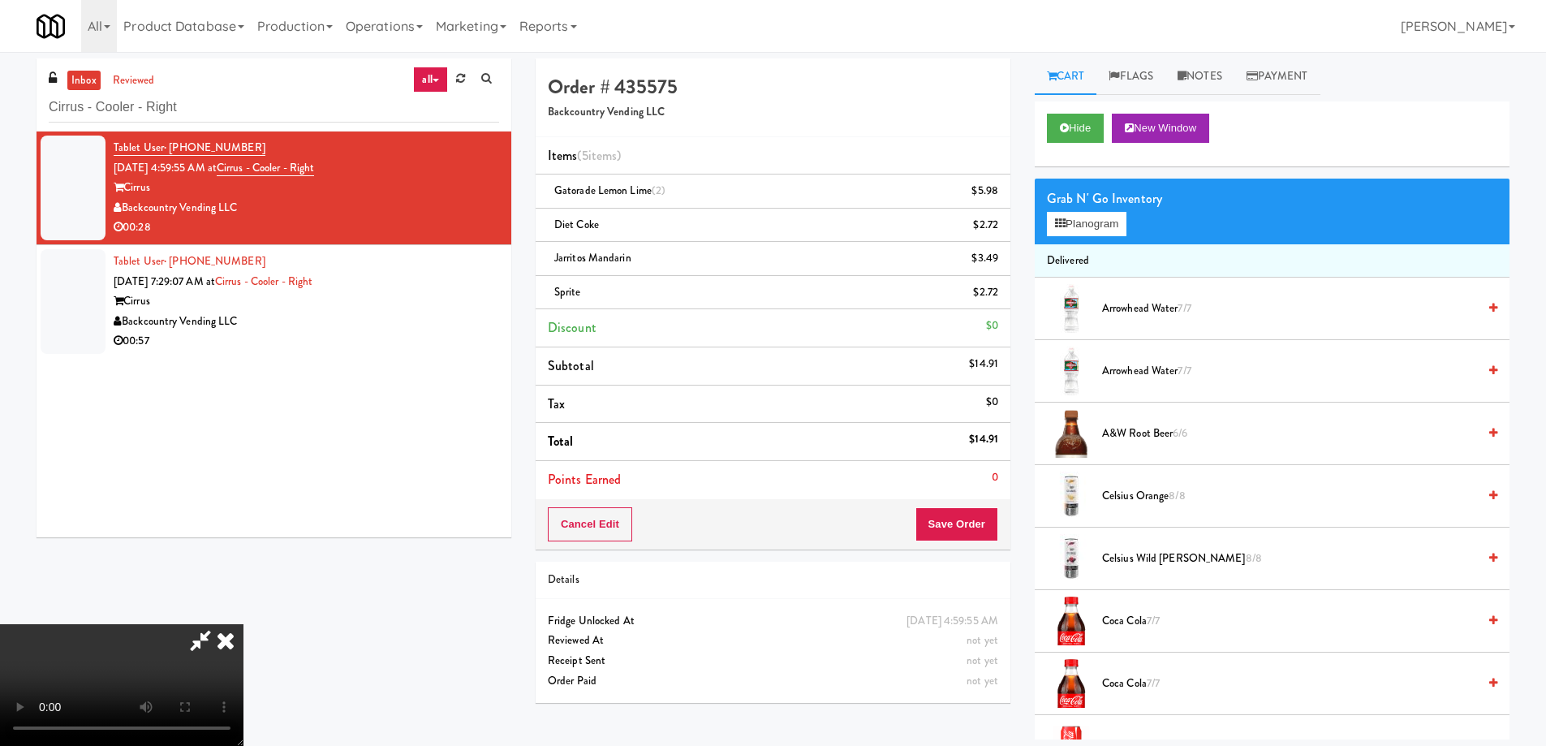
click at [243, 624] on icon at bounding box center [226, 640] width 36 height 32
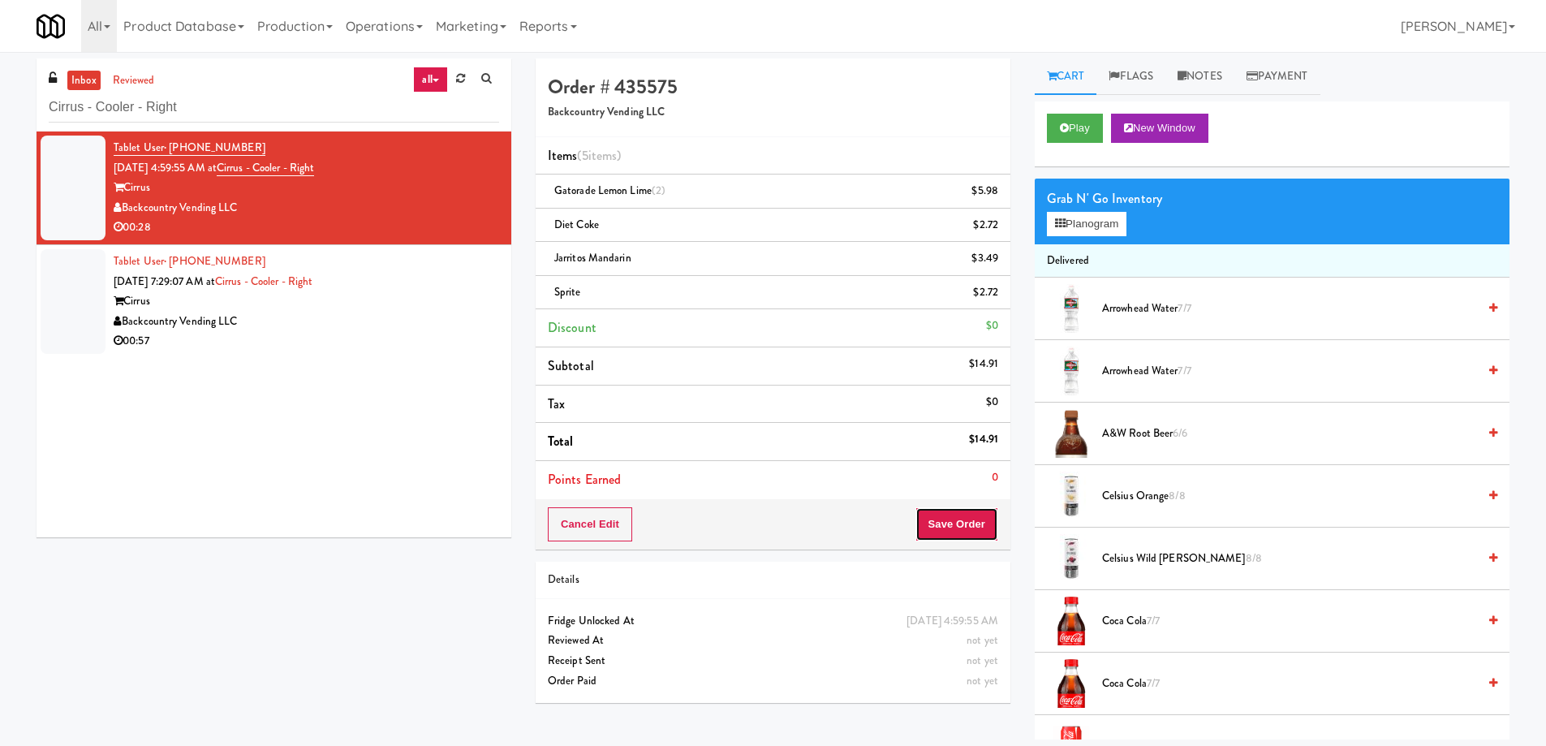
click at [959, 526] on button "Save Order" at bounding box center [956, 524] width 83 height 34
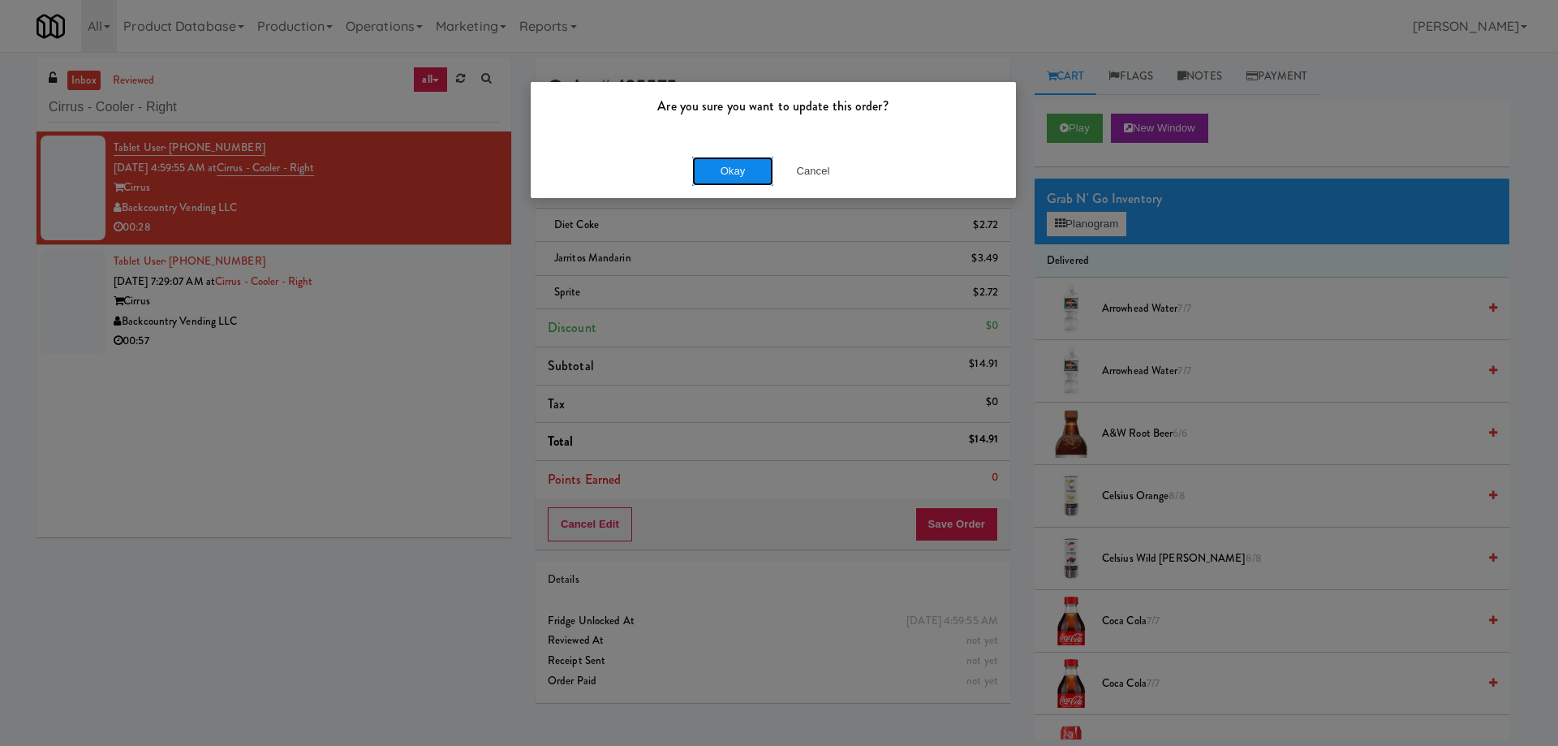
click at [739, 165] on button "Okay" at bounding box center [732, 171] width 81 height 29
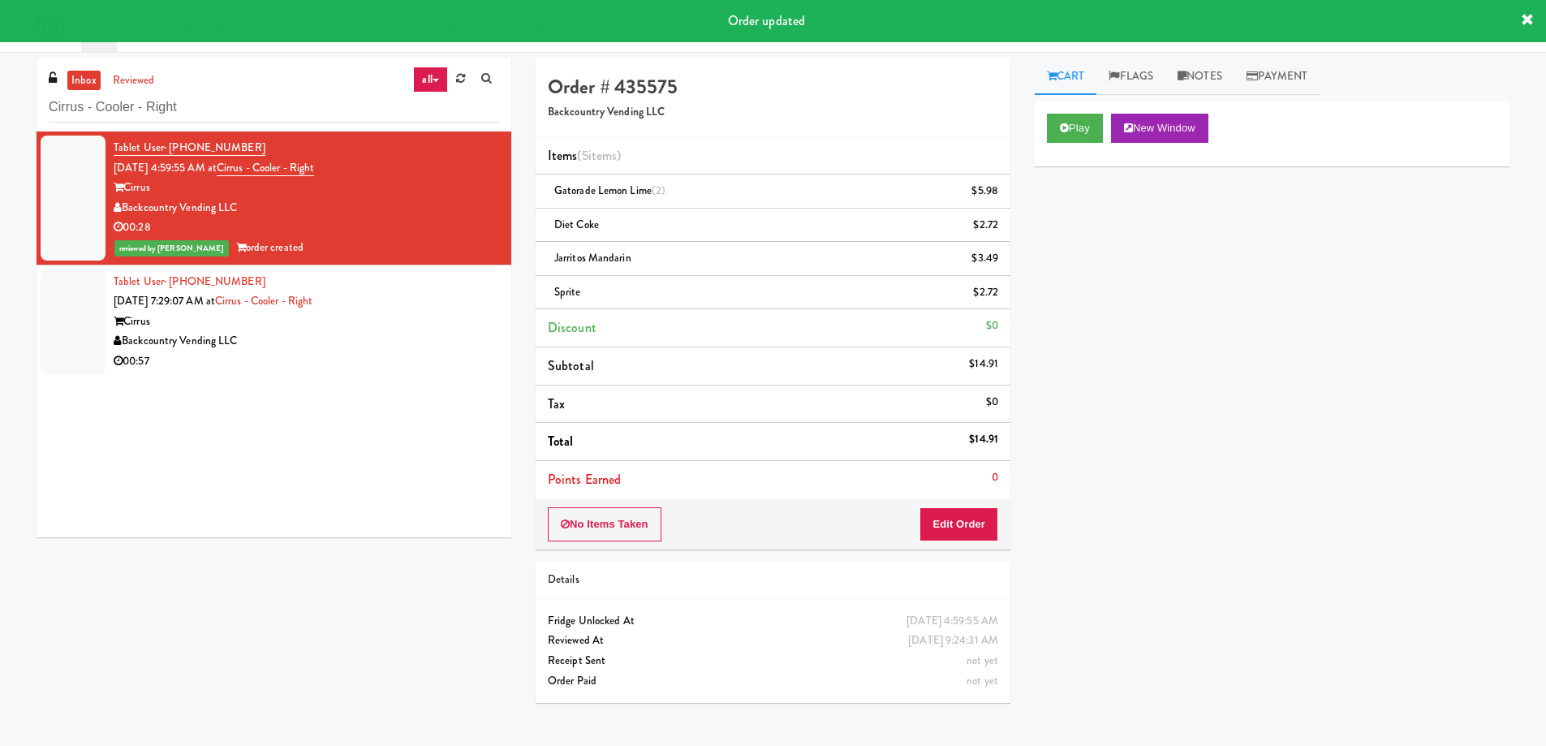
click at [389, 316] on div "Cirrus" at bounding box center [306, 322] width 385 height 20
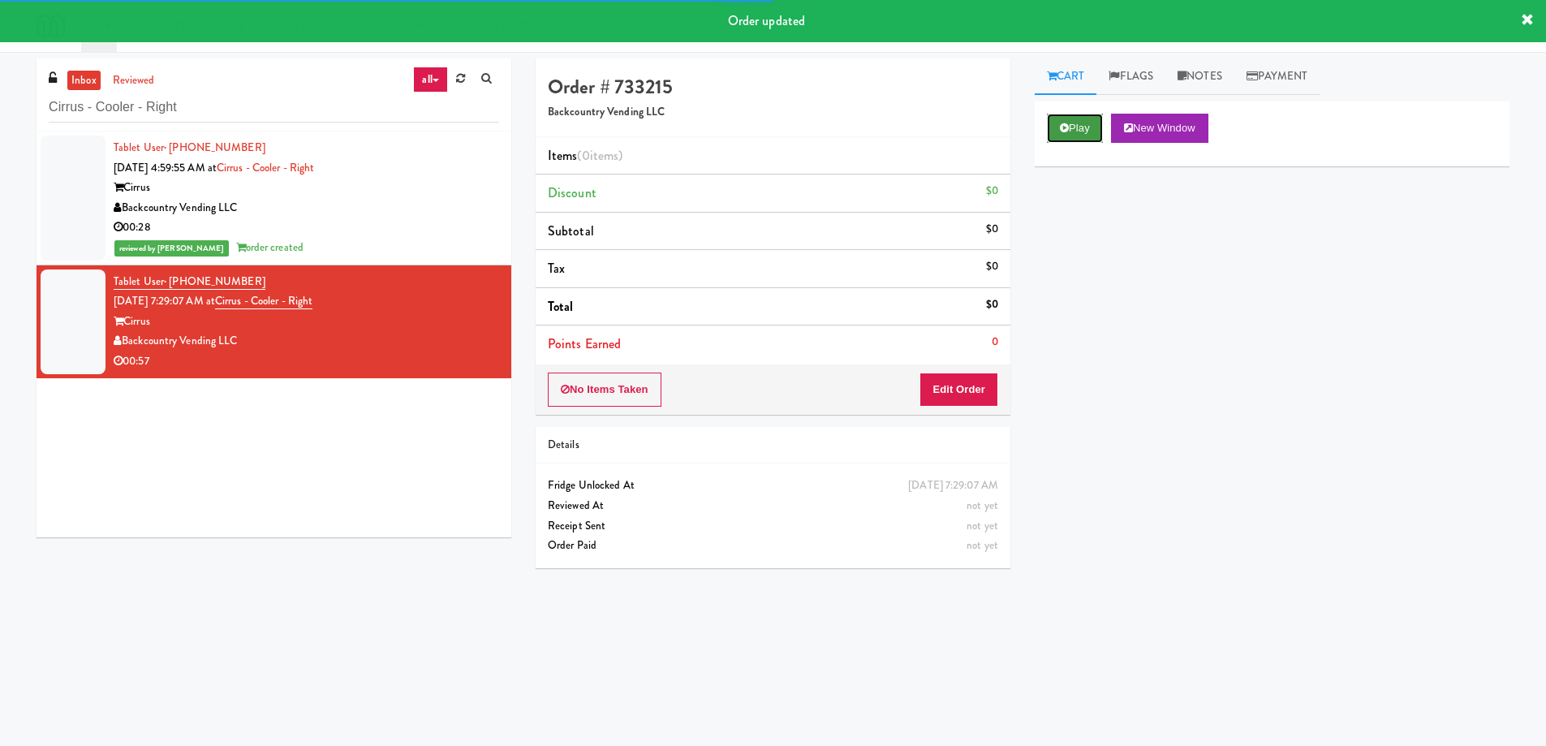
click at [1083, 126] on button "Play" at bounding box center [1075, 128] width 56 height 29
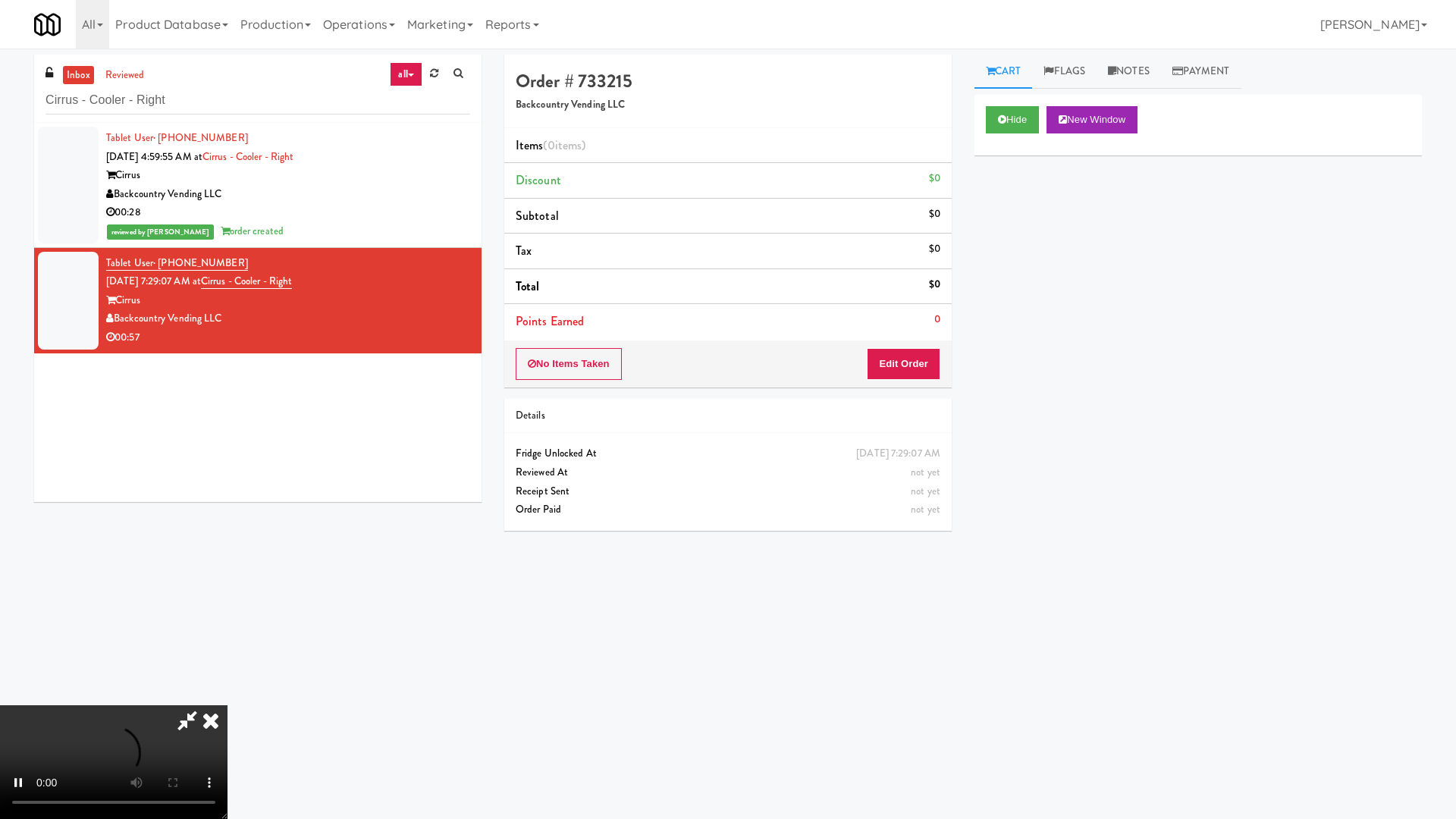
click at [227, 697] on video at bounding box center [113, 763] width 227 height 114
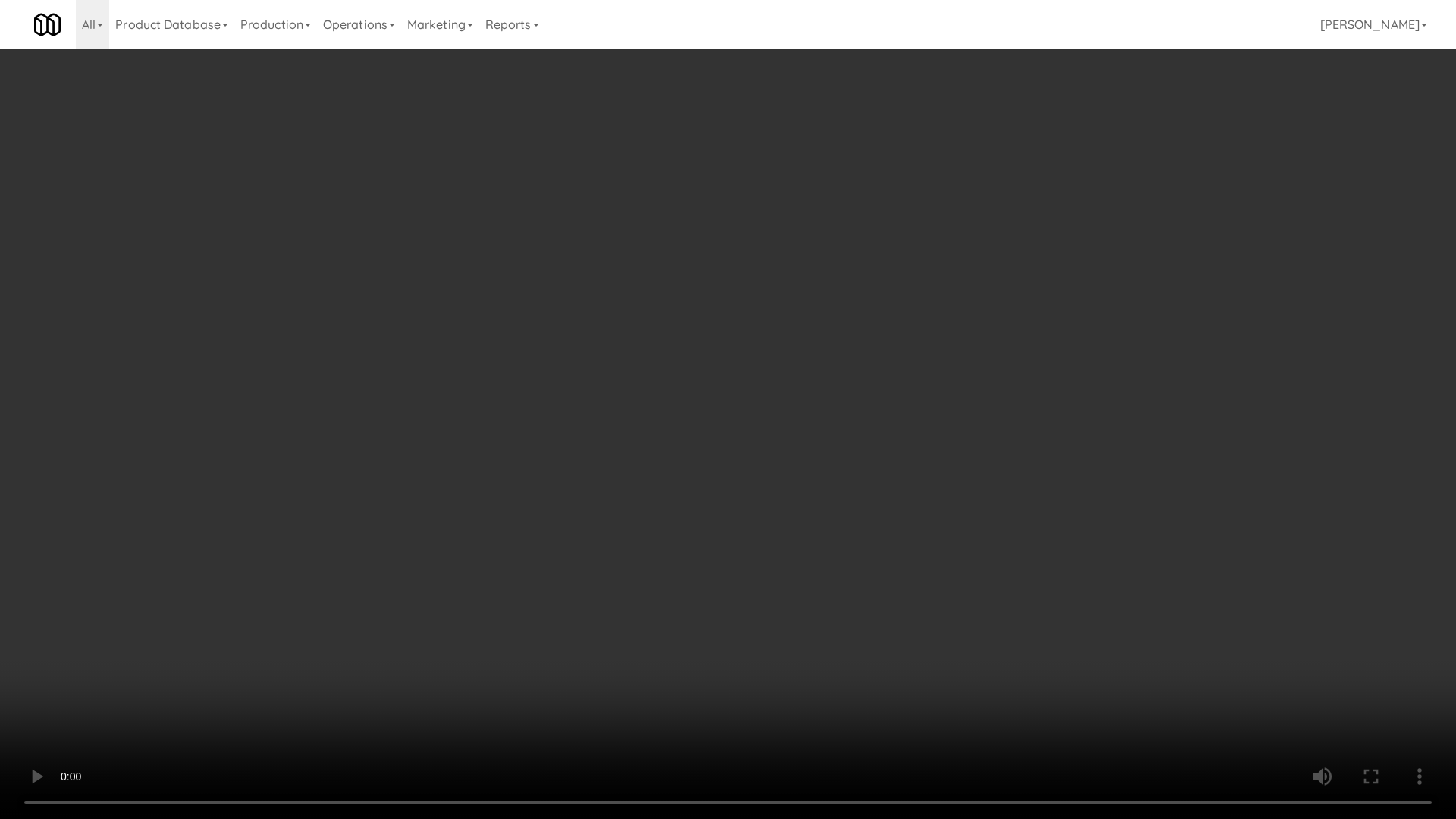
click at [849, 376] on video at bounding box center [728, 410] width 1456 height 819
click at [829, 321] on video at bounding box center [728, 410] width 1456 height 819
click at [961, 395] on video at bounding box center [728, 410] width 1456 height 819
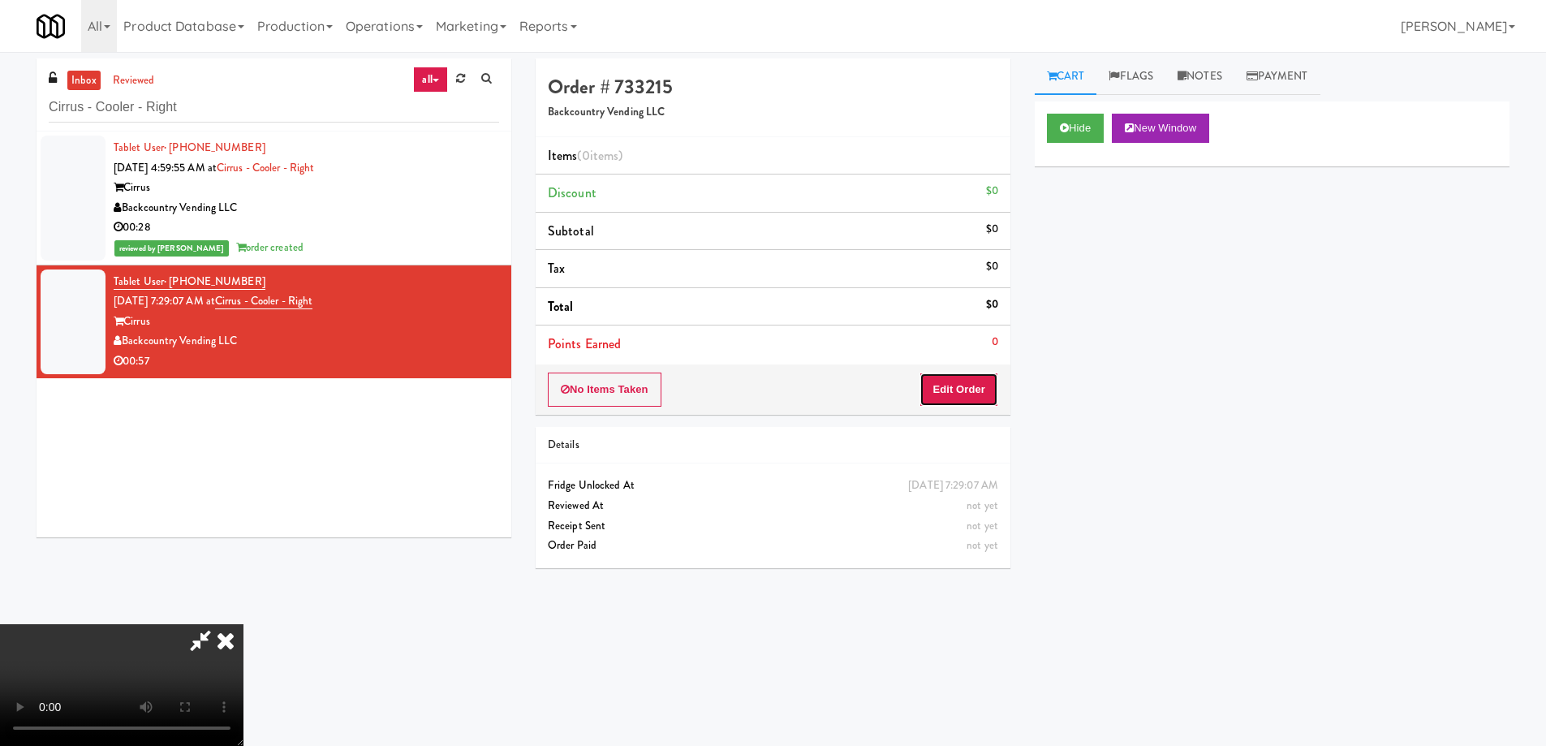
click at [976, 403] on button "Edit Order" at bounding box center [958, 389] width 79 height 34
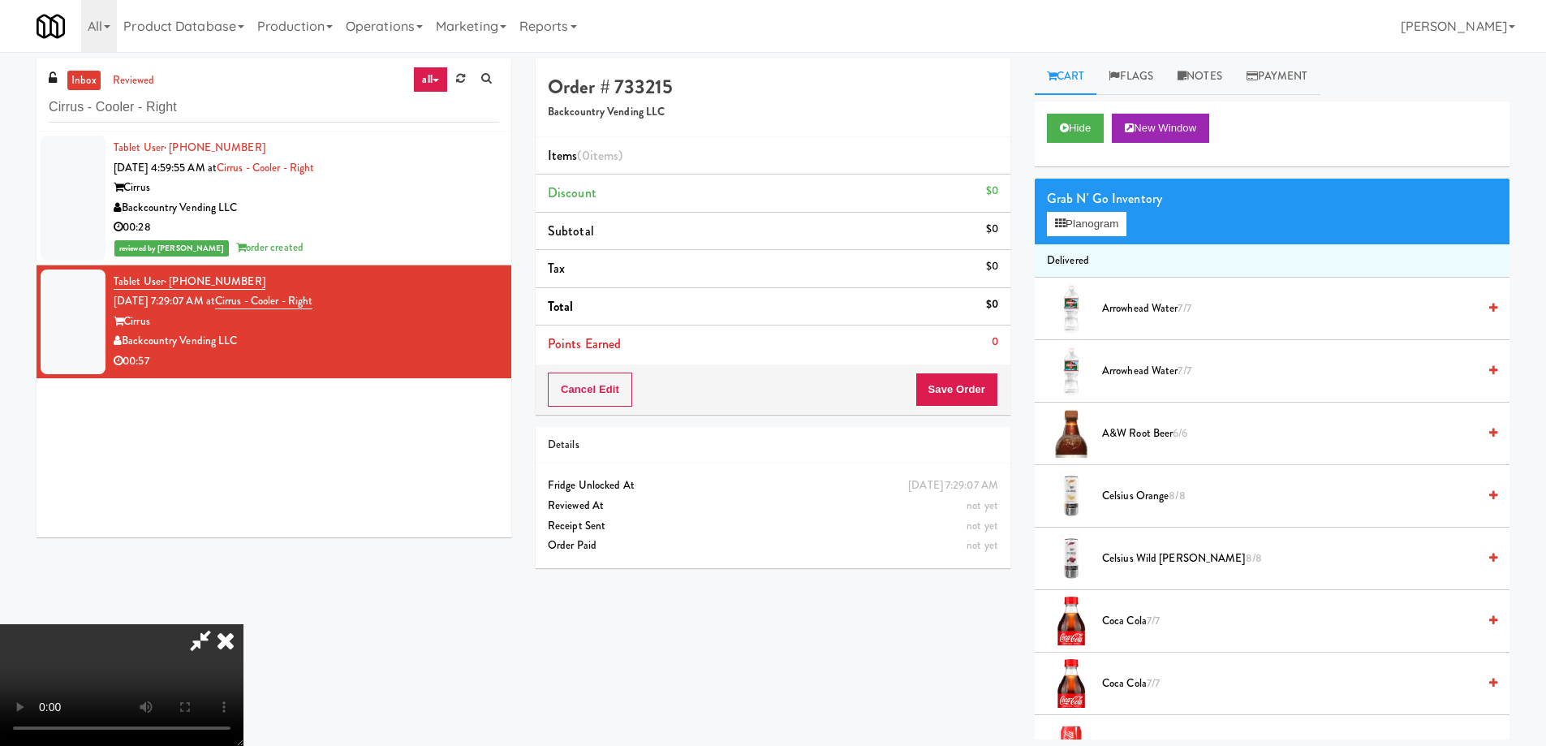
scroll to position [910, 0]
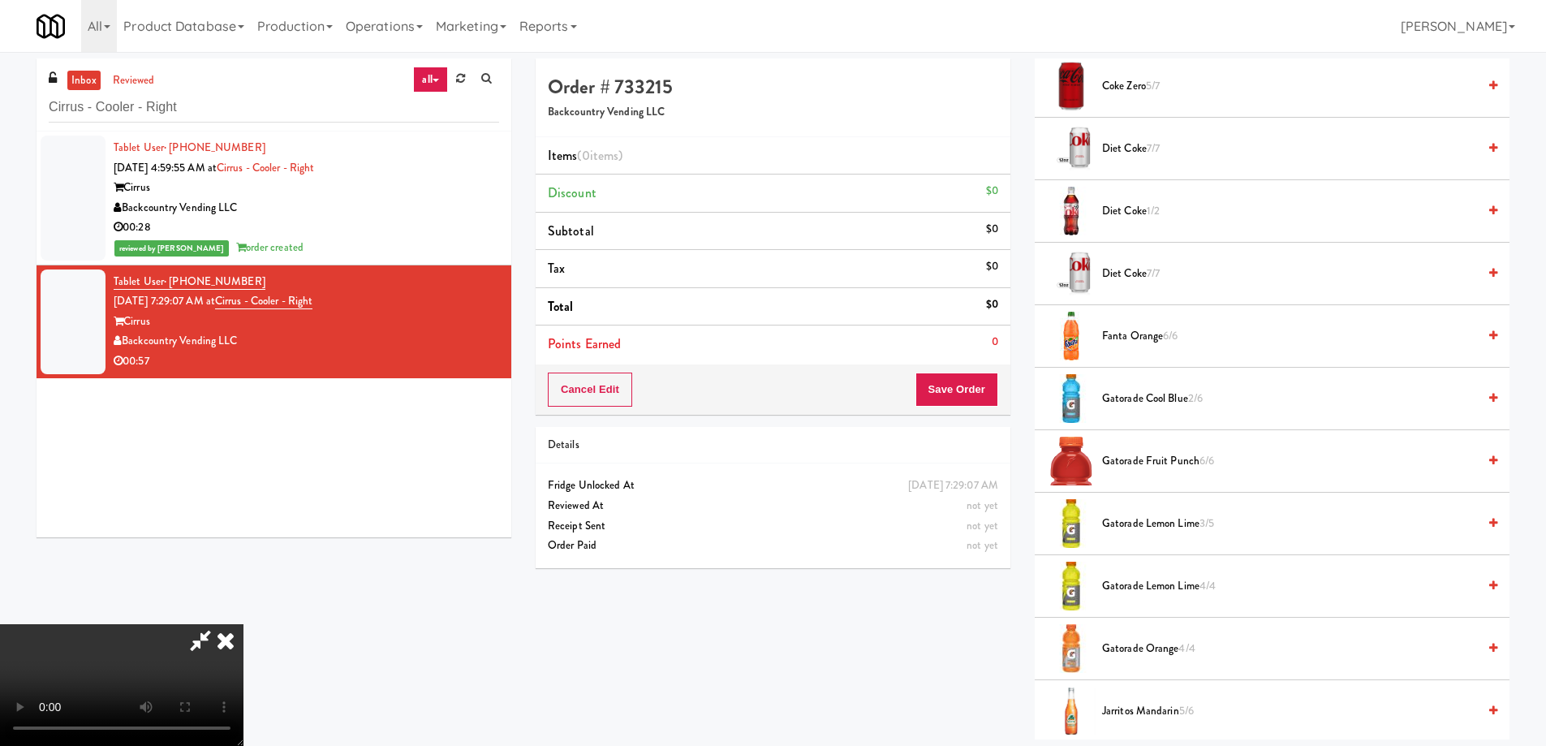
click at [1194, 527] on span "Gatorade Lemon Lime 3/5" at bounding box center [1289, 524] width 375 height 20
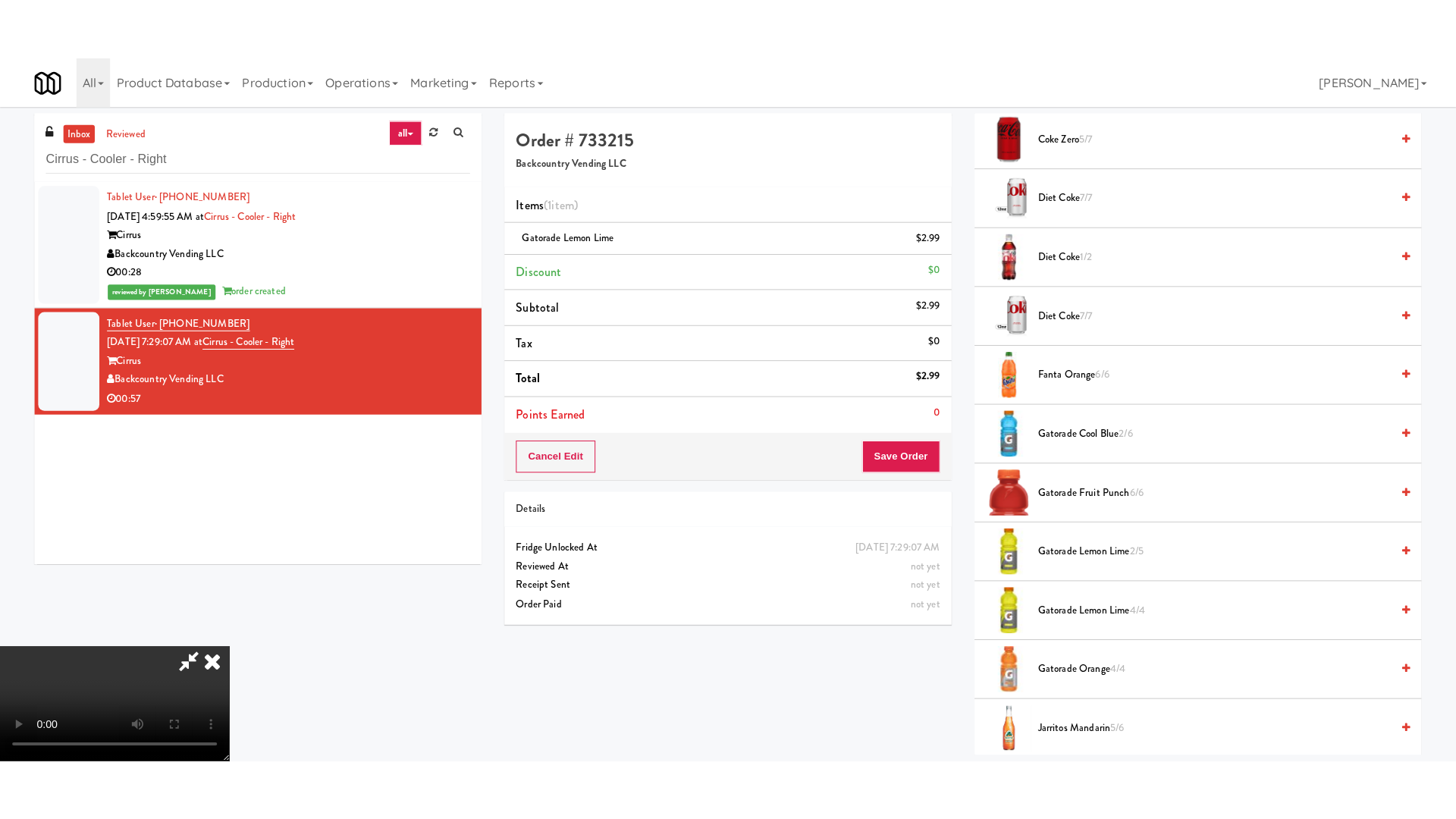
scroll to position [1960, 0]
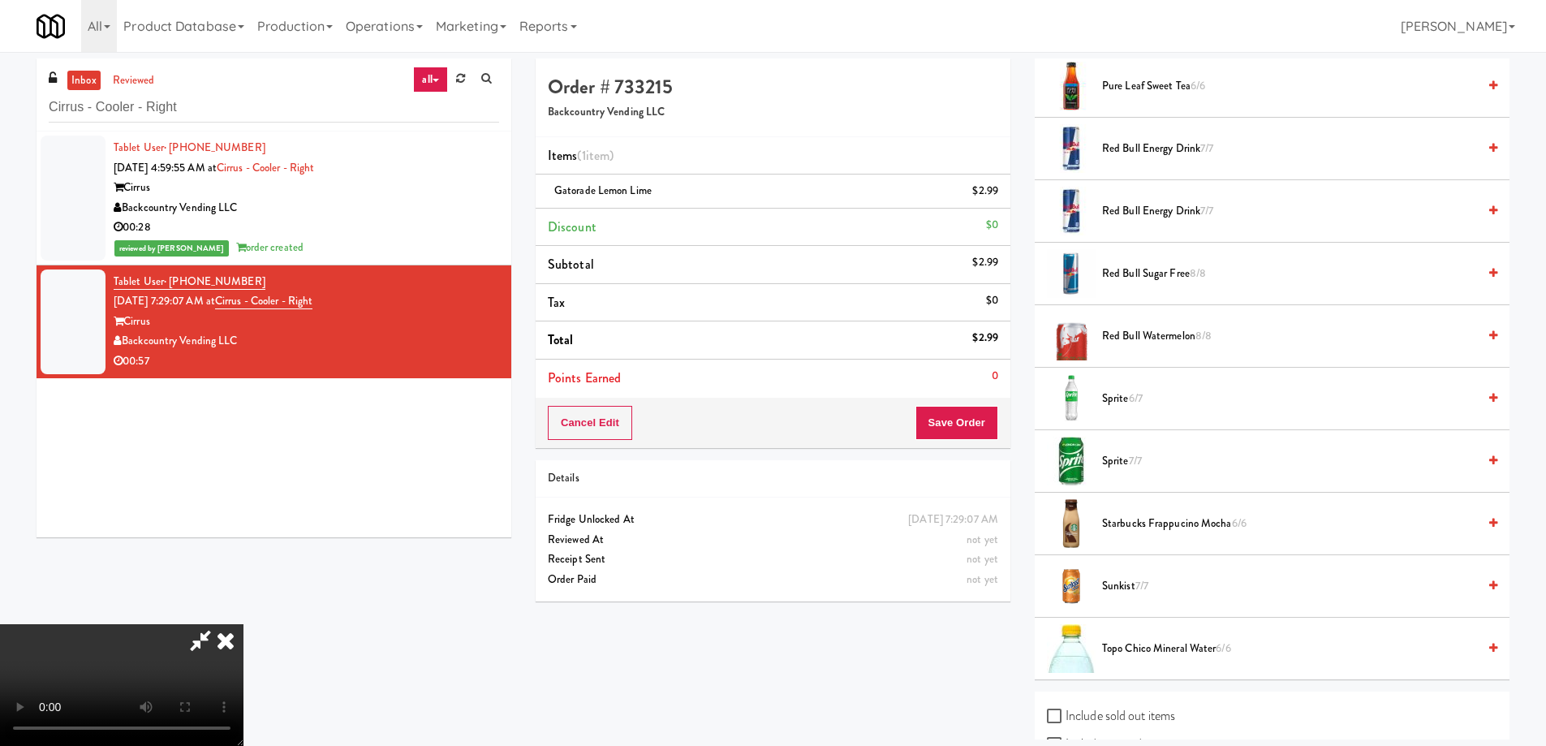
click at [1129, 398] on span "Sprite 6/7" at bounding box center [1289, 399] width 375 height 20
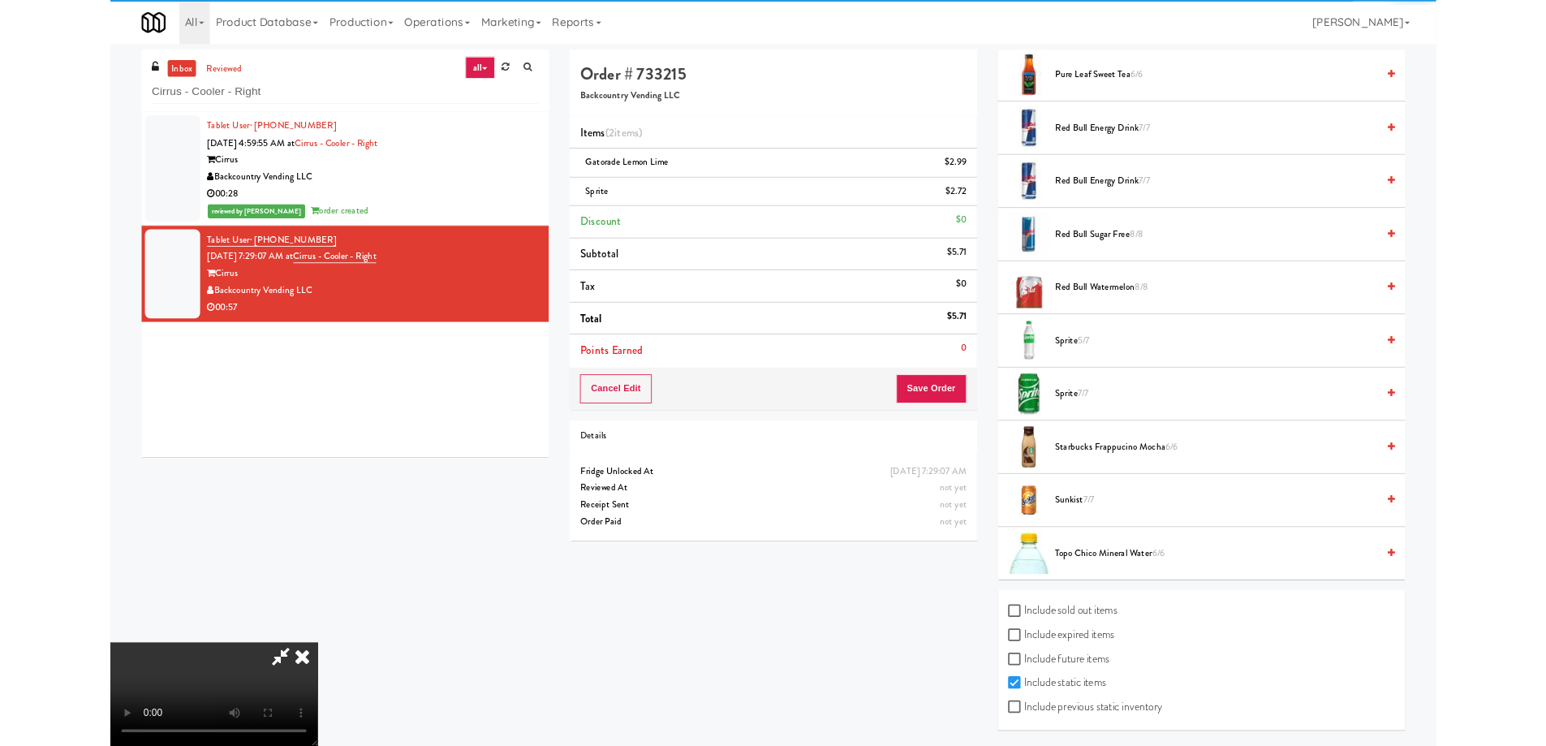
scroll to position [2095, 0]
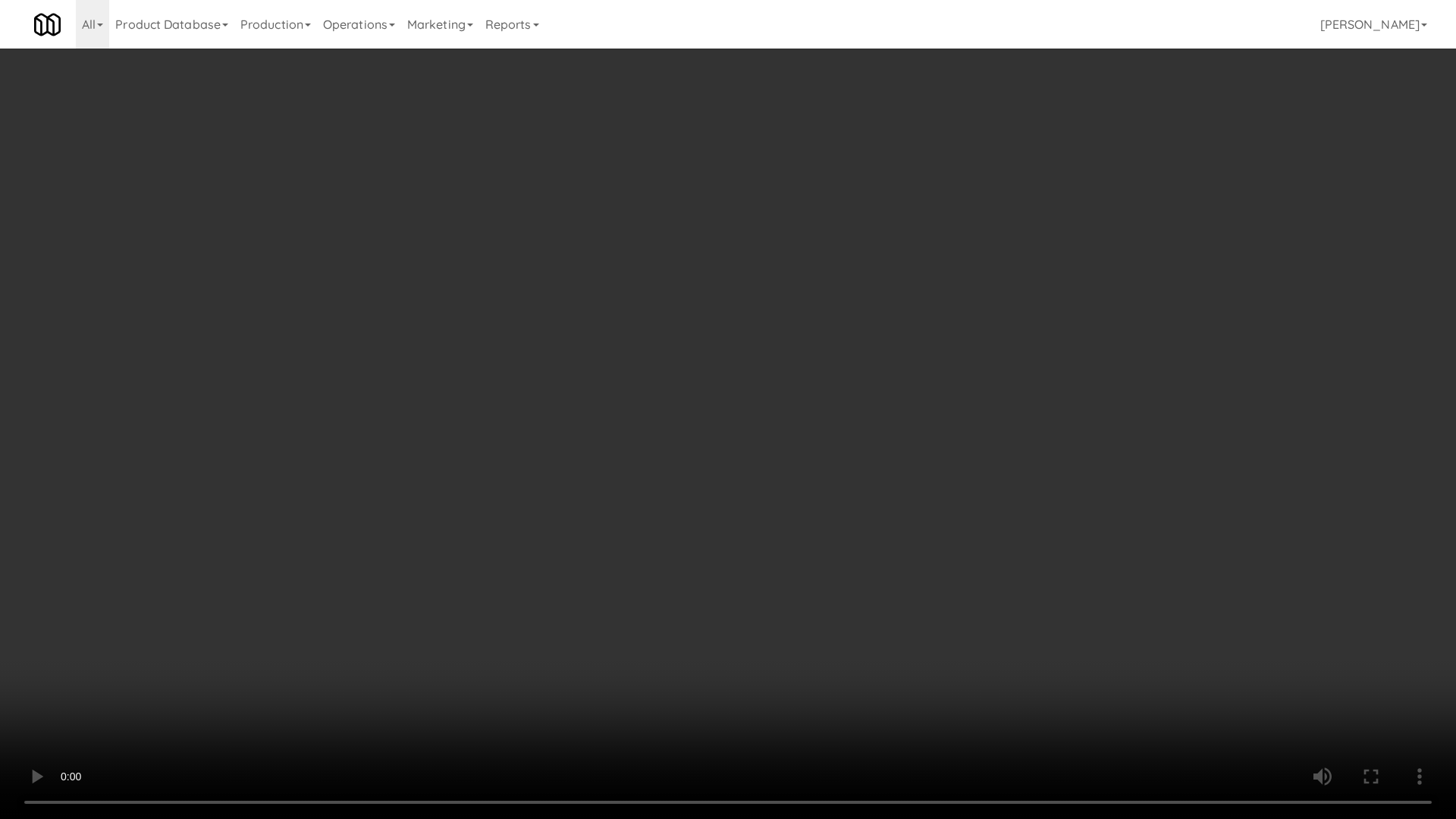
click at [776, 545] on video at bounding box center [728, 410] width 1456 height 819
click at [778, 507] on video at bounding box center [728, 410] width 1456 height 819
click at [916, 444] on video at bounding box center [728, 410] width 1456 height 819
click at [936, 475] on video at bounding box center [728, 410] width 1456 height 819
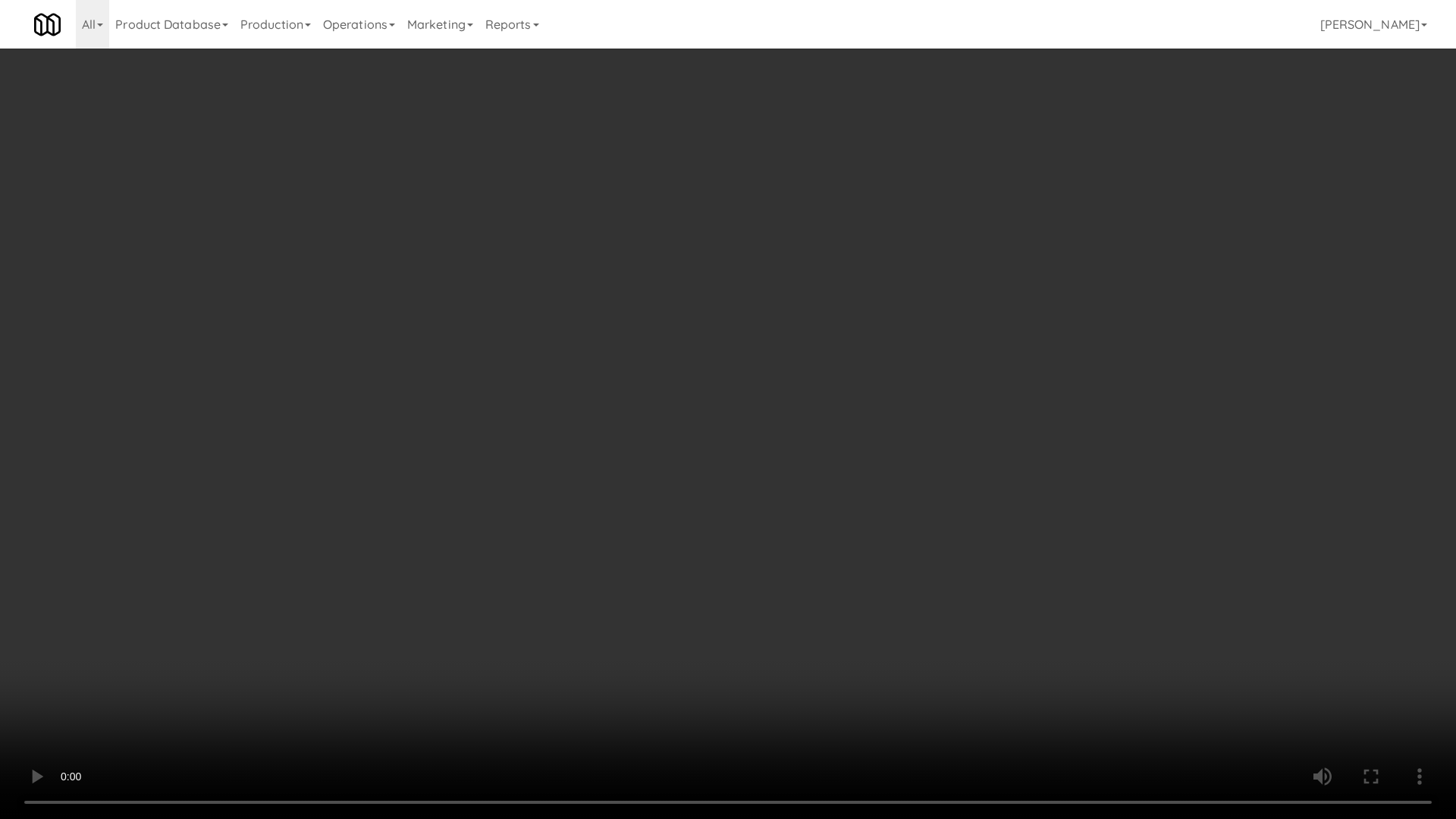
click at [850, 450] on video at bounding box center [728, 410] width 1456 height 819
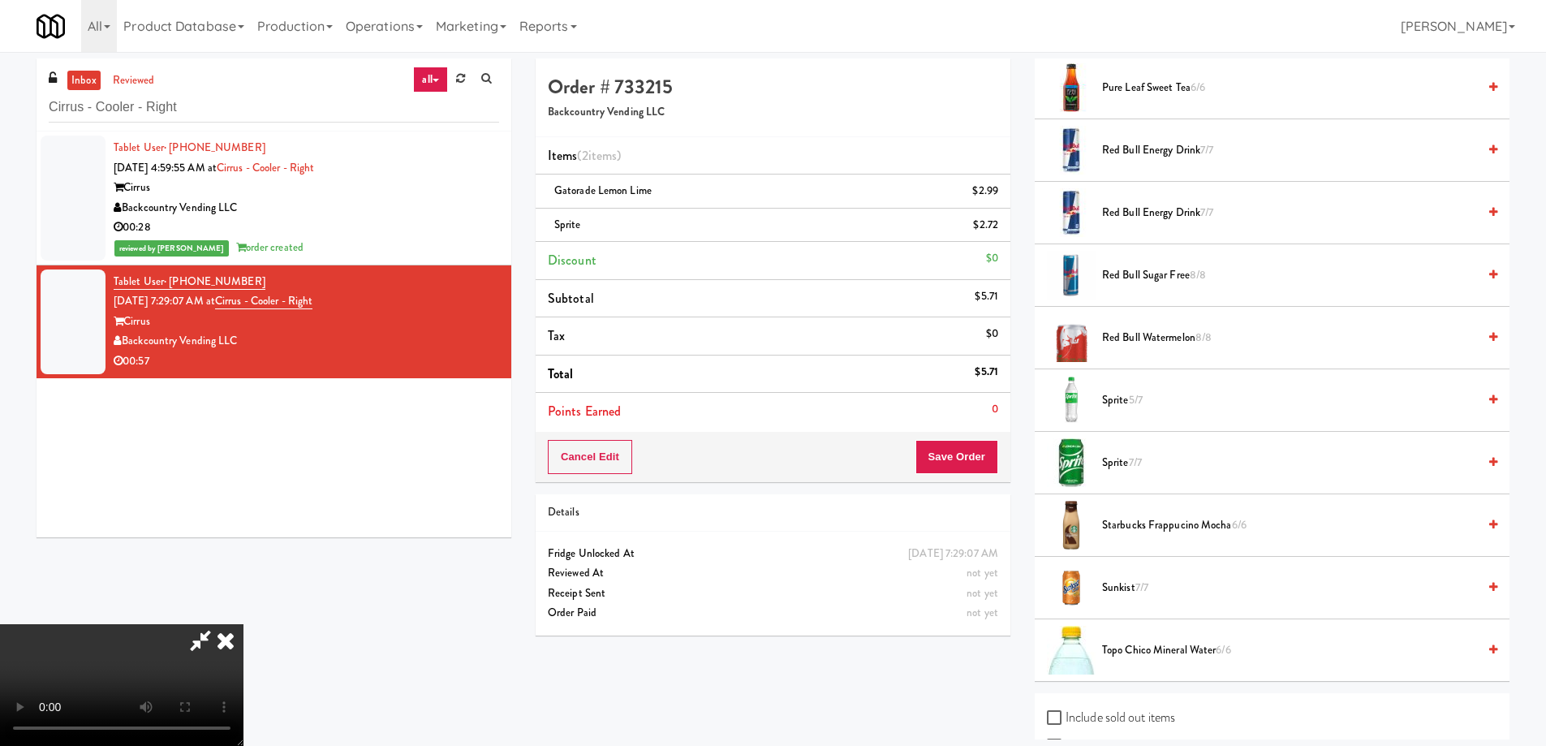
drag, startPoint x: 1128, startPoint y: 145, endPoint x: 1141, endPoint y: 178, distance: 35.0
click at [1128, 145] on span "Red Bull Energy Drink 7/7" at bounding box center [1289, 150] width 375 height 20
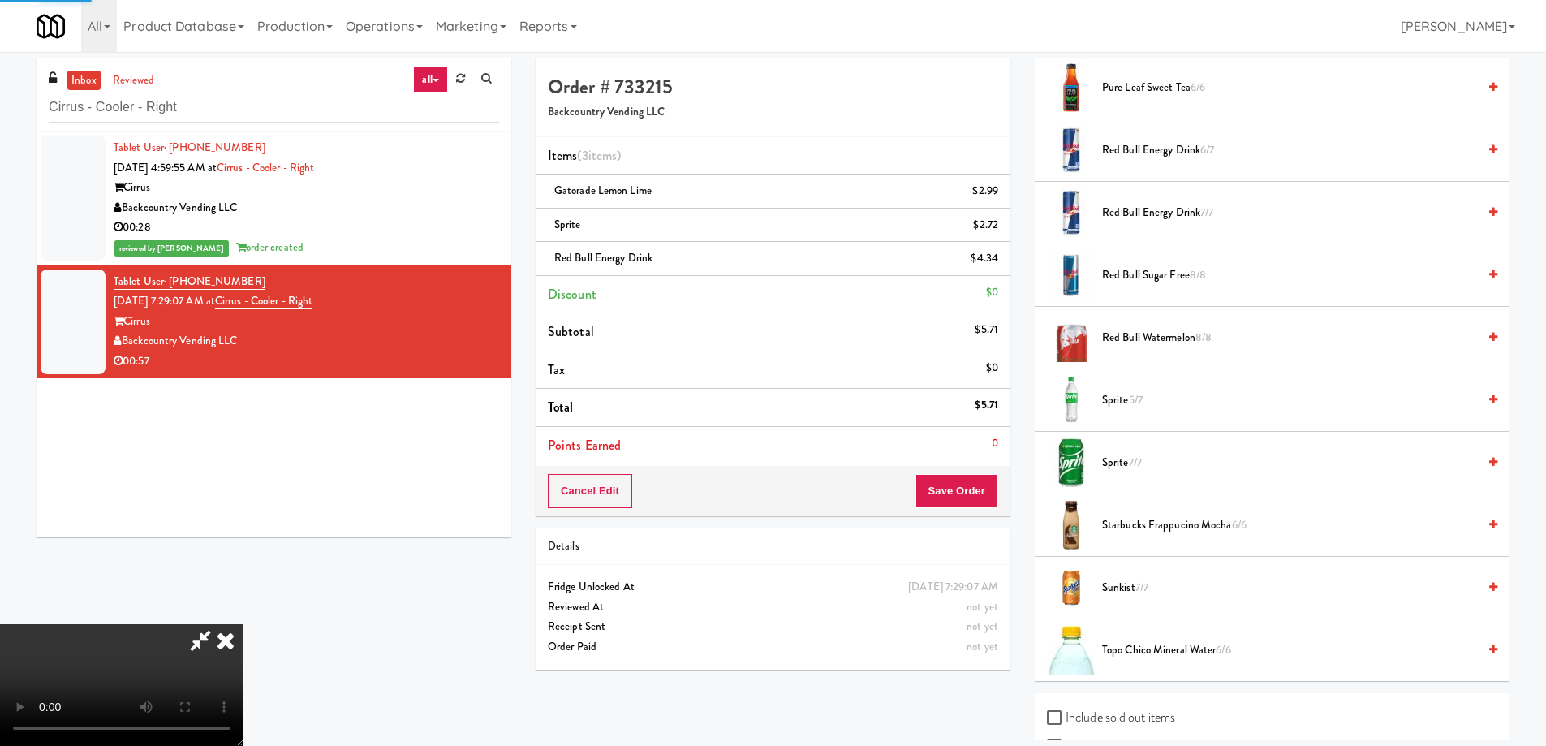
click at [1147, 213] on span "Red Bull Energy Drink 7/7" at bounding box center [1289, 213] width 375 height 20
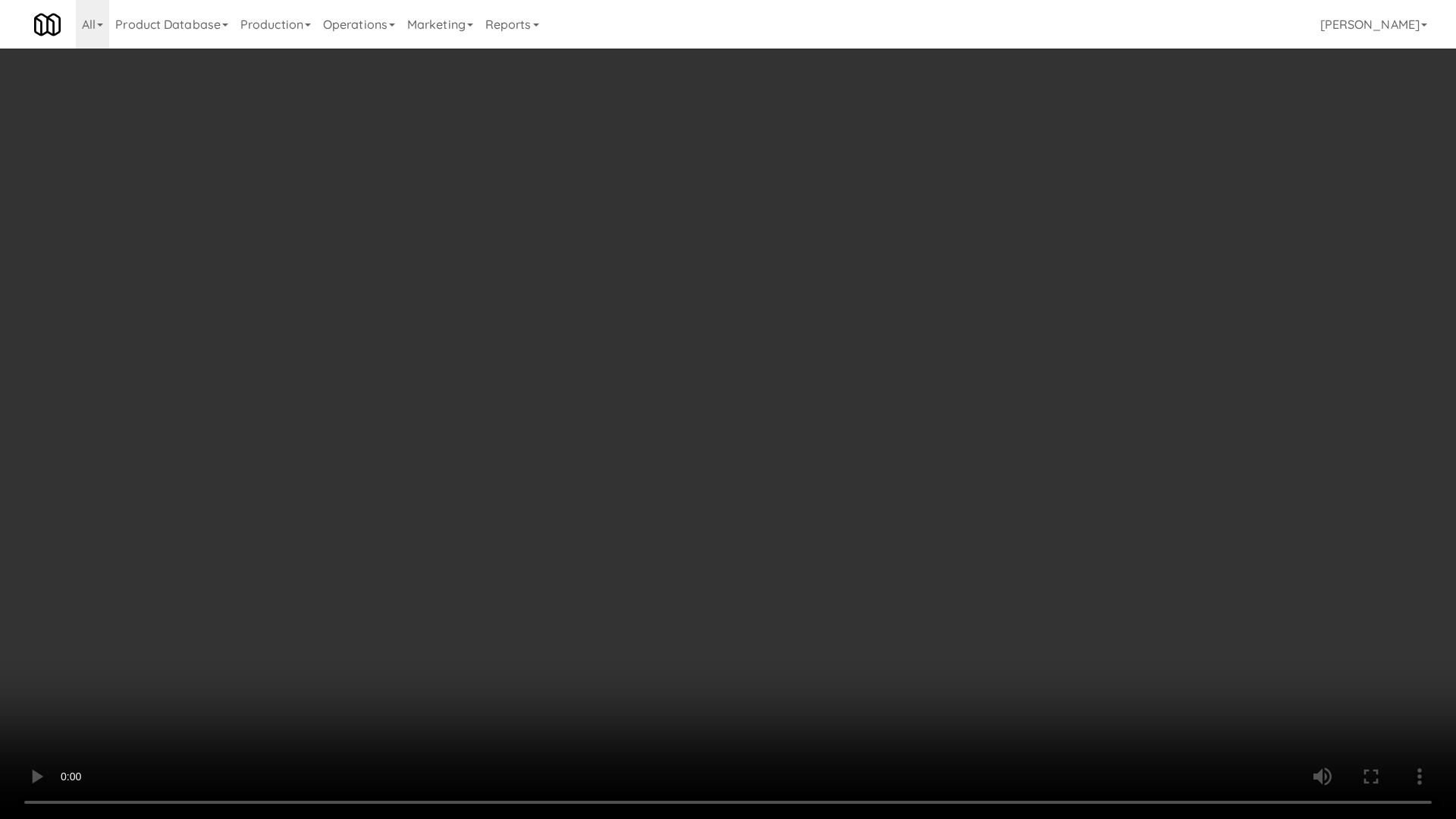
click at [814, 454] on video at bounding box center [728, 410] width 1456 height 819
click at [723, 432] on video at bounding box center [728, 410] width 1456 height 819
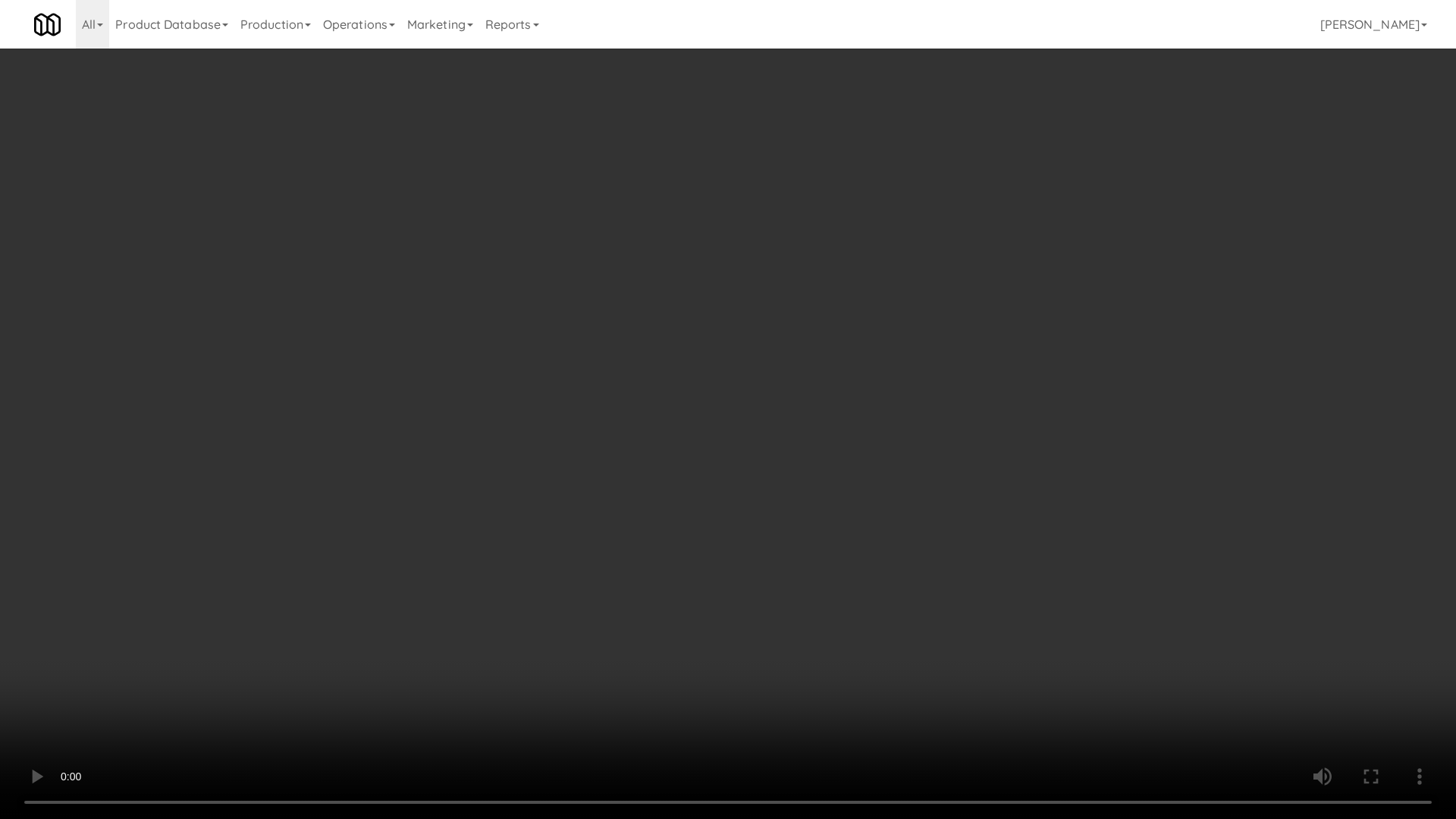
click at [723, 432] on video at bounding box center [728, 410] width 1456 height 819
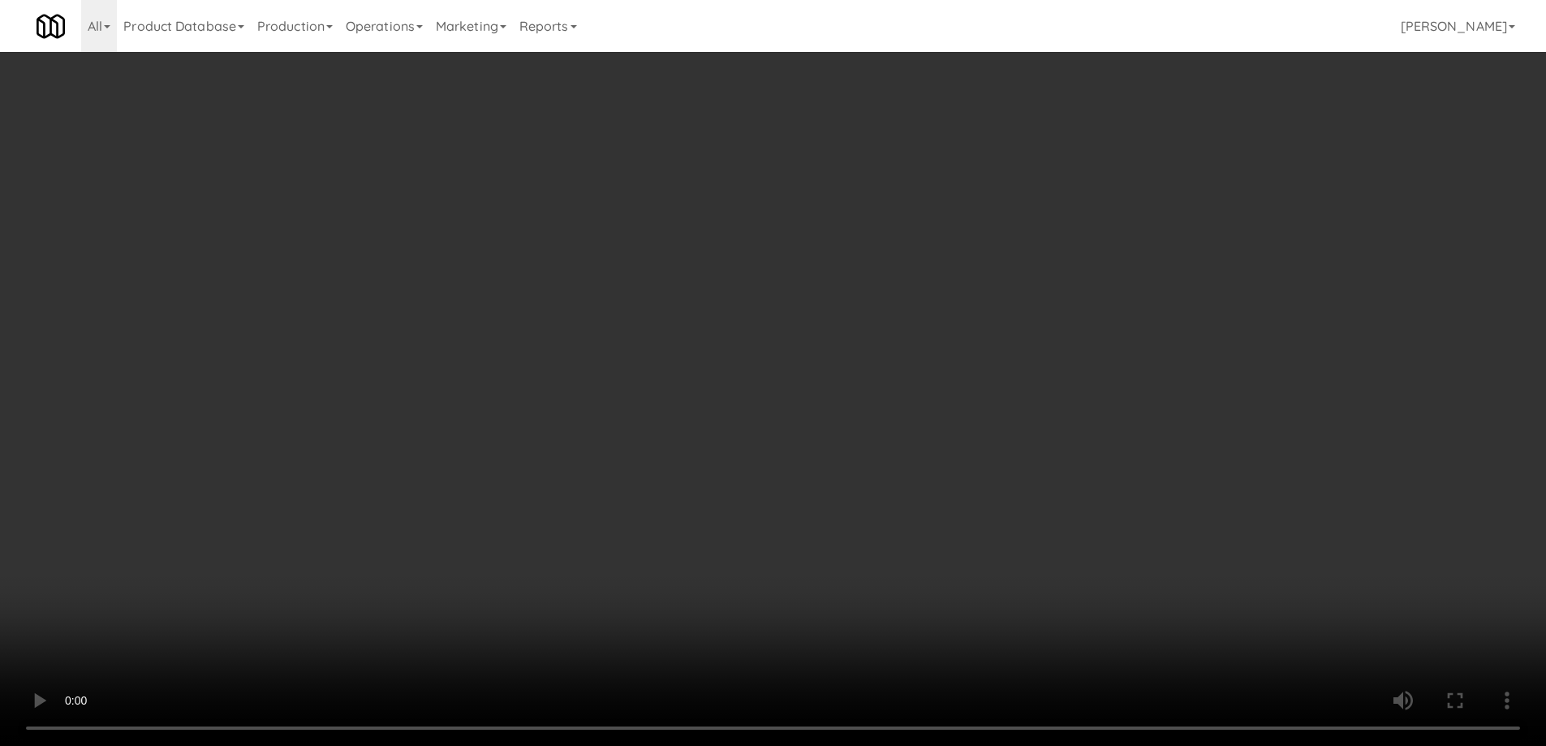
scroll to position [910, 0]
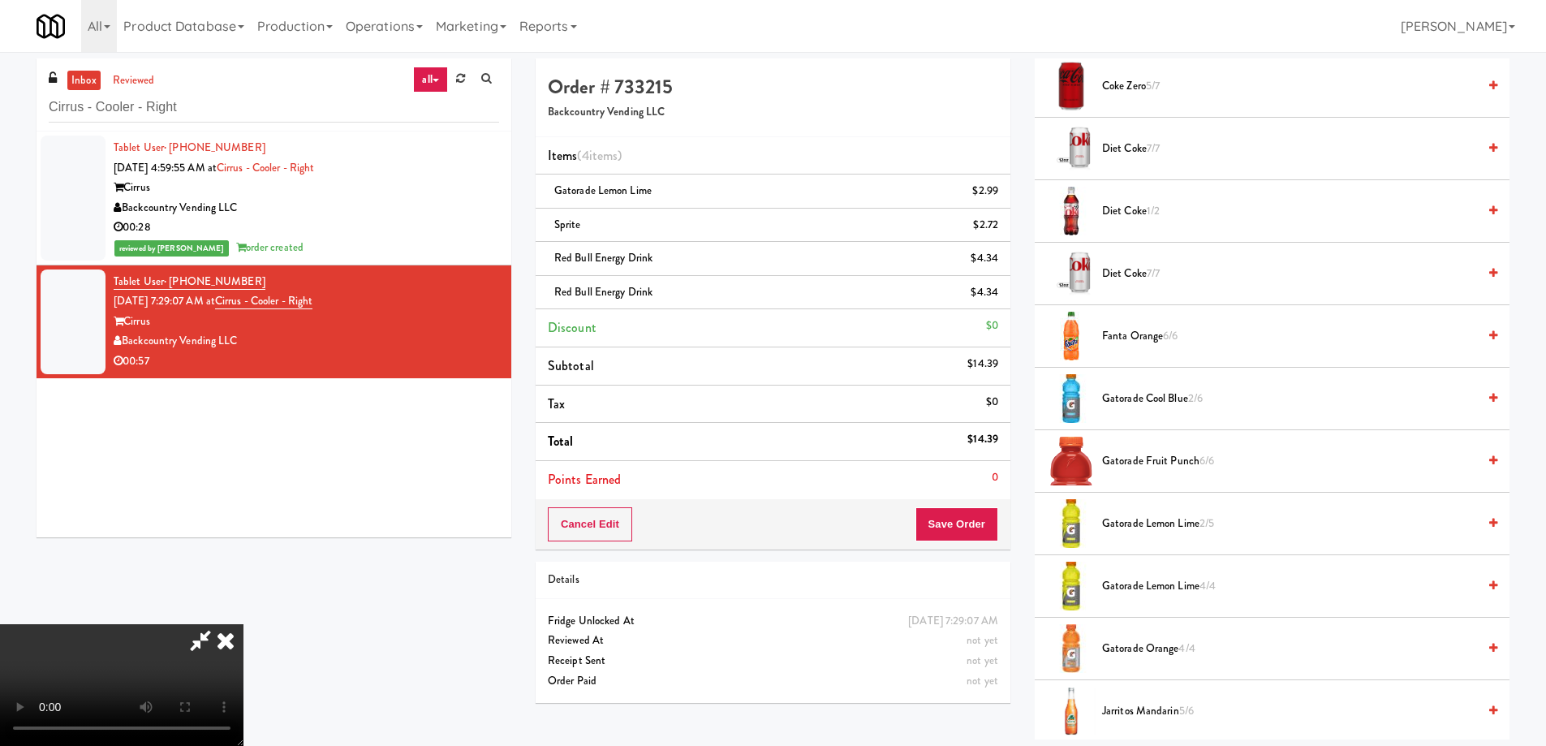
click at [1168, 457] on span "Gatorade Fruit Punch 6/6" at bounding box center [1289, 461] width 375 height 20
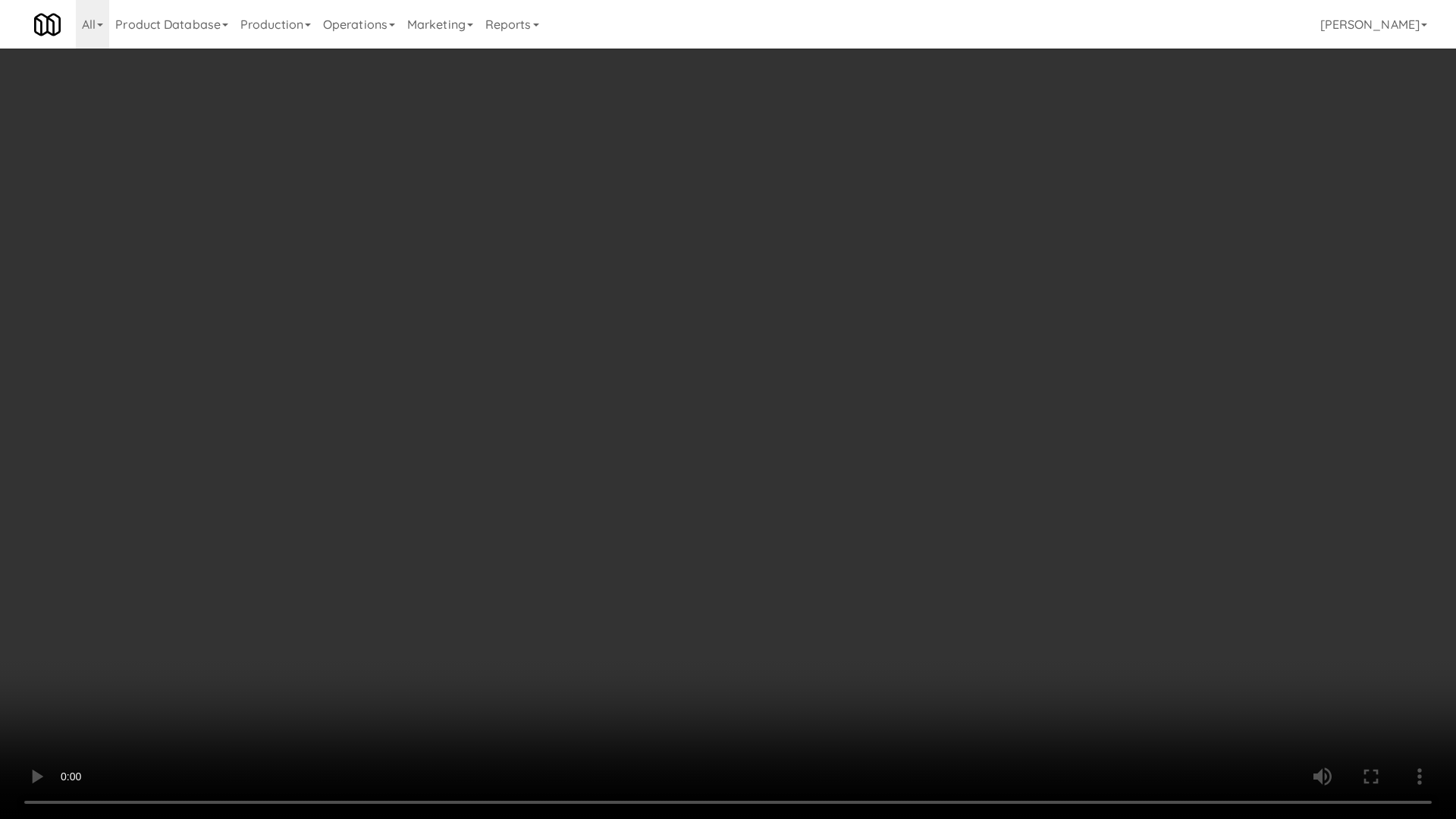
click at [583, 474] on video at bounding box center [728, 410] width 1456 height 819
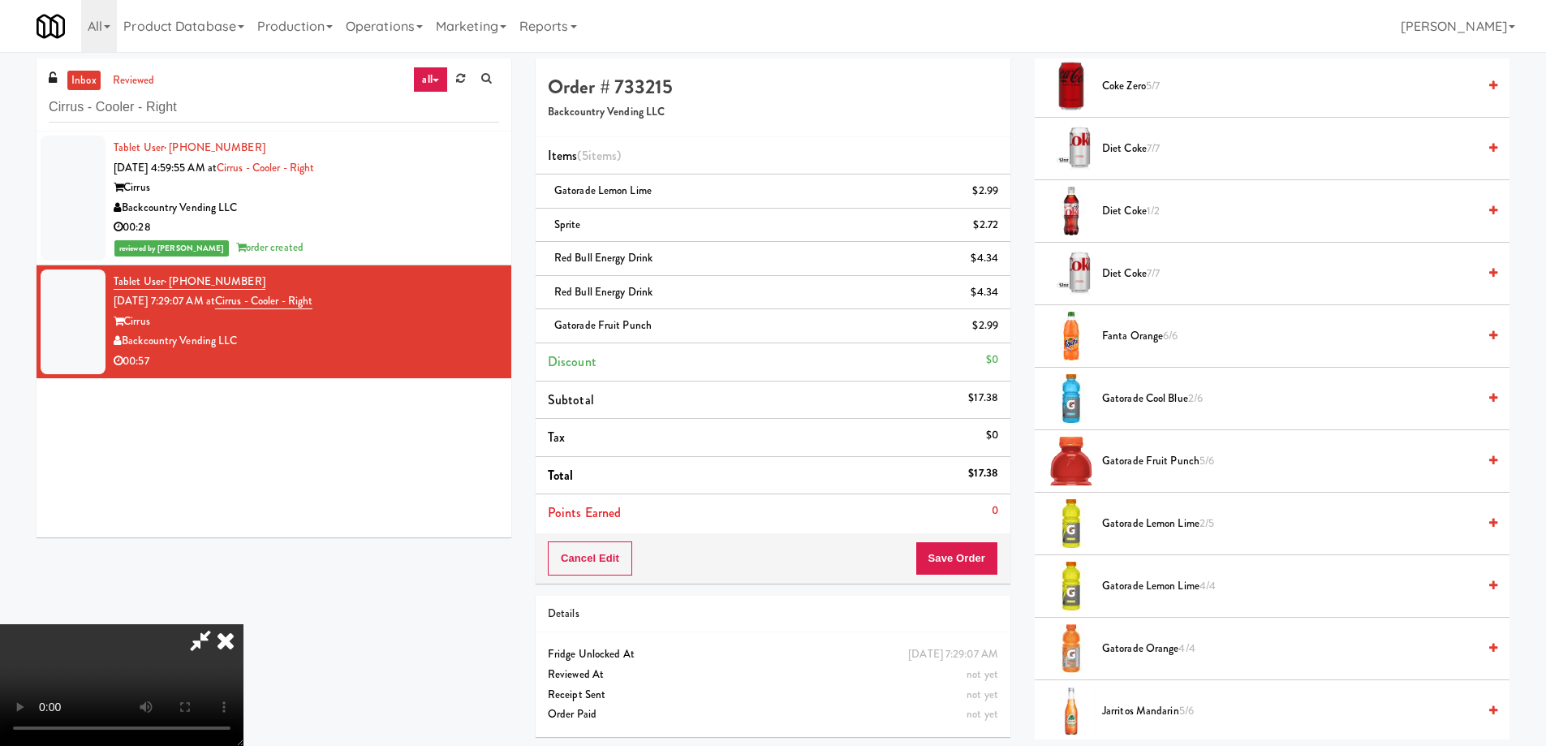
click at [243, 624] on icon at bounding box center [226, 640] width 36 height 32
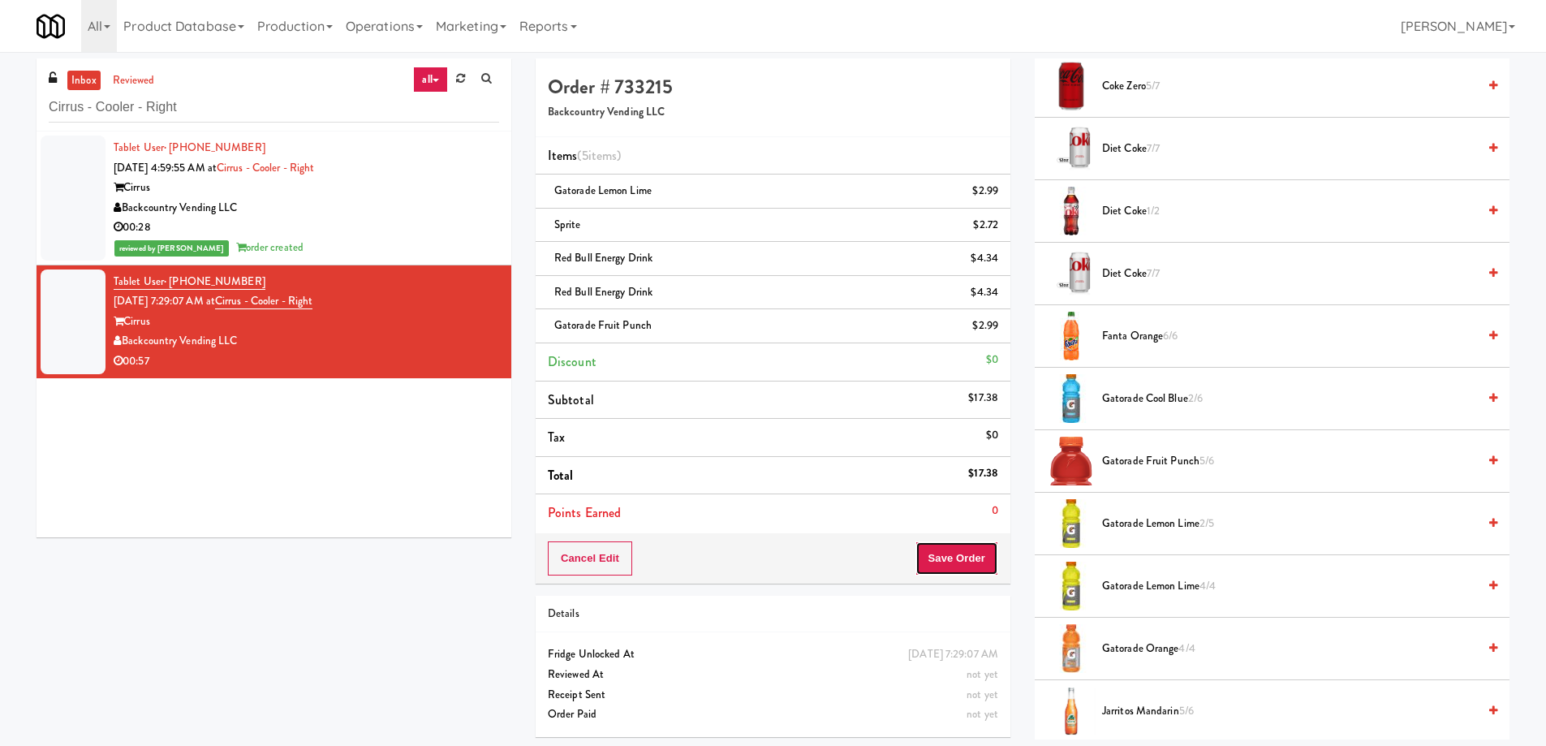
drag, startPoint x: 933, startPoint y: 555, endPoint x: 884, endPoint y: 492, distance: 79.7
click at [935, 555] on button "Save Order" at bounding box center [956, 558] width 83 height 34
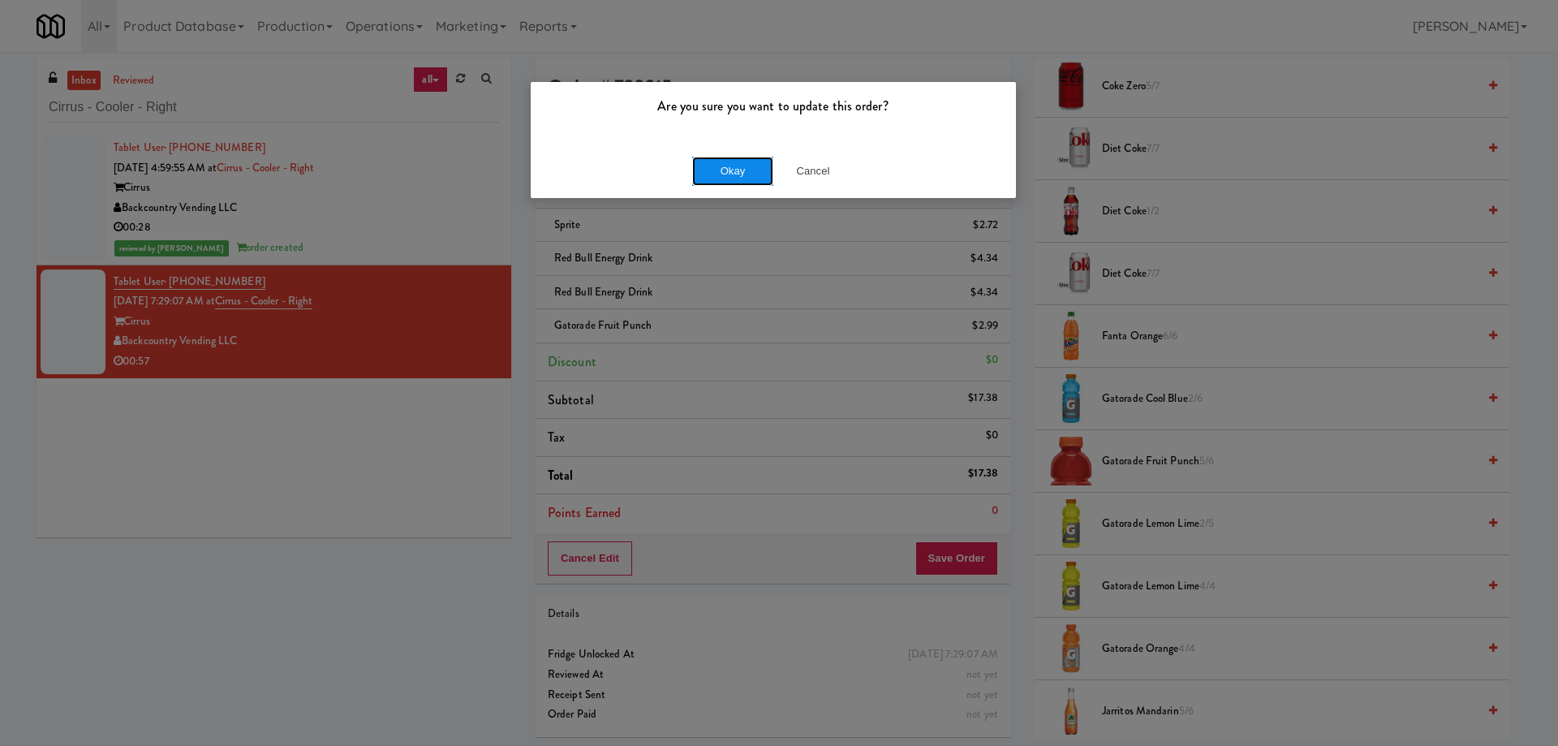
click at [733, 166] on button "Okay" at bounding box center [732, 171] width 81 height 29
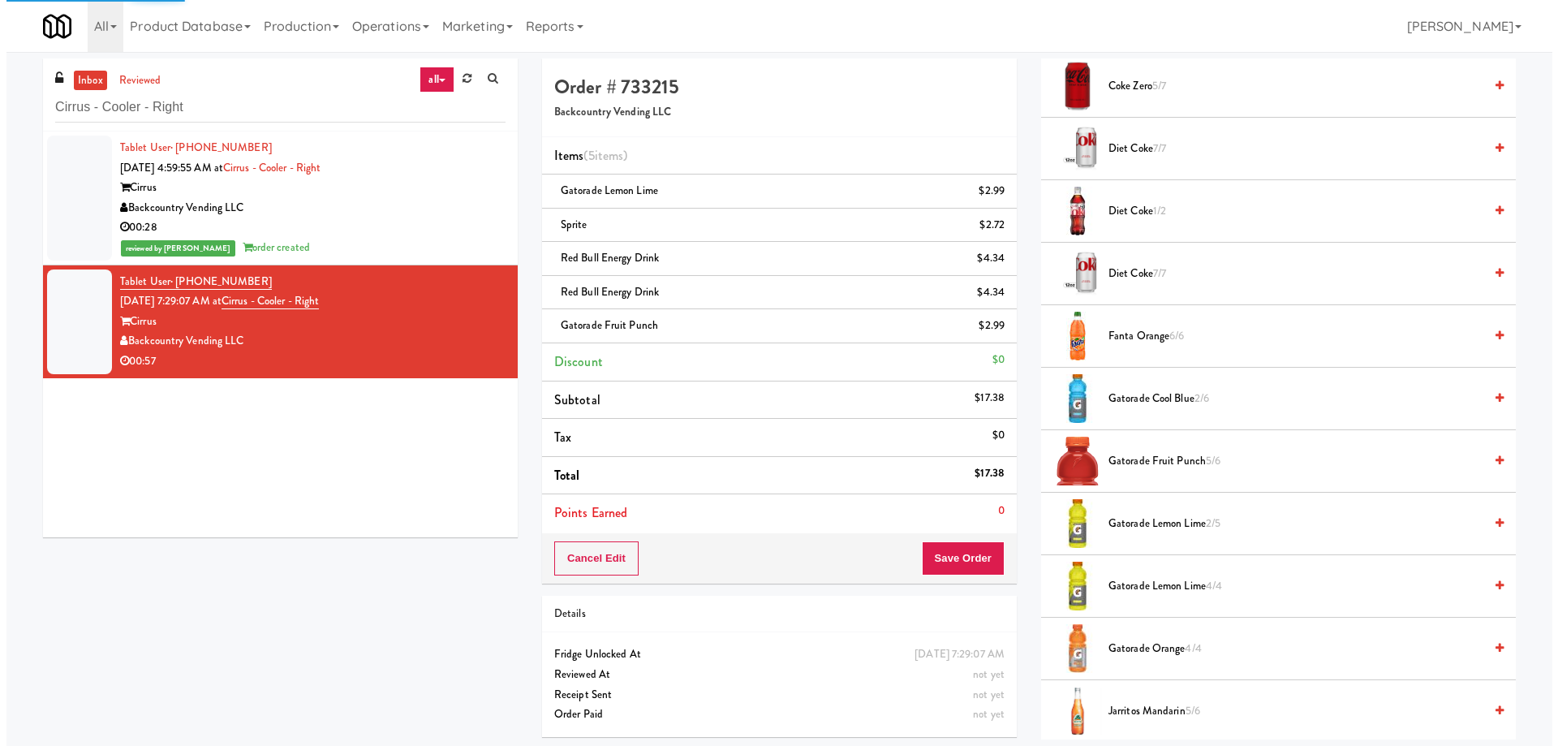
scroll to position [0, 0]
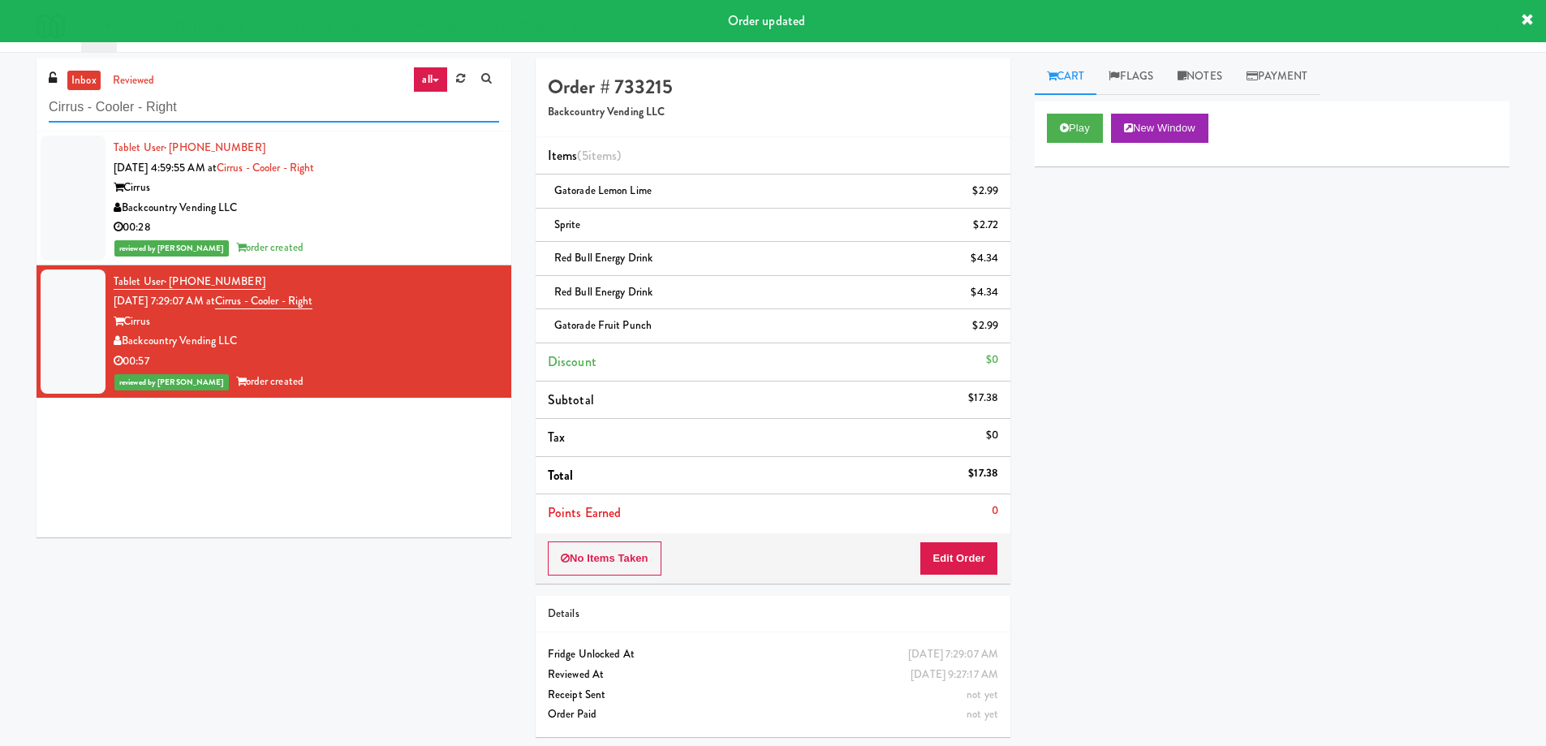
click at [325, 104] on input "Cirrus - Cooler - Right" at bounding box center [274, 107] width 450 height 30
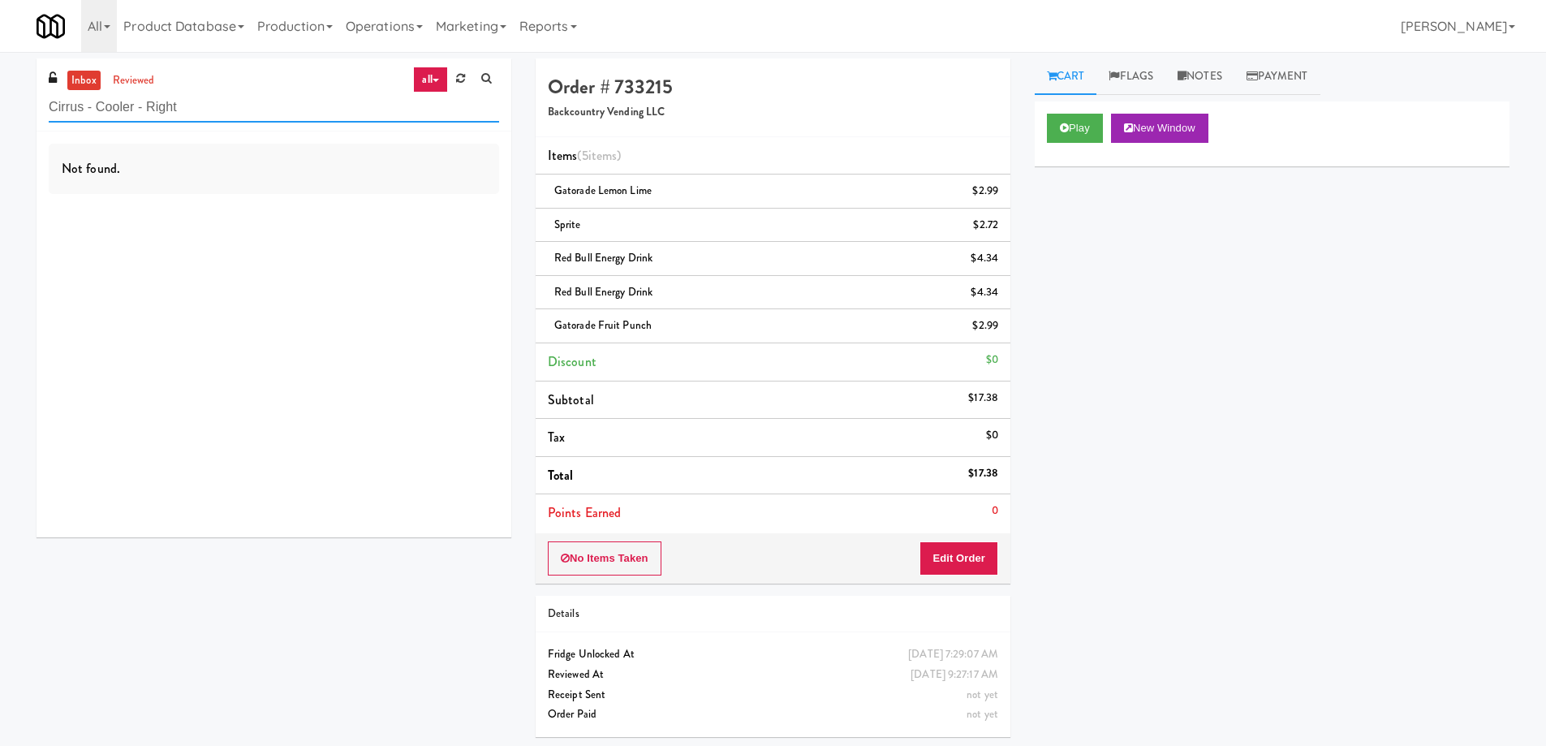
click at [260, 114] on input "Cirrus - Cooler - Right" at bounding box center [274, 107] width 450 height 30
paste input "[GEOGRAPHIC_DATA] - A-Wing, Level 0"
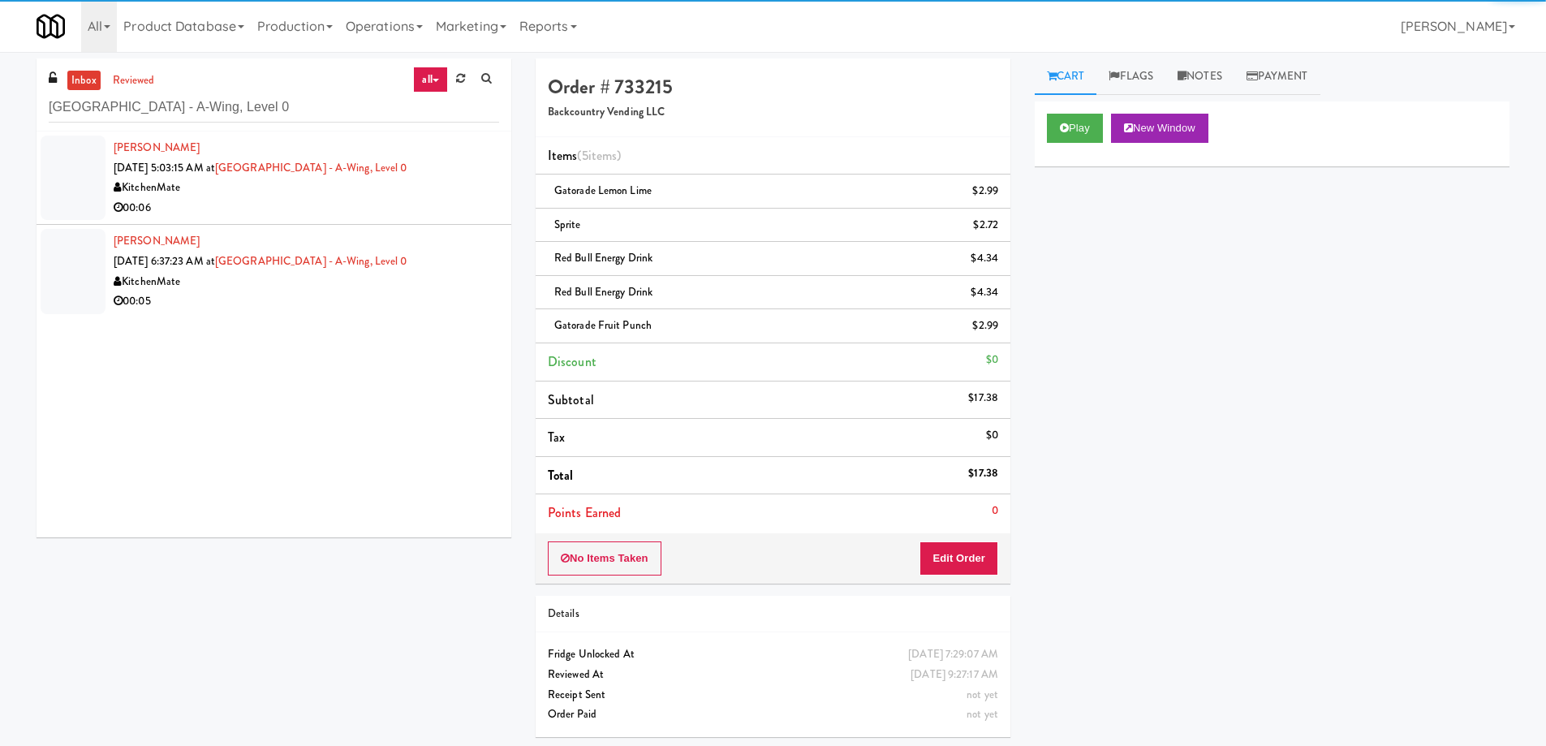
click at [372, 194] on div "KitchenMate" at bounding box center [306, 188] width 385 height 20
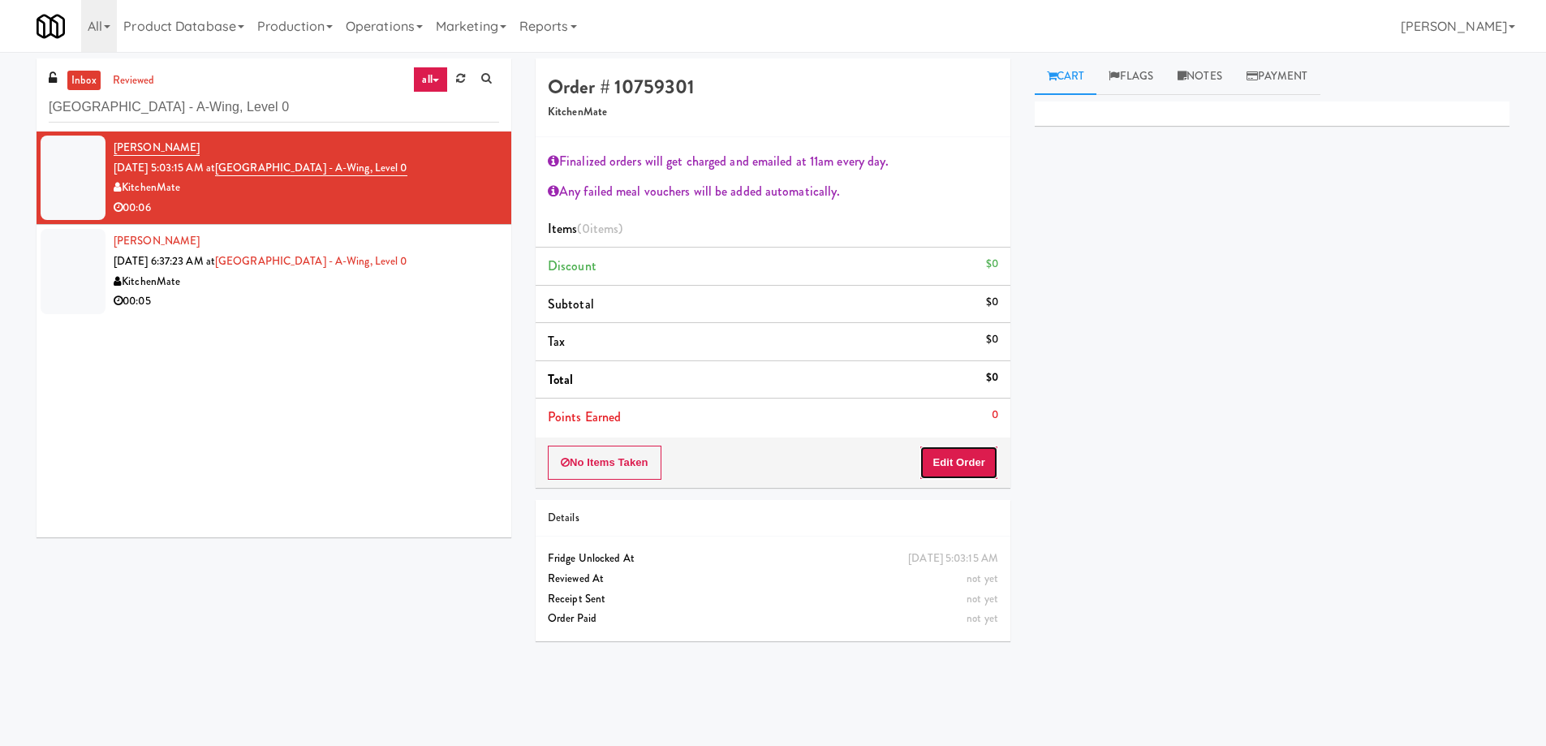
click at [951, 463] on button "Edit Order" at bounding box center [958, 462] width 79 height 34
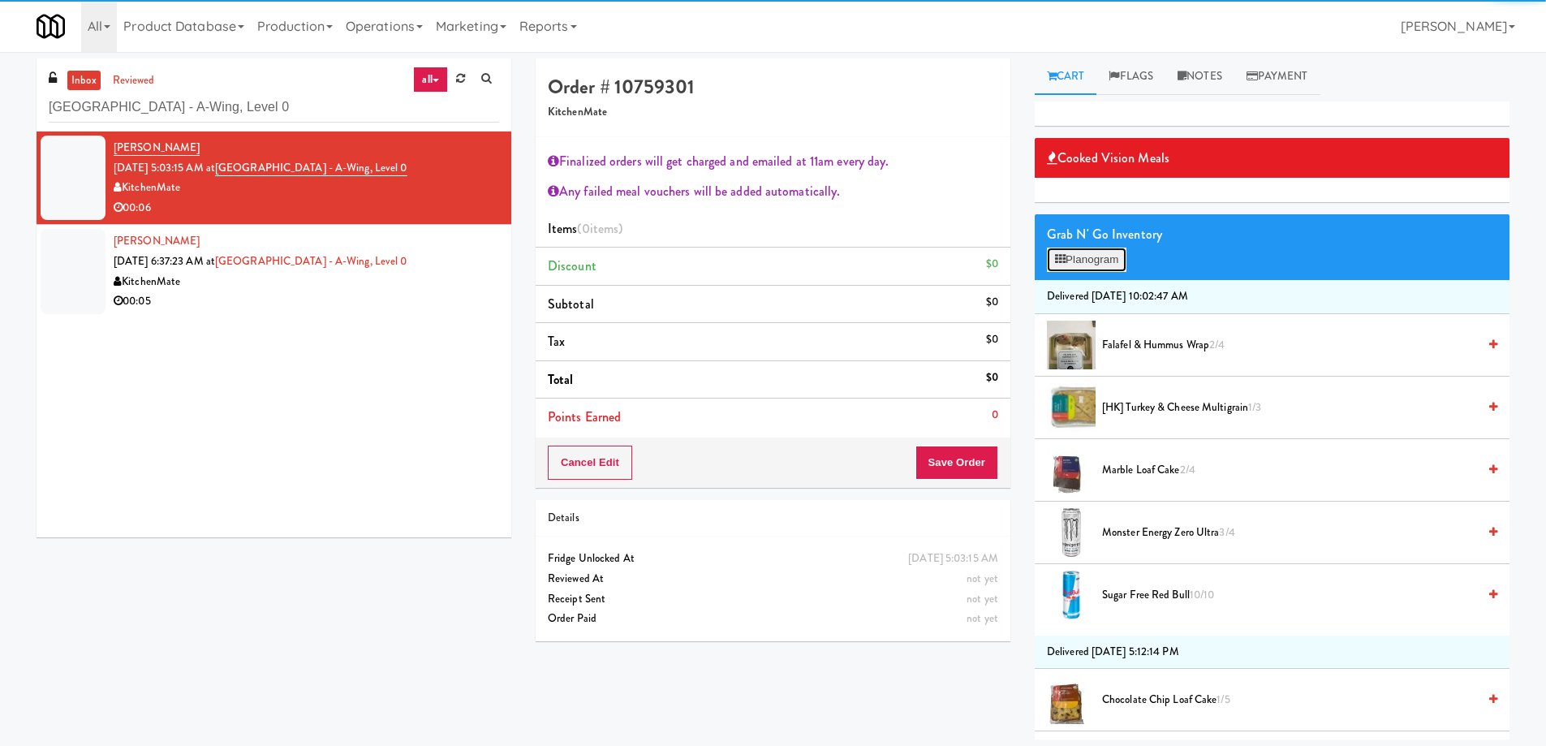
click at [1062, 259] on icon at bounding box center [1060, 259] width 11 height 11
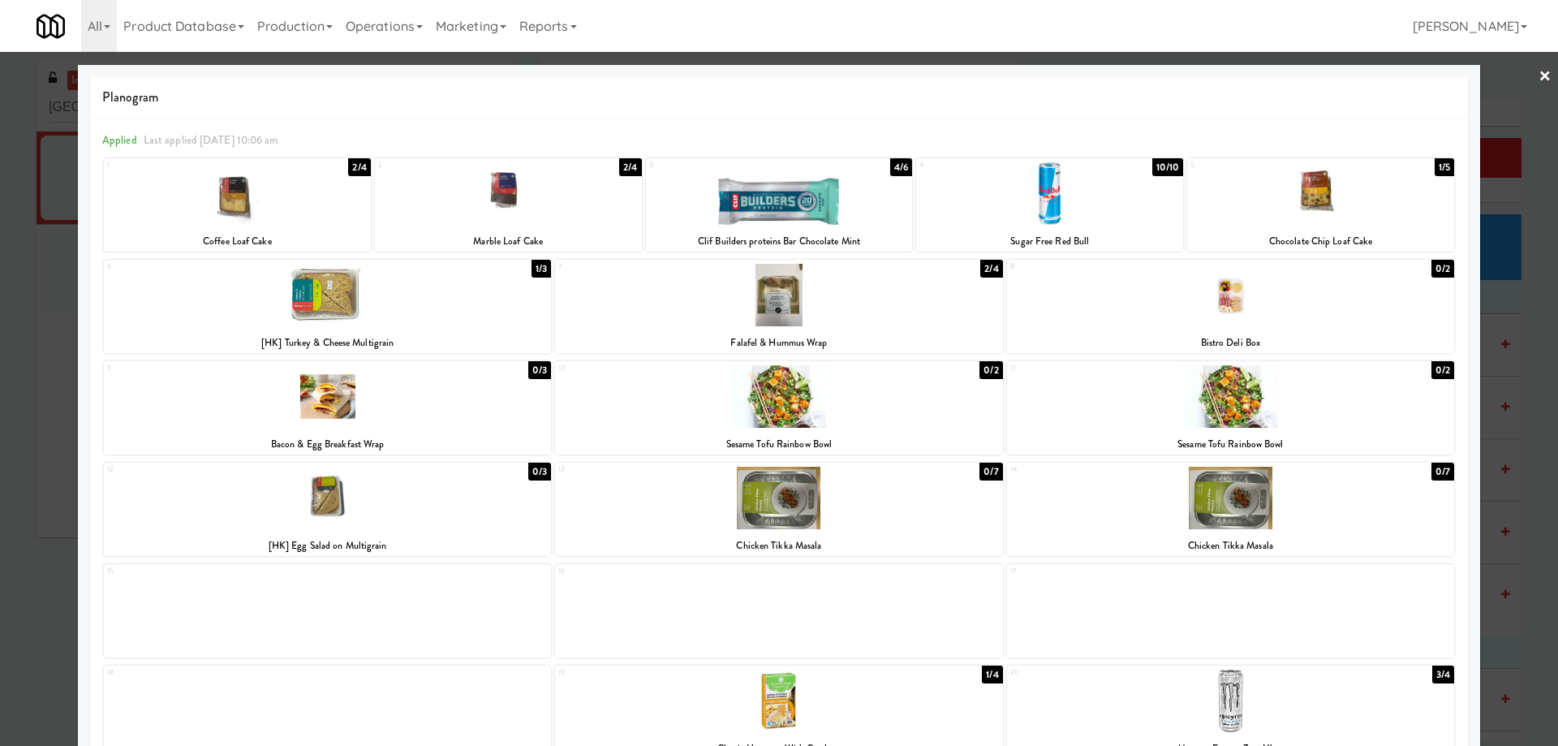
scroll to position [153, 0]
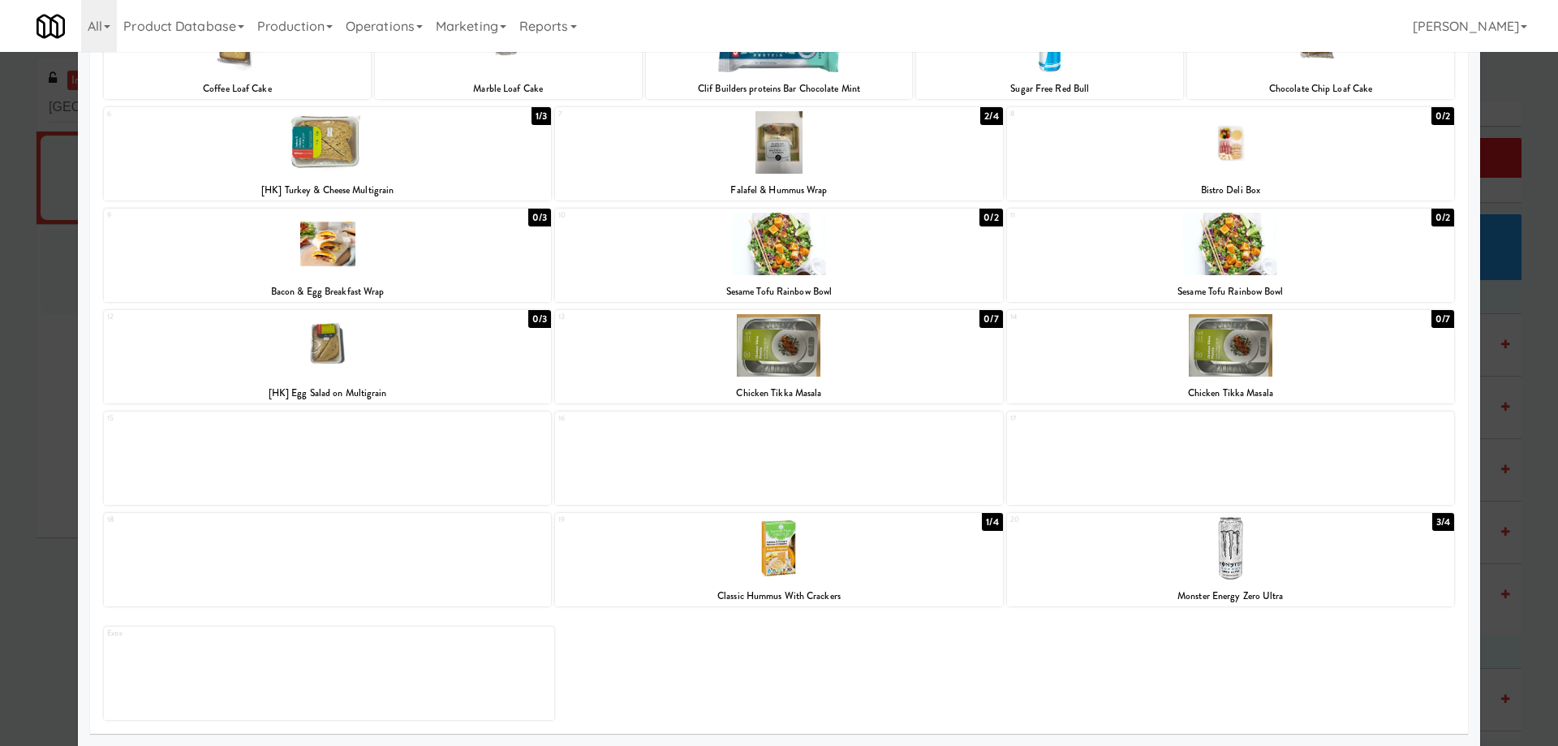
click at [1198, 553] on div at bounding box center [1230, 548] width 447 height 62
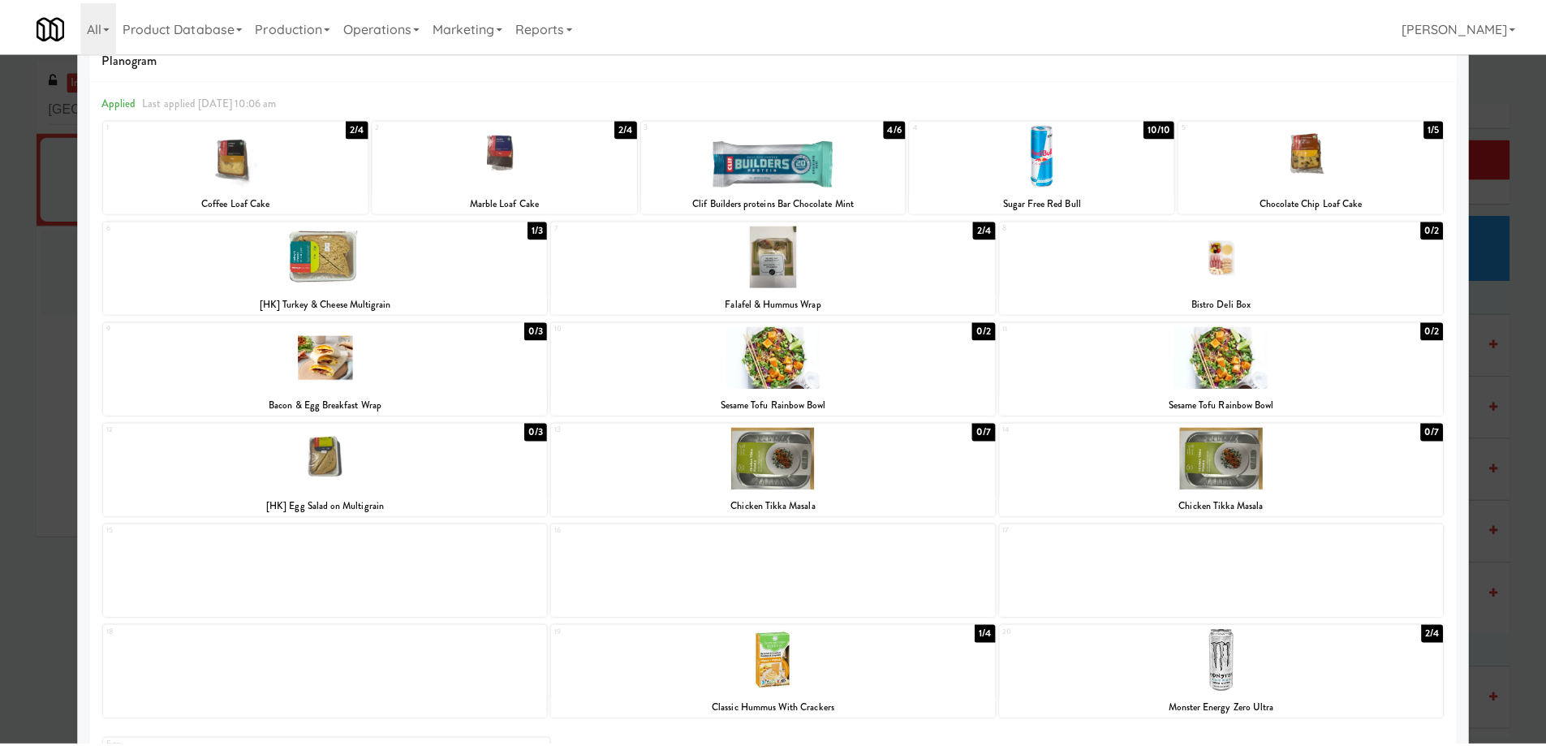
scroll to position [0, 0]
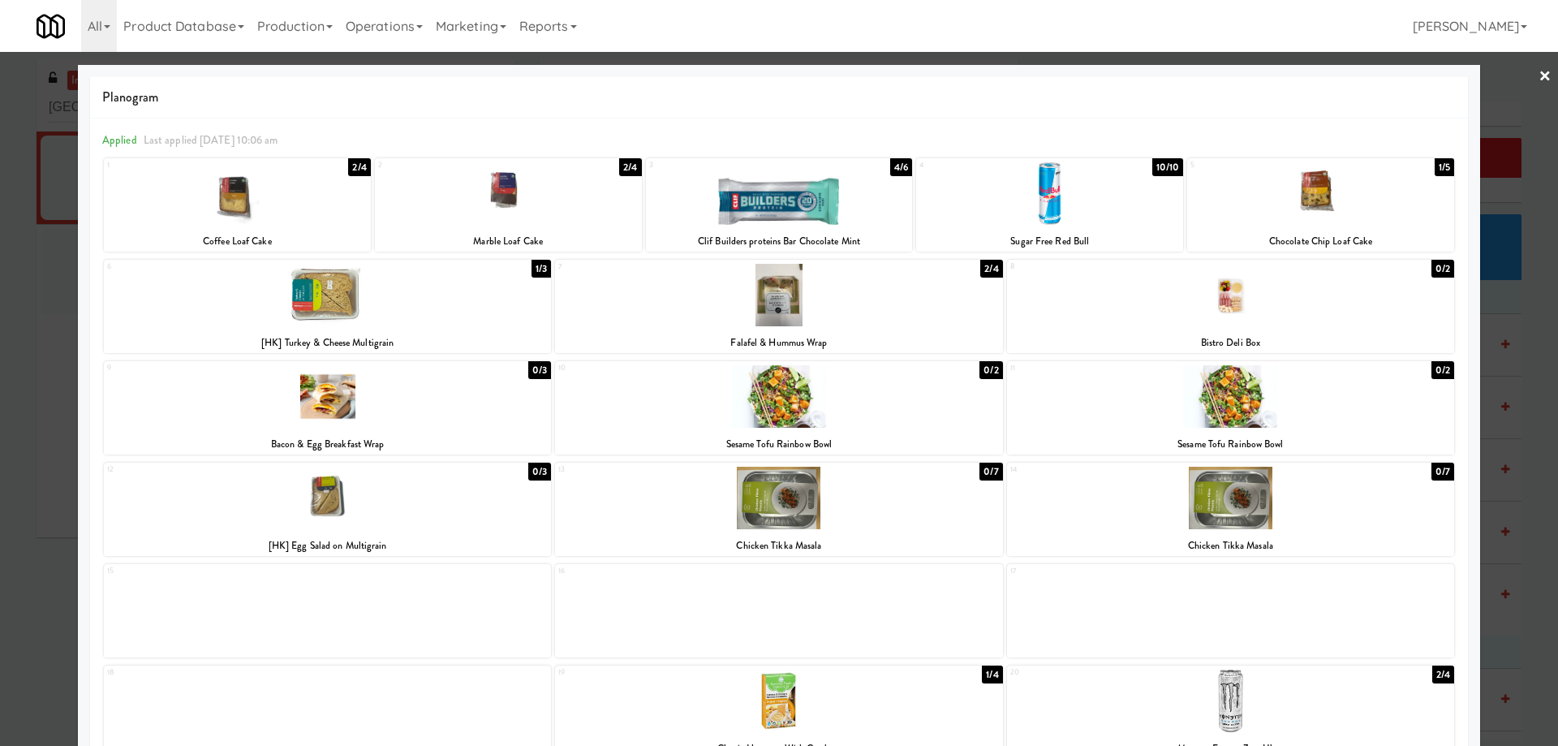
click at [1538, 71] on link "×" at bounding box center [1544, 77] width 13 height 50
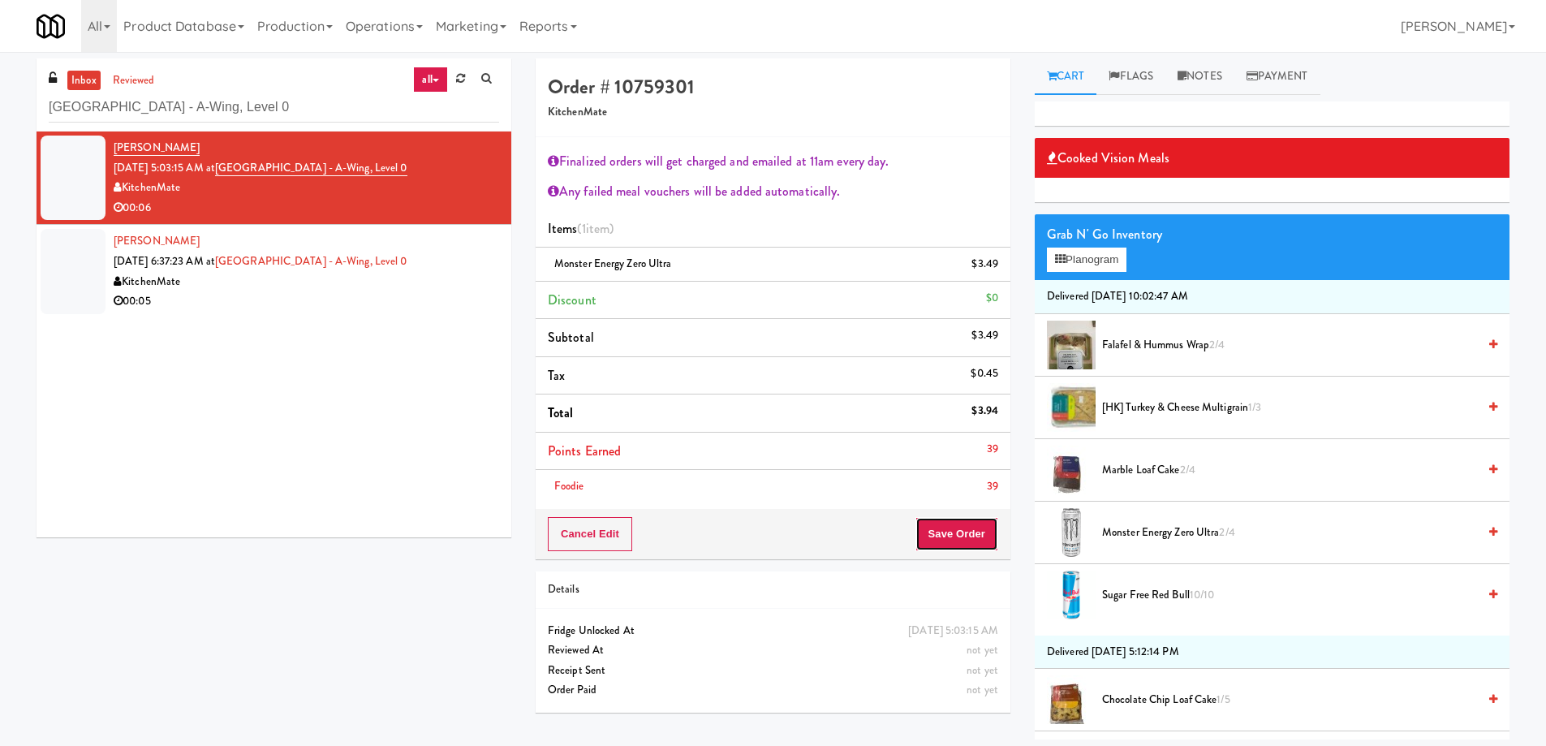
click at [959, 534] on button "Save Order" at bounding box center [956, 534] width 83 height 34
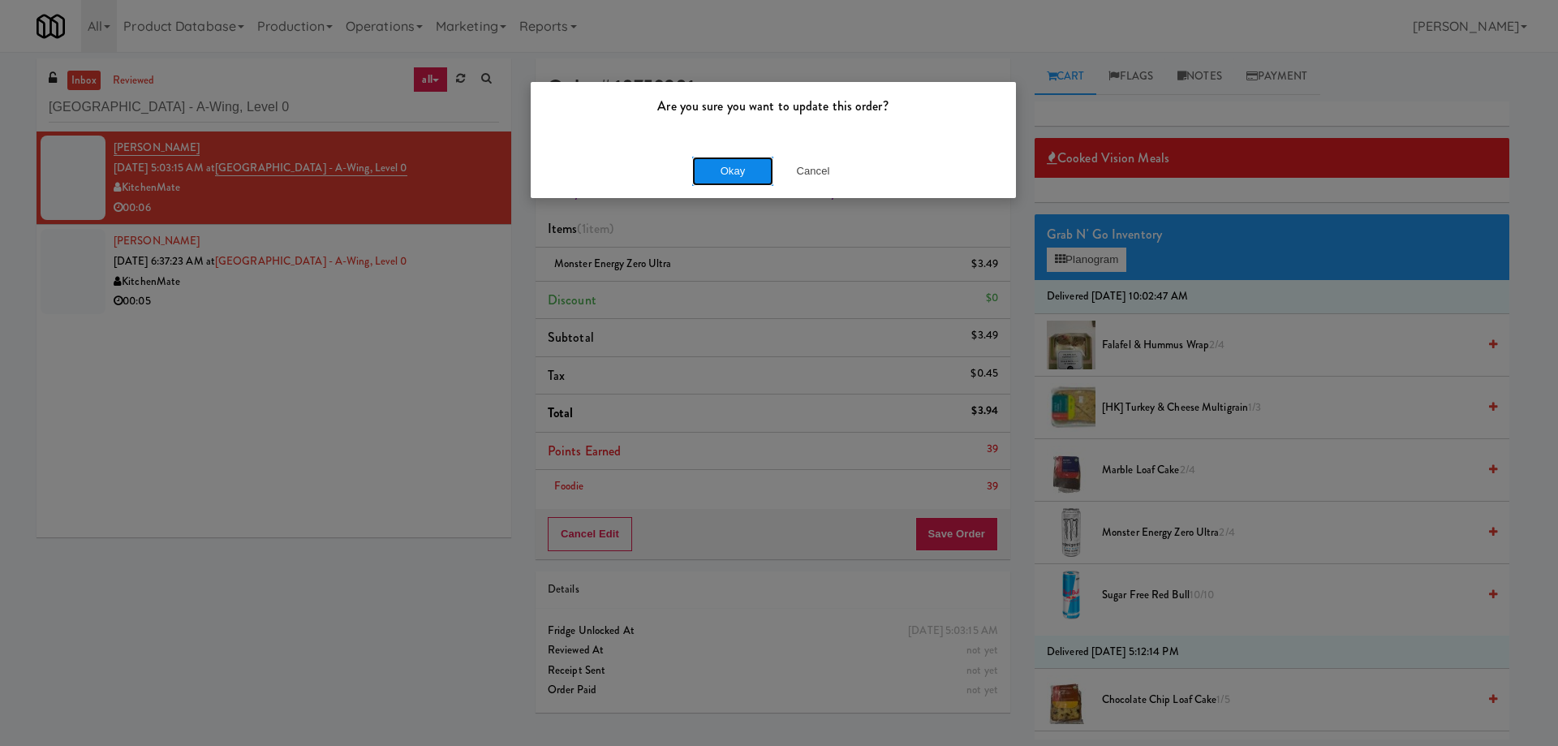
click at [700, 179] on button "Okay" at bounding box center [732, 171] width 81 height 29
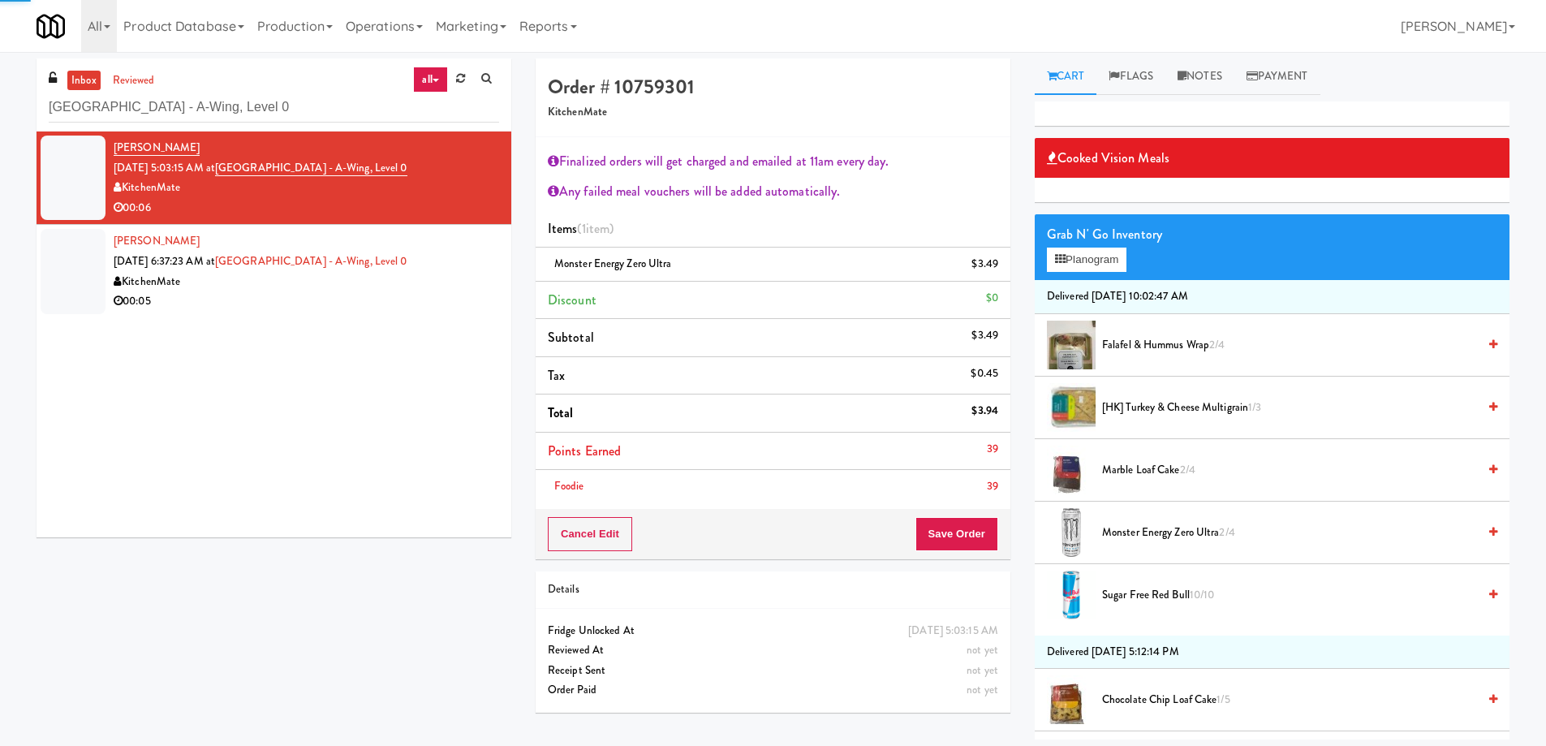
click at [457, 302] on div "00:05" at bounding box center [306, 301] width 385 height 20
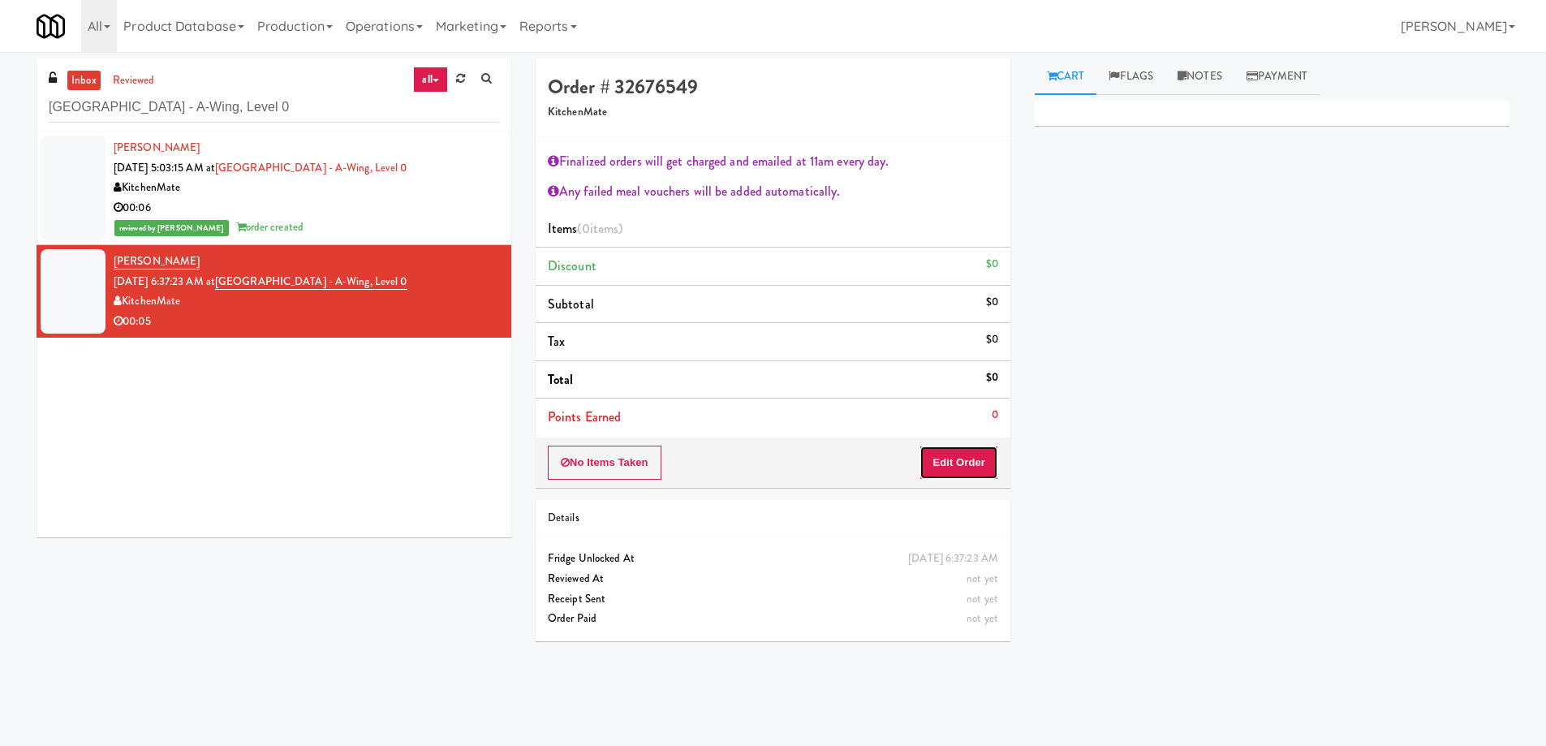
click at [930, 453] on button "Edit Order" at bounding box center [958, 462] width 79 height 34
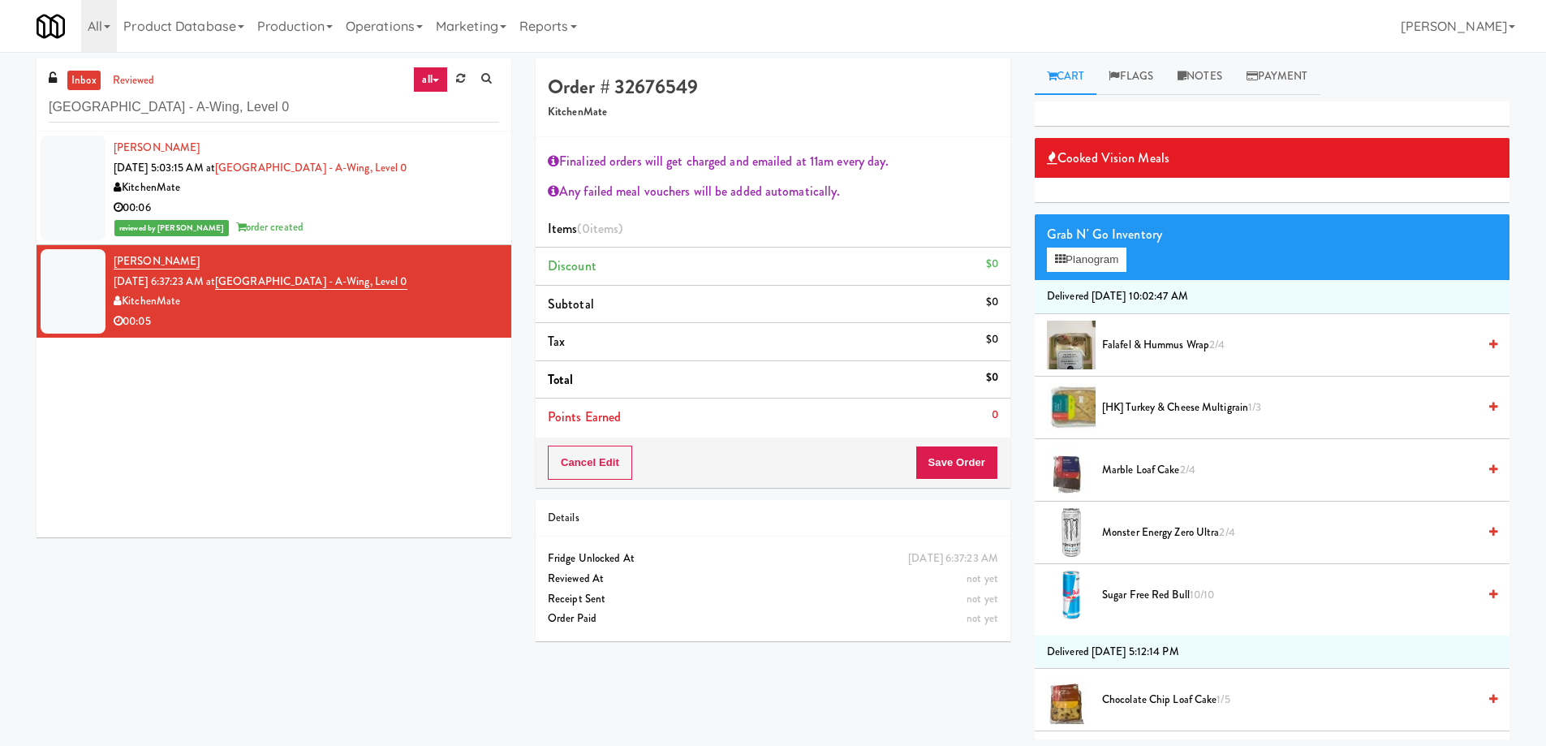
drag, startPoint x: 1133, startPoint y: 591, endPoint x: 1115, endPoint y: 600, distance: 20.7
click at [1133, 593] on span "Sugar Free Red Bull 10/10" at bounding box center [1289, 595] width 375 height 20
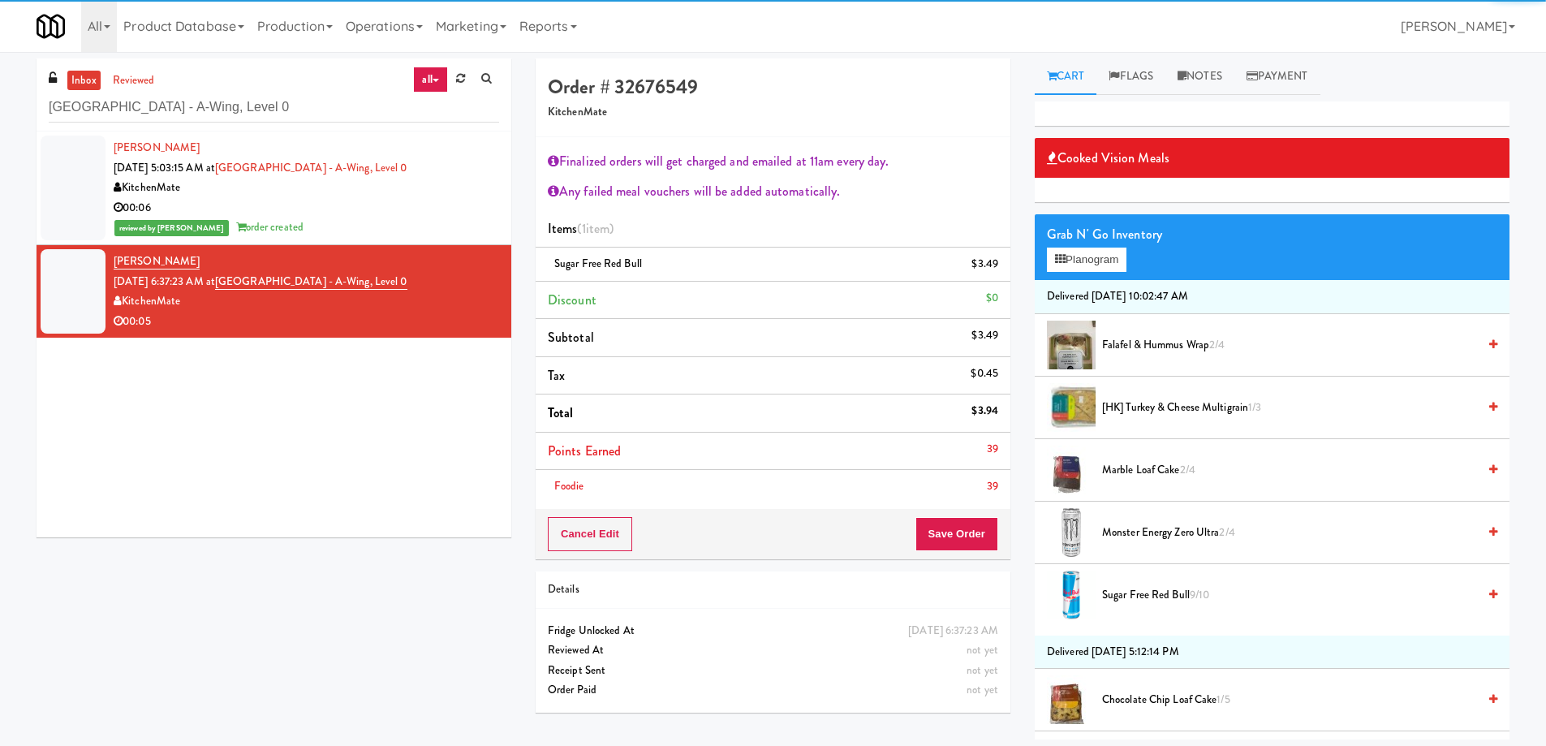
click at [942, 495] on div "Foodie 39" at bounding box center [773, 486] width 450 height 20
click at [950, 530] on button "Save Order" at bounding box center [956, 534] width 83 height 34
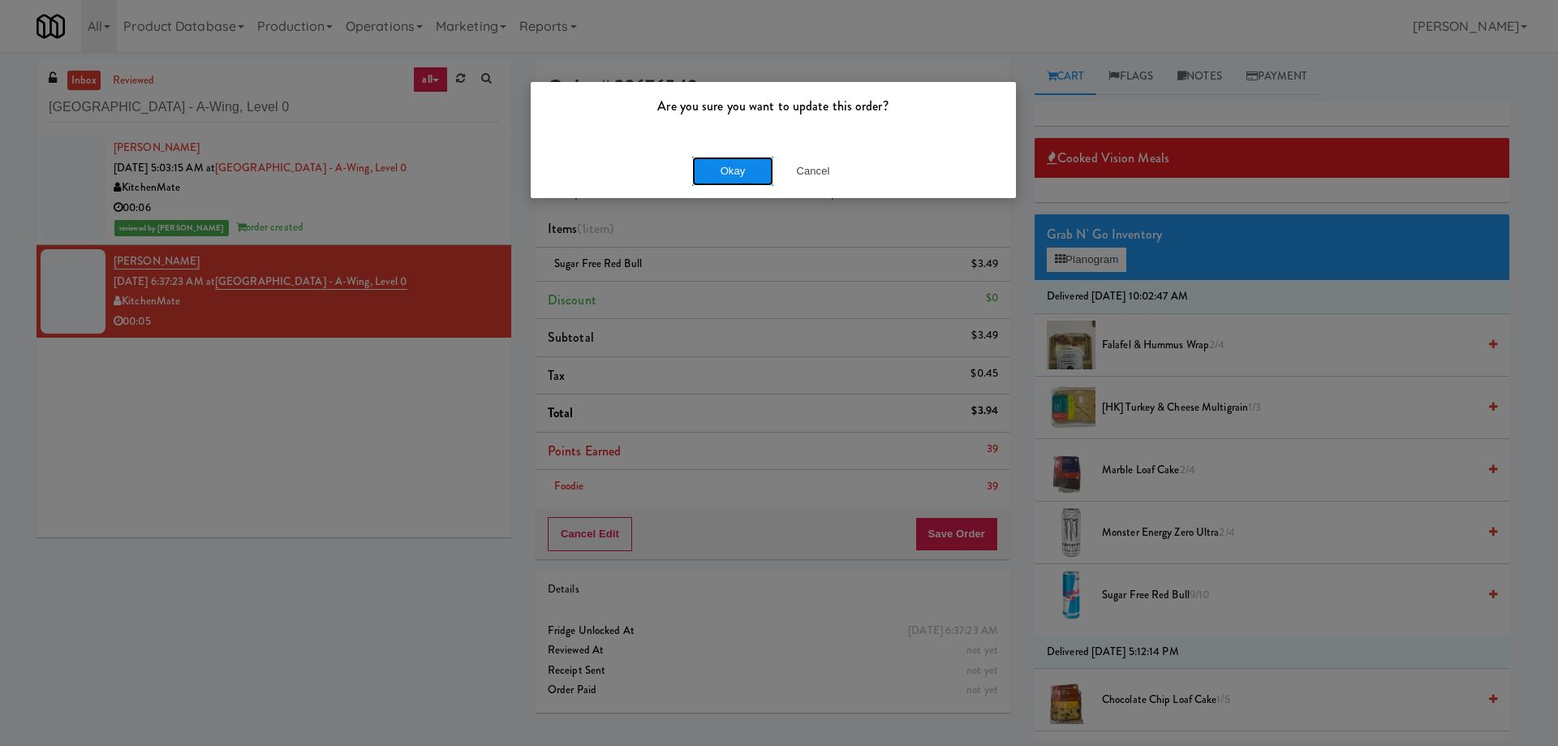
click at [728, 173] on button "Okay" at bounding box center [732, 171] width 81 height 29
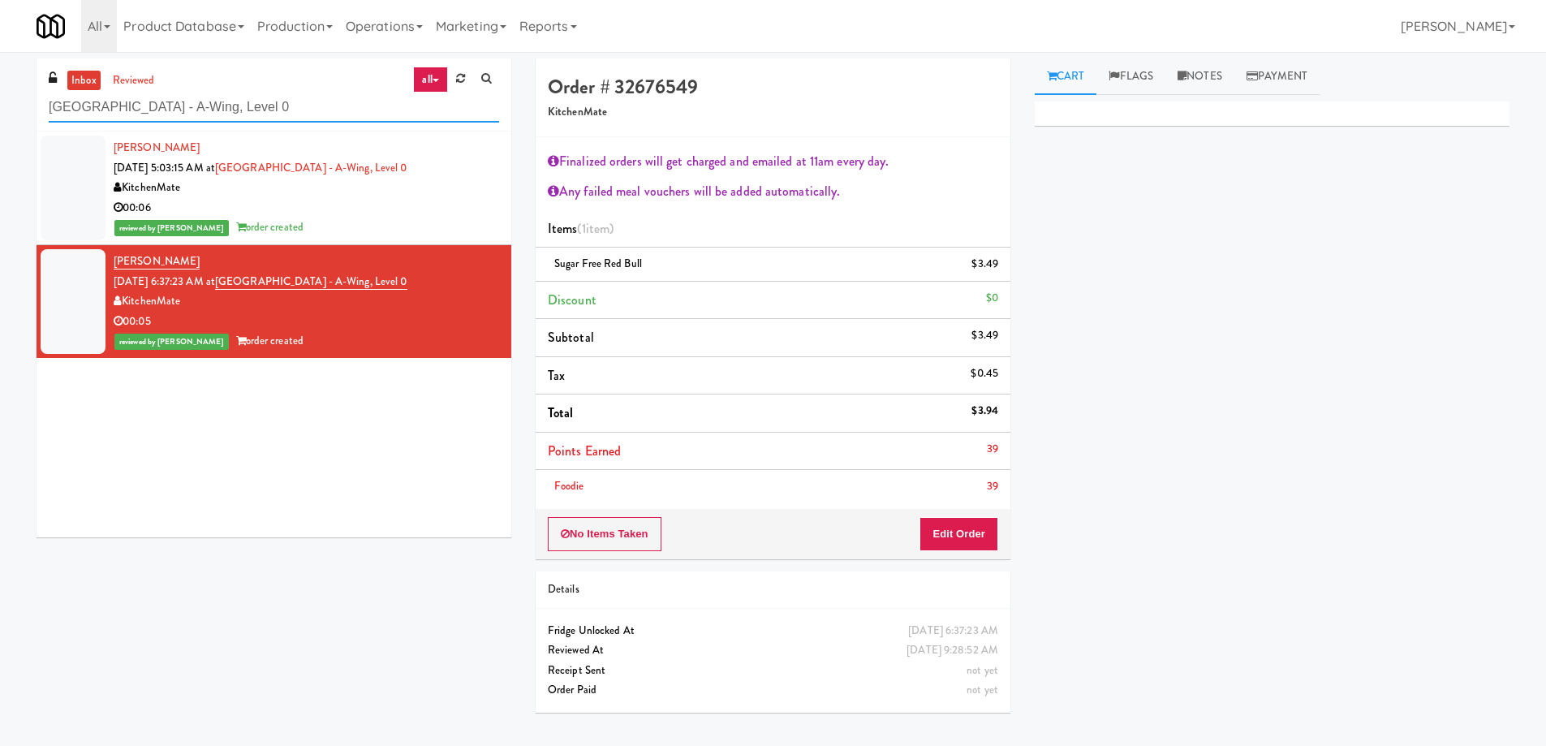
click at [341, 110] on input "[GEOGRAPHIC_DATA] - A-Wing, Level 0" at bounding box center [274, 107] width 450 height 30
paste input "Alameda West - Snack"
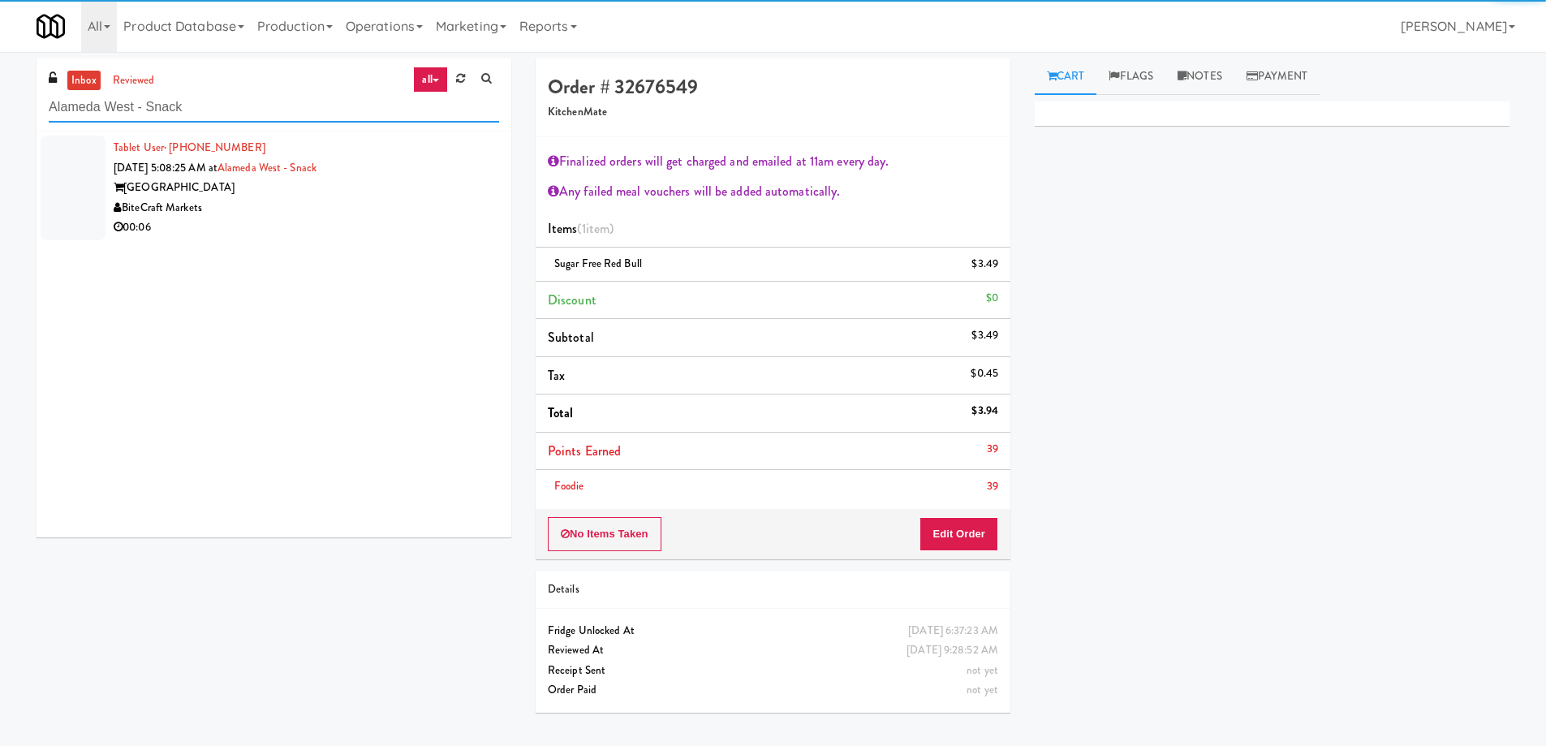
type input "Alameda West - Snack"
click at [402, 198] on div "BiteCraft Markets" at bounding box center [306, 208] width 385 height 20
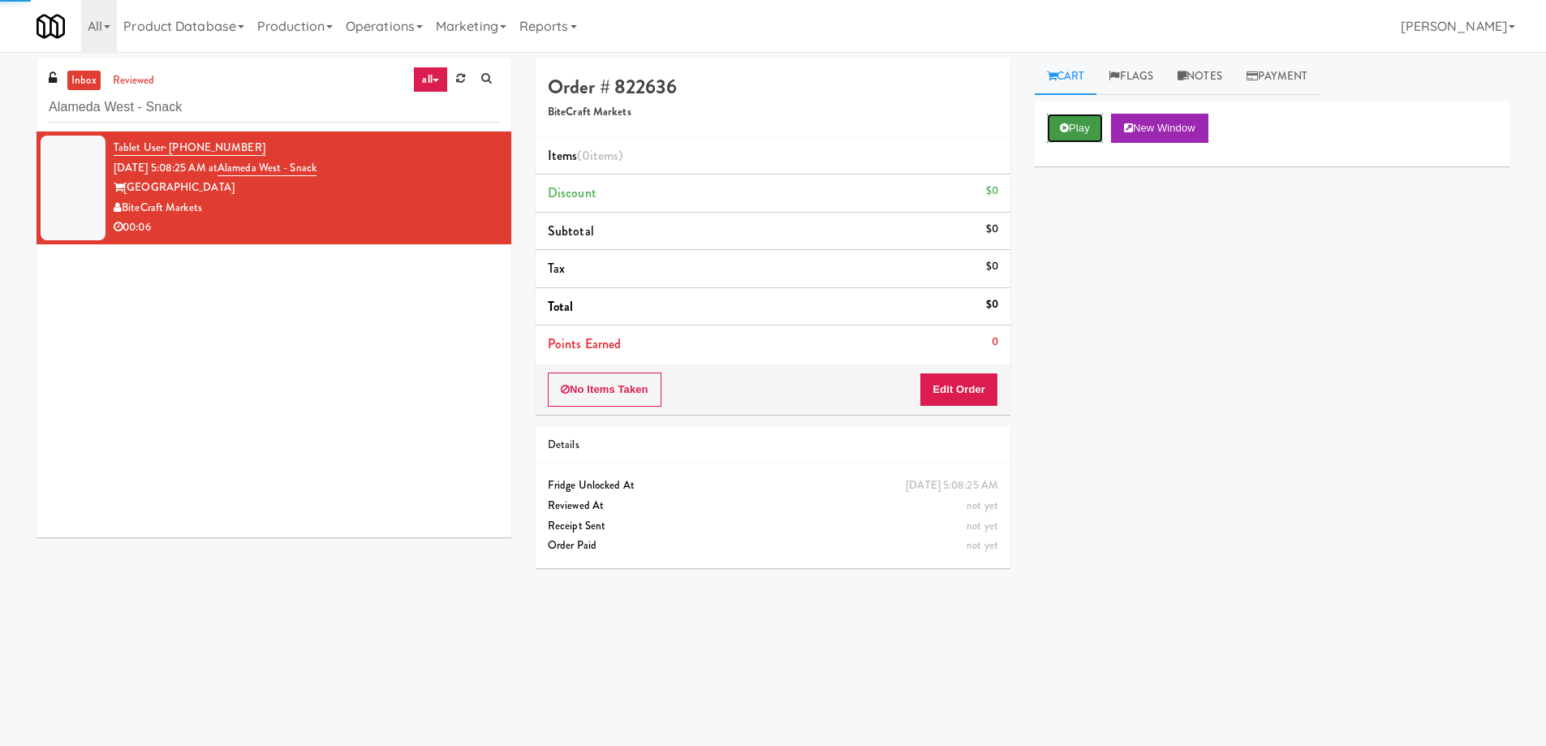
click at [1090, 127] on button "Play" at bounding box center [1075, 128] width 56 height 29
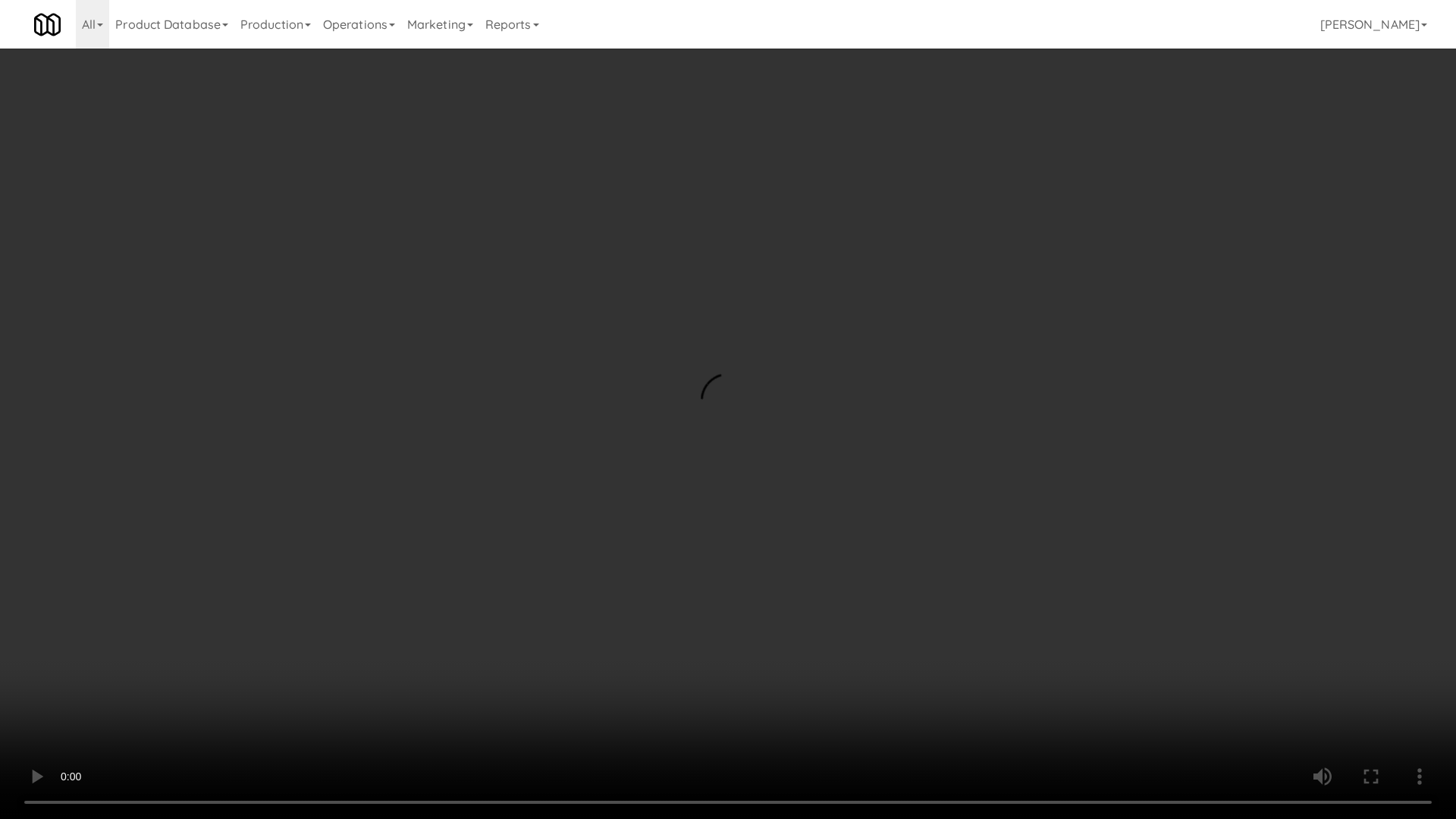
click at [876, 404] on video at bounding box center [728, 410] width 1456 height 819
click at [749, 483] on video at bounding box center [728, 410] width 1456 height 819
click at [818, 400] on video at bounding box center [728, 410] width 1456 height 819
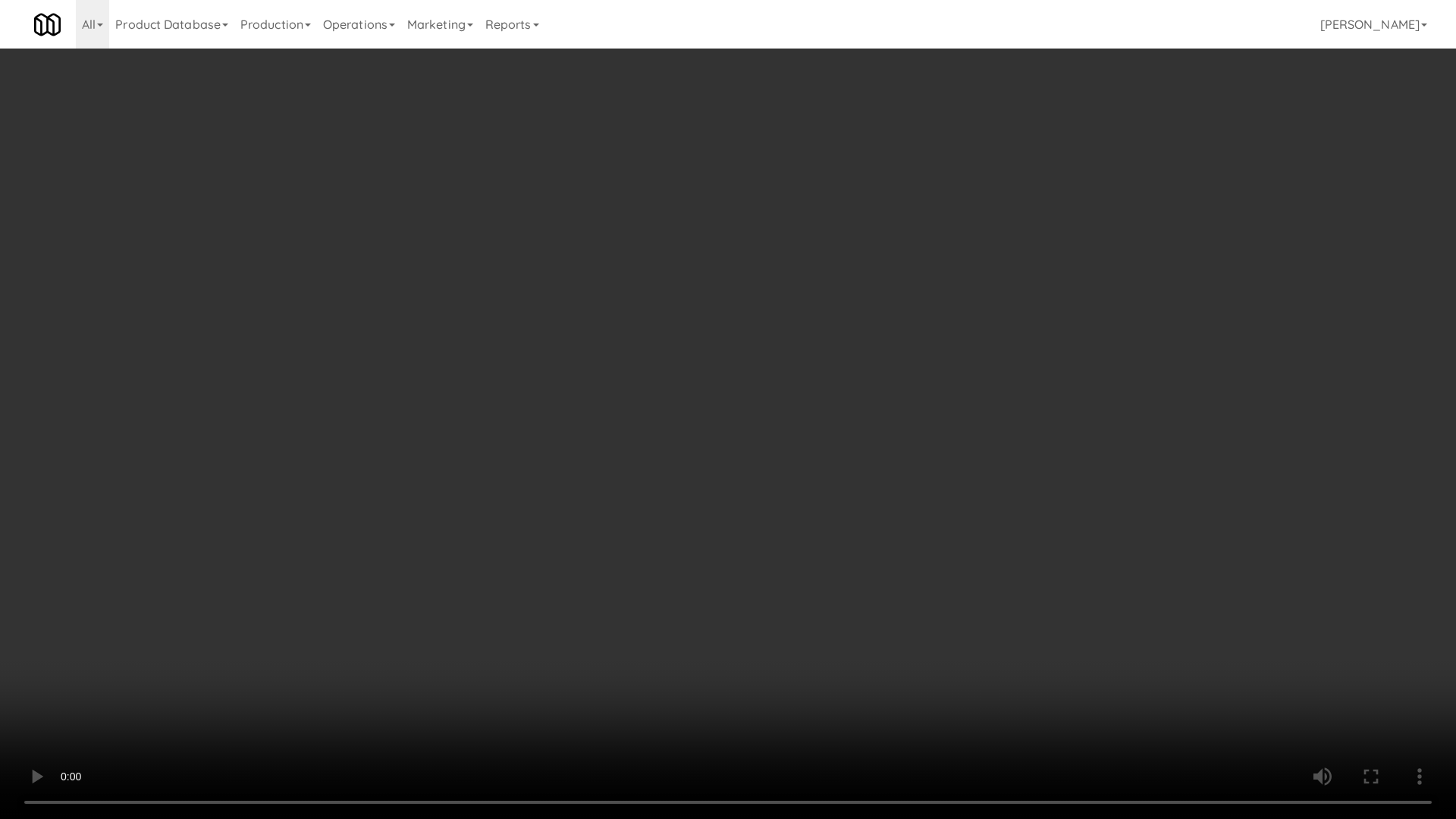
click at [818, 400] on video at bounding box center [728, 410] width 1456 height 819
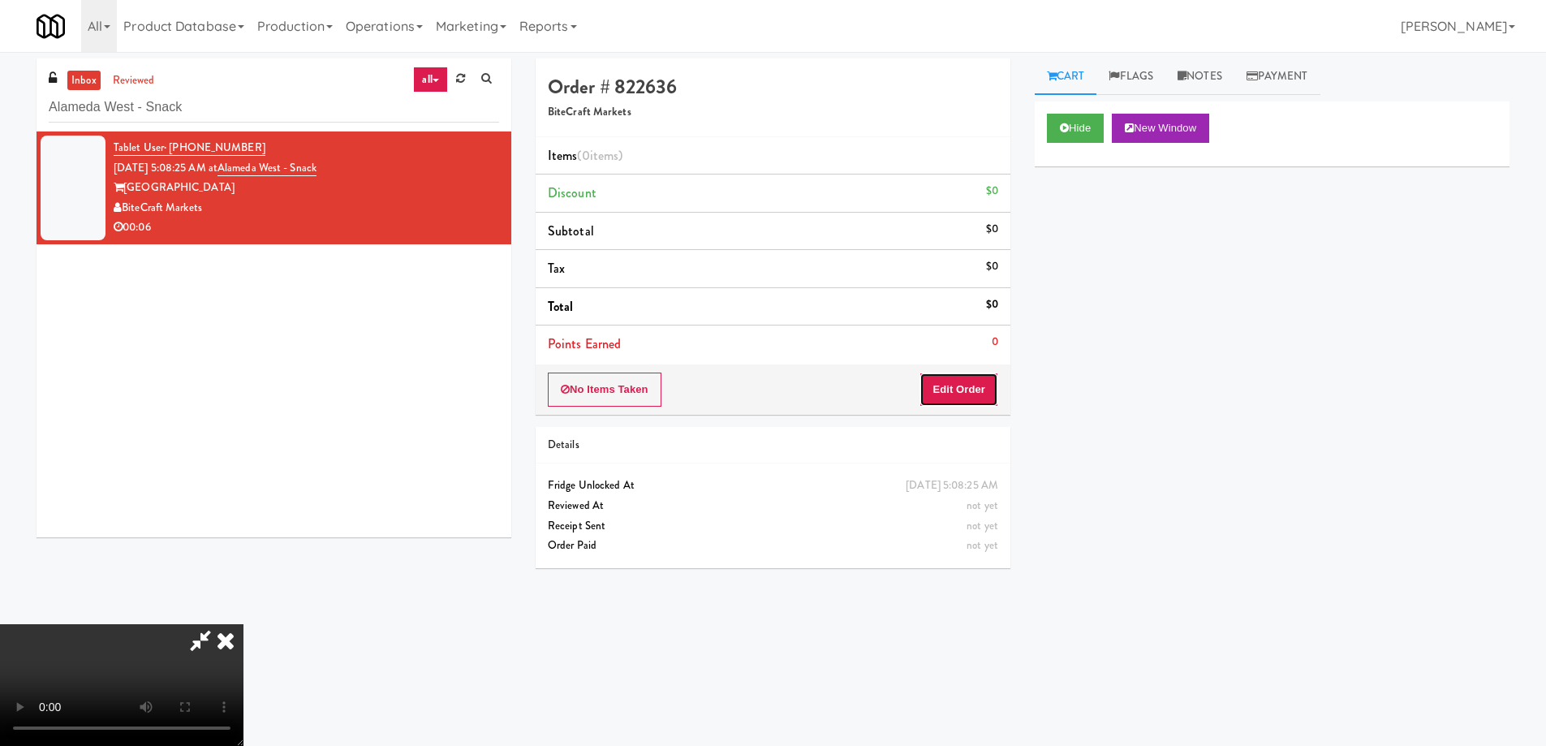
click at [958, 376] on button "Edit Order" at bounding box center [958, 389] width 79 height 34
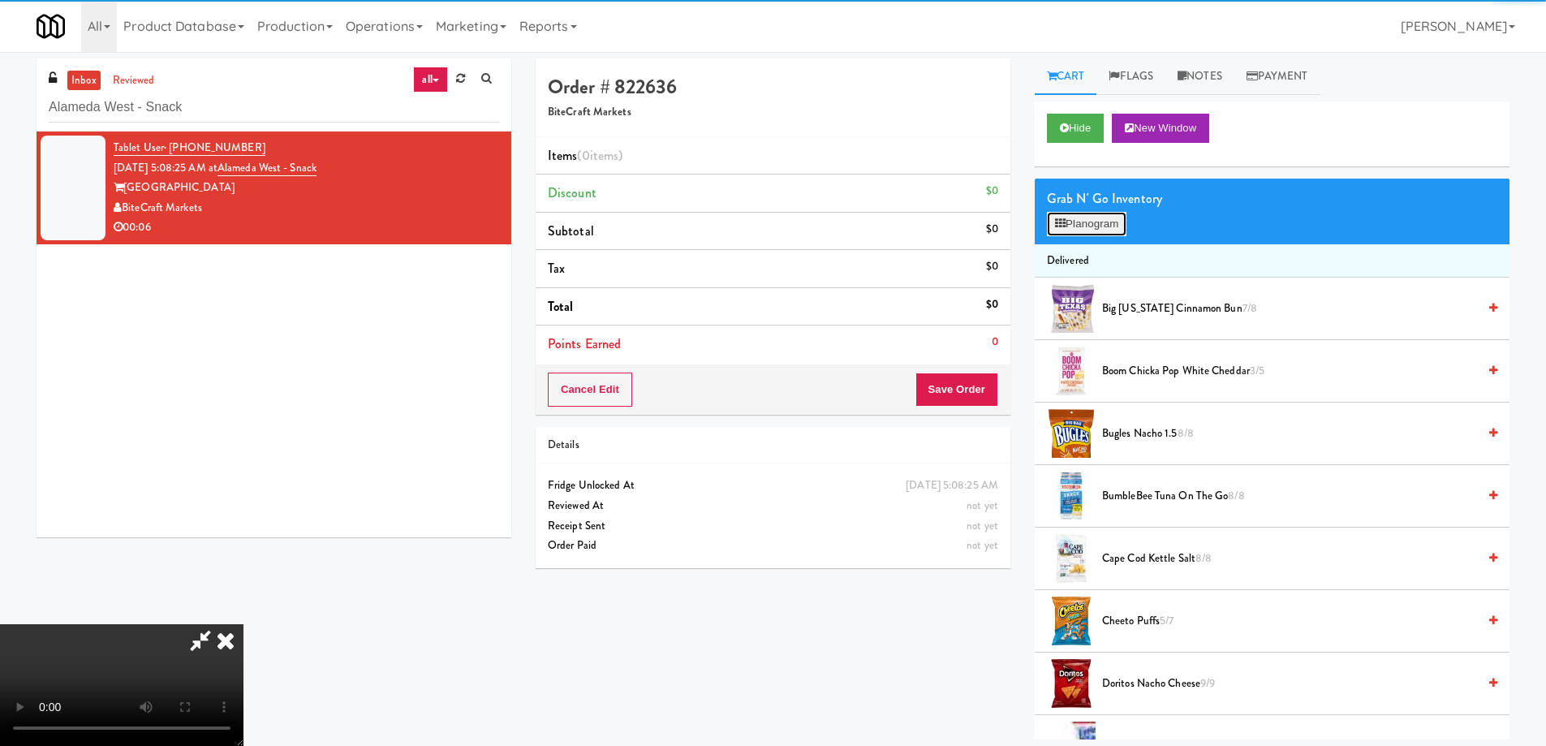
click at [1120, 226] on button "Planogram" at bounding box center [1087, 224] width 80 height 24
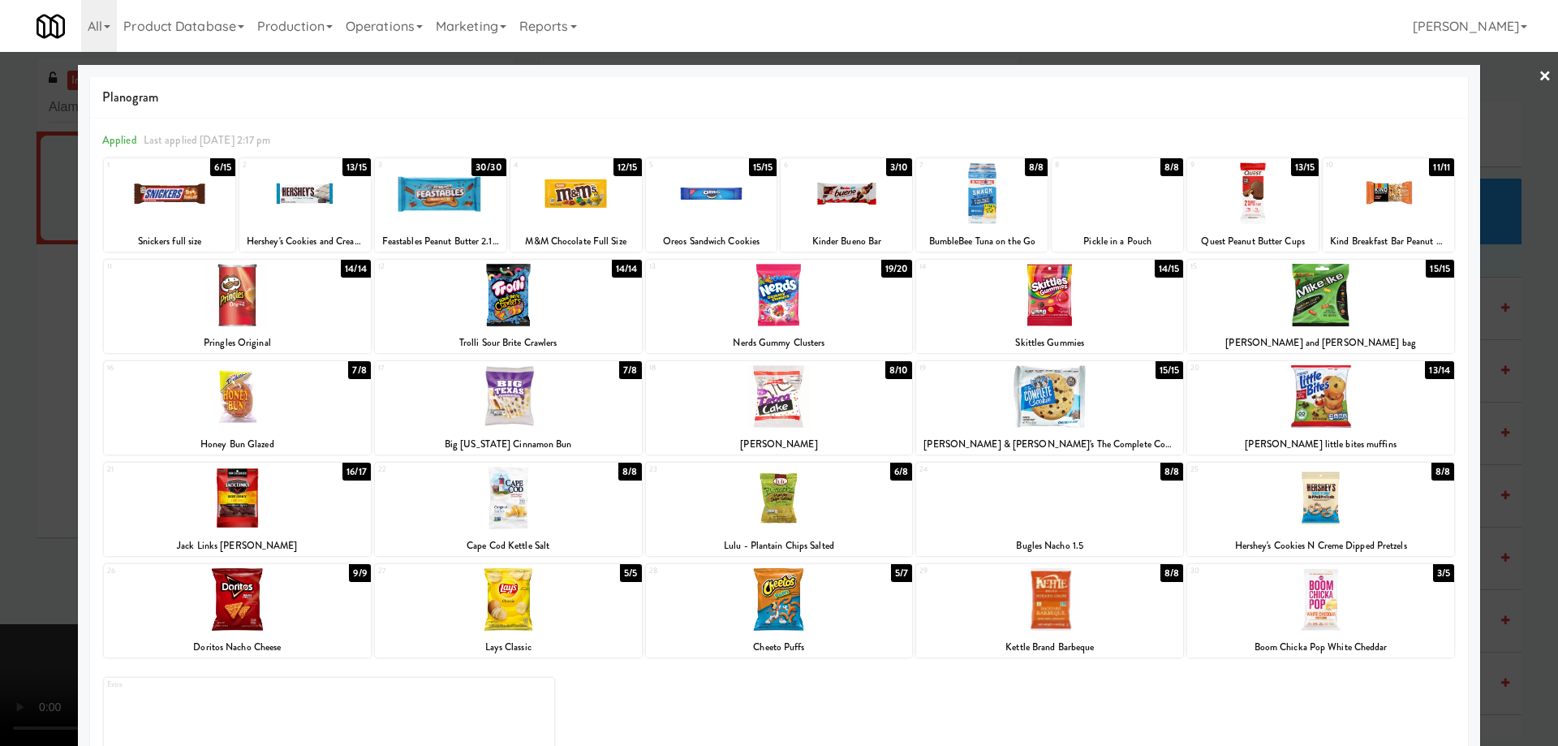
click at [1075, 400] on div at bounding box center [1049, 396] width 267 height 62
click at [1541, 75] on div at bounding box center [779, 373] width 1558 height 746
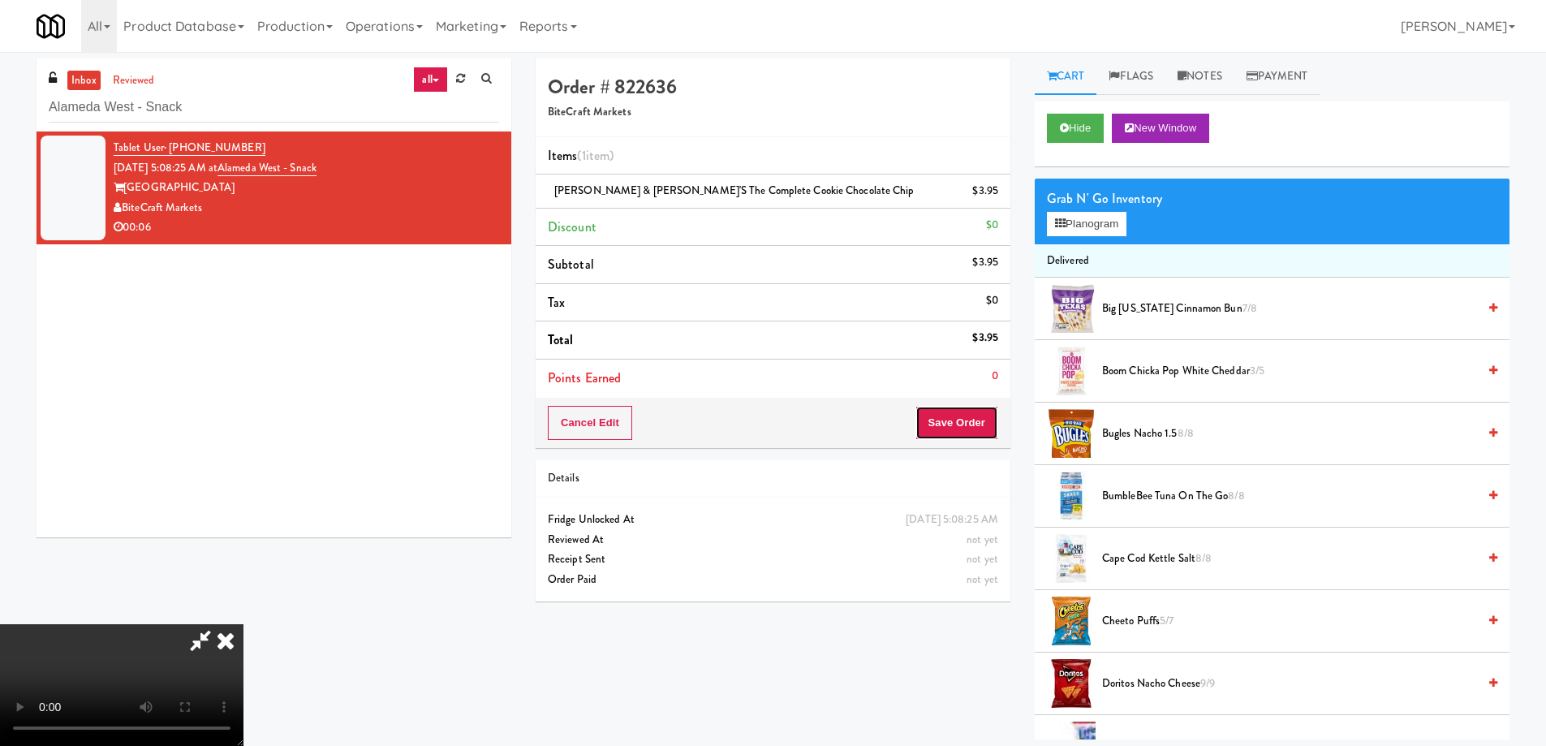
click at [987, 422] on button "Save Order" at bounding box center [956, 423] width 83 height 34
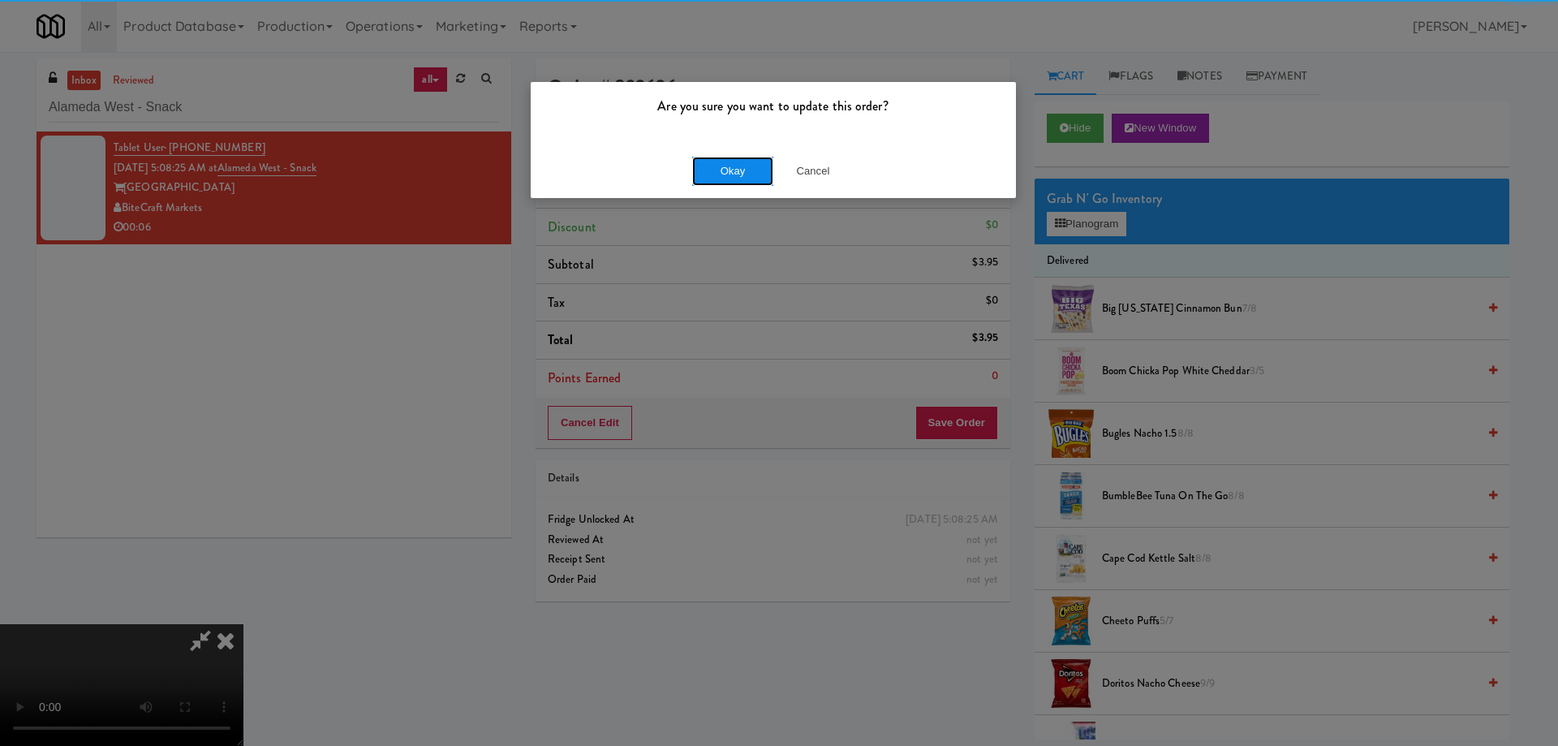
click at [740, 159] on button "Okay" at bounding box center [732, 171] width 81 height 29
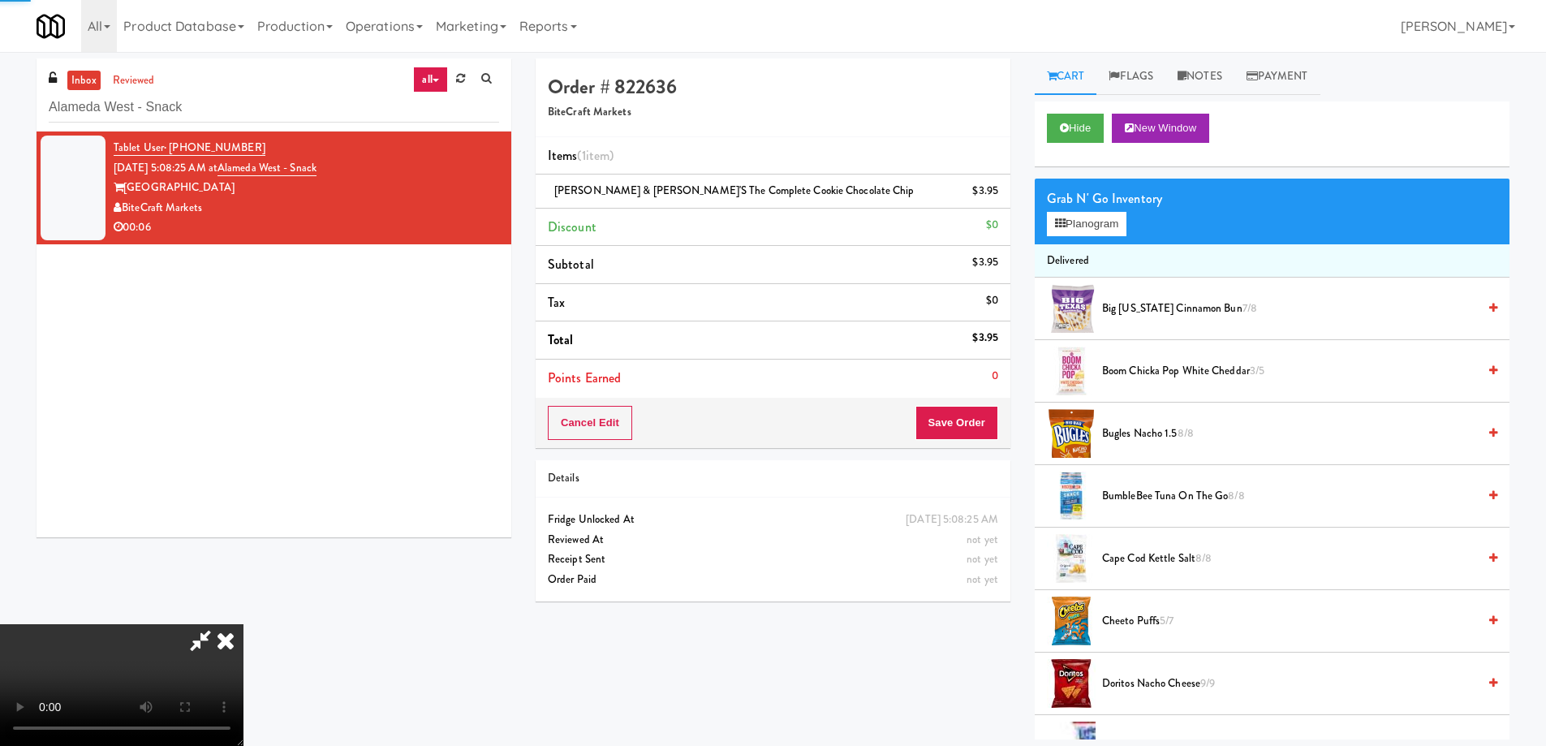
click at [243, 624] on icon at bounding box center [226, 640] width 36 height 32
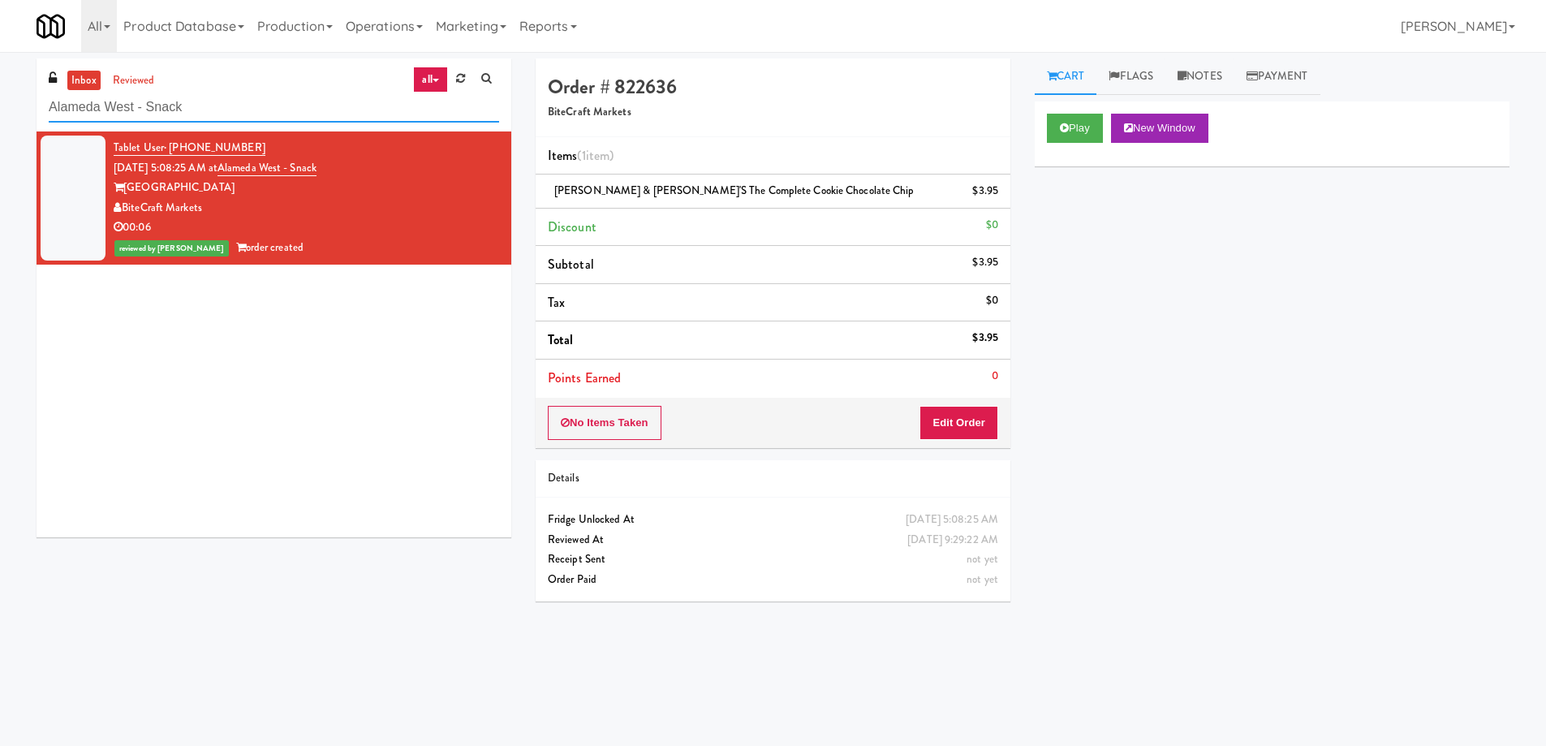
click at [241, 103] on input "Alameda West - Snack" at bounding box center [274, 107] width 450 height 30
paste input "Pantry 101 @ [GEOGRAPHIC_DATA]"
type input "Pantry 101 @ [GEOGRAPHIC_DATA]"
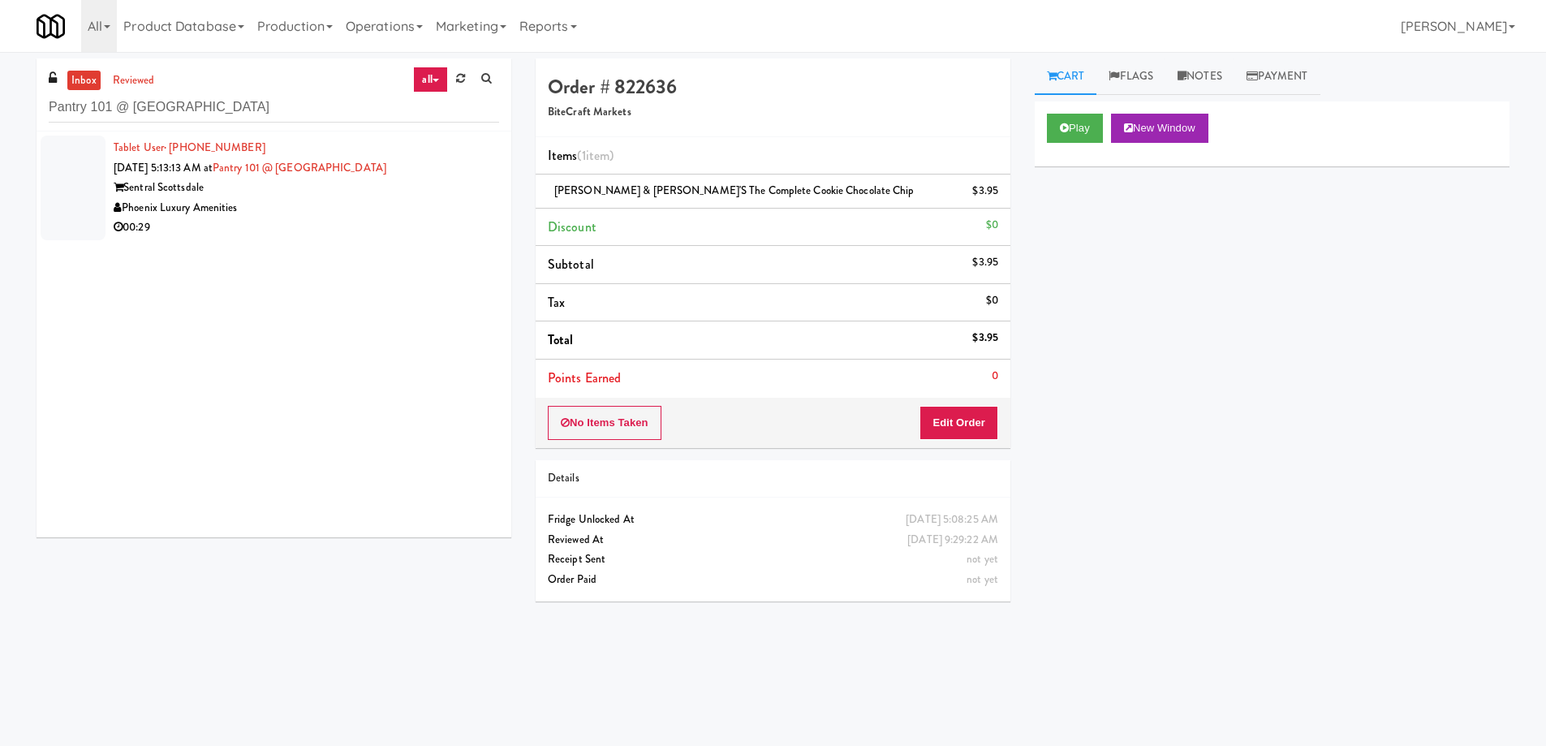
click at [453, 223] on div "00:29" at bounding box center [306, 227] width 385 height 20
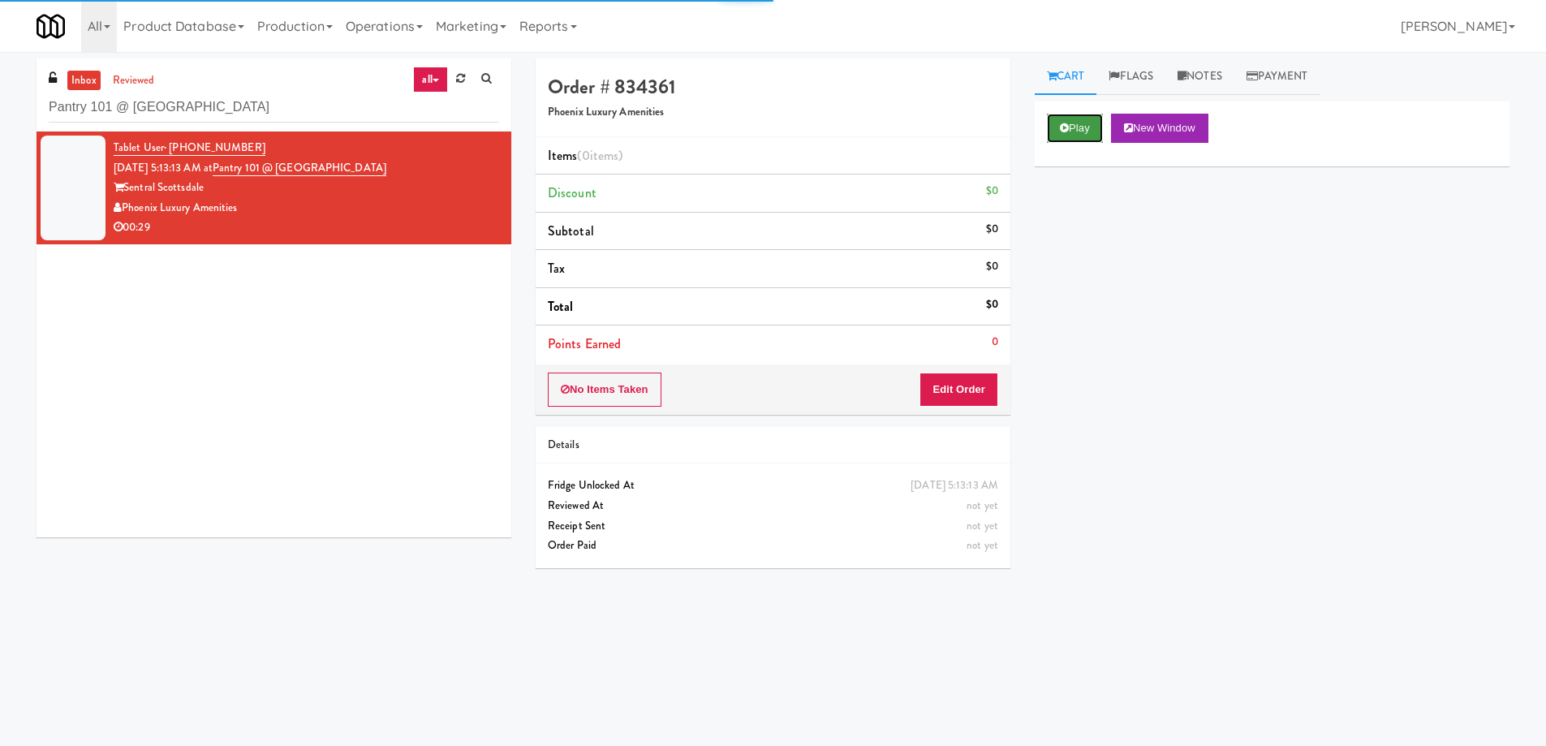
click at [1079, 131] on button "Play" at bounding box center [1075, 128] width 56 height 29
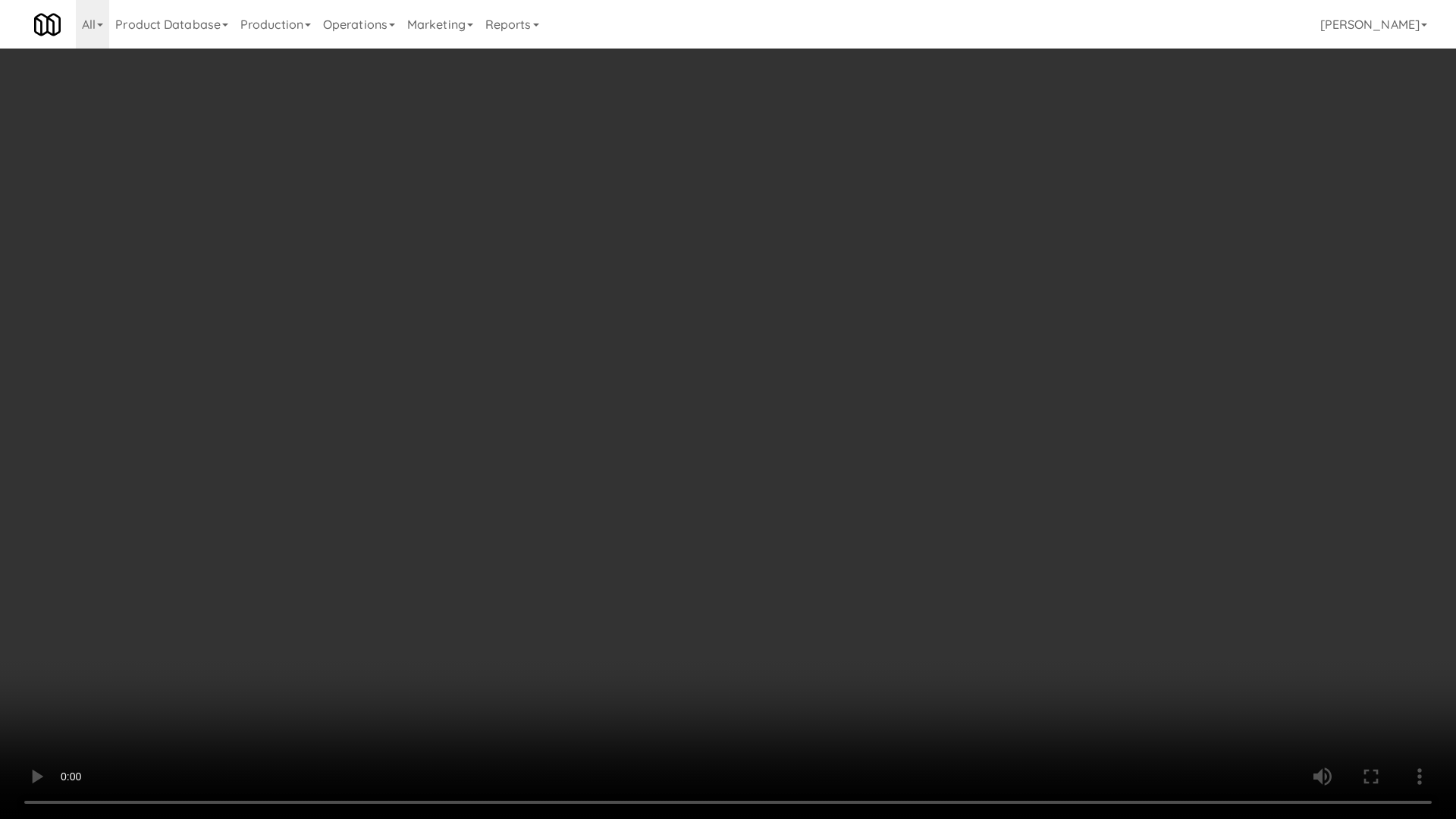
click at [821, 481] on video at bounding box center [728, 410] width 1456 height 819
click at [749, 424] on video at bounding box center [728, 410] width 1456 height 819
click at [758, 366] on video at bounding box center [728, 410] width 1456 height 819
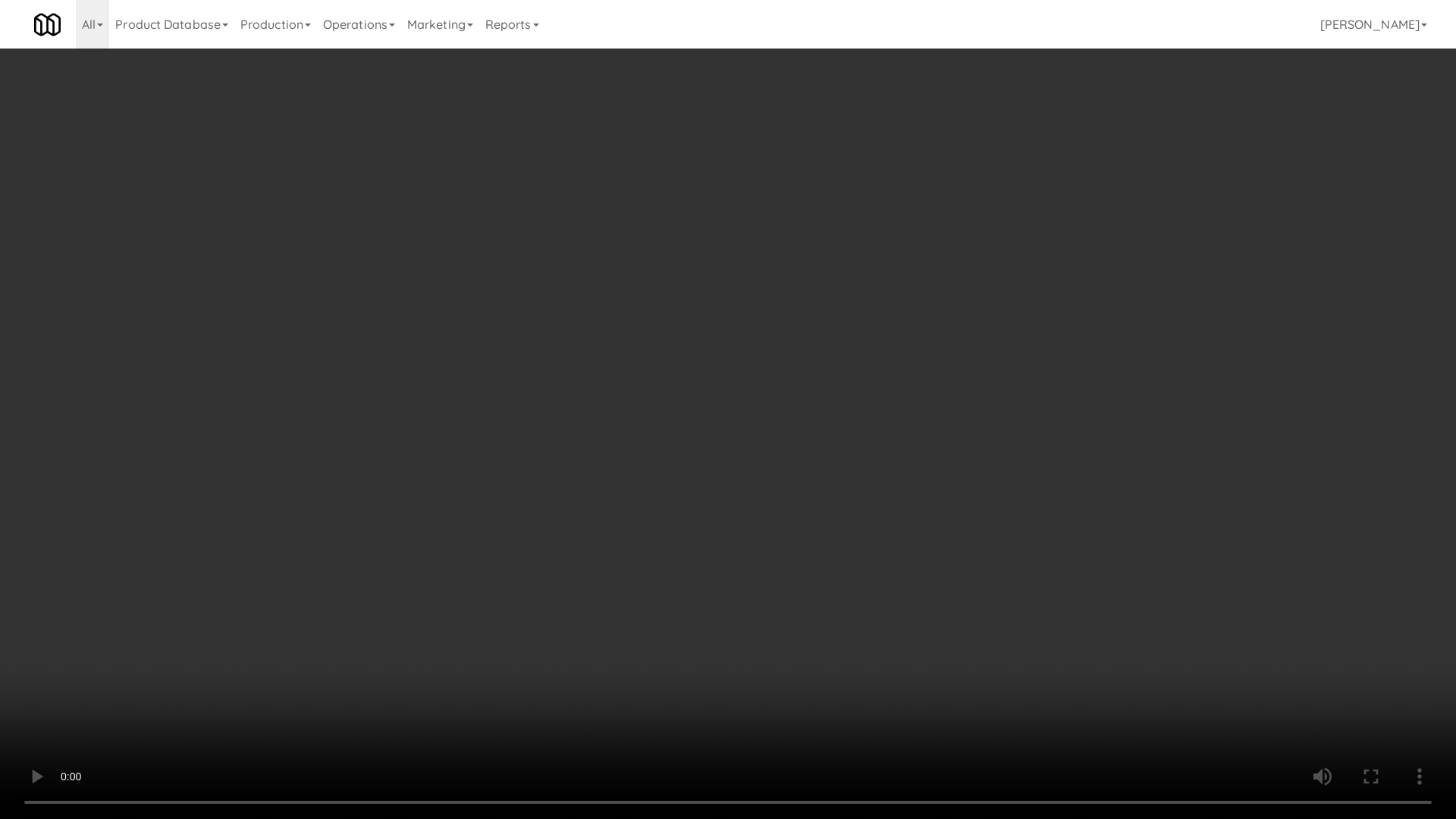
click at [758, 366] on video at bounding box center [728, 410] width 1456 height 819
click at [765, 375] on video at bounding box center [728, 410] width 1456 height 819
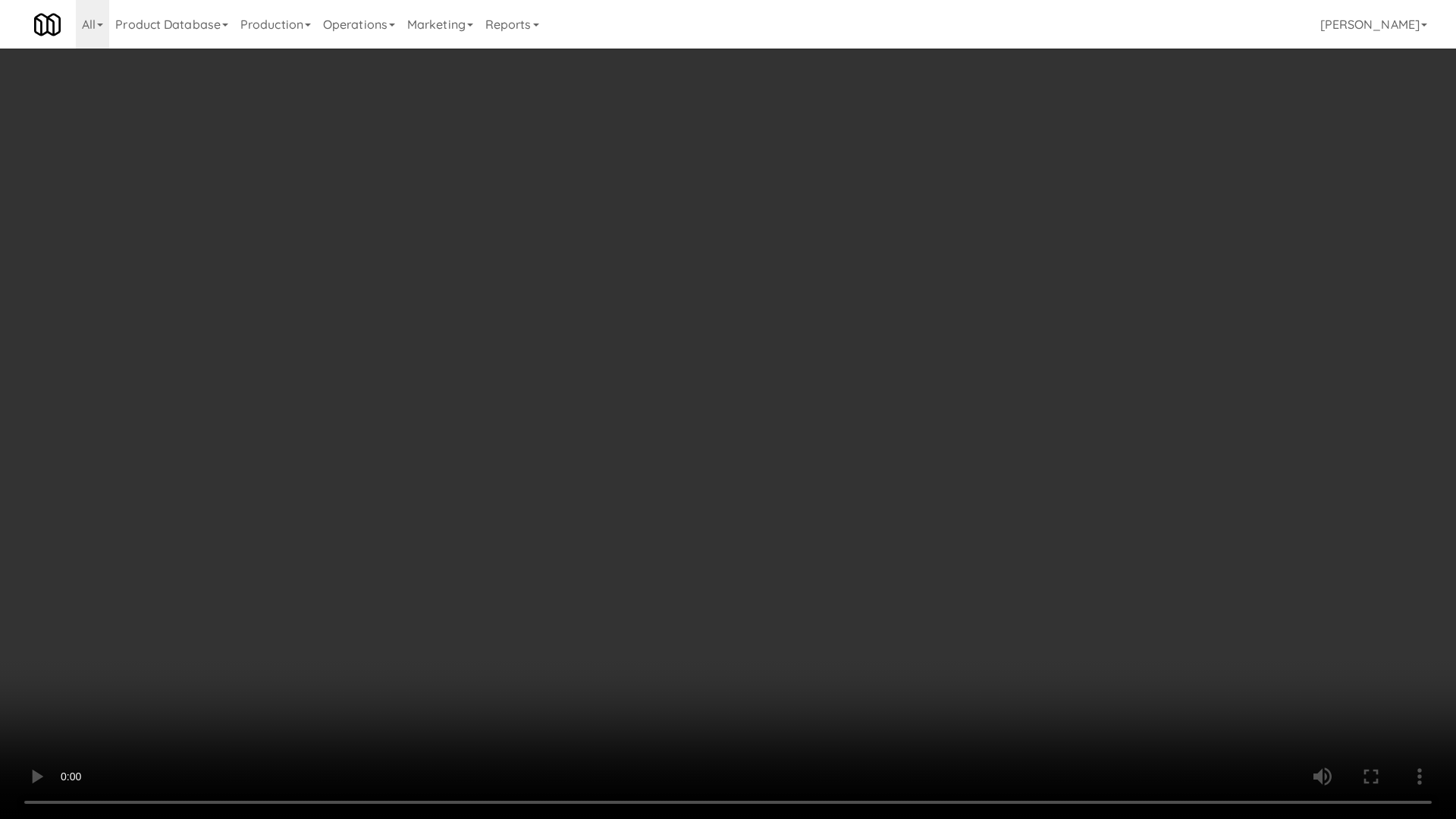
click at [765, 375] on video at bounding box center [728, 410] width 1456 height 819
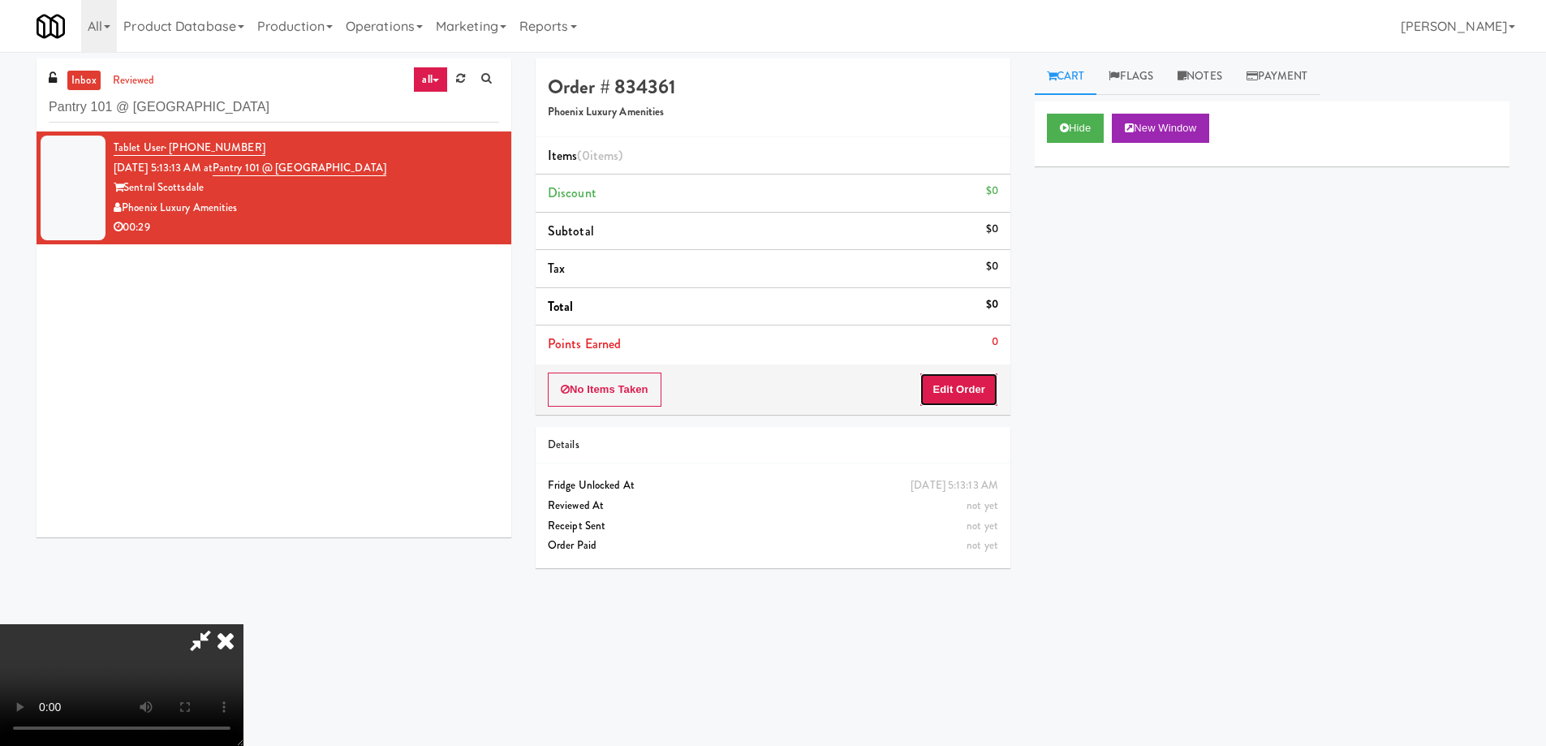
click at [957, 390] on button "Edit Order" at bounding box center [958, 389] width 79 height 34
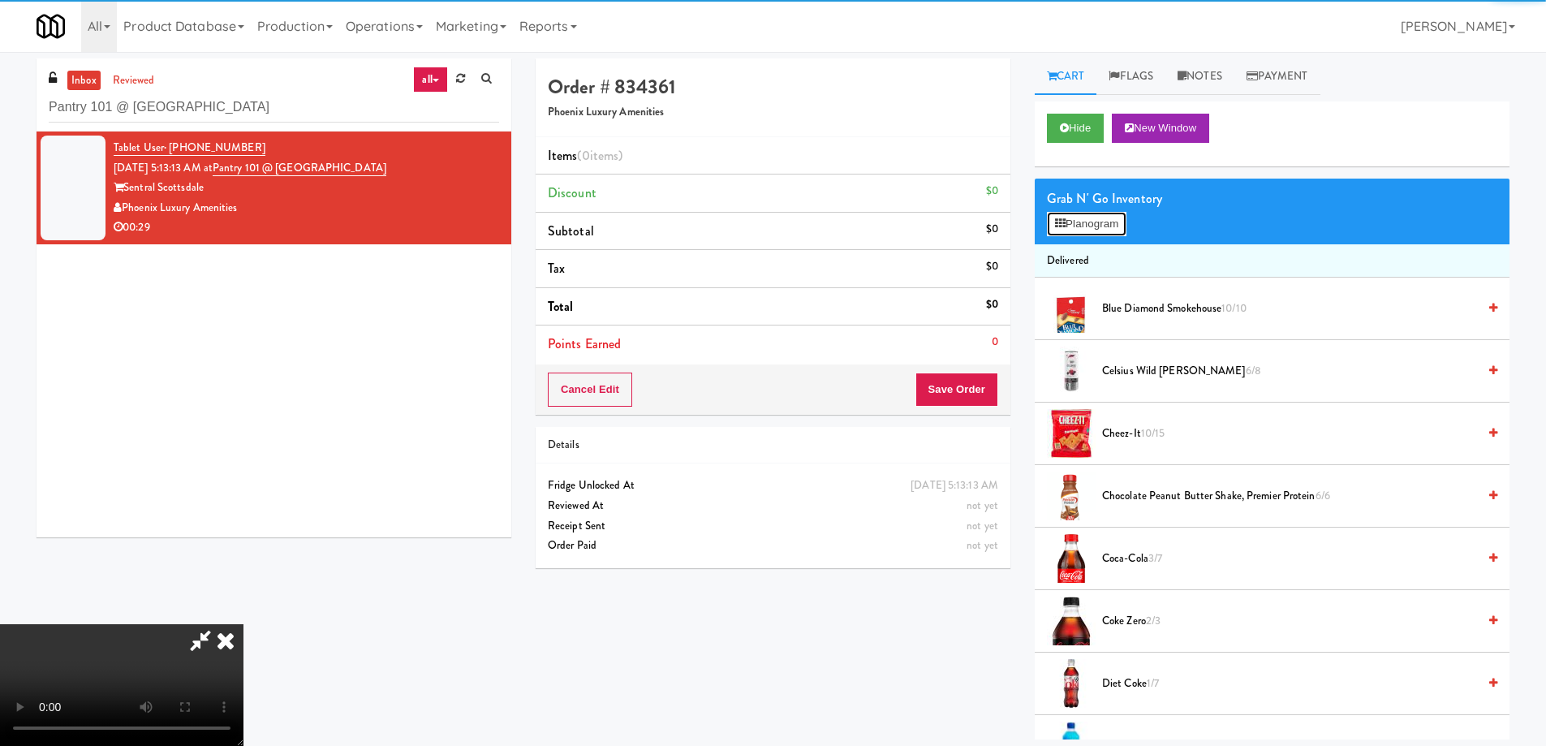
click at [1049, 221] on button "Planogram" at bounding box center [1087, 224] width 80 height 24
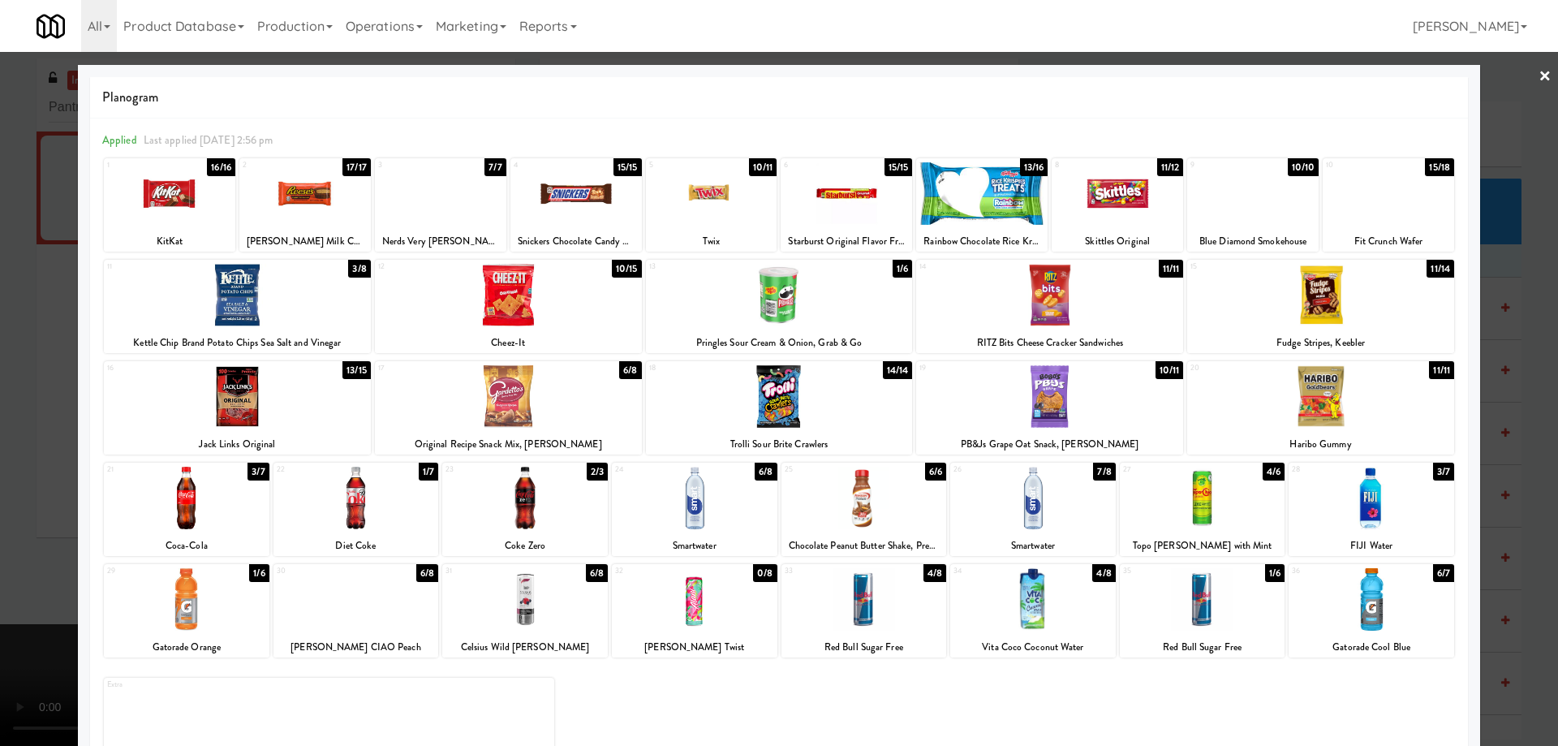
click at [896, 518] on div at bounding box center [864, 498] width 166 height 62
click at [386, 504] on div at bounding box center [356, 498] width 166 height 62
click at [1538, 73] on link "×" at bounding box center [1544, 77] width 13 height 50
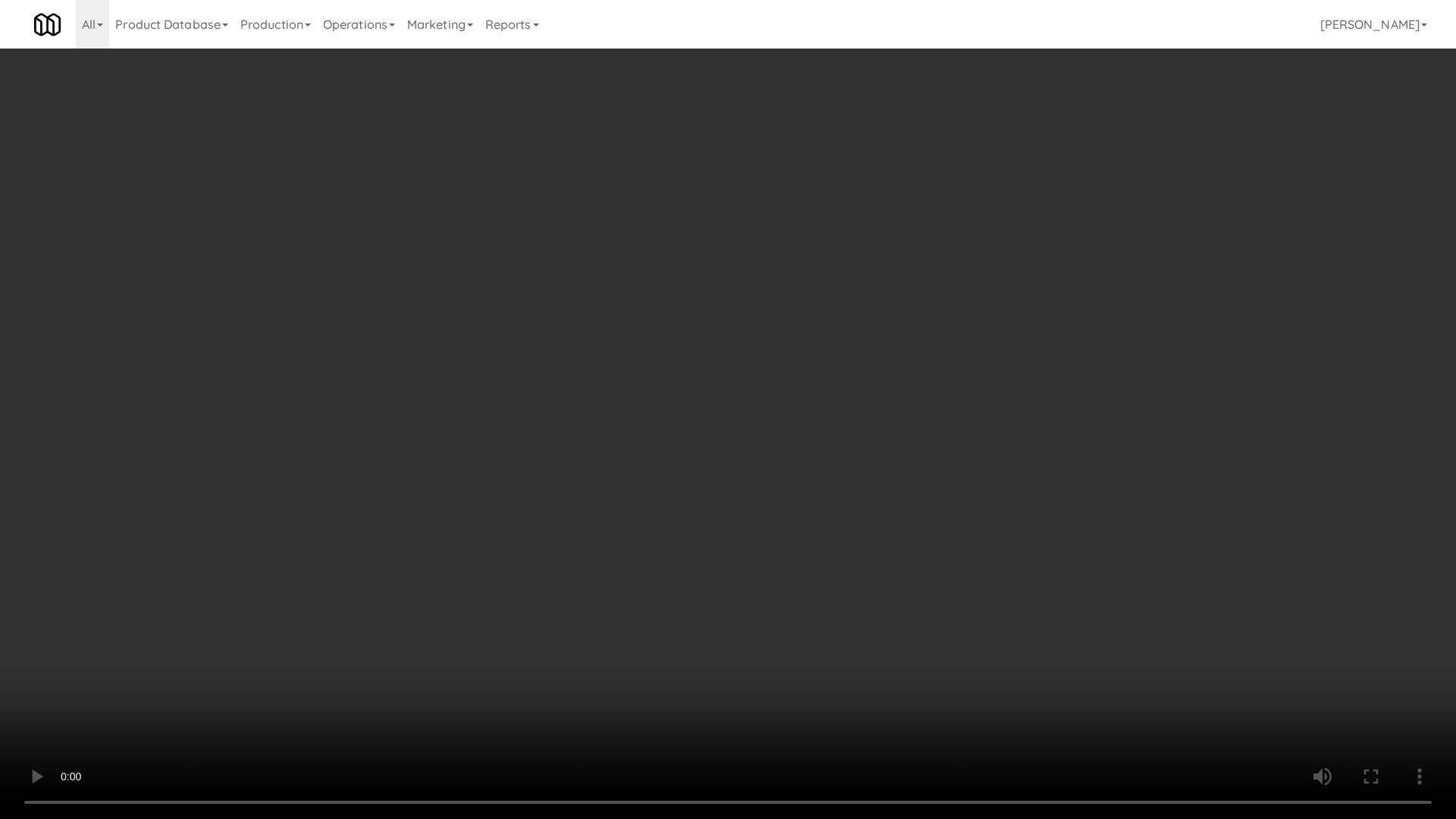
click at [818, 428] on video at bounding box center [728, 410] width 1456 height 819
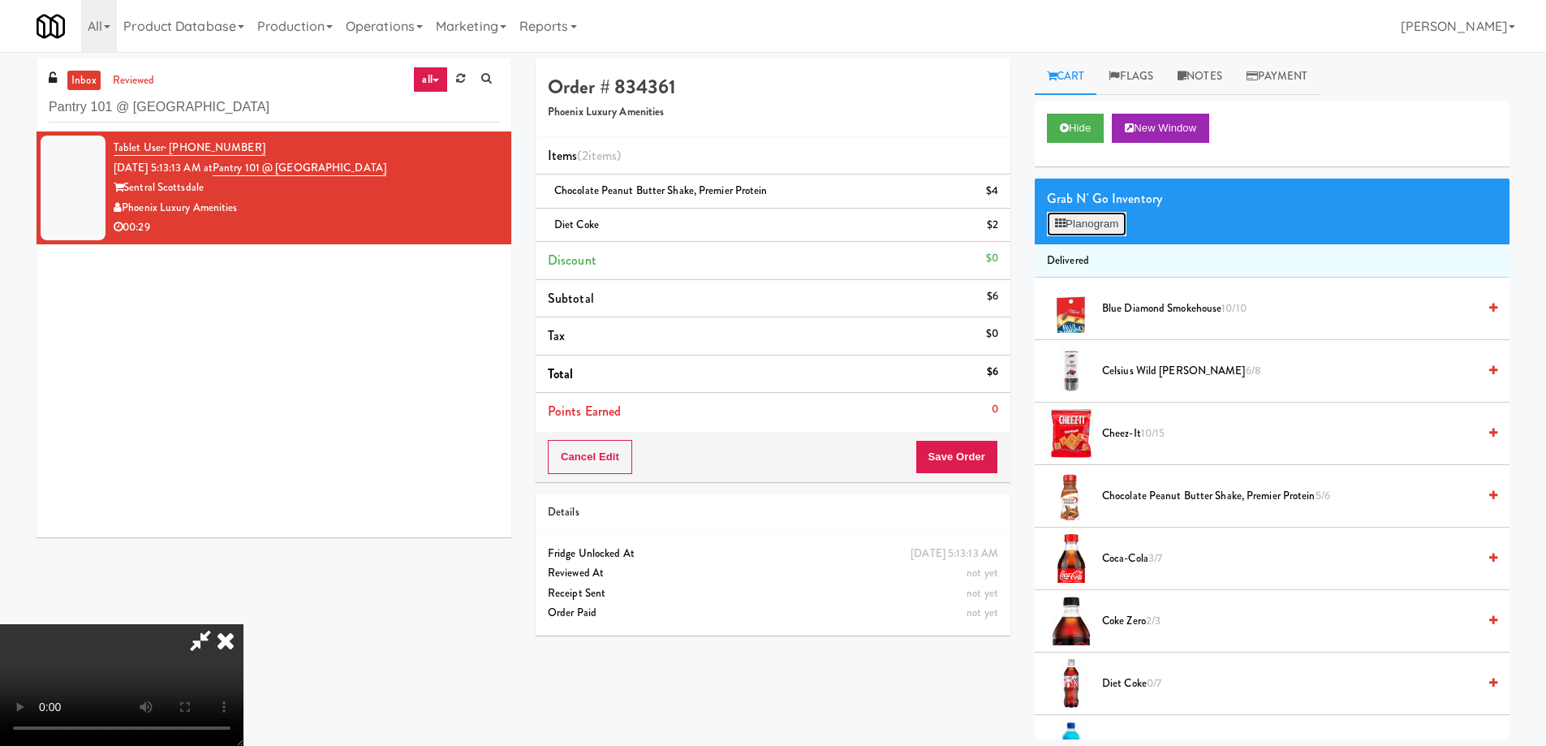
click at [1105, 221] on button "Planogram" at bounding box center [1087, 224] width 80 height 24
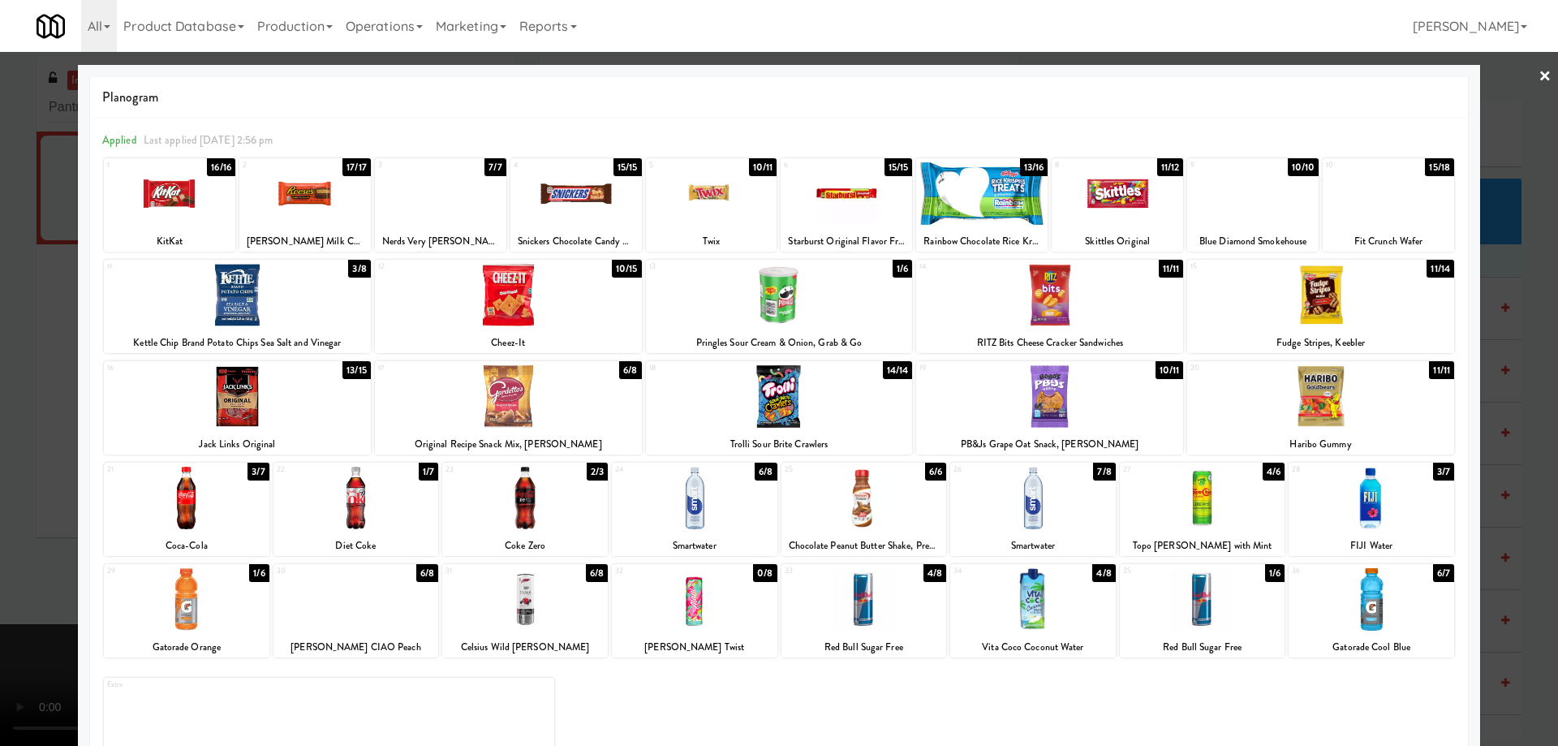
click at [389, 501] on div at bounding box center [356, 498] width 166 height 62
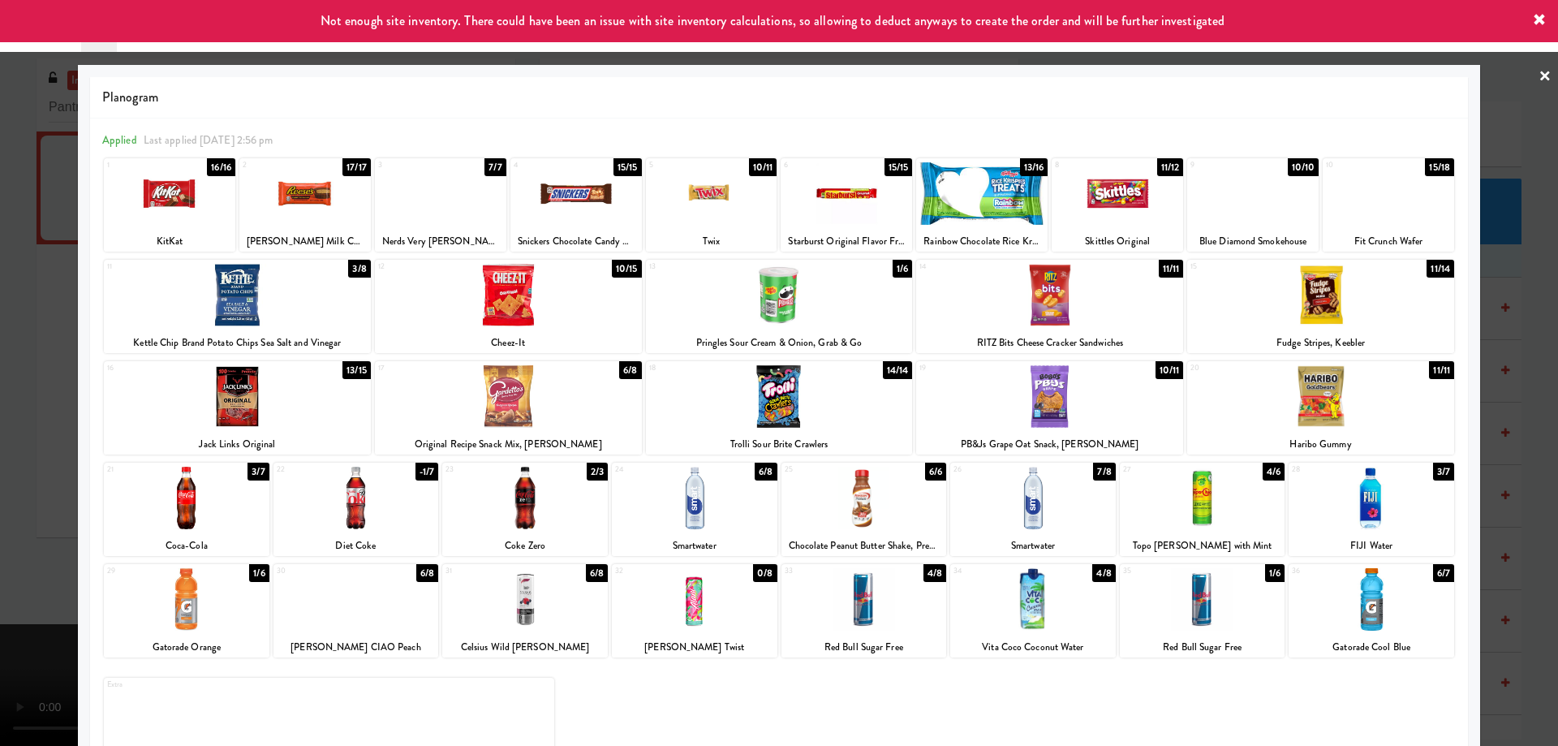
click at [1391, 194] on div at bounding box center [1387, 193] width 131 height 62
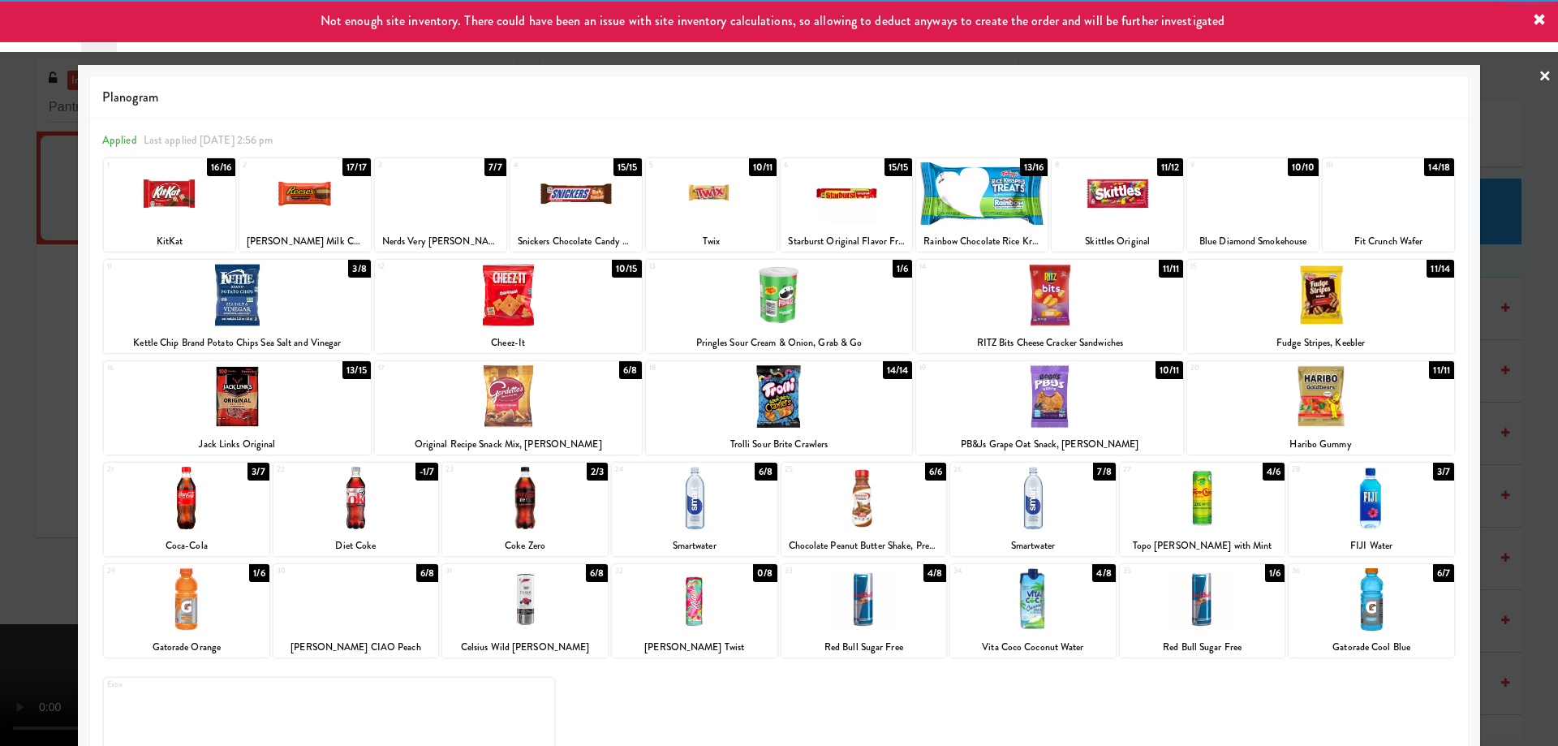
click at [1540, 80] on div at bounding box center [779, 373] width 1558 height 746
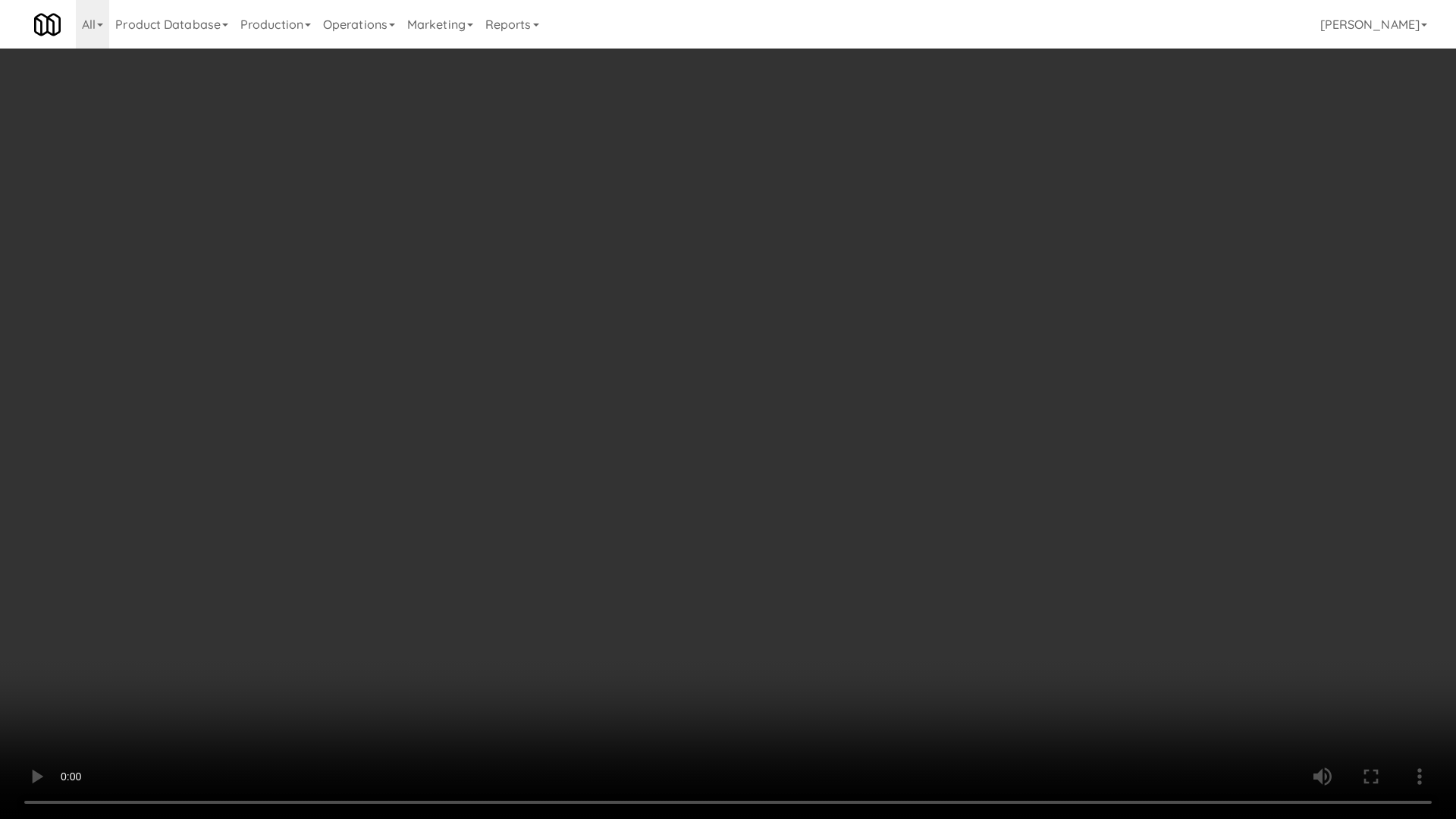
click at [786, 469] on video at bounding box center [728, 410] width 1456 height 819
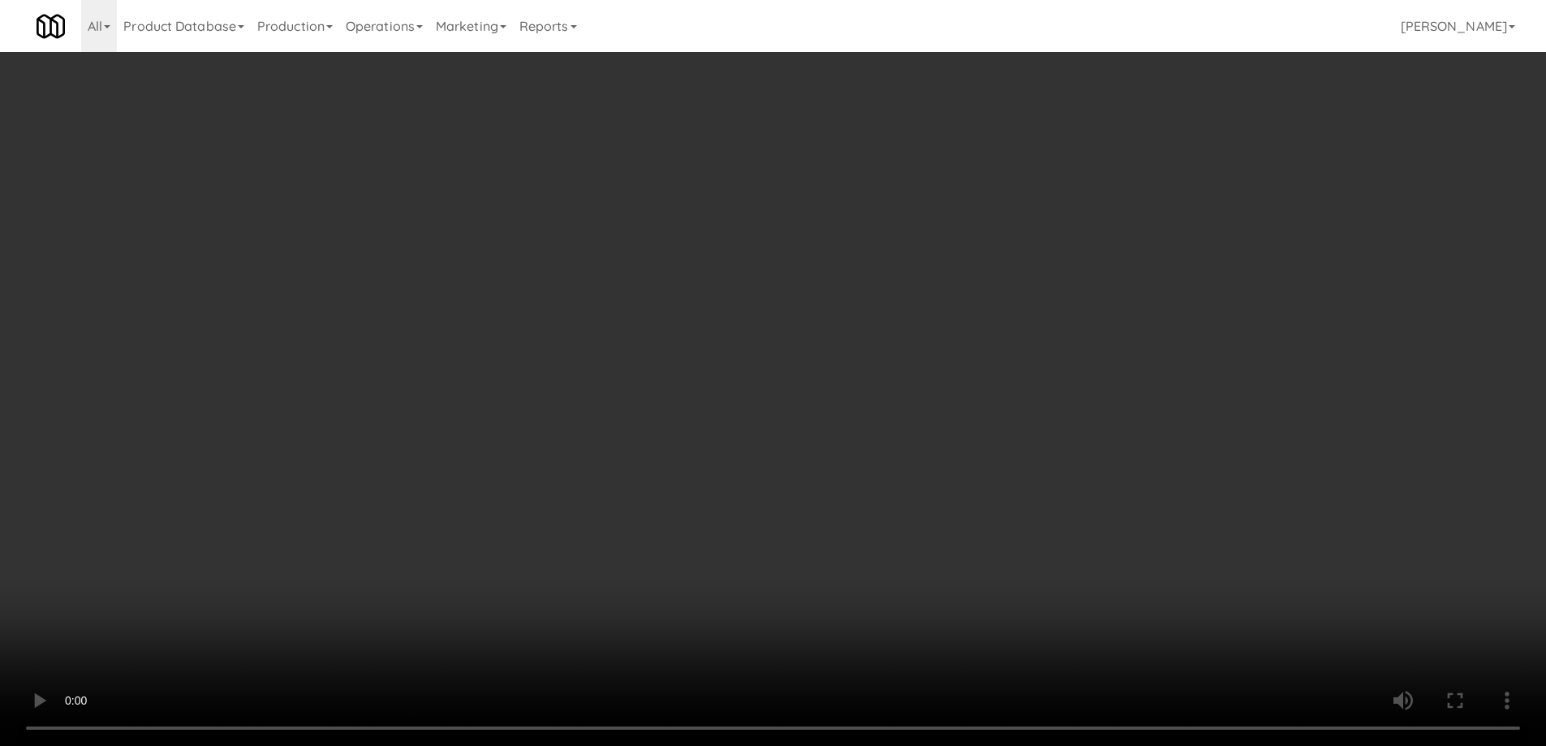
scroll to position [568, 0]
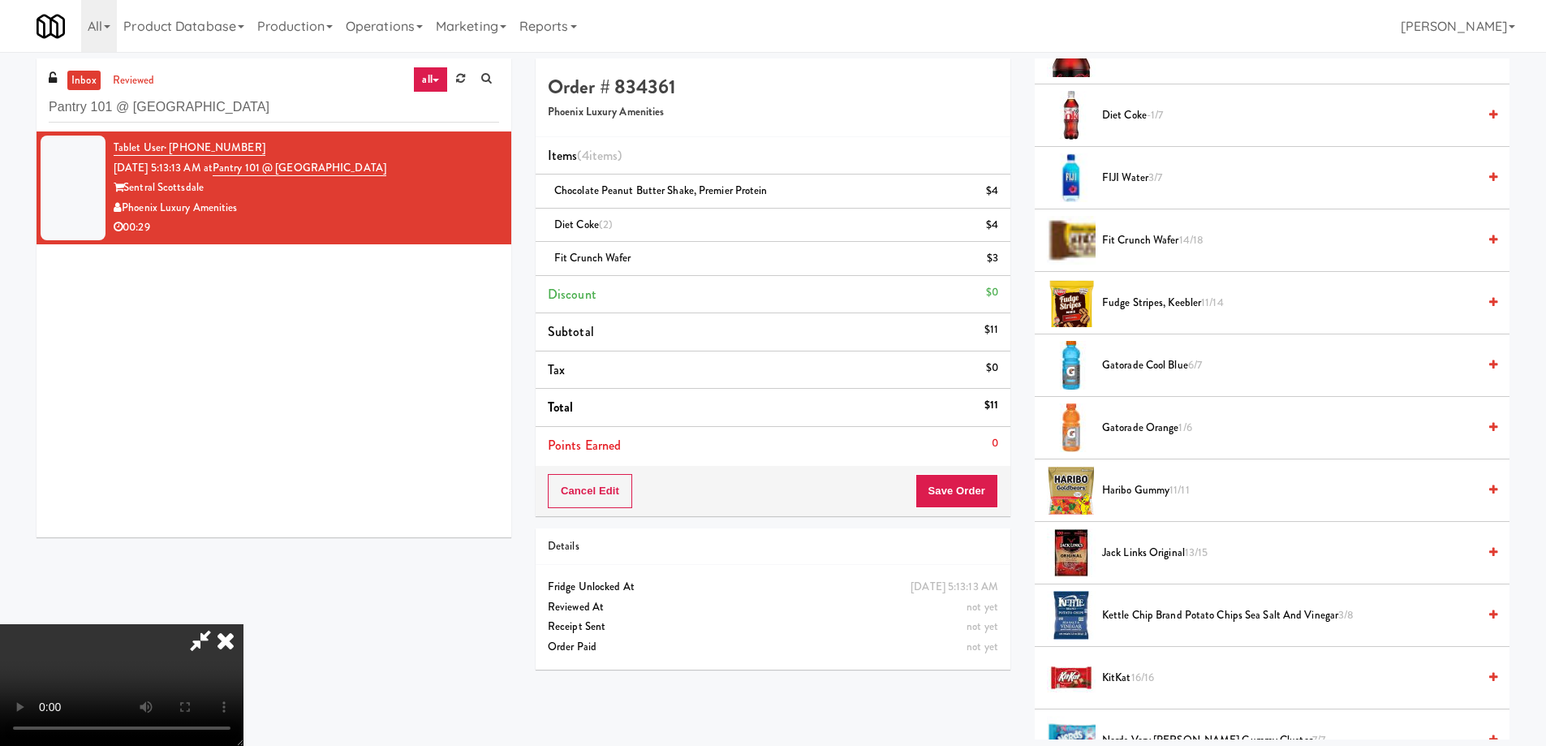
click at [243, 624] on icon at bounding box center [226, 640] width 36 height 32
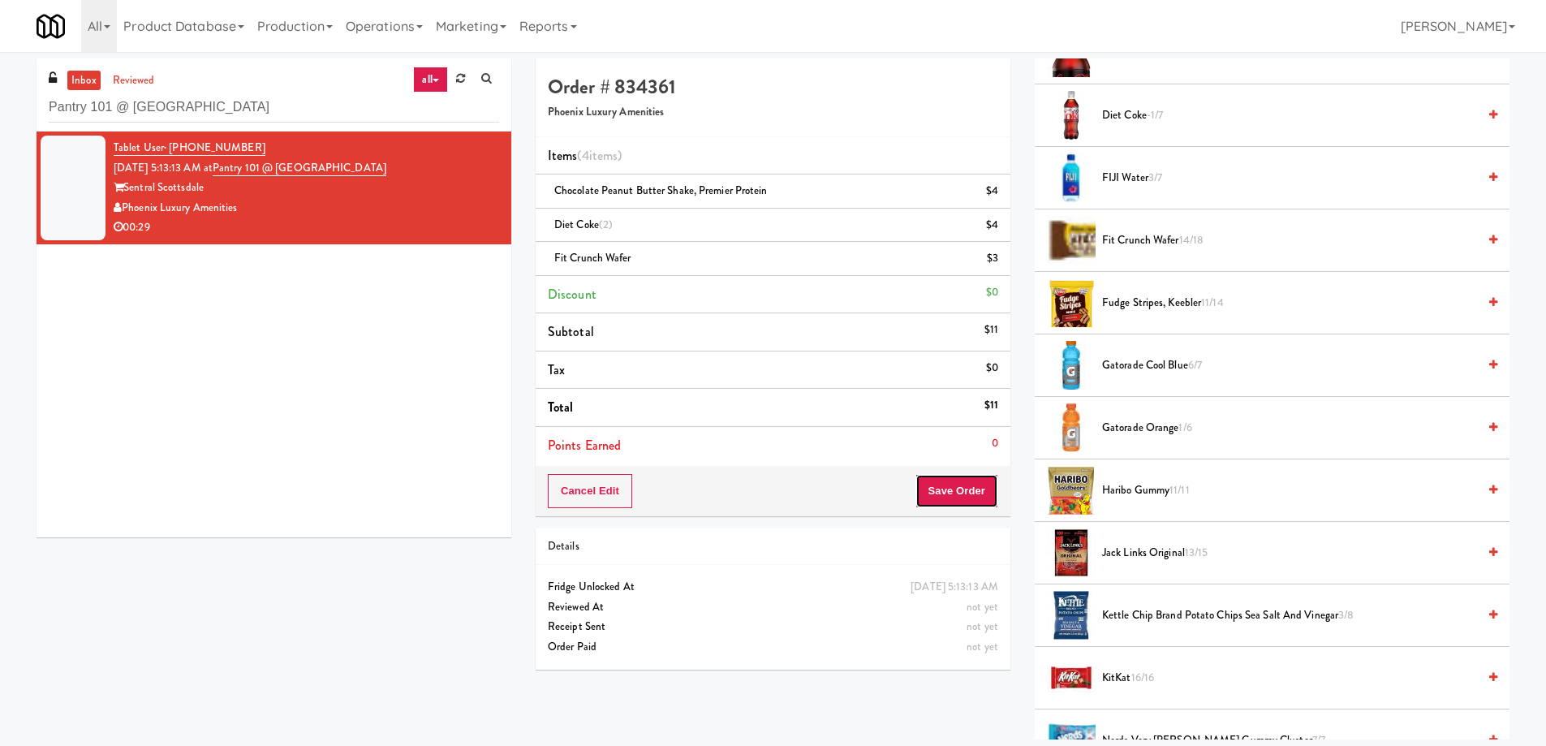
click at [950, 497] on button "Save Order" at bounding box center [956, 491] width 83 height 34
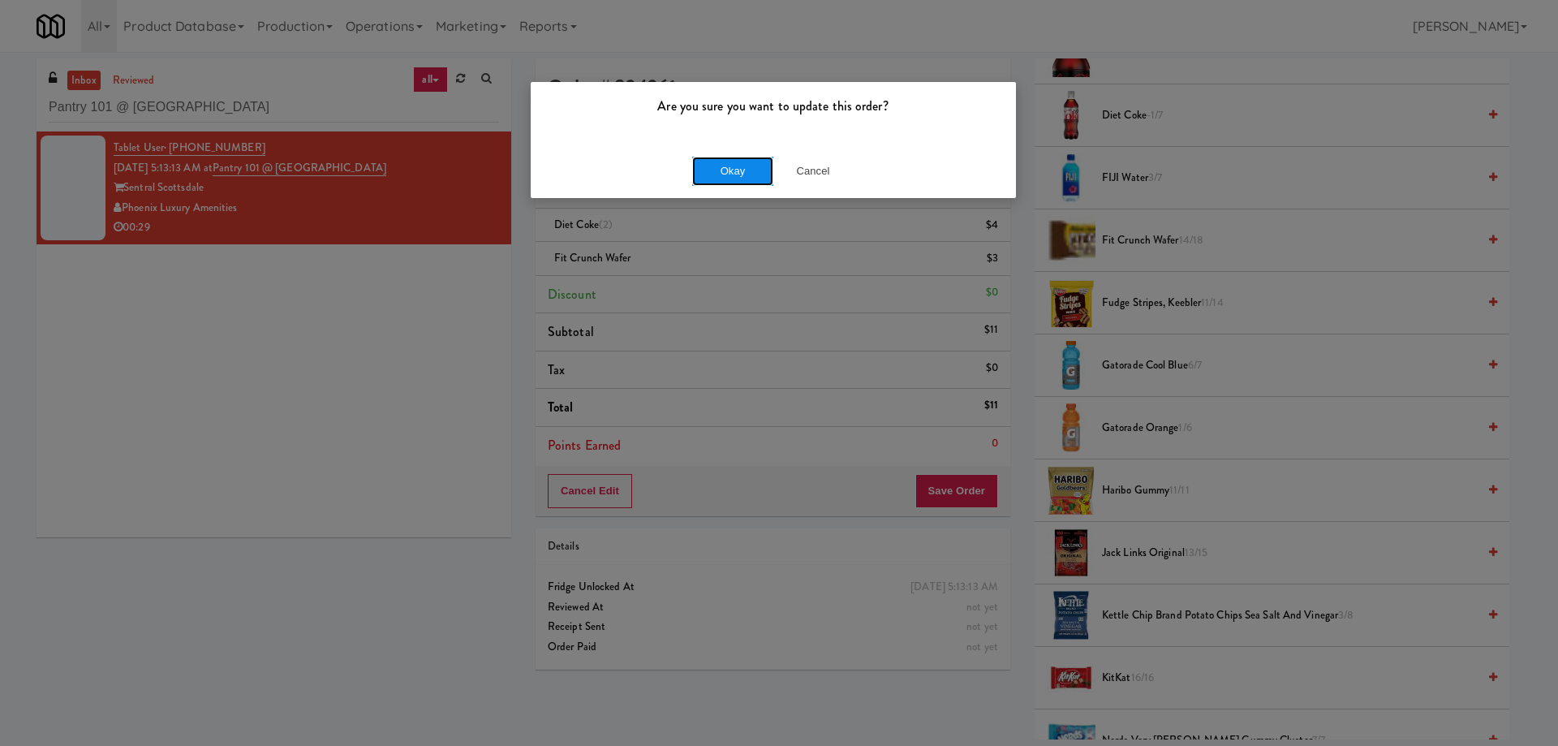
click at [750, 178] on button "Okay" at bounding box center [732, 171] width 81 height 29
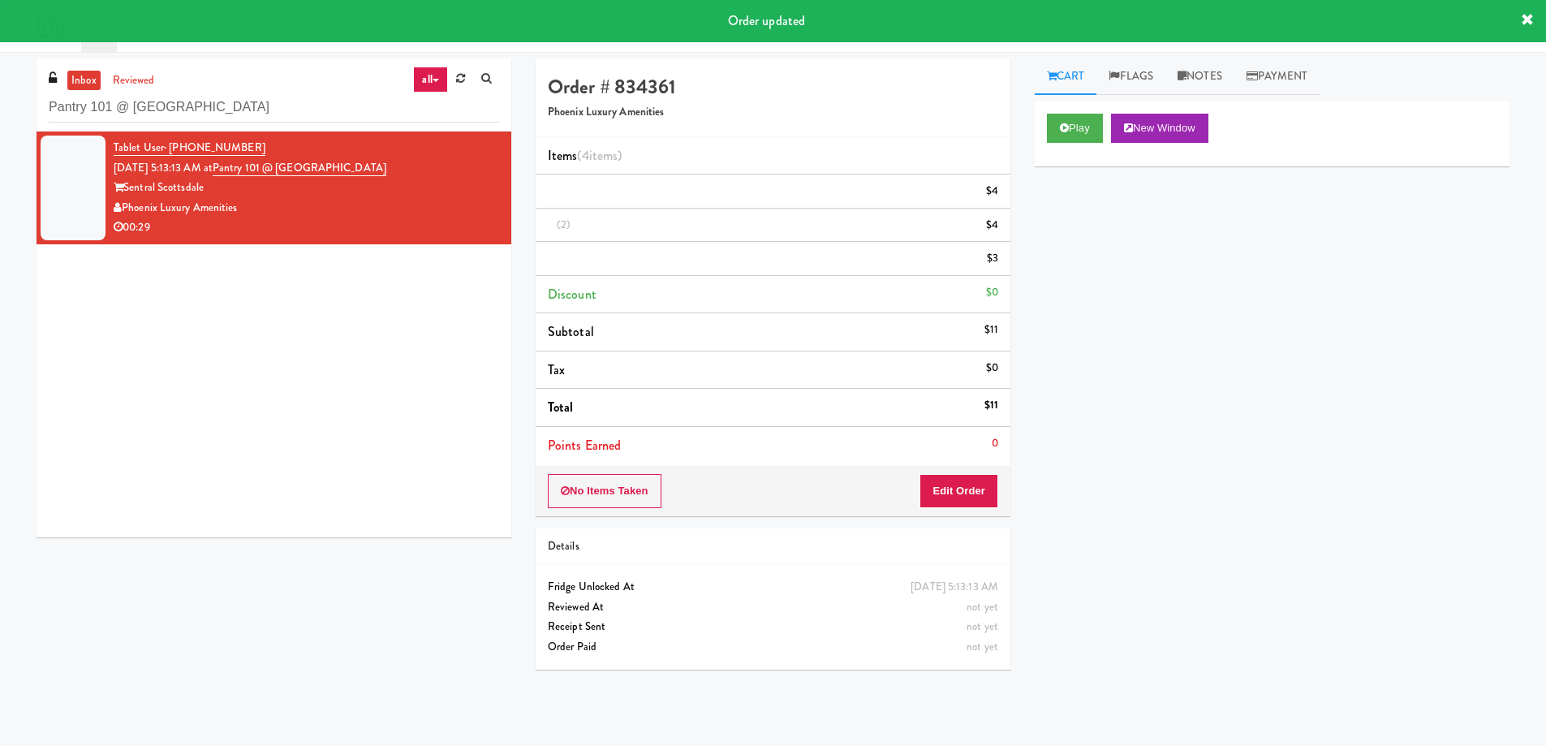
scroll to position [0, 0]
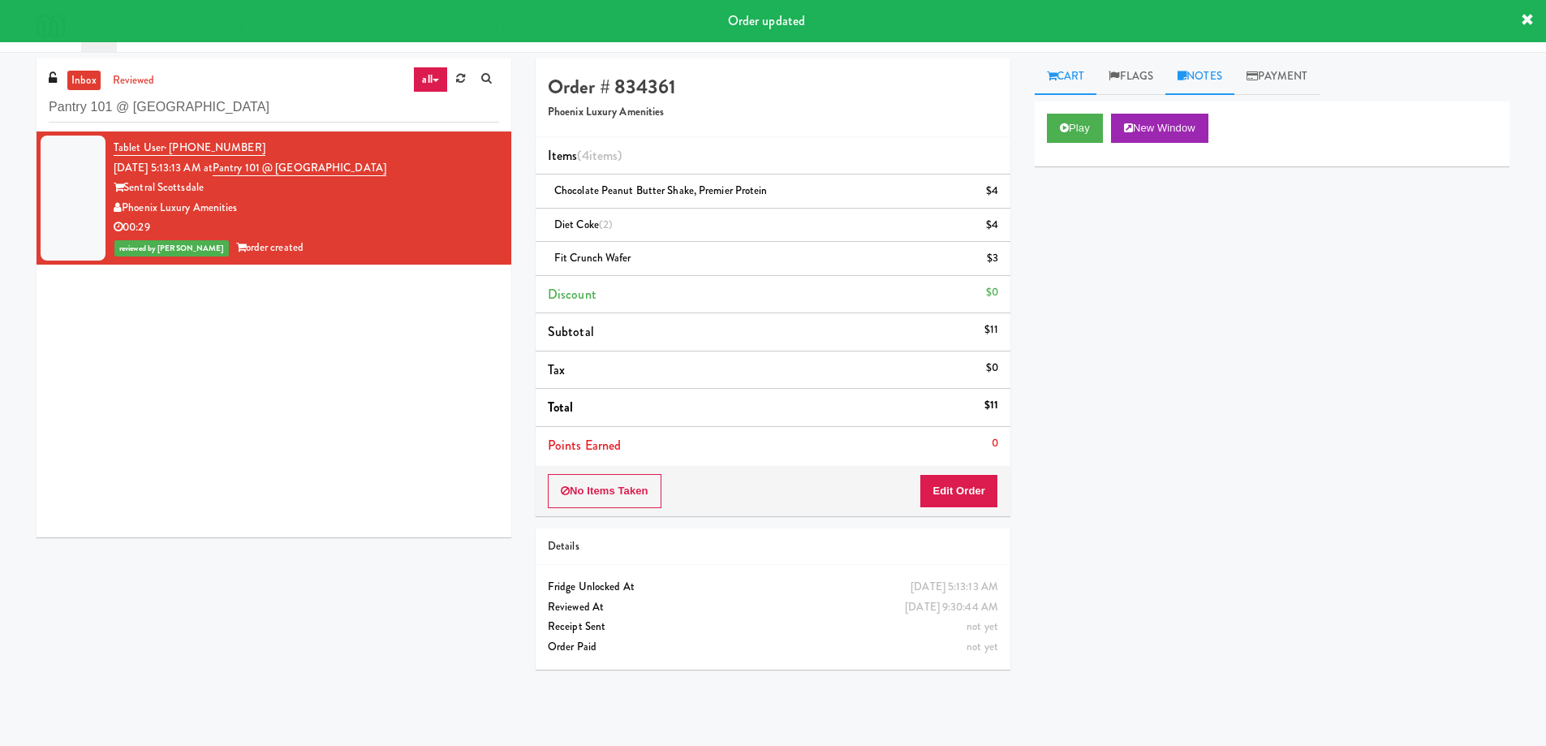
click at [1223, 77] on link "Notes" at bounding box center [1199, 76] width 69 height 37
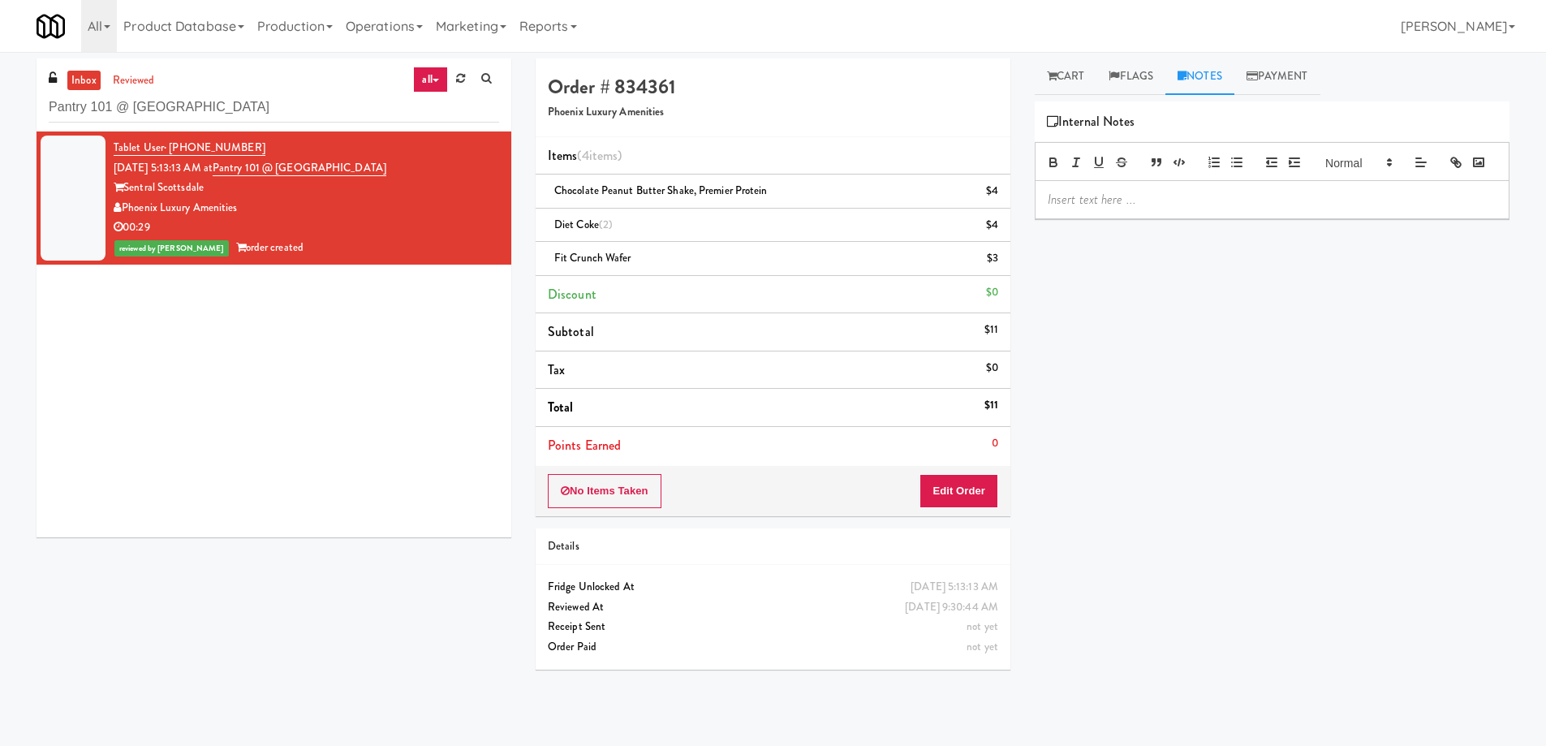
click at [1142, 209] on p at bounding box center [1271, 200] width 449 height 18
click at [1205, 218] on div "Pantry 101 @ [GEOGRAPHIC_DATA]" at bounding box center [1271, 199] width 473 height 37
click at [1260, 219] on p "Gladz: Planogram/inventory discrepancy, Wrong variant for JJ's Cherry Pie. Cust…" at bounding box center [1271, 209] width 449 height 37
click at [1189, 227] on p "Gladz: Planogram/inventory discrepancy, Wrong variant for JJ's Cherry Pie. Cust…" at bounding box center [1271, 209] width 449 height 37
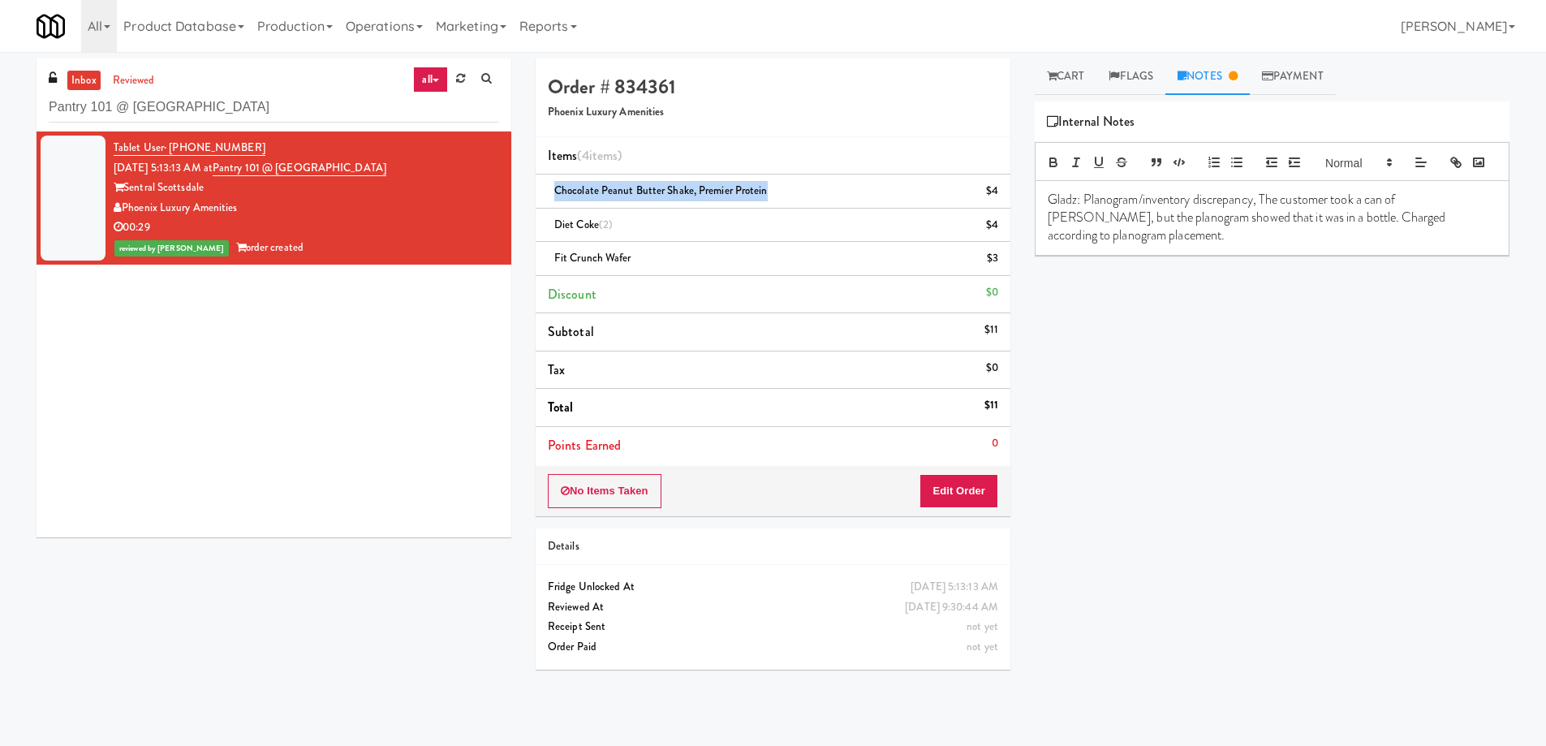
drag, startPoint x: 639, startPoint y: 192, endPoint x: 763, endPoint y: 183, distance: 124.5
click at [763, 183] on li "Chocolate Peanut Butter Shake, Premier Protein $4" at bounding box center [772, 191] width 475 height 34
copy span "Chocolate Peanut Butter Shake, Premier Protein"
click at [1361, 224] on p "Gladz: Planogram/inventory discrepancy, The customer took a can of [PERSON_NAME…" at bounding box center [1271, 218] width 449 height 54
click at [1457, 221] on p "Gladz: Planogram/inventory discrepancy, The customer took a can of [PERSON_NAME…" at bounding box center [1271, 218] width 449 height 54
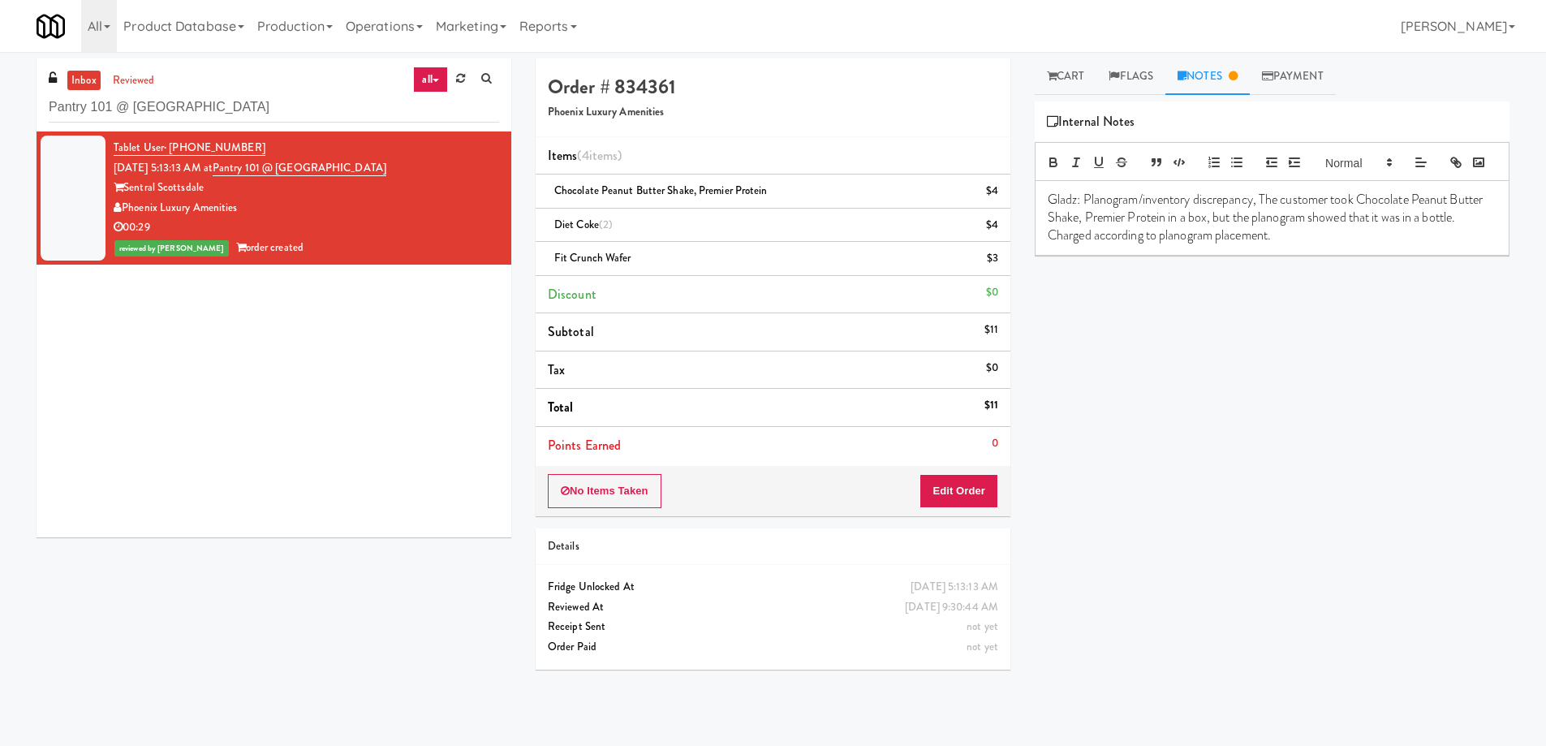
click at [1335, 245] on p "Gladz: Planogram/inventory discrepancy, The customer took Chocolate Peanut Butt…" at bounding box center [1271, 218] width 449 height 54
click at [1413, 415] on div "Play New Window Primary Flag Clear Flag if unable to determine what was taken o…" at bounding box center [1271, 405] width 475 height 608
click at [1069, 79] on link "Cart" at bounding box center [1065, 76] width 62 height 37
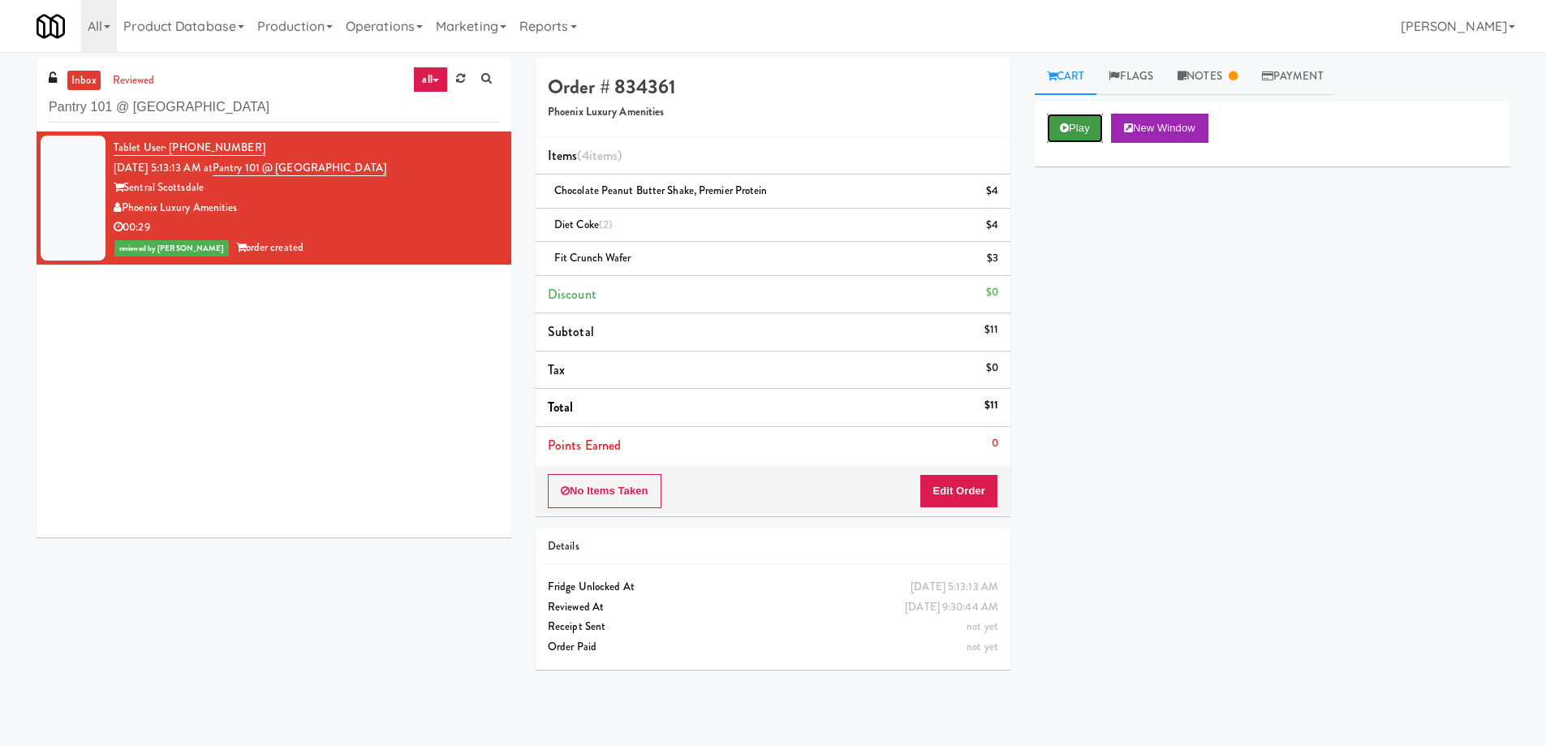
click at [1067, 124] on icon at bounding box center [1064, 128] width 9 height 11
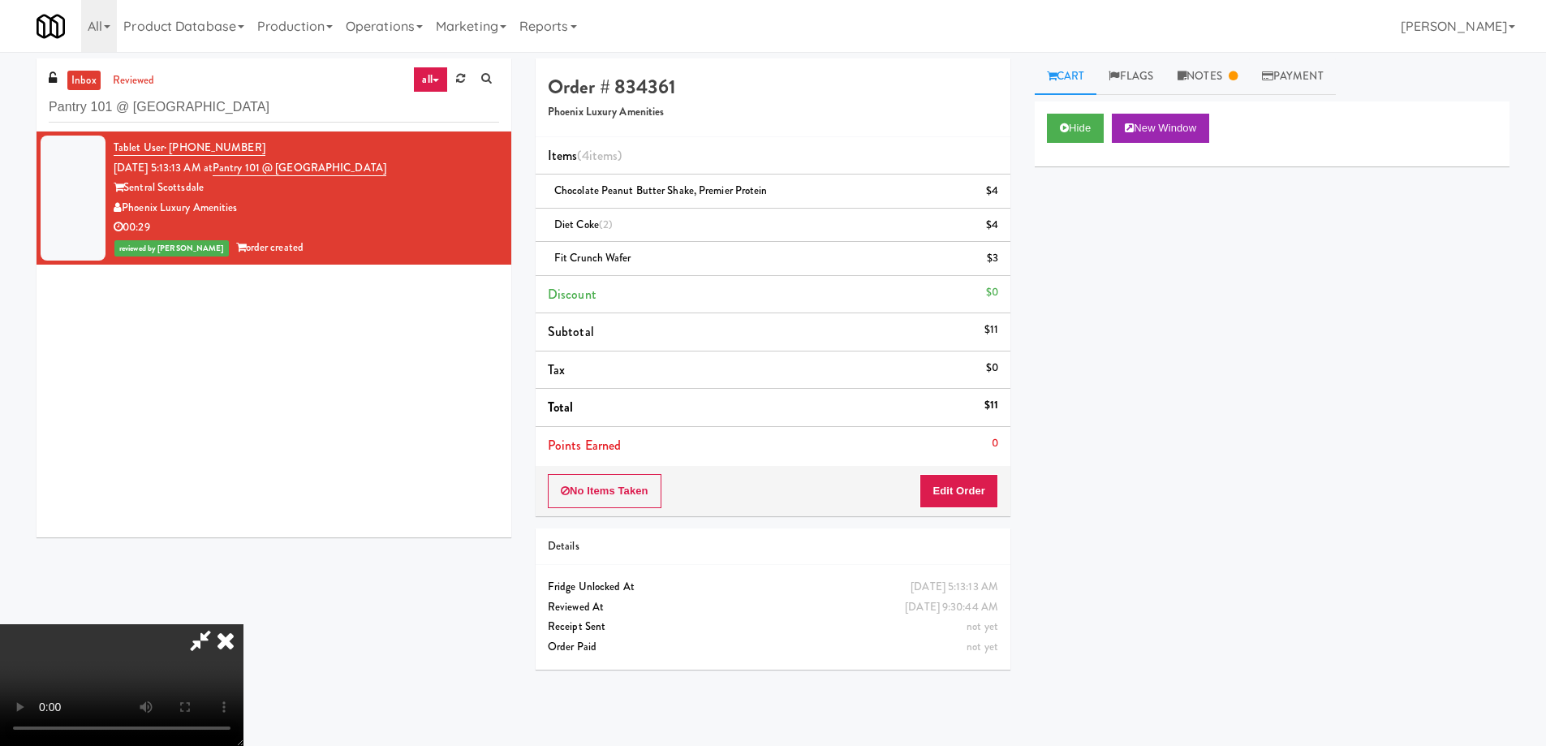
click at [243, 624] on icon at bounding box center [226, 640] width 36 height 32
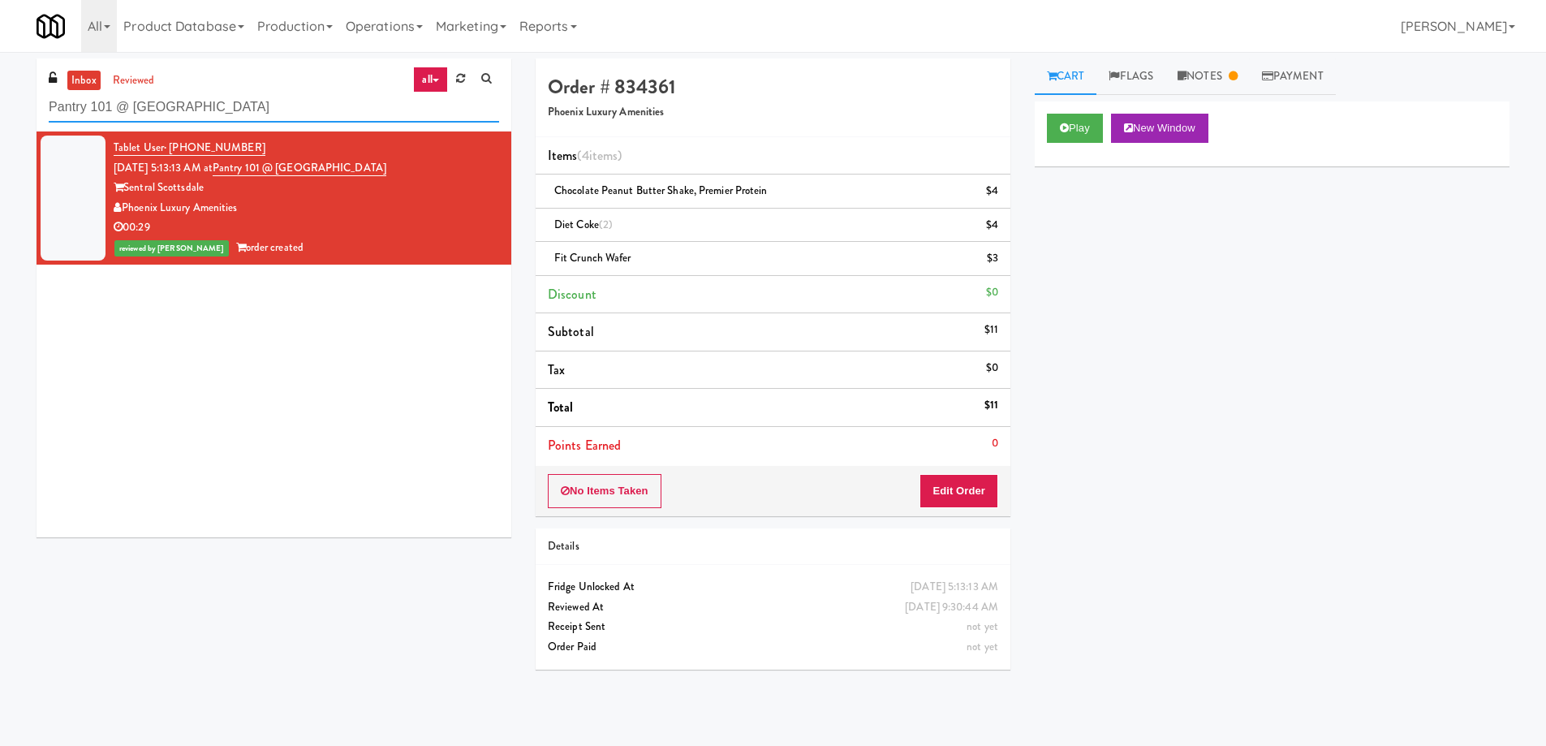
click at [292, 96] on input "Pantry 101 @ [GEOGRAPHIC_DATA]" at bounding box center [274, 107] width 450 height 30
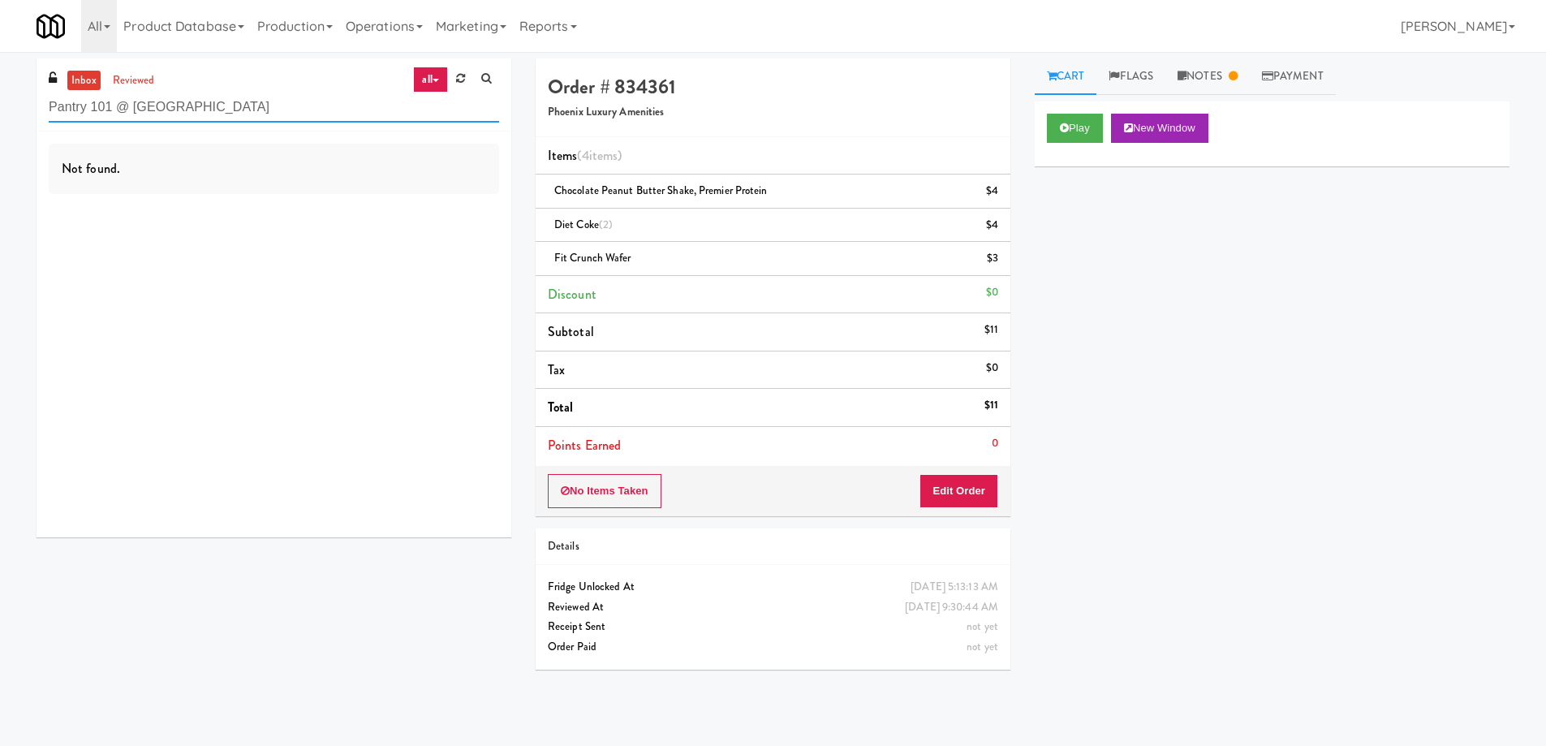
click at [282, 102] on input "Pantry 101 @ [GEOGRAPHIC_DATA]" at bounding box center [274, 107] width 450 height 30
paste input "Arte KC- Drinks- Right"
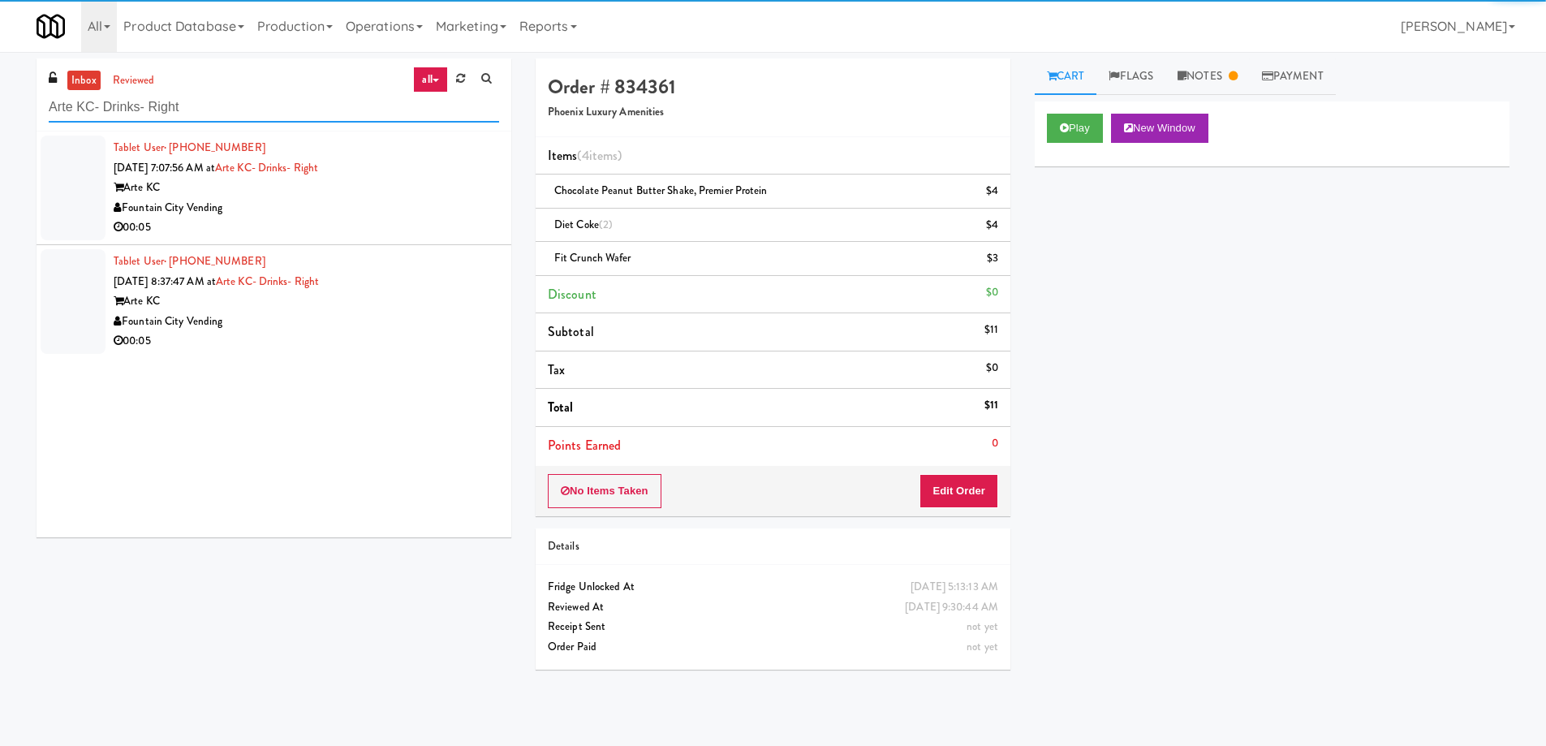
type input "Arte KC- Drinks- Right"
click at [393, 202] on div "Fountain City Vending" at bounding box center [306, 208] width 385 height 20
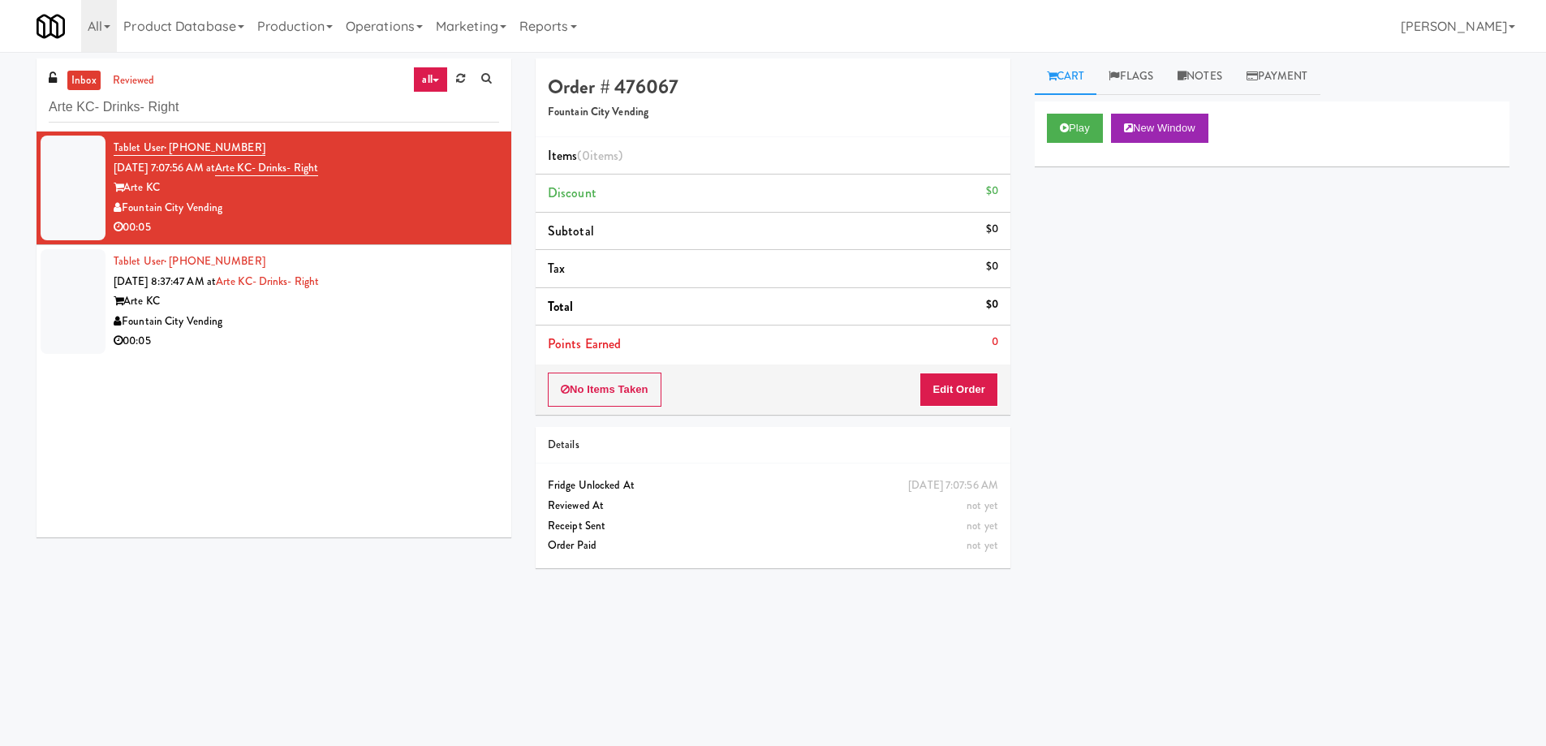
click at [374, 219] on div "00:05" at bounding box center [306, 227] width 385 height 20
click at [1068, 133] on button "Play" at bounding box center [1075, 128] width 56 height 29
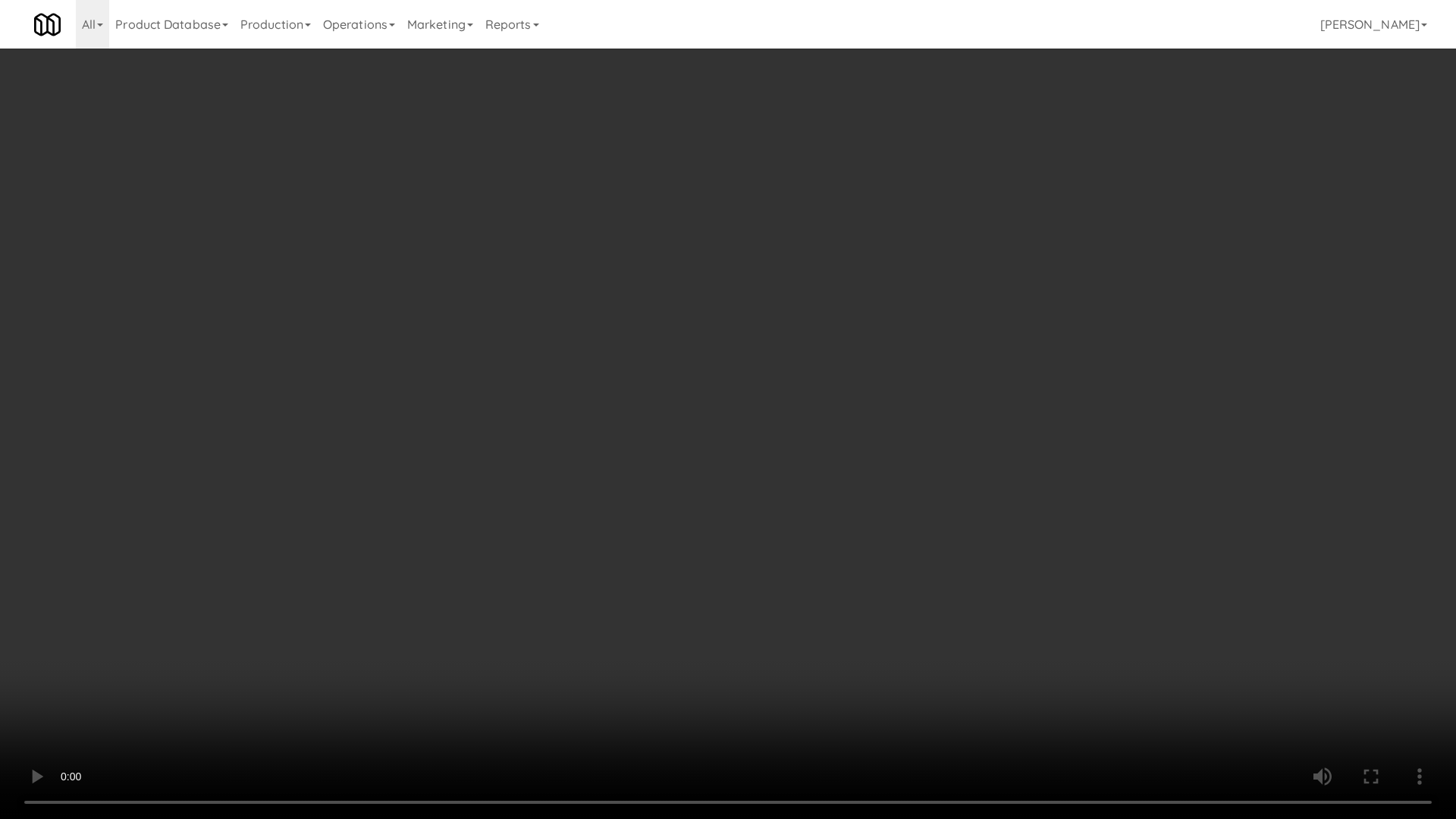
click at [835, 396] on video at bounding box center [728, 410] width 1456 height 819
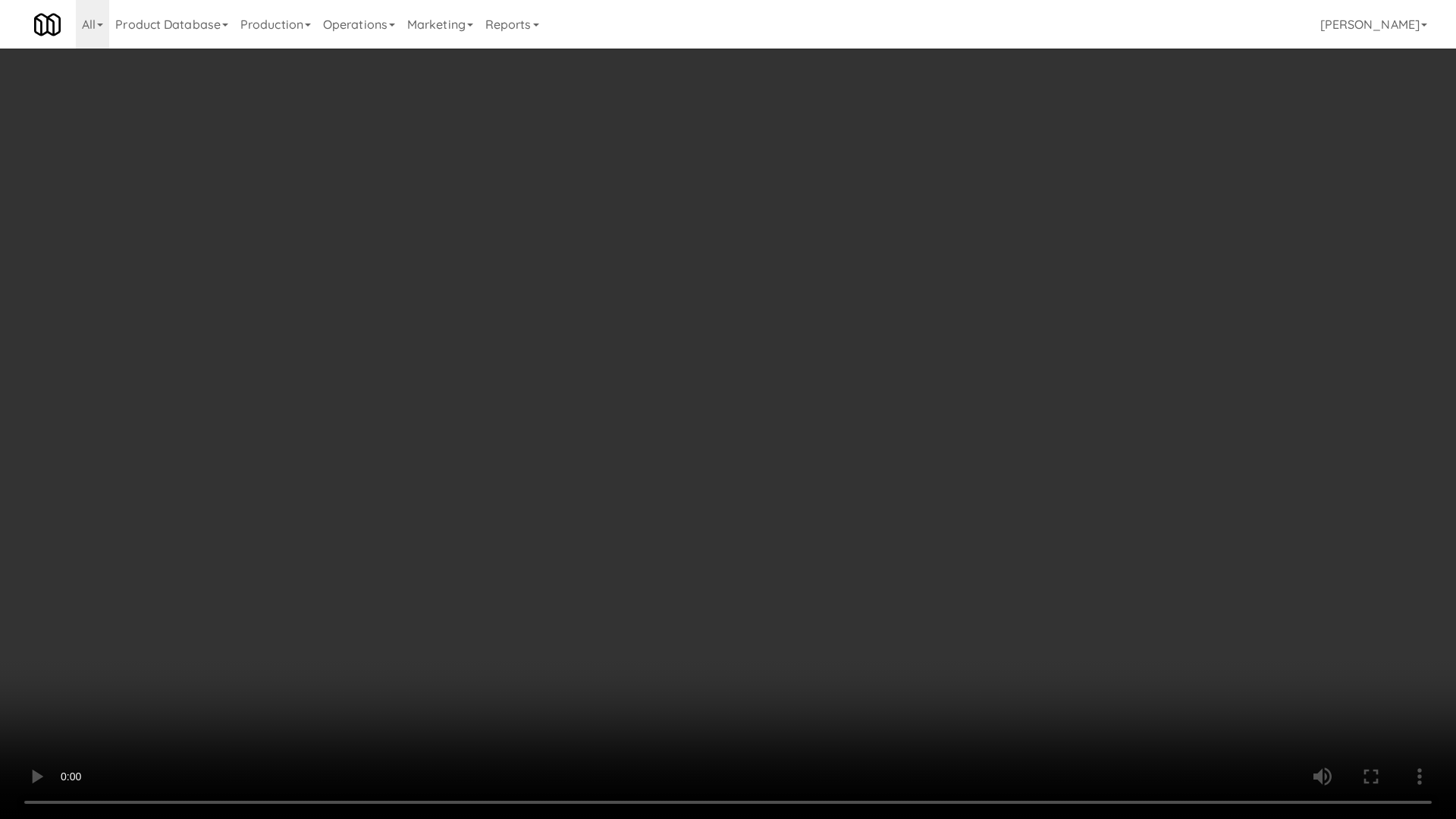
click at [835, 396] on video at bounding box center [728, 410] width 1456 height 819
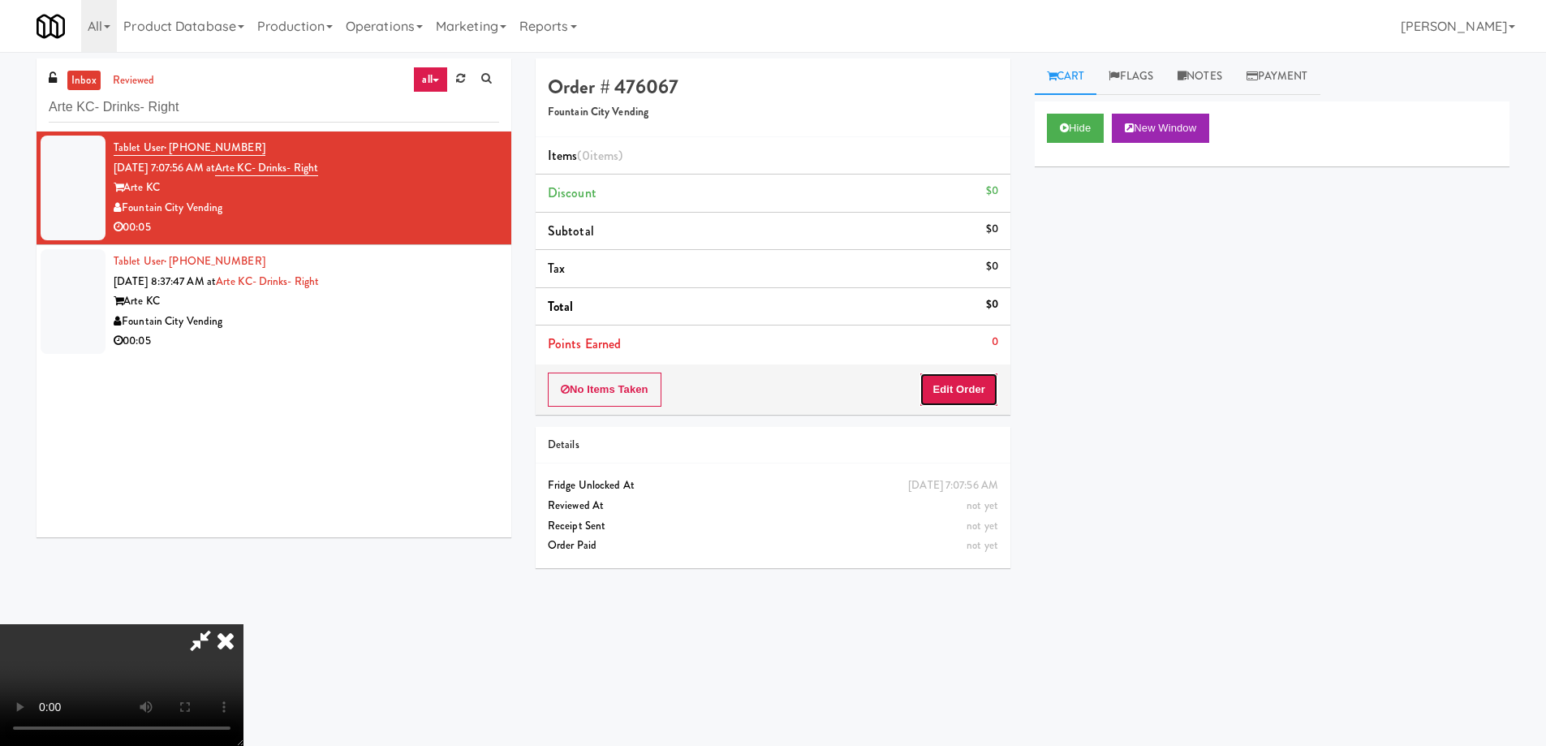
click at [961, 398] on button "Edit Order" at bounding box center [958, 389] width 79 height 34
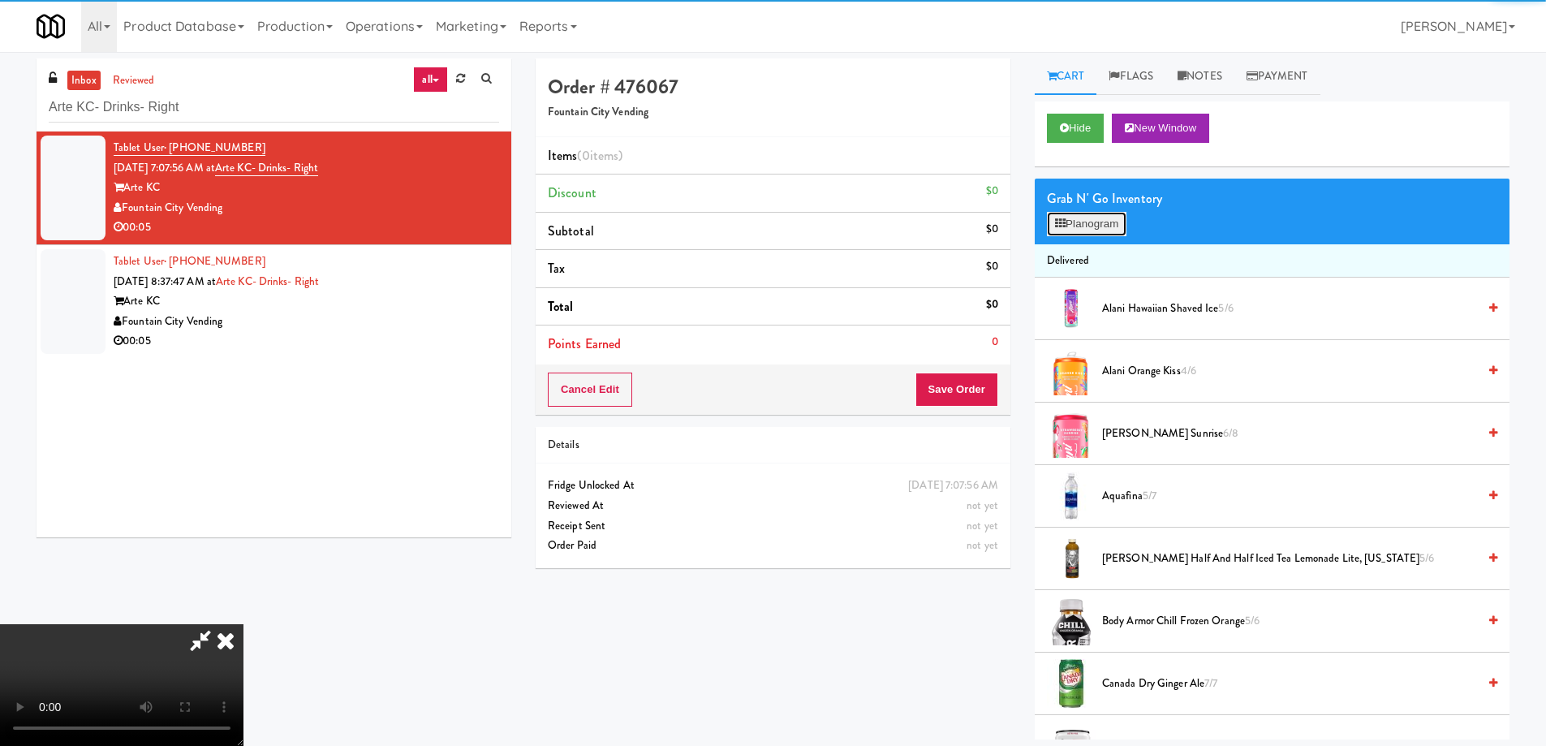
click at [1059, 228] on icon at bounding box center [1060, 223] width 11 height 11
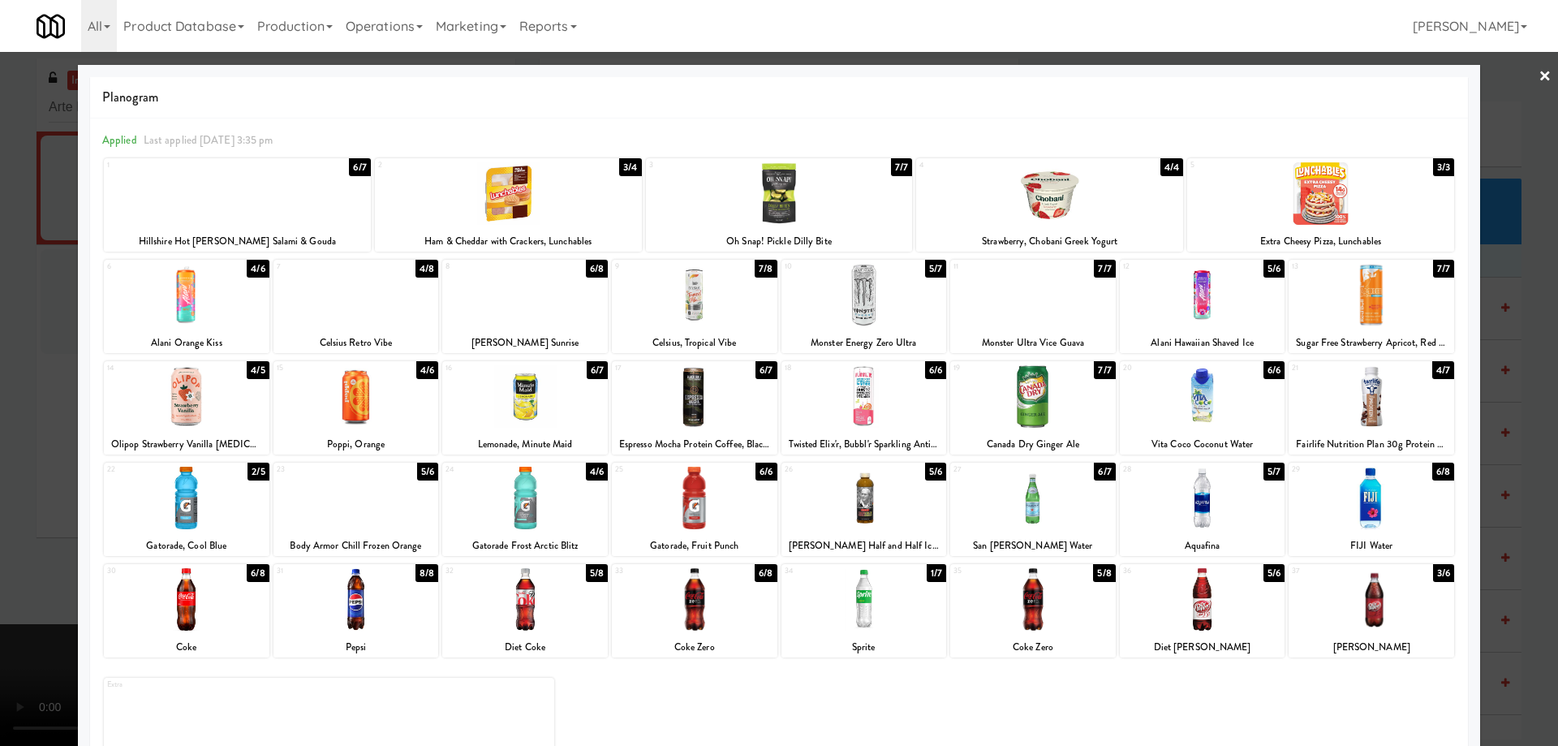
click at [418, 297] on div at bounding box center [356, 295] width 166 height 62
click at [1524, 77] on div at bounding box center [779, 373] width 1558 height 746
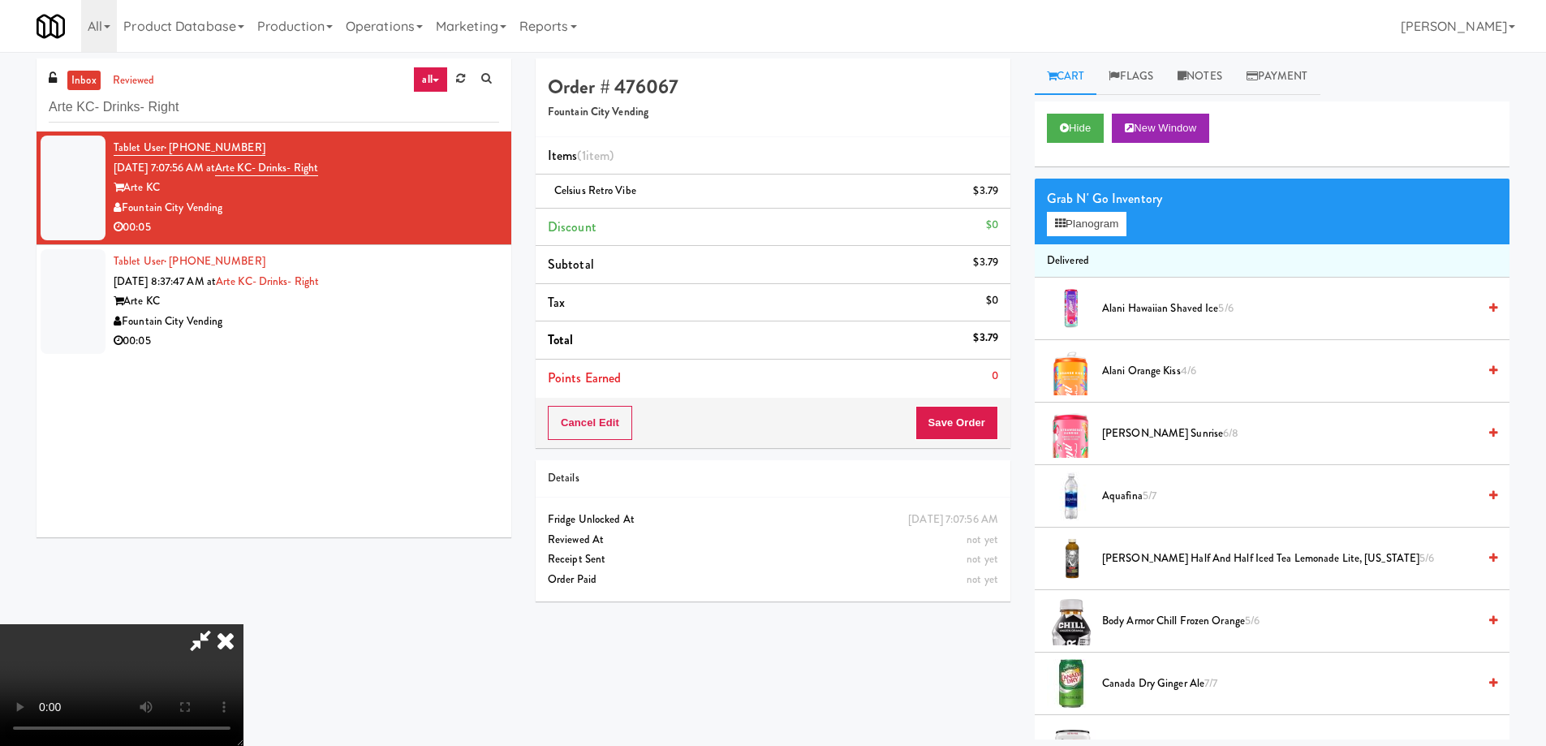
click at [243, 624] on icon at bounding box center [226, 640] width 36 height 32
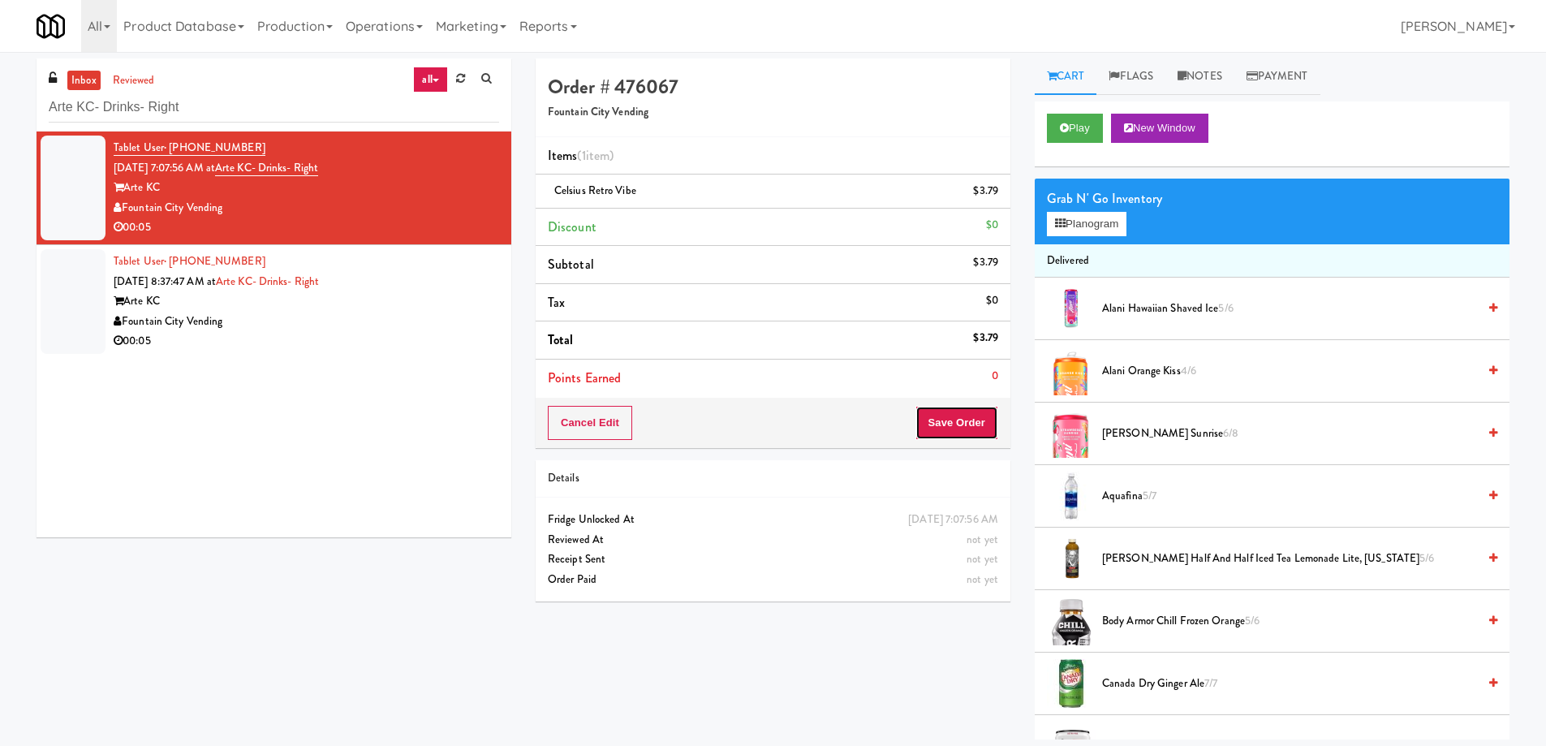
click at [944, 433] on button "Save Order" at bounding box center [956, 423] width 83 height 34
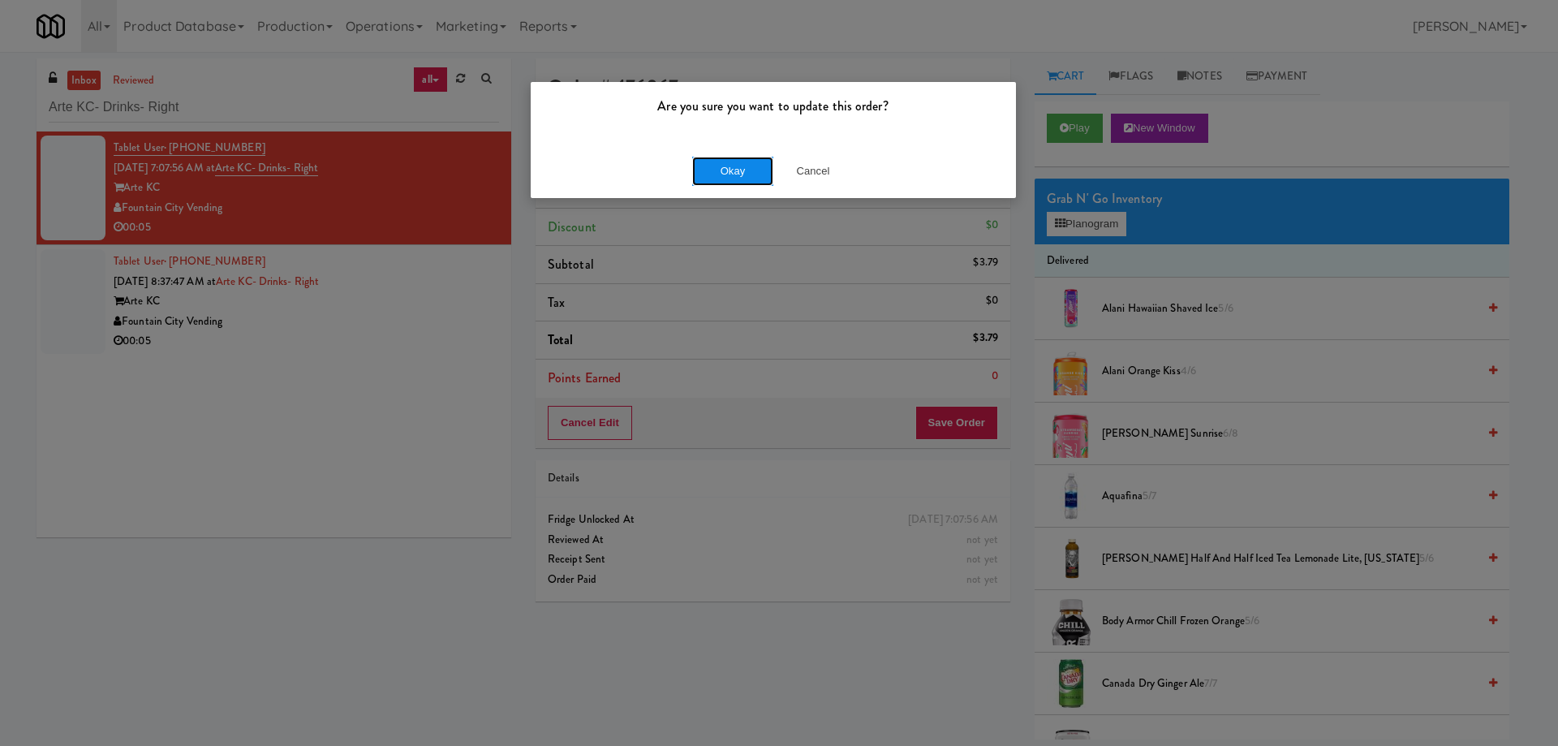
click at [732, 170] on button "Okay" at bounding box center [732, 171] width 81 height 29
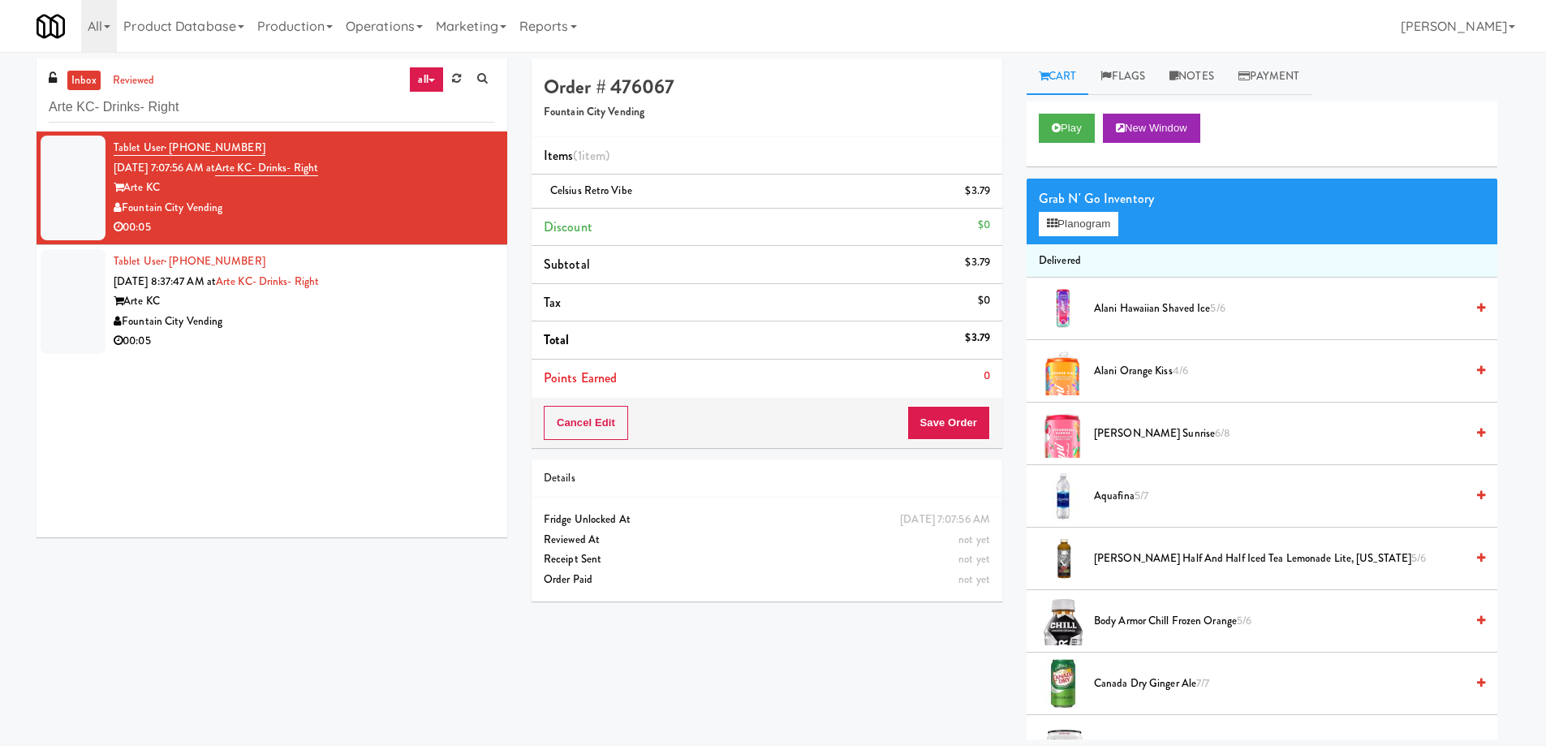
click at [415, 290] on div "Tablet User · (417) 322-4278 [DATE] 8:37:47 AM at Arte KC- Drinks- Right Arte […" at bounding box center [304, 302] width 381 height 100
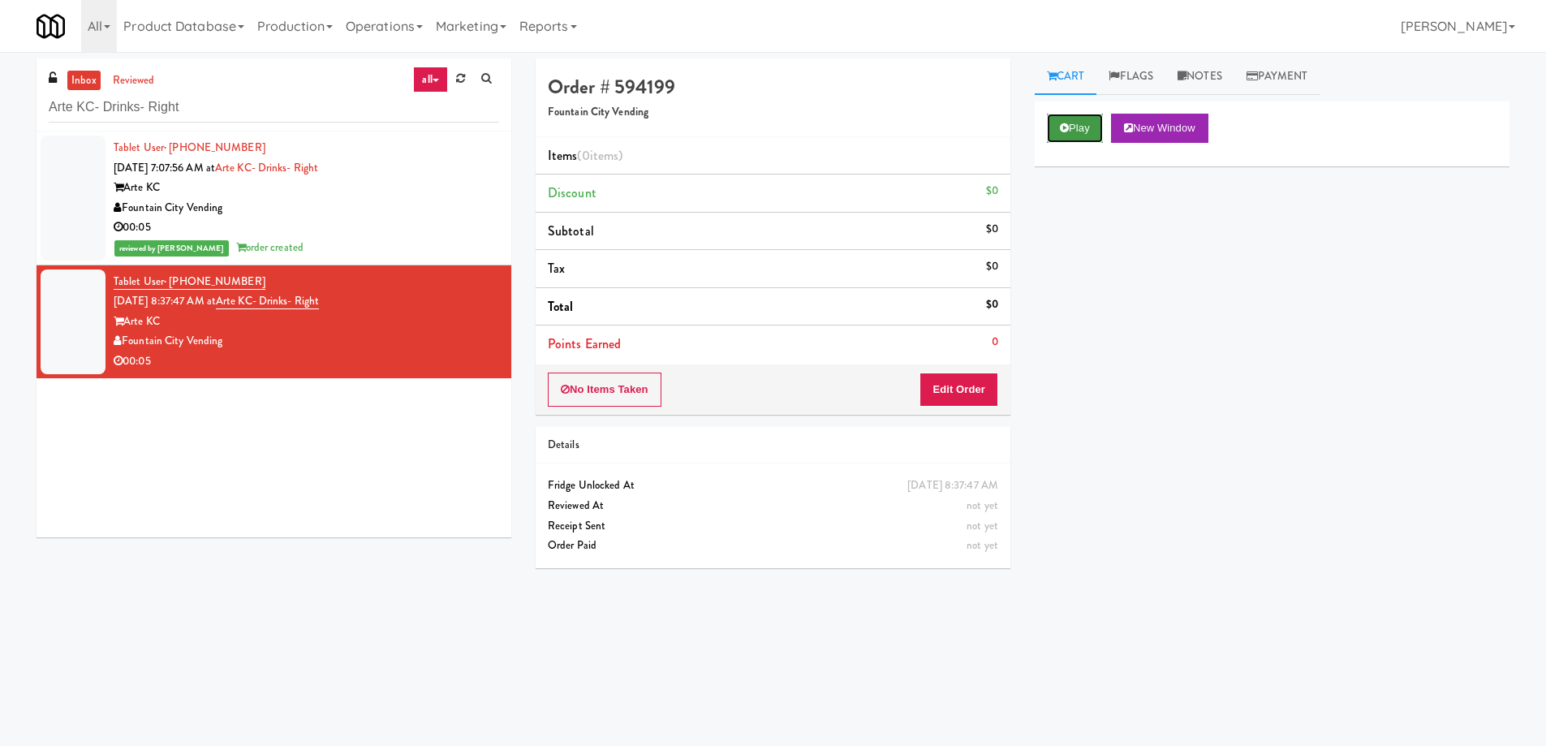
click at [1092, 124] on button "Play" at bounding box center [1075, 128] width 56 height 29
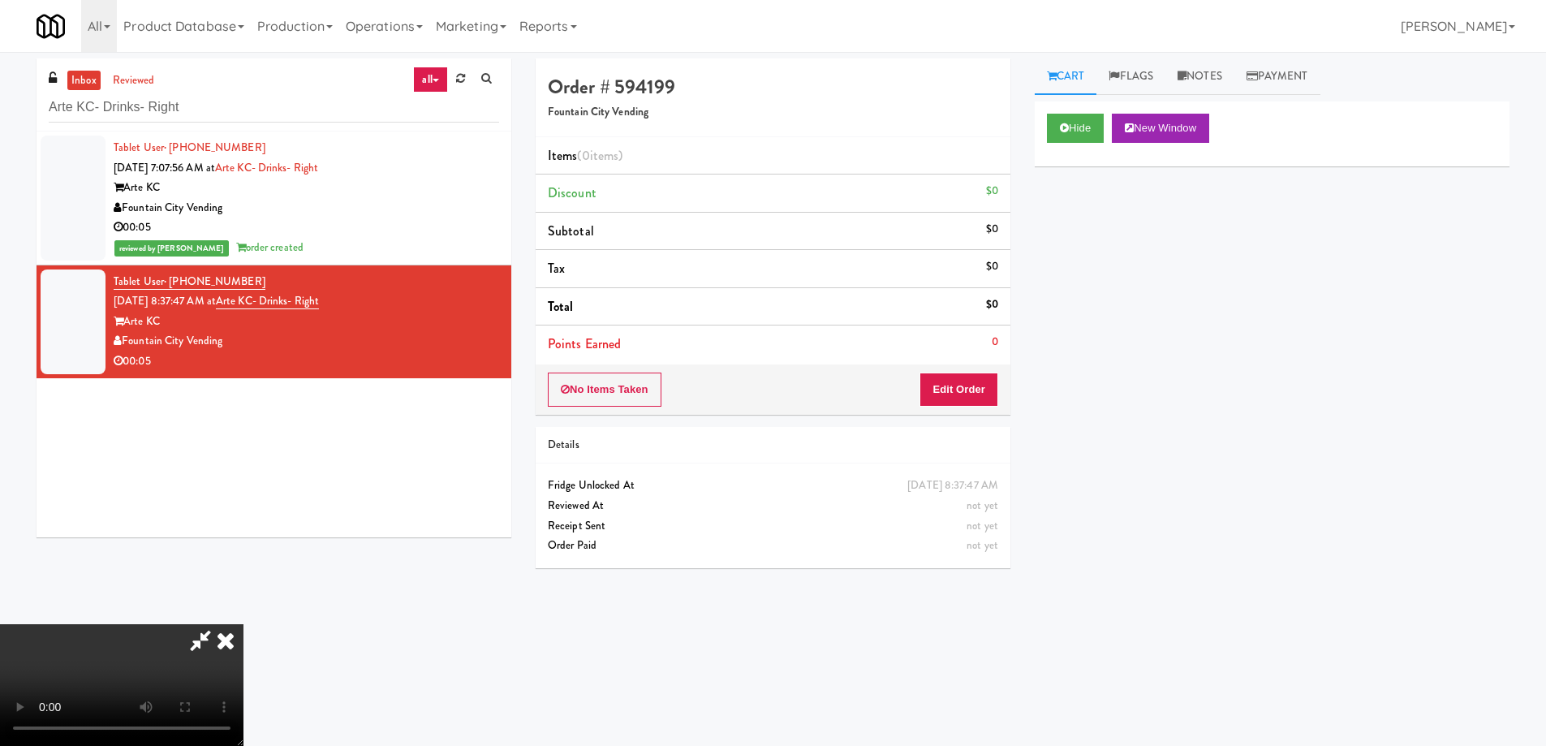
click at [243, 624] on video at bounding box center [121, 685] width 243 height 122
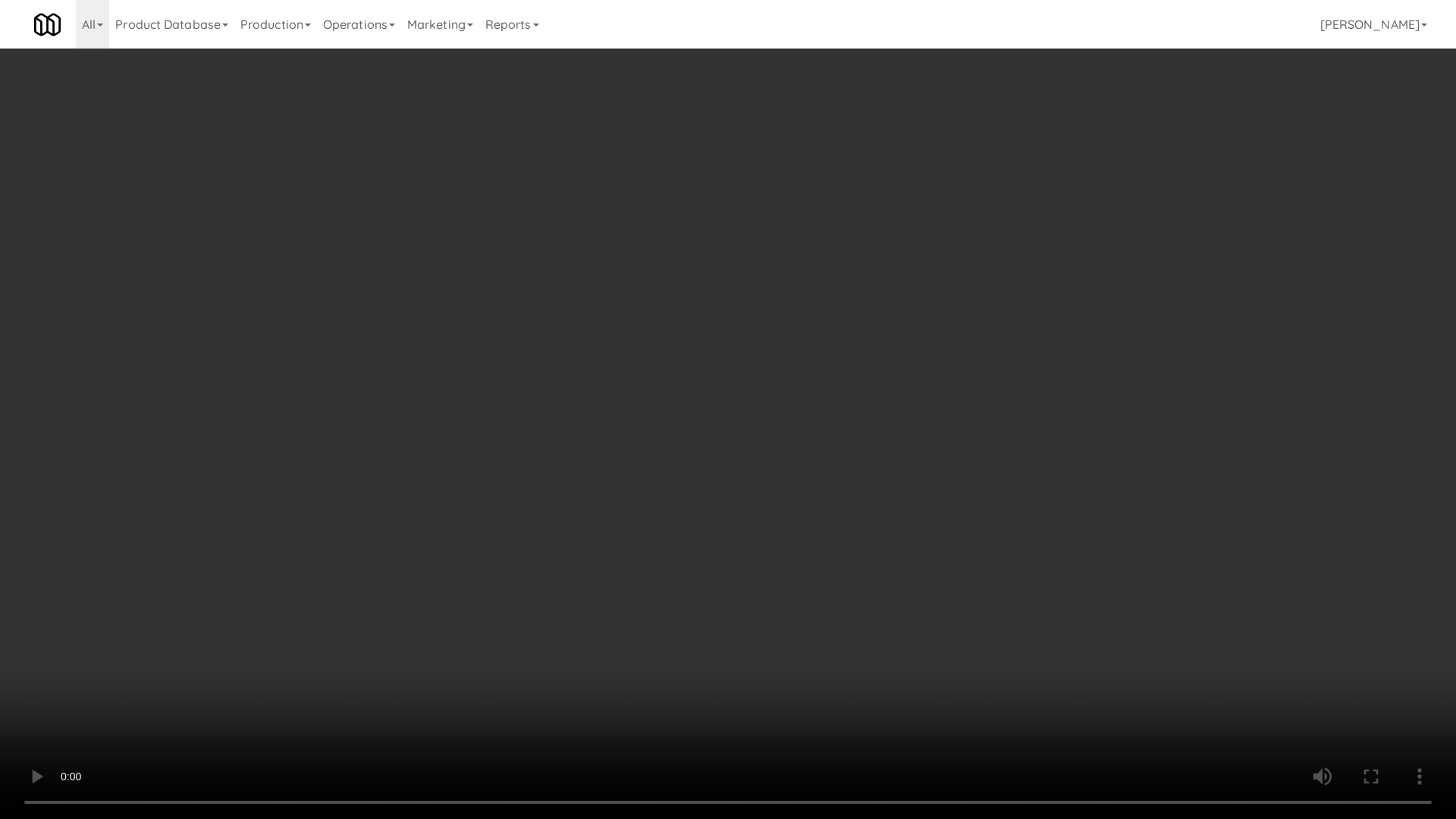
click at [719, 467] on video at bounding box center [728, 410] width 1456 height 819
click at [737, 410] on video at bounding box center [728, 410] width 1456 height 819
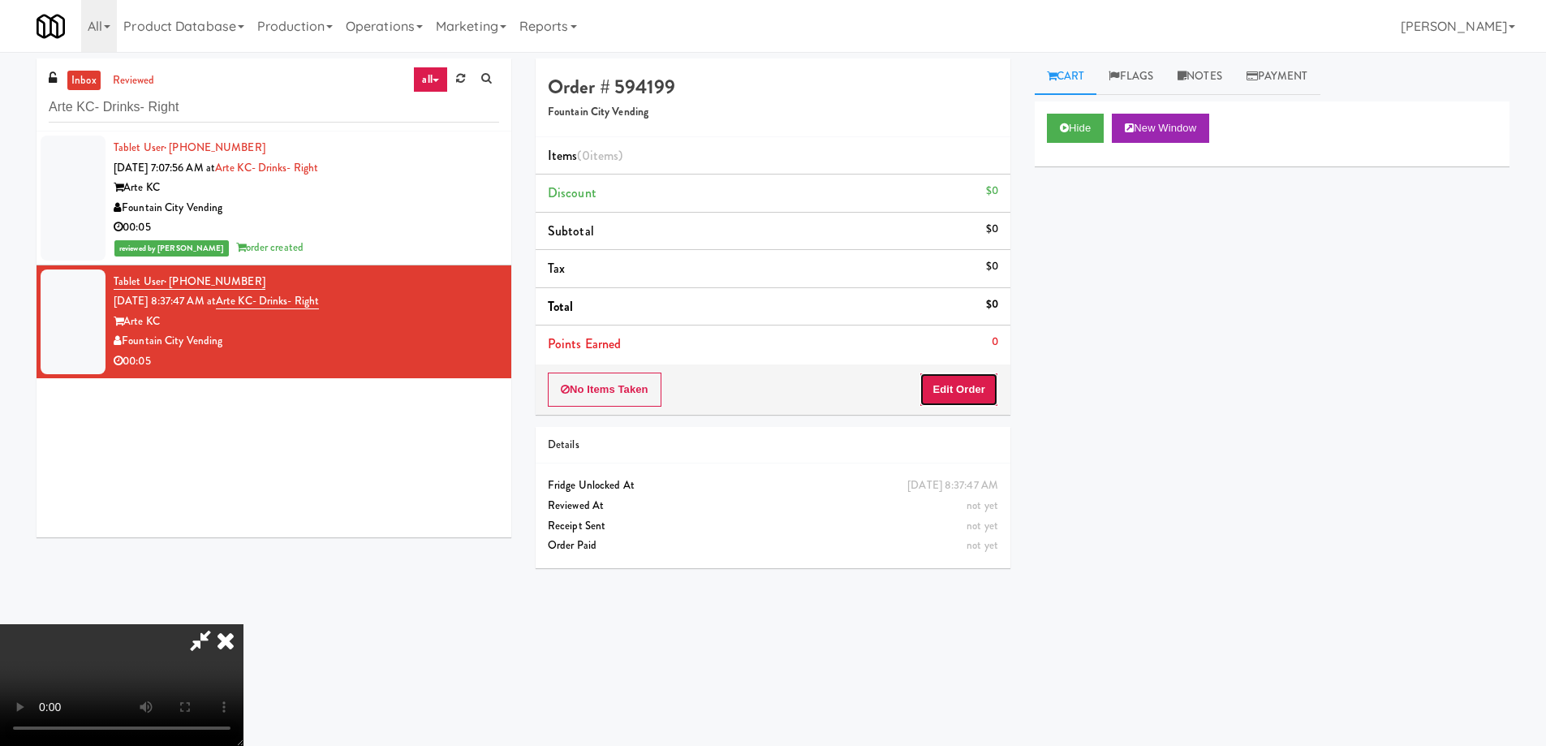
click at [981, 389] on button "Edit Order" at bounding box center [958, 389] width 79 height 34
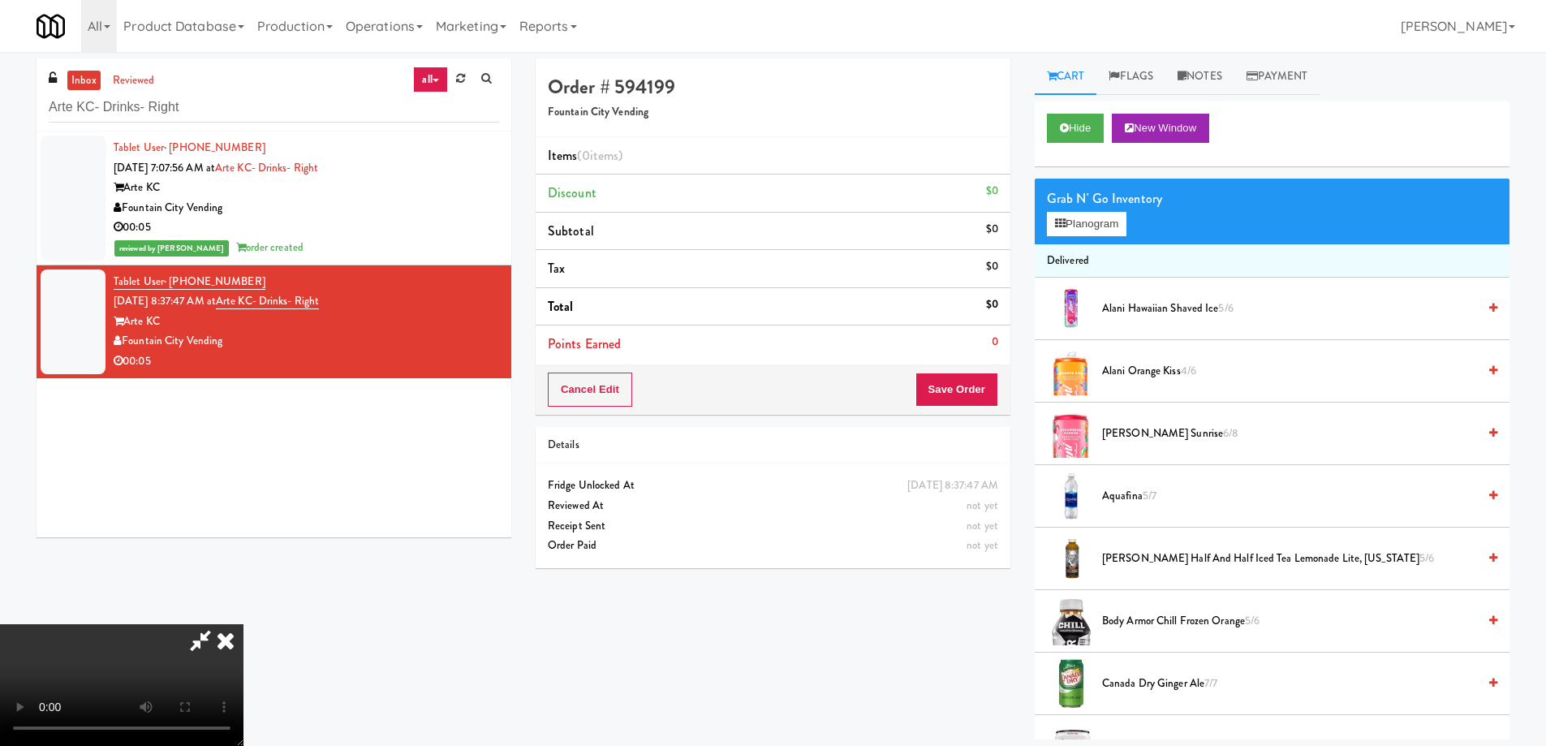
click at [1149, 377] on span "Alani Orange Kiss 4/6" at bounding box center [1289, 371] width 375 height 20
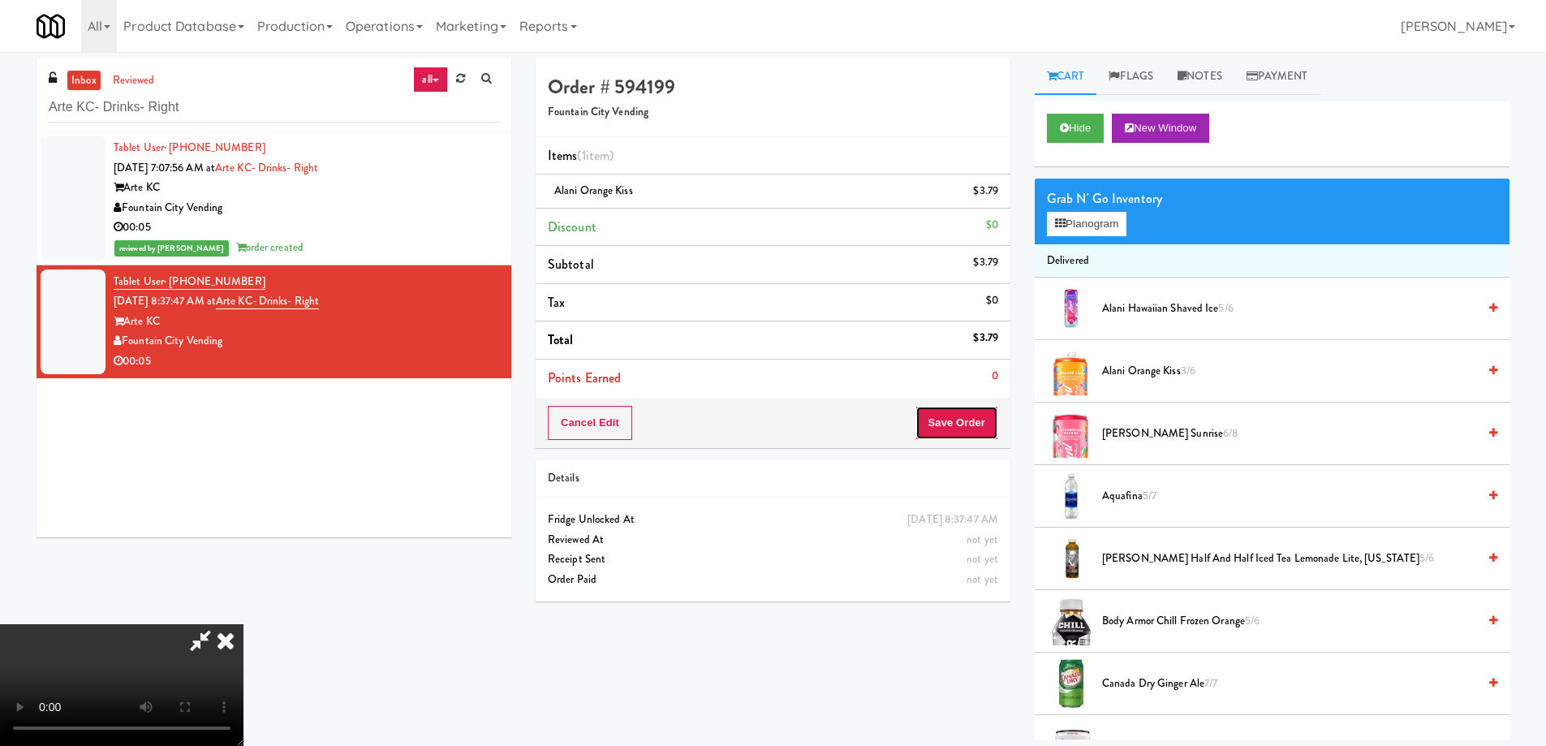
drag, startPoint x: 971, startPoint y: 425, endPoint x: 821, endPoint y: 326, distance: 179.8
click at [972, 423] on button "Save Order" at bounding box center [956, 423] width 83 height 34
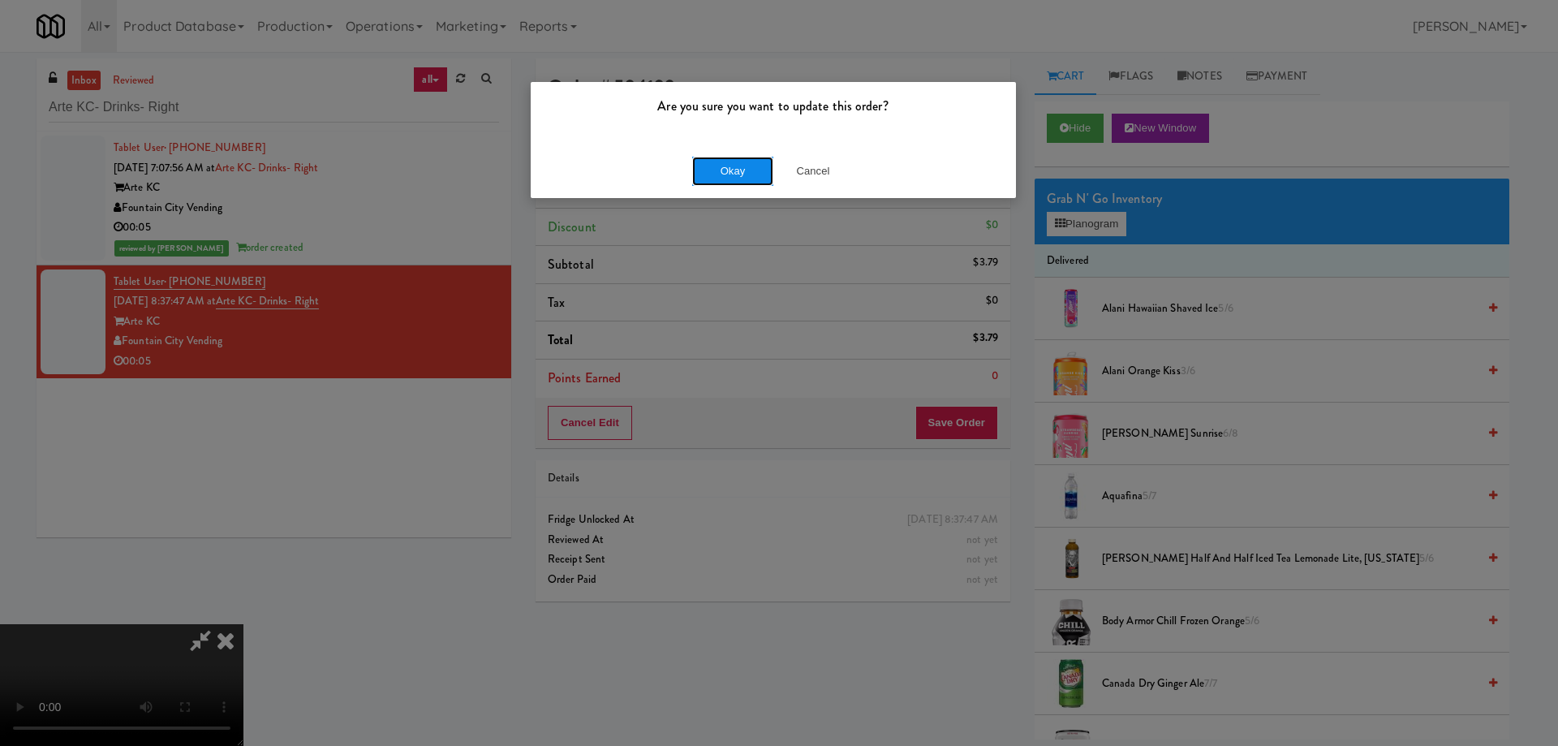
click at [734, 173] on button "Okay" at bounding box center [732, 171] width 81 height 29
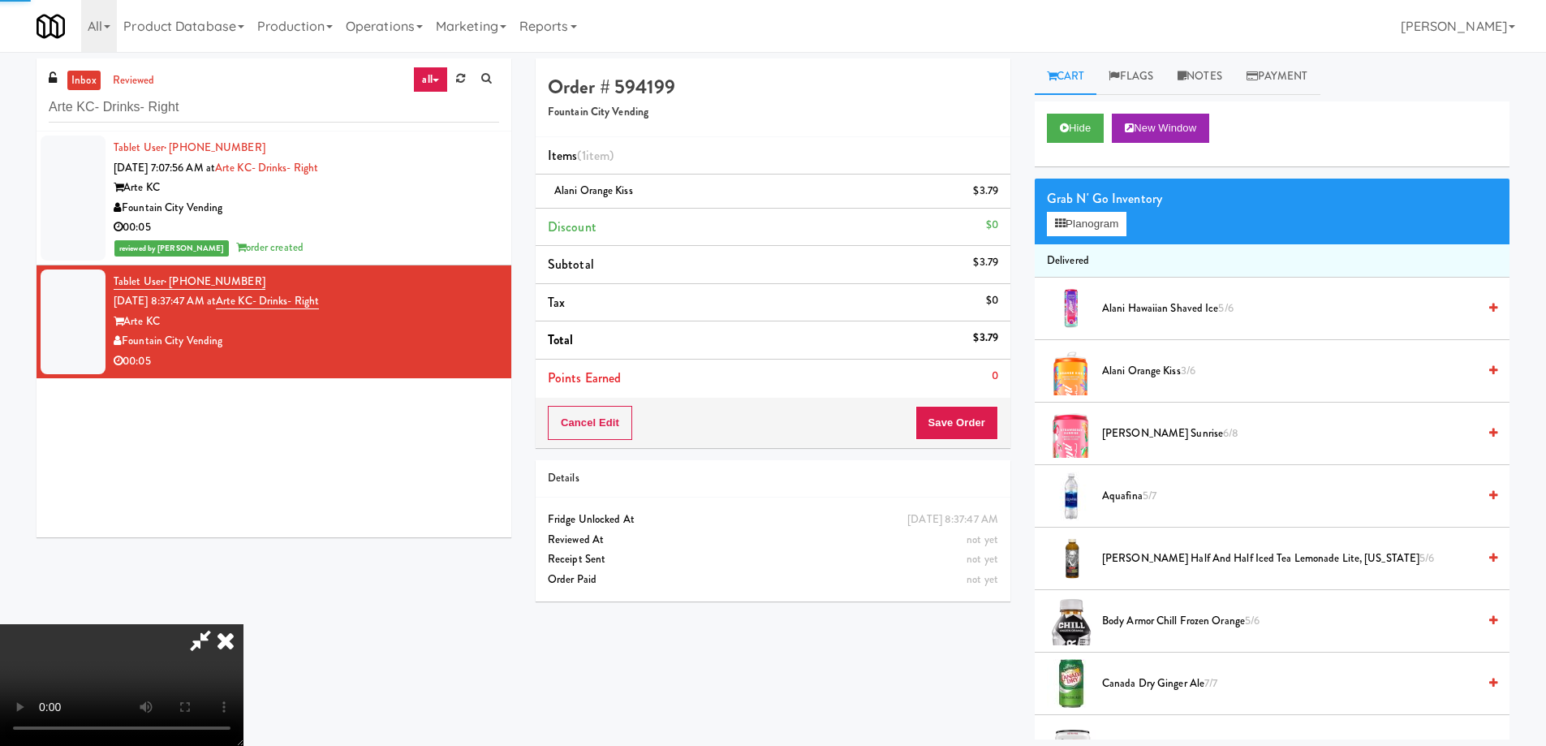
click at [243, 624] on icon at bounding box center [226, 640] width 36 height 32
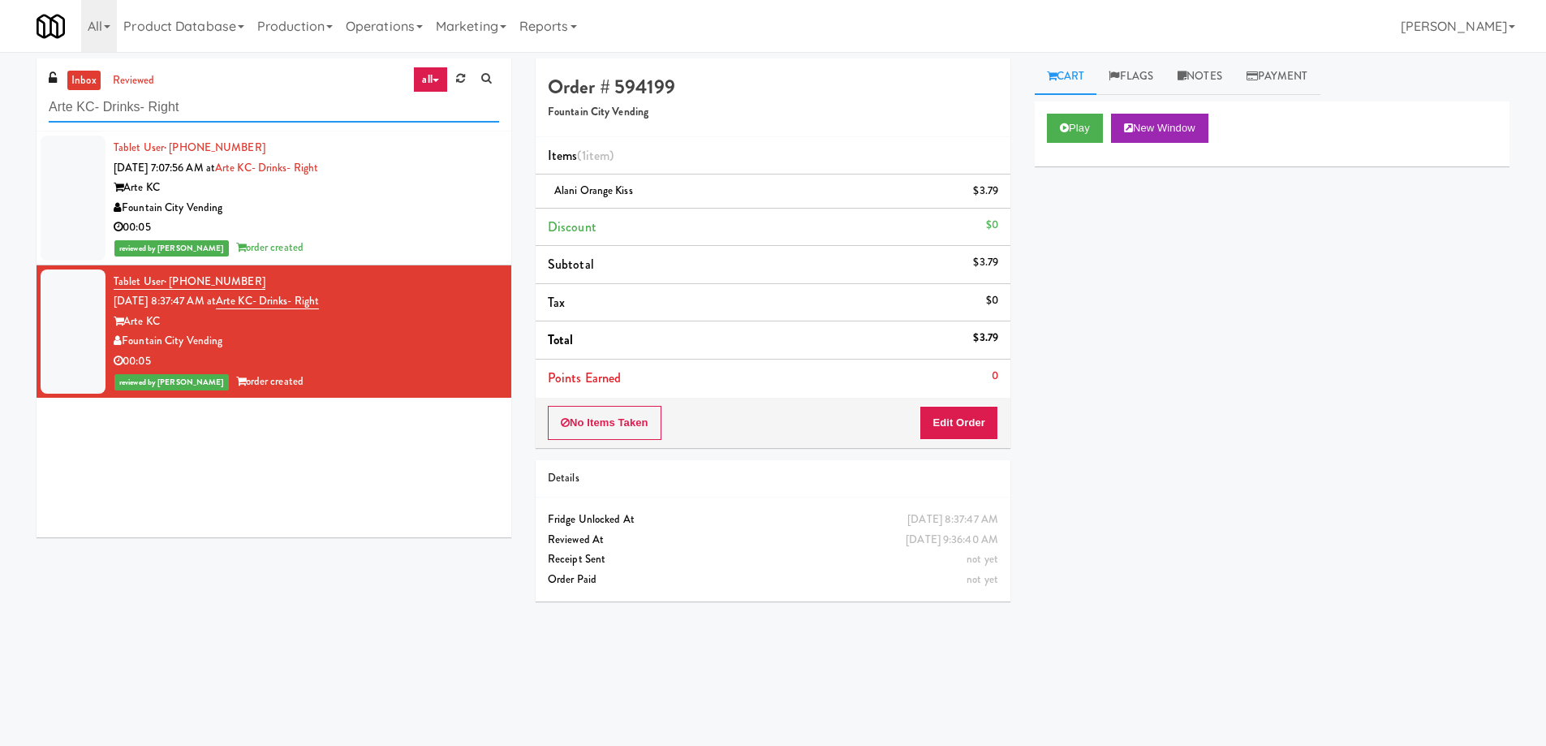
click at [298, 105] on input "Arte KC- Drinks- Right" at bounding box center [274, 107] width 450 height 30
click at [296, 105] on input "Arte KC- Drinks- Right" at bounding box center [274, 107] width 450 height 30
paste input "The Waverly - Drinks"
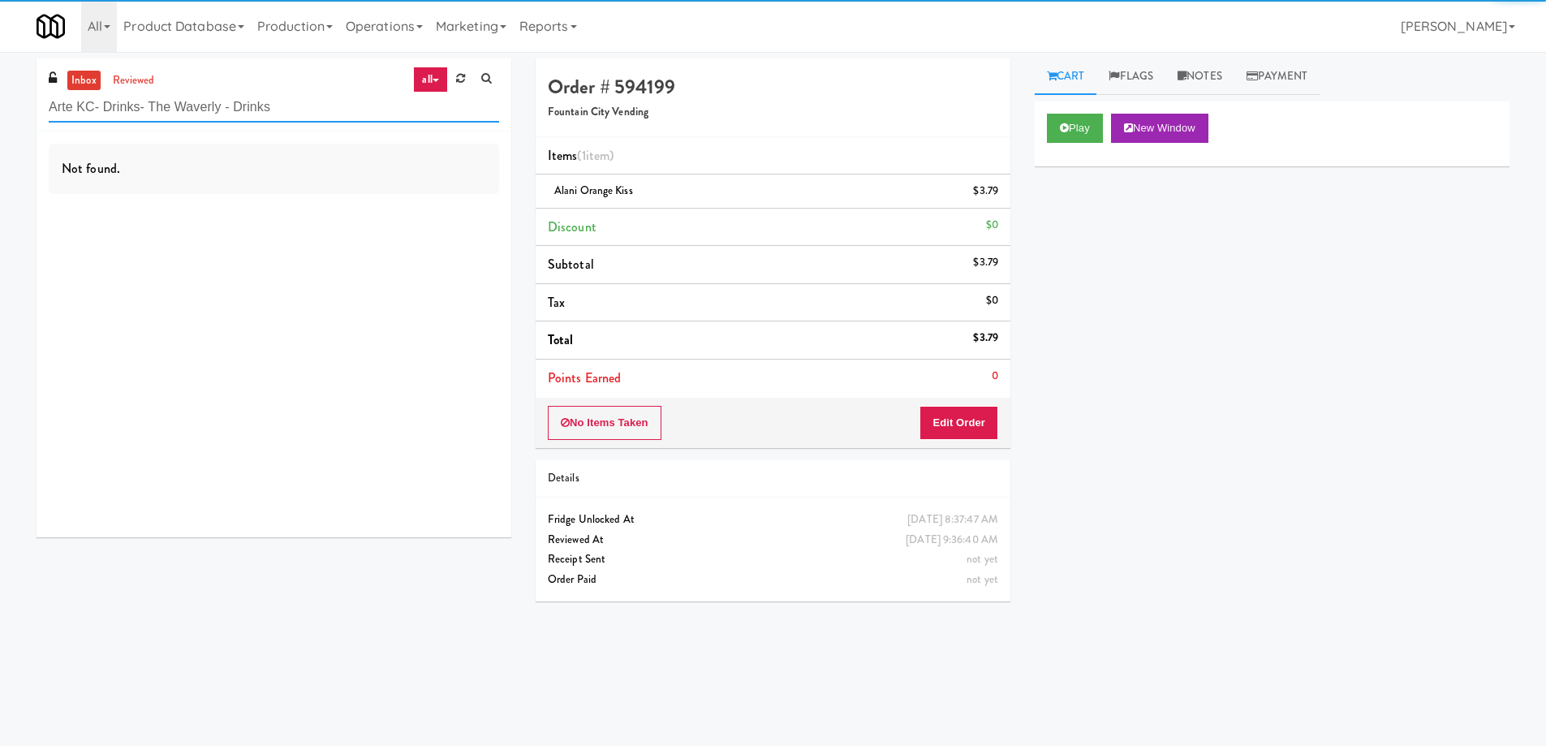
click at [257, 105] on input "Arte KC- Drinks- The Waverly - Drinks" at bounding box center [274, 107] width 450 height 30
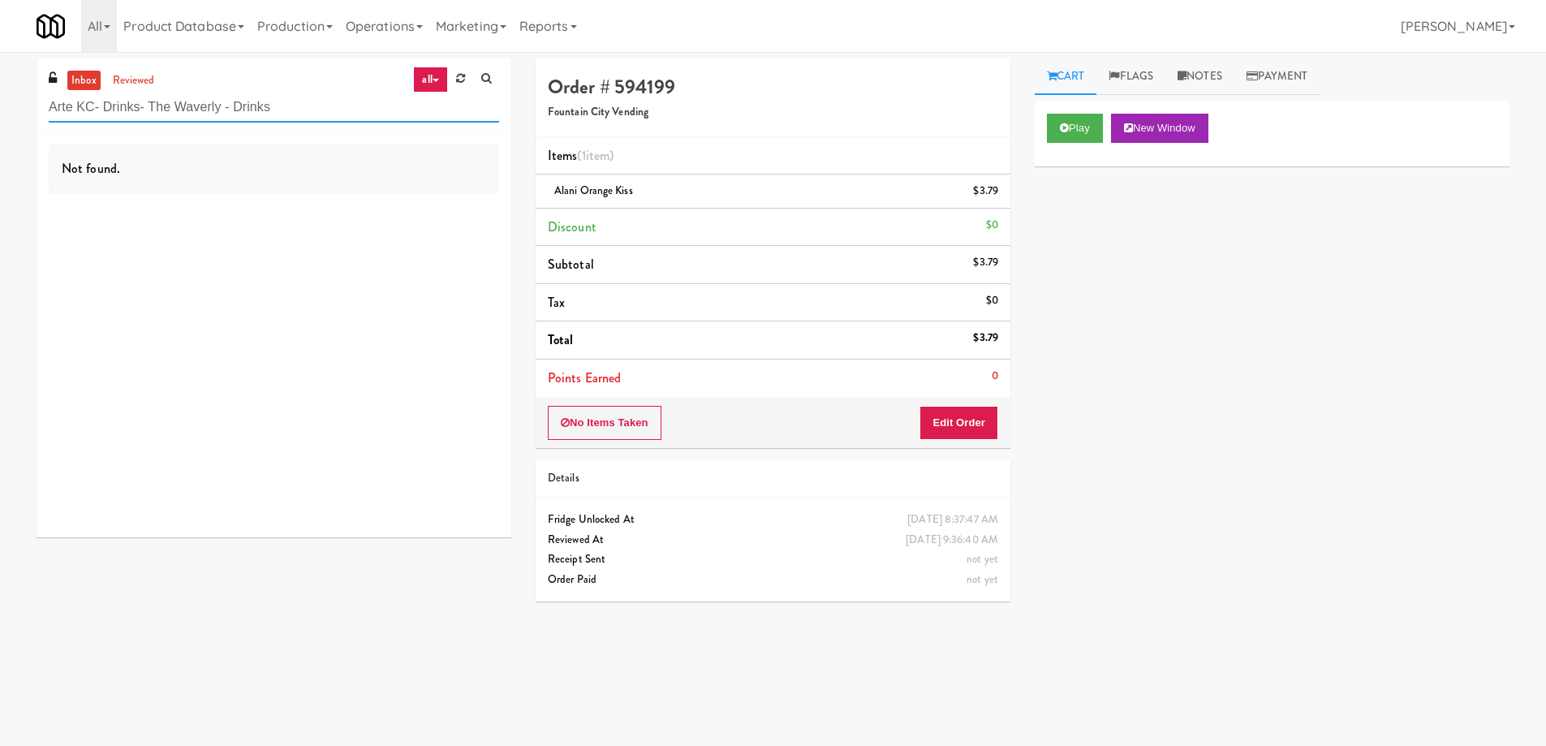
click at [256, 105] on input "Arte KC- Drinks- The Waverly - Drinks" at bounding box center [274, 107] width 450 height 30
paste input "text"
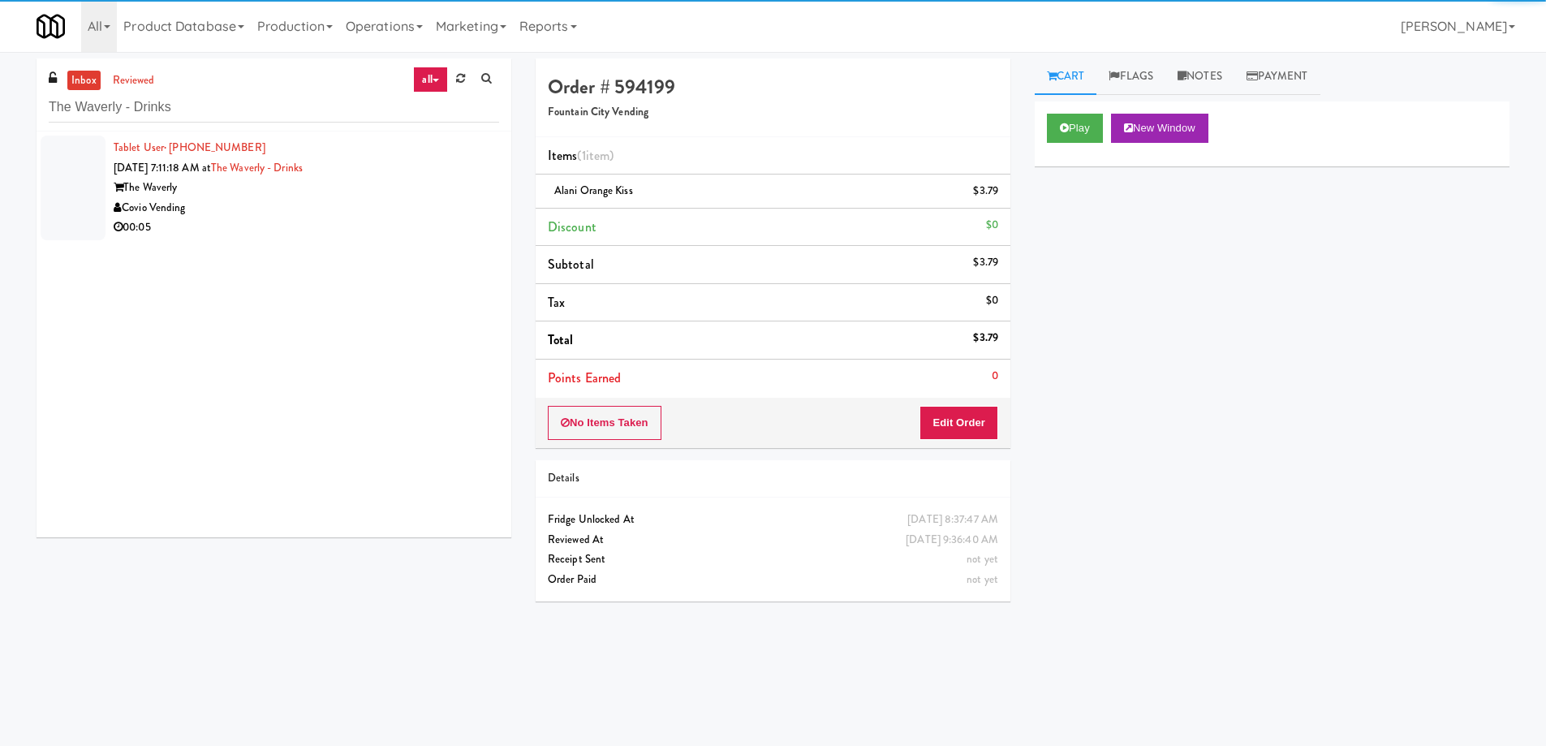
click at [337, 205] on div "Covio Vending" at bounding box center [306, 208] width 385 height 20
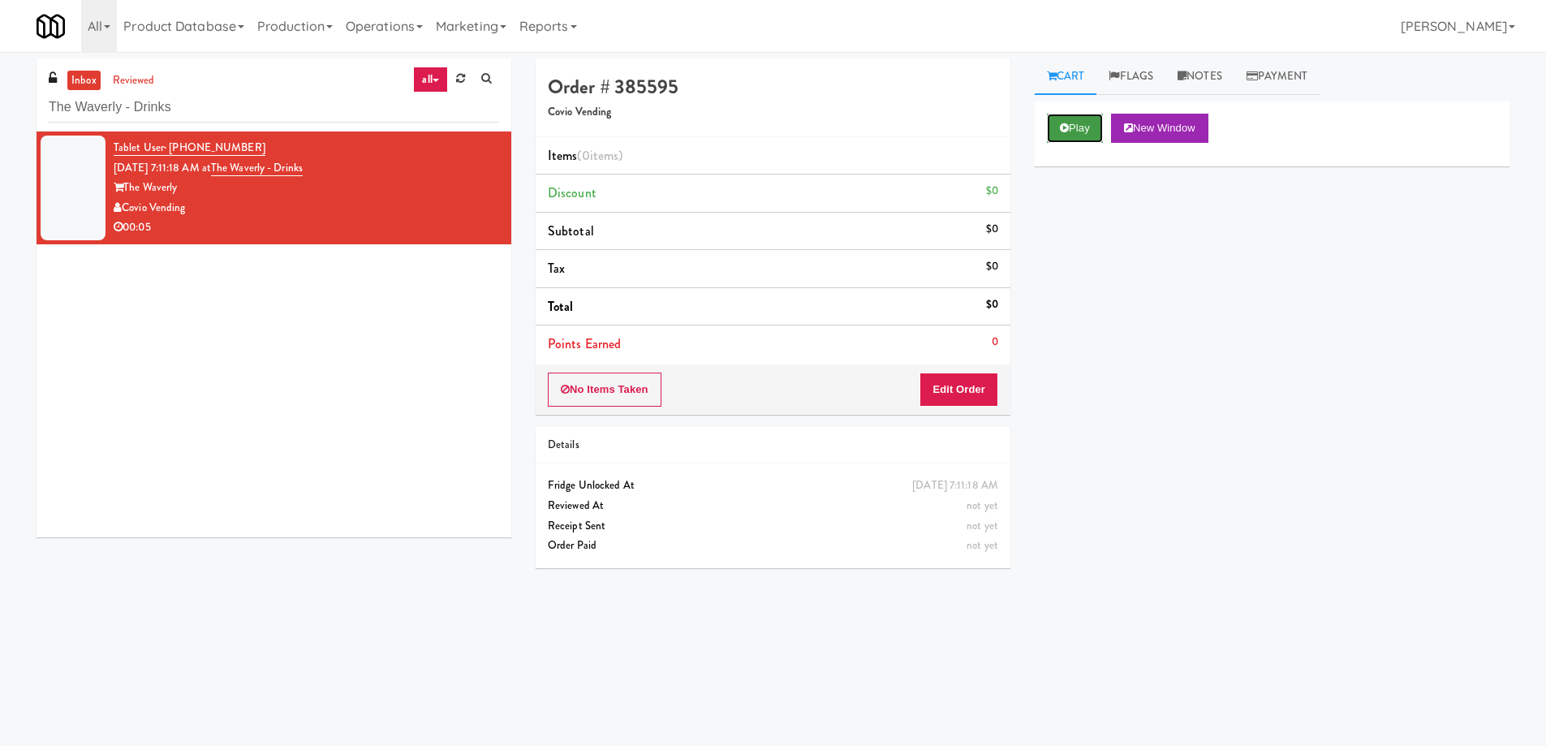
click at [1048, 131] on button "Play" at bounding box center [1075, 128] width 56 height 29
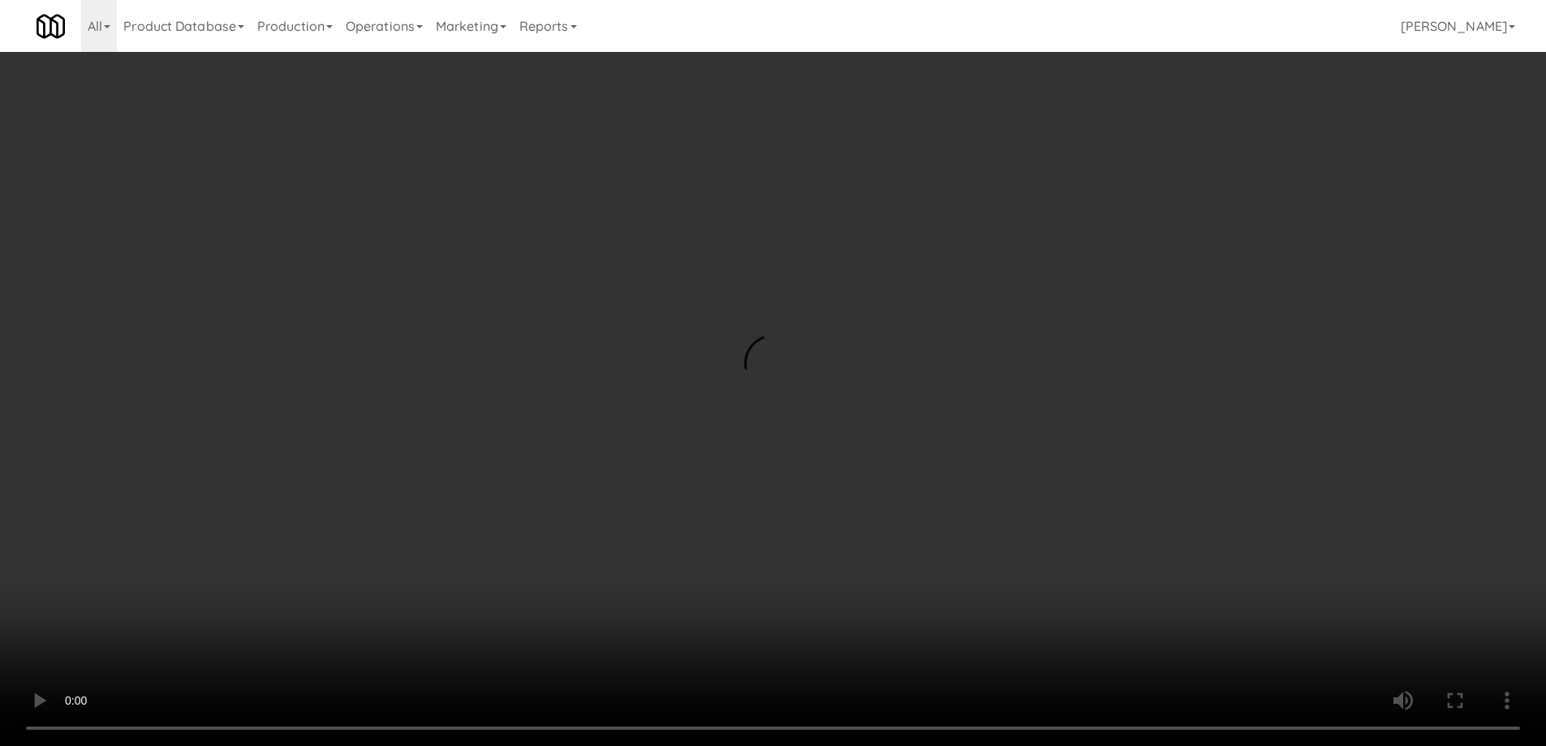
click at [1001, 386] on div "No Items Taken Edit Order" at bounding box center [772, 389] width 475 height 50
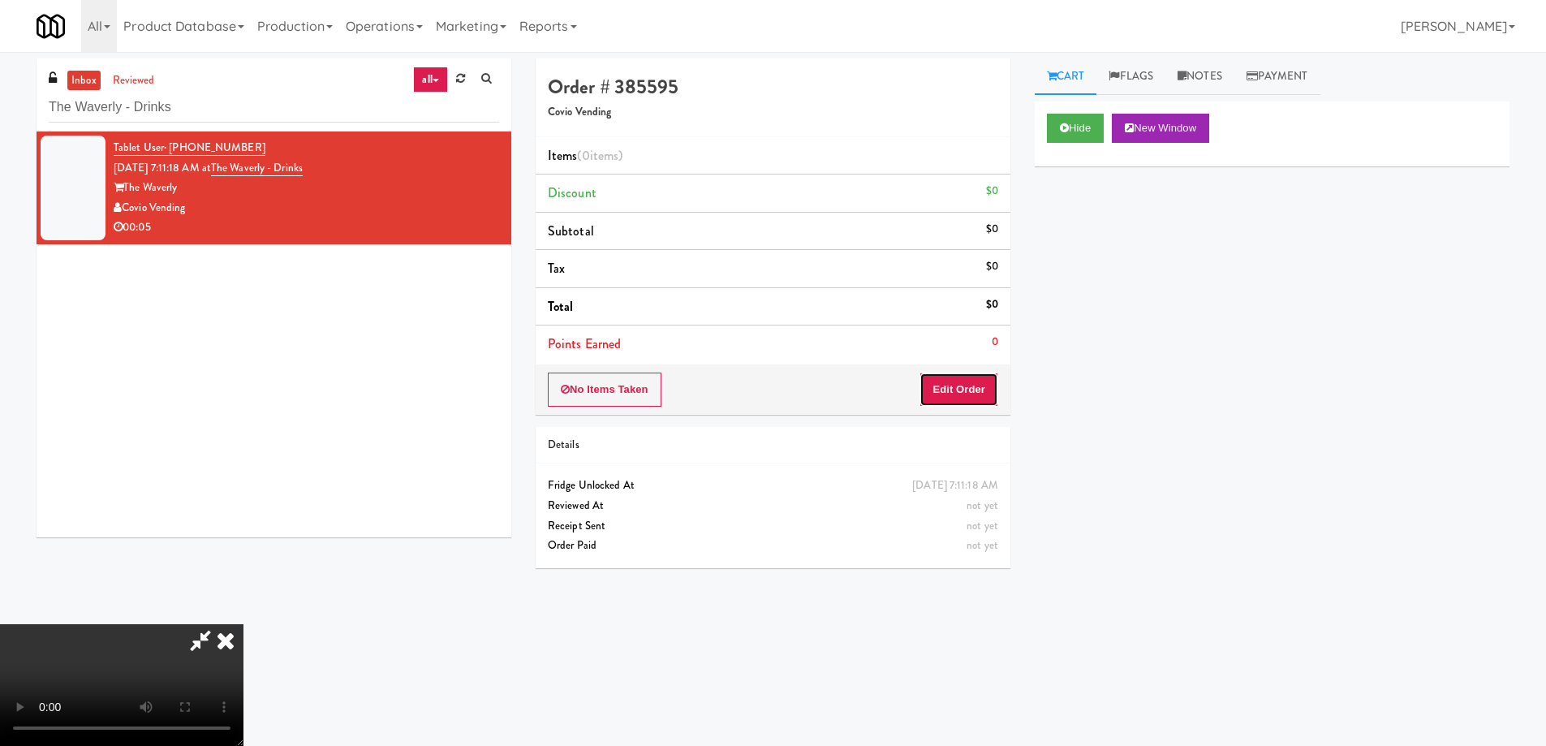
drag, startPoint x: 983, startPoint y: 391, endPoint x: 1023, endPoint y: 338, distance: 67.2
click at [984, 385] on button "Edit Order" at bounding box center [958, 389] width 79 height 34
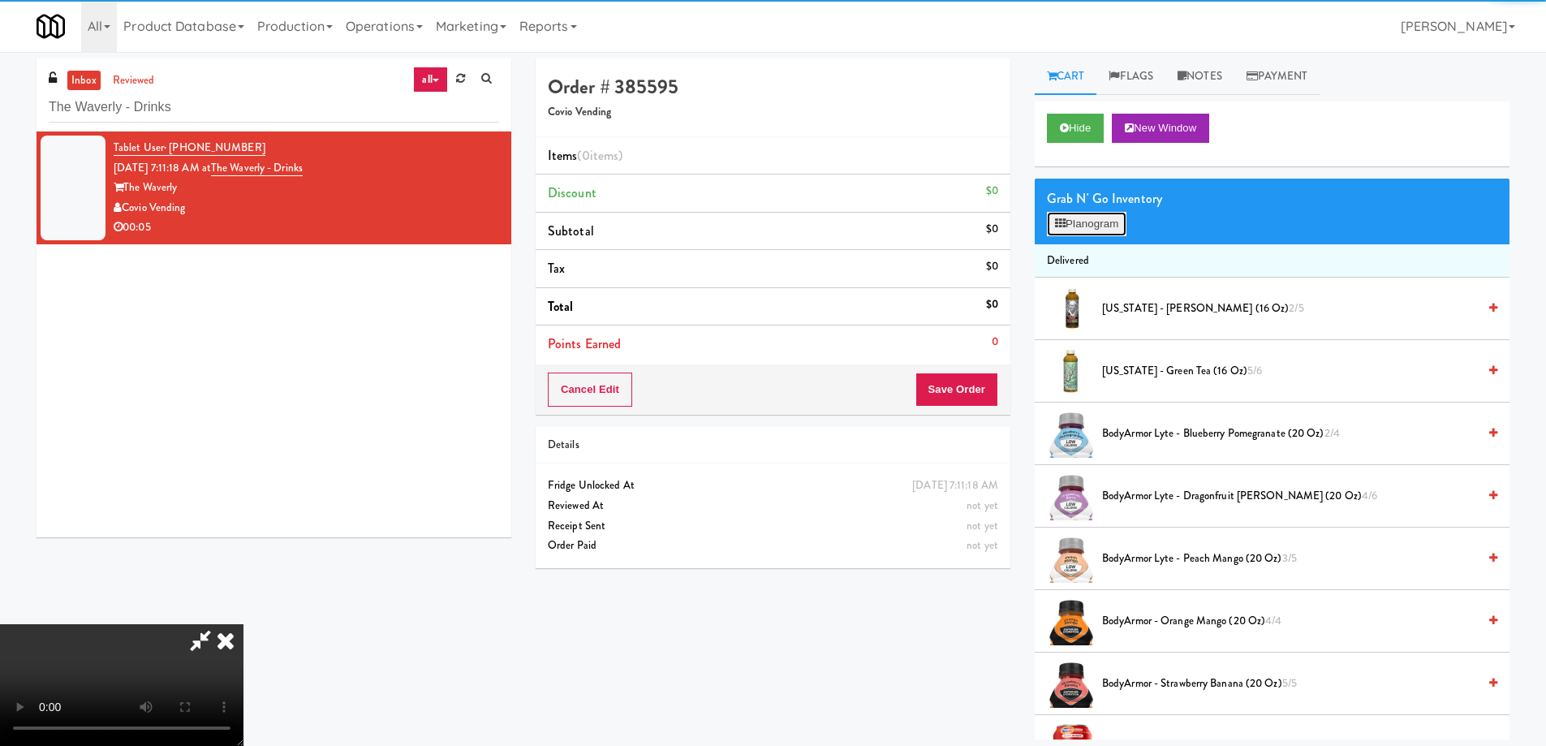
click at [1104, 213] on button "Planogram" at bounding box center [1087, 224] width 80 height 24
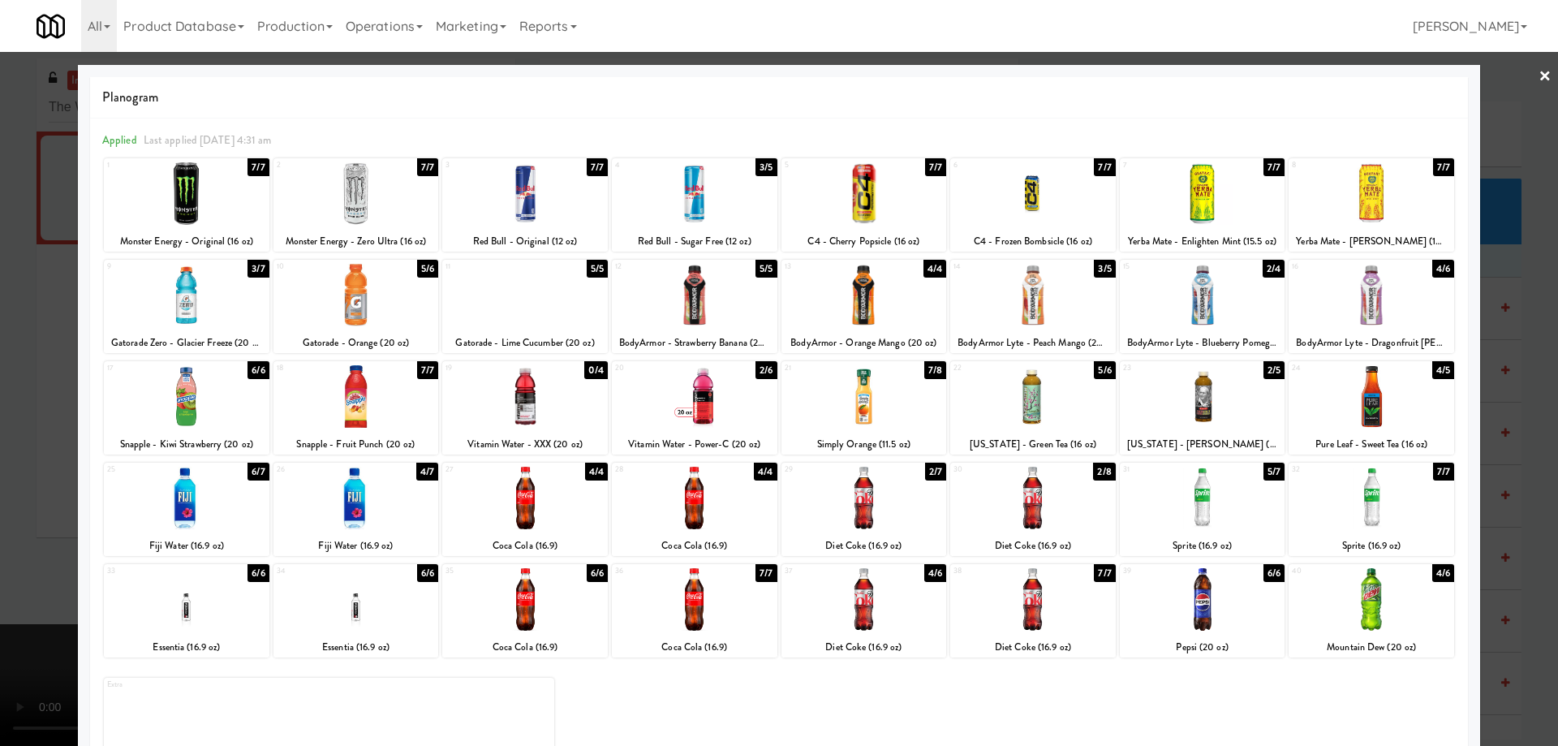
click at [1074, 292] on div at bounding box center [1033, 295] width 166 height 62
click at [1538, 81] on link "×" at bounding box center [1544, 77] width 13 height 50
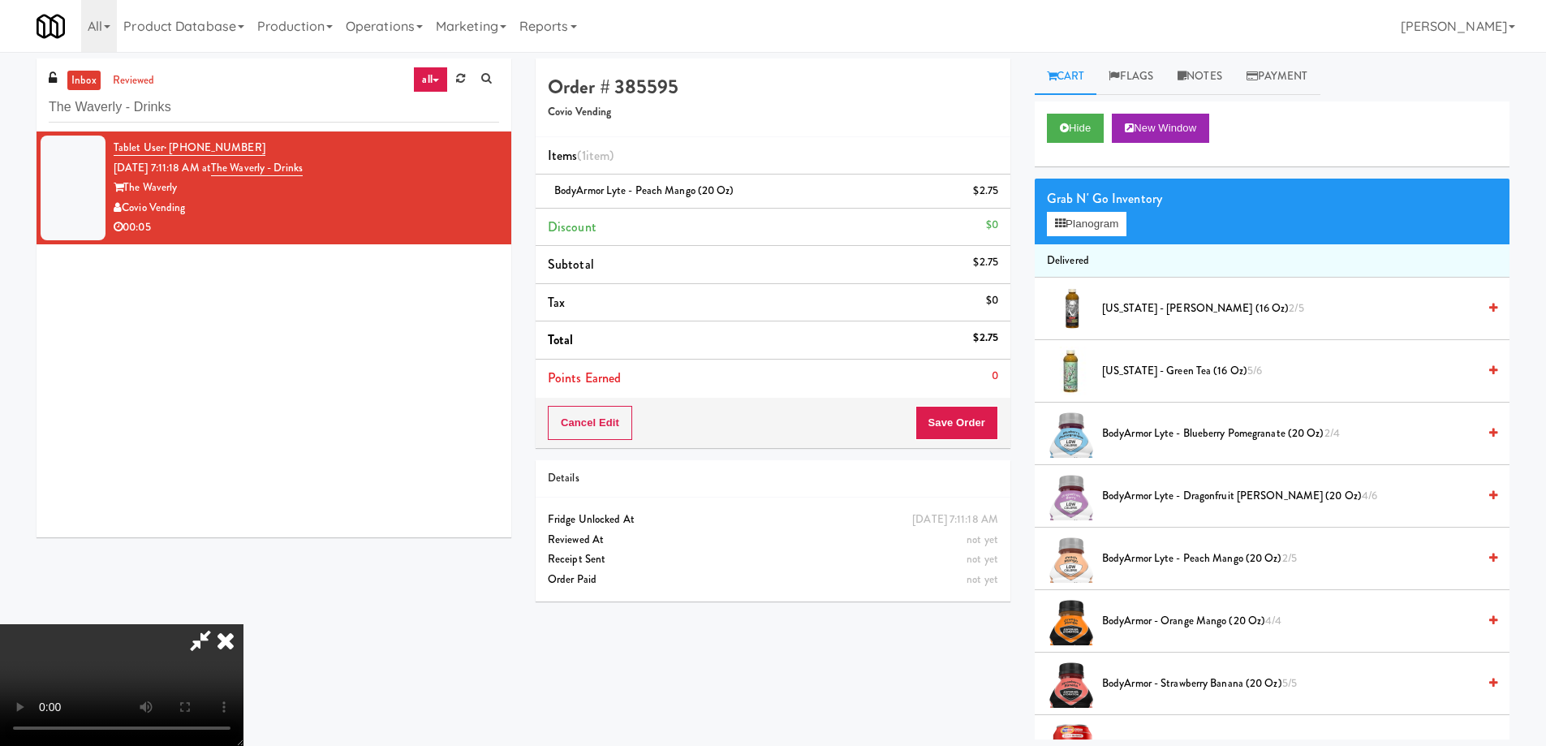
scroll to position [29, 0]
click at [957, 411] on button "Save Order" at bounding box center [956, 423] width 83 height 34
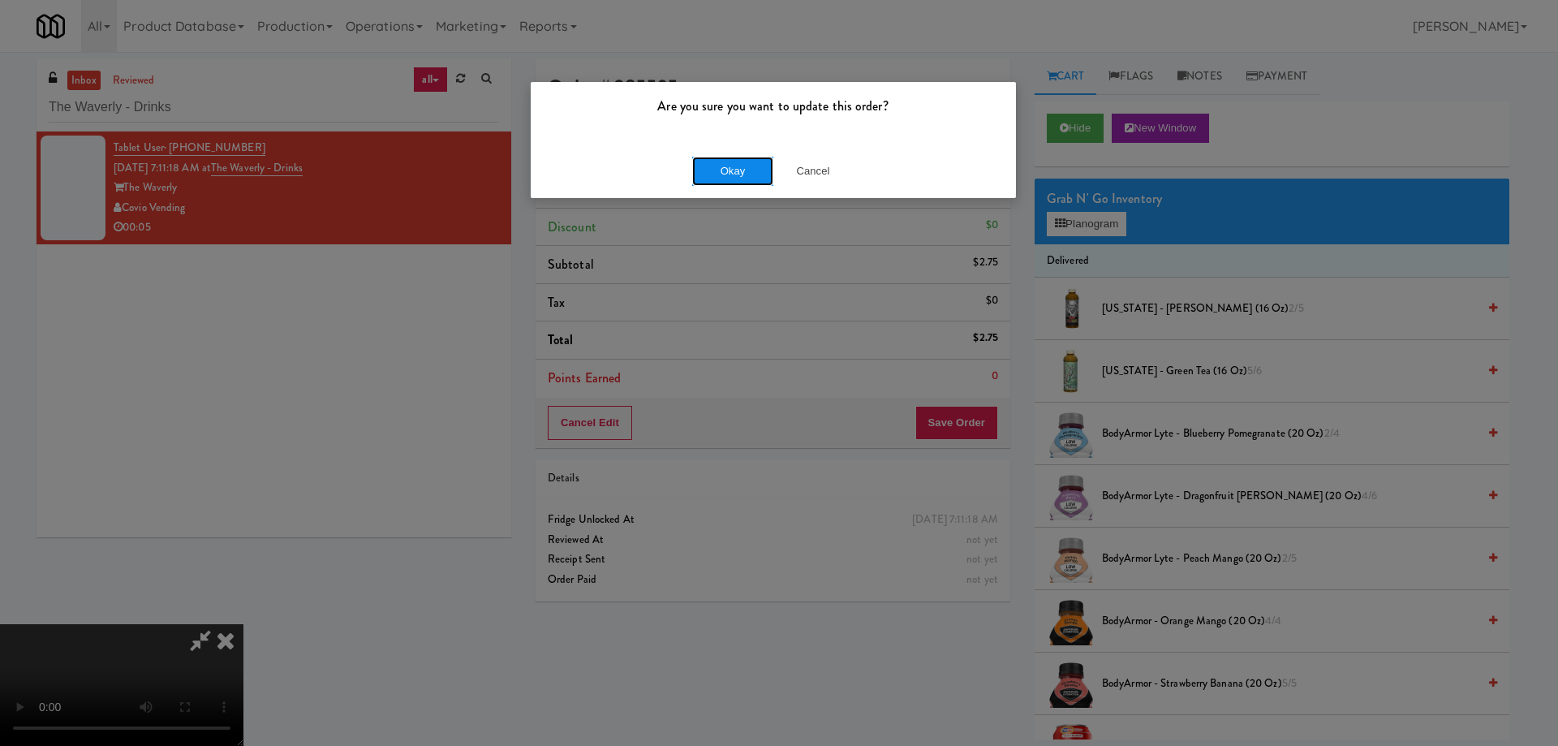
click at [720, 173] on button "Okay" at bounding box center [732, 171] width 81 height 29
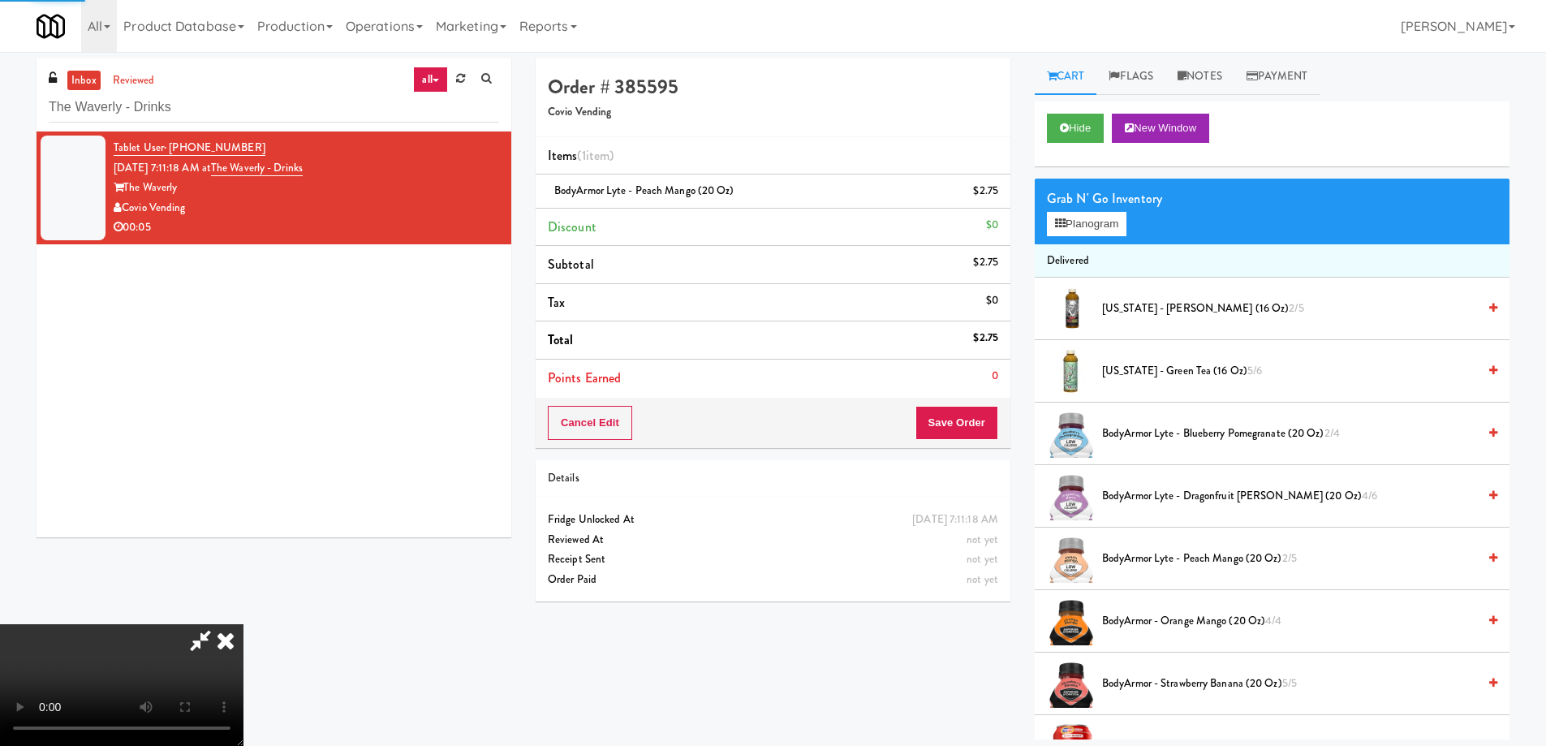
scroll to position [0, 0]
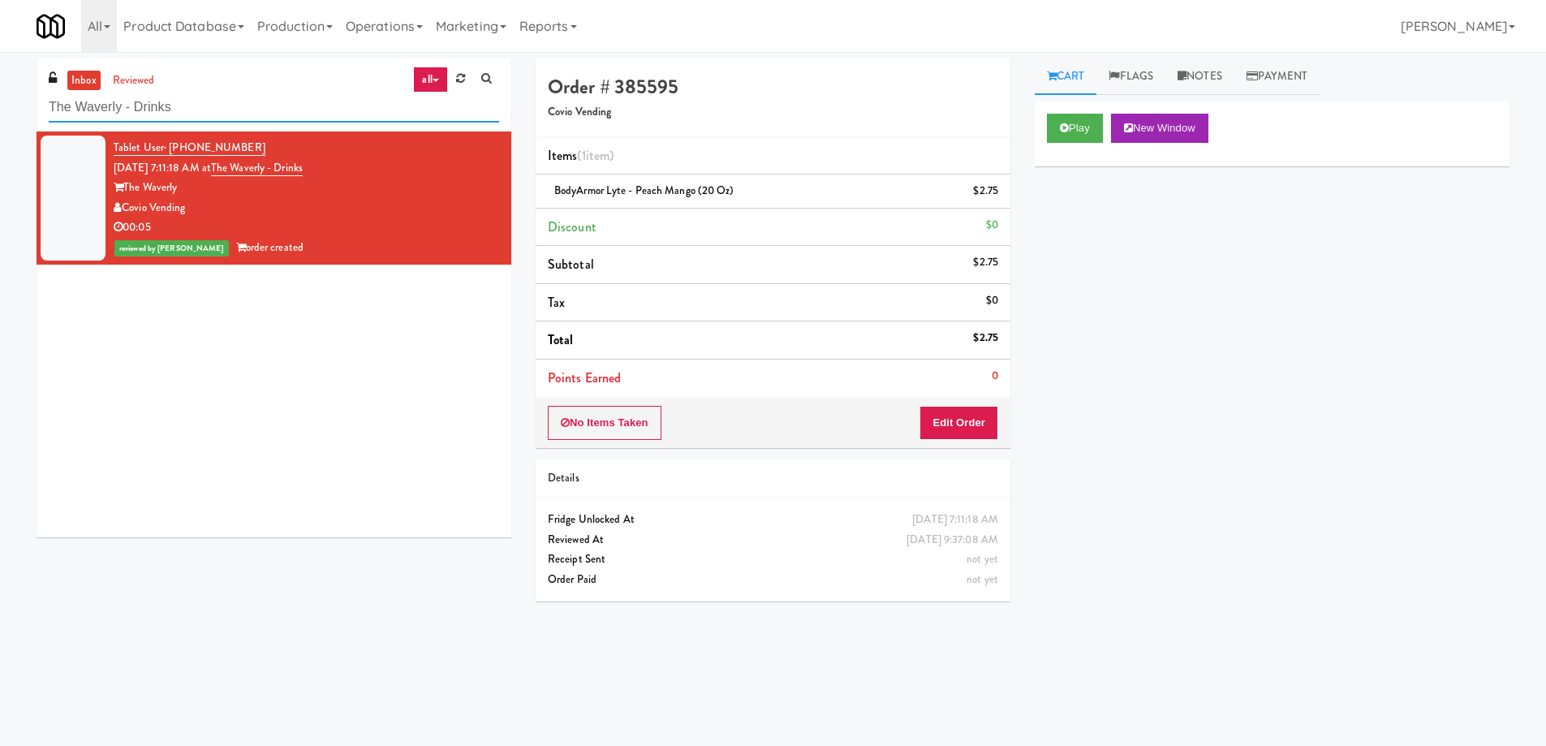
click at [295, 105] on input "The Waverly - Drinks" at bounding box center [274, 107] width 450 height 30
paste input "[GEOGRAPHIC_DATA] - [GEOGRAPHIC_DATA] Entrance"
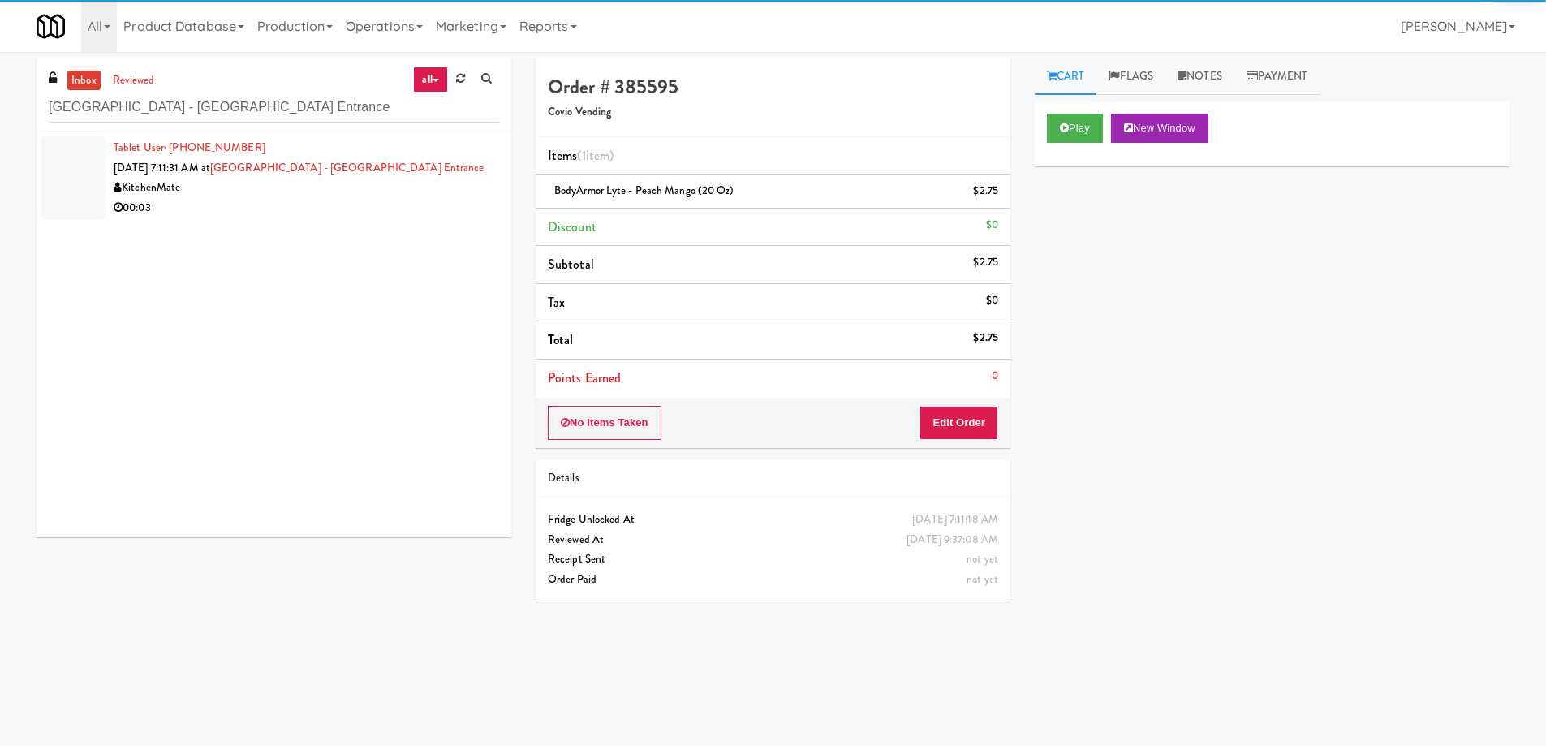
click at [419, 220] on li "Tablet User · (416) 827-2121 [DATE] 7:11:31 AM at [GEOGRAPHIC_DATA] - [GEOGRAPH…" at bounding box center [274, 177] width 475 height 92
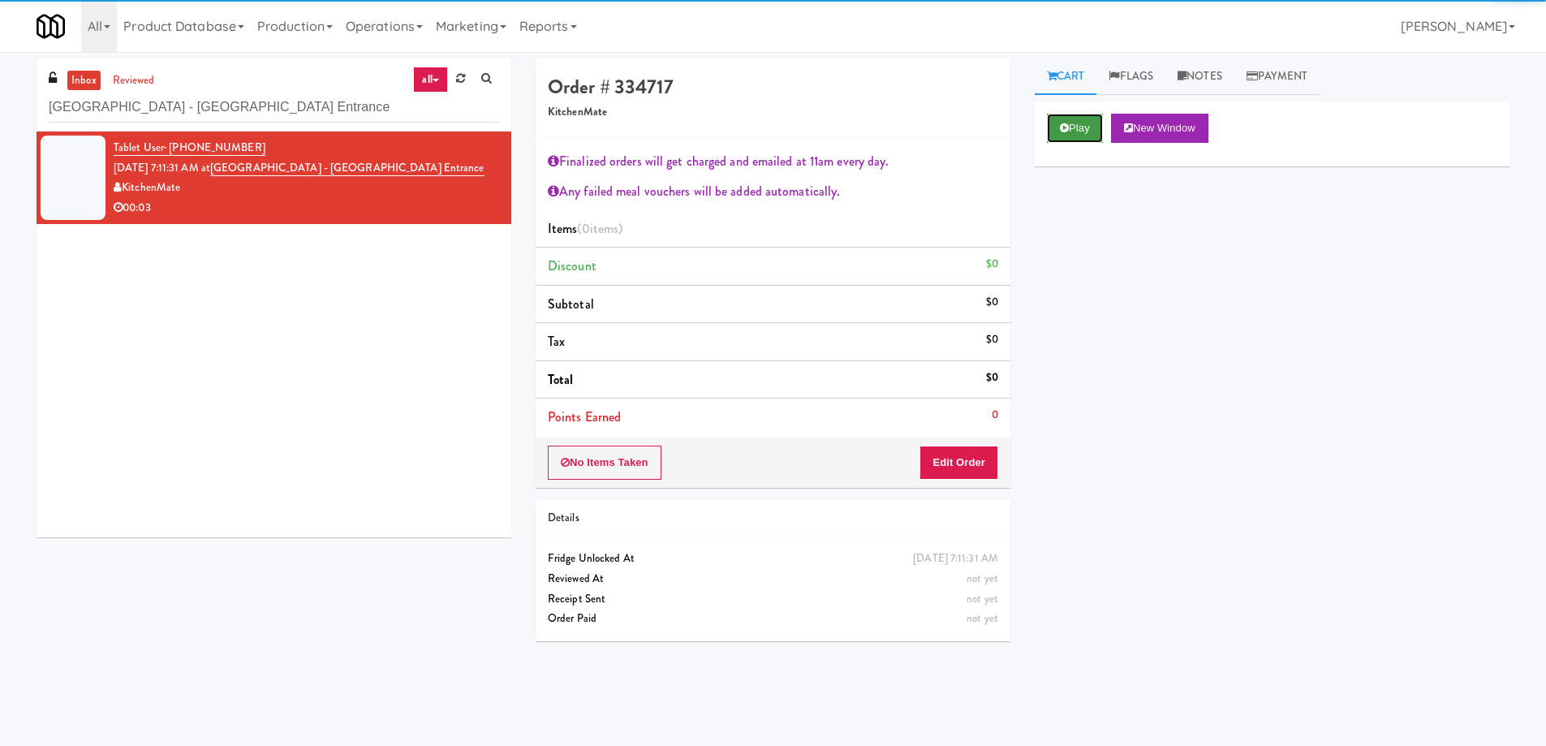
click at [1103, 127] on button "Play" at bounding box center [1075, 128] width 56 height 29
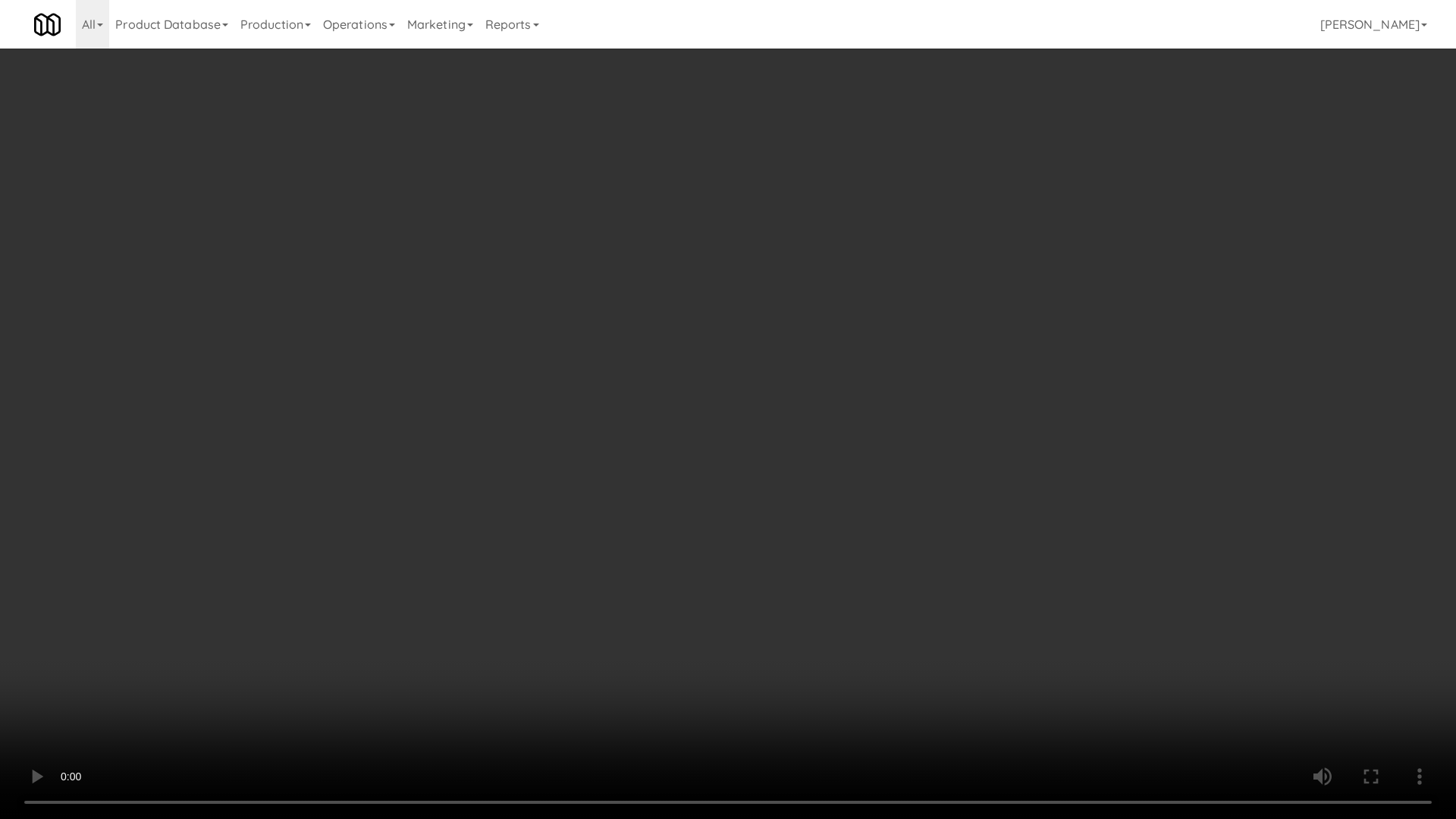
click at [642, 528] on video at bounding box center [728, 410] width 1456 height 819
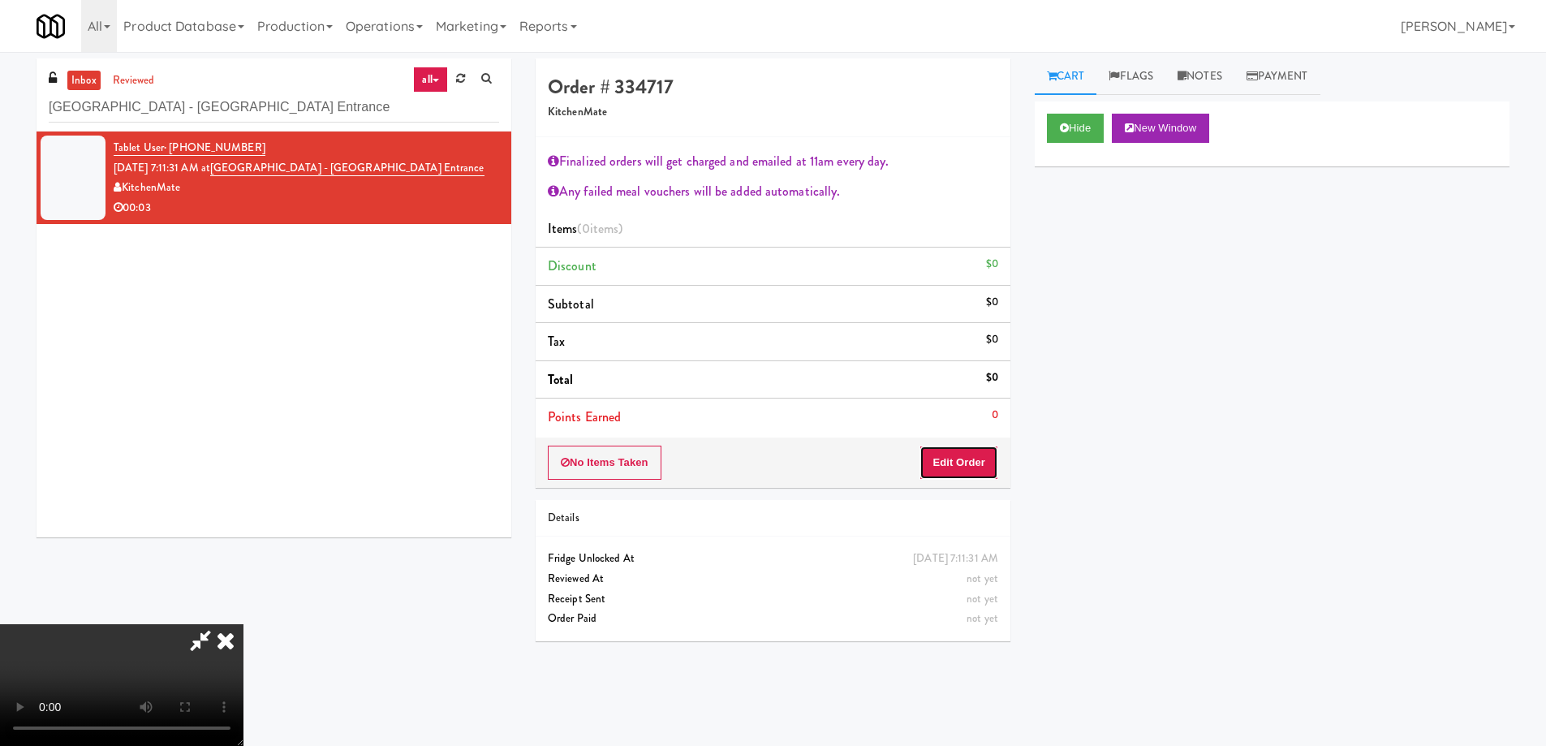
click at [991, 467] on button "Edit Order" at bounding box center [958, 462] width 79 height 34
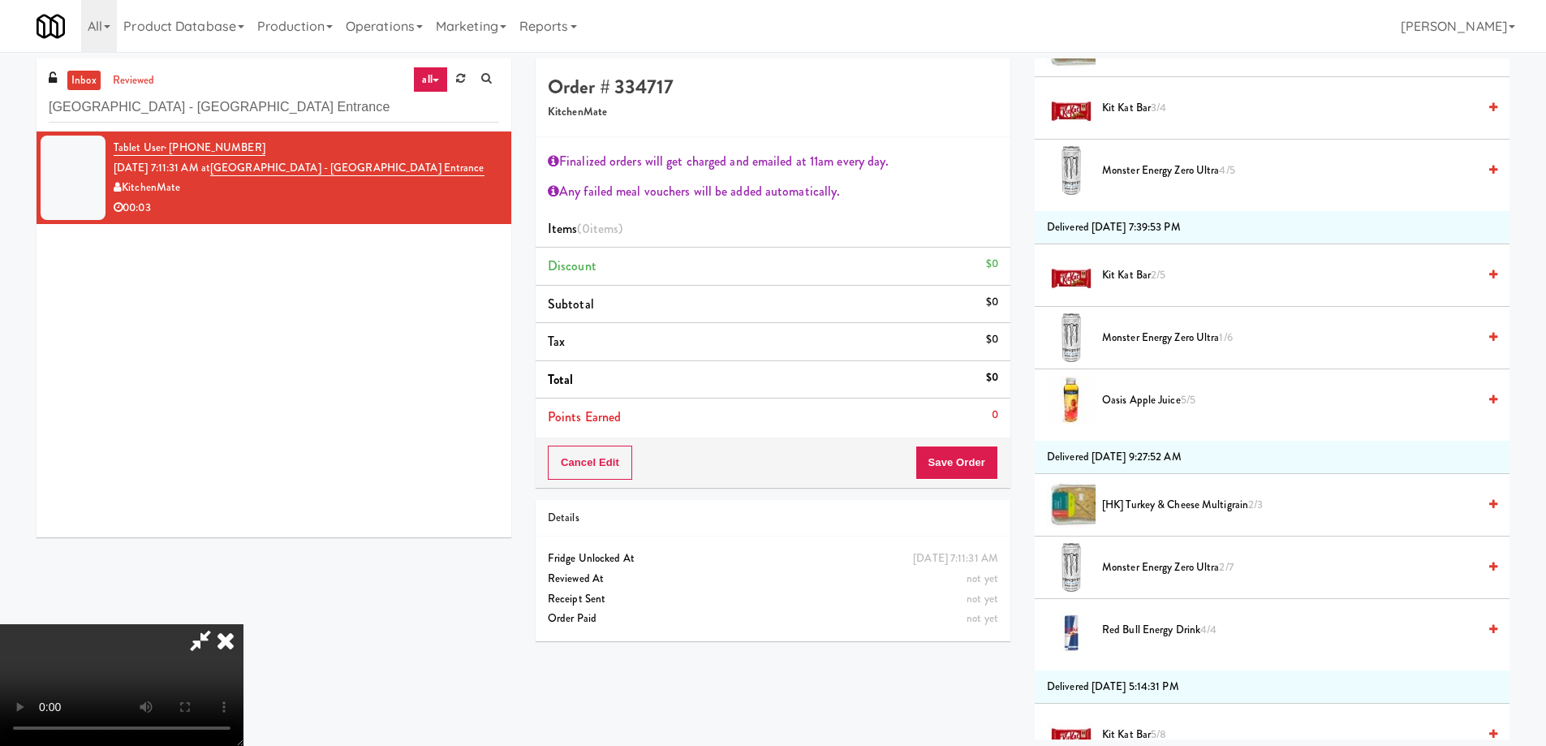
scroll to position [730, 0]
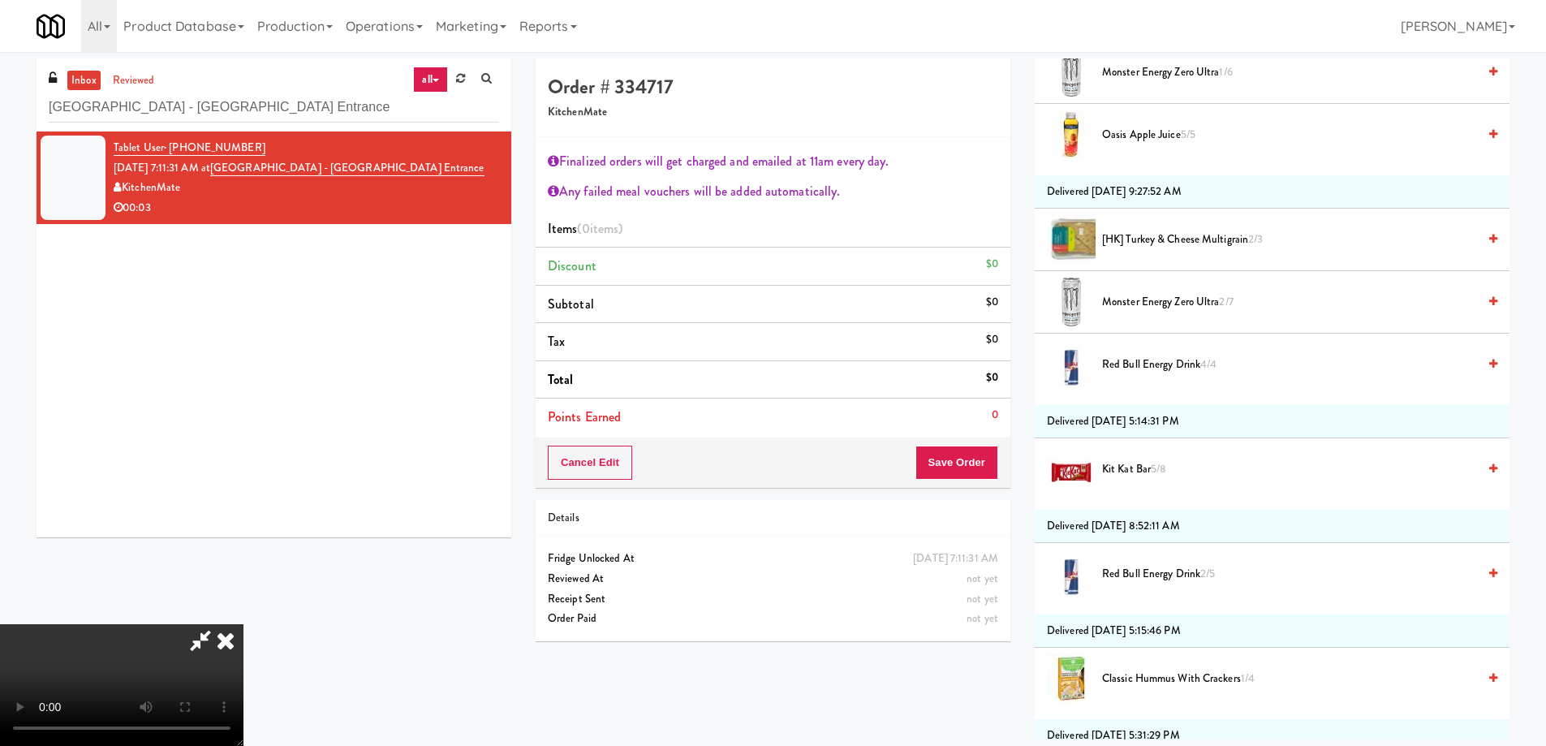
click at [1142, 361] on span "Red Bull Energy Drink 4/4" at bounding box center [1289, 365] width 375 height 20
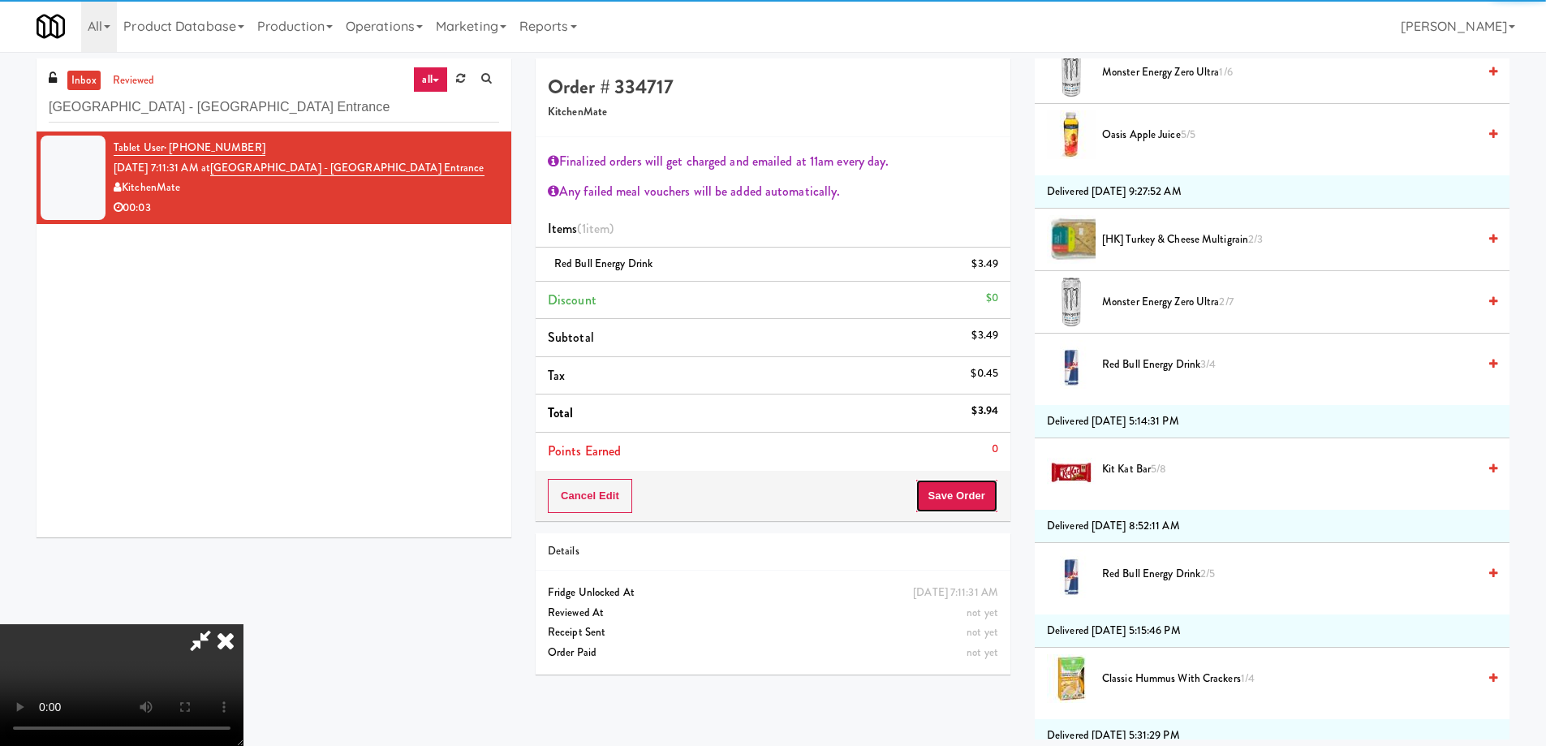
click at [986, 498] on button "Save Order" at bounding box center [956, 496] width 83 height 34
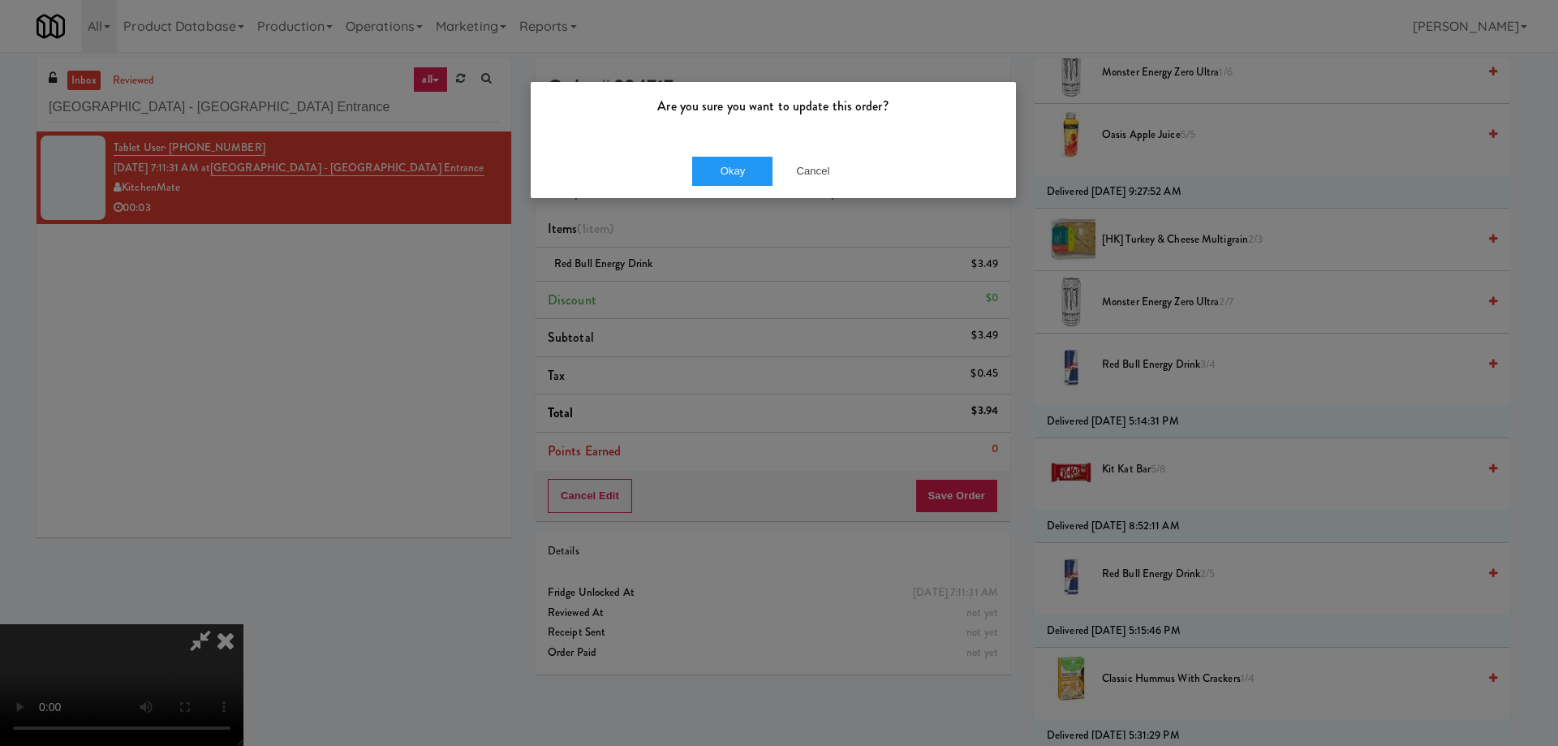
click at [730, 155] on div "Okay Cancel" at bounding box center [773, 171] width 485 height 54
click at [743, 171] on button "Okay" at bounding box center [732, 171] width 81 height 29
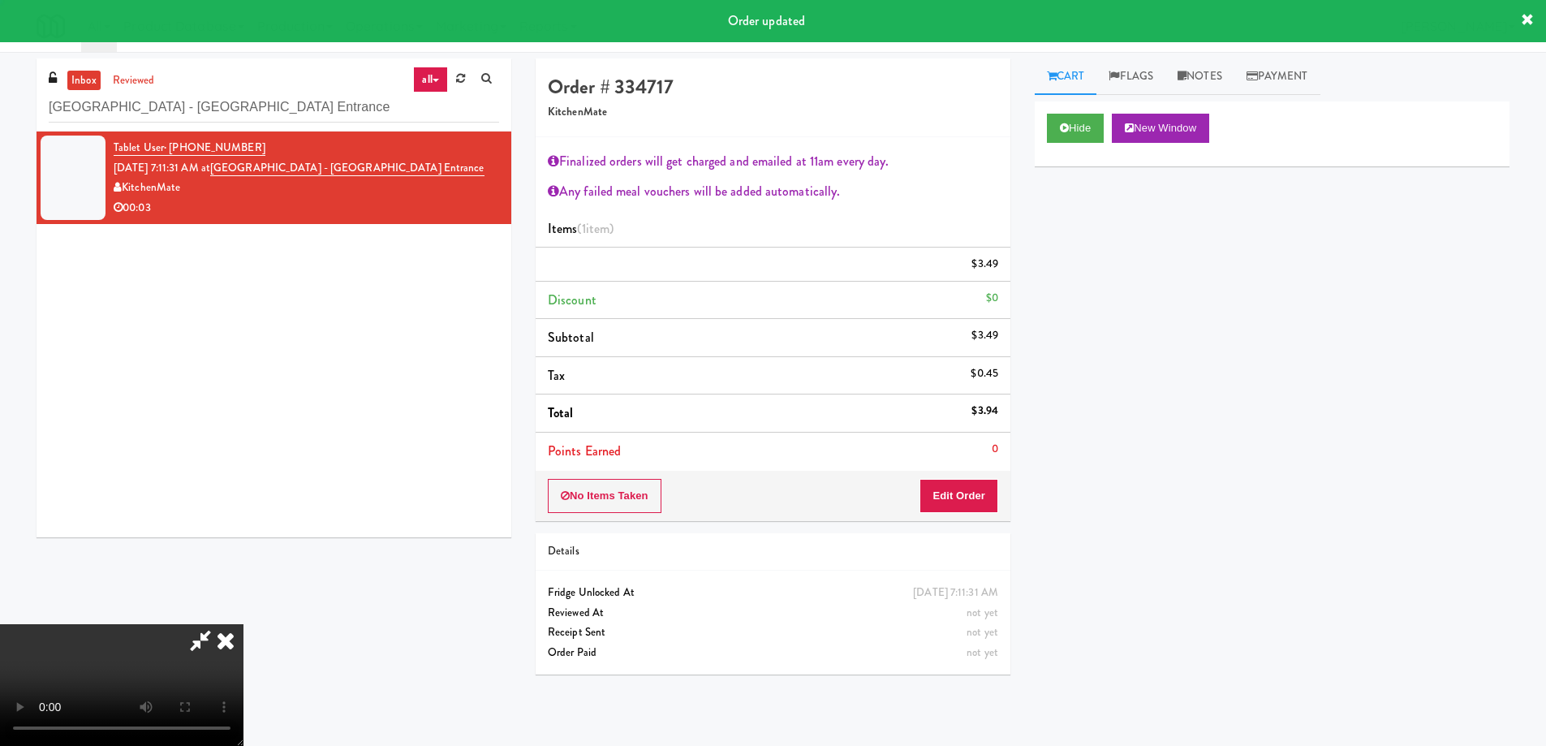
scroll to position [0, 0]
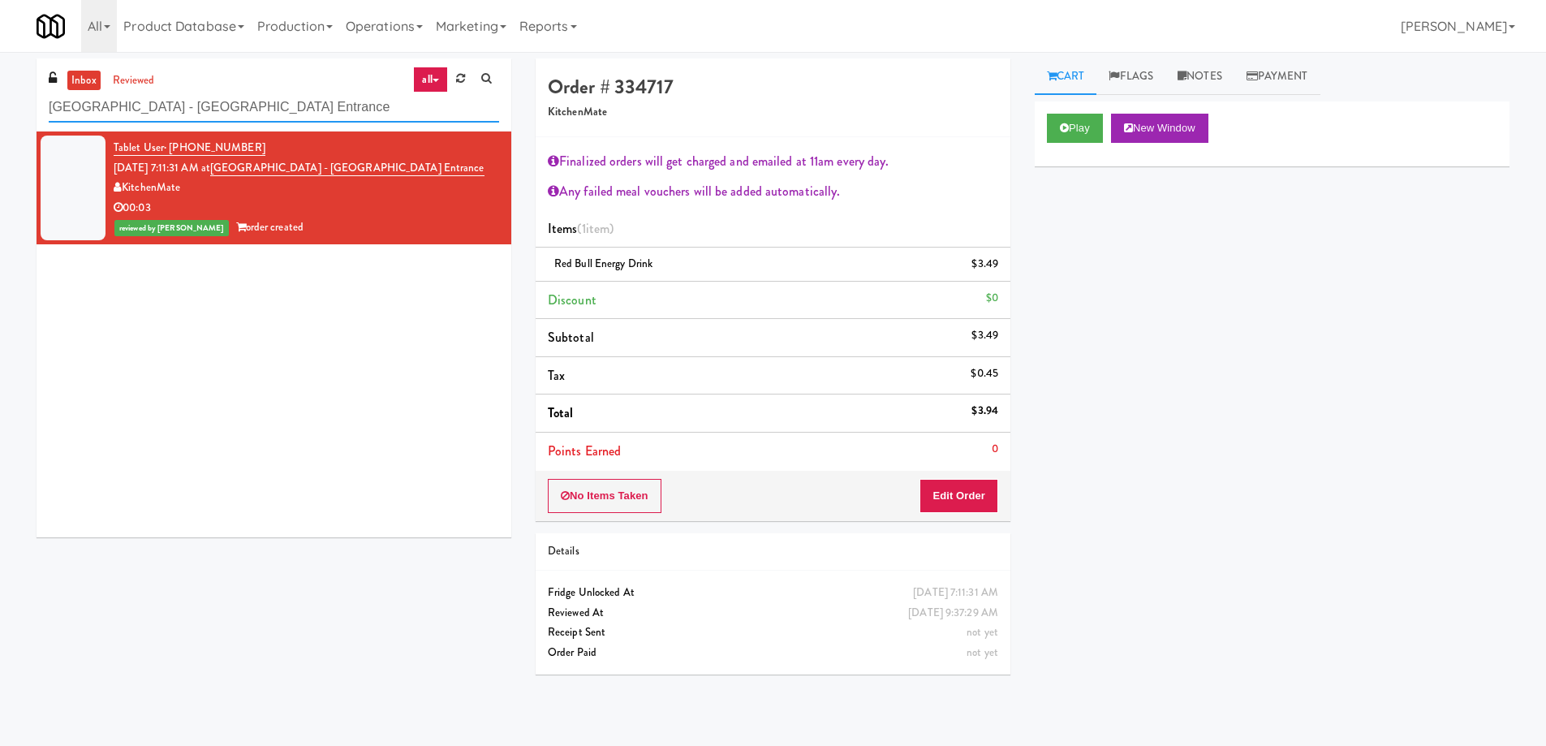
click at [299, 110] on input "[GEOGRAPHIC_DATA] - [GEOGRAPHIC_DATA] Entrance" at bounding box center [274, 107] width 450 height 30
paste input "Balchem Breakroom"
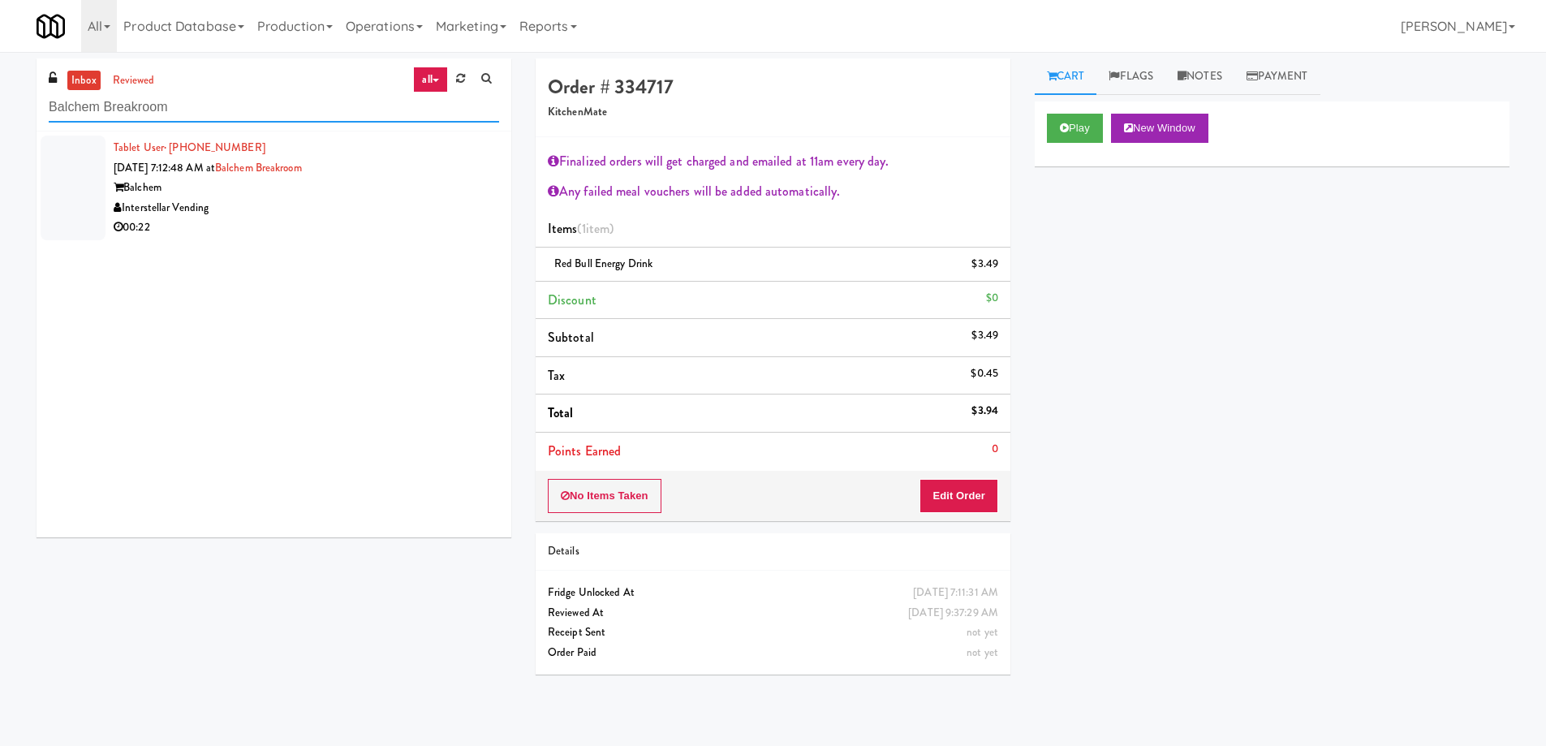
type input "Balchem Breakroom"
click at [360, 227] on div "00:22" at bounding box center [306, 227] width 385 height 20
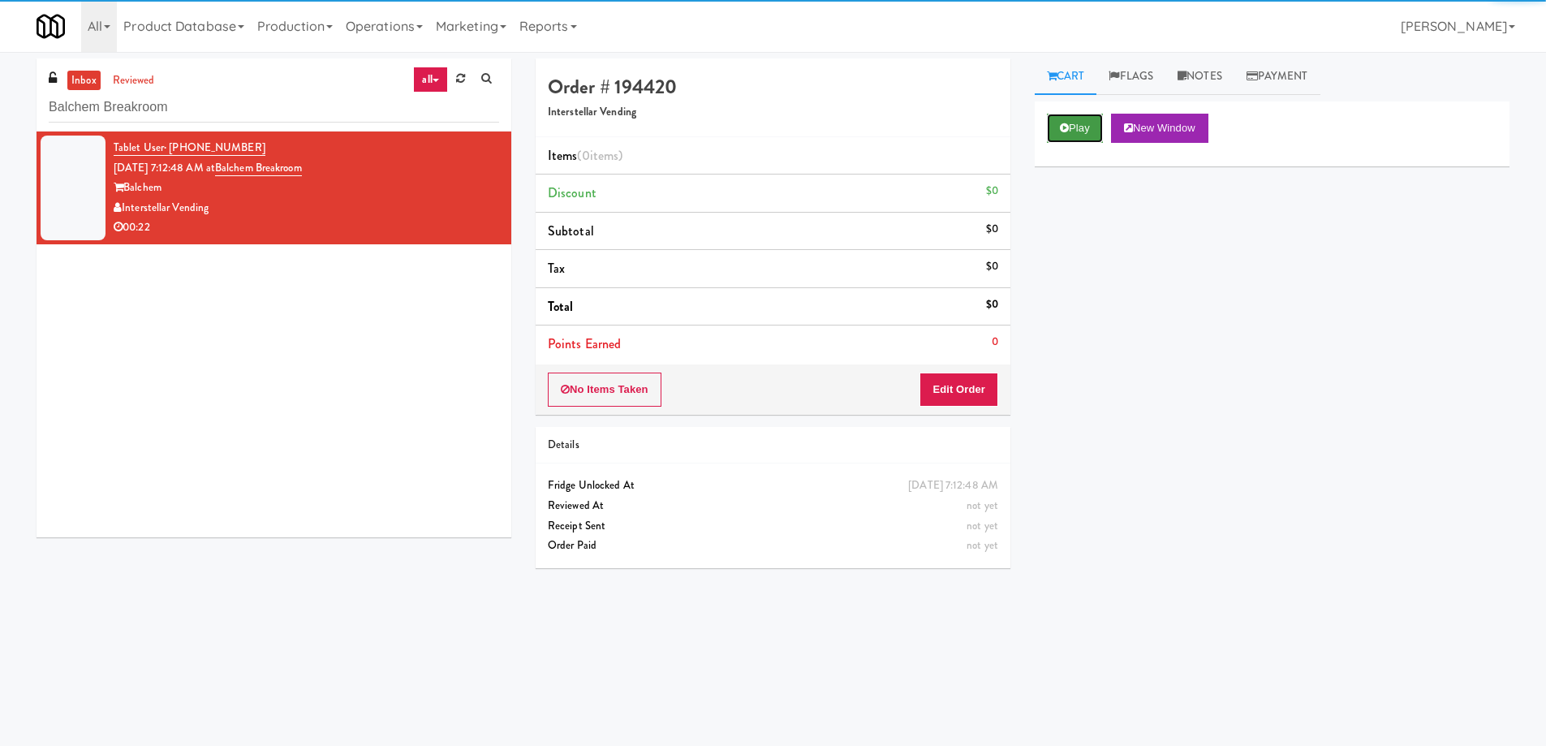
click at [1094, 121] on button "Play" at bounding box center [1075, 128] width 56 height 29
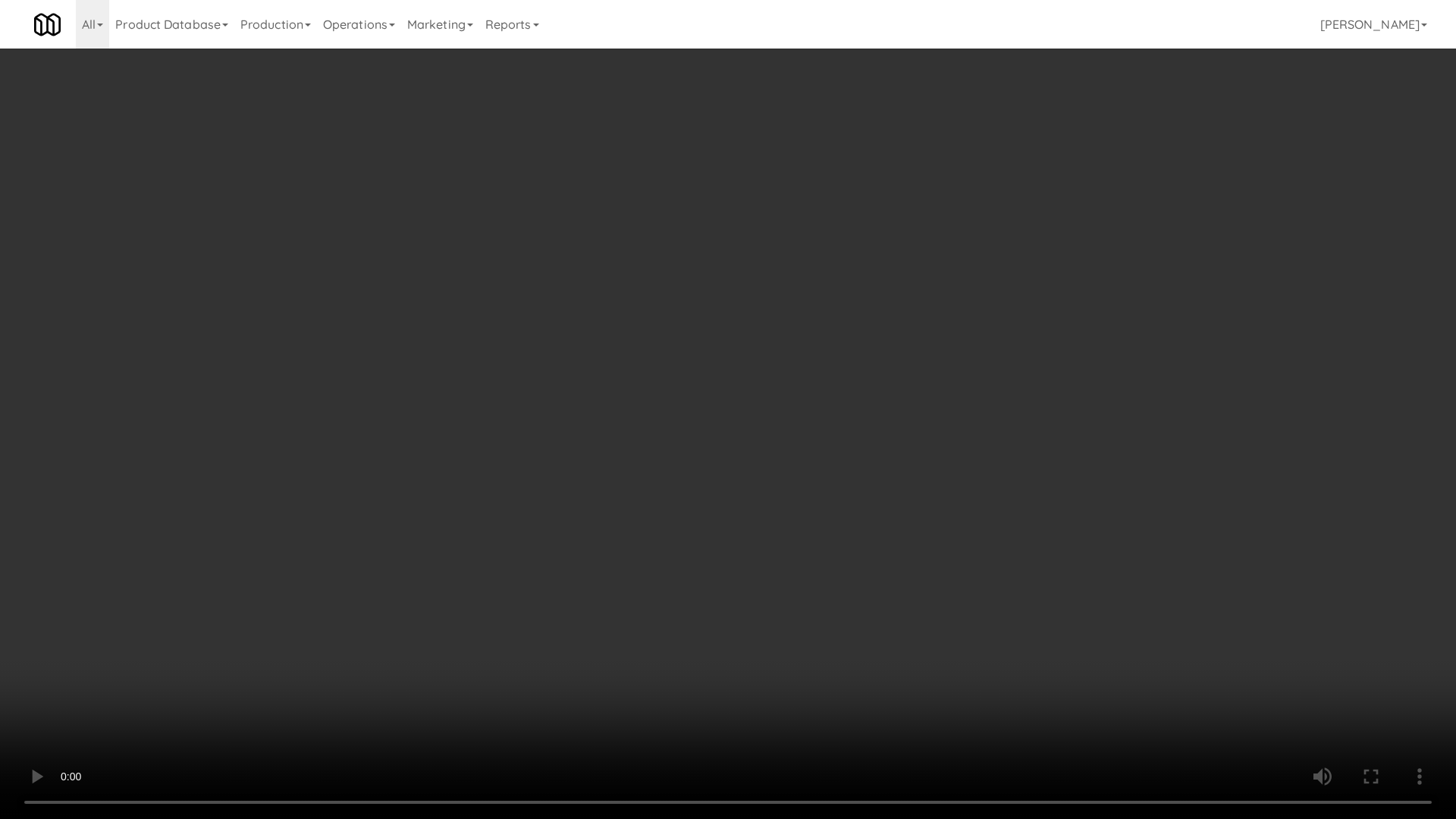
drag, startPoint x: 709, startPoint y: 440, endPoint x: 901, endPoint y: 495, distance: 199.7
click at [709, 440] on video at bounding box center [728, 410] width 1456 height 819
click at [739, 518] on video at bounding box center [728, 410] width 1456 height 819
click at [705, 408] on video at bounding box center [728, 410] width 1456 height 819
click at [625, 378] on video at bounding box center [728, 410] width 1456 height 819
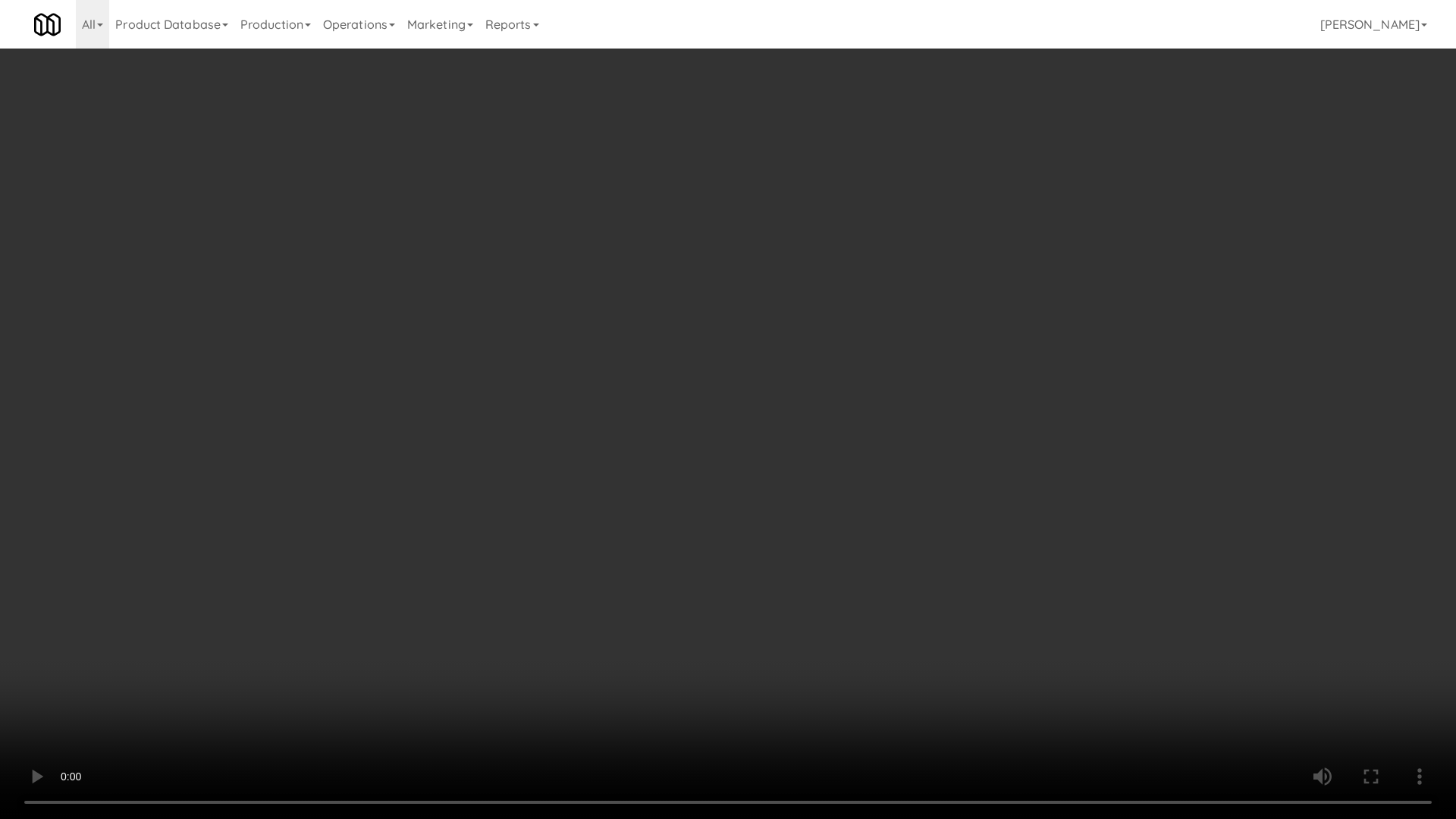
click at [580, 380] on video at bounding box center [728, 410] width 1456 height 819
click at [557, 392] on video at bounding box center [728, 410] width 1456 height 819
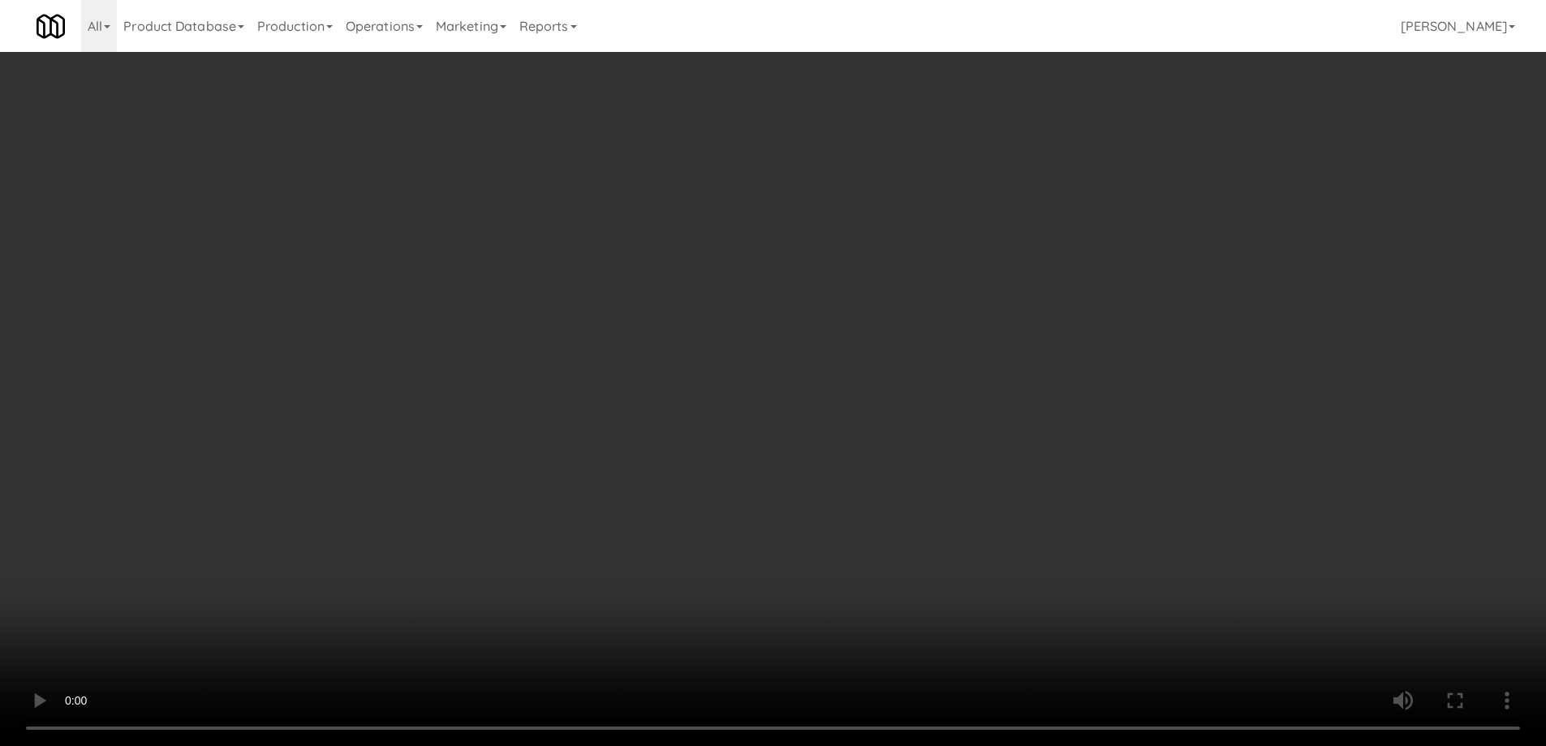
click at [647, 494] on video at bounding box center [773, 373] width 1546 height 746
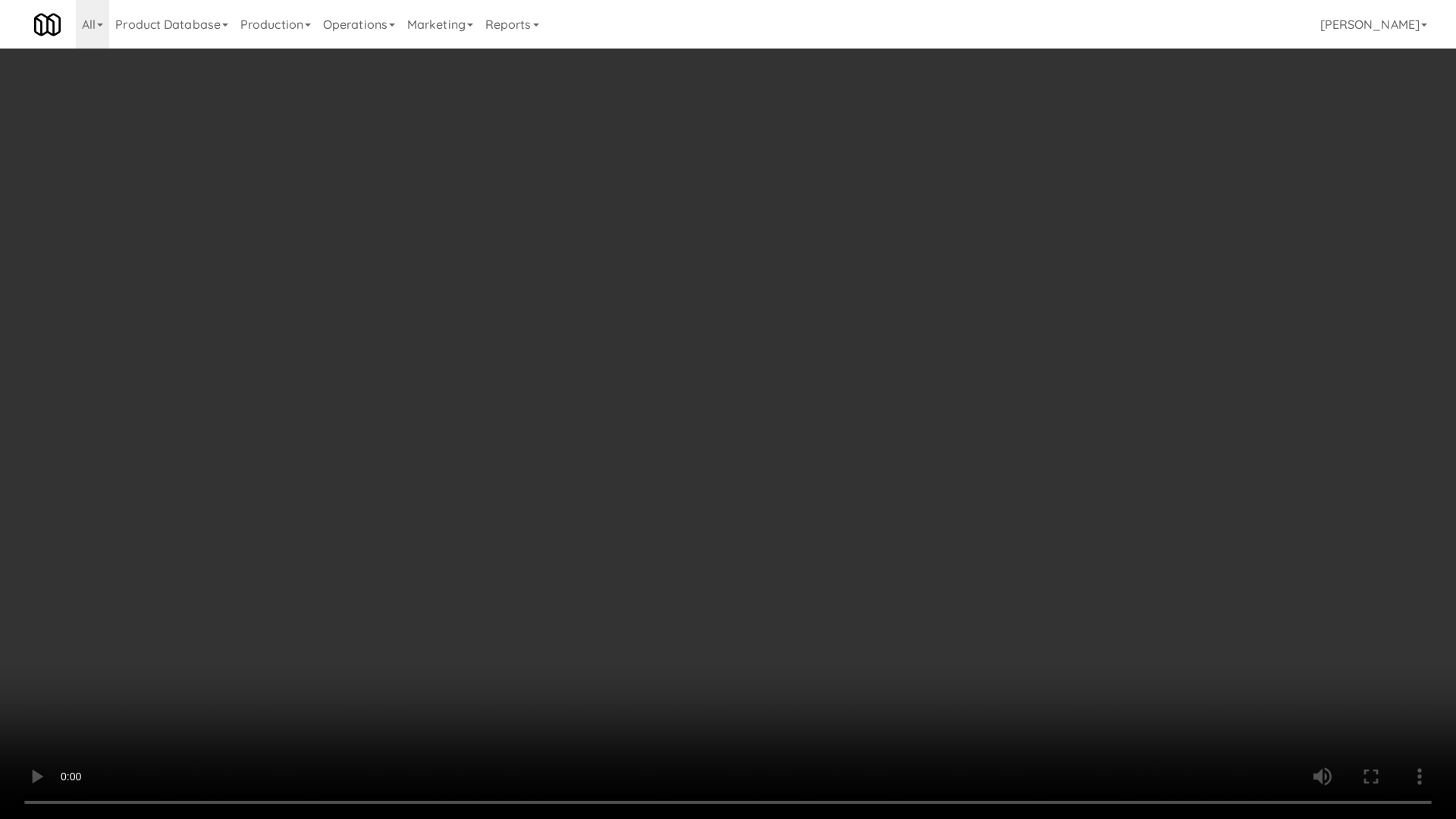
click at [738, 444] on video at bounding box center [728, 410] width 1456 height 819
click at [738, 379] on video at bounding box center [728, 410] width 1456 height 819
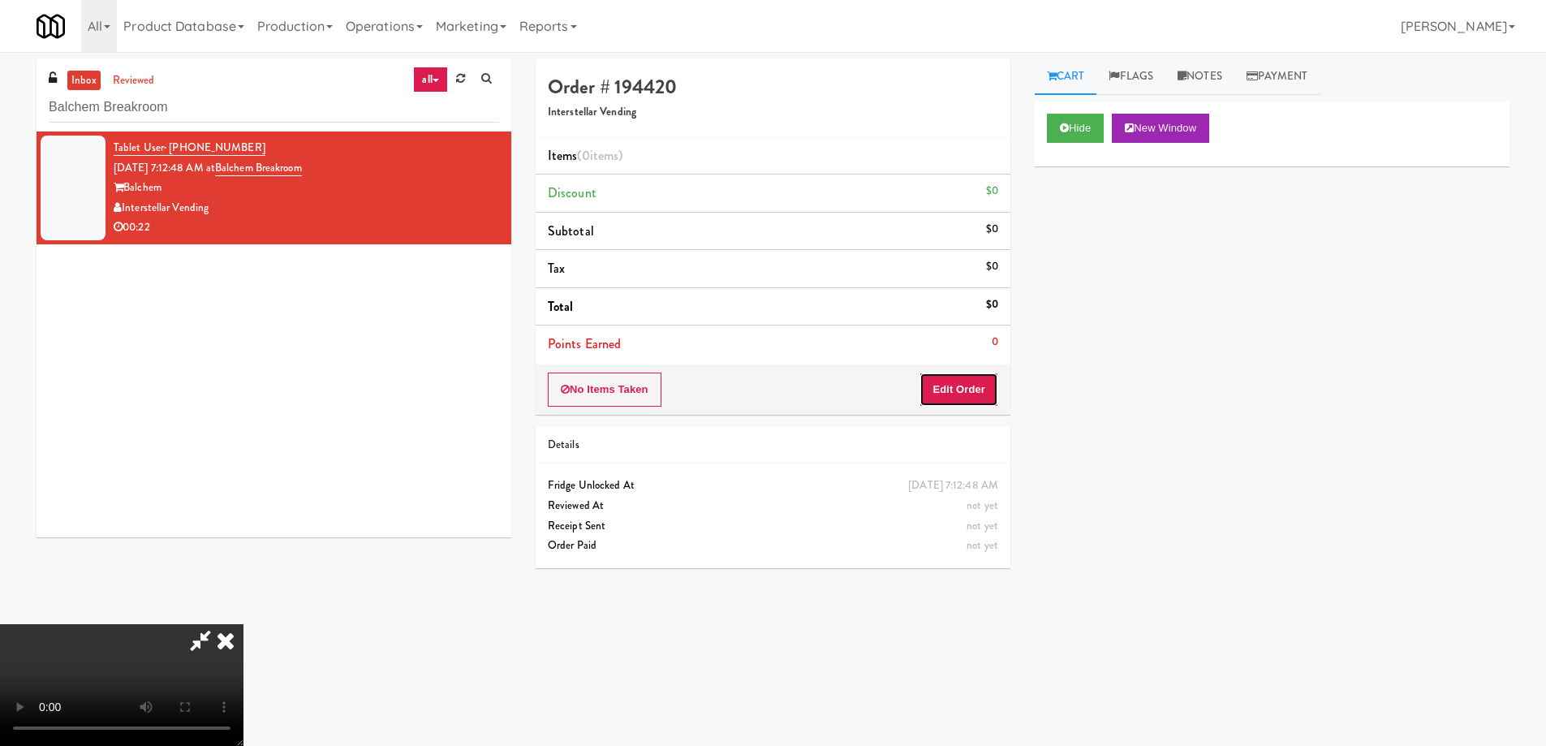
drag, startPoint x: 976, startPoint y: 388, endPoint x: 1008, endPoint y: 345, distance: 53.4
click at [976, 386] on button "Edit Order" at bounding box center [958, 389] width 79 height 34
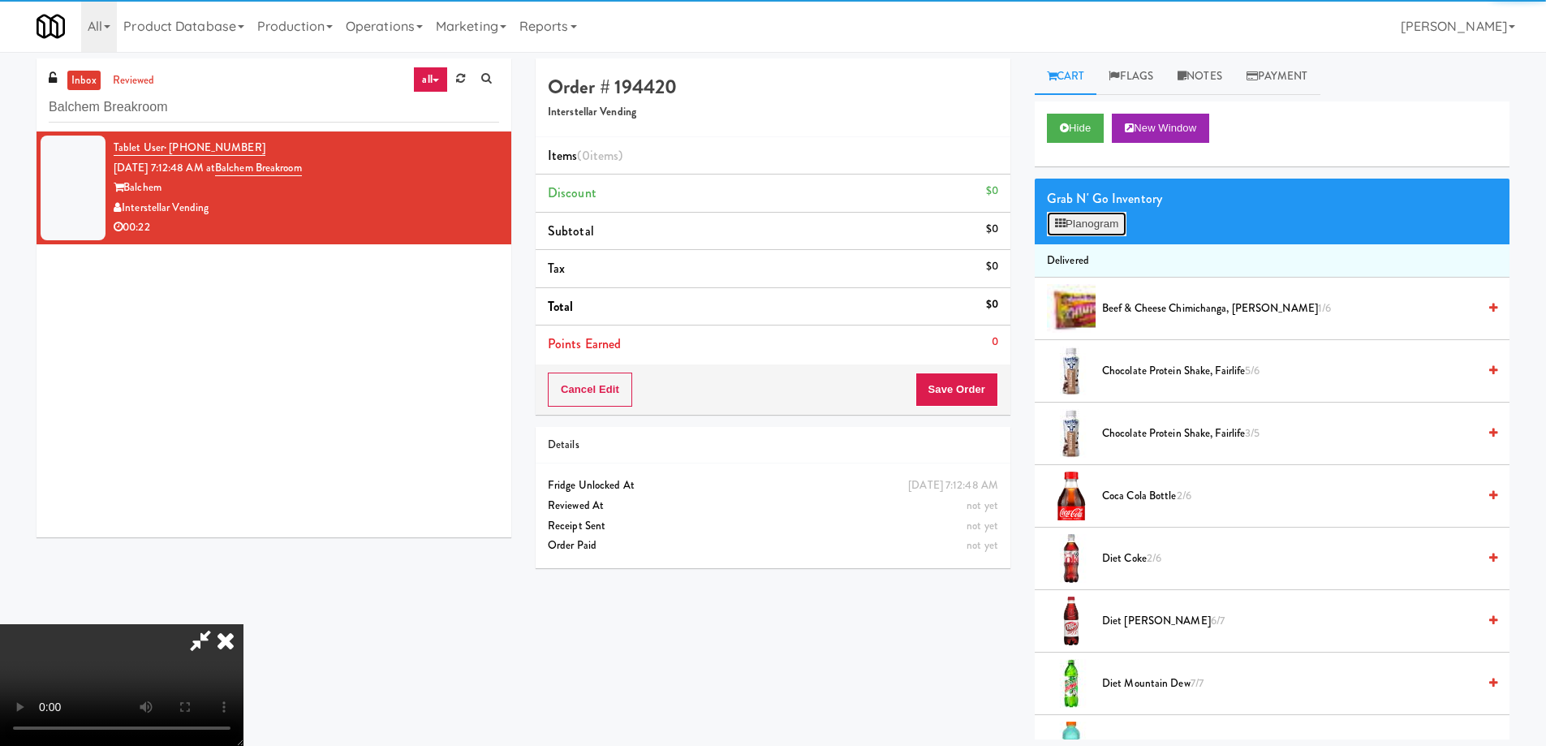
click at [1100, 223] on button "Planogram" at bounding box center [1087, 224] width 80 height 24
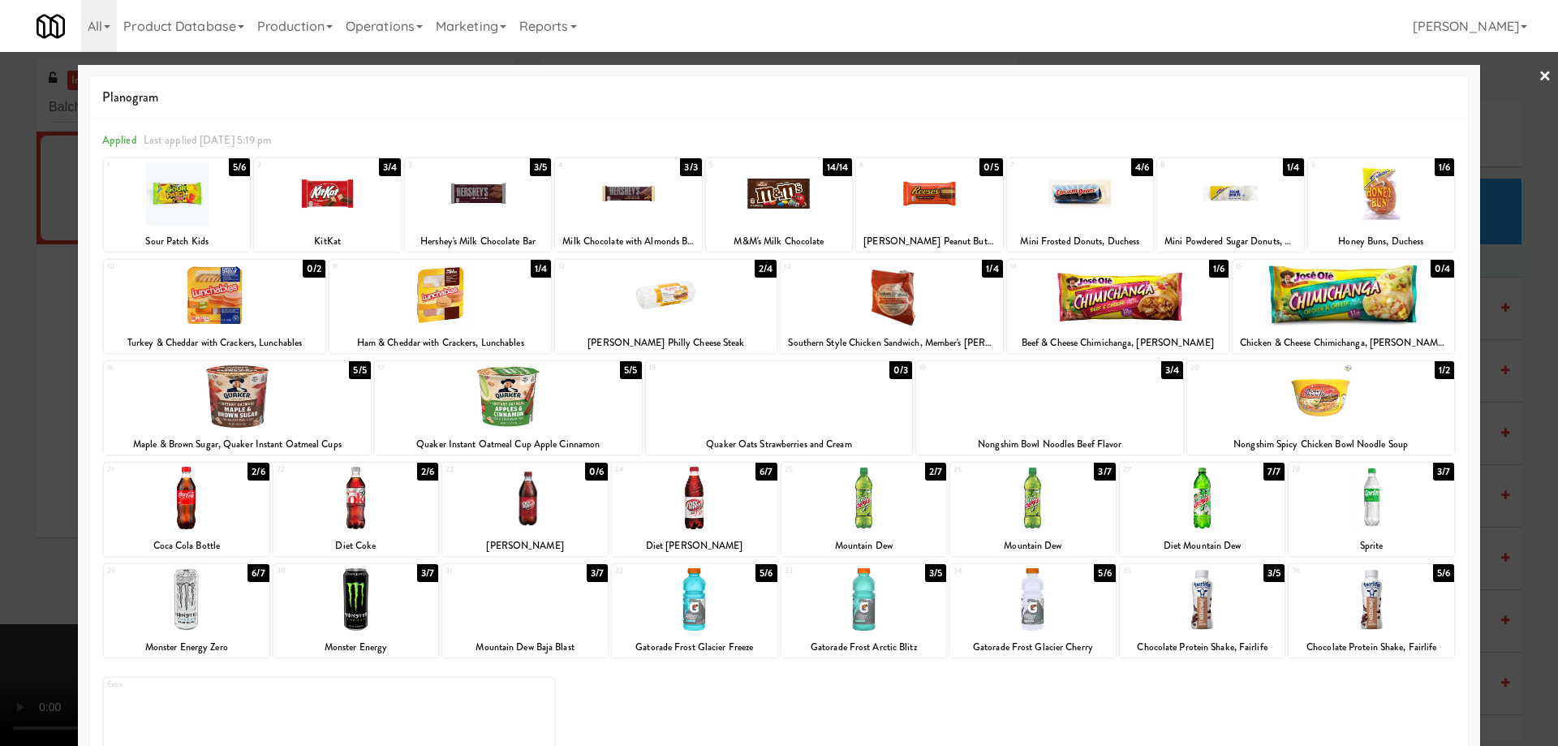
click at [1121, 425] on div at bounding box center [1049, 396] width 267 height 62
click at [1060, 505] on div at bounding box center [1033, 498] width 166 height 62
click at [1538, 75] on link "×" at bounding box center [1544, 77] width 13 height 50
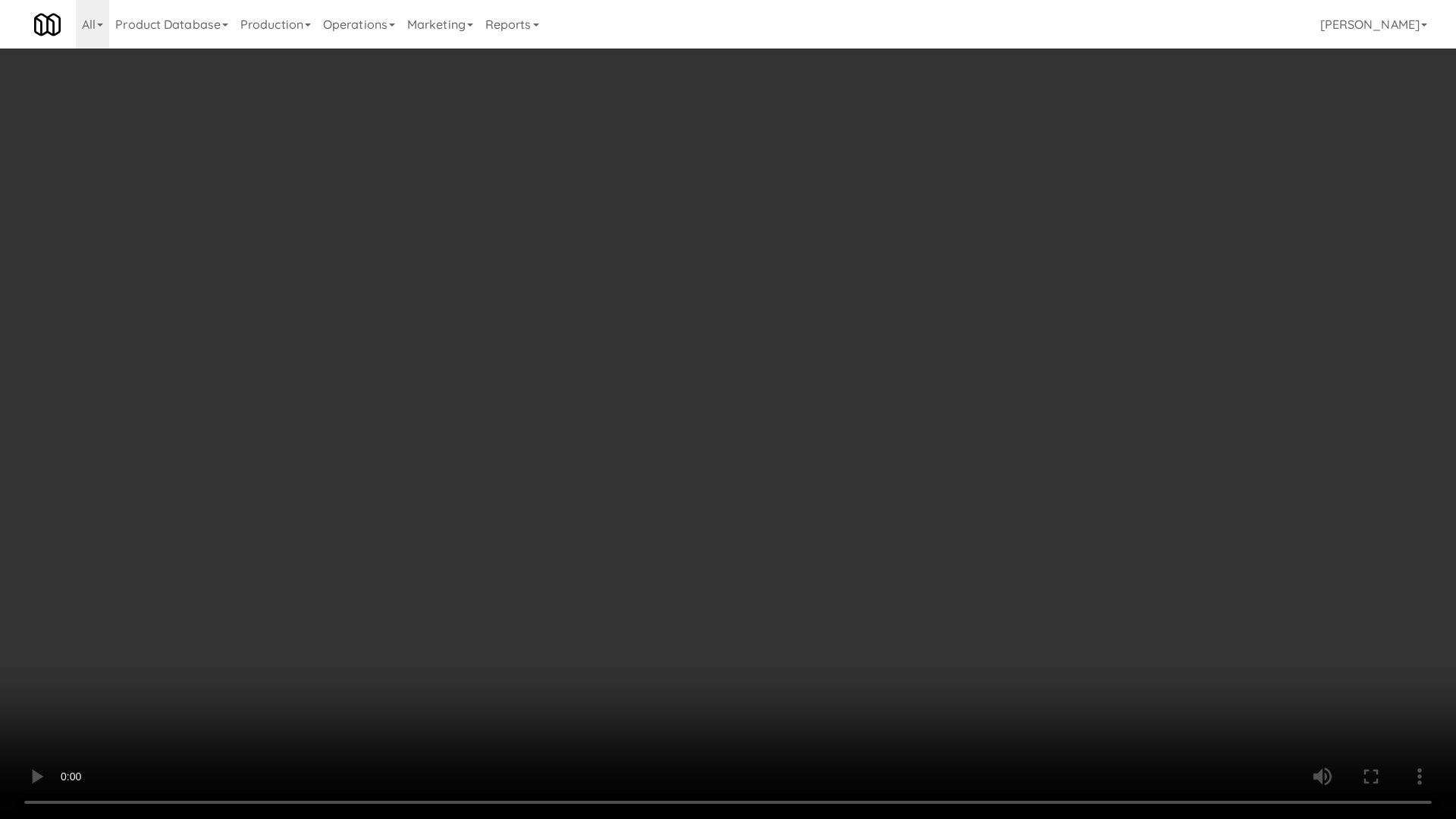
click at [770, 484] on video at bounding box center [728, 410] width 1456 height 819
click at [833, 372] on video at bounding box center [728, 410] width 1456 height 819
click at [786, 415] on video at bounding box center [728, 410] width 1456 height 819
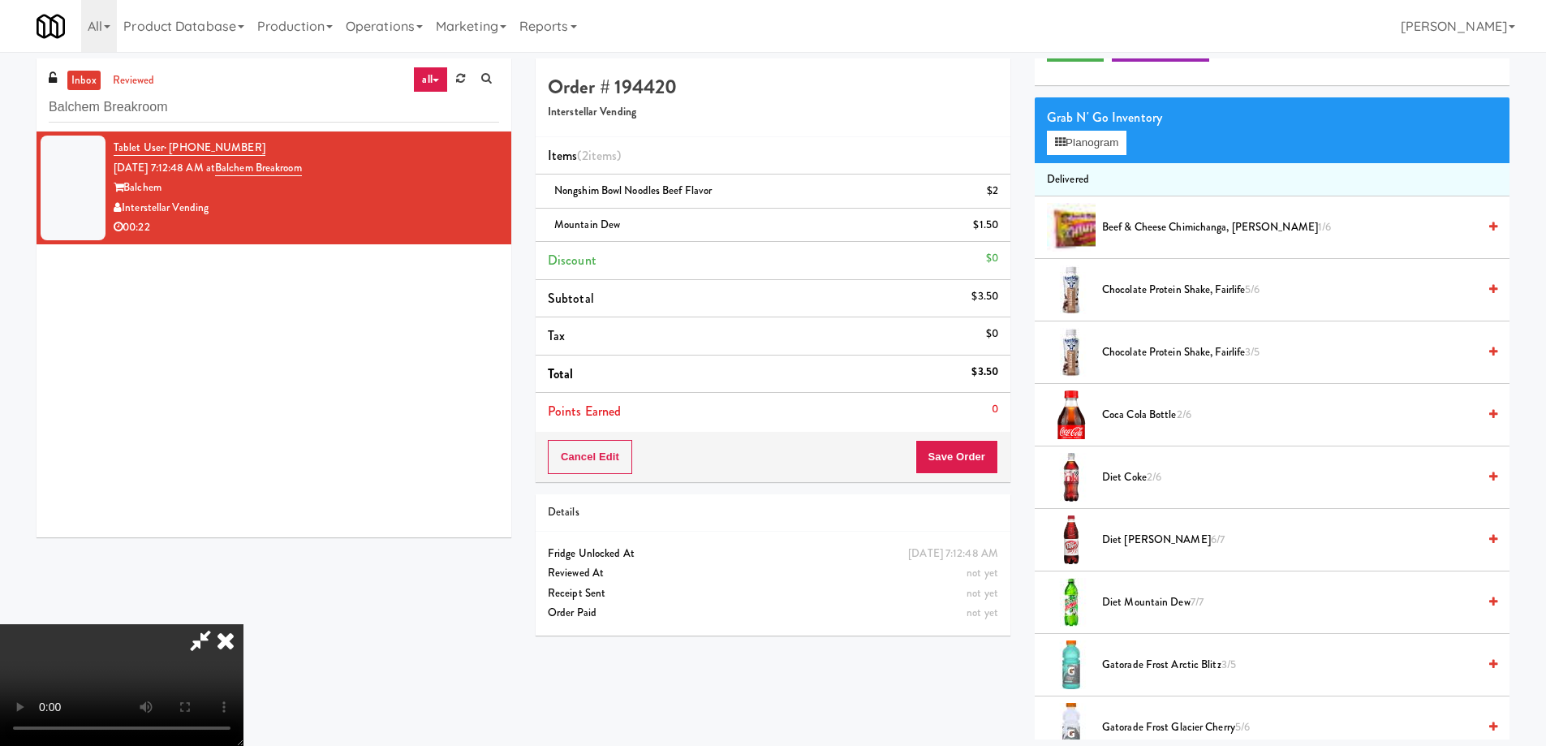
click at [243, 624] on icon at bounding box center [226, 640] width 36 height 32
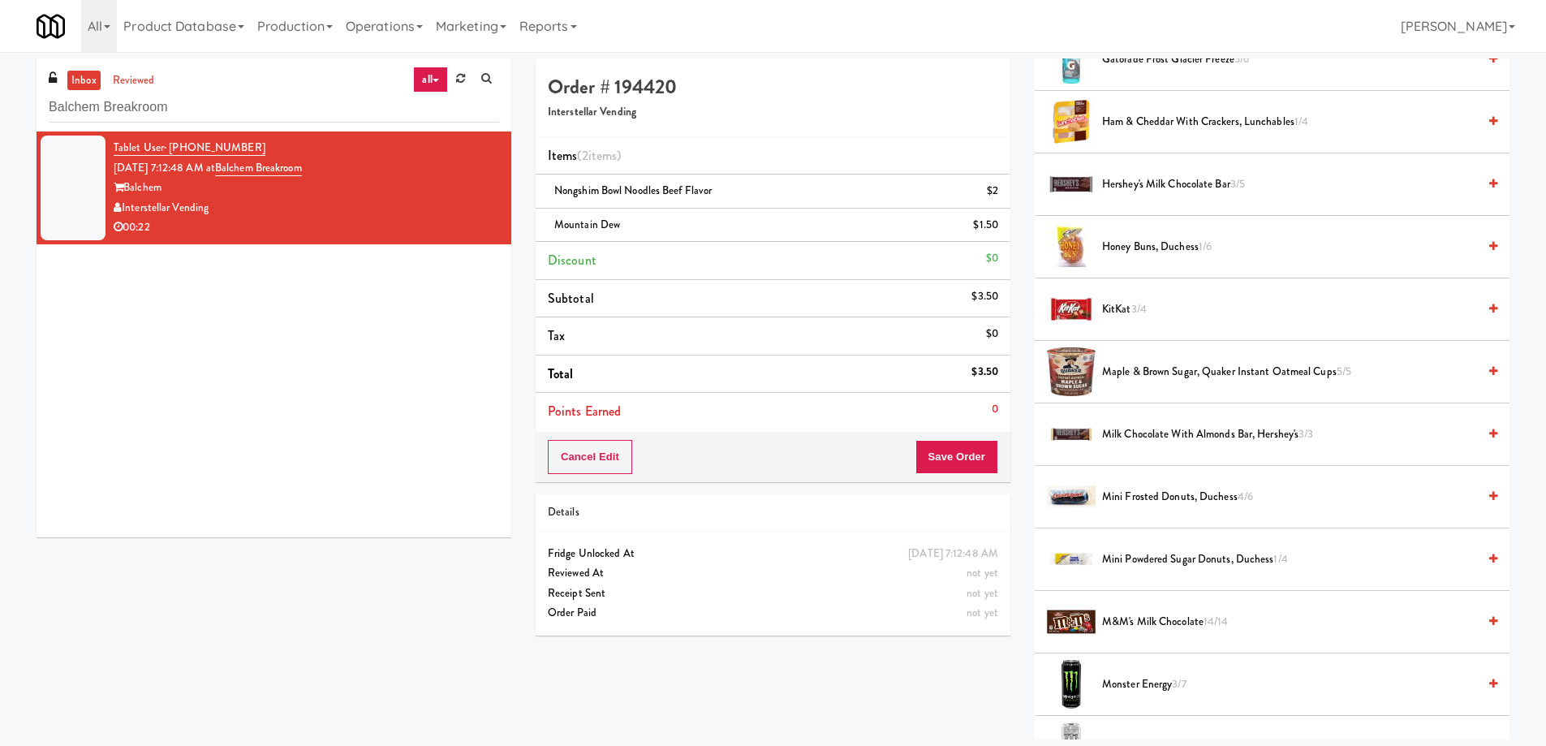
scroll to position [1298, 0]
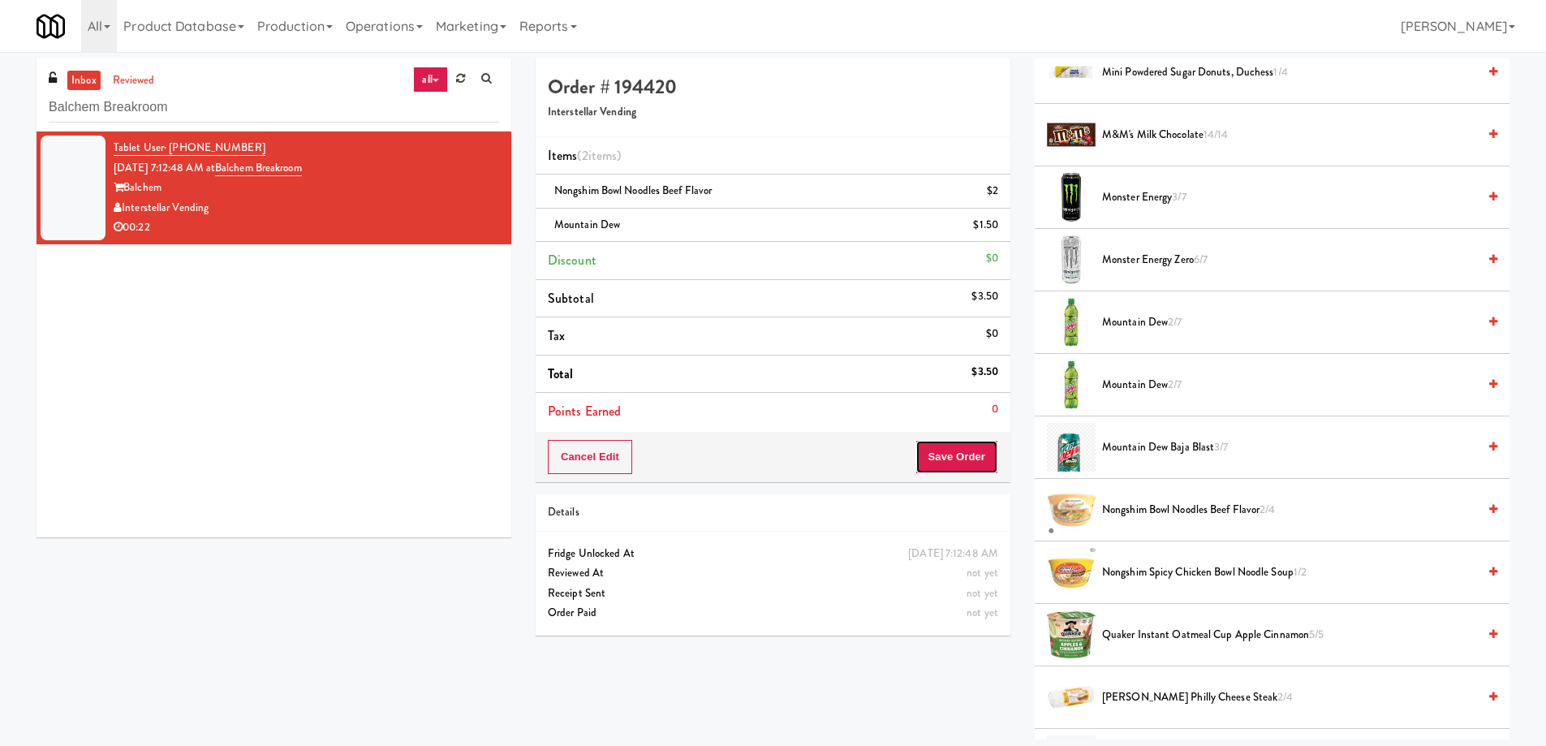
click at [944, 463] on button "Save Order" at bounding box center [956, 457] width 83 height 34
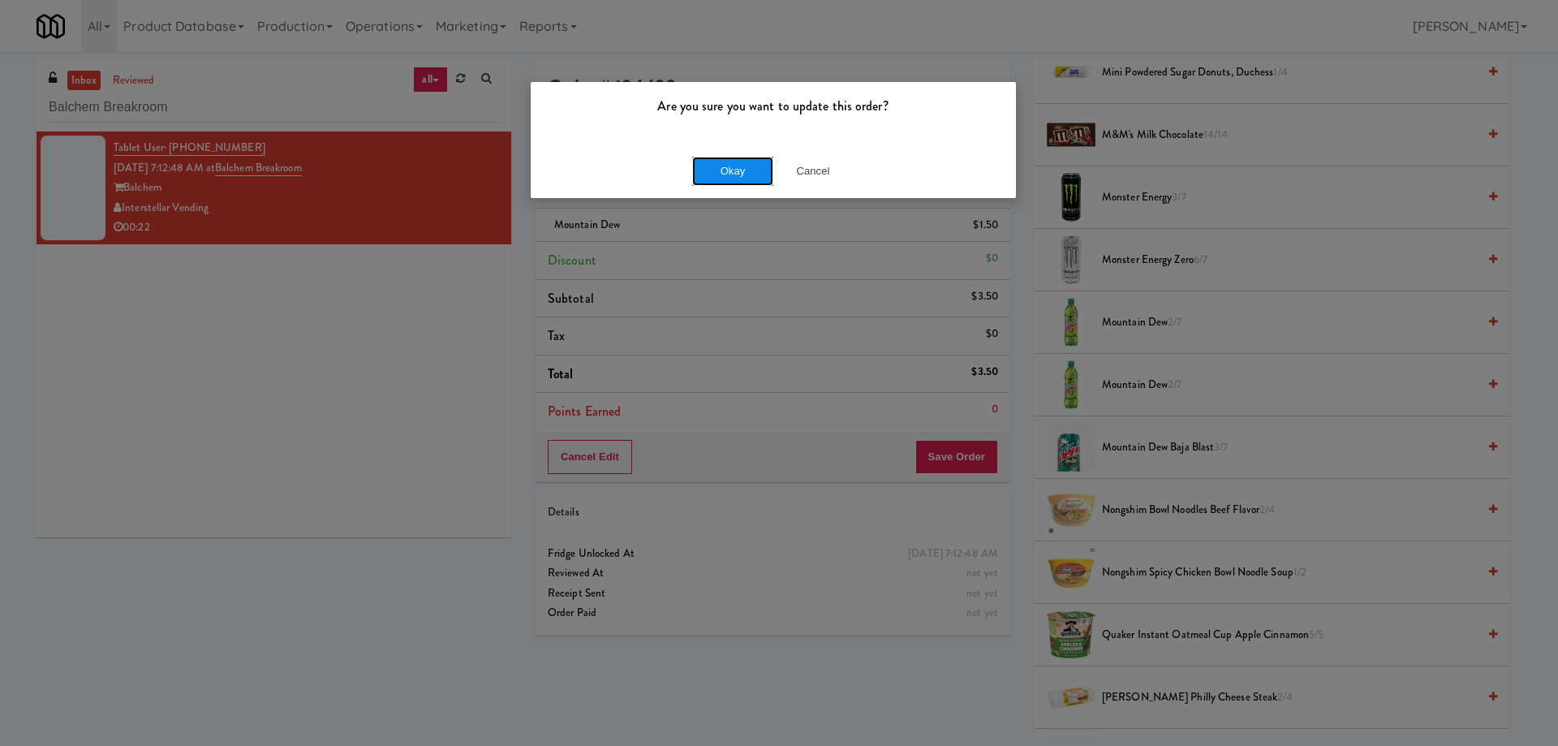
click at [714, 169] on button "Okay" at bounding box center [732, 171] width 81 height 29
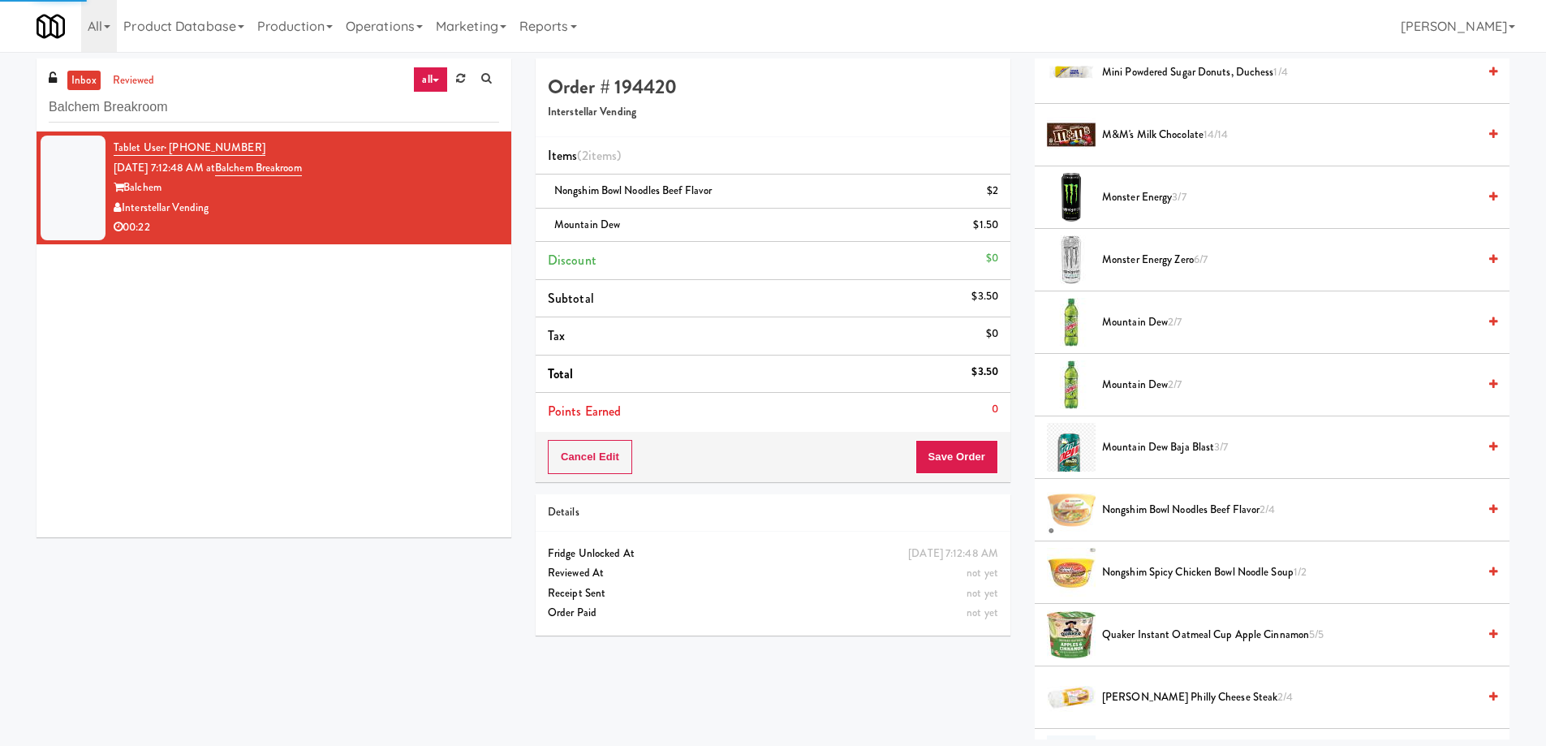
scroll to position [0, 0]
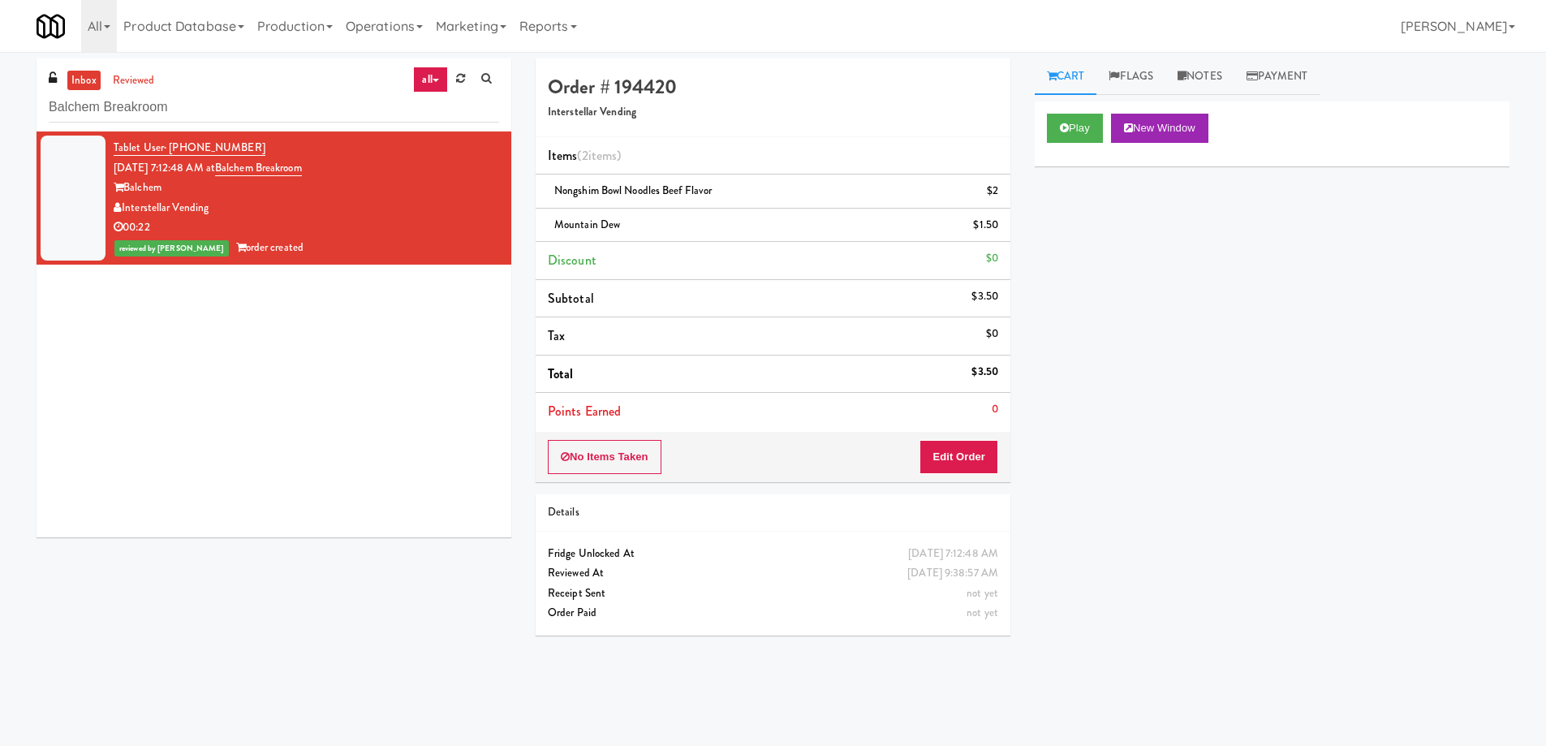
click at [424, 429] on div "Tablet User · (385) 394-7227 [DATE] 7:12:48 AM at [GEOGRAPHIC_DATA] Balchem Int…" at bounding box center [274, 334] width 475 height 406
click at [270, 120] on input "Balchem Breakroom" at bounding box center [274, 107] width 450 height 30
paste input "IKEA [GEOGRAPHIC_DATA]"
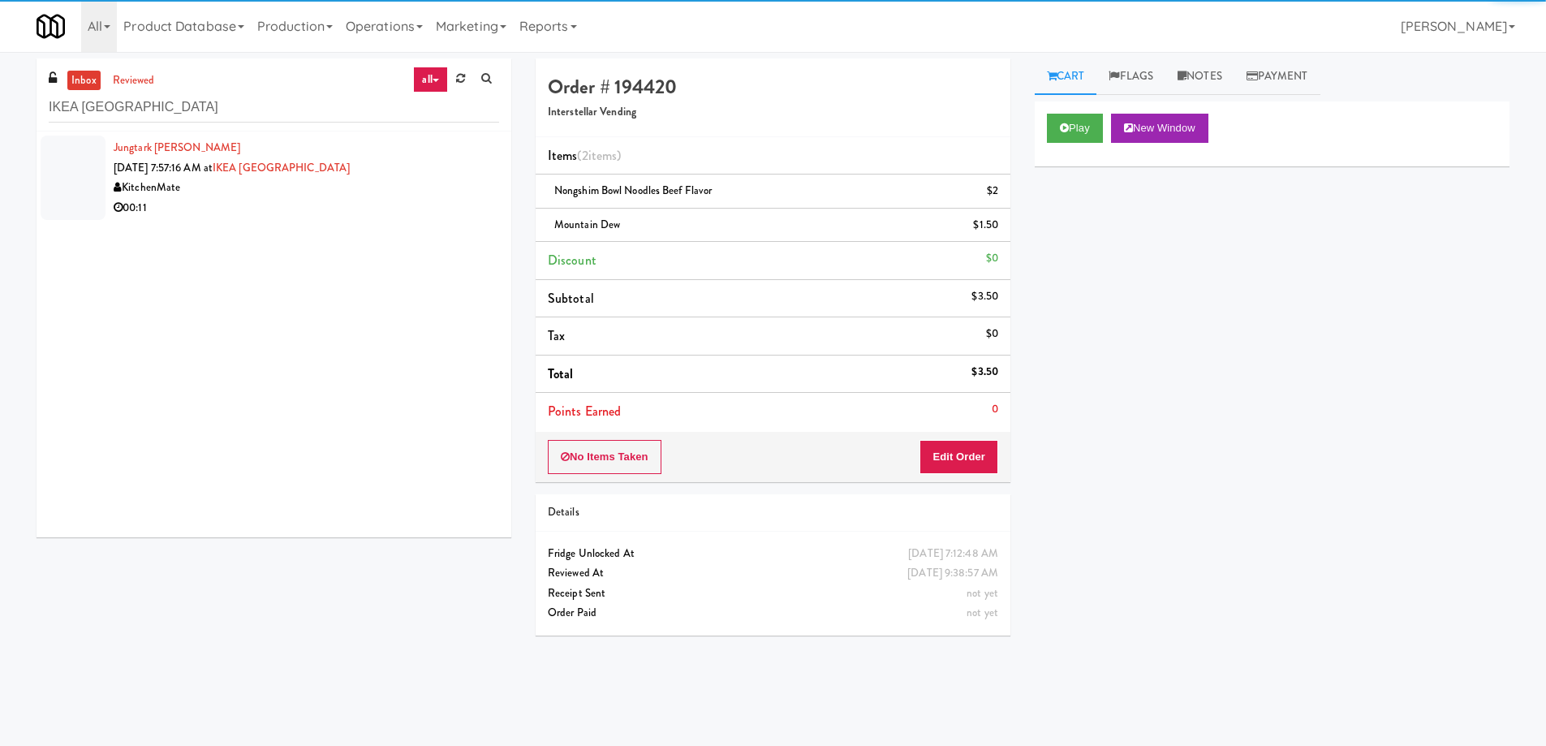
click at [343, 214] on div "00:11" at bounding box center [306, 208] width 385 height 20
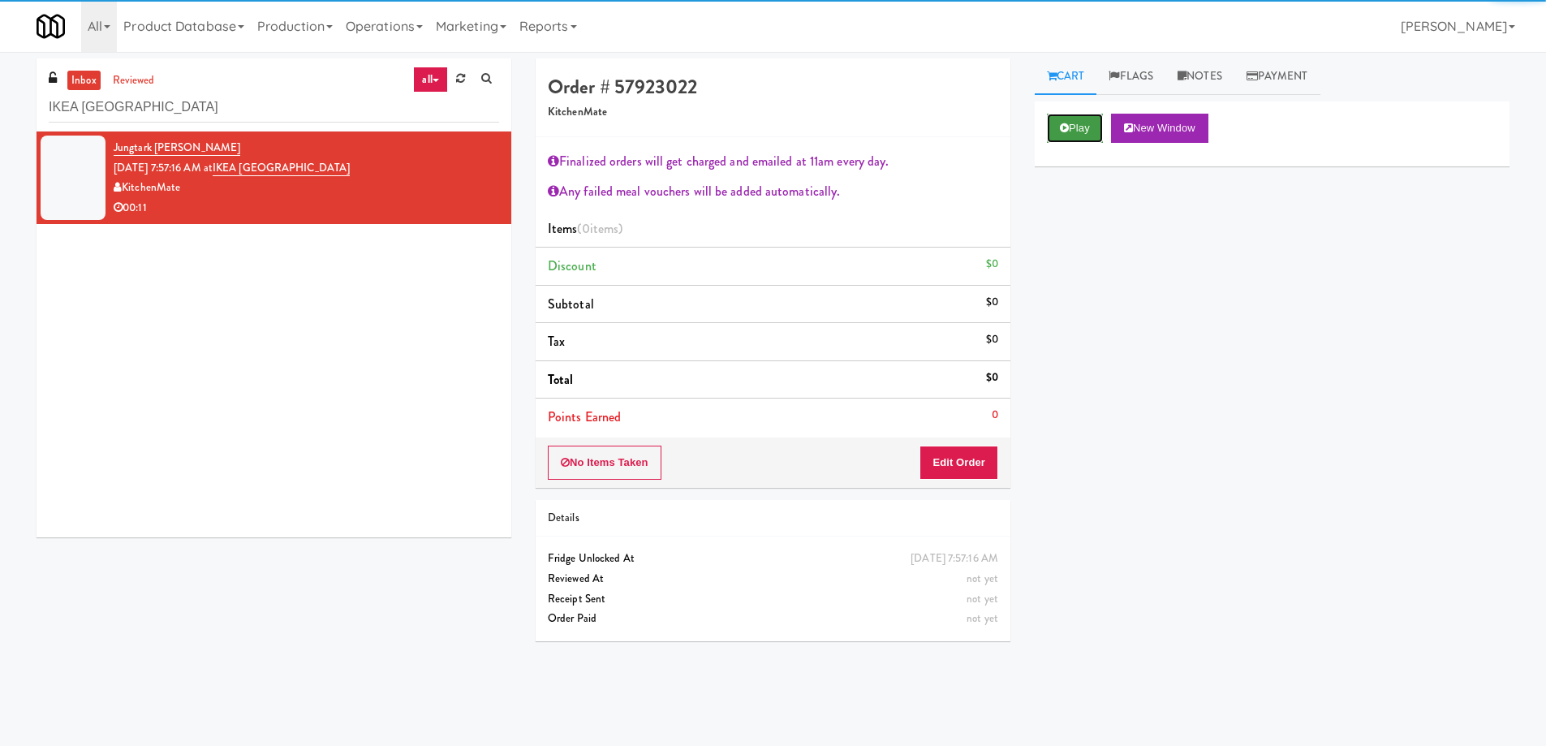
click at [1077, 130] on button "Play" at bounding box center [1075, 128] width 56 height 29
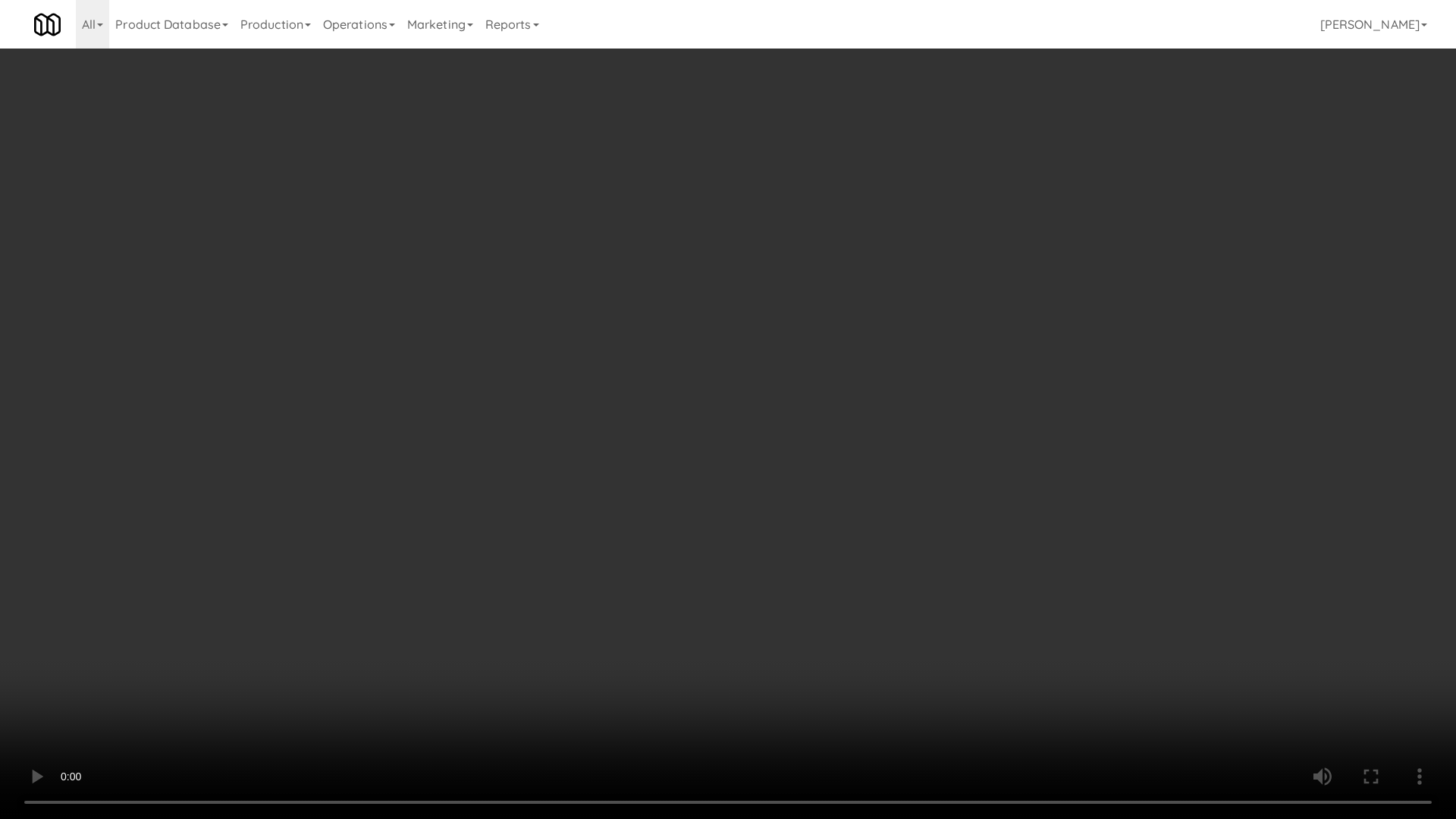
click at [792, 383] on video at bounding box center [728, 410] width 1456 height 819
click at [814, 335] on video at bounding box center [728, 410] width 1456 height 819
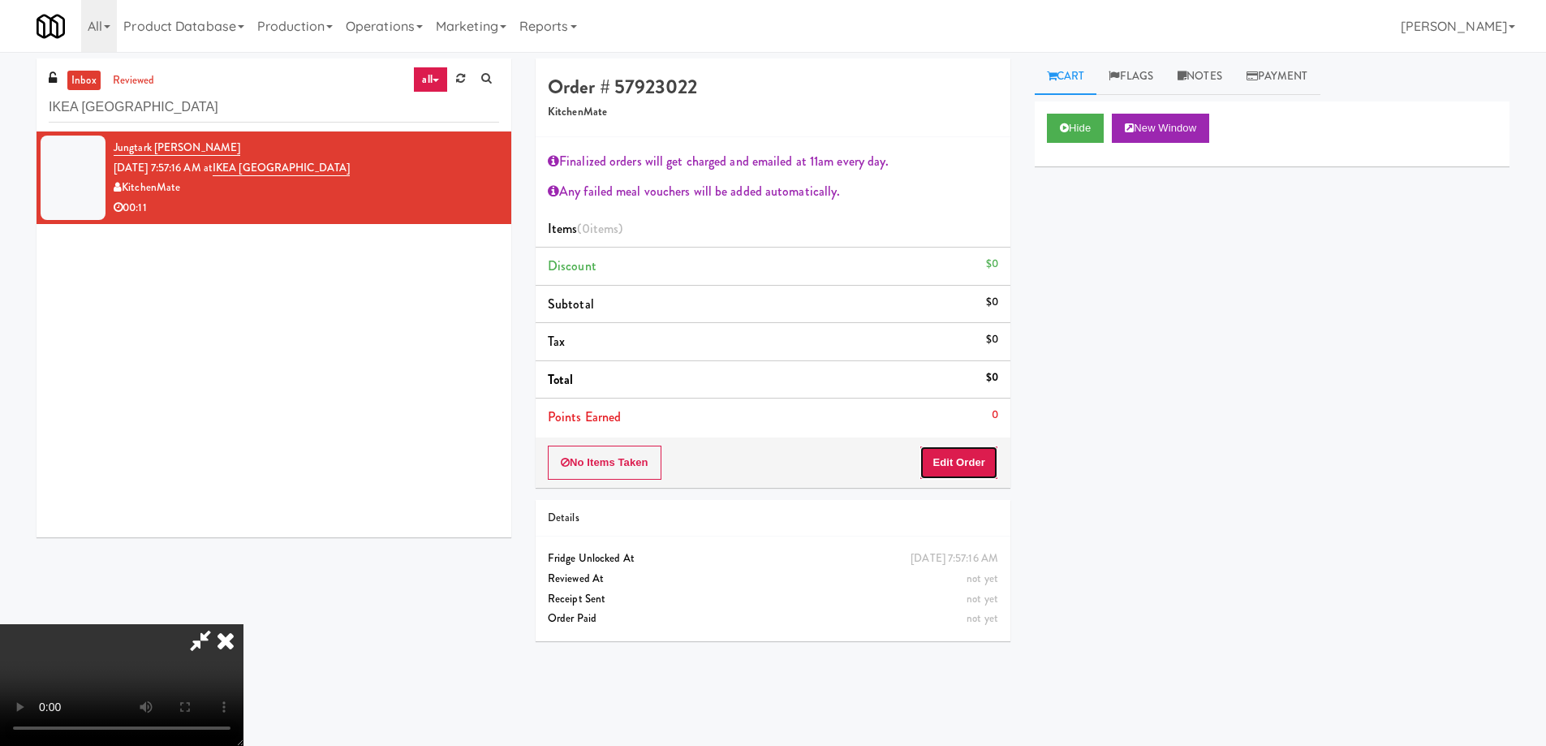
click at [965, 467] on button "Edit Order" at bounding box center [958, 462] width 79 height 34
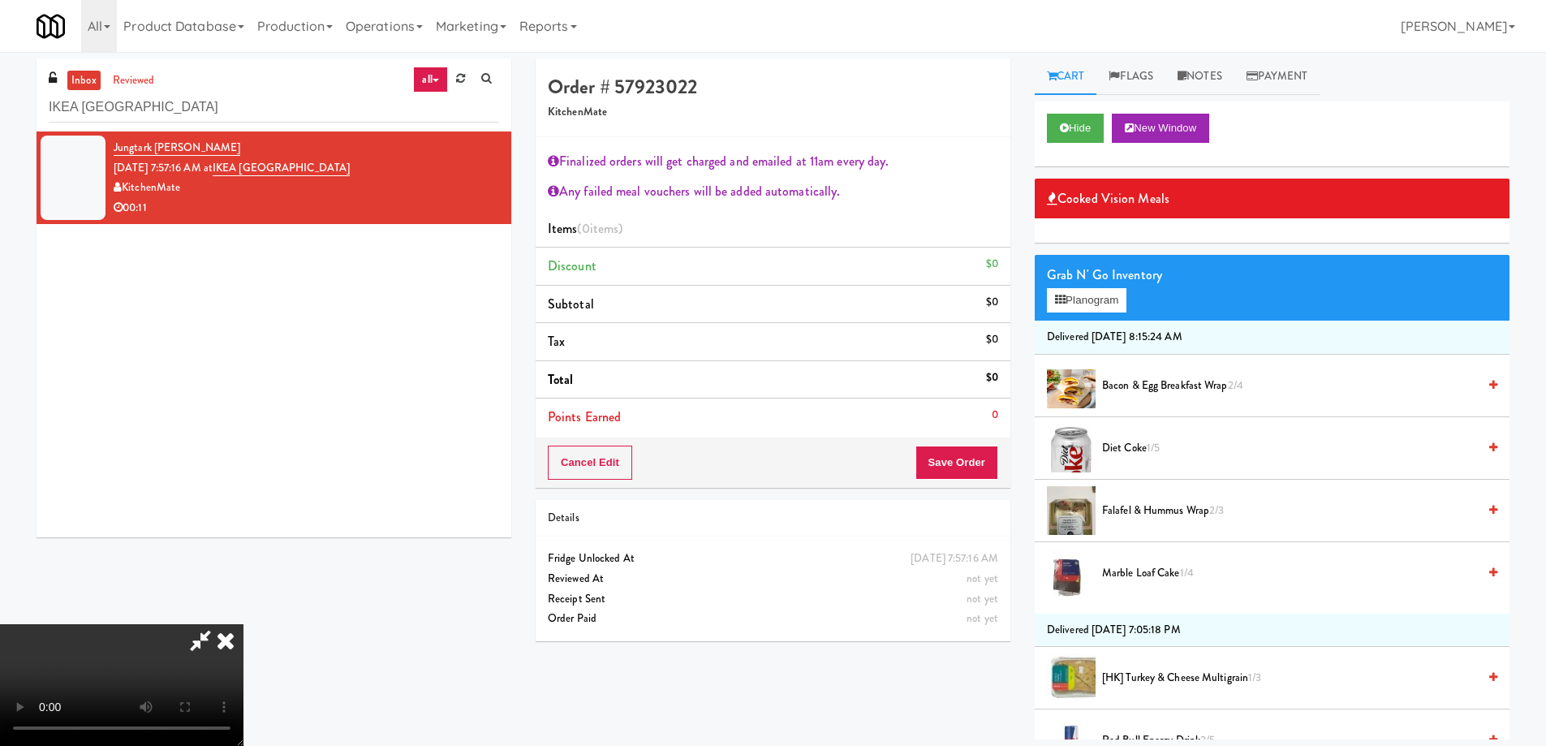
click at [1146, 380] on span "Bacon & Egg Breakfast Wrap 2/4" at bounding box center [1289, 386] width 375 height 20
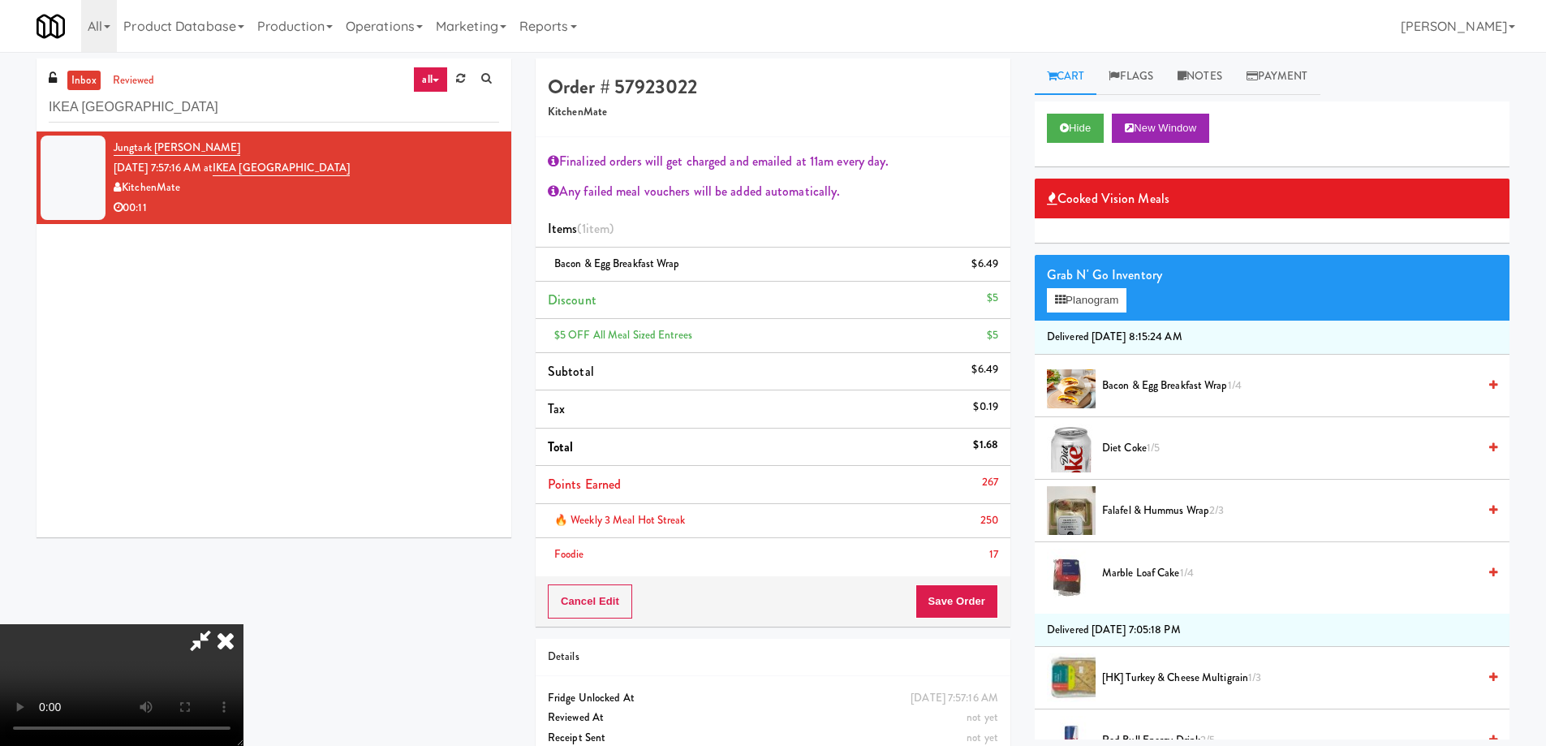
click at [1187, 514] on span "Falafel & Hummus Wrap 2/3" at bounding box center [1289, 511] width 375 height 20
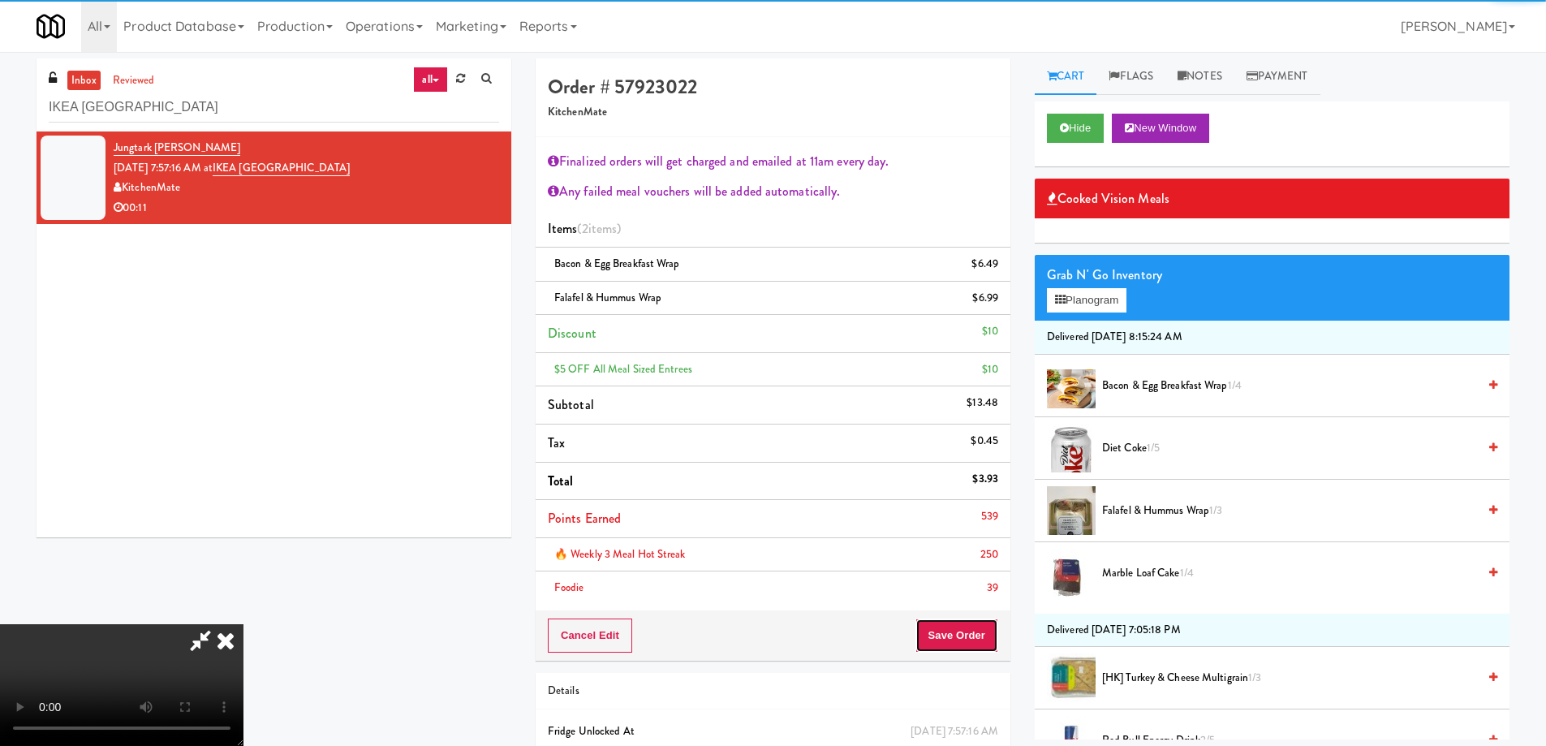
drag, startPoint x: 976, startPoint y: 634, endPoint x: 914, endPoint y: 569, distance: 90.1
click at [976, 635] on button "Save Order" at bounding box center [956, 635] width 83 height 34
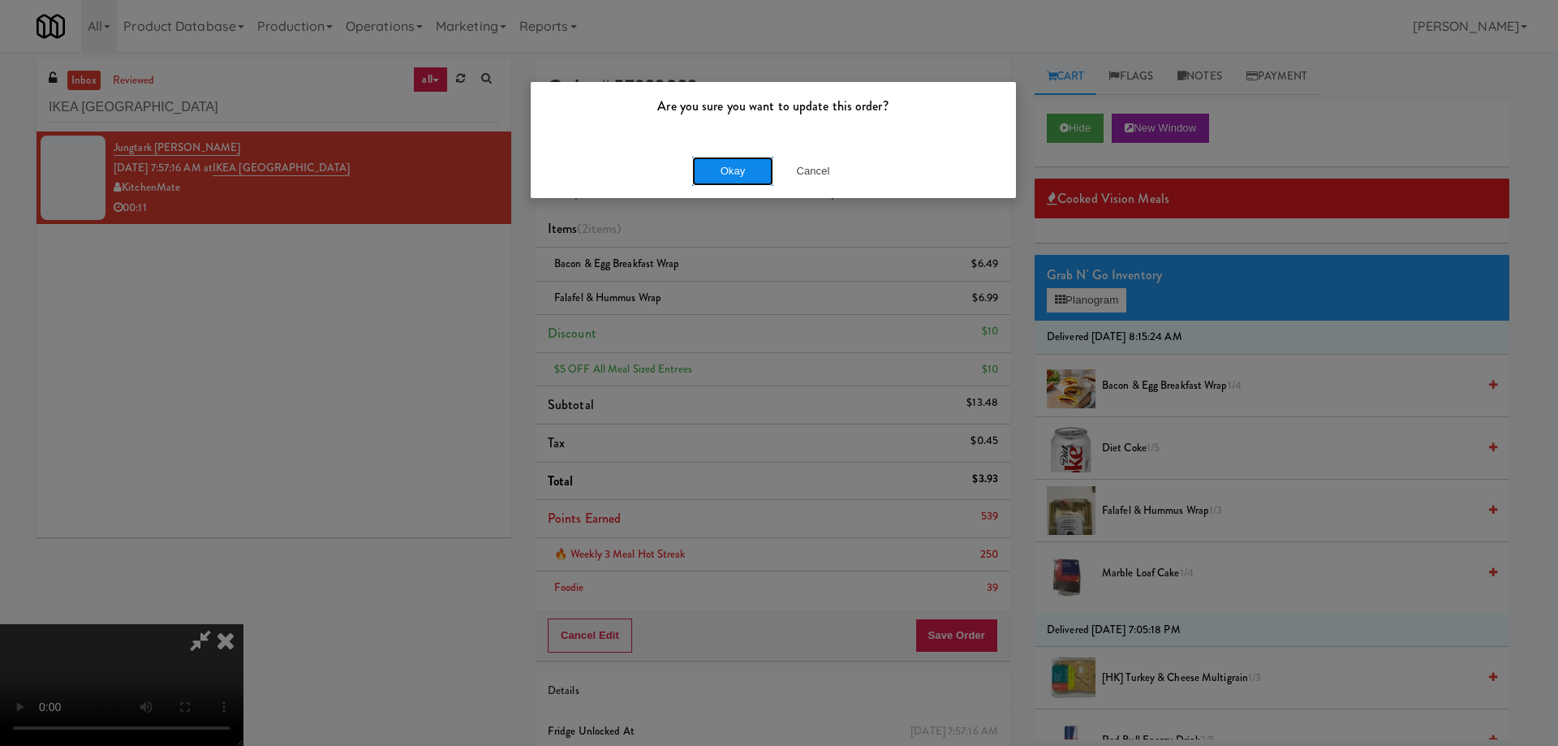
click at [734, 183] on button "Okay" at bounding box center [732, 171] width 81 height 29
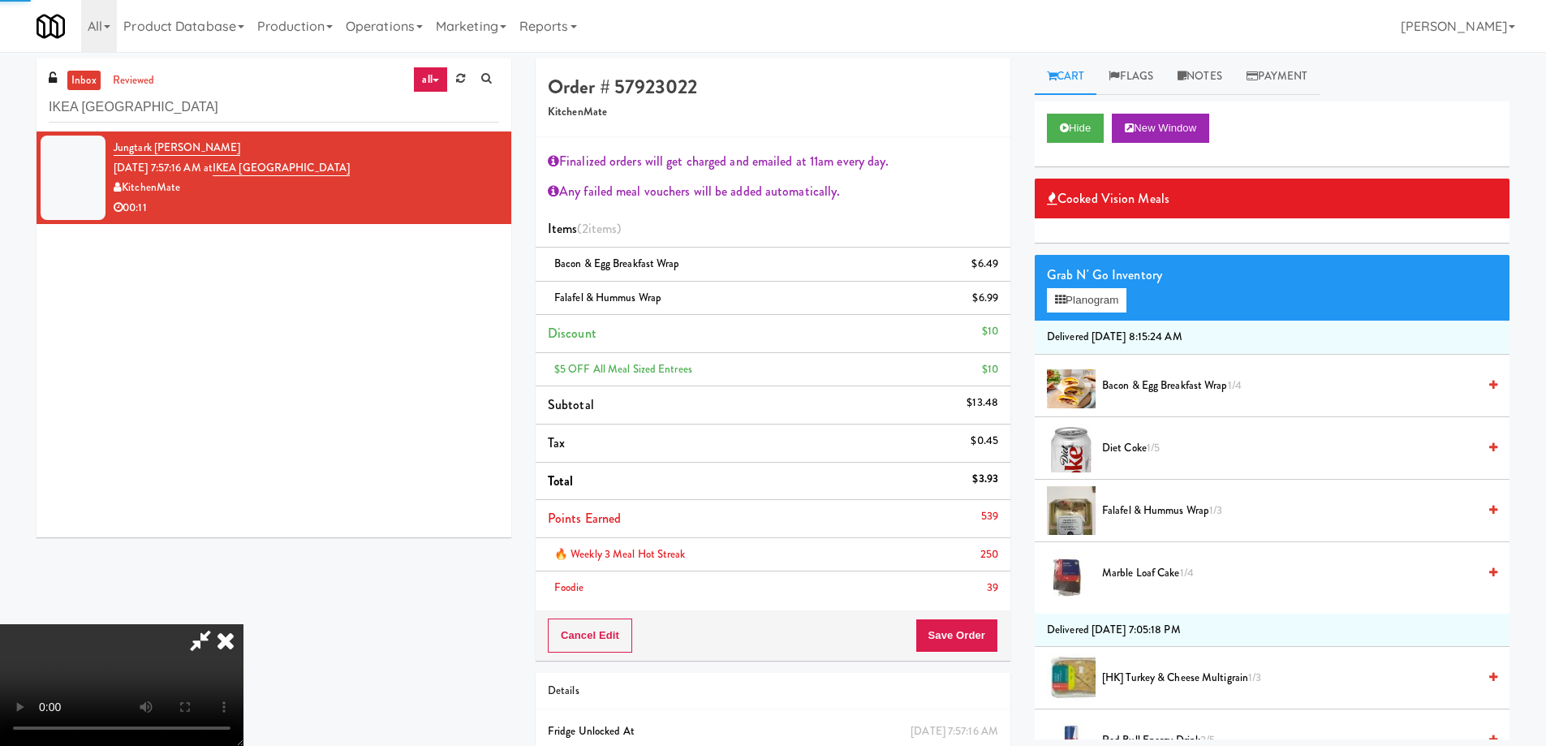
click at [243, 624] on icon at bounding box center [226, 640] width 36 height 32
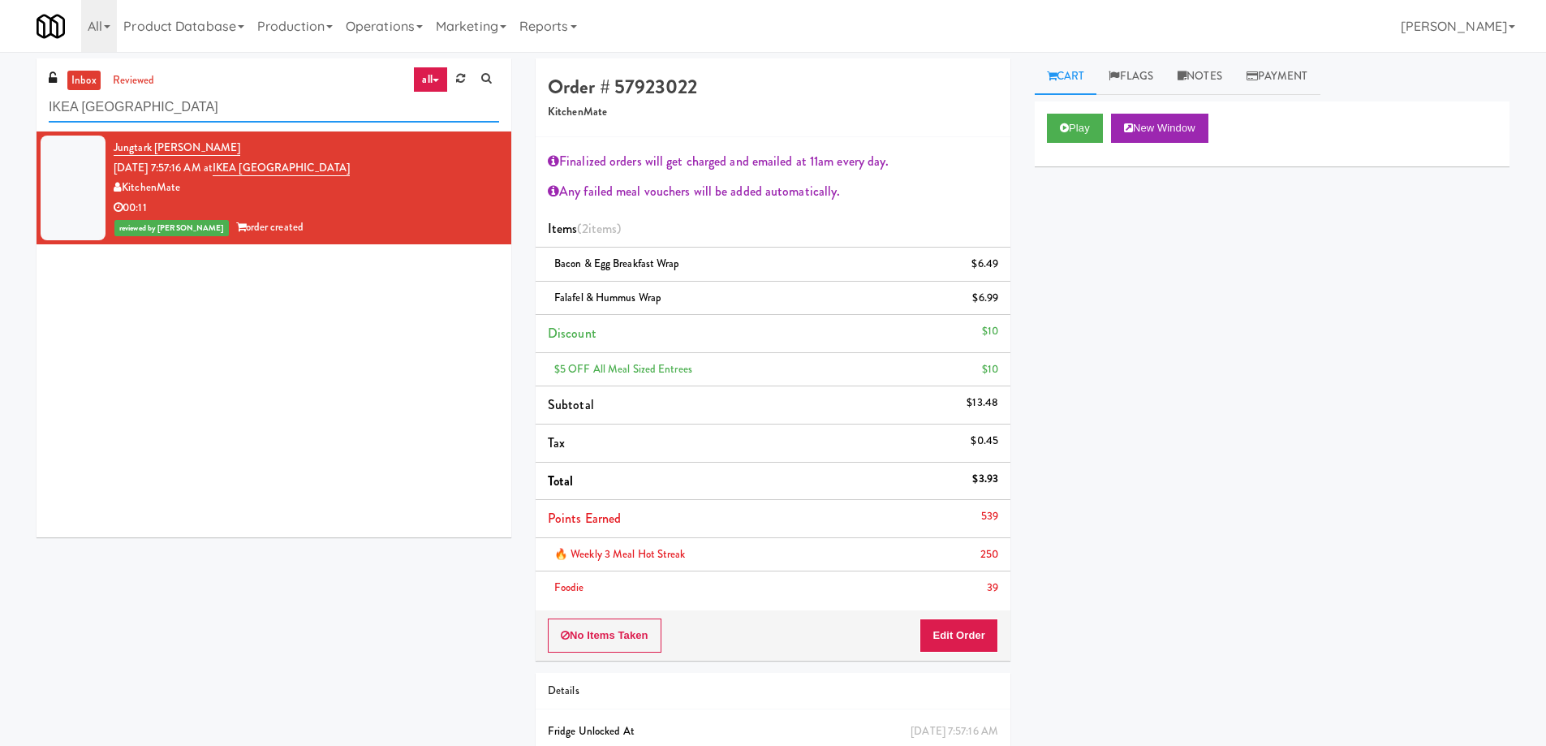
click at [281, 101] on input "IKEA [GEOGRAPHIC_DATA]" at bounding box center [274, 107] width 450 height 30
paste input "Gallery 64 - Cooler - Left"
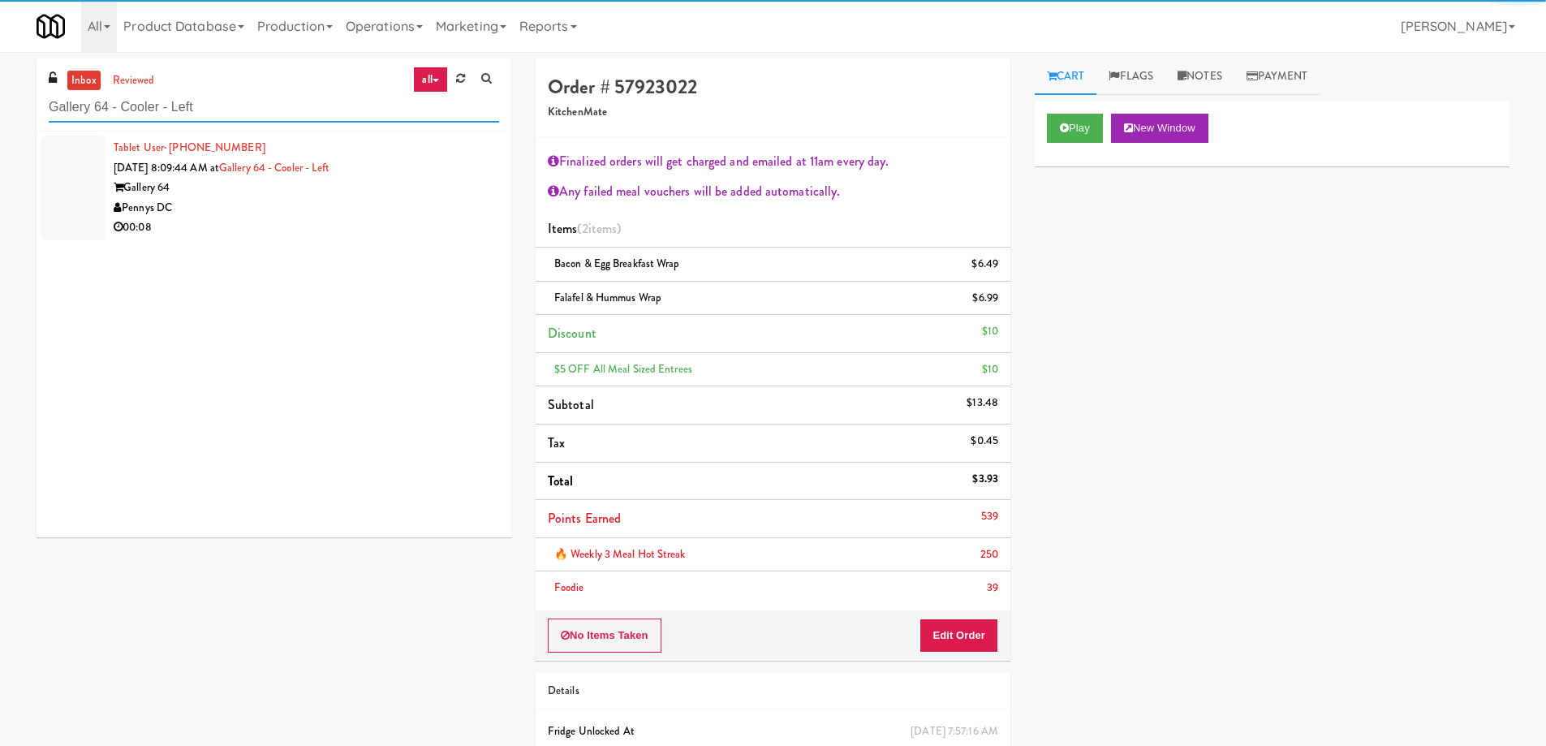
type input "Gallery 64 - Cooler - Left"
click at [393, 217] on div "Pennys DC" at bounding box center [306, 208] width 385 height 20
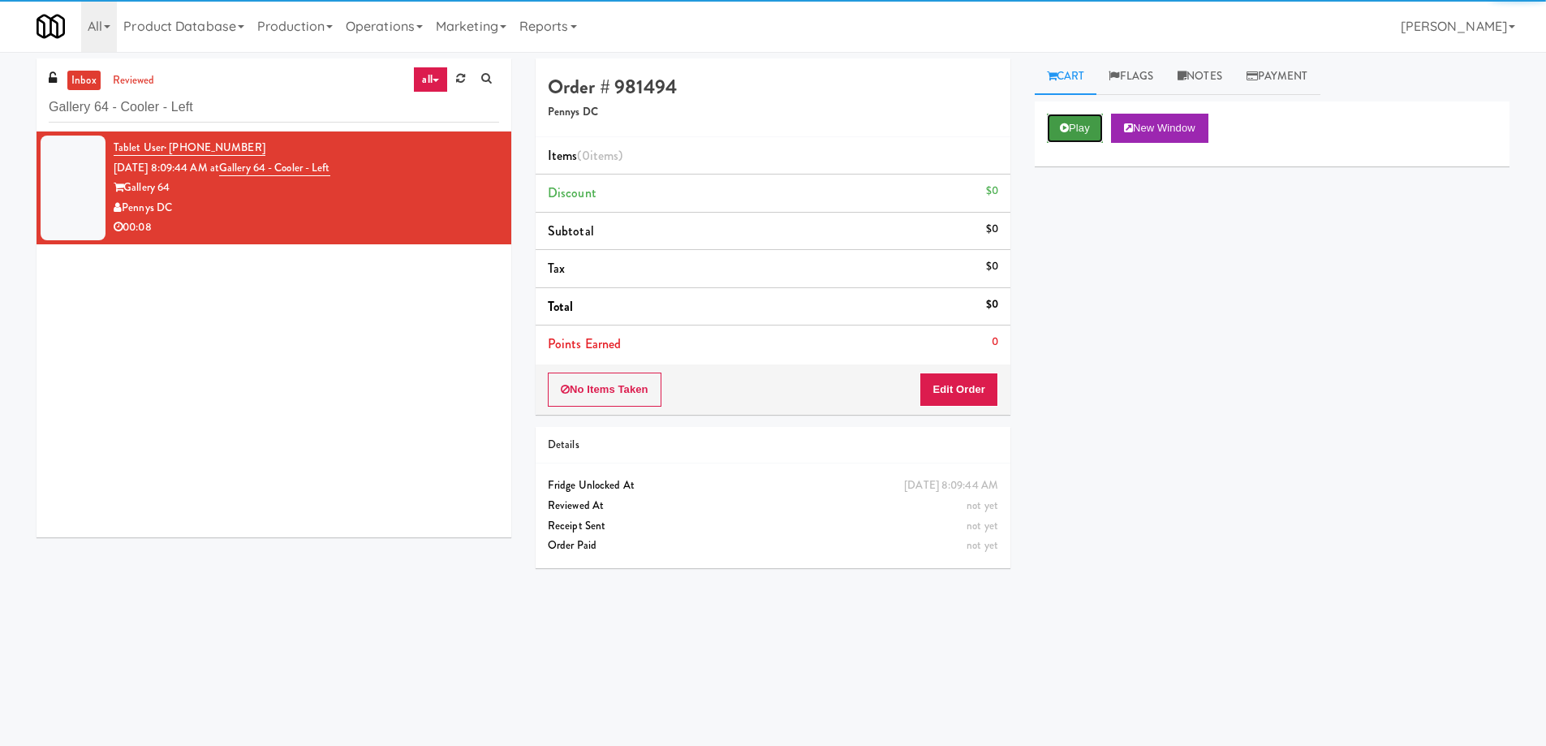
click at [1081, 141] on button "Play" at bounding box center [1075, 128] width 56 height 29
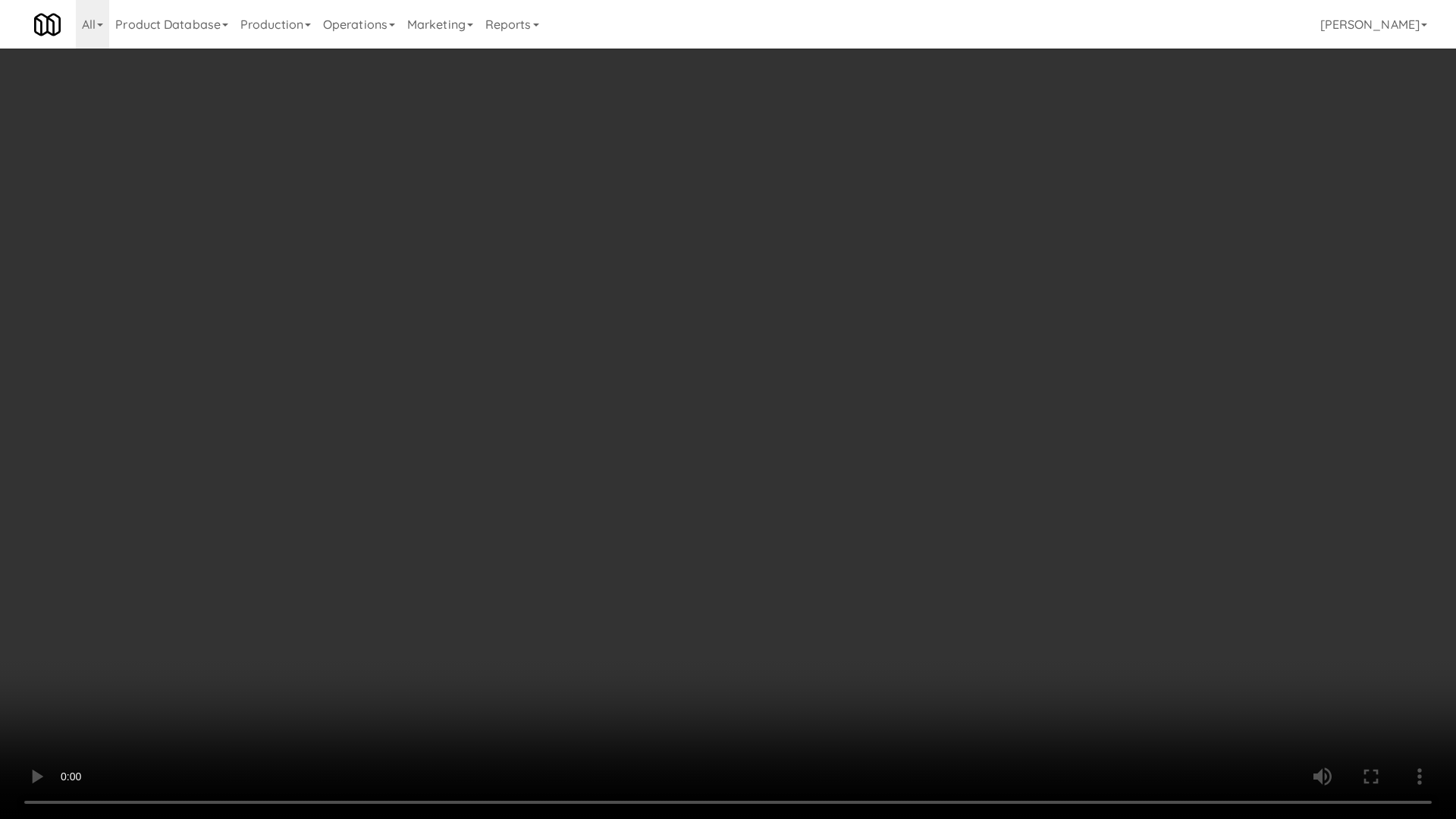
click at [659, 311] on video at bounding box center [728, 410] width 1456 height 819
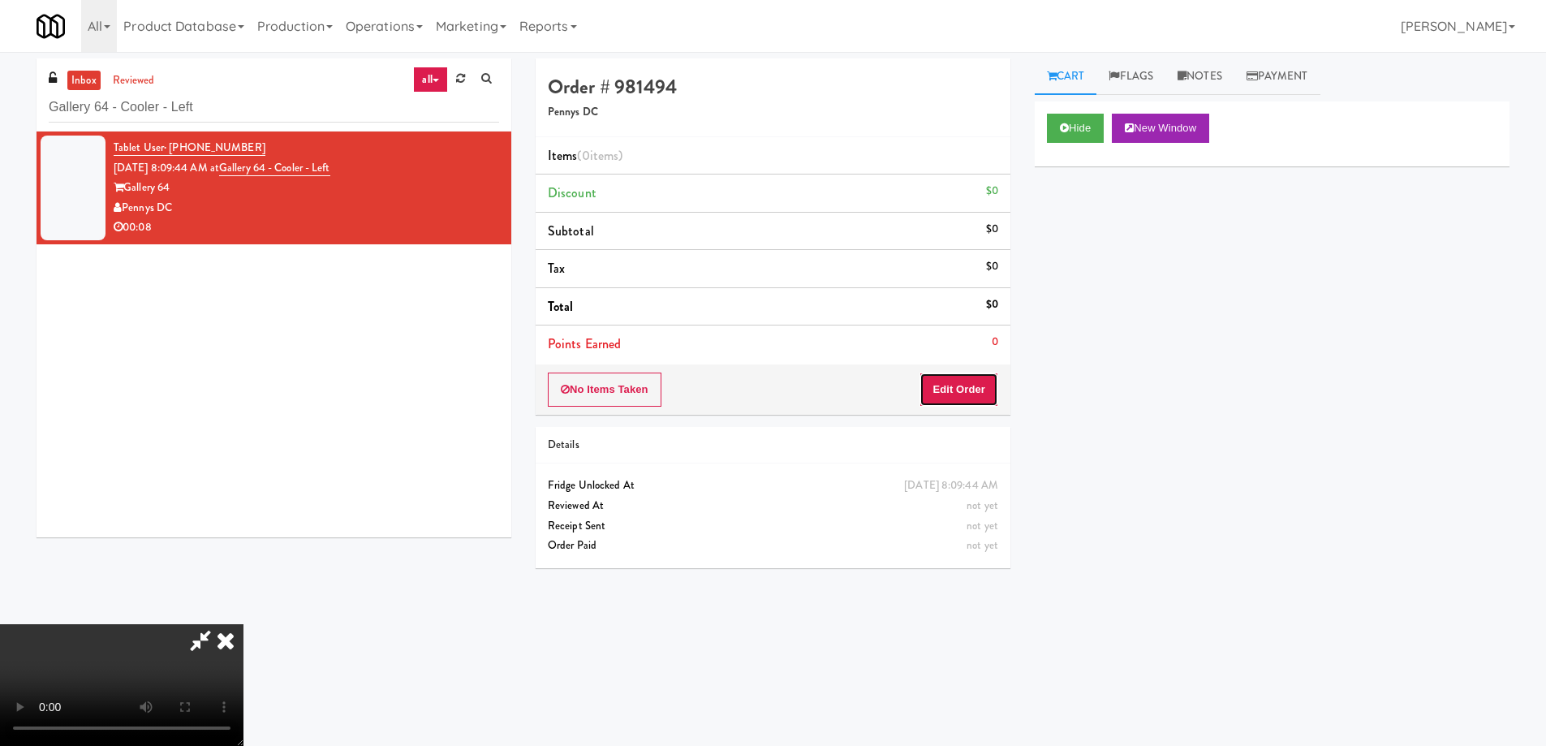
click at [975, 390] on button "Edit Order" at bounding box center [958, 389] width 79 height 34
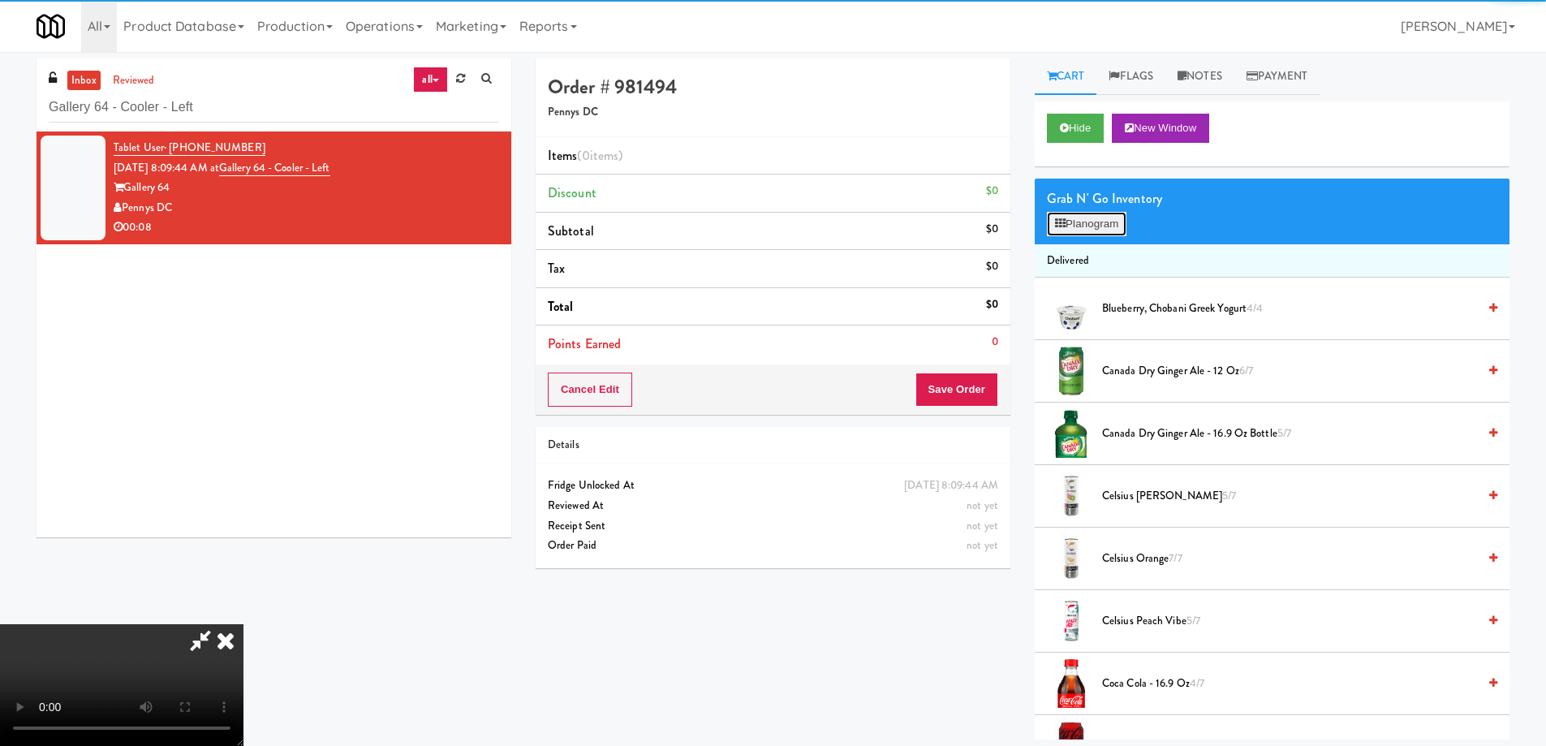
click at [1095, 225] on button "Planogram" at bounding box center [1087, 224] width 80 height 24
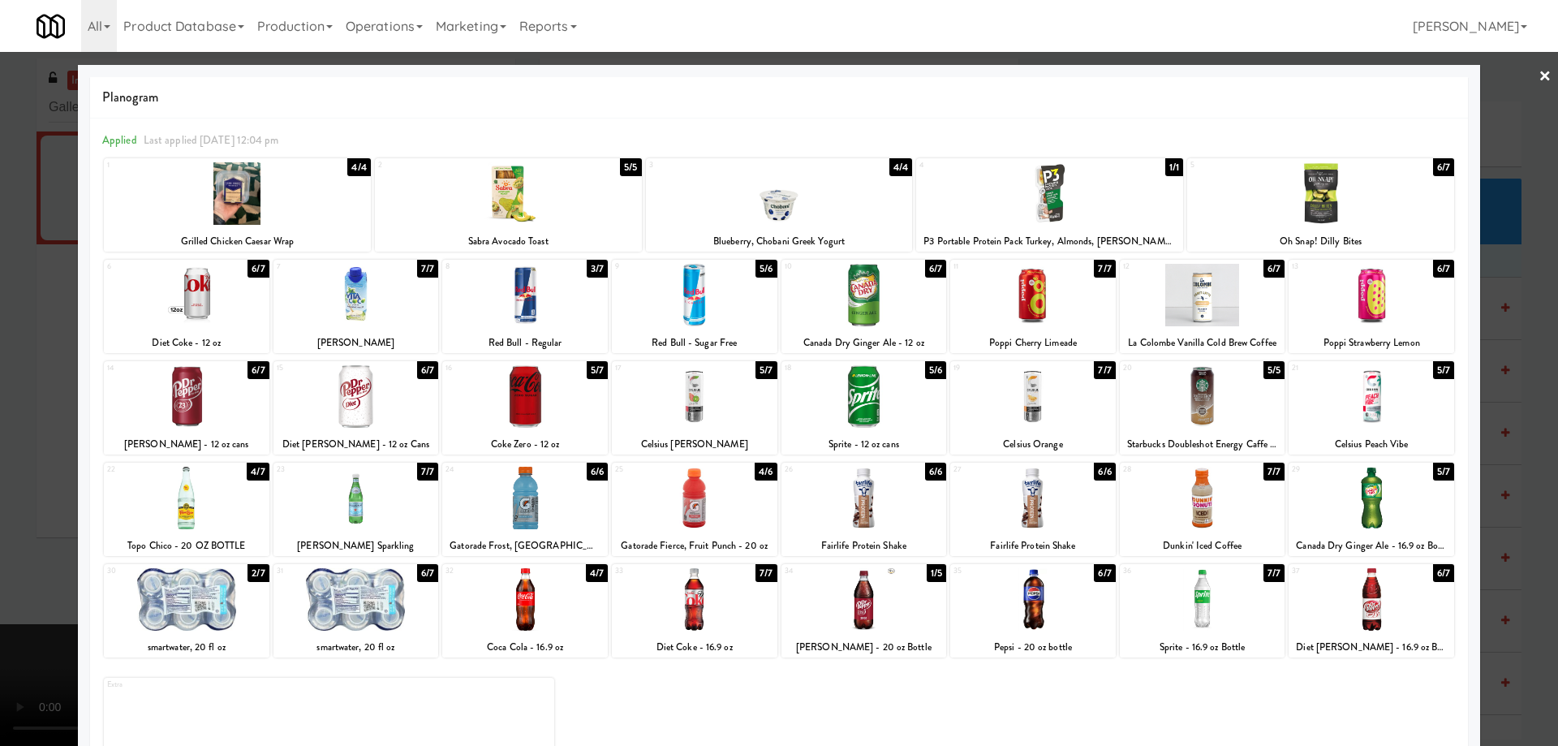
click at [1541, 77] on div at bounding box center [779, 373] width 1558 height 746
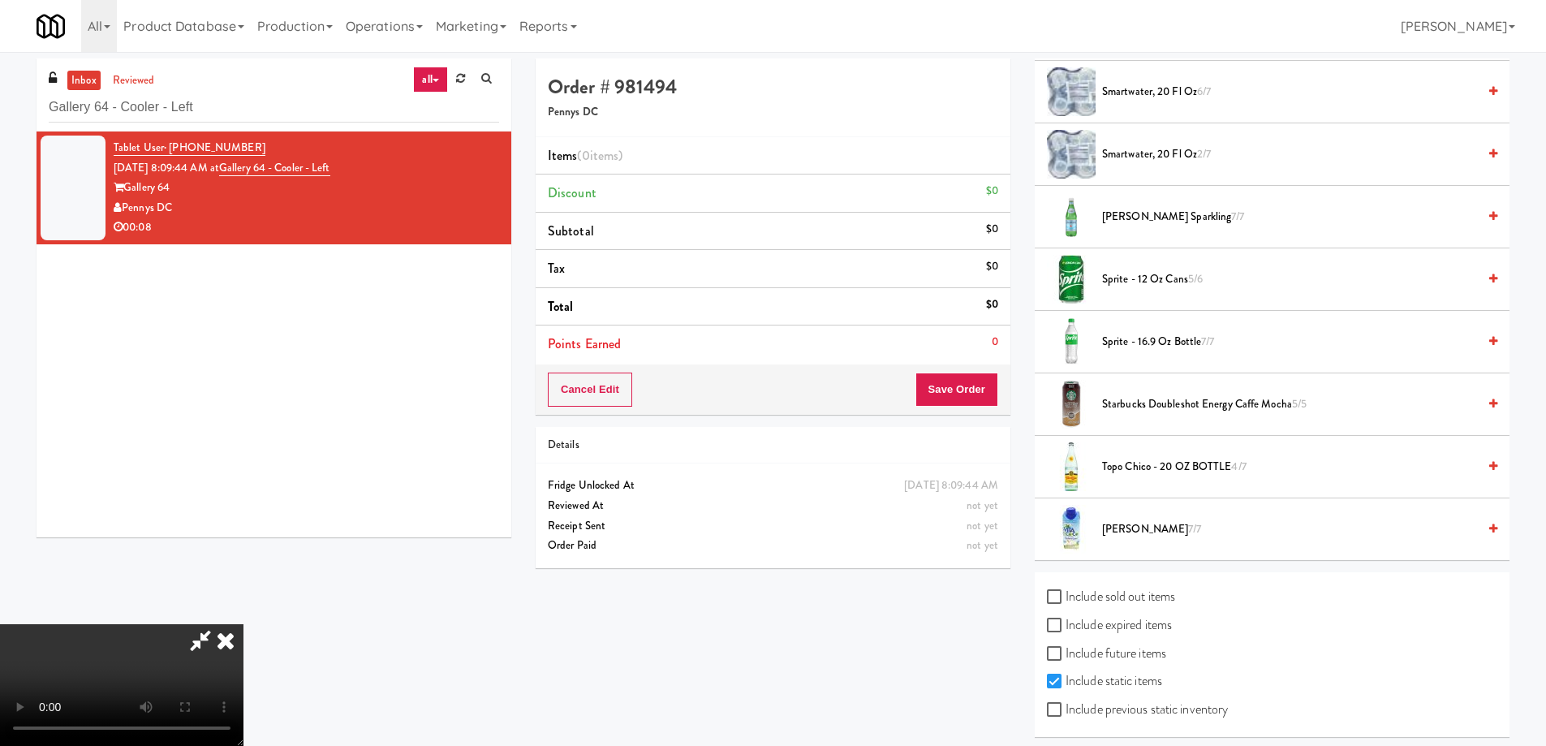
scroll to position [2038, 0]
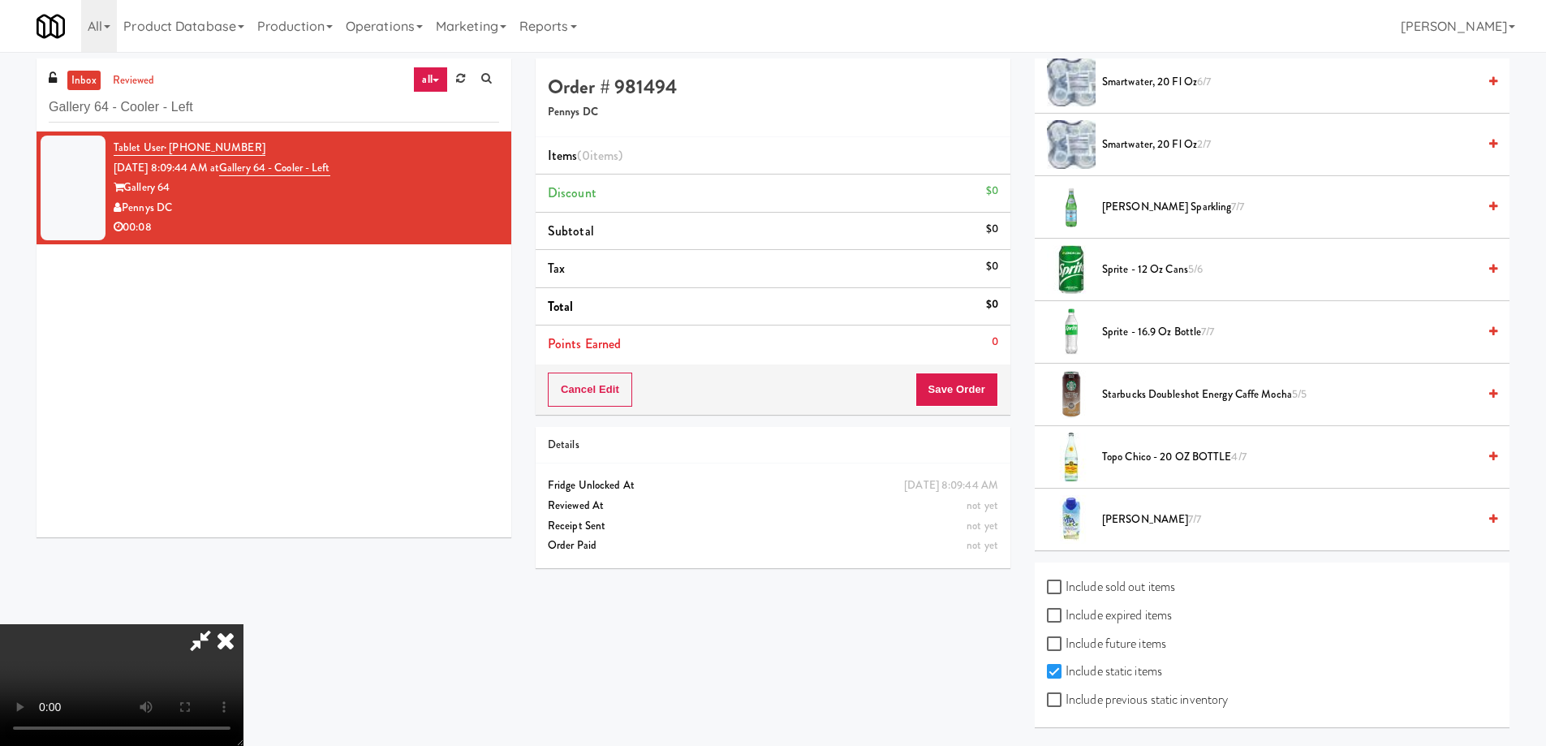
click at [1133, 618] on label "Include expired items" at bounding box center [1109, 615] width 125 height 24
click at [1065, 618] on input "Include expired items" at bounding box center [1056, 615] width 19 height 13
checkbox input "true"
click at [1144, 709] on label "Include previous static inventory" at bounding box center [1137, 699] width 181 height 24
click at [1065, 707] on input "Include previous static inventory" at bounding box center [1056, 700] width 19 height 13
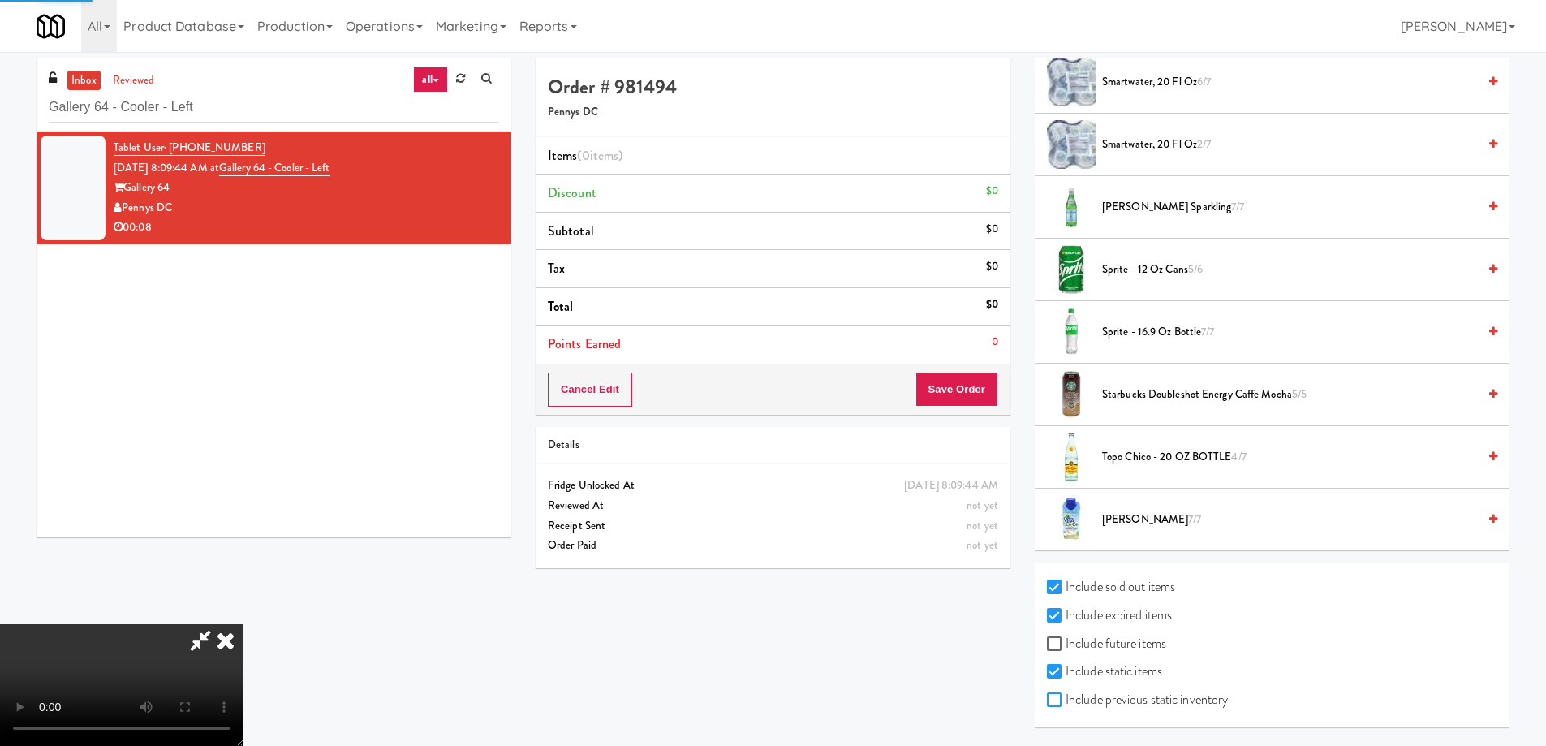
checkbox input "true"
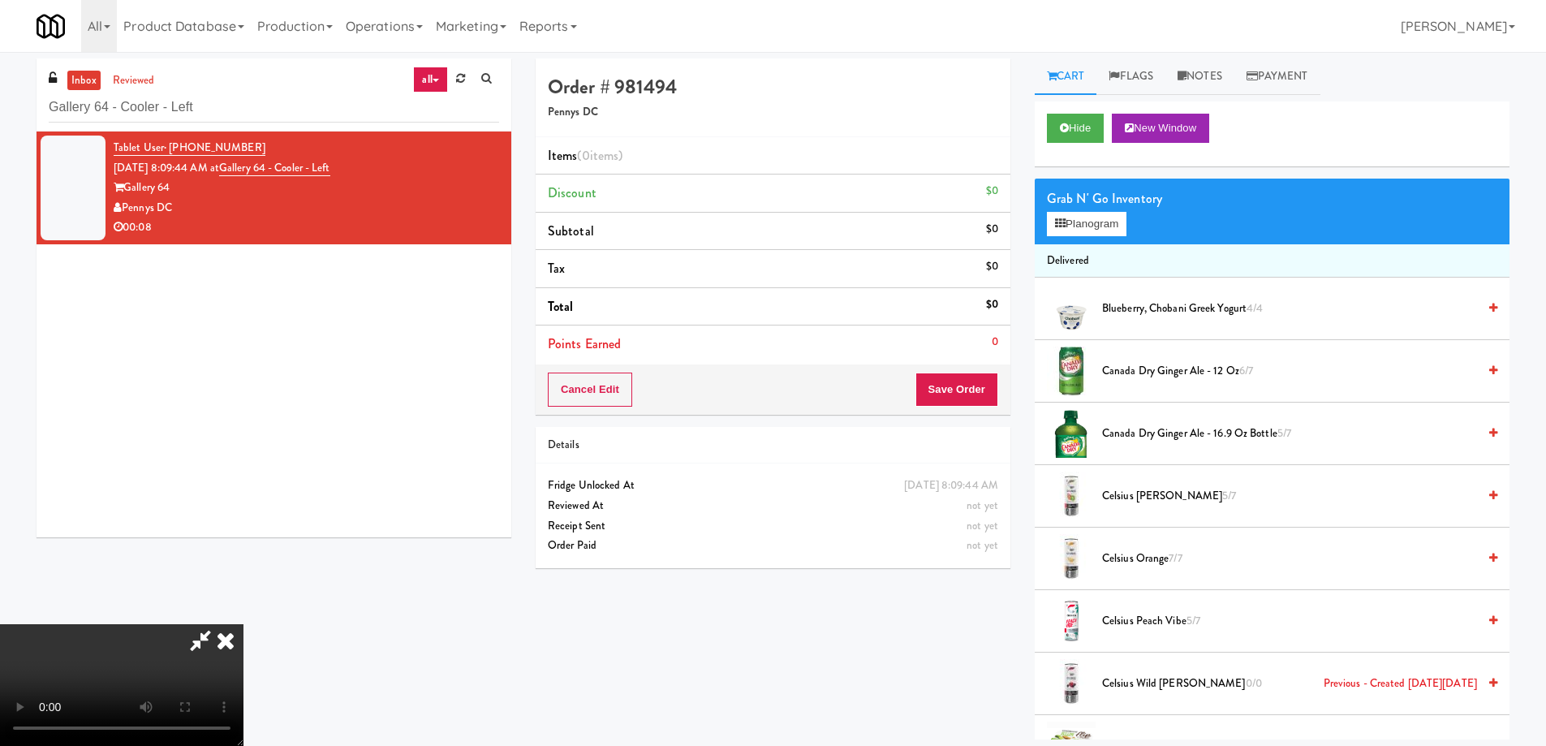
scroll to position [0, 0]
click at [243, 624] on icon at bounding box center [226, 640] width 36 height 32
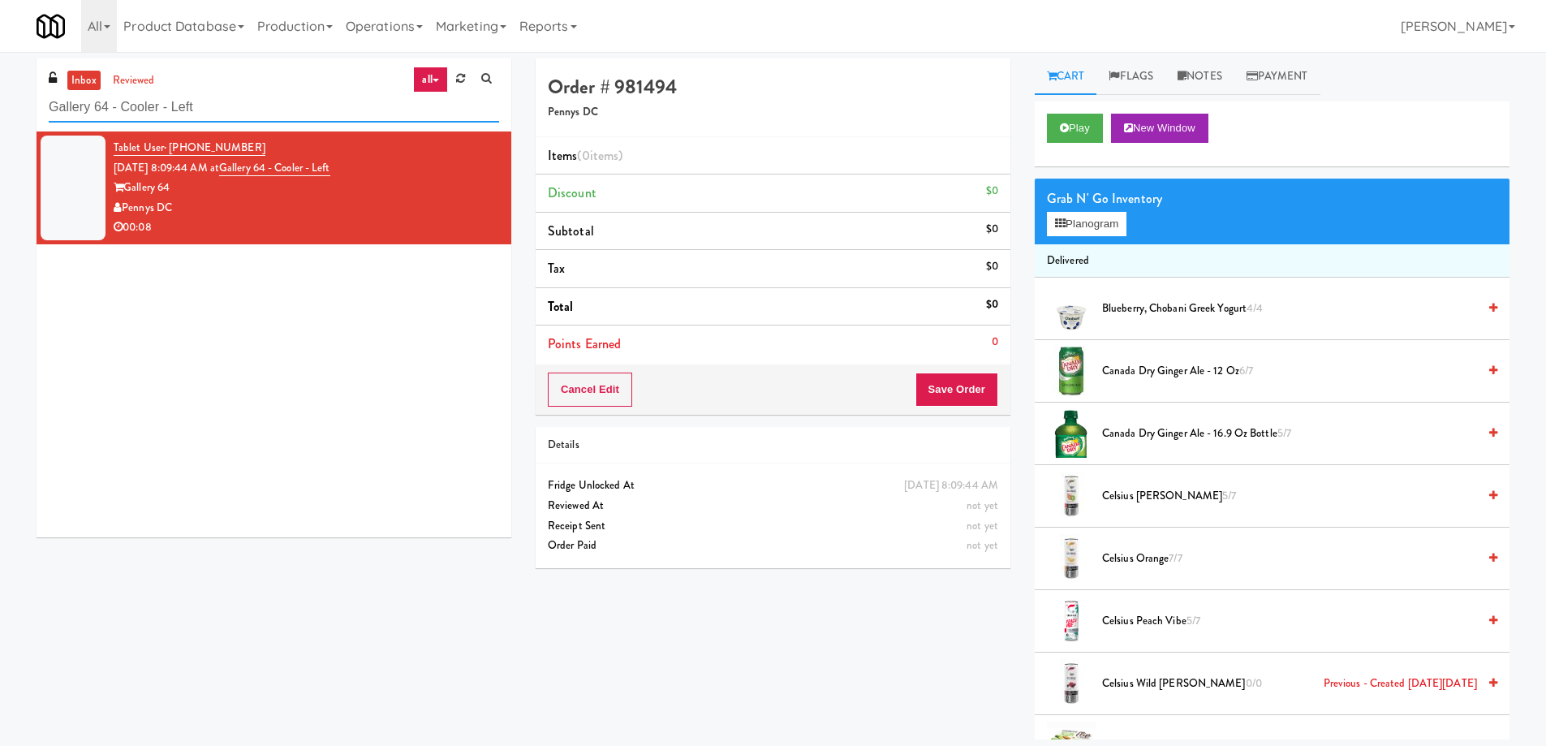
click at [260, 106] on input "Gallery 64 - Cooler - Left" at bounding box center [274, 107] width 450 height 30
paste input "[GEOGRAPHIC_DATA] Combo"
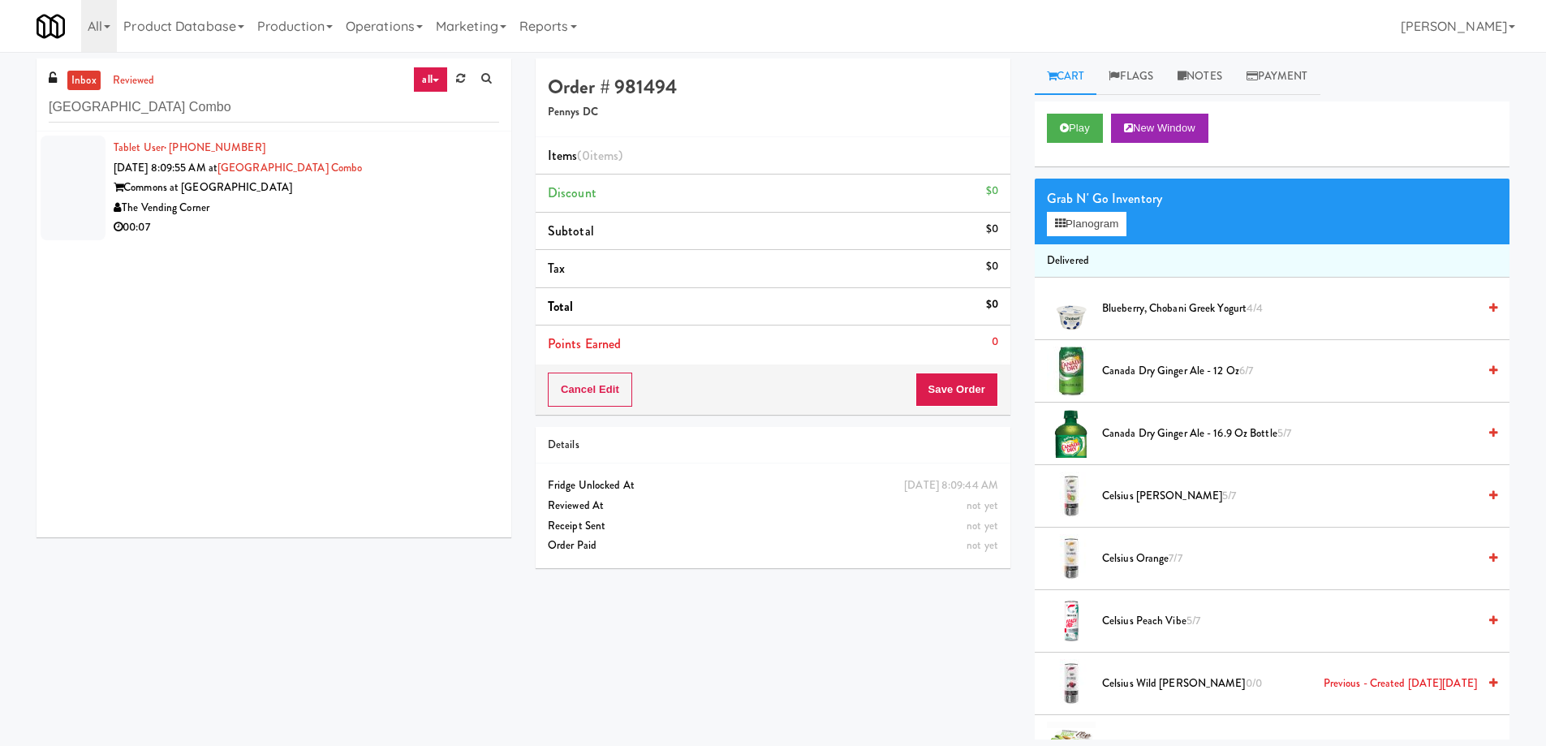
click at [338, 215] on div "The Vending Corner" at bounding box center [306, 208] width 385 height 20
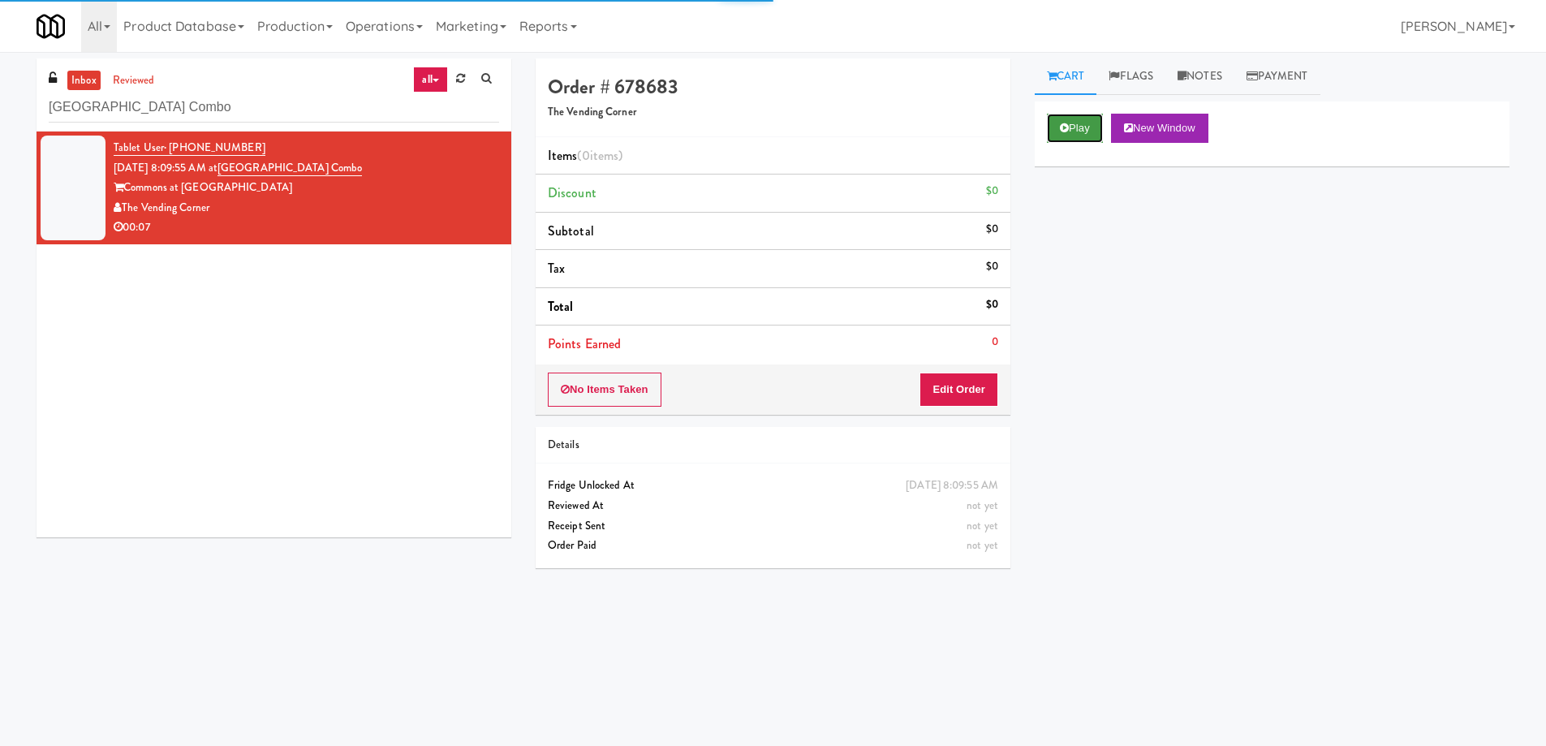
click at [1056, 128] on button "Play" at bounding box center [1075, 128] width 56 height 29
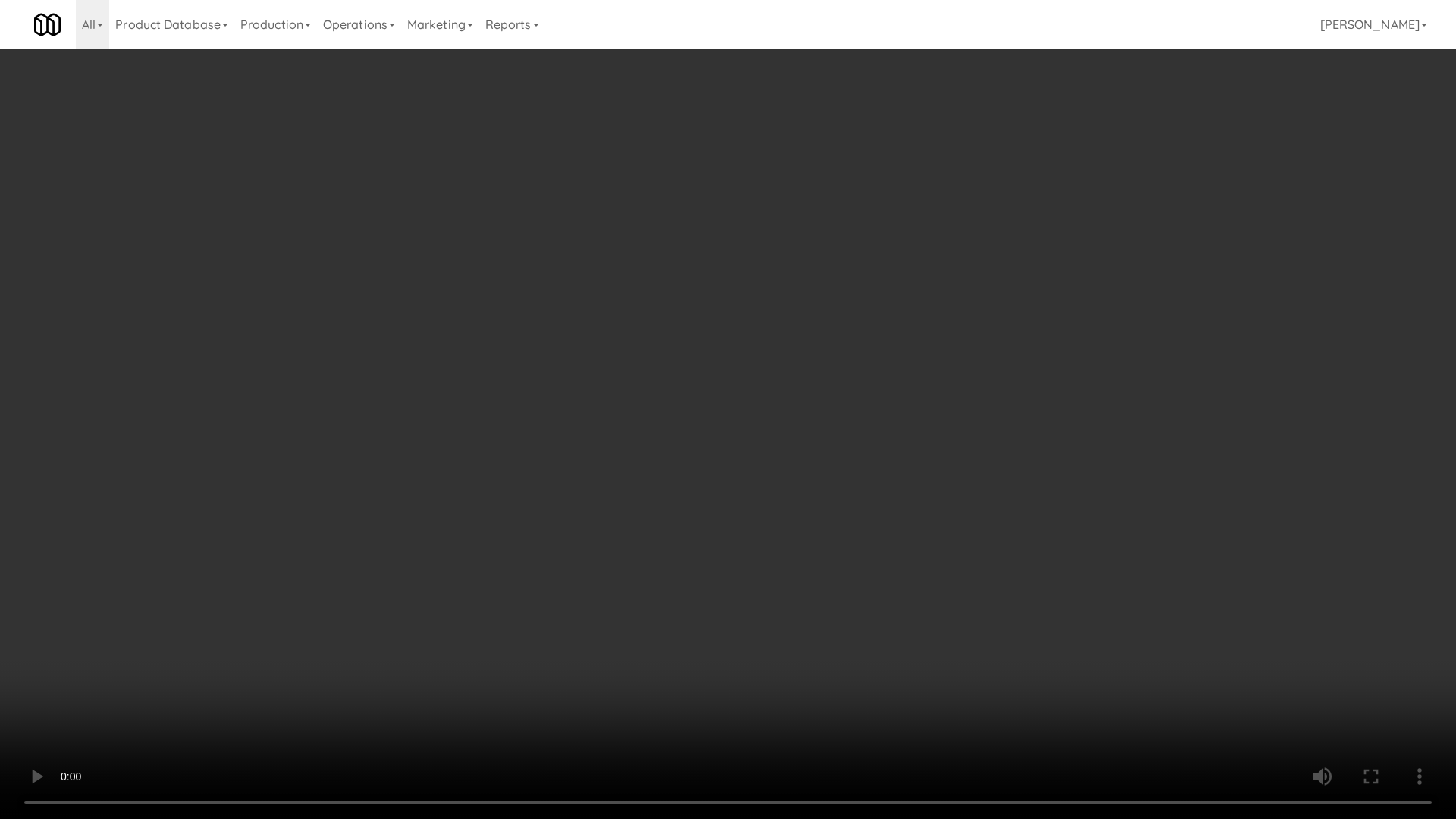
click at [692, 405] on video at bounding box center [728, 410] width 1456 height 819
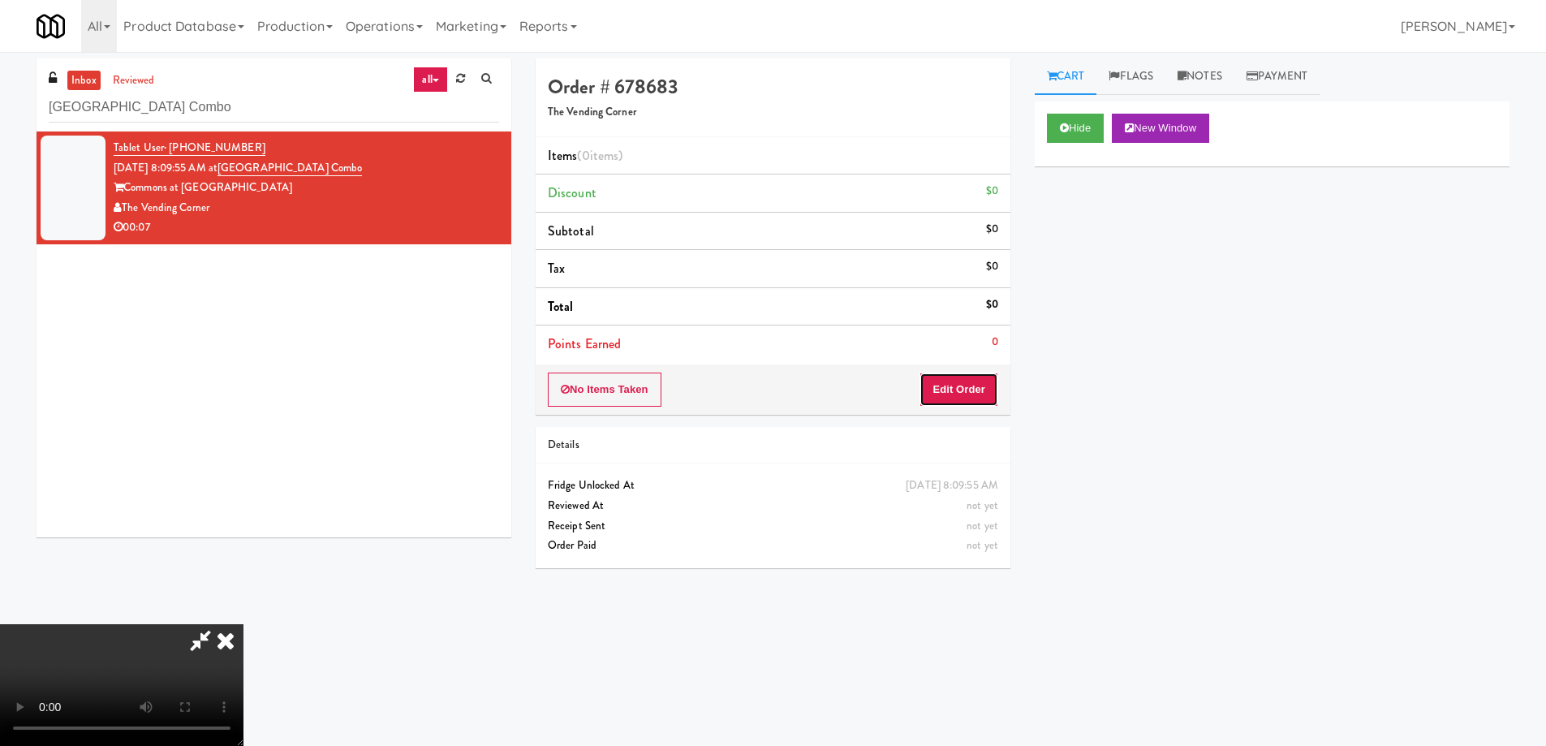
click at [969, 389] on button "Edit Order" at bounding box center [958, 389] width 79 height 34
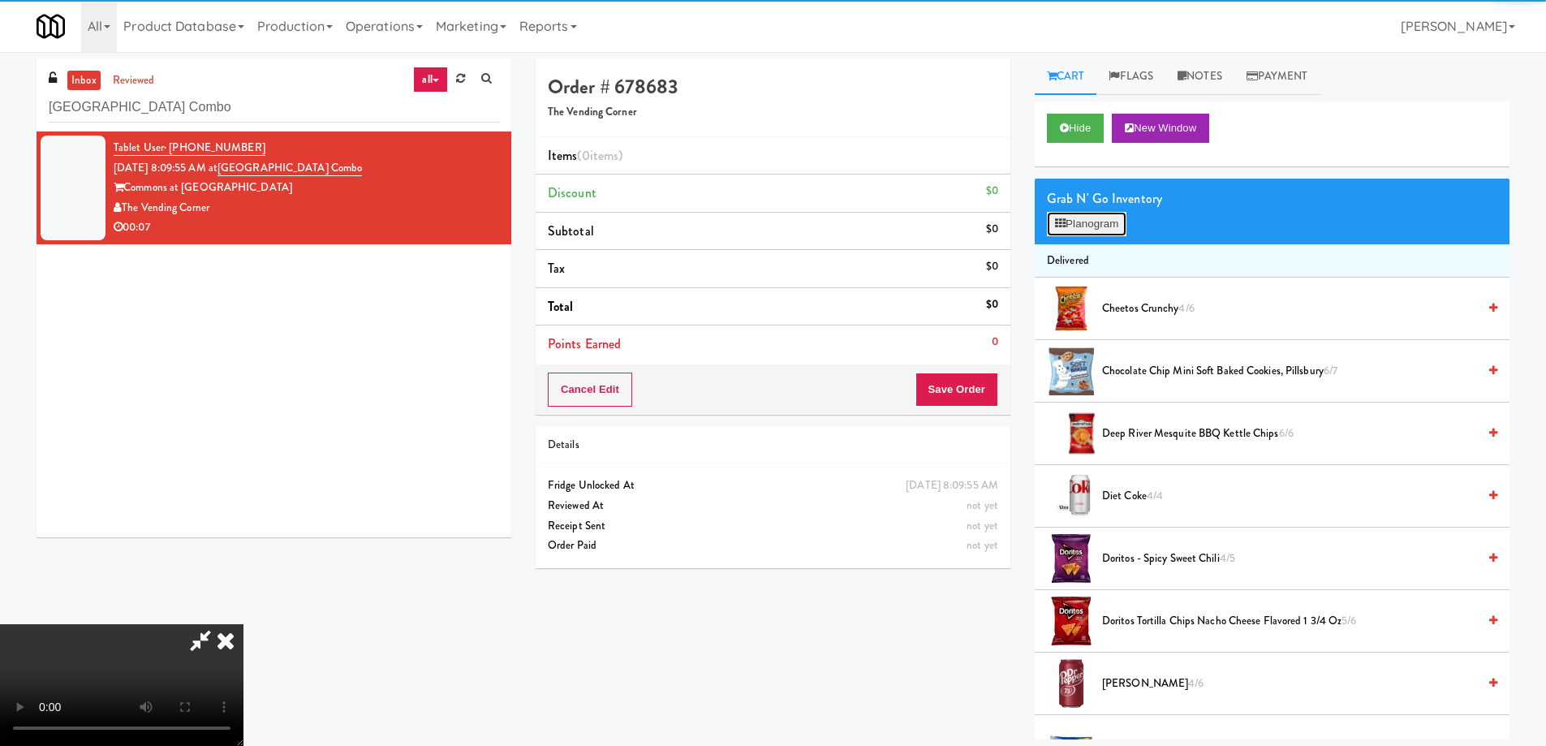
click at [1098, 225] on button "Planogram" at bounding box center [1087, 224] width 80 height 24
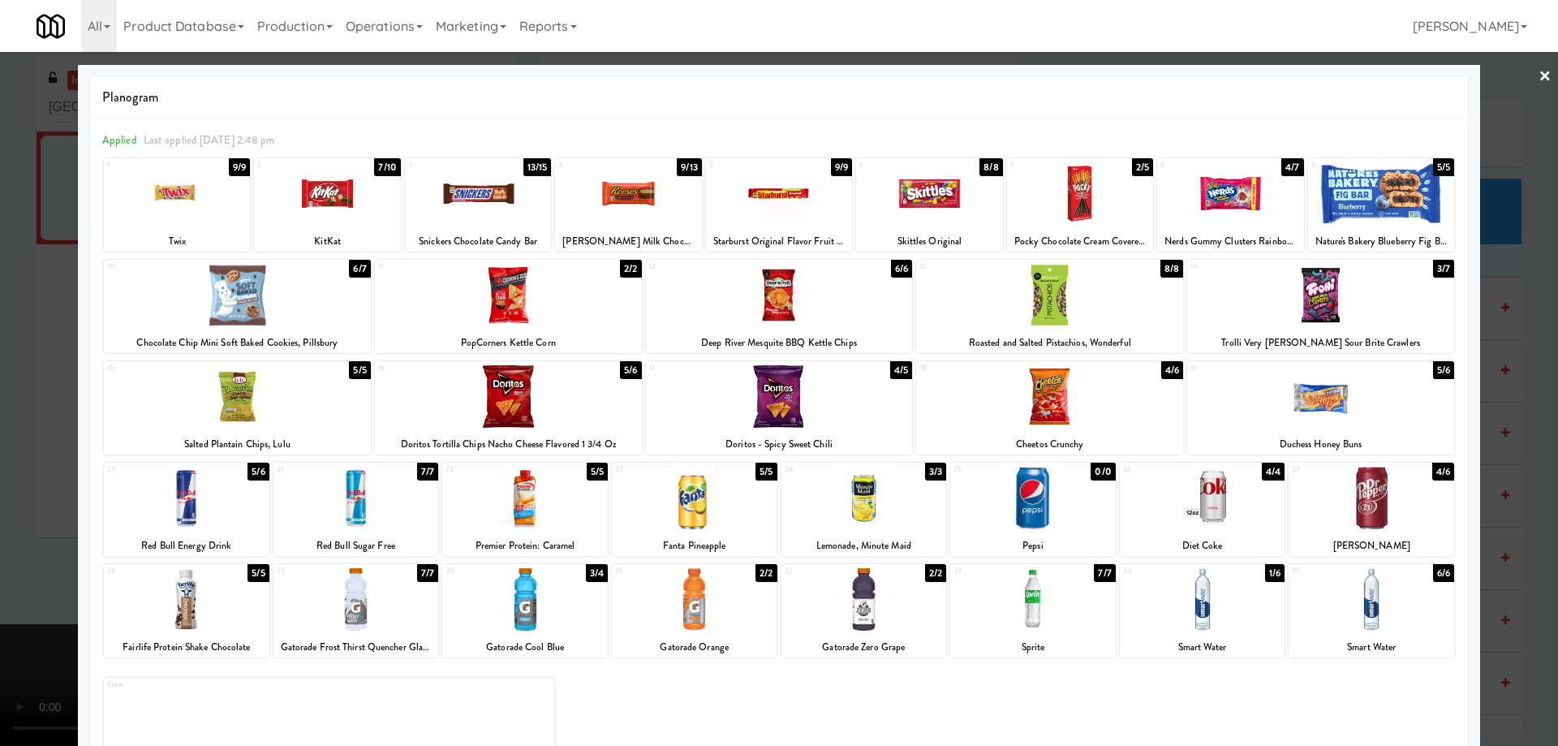
click at [393, 506] on div at bounding box center [356, 498] width 166 height 62
click at [1538, 74] on link "×" at bounding box center [1544, 77] width 13 height 50
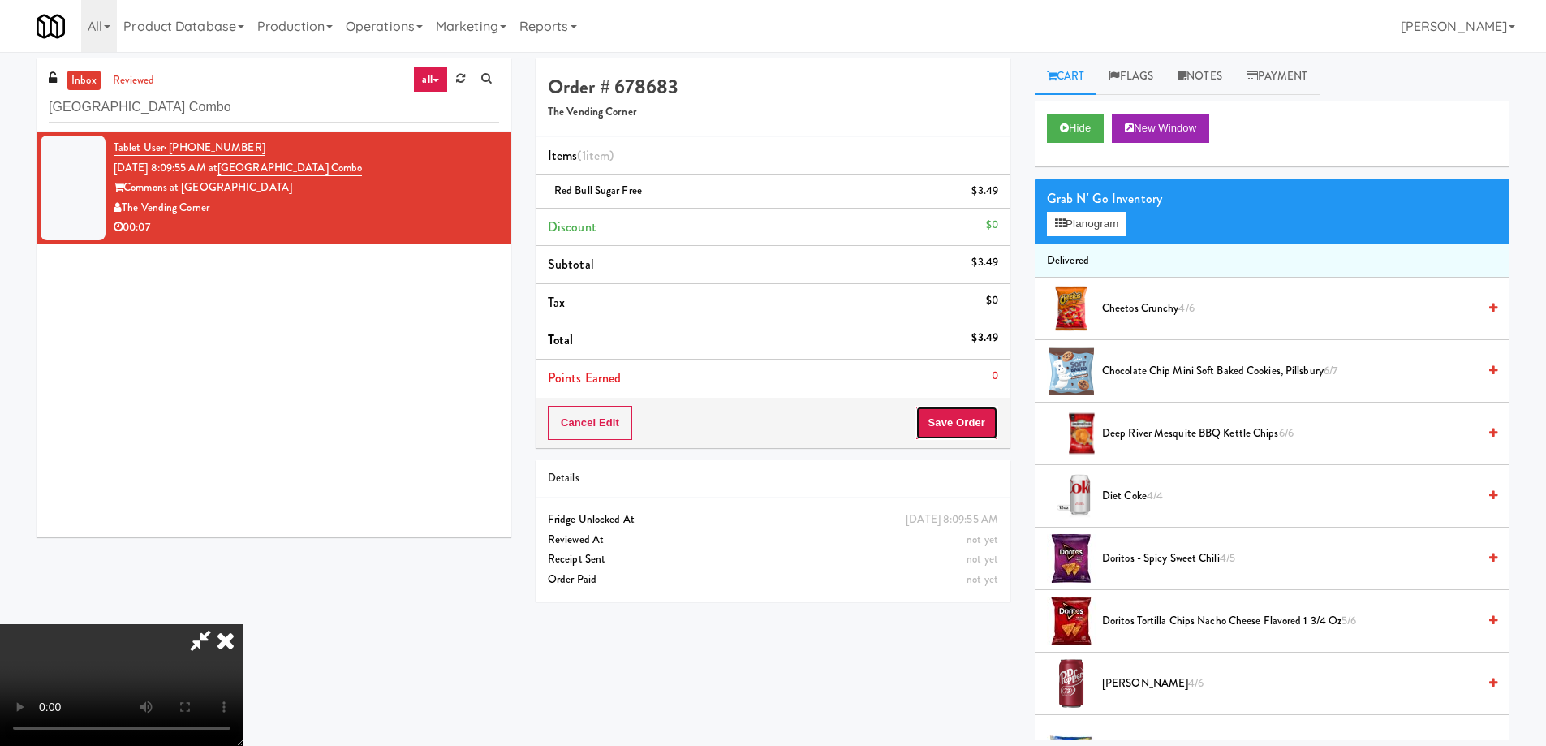
click at [974, 411] on button "Save Order" at bounding box center [956, 423] width 83 height 34
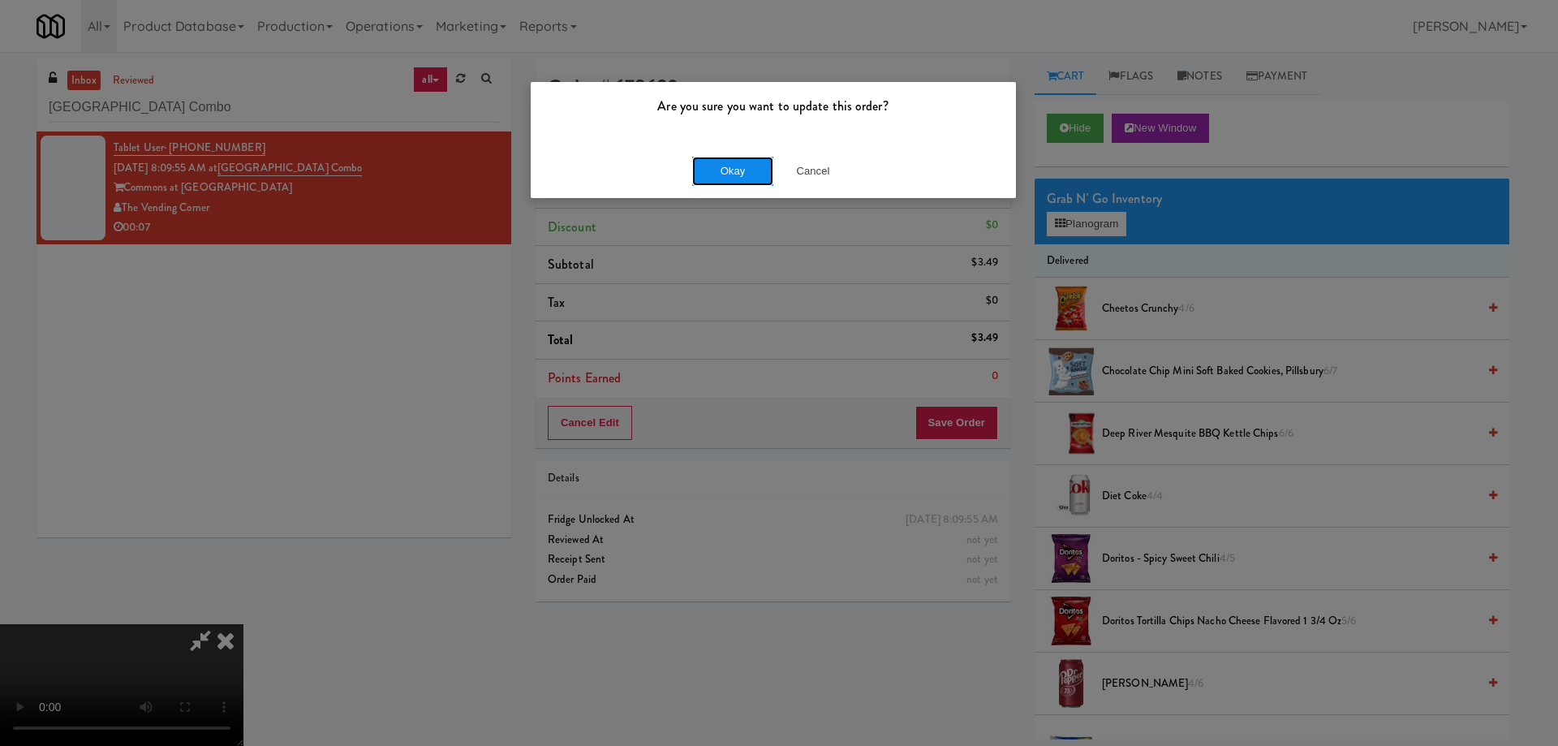
click at [739, 168] on button "Okay" at bounding box center [732, 171] width 81 height 29
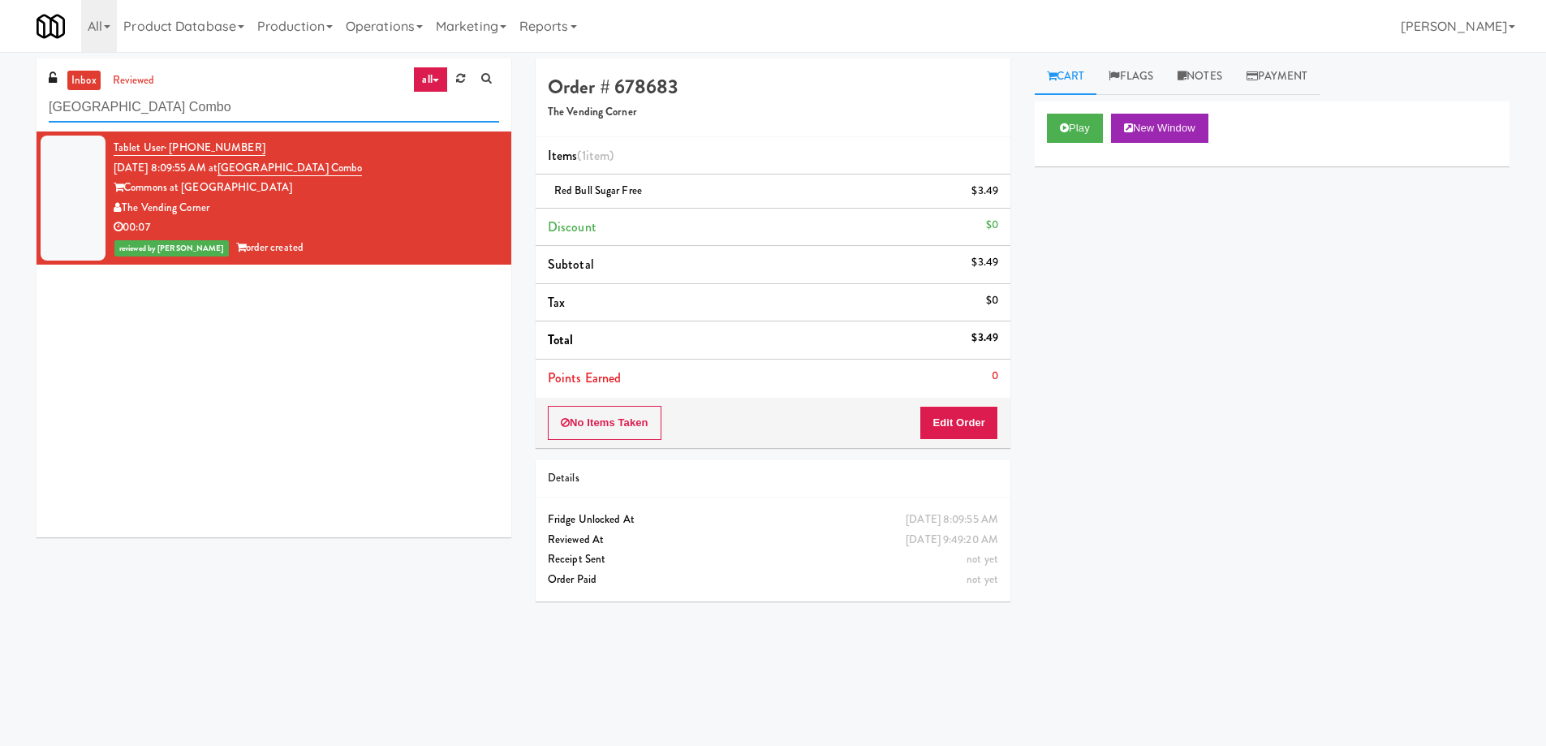
click at [335, 106] on input "[GEOGRAPHIC_DATA] Combo" at bounding box center [274, 107] width 450 height 30
paste input "Marbella Cooler"
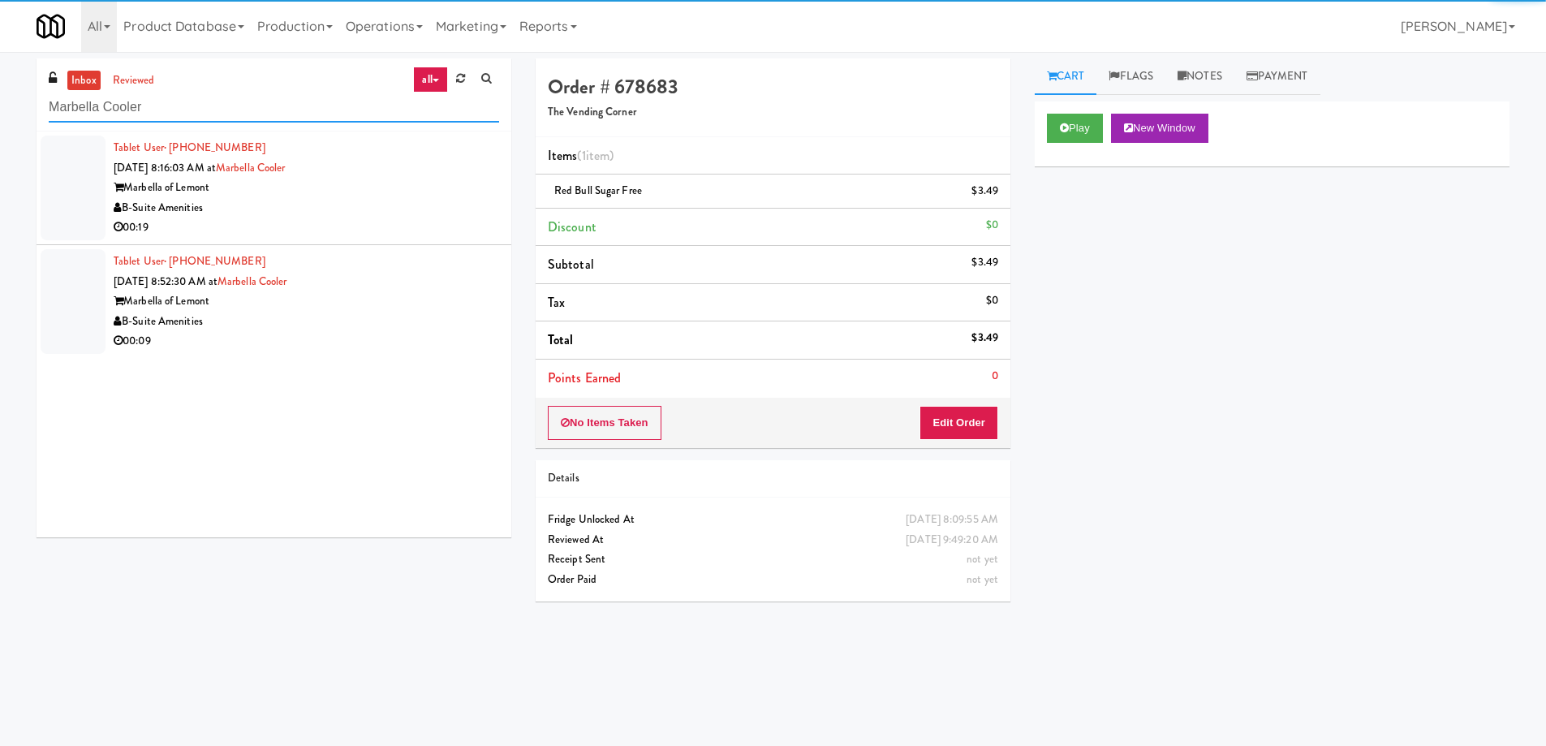
type input "Marbella Cooler"
click at [400, 188] on div "Marbella of Lemont" at bounding box center [306, 188] width 385 height 20
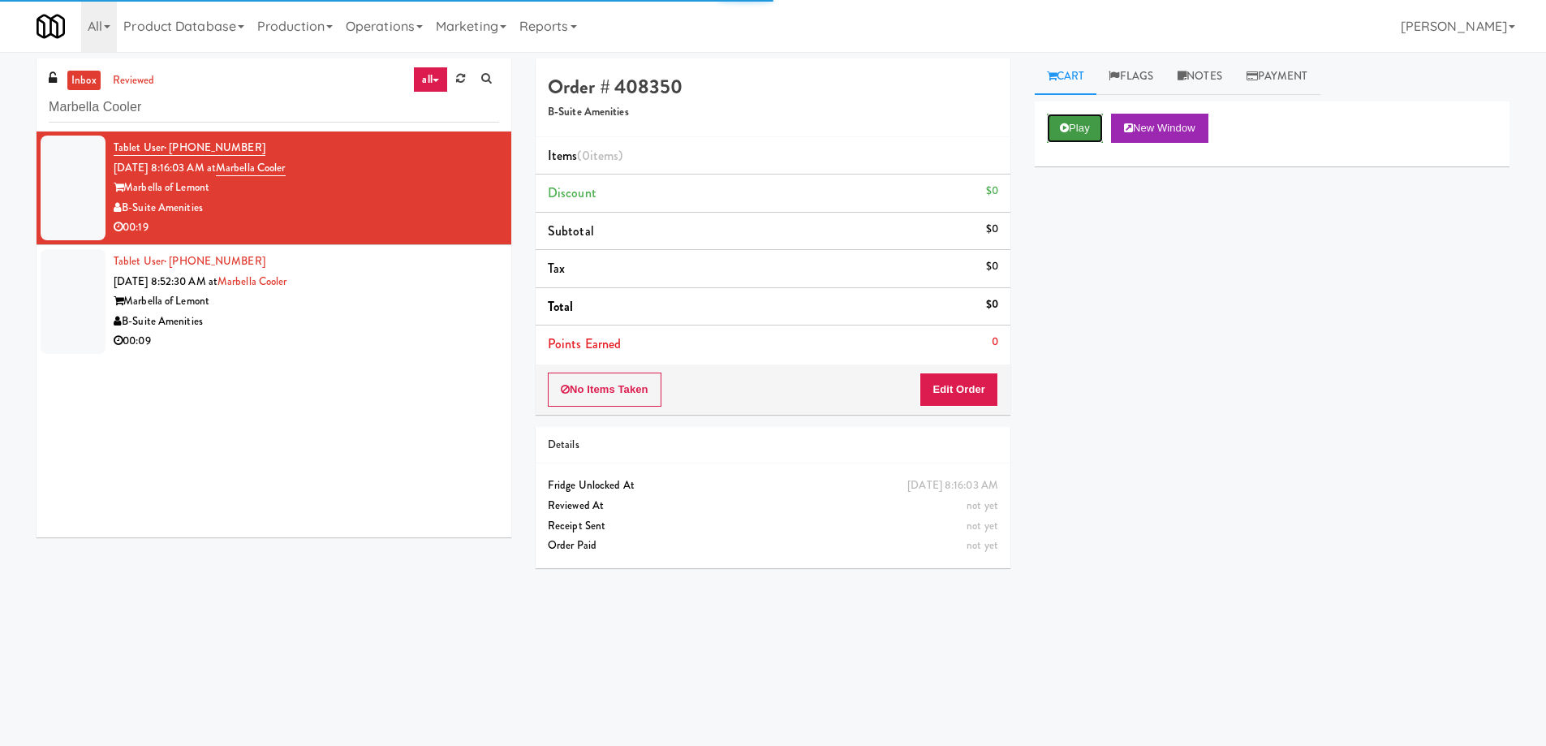
click at [1087, 131] on button "Play" at bounding box center [1075, 128] width 56 height 29
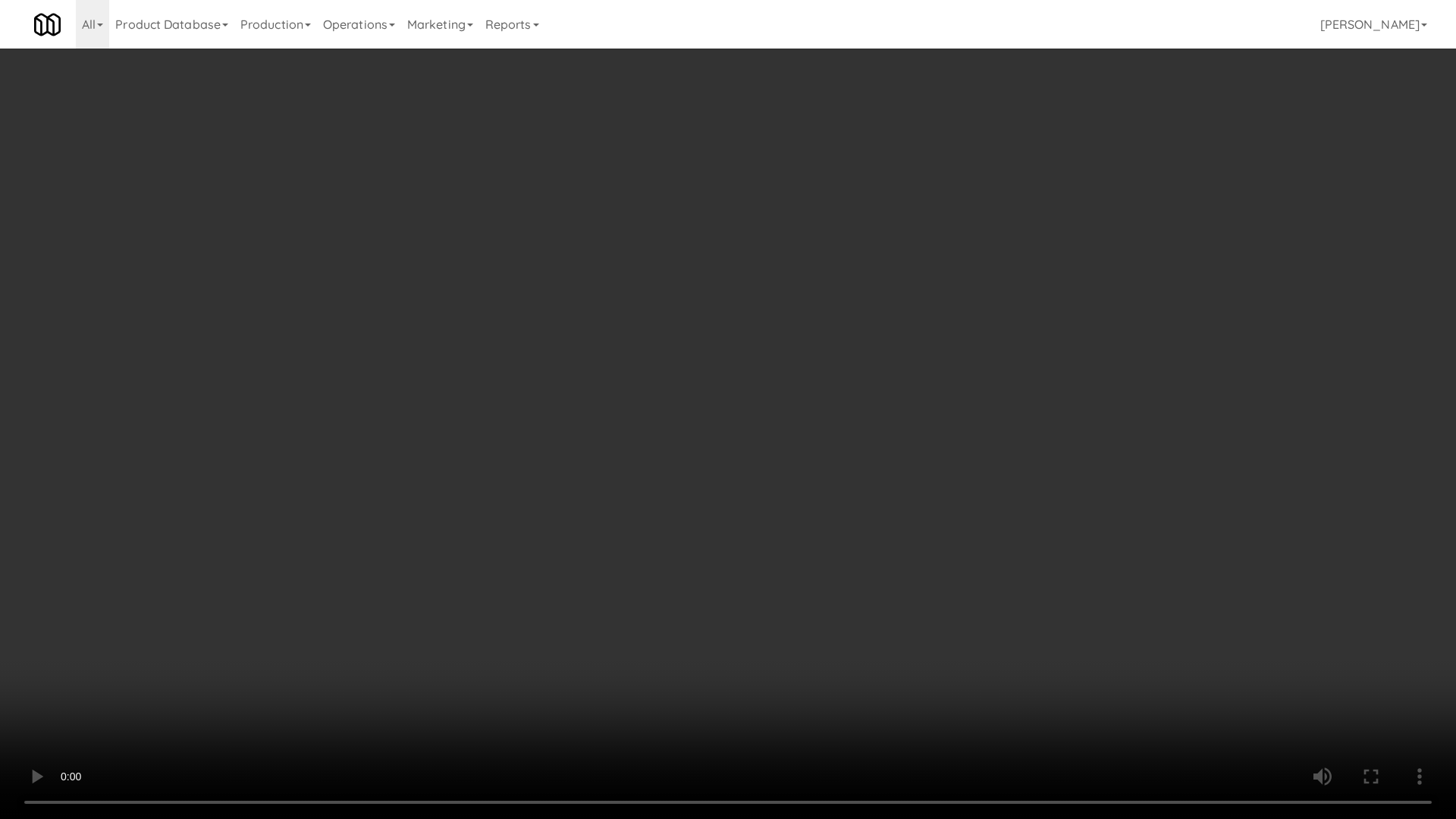
click at [914, 450] on video at bounding box center [728, 410] width 1456 height 819
click at [749, 392] on video at bounding box center [728, 410] width 1456 height 819
click at [810, 381] on video at bounding box center [728, 410] width 1456 height 819
click at [717, 380] on video at bounding box center [728, 410] width 1456 height 819
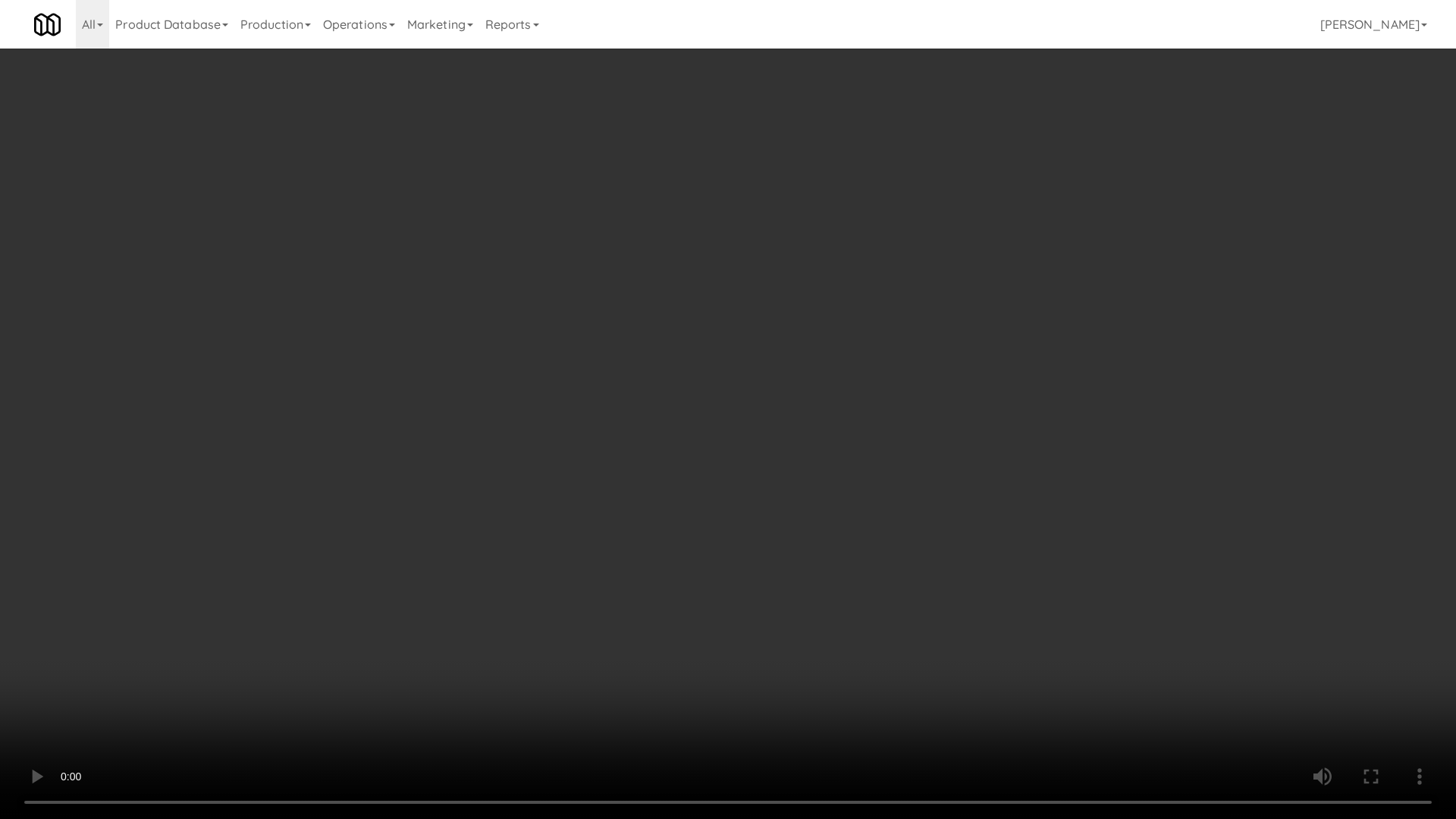
click at [717, 380] on video at bounding box center [728, 410] width 1456 height 819
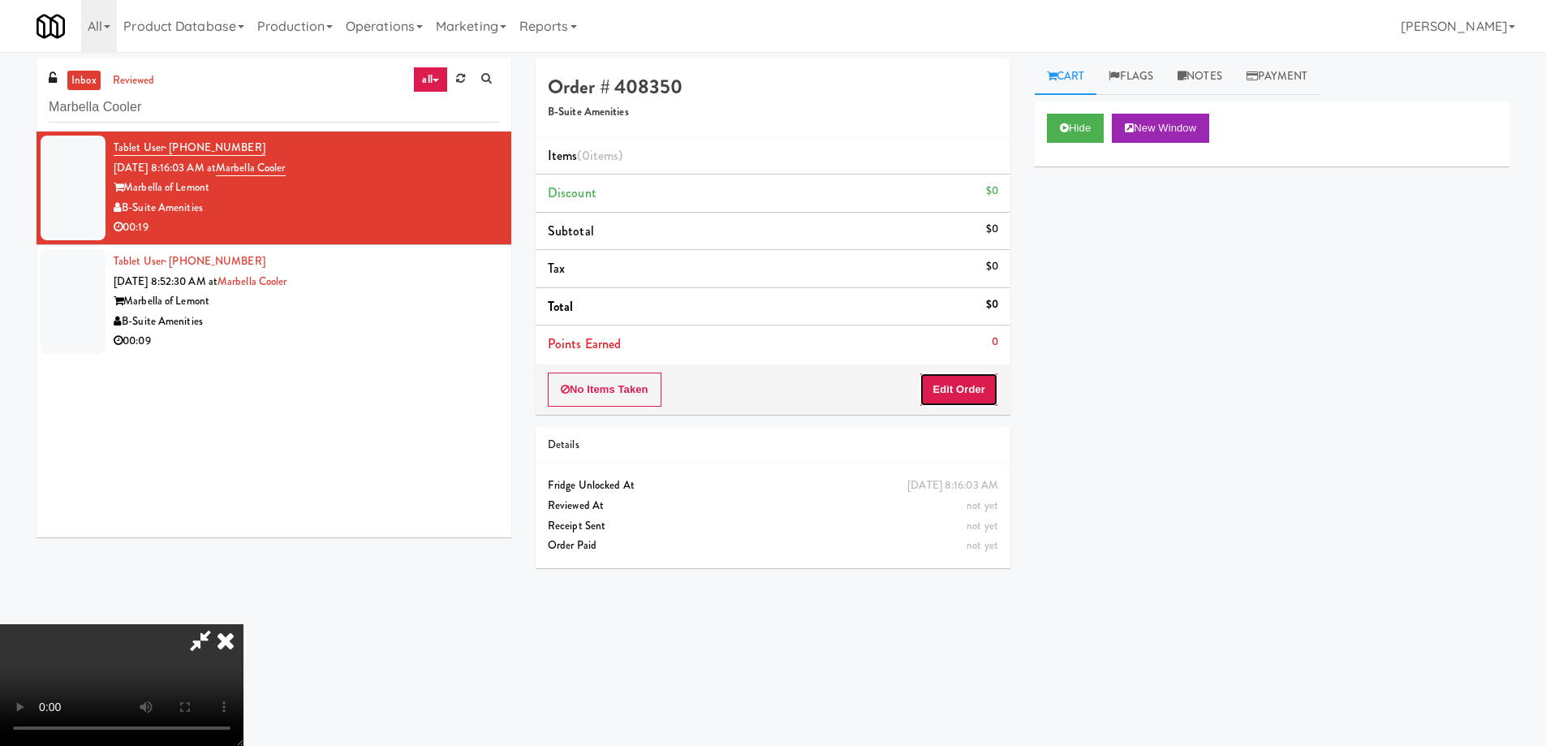
click at [974, 376] on button "Edit Order" at bounding box center [958, 389] width 79 height 34
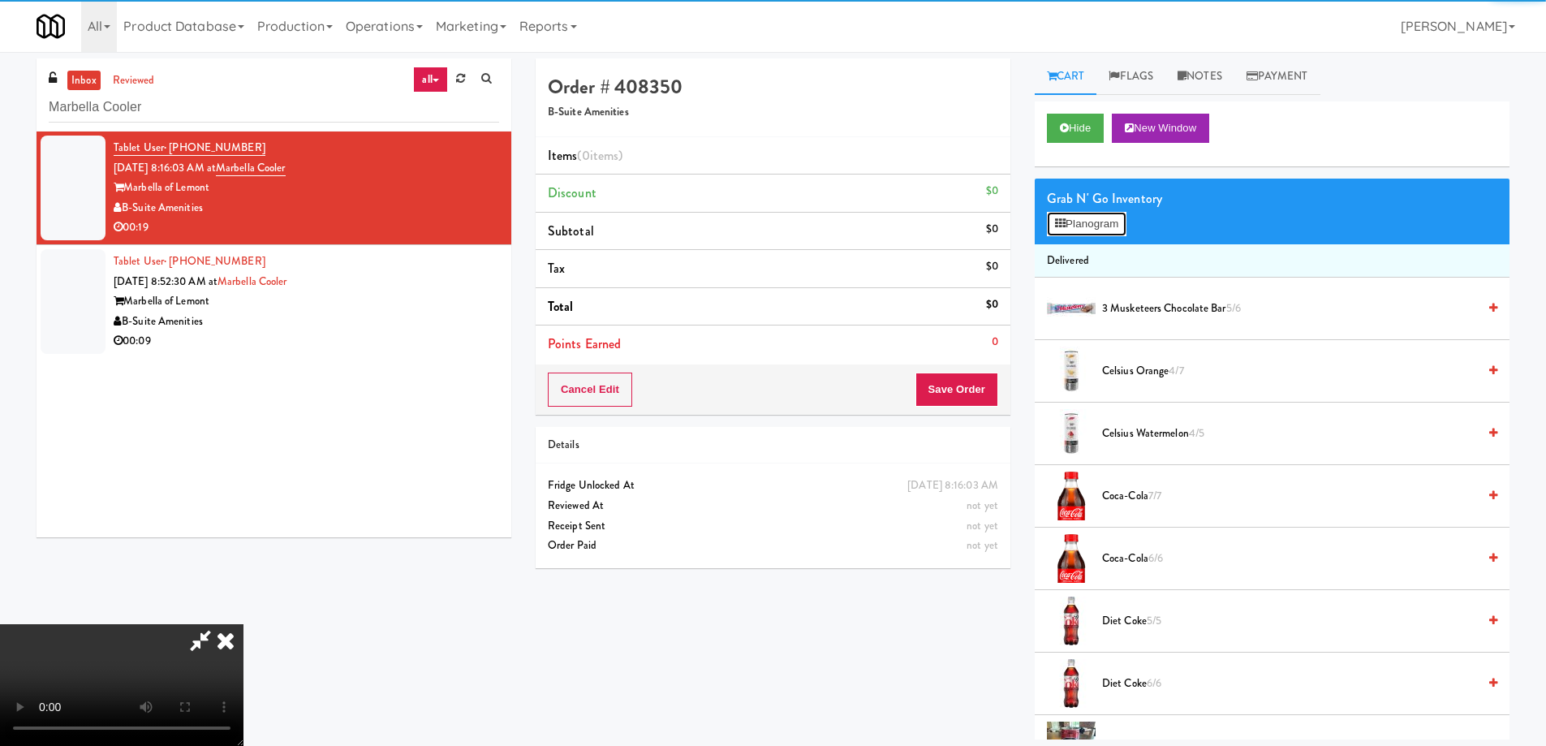
click at [1103, 229] on button "Planogram" at bounding box center [1087, 224] width 80 height 24
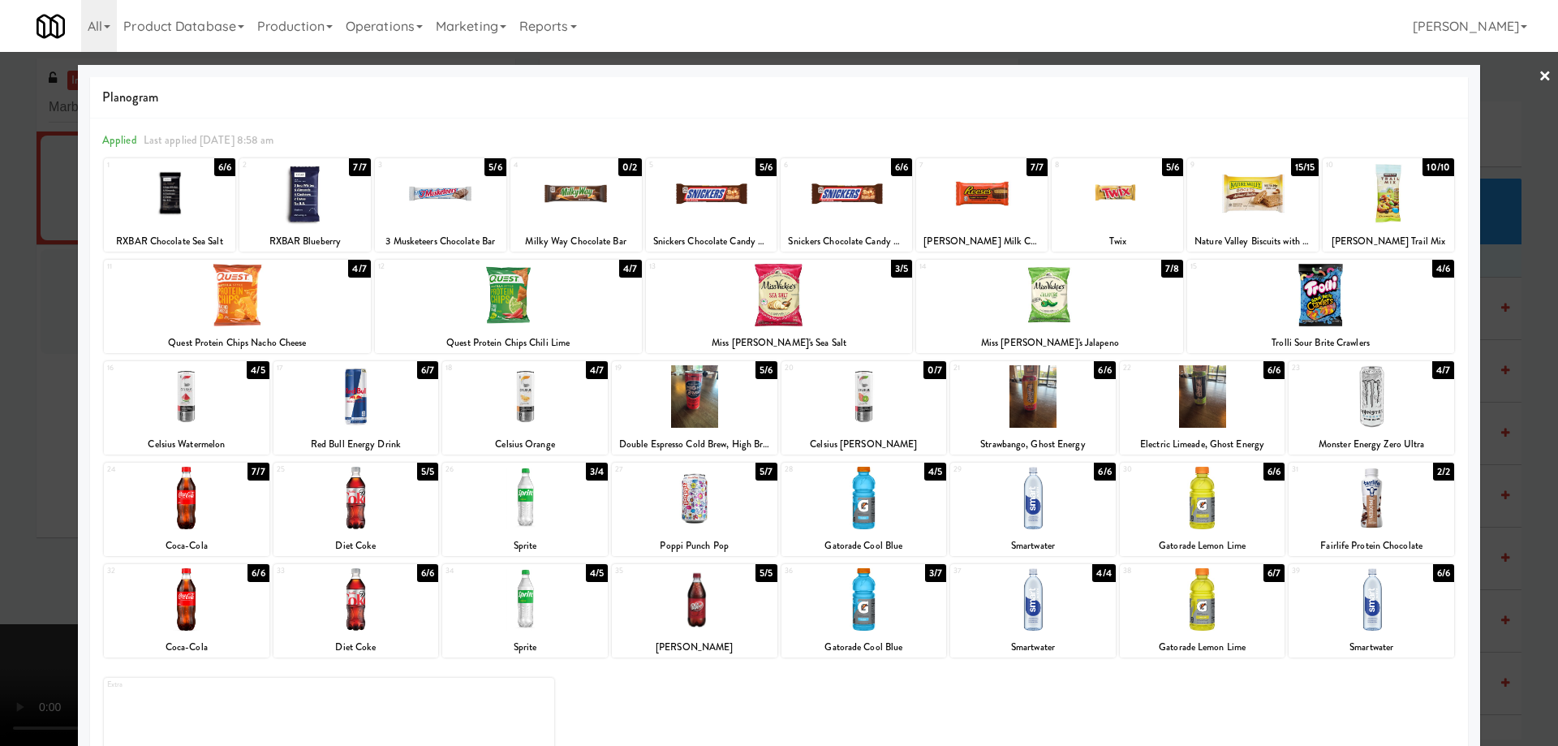
click at [445, 193] on div at bounding box center [440, 193] width 131 height 62
click at [1224, 591] on div at bounding box center [1203, 599] width 166 height 62
click at [1521, 70] on div at bounding box center [779, 373] width 1558 height 746
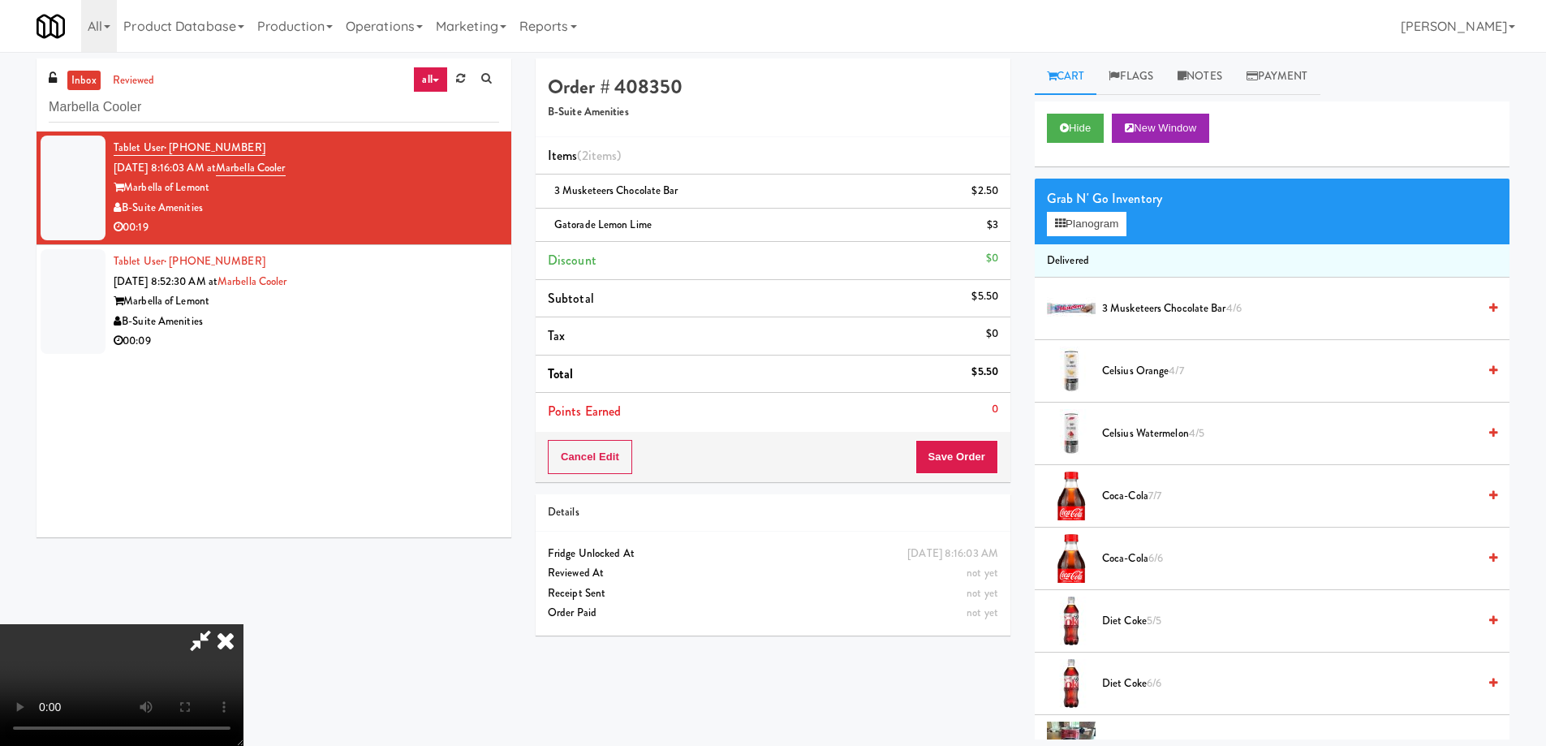
click at [903, 51] on div "All 901 Smrt Mrkt [URL][DOMAIN_NAME] 9518002 [GEOGRAPHIC_DATA] [URL][DOMAIN_NAM…" at bounding box center [773, 26] width 1473 height 52
click at [243, 624] on icon at bounding box center [226, 640] width 36 height 32
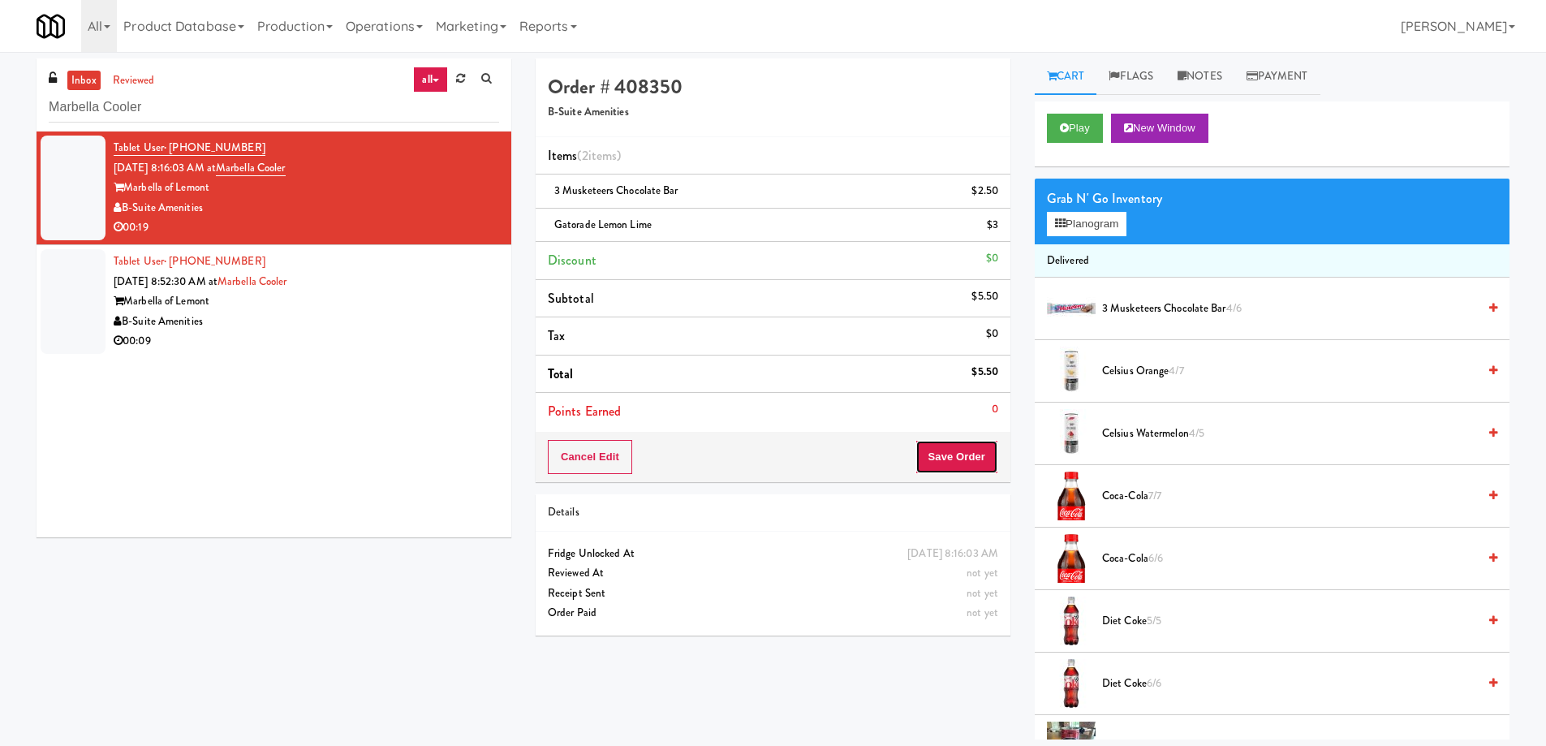
click at [936, 445] on button "Save Order" at bounding box center [956, 457] width 83 height 34
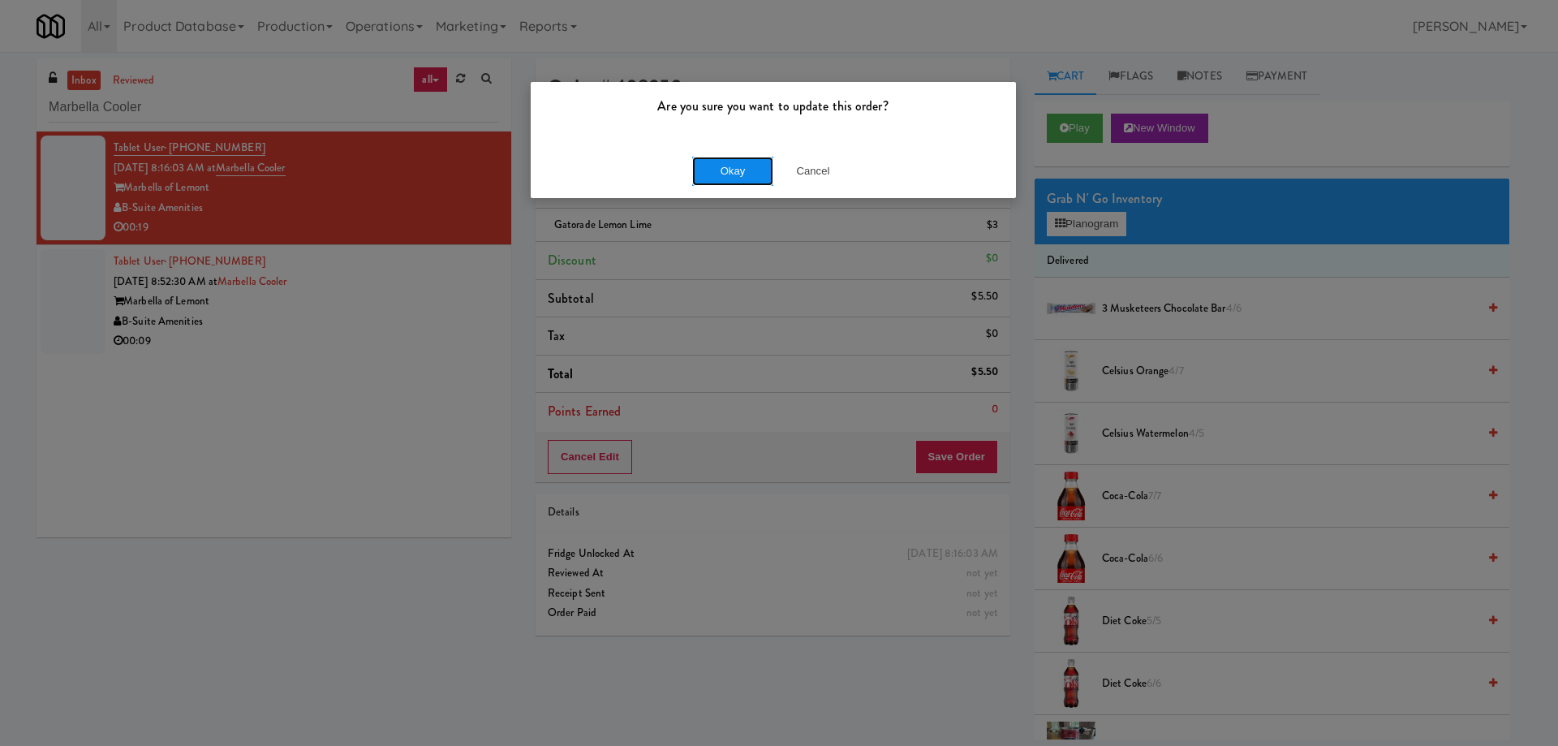
click at [746, 164] on button "Okay" at bounding box center [732, 171] width 81 height 29
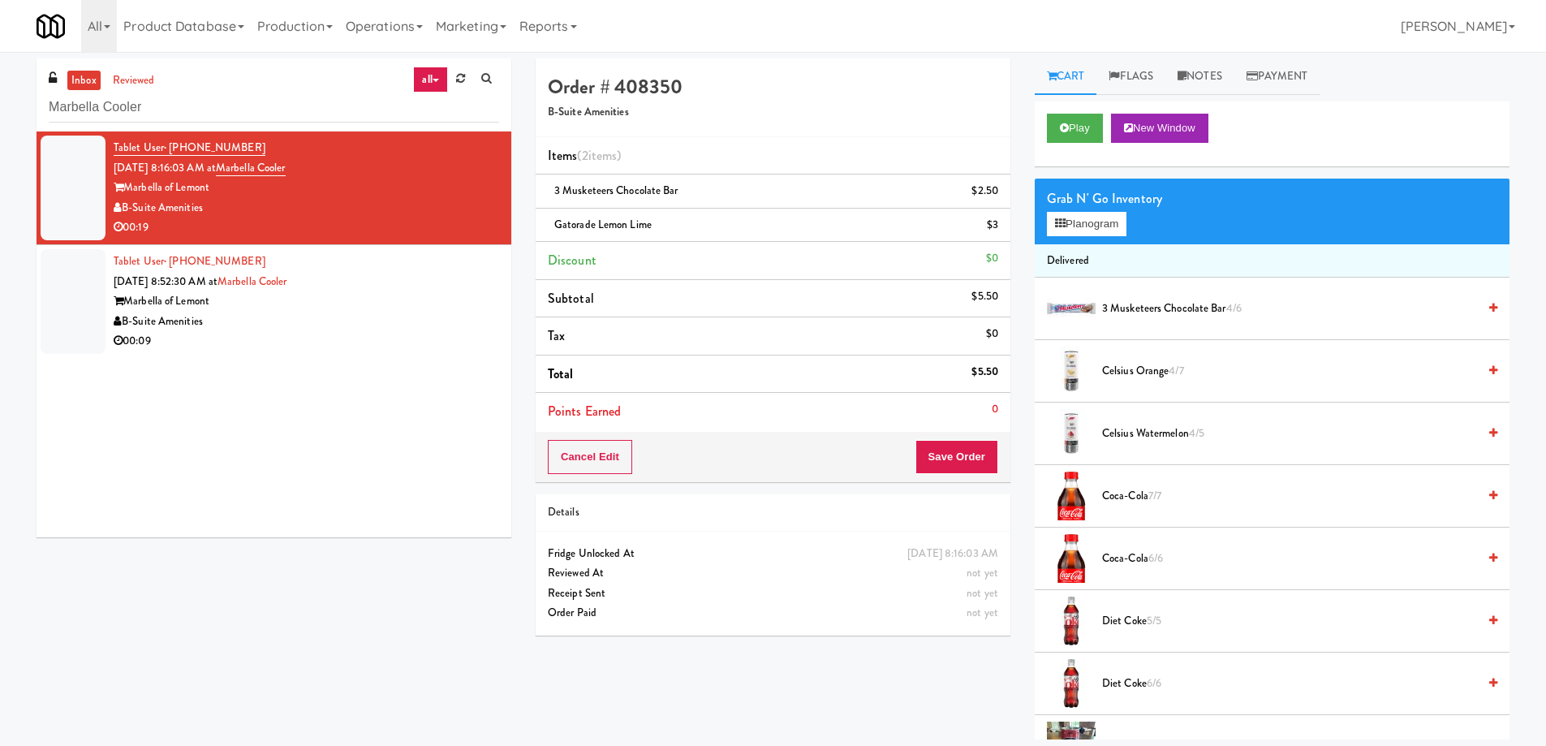
click at [403, 308] on div "Marbella of Lemont" at bounding box center [306, 301] width 385 height 20
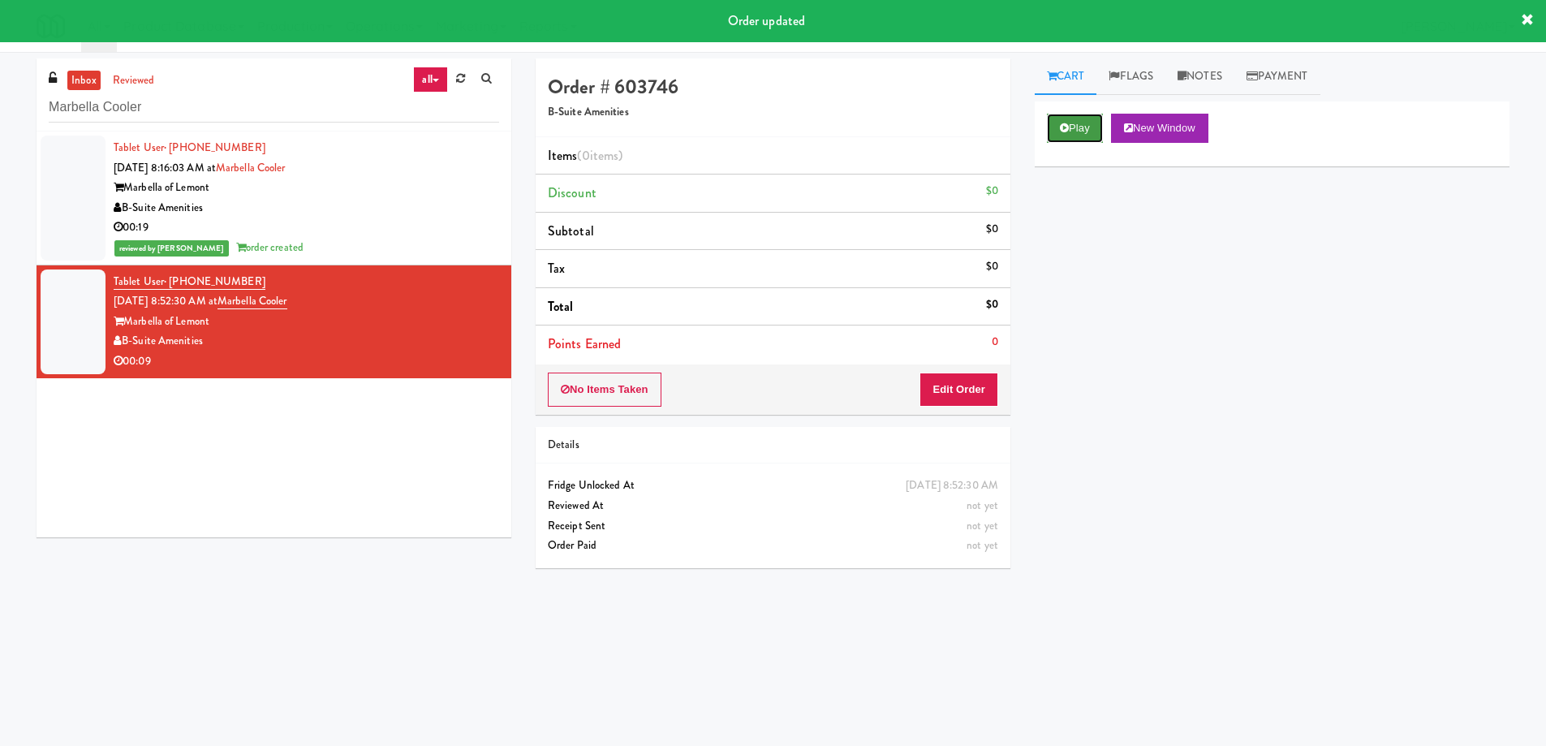
click at [1088, 129] on button "Play" at bounding box center [1075, 128] width 56 height 29
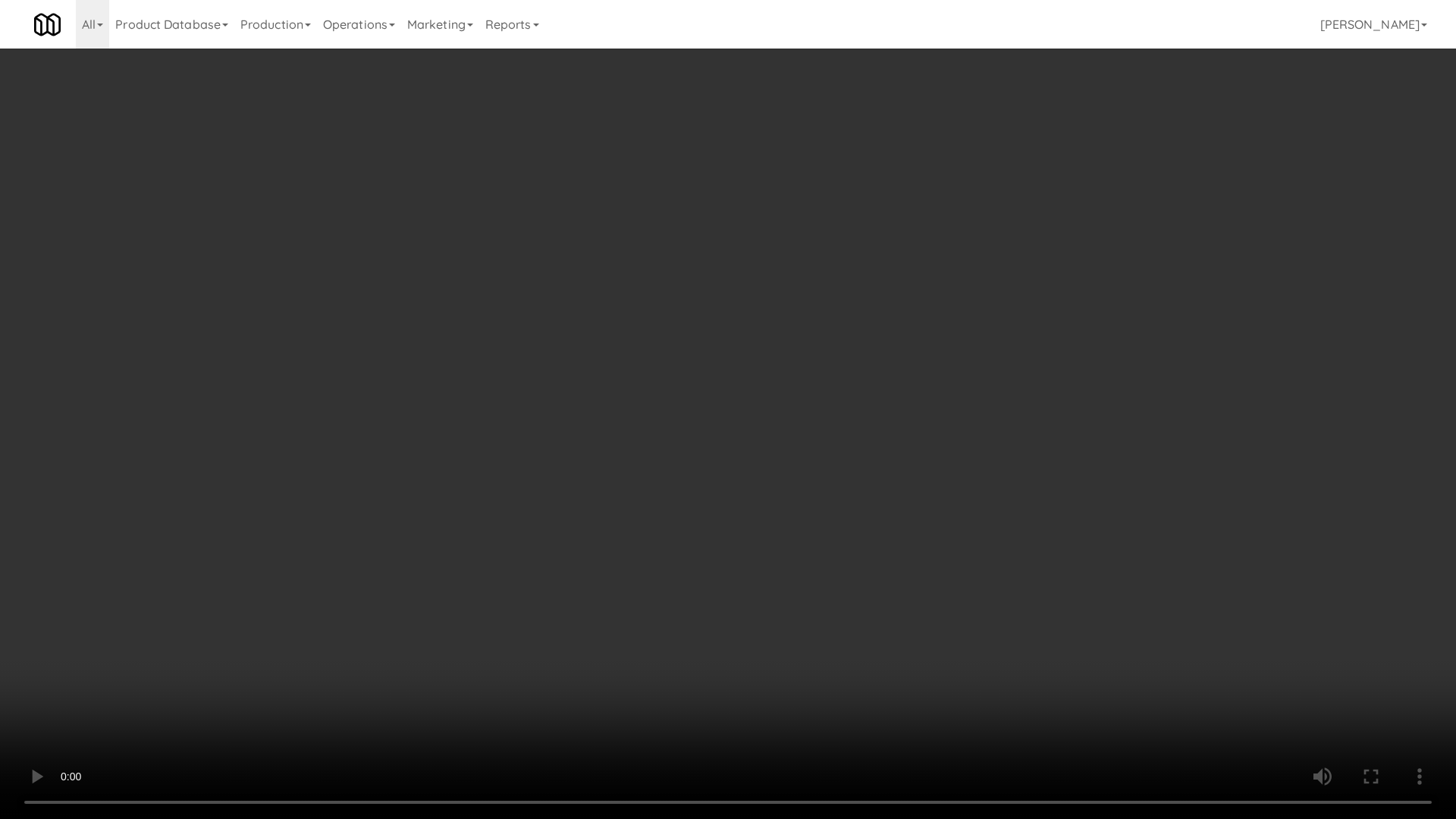
click at [868, 339] on video at bounding box center [728, 410] width 1456 height 819
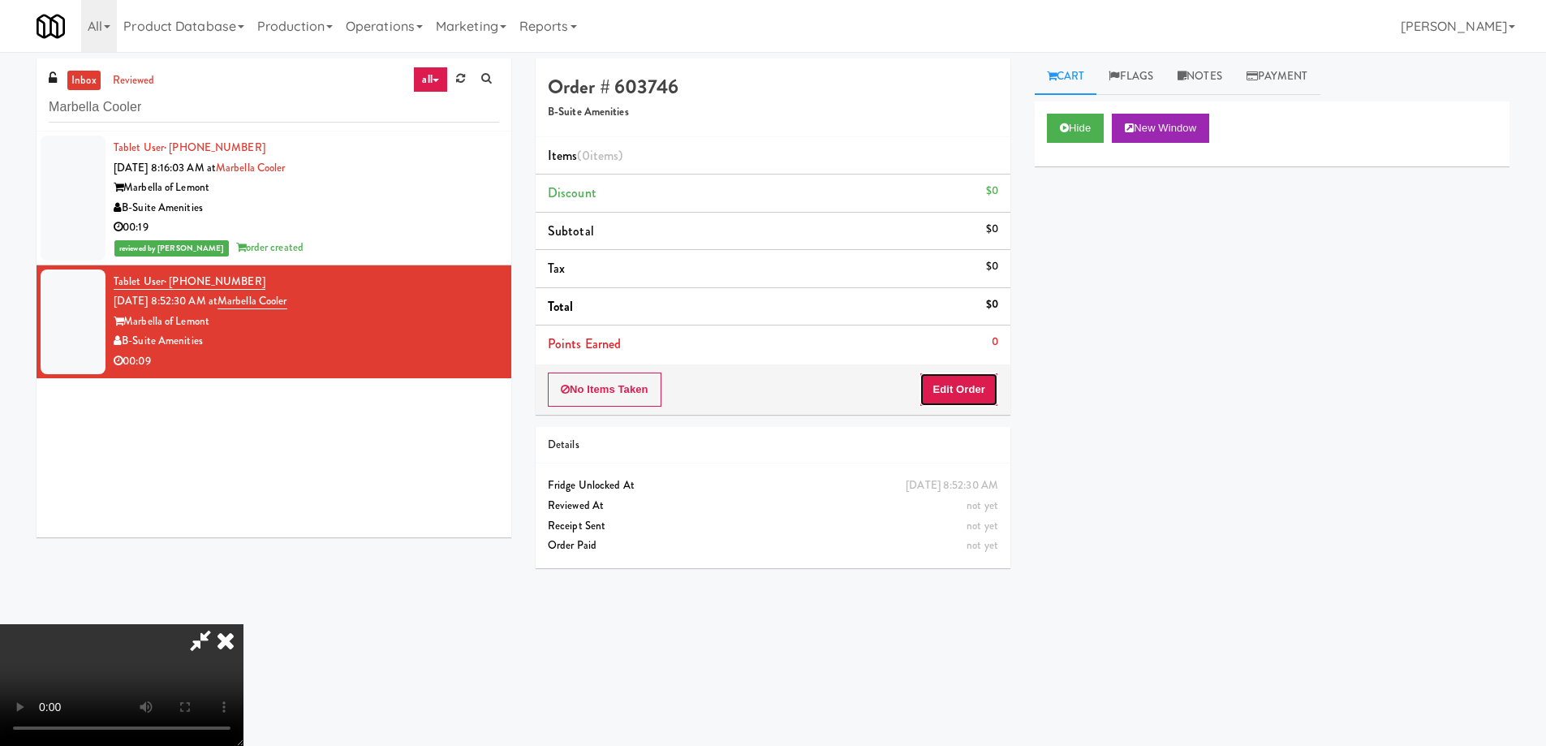
click at [977, 392] on button "Edit Order" at bounding box center [958, 389] width 79 height 34
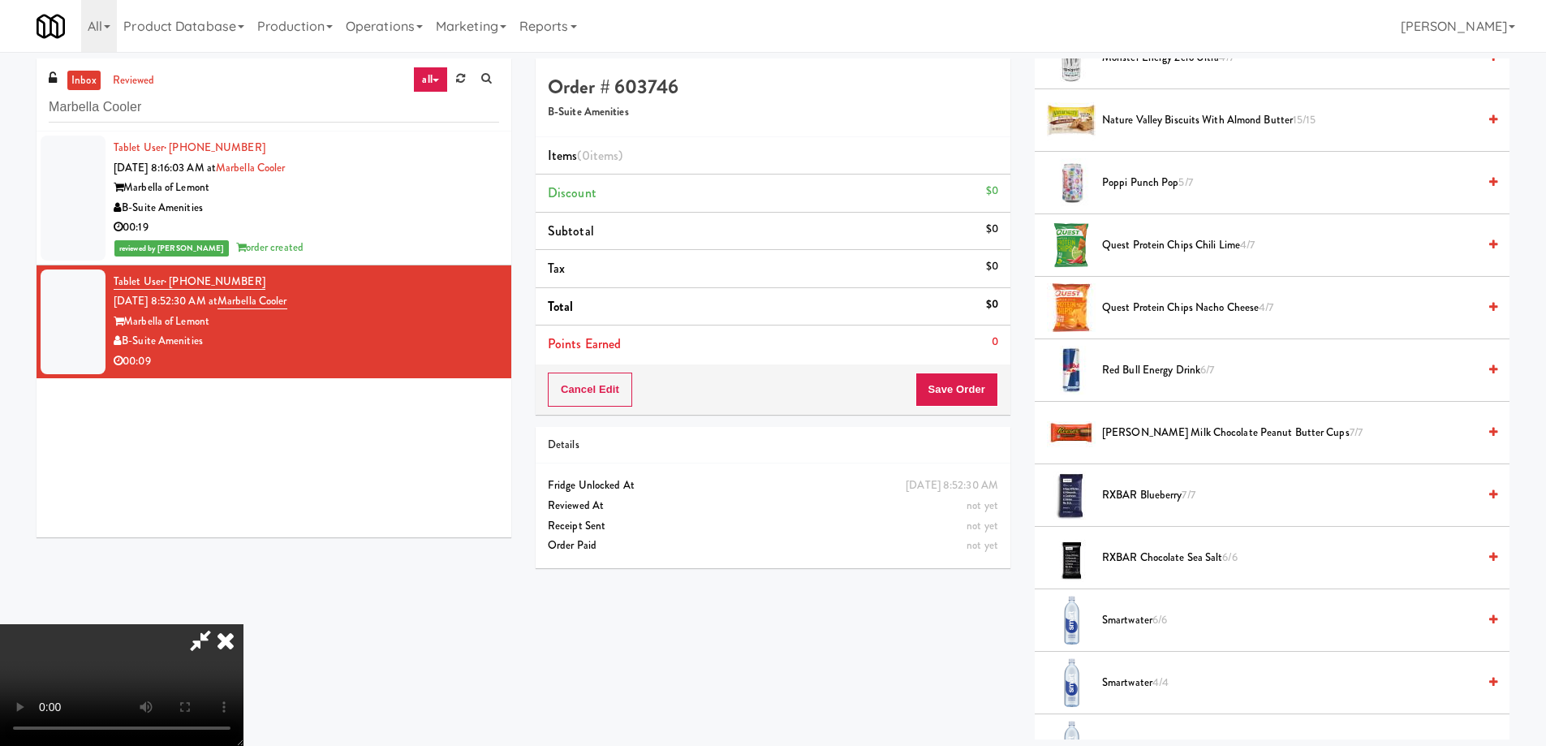
scroll to position [1460, 0]
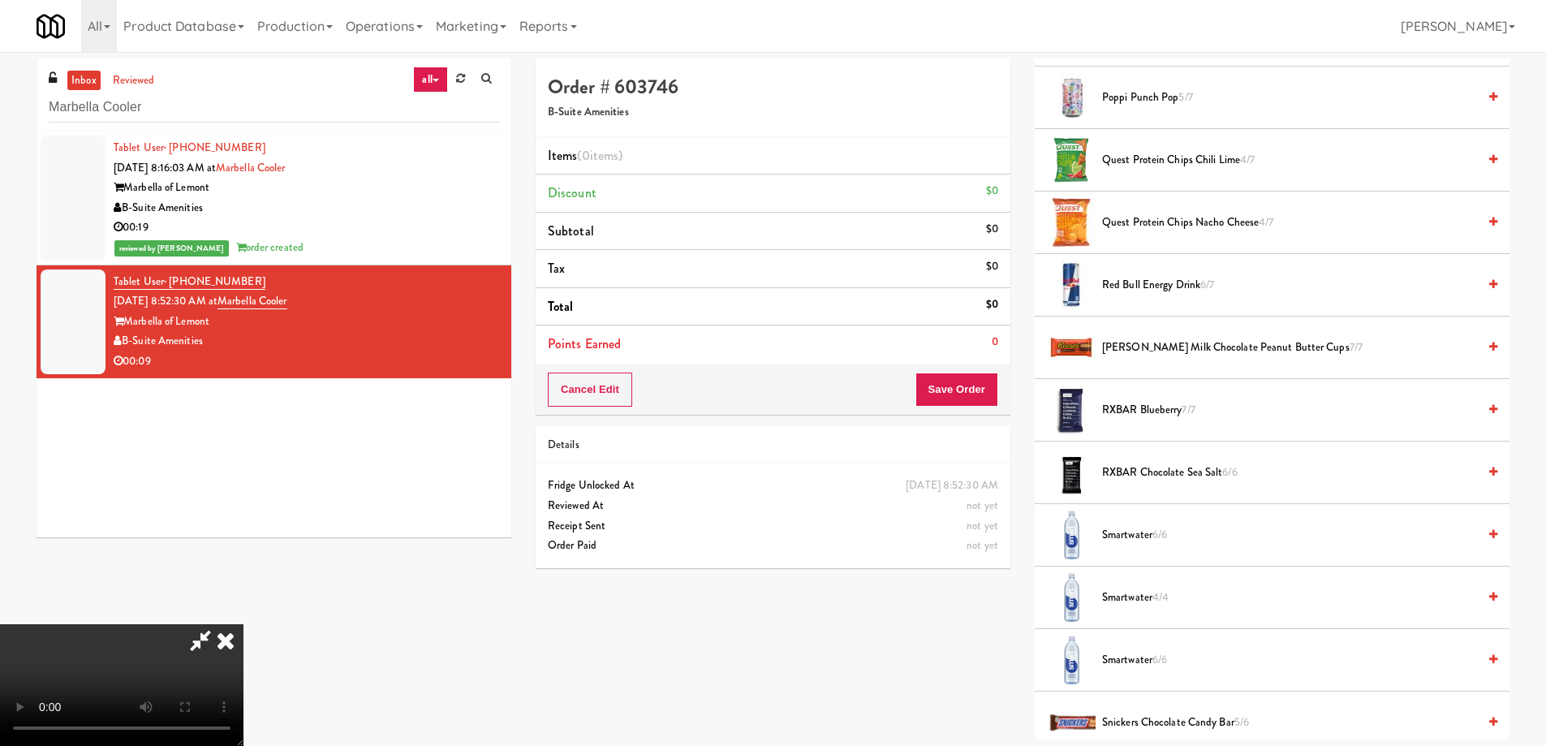
click at [1130, 540] on span "Smartwater 6/6" at bounding box center [1289, 535] width 375 height 20
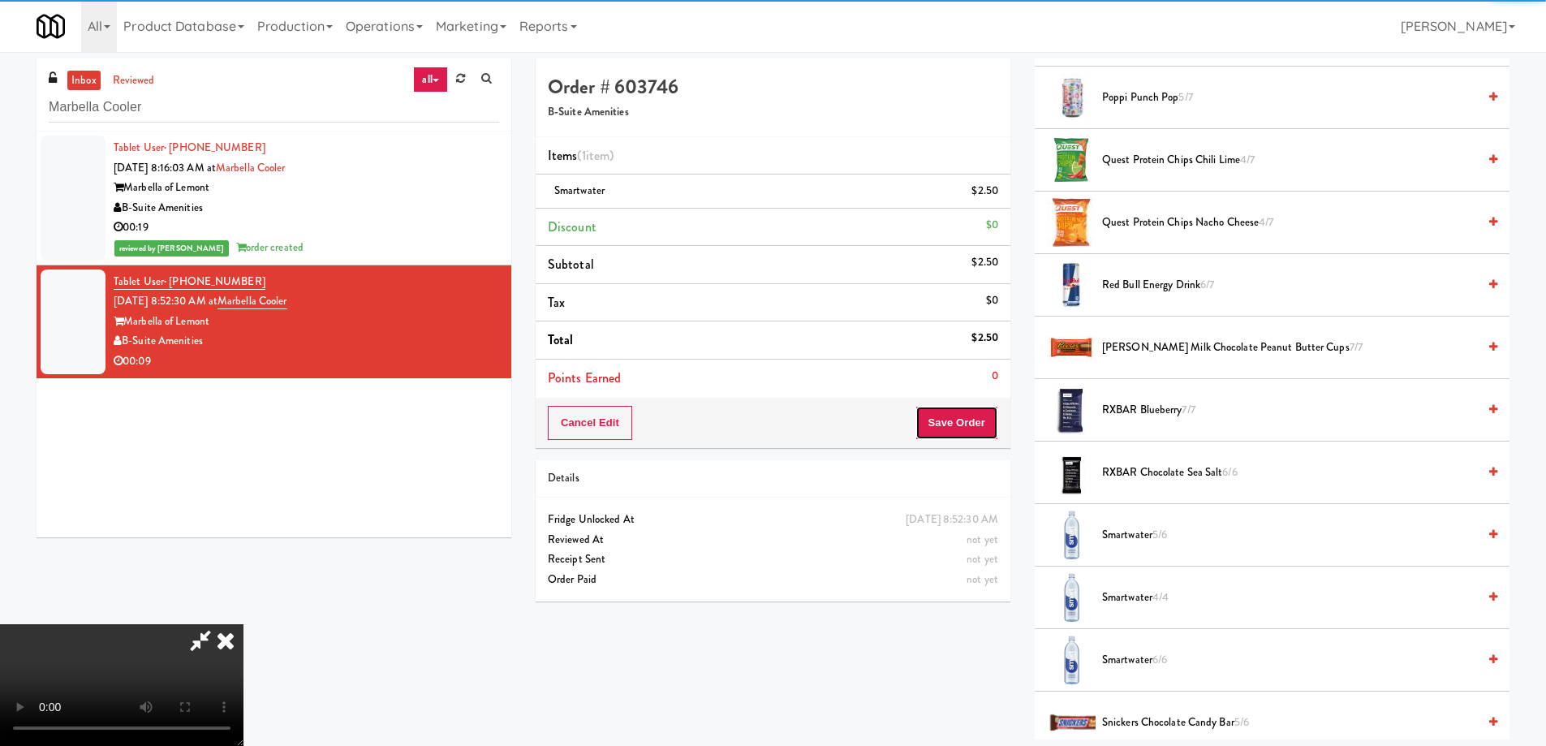
click at [968, 414] on button "Save Order" at bounding box center [956, 423] width 83 height 34
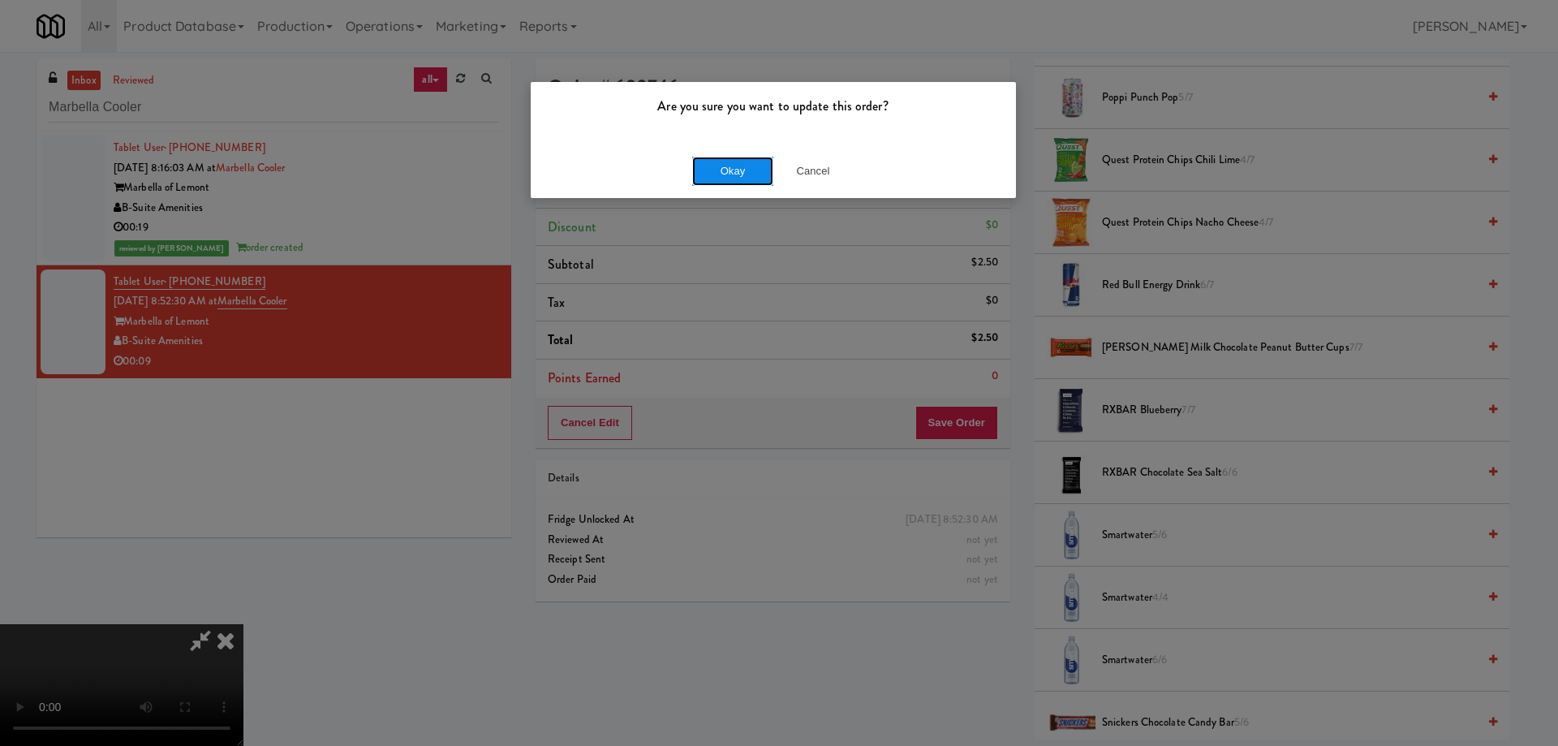
click at [755, 162] on button "Okay" at bounding box center [732, 171] width 81 height 29
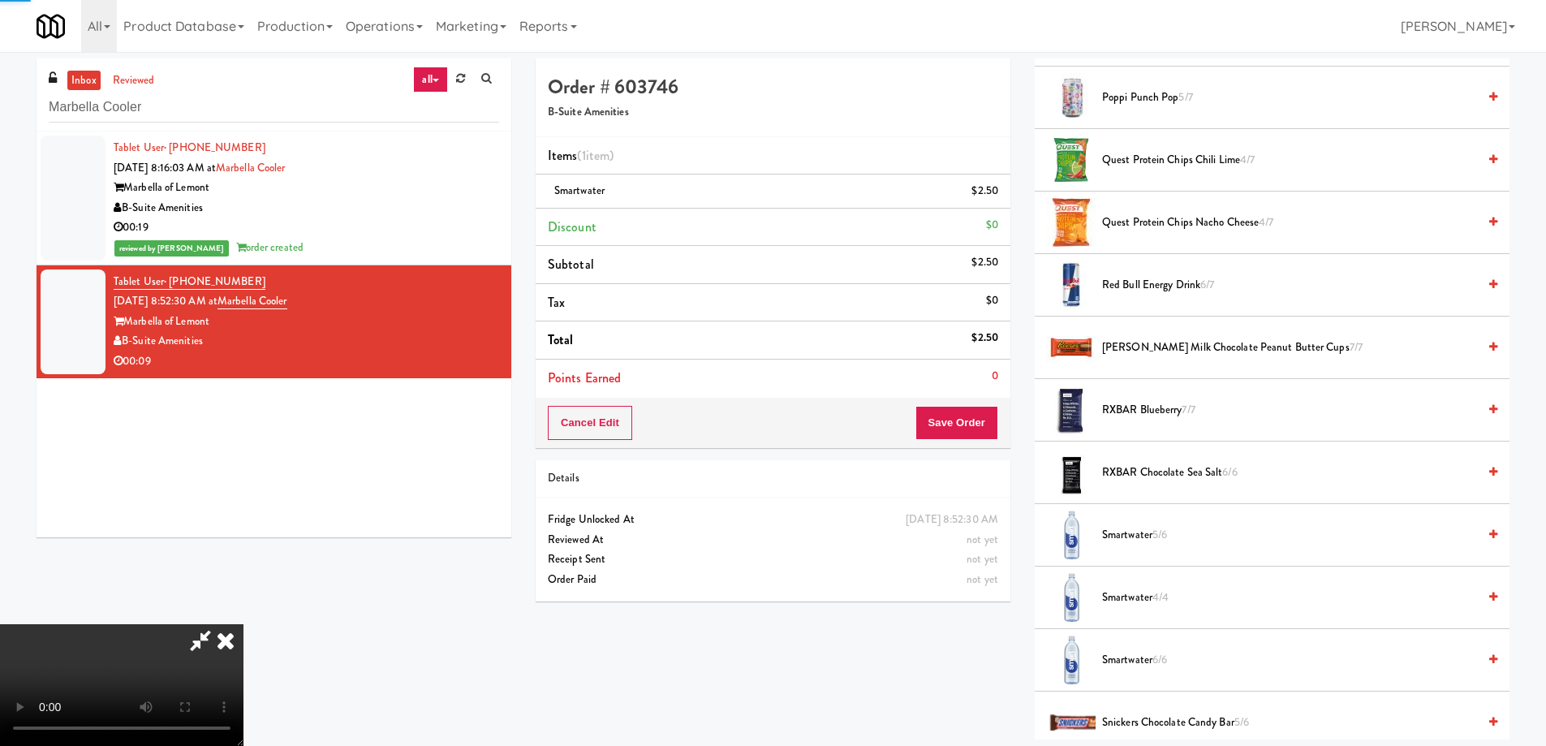
click at [243, 624] on icon at bounding box center [226, 640] width 36 height 32
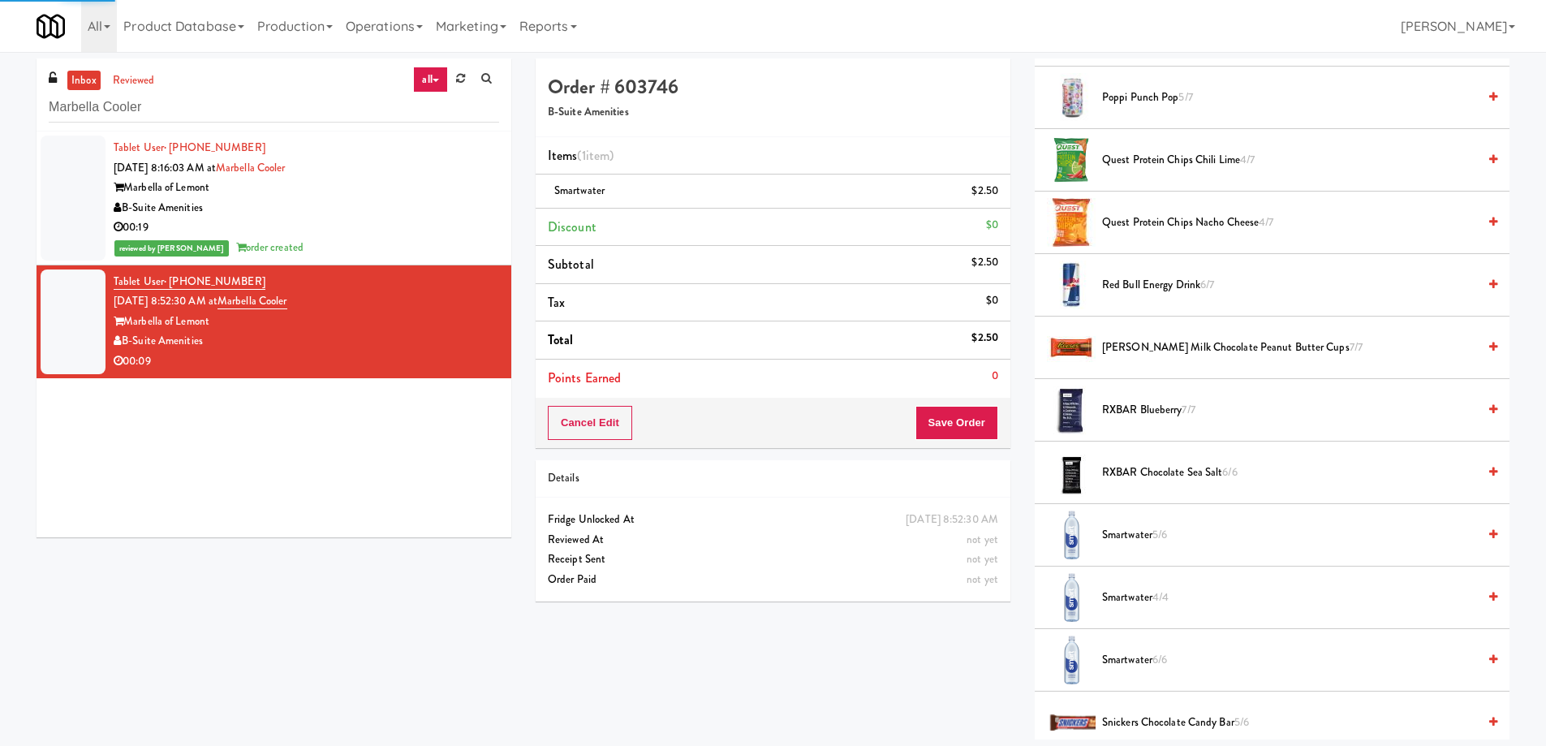
scroll to position [0, 0]
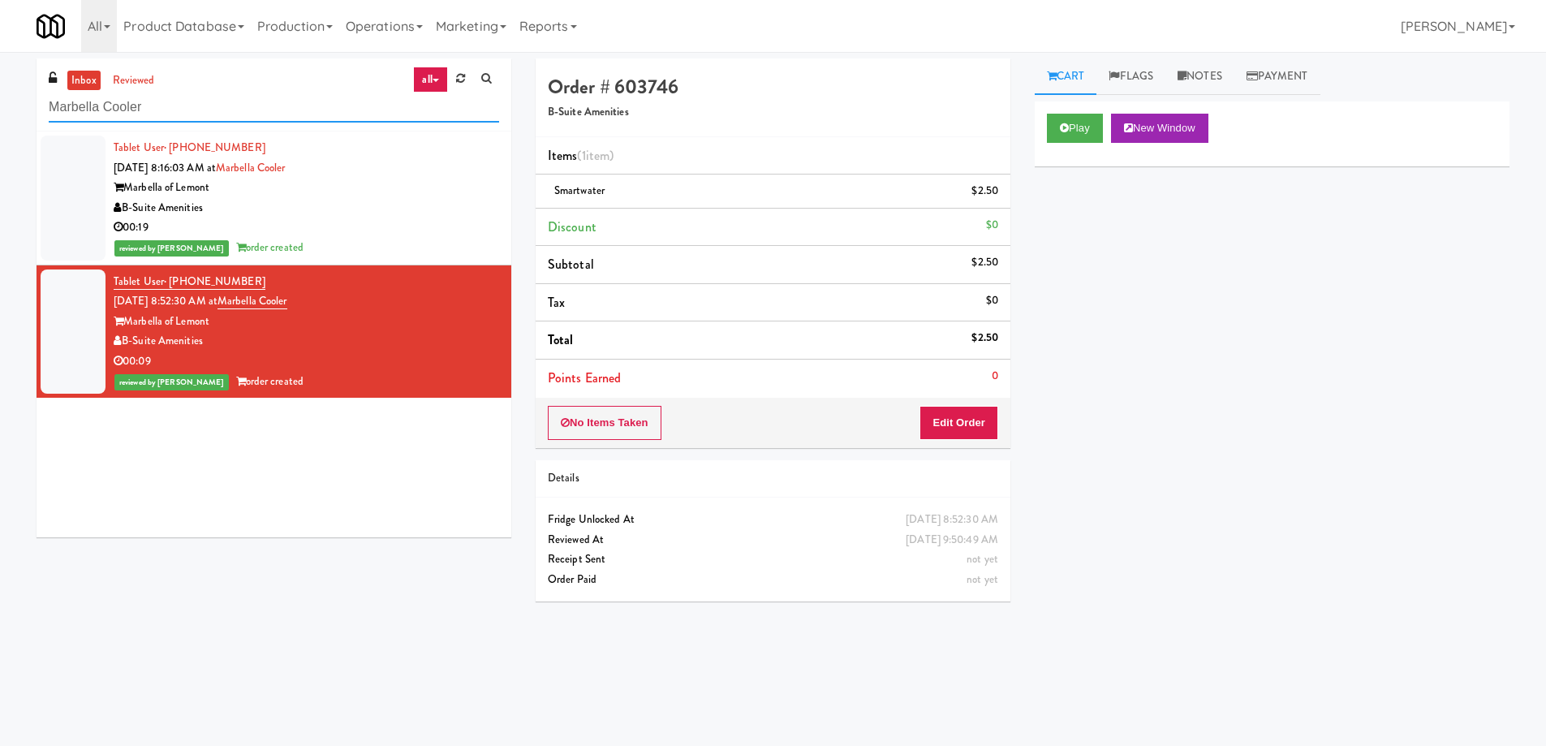
click at [236, 107] on input "Marbella Cooler" at bounding box center [274, 107] width 450 height 30
paste input "Cirrus - Pantry - Left"
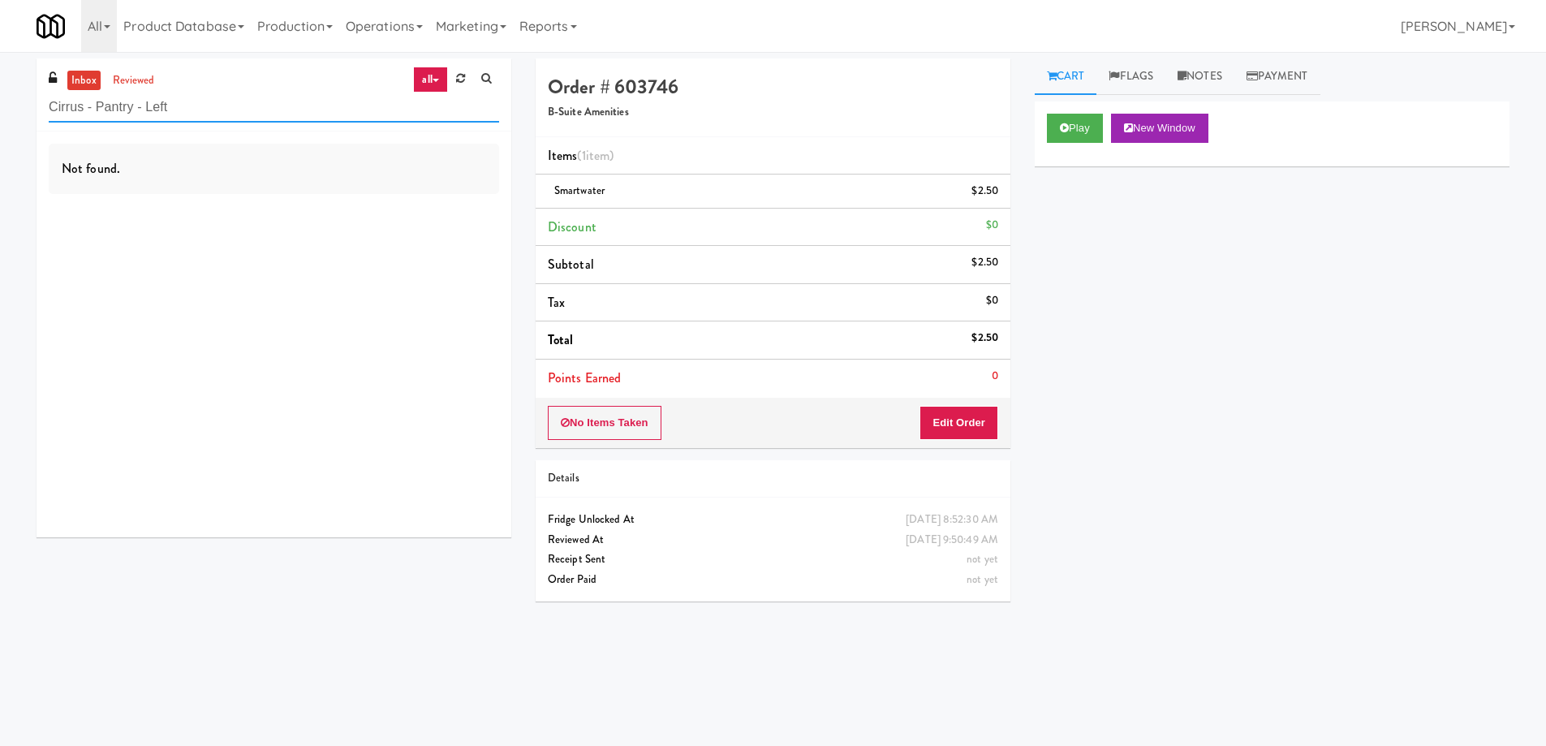
click at [246, 105] on input "Cirrus - Pantry - Left" at bounding box center [274, 107] width 450 height 30
click at [134, 88] on link "reviewed" at bounding box center [134, 81] width 50 height 20
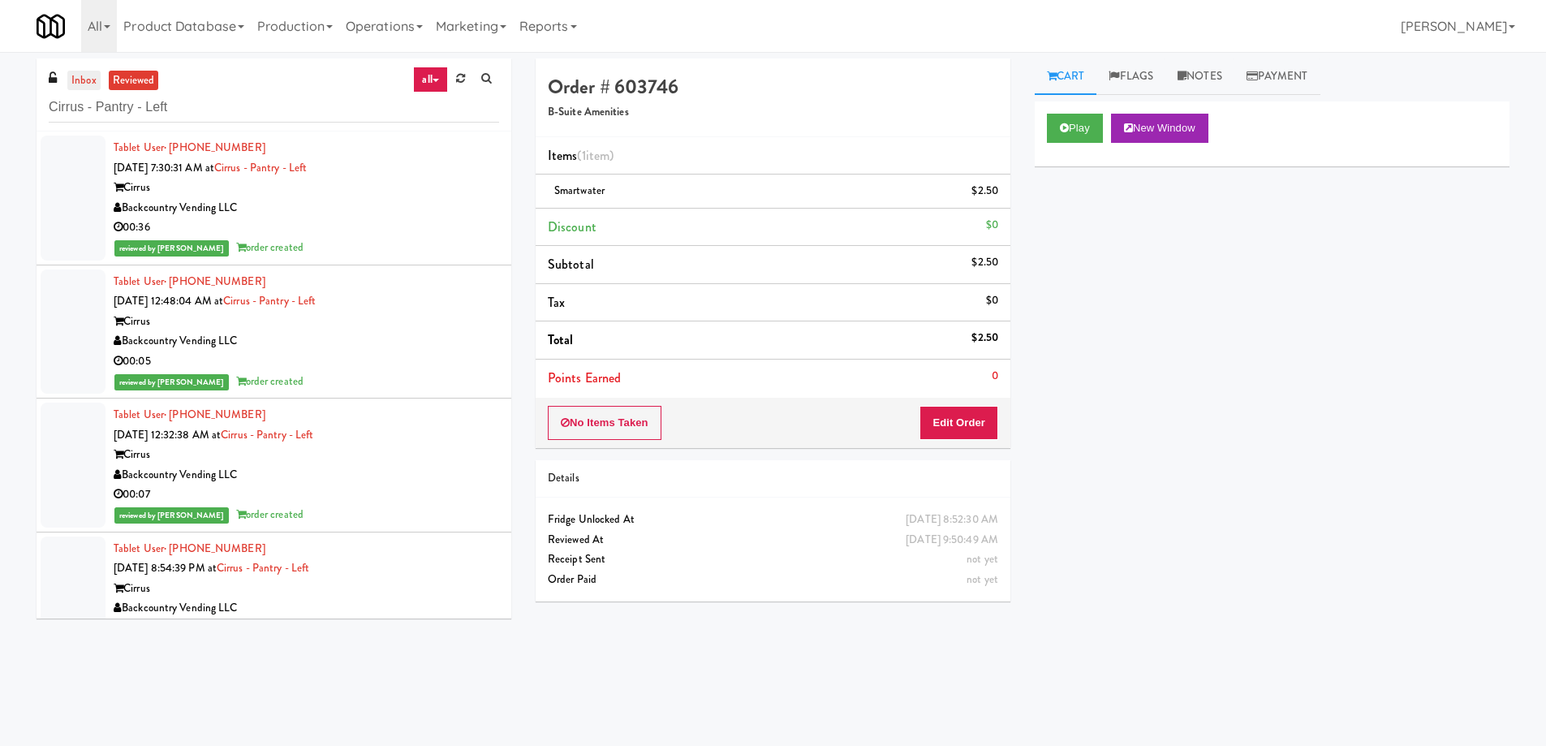
click at [87, 80] on link "inbox" at bounding box center [83, 81] width 33 height 20
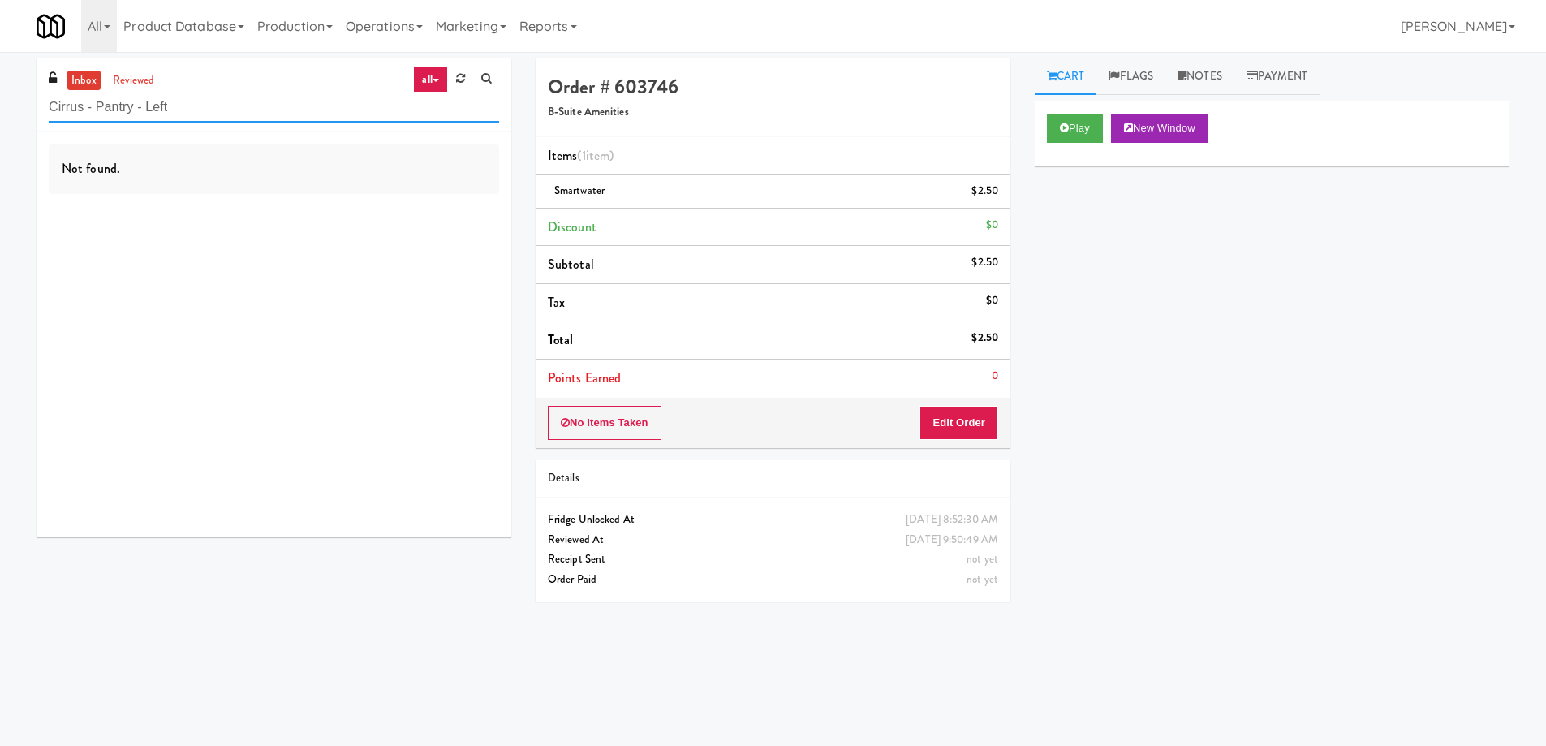
click at [196, 111] on input "Cirrus - Pantry - Left" at bounding box center [274, 107] width 450 height 30
paste input "Fridge Right-1 Columbus"
click at [134, 84] on link "reviewed" at bounding box center [134, 81] width 50 height 20
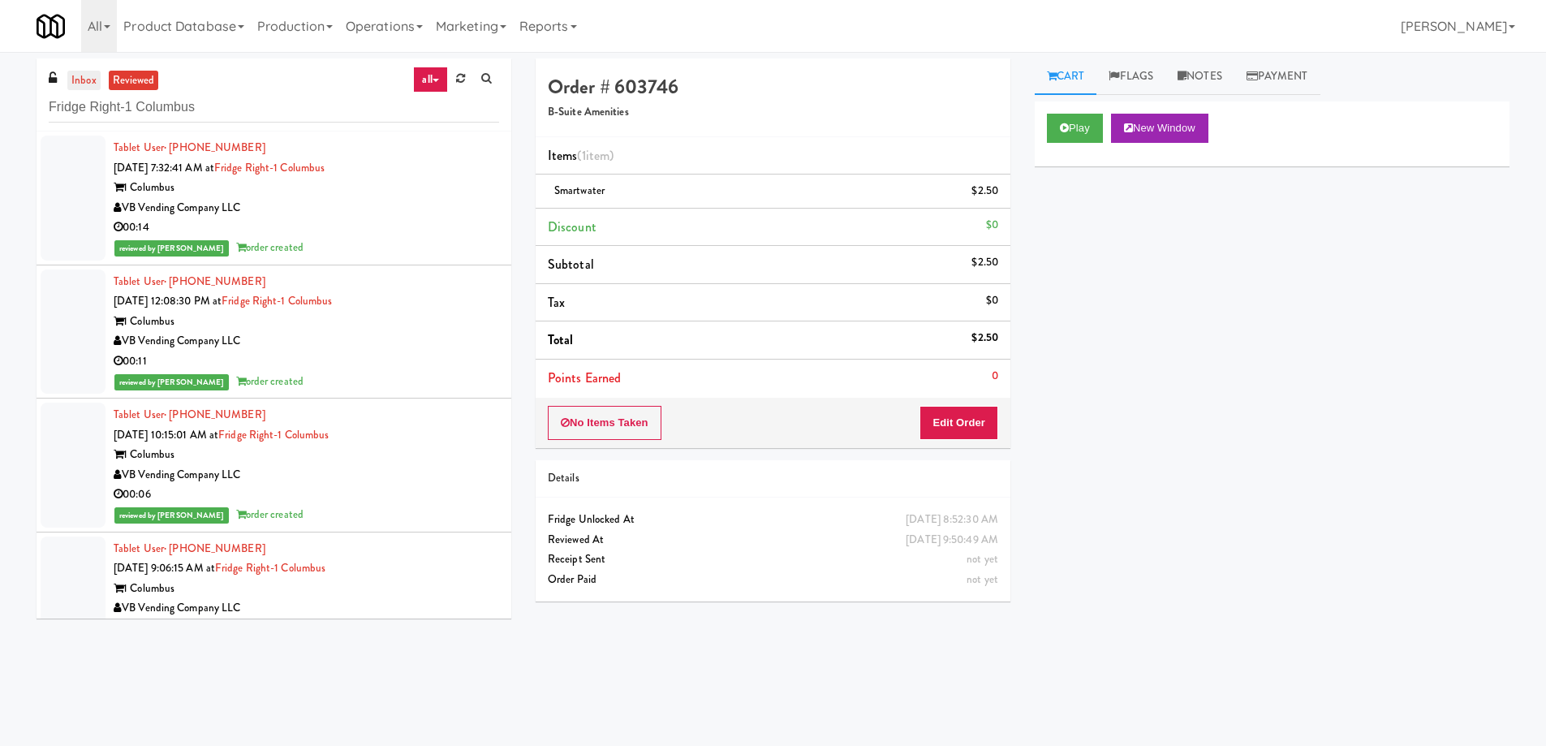
click at [88, 81] on link "inbox" at bounding box center [83, 81] width 33 height 20
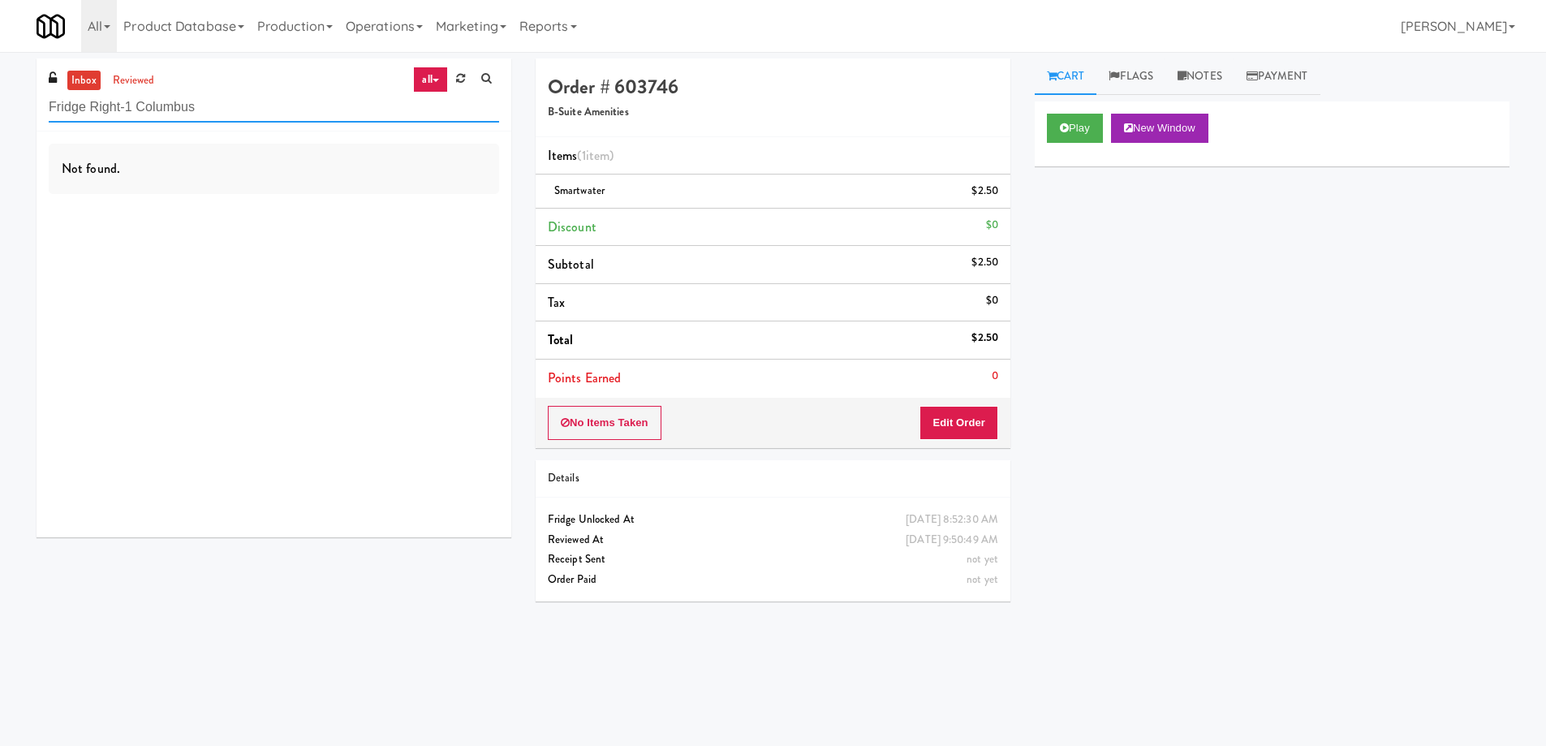
click at [178, 106] on input "Fridge Right-1 Columbus" at bounding box center [274, 107] width 450 height 30
paste input "The Pointe-Outpost-C1"
click at [123, 74] on link "reviewed" at bounding box center [134, 81] width 50 height 20
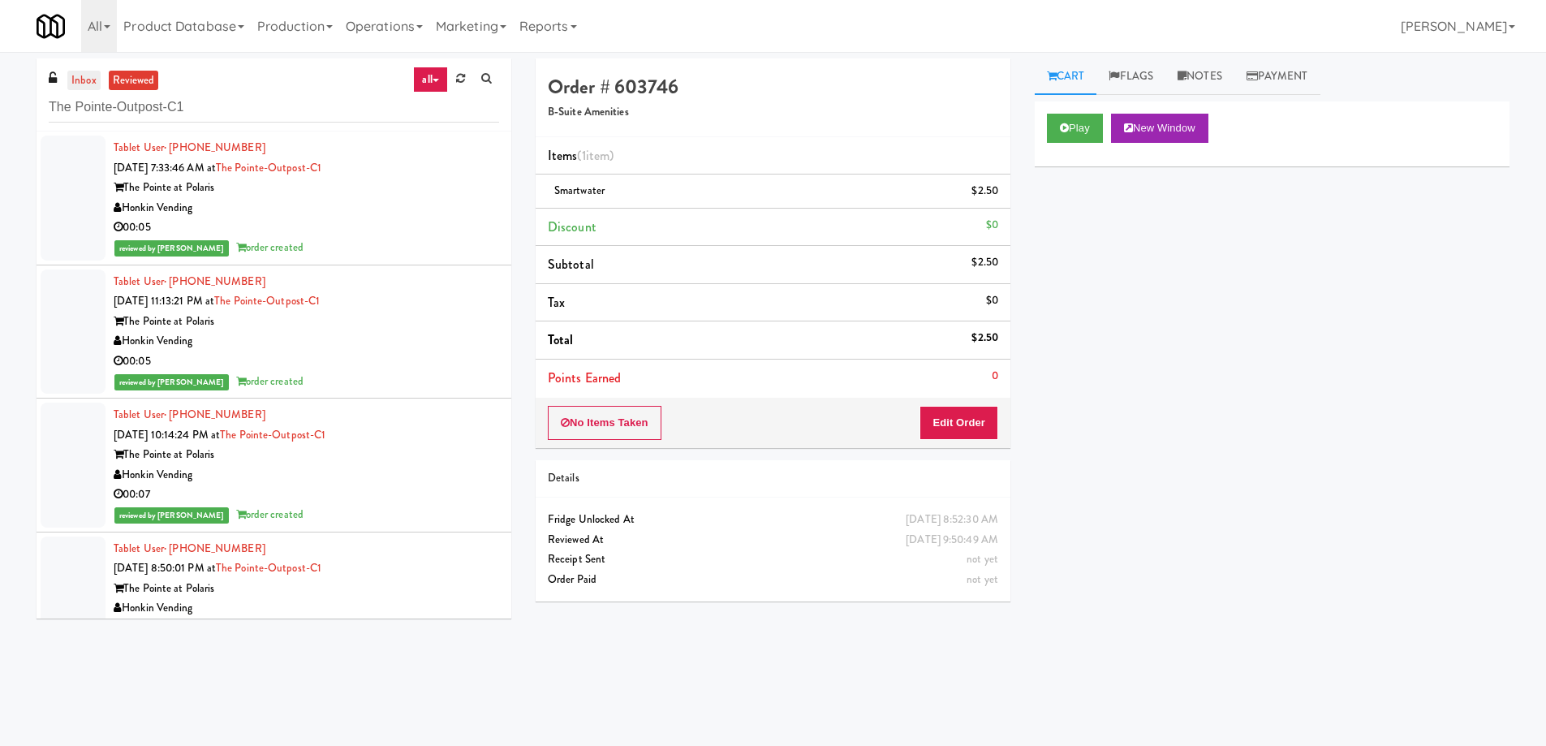
click at [88, 79] on link "inbox" at bounding box center [83, 81] width 33 height 20
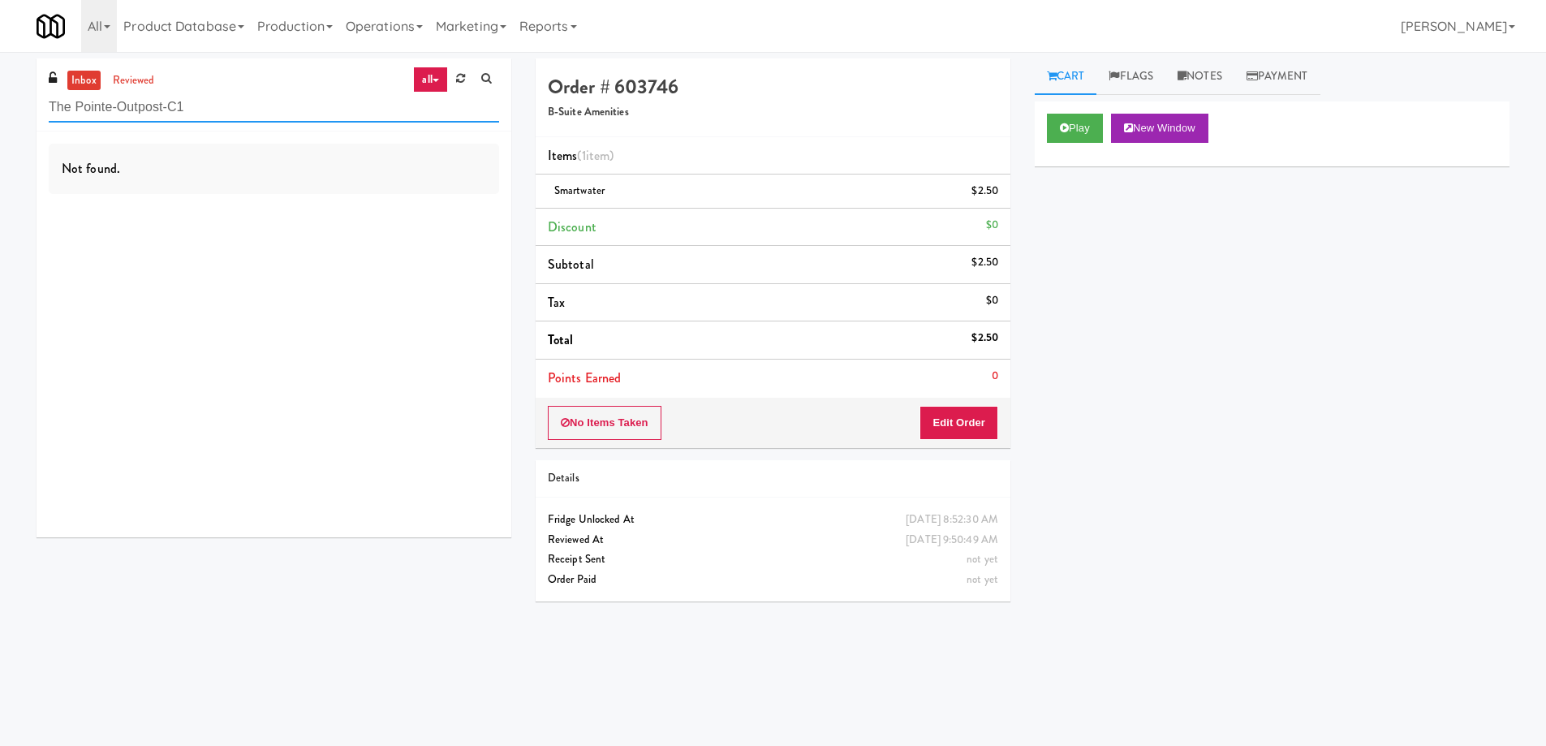
click at [202, 117] on input "The Pointe-Outpost-C1" at bounding box center [274, 107] width 450 height 30
paste input "(Snack & Drink) EWR 5-TB-PUBLIC"
click at [140, 74] on link "reviewed" at bounding box center [134, 81] width 50 height 20
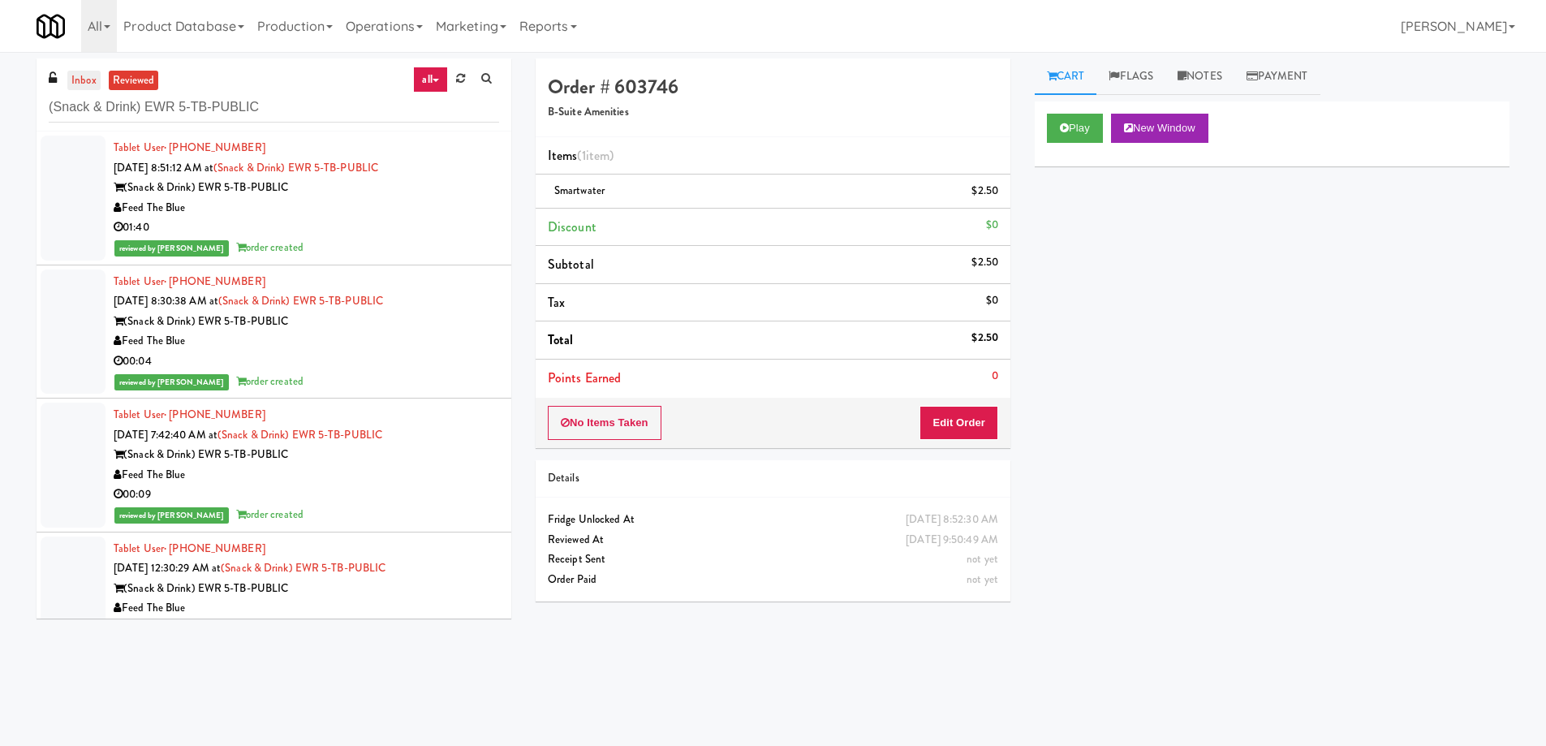
click at [80, 75] on link "inbox" at bounding box center [83, 81] width 33 height 20
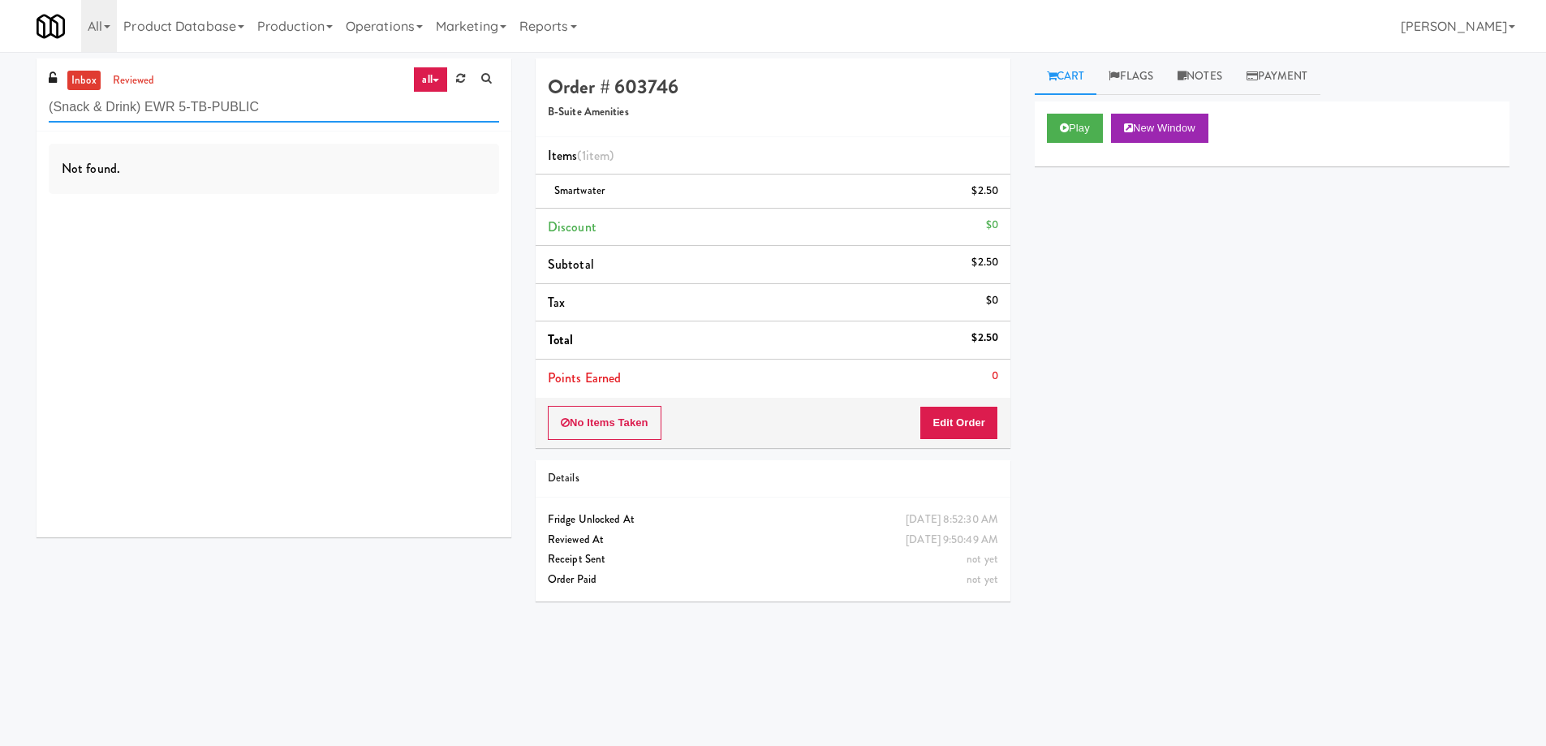
click at [209, 102] on input "(Snack & Drink) EWR 5-TB-PUBLIC" at bounding box center [274, 107] width 450 height 30
paste input "Argent"
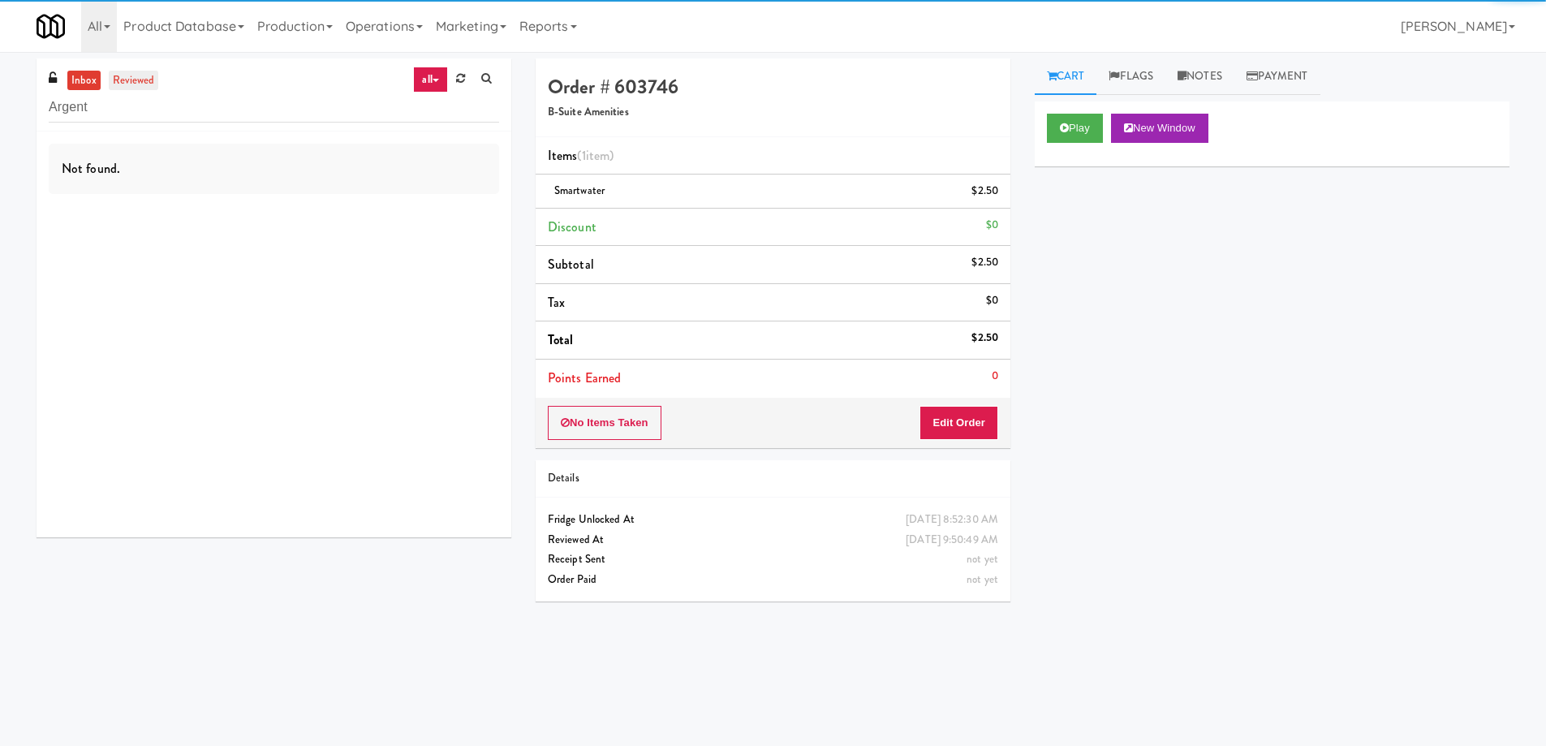
click at [141, 86] on link "reviewed" at bounding box center [134, 81] width 50 height 20
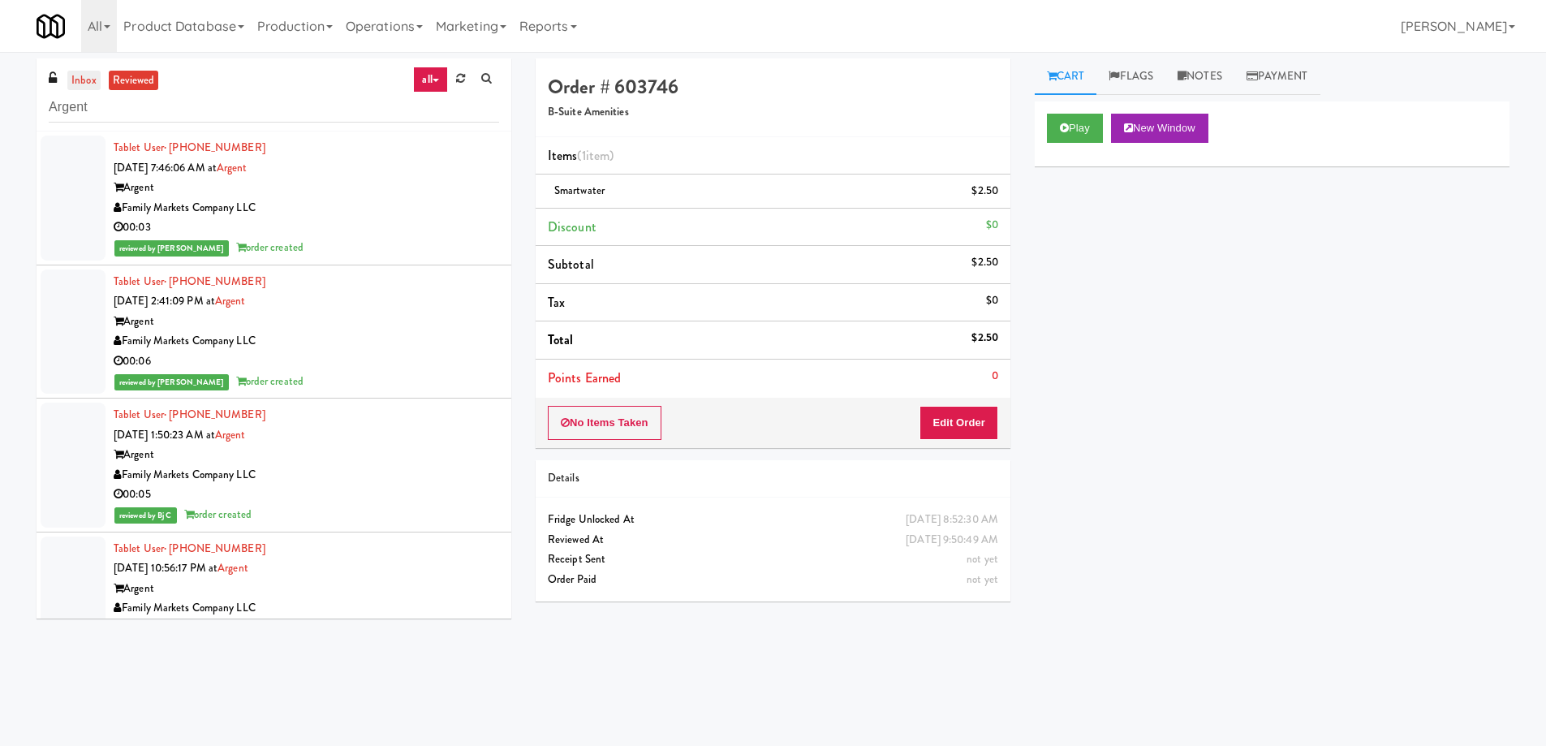
click at [73, 81] on link "inbox" at bounding box center [83, 81] width 33 height 20
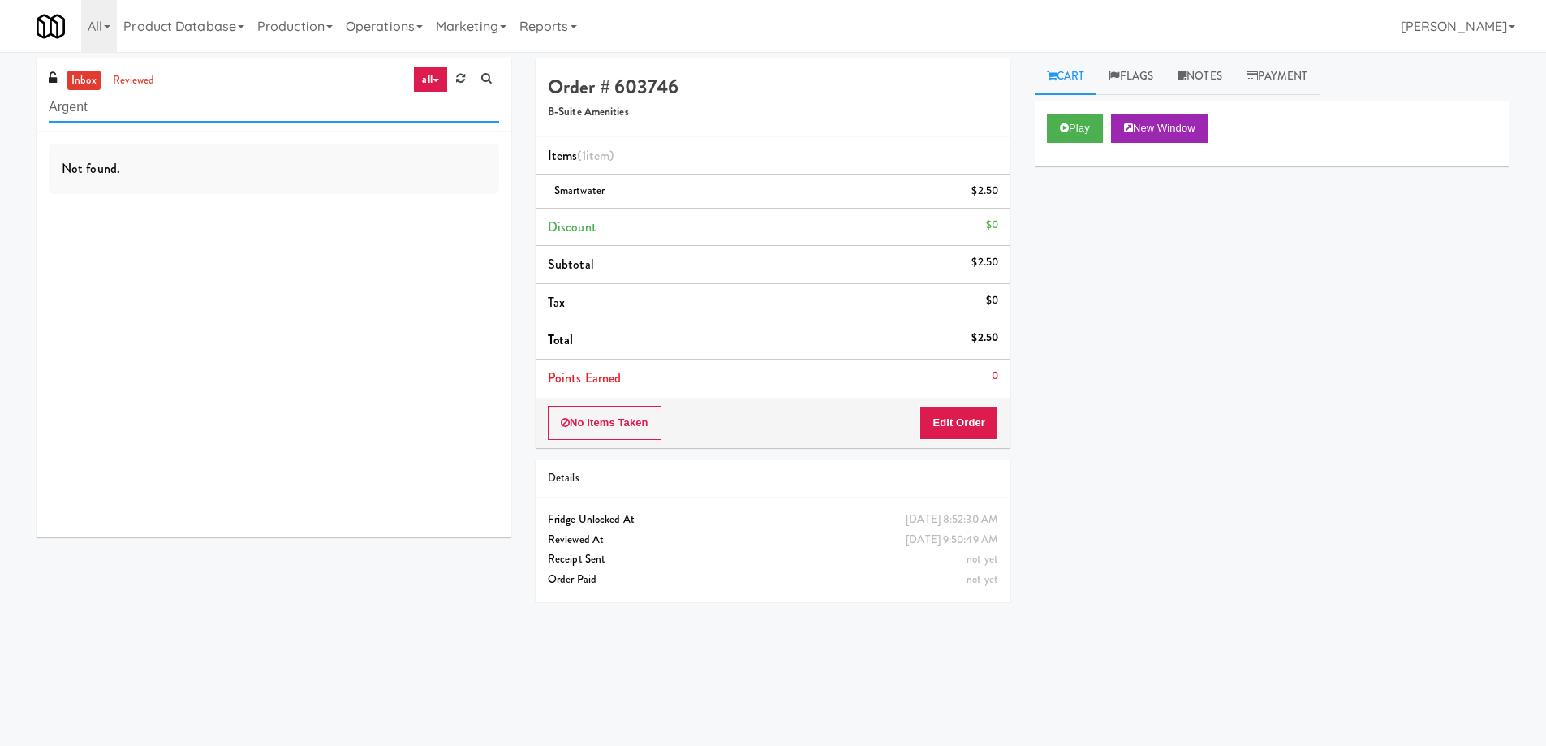
click at [247, 111] on input "Argent" at bounding box center [274, 107] width 450 height 30
paste input "VE Tampa Riverwalk - [GEOGRAPHIC_DATA] - Cooler"
click at [146, 78] on link "reviewed" at bounding box center [134, 81] width 50 height 20
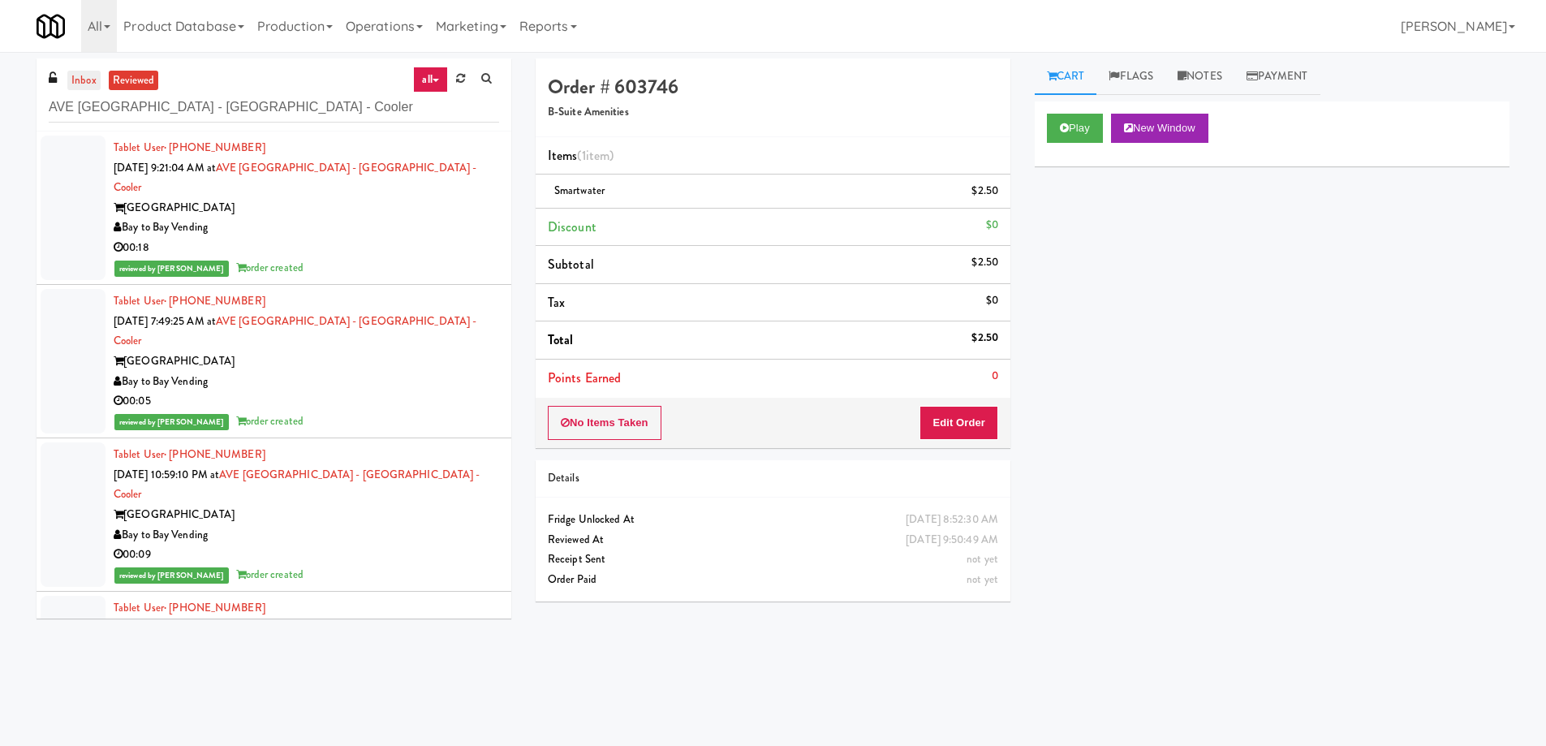
click at [83, 74] on link "inbox" at bounding box center [83, 81] width 33 height 20
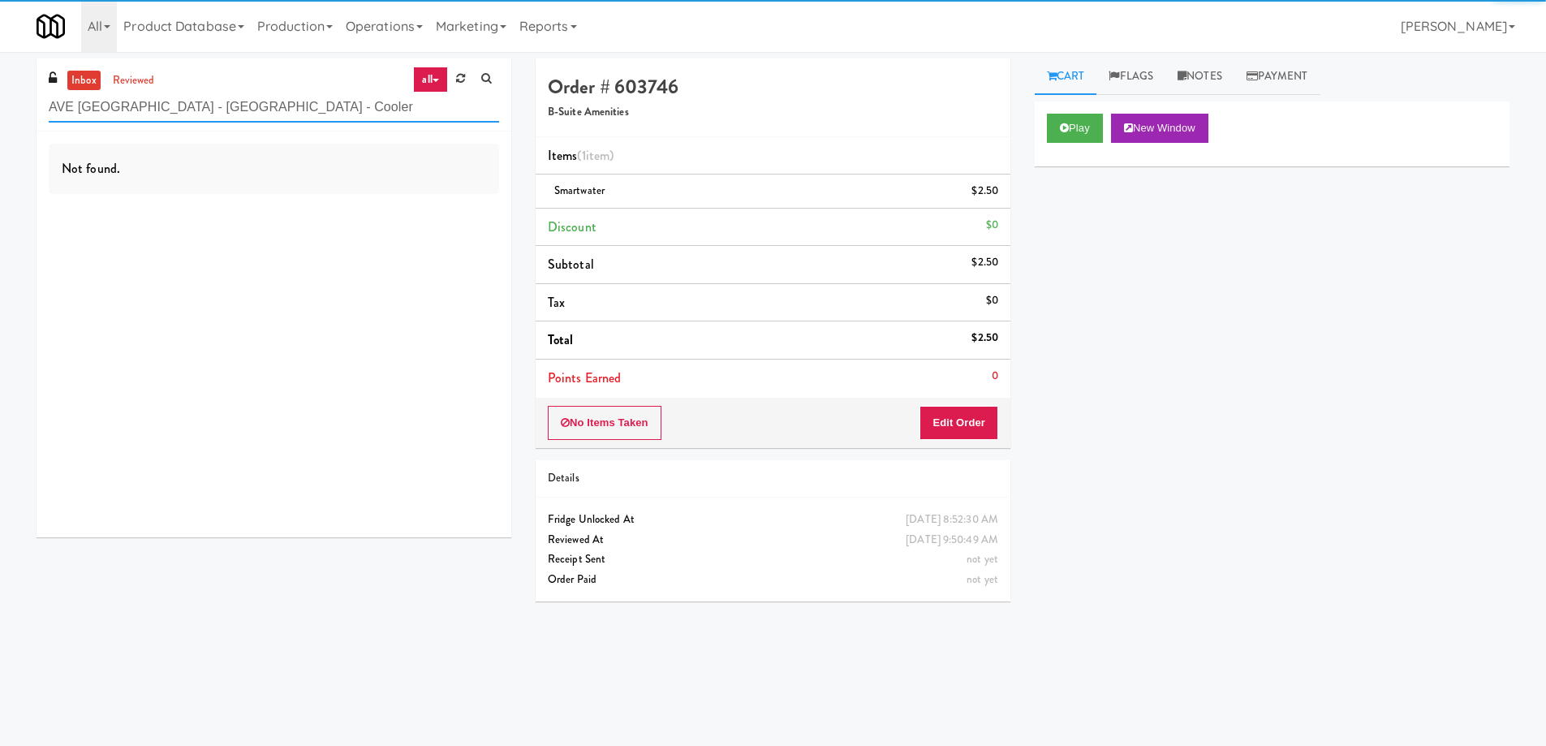
click at [302, 107] on input "AVE [GEOGRAPHIC_DATA] - [GEOGRAPHIC_DATA] - Cooler" at bounding box center [274, 107] width 450 height 30
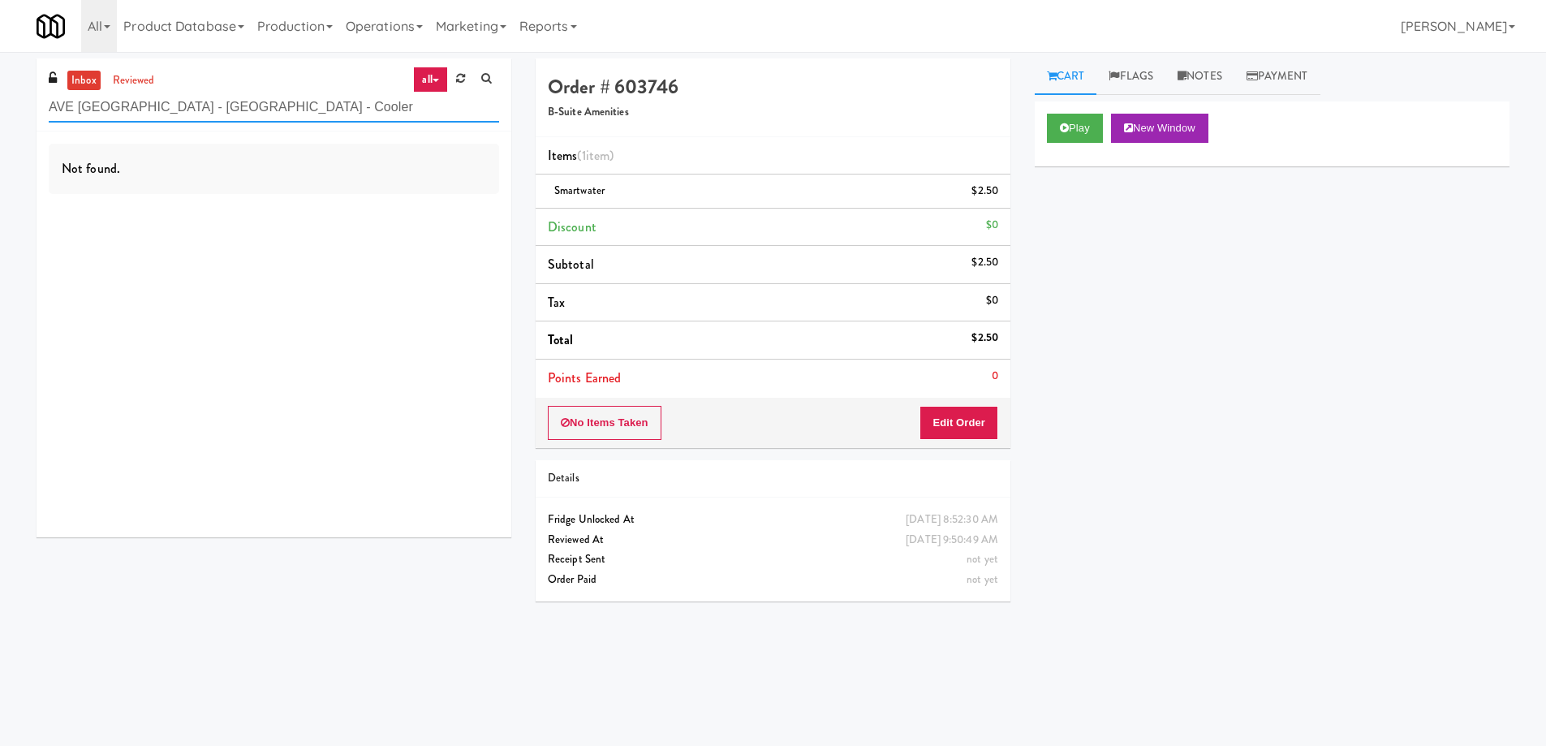
click at [291, 111] on input "AVE [GEOGRAPHIC_DATA] - [GEOGRAPHIC_DATA] - Cooler" at bounding box center [274, 107] width 450 height 30
paste input "Vista St. Clair"
click at [150, 81] on link "reviewed" at bounding box center [134, 81] width 50 height 20
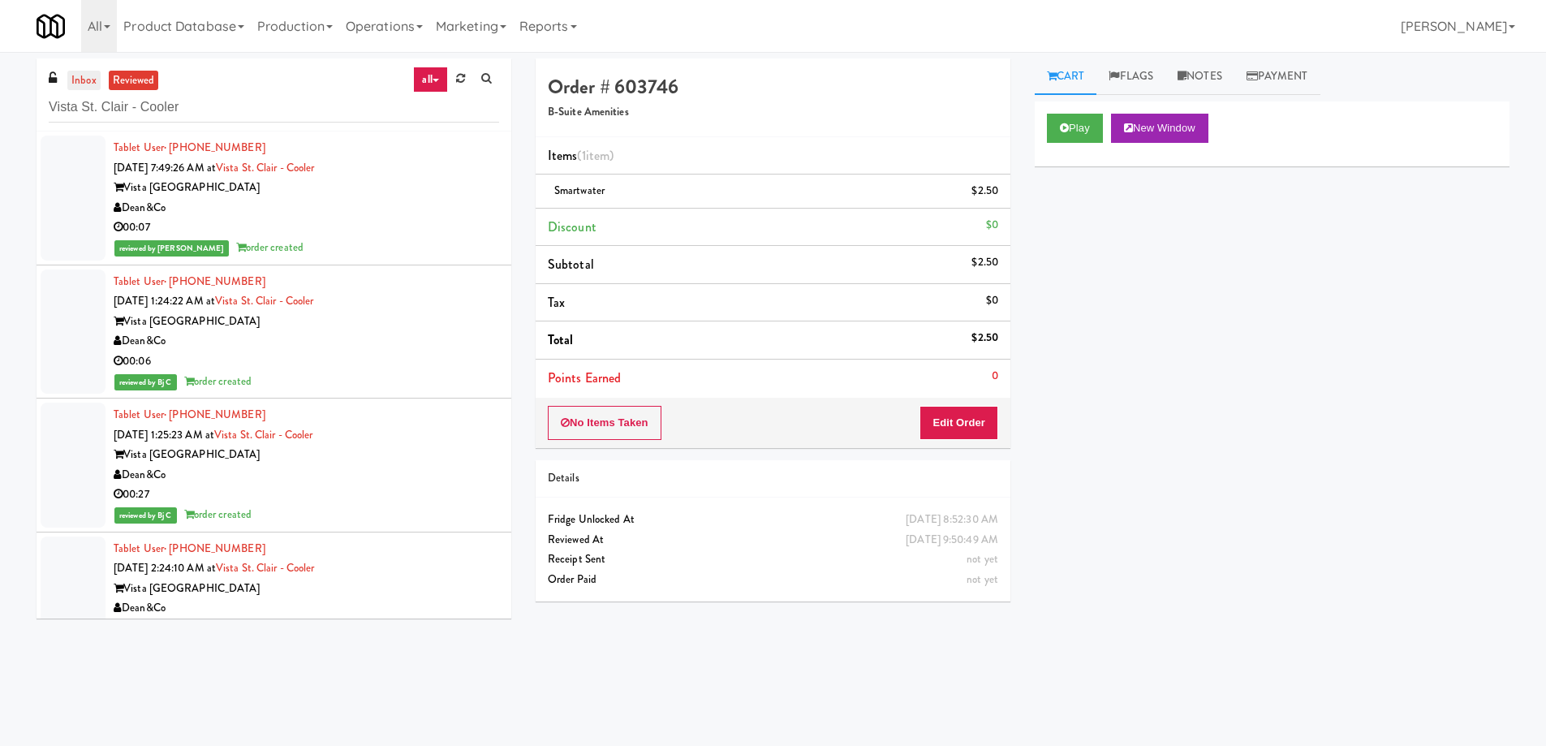
click at [81, 80] on link "inbox" at bounding box center [83, 81] width 33 height 20
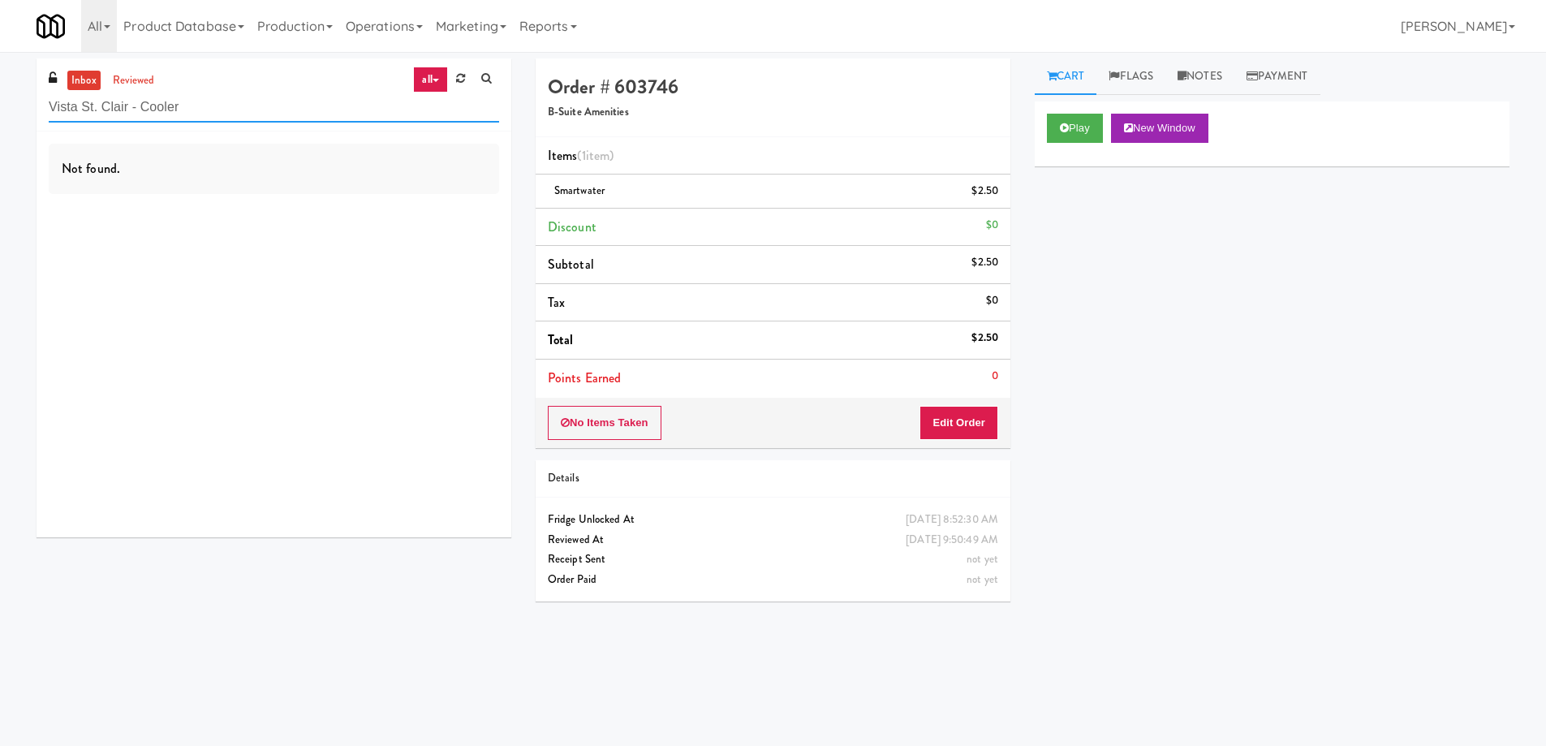
click at [260, 116] on input "Vista St. Clair - Cooler" at bounding box center [274, 107] width 450 height 30
paste input "Elara - Cooler - Right"
click at [149, 80] on link "reviewed" at bounding box center [134, 81] width 50 height 20
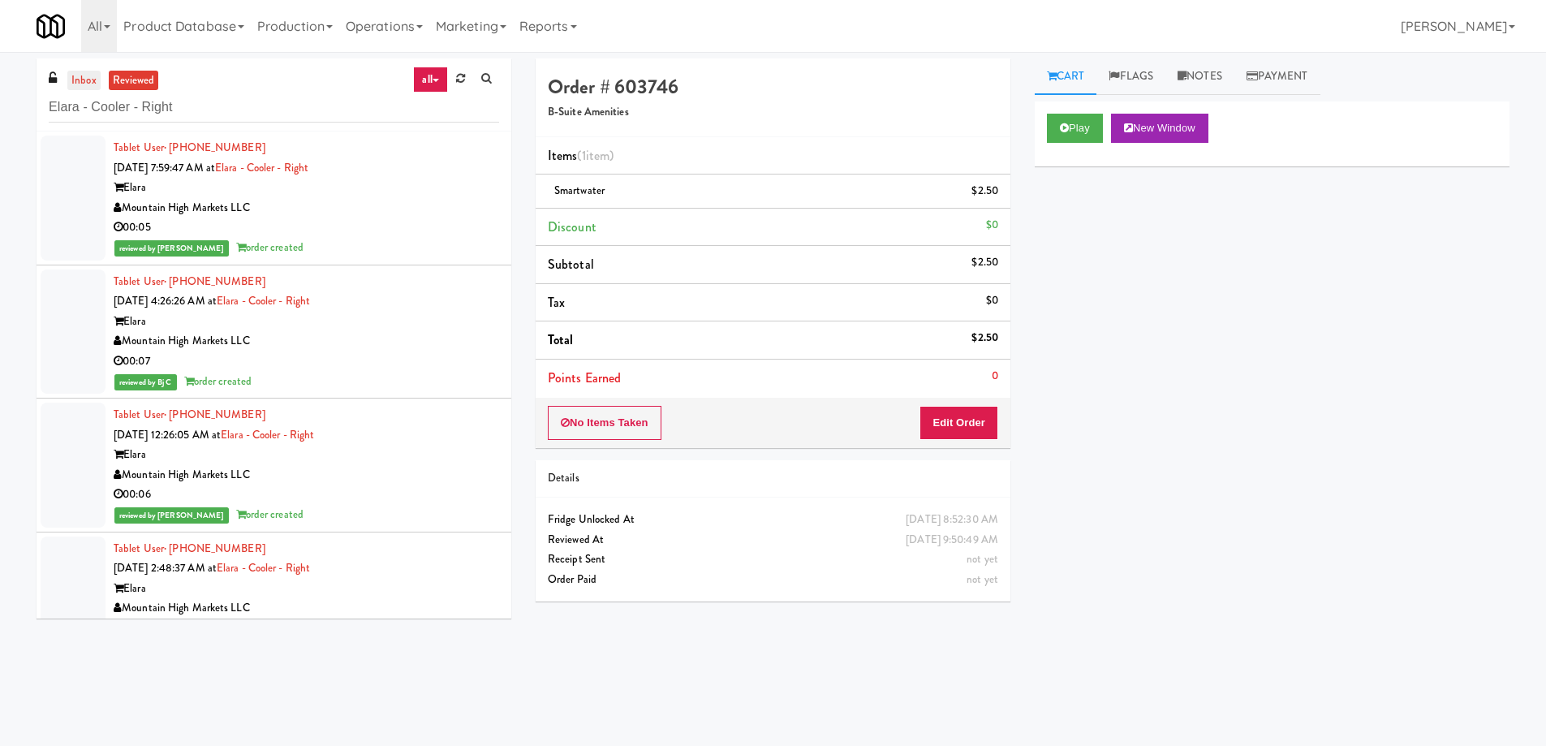
click at [88, 77] on link "inbox" at bounding box center [83, 81] width 33 height 20
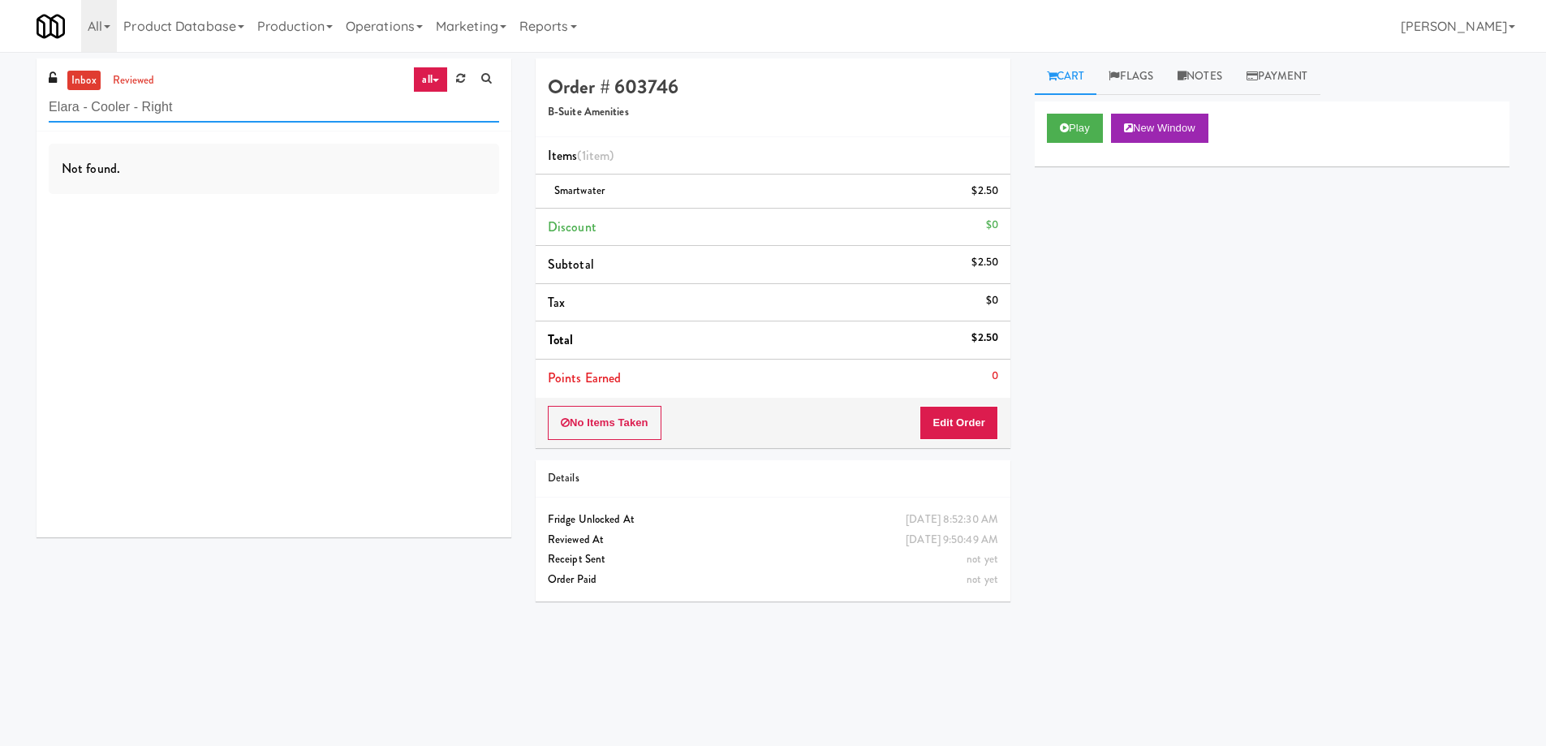
click at [197, 105] on input "Elara - Cooler - Right" at bounding box center [274, 107] width 450 height 30
paste input "680 LSD Cooler"
click at [210, 107] on input "680 LSD Cooler" at bounding box center [274, 107] width 450 height 30
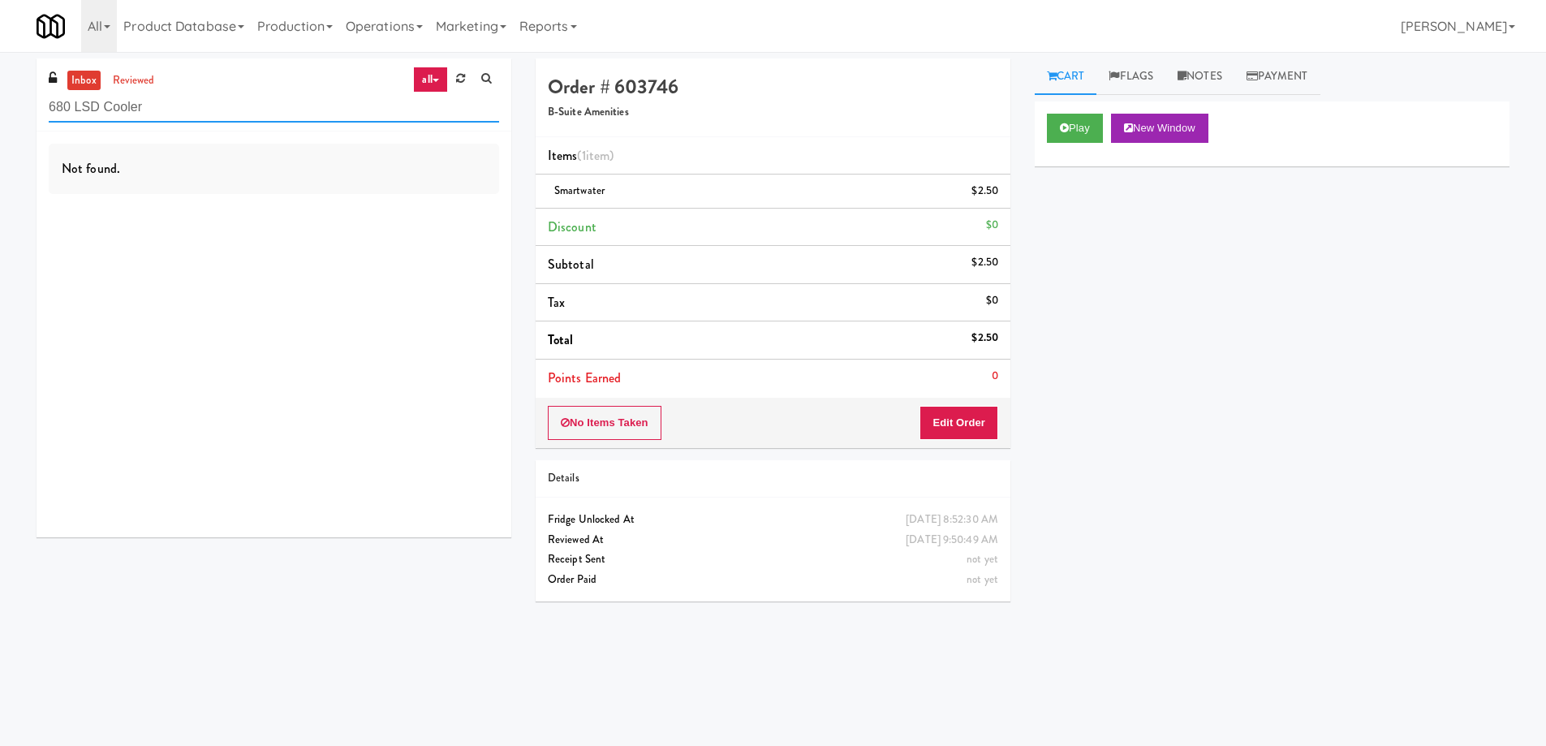
click at [210, 107] on input "680 LSD Cooler" at bounding box center [274, 107] width 450 height 30
paste input "[GEOGRAPHIC_DATA] -"
type input "[GEOGRAPHIC_DATA] - Cooler"
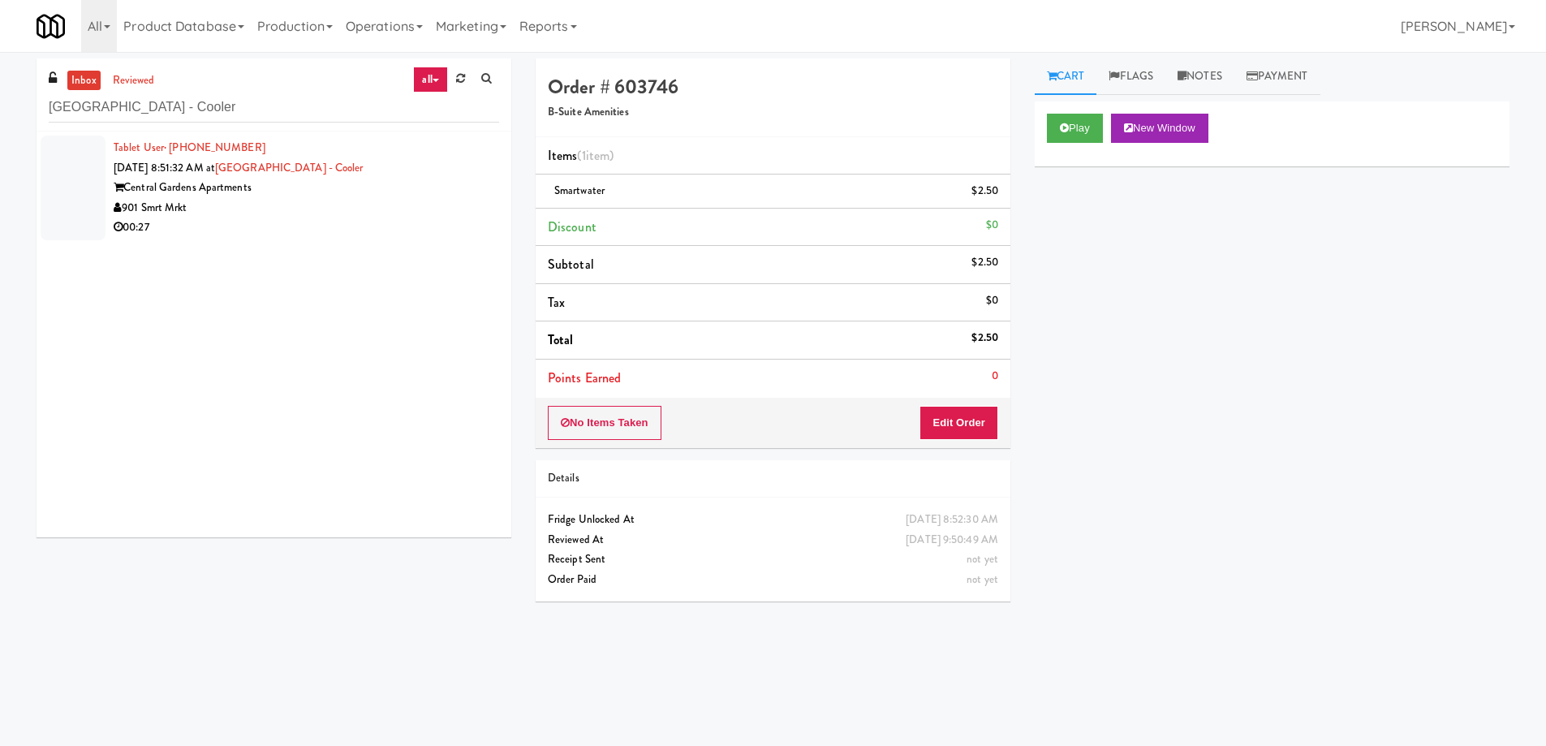
click at [309, 208] on div "901 Smrt Mrkt" at bounding box center [306, 208] width 385 height 20
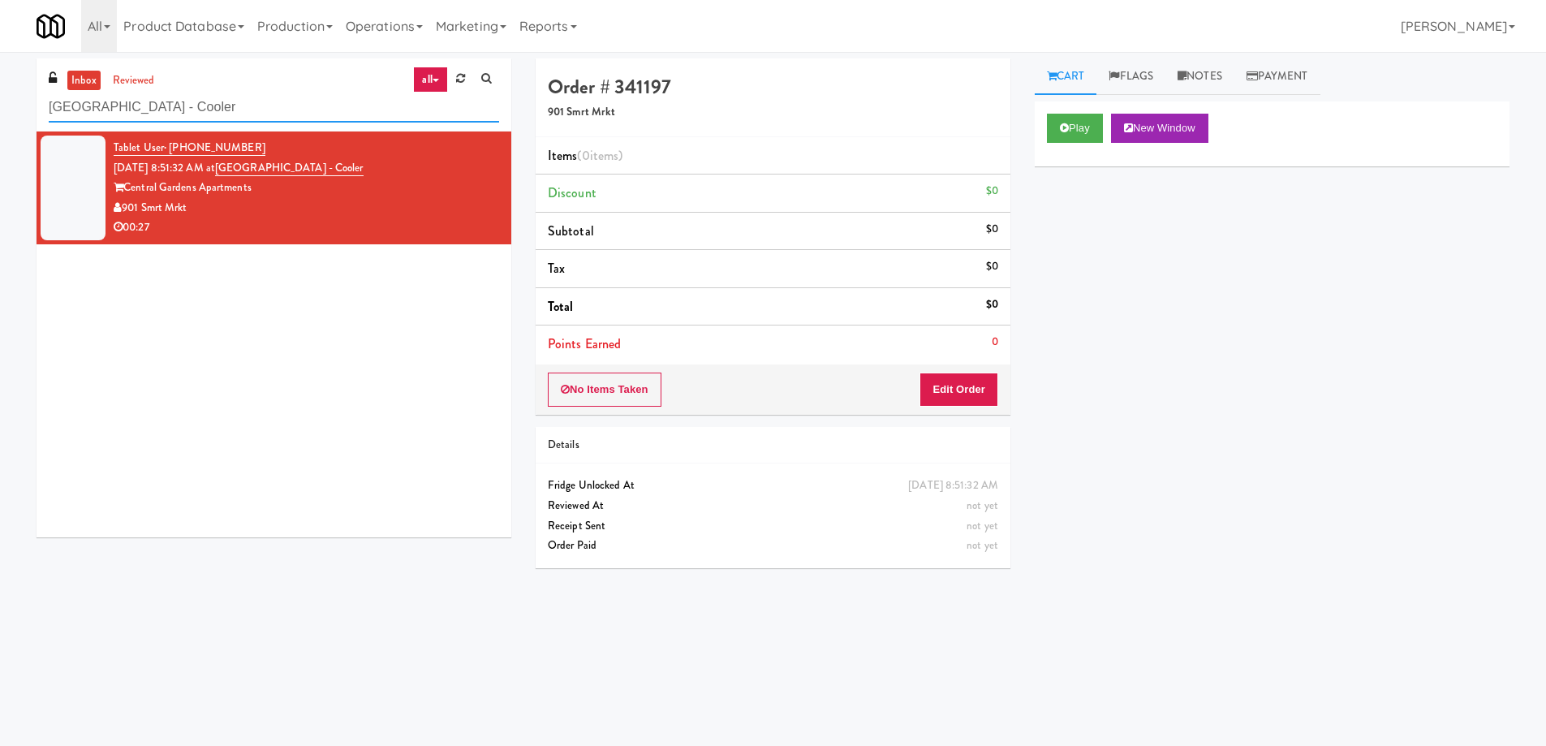
click at [262, 113] on input "[GEOGRAPHIC_DATA] - Cooler" at bounding box center [274, 107] width 450 height 30
paste input "Mattr (formerly Shawcor)"
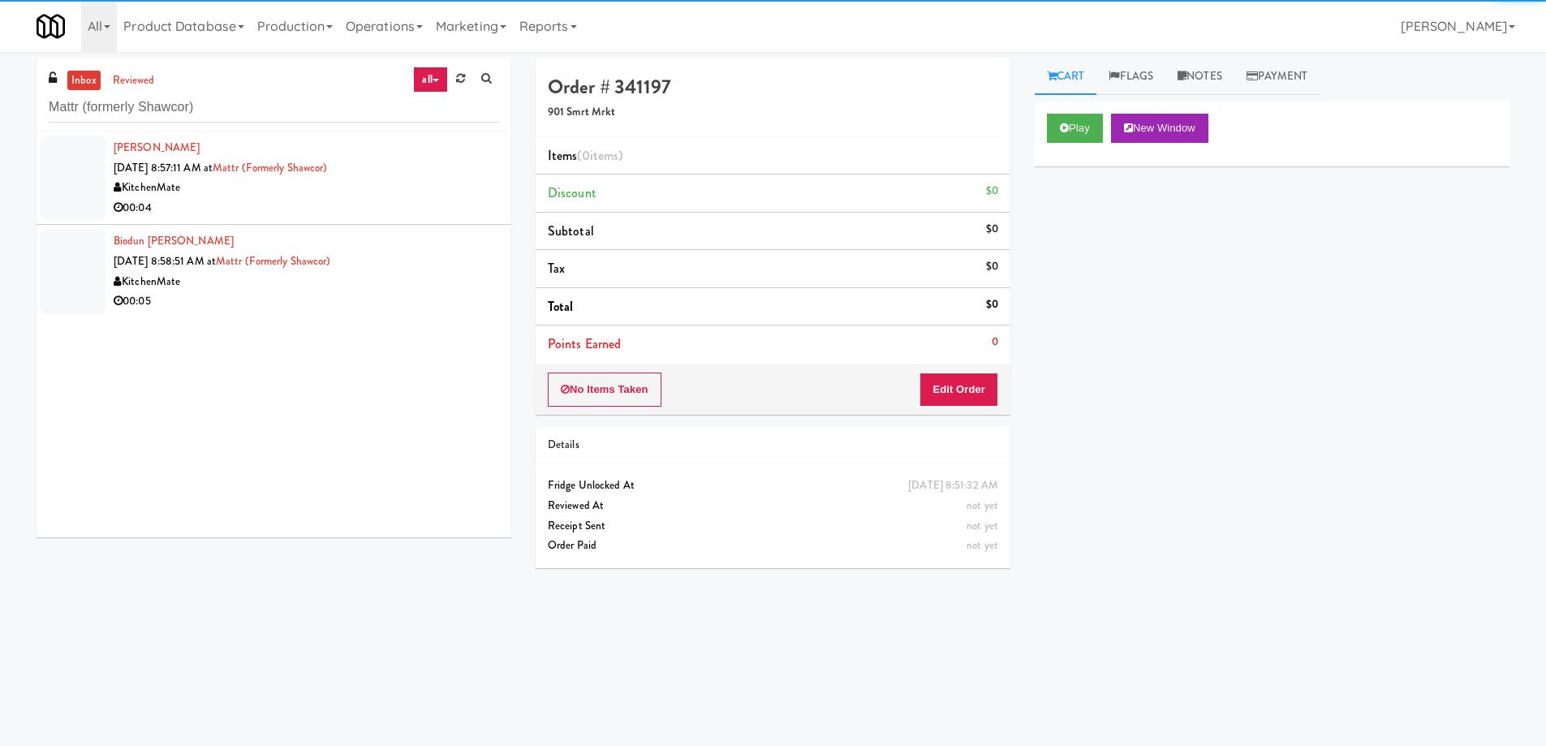
click at [394, 217] on div "00:04" at bounding box center [306, 208] width 385 height 20
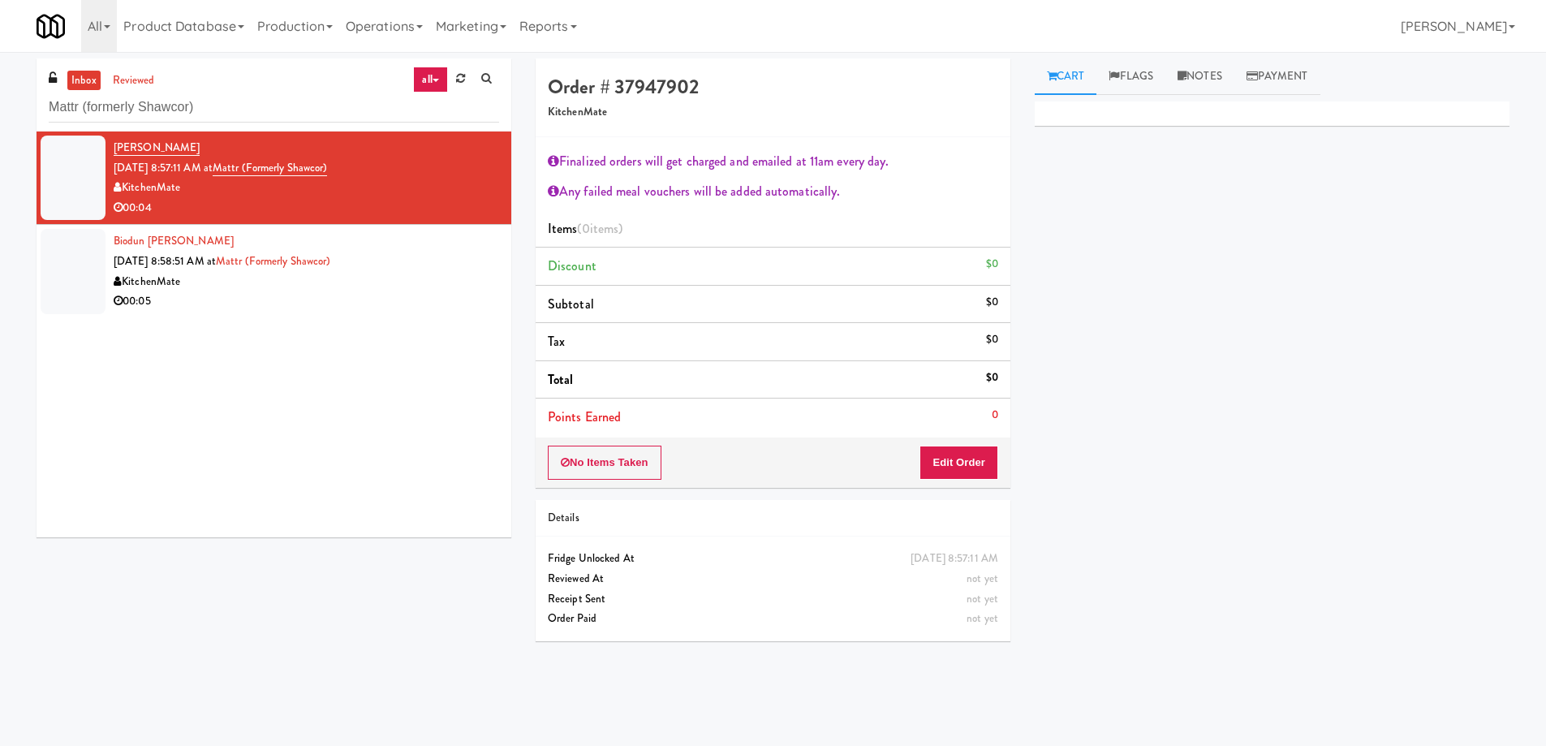
click at [1129, 278] on div "Primary Flag Clear Flag if unable to determine what was taken or order not proc…" at bounding box center [1271, 405] width 475 height 608
click at [955, 467] on button "Edit Order" at bounding box center [958, 462] width 79 height 34
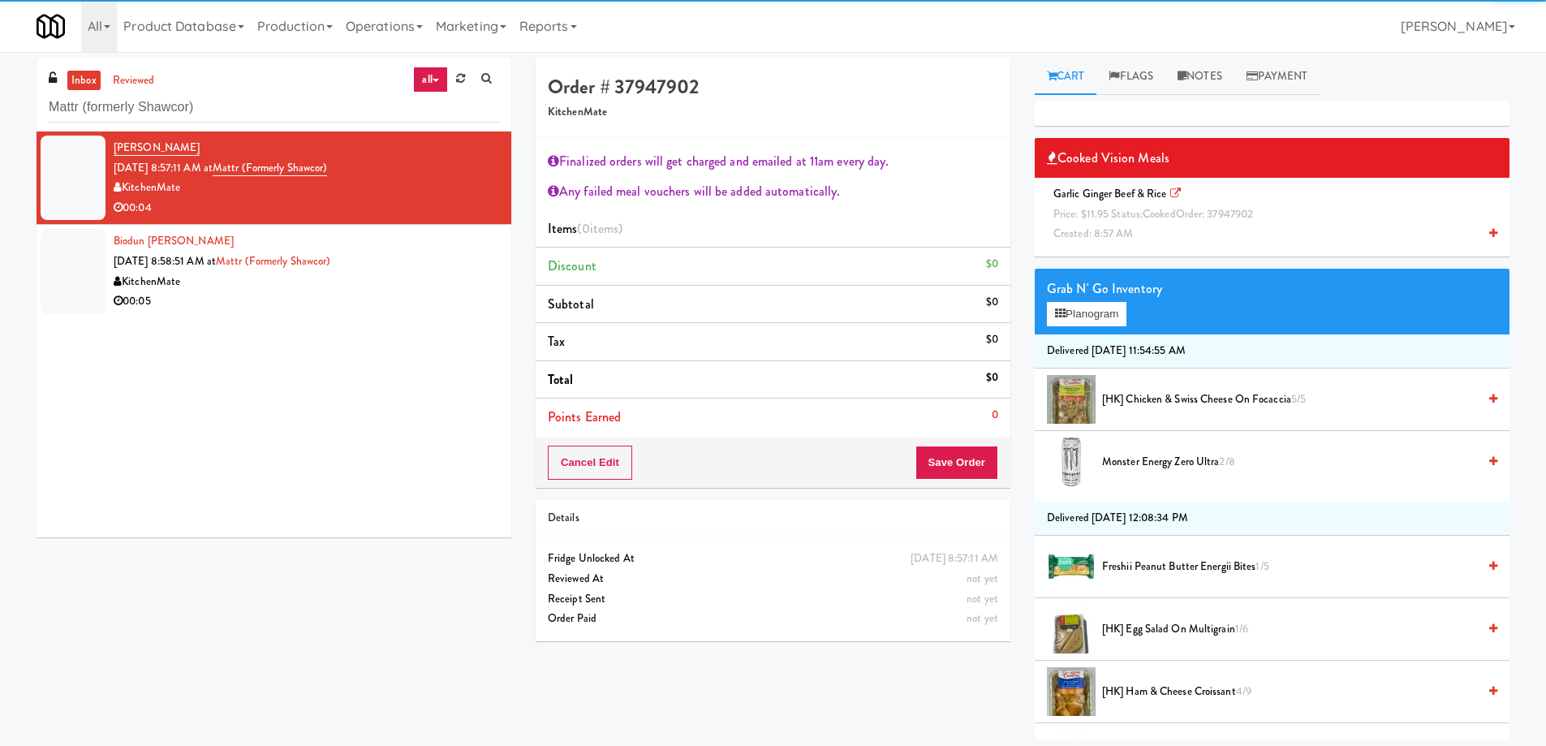
click at [1141, 191] on span "Garlic Ginger Beef & Rice Price: $11.95 Status: cooked Order: 37947902 Created:…" at bounding box center [1156, 213] width 218 height 55
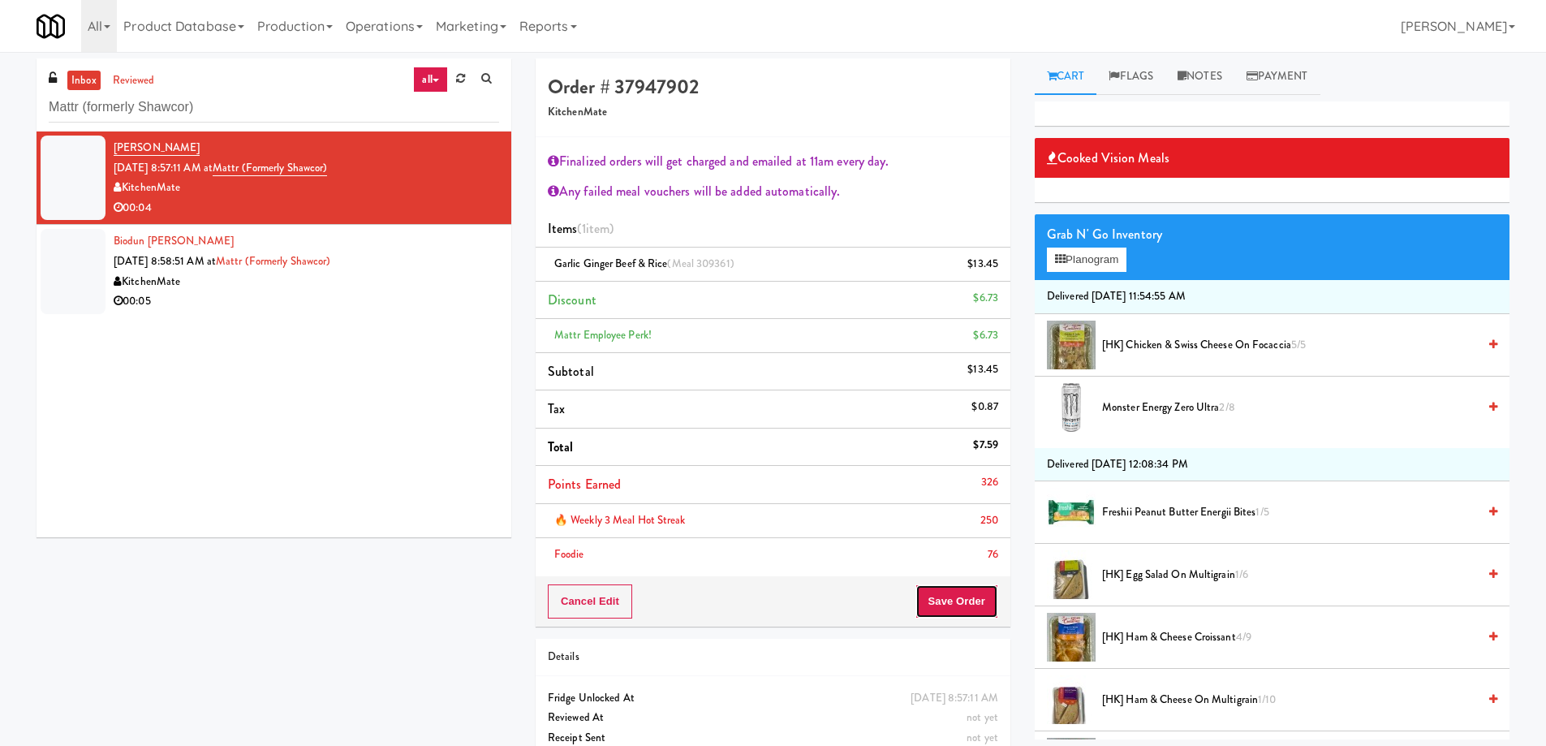
click at [934, 607] on button "Save Order" at bounding box center [956, 601] width 83 height 34
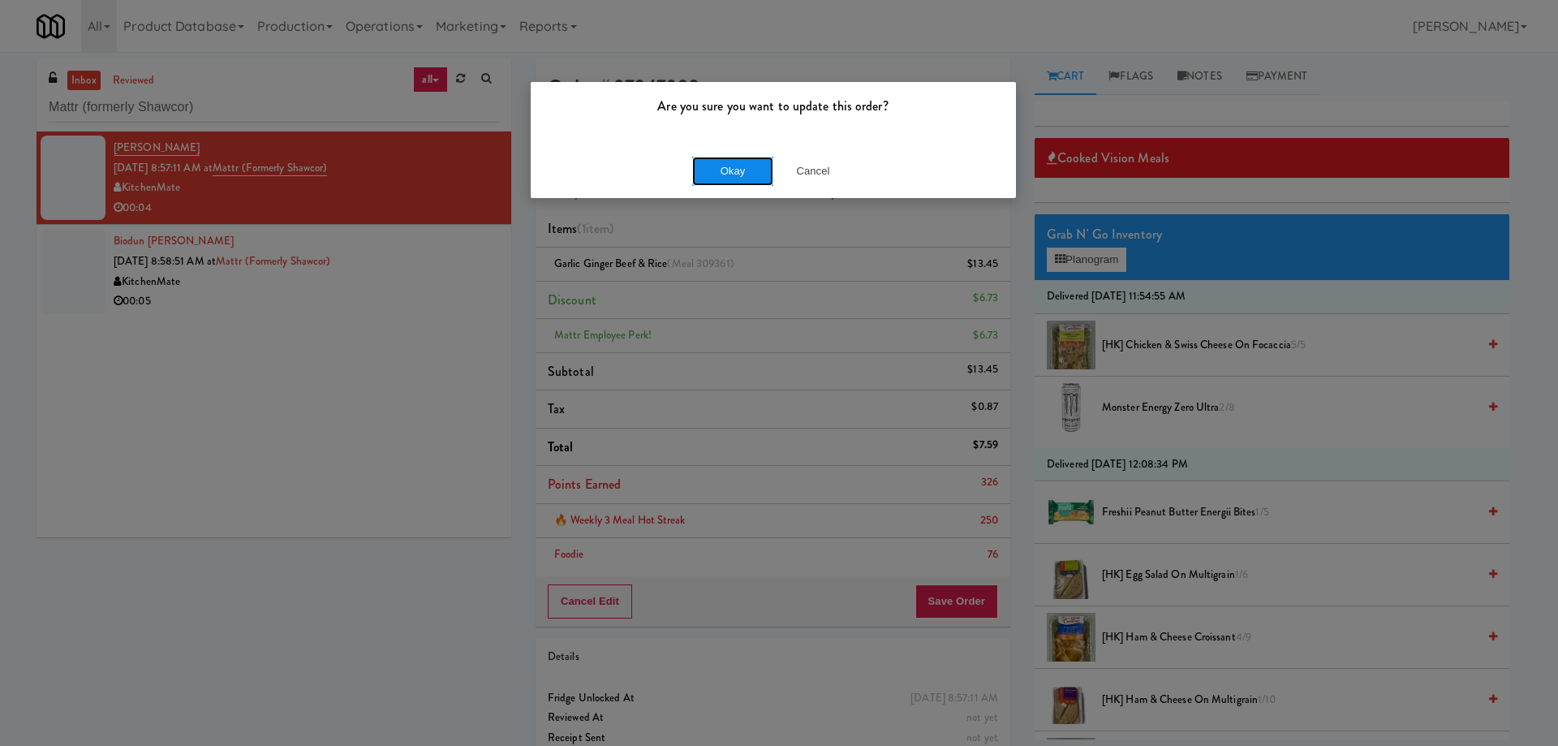
click at [716, 171] on button "Okay" at bounding box center [732, 171] width 81 height 29
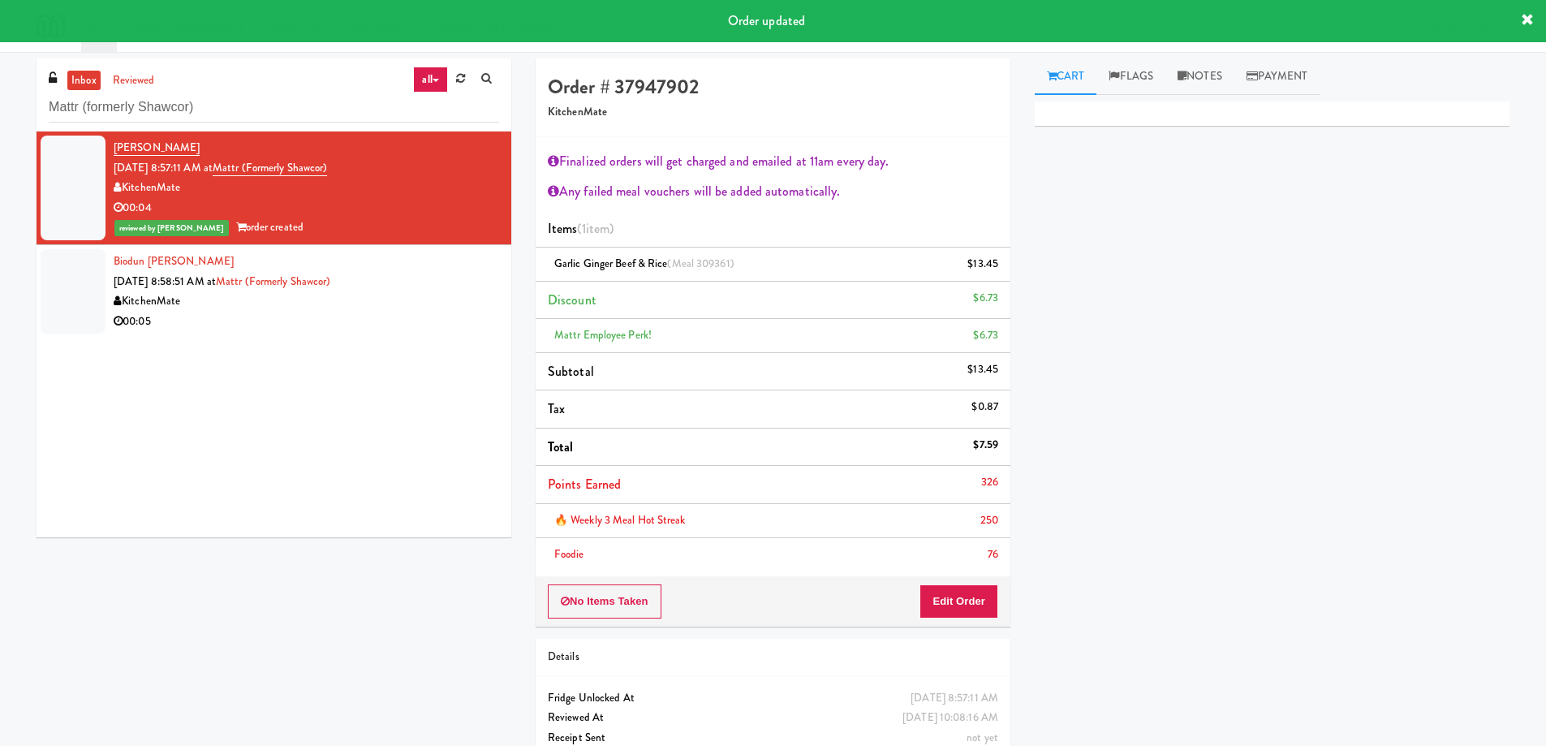
click at [419, 281] on div "Biodun [PERSON_NAME] [DATE] 8:58:51 AM at Mattr (formerly Shawcor) KitchenMate …" at bounding box center [306, 292] width 385 height 80
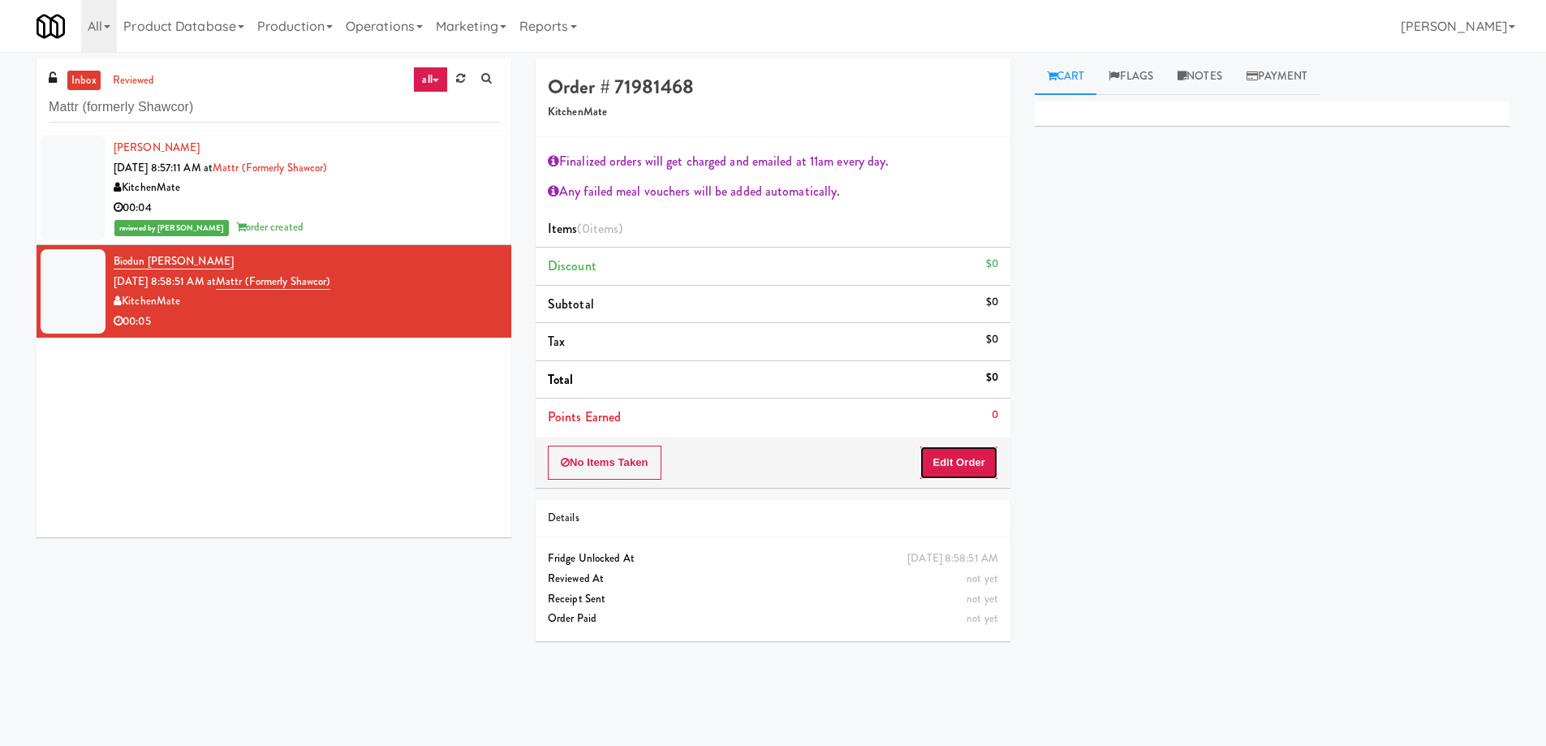
click at [966, 475] on button "Edit Order" at bounding box center [958, 462] width 79 height 34
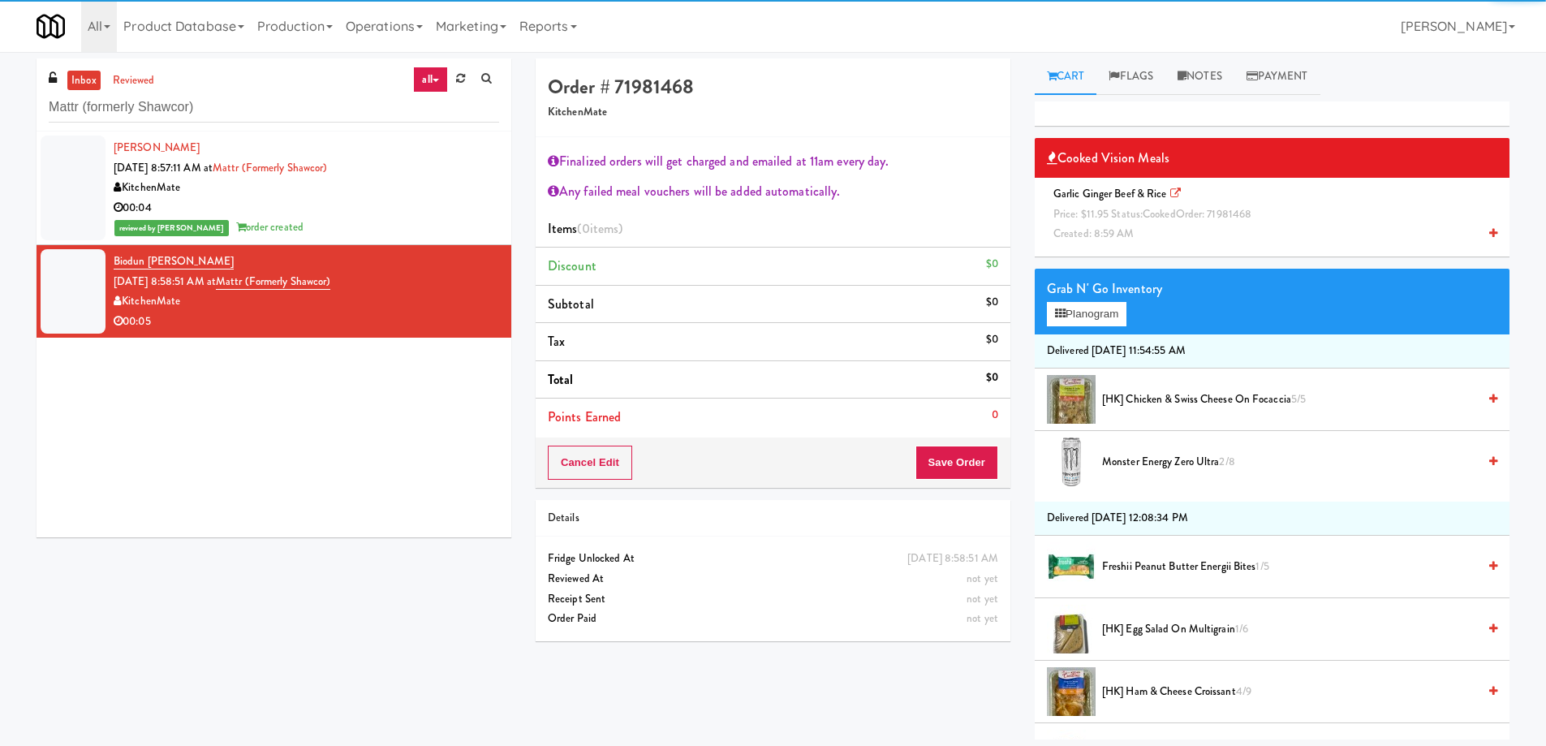
click at [1104, 199] on span "Garlic Ginger Beef & Rice Price: $11.95 Status: cooked Order: 71981468 Created:…" at bounding box center [1155, 213] width 217 height 55
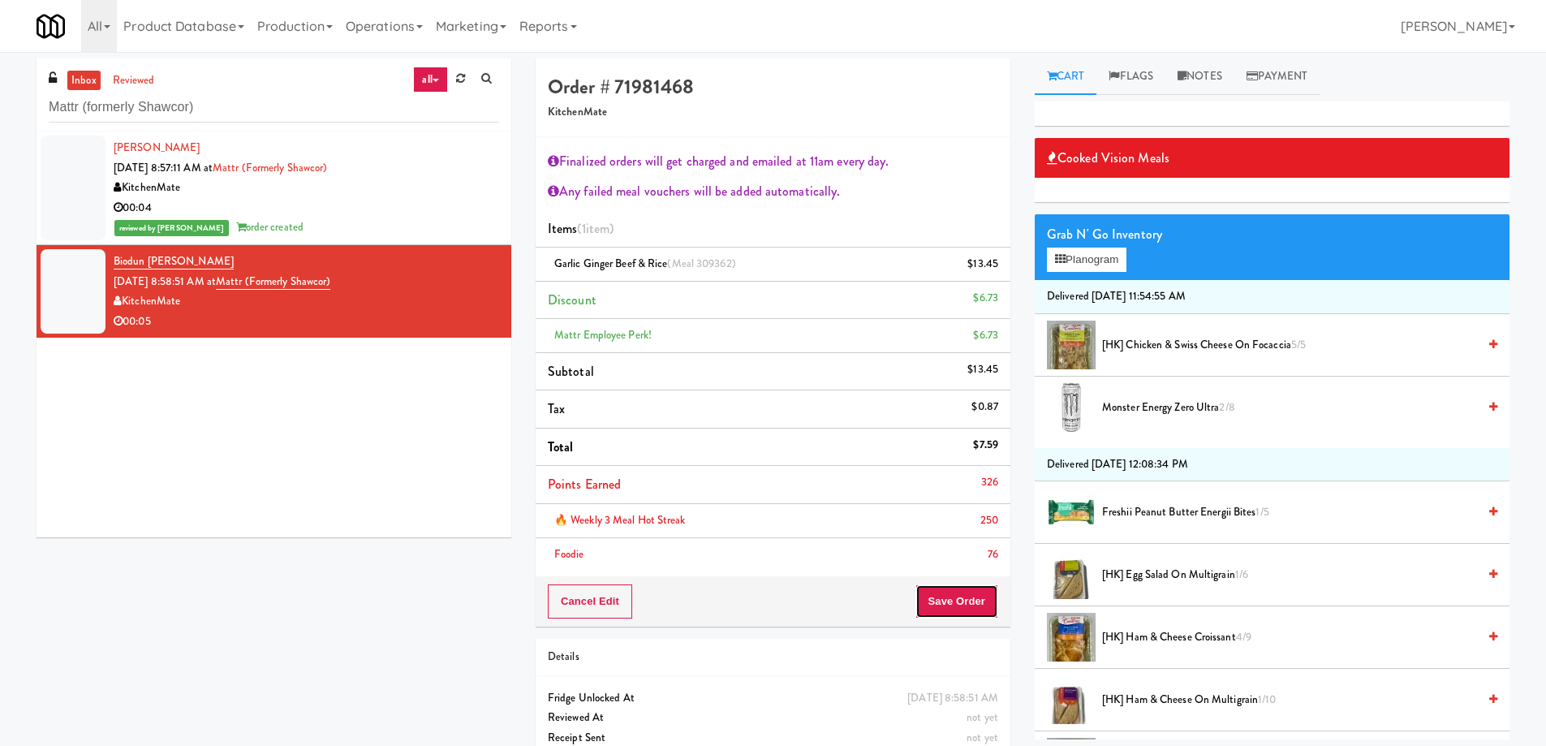
click at [957, 600] on button "Save Order" at bounding box center [956, 601] width 83 height 34
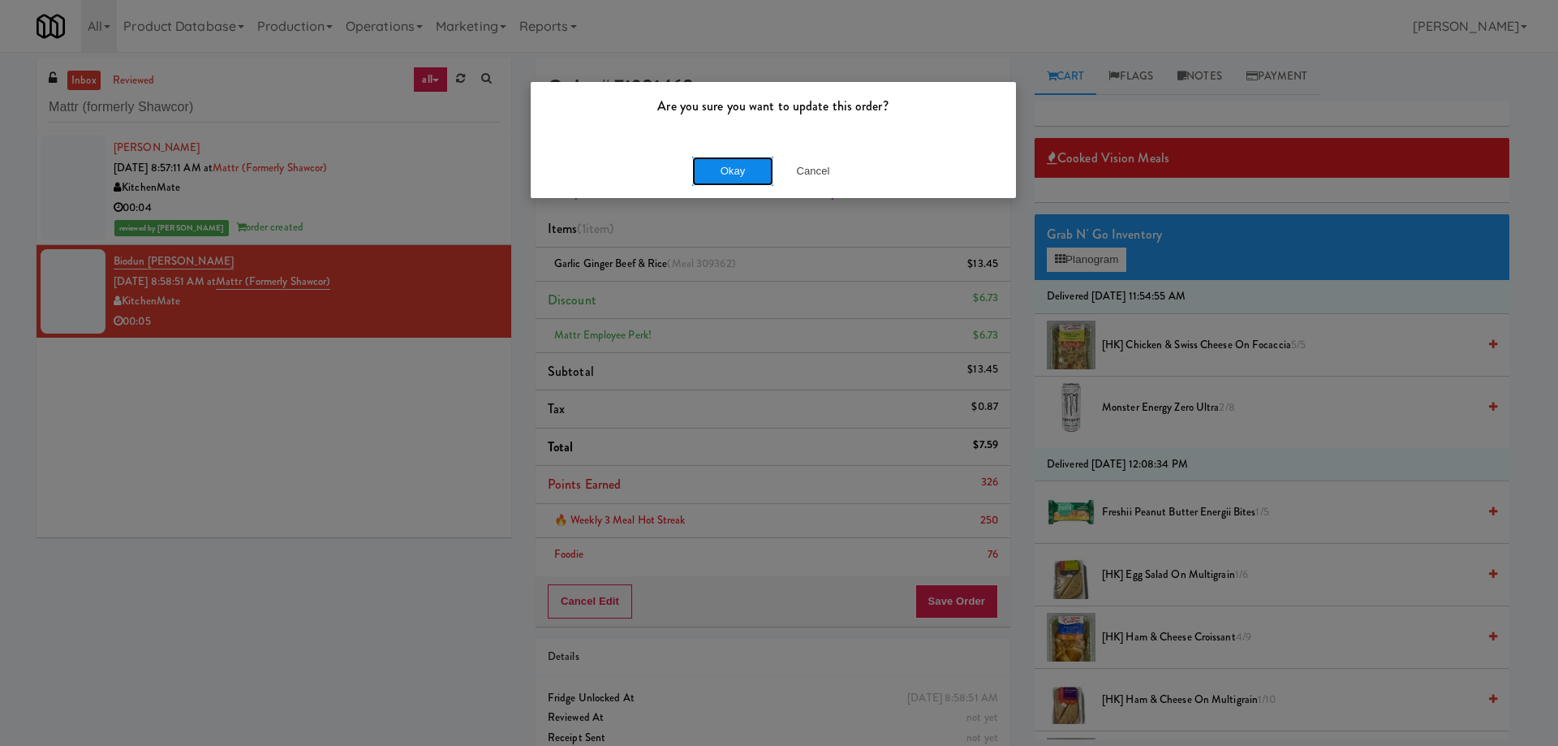
click at [728, 174] on button "Okay" at bounding box center [732, 171] width 81 height 29
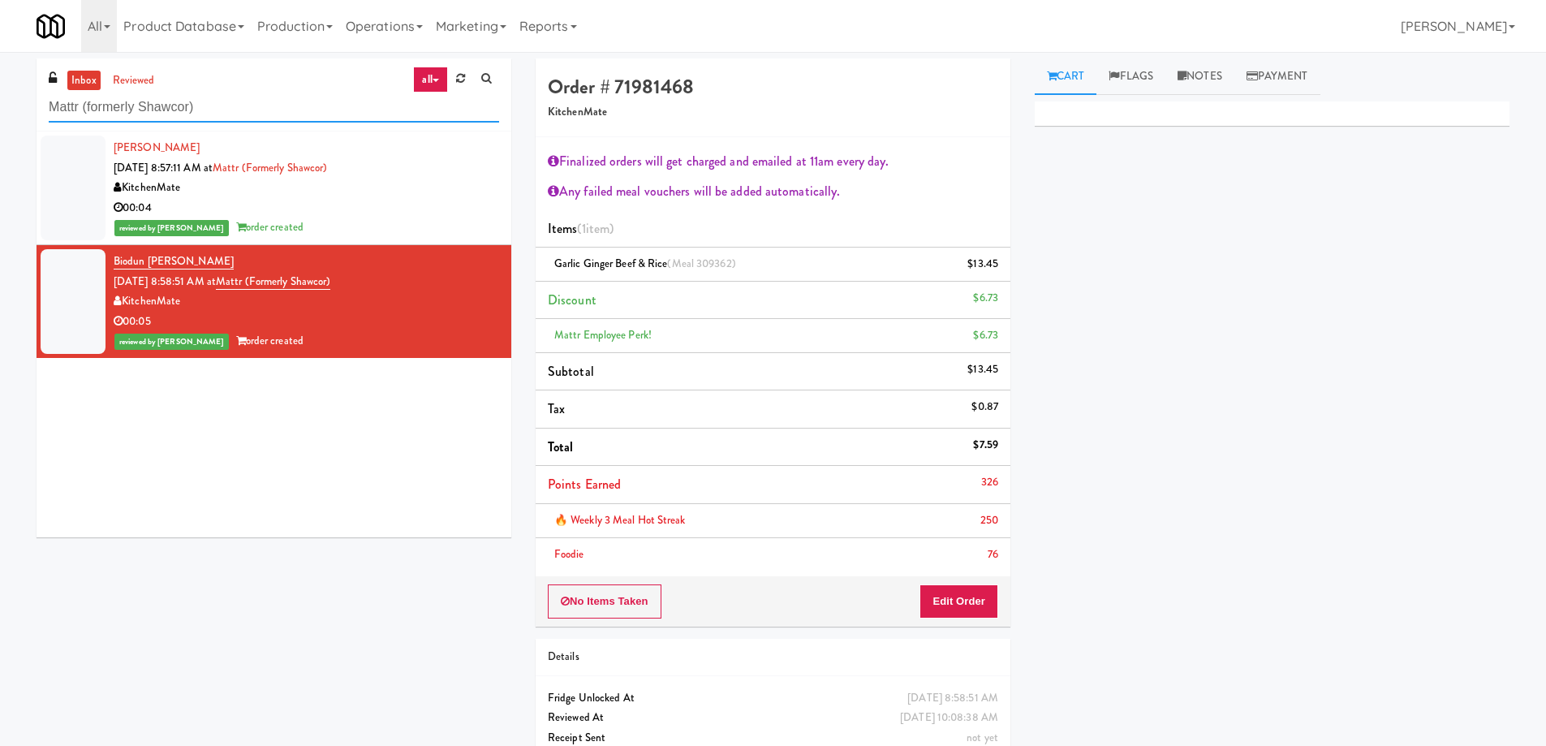
click at [290, 118] on input "Mattr (formerly Shawcor)" at bounding box center [274, 107] width 450 height 30
paste input "[PERSON_NAME] Cabinet"
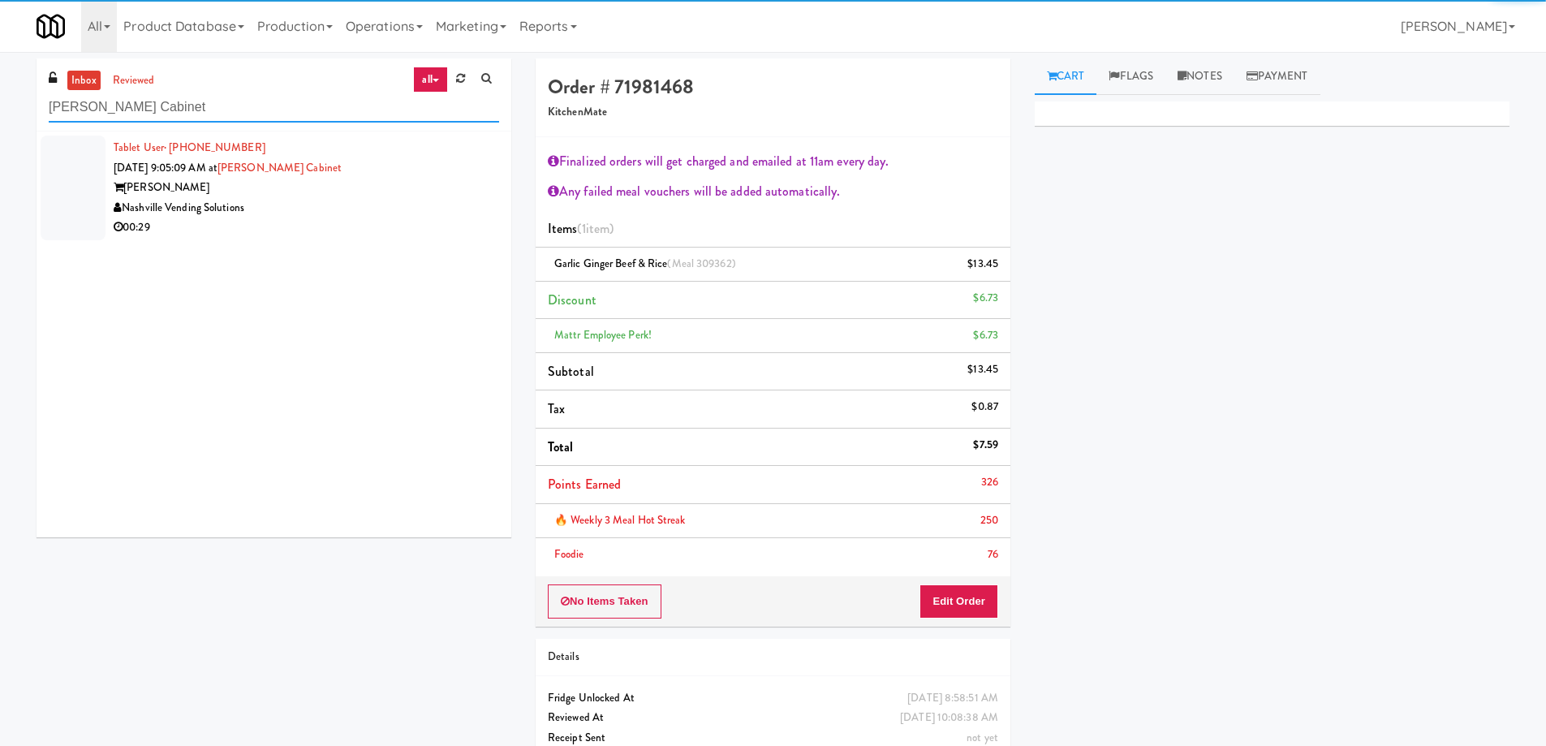
type input "[PERSON_NAME] Cabinet"
drag, startPoint x: 358, startPoint y: 200, endPoint x: 502, endPoint y: 197, distance: 144.4
click at [358, 200] on div "Nashville Vending Solutions" at bounding box center [306, 208] width 385 height 20
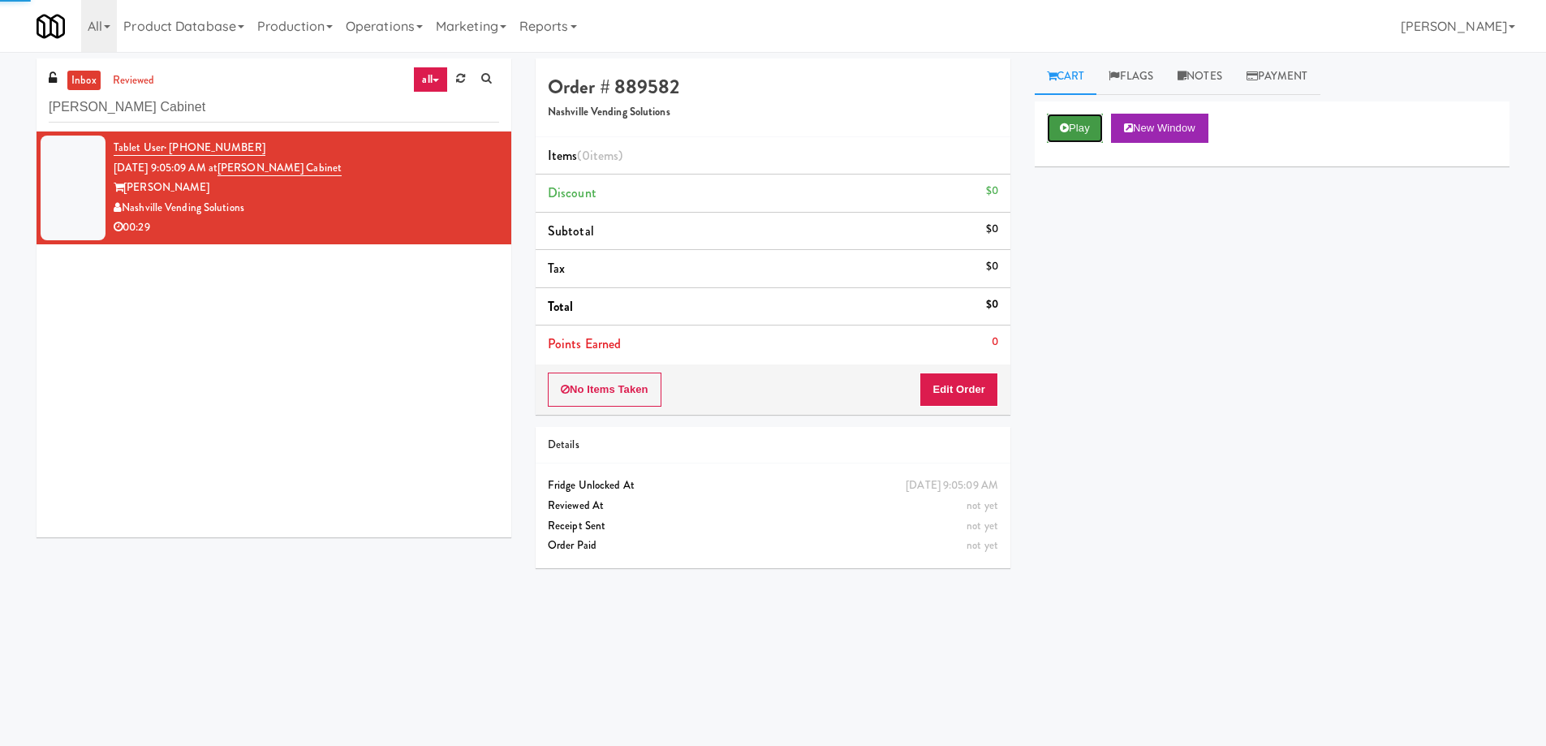
click at [1077, 132] on button "Play" at bounding box center [1075, 128] width 56 height 29
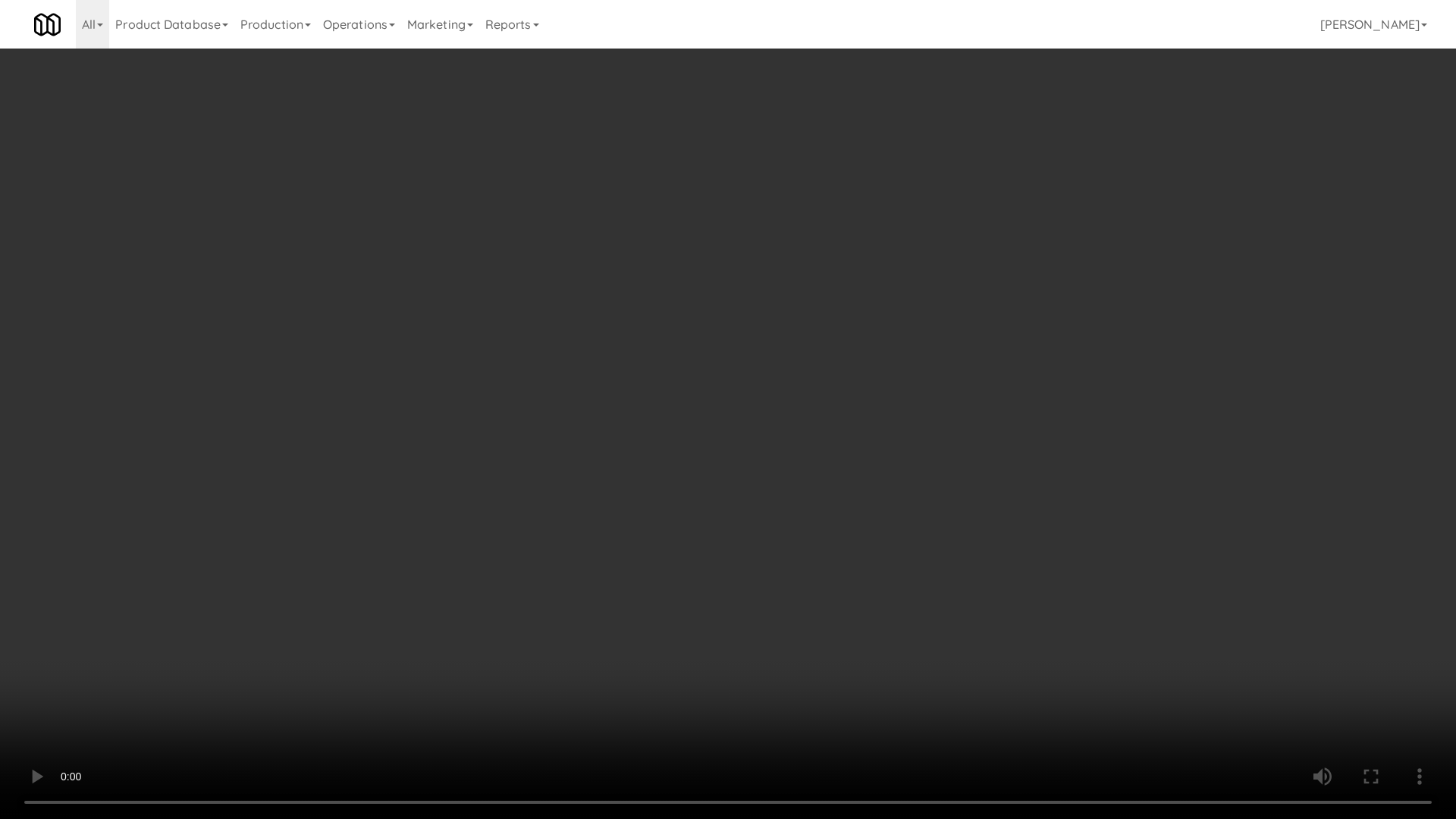
drag, startPoint x: 773, startPoint y: 473, endPoint x: 802, endPoint y: 467, distance: 29.6
click at [773, 473] on video at bounding box center [728, 410] width 1456 height 819
click at [800, 491] on video at bounding box center [728, 410] width 1456 height 819
click at [713, 410] on video at bounding box center [728, 410] width 1456 height 819
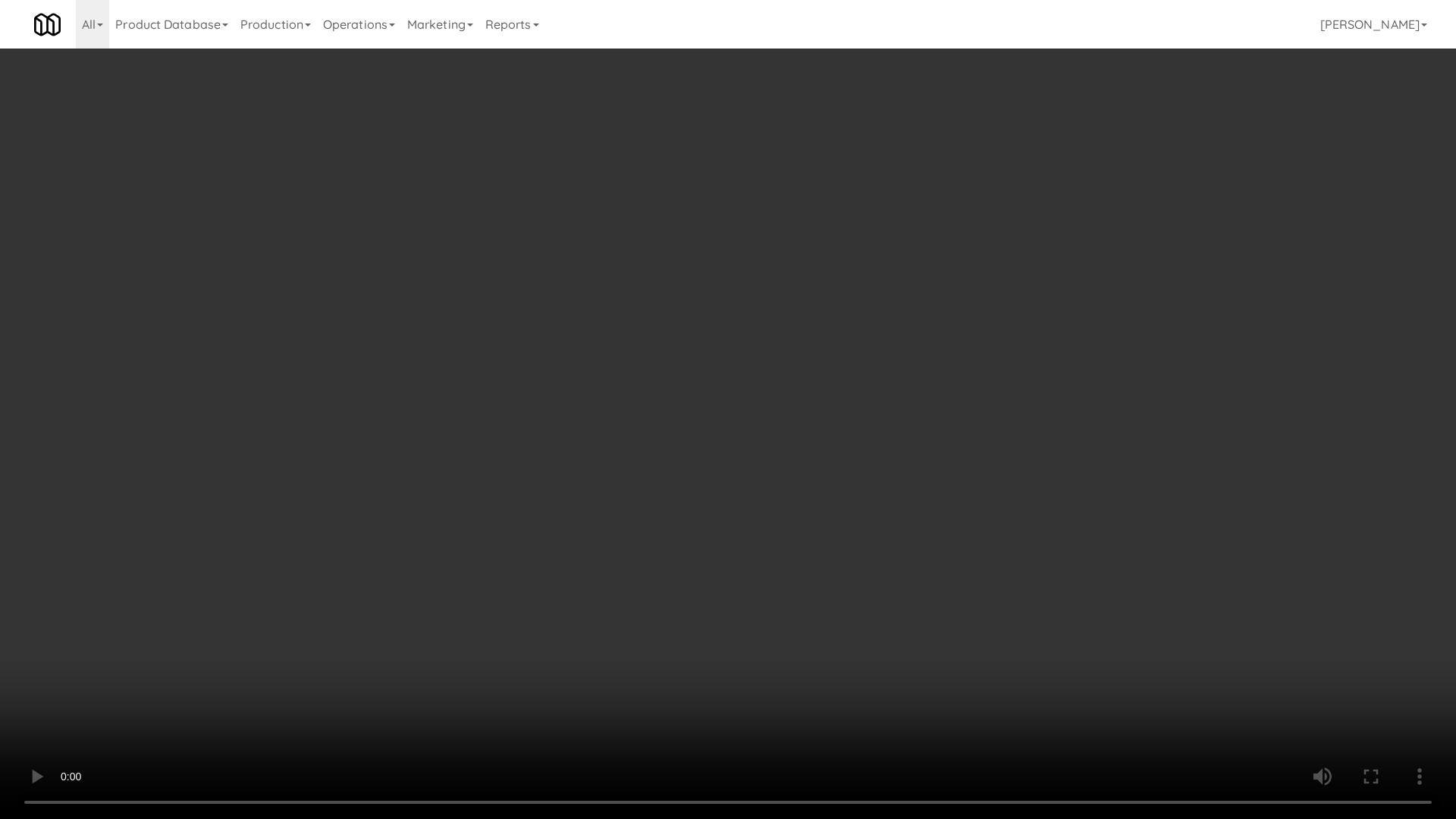
click at [713, 410] on video at bounding box center [728, 410] width 1456 height 819
click at [652, 371] on video at bounding box center [728, 410] width 1456 height 819
click at [849, 323] on video at bounding box center [728, 410] width 1456 height 819
click at [762, 408] on video at bounding box center [728, 410] width 1456 height 819
click at [686, 375] on video at bounding box center [728, 410] width 1456 height 819
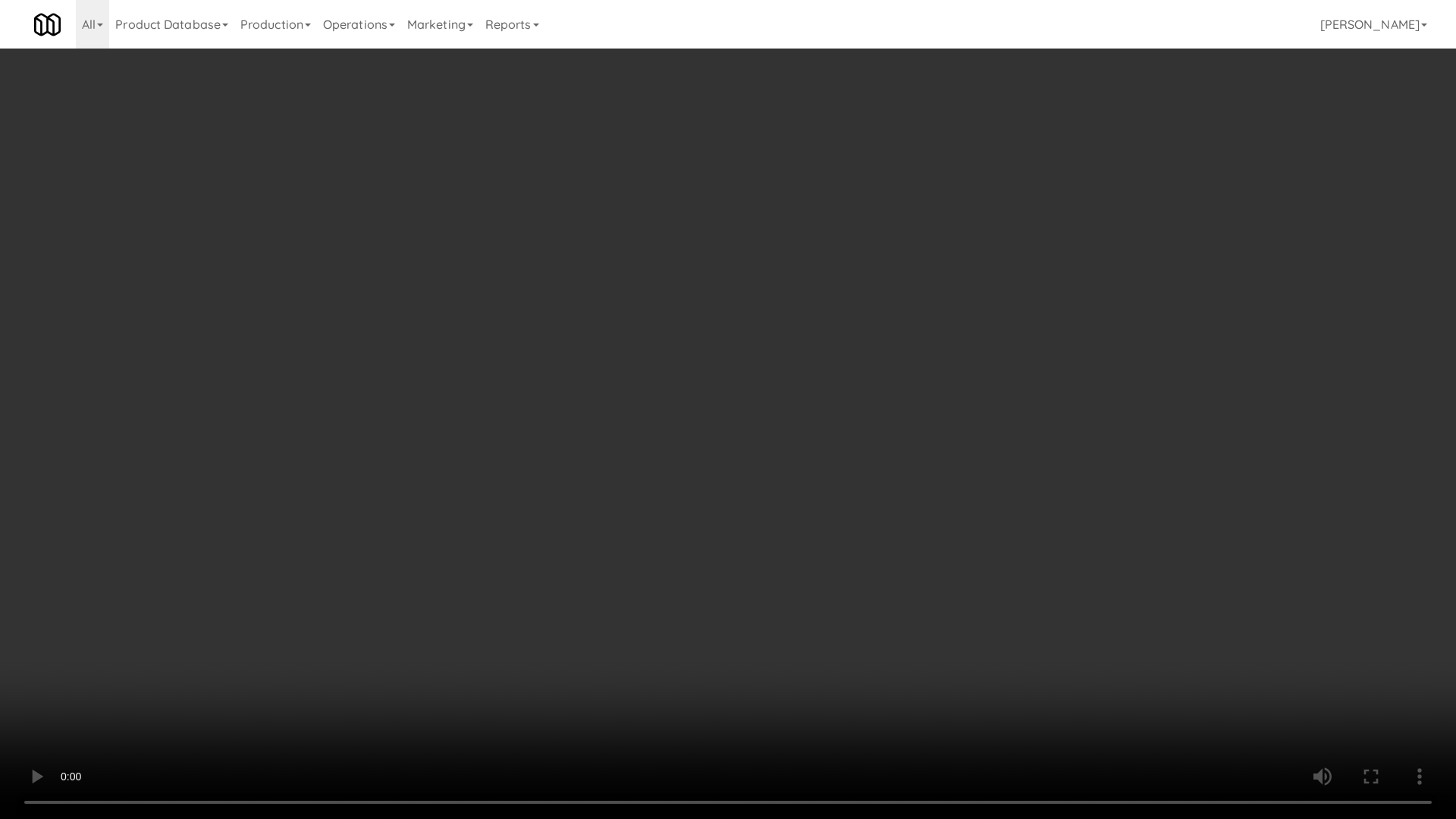
click at [686, 375] on video at bounding box center [728, 410] width 1456 height 819
click at [674, 380] on video at bounding box center [728, 410] width 1456 height 819
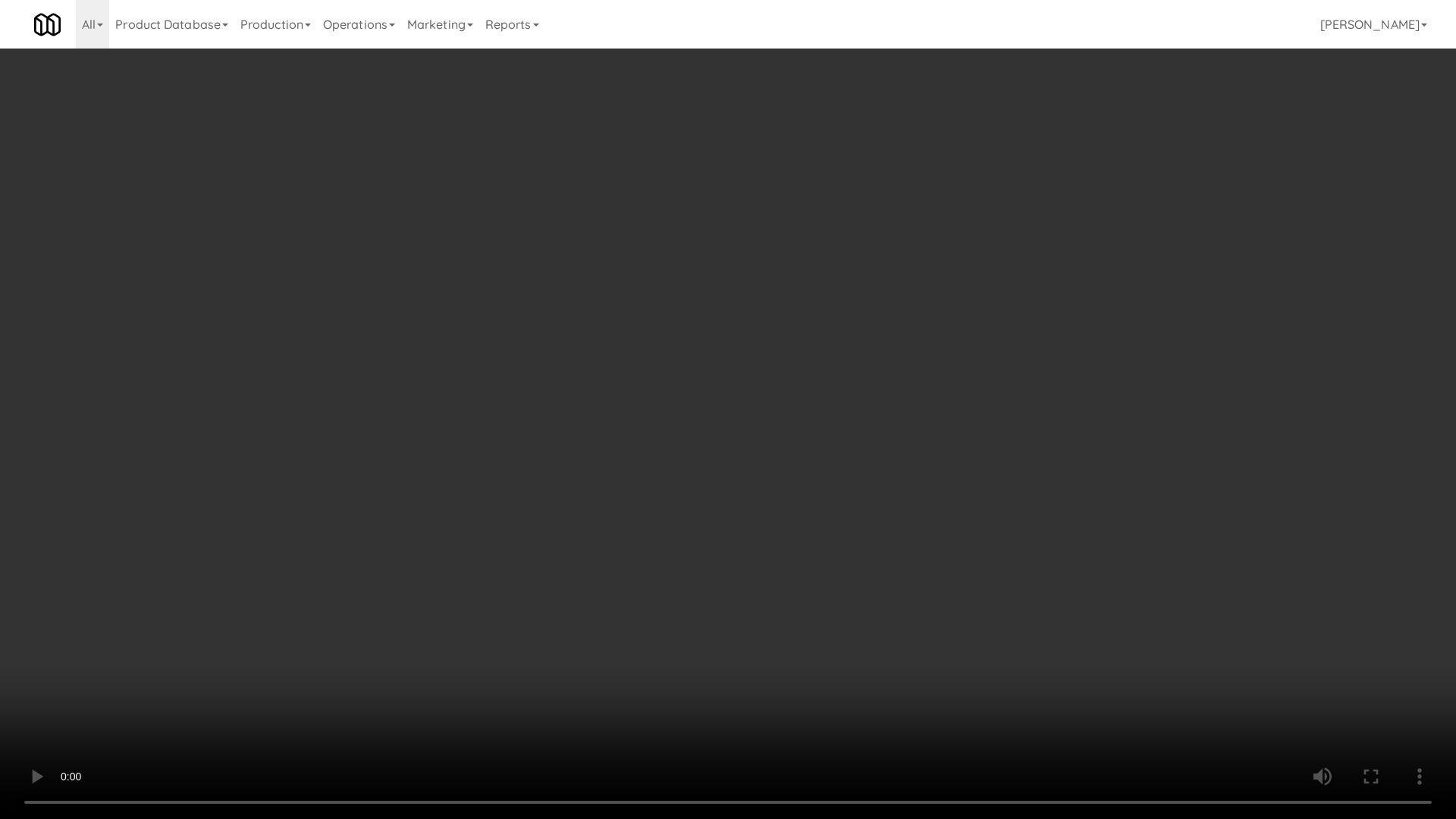
click at [674, 380] on video at bounding box center [728, 410] width 1456 height 819
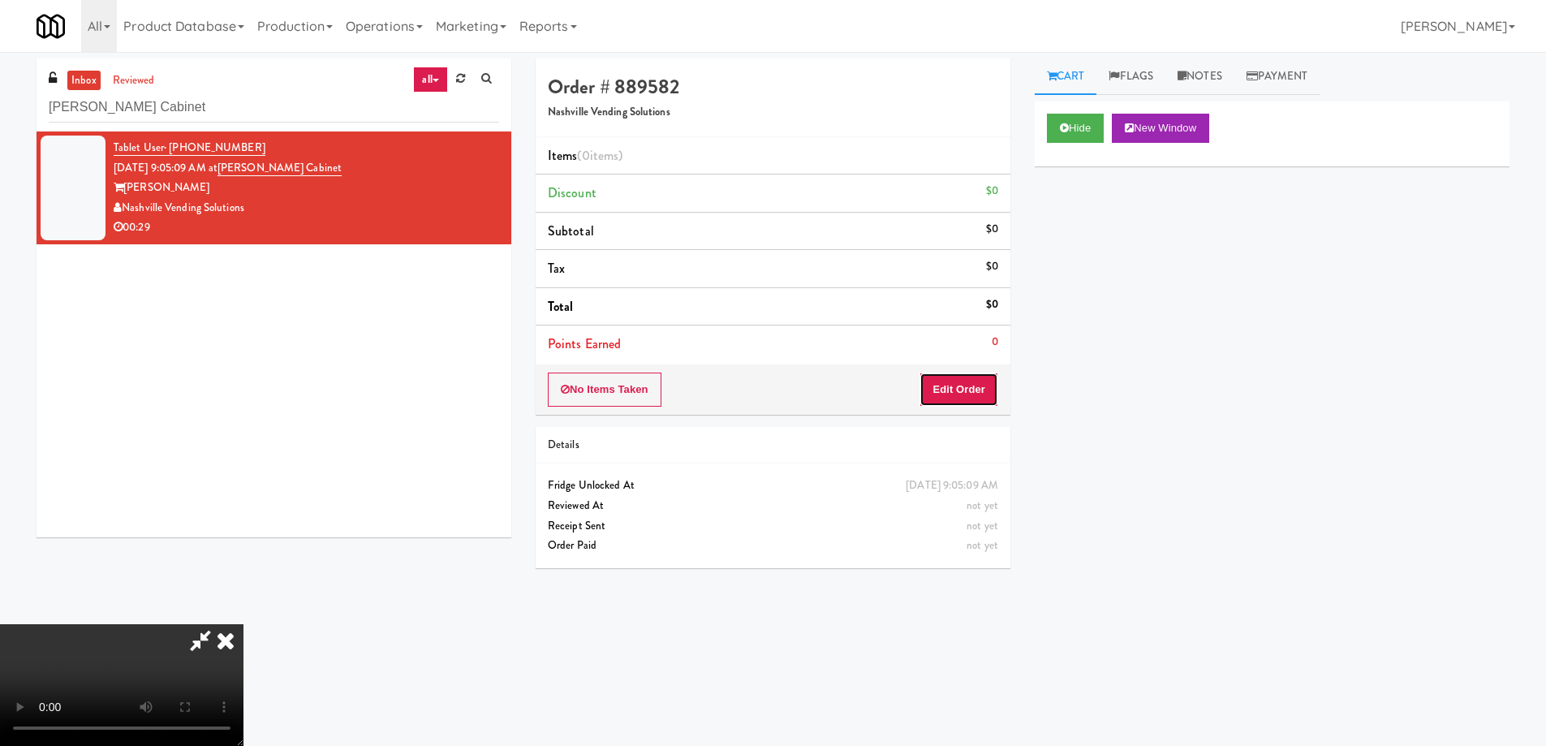
click at [980, 393] on button "Edit Order" at bounding box center [958, 389] width 79 height 34
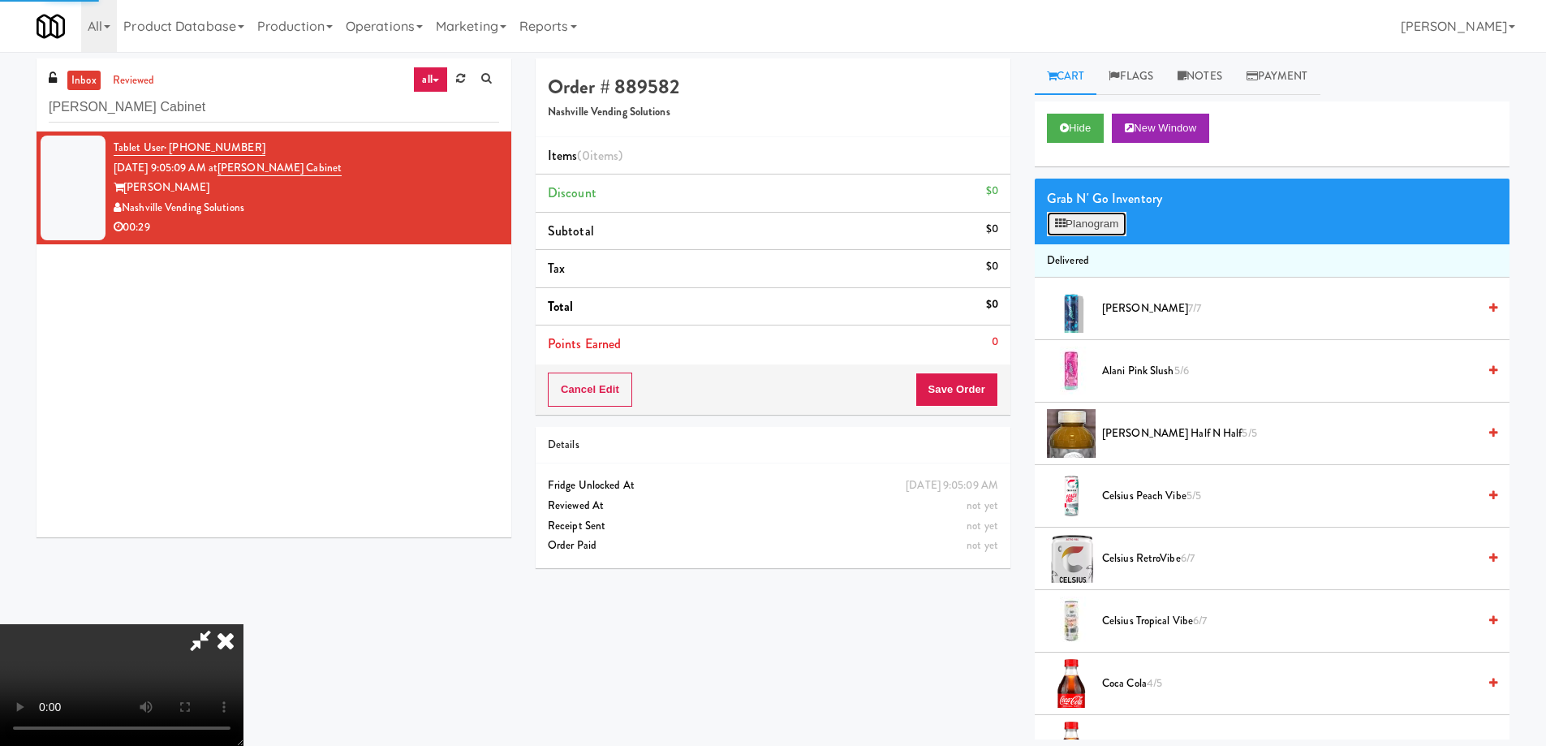
click at [1082, 221] on button "Planogram" at bounding box center [1087, 224] width 80 height 24
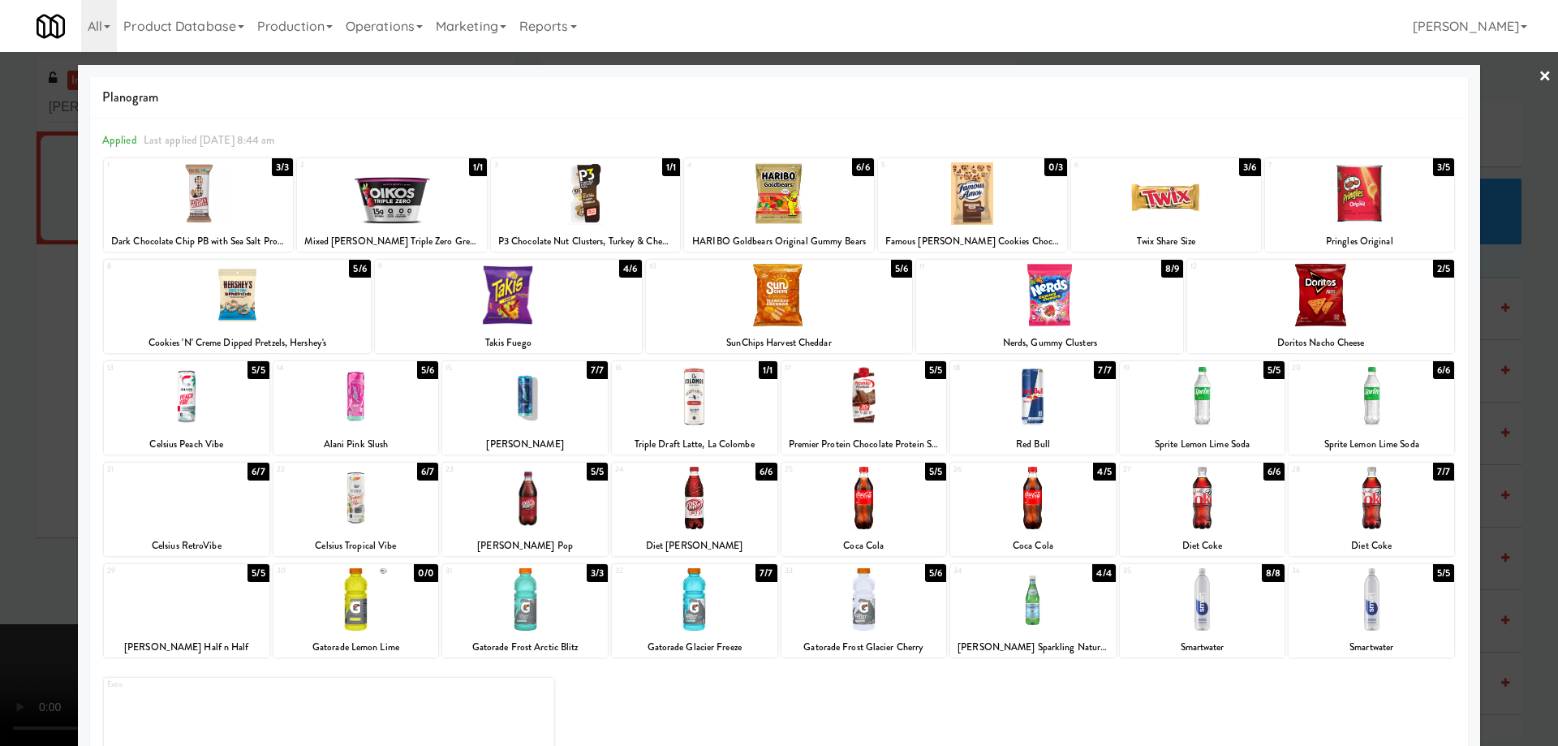
click at [620, 191] on div at bounding box center [585, 193] width 189 height 62
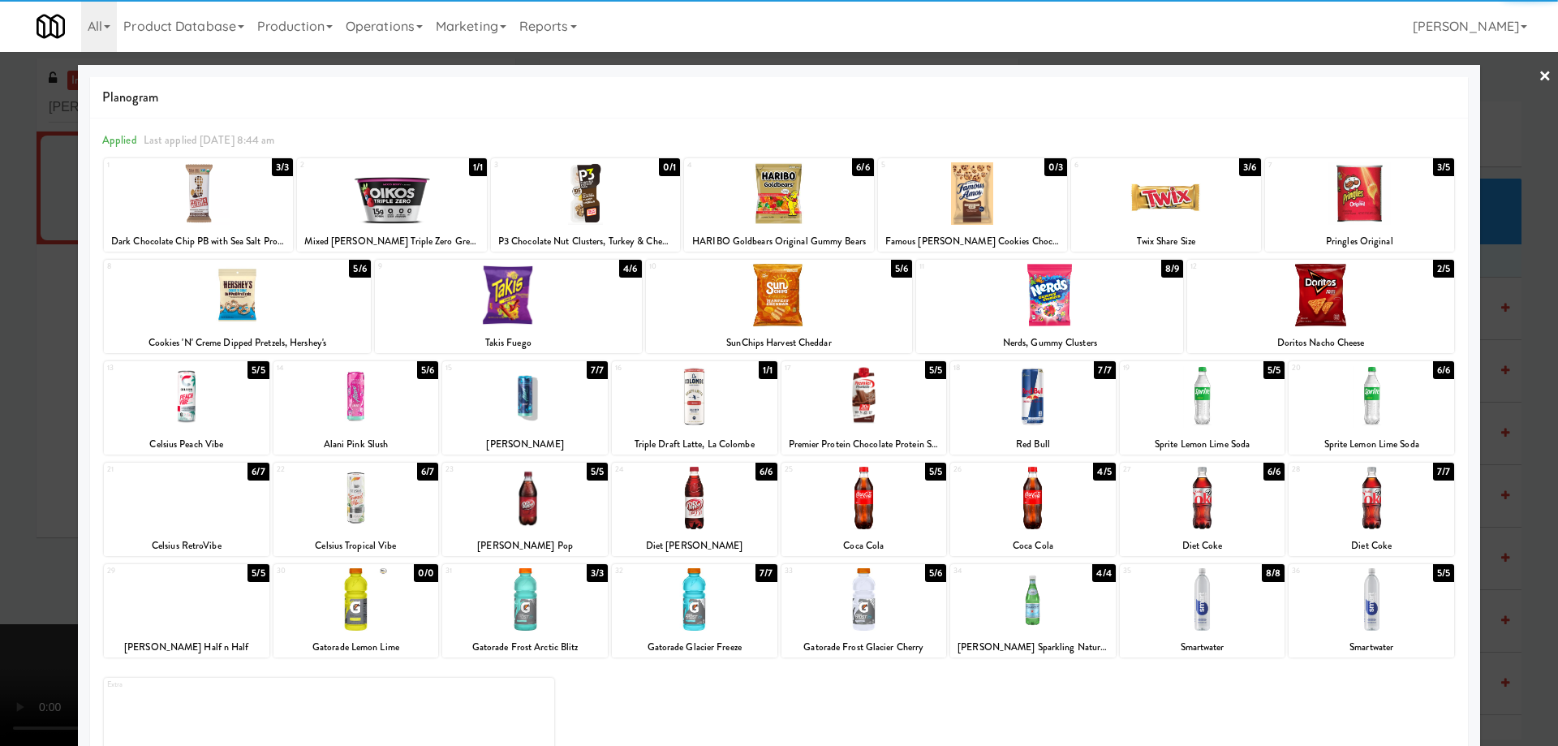
click at [803, 302] on div at bounding box center [779, 295] width 267 height 62
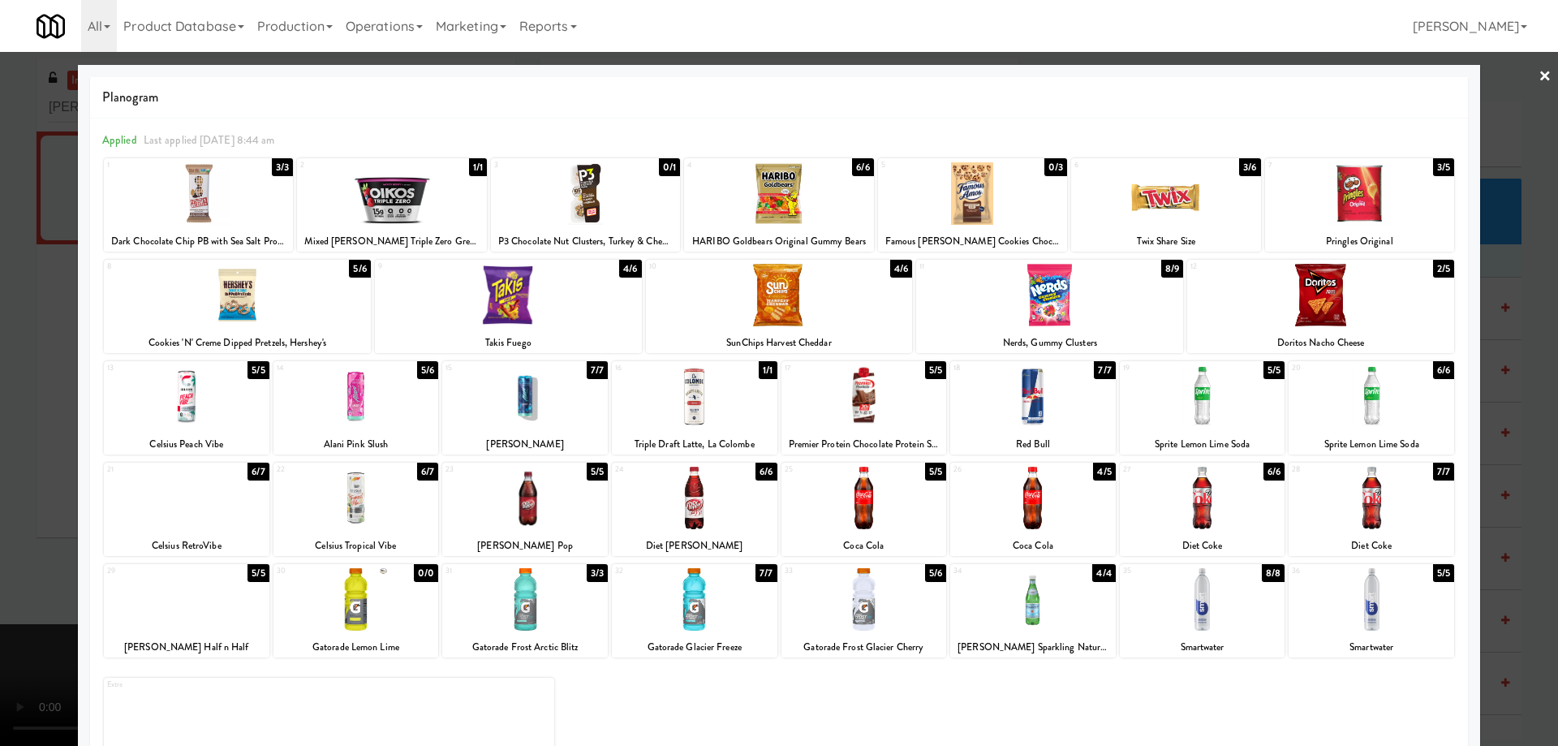
click at [1538, 78] on link "×" at bounding box center [1544, 77] width 13 height 50
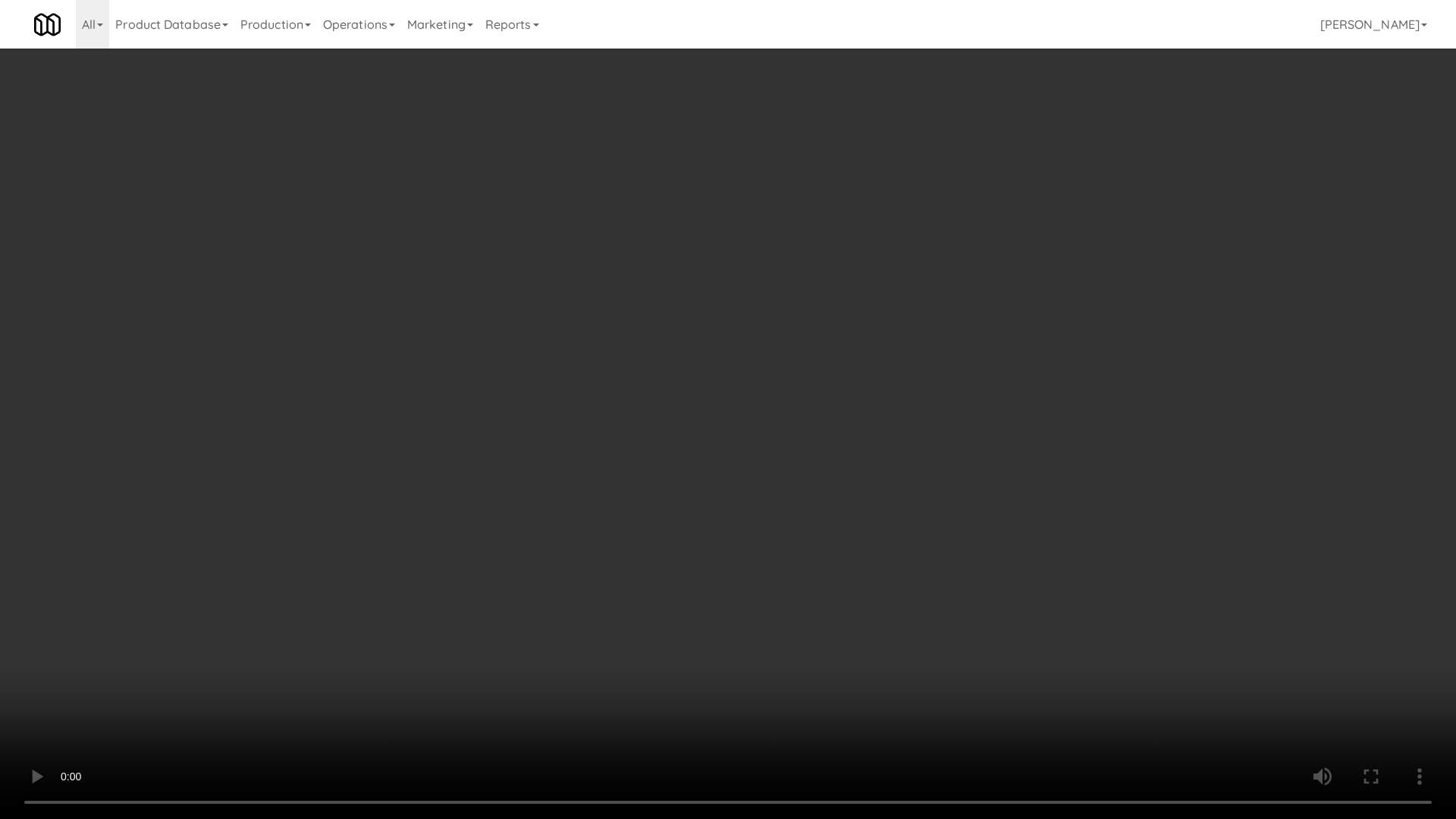
click at [782, 421] on video at bounding box center [728, 410] width 1456 height 819
click at [782, 420] on video at bounding box center [728, 410] width 1456 height 819
click at [841, 408] on video at bounding box center [728, 410] width 1456 height 819
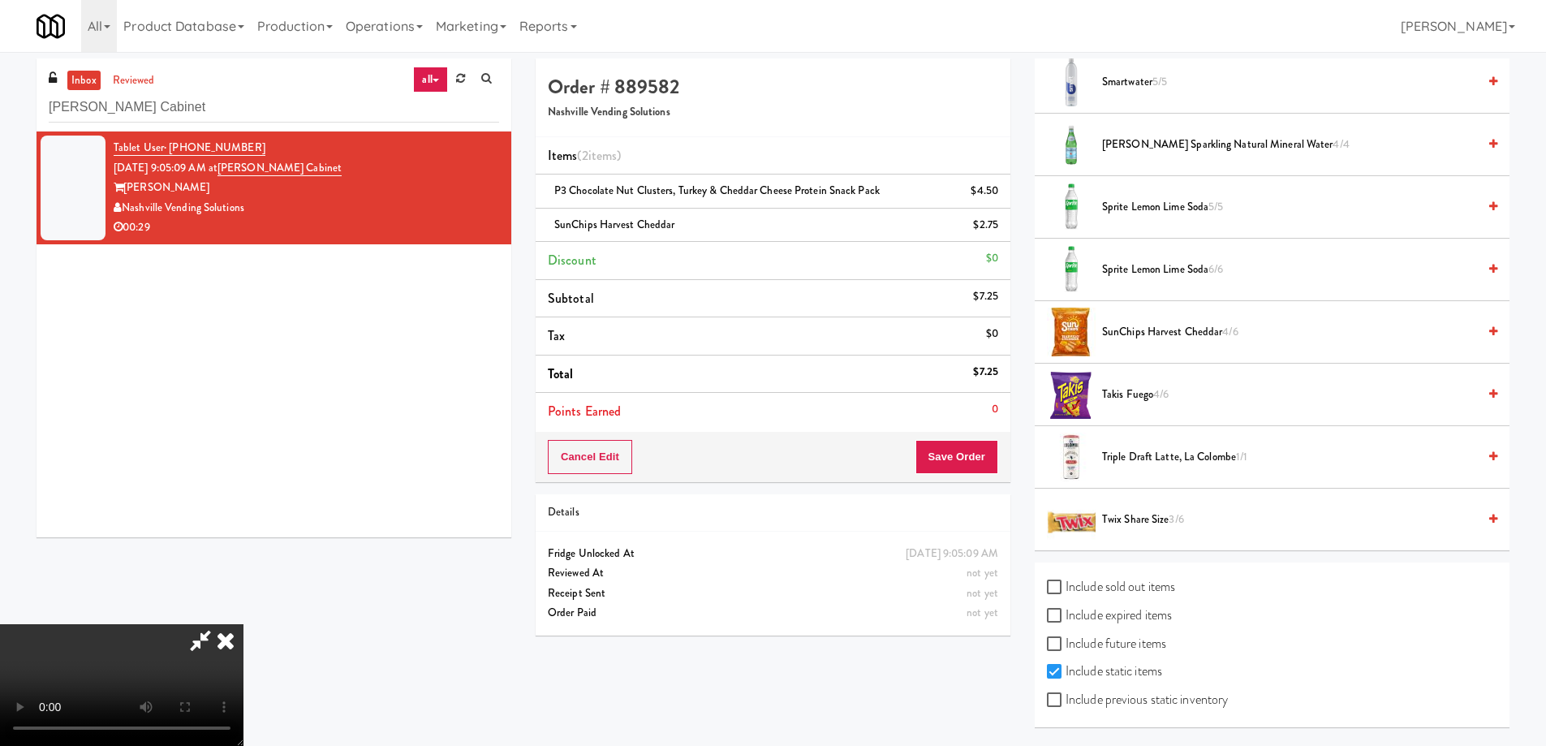
scroll to position [52, 0]
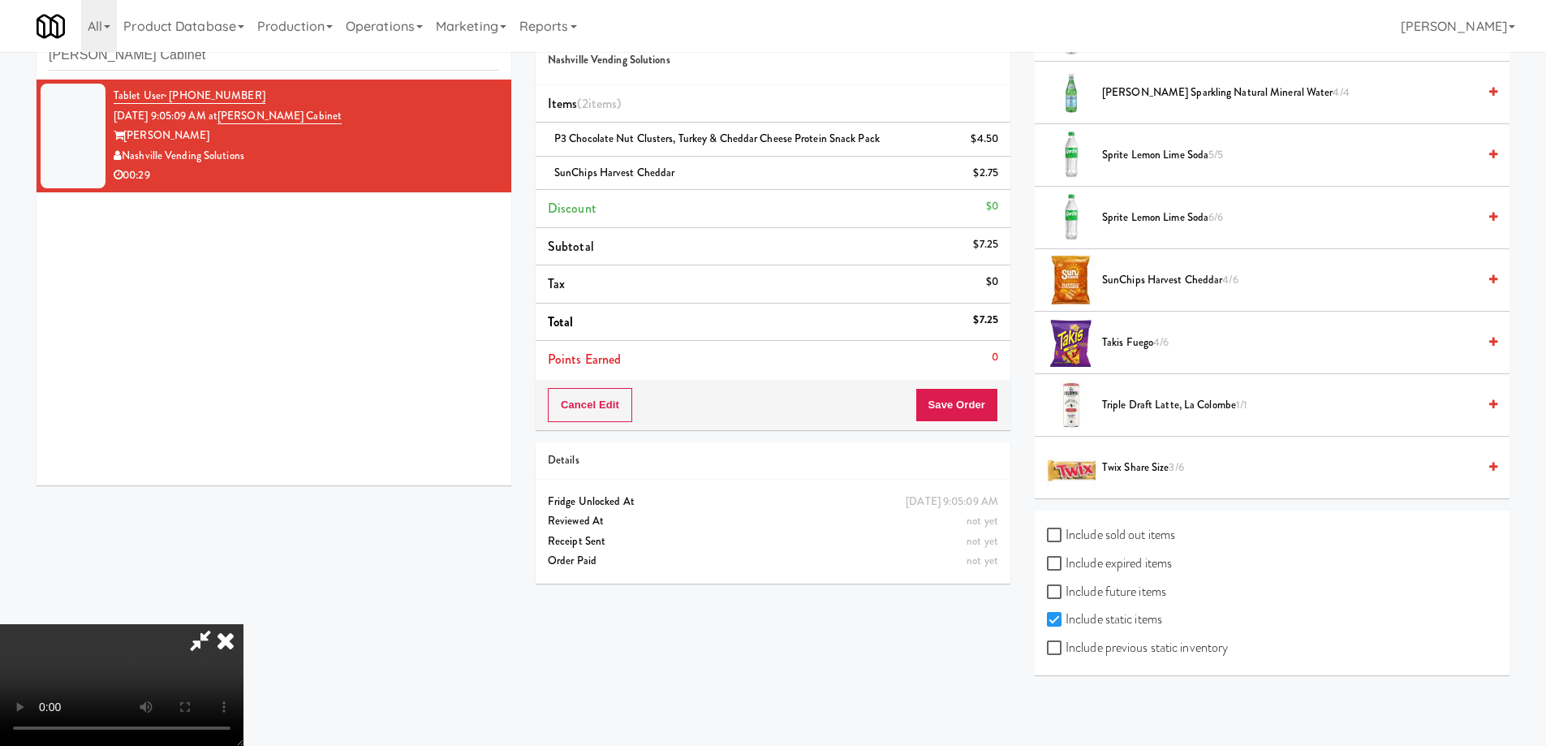
click at [1139, 562] on label "Include expired items" at bounding box center [1109, 563] width 125 height 24
click at [1065, 562] on input "Include expired items" at bounding box center [1056, 563] width 19 height 13
checkbox input "true"
click at [1127, 657] on label "Include previous static inventory" at bounding box center [1137, 647] width 181 height 24
click at [1065, 655] on input "Include previous static inventory" at bounding box center [1056, 648] width 19 height 13
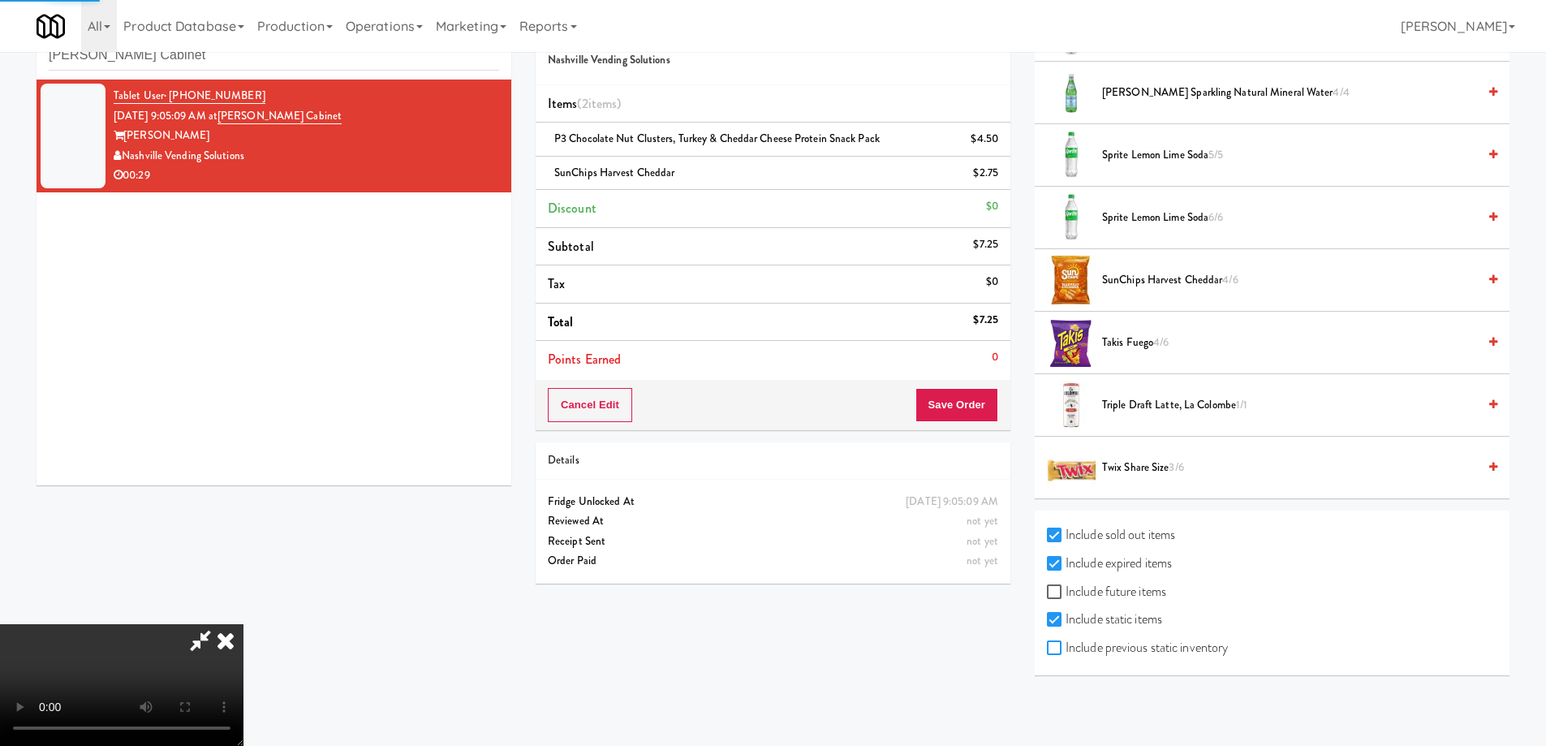
checkbox input "true"
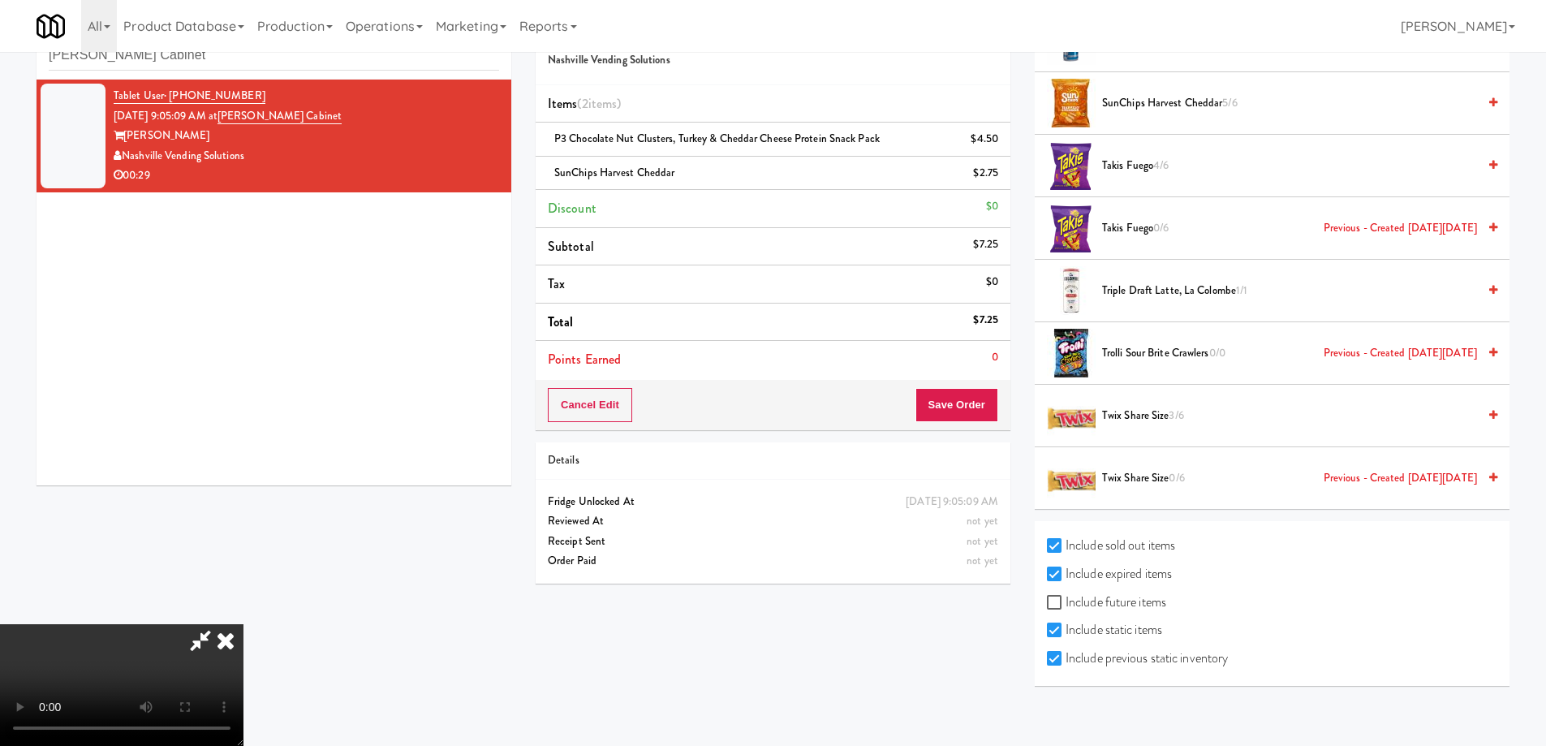
scroll to position [4412, 0]
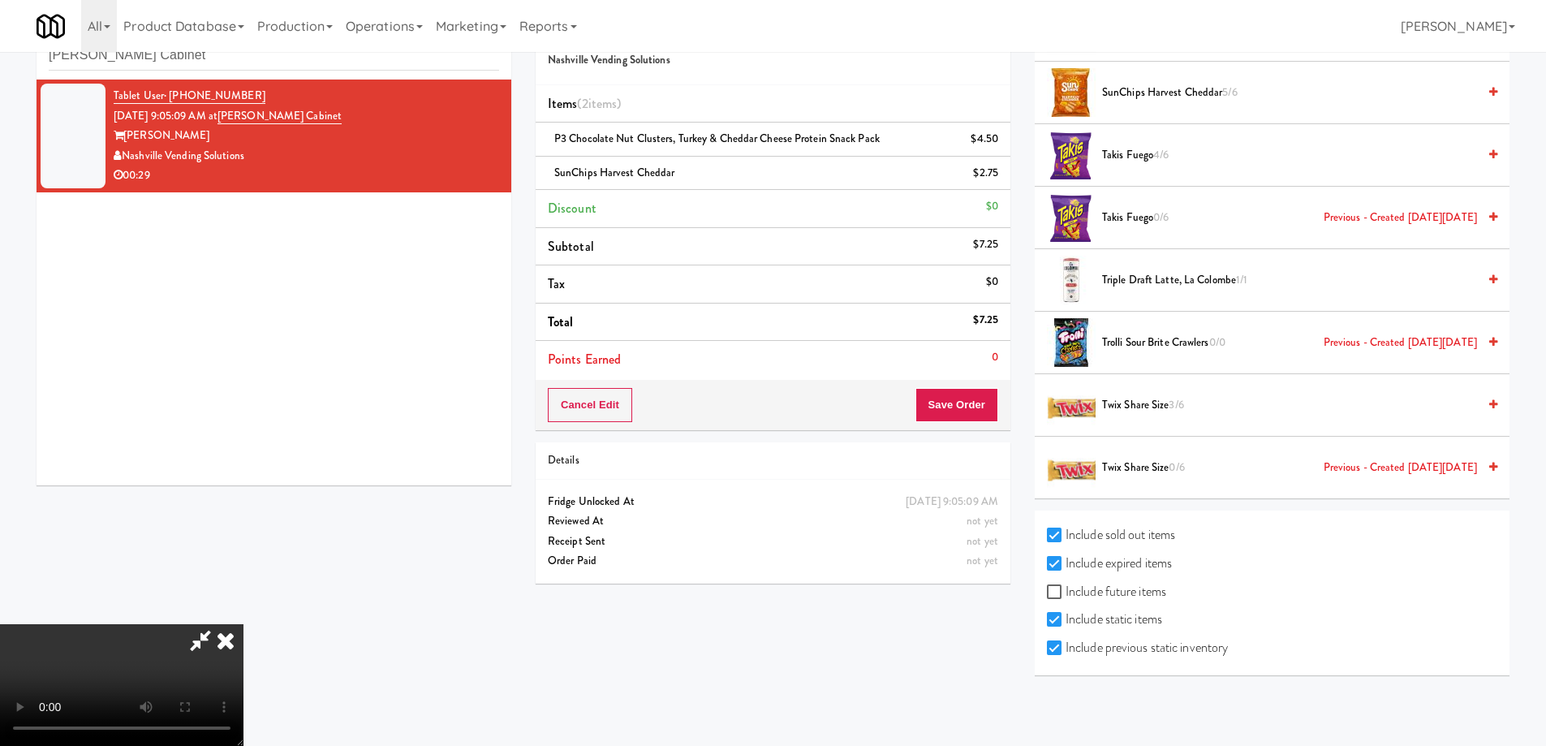
click at [243, 624] on icon at bounding box center [226, 640] width 36 height 32
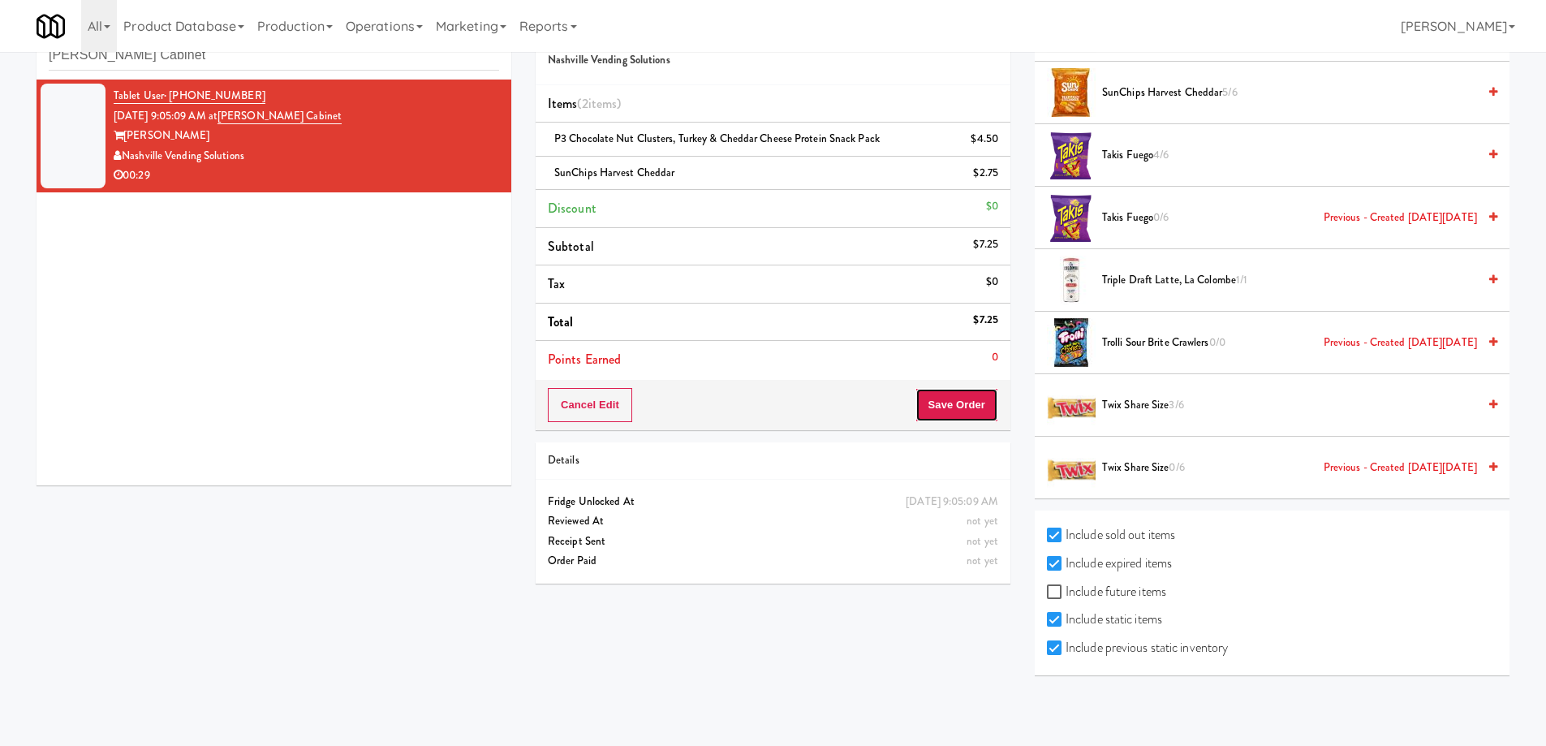
click at [944, 392] on button "Save Order" at bounding box center [956, 405] width 83 height 34
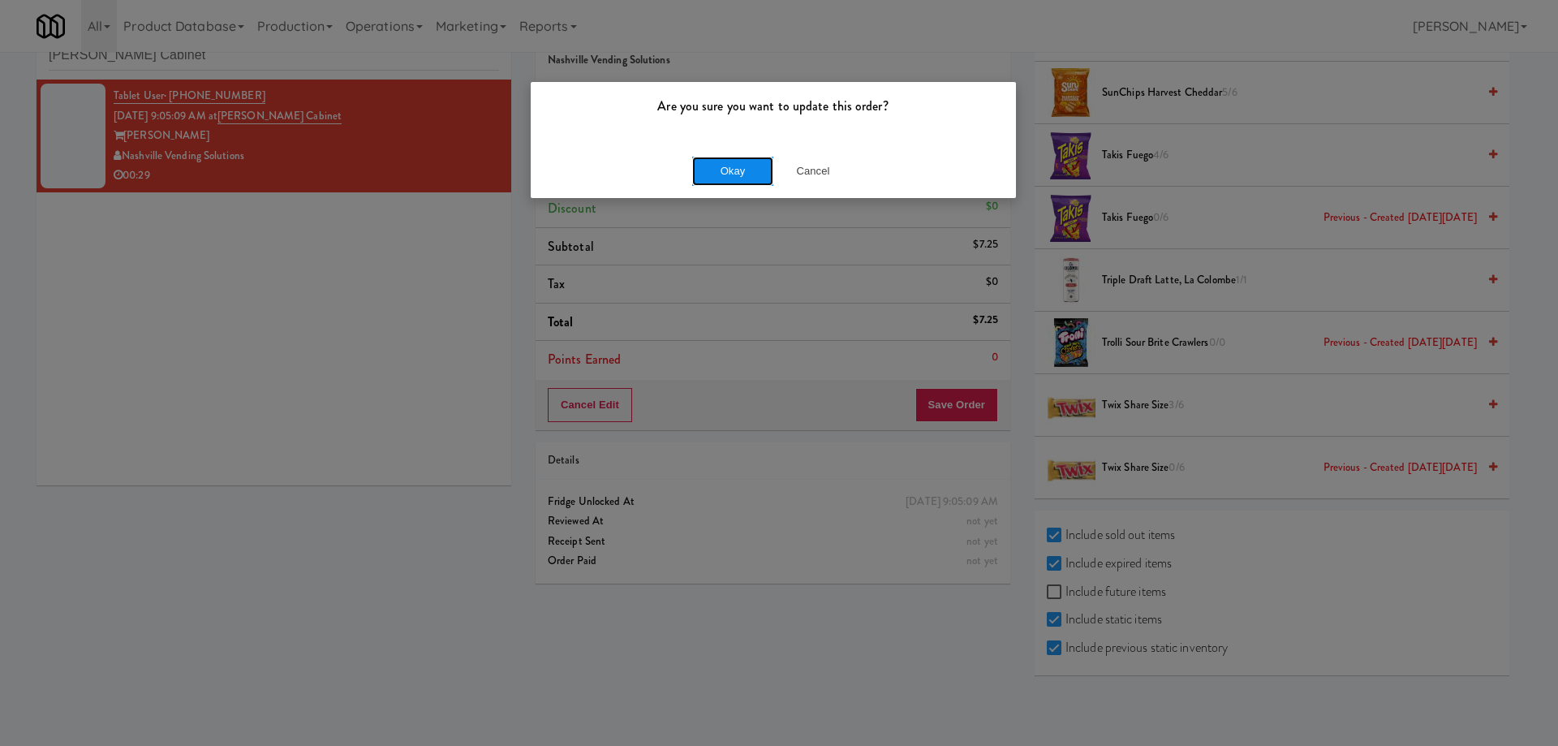
click at [750, 174] on button "Okay" at bounding box center [732, 171] width 81 height 29
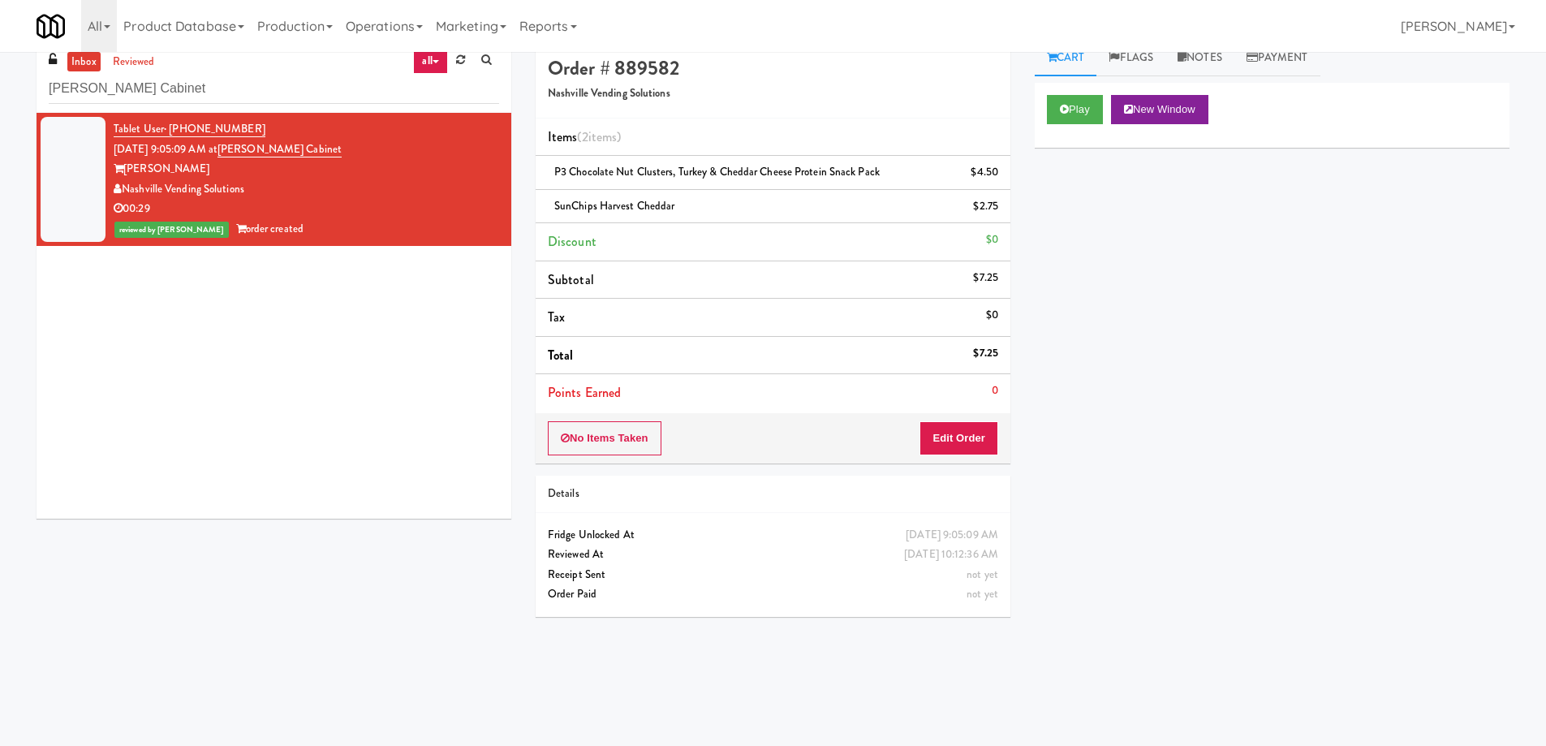
scroll to position [0, 0]
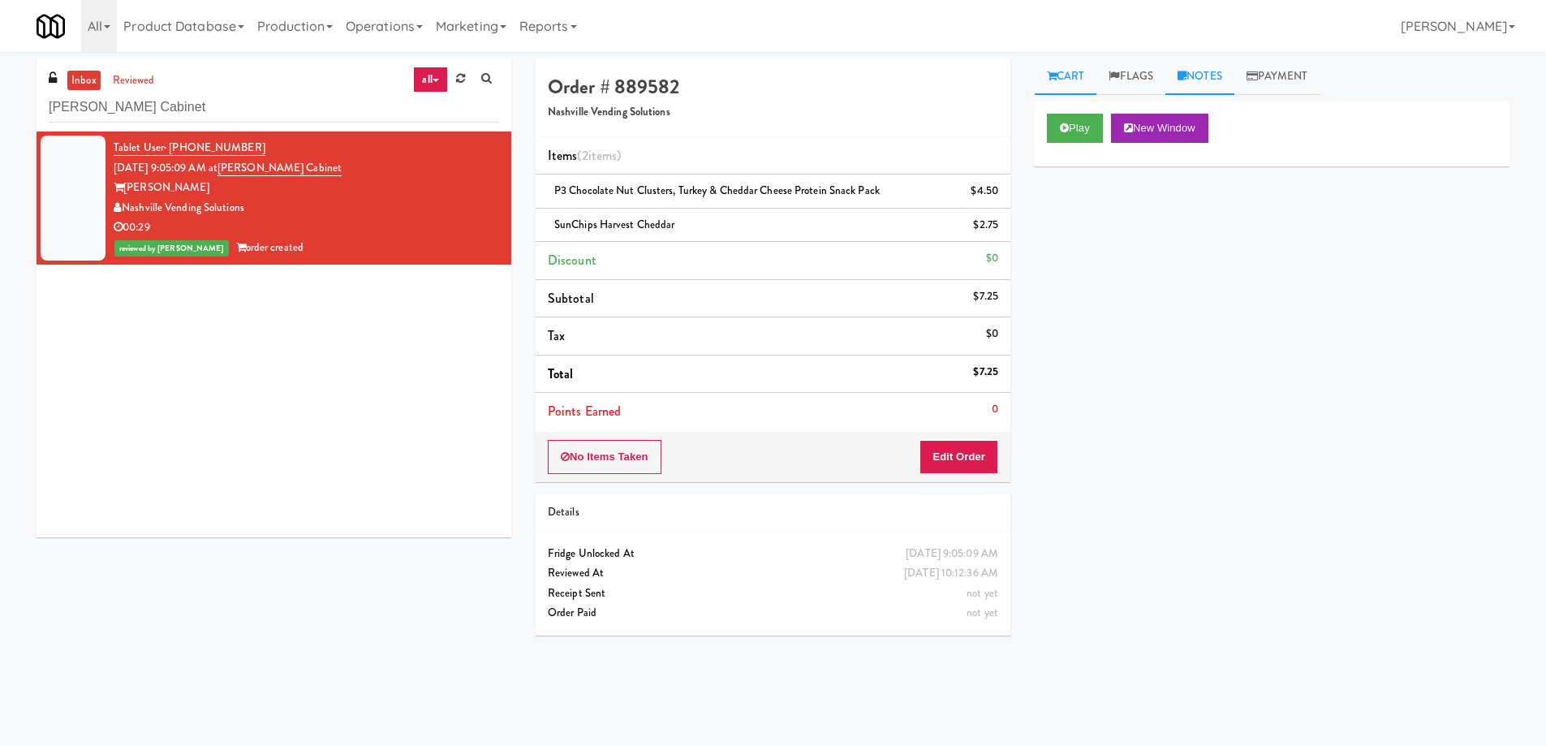
click at [1204, 74] on link "Notes" at bounding box center [1199, 76] width 69 height 37
click at [1168, 209] on p at bounding box center [1271, 200] width 449 height 18
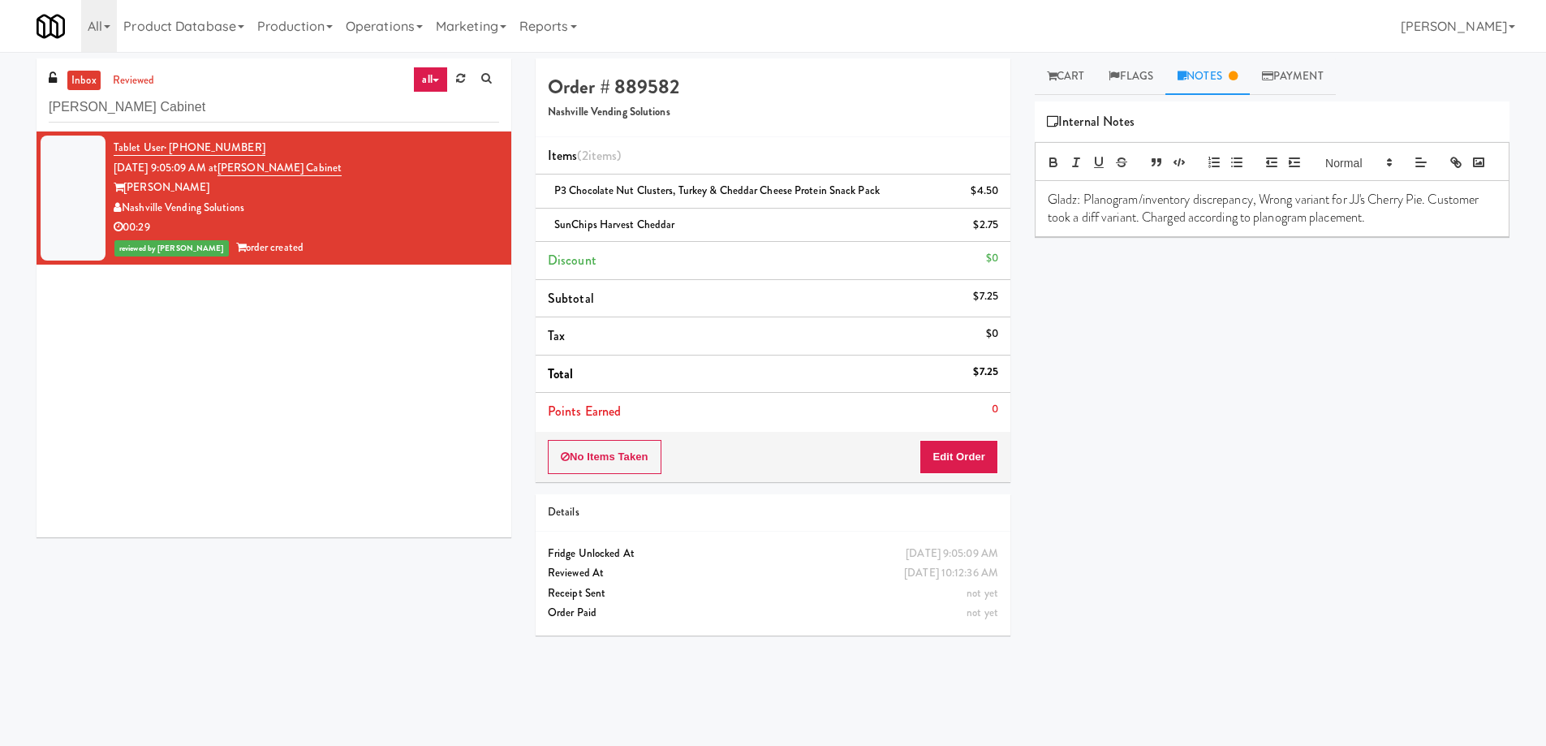
click at [685, 190] on span "P3 Chocolate Nut Clusters, Turkey & Cheddar Cheese Protein Snack Pack" at bounding box center [716, 190] width 325 height 15
click at [685, 189] on span "P3 Chocolate Nut Clusters, Turkey & Cheddar Cheese Protein Snack Pack" at bounding box center [716, 190] width 325 height 15
copy span "P3 Chocolate Nut Clusters, Turkey & Cheddar Cheese Protein Snack Pack"
drag, startPoint x: 1352, startPoint y: 224, endPoint x: 1400, endPoint y: 224, distance: 47.9
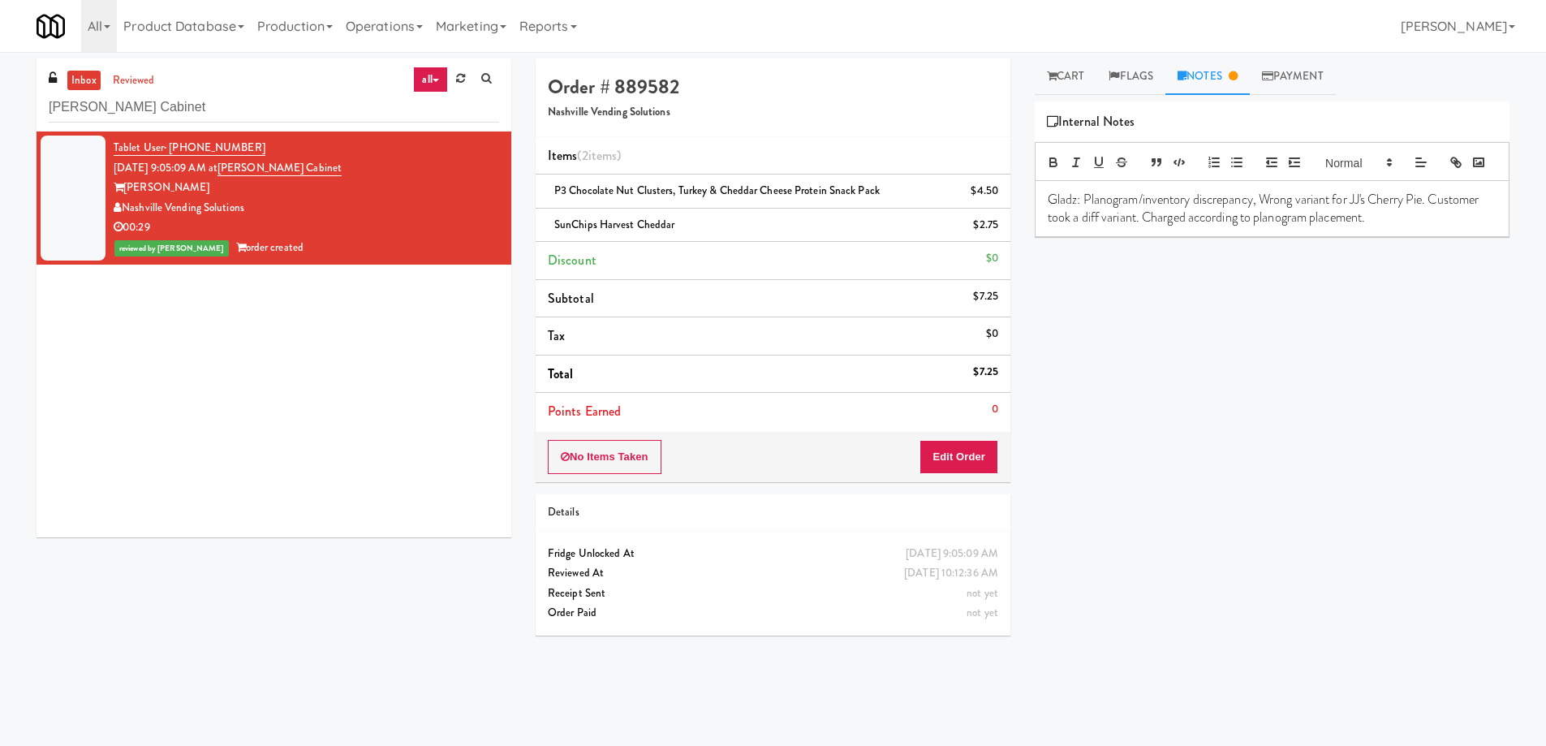
click at [1353, 224] on p "Gladz: Planogram/inventory discrepancy, Wrong variant for JJ's Cherry Pie. Cust…" at bounding box center [1271, 209] width 449 height 37
click at [1429, 221] on p "Gladz: Planogram/inventory discrepancy, Wrong variant for JJ's Cherry Pie. Cust…" at bounding box center [1271, 209] width 449 height 37
click at [1413, 448] on div "Play New Window Primary Flag Clear Flag if unable to determine what was taken o…" at bounding box center [1271, 405] width 475 height 608
click at [209, 100] on input "[PERSON_NAME] Cabinet" at bounding box center [274, 107] width 450 height 30
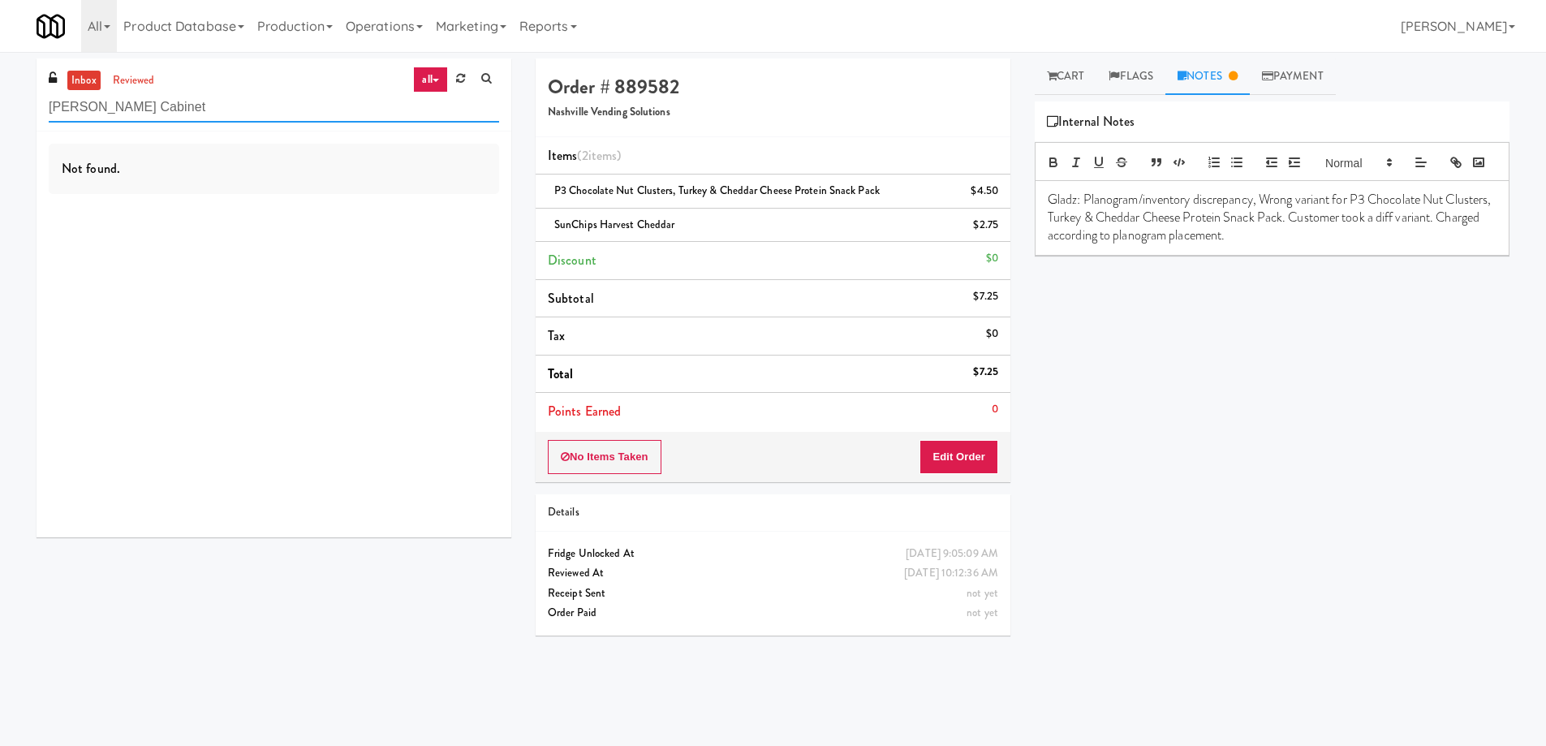
click at [213, 114] on input "[PERSON_NAME] Cabinet" at bounding box center [274, 107] width 450 height 30
paste input "311 W. [US_STATE]"
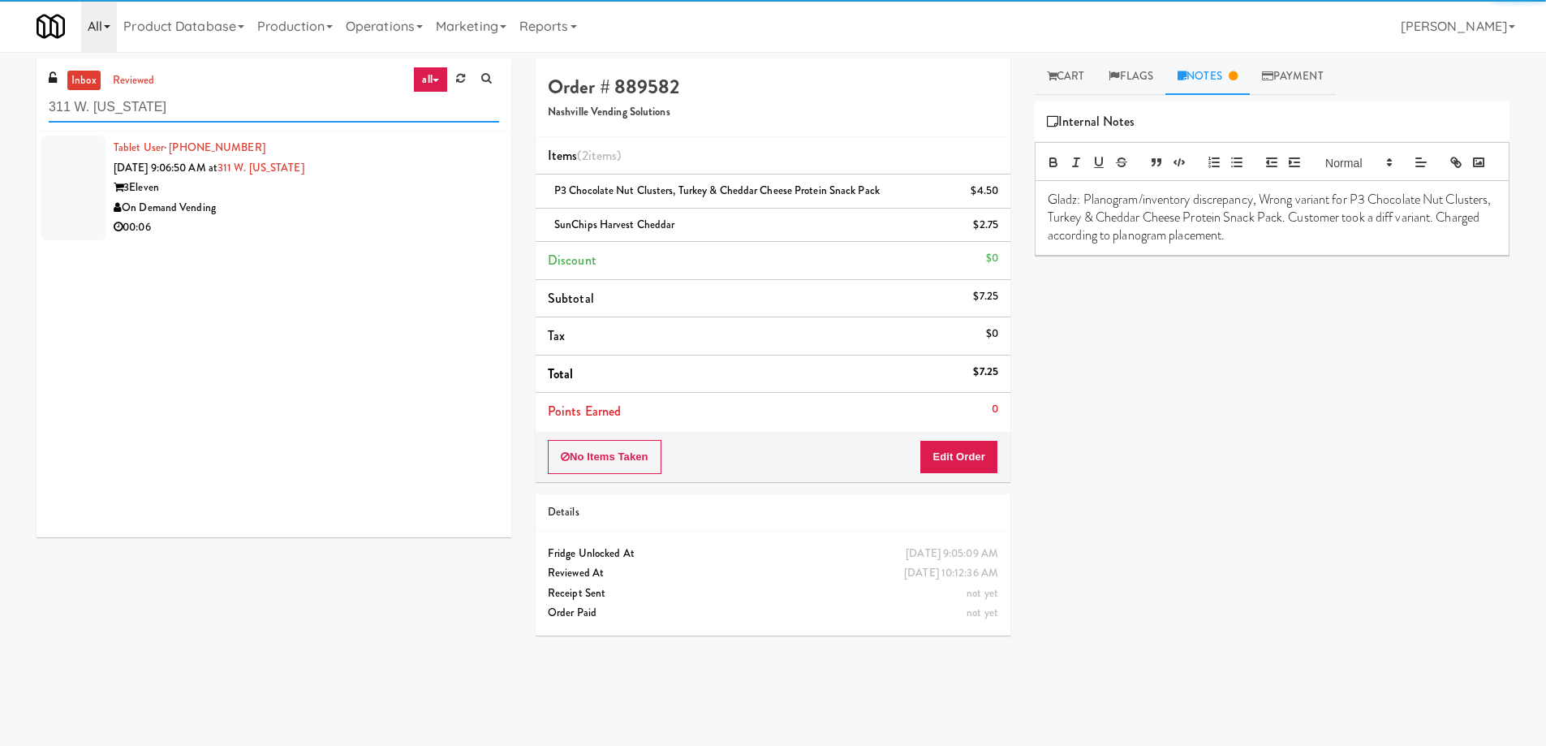
type input "311 W. [US_STATE]"
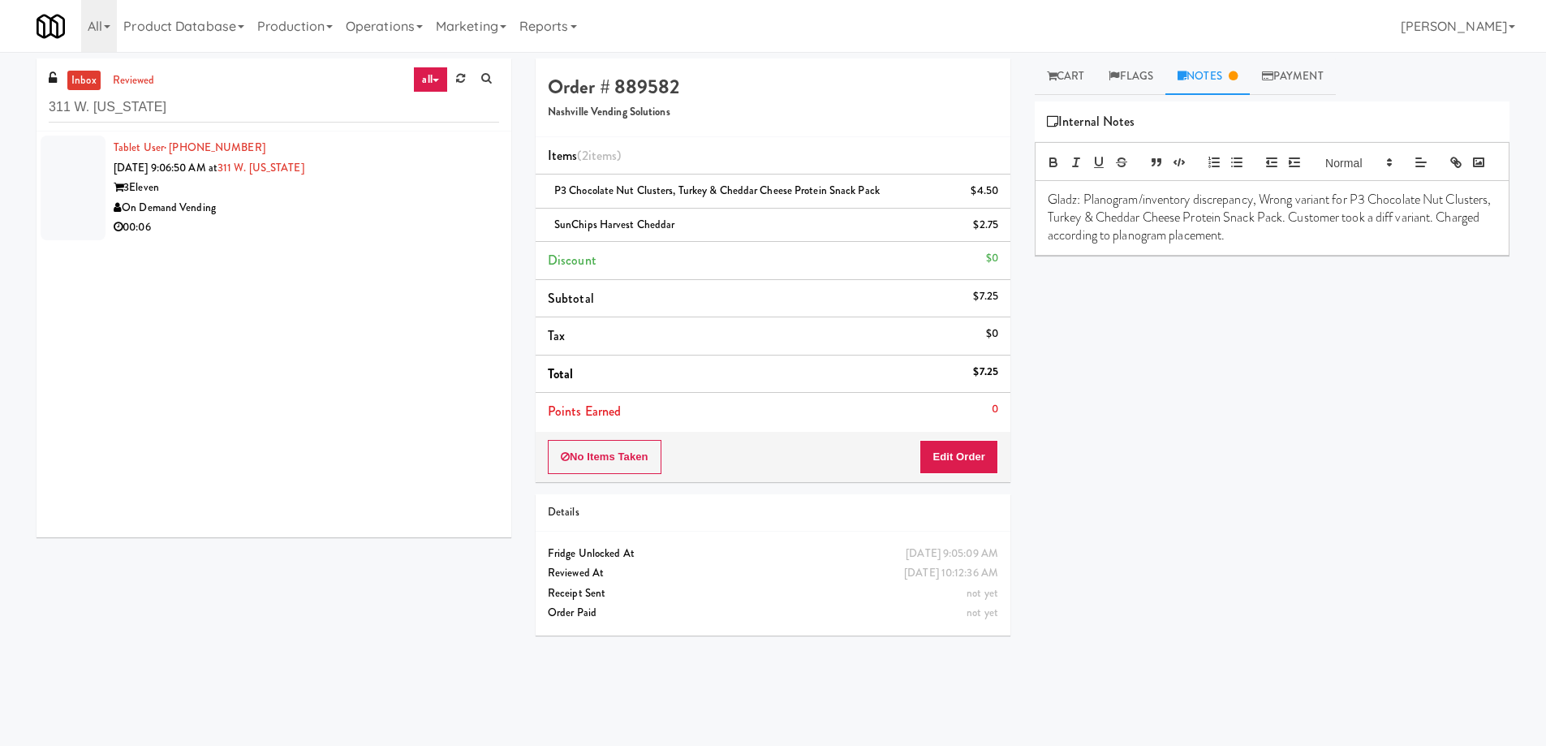
click at [403, 166] on div "Tablet User · (708) 675-9053 [DATE] 9:06:50 AM at [STREET_ADDRESS][US_STATE] On…" at bounding box center [306, 188] width 385 height 100
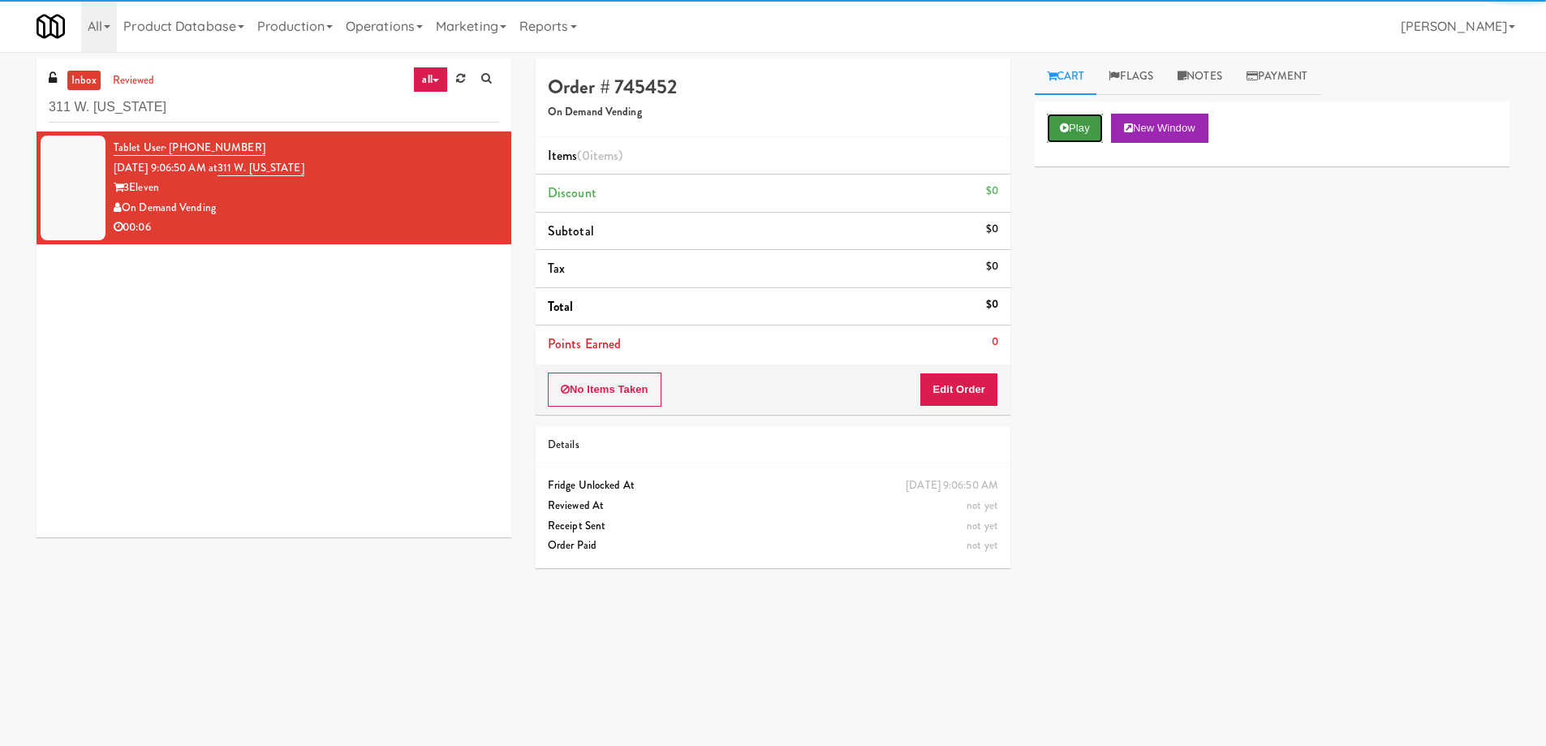
click at [1069, 128] on button "Play" at bounding box center [1075, 128] width 56 height 29
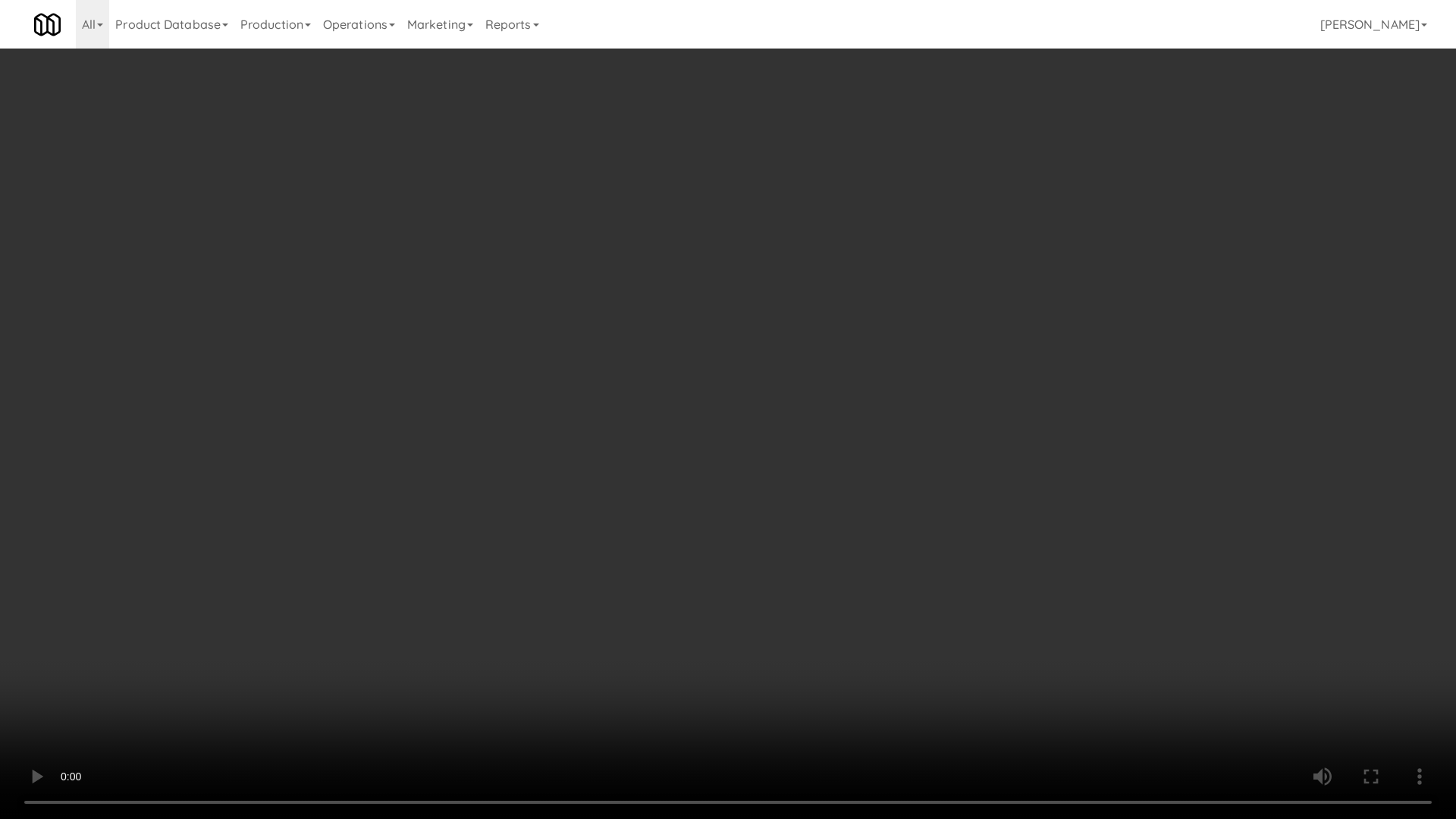
click at [709, 366] on video at bounding box center [728, 410] width 1456 height 819
click at [830, 374] on video at bounding box center [728, 410] width 1456 height 819
click at [905, 233] on video at bounding box center [728, 410] width 1456 height 819
click at [905, 229] on video at bounding box center [728, 410] width 1456 height 819
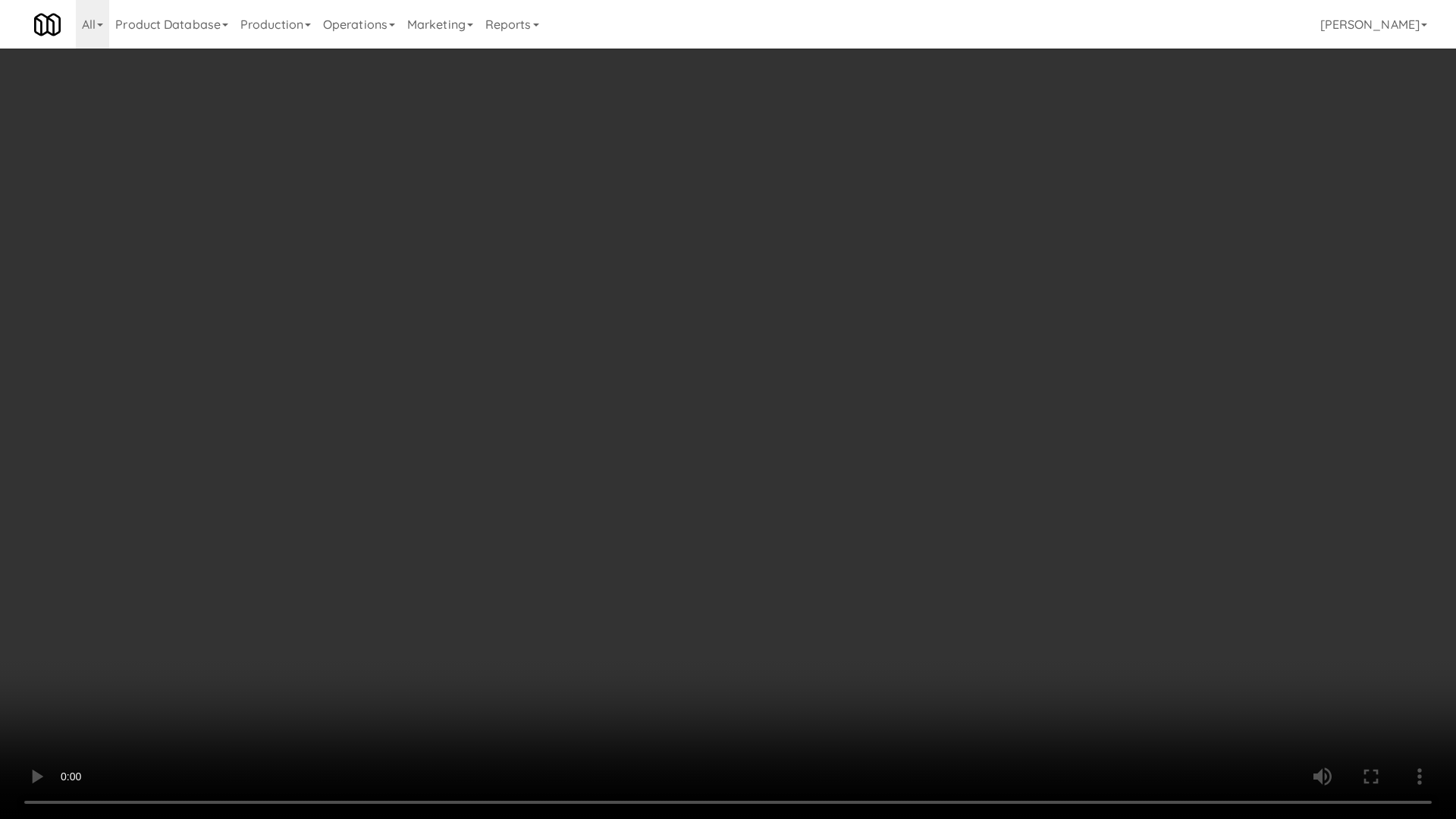
click at [905, 229] on video at bounding box center [728, 410] width 1456 height 819
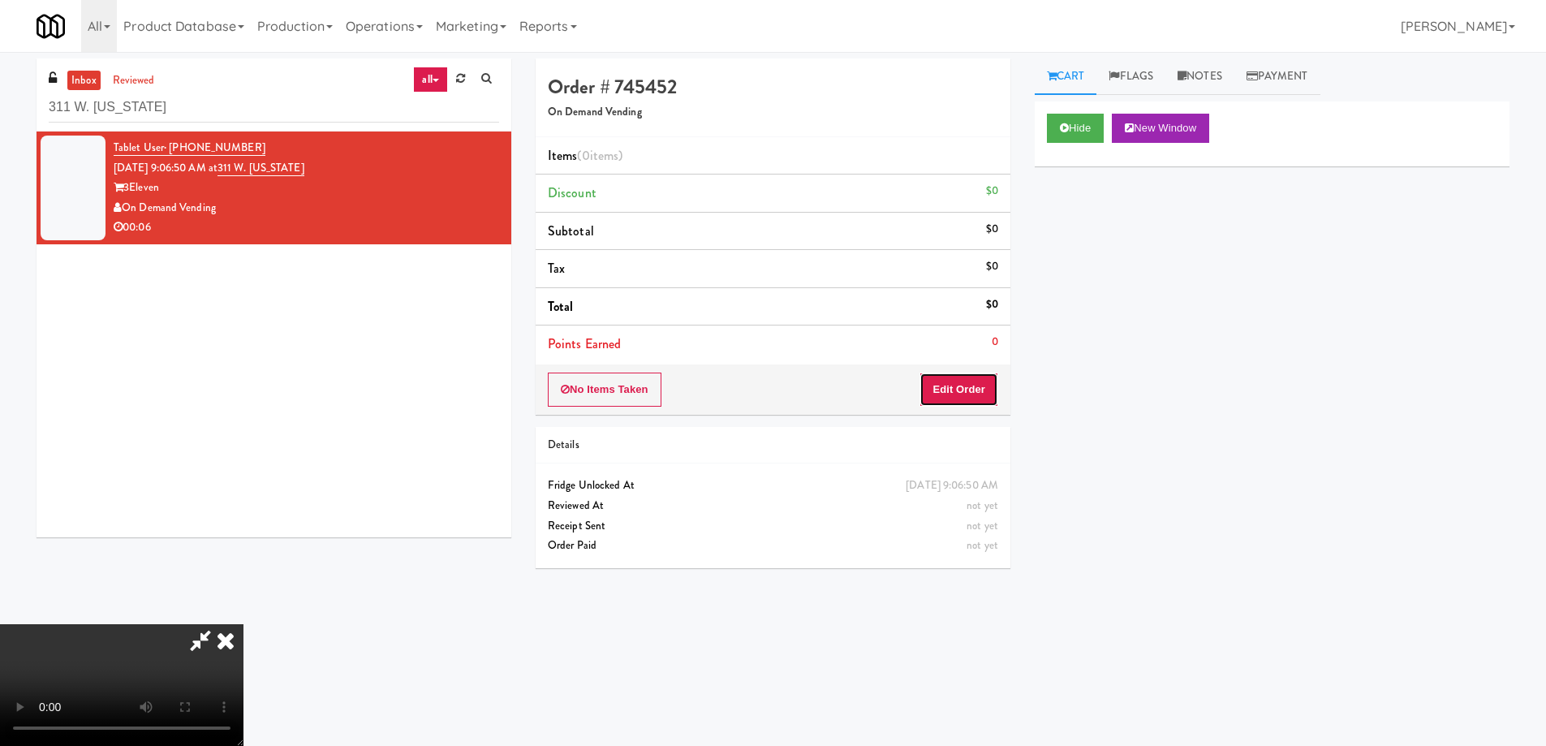
click at [984, 389] on button "Edit Order" at bounding box center [958, 389] width 79 height 34
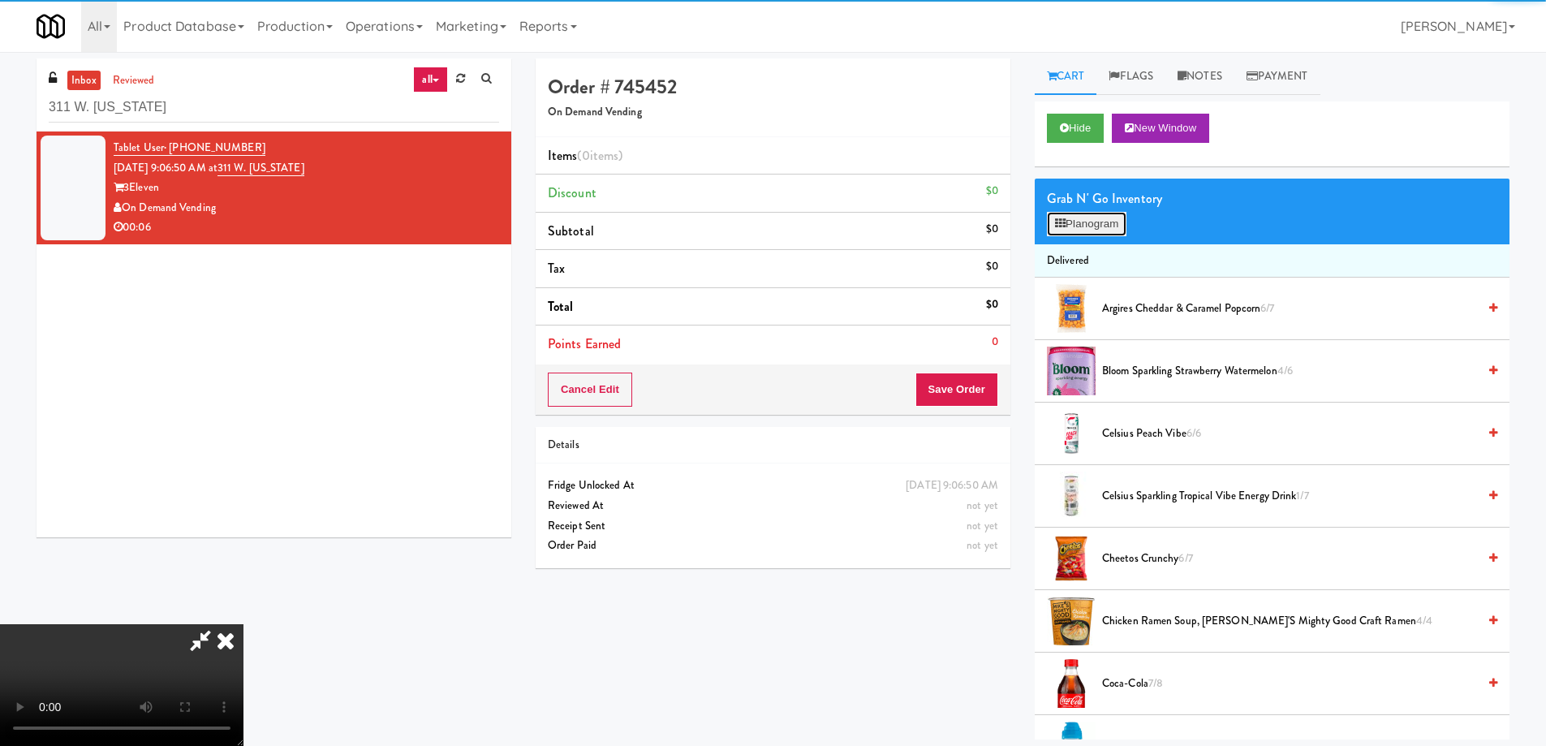
click at [1095, 221] on button "Planogram" at bounding box center [1087, 224] width 80 height 24
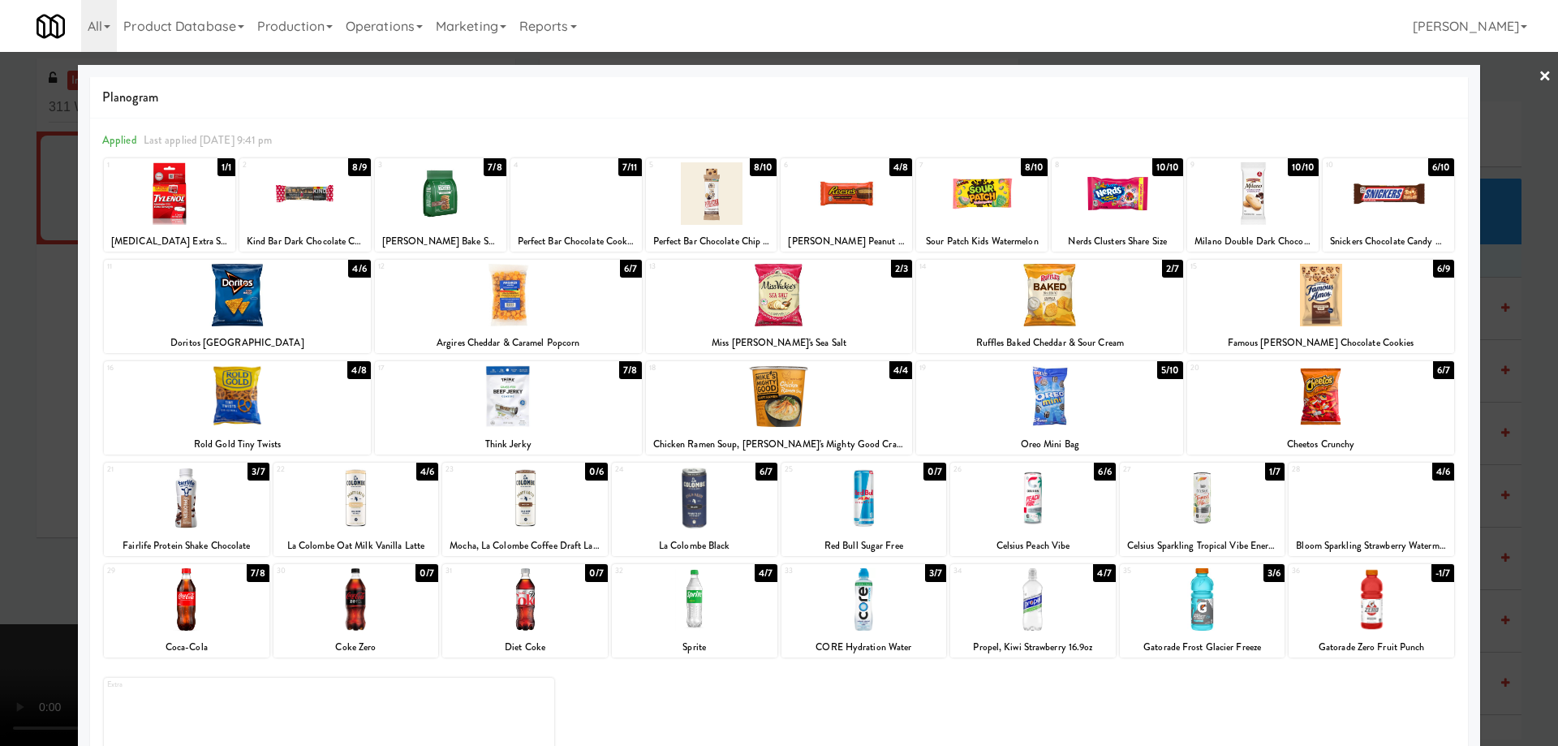
click at [578, 162] on div at bounding box center [575, 193] width 131 height 62
click at [1520, 76] on div at bounding box center [779, 373] width 1558 height 746
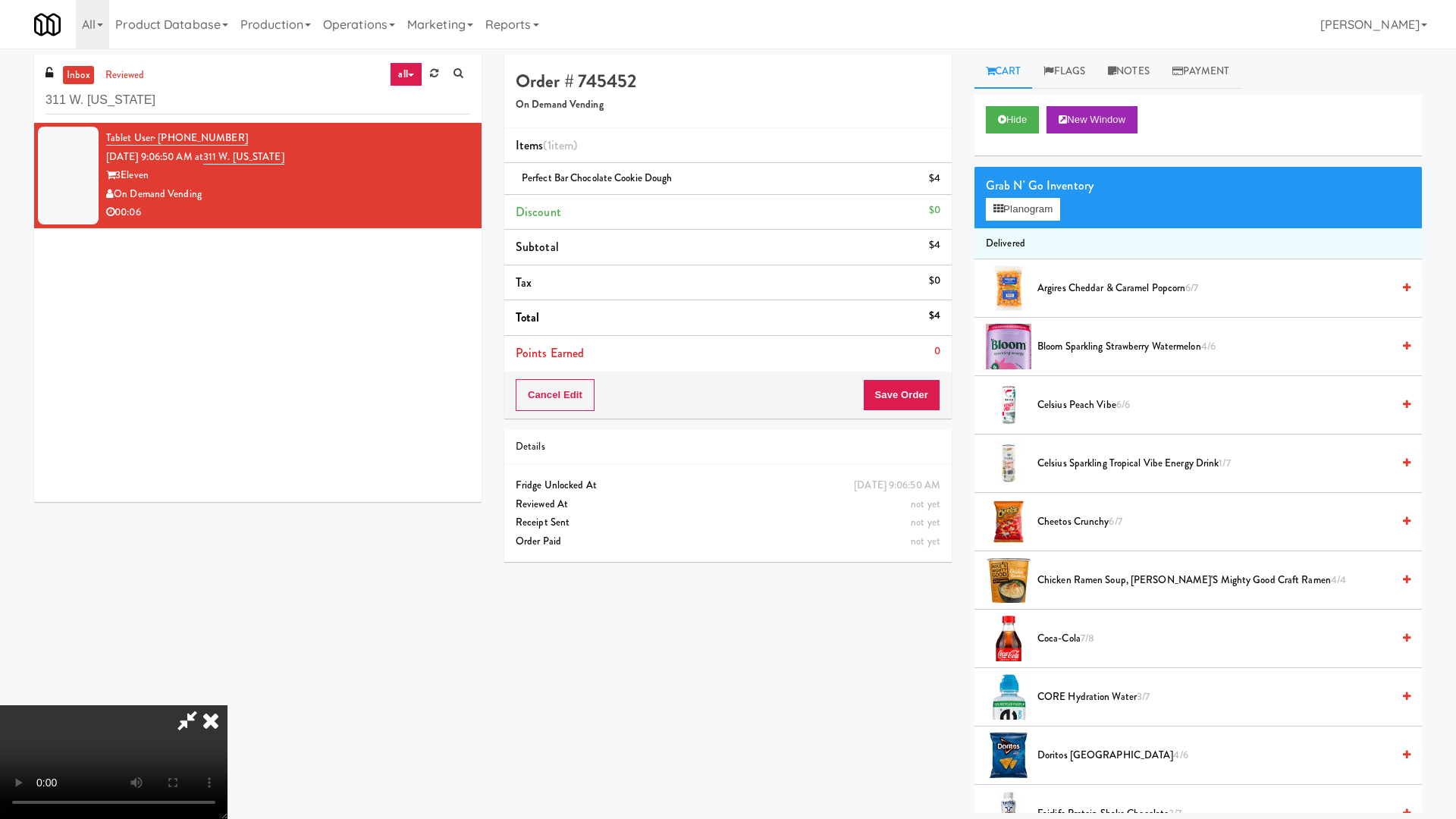
click at [227, 697] on video at bounding box center [113, 763] width 227 height 114
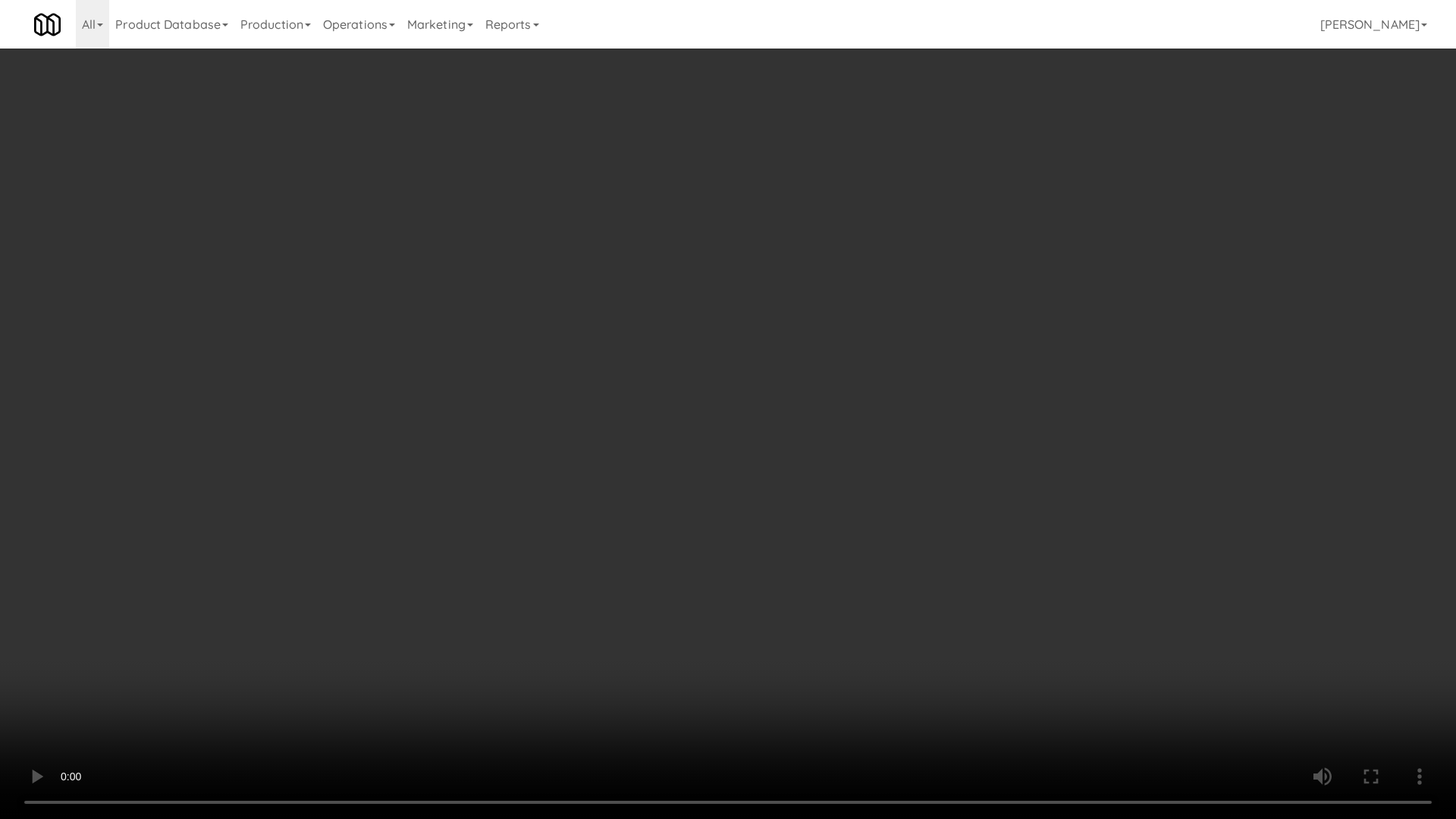
click at [802, 386] on video at bounding box center [728, 410] width 1456 height 819
click at [681, 438] on video at bounding box center [728, 410] width 1456 height 819
click at [701, 429] on video at bounding box center [728, 410] width 1456 height 819
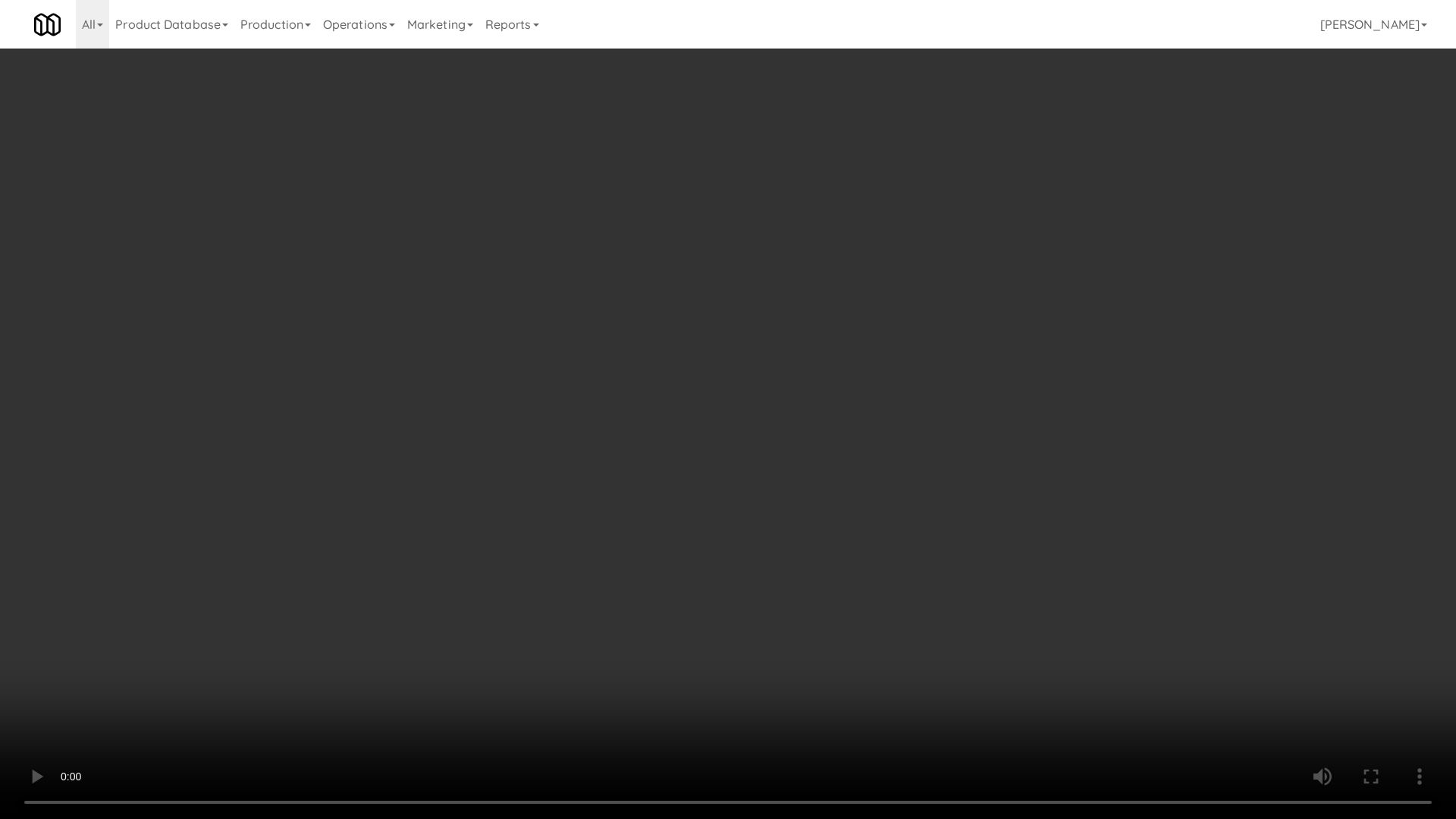
click at [701, 429] on video at bounding box center [728, 410] width 1456 height 819
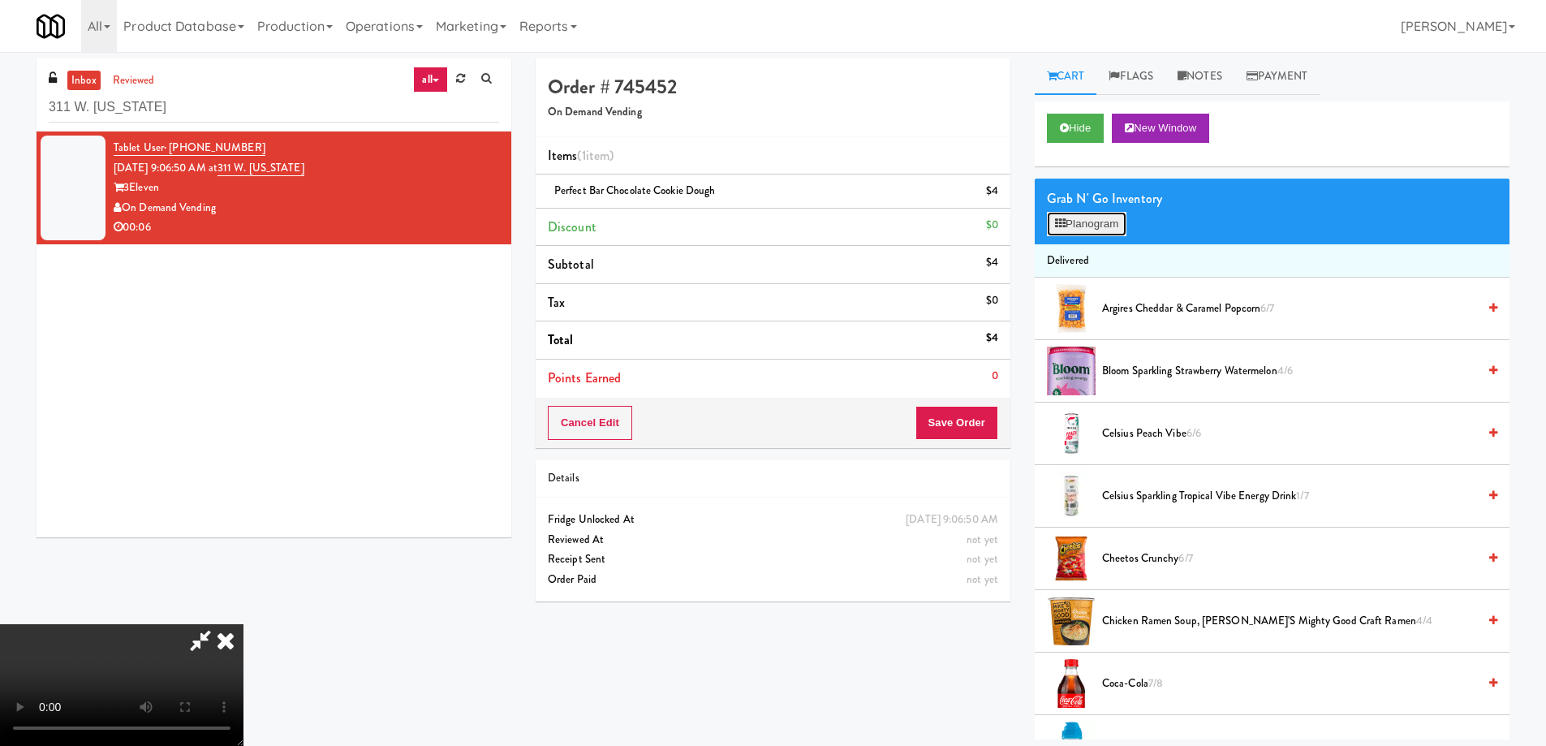
click at [1103, 227] on button "Planogram" at bounding box center [1087, 224] width 80 height 24
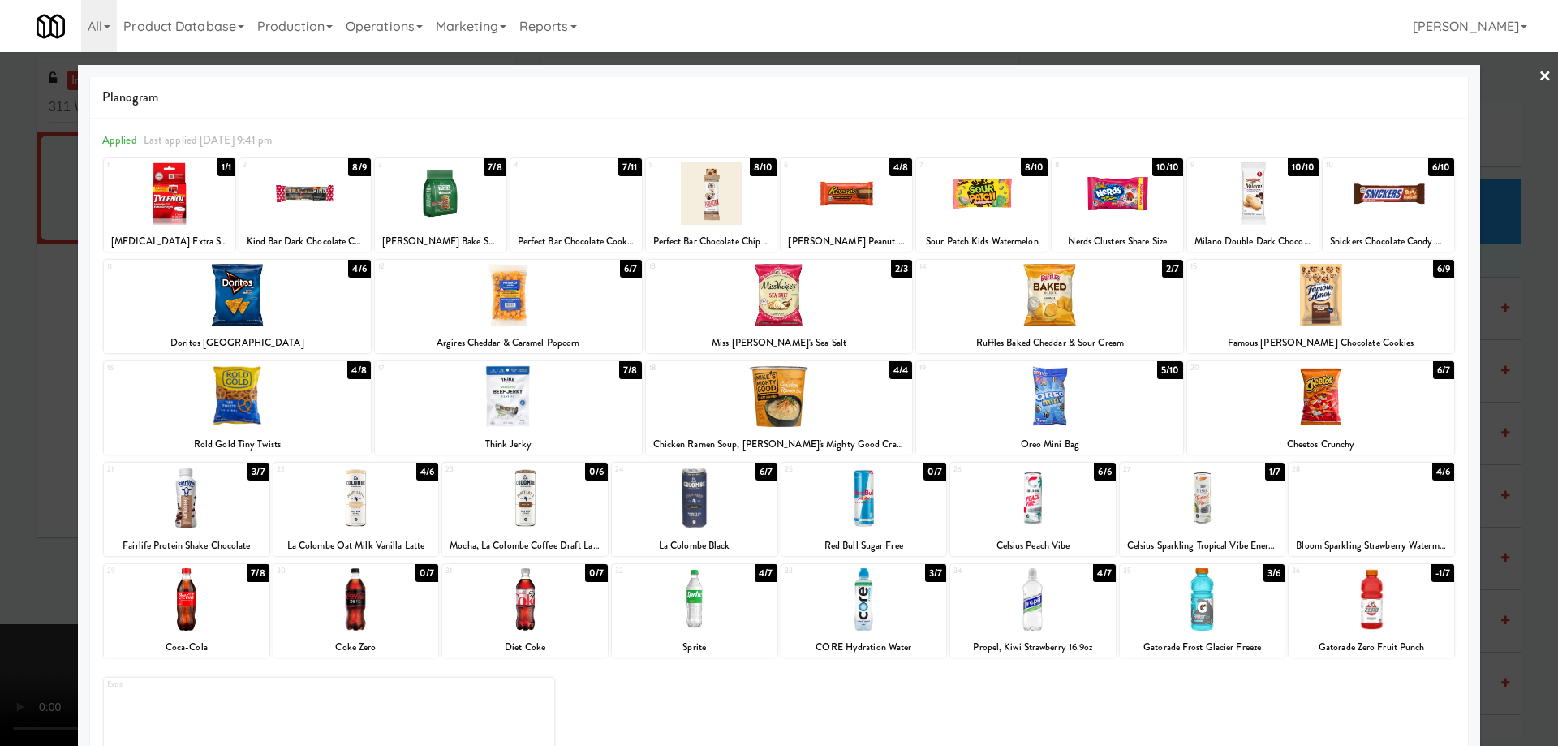
click at [399, 505] on div at bounding box center [356, 498] width 166 height 62
click at [1538, 77] on link "×" at bounding box center [1544, 77] width 13 height 50
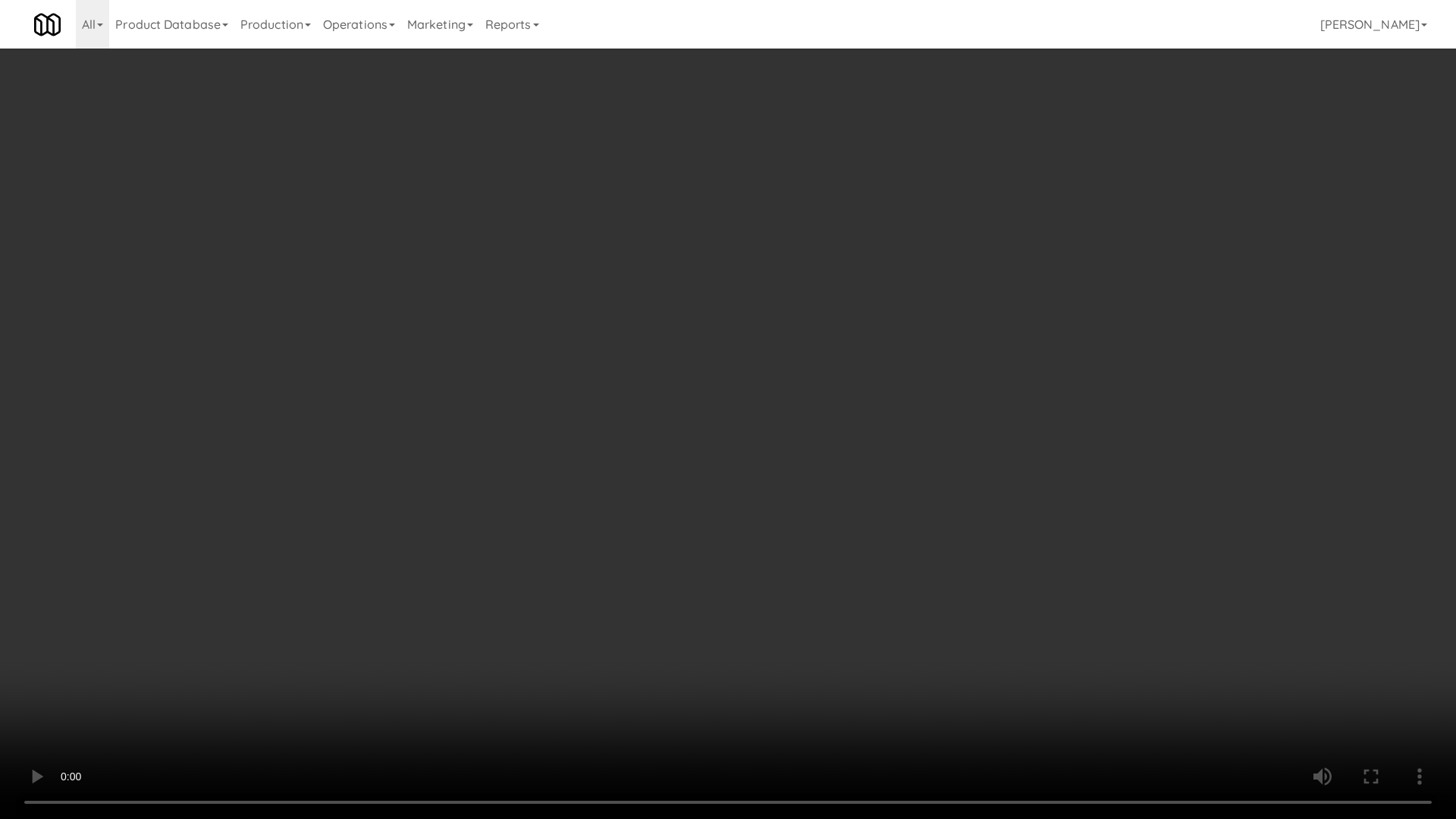
click at [676, 458] on video at bounding box center [728, 410] width 1456 height 819
click at [766, 419] on video at bounding box center [728, 410] width 1456 height 819
click at [534, 364] on video at bounding box center [728, 410] width 1456 height 819
click at [623, 335] on video at bounding box center [728, 410] width 1456 height 819
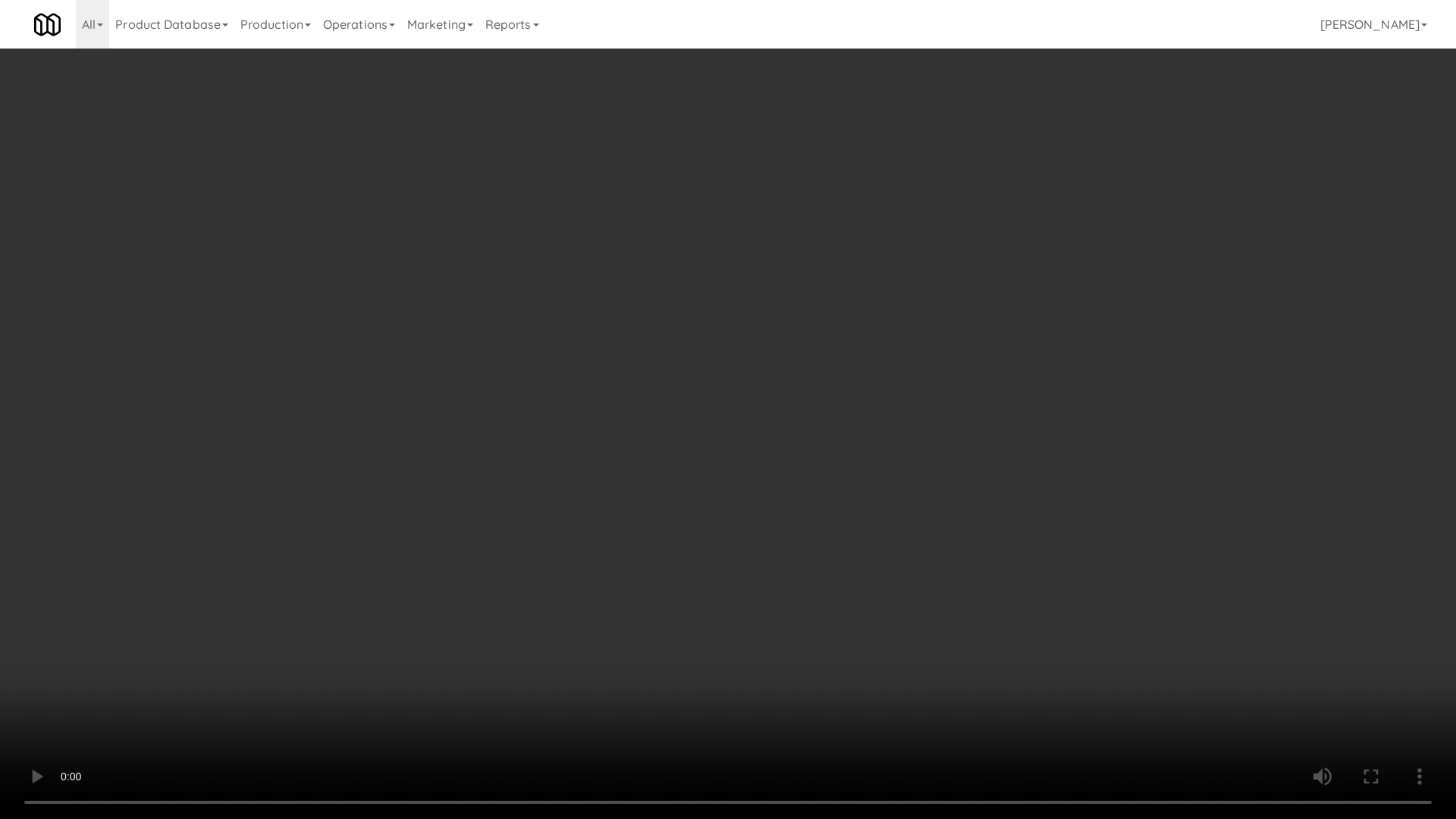
click at [623, 335] on video at bounding box center [728, 410] width 1456 height 819
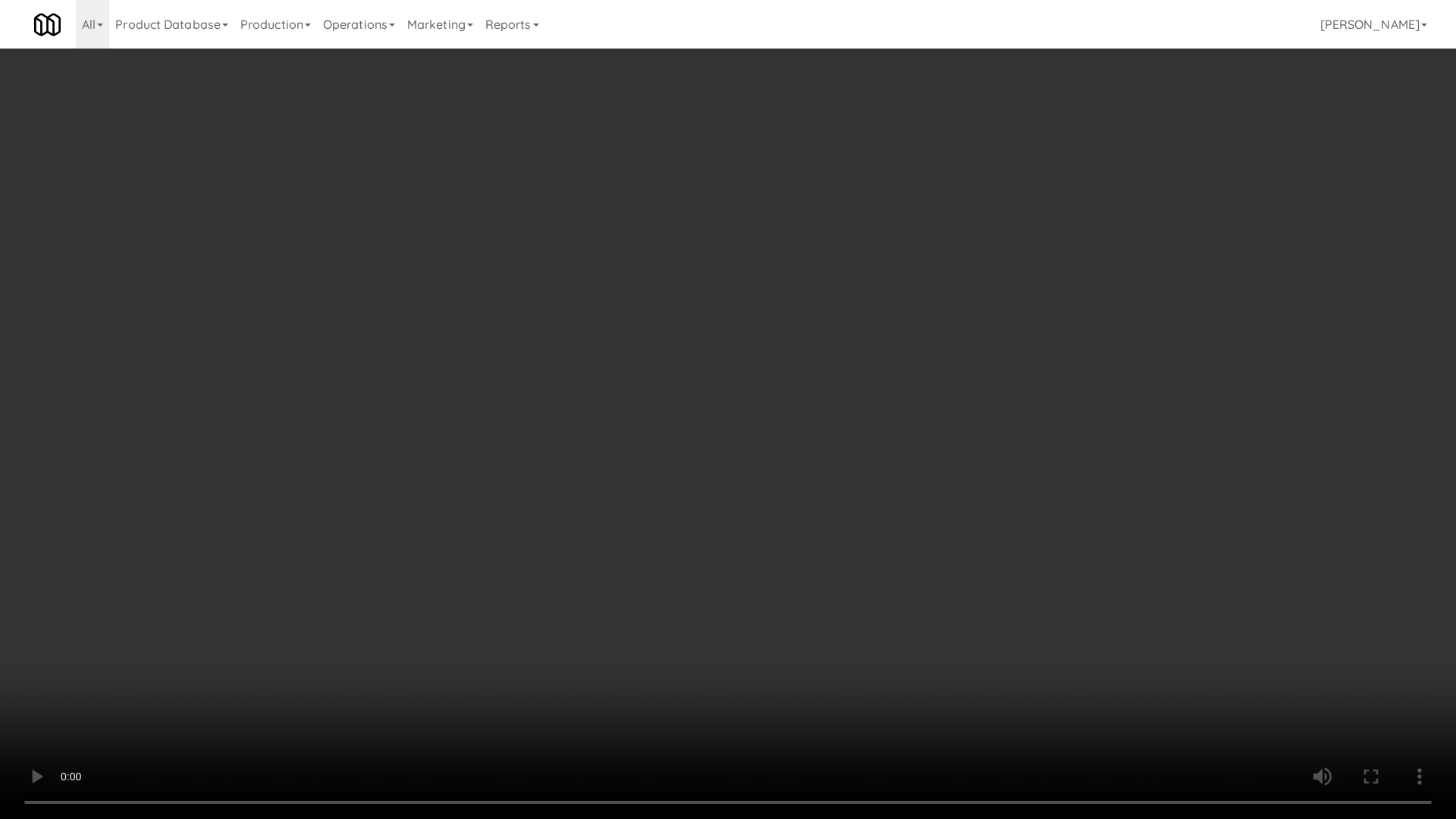
click at [623, 335] on video at bounding box center [728, 410] width 1456 height 819
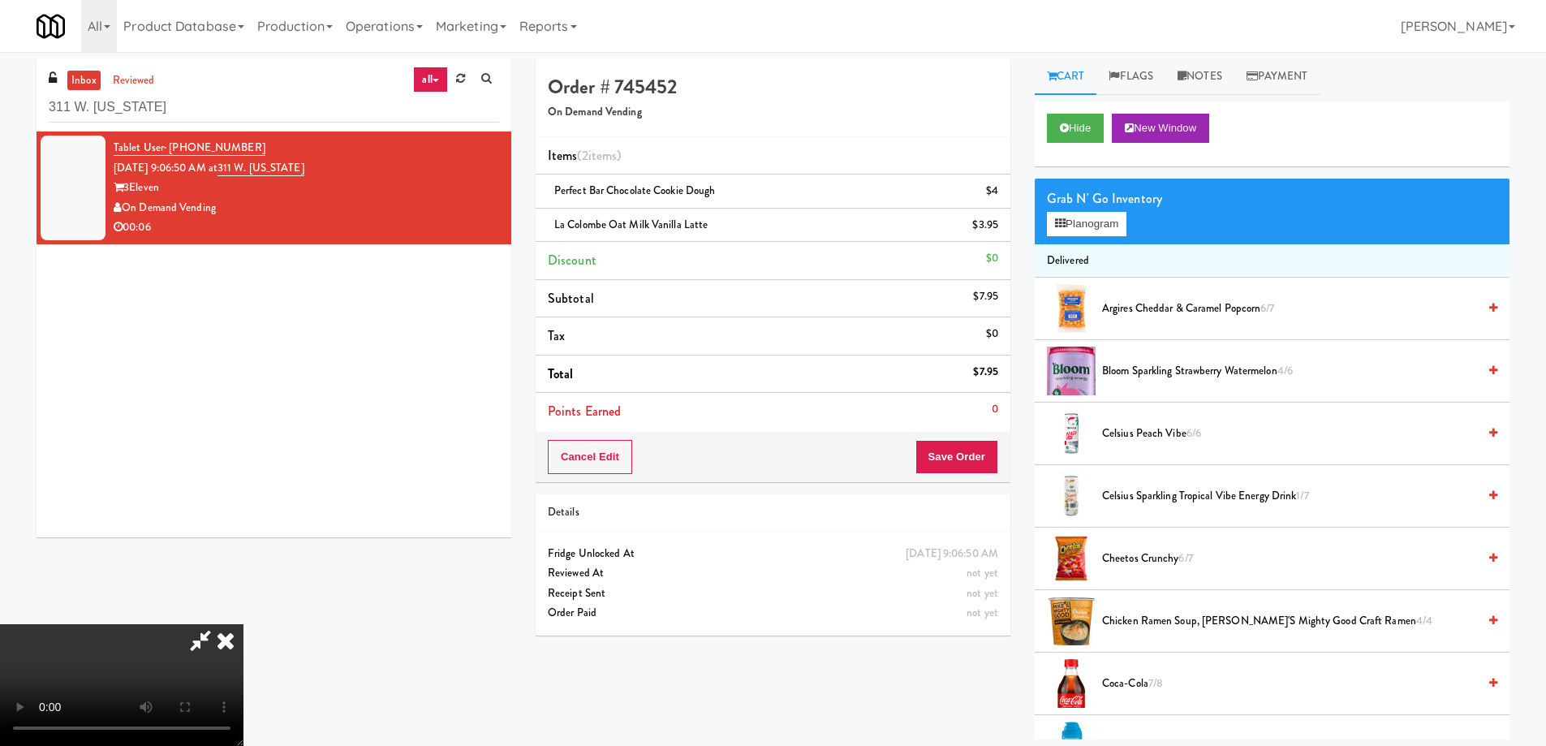
click at [243, 624] on icon at bounding box center [226, 640] width 36 height 32
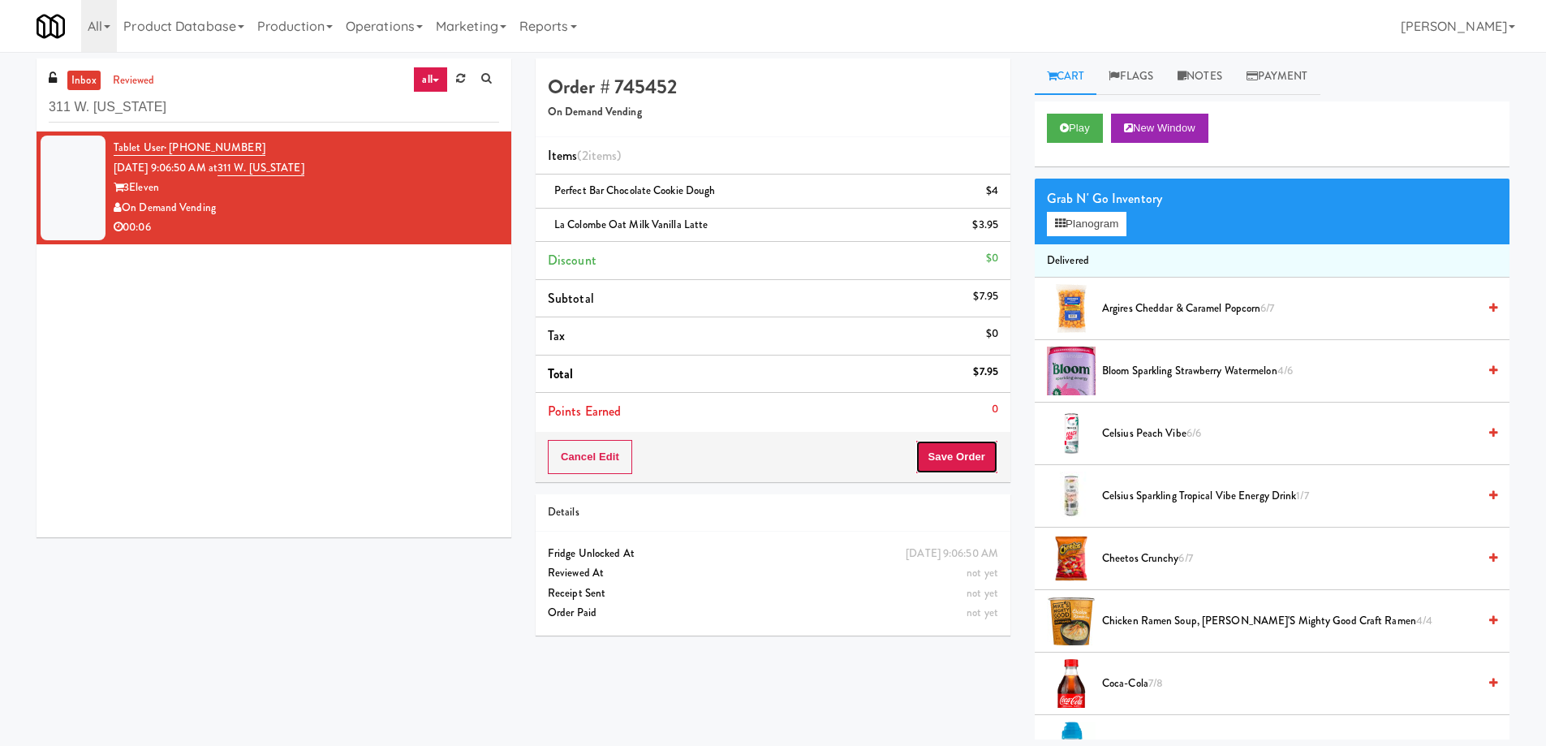
click at [970, 448] on button "Save Order" at bounding box center [956, 457] width 83 height 34
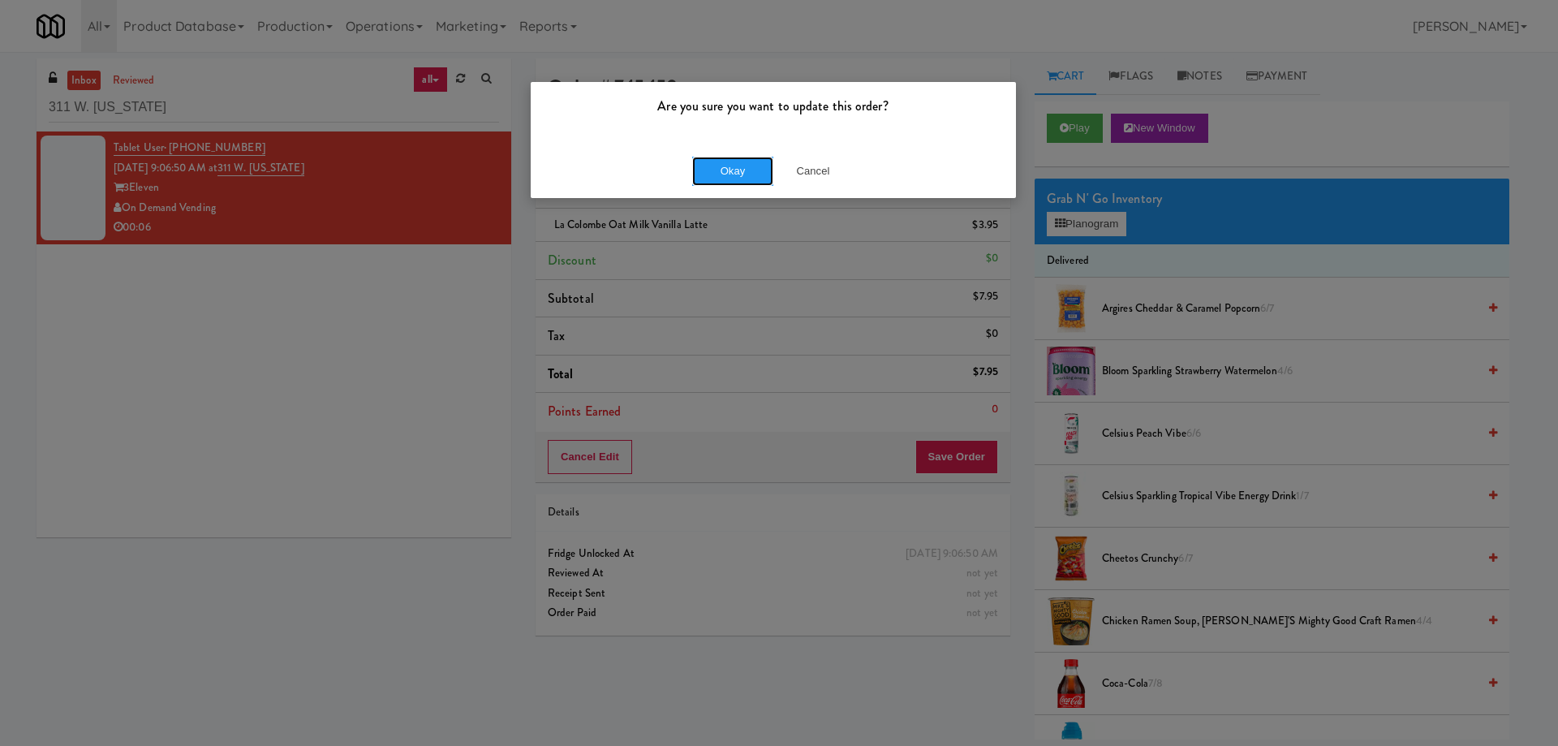
drag, startPoint x: 730, startPoint y: 172, endPoint x: 556, endPoint y: 289, distance: 209.9
click at [729, 172] on button "Okay" at bounding box center [732, 171] width 81 height 29
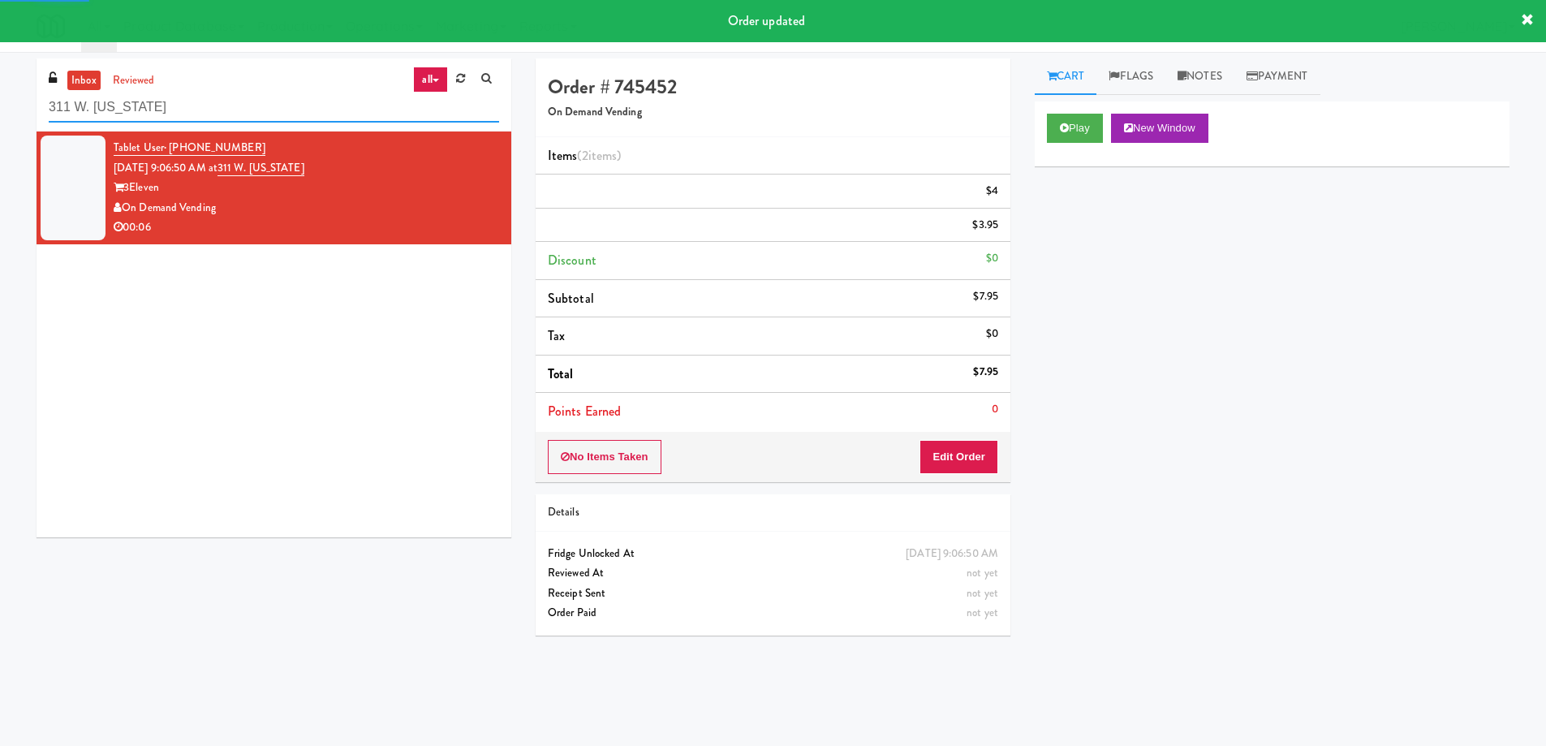
click at [237, 105] on input "311 W. [US_STATE]" at bounding box center [274, 107] width 450 height 30
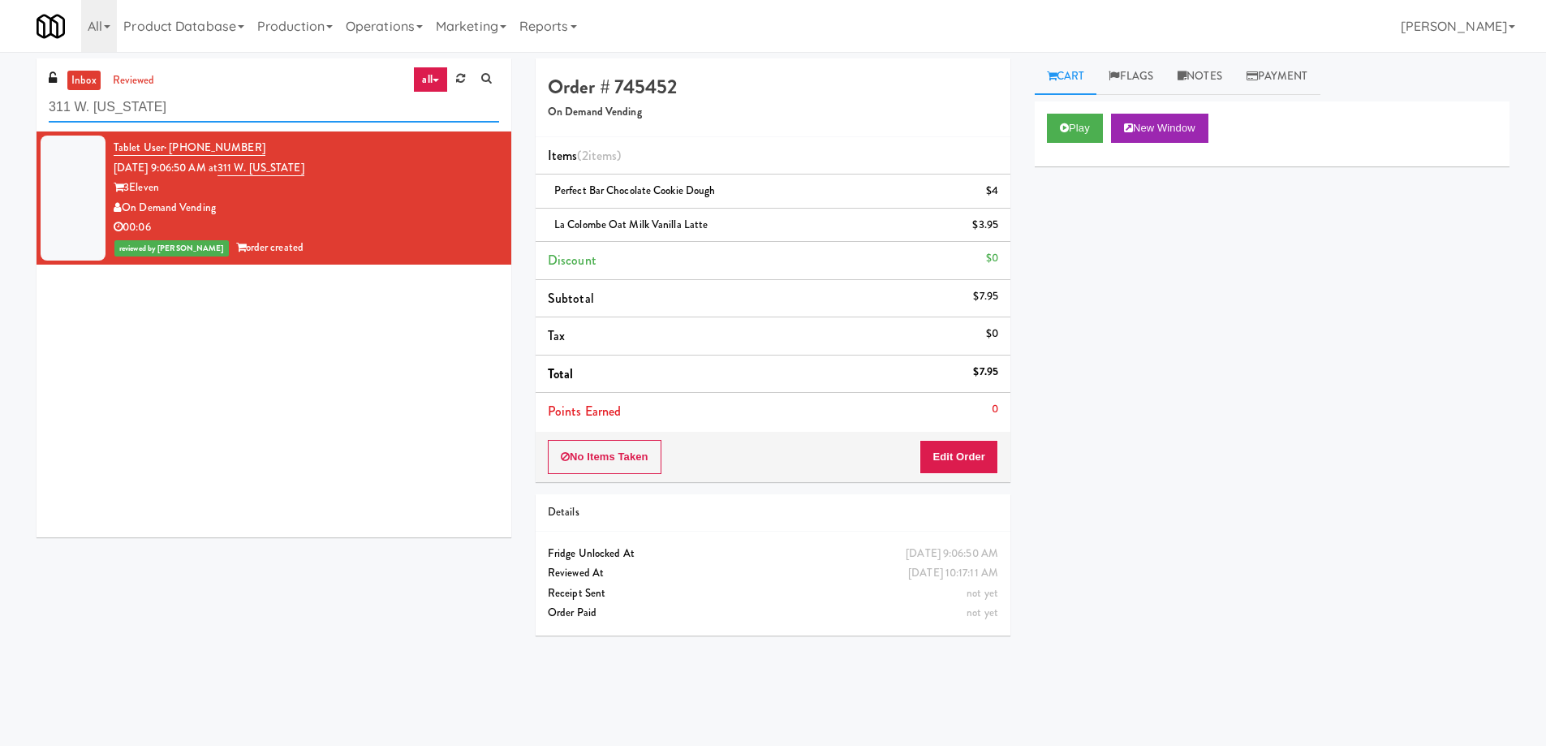
click at [234, 112] on input "311 W. [US_STATE]" at bounding box center [274, 107] width 450 height 30
paste input "MH - Cooler - LeftCenter"
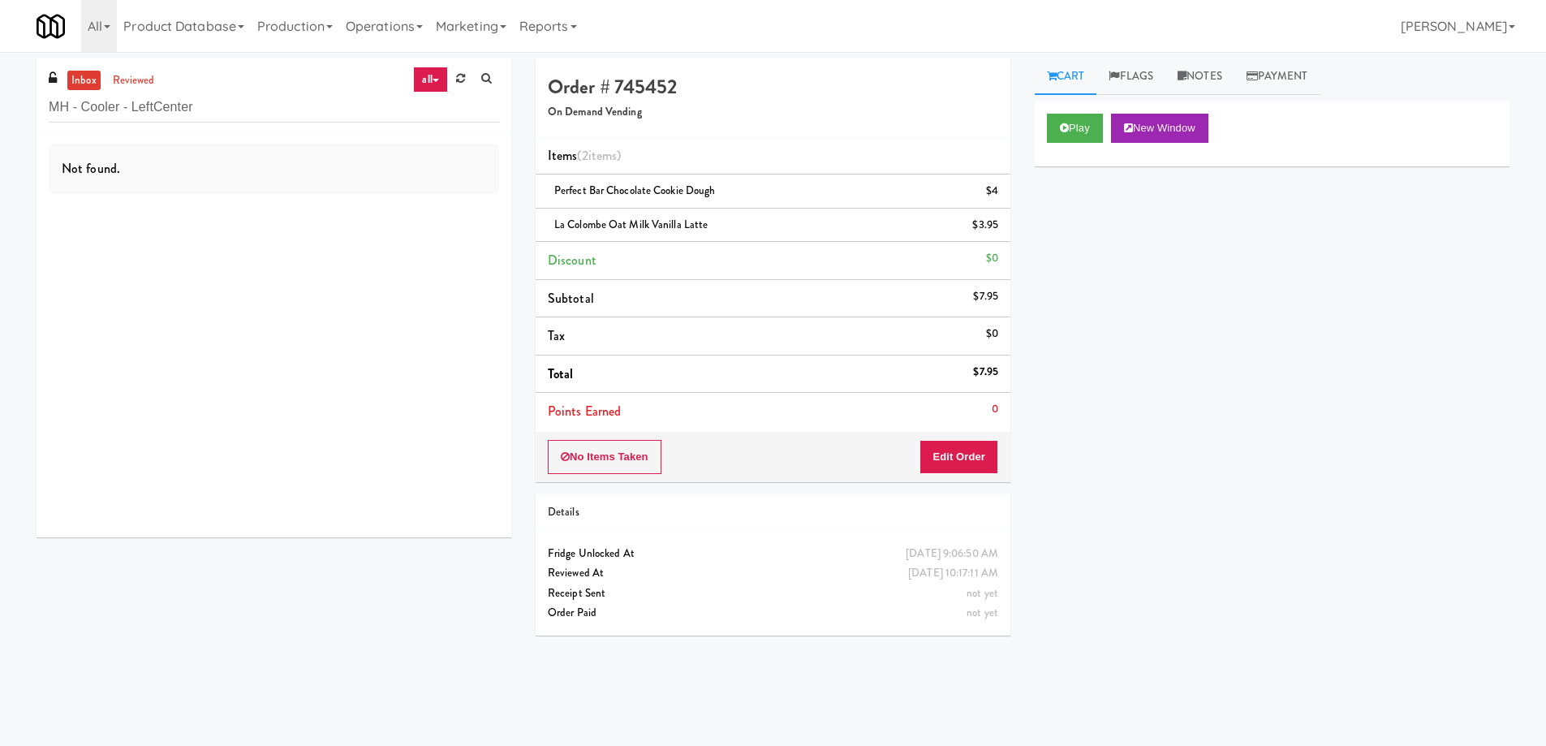
drag, startPoint x: 157, startPoint y: 77, endPoint x: 117, endPoint y: 94, distance: 43.3
click at [156, 77] on link "reviewed" at bounding box center [134, 81] width 50 height 20
click at [66, 84] on ul "inbox reviewed" at bounding box center [112, 81] width 99 height 20
click at [82, 79] on link "inbox" at bounding box center [83, 81] width 33 height 20
click at [153, 107] on input "MH - Cooler - LeftCenter" at bounding box center [274, 107] width 450 height 30
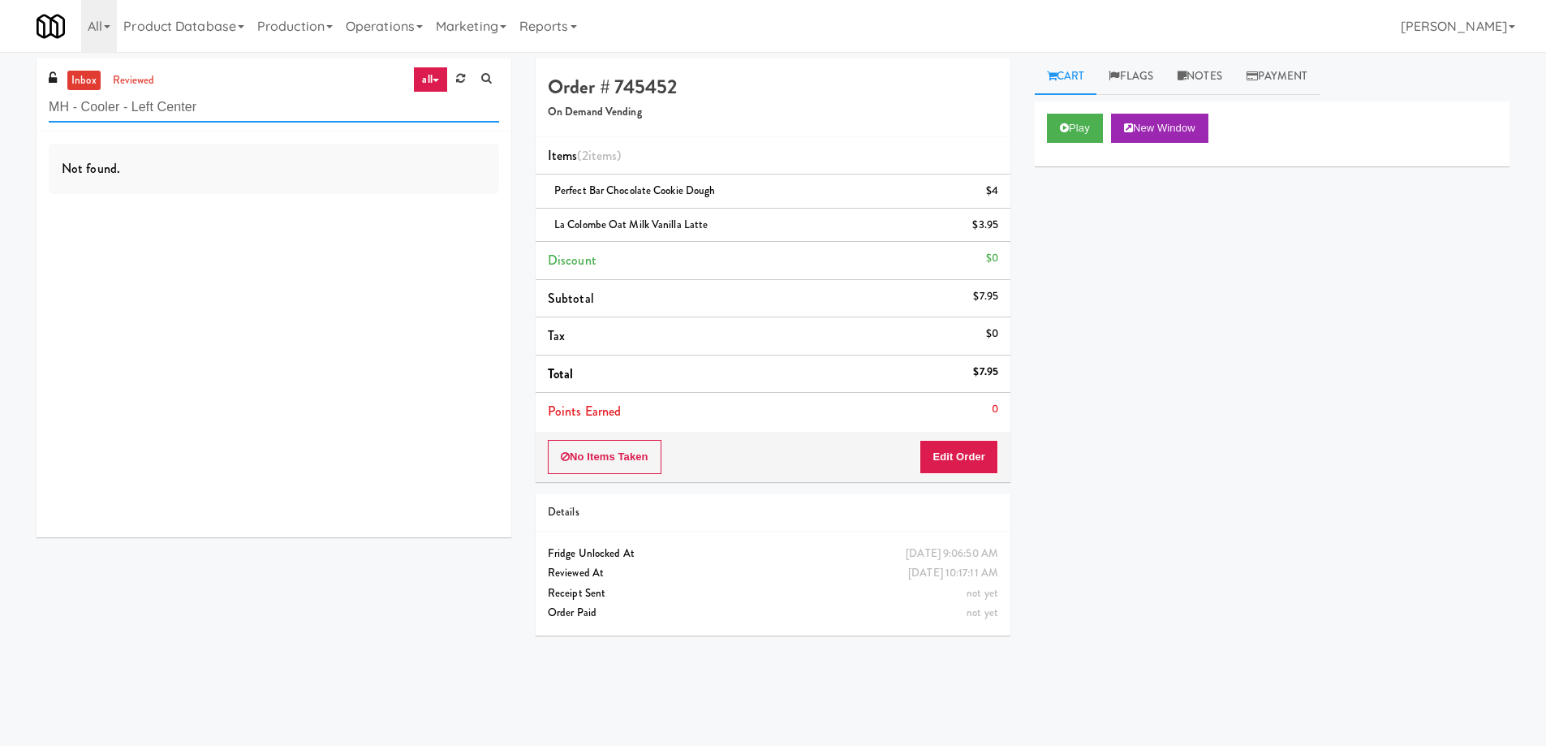
drag, startPoint x: 156, startPoint y: 108, endPoint x: 389, endPoint y: 153, distance: 237.9
click at [389, 153] on div "inbox reviewed all all unclear take inventory issue suspicious failed recent MH…" at bounding box center [274, 297] width 475 height 479
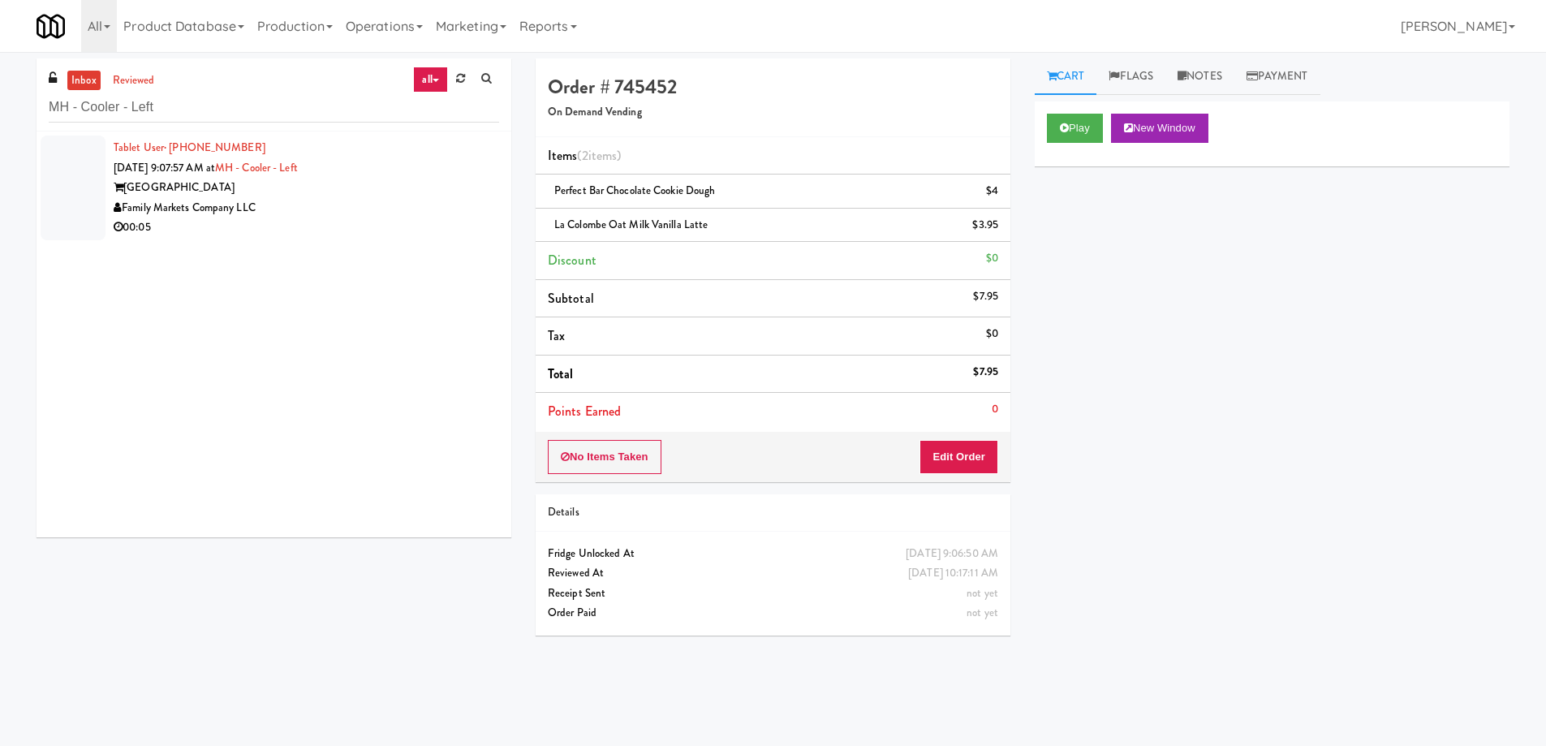
click at [365, 210] on div "Family Markets Company LLC" at bounding box center [306, 208] width 385 height 20
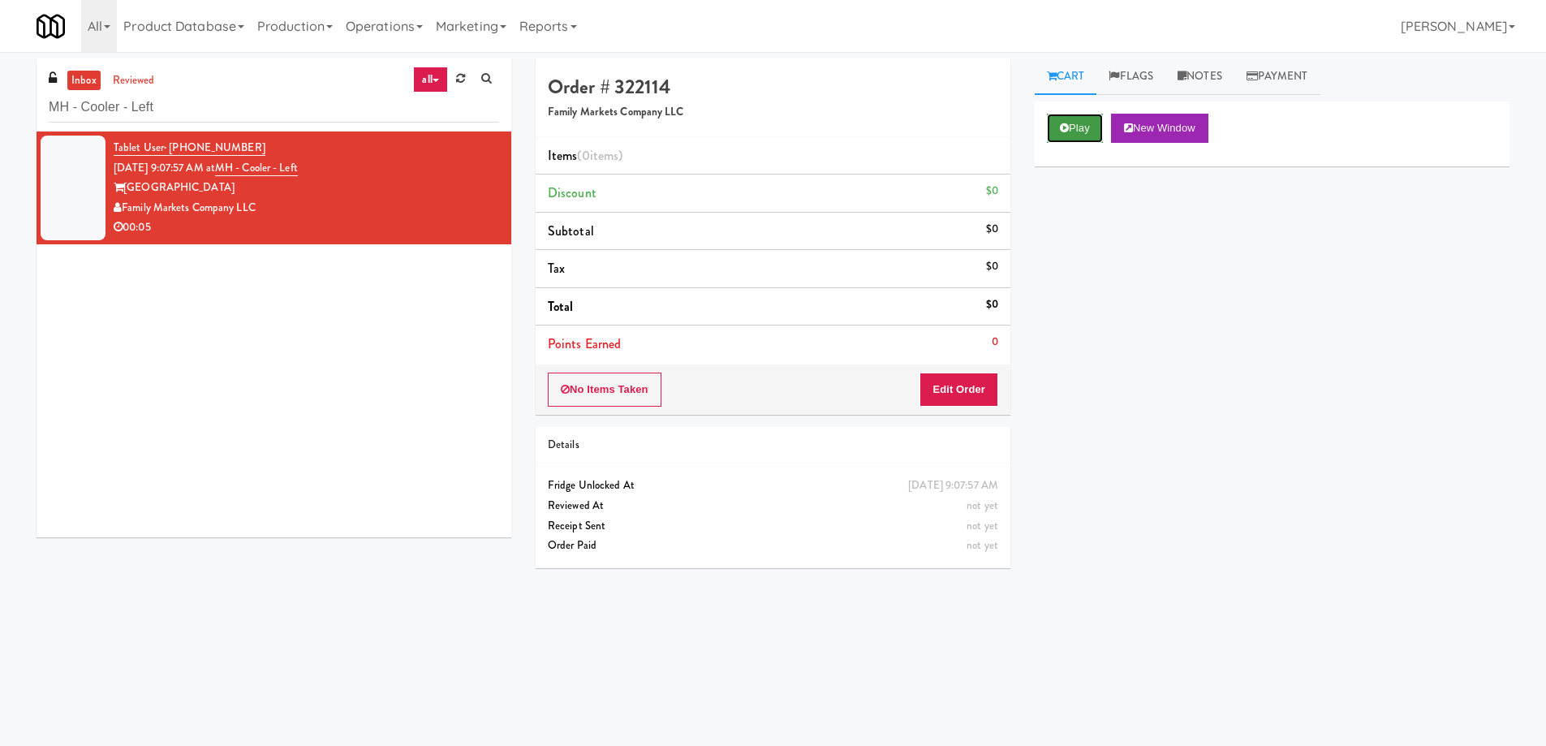
click at [1053, 118] on button "Play" at bounding box center [1075, 128] width 56 height 29
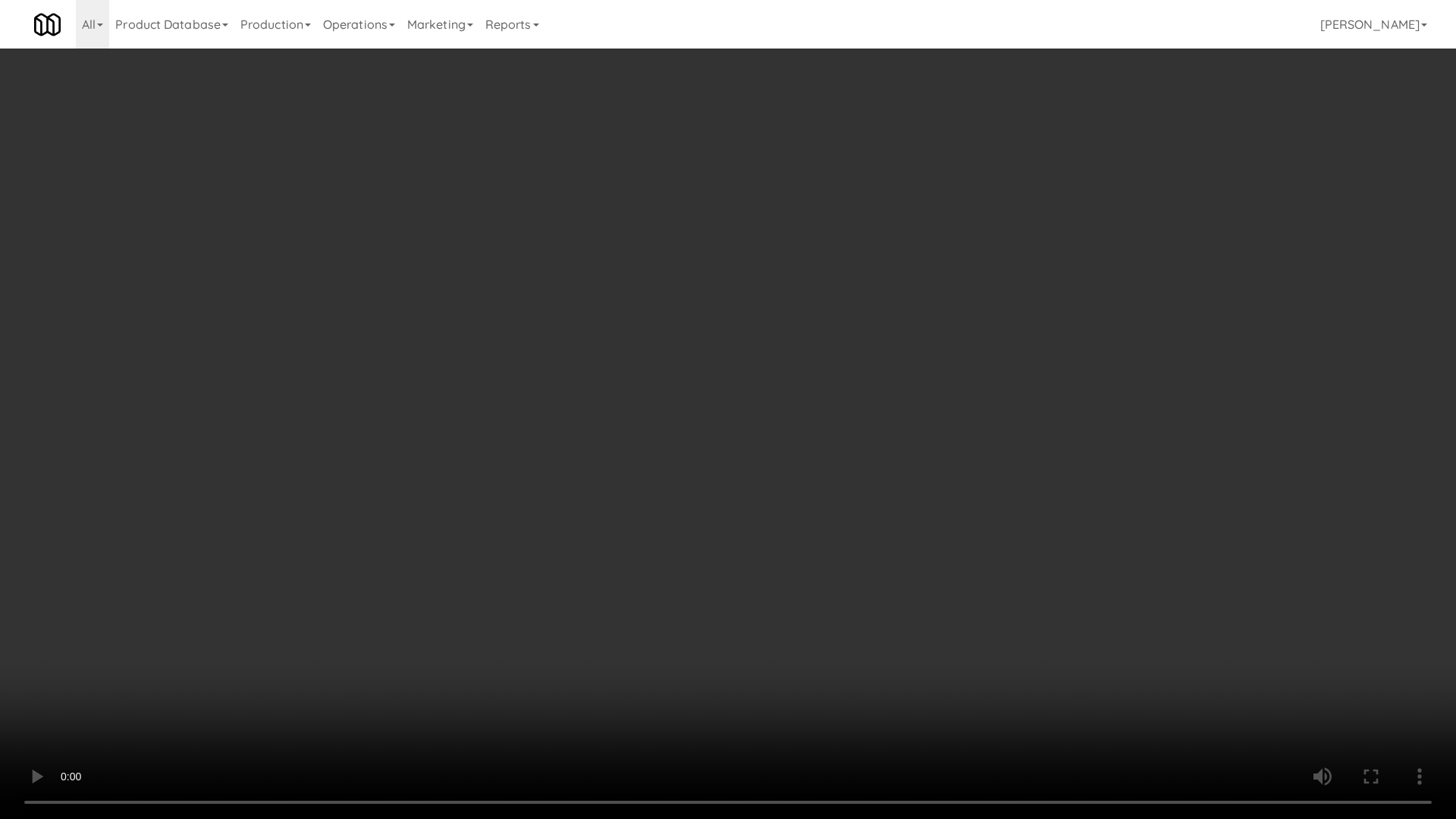
click at [521, 492] on video at bounding box center [728, 410] width 1456 height 819
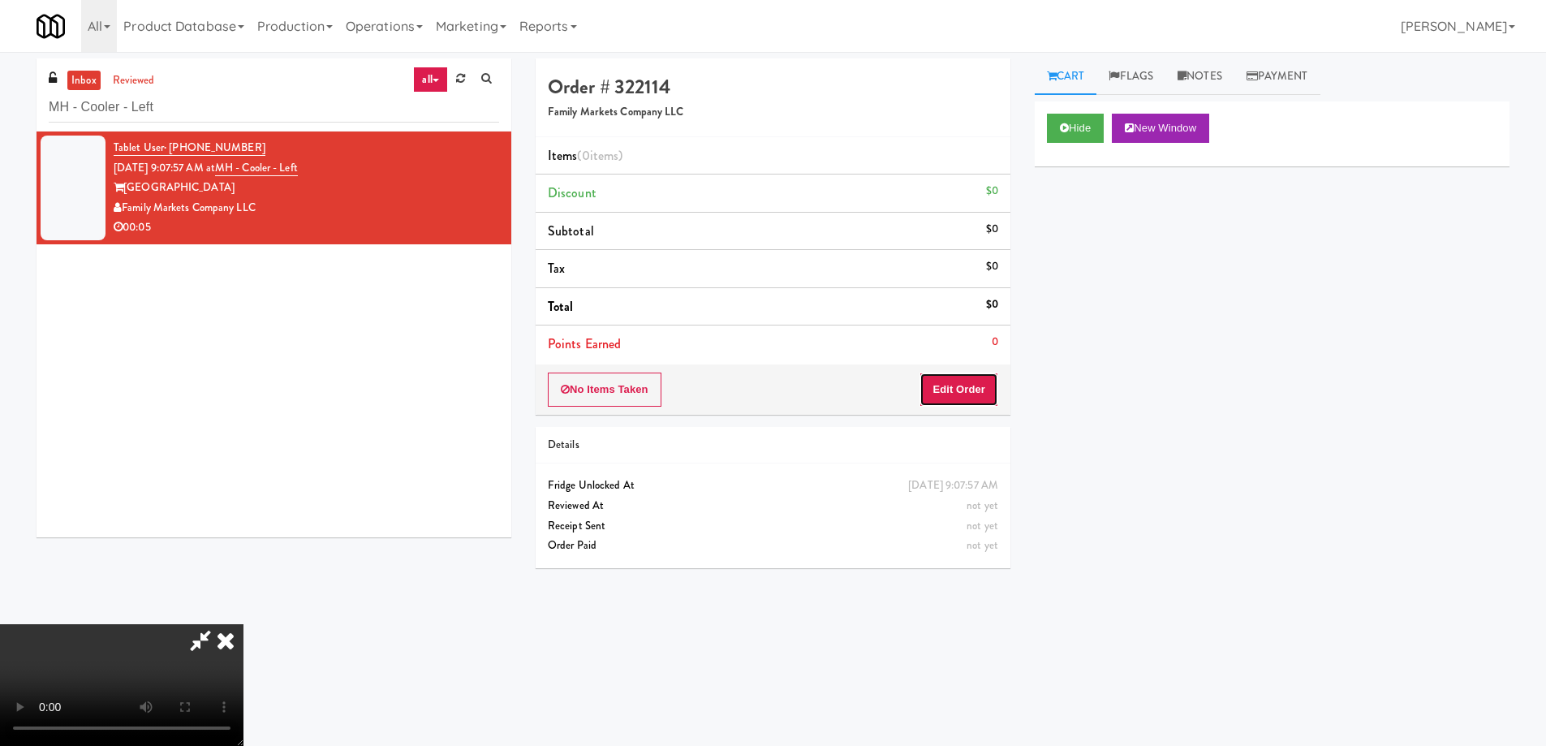
click at [953, 387] on button "Edit Order" at bounding box center [958, 389] width 79 height 34
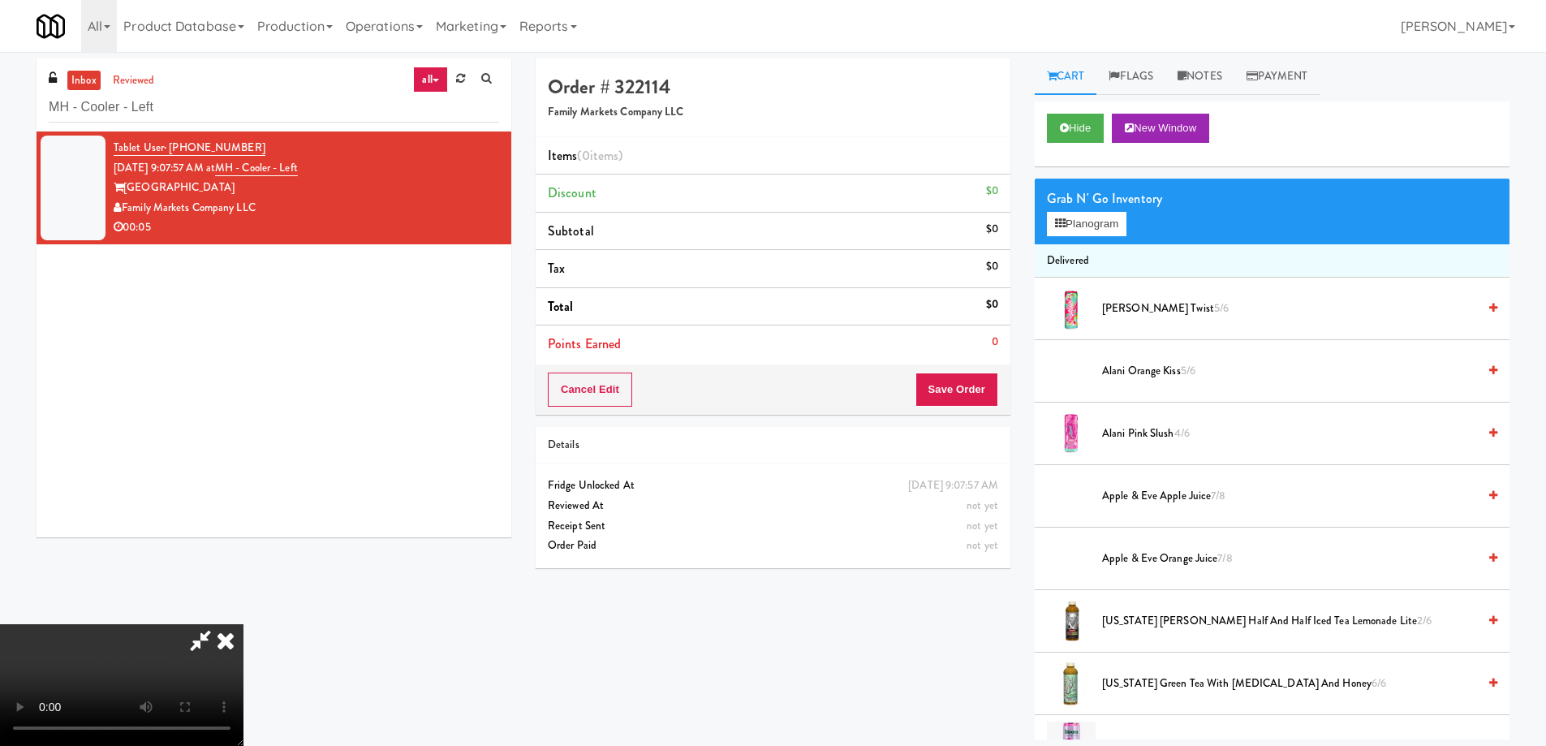
scroll to position [972, 0]
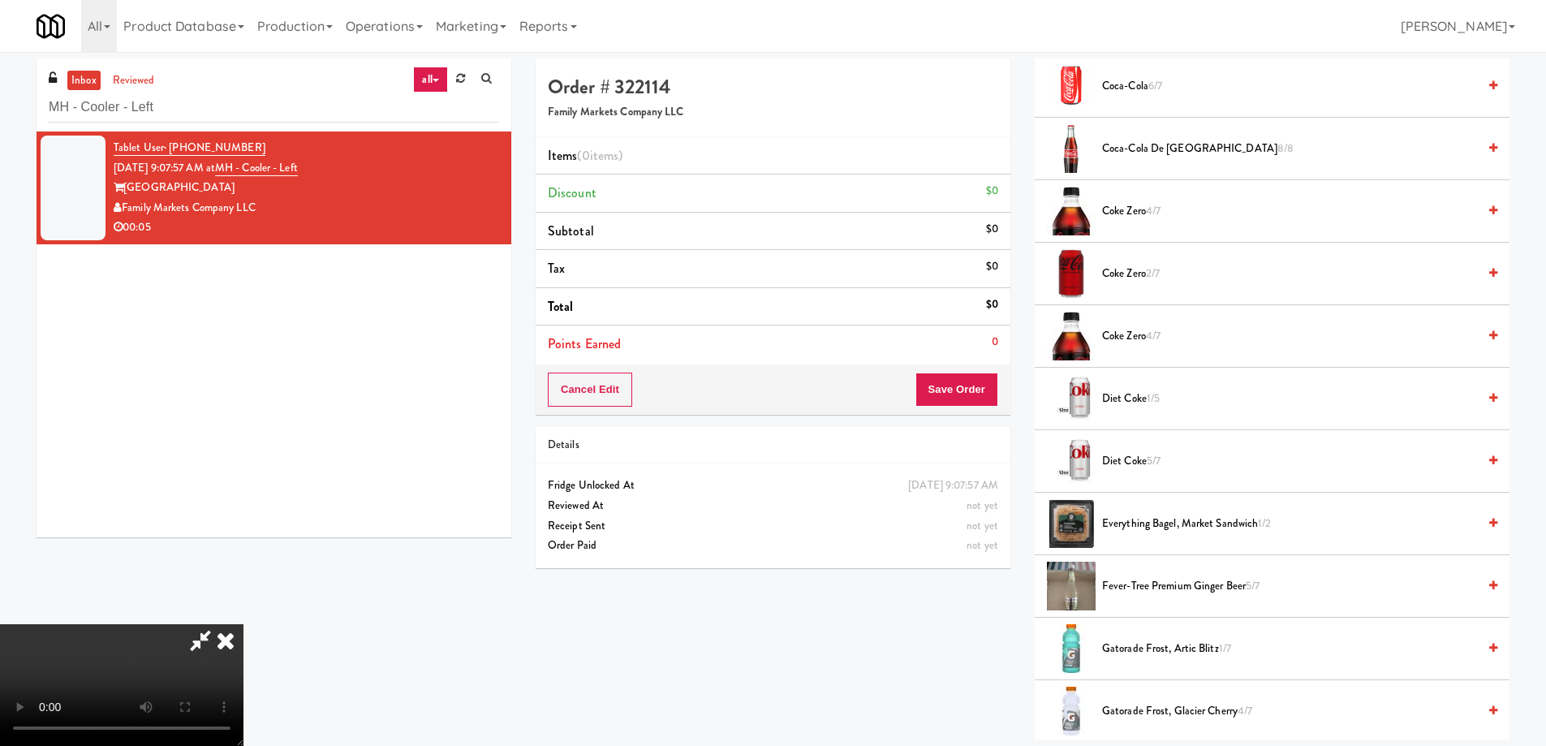
click at [1137, 459] on span "Diet Coke 5/7" at bounding box center [1289, 461] width 375 height 20
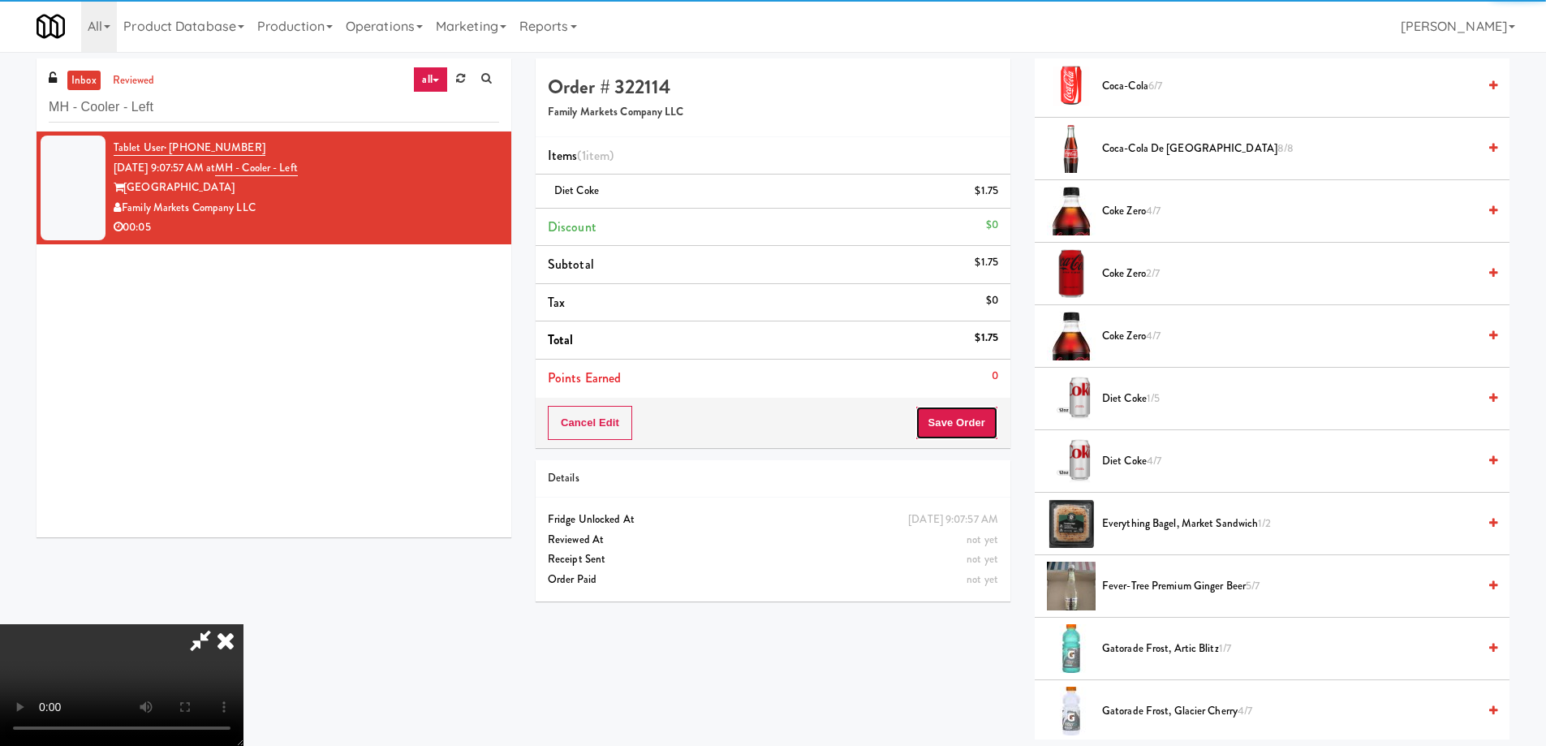
click at [961, 421] on button "Save Order" at bounding box center [956, 423] width 83 height 34
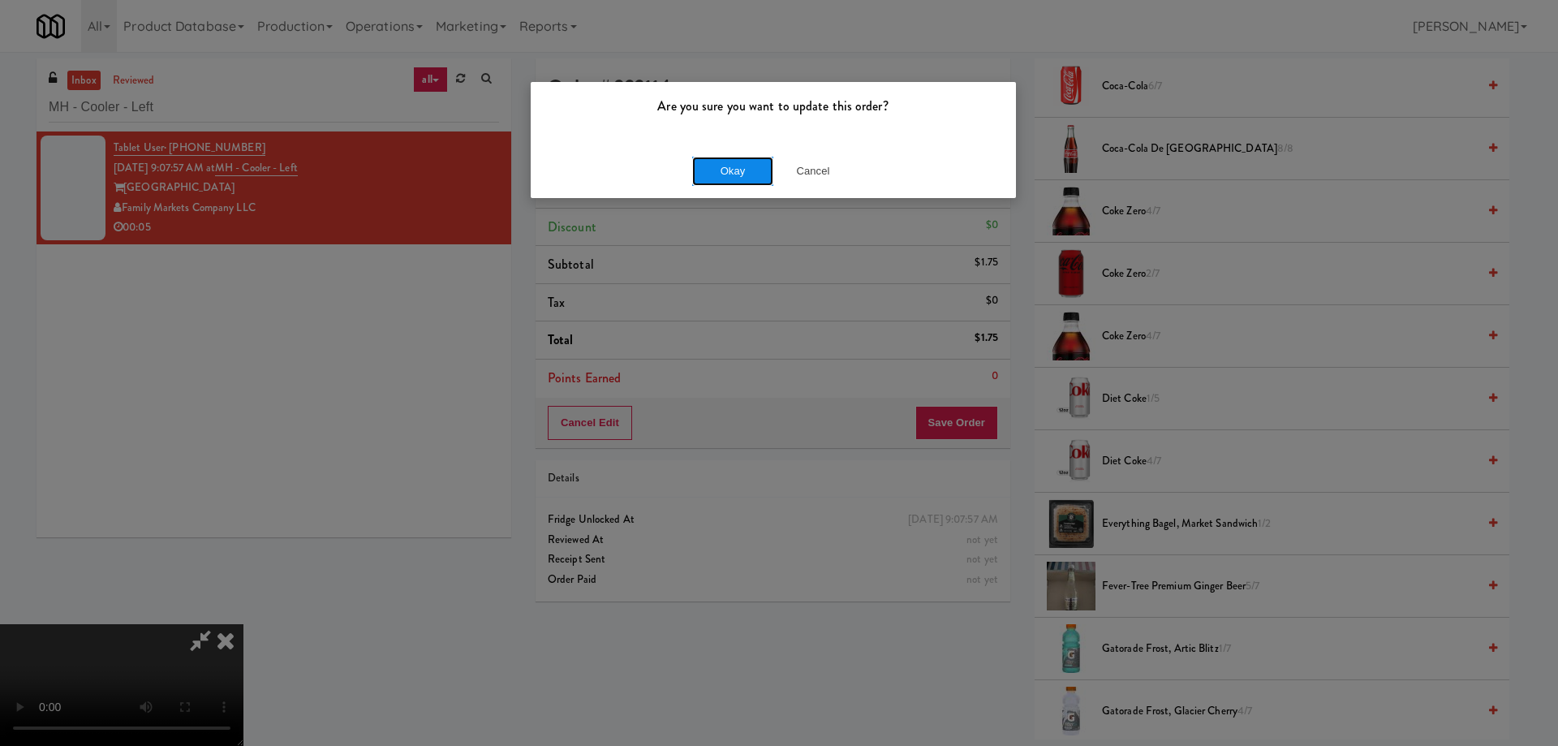
click at [720, 173] on button "Okay" at bounding box center [732, 171] width 81 height 29
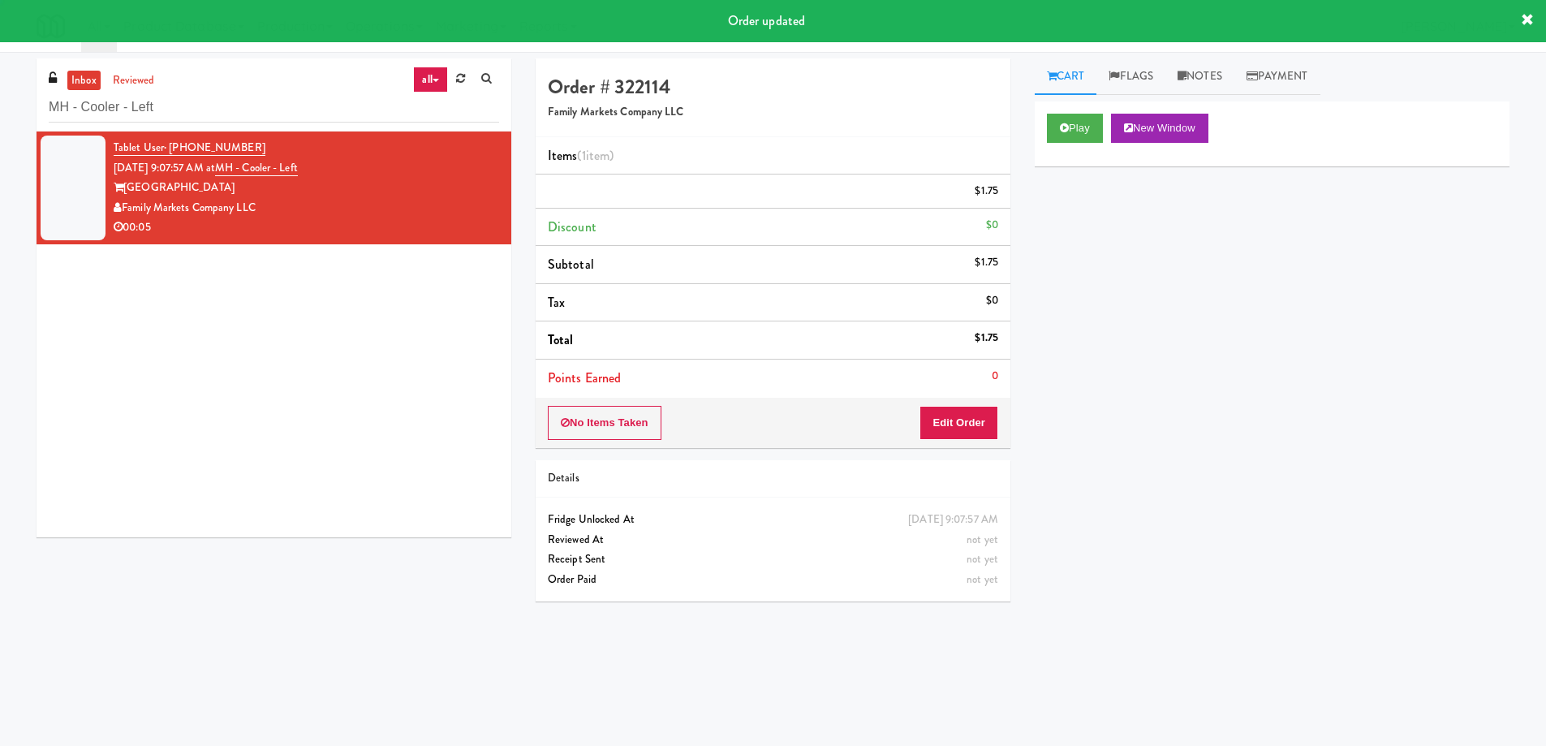
scroll to position [0, 0]
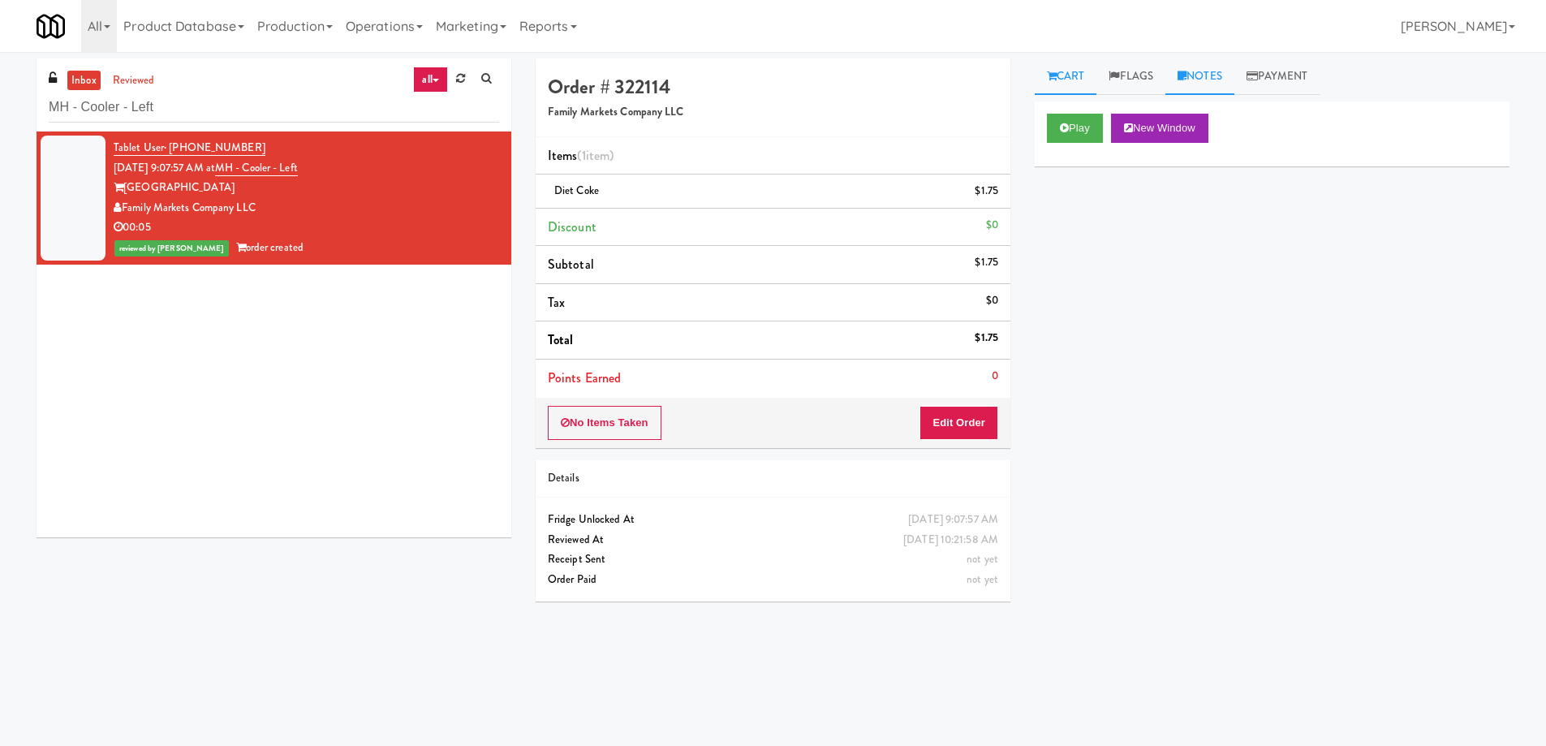
click at [1200, 75] on link "Notes" at bounding box center [1199, 76] width 69 height 37
click at [1166, 209] on p at bounding box center [1271, 200] width 449 height 18
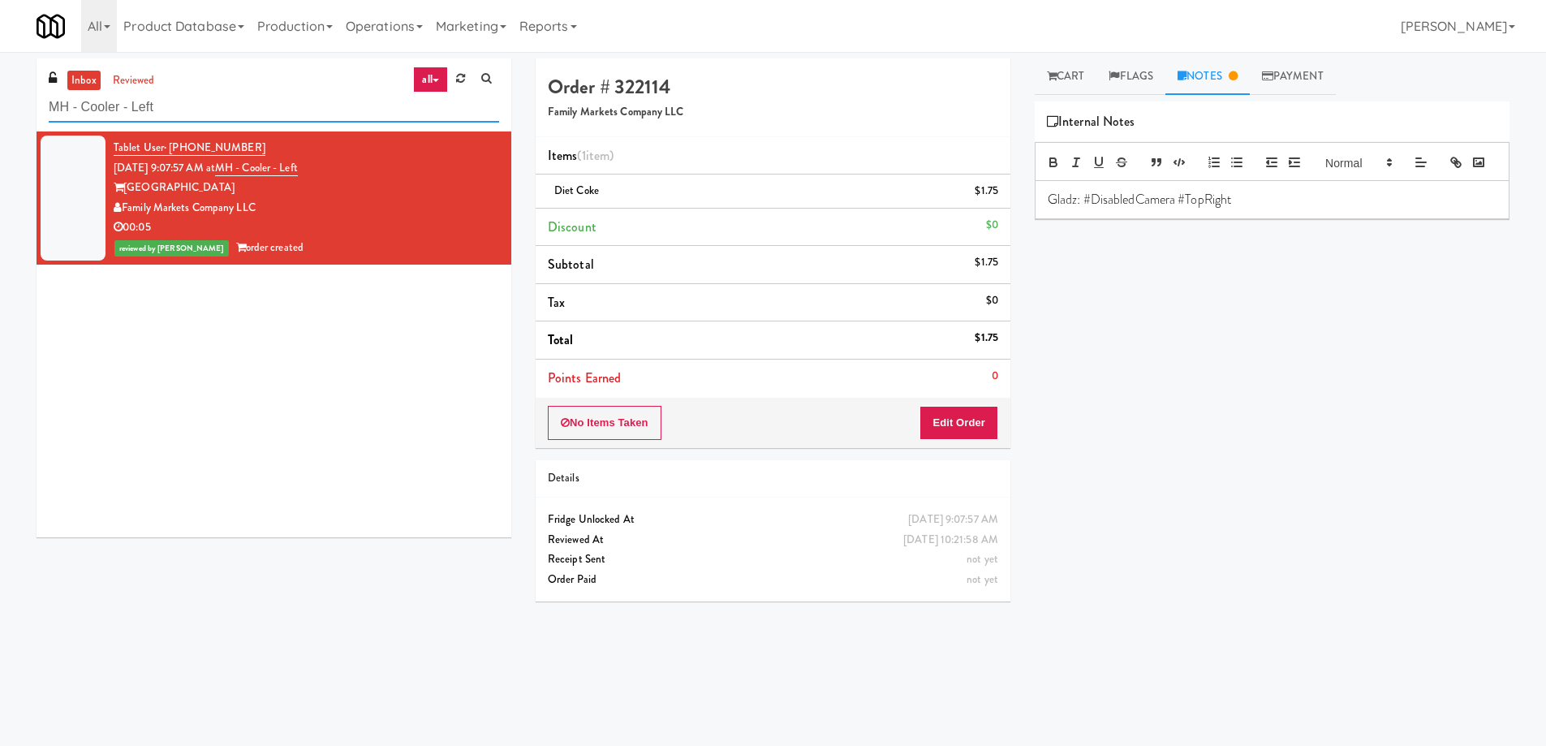
click at [234, 115] on input "MH - Cooler - Left" at bounding box center [274, 107] width 450 height 30
paste input "Sachs-Cooler-Right"
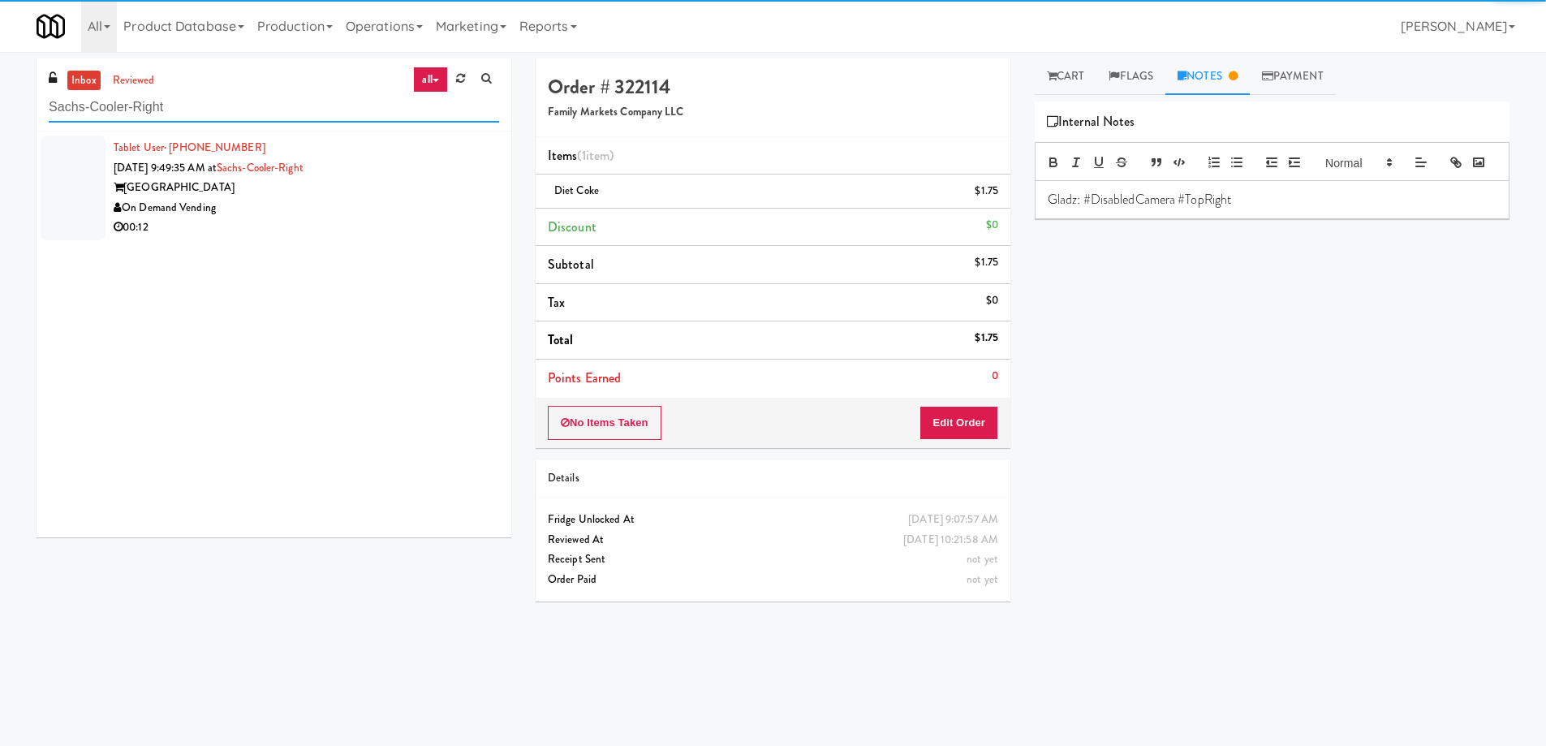
type input "Sachs-Cooler-Right"
click at [393, 213] on div "On Demand Vending" at bounding box center [306, 208] width 385 height 20
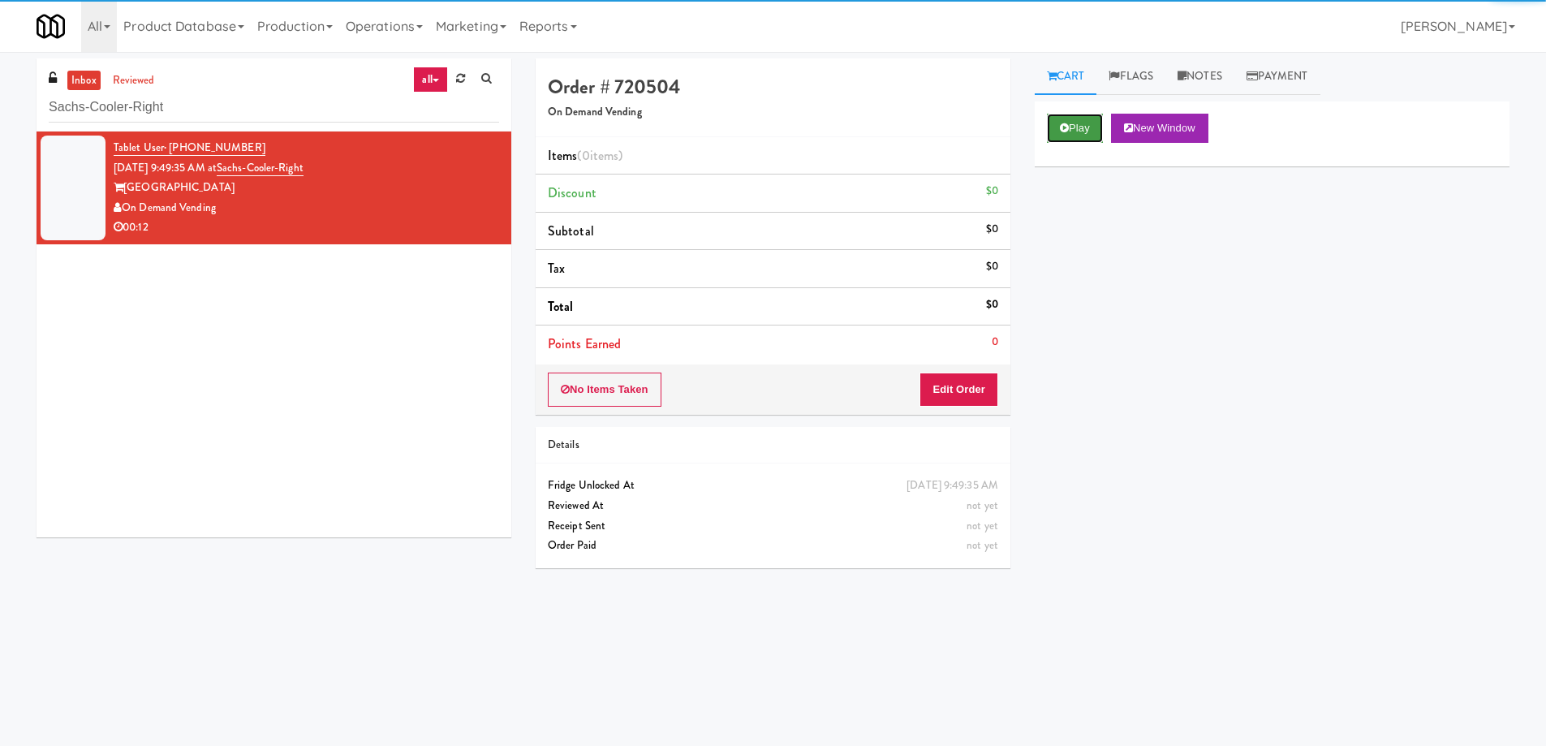
click at [1089, 124] on button "Play" at bounding box center [1075, 128] width 56 height 29
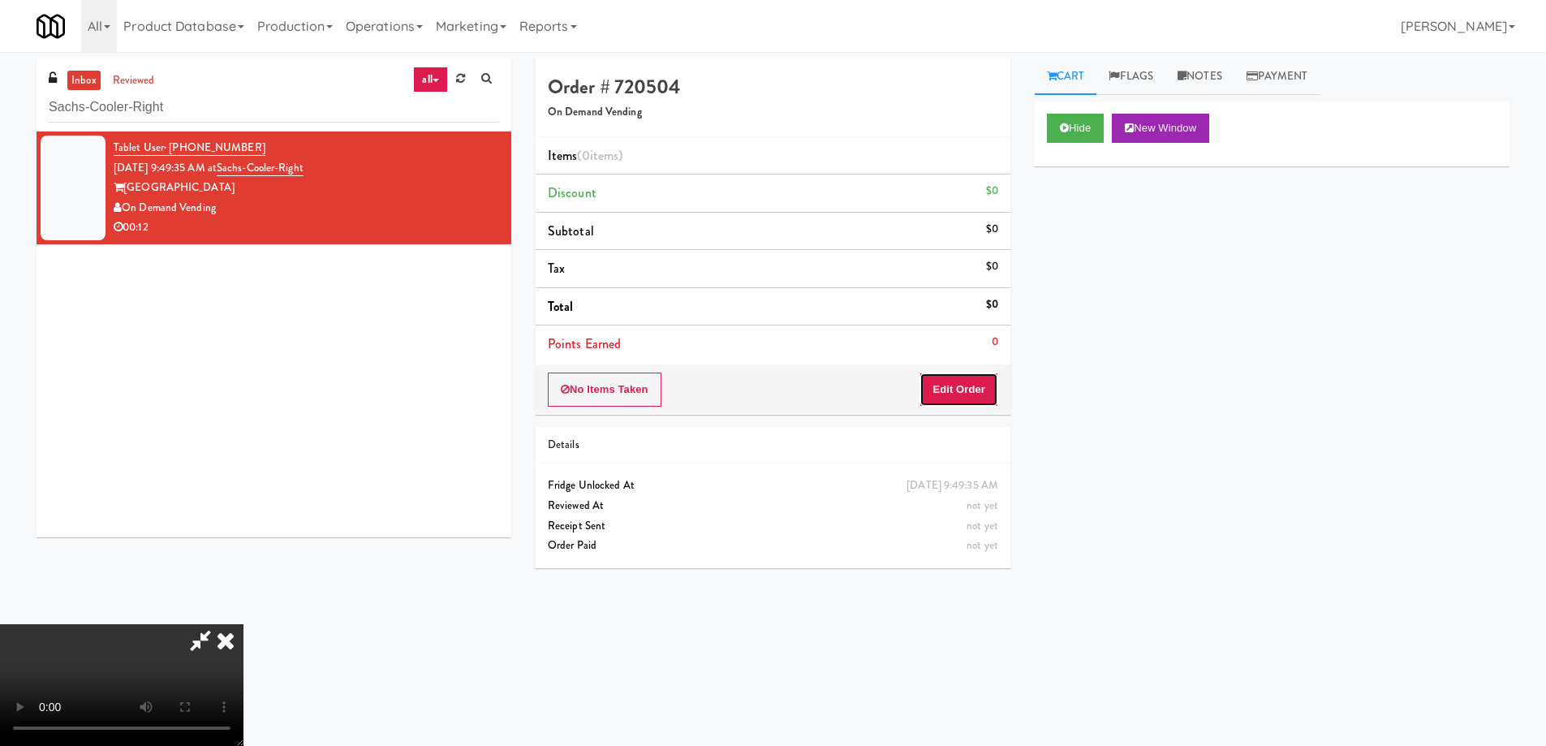
click at [946, 391] on button "Edit Order" at bounding box center [958, 389] width 79 height 34
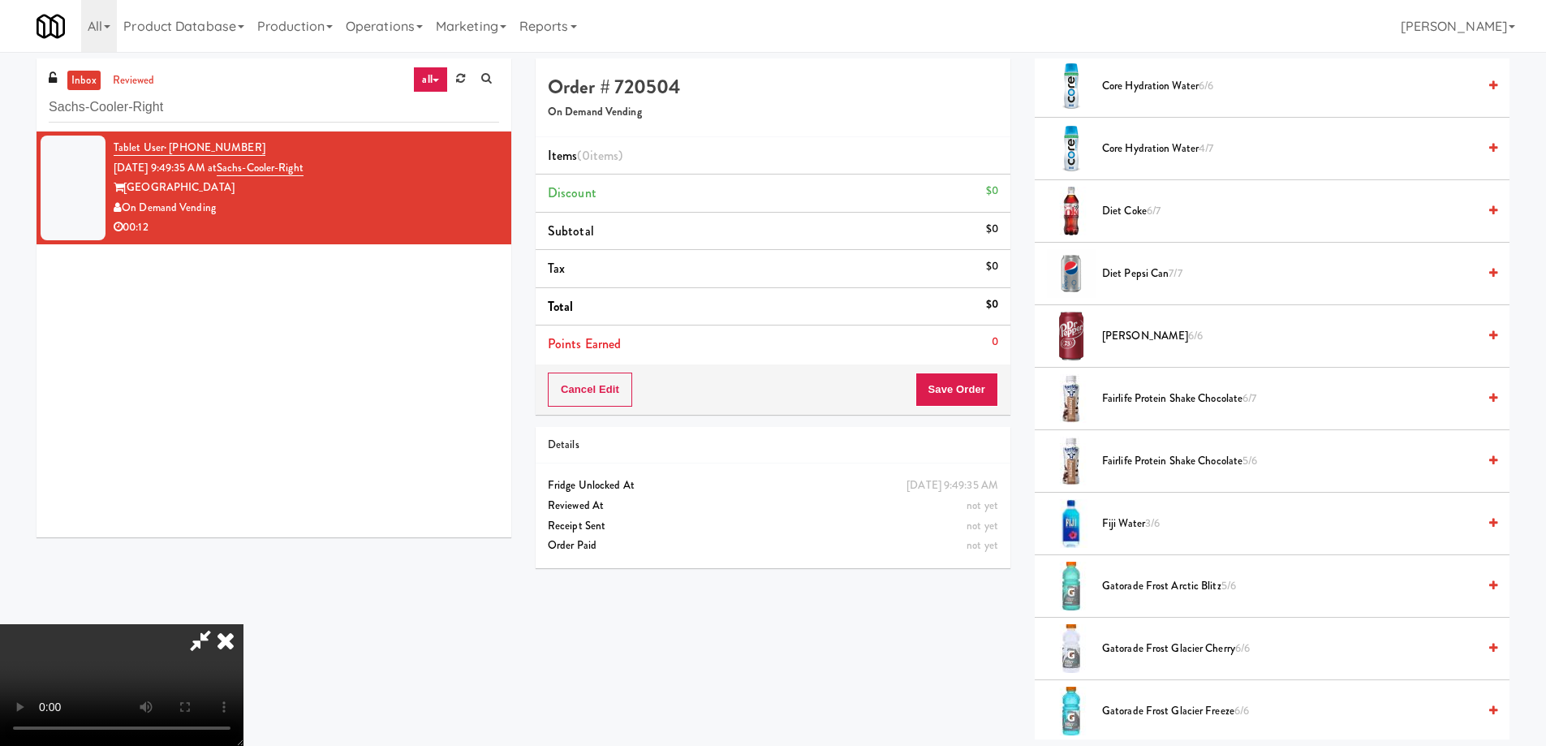
scroll to position [2034, 0]
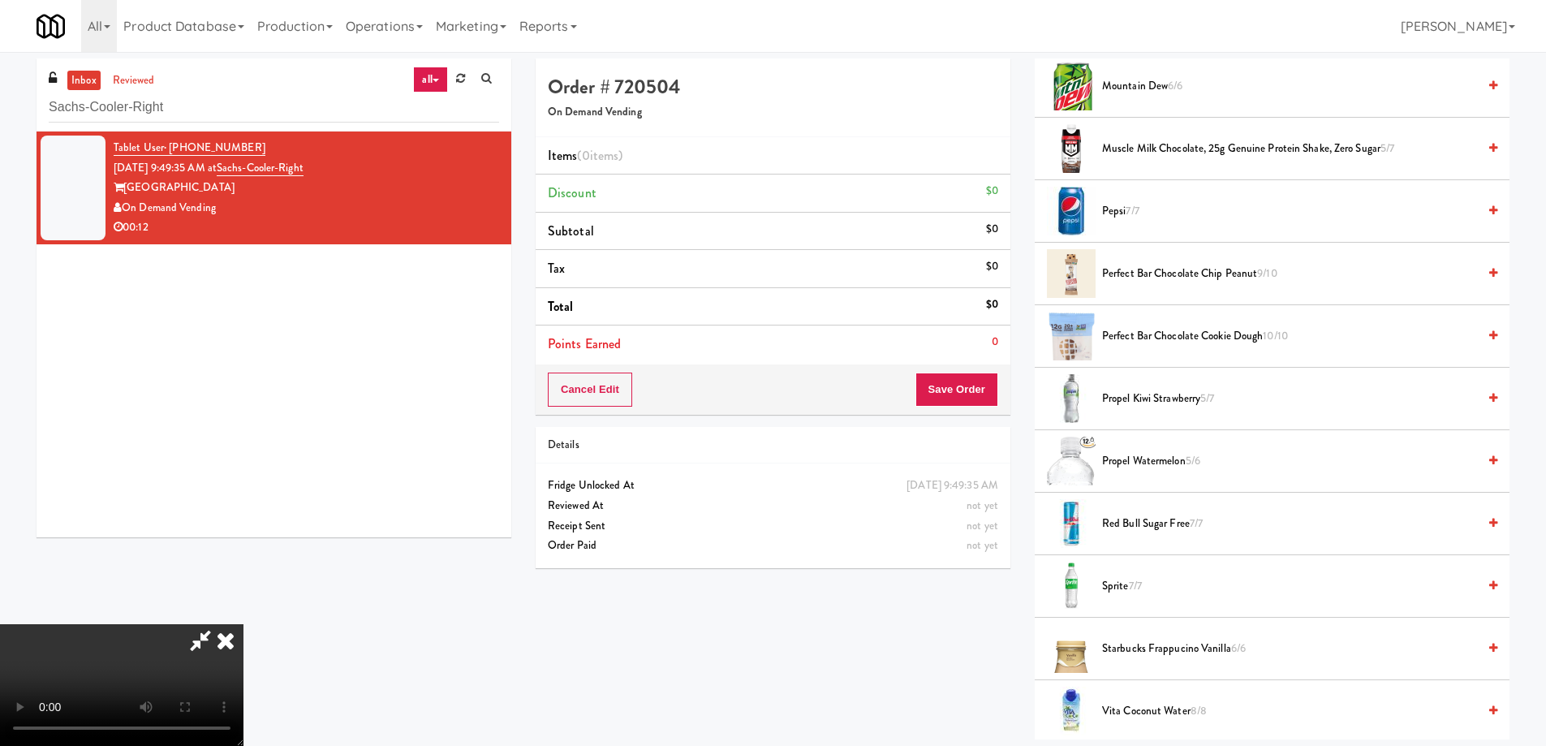
click at [1168, 467] on span "Propel Watermelon 5/6" at bounding box center [1289, 461] width 375 height 20
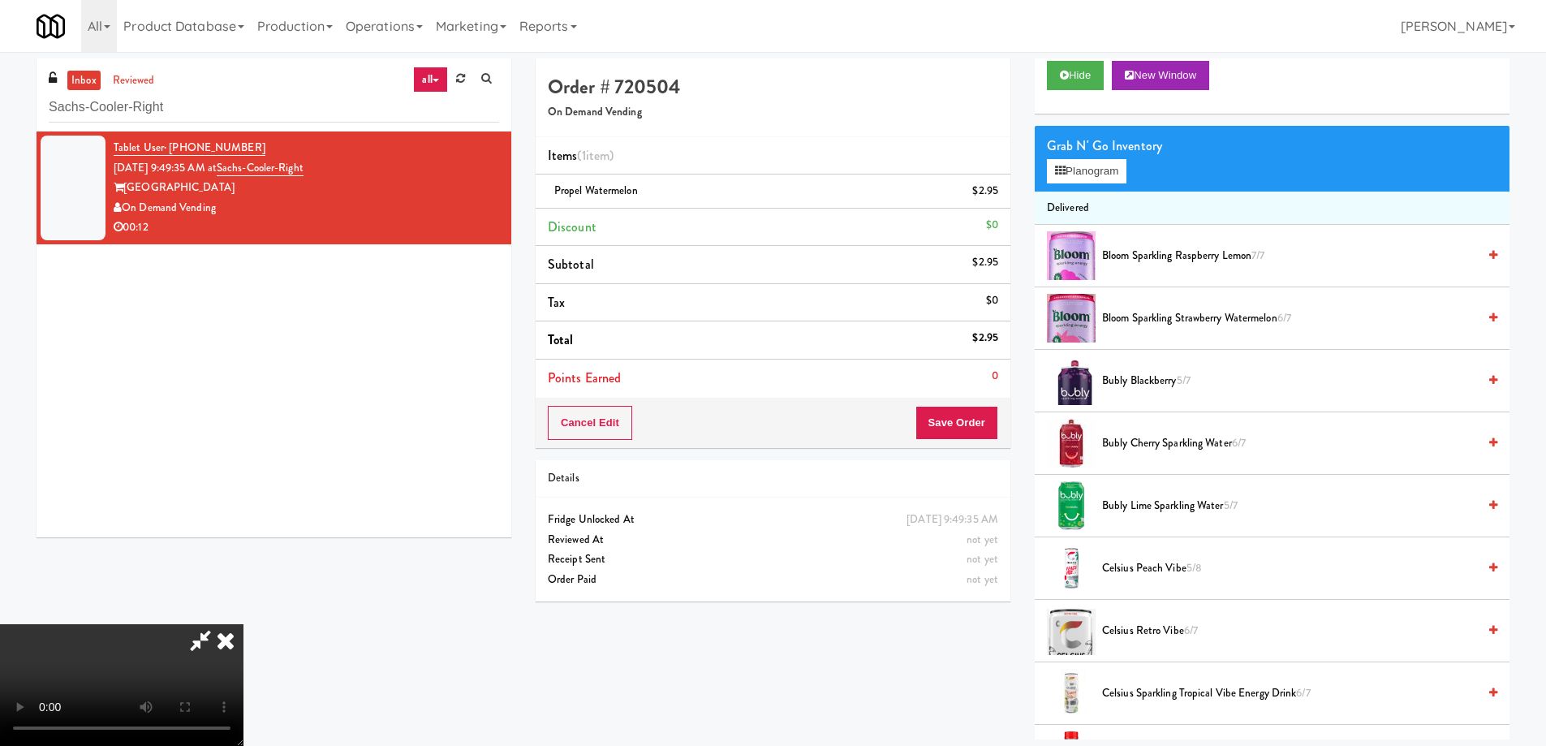
scroll to position [0, 0]
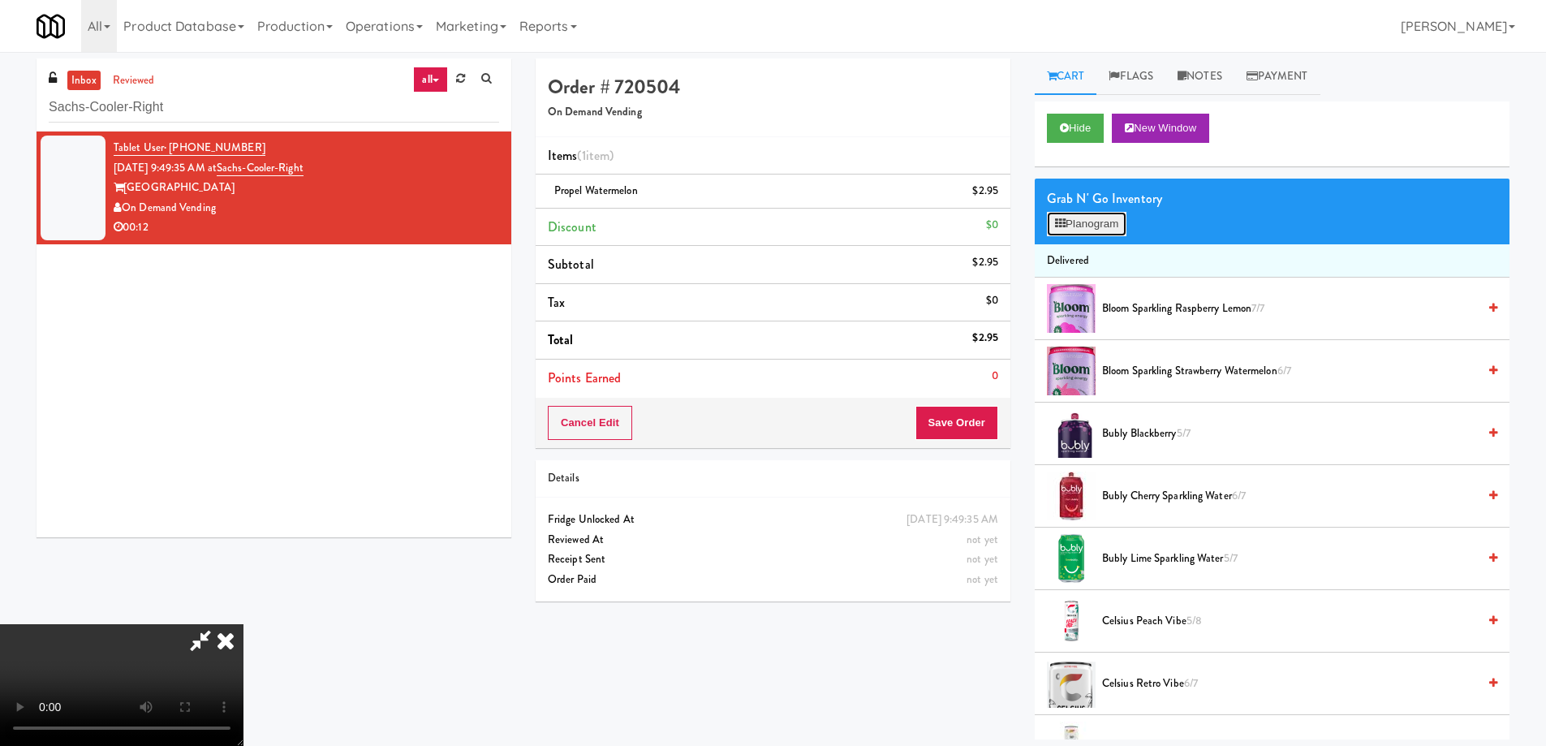
click at [1069, 229] on button "Planogram" at bounding box center [1087, 224] width 80 height 24
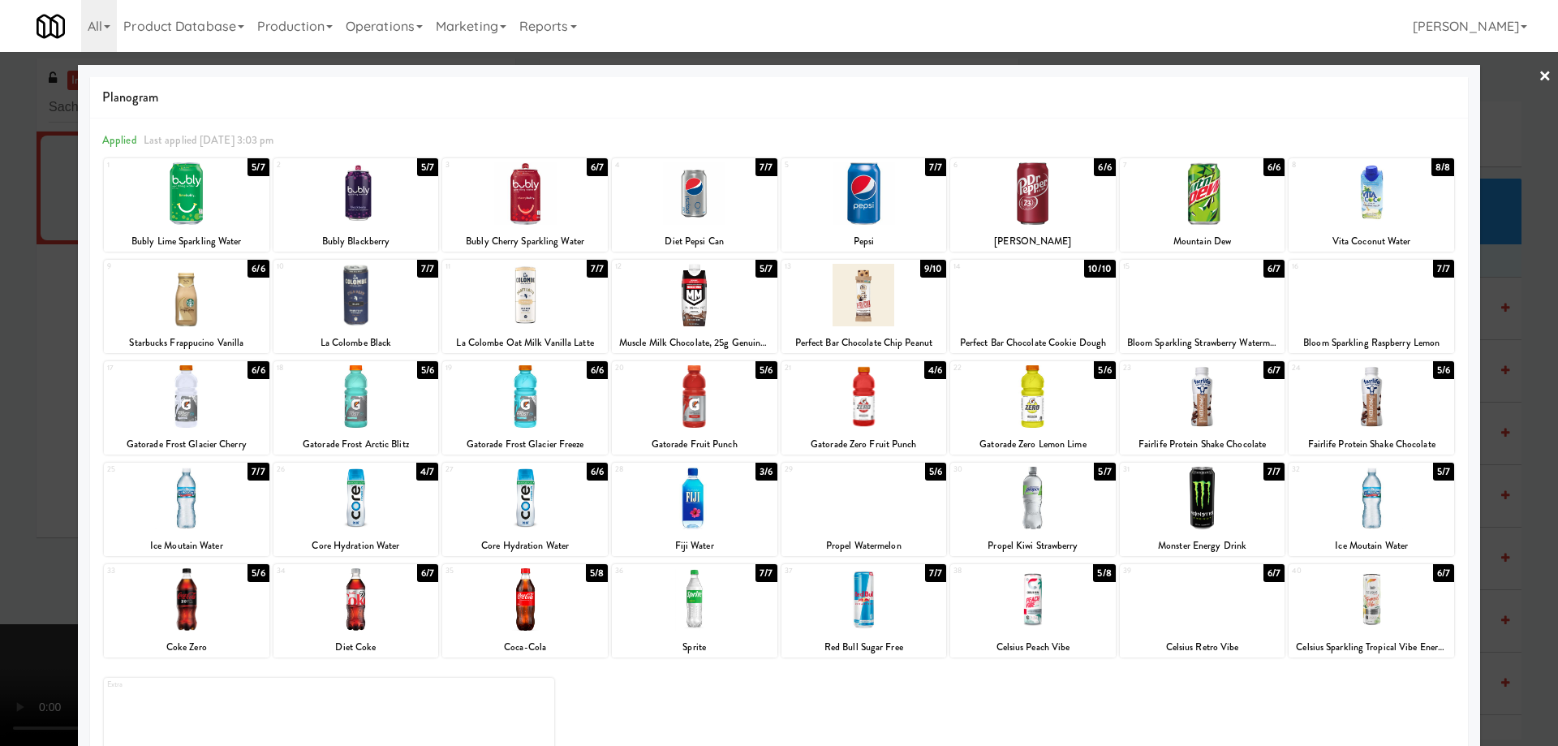
click at [1538, 73] on link "×" at bounding box center [1544, 77] width 13 height 50
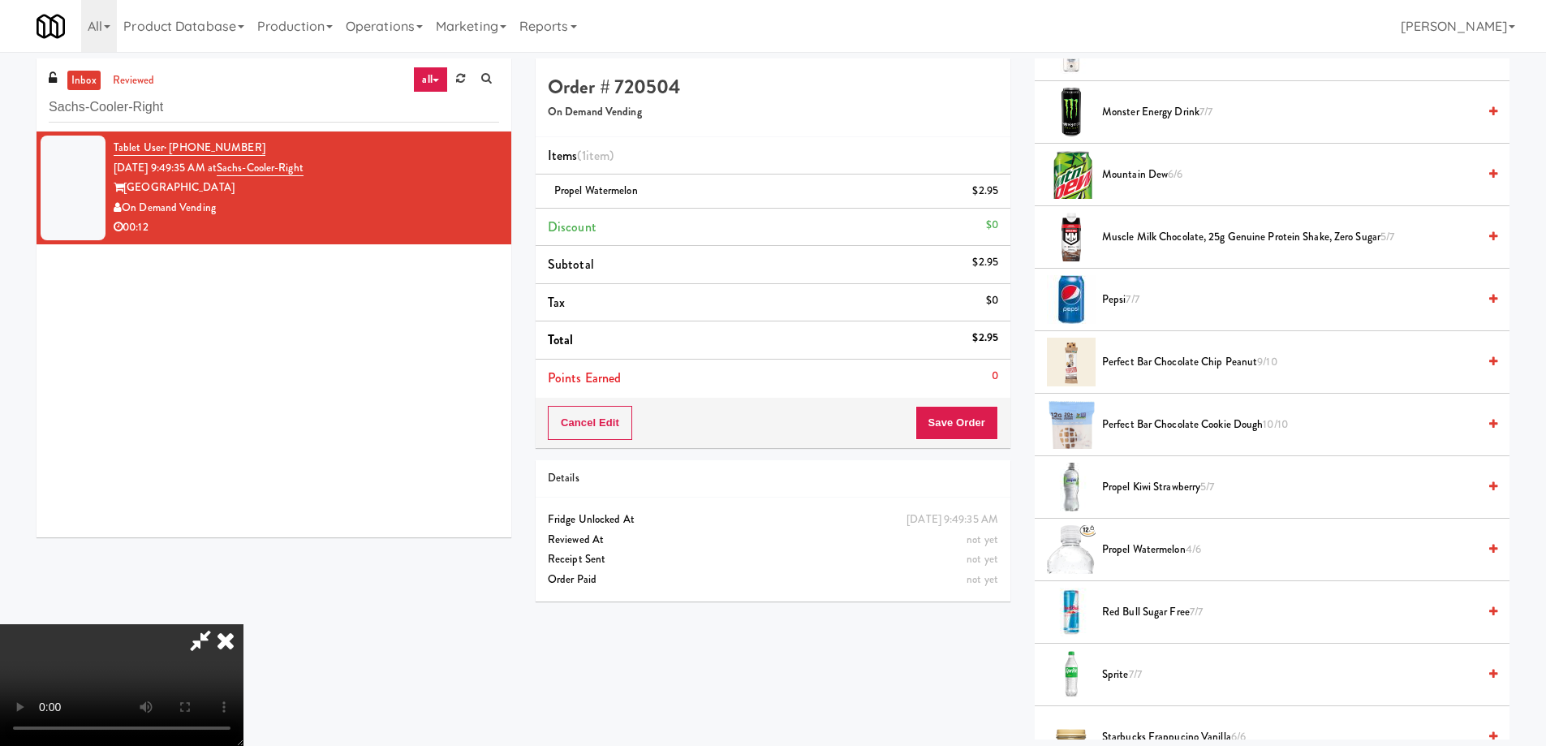
scroll to position [1947, 0]
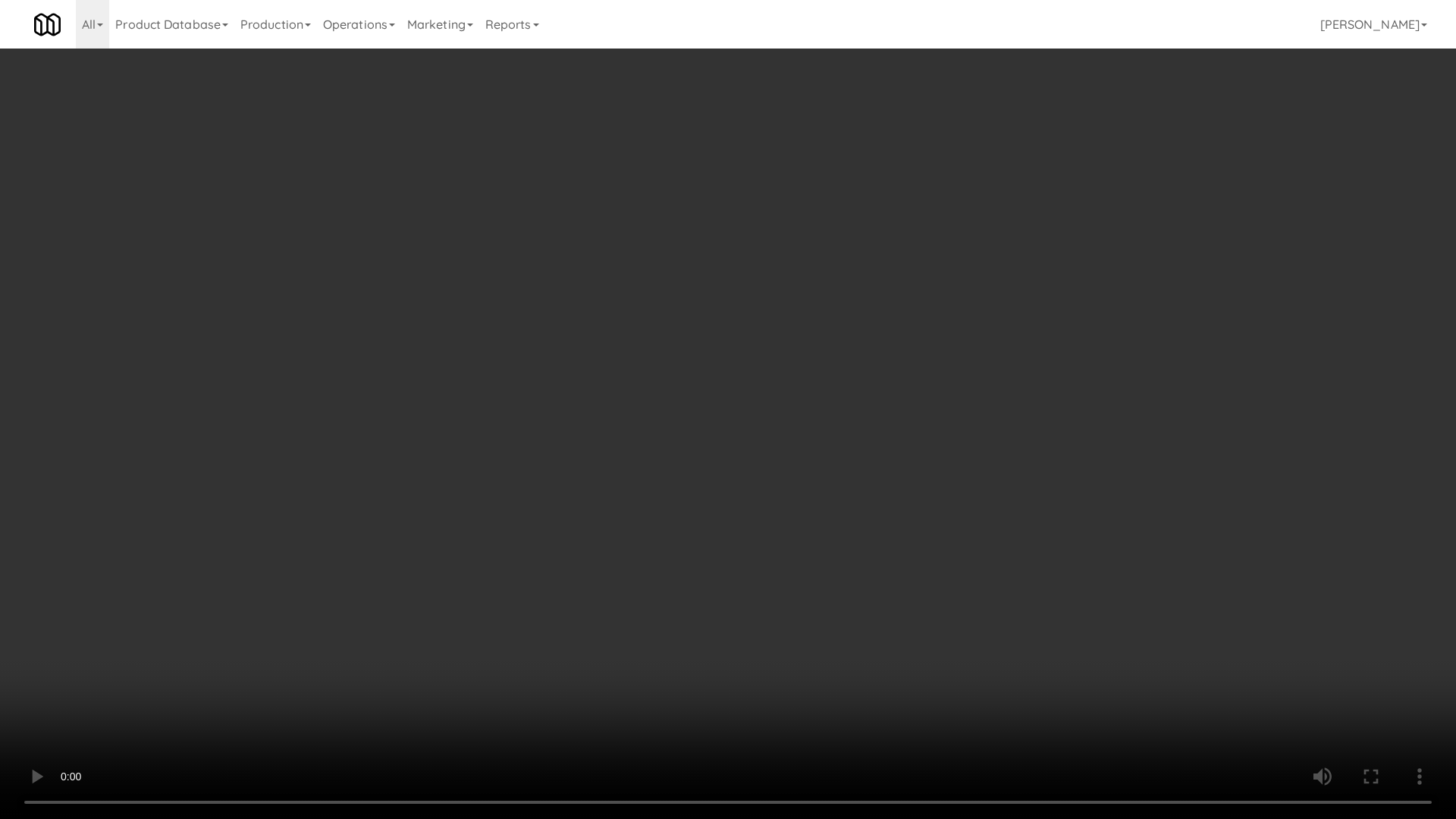
click at [802, 445] on video at bounding box center [728, 410] width 1456 height 819
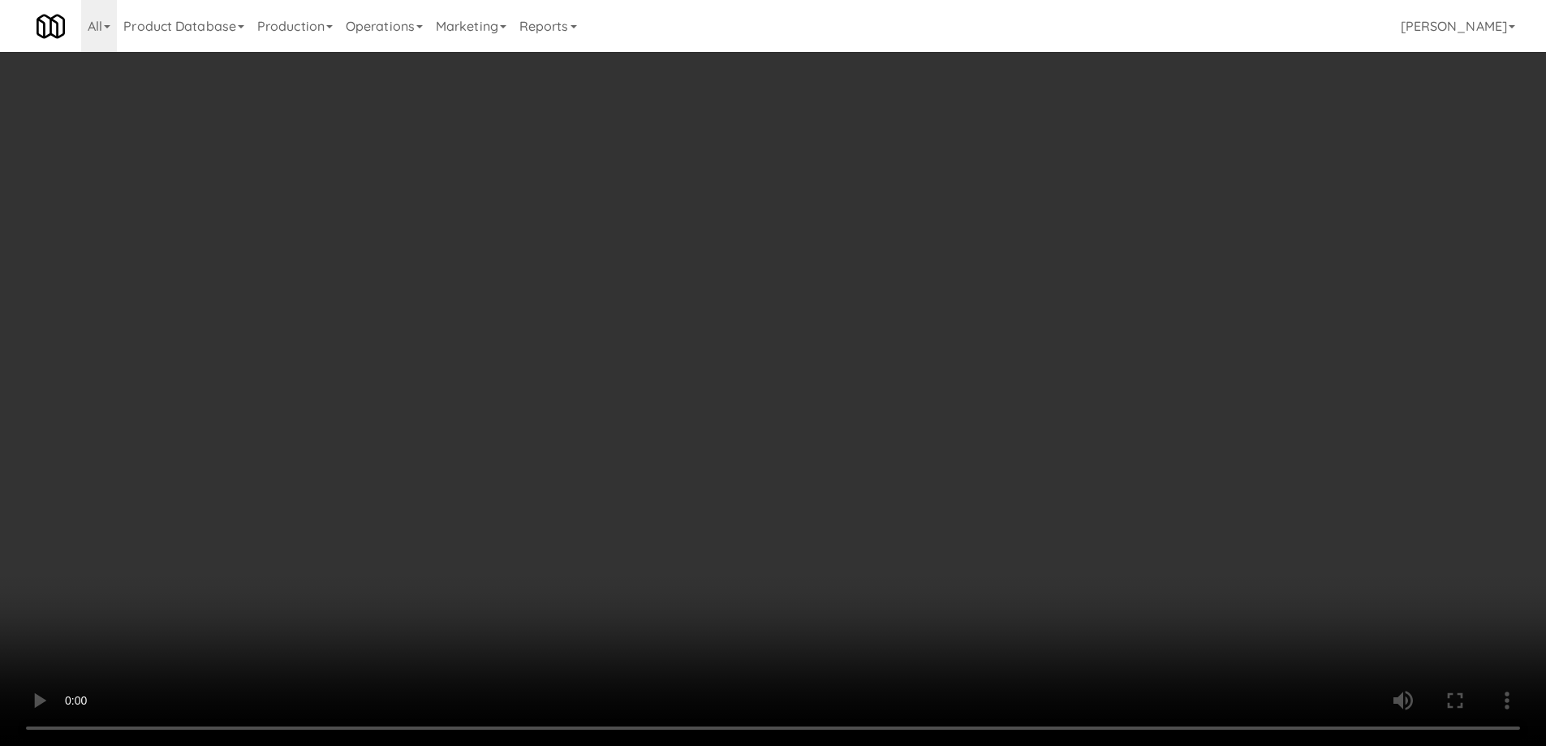
scroll to position [0, 0]
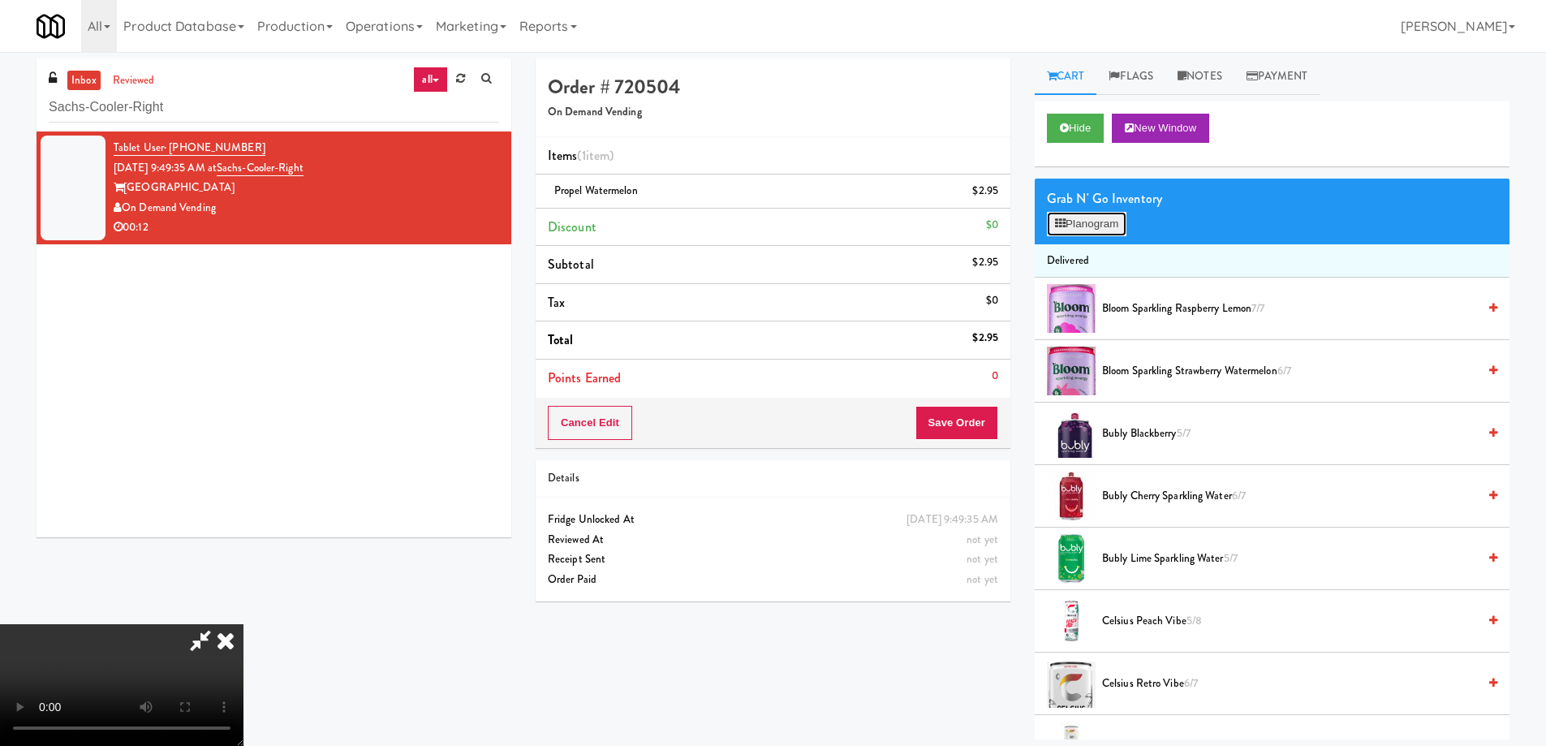
click at [1094, 218] on button "Planogram" at bounding box center [1087, 224] width 80 height 24
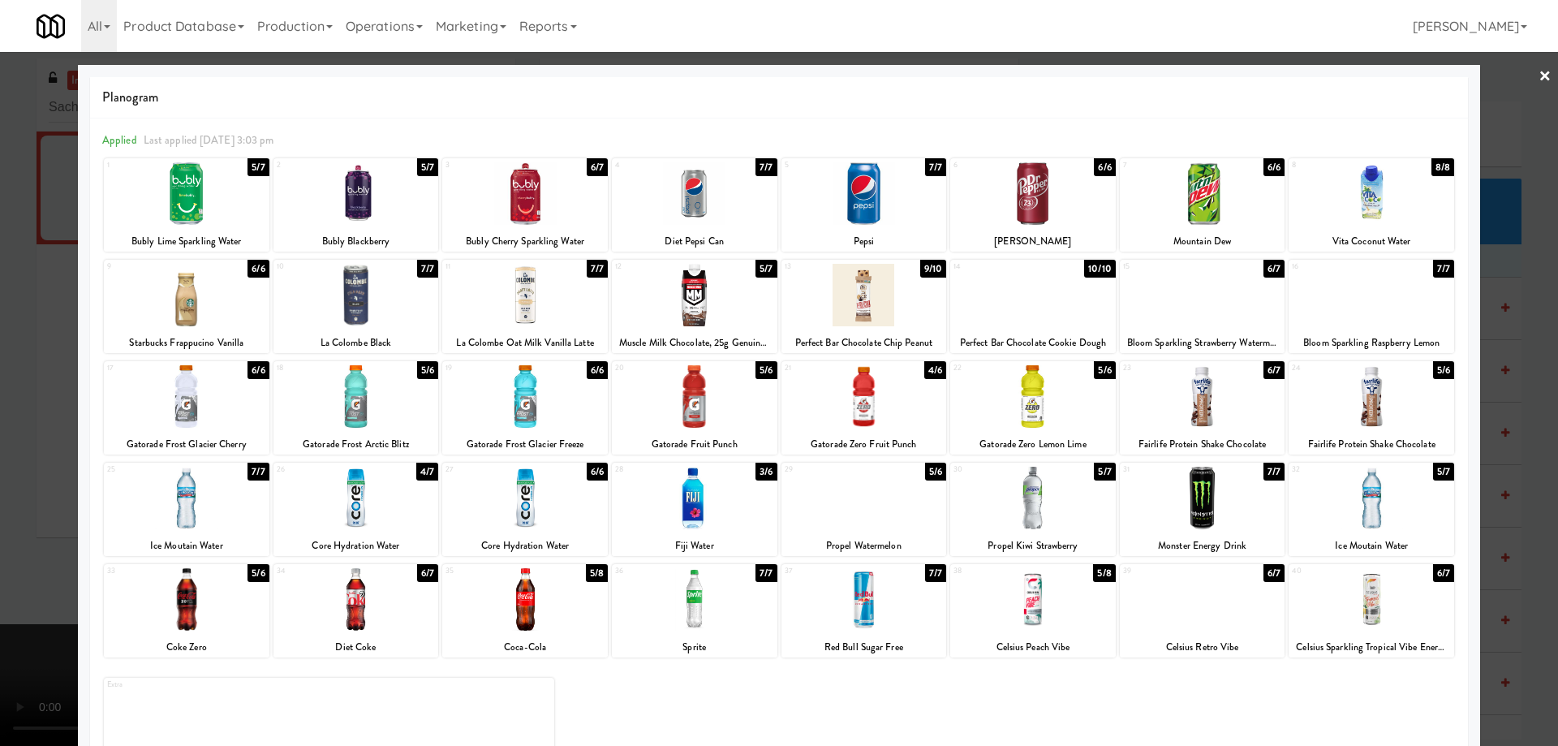
click at [1538, 80] on link "×" at bounding box center [1544, 77] width 13 height 50
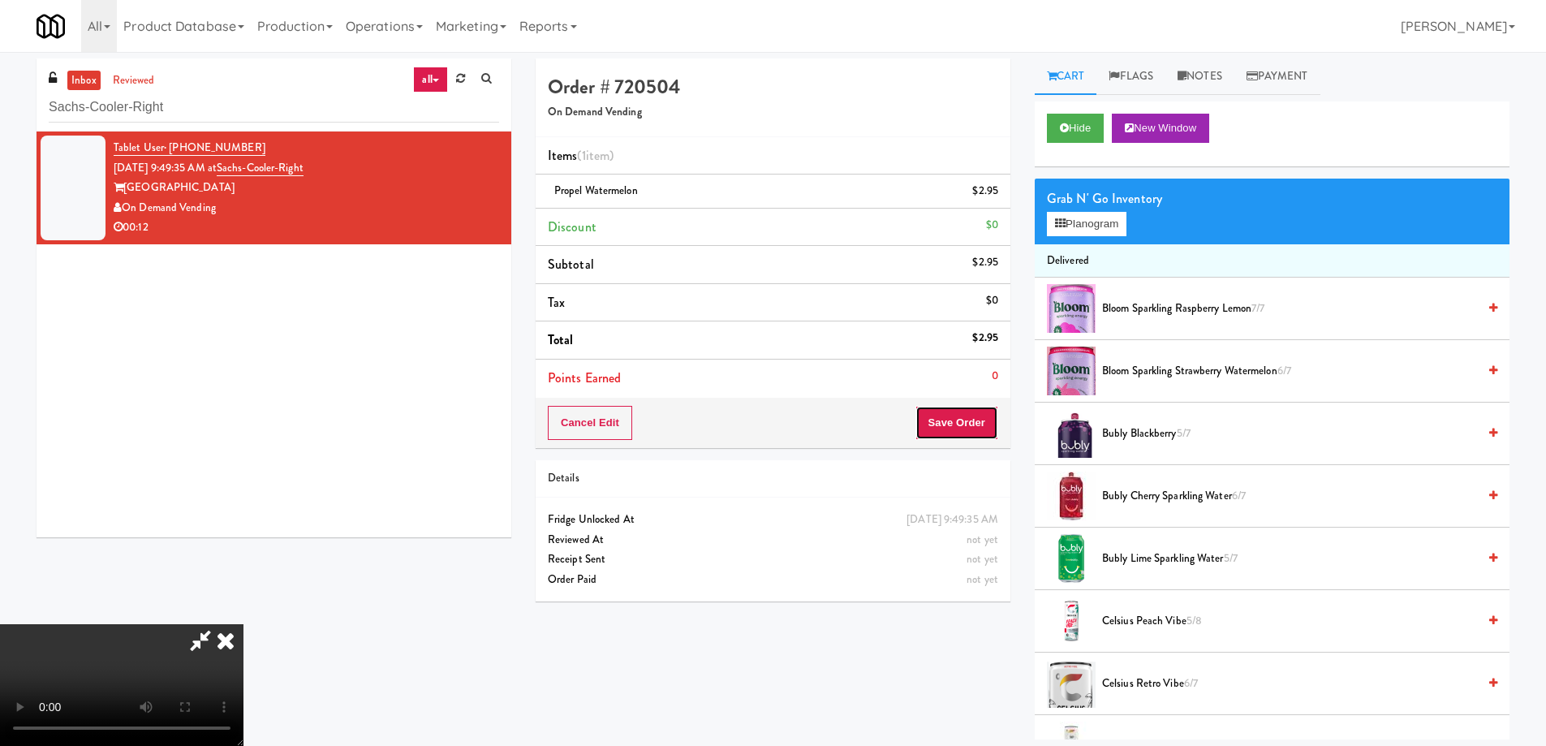
click at [967, 419] on button "Save Order" at bounding box center [956, 423] width 83 height 34
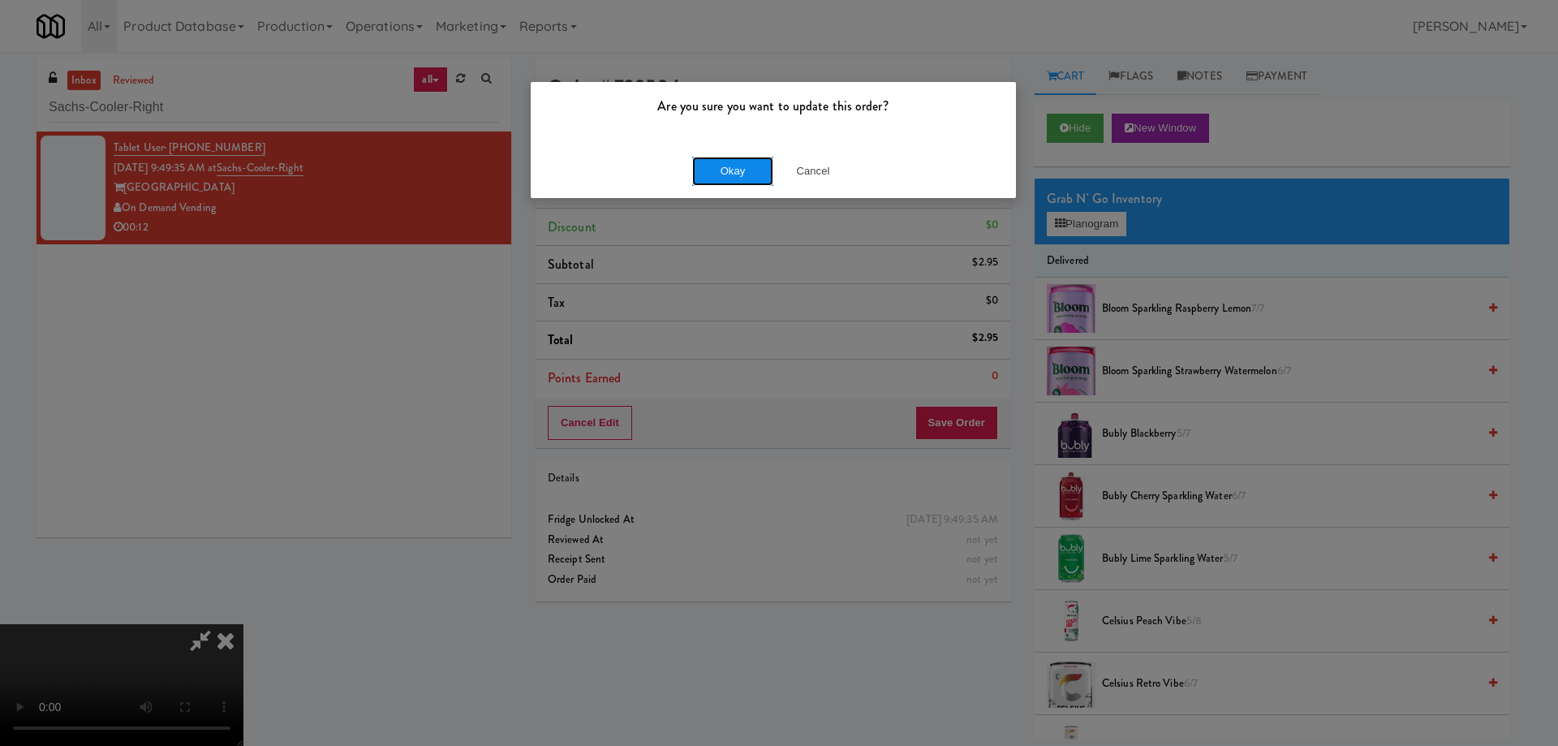
click at [731, 173] on button "Okay" at bounding box center [732, 171] width 81 height 29
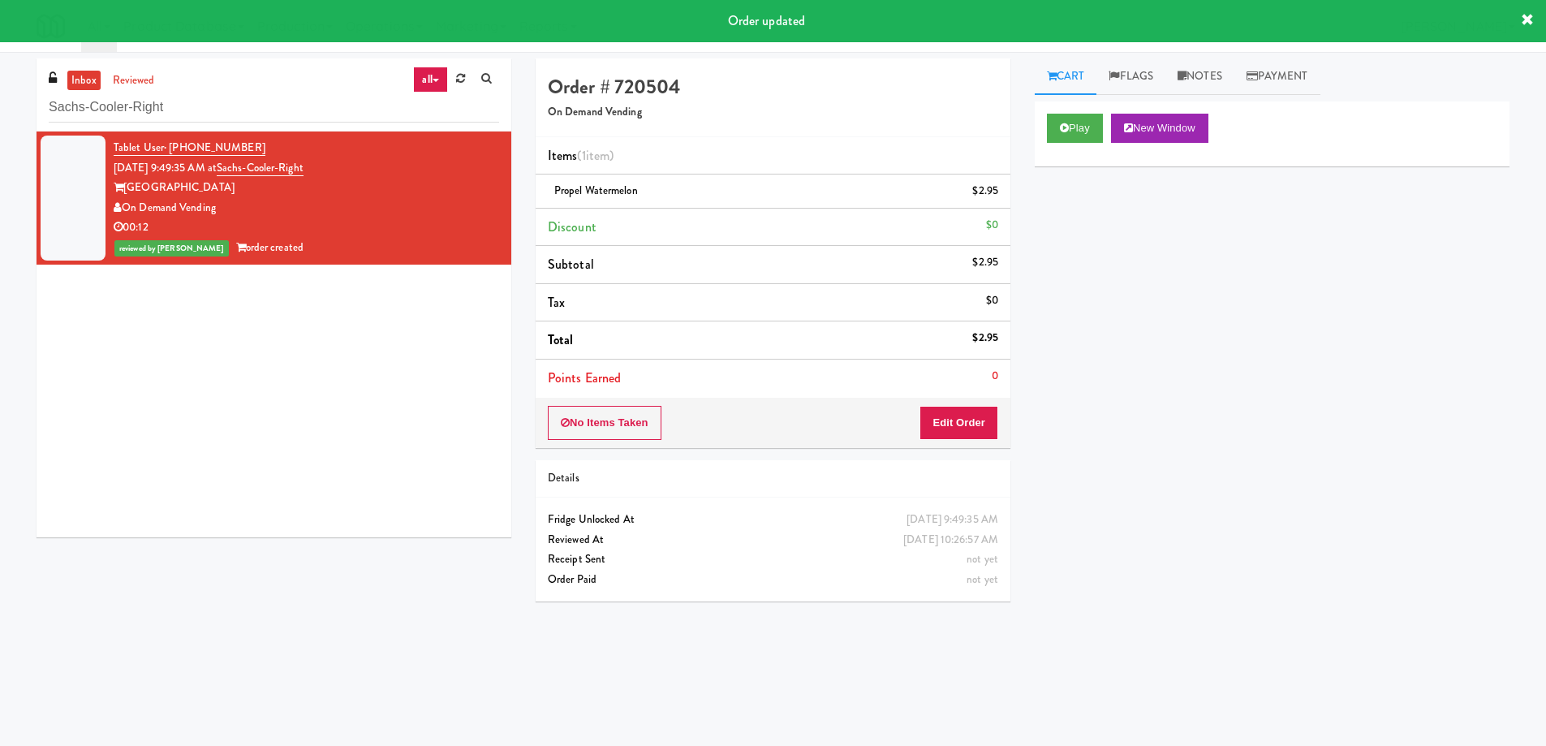
drag, startPoint x: 642, startPoint y: 190, endPoint x: 538, endPoint y: 191, distance: 103.9
click at [538, 191] on li "Propel Watermelon $2.95" at bounding box center [772, 191] width 475 height 34
copy span "Propel Watermelon"
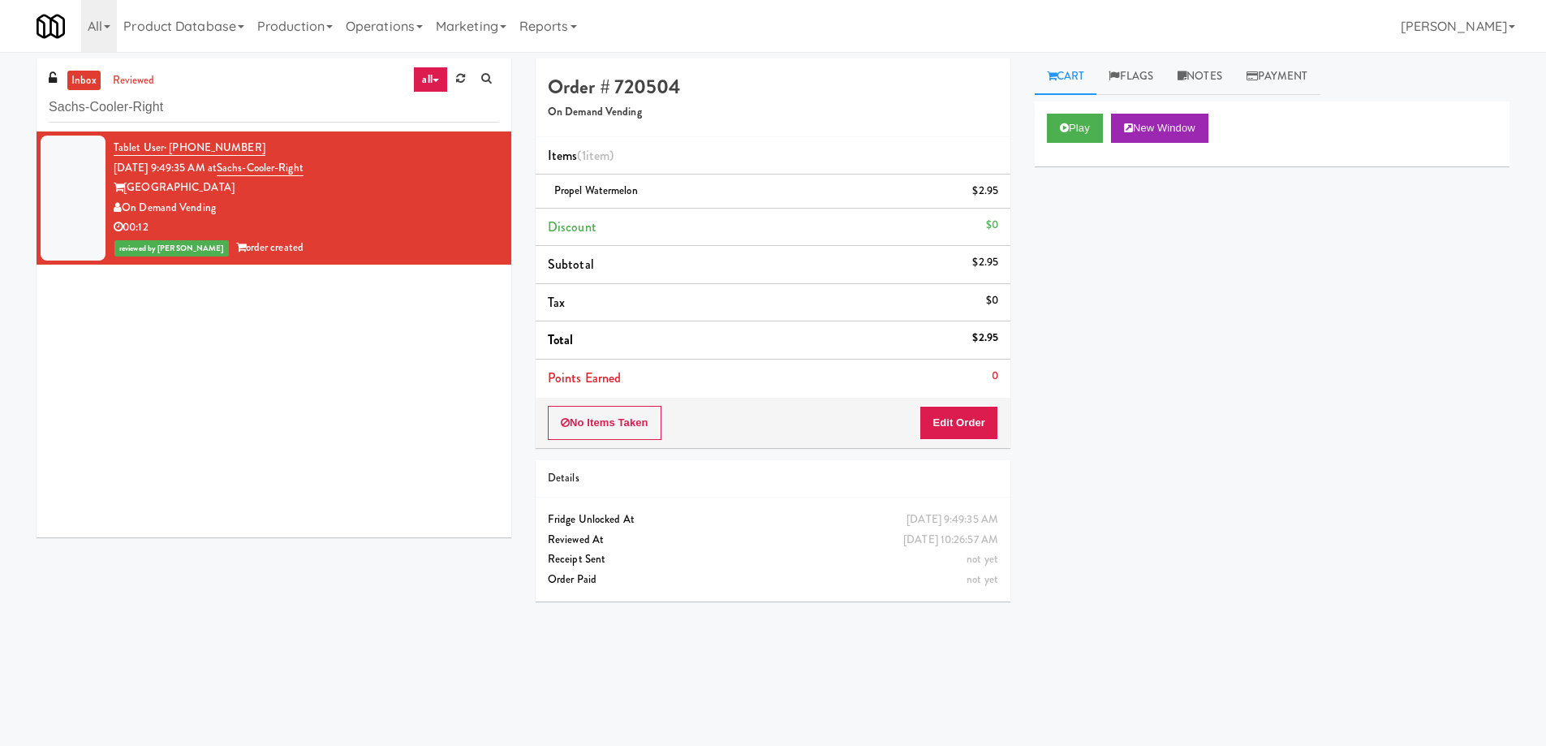
click at [409, 395] on div "Tablet User · (847) 707-9120 [DATE] 9:49:35 AM at Sachs-Cooler-Right Sachs Cent…" at bounding box center [274, 334] width 475 height 406
click at [338, 110] on input "Sachs-Cooler-Right" at bounding box center [274, 107] width 450 height 30
paste input "CC1 Snacks Cooler"
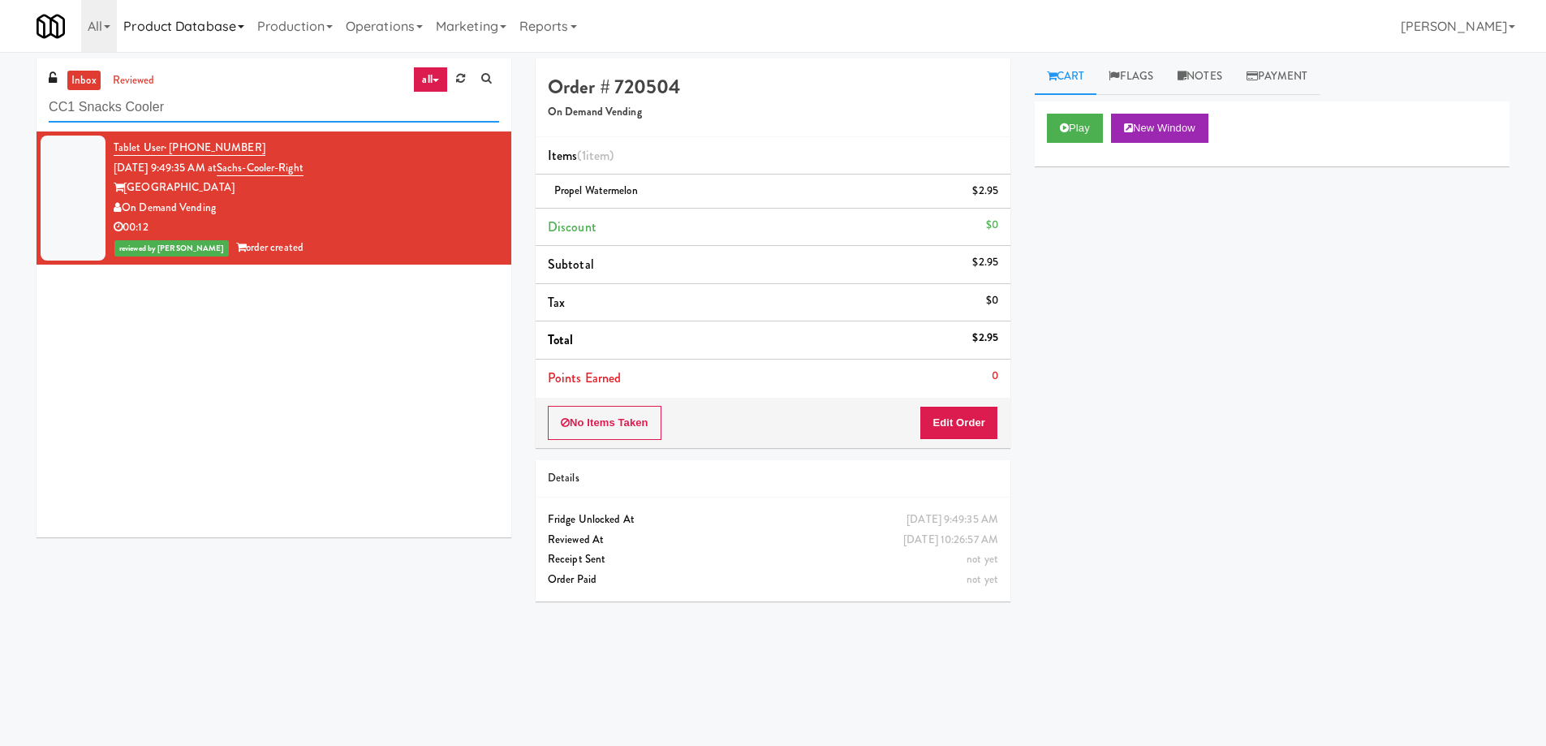
type input "CC1 Snacks Cooler"
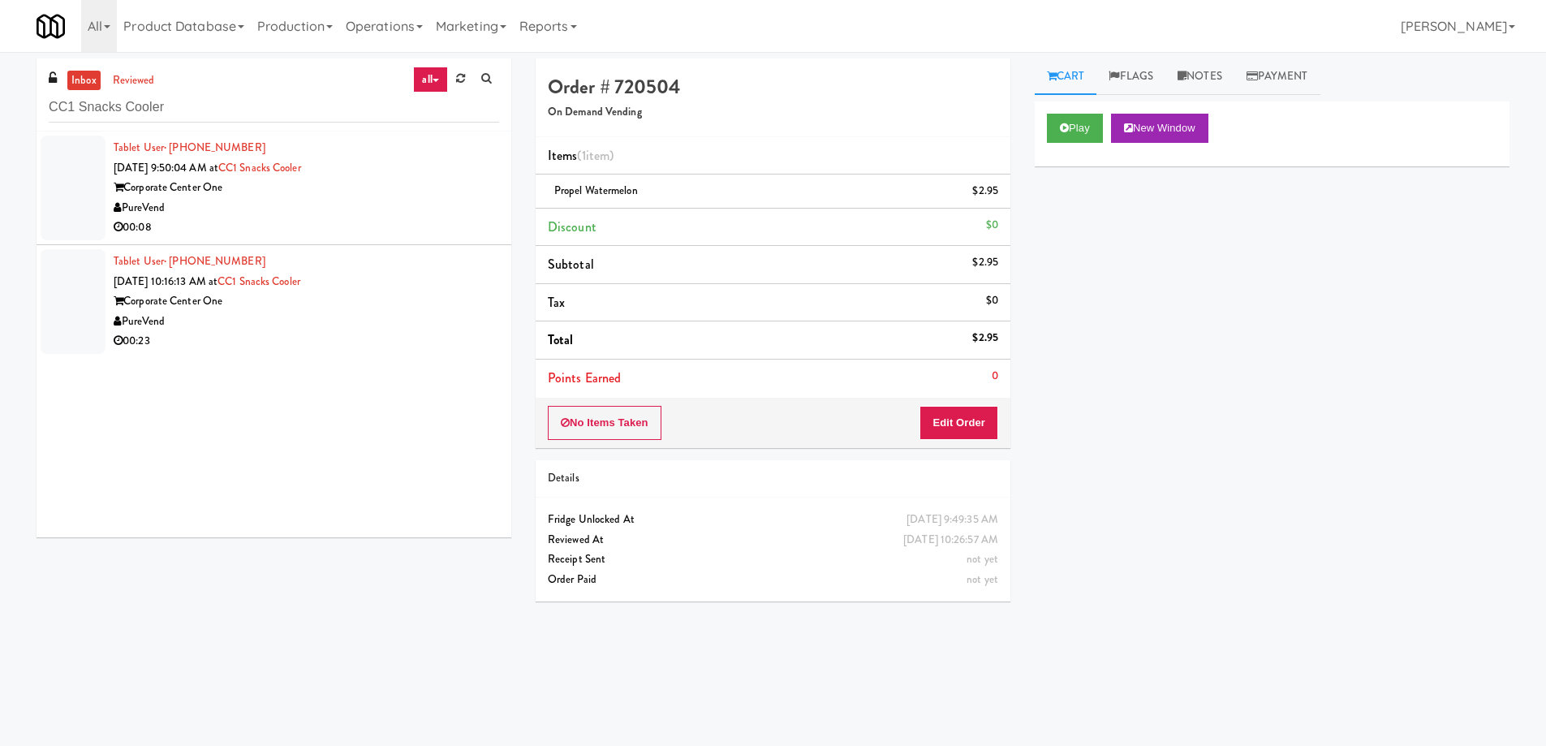
click at [462, 215] on div "PureVend" at bounding box center [306, 208] width 385 height 20
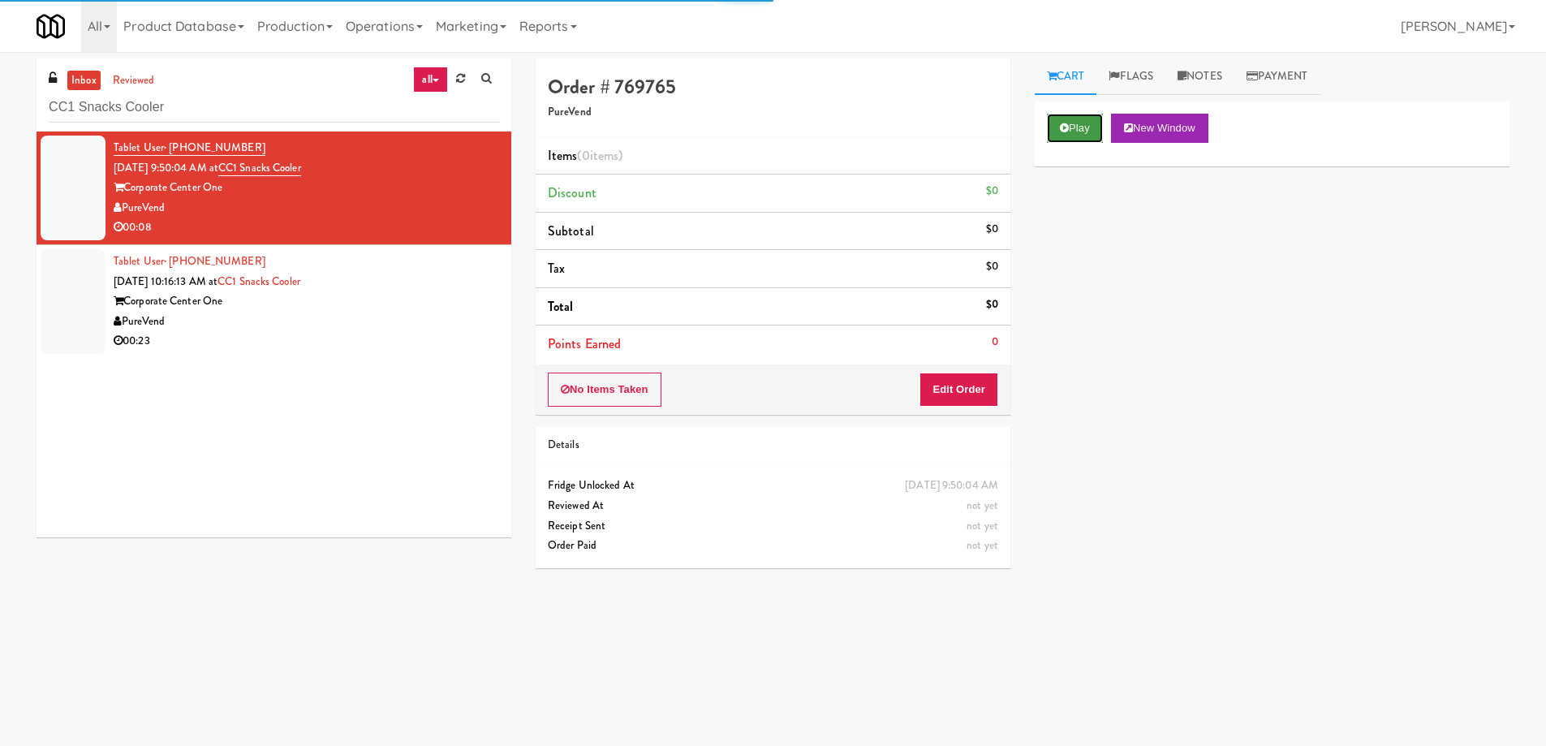
click at [1068, 129] on icon at bounding box center [1064, 128] width 9 height 11
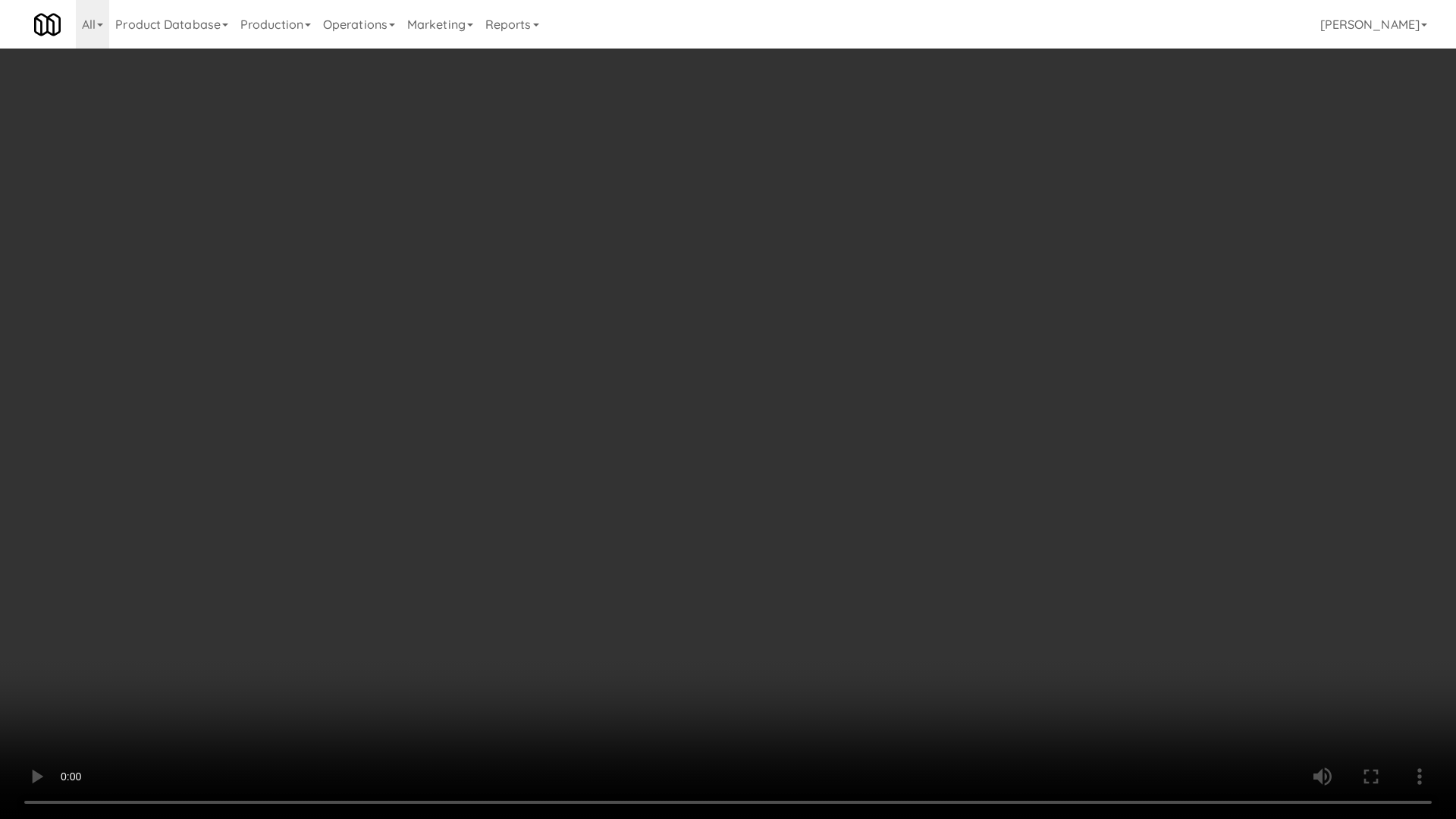
click at [746, 365] on video at bounding box center [728, 410] width 1456 height 819
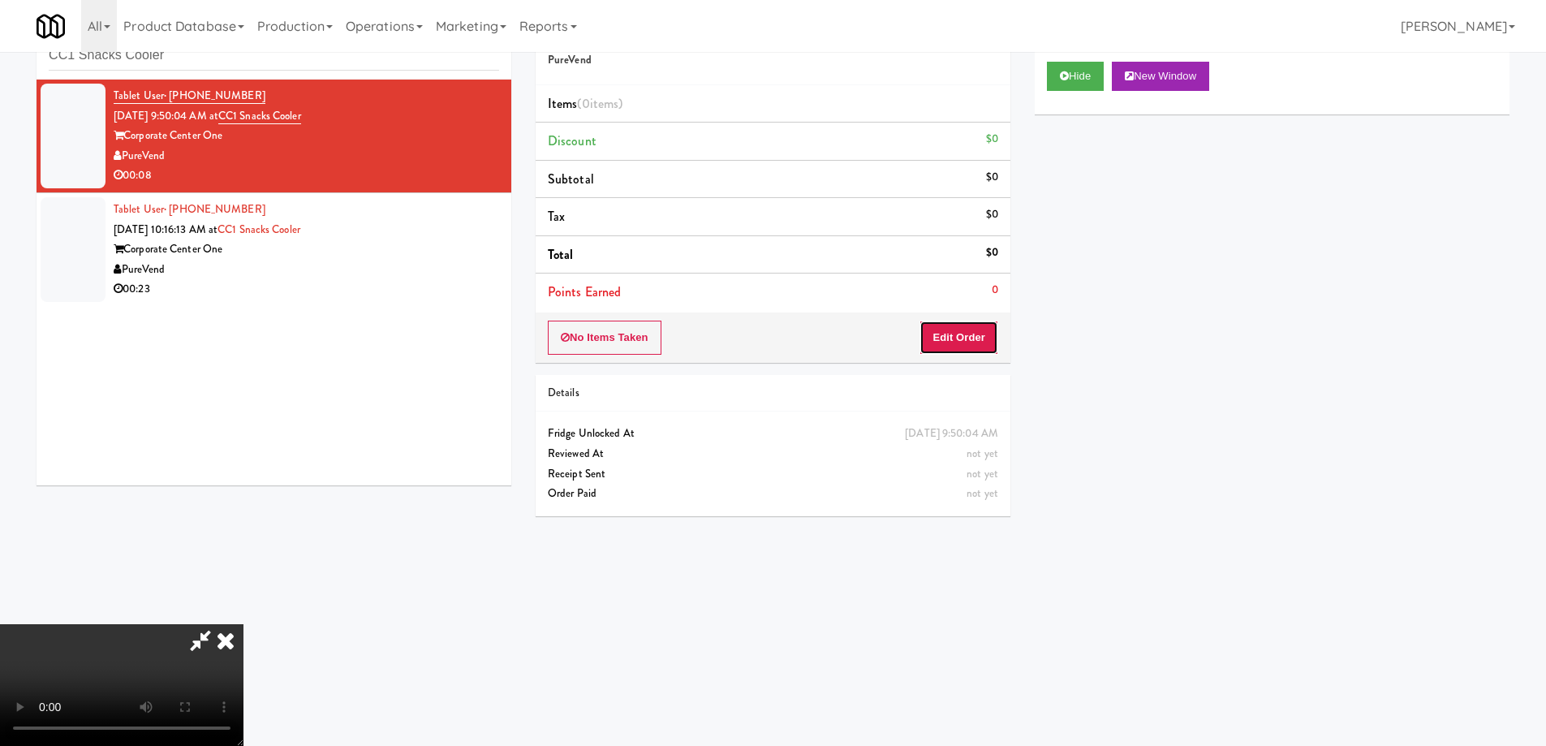
click at [980, 339] on button "Edit Order" at bounding box center [958, 337] width 79 height 34
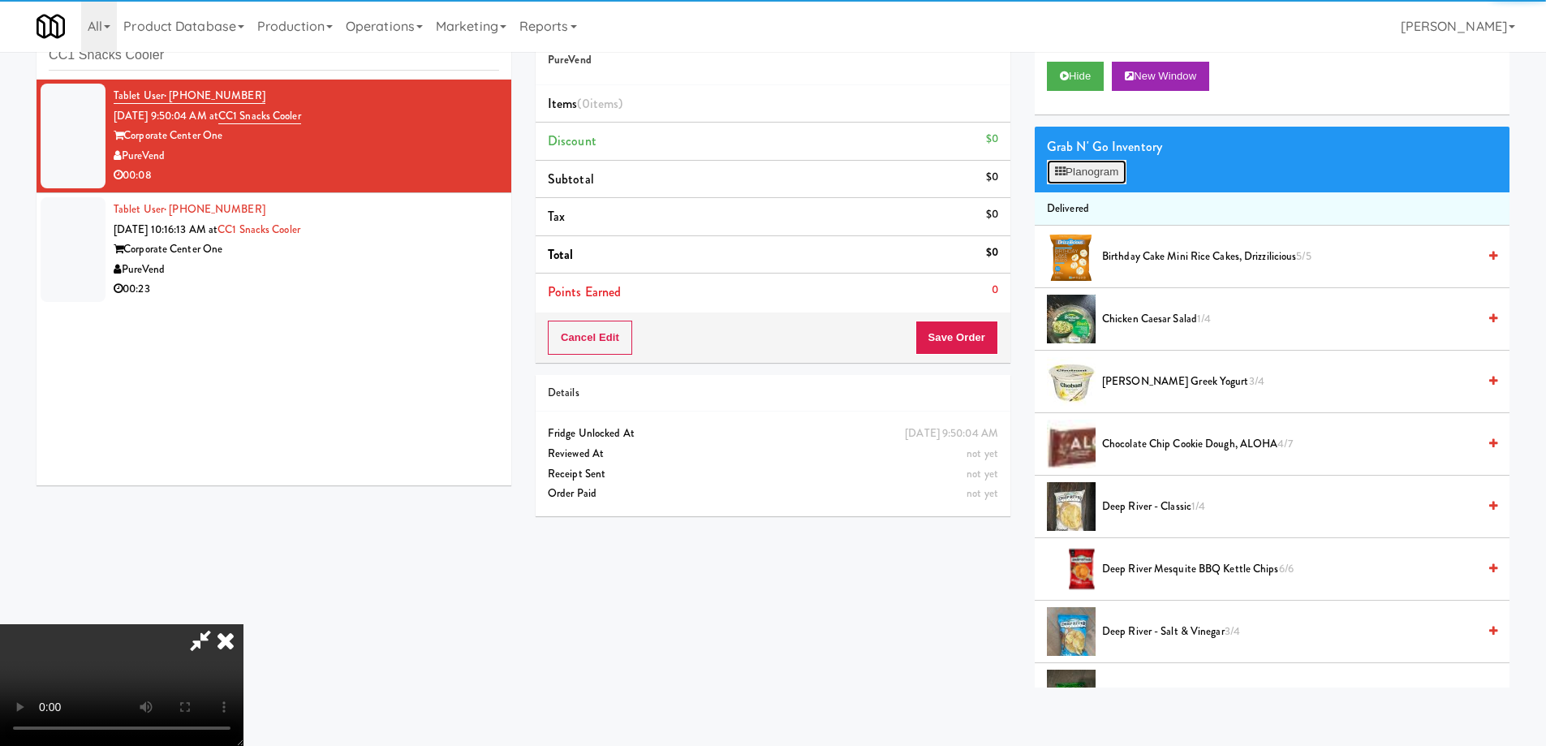
click at [1076, 177] on button "Planogram" at bounding box center [1087, 172] width 80 height 24
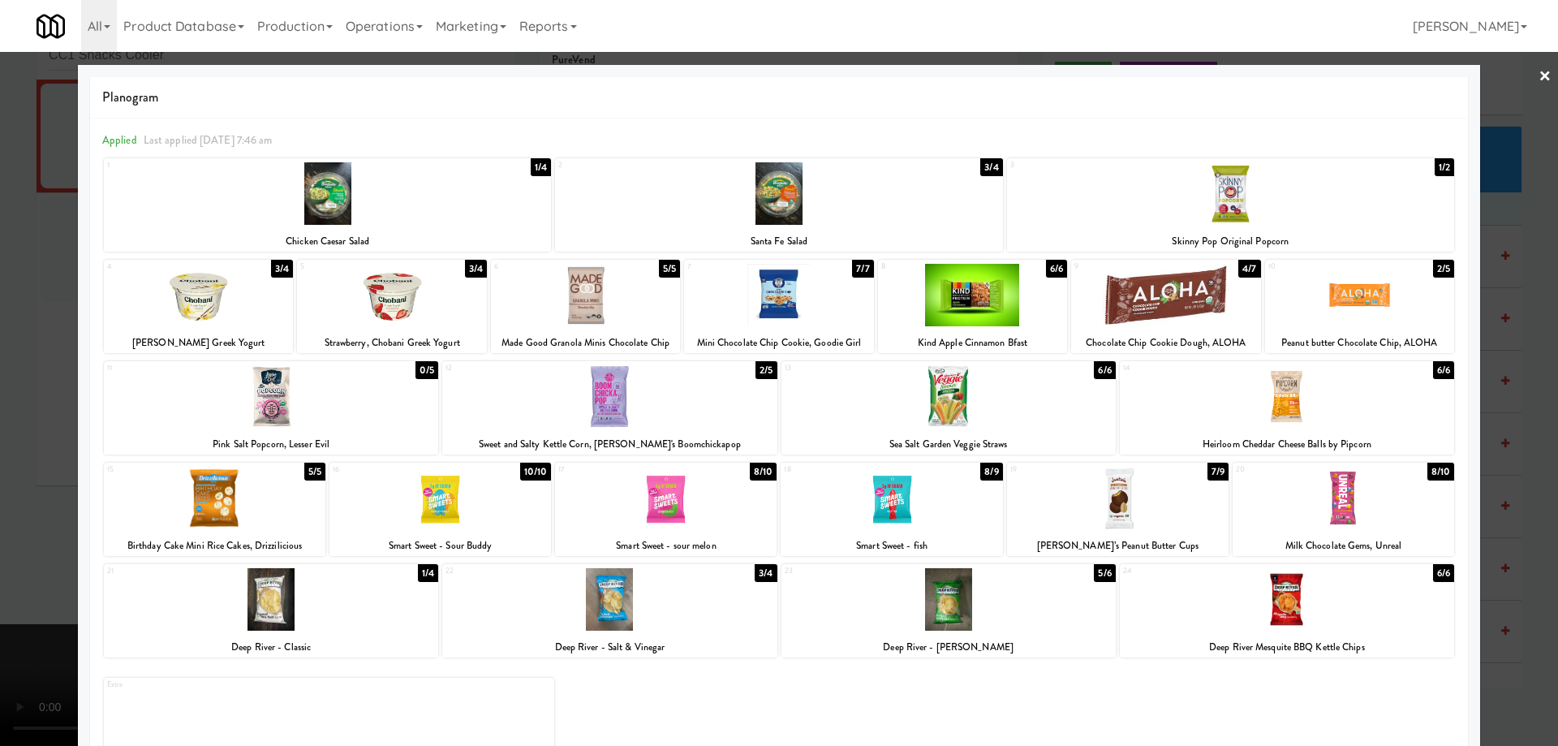
click at [988, 290] on div at bounding box center [972, 295] width 189 height 62
click at [1543, 76] on div at bounding box center [779, 373] width 1558 height 746
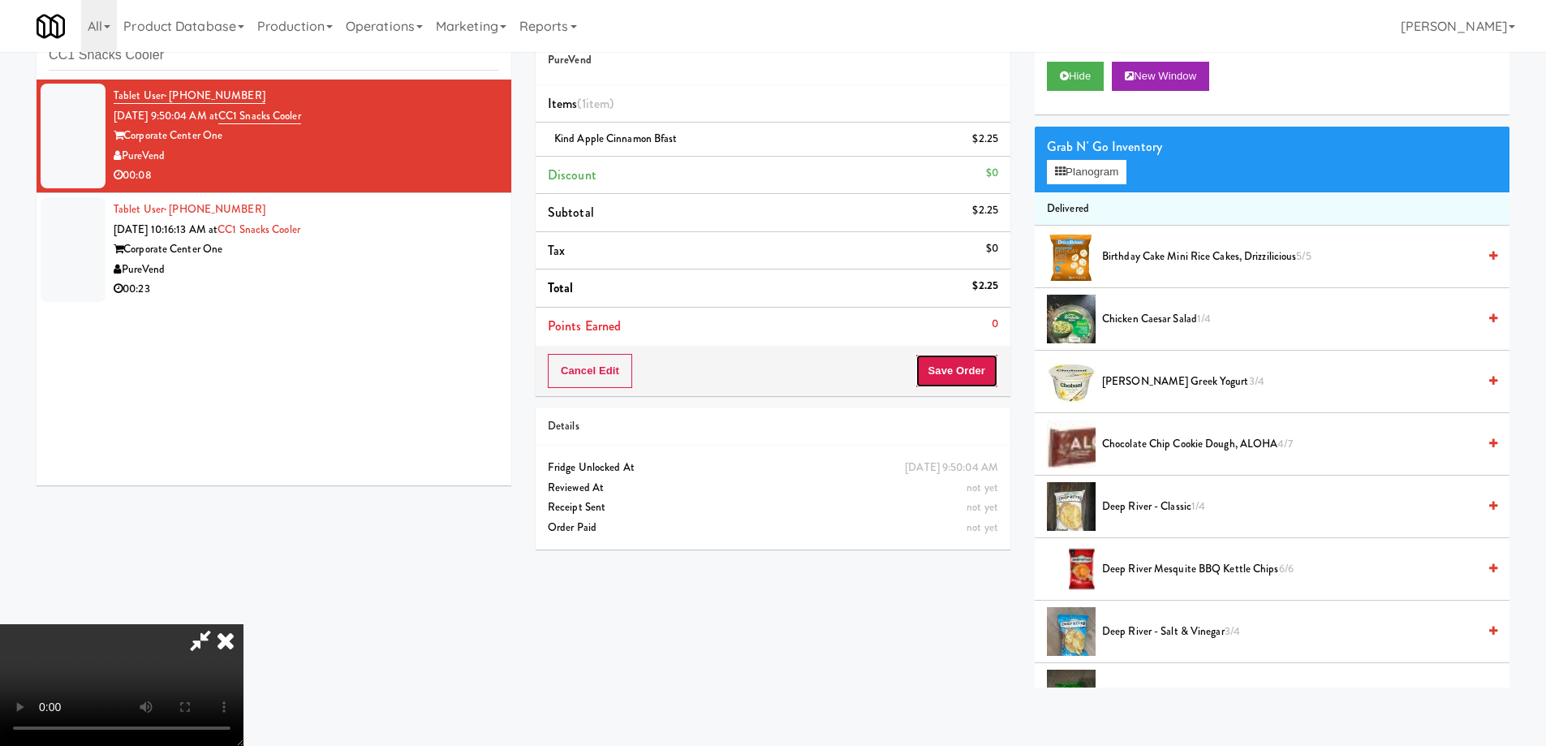
click at [949, 368] on button "Save Order" at bounding box center [956, 371] width 83 height 34
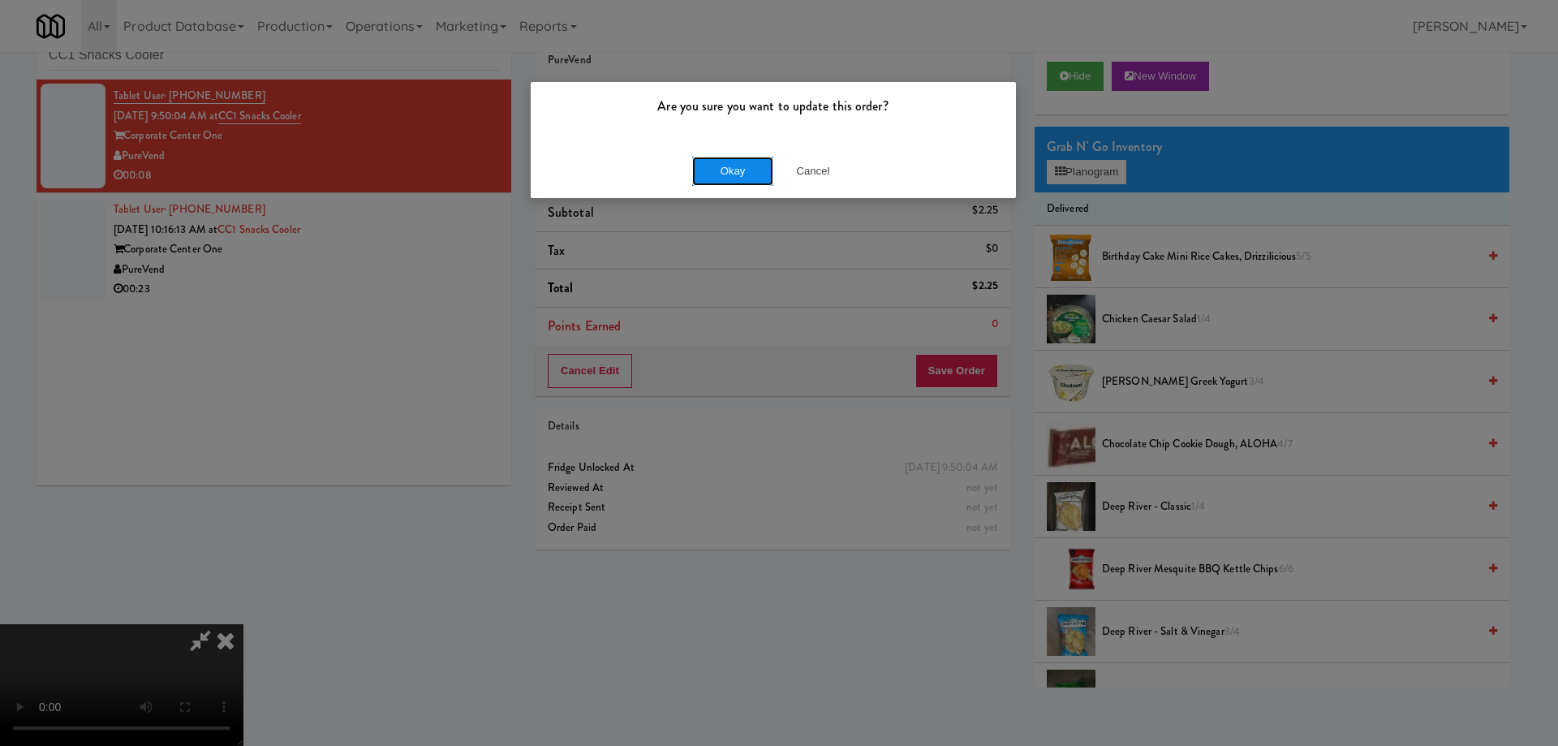
click at [733, 172] on button "Okay" at bounding box center [732, 171] width 81 height 29
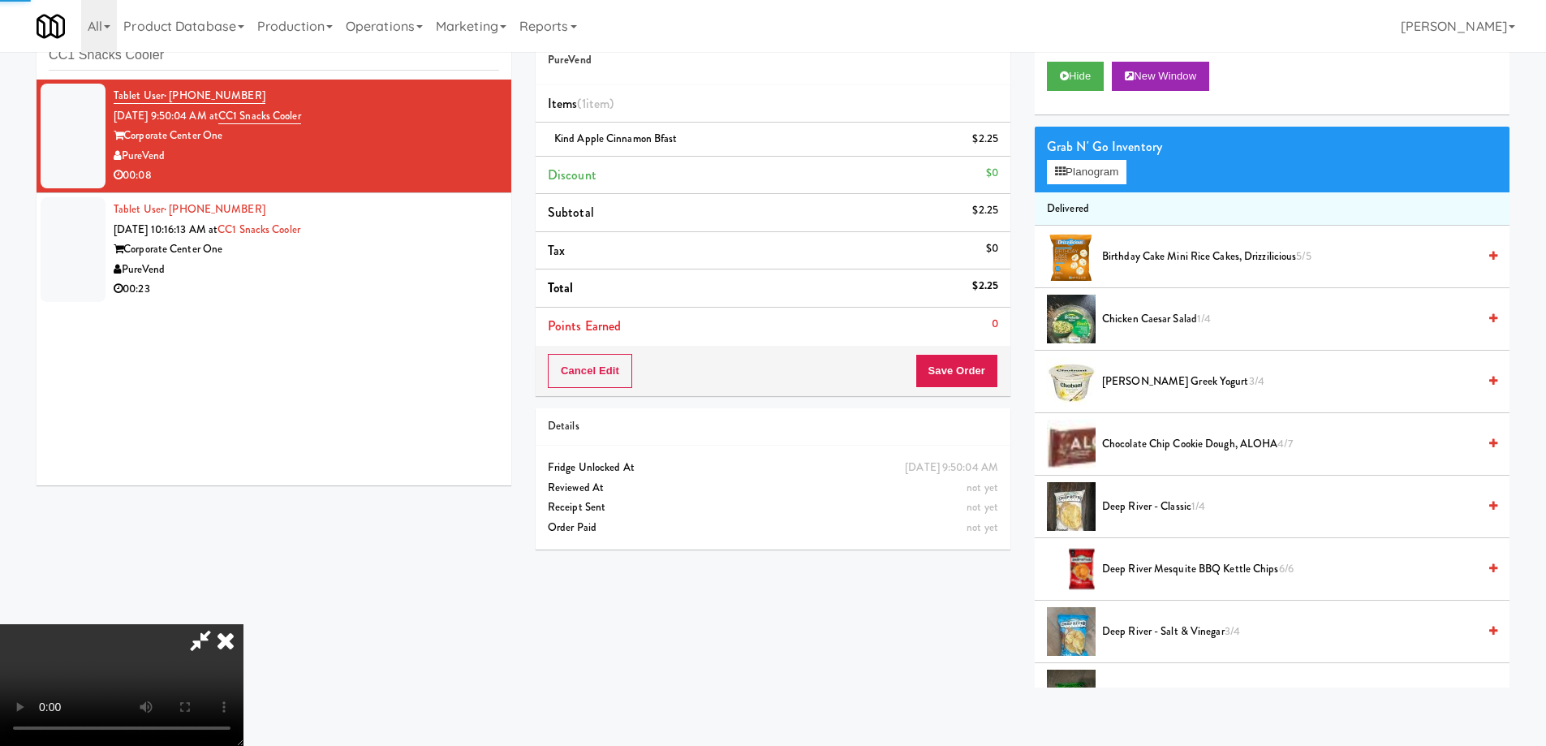
click at [243, 624] on icon at bounding box center [226, 640] width 36 height 32
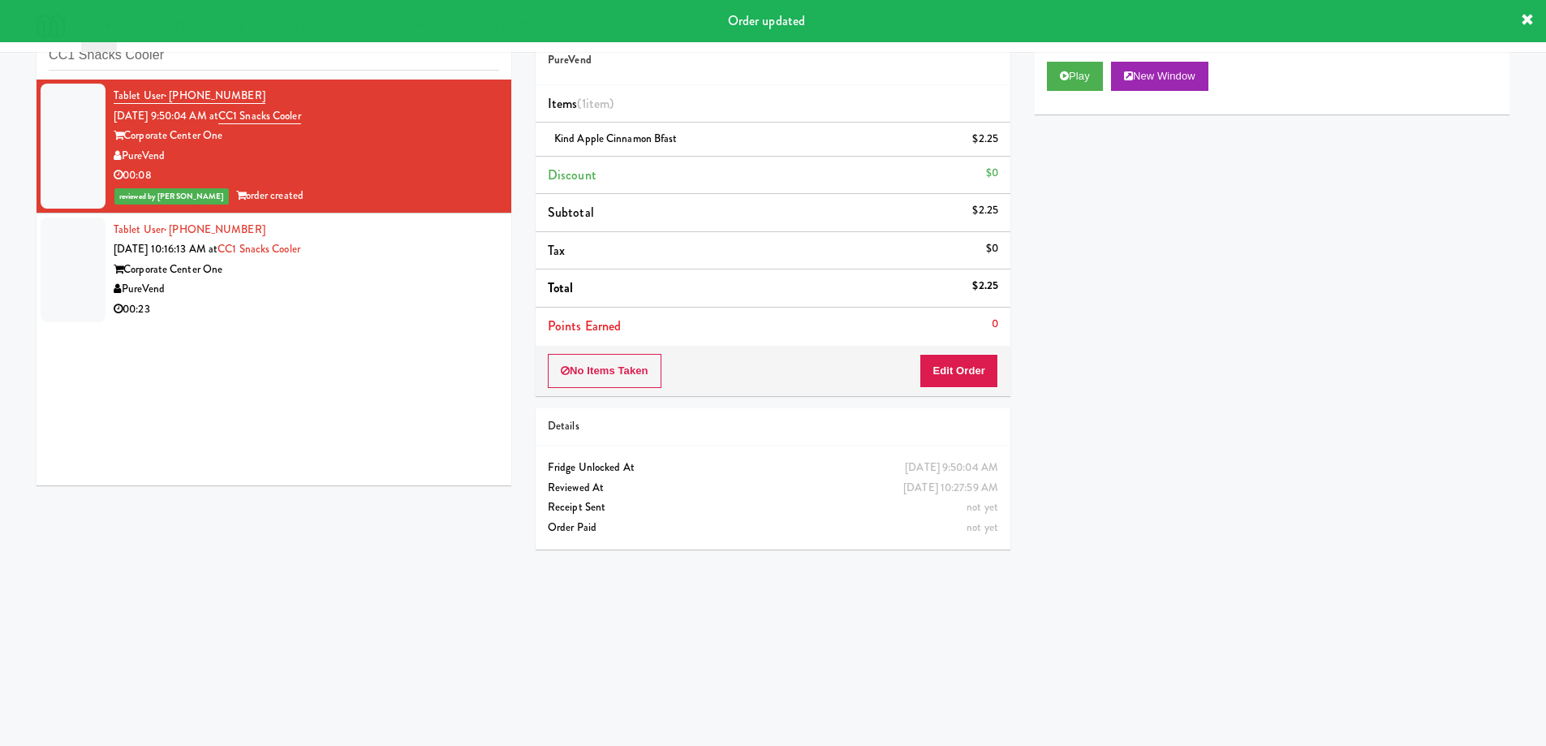
click at [411, 272] on div "Corporate Center One" at bounding box center [306, 270] width 385 height 20
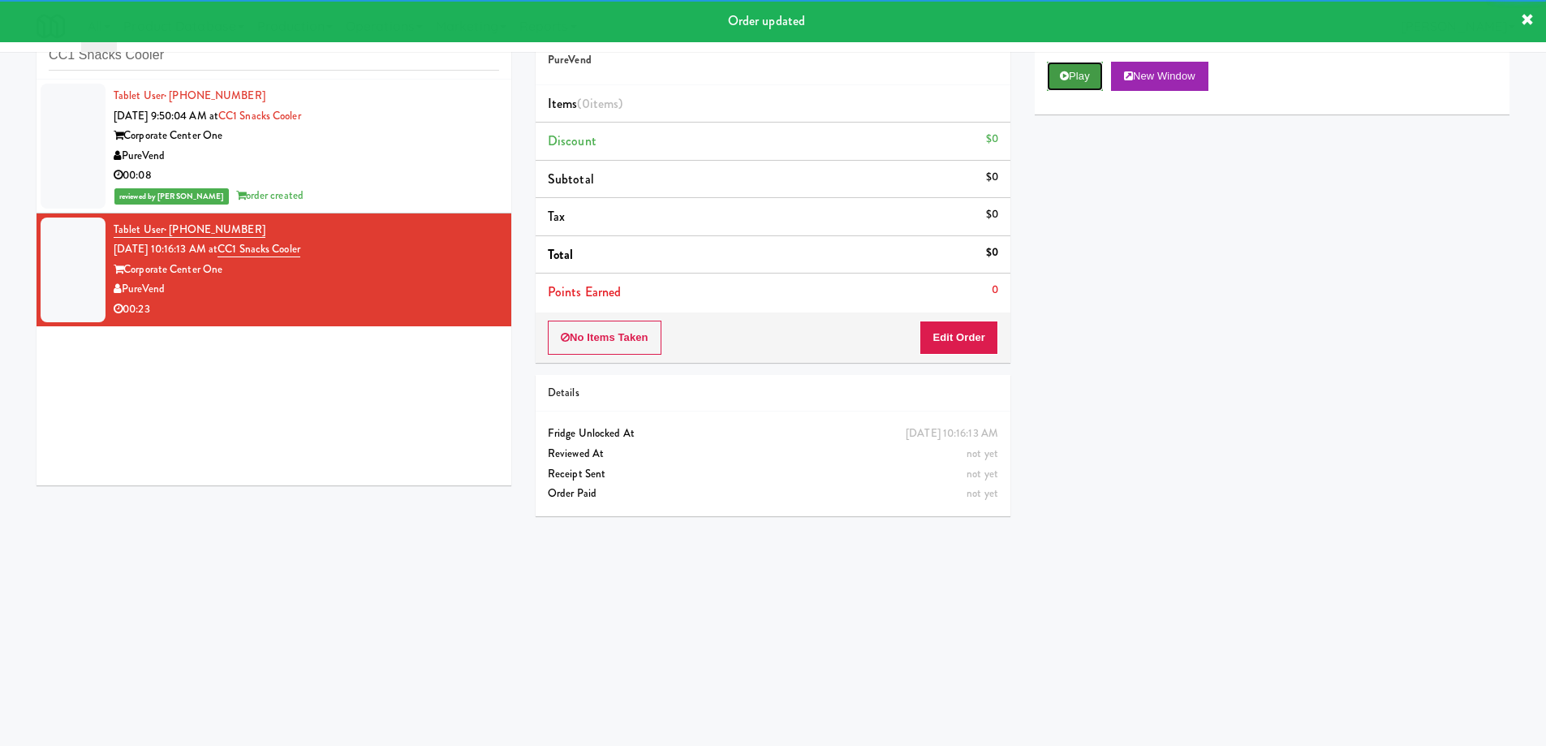
click at [1073, 67] on button "Play" at bounding box center [1075, 76] width 56 height 29
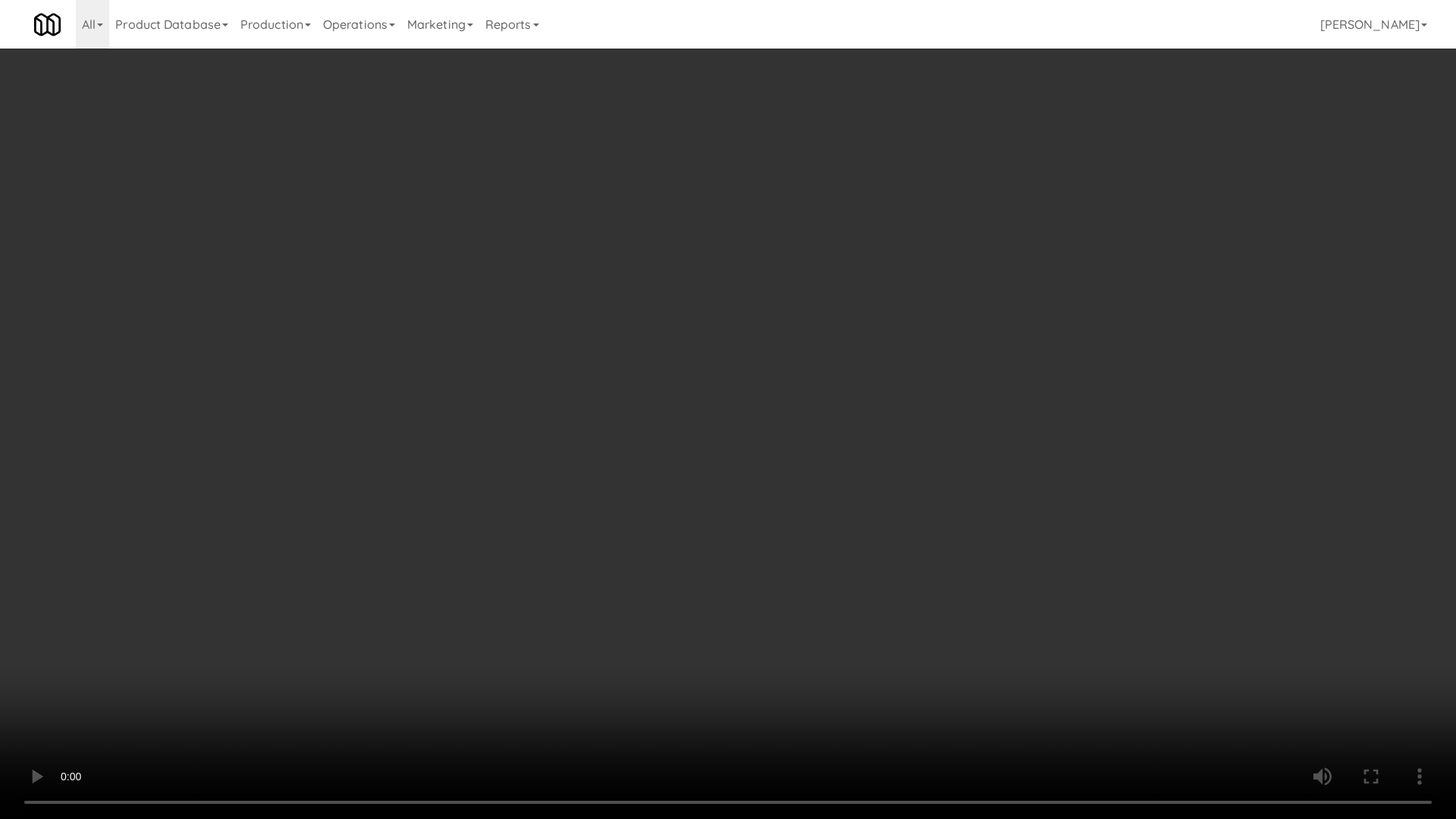
click at [934, 361] on video at bounding box center [728, 410] width 1456 height 819
click at [765, 341] on video at bounding box center [728, 410] width 1456 height 819
click at [689, 355] on video at bounding box center [728, 410] width 1456 height 819
click at [653, 477] on video at bounding box center [728, 410] width 1456 height 819
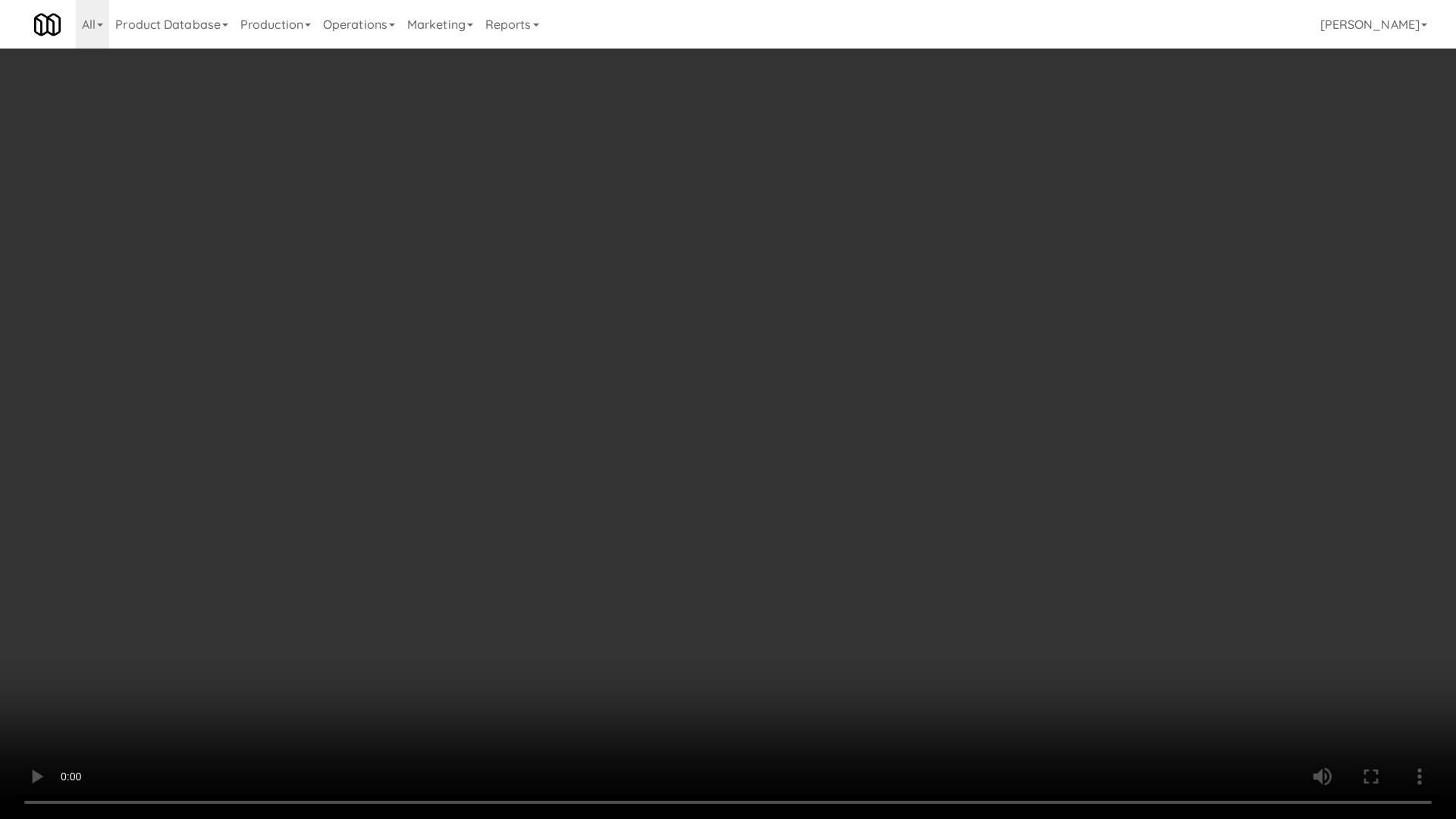
click at [580, 484] on video at bounding box center [728, 410] width 1456 height 819
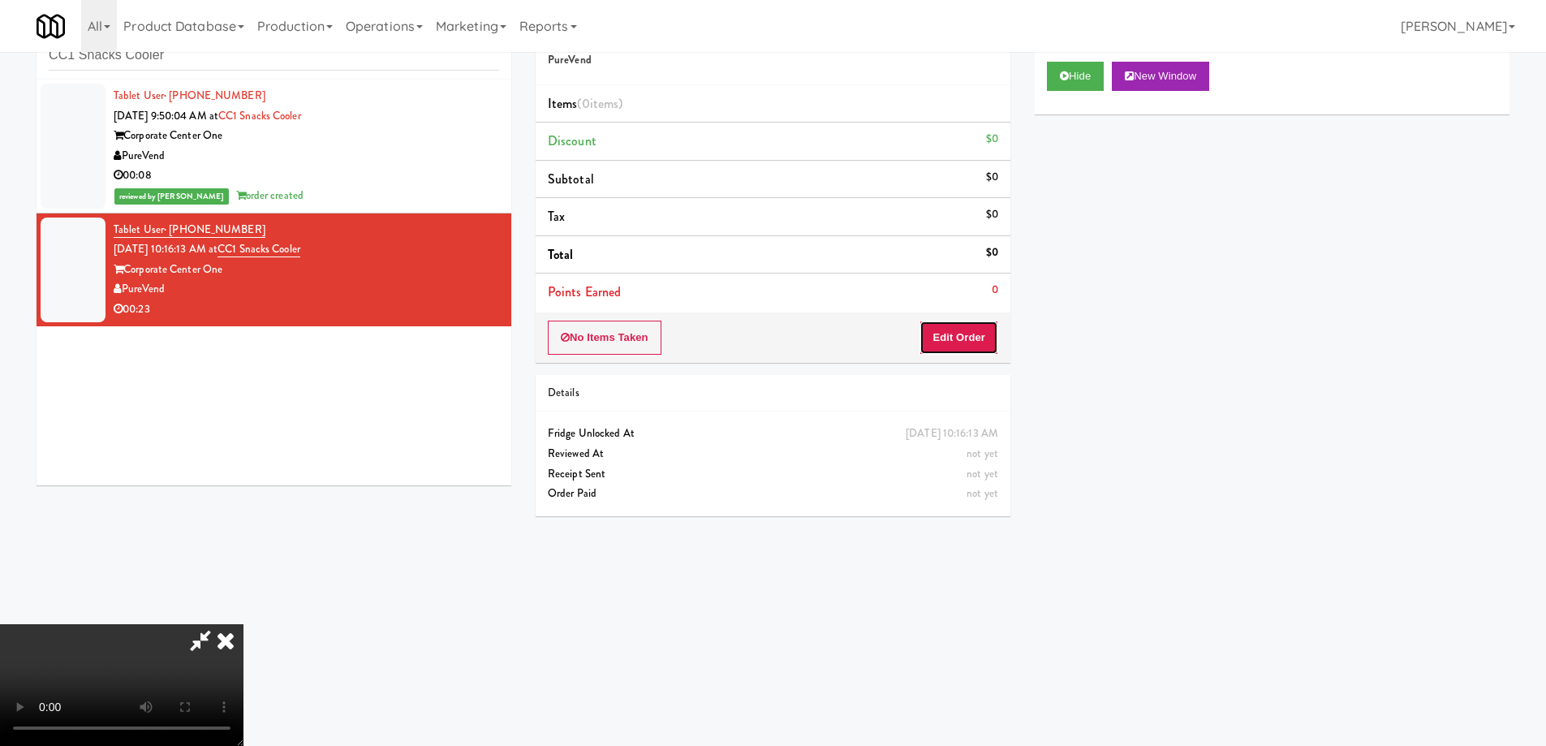
click at [975, 349] on button "Edit Order" at bounding box center [958, 337] width 79 height 34
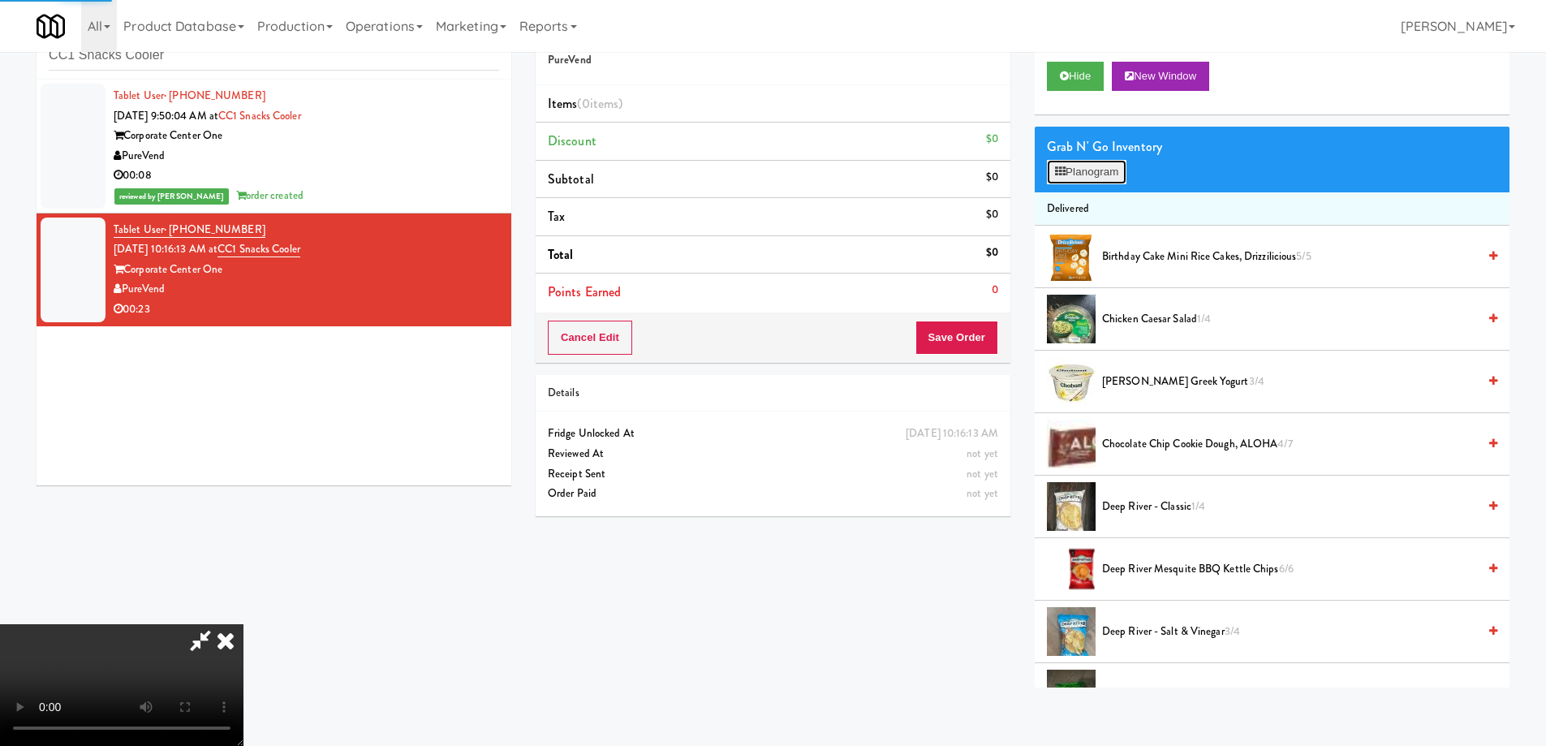
click at [1082, 164] on button "Planogram" at bounding box center [1087, 172] width 80 height 24
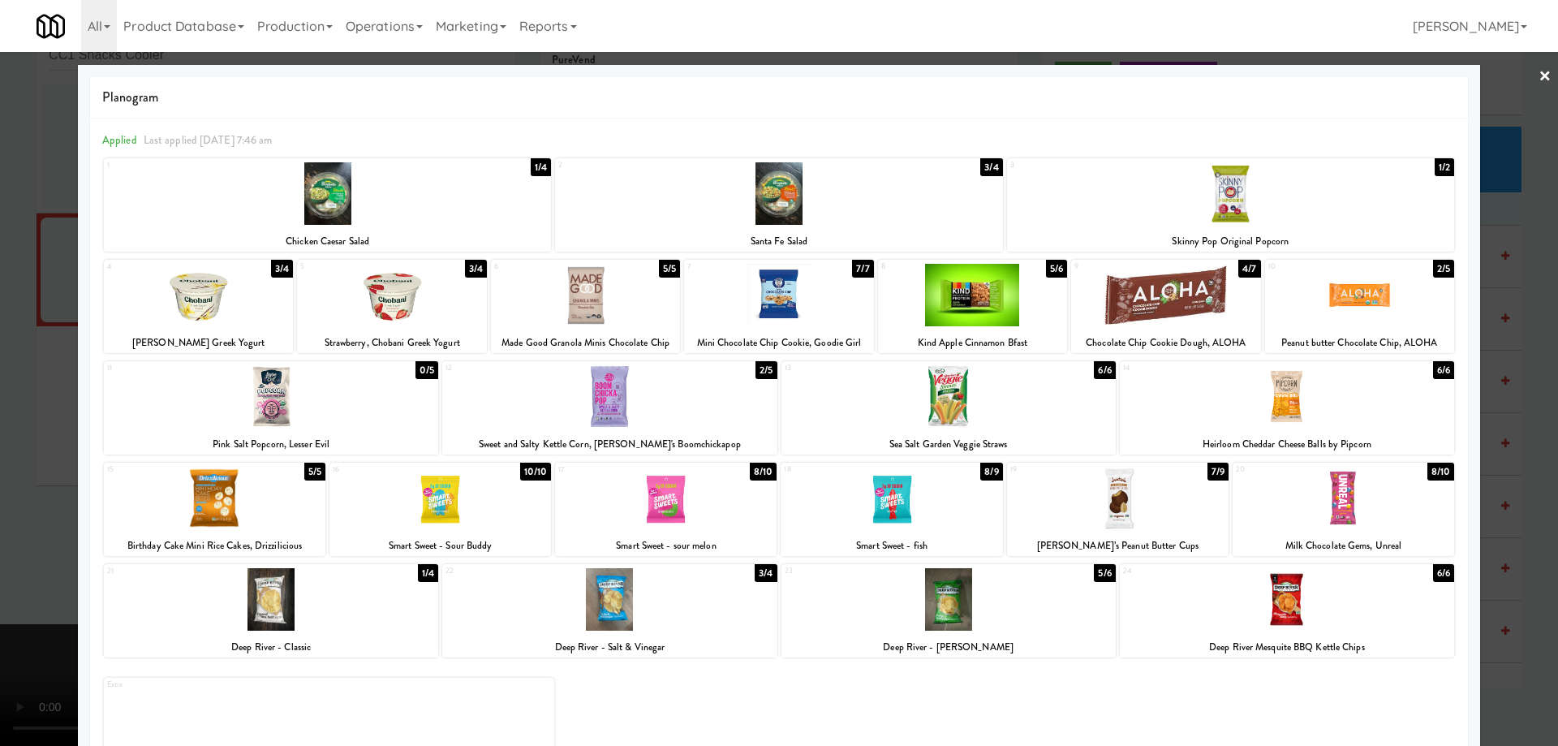
click at [867, 204] on div at bounding box center [778, 193] width 447 height 62
click at [1538, 83] on link "×" at bounding box center [1544, 77] width 13 height 50
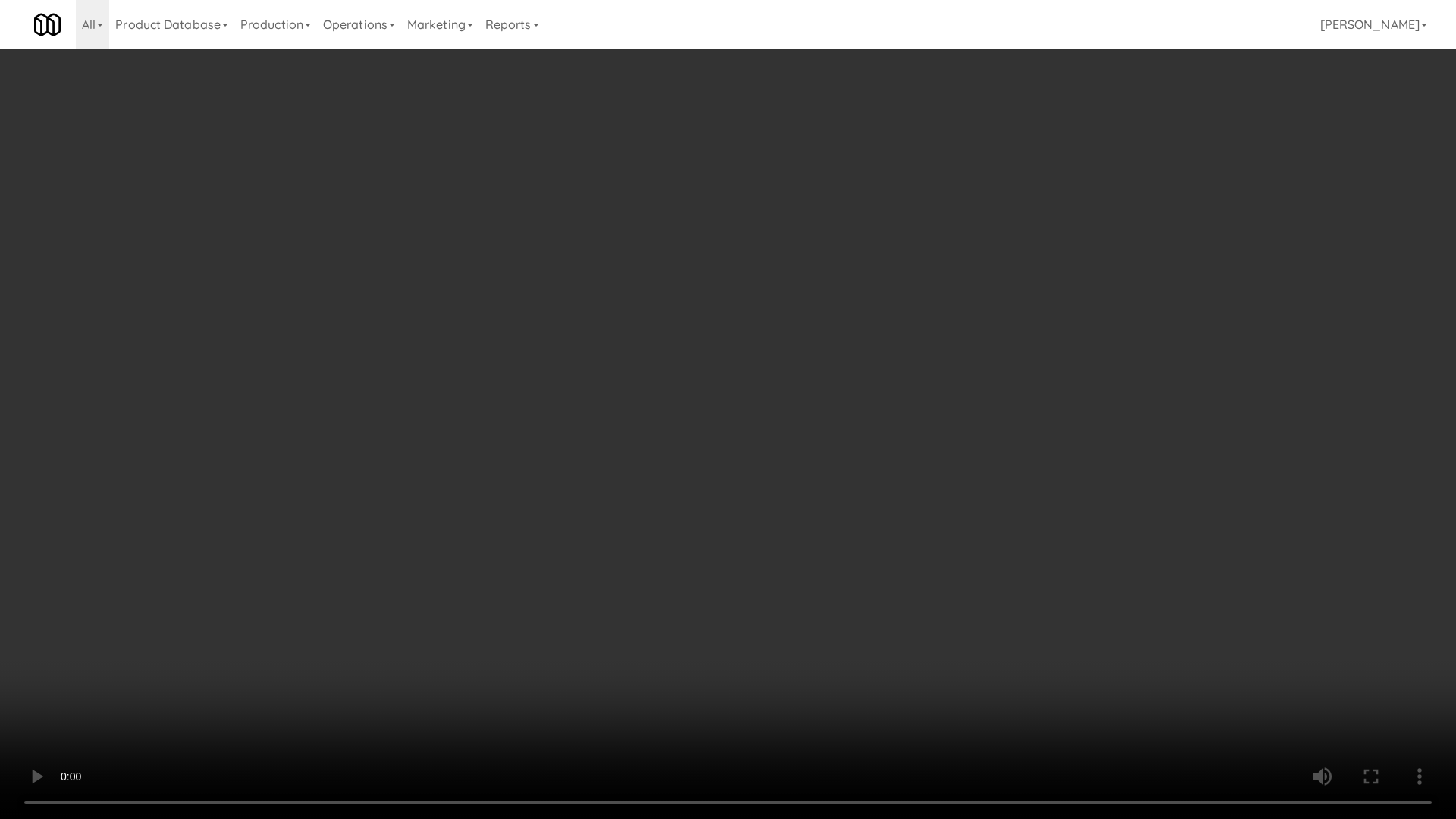
click at [698, 477] on video at bounding box center [728, 410] width 1456 height 819
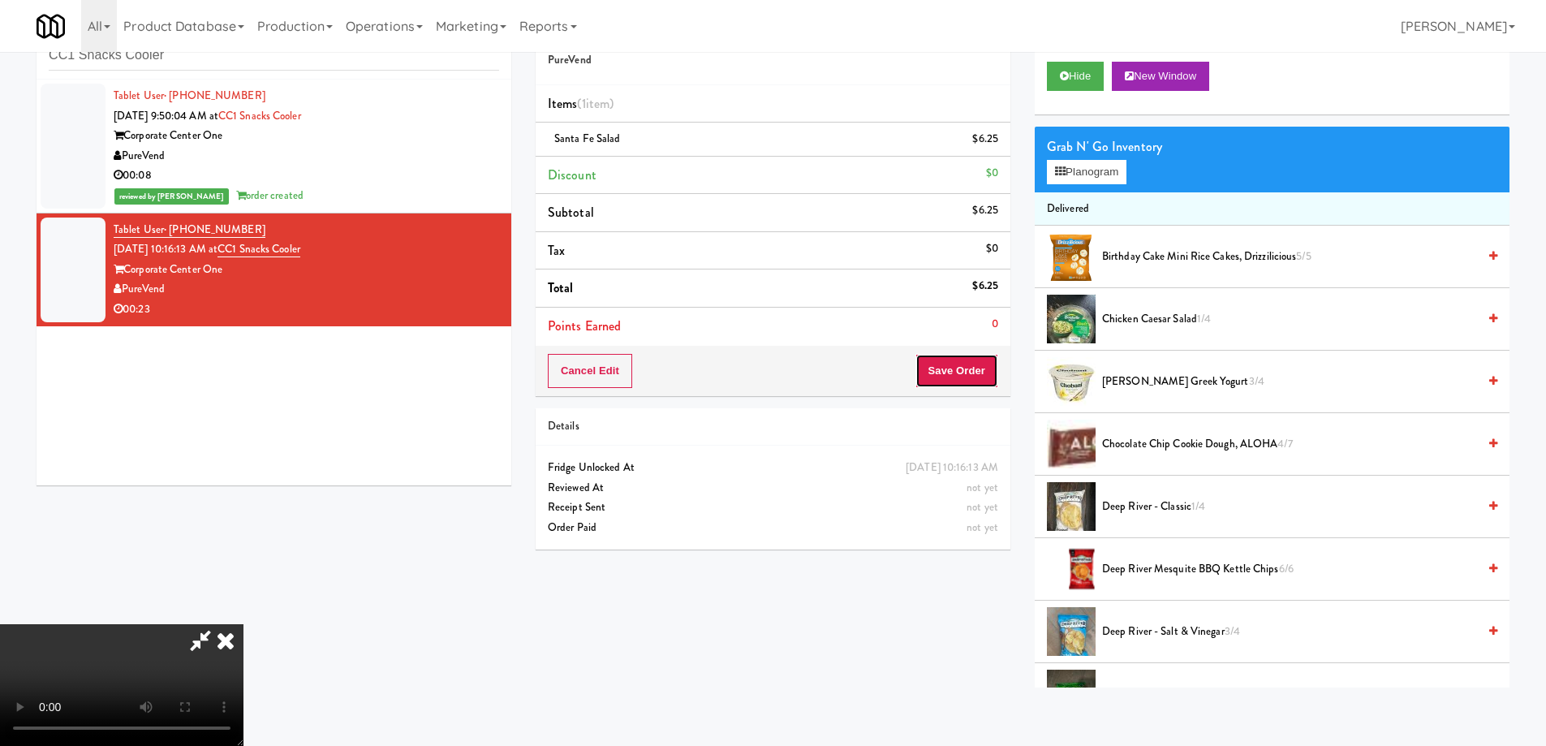
click at [971, 363] on button "Save Order" at bounding box center [956, 371] width 83 height 34
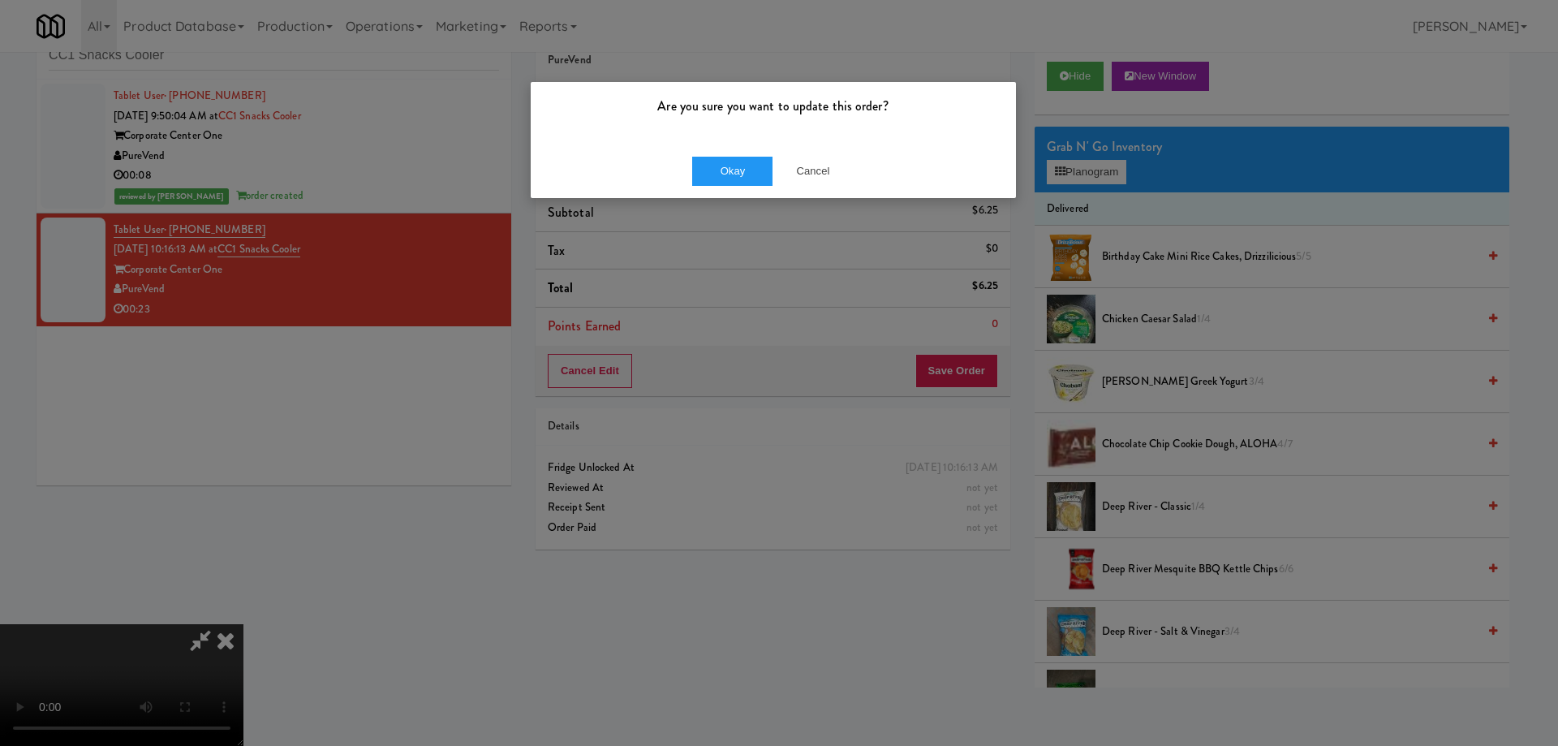
click at [746, 155] on div "Okay Cancel" at bounding box center [773, 171] width 485 height 54
click at [743, 174] on button "Okay" at bounding box center [732, 171] width 81 height 29
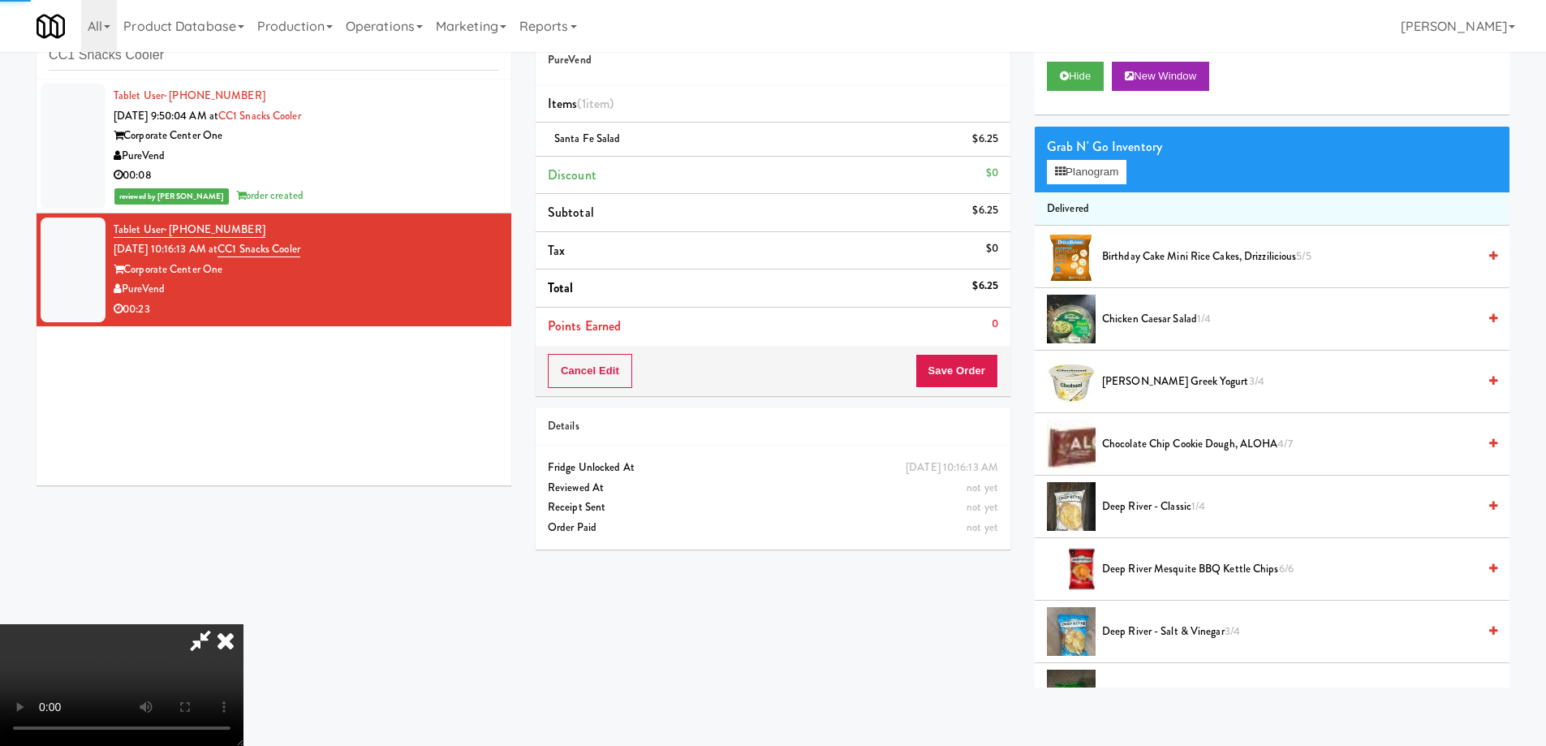
click at [243, 624] on icon at bounding box center [226, 640] width 36 height 32
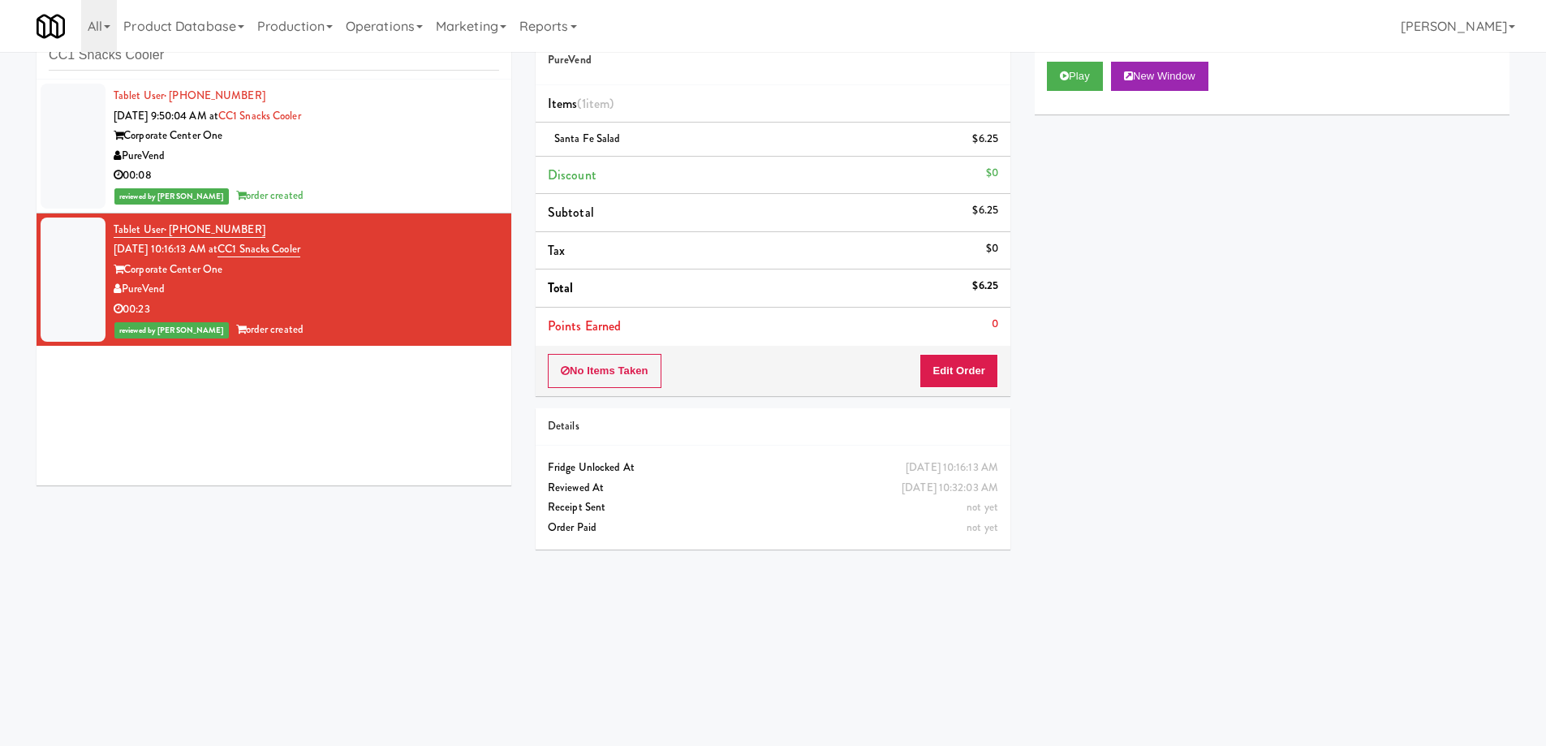
click at [434, 180] on div "00:08" at bounding box center [306, 176] width 385 height 20
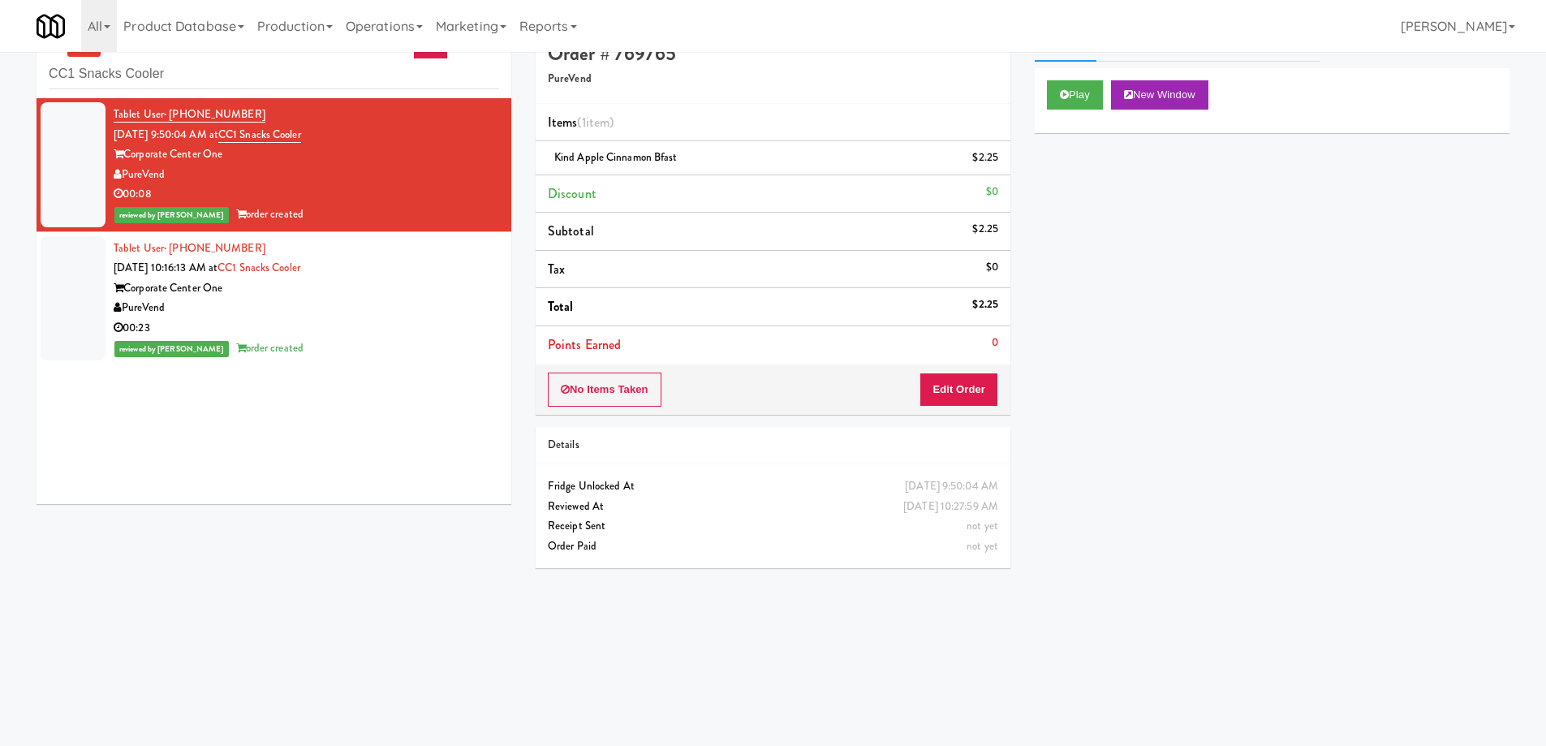
scroll to position [52, 0]
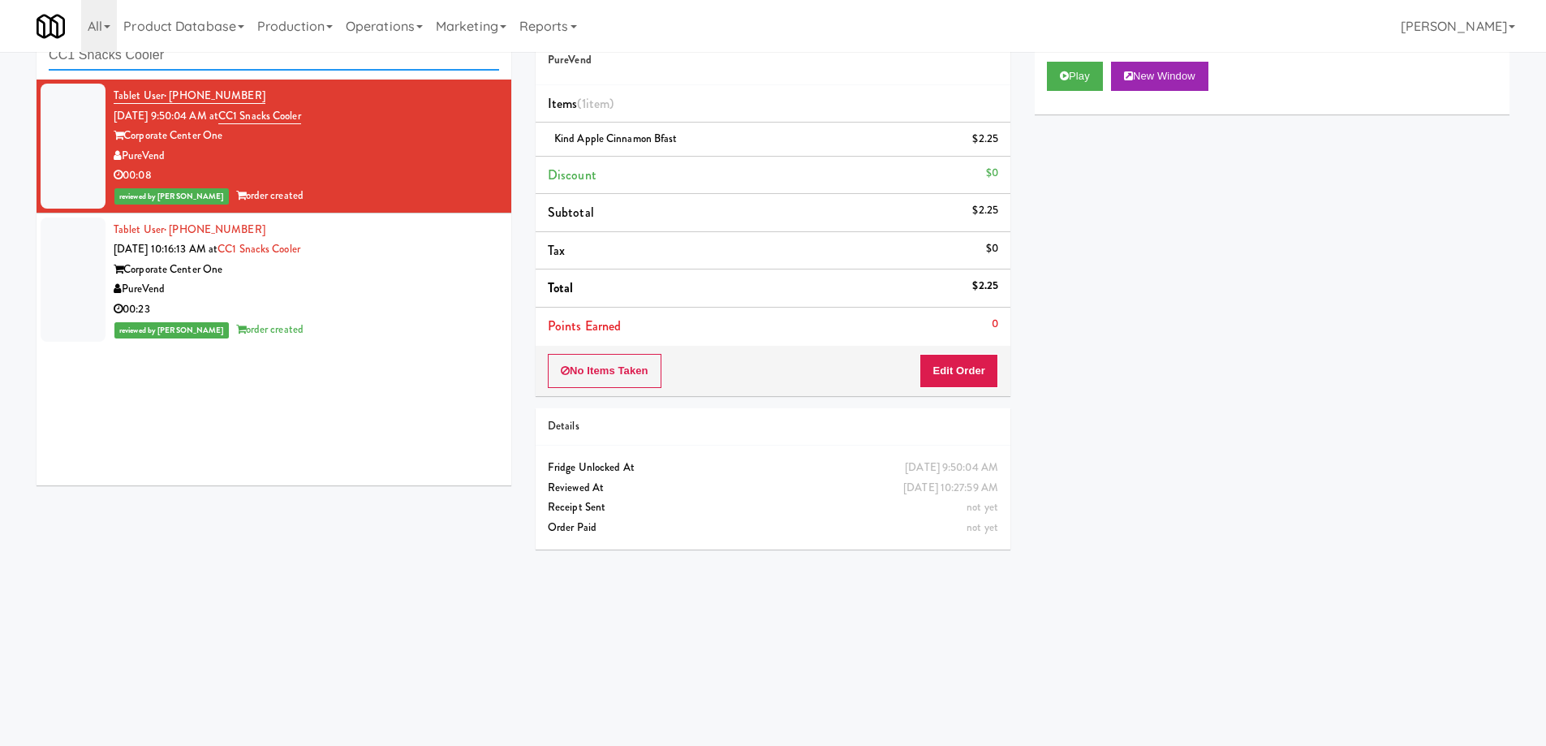
click at [213, 58] on input "CC1 Snacks Cooler" at bounding box center [274, 56] width 450 height 30
paste input "Southerly - Combo"
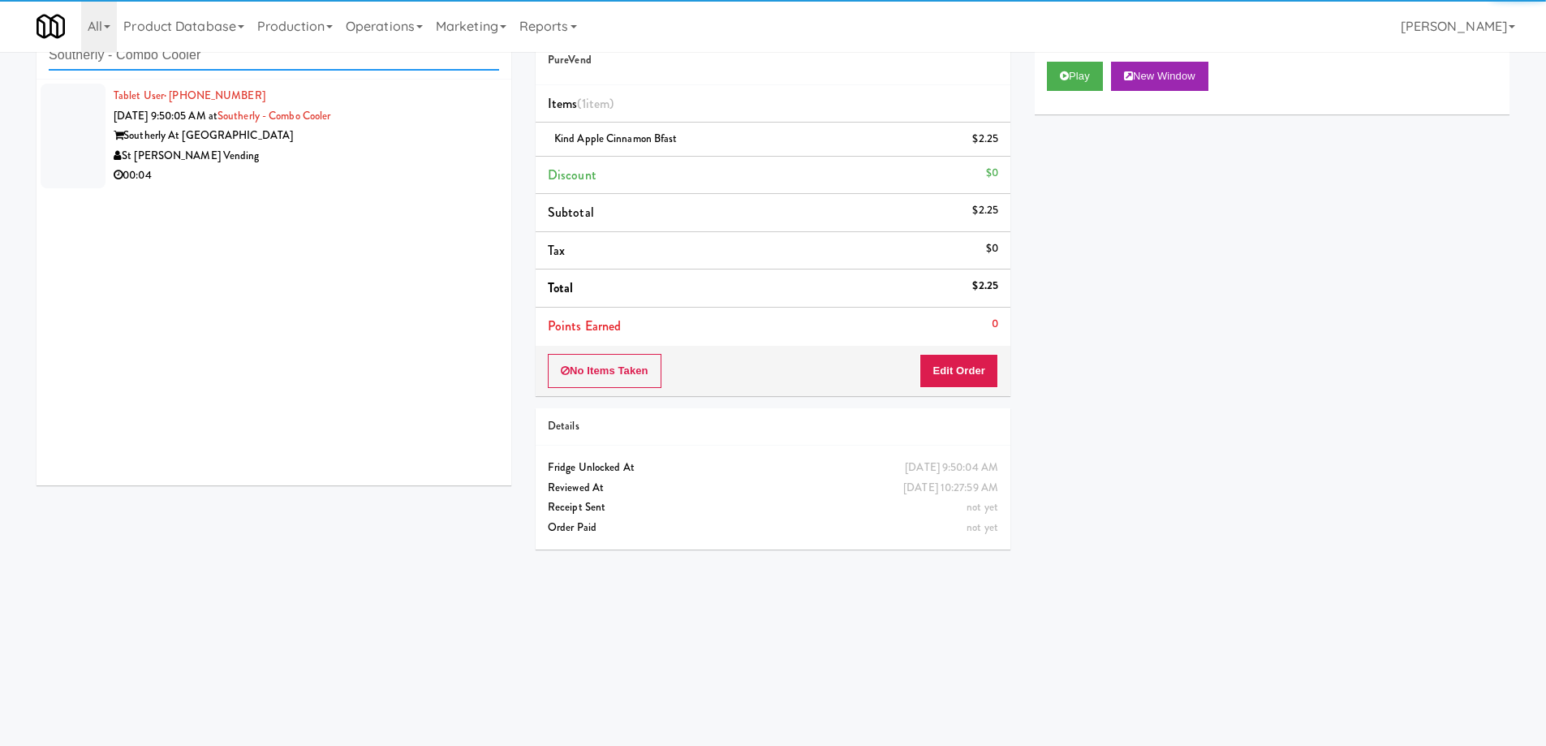
type input "Southerly - Combo Cooler"
click at [347, 170] on div "00:04" at bounding box center [306, 176] width 385 height 20
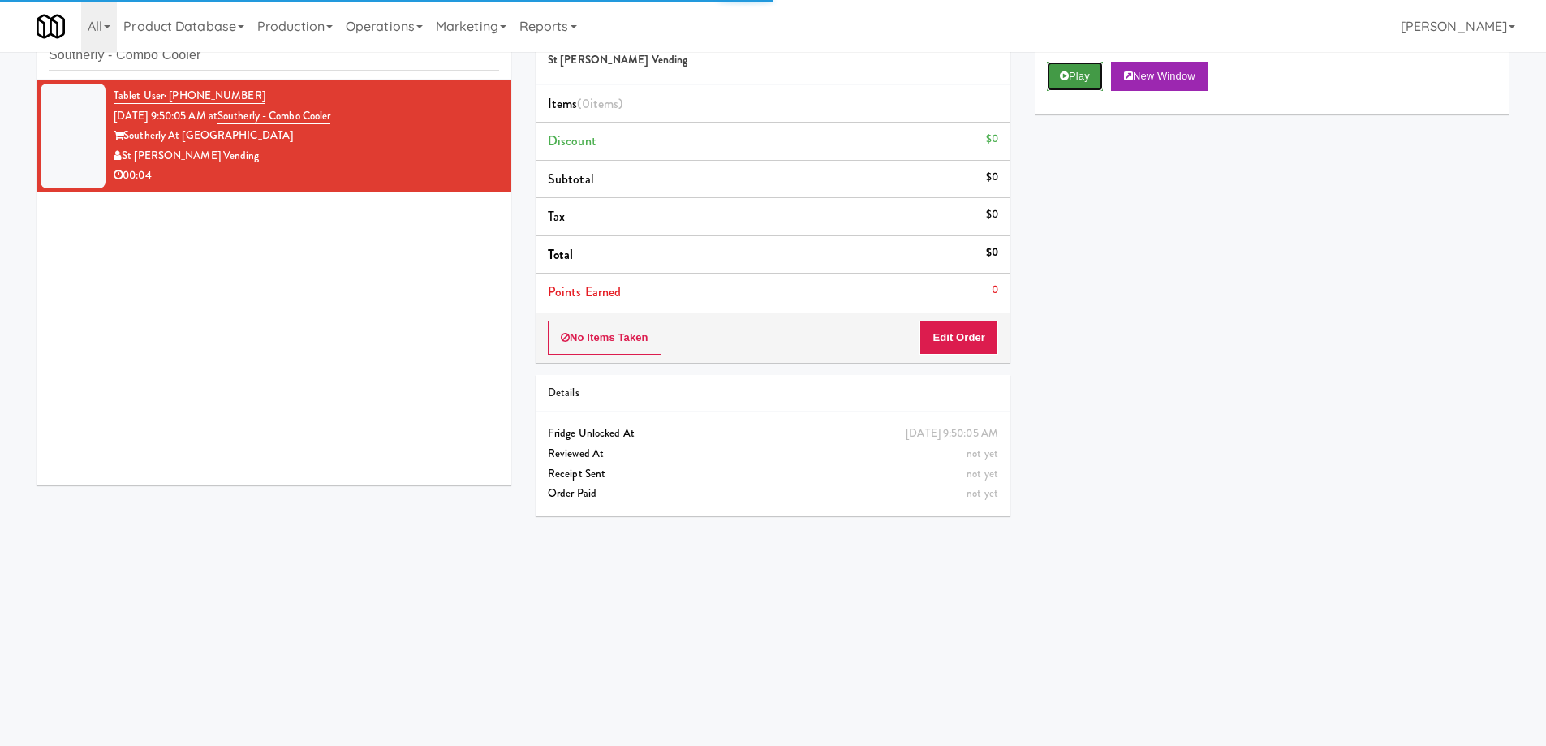
click at [1090, 84] on button "Play" at bounding box center [1075, 76] width 56 height 29
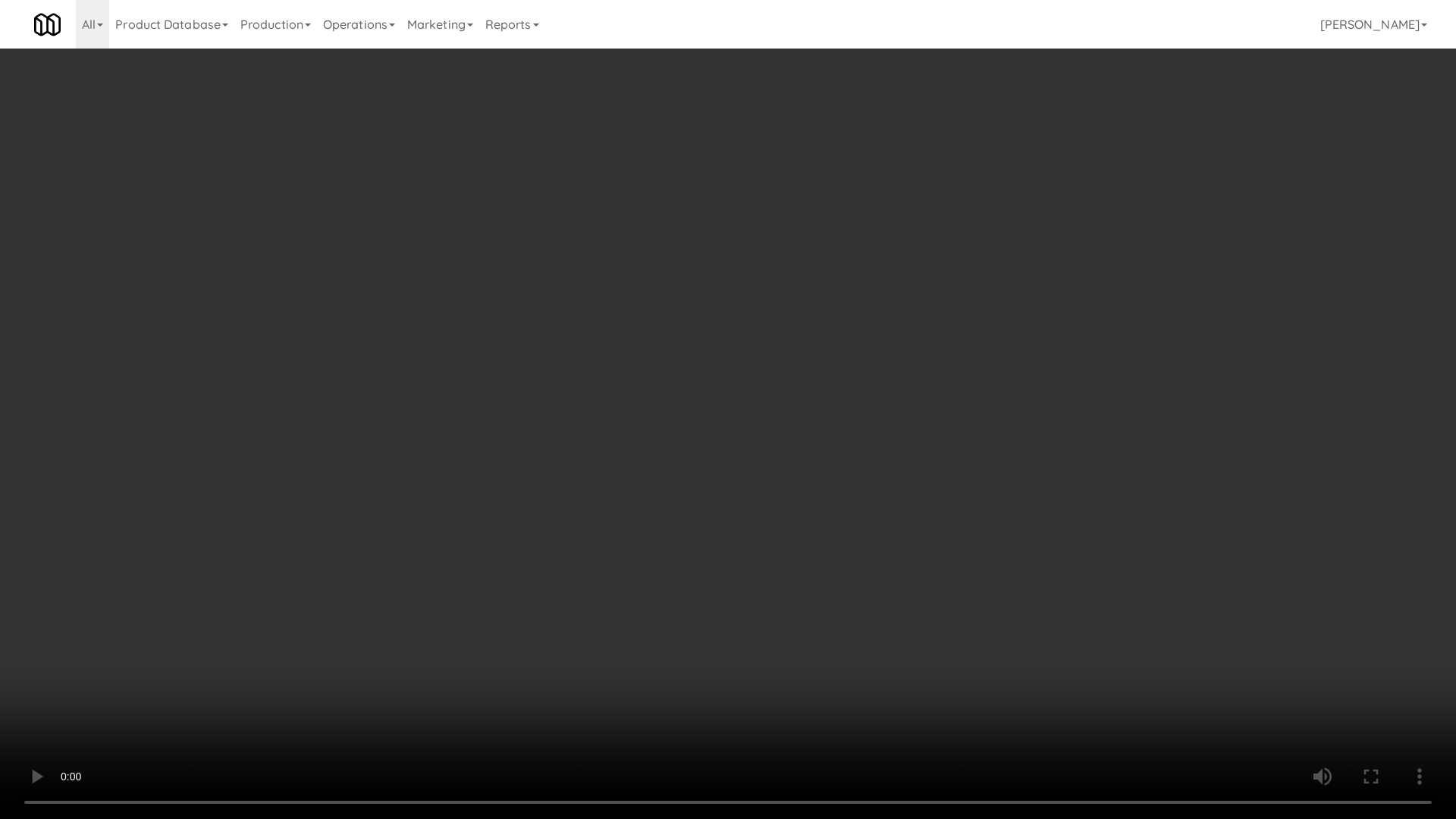
click at [653, 388] on video at bounding box center [728, 410] width 1456 height 819
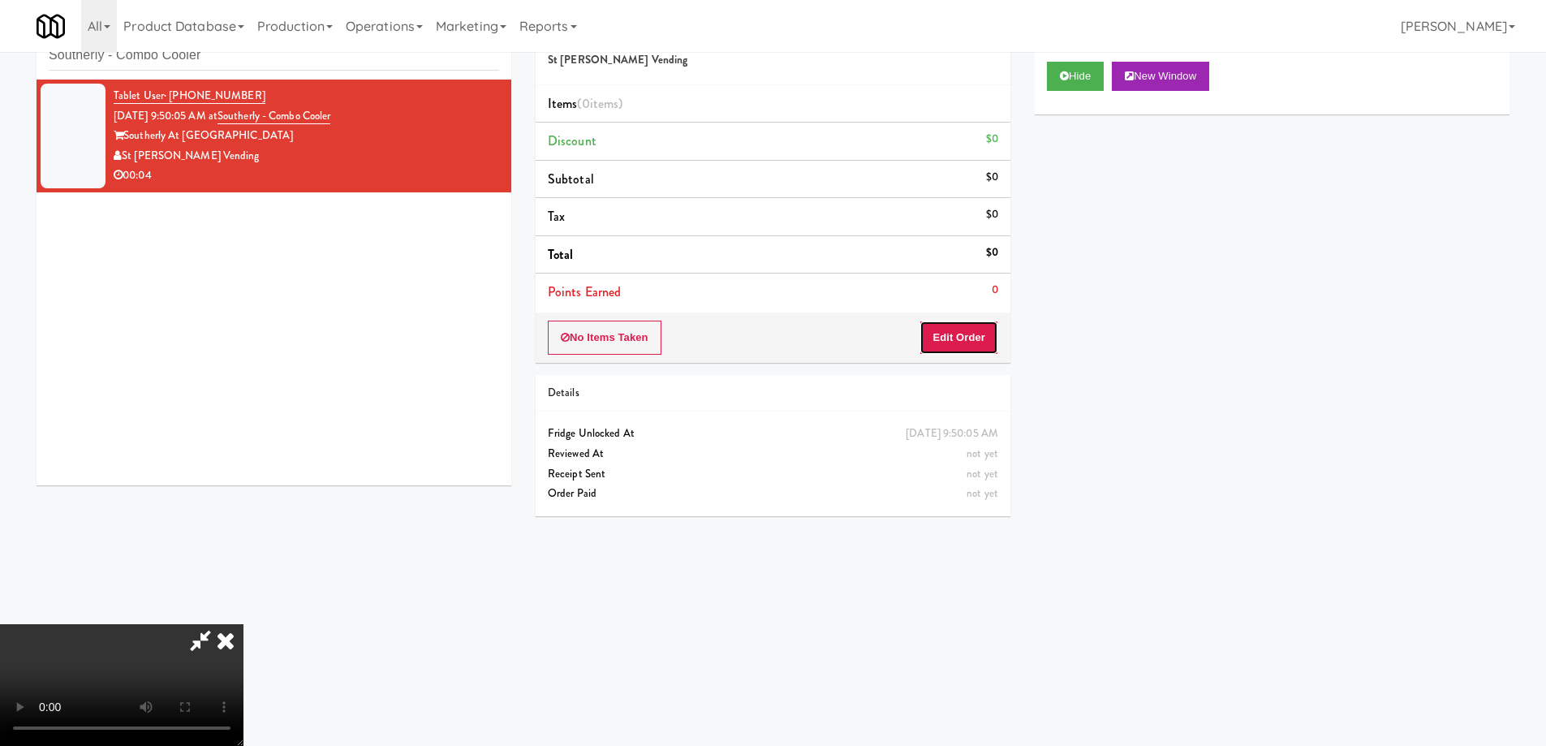
click at [964, 336] on button "Edit Order" at bounding box center [958, 337] width 79 height 34
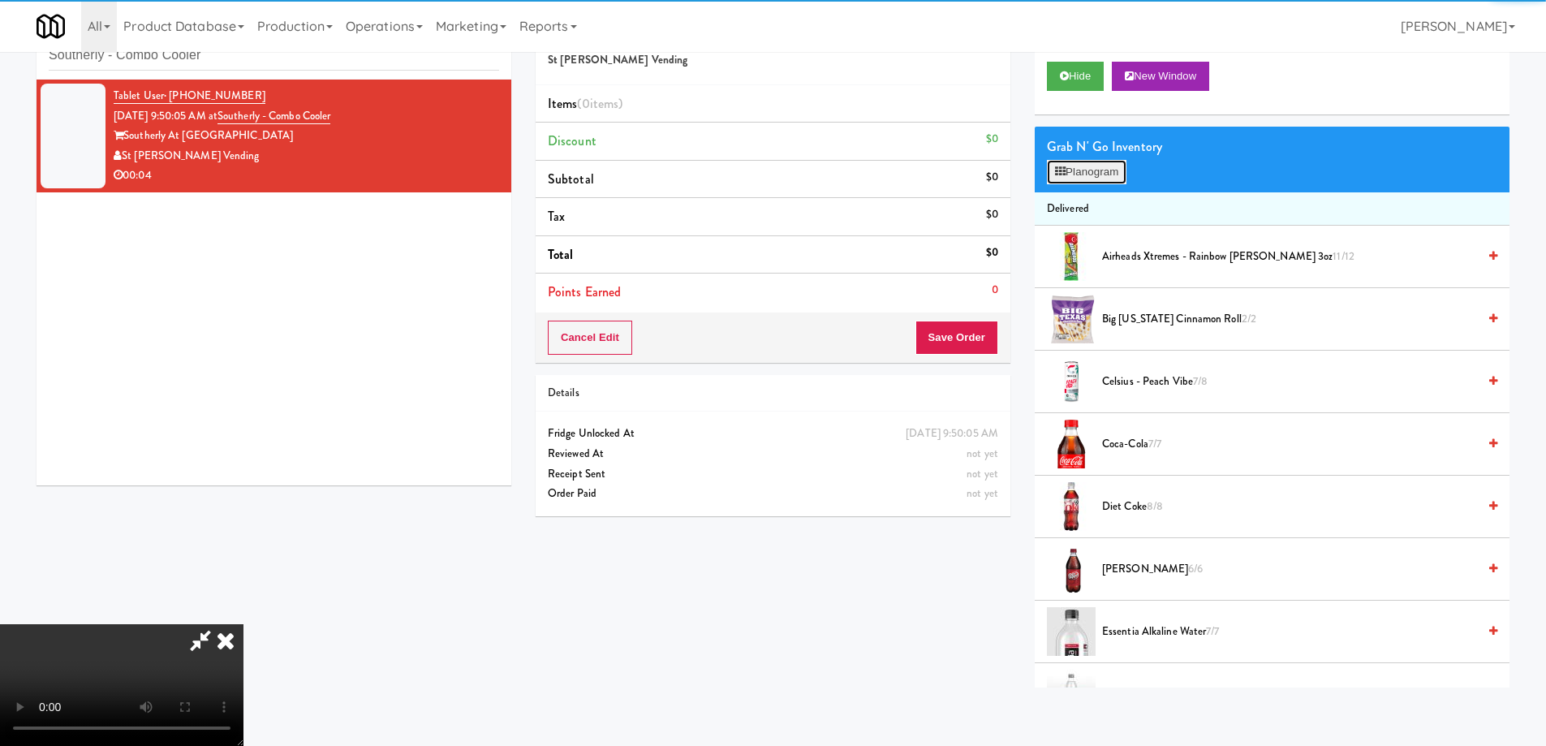
click at [1089, 171] on button "Planogram" at bounding box center [1087, 172] width 80 height 24
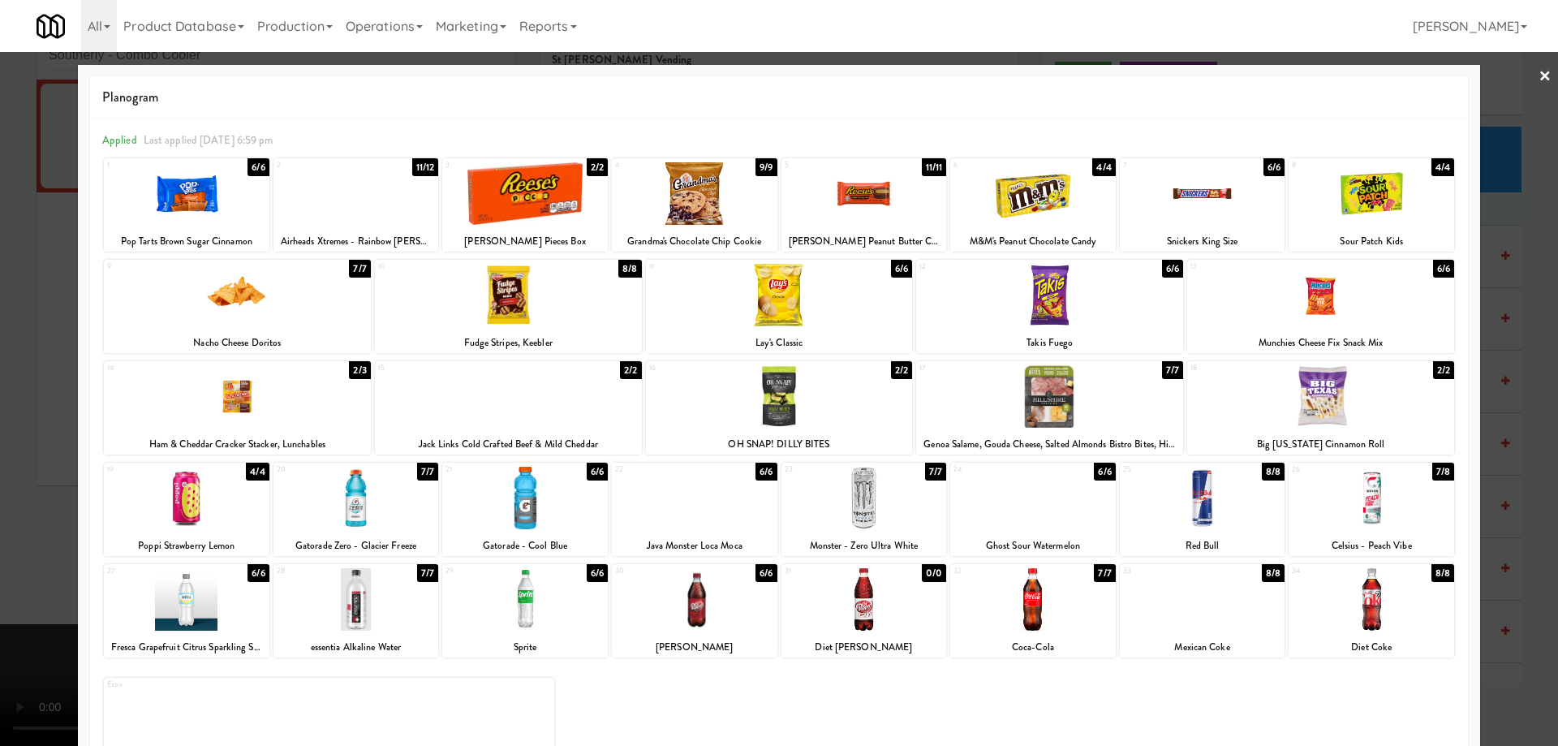
click at [1056, 527] on div at bounding box center [1033, 498] width 166 height 62
click at [1538, 84] on link "×" at bounding box center [1544, 77] width 13 height 50
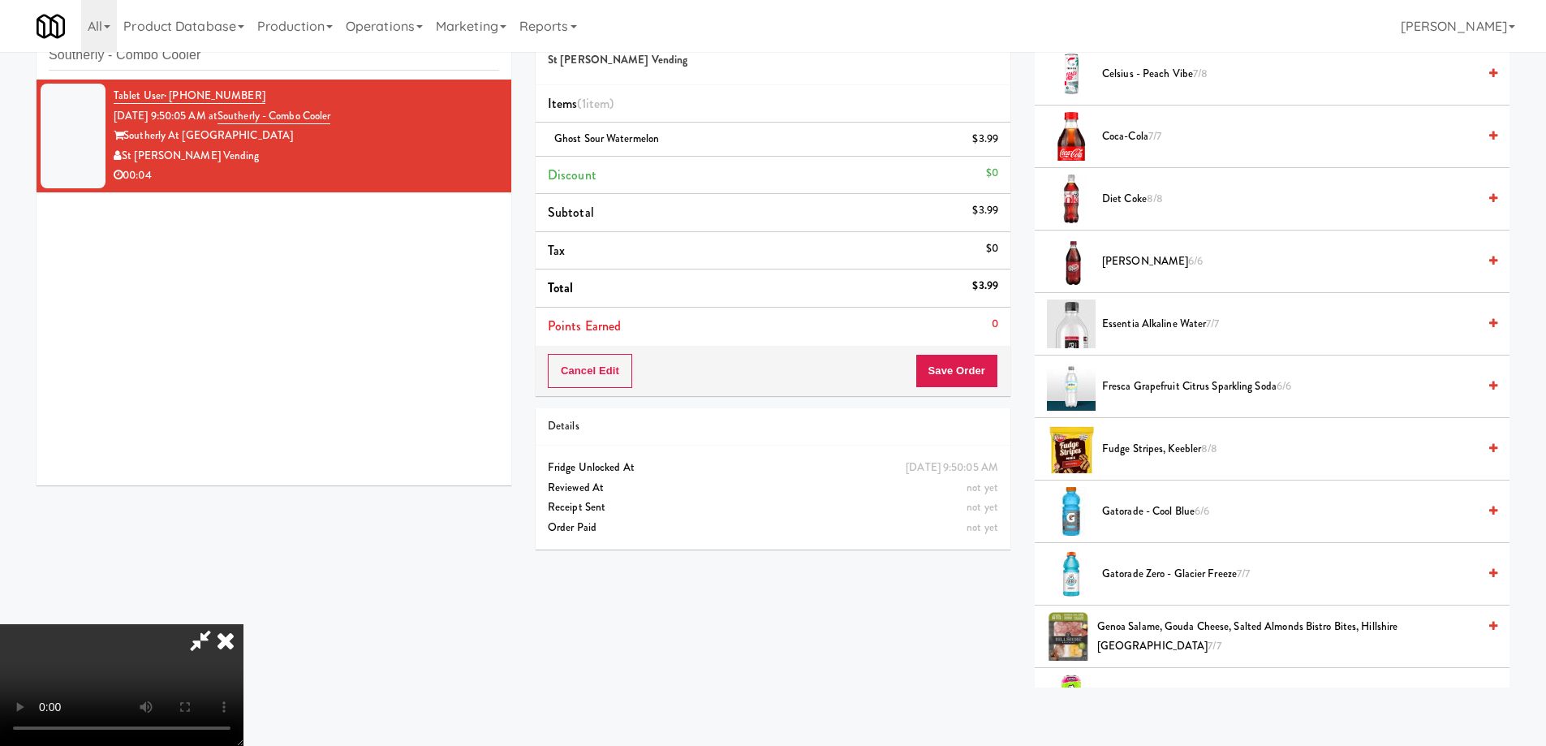
scroll to position [406, 0]
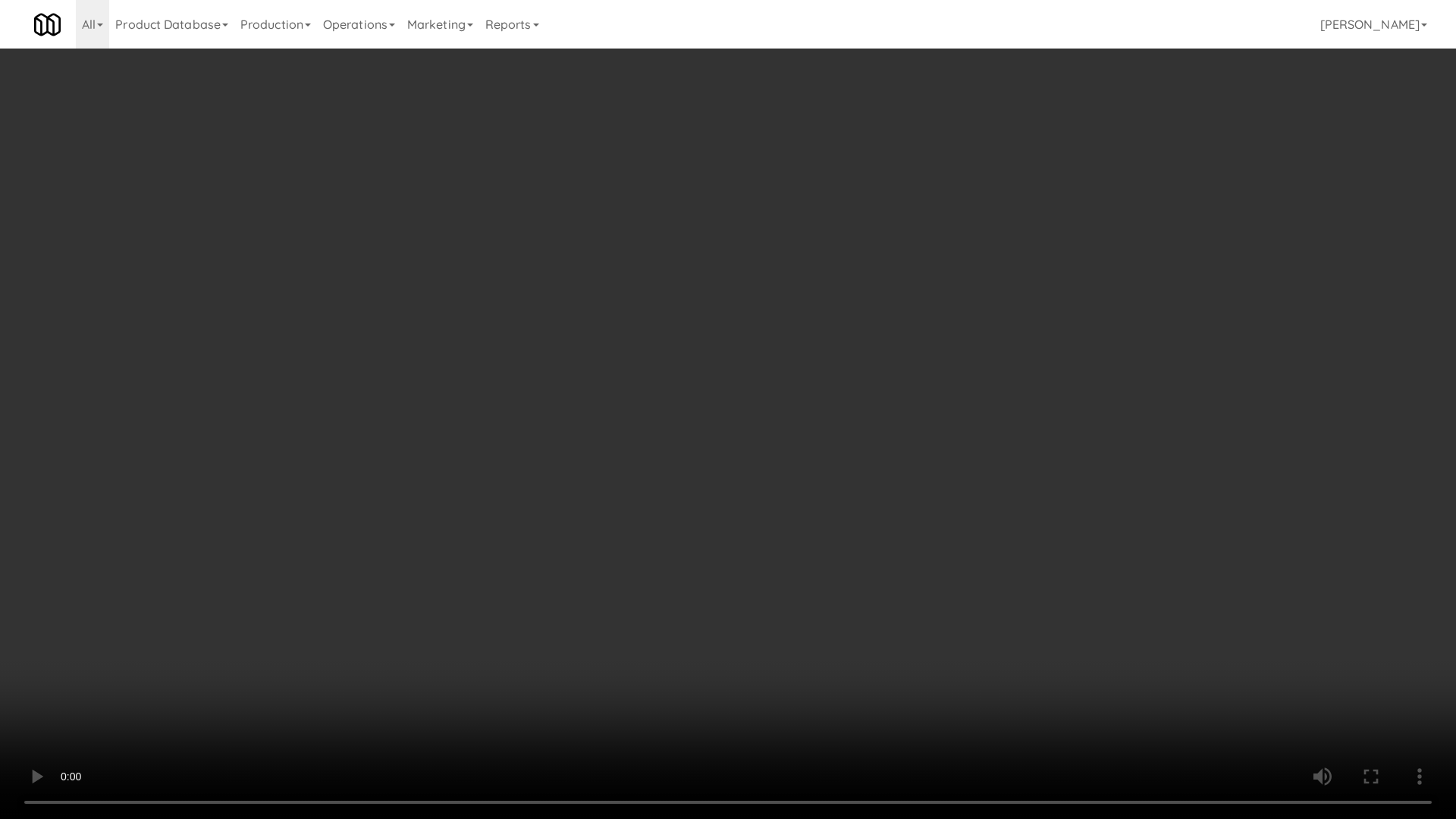
click at [814, 520] on video at bounding box center [728, 410] width 1456 height 819
click at [864, 363] on video at bounding box center [728, 410] width 1456 height 819
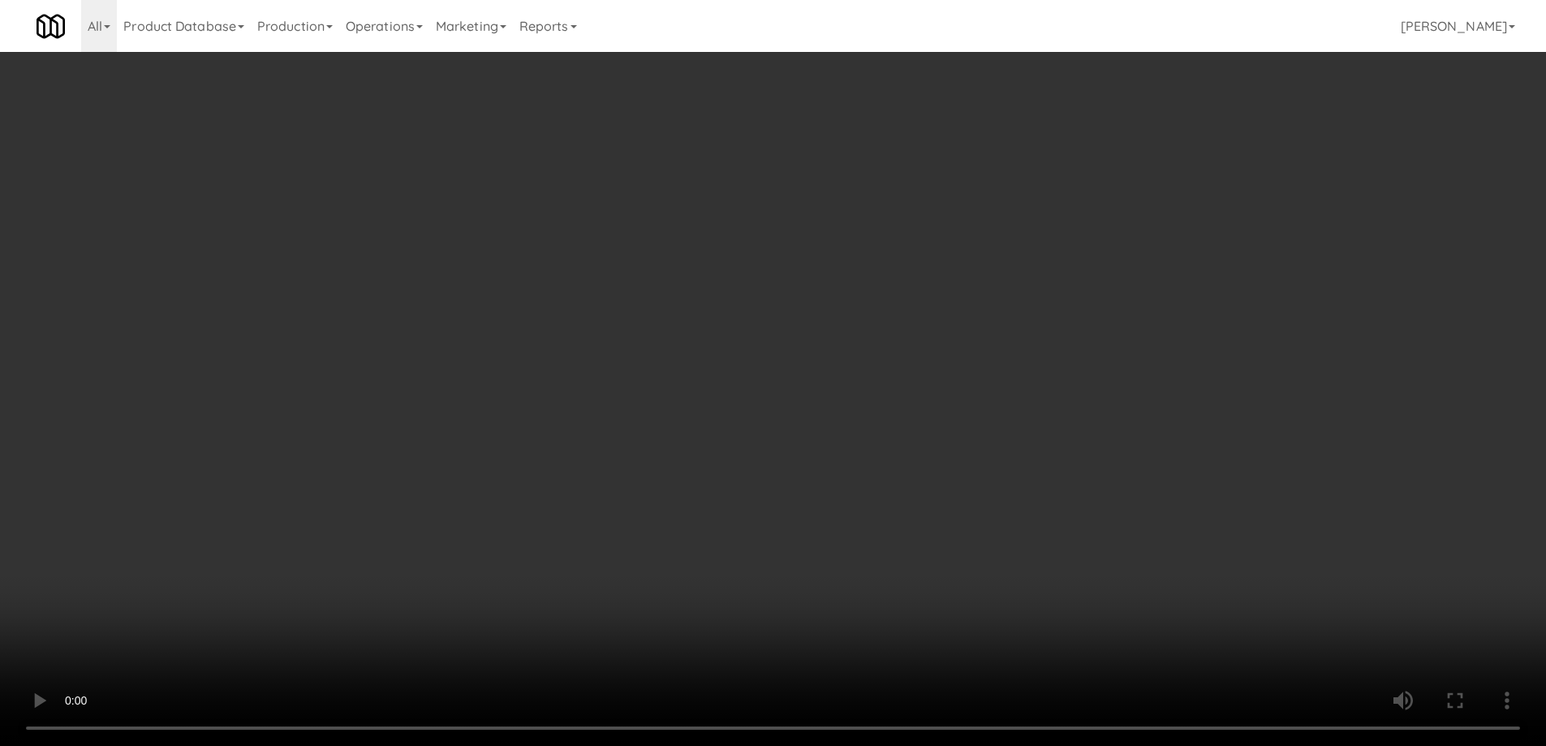
click at [944, 349] on div "Cancel Edit Save Order" at bounding box center [772, 371] width 475 height 50
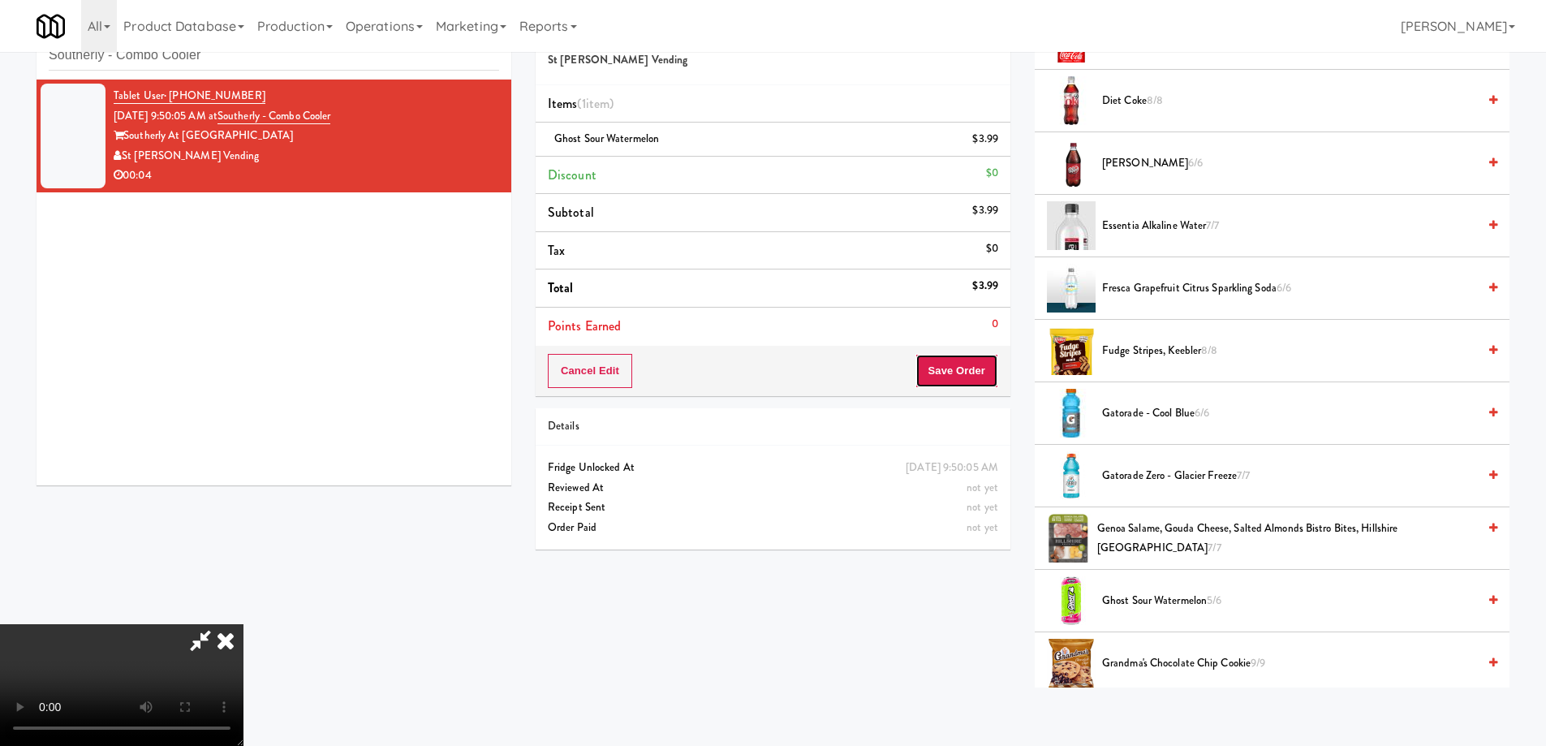
drag, startPoint x: 951, startPoint y: 371, endPoint x: 901, endPoint y: 328, distance: 65.6
click at [951, 371] on button "Save Order" at bounding box center [956, 371] width 83 height 34
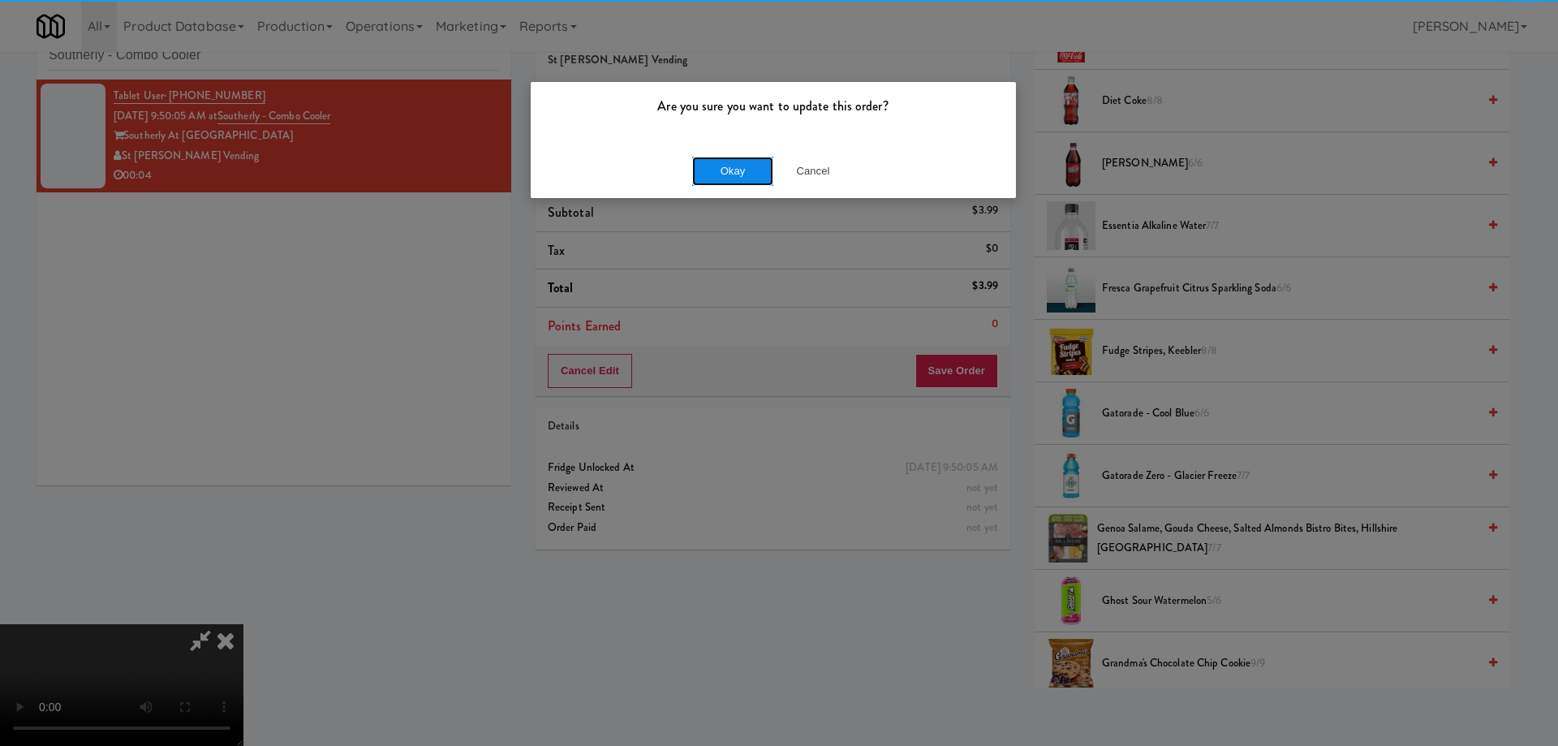
click at [744, 162] on button "Okay" at bounding box center [732, 171] width 81 height 29
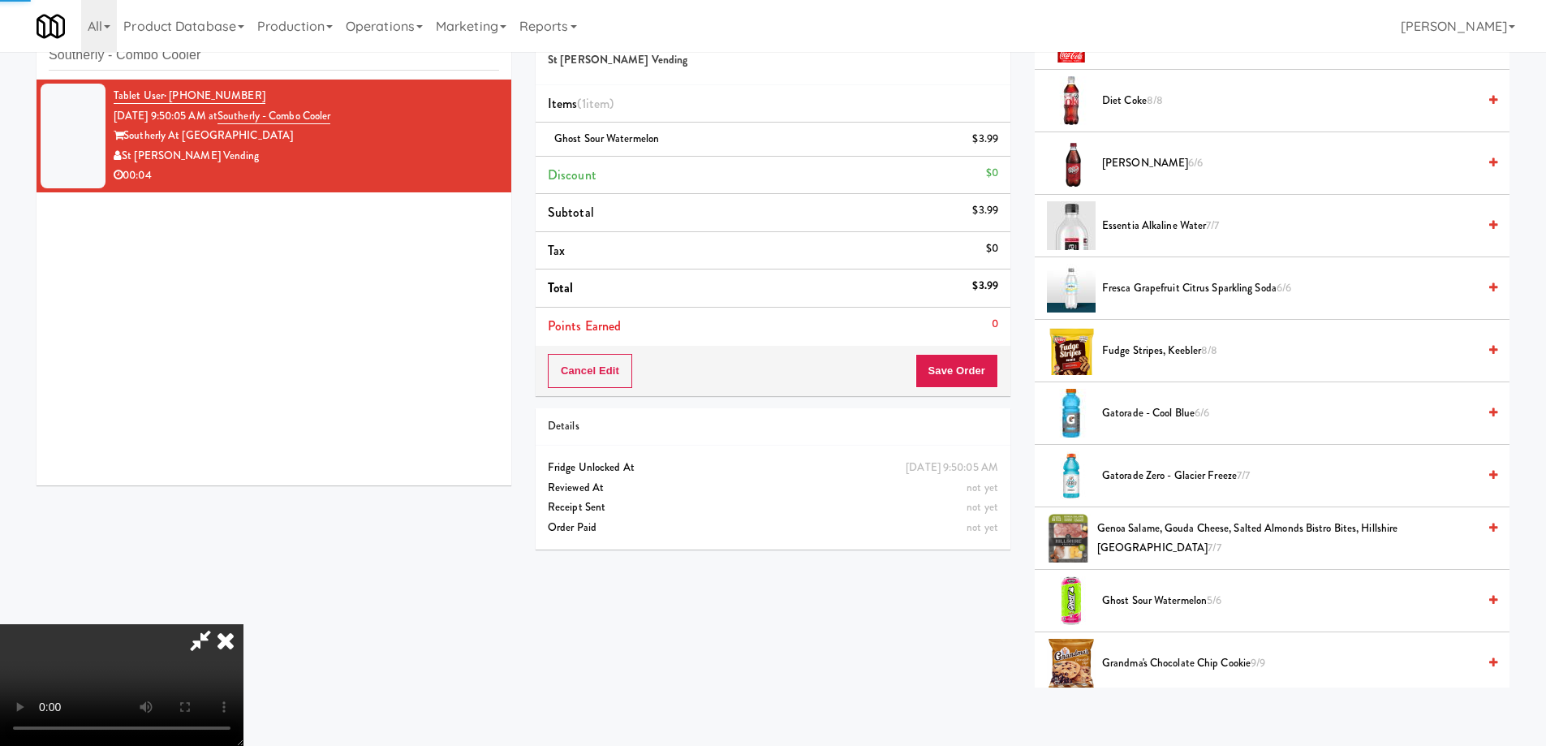
click at [243, 624] on icon at bounding box center [226, 640] width 36 height 32
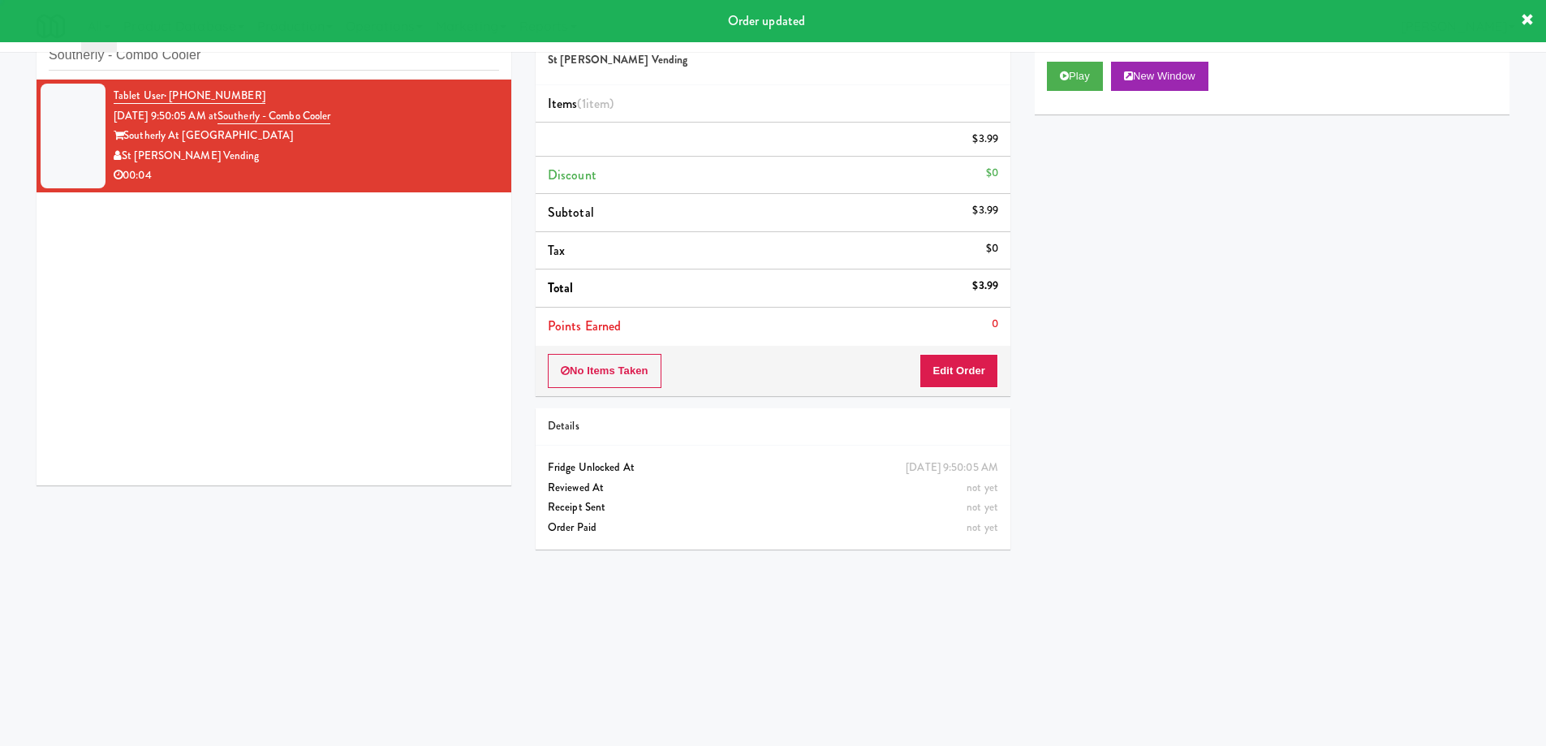
scroll to position [0, 0]
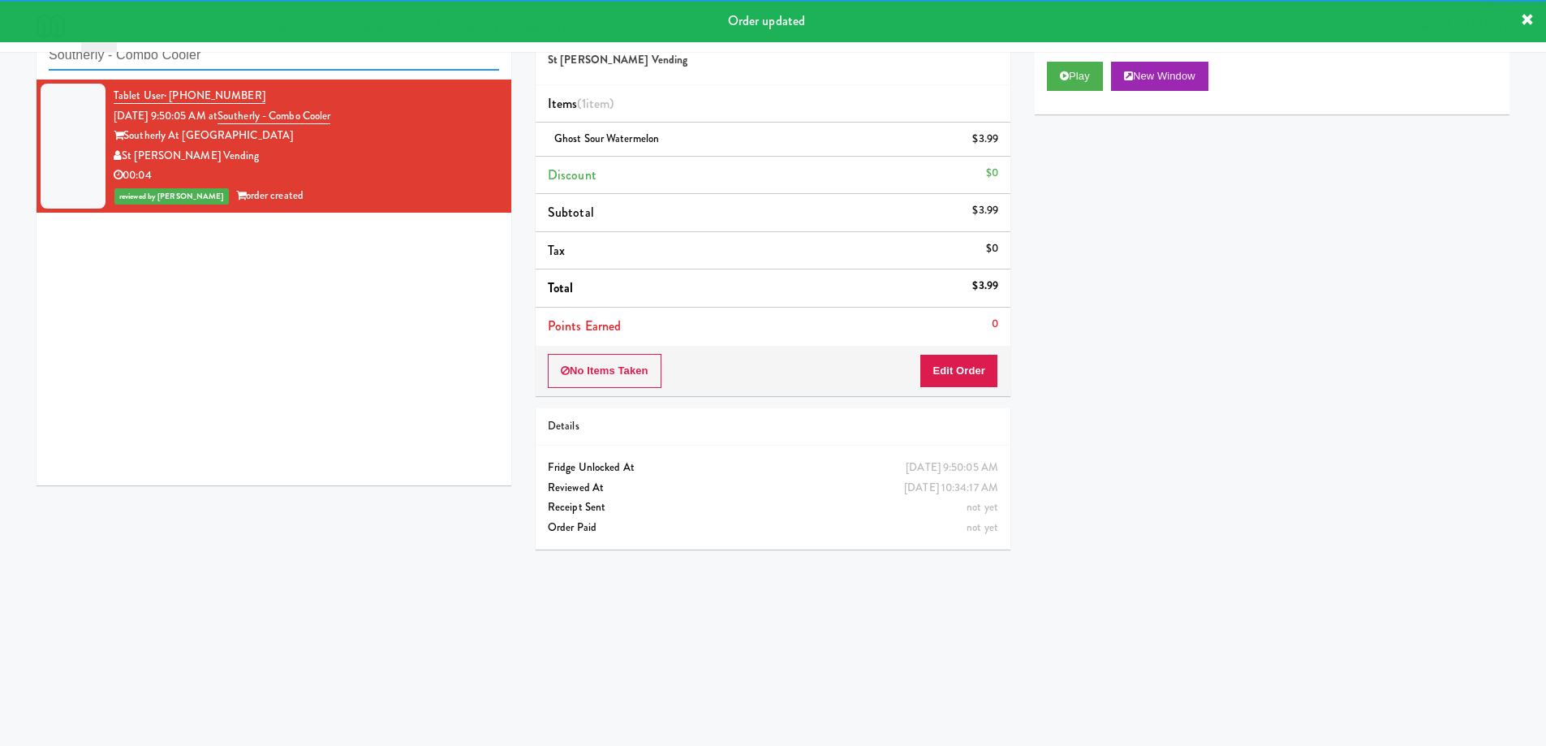
click at [300, 62] on input "Southerly - Combo Cooler" at bounding box center [274, 56] width 450 height 30
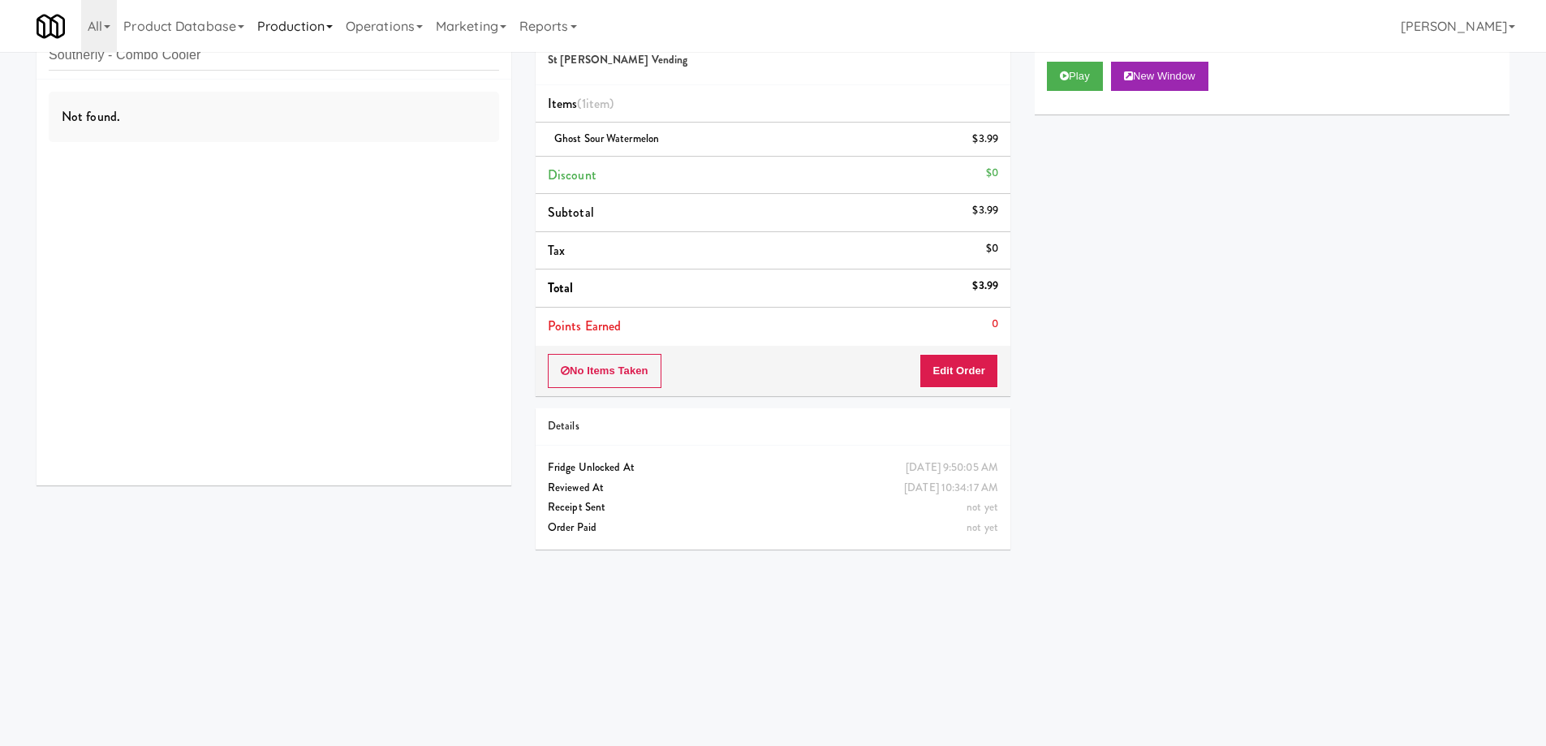
click at [255, 47] on link "Production" at bounding box center [295, 26] width 88 height 52
click at [233, 64] on input "Southerly - Combo Cooler" at bounding box center [274, 56] width 450 height 30
paste input "IKEA Scarborough Town Cent"
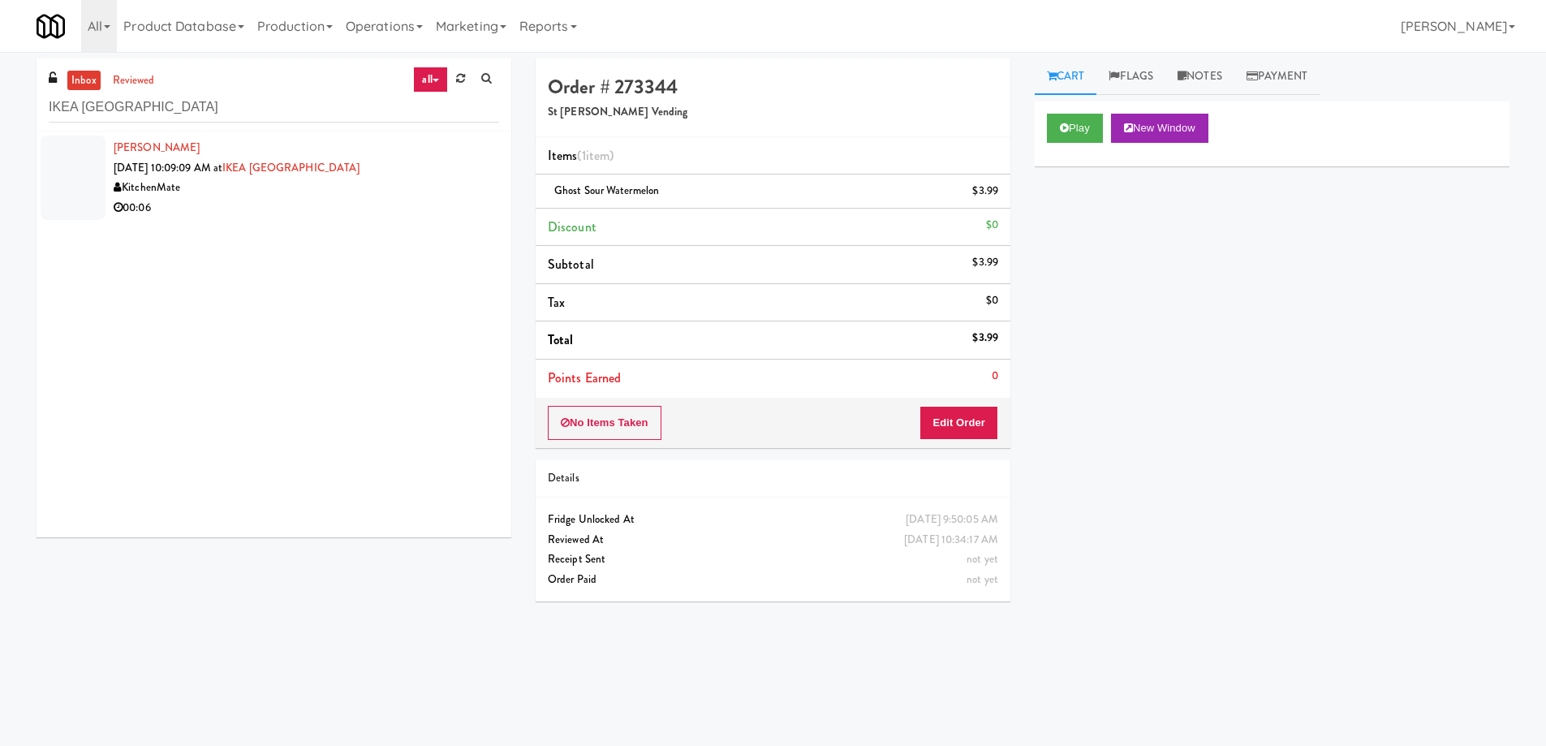
click at [359, 200] on div "00:06" at bounding box center [306, 208] width 385 height 20
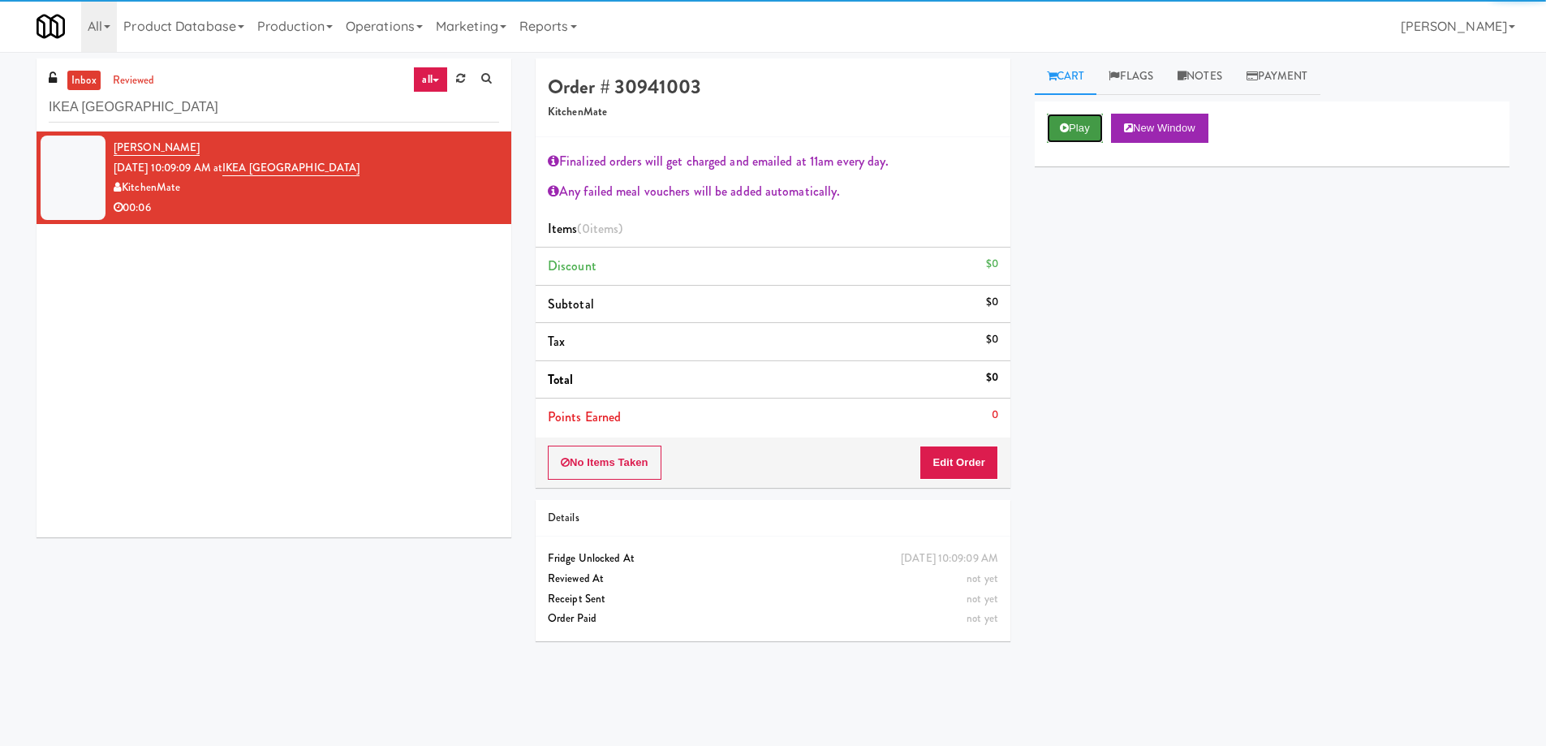
click at [1082, 130] on button "Play" at bounding box center [1075, 128] width 56 height 29
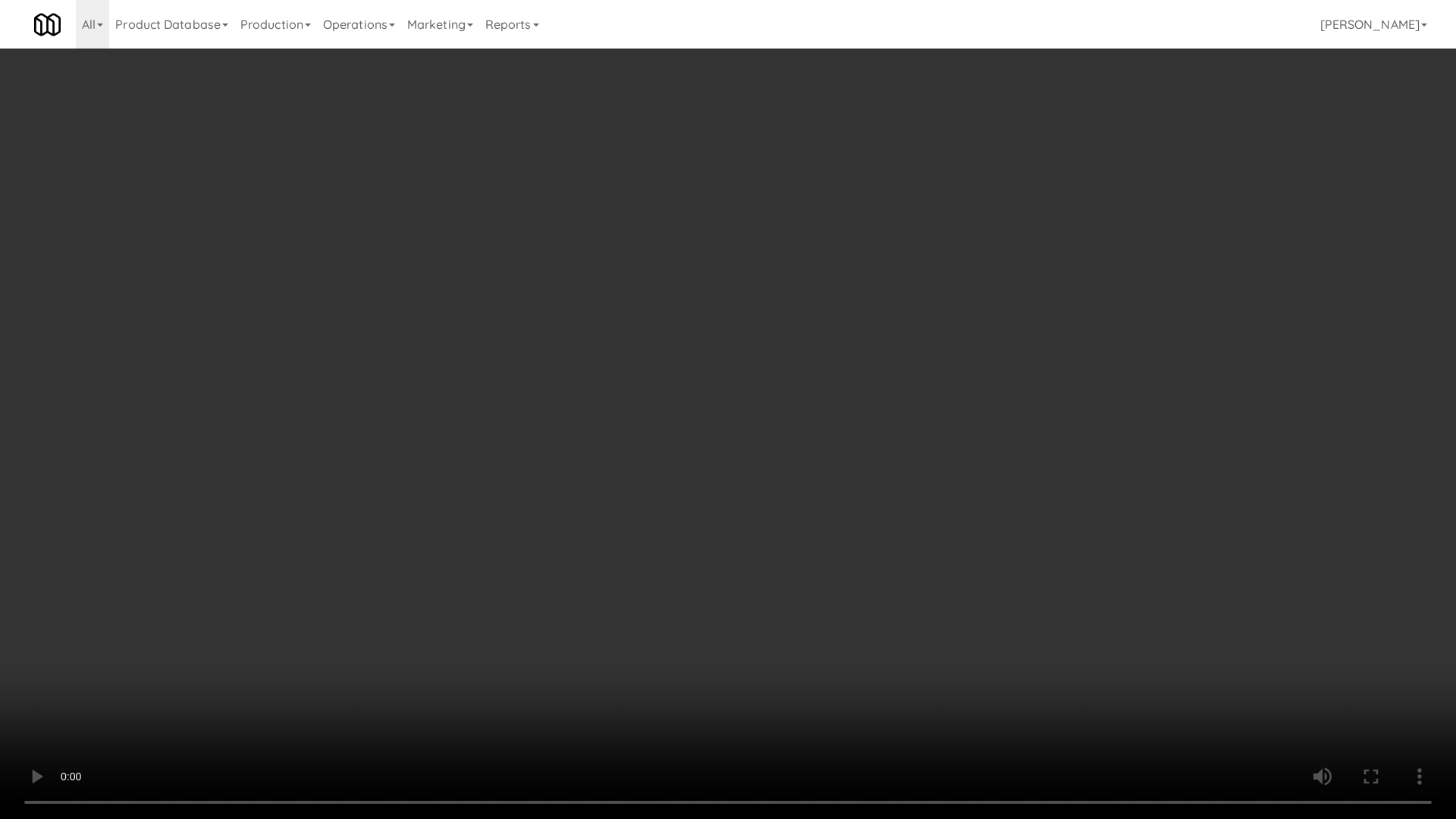
click at [859, 444] on video at bounding box center [728, 410] width 1456 height 819
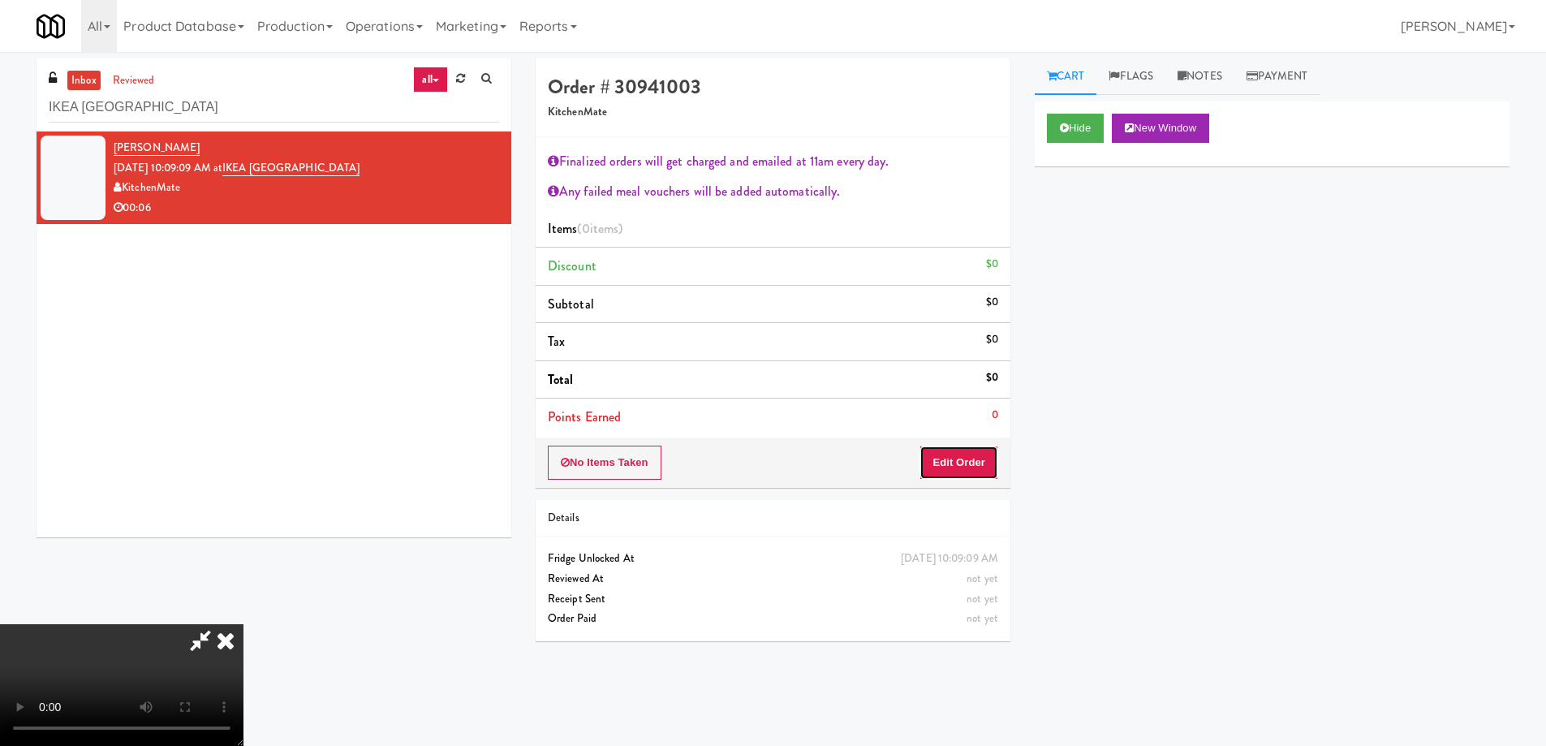
click at [978, 449] on button "Edit Order" at bounding box center [958, 462] width 79 height 34
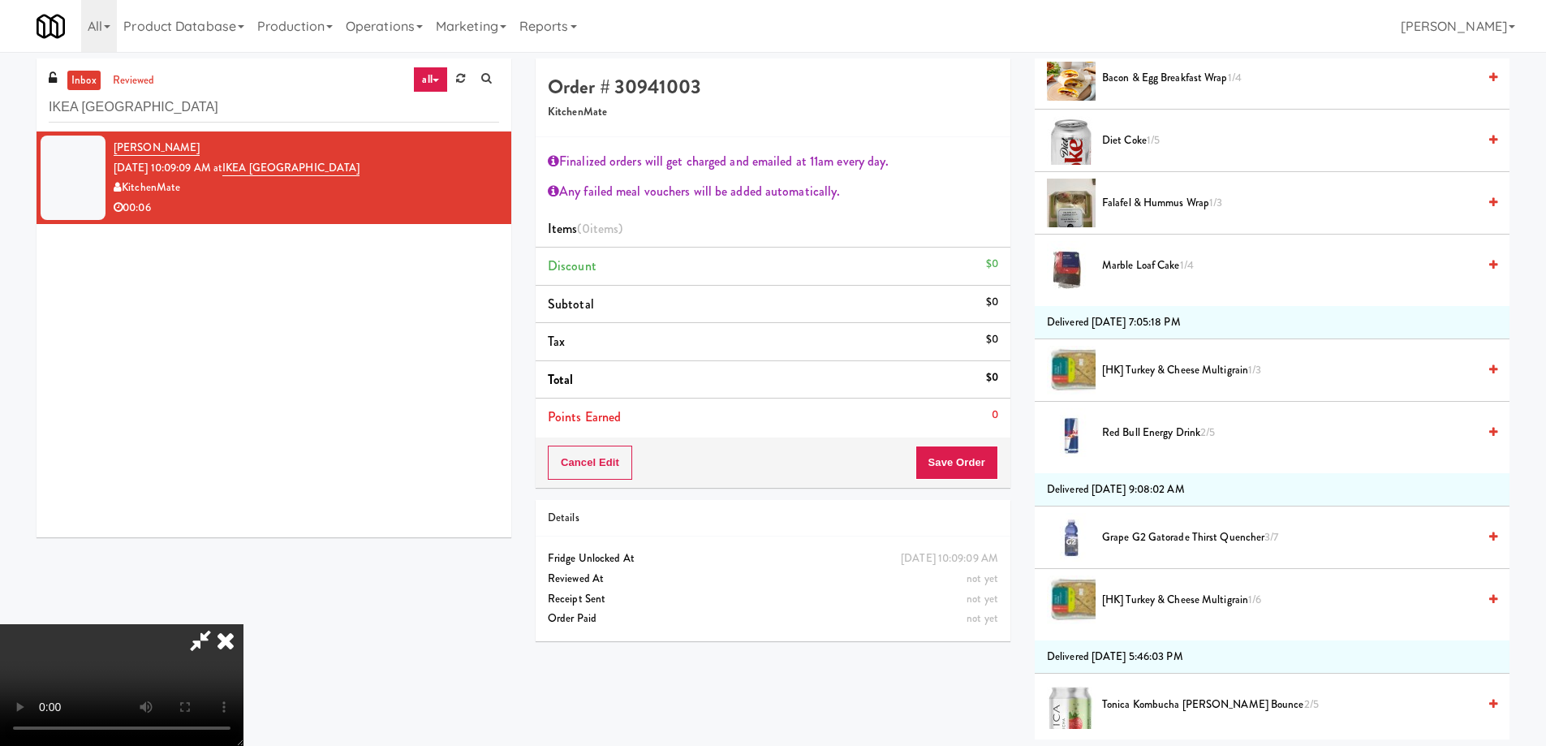
scroll to position [325, 0]
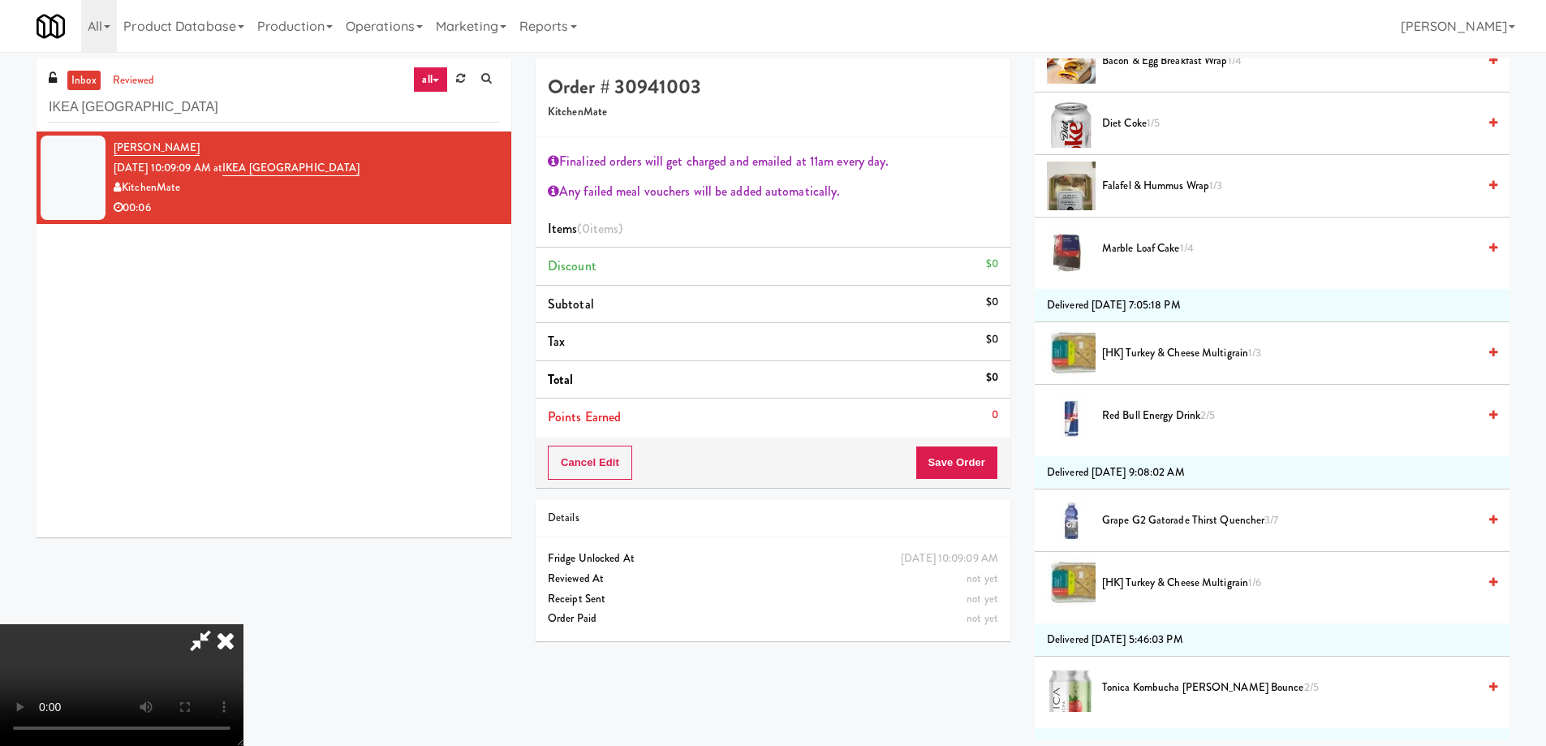
click at [1172, 523] on span "Grape G2 Gatorade Thirst Quencher 3/7" at bounding box center [1289, 520] width 375 height 20
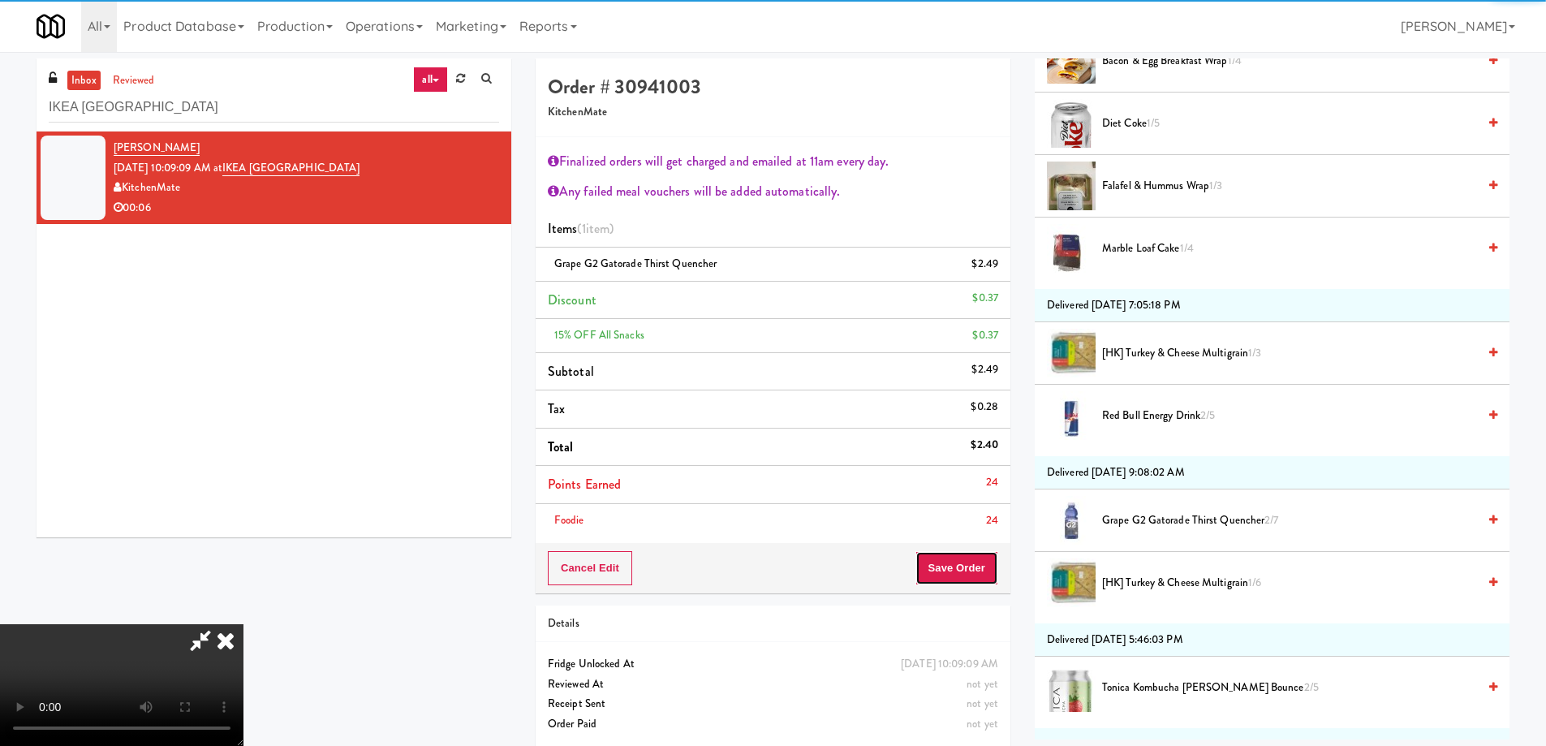
click at [965, 566] on button "Save Order" at bounding box center [956, 568] width 83 height 34
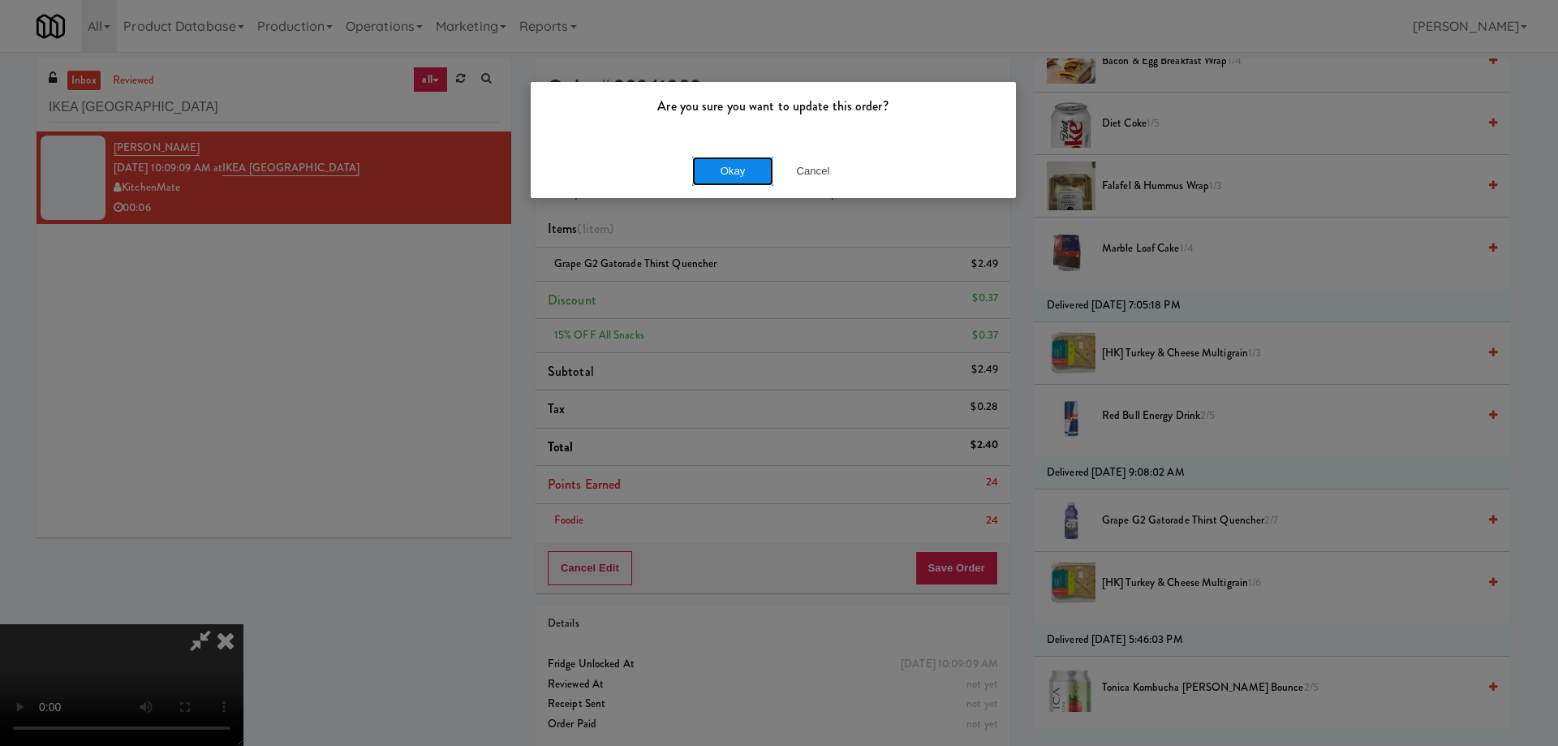
click at [732, 166] on button "Okay" at bounding box center [732, 171] width 81 height 29
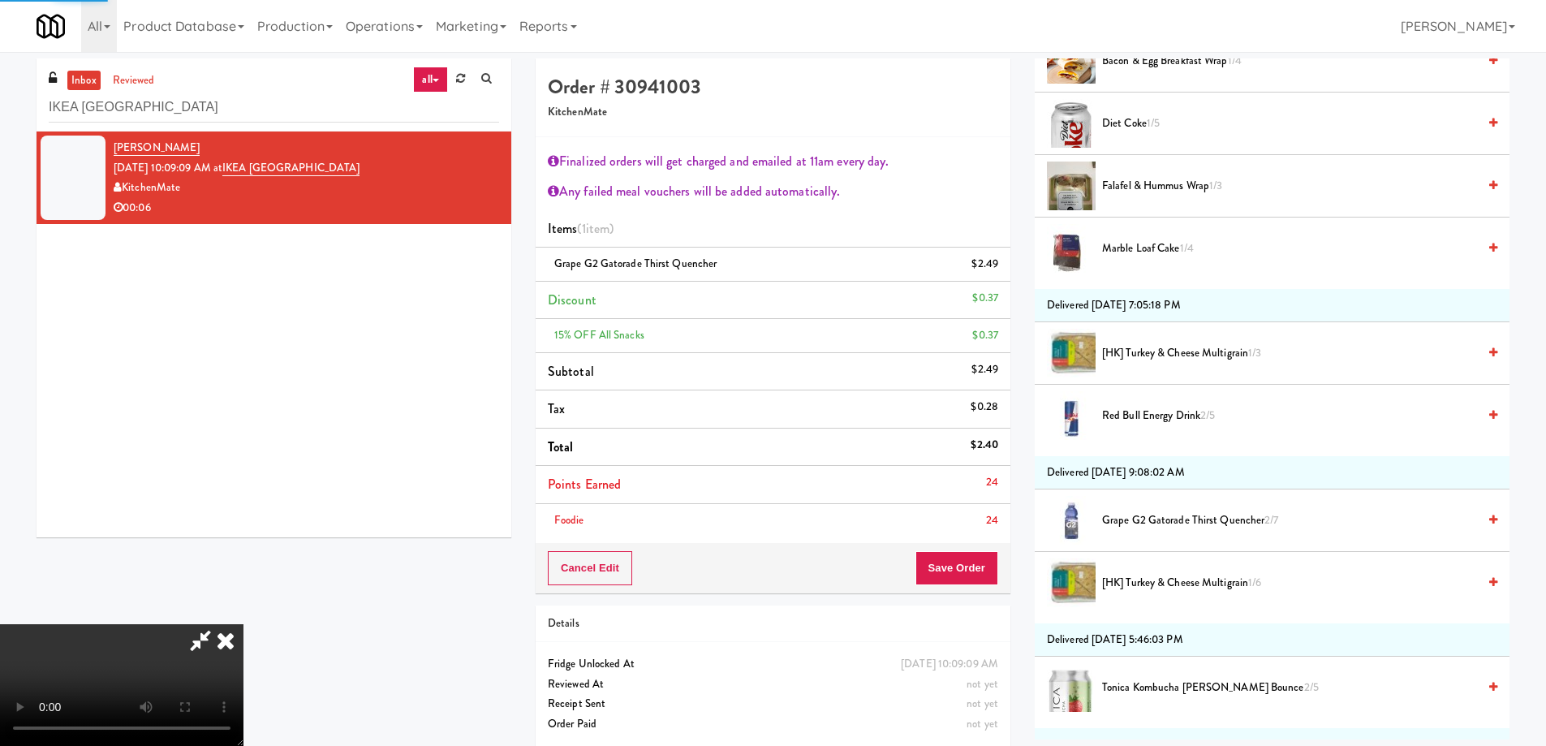
scroll to position [0, 0]
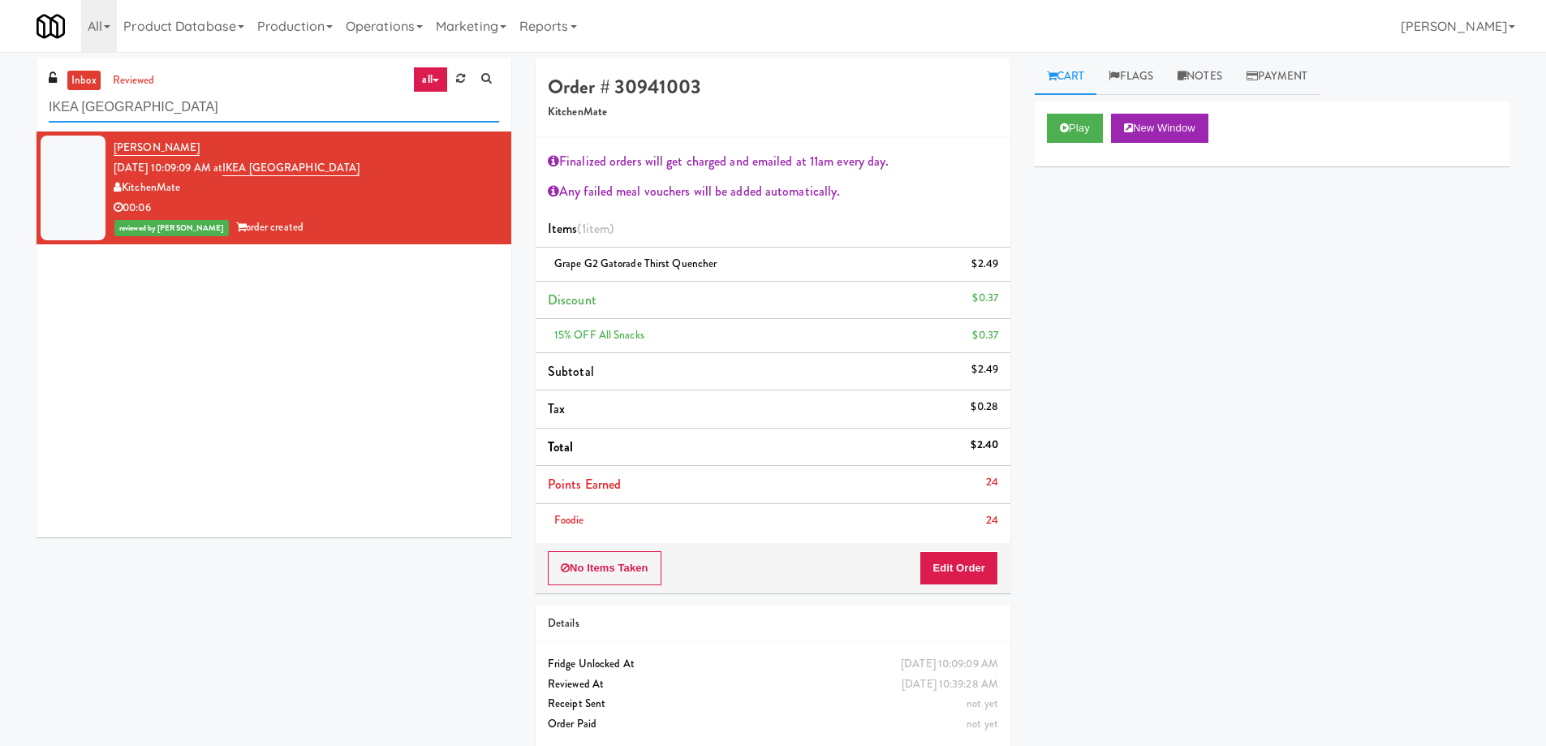
click at [299, 109] on input "IKEA [GEOGRAPHIC_DATA]" at bounding box center [274, 107] width 450 height 30
paste input "[PERSON_NAME] Left Cool"
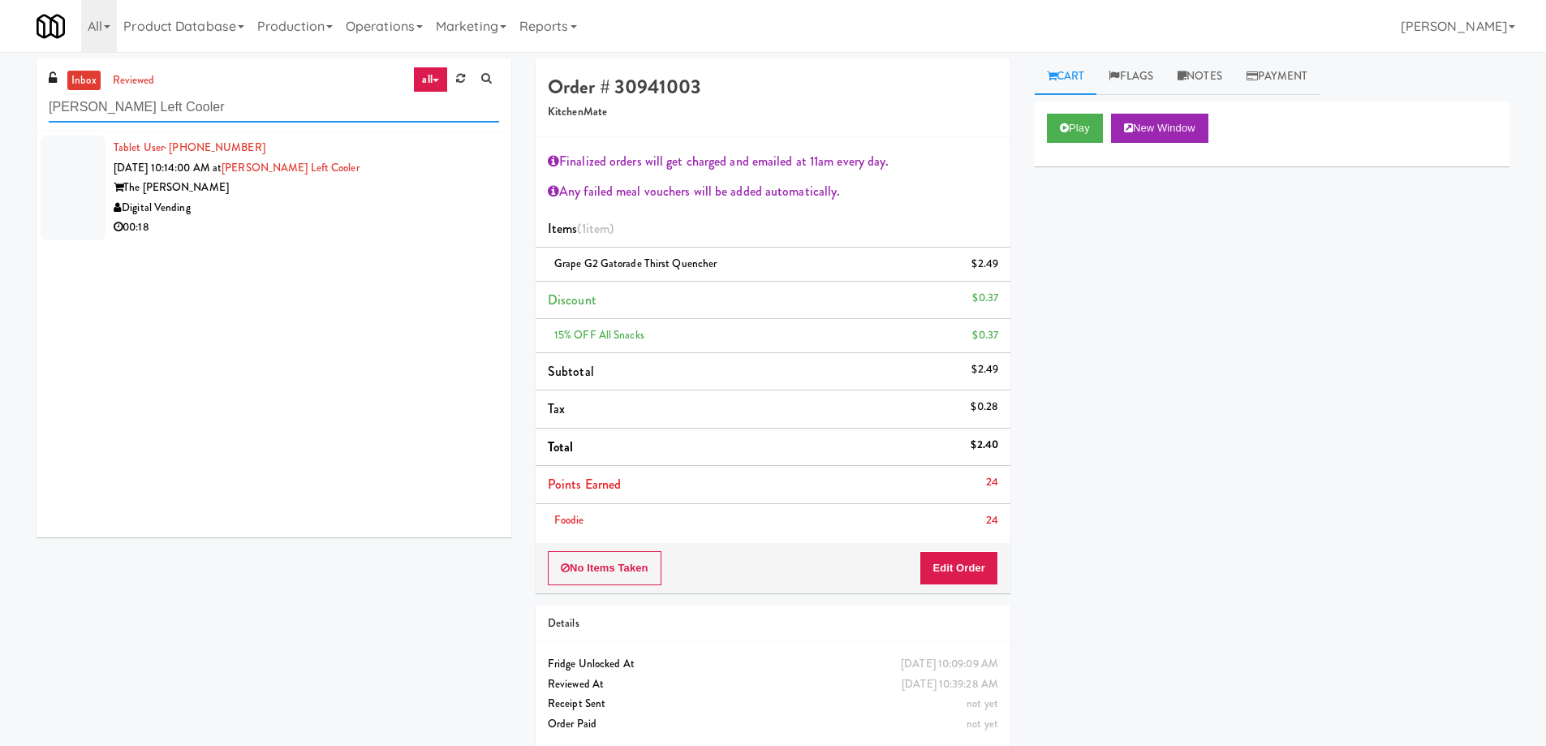
type input "[PERSON_NAME] Left Cooler"
click at [363, 209] on div "Digital Vending" at bounding box center [306, 208] width 385 height 20
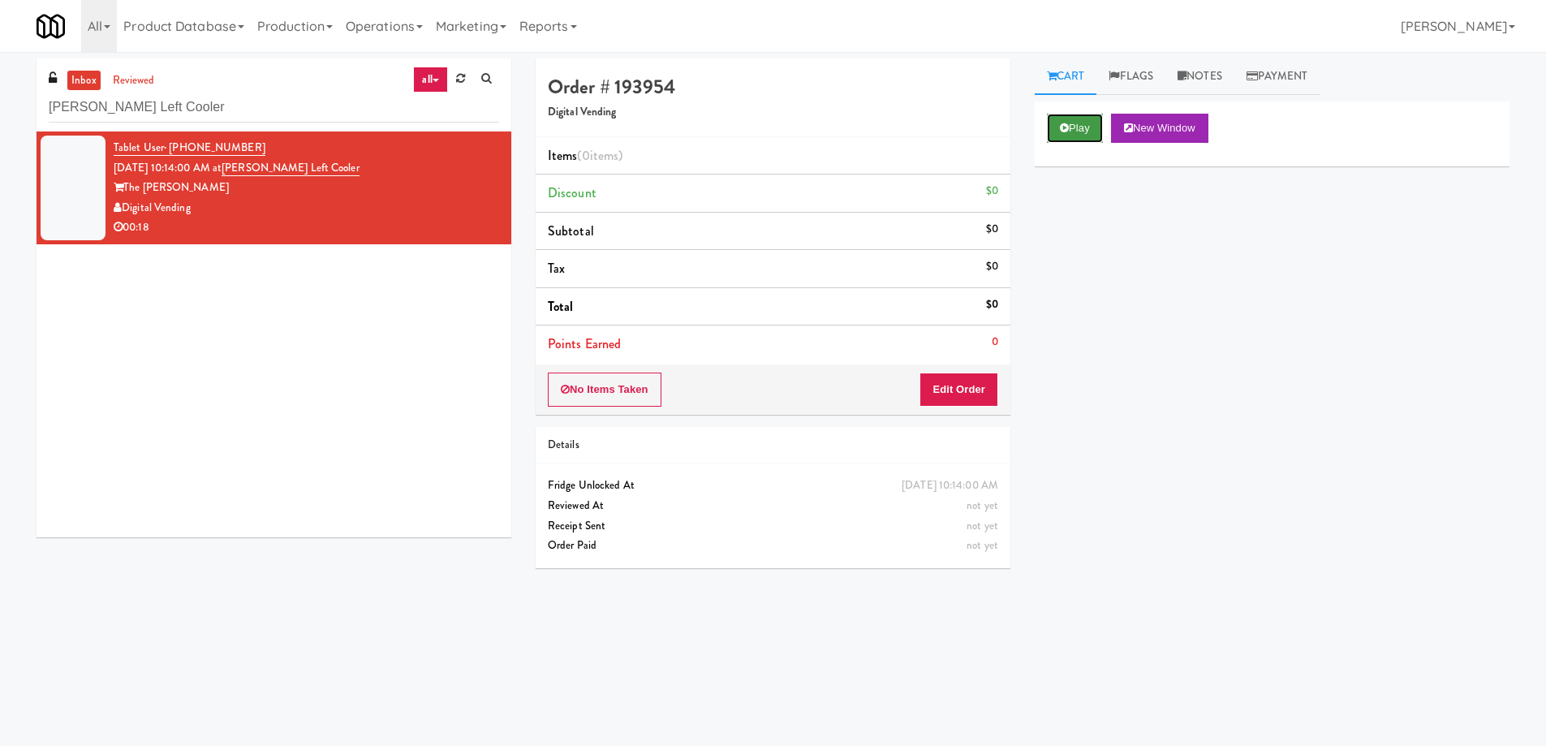
click at [1070, 116] on button "Play" at bounding box center [1075, 128] width 56 height 29
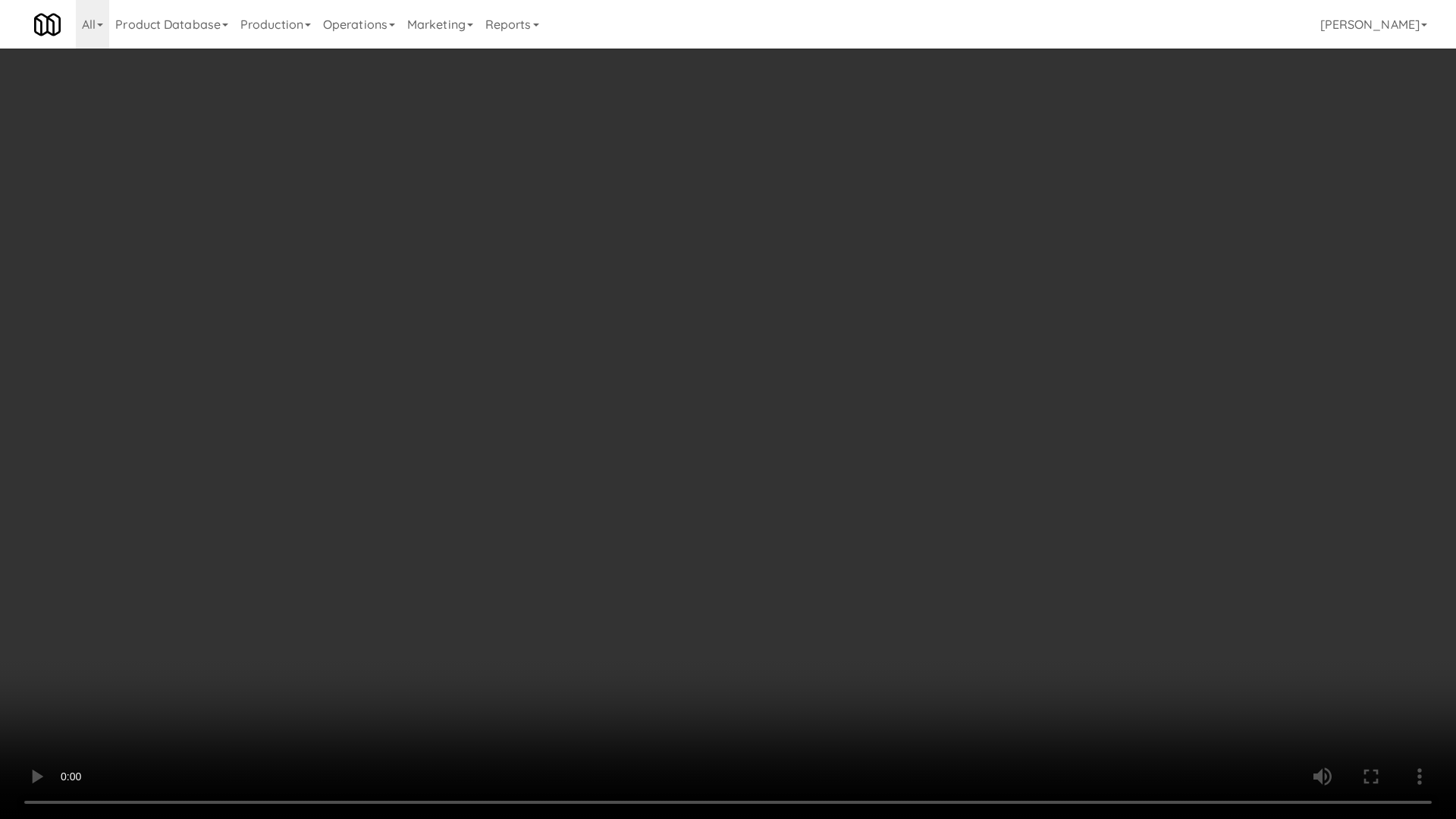
click at [686, 452] on video at bounding box center [728, 410] width 1456 height 819
click at [835, 456] on video at bounding box center [728, 410] width 1456 height 819
click at [730, 436] on video at bounding box center [728, 410] width 1456 height 819
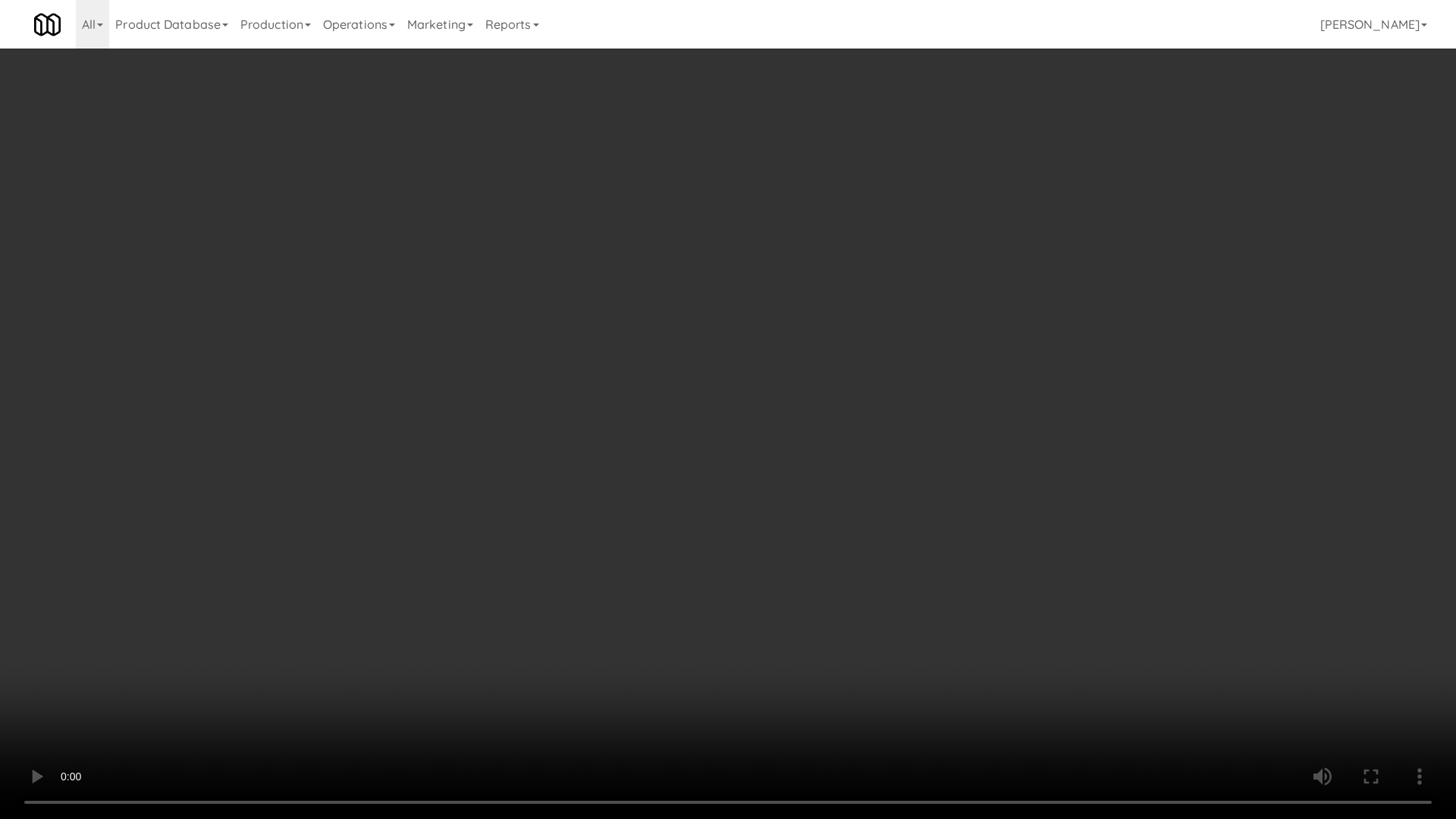
click at [730, 436] on video at bounding box center [728, 410] width 1456 height 819
click at [862, 530] on video at bounding box center [728, 410] width 1456 height 819
click at [1005, 586] on video at bounding box center [728, 410] width 1456 height 819
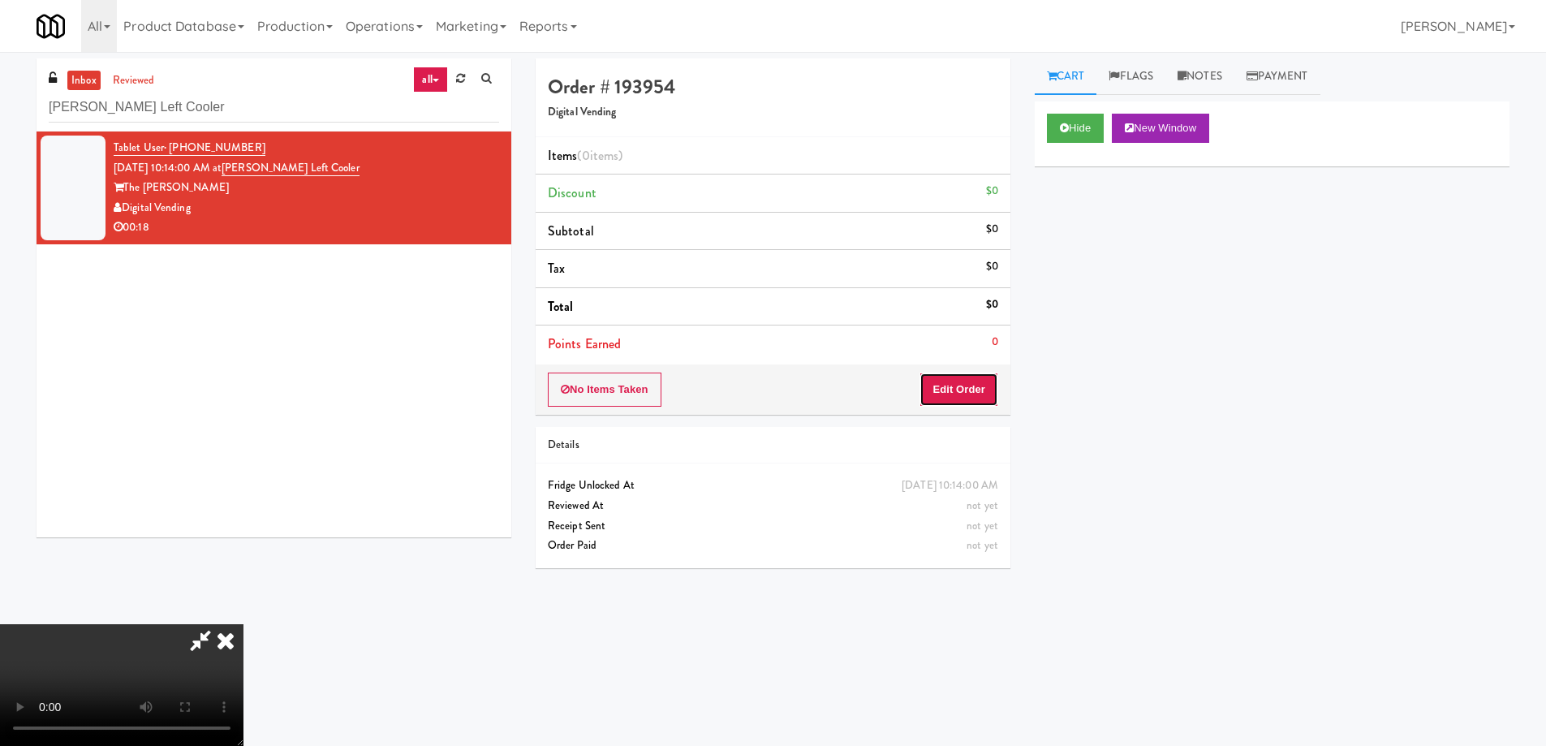
click at [957, 385] on button "Edit Order" at bounding box center [958, 389] width 79 height 34
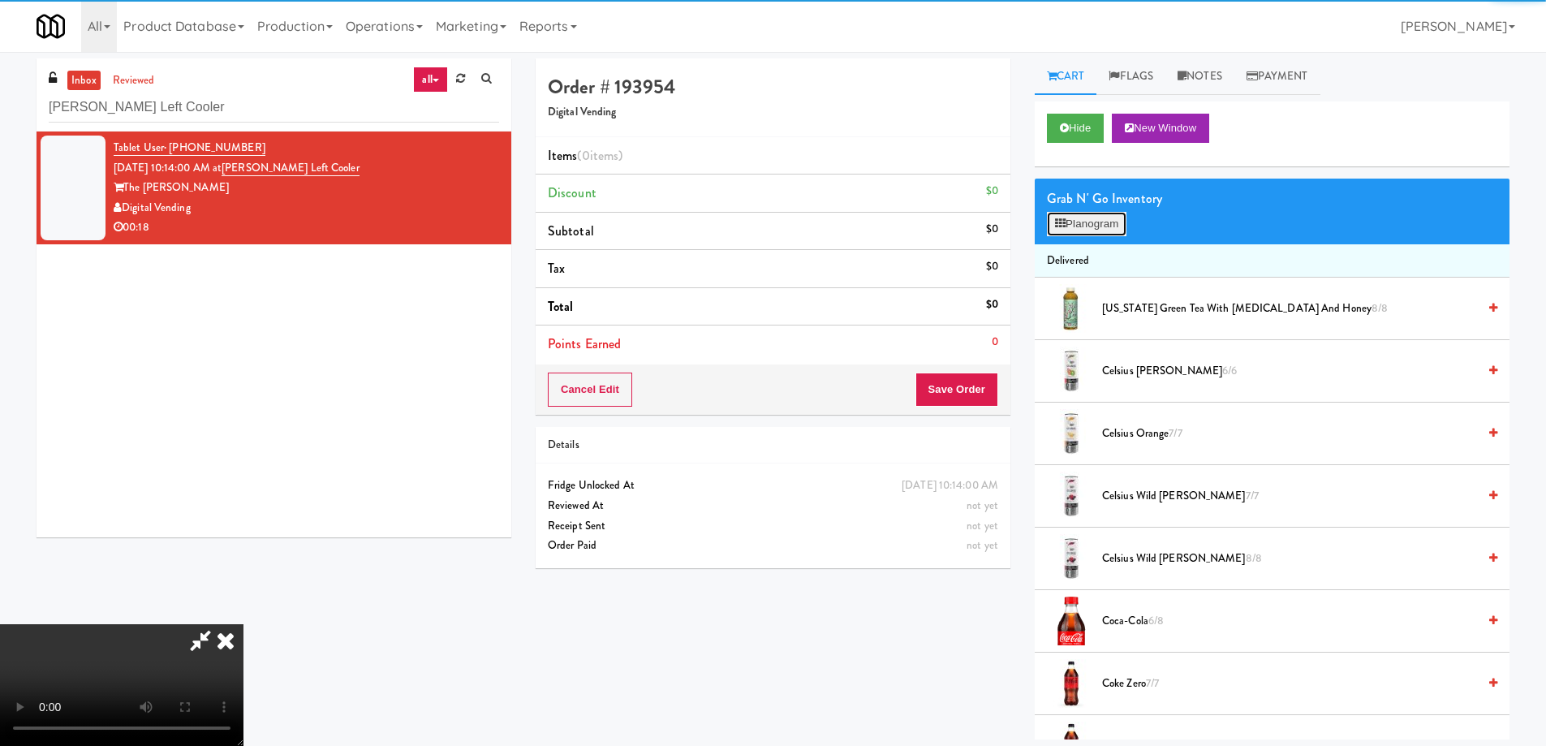
click at [1111, 218] on button "Planogram" at bounding box center [1087, 224] width 80 height 24
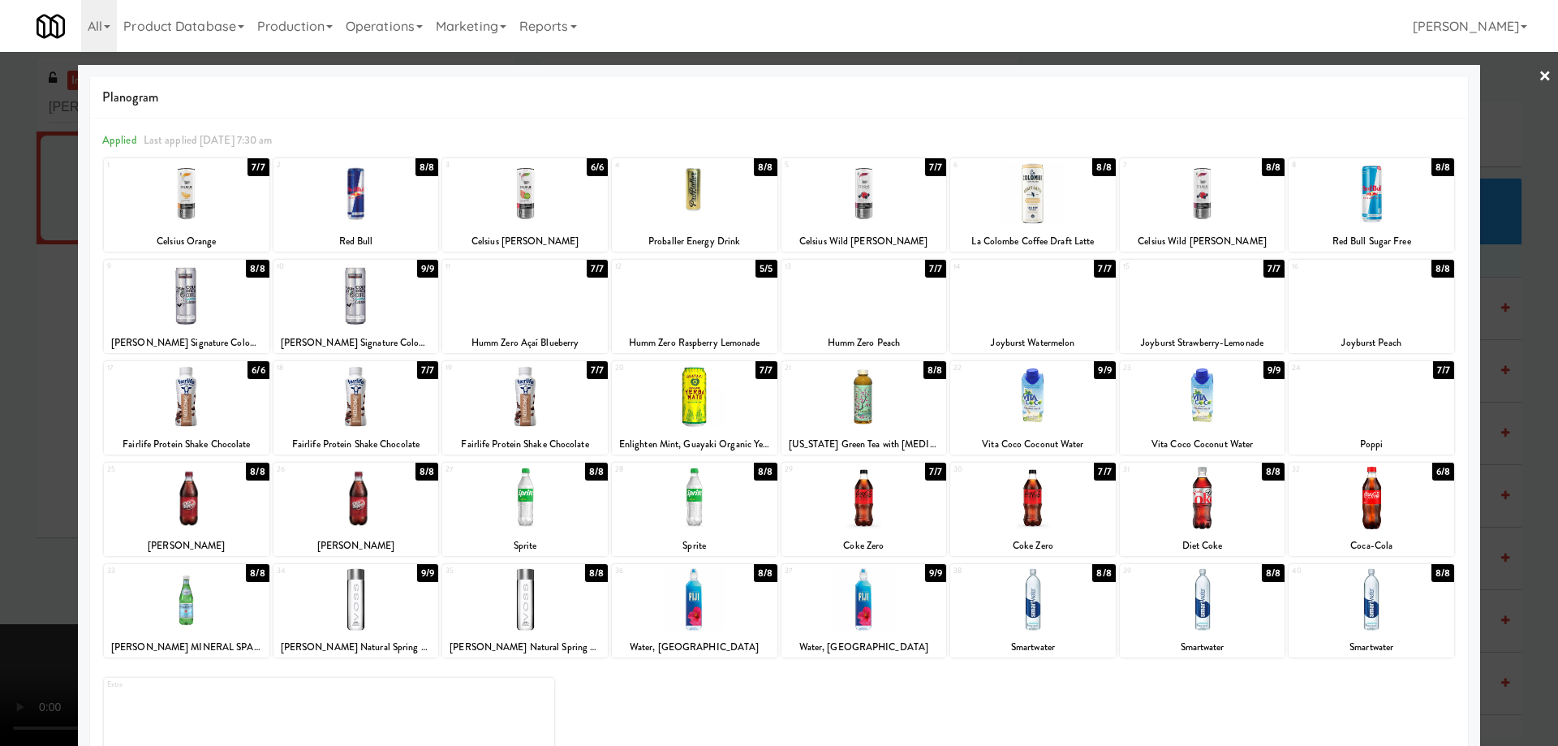
click at [539, 406] on div at bounding box center [525, 396] width 166 height 62
click at [529, 199] on div at bounding box center [525, 193] width 166 height 62
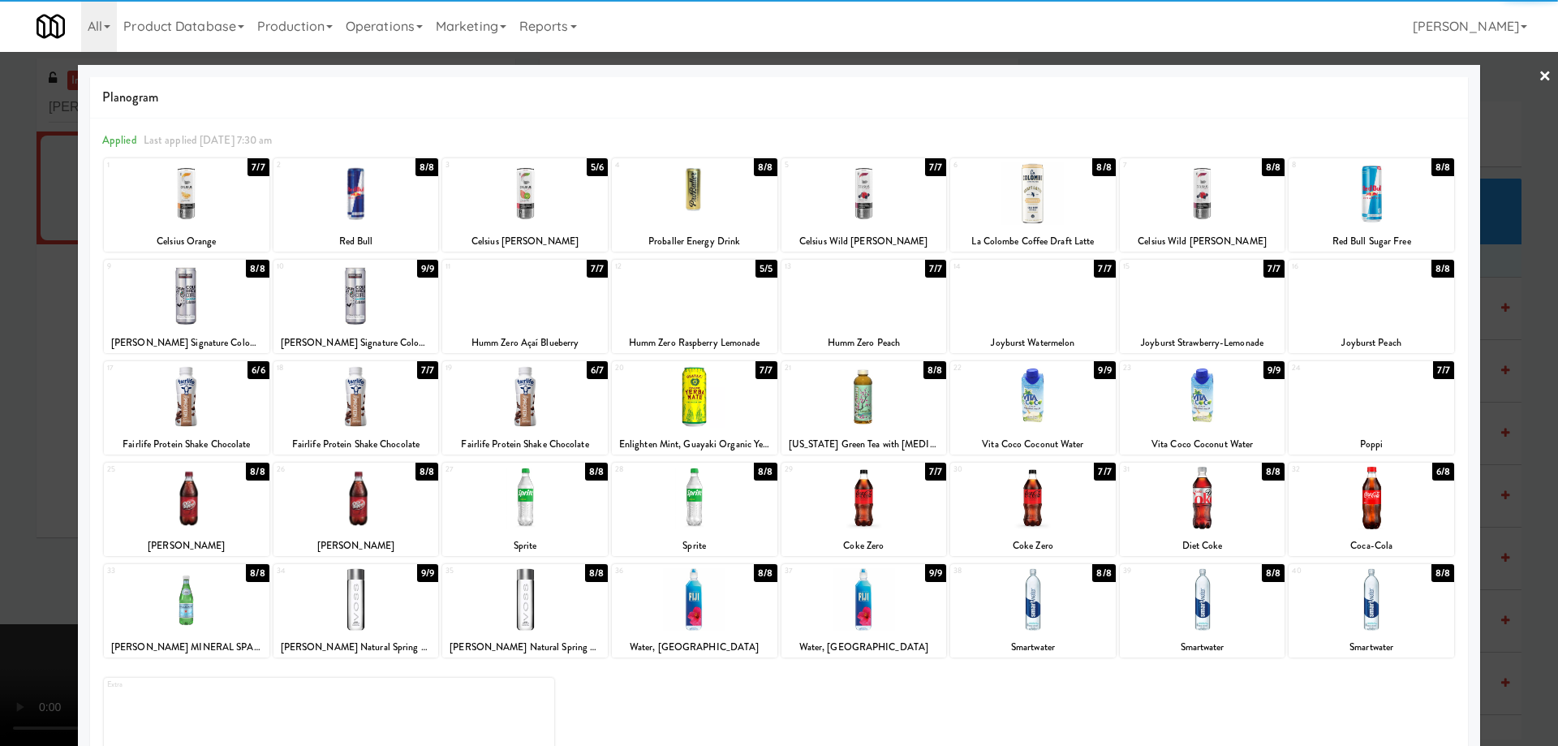
click at [372, 308] on div at bounding box center [356, 295] width 166 height 62
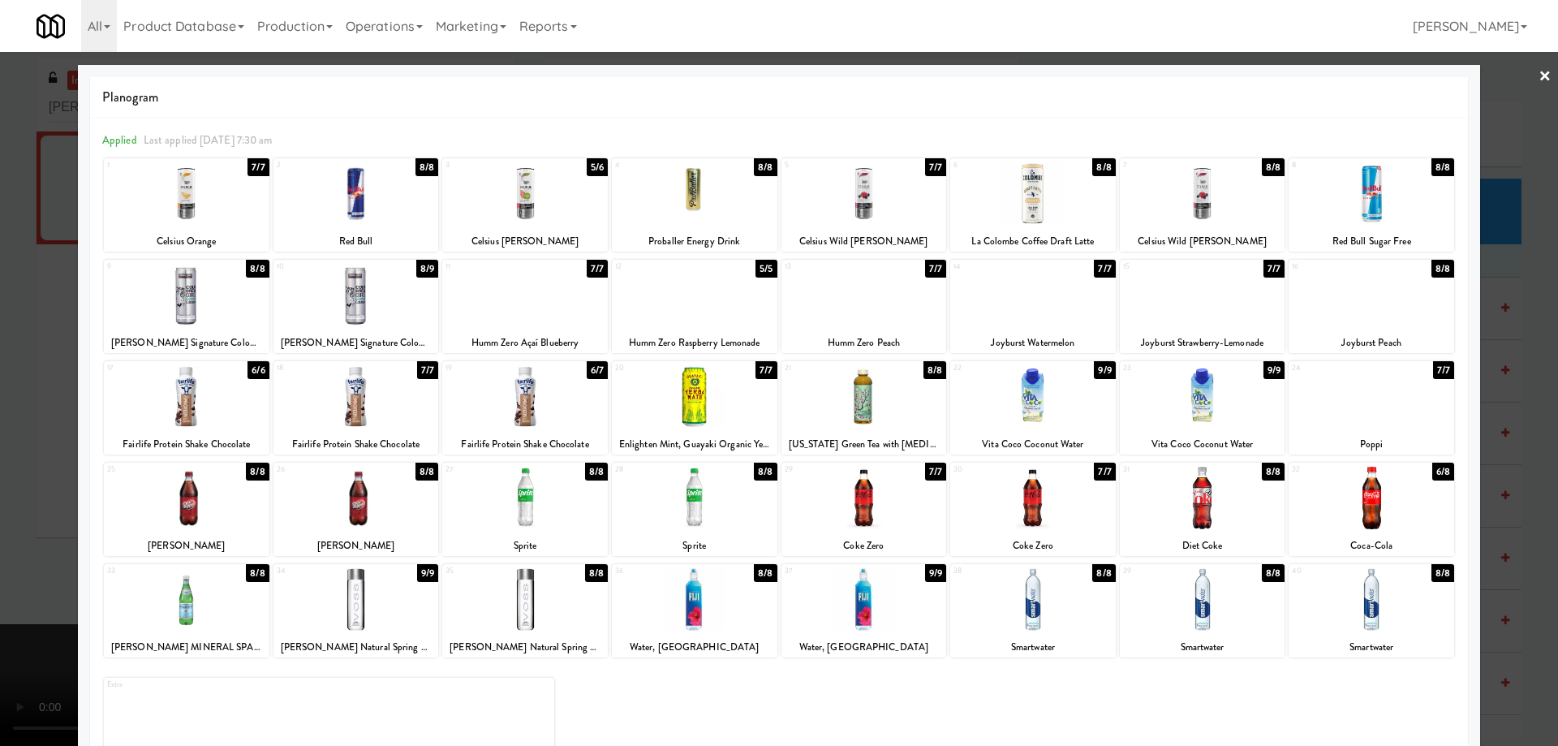
click at [1525, 76] on div at bounding box center [779, 373] width 1558 height 746
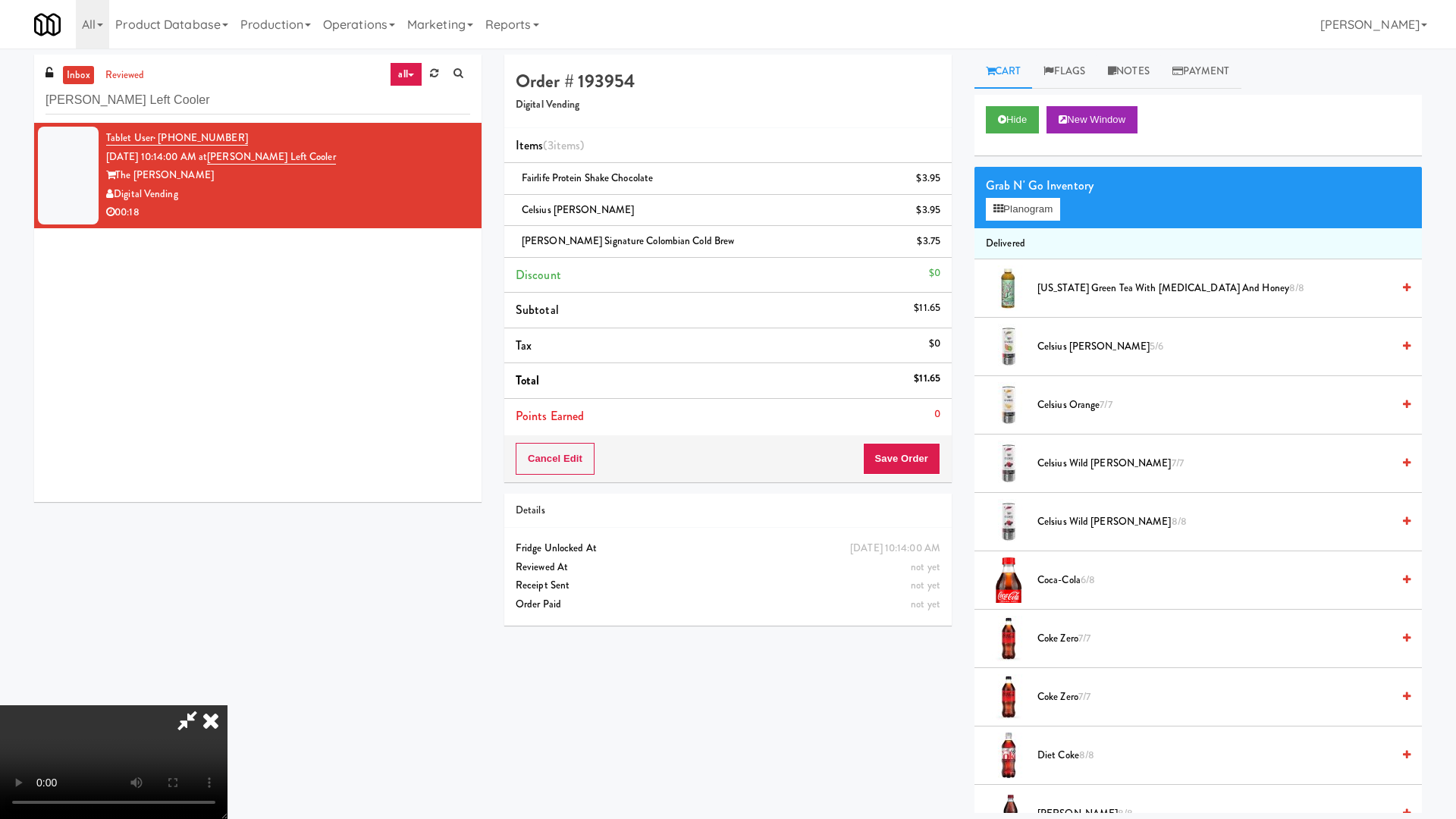
click at [227, 697] on video at bounding box center [113, 763] width 227 height 114
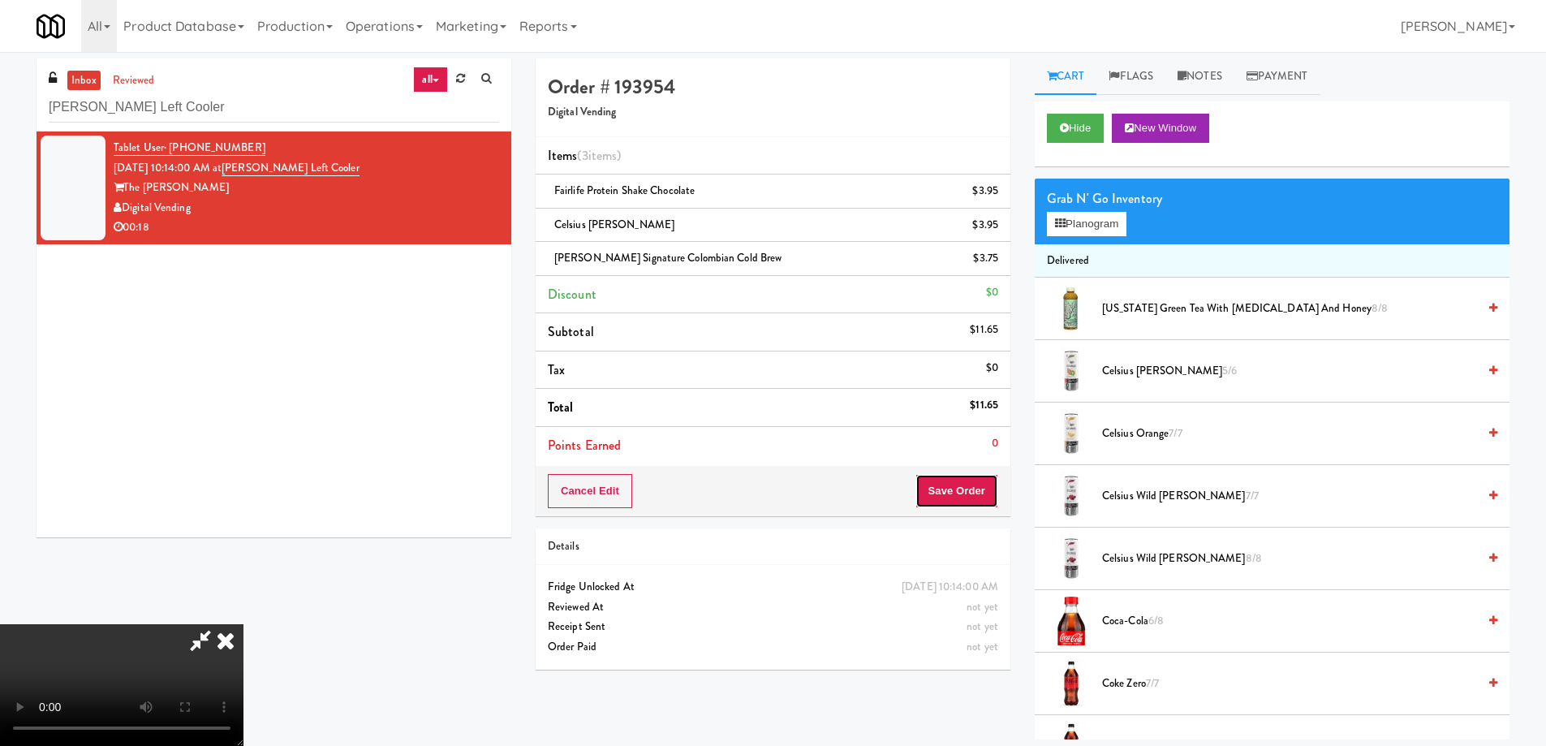
click at [954, 498] on button "Save Order" at bounding box center [956, 491] width 83 height 34
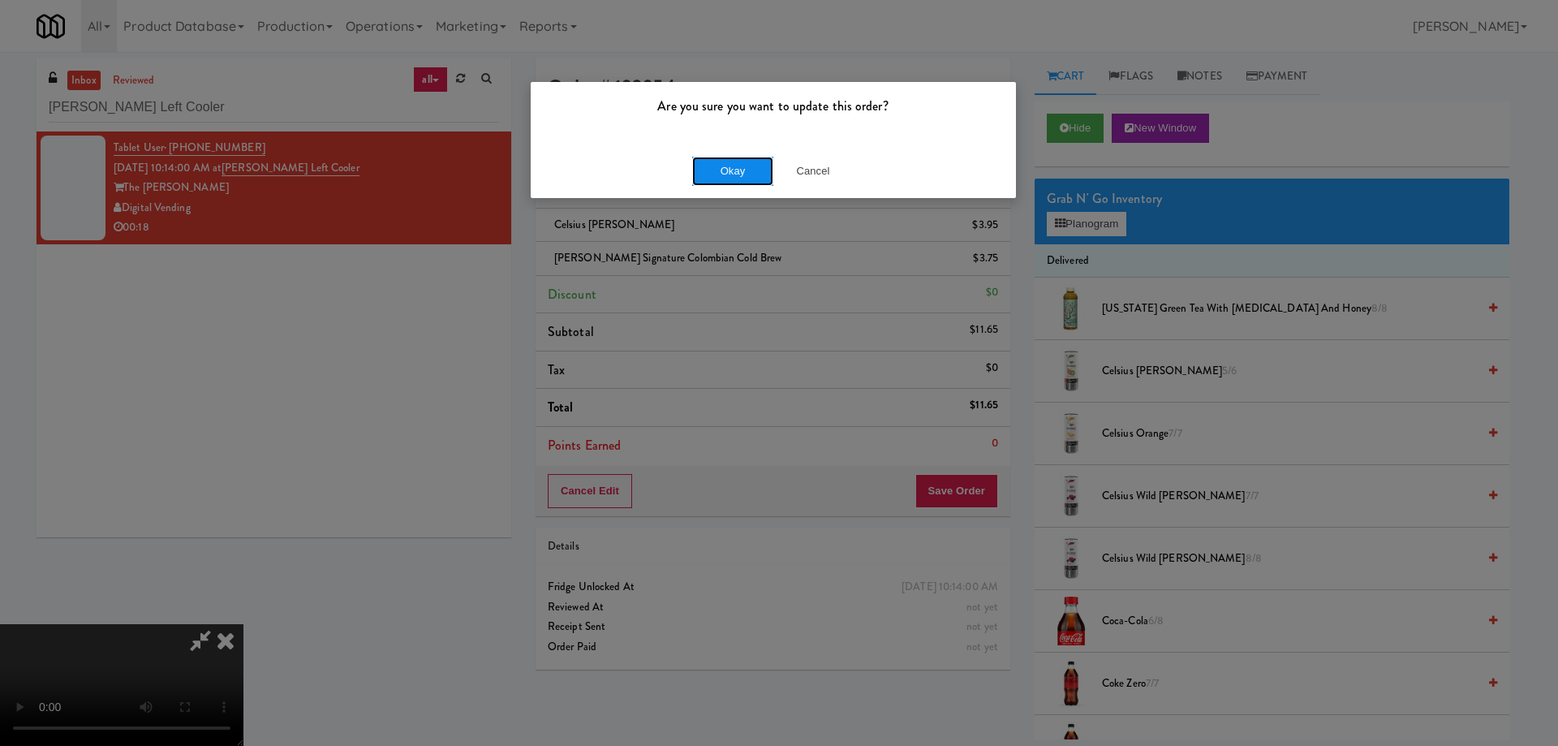
click at [730, 172] on button "Okay" at bounding box center [732, 171] width 81 height 29
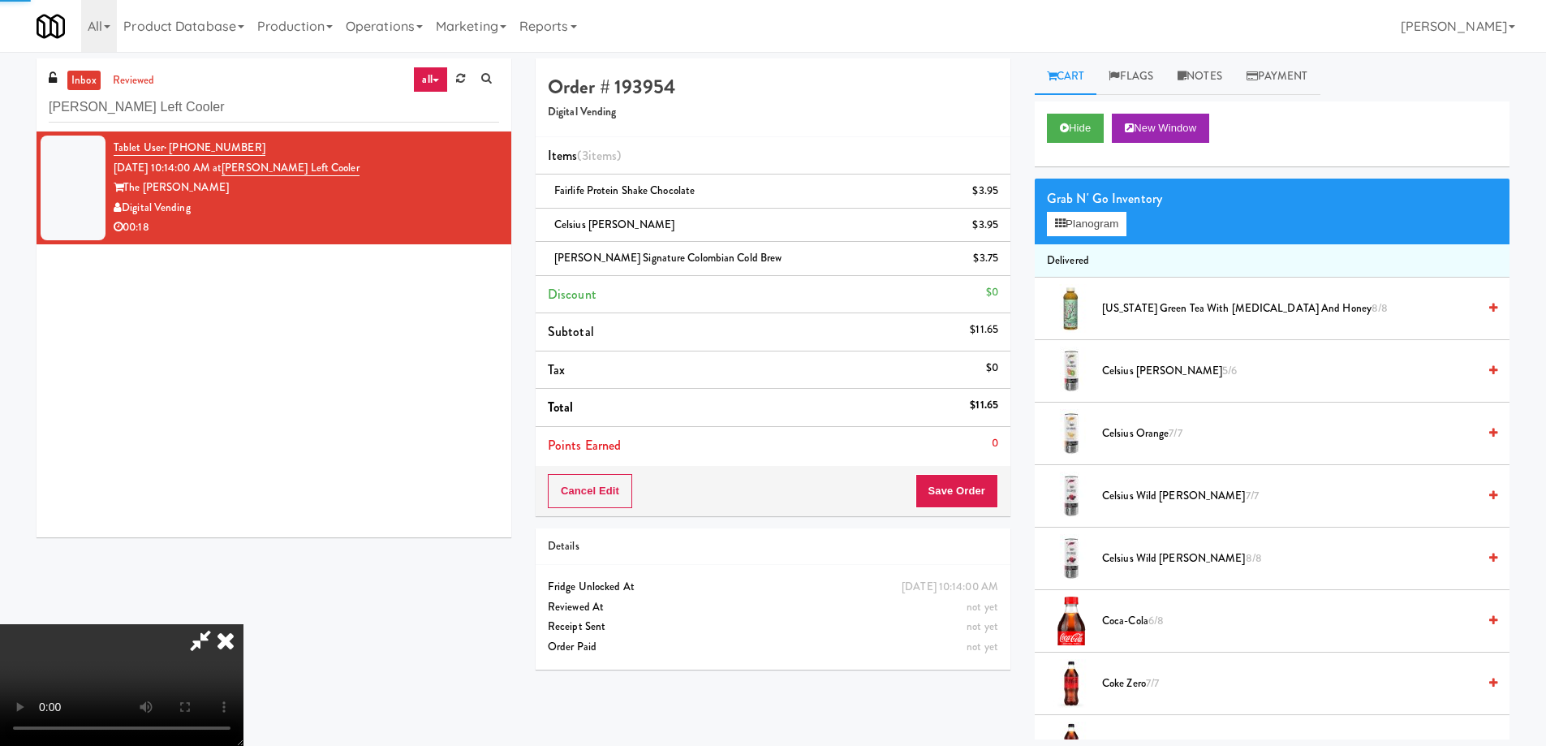
click at [243, 624] on icon at bounding box center [226, 640] width 36 height 32
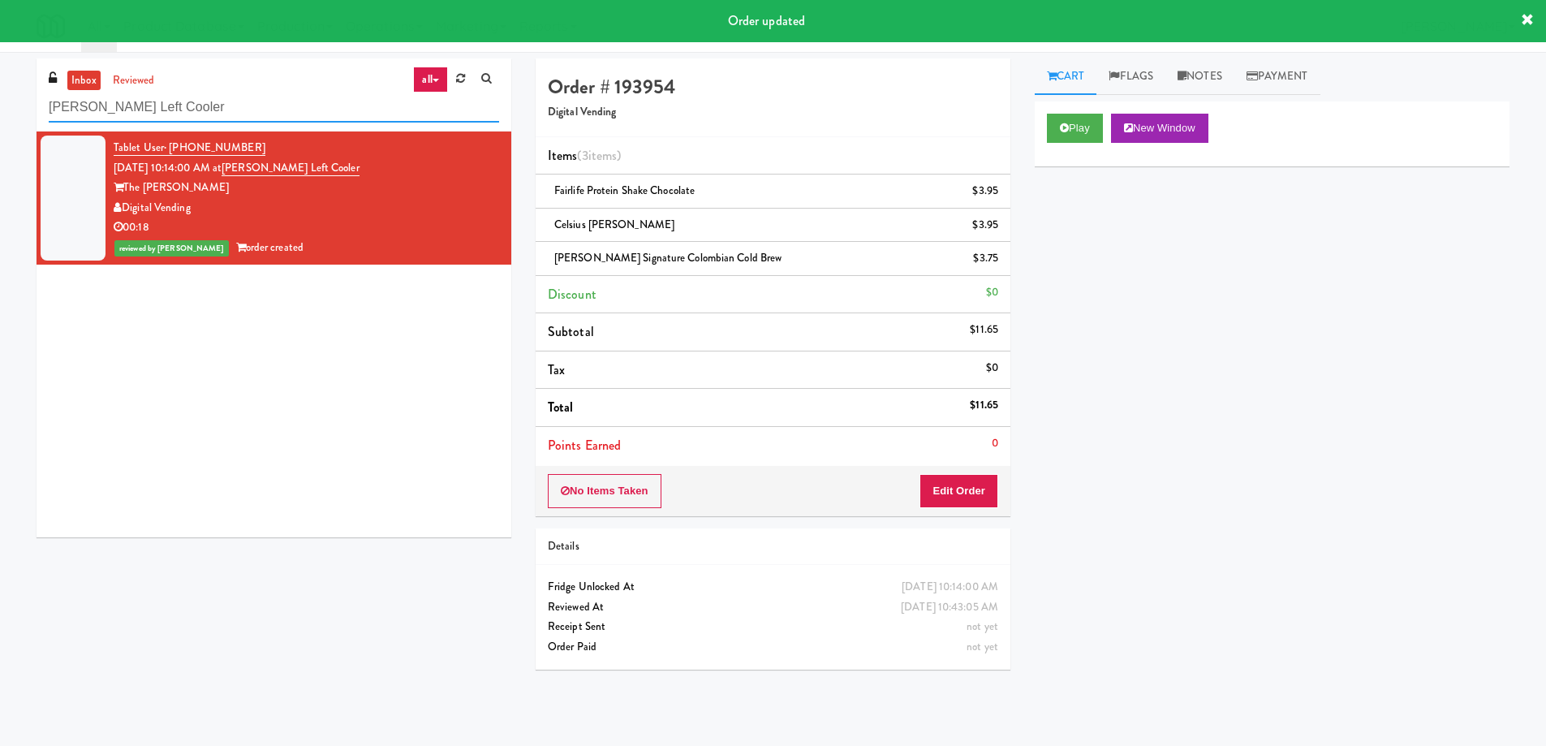
click at [291, 101] on input "[PERSON_NAME] Left Cooler" at bounding box center [274, 107] width 450 height 30
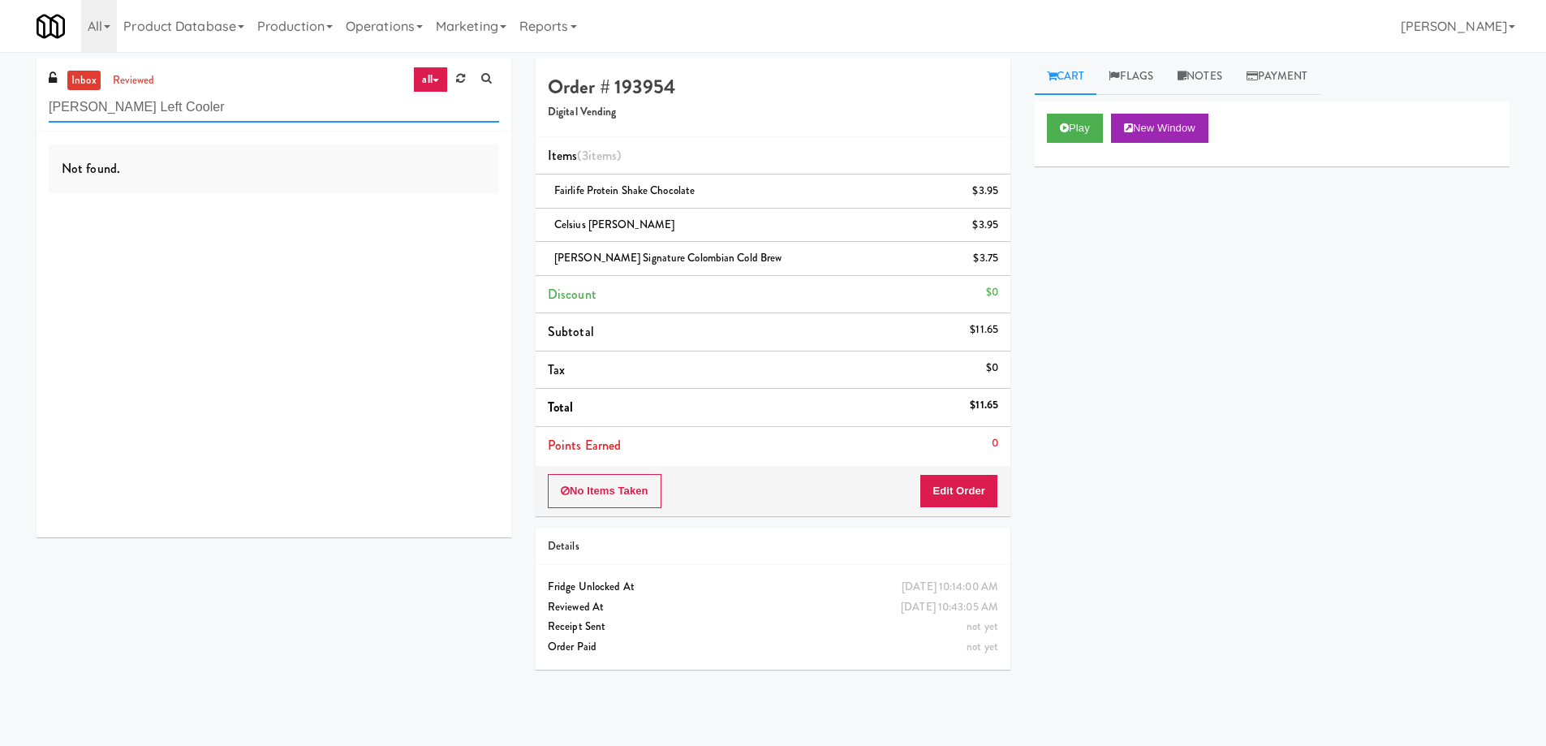
click at [289, 119] on input "[PERSON_NAME] Left Cooler" at bounding box center [274, 107] width 450 height 30
paste input "WPW - Left - Fridge"
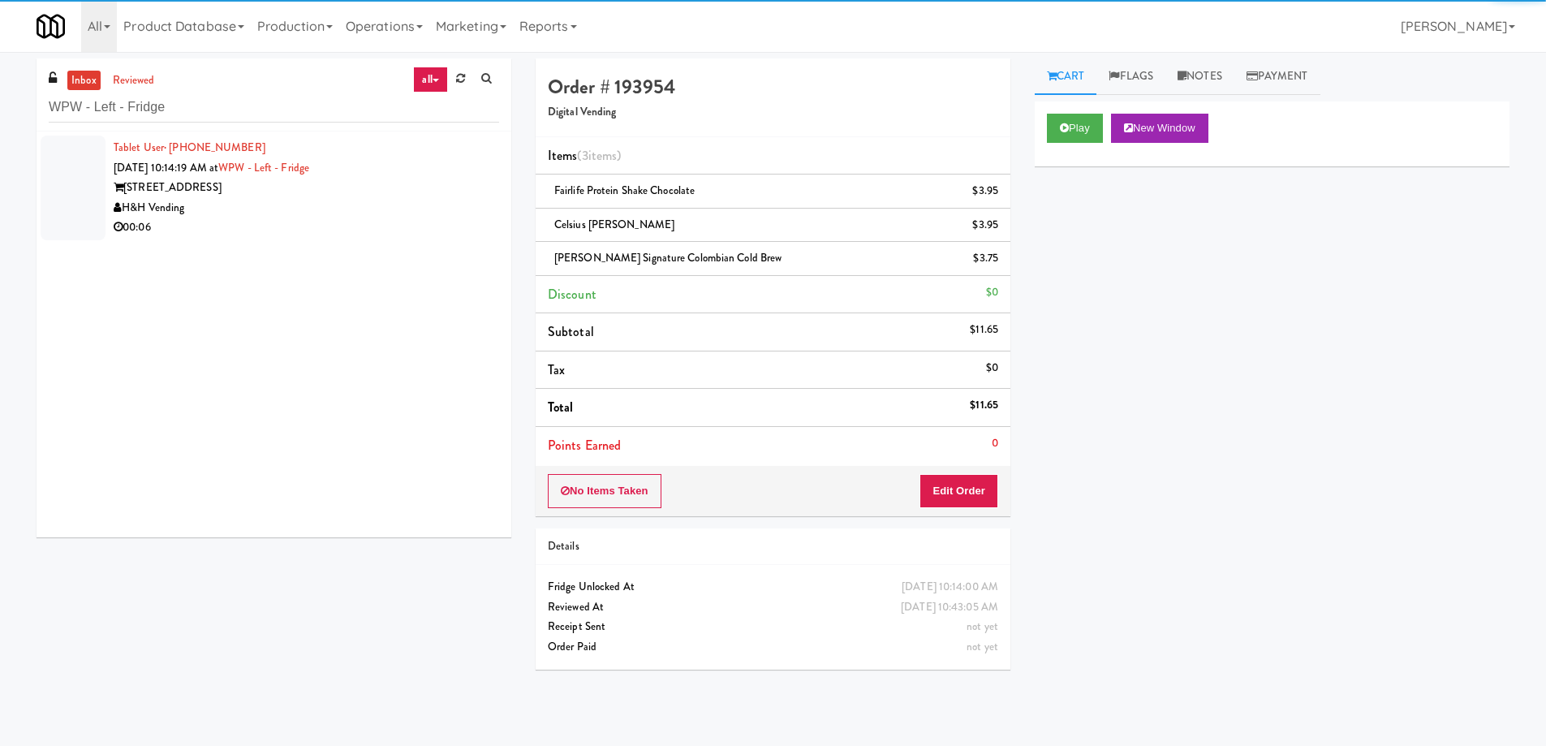
click at [402, 161] on div "Tablet User · (312) 409-0284 [DATE] 10:14:19 AM at WPW - Left - Fridge [STREET_…" at bounding box center [306, 188] width 385 height 100
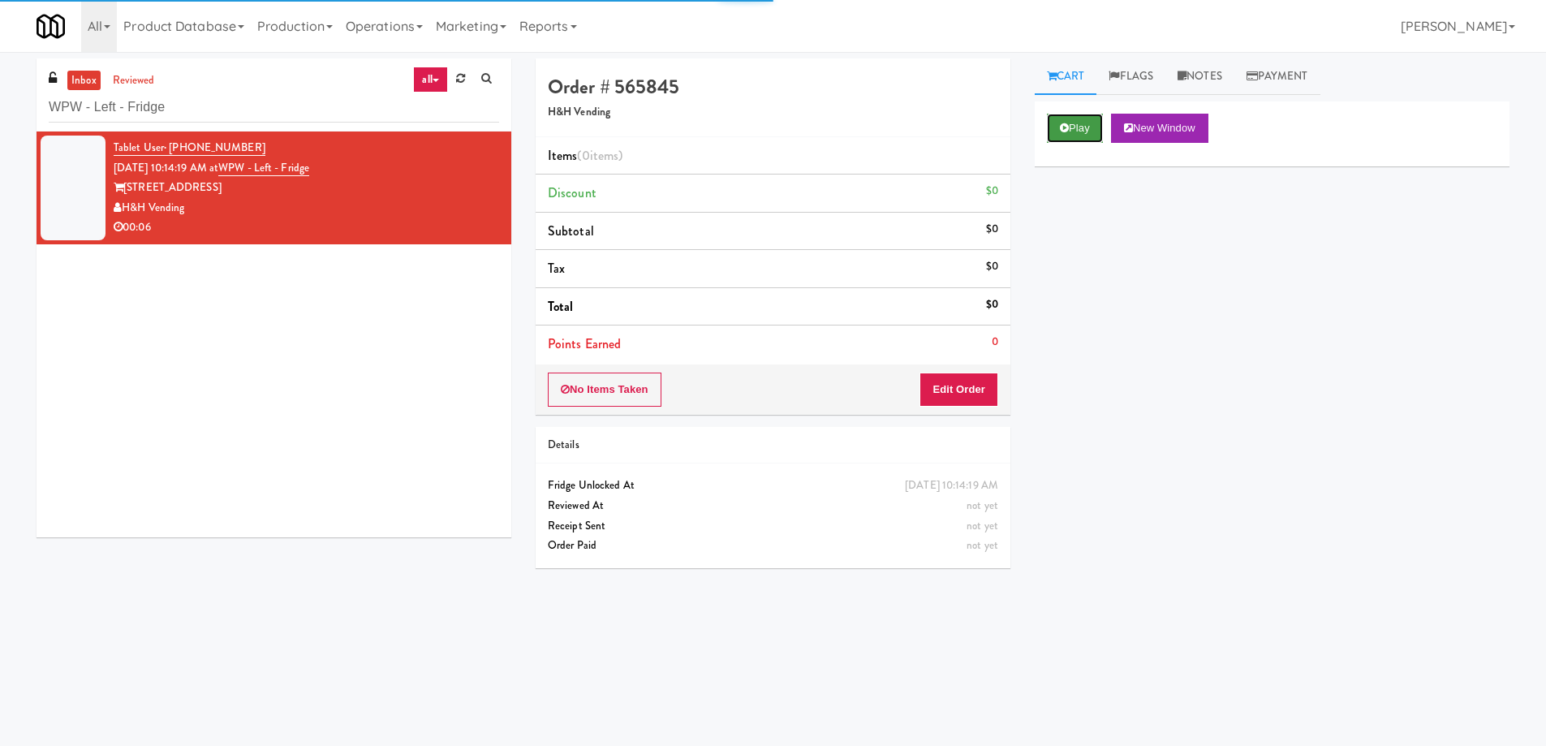
click at [1091, 129] on button "Play" at bounding box center [1075, 128] width 56 height 29
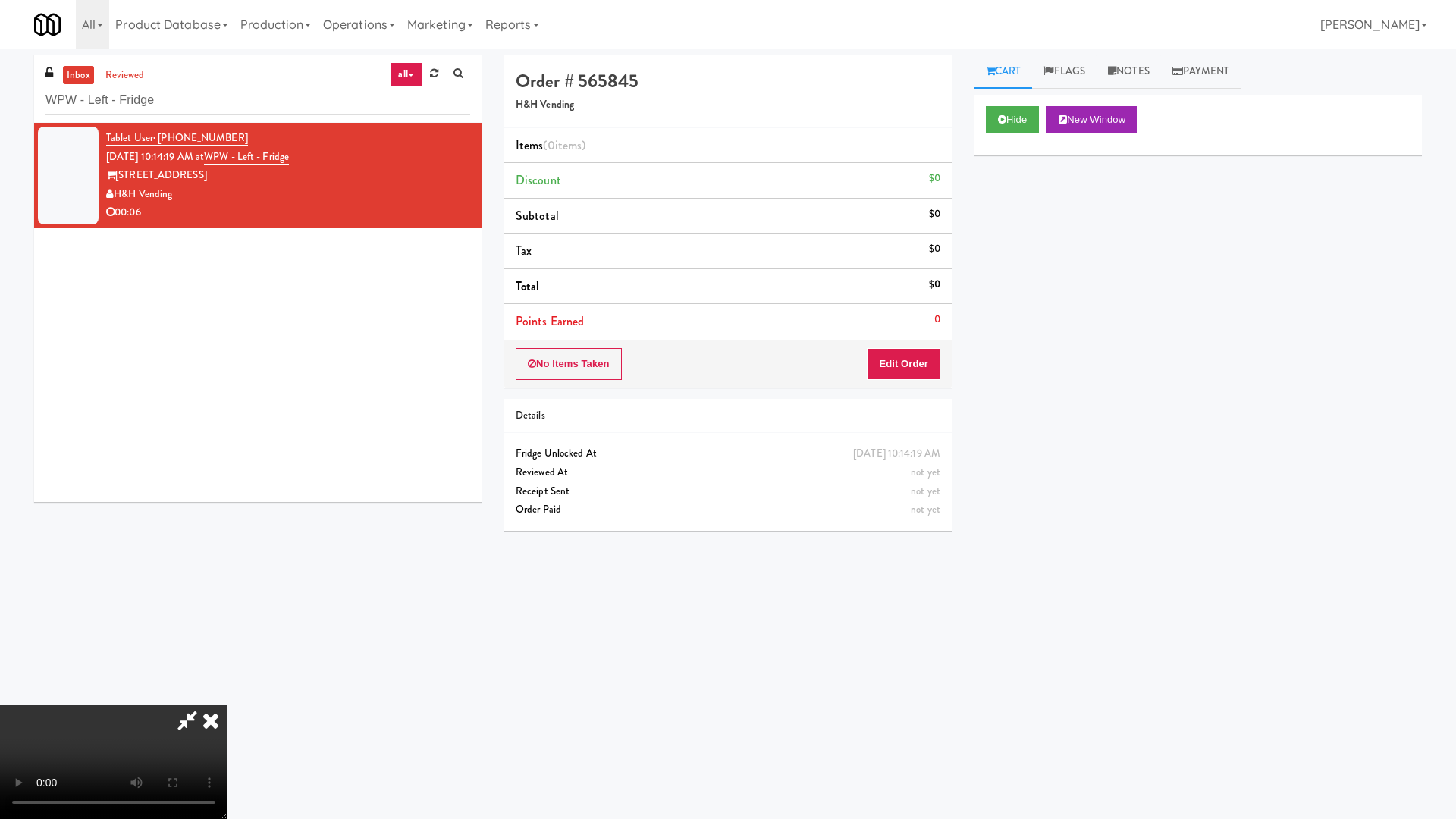
click at [227, 697] on video at bounding box center [113, 763] width 227 height 114
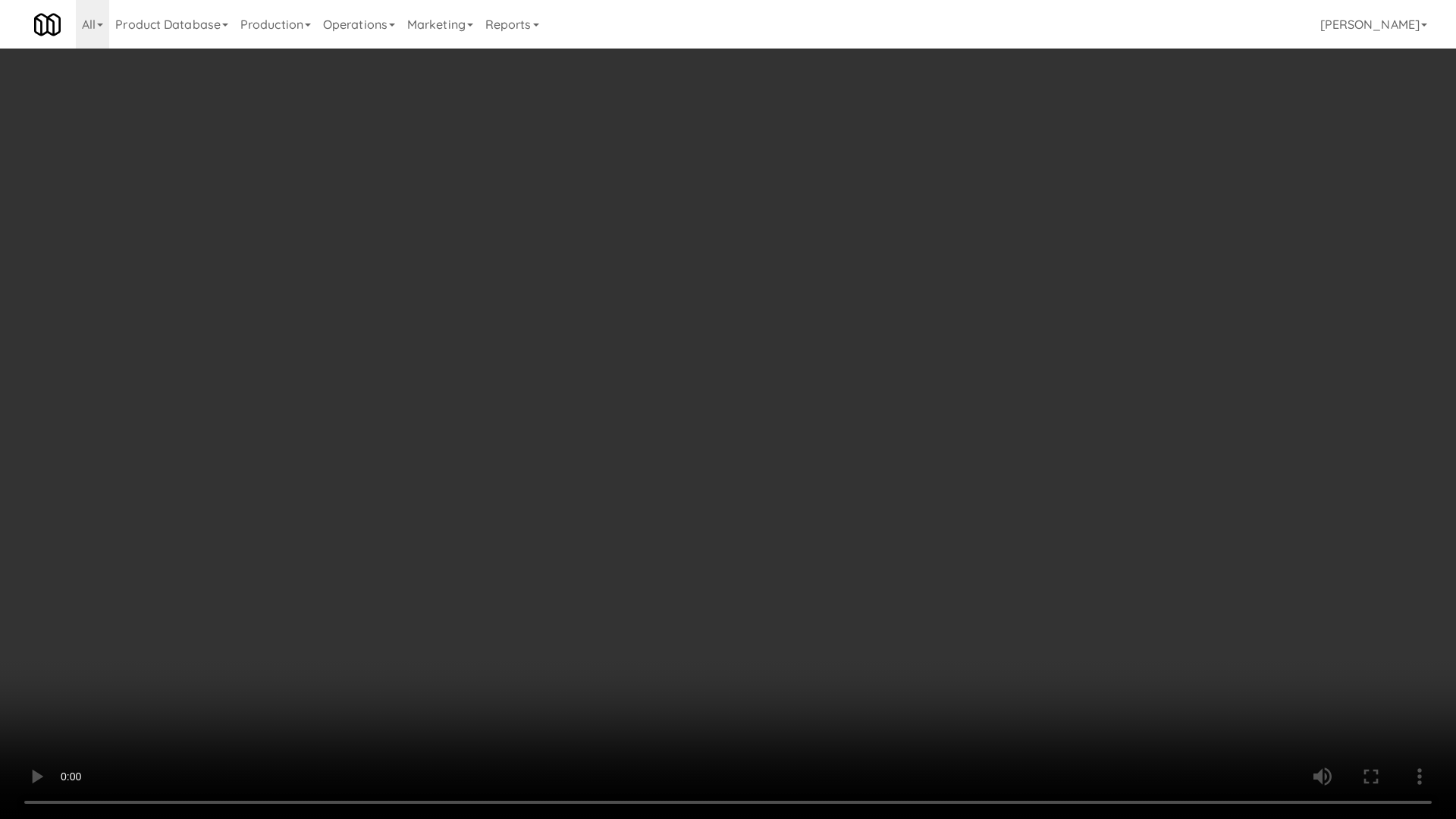
click at [613, 420] on video at bounding box center [728, 410] width 1456 height 819
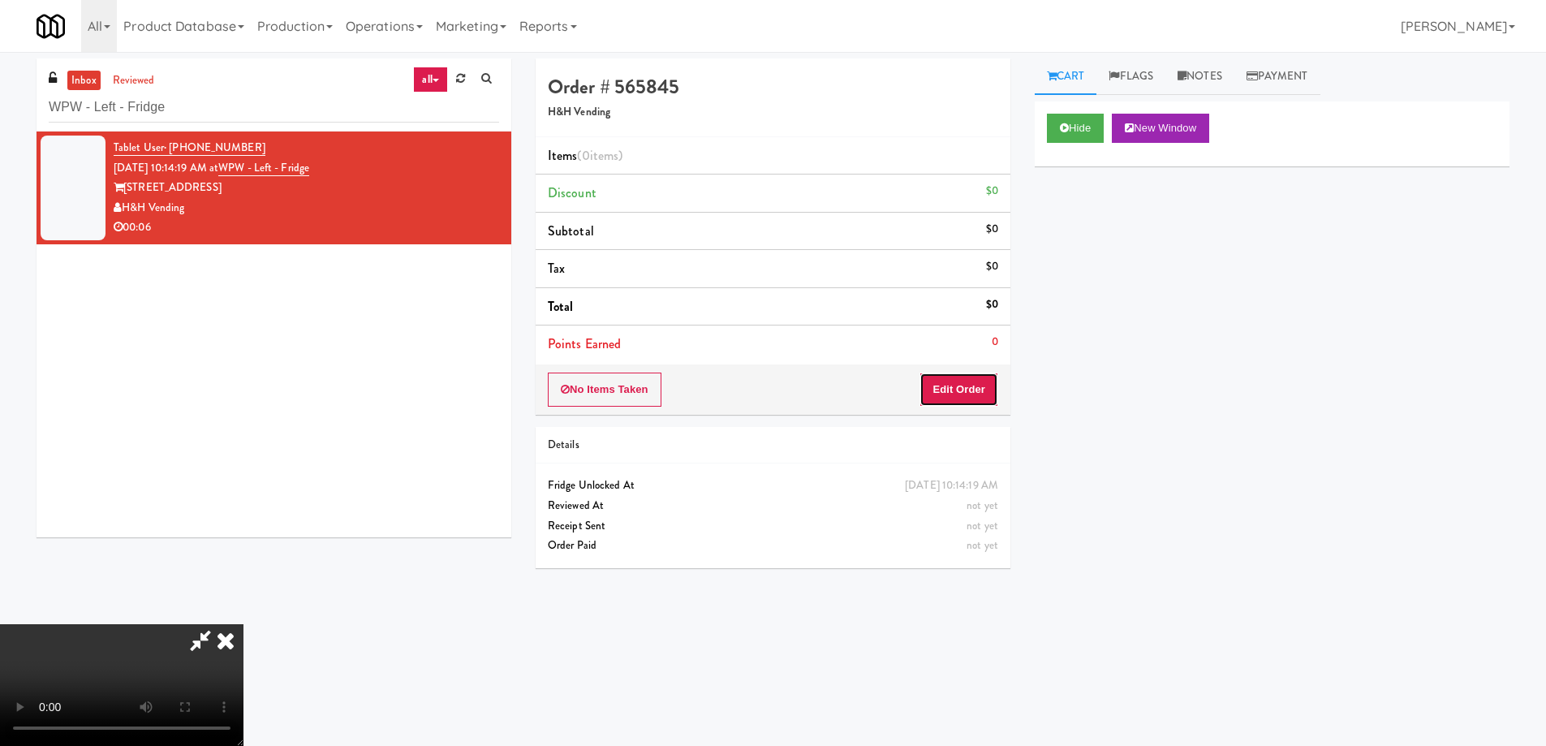
click at [941, 388] on button "Edit Order" at bounding box center [958, 389] width 79 height 34
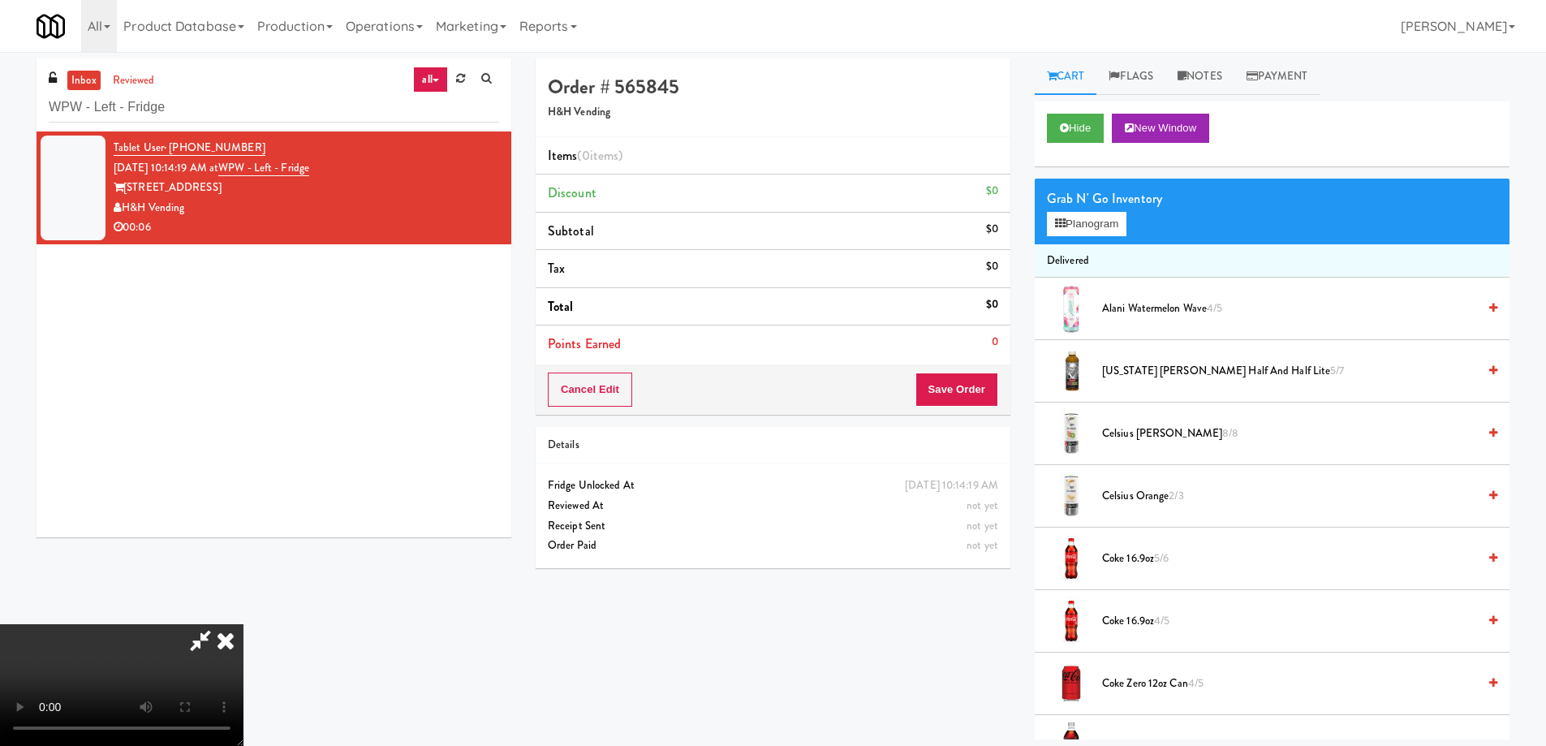
scroll to position [1034, 0]
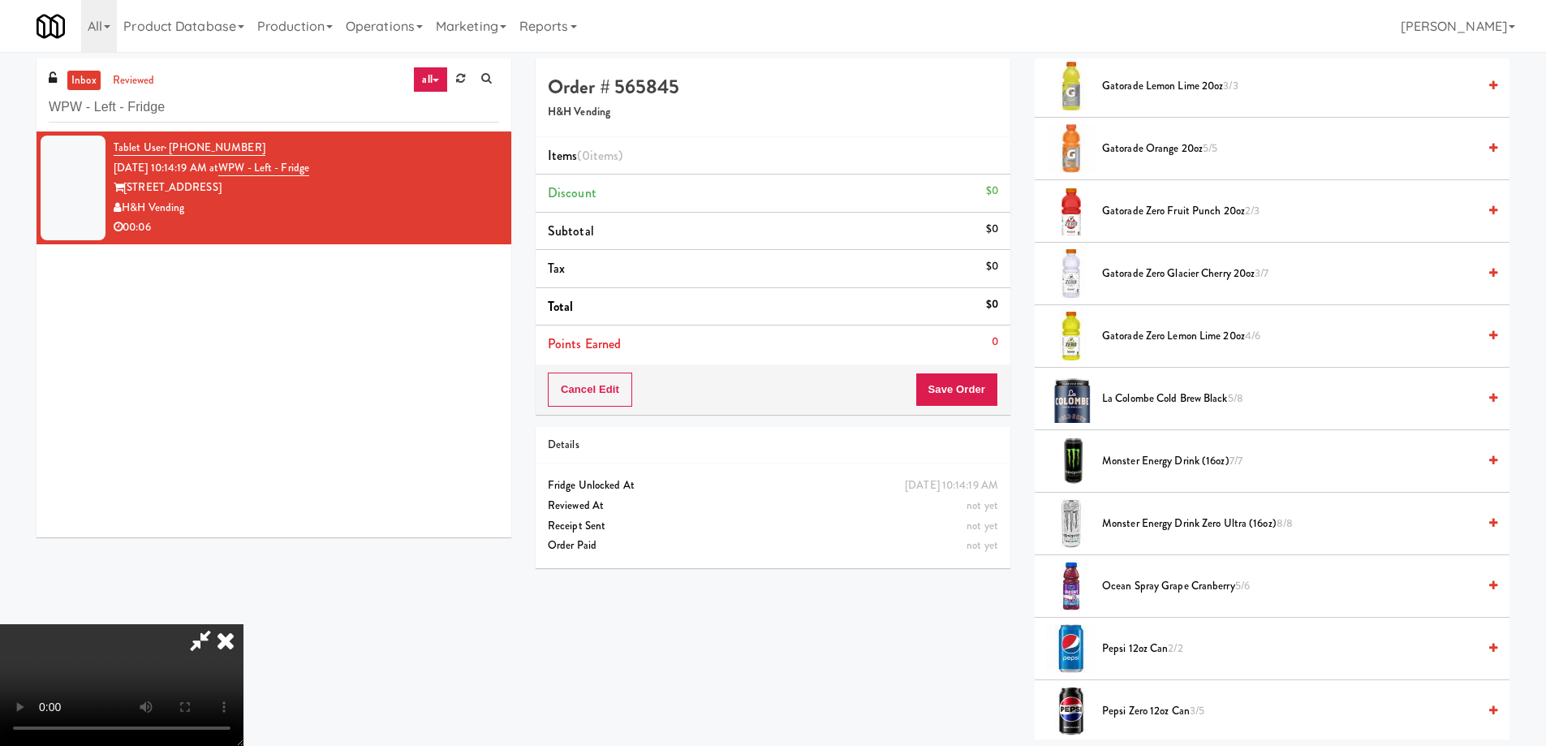
click at [1222, 396] on span "La Colombe Cold Brew Black 5/8" at bounding box center [1289, 399] width 375 height 20
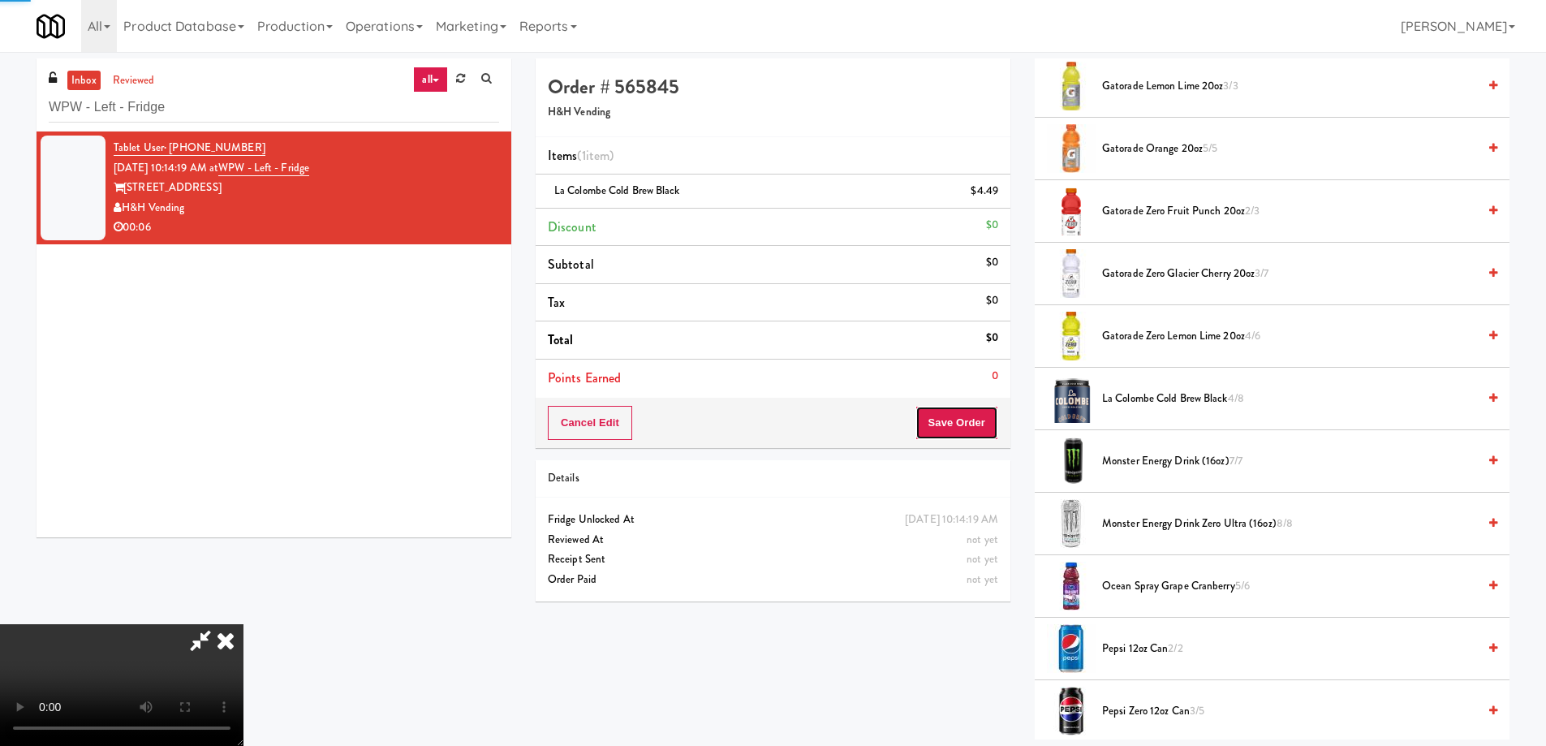
click at [961, 423] on button "Save Order" at bounding box center [956, 423] width 83 height 34
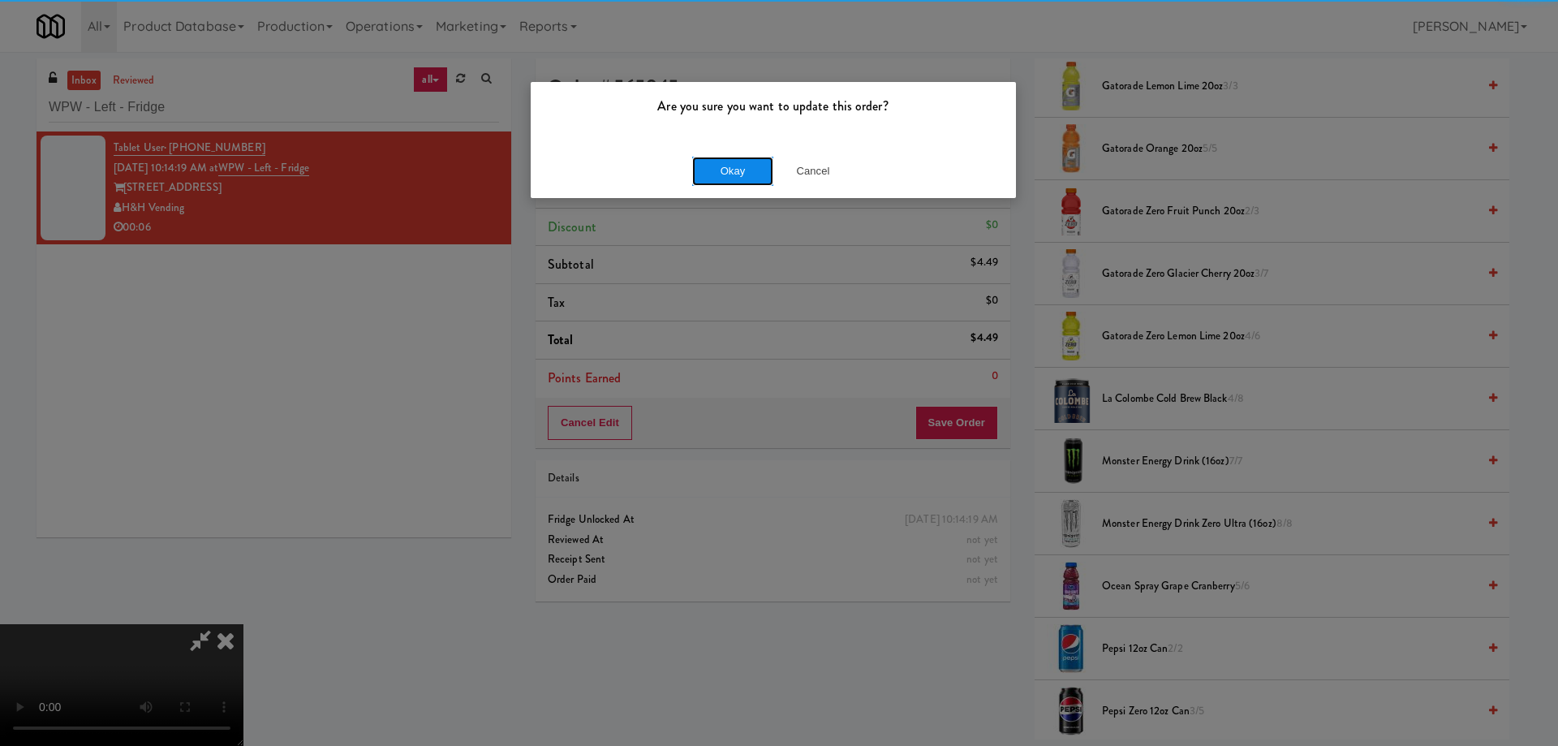
click at [729, 170] on button "Okay" at bounding box center [732, 171] width 81 height 29
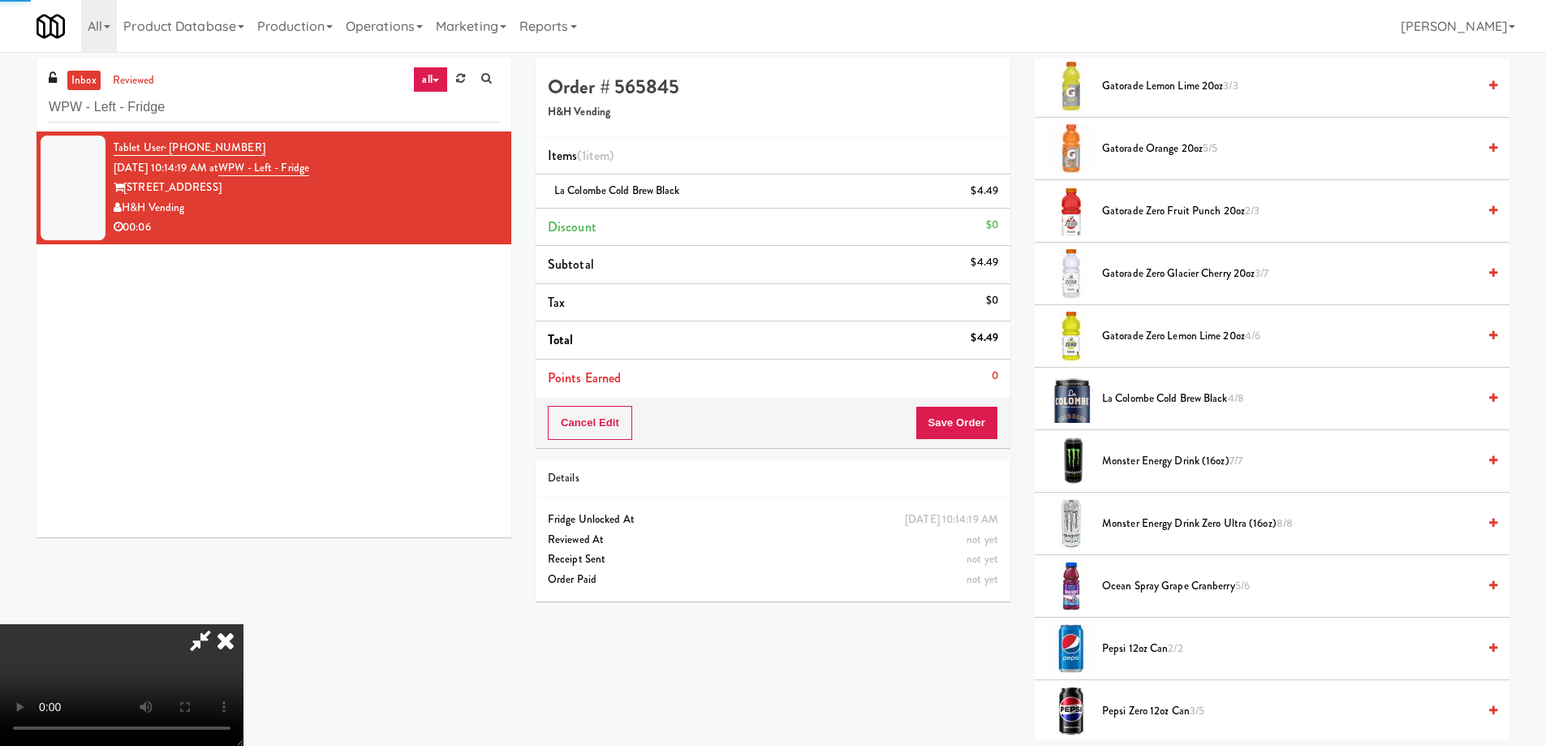
click at [243, 624] on icon at bounding box center [226, 640] width 36 height 32
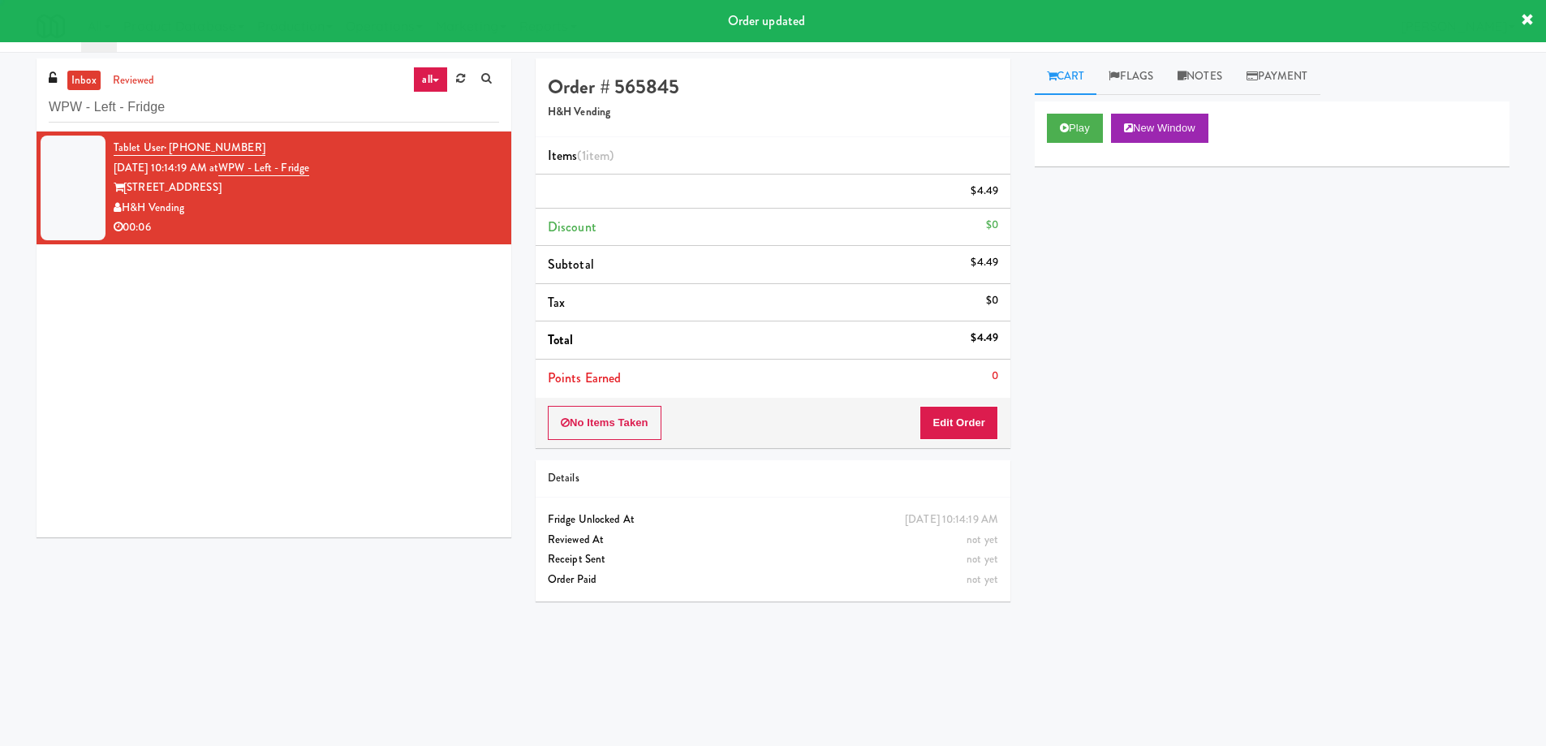
scroll to position [0, 0]
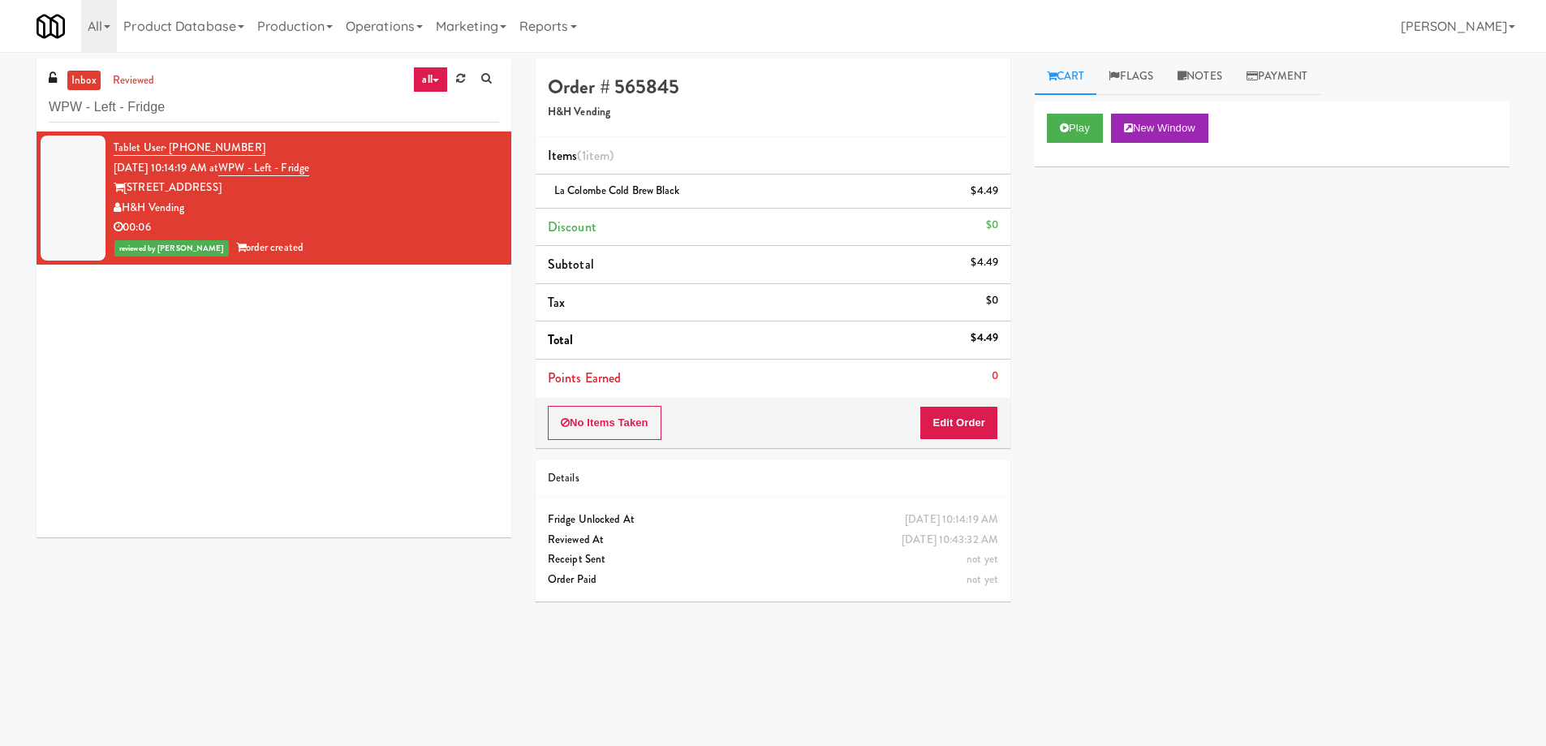
click at [1292, 553] on div "Play New Window Primary Flag Clear Flag if unable to determine what was taken o…" at bounding box center [1271, 405] width 475 height 608
click at [280, 109] on input "WPW - Left - Fridge" at bounding box center [274, 107] width 450 height 30
paste input "Parkside GYM Cooler"
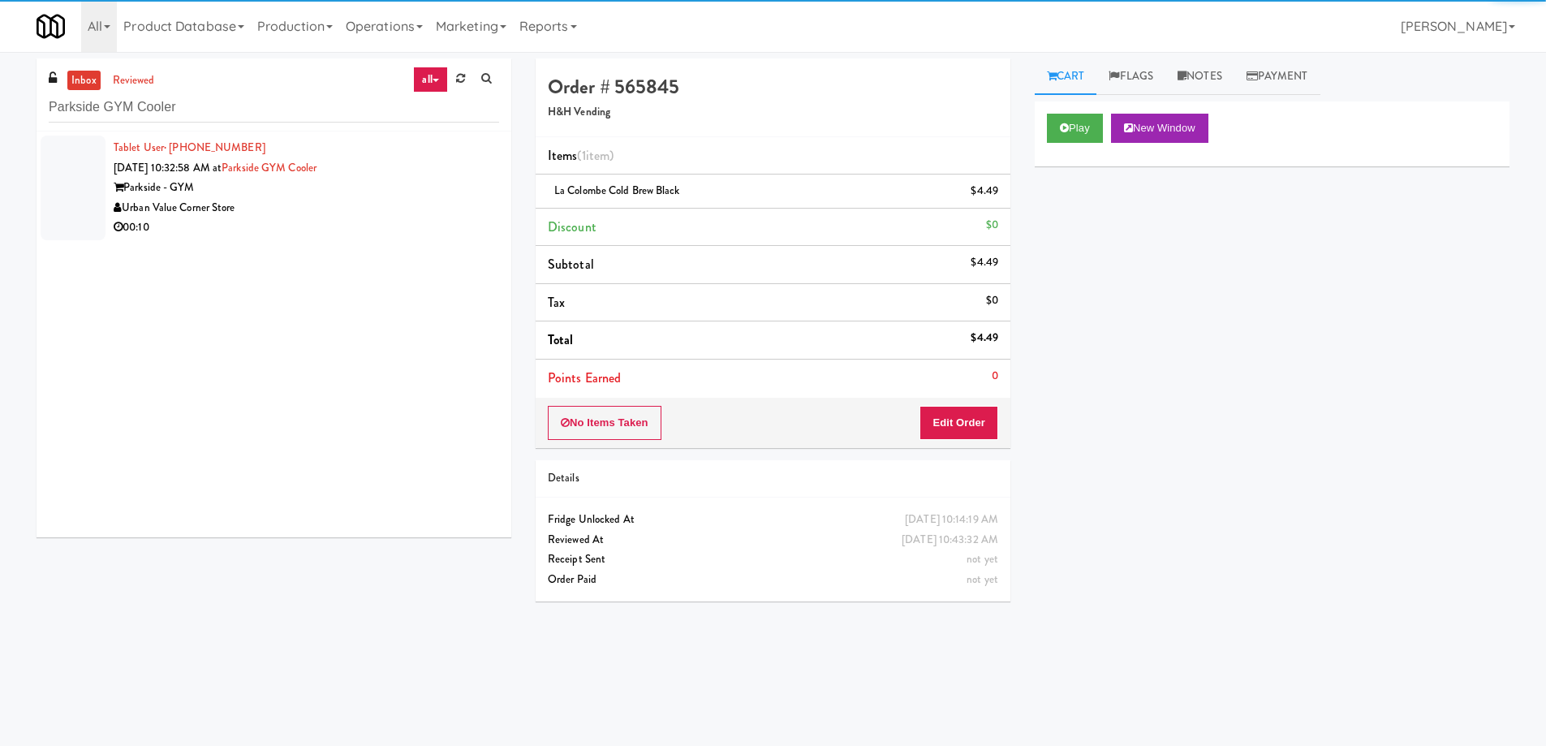
click at [334, 208] on div "Urban Value Corner Store" at bounding box center [306, 208] width 385 height 20
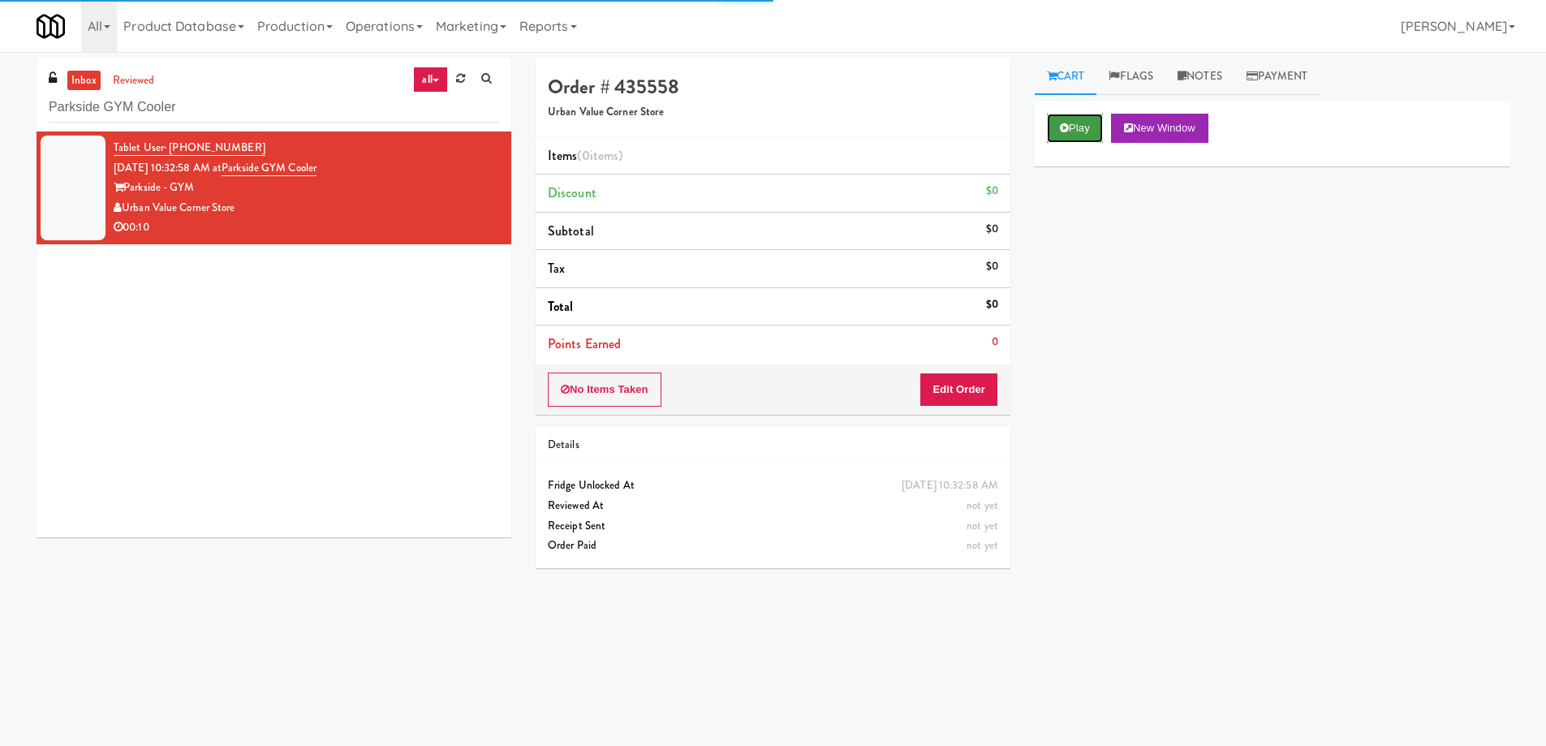
click at [1050, 124] on button "Play" at bounding box center [1075, 128] width 56 height 29
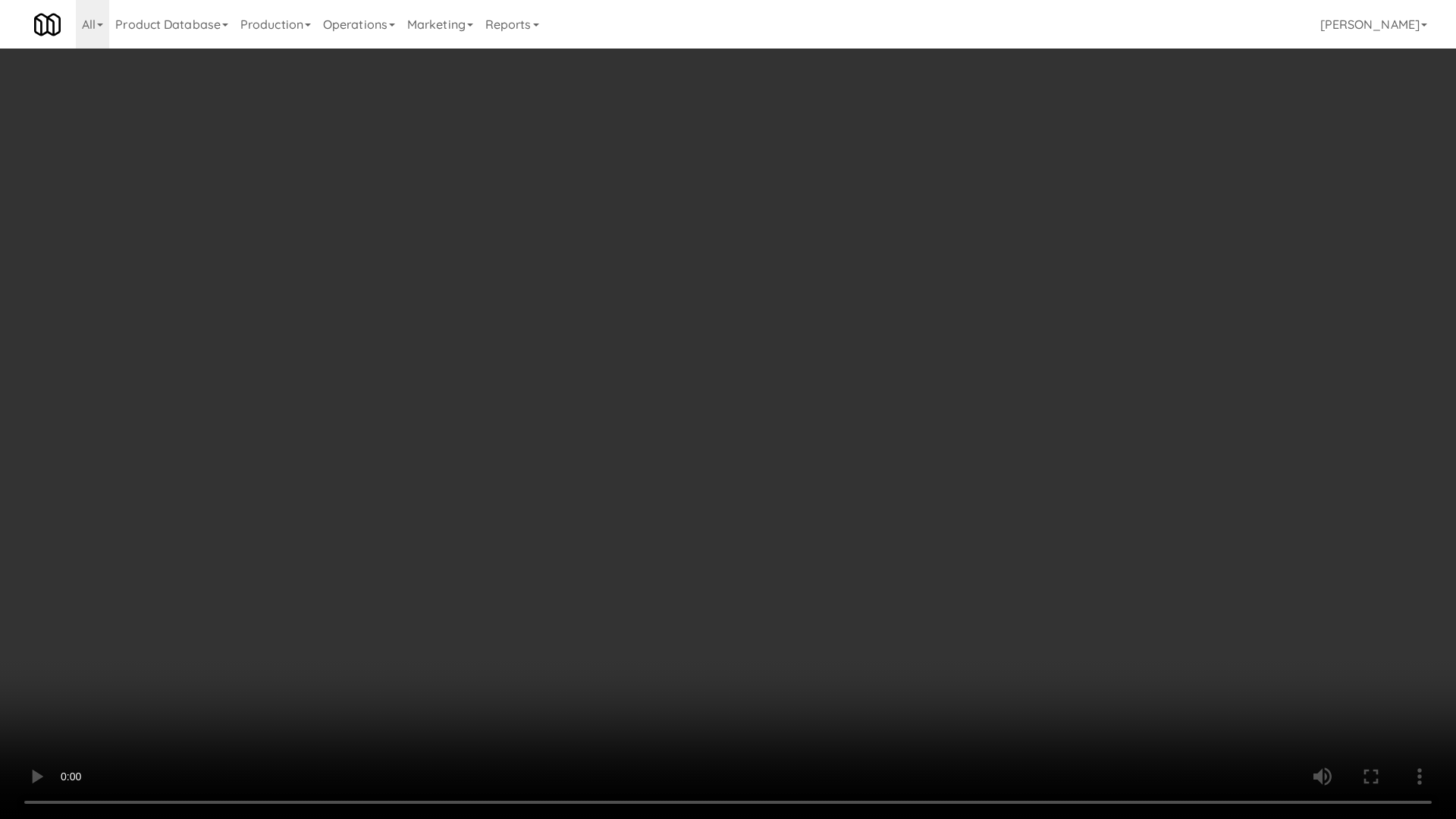
click at [616, 479] on video at bounding box center [728, 410] width 1456 height 819
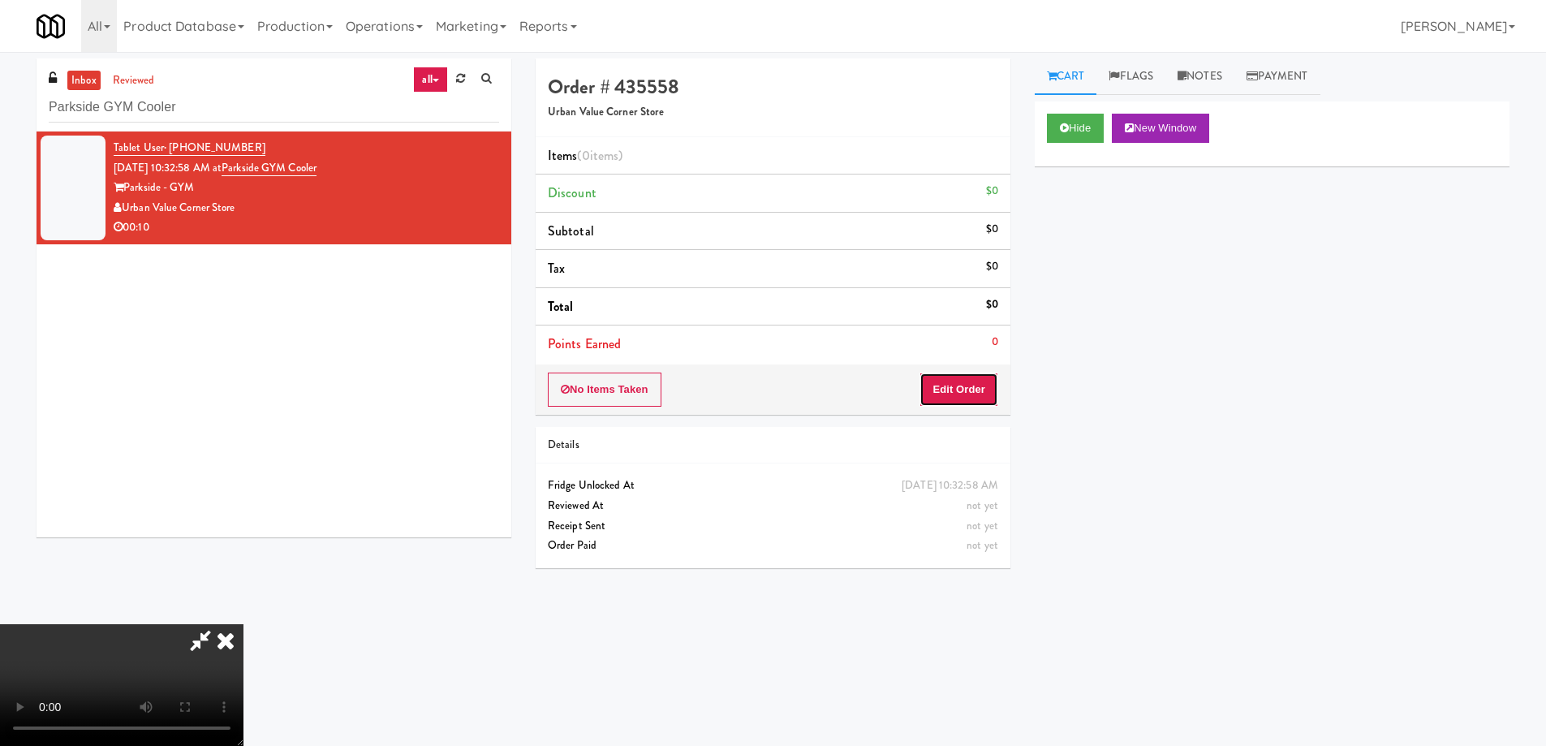
click at [971, 388] on button "Edit Order" at bounding box center [958, 389] width 79 height 34
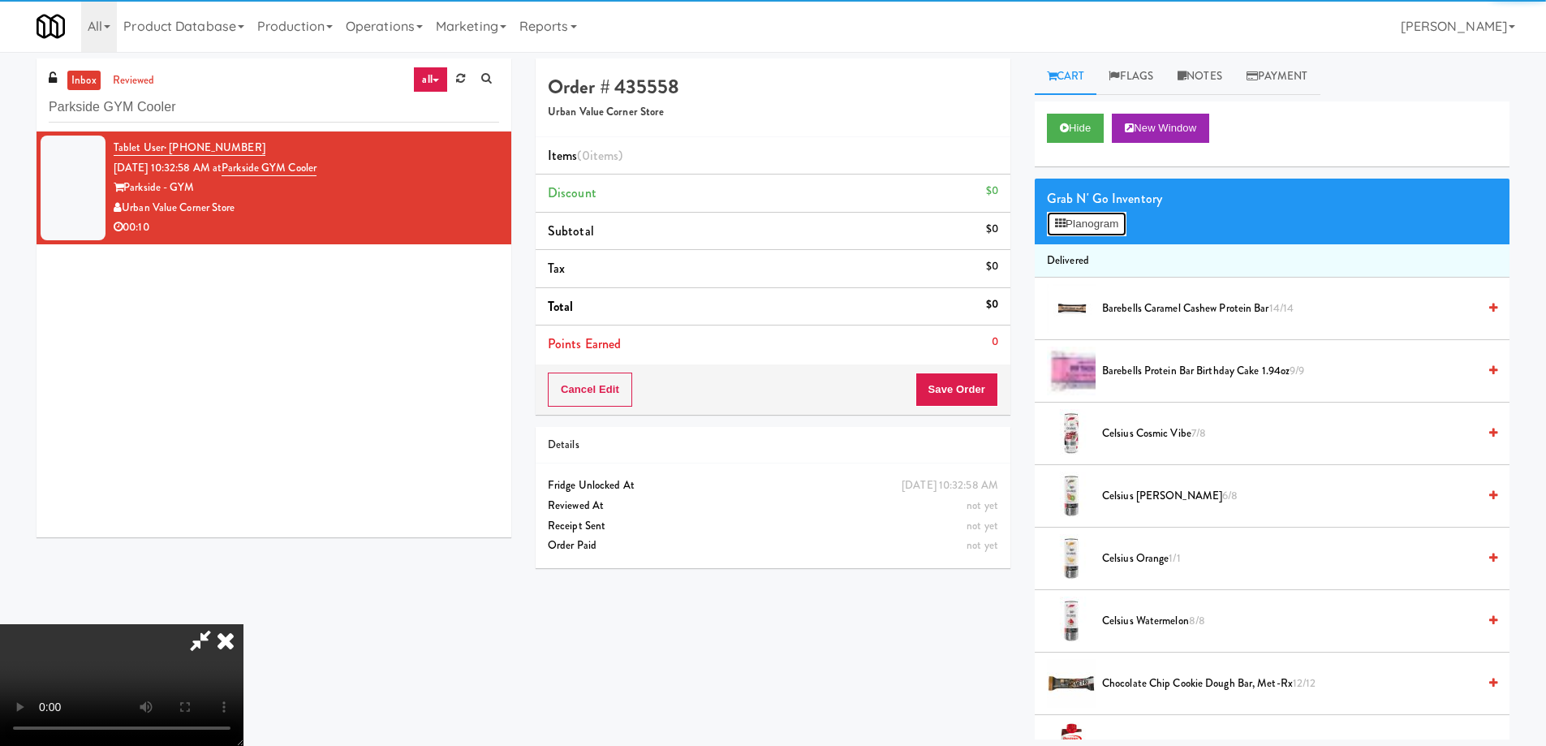
click at [1088, 221] on button "Planogram" at bounding box center [1087, 224] width 80 height 24
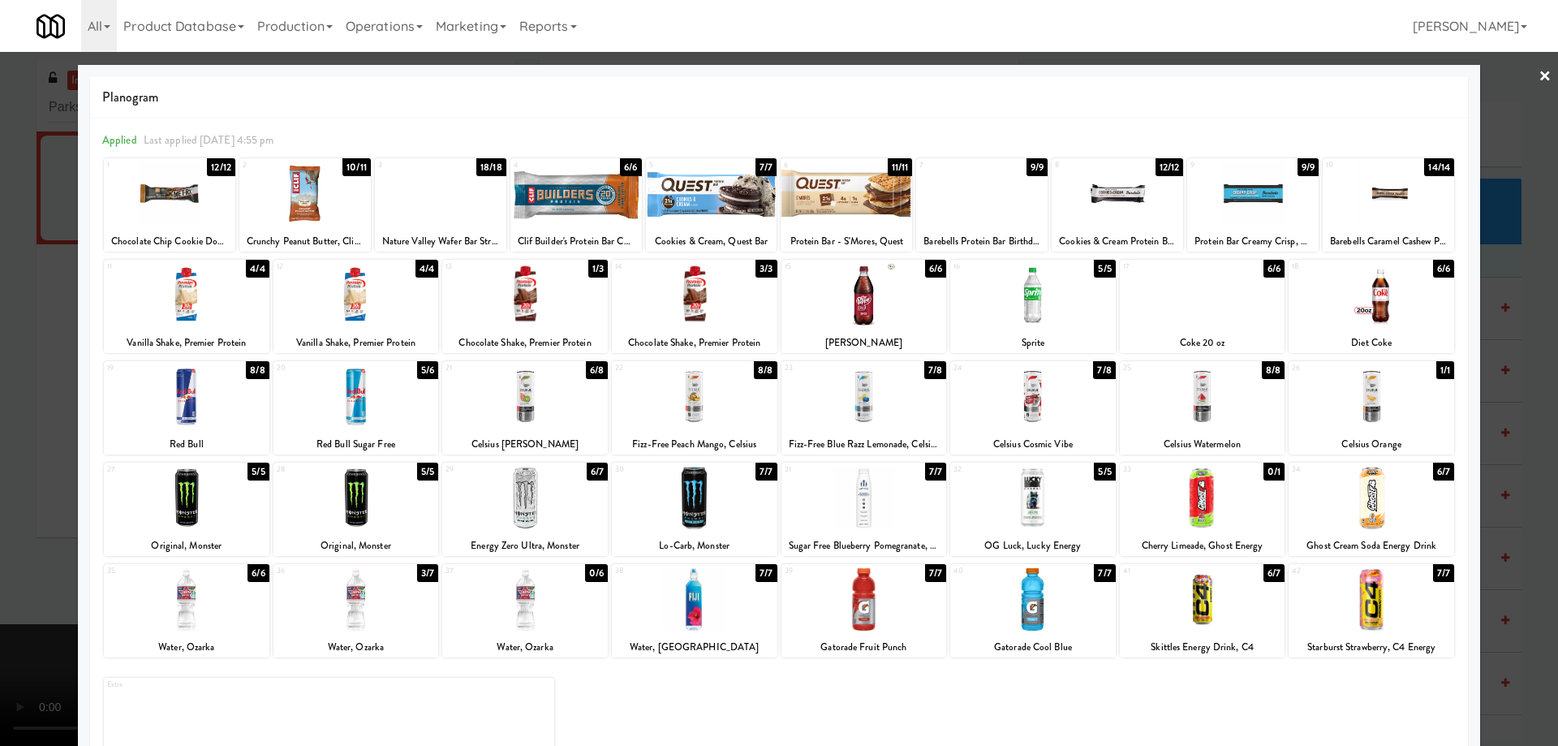
click at [1027, 499] on div at bounding box center [1033, 498] width 166 height 62
click at [1521, 83] on div at bounding box center [779, 373] width 1558 height 746
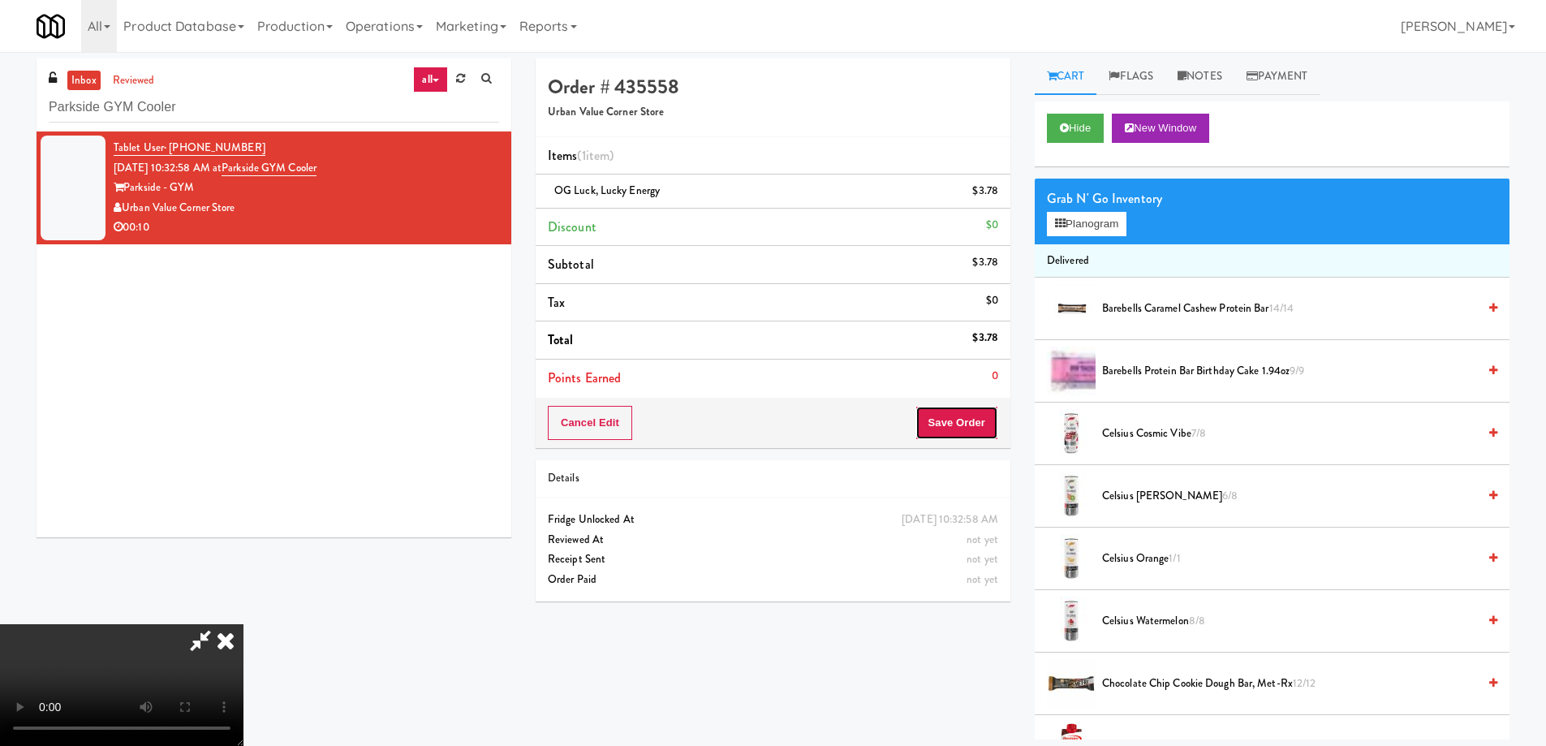
click at [952, 426] on button "Save Order" at bounding box center [956, 423] width 83 height 34
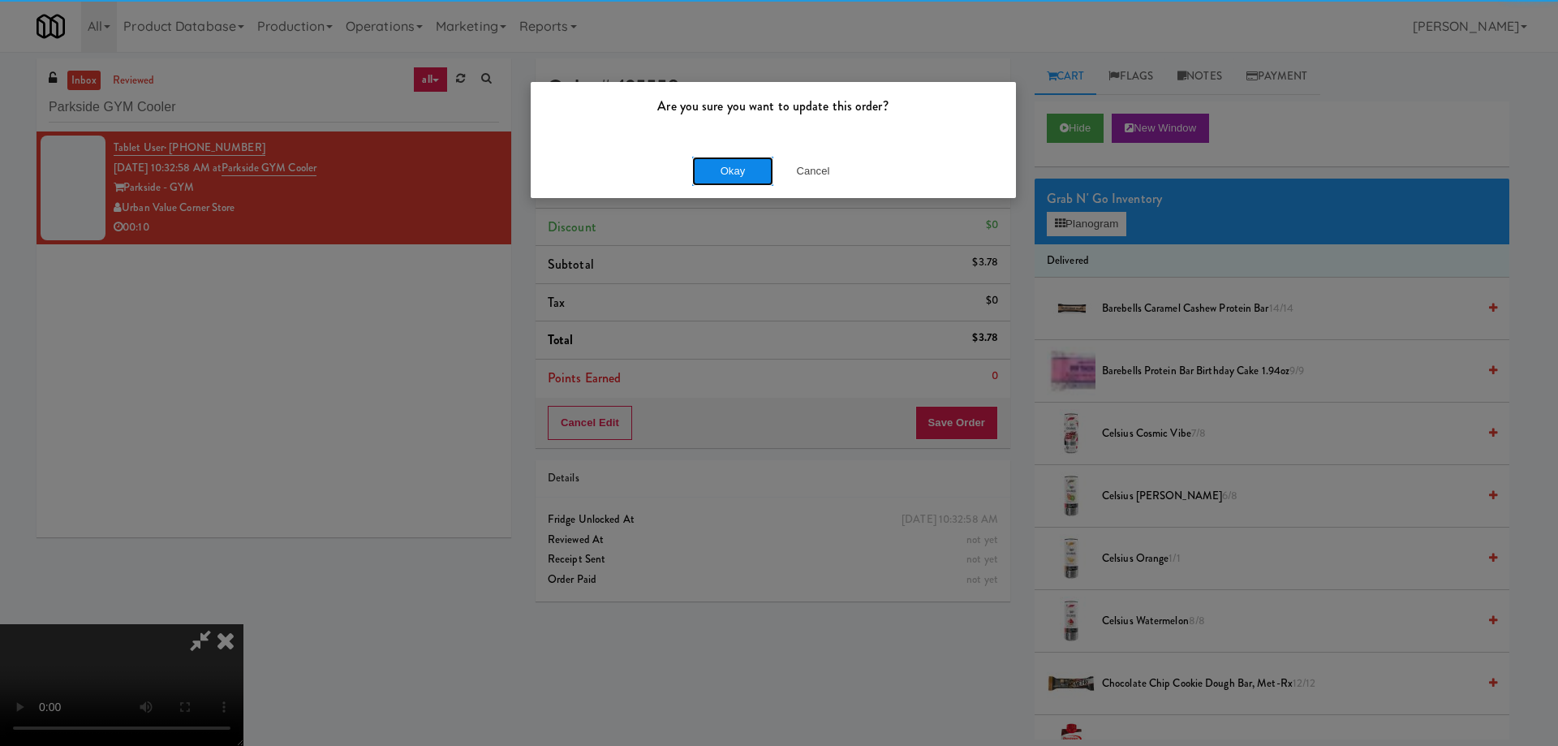
click at [746, 166] on button "Okay" at bounding box center [732, 171] width 81 height 29
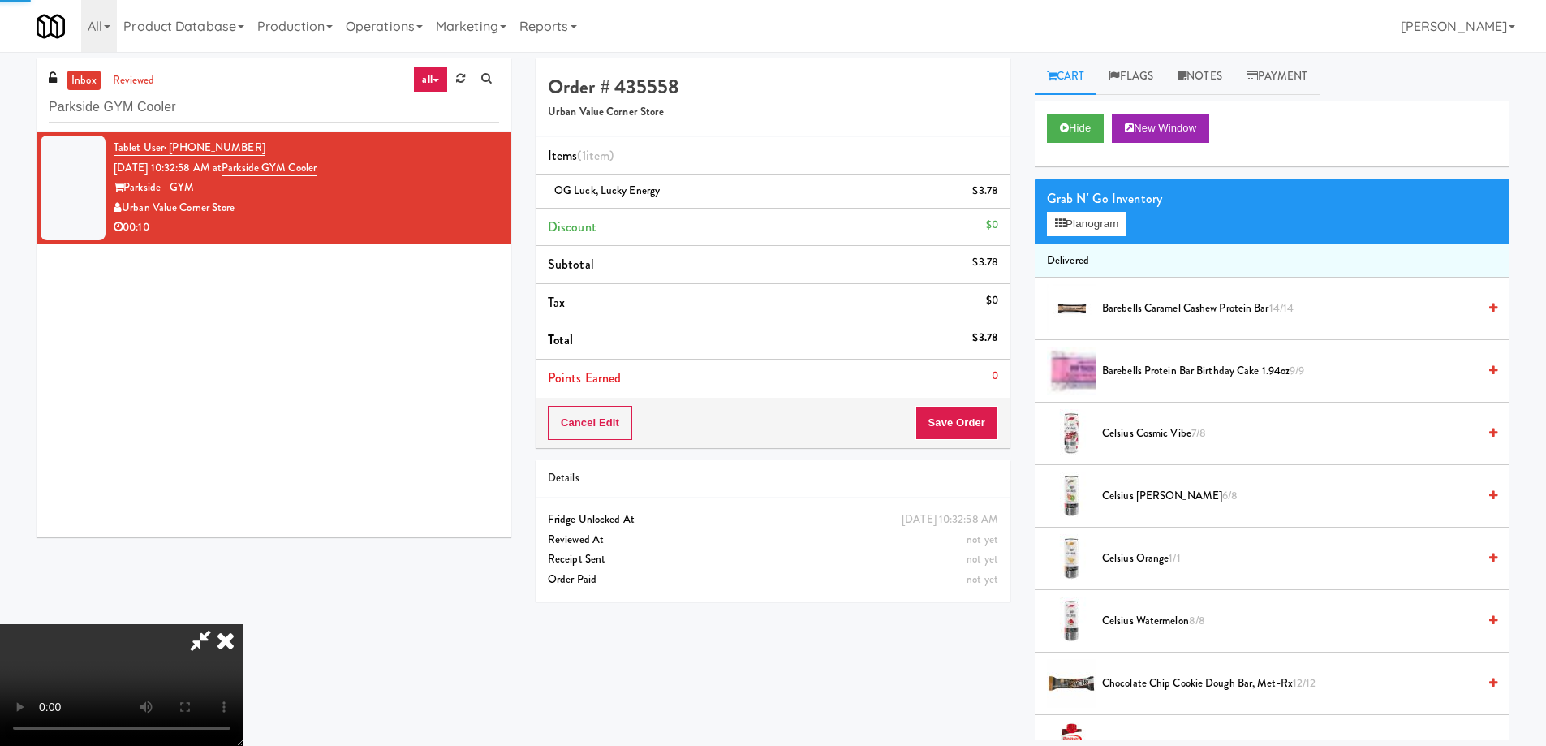
click at [243, 624] on icon at bounding box center [226, 640] width 36 height 32
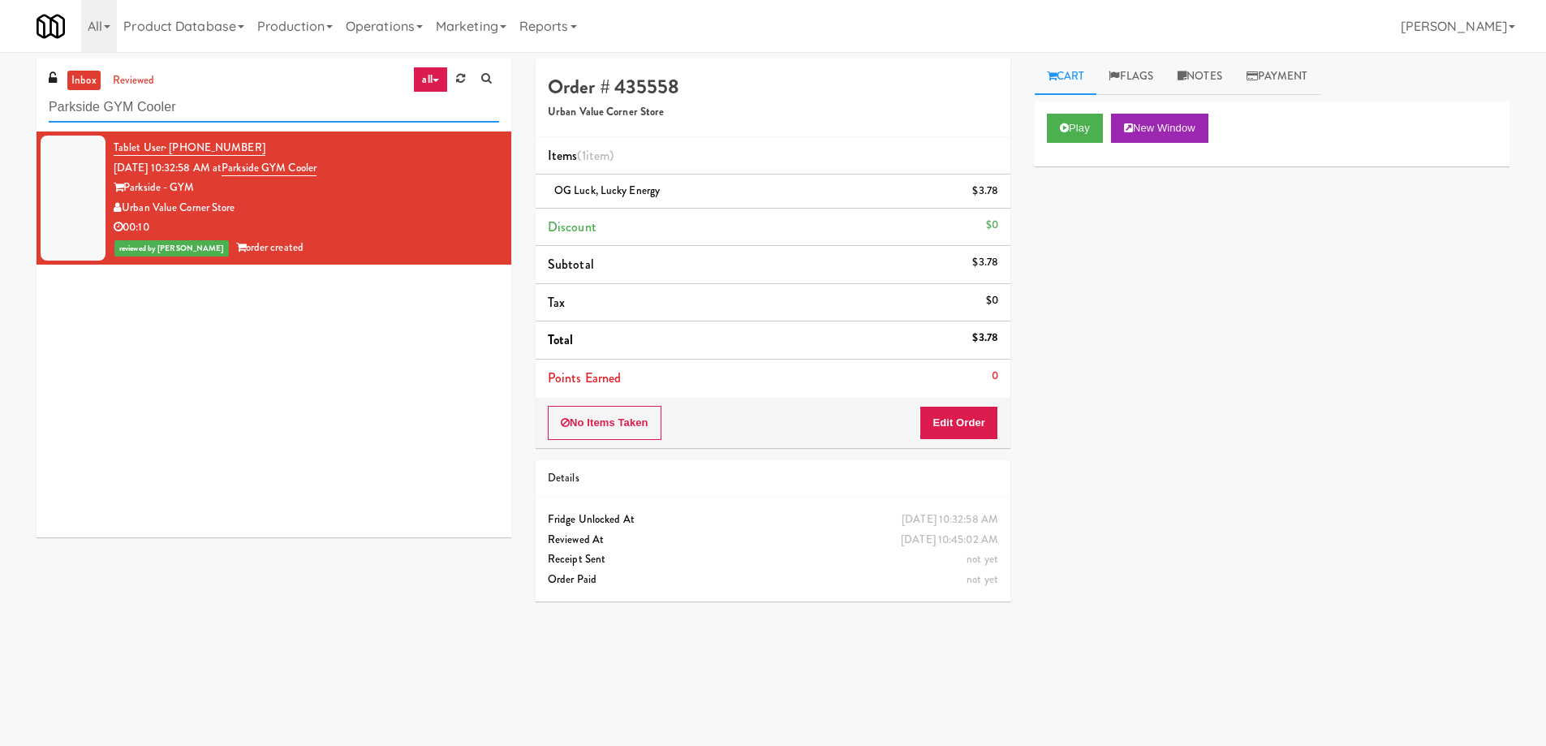
click at [256, 111] on input "Parkside GYM Cooler" at bounding box center [274, 107] width 450 height 30
paste input "Illume - Ambient - Right"
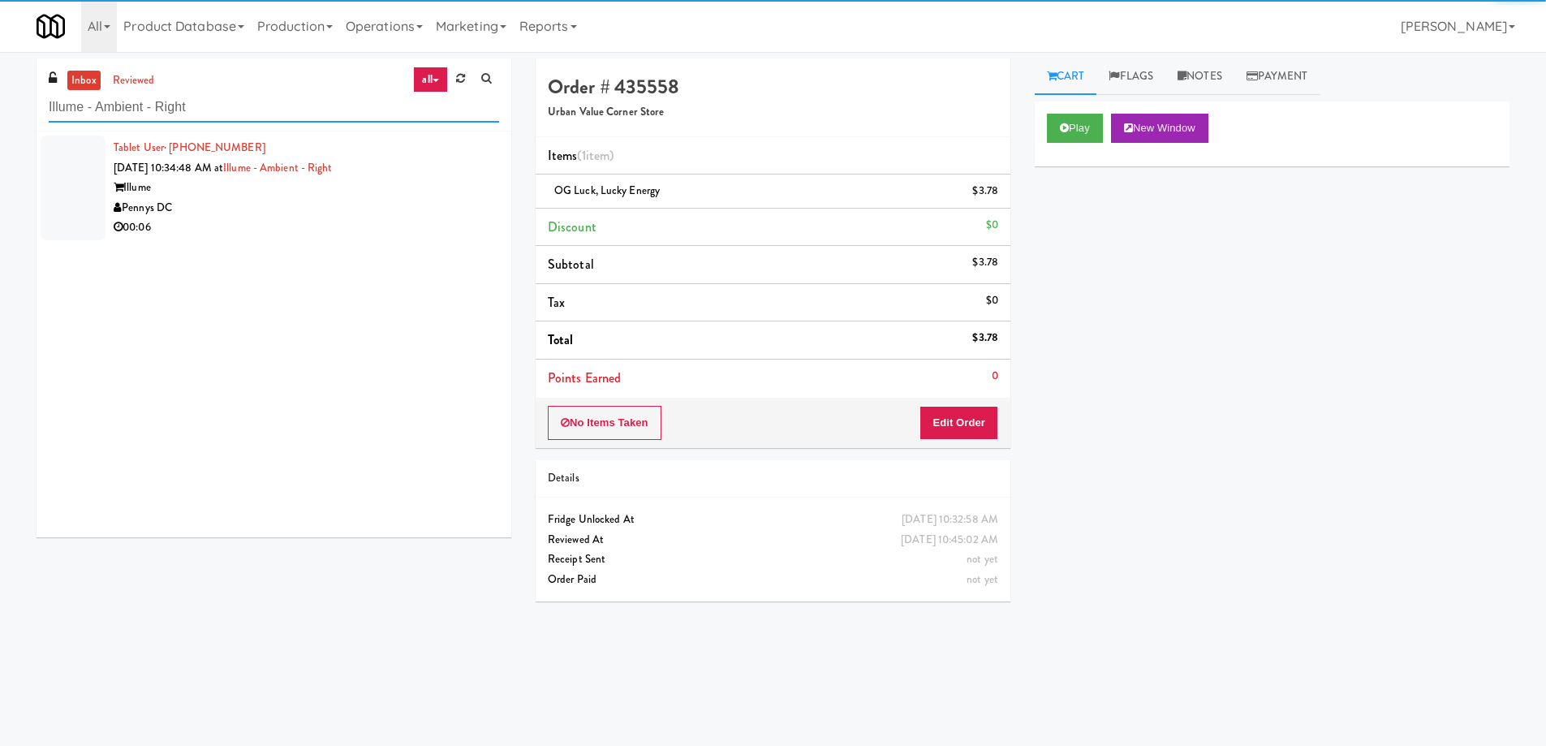
type input "Illume - Ambient - Right"
click at [389, 228] on div "00:06" at bounding box center [306, 227] width 385 height 20
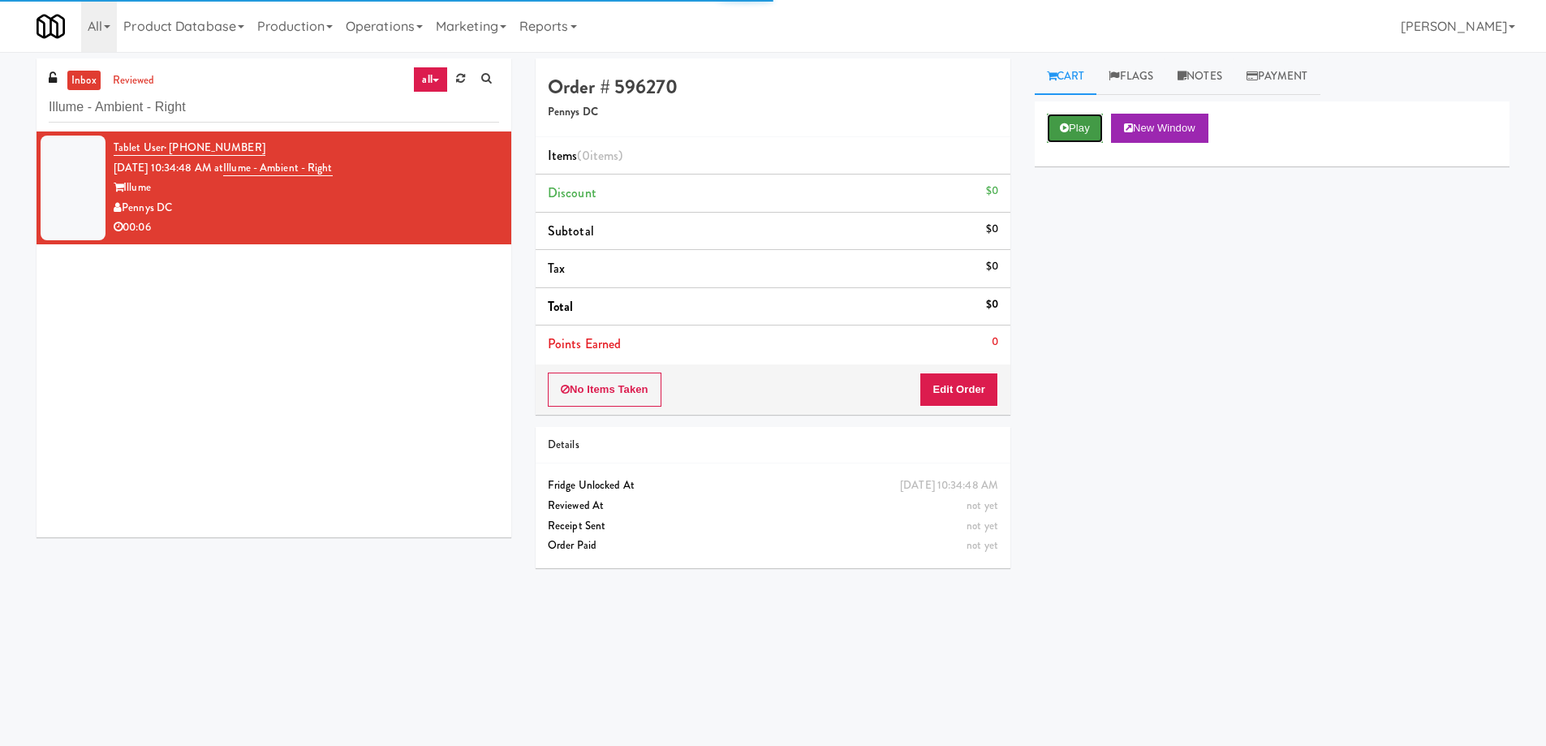
drag, startPoint x: 1086, startPoint y: 124, endPoint x: 791, endPoint y: 354, distance: 373.4
click at [1084, 124] on button "Play" at bounding box center [1075, 128] width 56 height 29
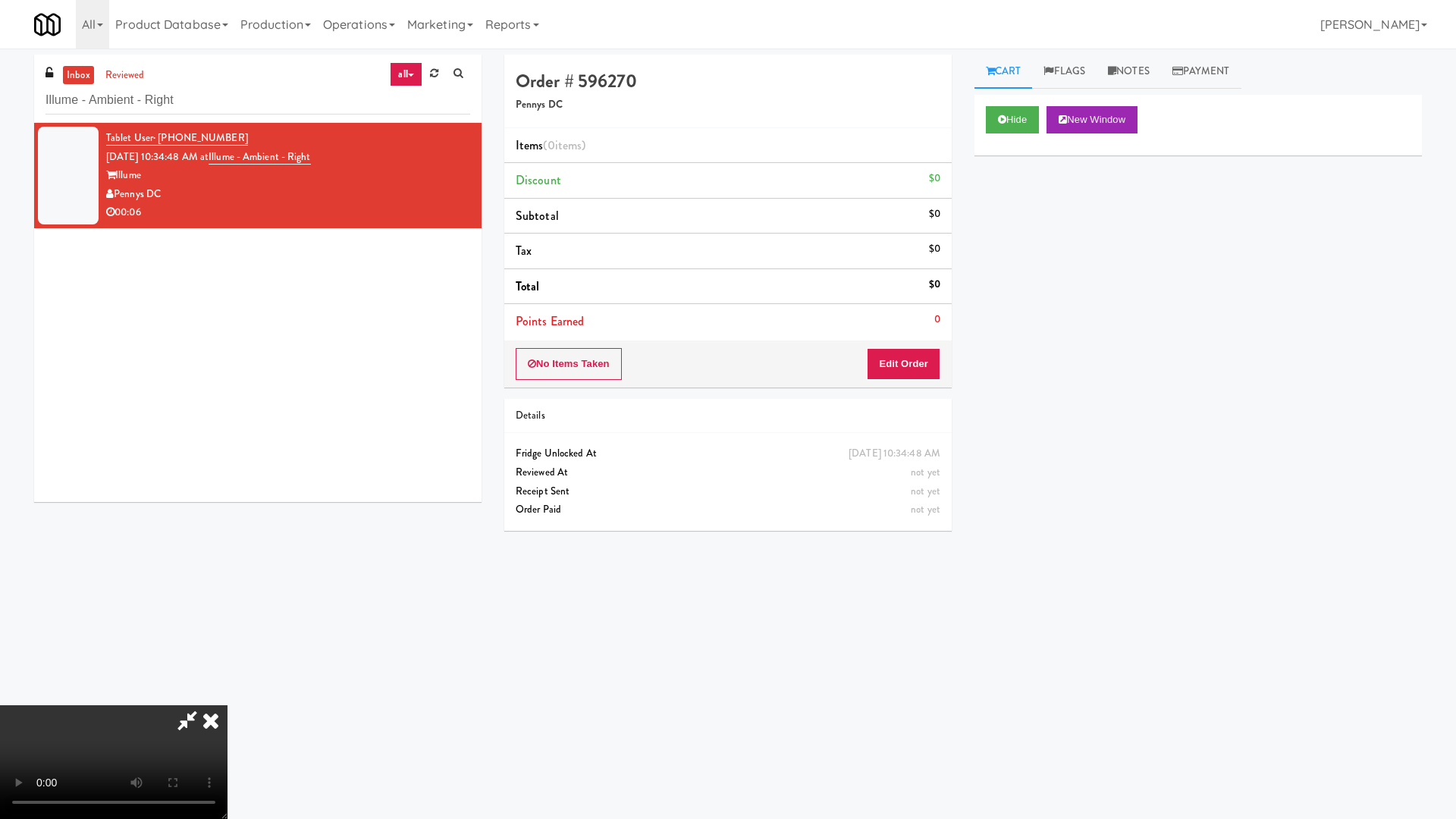
click at [227, 697] on video at bounding box center [113, 763] width 227 height 114
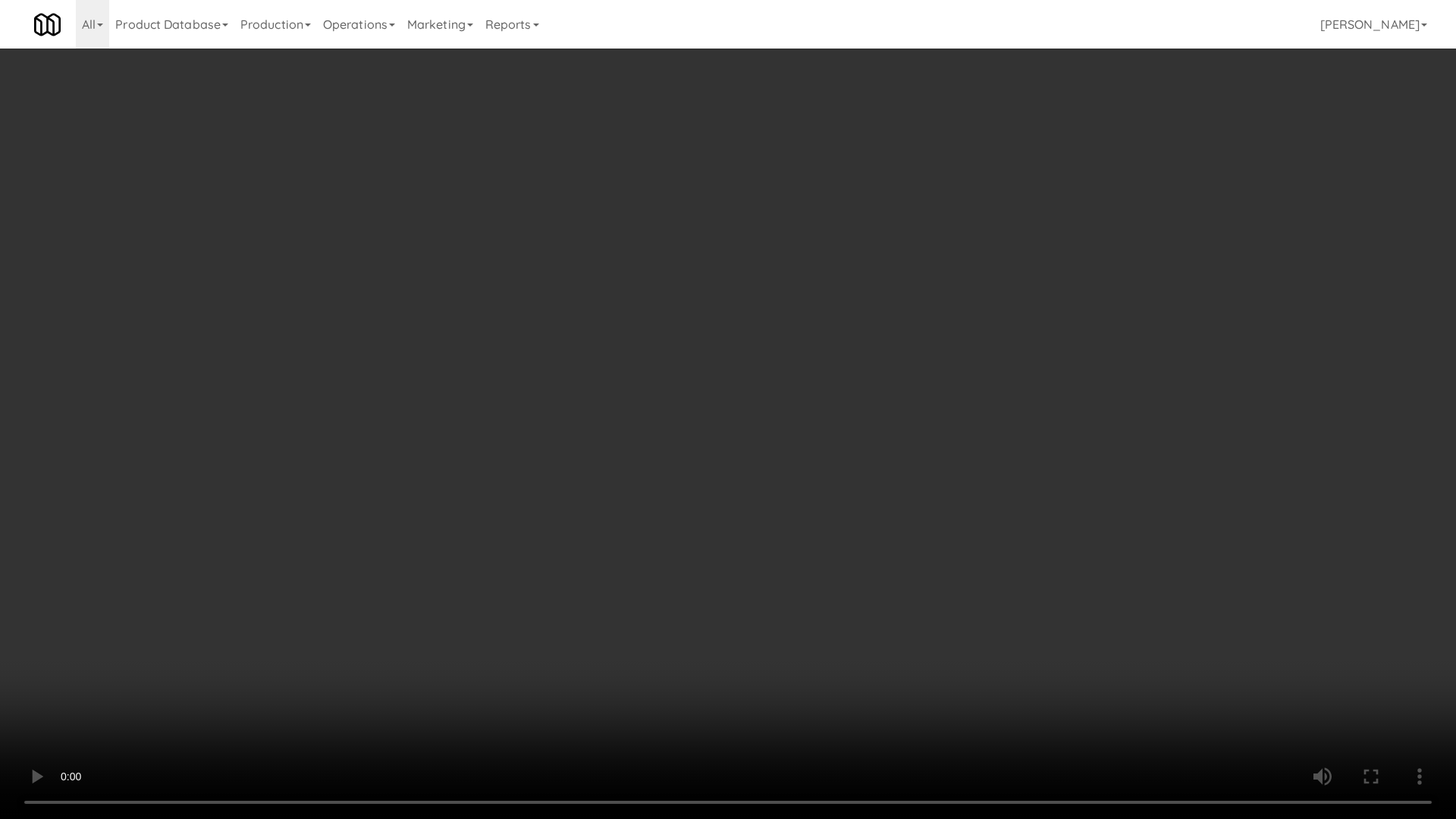
click at [861, 329] on video at bounding box center [728, 410] width 1456 height 819
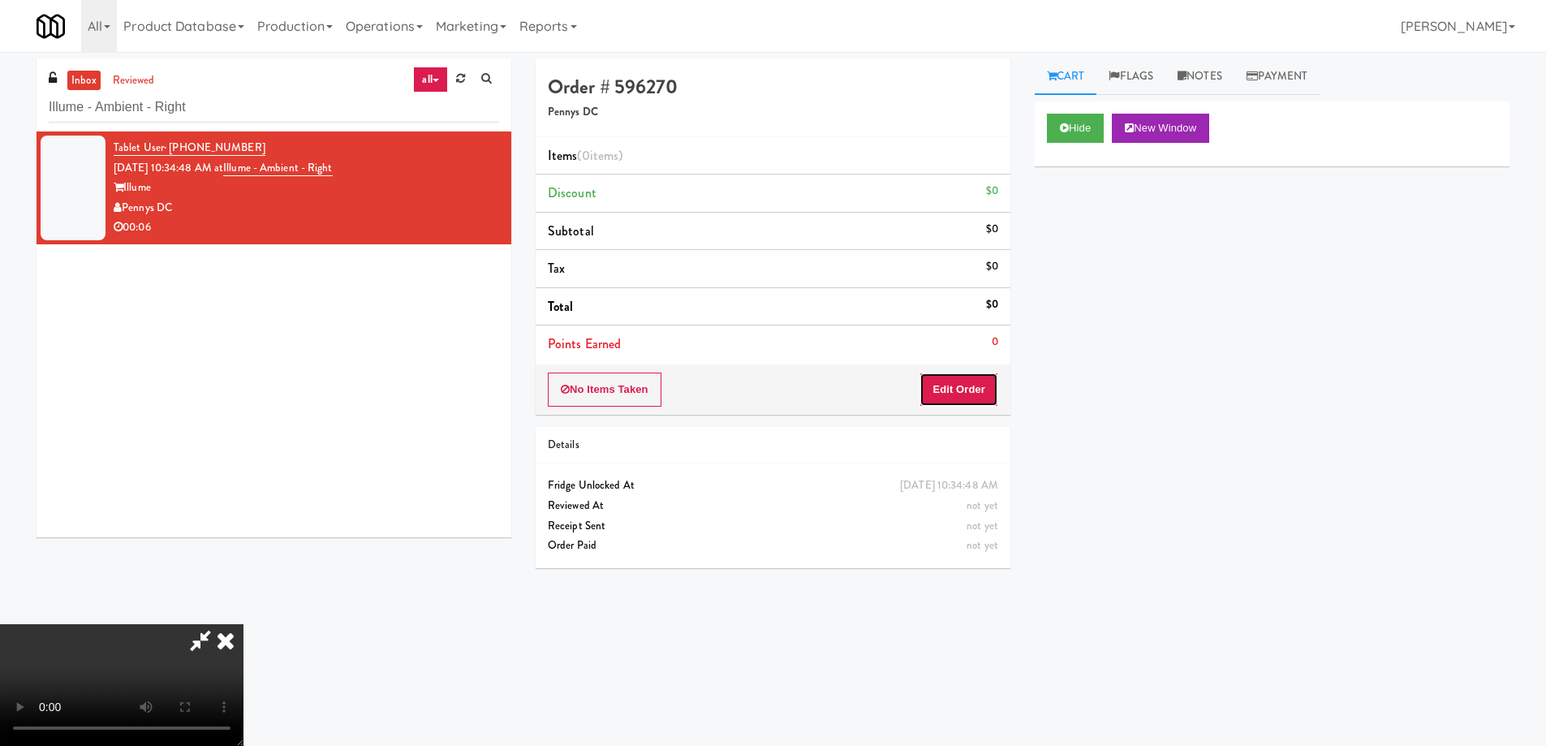
click at [983, 380] on button "Edit Order" at bounding box center [958, 389] width 79 height 34
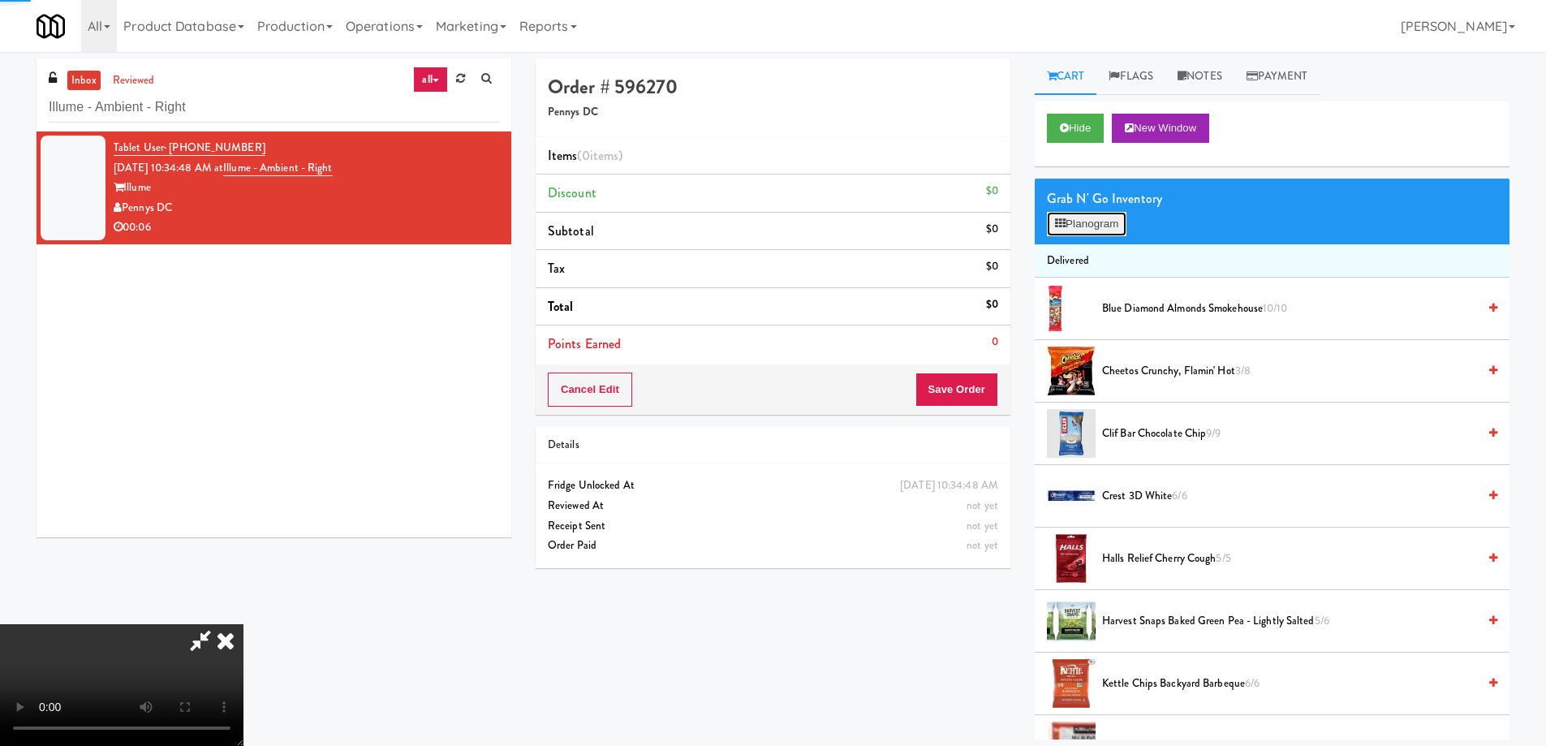
click at [1107, 221] on button "Planogram" at bounding box center [1087, 224] width 80 height 24
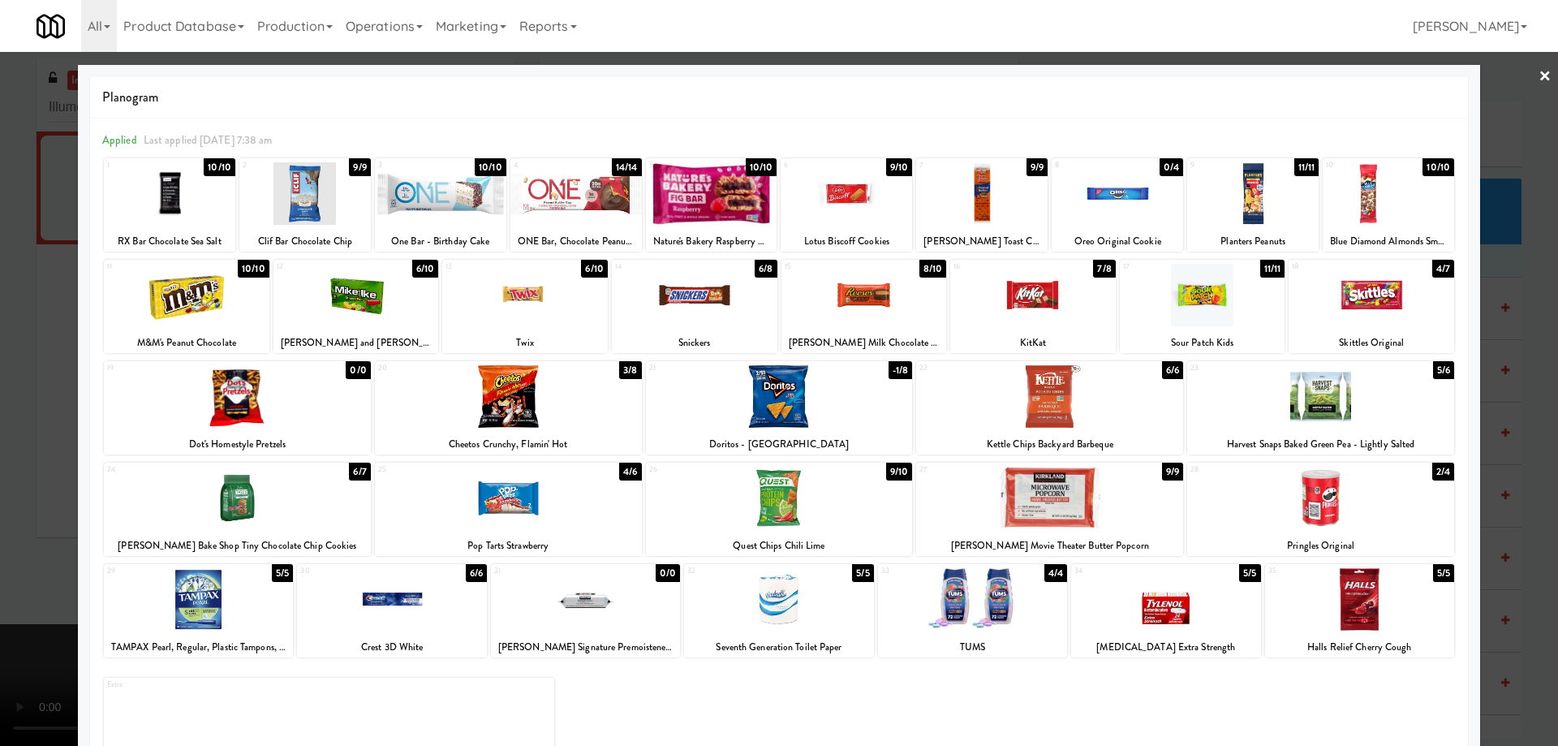
click at [818, 595] on div at bounding box center [778, 599] width 189 height 62
click at [1538, 80] on link "×" at bounding box center [1544, 77] width 13 height 50
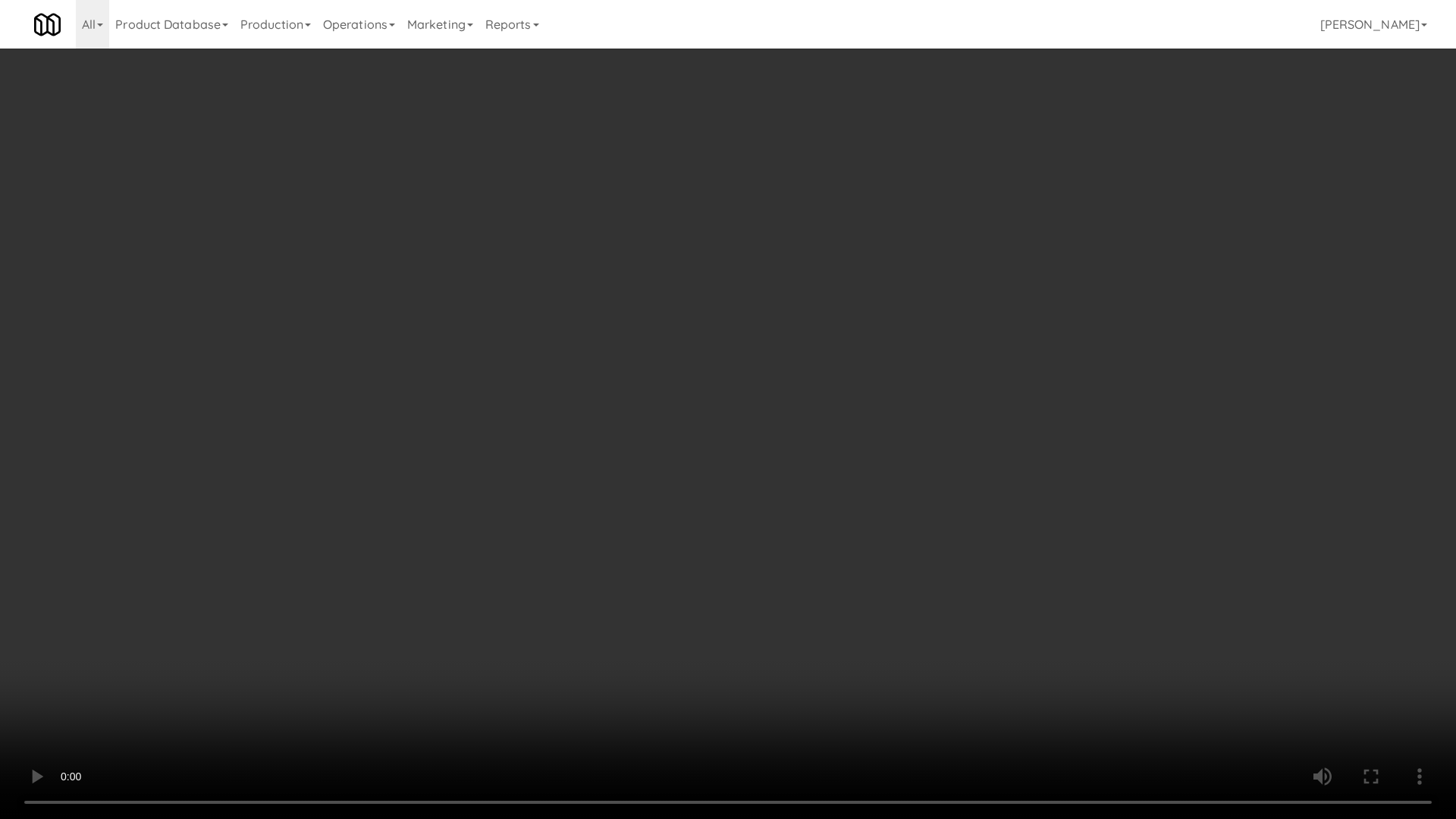
click at [649, 468] on video at bounding box center [728, 410] width 1456 height 819
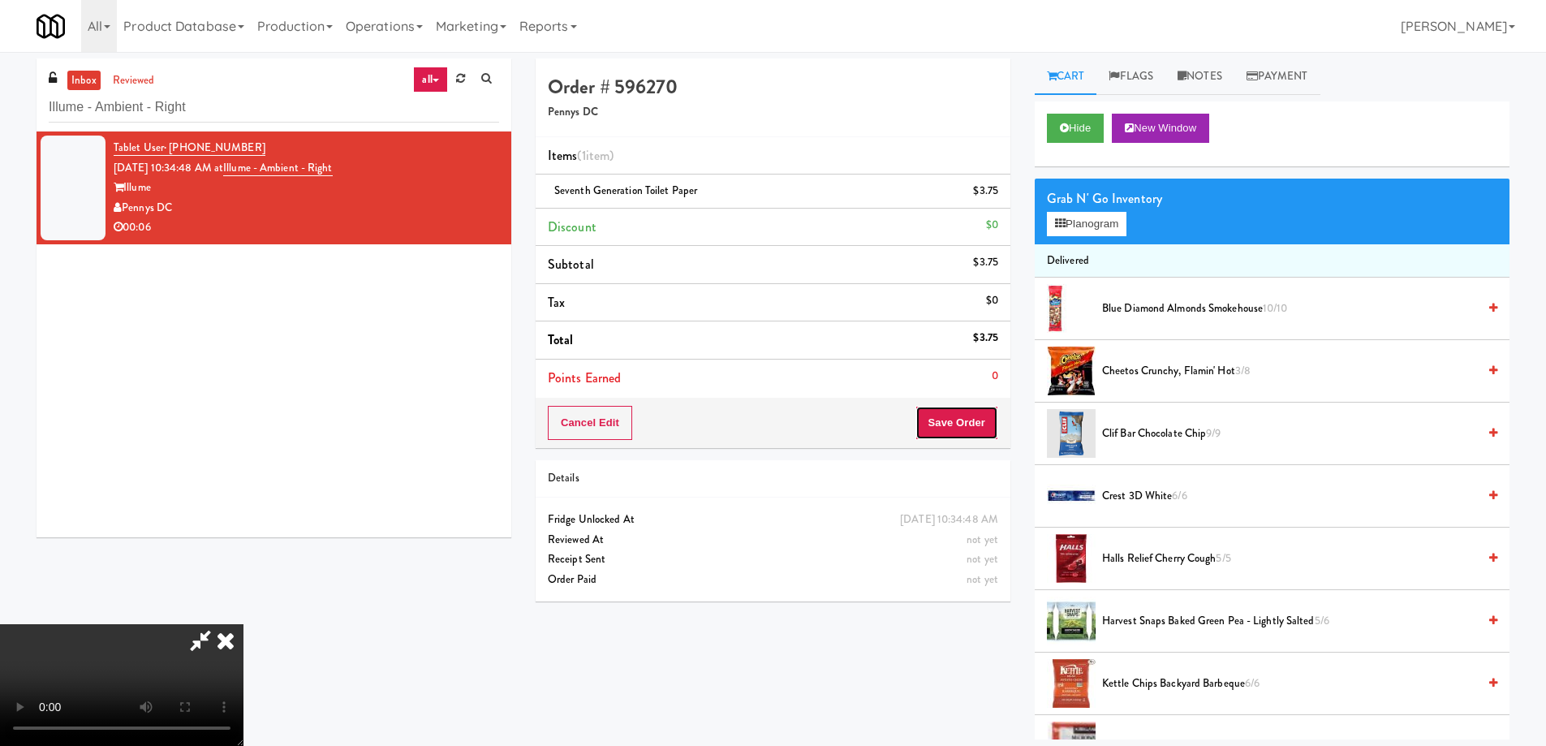
click at [953, 407] on button "Save Order" at bounding box center [956, 423] width 83 height 34
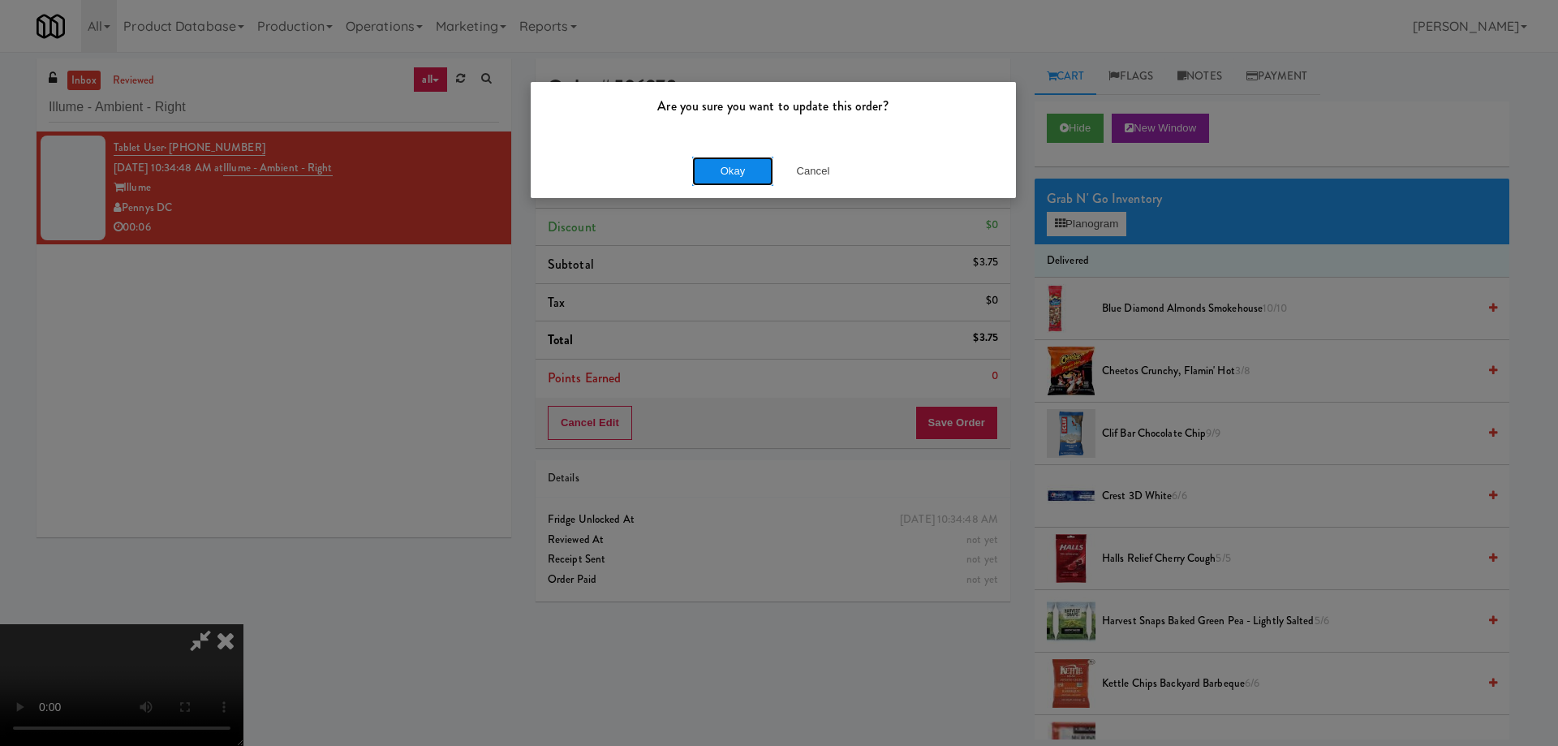
click at [748, 168] on button "Okay" at bounding box center [732, 171] width 81 height 29
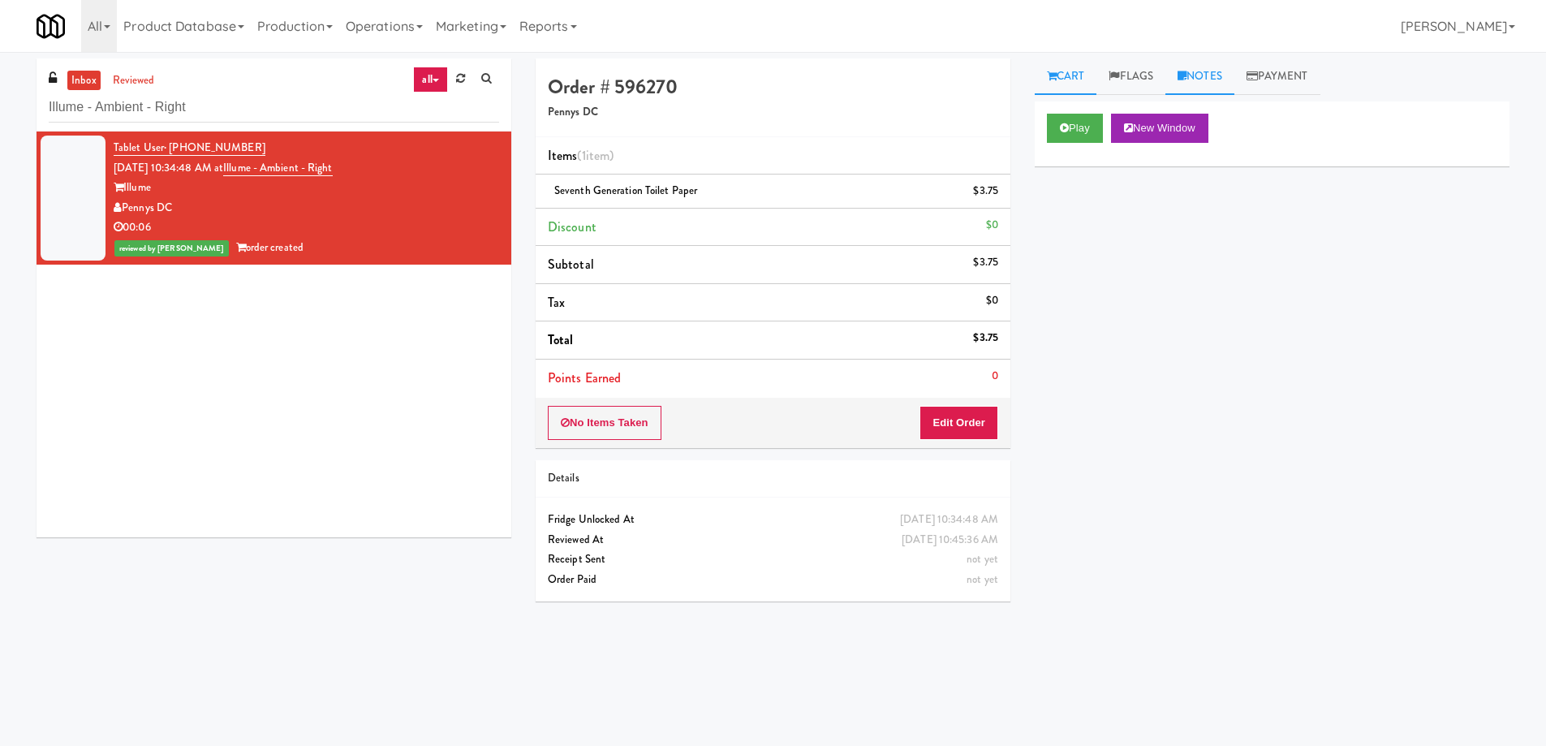
click at [1205, 71] on link "Notes" at bounding box center [1199, 76] width 69 height 37
click at [1187, 209] on p at bounding box center [1271, 200] width 449 height 18
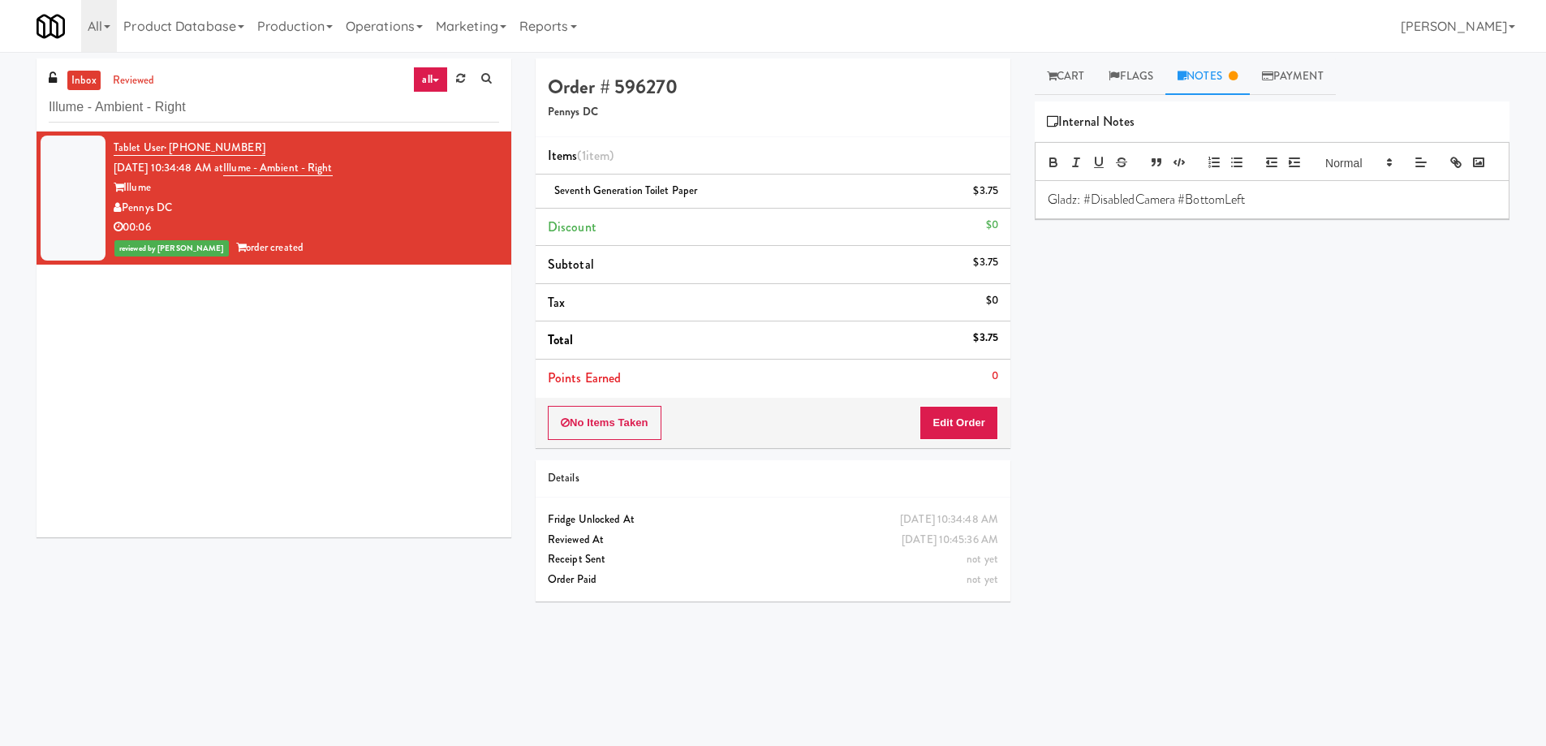
drag, startPoint x: 320, startPoint y: 332, endPoint x: 485, endPoint y: 356, distance: 167.3
click at [319, 332] on div "Tablet User · (214) 907-4885 [DATE] 10:34:48 AM at Illume - Ambient - Right Ill…" at bounding box center [274, 334] width 475 height 406
click at [283, 107] on input "Illume - Ambient - Right" at bounding box center [274, 107] width 450 height 30
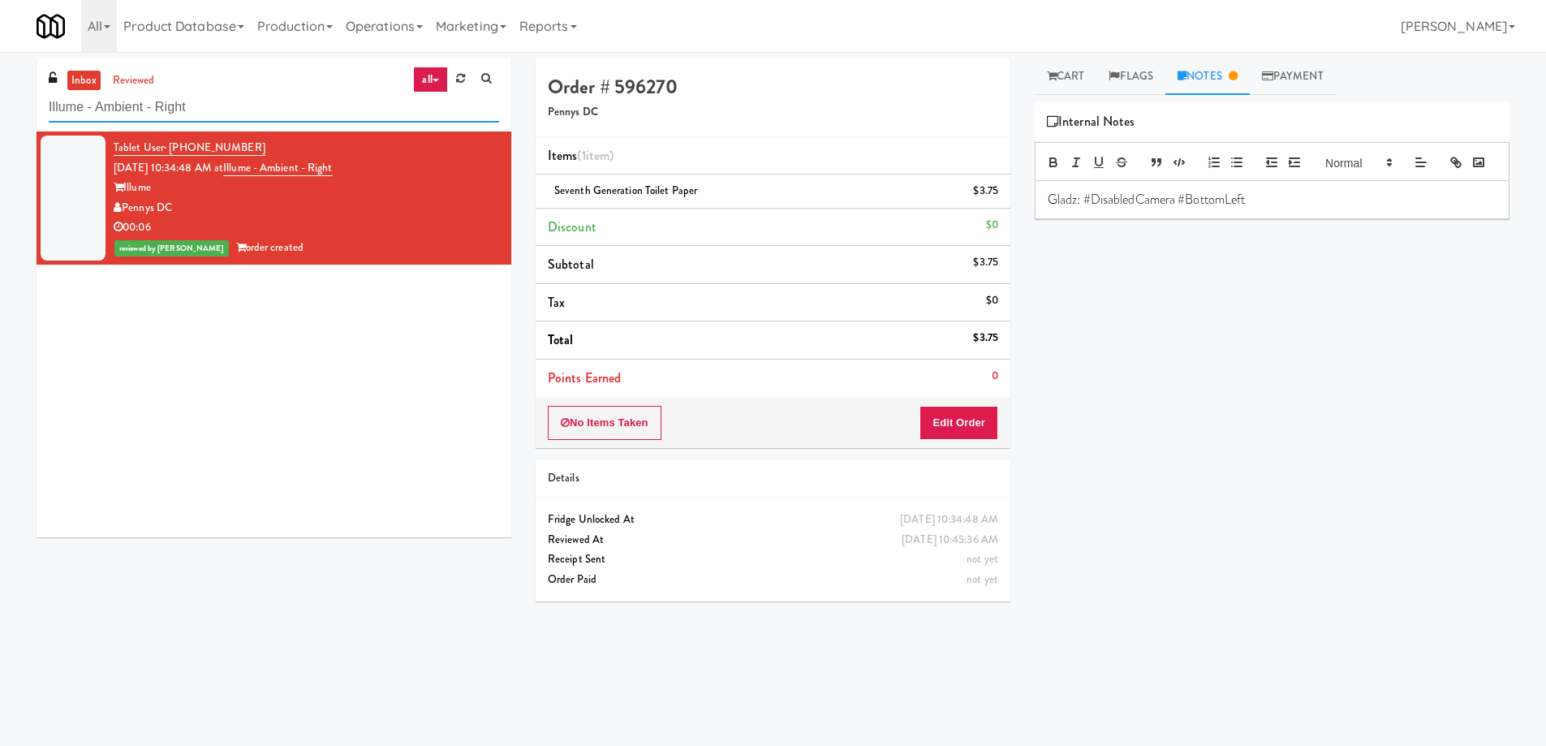
paste input "Arte KC - Ambient- Left"
type input "Arte KC - Ambient- Left"
